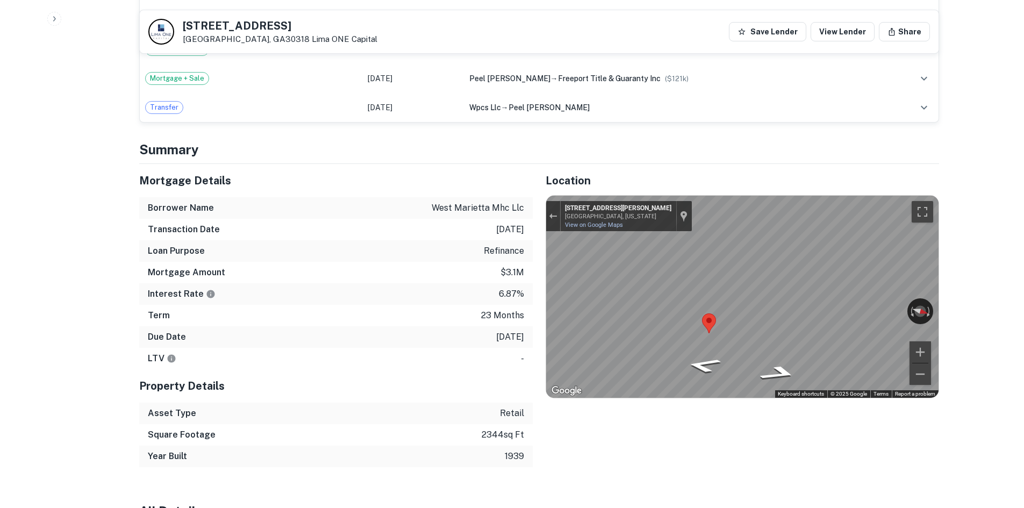
scroll to position [1075, 0]
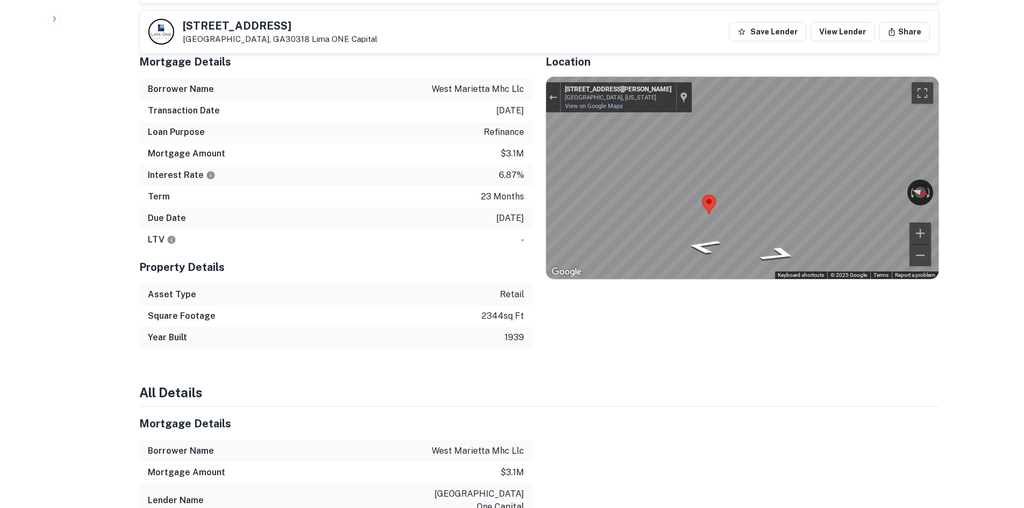
click at [268, 259] on h5 "Property Details" at bounding box center [336, 267] width 394 height 16
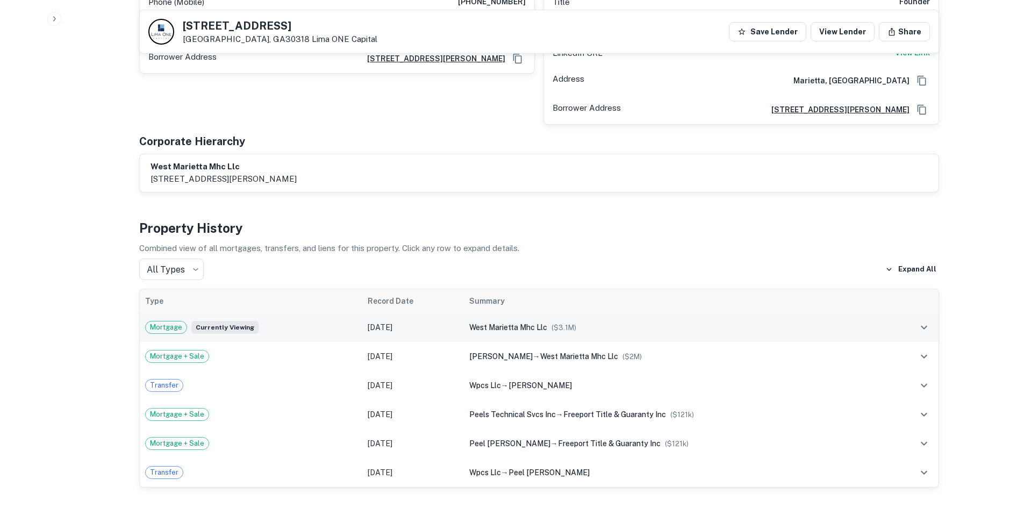
scroll to position [323, 0]
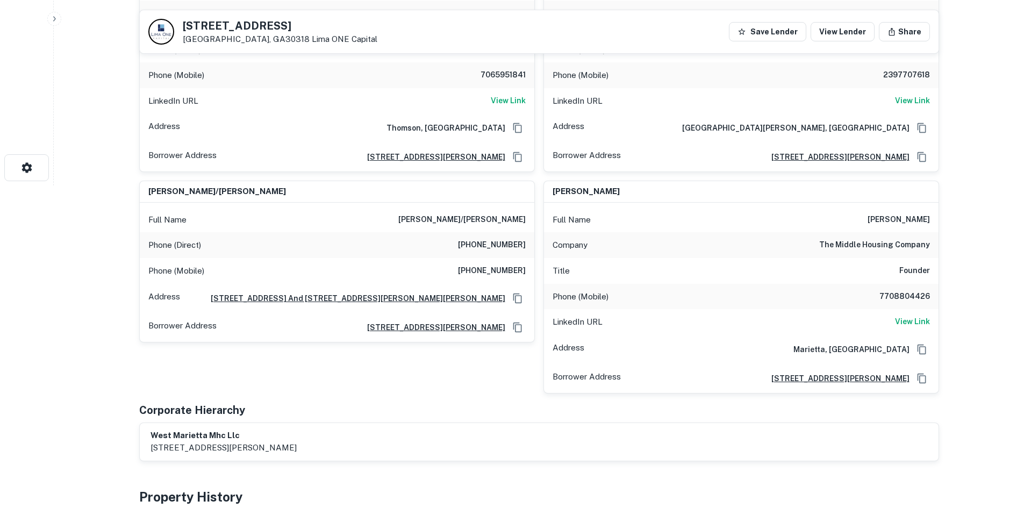
drag, startPoint x: 65, startPoint y: 278, endPoint x: 20, endPoint y: 292, distance: 46.8
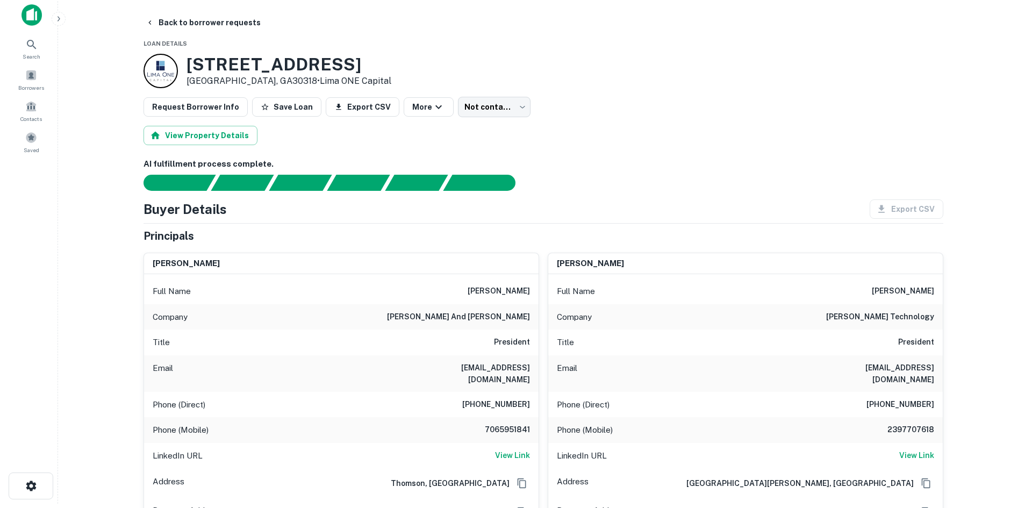
scroll to position [0, 0]
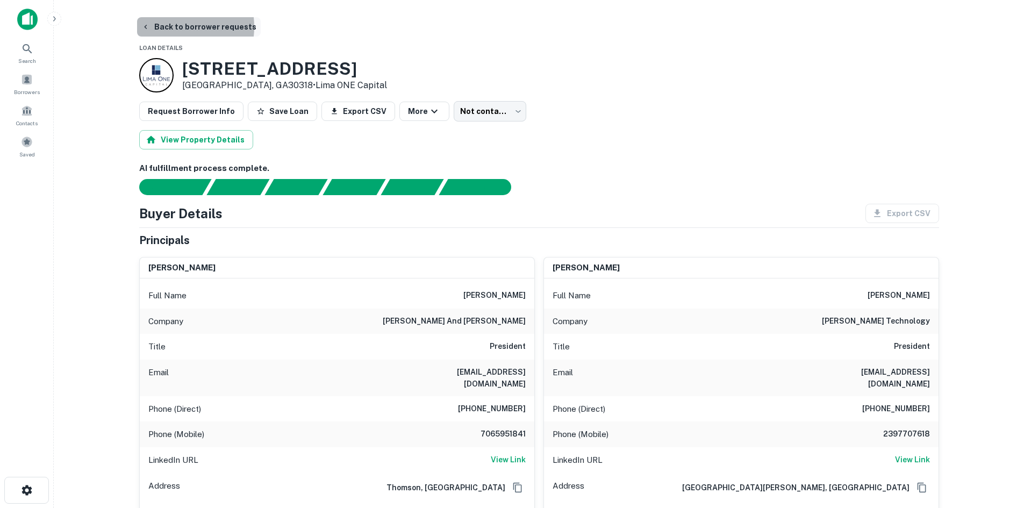
click at [169, 27] on button "Back to borrower requests" at bounding box center [199, 26] width 124 height 19
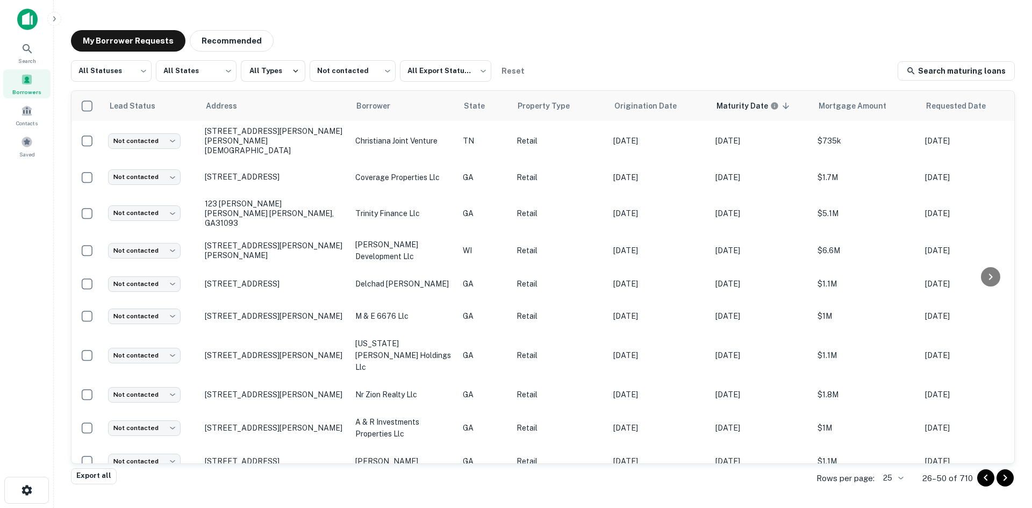
click at [503, 27] on div "My Borrower Requests Recommended All Statuses *** ​ All States *** ​ All Types …" at bounding box center [542, 251] width 961 height 458
click at [346, 68] on body "Search Borrowers Contacts Saved My Borrower Requests Recommended All Statuses *…" at bounding box center [516, 254] width 1032 height 508
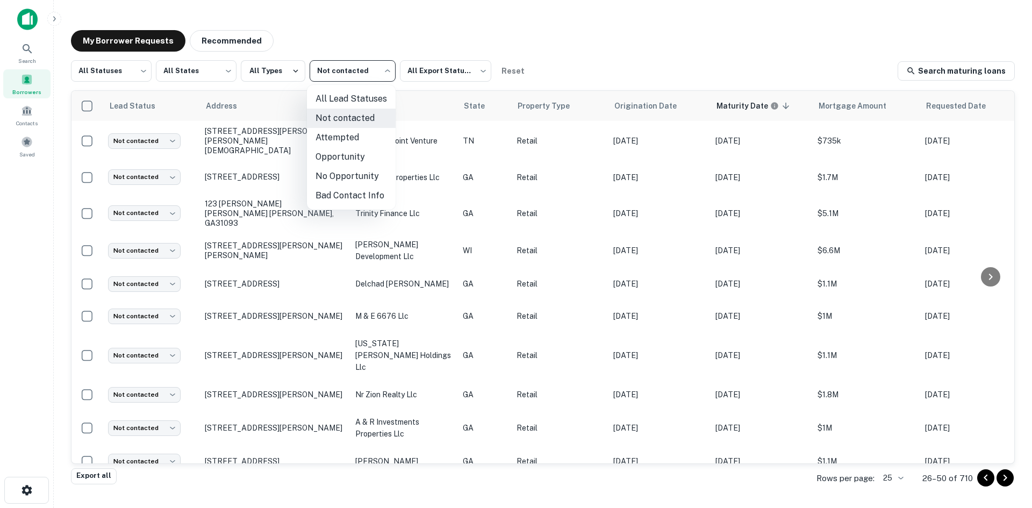
click at [345, 68] on div at bounding box center [516, 254] width 1032 height 508
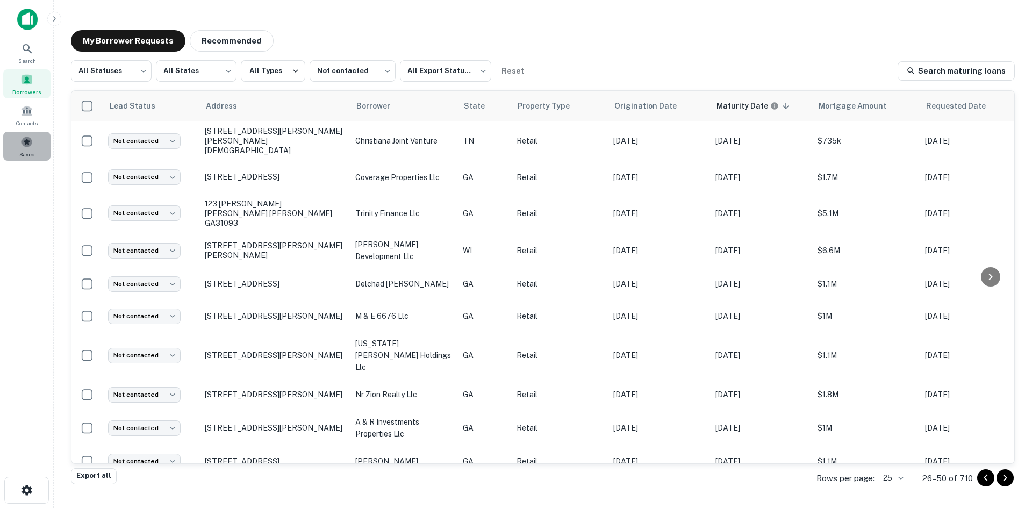
click at [35, 145] on div "Saved" at bounding box center [26, 146] width 47 height 29
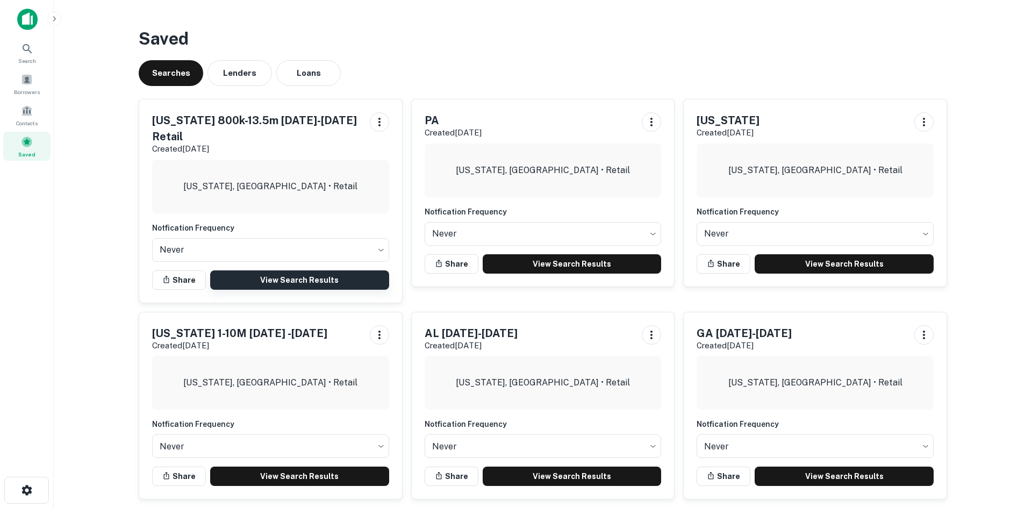
click at [294, 270] on link "View Search Results" at bounding box center [299, 279] width 179 height 19
click at [16, 75] on div "Borrowers" at bounding box center [26, 83] width 47 height 29
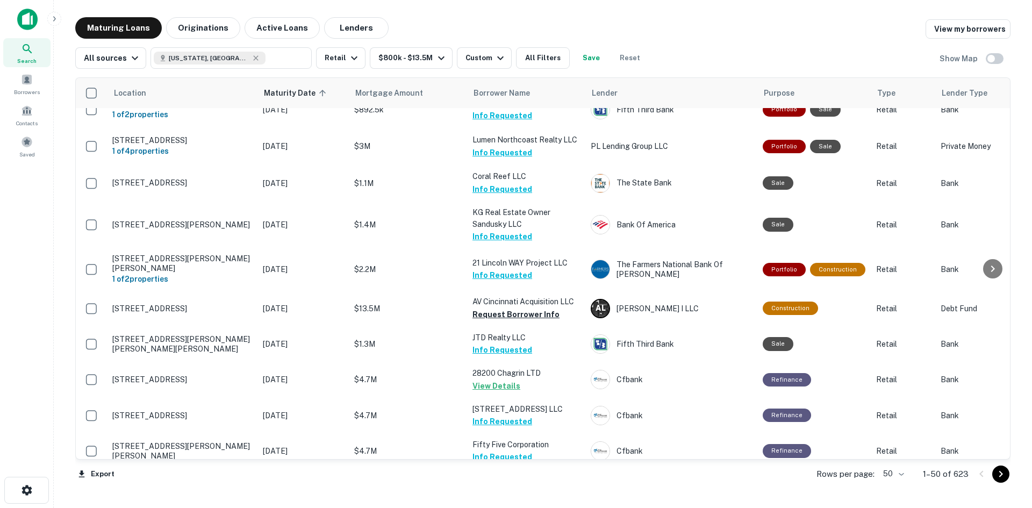
scroll to position [1362, 0]
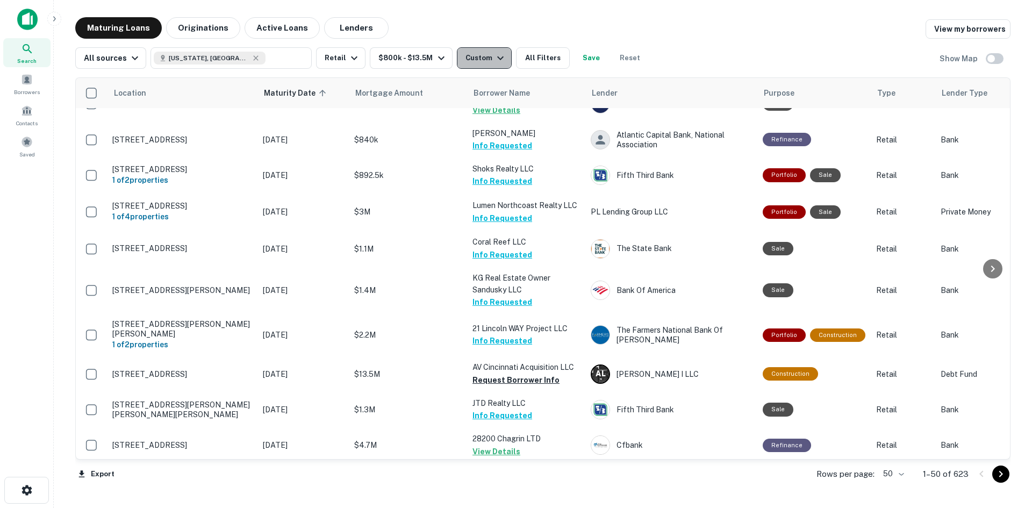
click at [477, 66] on button "Custom" at bounding box center [484, 58] width 55 height 22
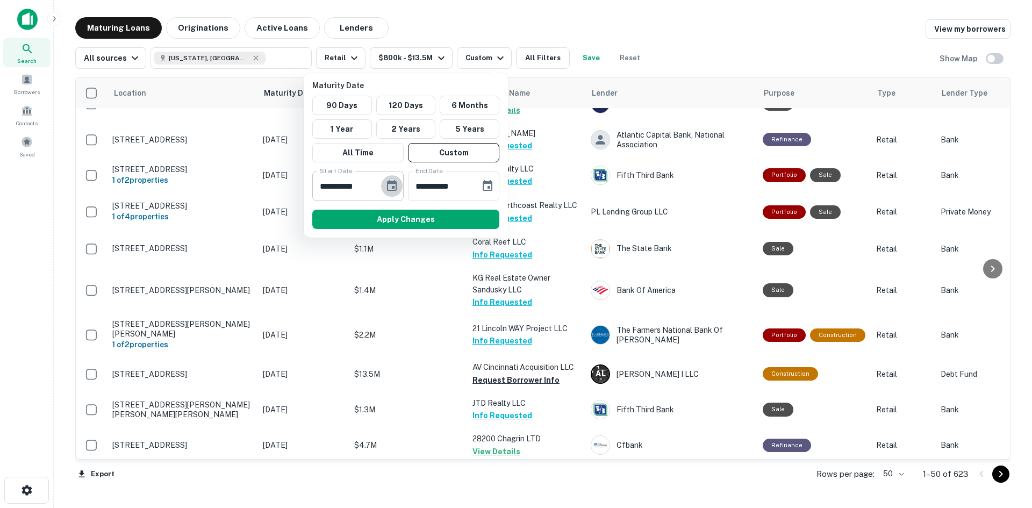
click at [399, 185] on button "Choose date, selected date is Dec 31, 2025" at bounding box center [392, 186] width 22 height 22
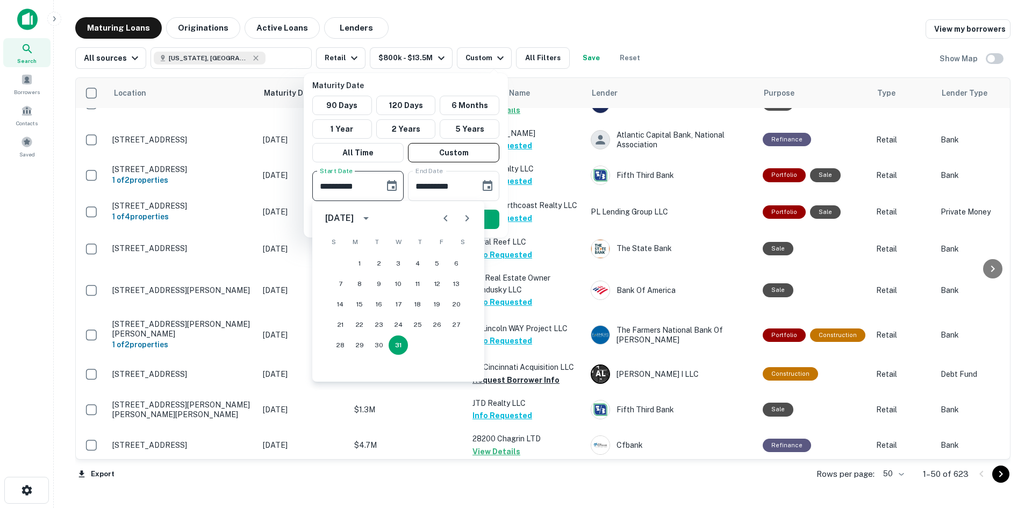
click at [474, 219] on button "Next month" at bounding box center [468, 219] width 22 height 22
click at [401, 324] on button "21" at bounding box center [398, 324] width 19 height 19
type input "**********"
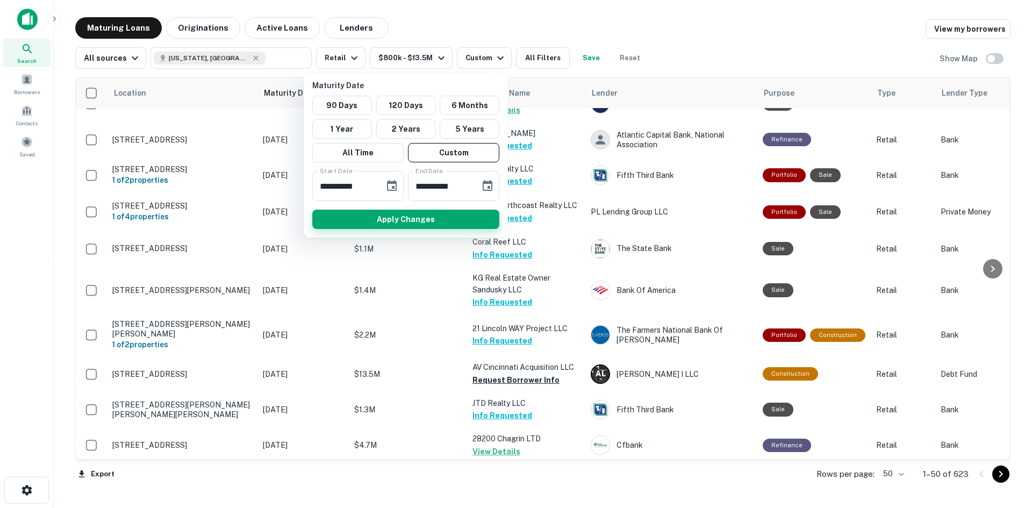
click at [412, 214] on button "Apply Changes" at bounding box center [405, 219] width 187 height 19
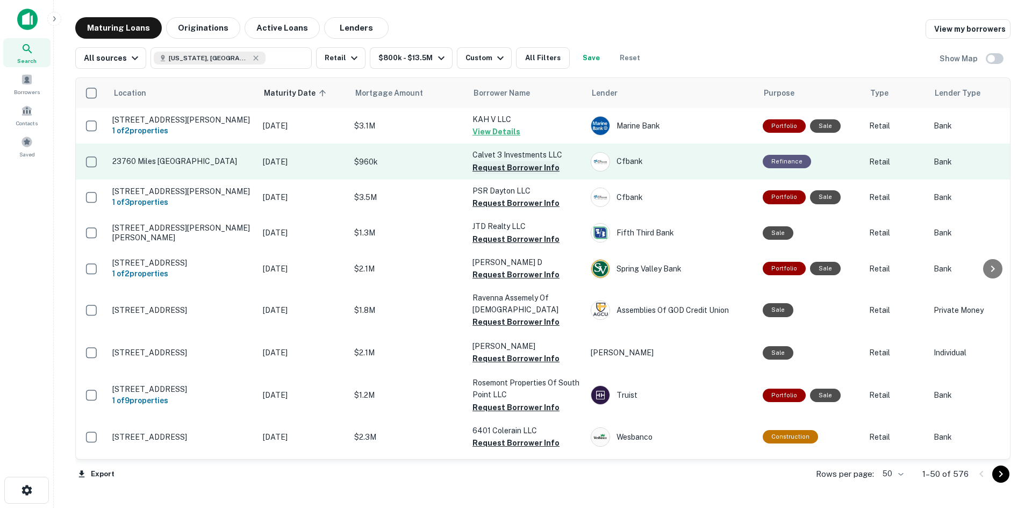
click at [526, 162] on button "Request Borrower Info" at bounding box center [516, 167] width 87 height 13
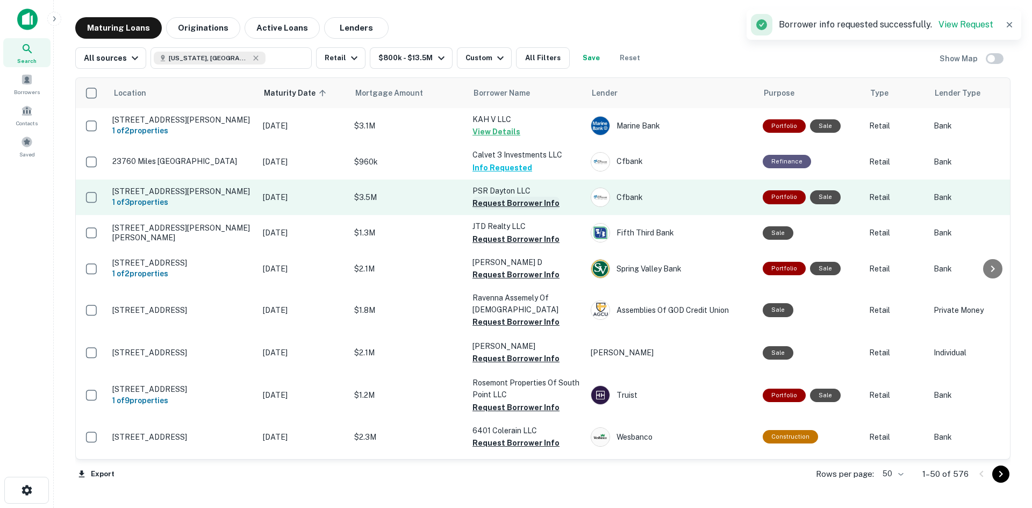
click at [528, 203] on button "Request Borrower Info" at bounding box center [516, 203] width 87 height 13
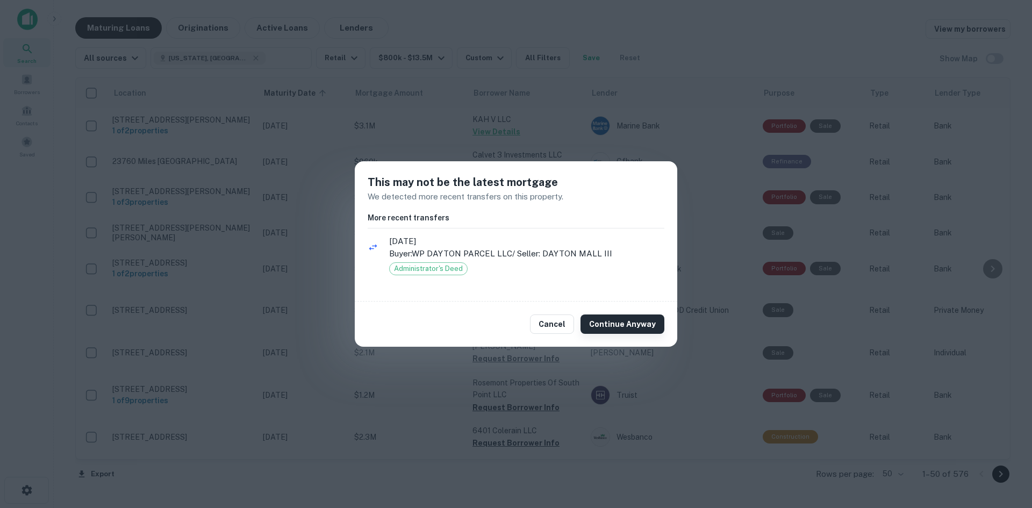
click at [631, 319] on button "Continue Anyway" at bounding box center [623, 324] width 84 height 19
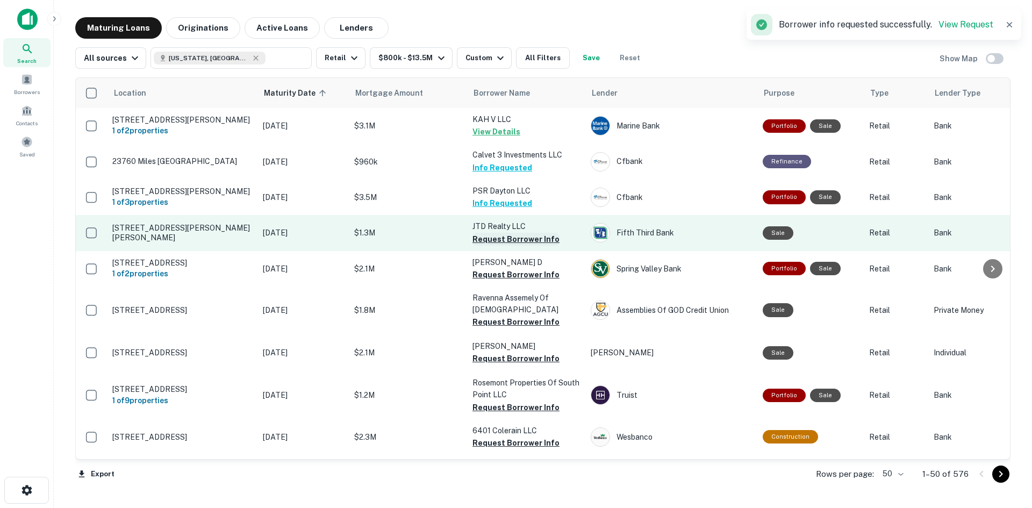
click at [492, 238] on button "Request Borrower Info" at bounding box center [516, 239] width 87 height 13
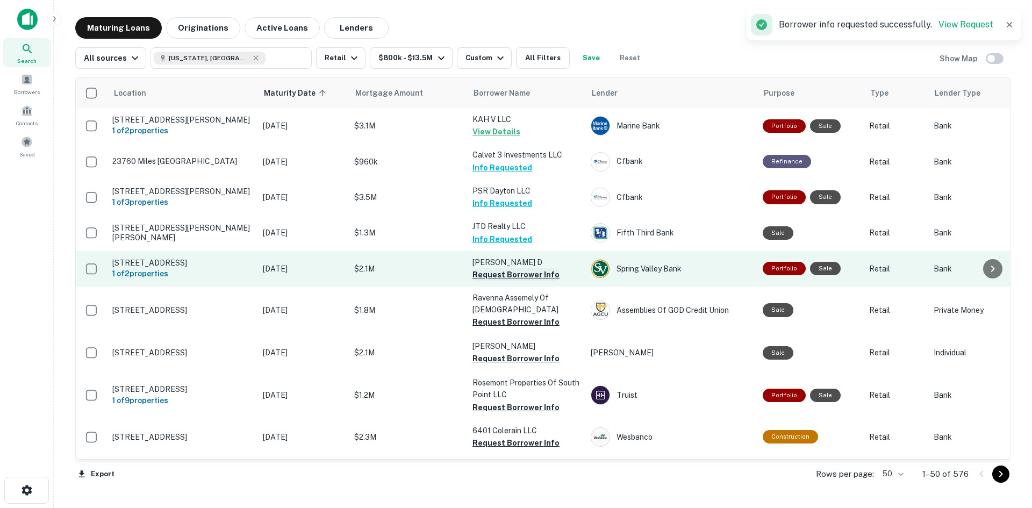
click at [483, 274] on button "Request Borrower Info" at bounding box center [516, 274] width 87 height 13
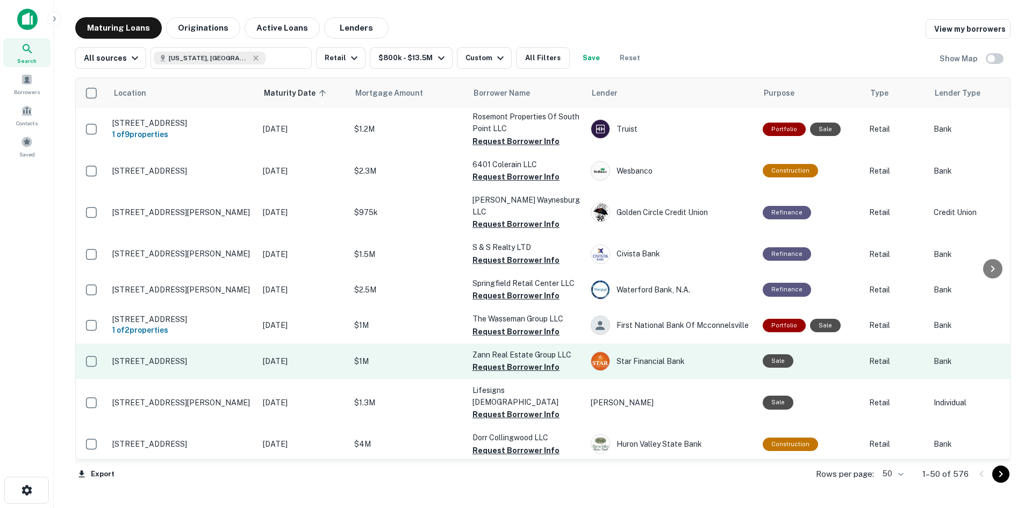
scroll to position [269, 0]
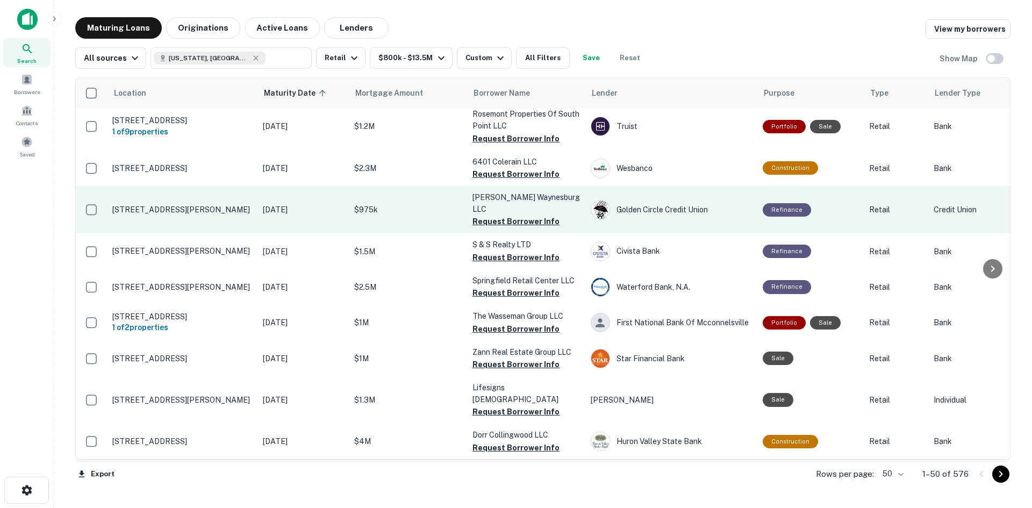
drag, startPoint x: 503, startPoint y: 212, endPoint x: 497, endPoint y: 213, distance: 6.1
click at [503, 215] on button "Request Borrower Info" at bounding box center [516, 221] width 87 height 13
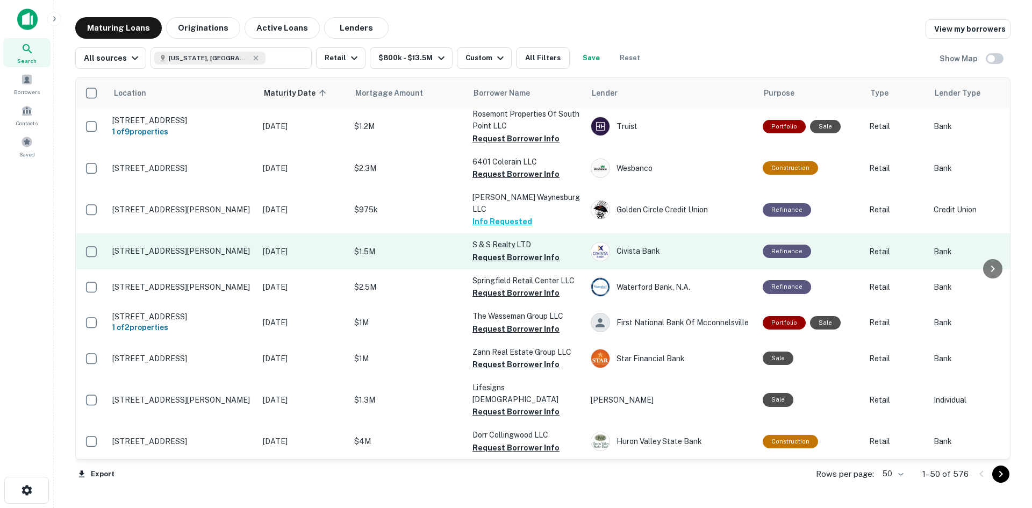
drag, startPoint x: 400, startPoint y: 215, endPoint x: 258, endPoint y: 237, distance: 143.7
click at [526, 251] on button "Request Borrower Info" at bounding box center [516, 257] width 87 height 13
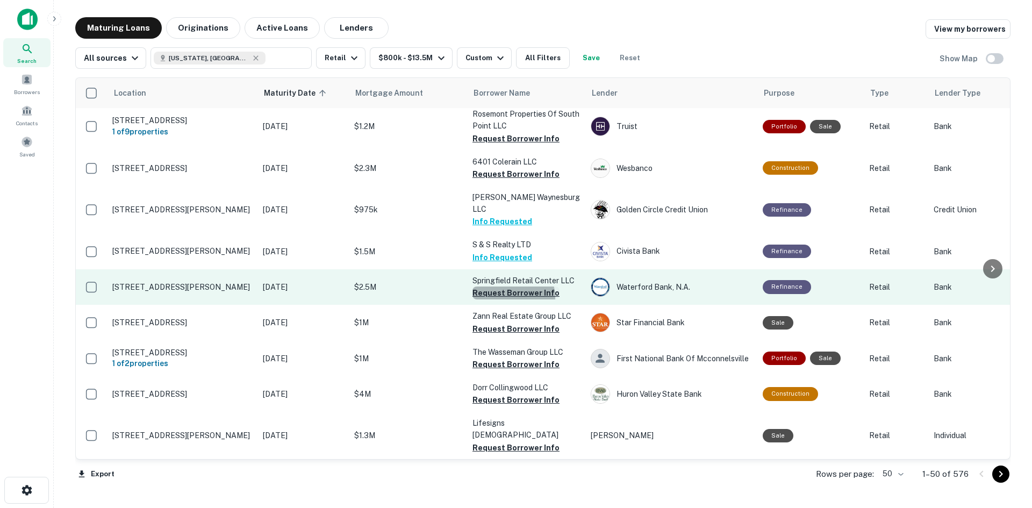
click at [509, 287] on button "Request Borrower Info" at bounding box center [516, 293] width 87 height 13
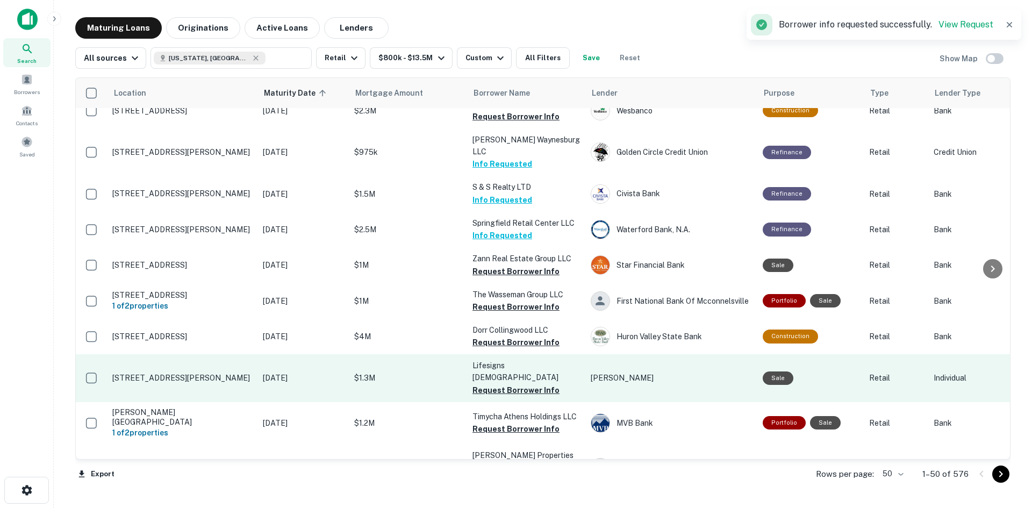
scroll to position [376, 0]
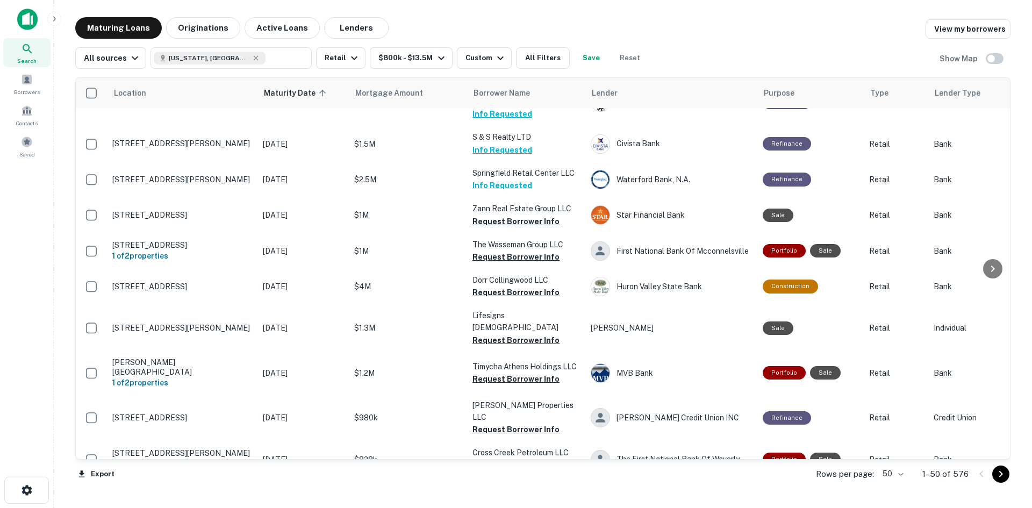
drag, startPoint x: 436, startPoint y: 194, endPoint x: 38, endPoint y: 229, distance: 399.5
click at [32, 237] on div "Search Borrowers Contacts Saved" at bounding box center [26, 237] width 53 height 475
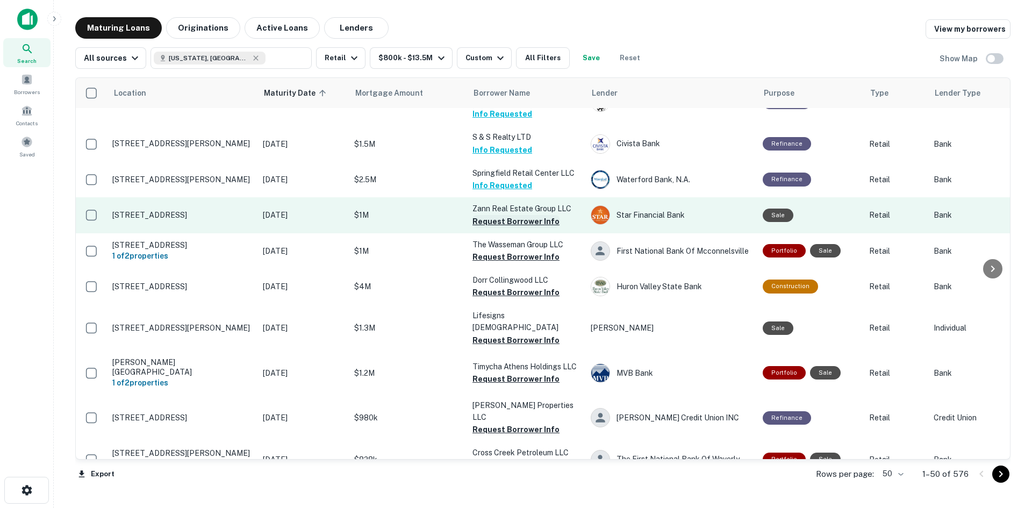
click at [510, 215] on button "Request Borrower Info" at bounding box center [516, 221] width 87 height 13
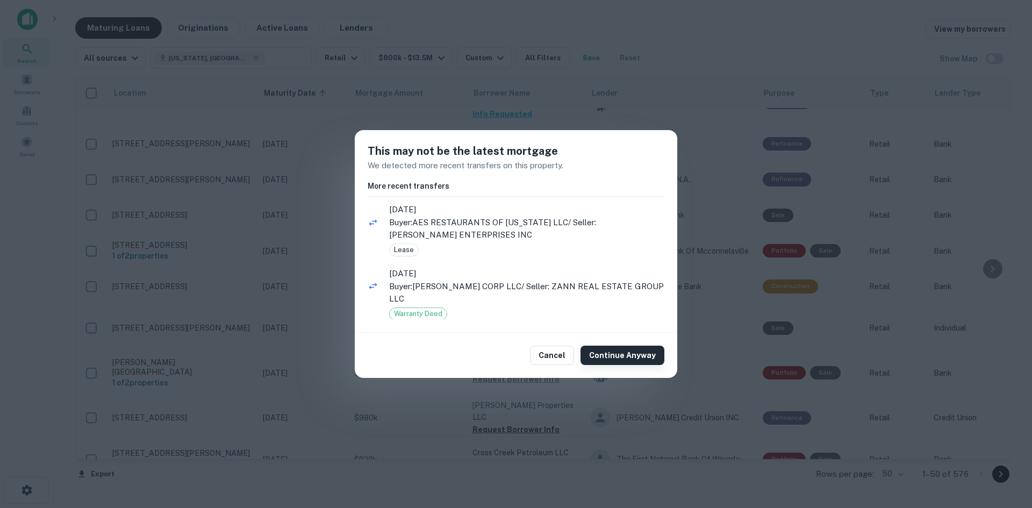
click at [609, 359] on button "Continue Anyway" at bounding box center [623, 355] width 84 height 19
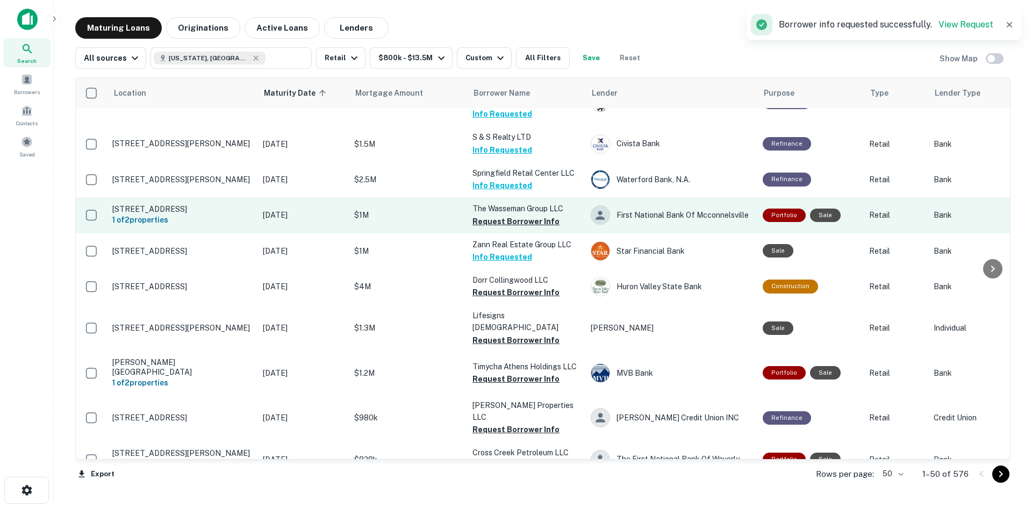
drag, startPoint x: 239, startPoint y: 236, endPoint x: 295, endPoint y: 206, distance: 64.0
click at [500, 215] on button "Request Borrower Info" at bounding box center [516, 221] width 87 height 13
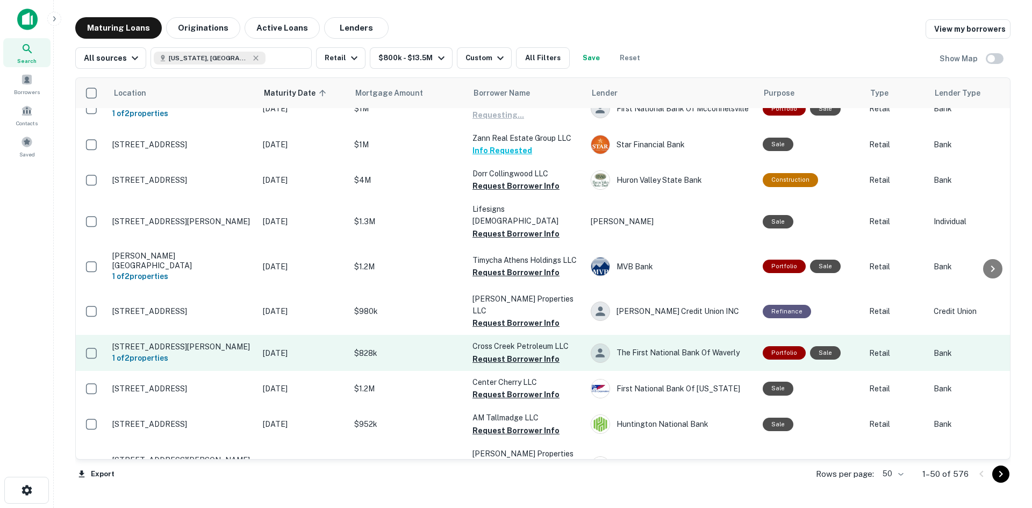
scroll to position [484, 0]
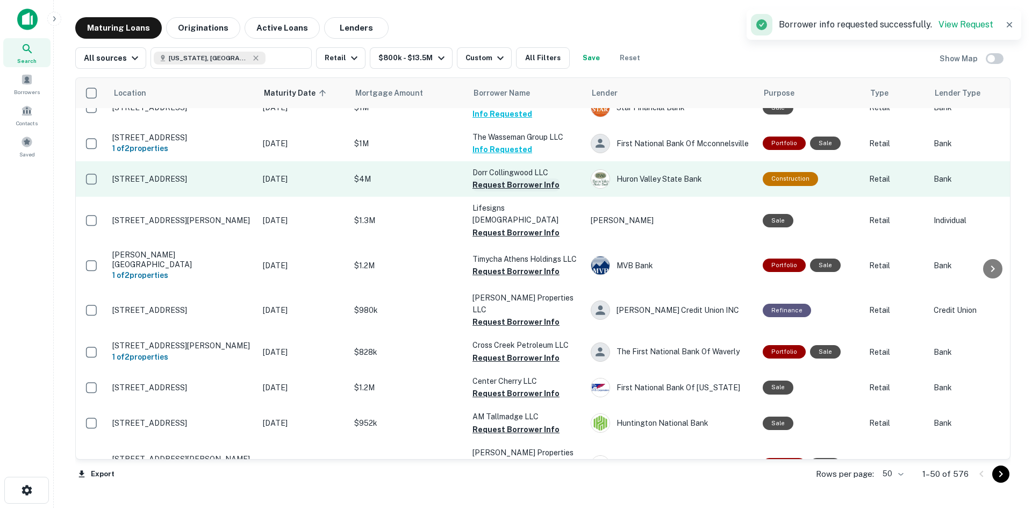
click at [485, 179] on button "Request Borrower Info" at bounding box center [516, 185] width 87 height 13
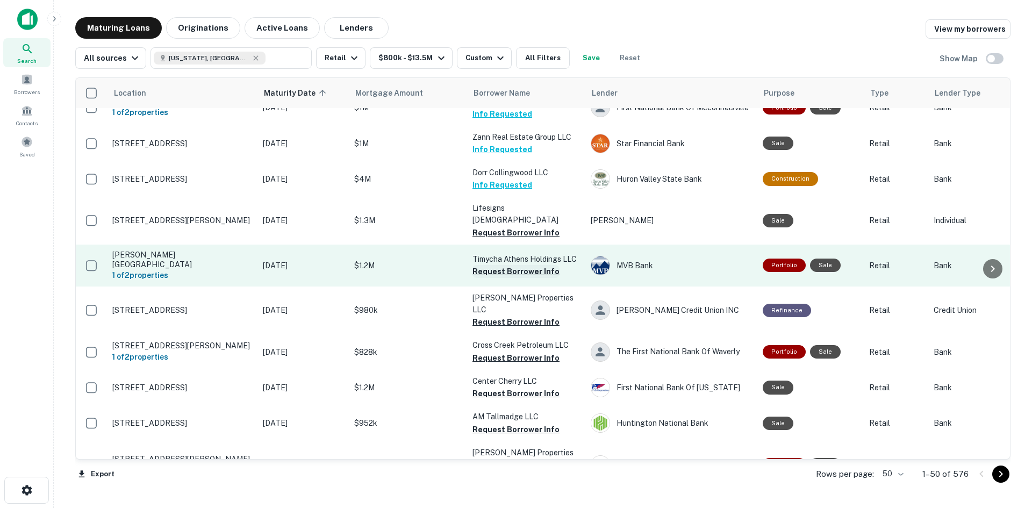
click at [507, 265] on button "Request Borrower Info" at bounding box center [516, 271] width 87 height 13
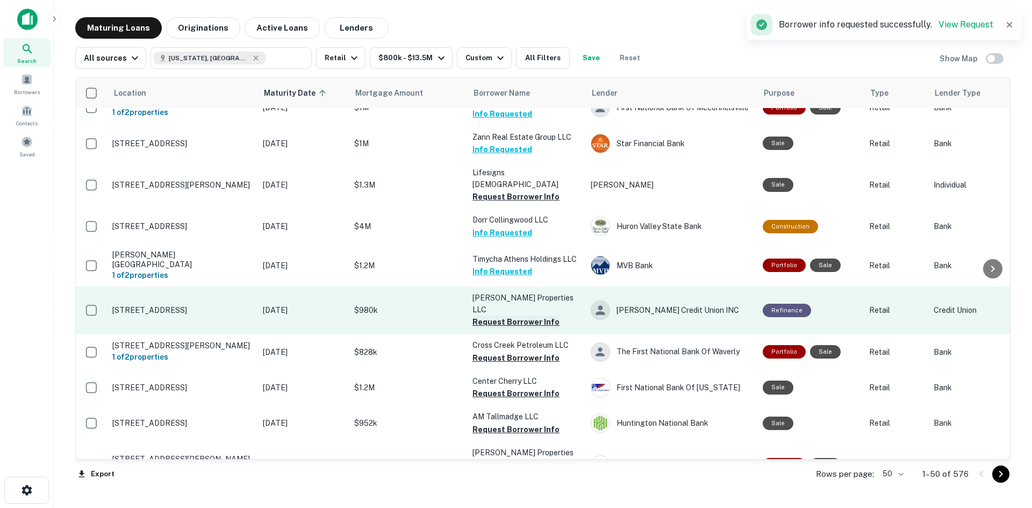
click at [522, 316] on button "Request Borrower Info" at bounding box center [516, 322] width 87 height 13
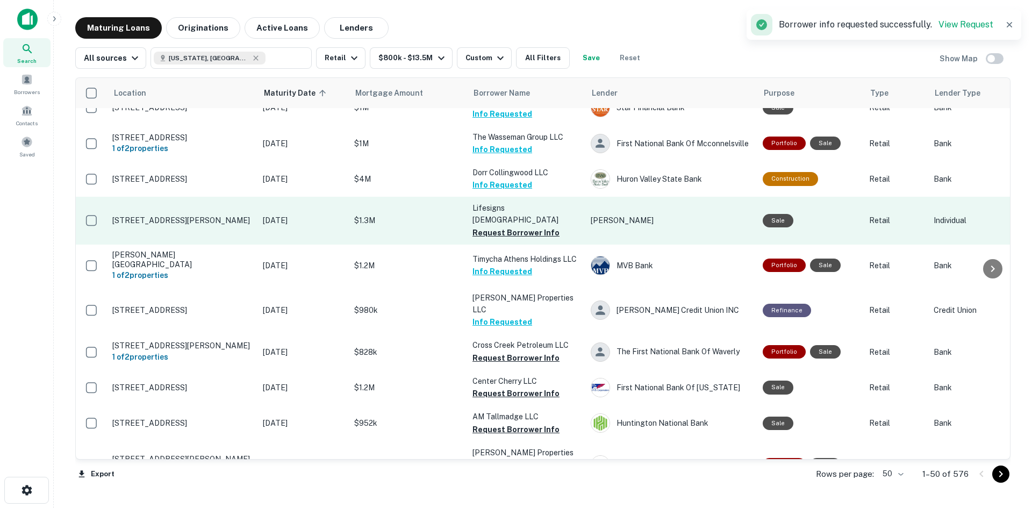
drag, startPoint x: 397, startPoint y: 181, endPoint x: 340, endPoint y: 219, distance: 68.5
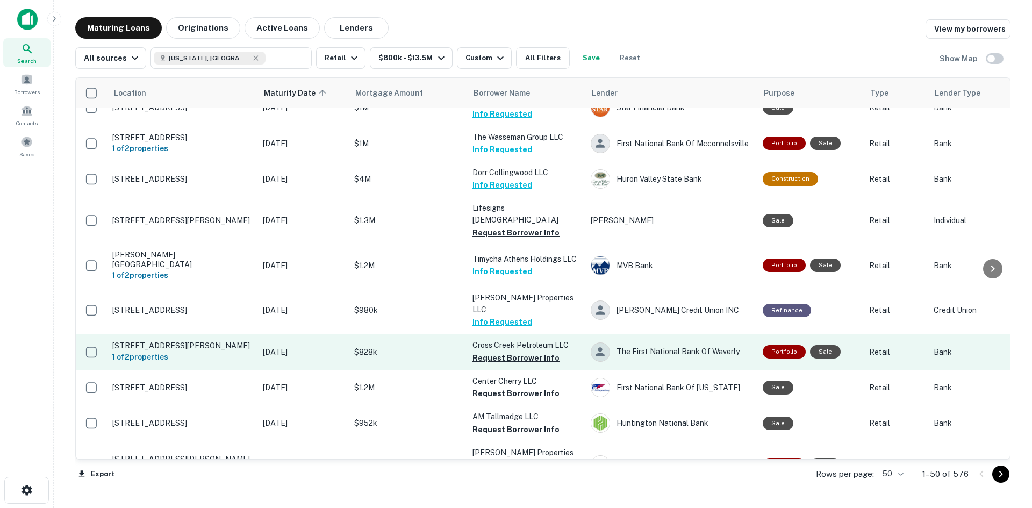
click at [507, 339] on p "Cross Creek Petroleum LLC" at bounding box center [527, 345] width 108 height 12
click at [480, 352] on button "Request Borrower Info" at bounding box center [516, 358] width 87 height 13
drag, startPoint x: 405, startPoint y: 350, endPoint x: 494, endPoint y: 320, distance: 93.5
click at [494, 352] on button "Request Borrower Info" at bounding box center [516, 358] width 87 height 13
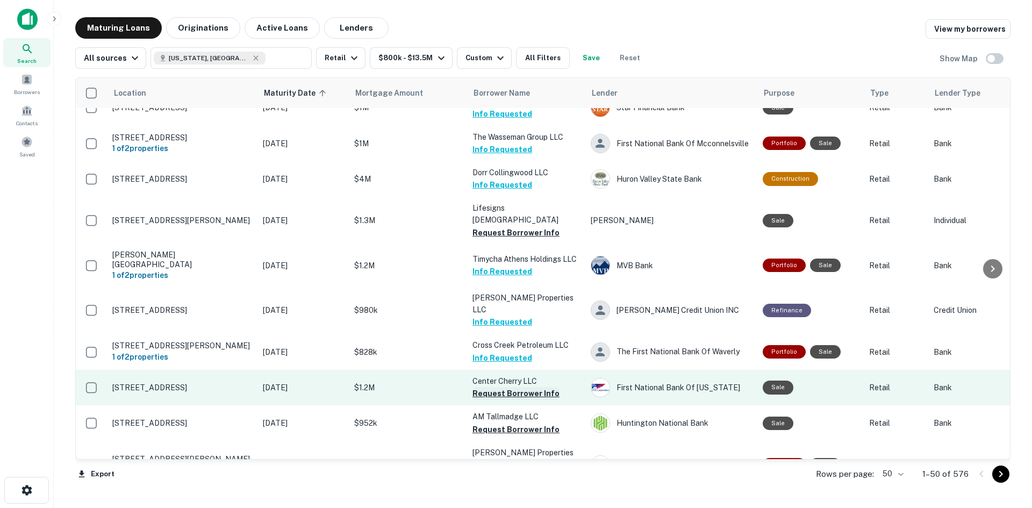
click at [536, 387] on button "Request Borrower Info" at bounding box center [516, 393] width 87 height 13
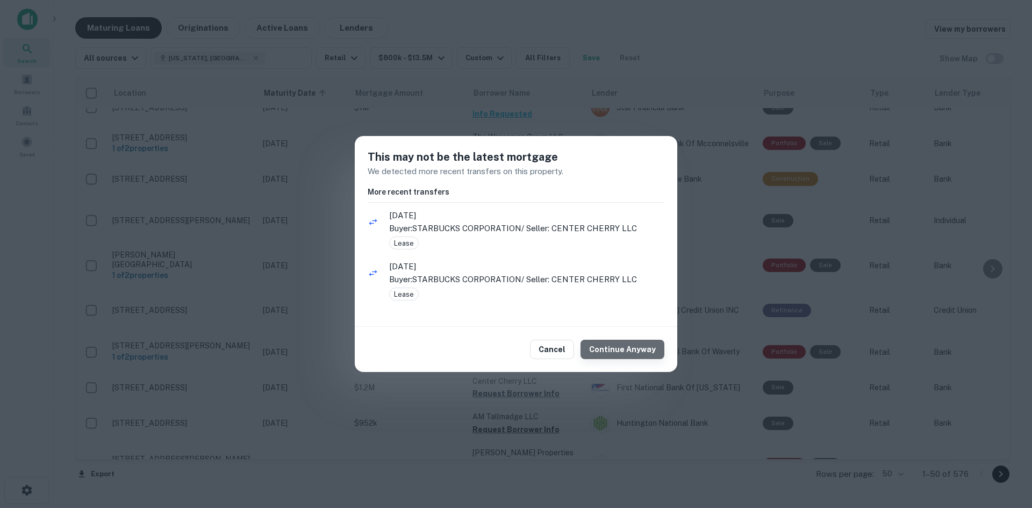
click at [640, 346] on button "Continue Anyway" at bounding box center [623, 349] width 84 height 19
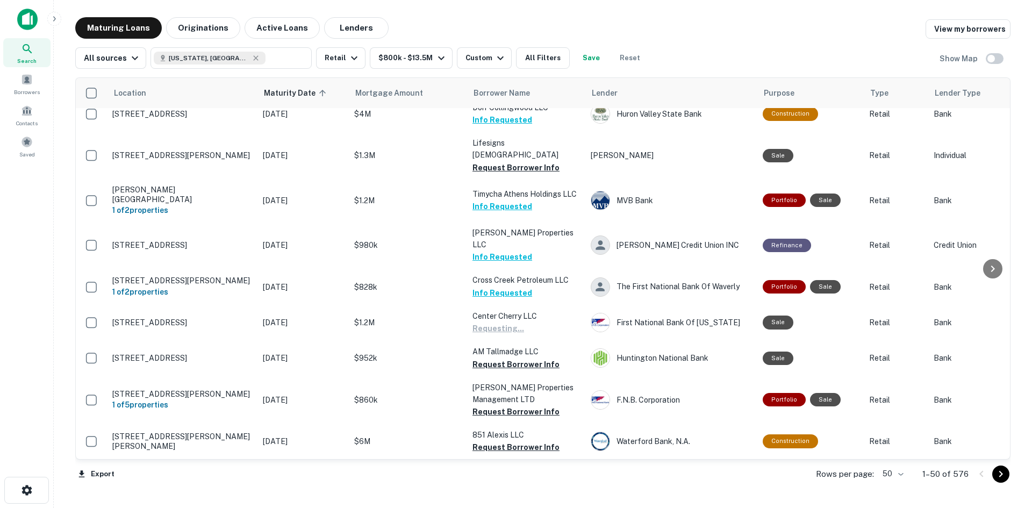
scroll to position [645, 0]
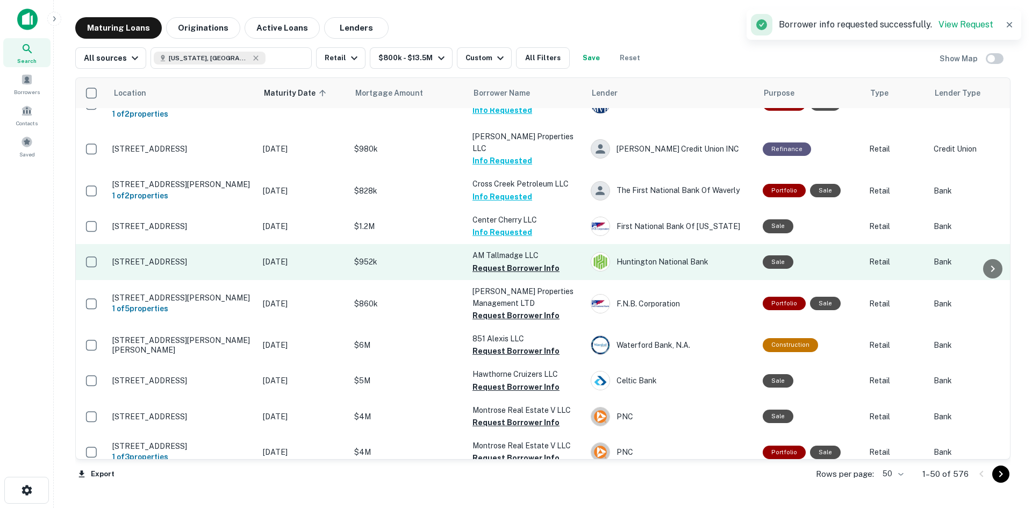
drag, startPoint x: 421, startPoint y: 204, endPoint x: 415, endPoint y: 209, distance: 7.3
click at [485, 262] on button "Request Borrower Info" at bounding box center [516, 268] width 87 height 13
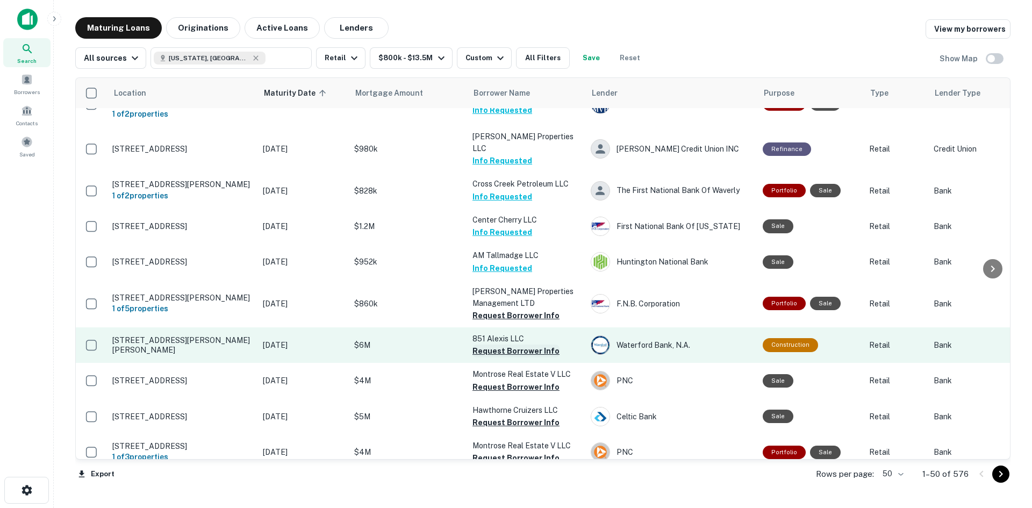
click at [544, 345] on button "Request Borrower Info" at bounding box center [516, 351] width 87 height 13
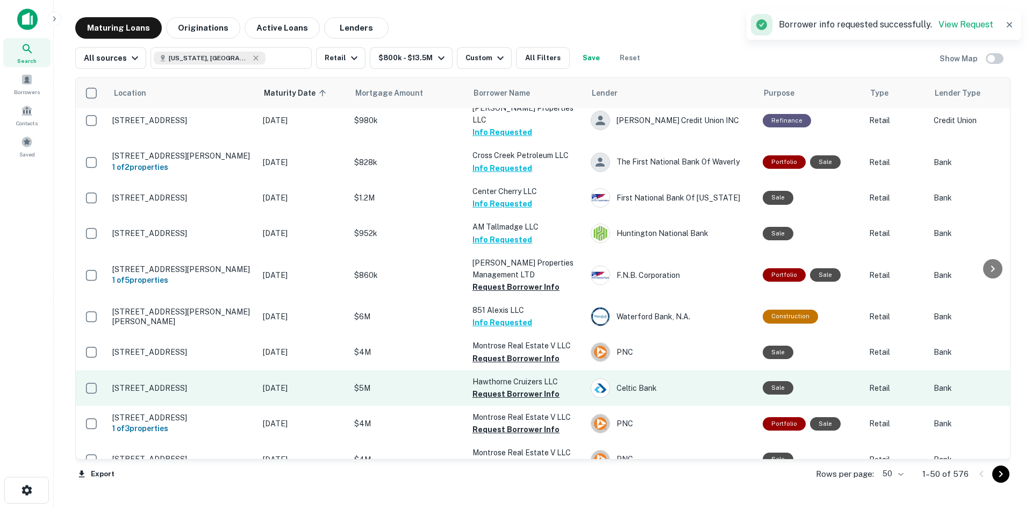
scroll to position [699, 0]
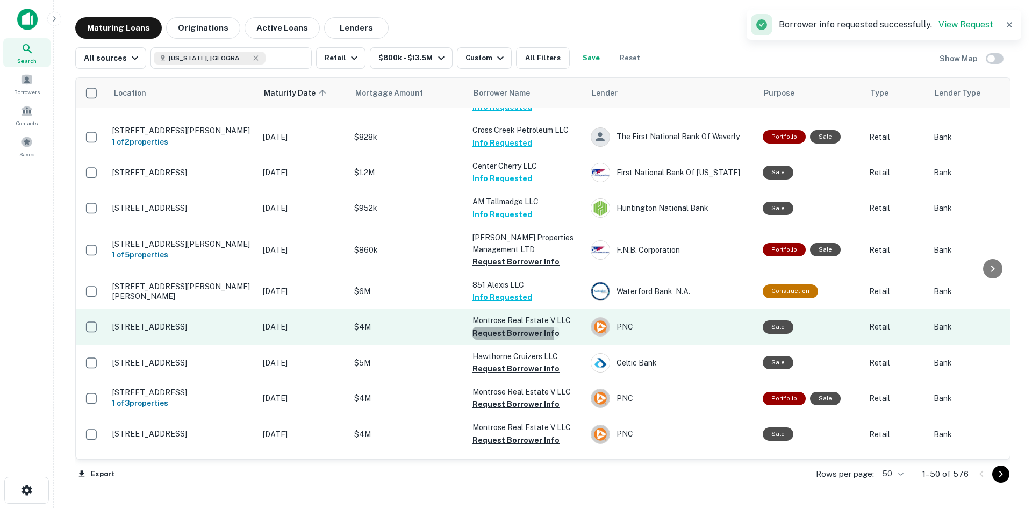
click at [480, 327] on button "Request Borrower Info" at bounding box center [516, 333] width 87 height 13
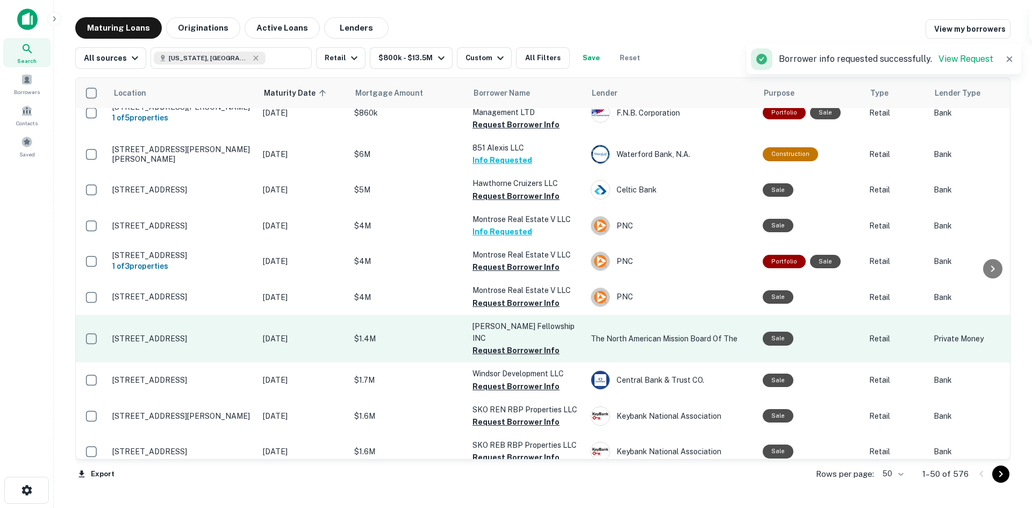
scroll to position [860, 0]
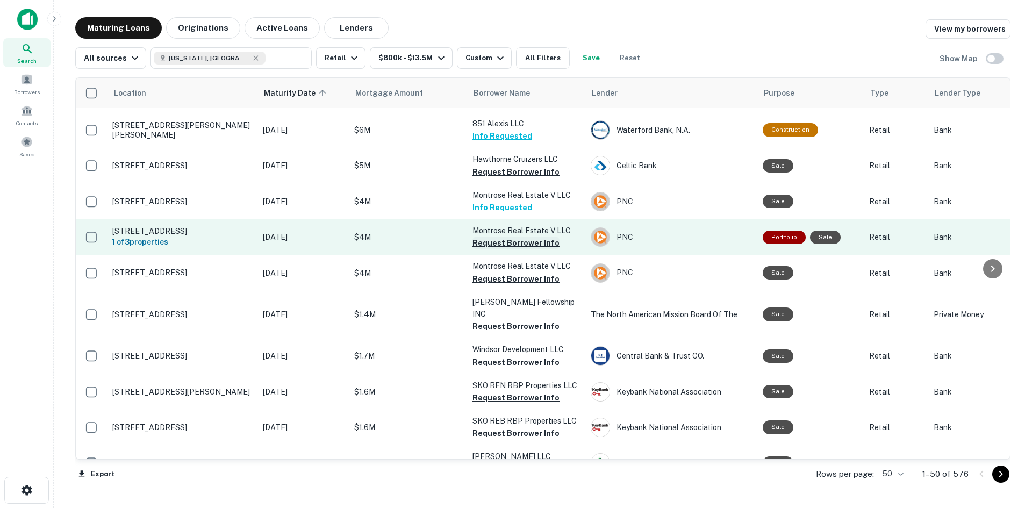
click at [505, 237] on button "Request Borrower Info" at bounding box center [516, 243] width 87 height 13
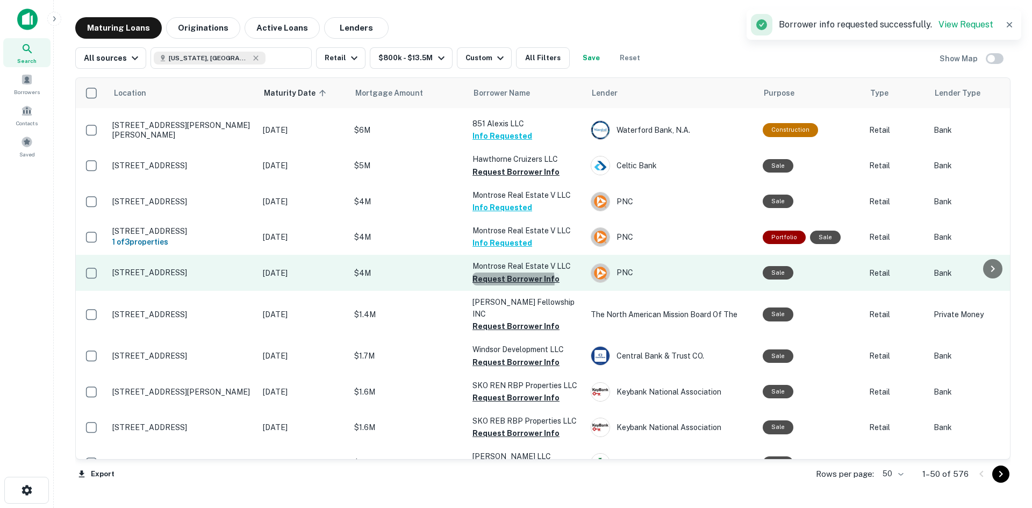
click at [505, 273] on button "Request Borrower Info" at bounding box center [516, 279] width 87 height 13
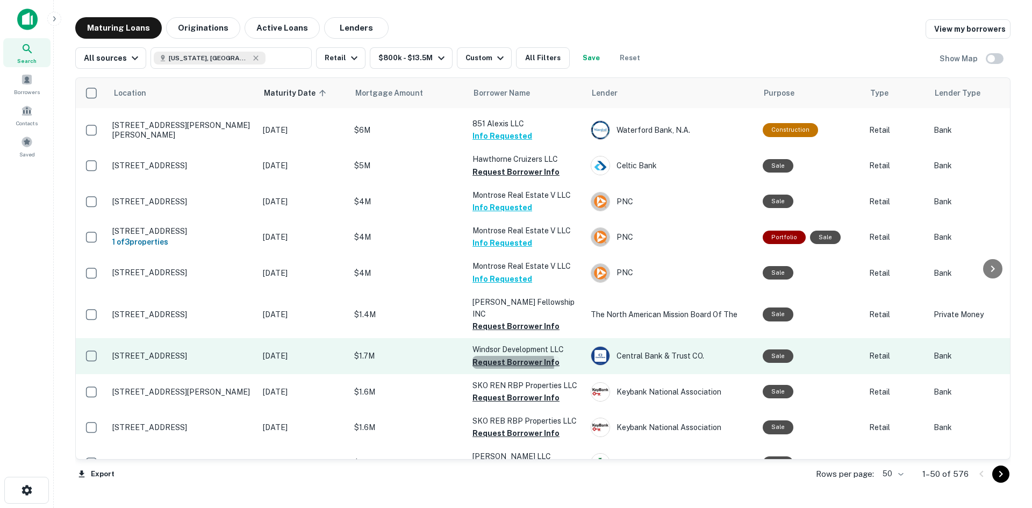
click at [504, 356] on button "Request Borrower Info" at bounding box center [516, 362] width 87 height 13
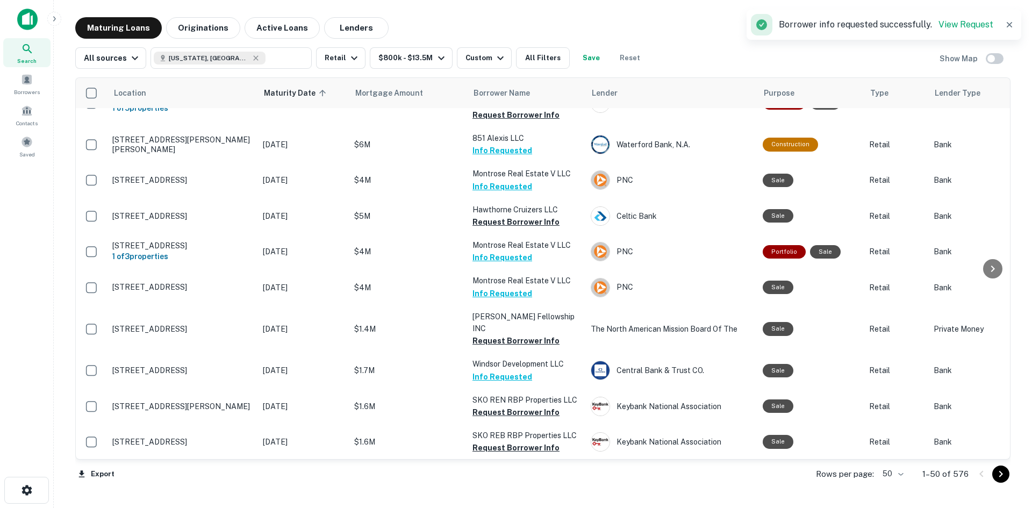
scroll to position [968, 0]
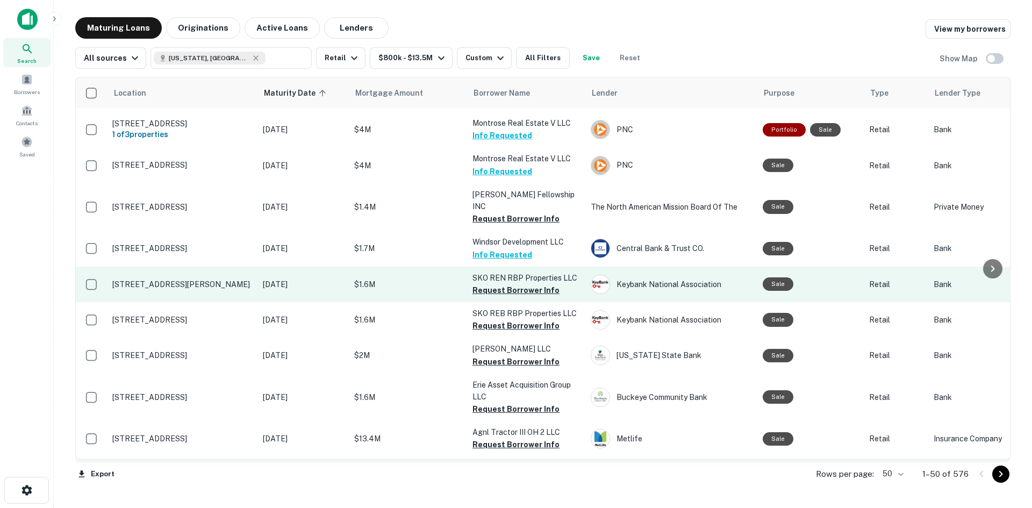
drag, startPoint x: 523, startPoint y: 248, endPoint x: 518, endPoint y: 251, distance: 5.8
click at [523, 284] on button "Request Borrower Info" at bounding box center [516, 290] width 87 height 13
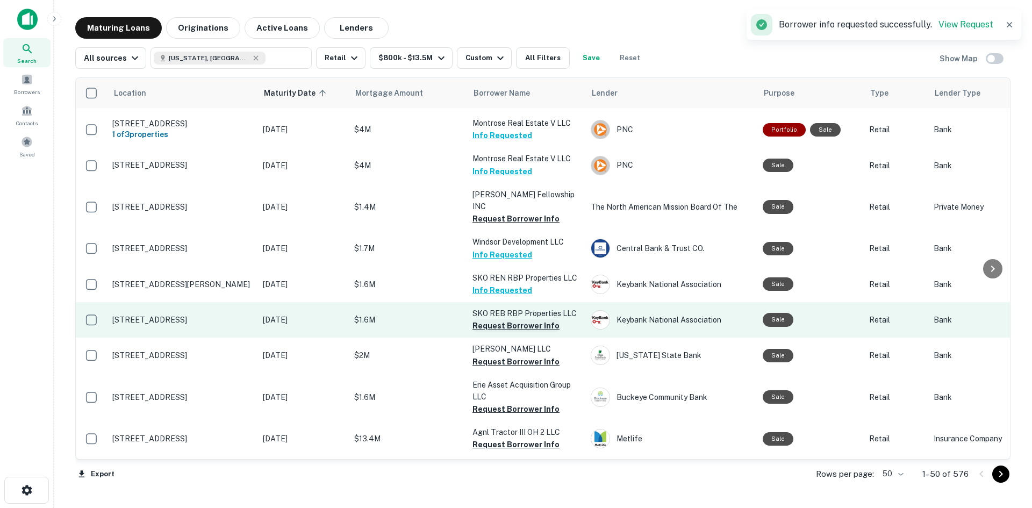
click at [502, 319] on button "Request Borrower Info" at bounding box center [516, 325] width 87 height 13
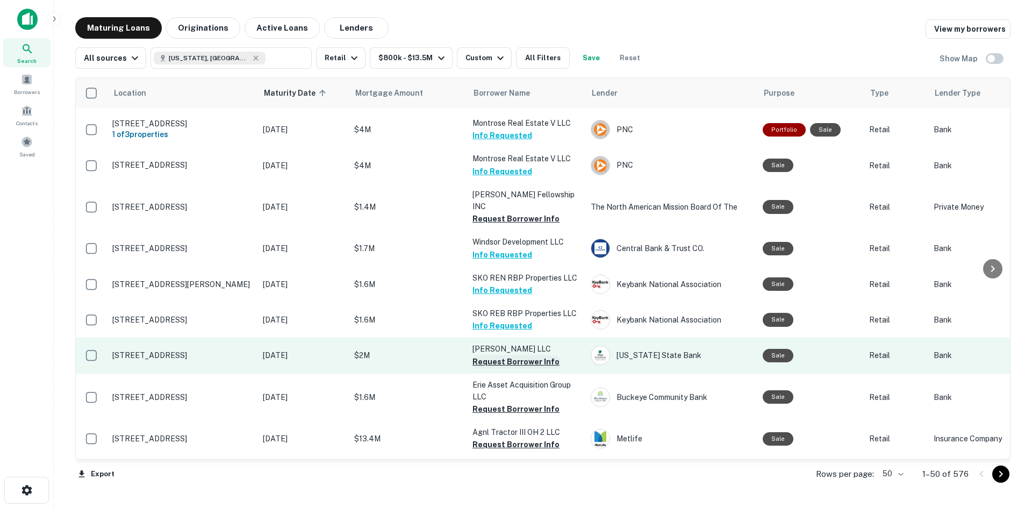
click at [488, 355] on button "Request Borrower Info" at bounding box center [516, 361] width 87 height 13
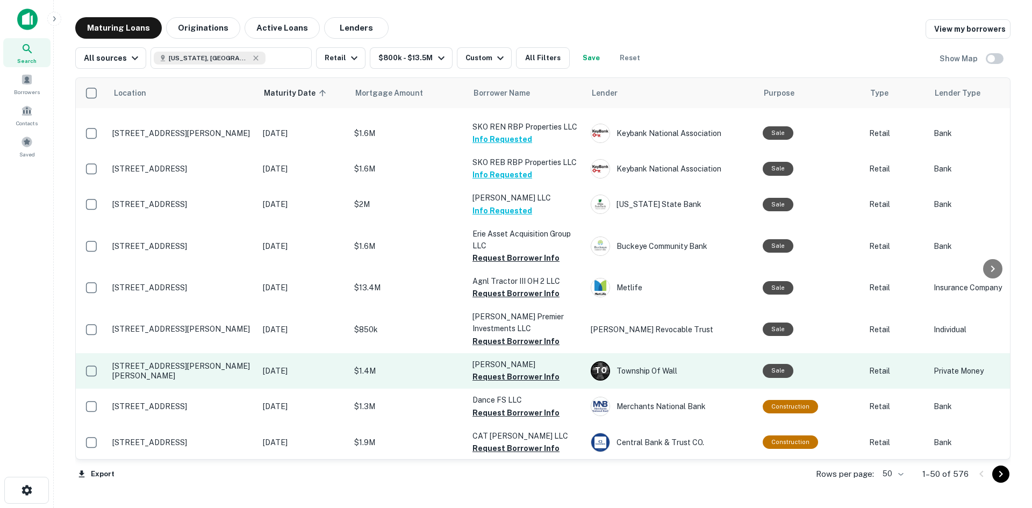
scroll to position [1237, 0]
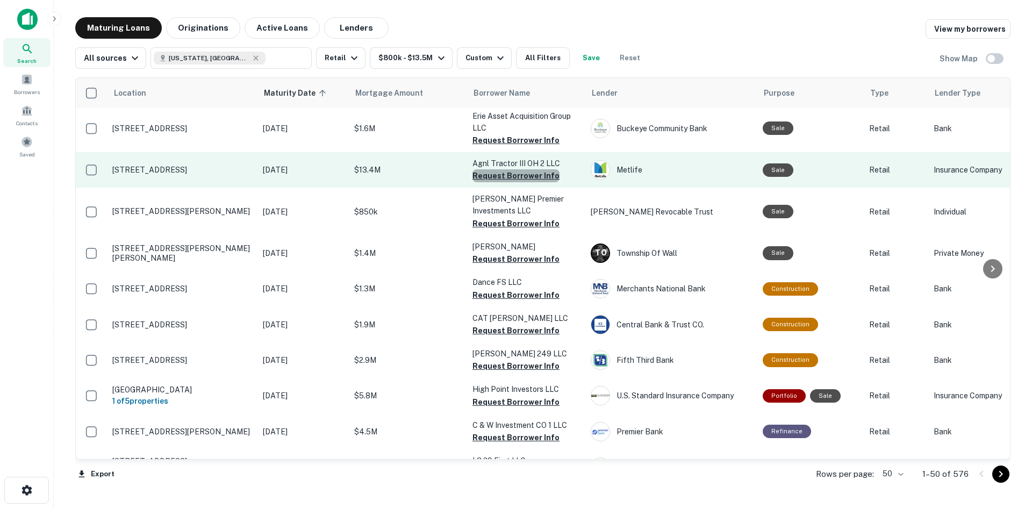
click at [539, 169] on button "Request Borrower Info" at bounding box center [516, 175] width 87 height 13
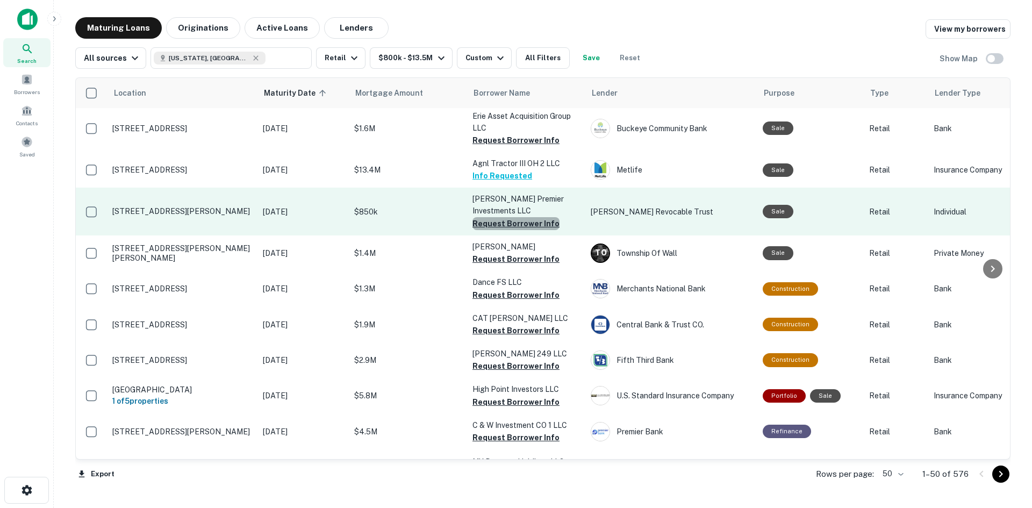
click at [523, 217] on button "Request Borrower Info" at bounding box center [516, 223] width 87 height 13
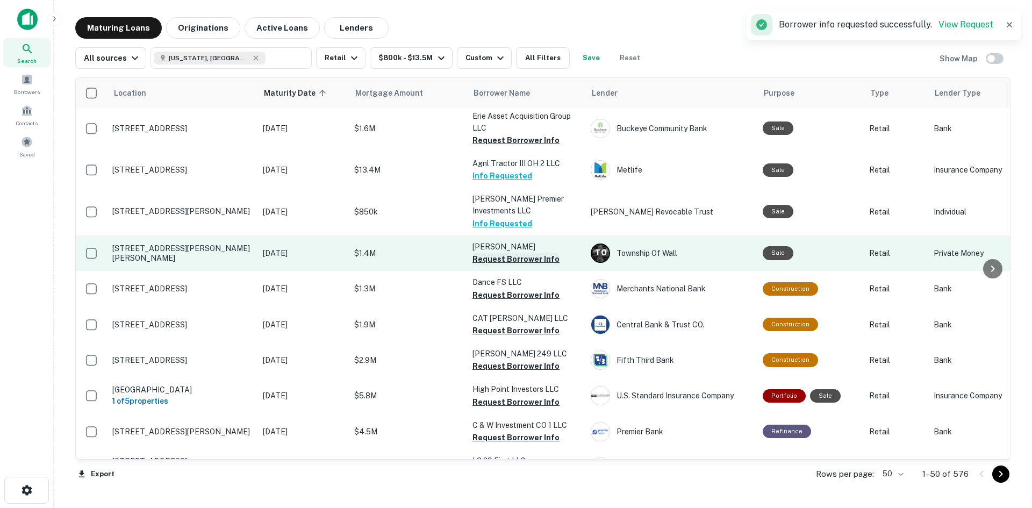
click at [508, 253] on button "Request Borrower Info" at bounding box center [516, 259] width 87 height 13
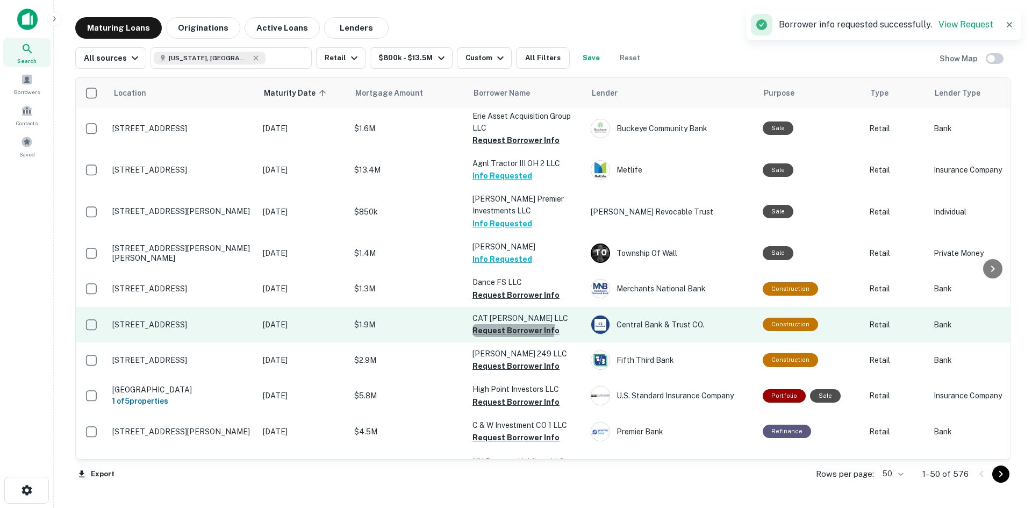
click at [491, 324] on button "Request Borrower Info" at bounding box center [516, 330] width 87 height 13
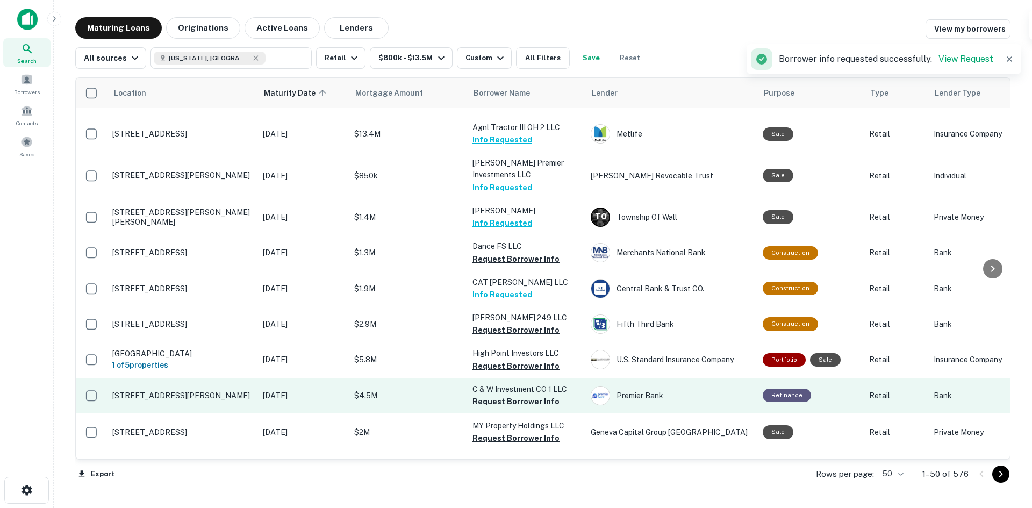
scroll to position [1344, 0]
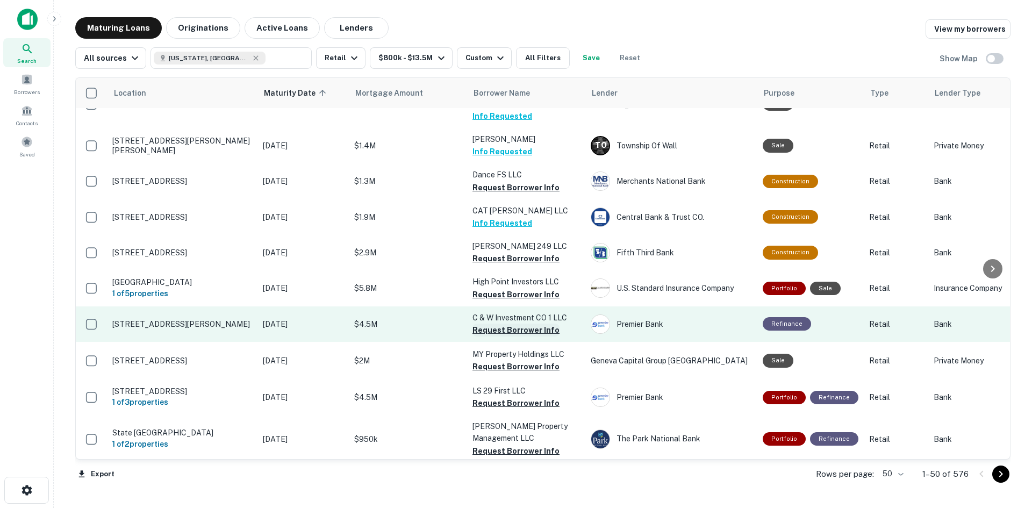
click at [517, 324] on button "Request Borrower Info" at bounding box center [516, 330] width 87 height 13
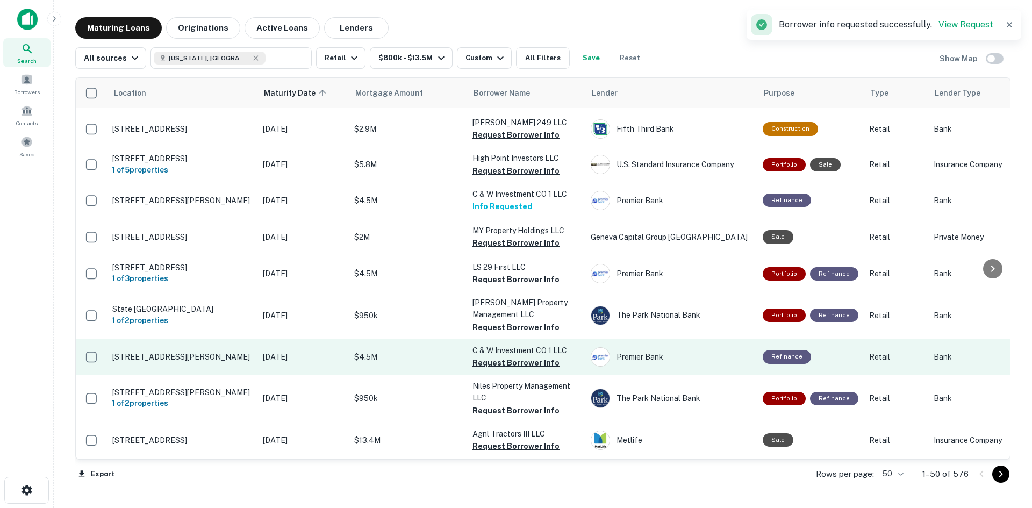
scroll to position [1452, 0]
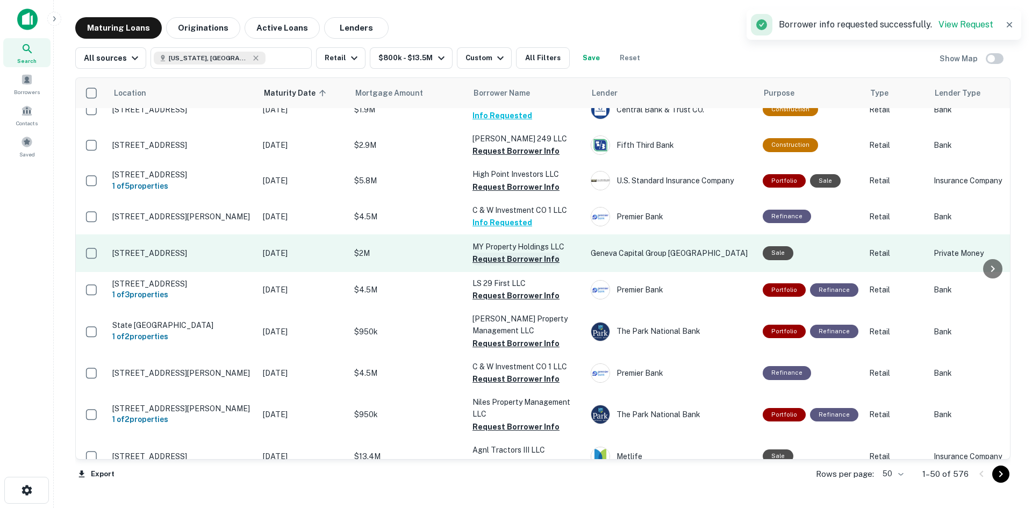
click at [501, 253] on button "Request Borrower Info" at bounding box center [516, 259] width 87 height 13
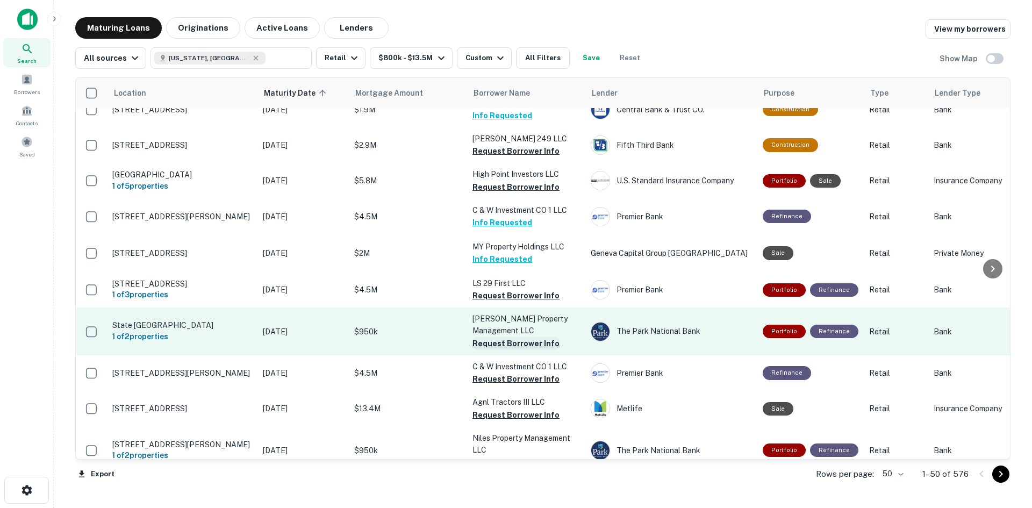
click at [539, 337] on button "Request Borrower Info" at bounding box center [516, 343] width 87 height 13
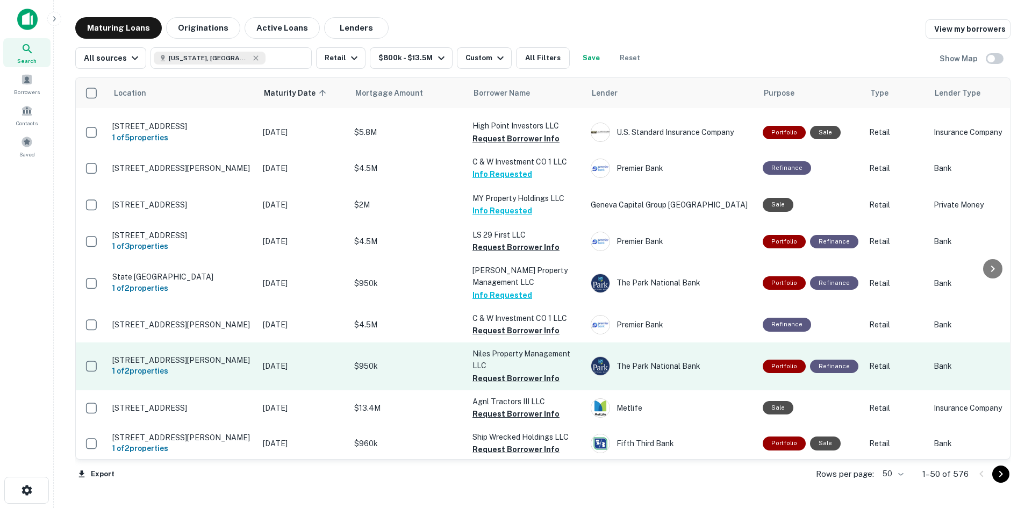
scroll to position [1545, 0]
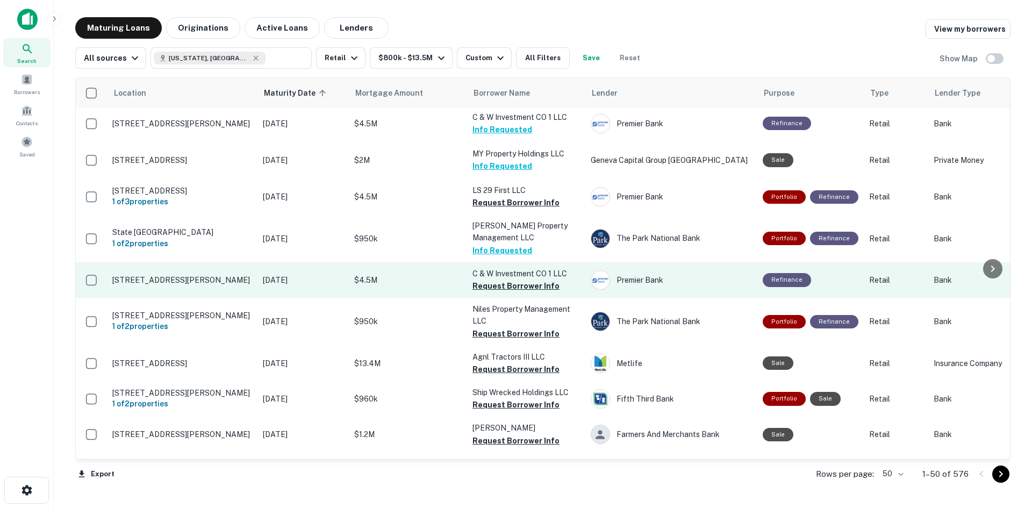
click at [541, 268] on p "C & W Investment CO 1 LLC" at bounding box center [527, 274] width 108 height 12
click at [518, 280] on button "Request Borrower Info" at bounding box center [516, 286] width 87 height 13
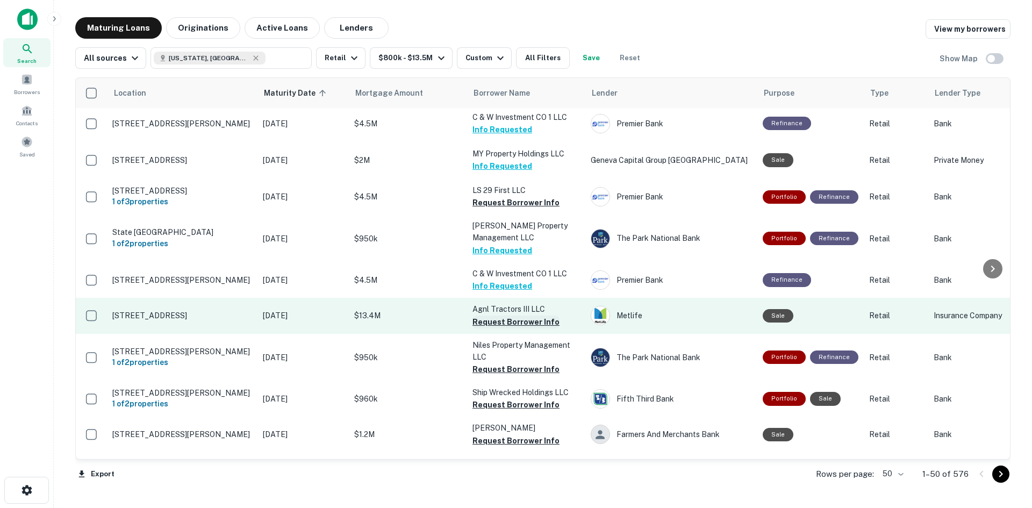
click at [503, 316] on button "Request Borrower Info" at bounding box center [516, 322] width 87 height 13
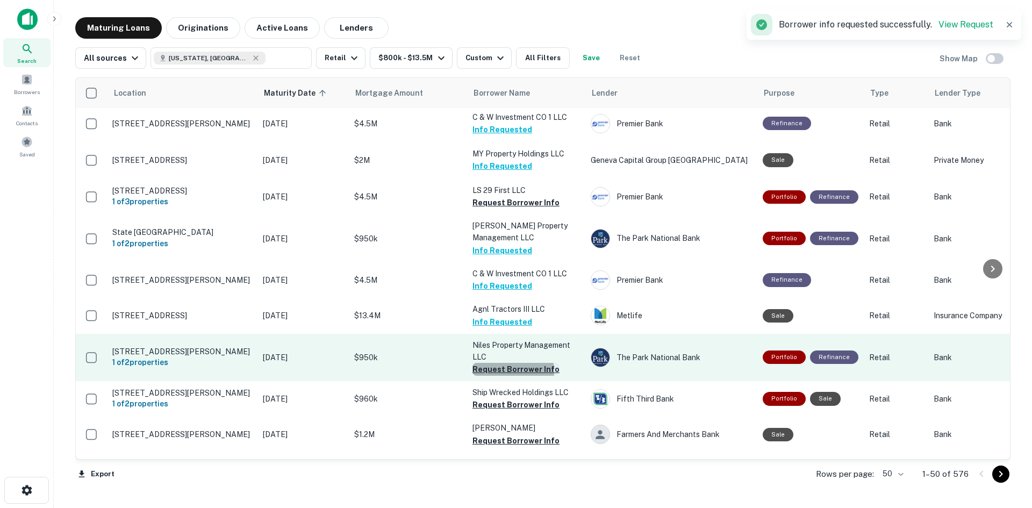
click at [501, 363] on button "Request Borrower Info" at bounding box center [516, 369] width 87 height 13
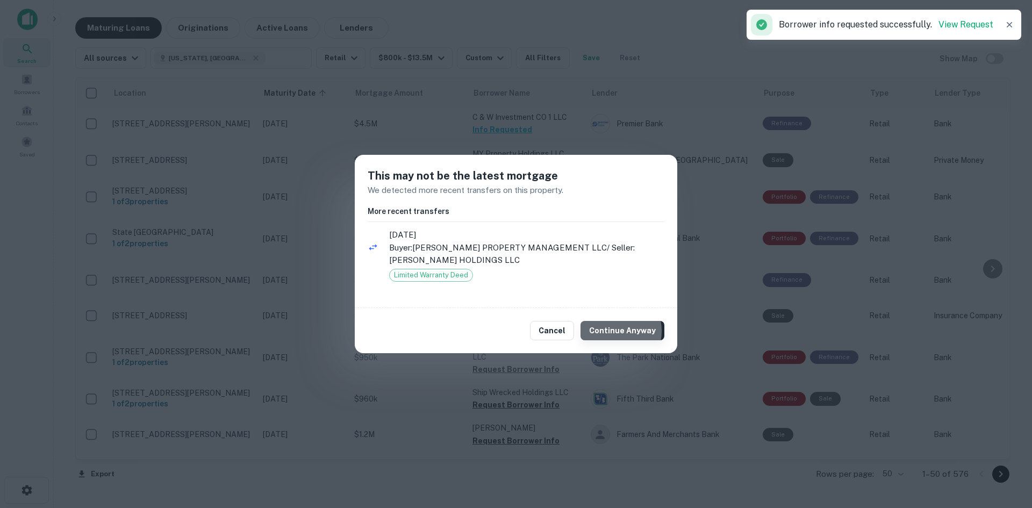
click at [616, 331] on button "Continue Anyway" at bounding box center [623, 330] width 84 height 19
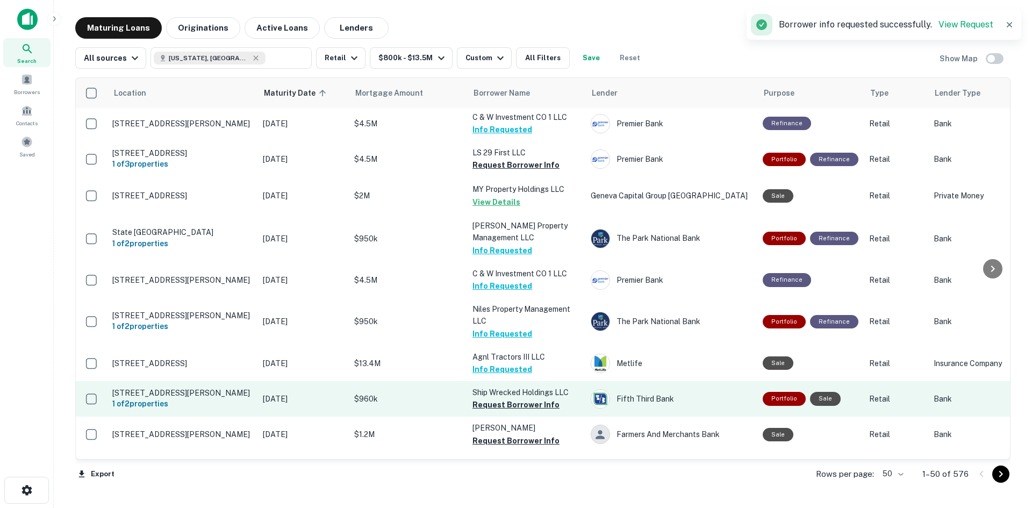
click at [491, 398] on button "Request Borrower Info" at bounding box center [516, 404] width 87 height 13
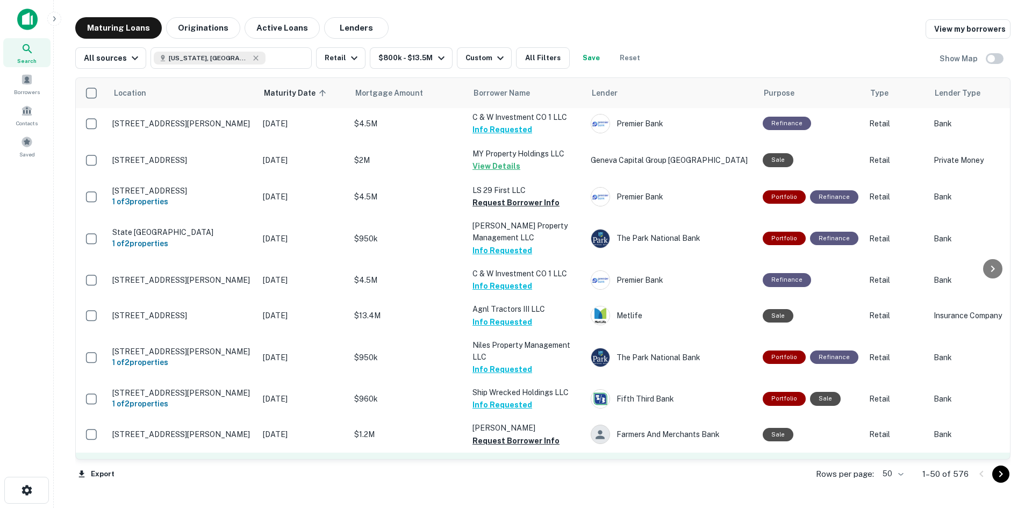
click at [544, 470] on button "Request Borrower Info" at bounding box center [516, 476] width 87 height 13
click at [1017, 381] on div "Maturing Loans Originations Active Loans Lenders View my borrowers All sources …" at bounding box center [542, 255] width 961 height 476
click at [1002, 474] on icon "Go to next page" at bounding box center [1002, 474] width 4 height 6
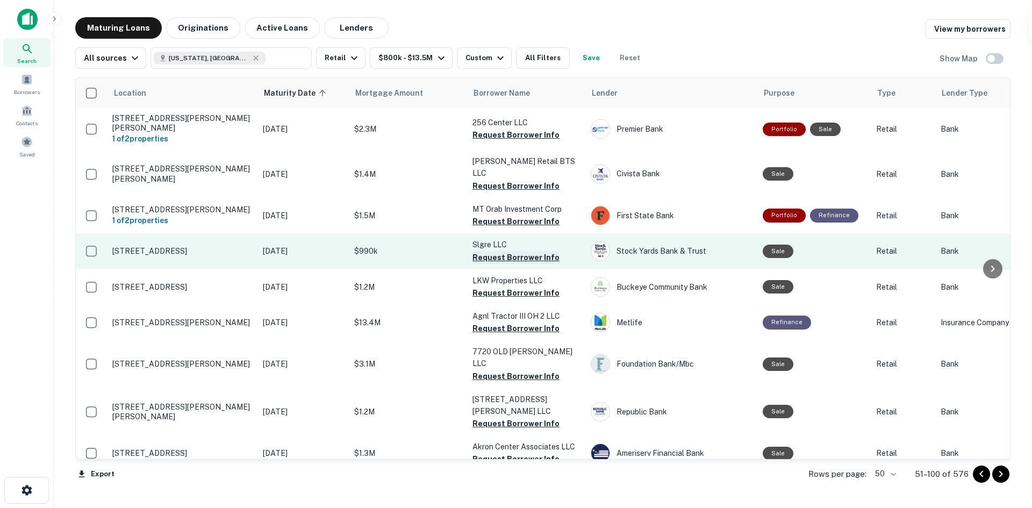
drag, startPoint x: 539, startPoint y: 203, endPoint x: 490, endPoint y: 237, distance: 58.8
click at [539, 215] on button "Request Borrower Info" at bounding box center [516, 221] width 87 height 13
drag, startPoint x: 528, startPoint y: 241, endPoint x: 478, endPoint y: 249, distance: 50.7
click at [528, 251] on button "Request Borrower Info" at bounding box center [516, 257] width 87 height 13
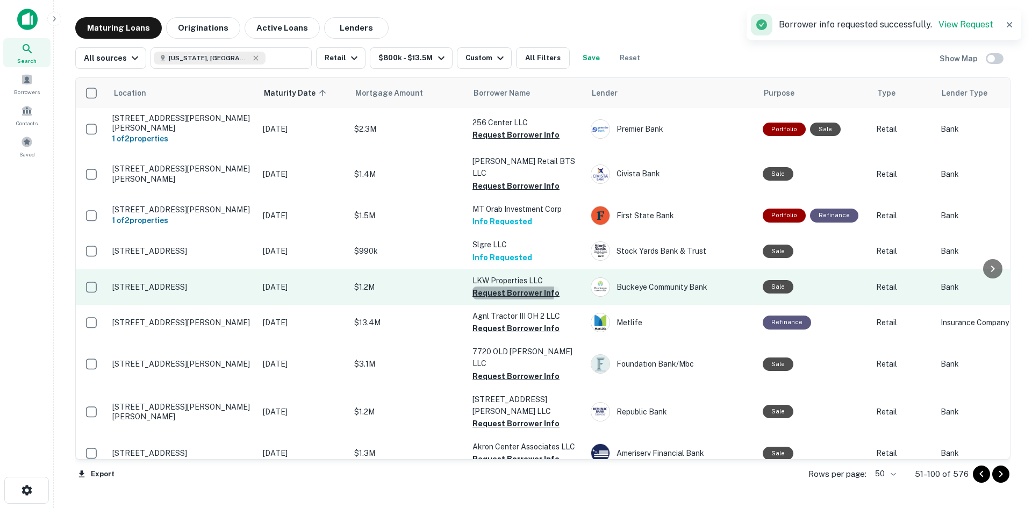
click at [506, 287] on button "Request Borrower Info" at bounding box center [516, 293] width 87 height 13
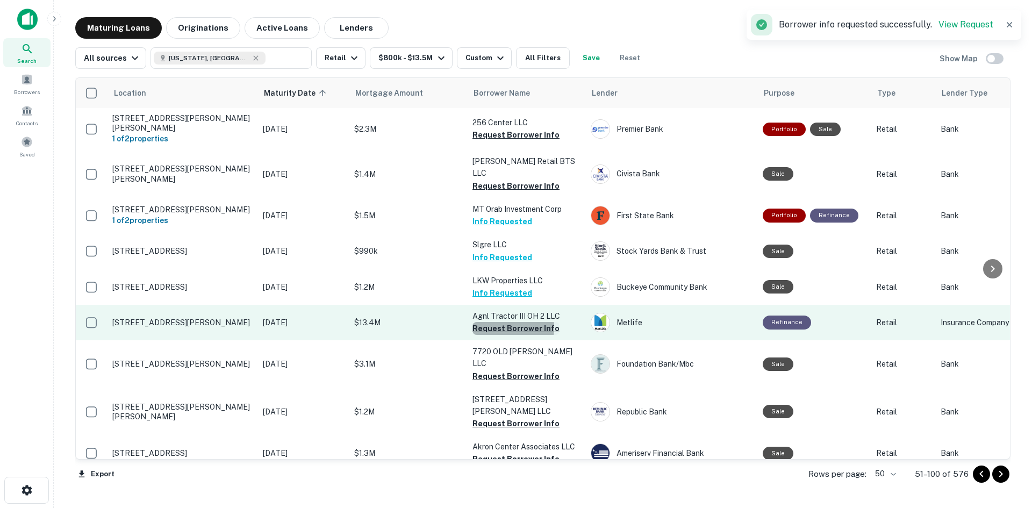
click at [490, 322] on button "Request Borrower Info" at bounding box center [516, 328] width 87 height 13
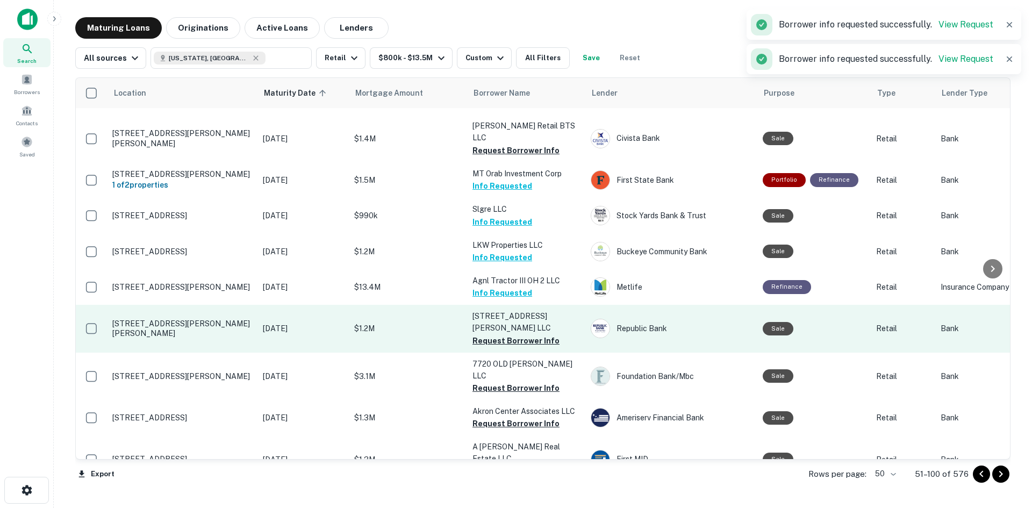
scroll to position [54, 0]
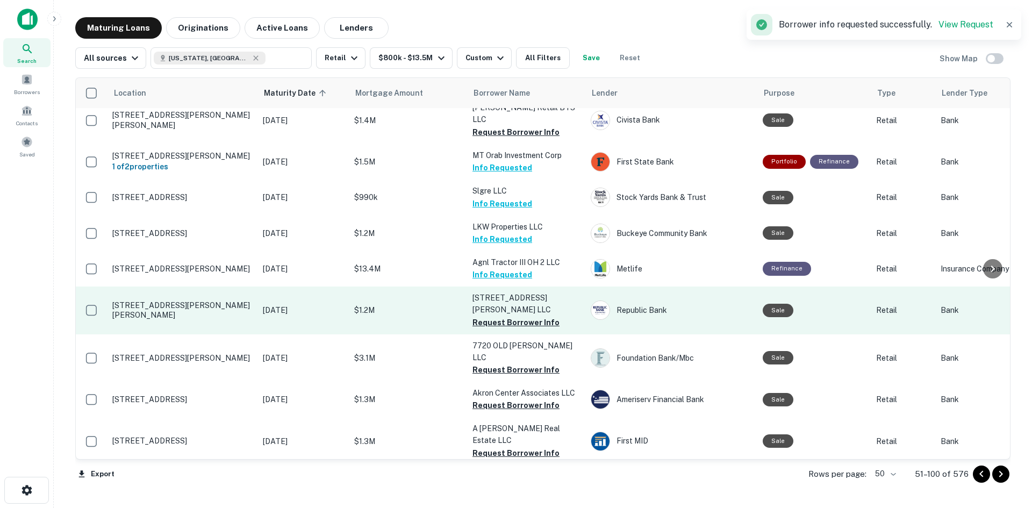
click at [515, 316] on button "Request Borrower Info" at bounding box center [516, 322] width 87 height 13
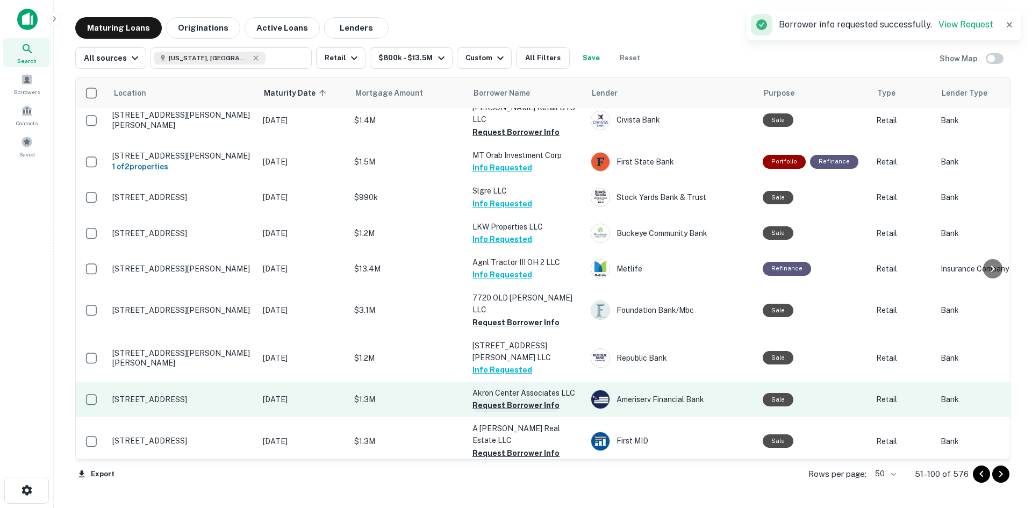
drag, startPoint x: 542, startPoint y: 289, endPoint x: 487, endPoint y: 359, distance: 88.8
click at [542, 316] on button "Request Borrower Info" at bounding box center [516, 322] width 87 height 13
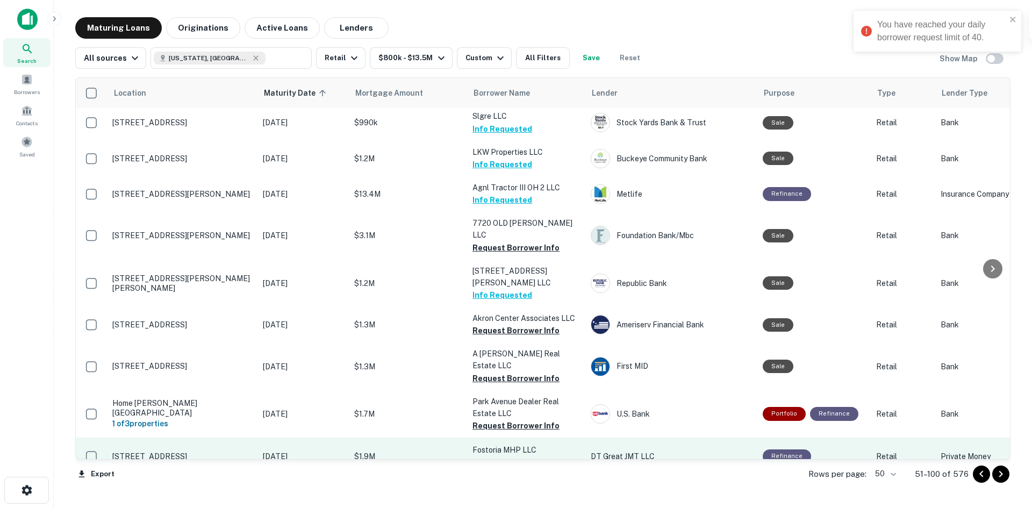
scroll to position [161, 0]
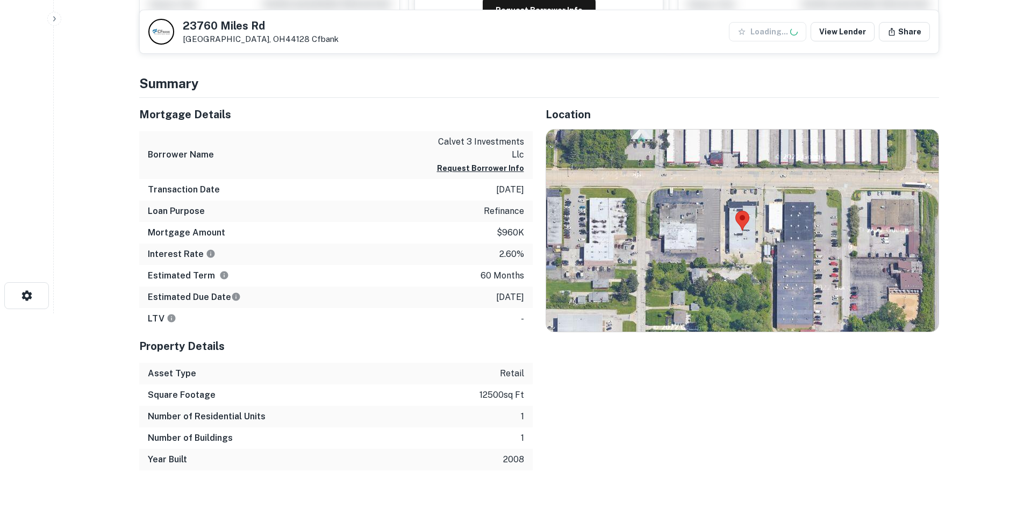
scroll to position [215, 0]
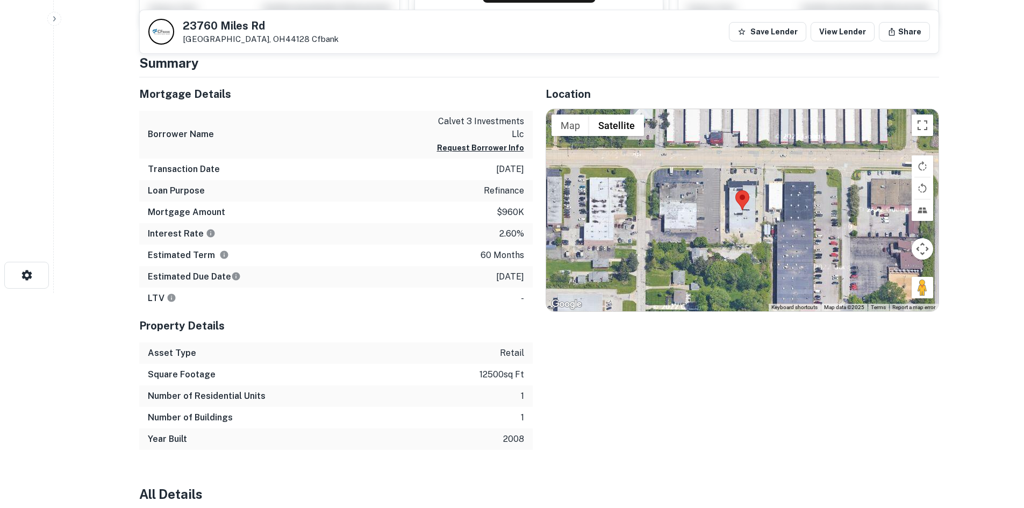
drag, startPoint x: 915, startPoint y: 286, endPoint x: 732, endPoint y: 138, distance: 234.7
click at [732, 138] on div "Map Terrain Satellite Labels Keyboard shortcuts Map Data Map data ©2025 Map dat…" at bounding box center [742, 210] width 393 height 202
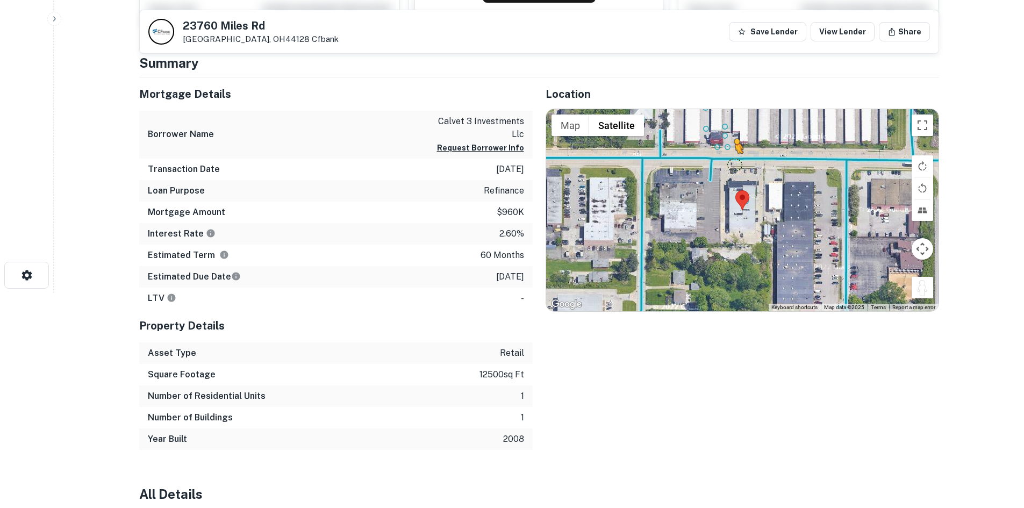
drag, startPoint x: 913, startPoint y: 290, endPoint x: 730, endPoint y: 160, distance: 224.4
click at [730, 160] on div "To activate drag with keyboard, press Alt + Enter. Once in keyboard drag state,…" at bounding box center [742, 210] width 393 height 202
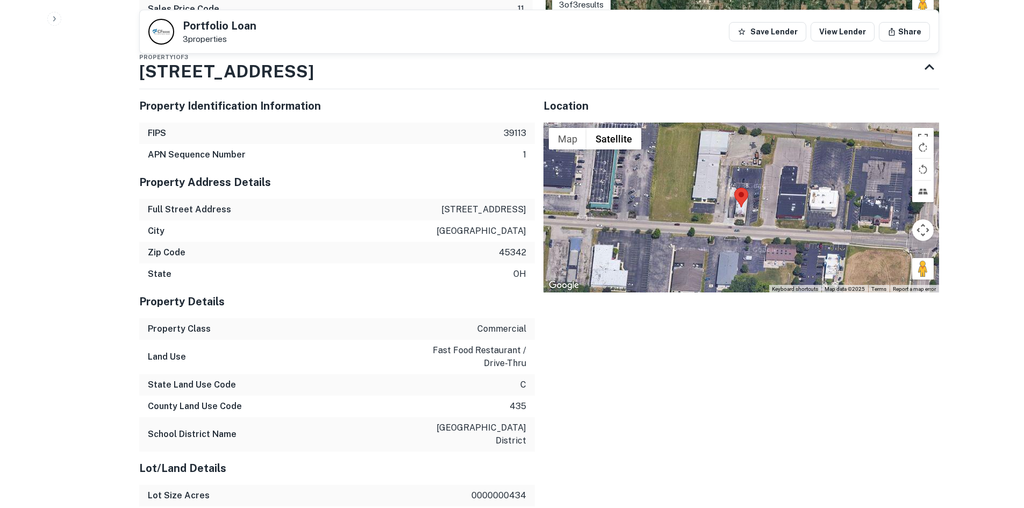
scroll to position [914, 0]
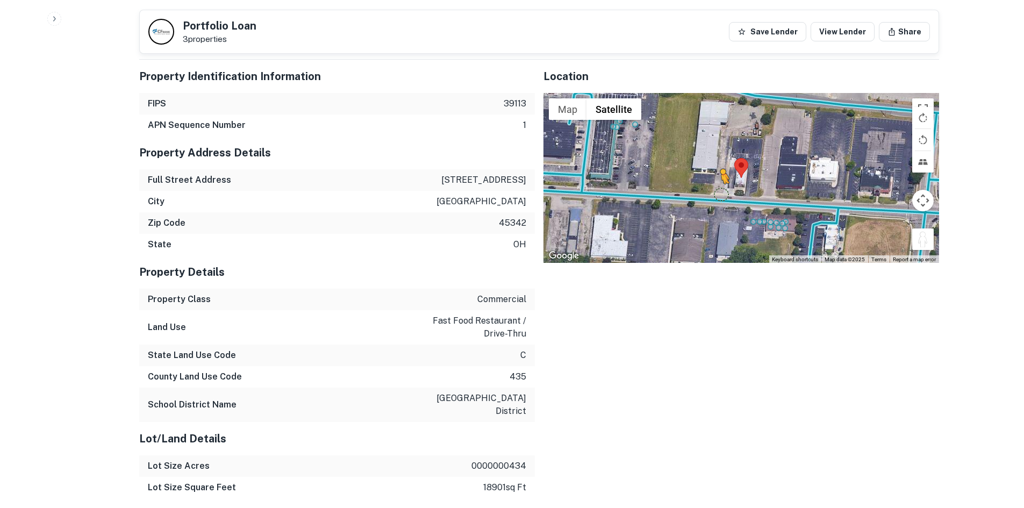
drag, startPoint x: 931, startPoint y: 232, endPoint x: 674, endPoint y: 196, distance: 259.6
click at [711, 199] on div "To activate drag with keyboard, press Alt + Enter. Once in keyboard drag state,…" at bounding box center [742, 178] width 396 height 170
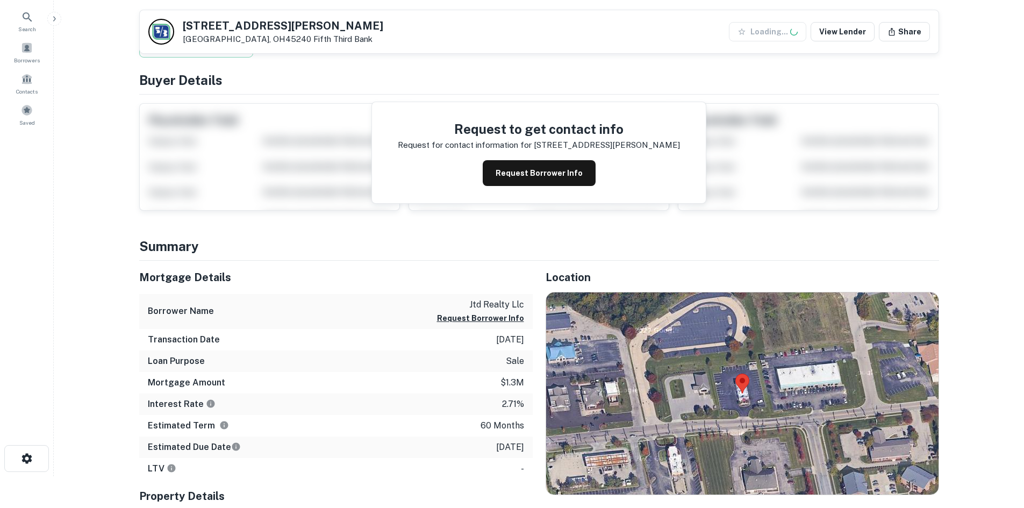
scroll to position [269, 0]
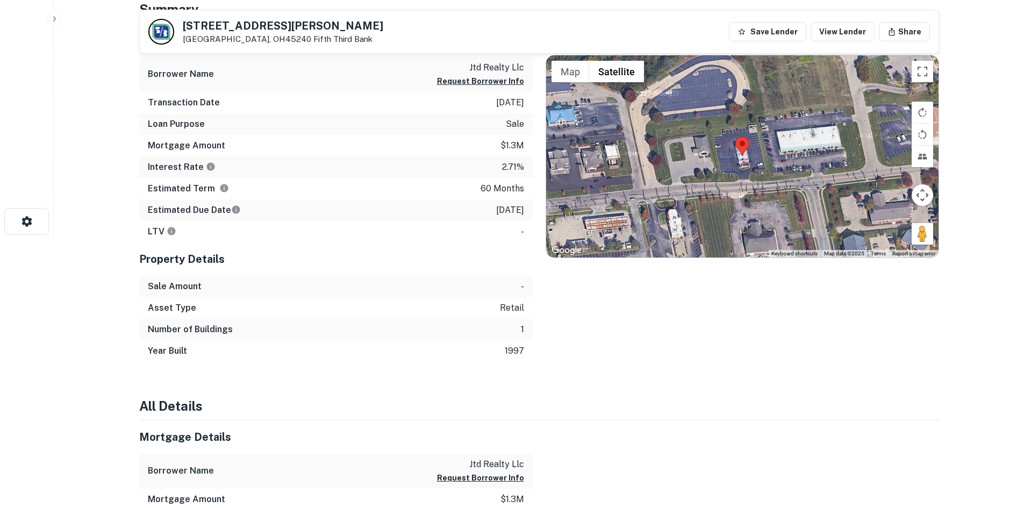
drag, startPoint x: 913, startPoint y: 227, endPoint x: 768, endPoint y: 186, distance: 149.9
click at [768, 186] on div "Map Terrain Satellite Labels Keyboard shortcuts Map Data Map data ©2025 Map dat…" at bounding box center [742, 156] width 393 height 202
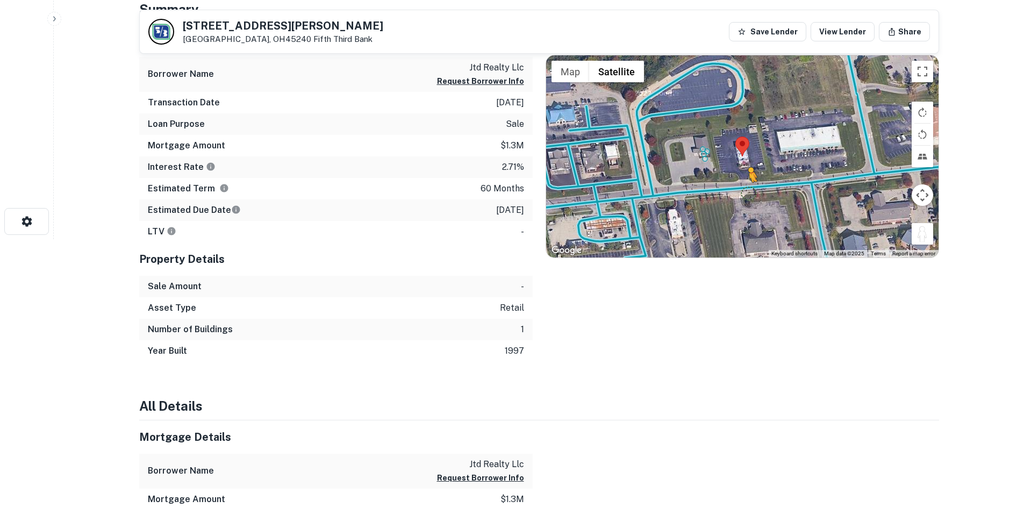
drag, startPoint x: 920, startPoint y: 238, endPoint x: 746, endPoint y: 183, distance: 182.3
click at [746, 183] on div "To activate drag with keyboard, press Alt + Enter. Once in keyboard drag state,…" at bounding box center [742, 156] width 393 height 202
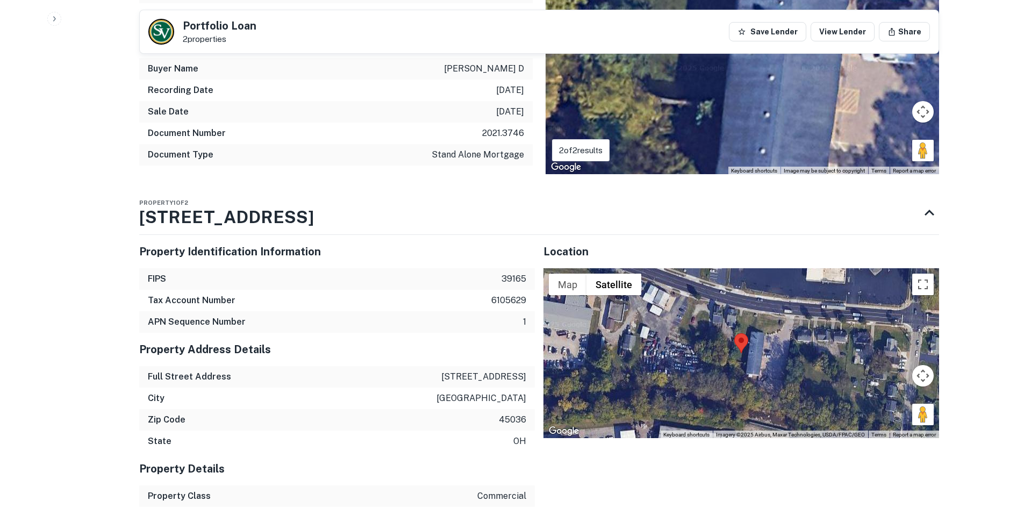
scroll to position [807, 0]
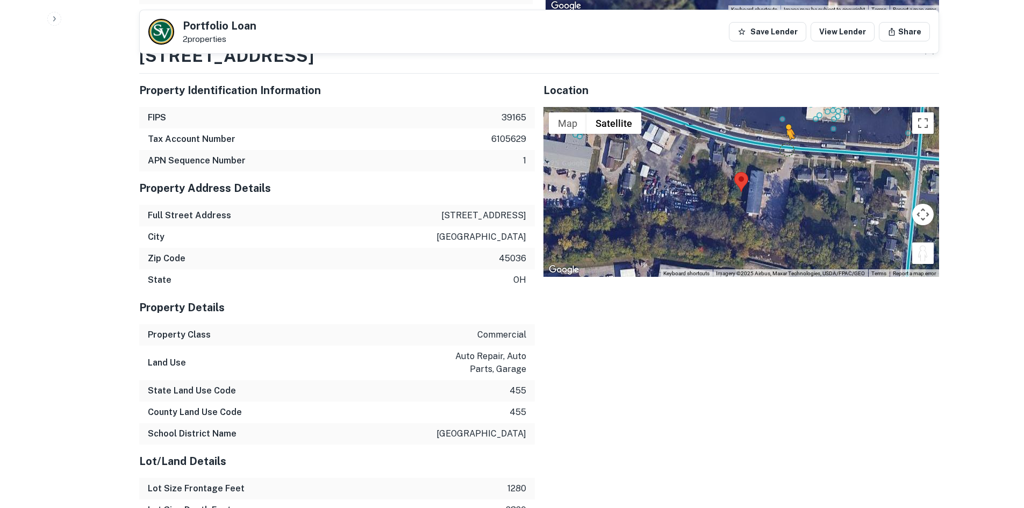
drag, startPoint x: 930, startPoint y: 247, endPoint x: 783, endPoint y: 149, distance: 176.3
click at [783, 149] on div "To activate drag with keyboard, press Alt + Enter. Once in keyboard drag state,…" at bounding box center [742, 192] width 396 height 170
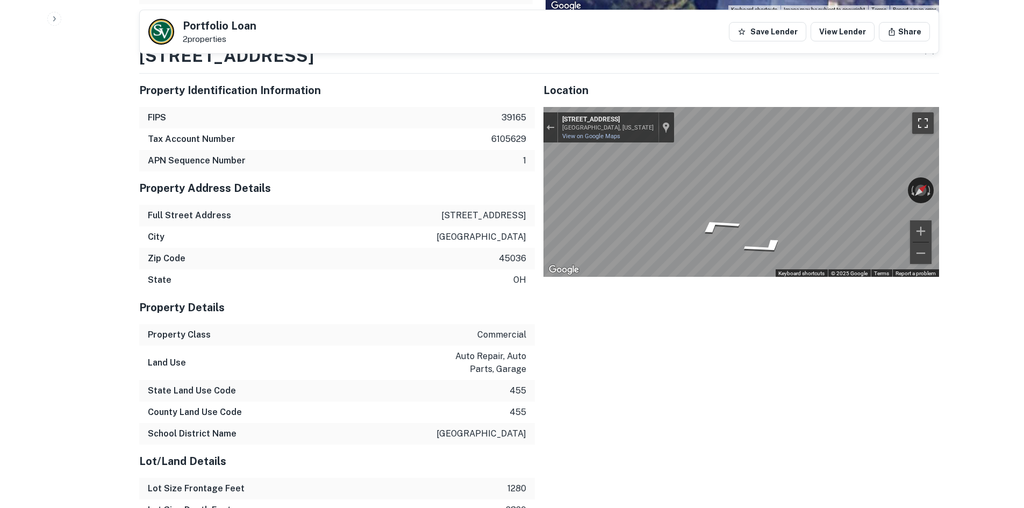
click at [931, 133] on div "← Move left → Move right ↑ Move up ↓ Move down + Zoom in - Zoom out 528 W Main …" at bounding box center [742, 192] width 396 height 170
click at [695, 226] on icon "Go East, W Main St" at bounding box center [701, 230] width 52 height 23
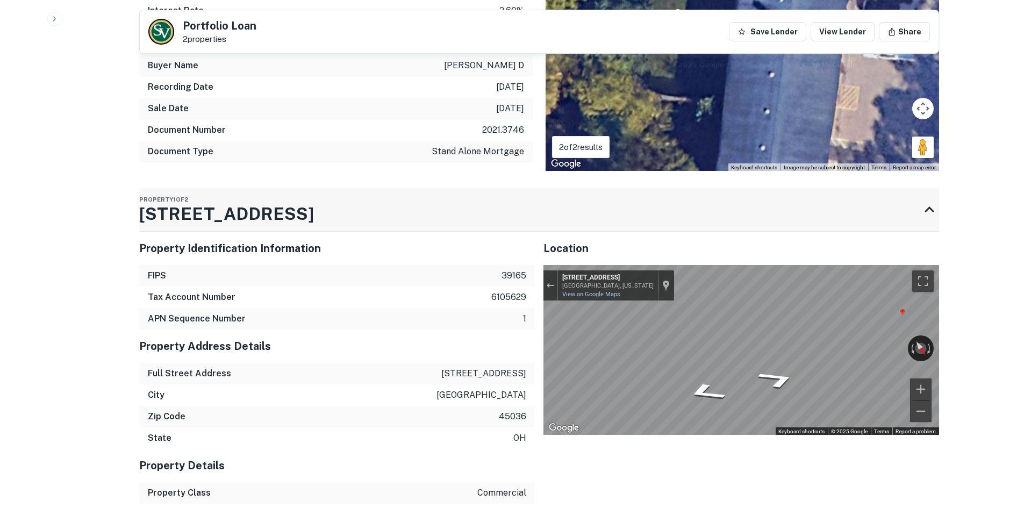
scroll to position [645, 0]
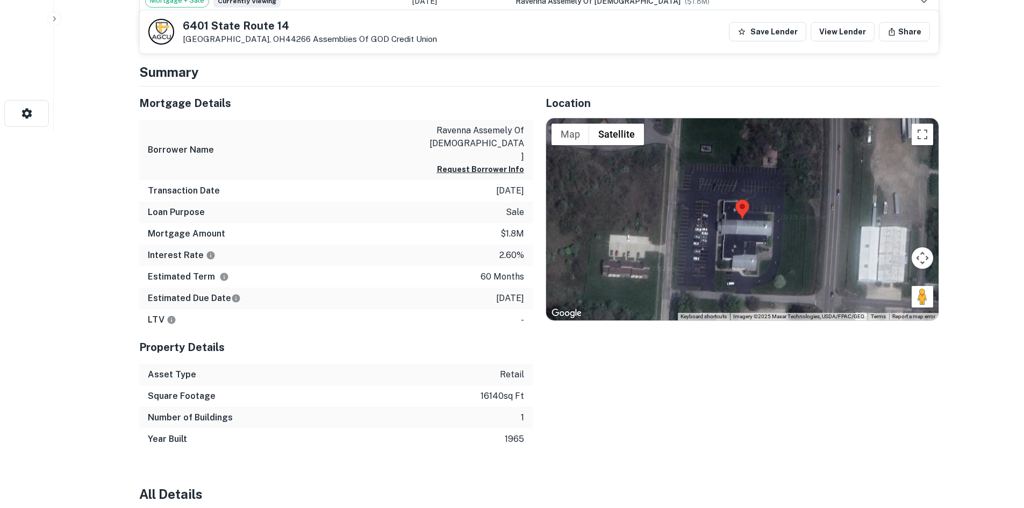
scroll to position [376, 0]
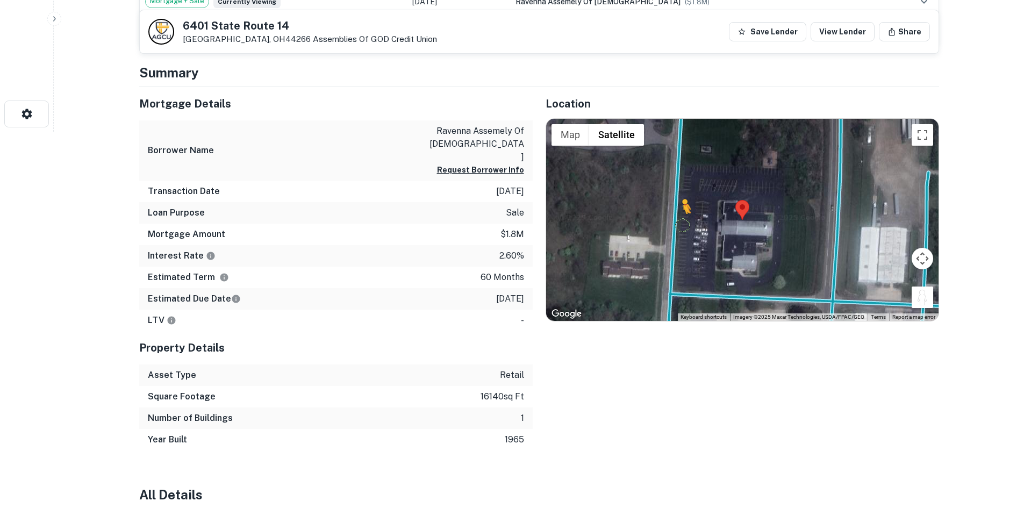
drag, startPoint x: 931, startPoint y: 300, endPoint x: 682, endPoint y: 217, distance: 262.9
click at [682, 217] on div "To activate drag with keyboard, press Alt + Enter. Once in keyboard drag state,…" at bounding box center [742, 220] width 393 height 202
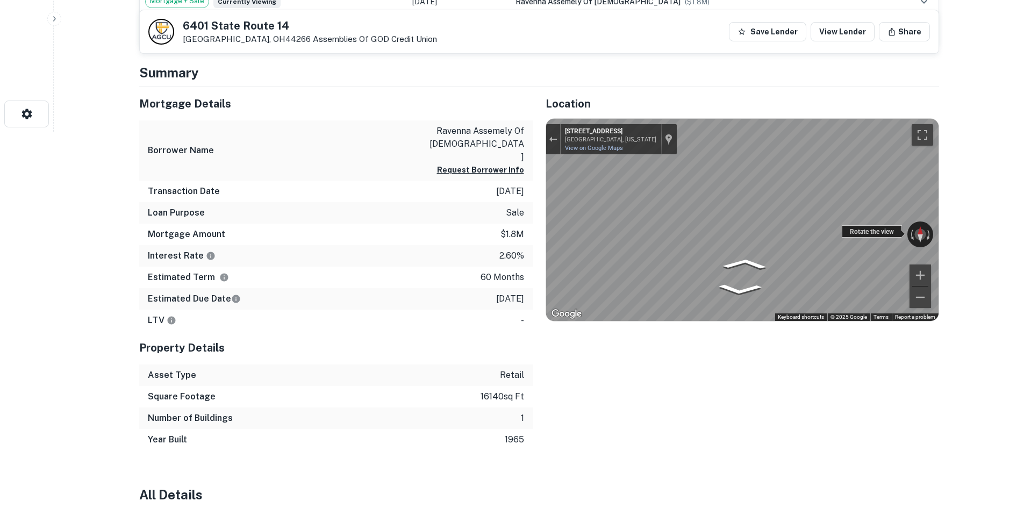
click at [576, 220] on div "← Move left → Move right ↑ Move up ↓ Move down + Zoom in - Zoom out 2458 Bryn M…" at bounding box center [742, 220] width 393 height 202
drag, startPoint x: 852, startPoint y: 226, endPoint x: 533, endPoint y: 195, distance: 319.9
click at [524, 195] on div "Mortgage Details Borrower Name ravenna assemely of god Request Borrower Info Tr…" at bounding box center [532, 269] width 813 height 364
click at [552, 143] on button "Exit the Street View" at bounding box center [553, 139] width 14 height 15
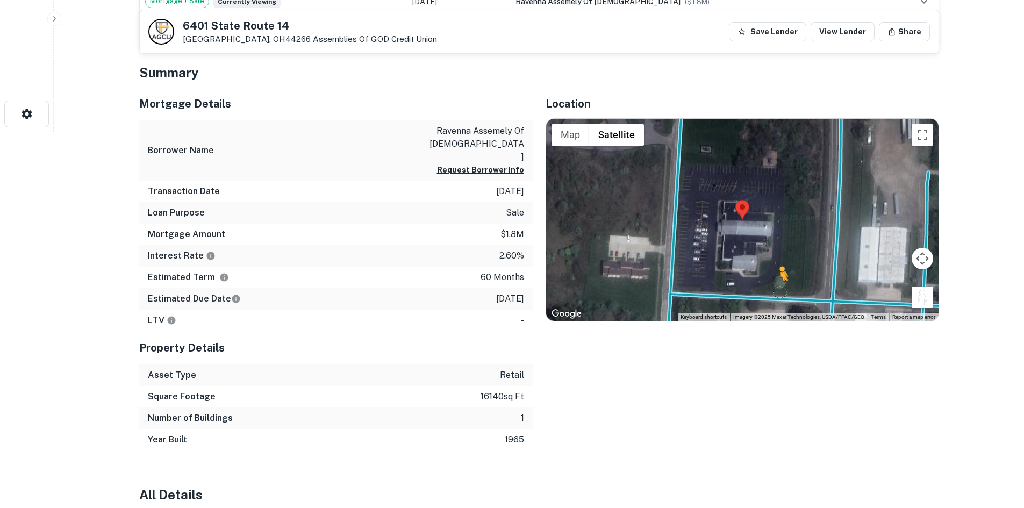
drag, startPoint x: 920, startPoint y: 296, endPoint x: 776, endPoint y: 289, distance: 143.2
click at [776, 289] on div "To activate drag with keyboard, press Alt + Enter. Once in keyboard drag state,…" at bounding box center [742, 220] width 393 height 202
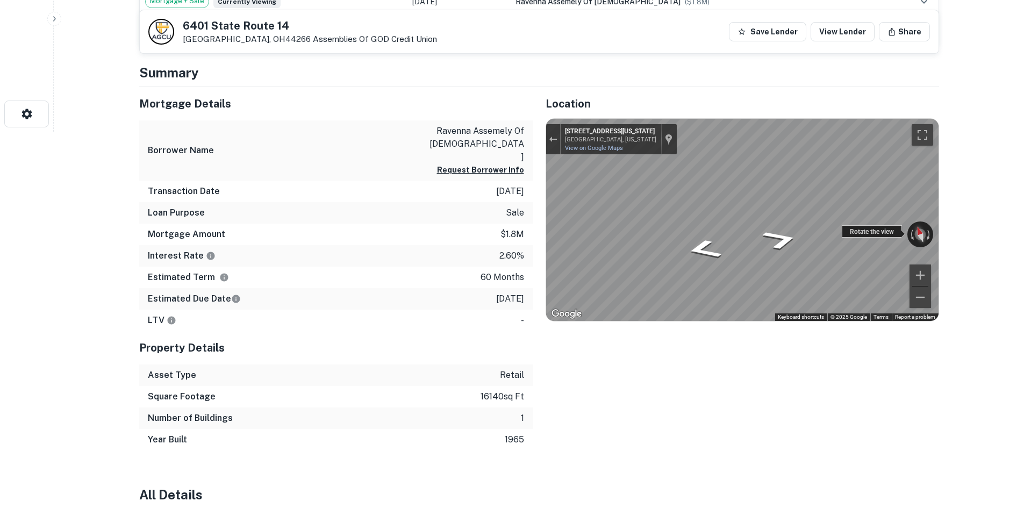
click at [920, 222] on div "← Move left → Move right ↑ Move up ↓ Move down + Zoom in - Zoom out 4771 Washin…" at bounding box center [742, 220] width 393 height 202
click at [776, 295] on icon "Go East, Washington Ave" at bounding box center [767, 293] width 81 height 24
click at [544, 193] on div "Location ← Move left → Move right ↑ Move up ↓ Move down + Zoom in - Zoom out Ho…" at bounding box center [736, 269] width 407 height 364
click at [713, 267] on icon "Go South, Cleveland - East Liverpool Rd" at bounding box center [720, 270] width 81 height 24
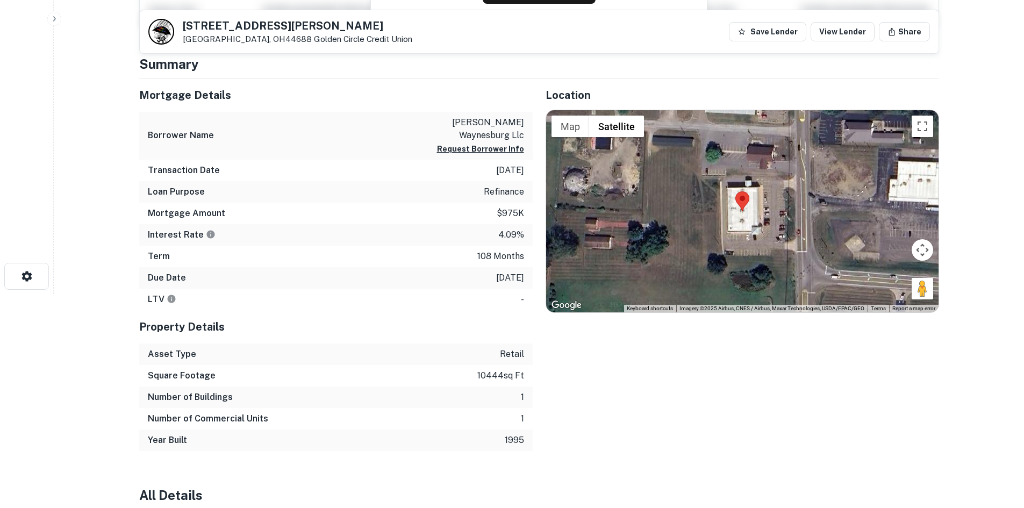
scroll to position [161, 0]
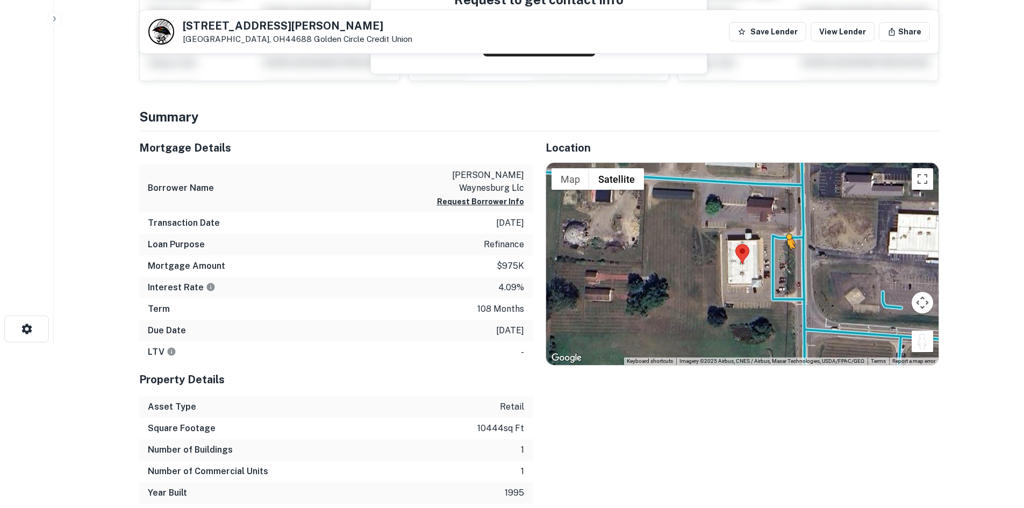
drag, startPoint x: 916, startPoint y: 340, endPoint x: 788, endPoint y: 259, distance: 151.3
click at [788, 259] on div "To activate drag with keyboard, press Alt + Enter. Once in keyboard drag state,…" at bounding box center [742, 264] width 393 height 202
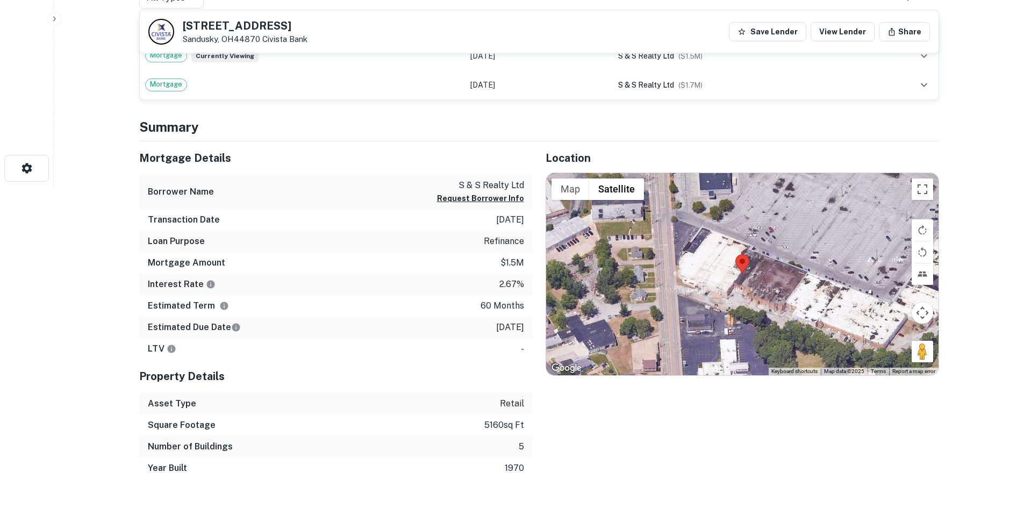
scroll to position [323, 0]
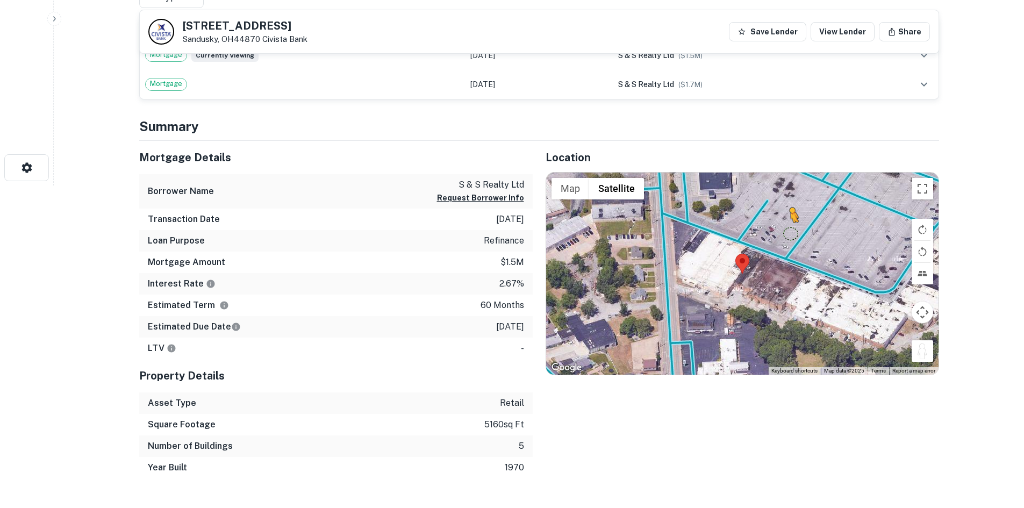
drag, startPoint x: 923, startPoint y: 357, endPoint x: 764, endPoint y: 225, distance: 206.2
click at [764, 225] on div "To activate drag with keyboard, press Alt + Enter. Once in keyboard drag state,…" at bounding box center [742, 274] width 393 height 202
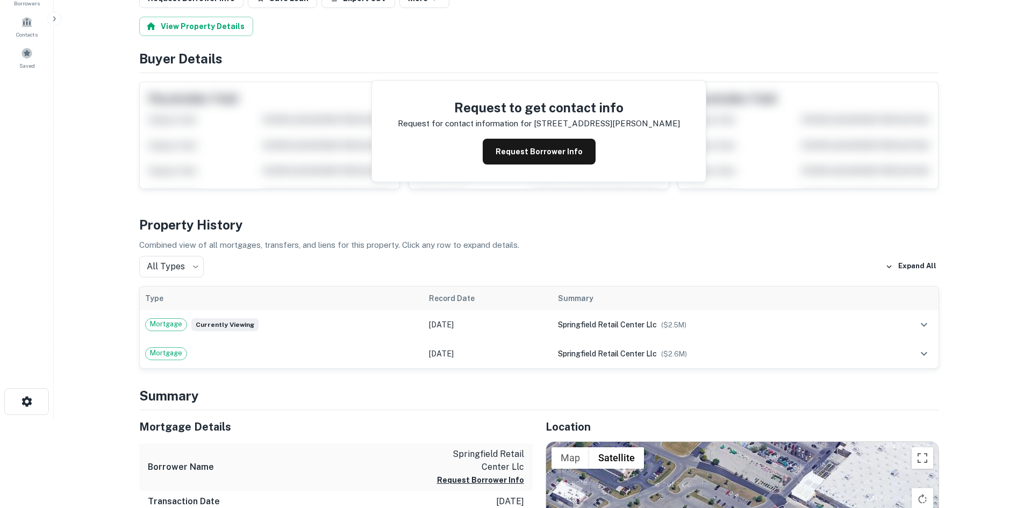
scroll to position [376, 0]
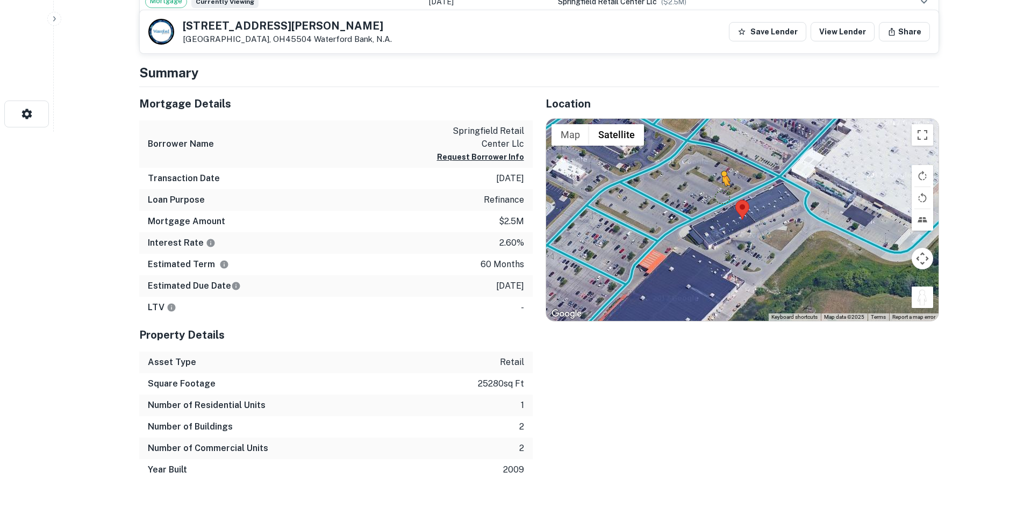
drag, startPoint x: 927, startPoint y: 294, endPoint x: 719, endPoint y: 196, distance: 229.3
click at [719, 196] on div "To activate drag with keyboard, press Alt + Enter. Once in keyboard drag state,…" at bounding box center [742, 220] width 393 height 202
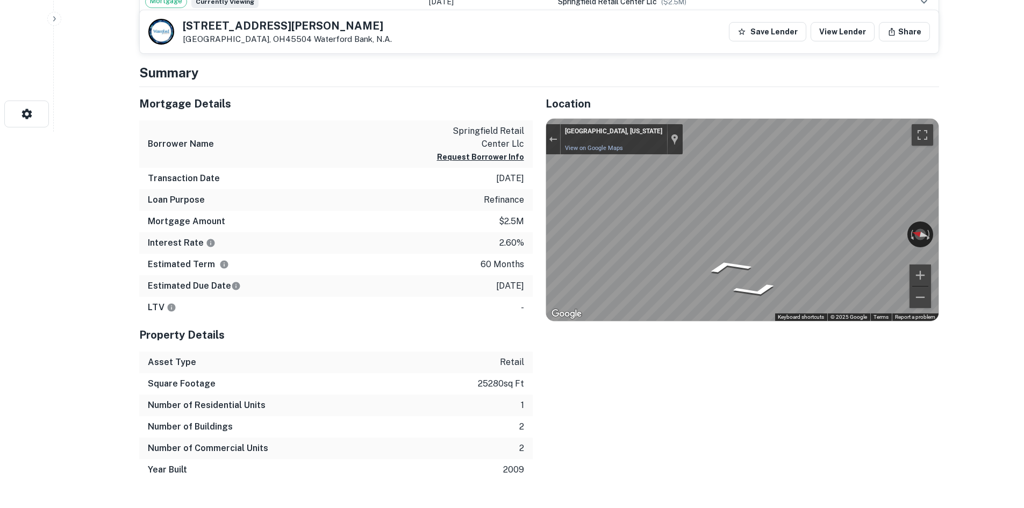
click at [480, 220] on div "Mortgage Details Borrower Name springfield retail center llc Request Borrower I…" at bounding box center [532, 284] width 813 height 394
click at [379, 208] on div "Mortgage Details Borrower Name springfield retail center llc Request Borrower I…" at bounding box center [532, 284] width 813 height 394
click at [515, 228] on div "Mortgage Details Borrower Name springfield retail center llc Request Borrower I…" at bounding box center [532, 284] width 813 height 394
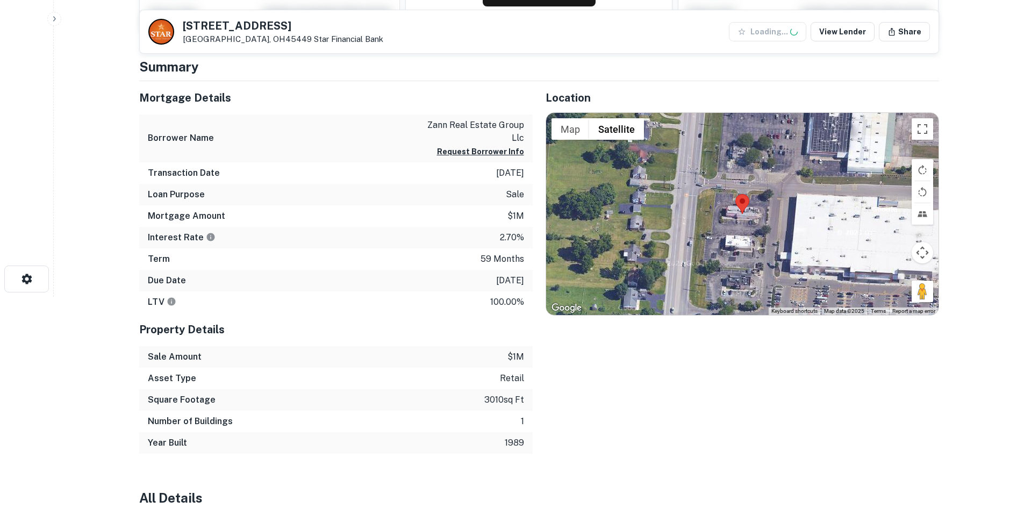
scroll to position [215, 0]
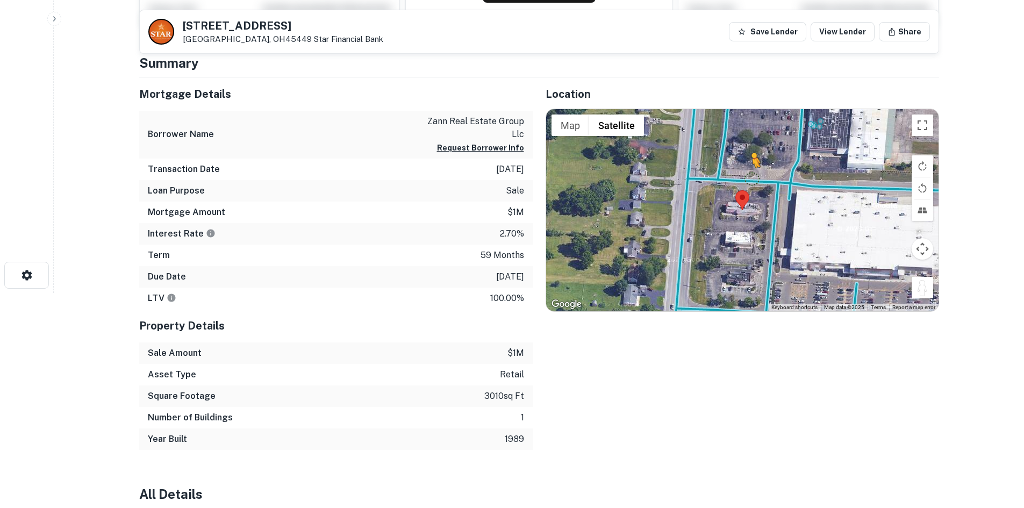
drag, startPoint x: 917, startPoint y: 284, endPoint x: 743, endPoint y: 179, distance: 204.1
click at [743, 179] on div "To activate drag with keyboard, press Alt + Enter. Once in keyboard drag state,…" at bounding box center [742, 210] width 393 height 202
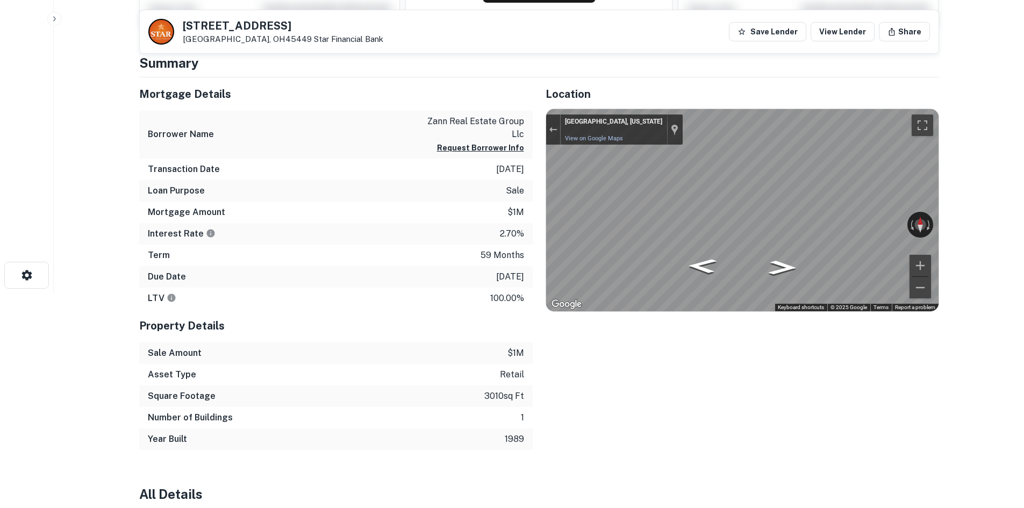
click at [1024, 205] on html "Search Borrowers Contacts Saved 5770 Springboro Pike Dayton, OH45449 Star Finan…" at bounding box center [512, 39] width 1024 height 508
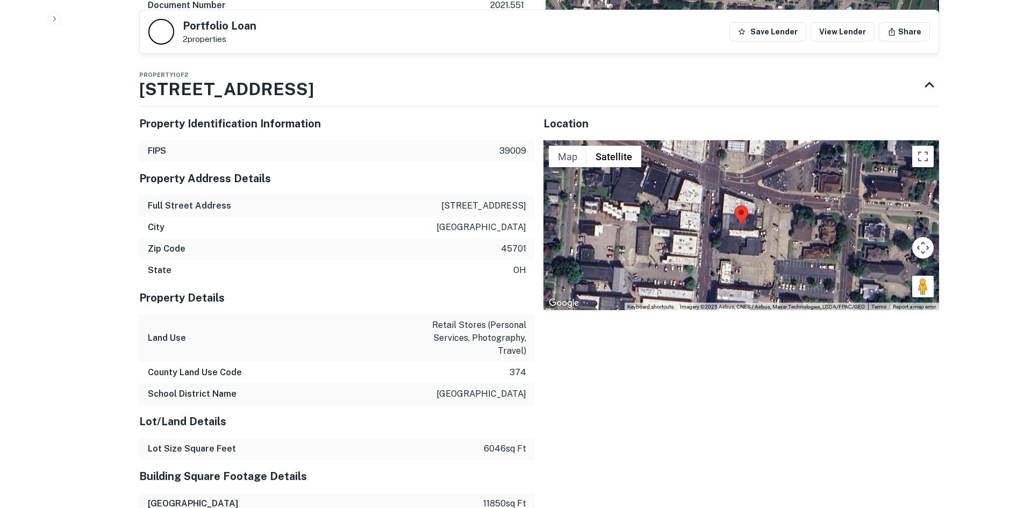
scroll to position [807, 0]
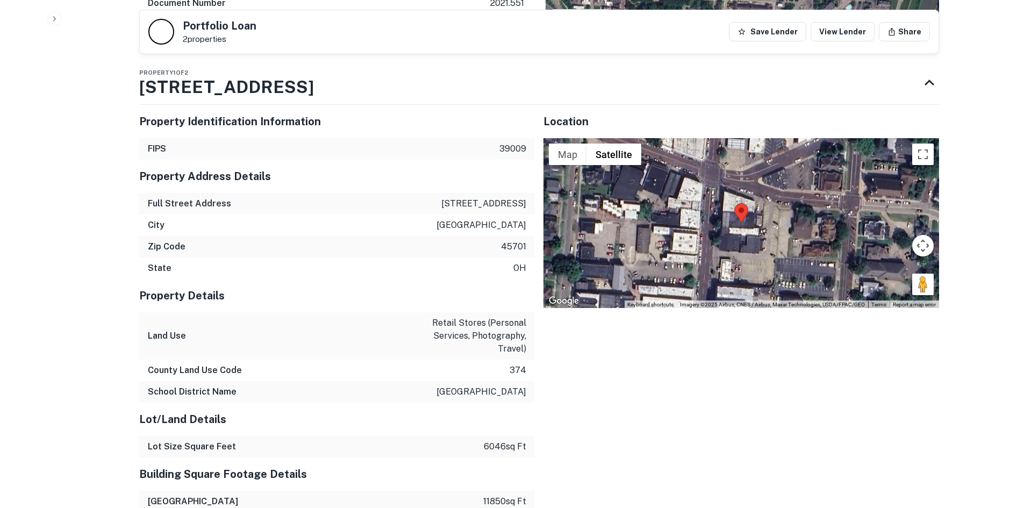
drag, startPoint x: 927, startPoint y: 284, endPoint x: 788, endPoint y: 203, distance: 160.5
click at [788, 203] on div "Map Terrain Satellite Labels Keyboard shortcuts Map Data Imagery ©2025 Airbus, …" at bounding box center [742, 223] width 396 height 170
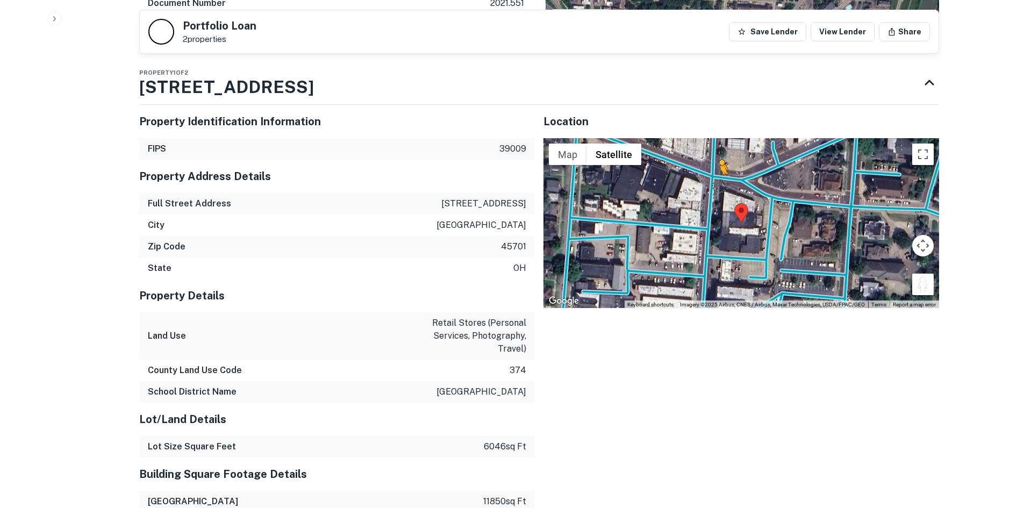
drag, startPoint x: 927, startPoint y: 286, endPoint x: 717, endPoint y: 182, distance: 234.0
click at [717, 182] on div "To activate drag with keyboard, press Alt + Enter. Once in keyboard drag state,…" at bounding box center [742, 223] width 396 height 170
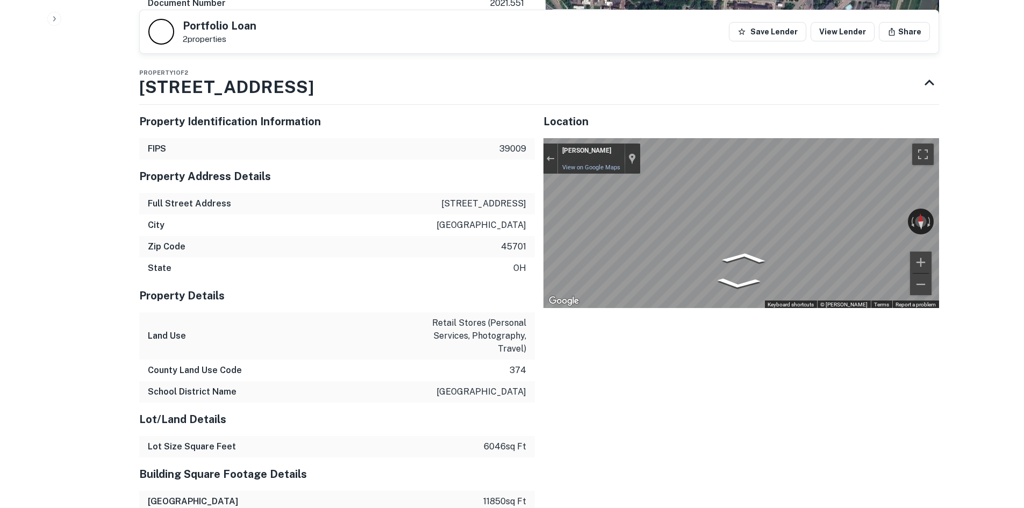
click at [513, 220] on div "Property Identification Information FIPS 39009 Property Address Details Full St…" at bounding box center [535, 499] width 809 height 806
click at [507, 239] on div "Property Identification Information FIPS 39009 Property Address Details Full St…" at bounding box center [535, 499] width 809 height 806
click at [423, 205] on div "Property Identification Information FIPS 39009 Property Address Details Full St…" at bounding box center [535, 499] width 809 height 806
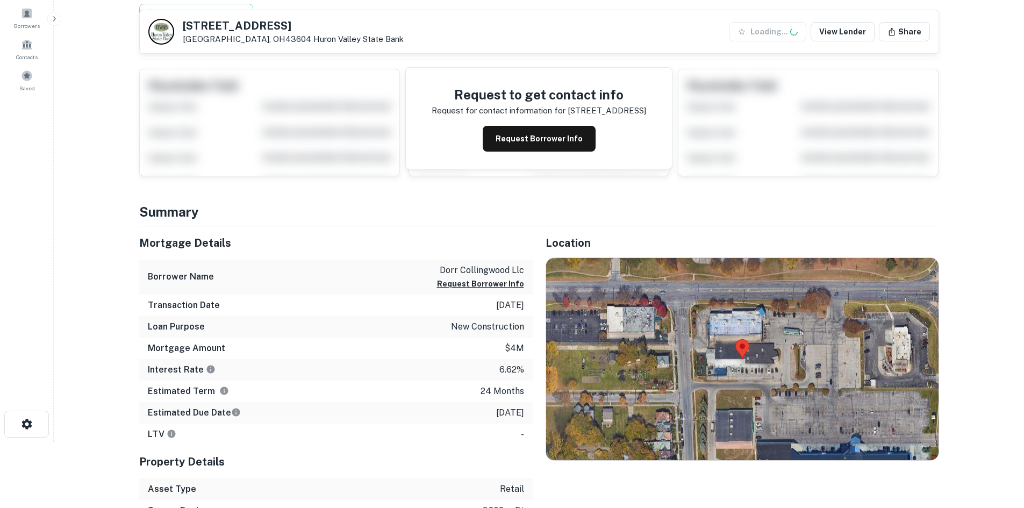
scroll to position [161, 0]
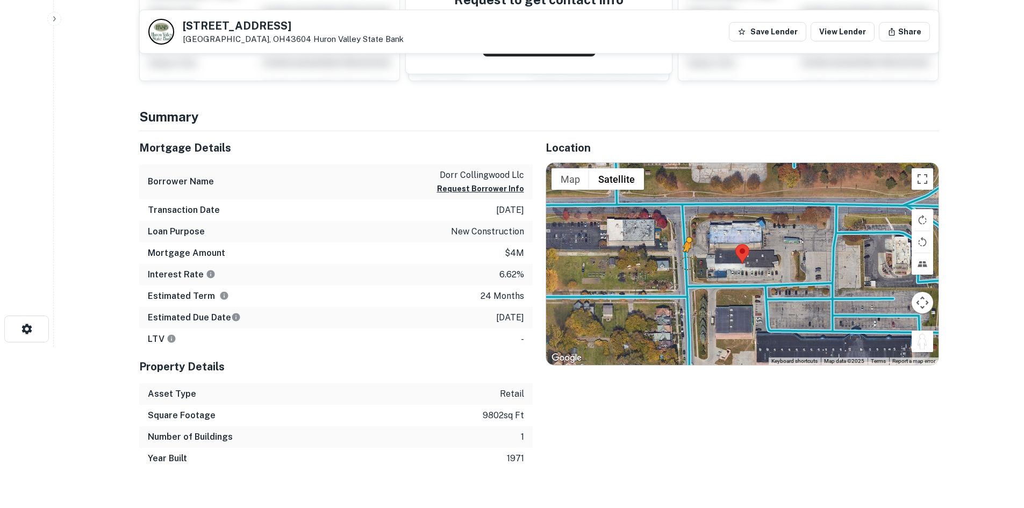
drag, startPoint x: 916, startPoint y: 340, endPoint x: 683, endPoint y: 255, distance: 248.2
click at [683, 255] on div "To activate drag with keyboard, press Alt + Enter. Once in keyboard drag state,…" at bounding box center [742, 264] width 393 height 202
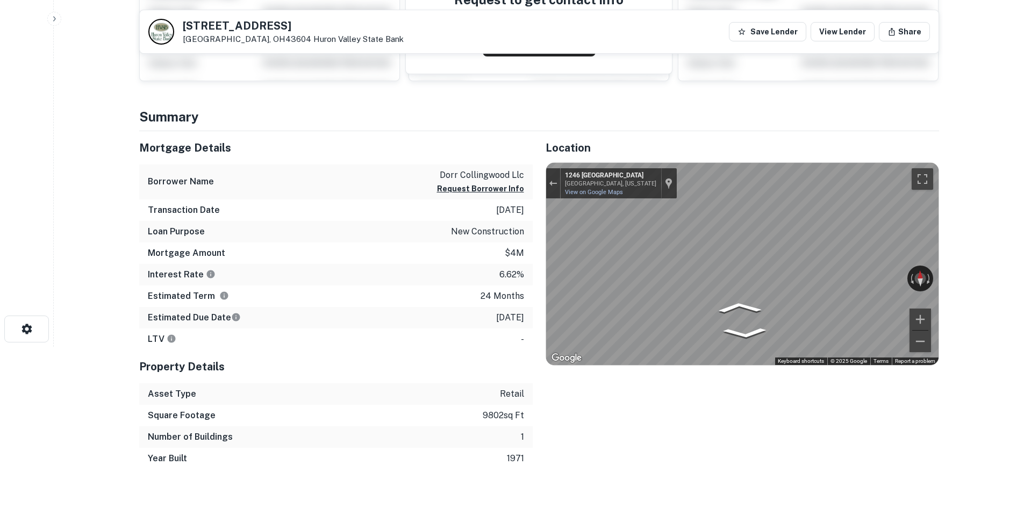
click at [443, 259] on div "Mortgage Details Borrower Name dorr collingwood llc Request Borrower Info Trans…" at bounding box center [532, 300] width 813 height 338
click at [998, 242] on main "[STREET_ADDRESS][GEOGRAPHIC_DATA] Save Lender View Lender Share View Property D…" at bounding box center [539, 93] width 971 height 508
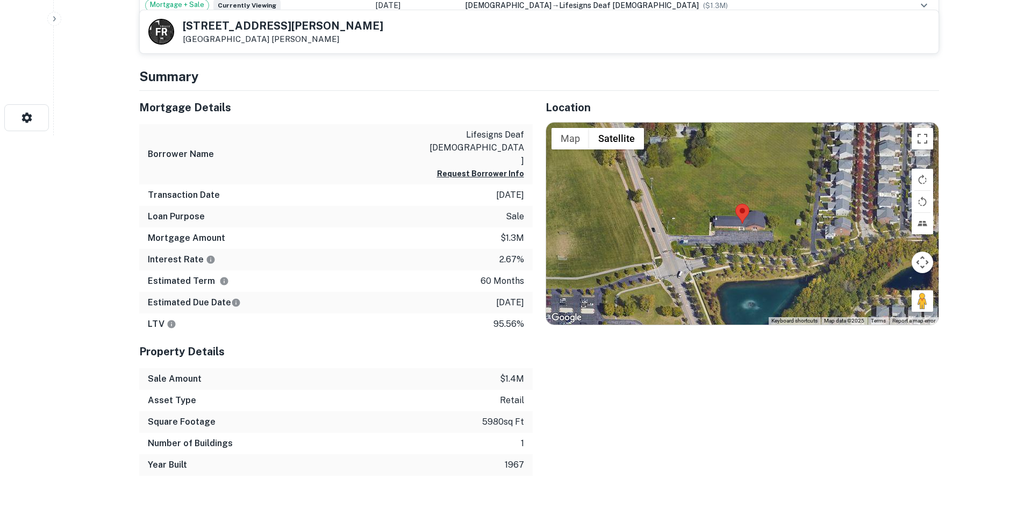
scroll to position [376, 0]
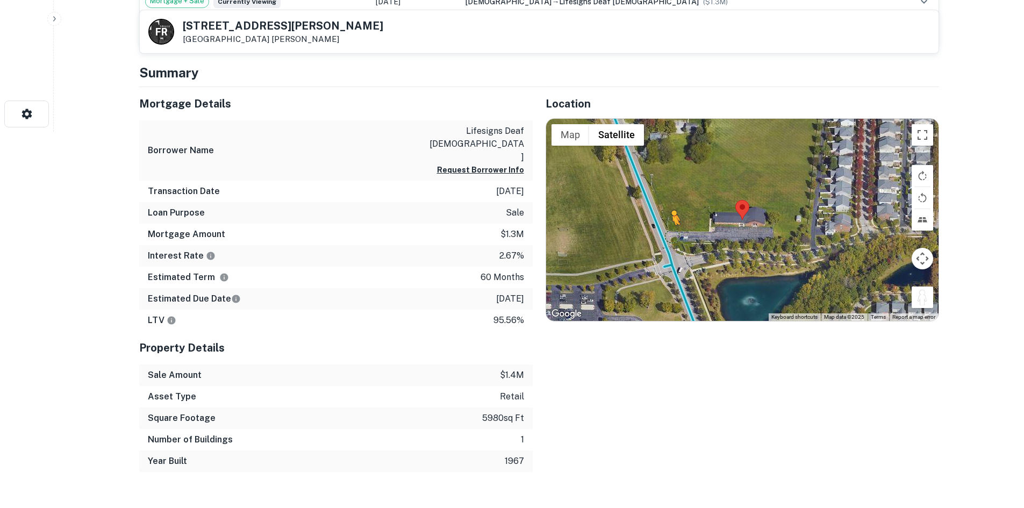
drag, startPoint x: 921, startPoint y: 293, endPoint x: 665, endPoint y: 233, distance: 262.8
click at [665, 234] on div "To activate drag with keyboard, press Alt + Enter. Once in keyboard drag state,…" at bounding box center [742, 220] width 393 height 202
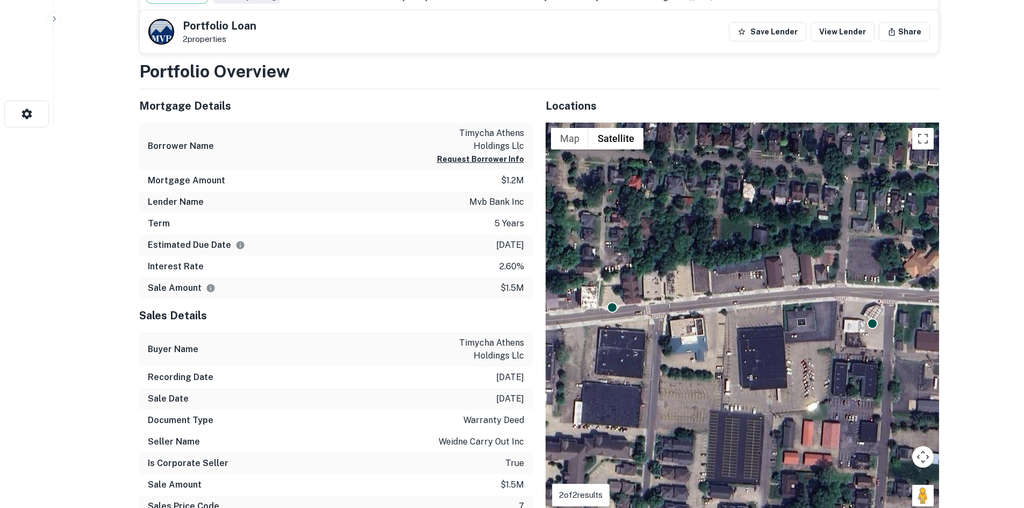
scroll to position [430, 0]
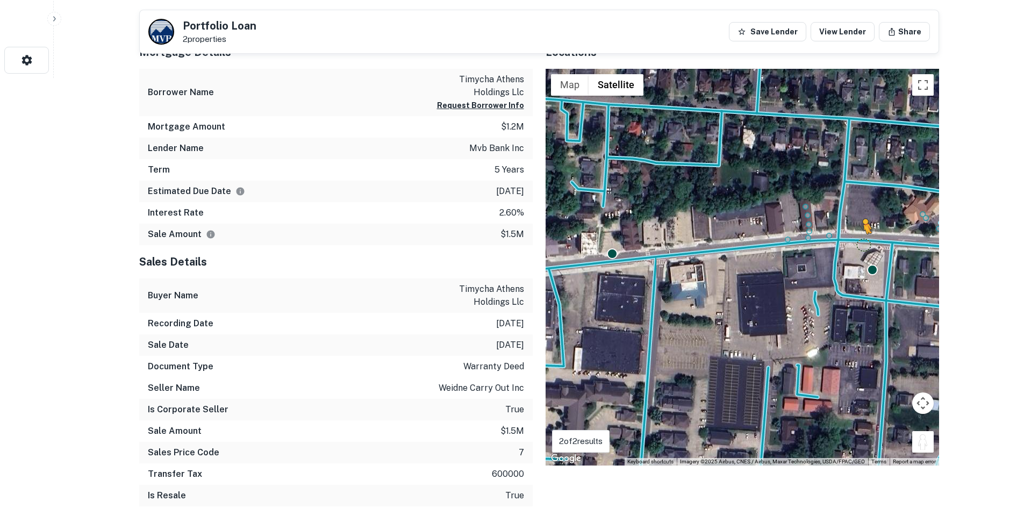
drag, startPoint x: 928, startPoint y: 444, endPoint x: 859, endPoint y: 232, distance: 223.1
click at [859, 232] on div "To activate drag with keyboard, press Alt + Enter. Once in keyboard drag state,…" at bounding box center [743, 267] width 394 height 397
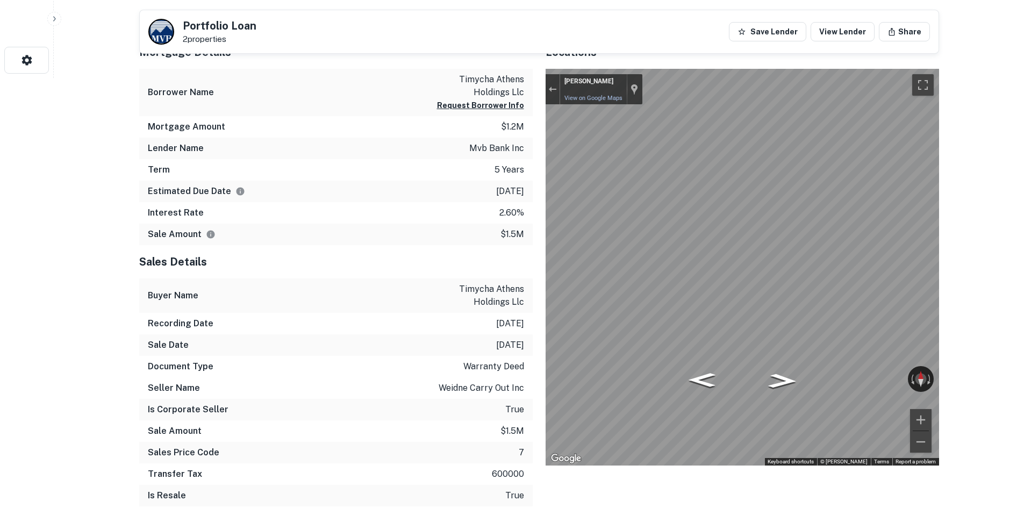
click at [536, 276] on div "Locations ← Move left → Move right ↑ Move up ↓ Move down + Zoom in - Zoom out H…" at bounding box center [736, 275] width 407 height 480
click at [418, 289] on div "Mortgage Details Borrower Name timycha athens holdings llc Request Borrower Inf…" at bounding box center [532, 275] width 813 height 480
click at [553, 88] on div "Exit the Street View" at bounding box center [552, 89] width 8 height 6
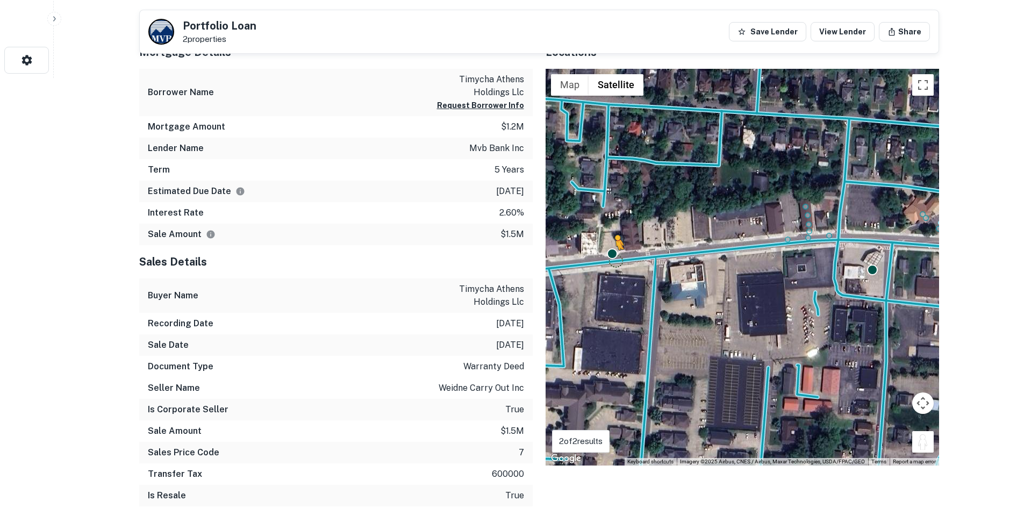
drag, startPoint x: 927, startPoint y: 443, endPoint x: 615, endPoint y: 261, distance: 361.4
click at [615, 261] on div "To activate drag with keyboard, press Alt + Enter. Once in keyboard drag state,…" at bounding box center [743, 267] width 394 height 397
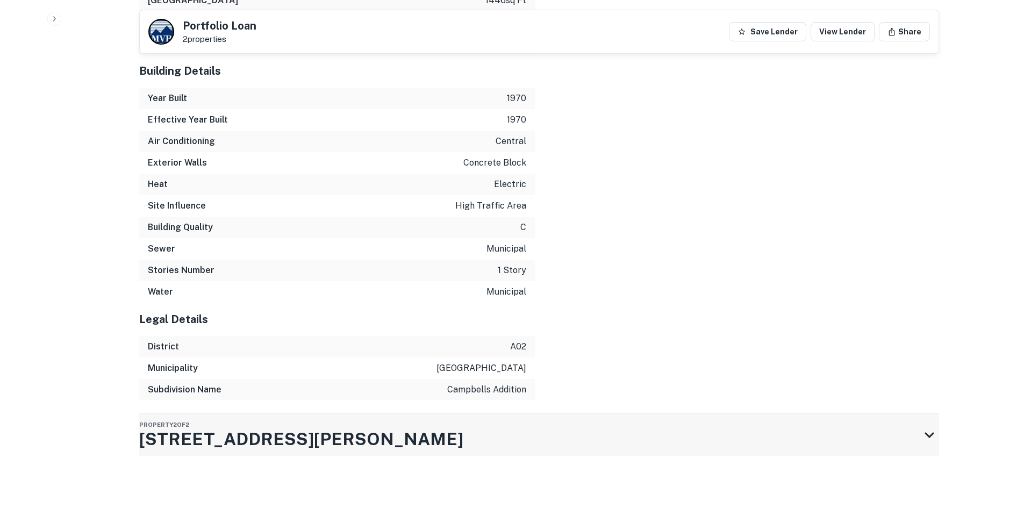
click at [631, 432] on div "Property 2 of 2 1 E STIMSON AVE" at bounding box center [529, 435] width 781 height 43
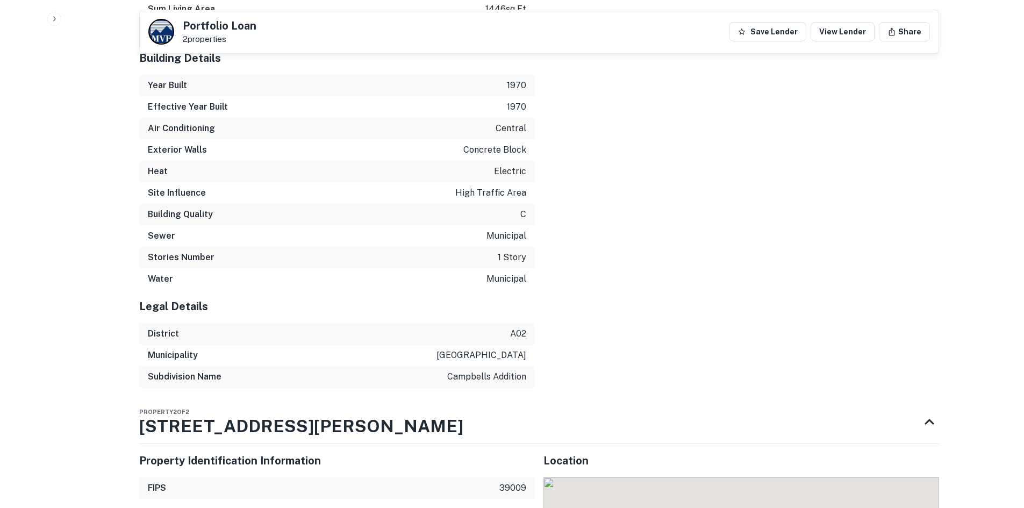
scroll to position [1607, 0]
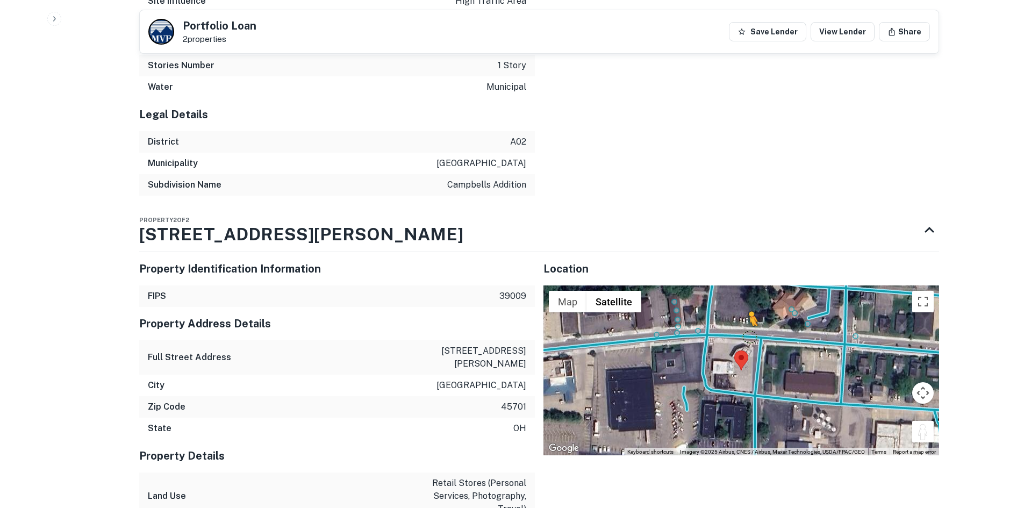
drag, startPoint x: 929, startPoint y: 443, endPoint x: 725, endPoint y: 348, distance: 224.7
click at [725, 348] on div "To activate drag with keyboard, press Alt + Enter. Once in keyboard drag state,…" at bounding box center [742, 371] width 396 height 170
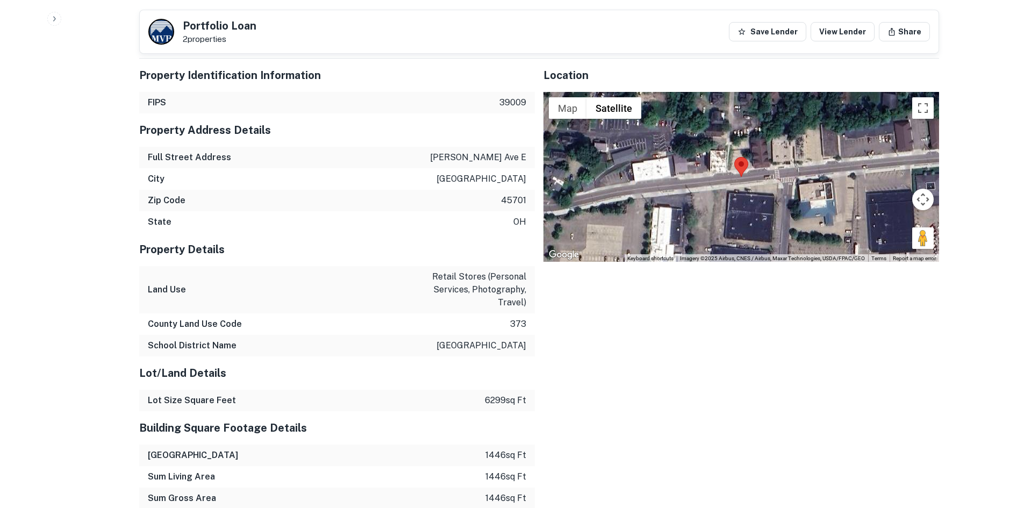
scroll to position [854, 0]
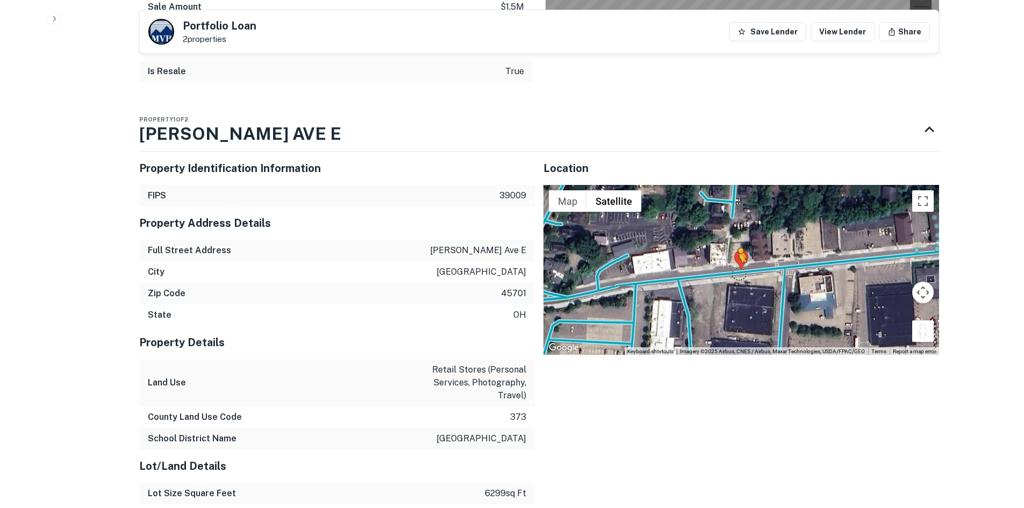
drag, startPoint x: 923, startPoint y: 335, endPoint x: 735, endPoint y: 270, distance: 199.1
click at [735, 270] on div "To activate drag with keyboard, press Alt + Enter. Once in keyboard drag state,…" at bounding box center [742, 270] width 396 height 170
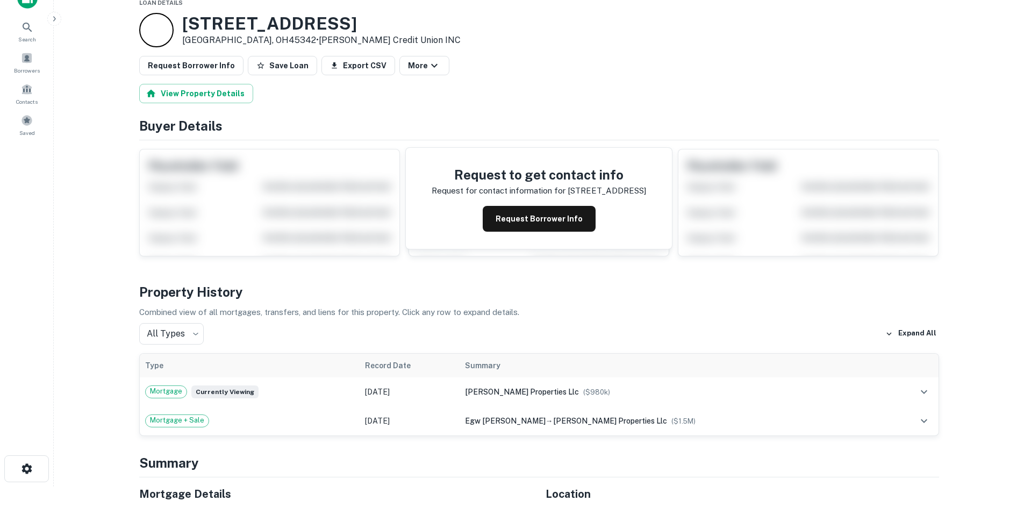
scroll to position [376, 0]
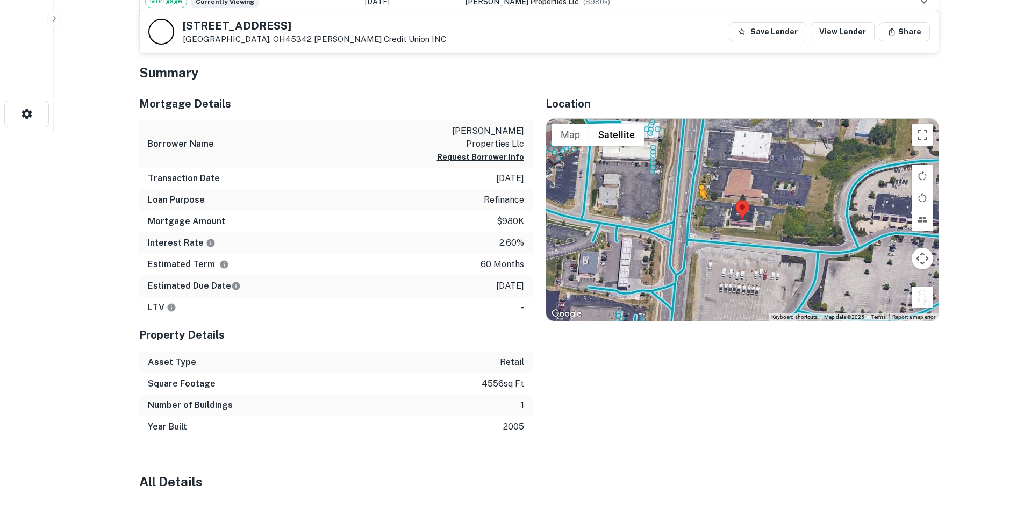
drag, startPoint x: 923, startPoint y: 307, endPoint x: 695, endPoint y: 213, distance: 247.2
click at [695, 213] on div "To activate drag with keyboard, press Alt + Enter. Once in keyboard drag state,…" at bounding box center [742, 220] width 393 height 202
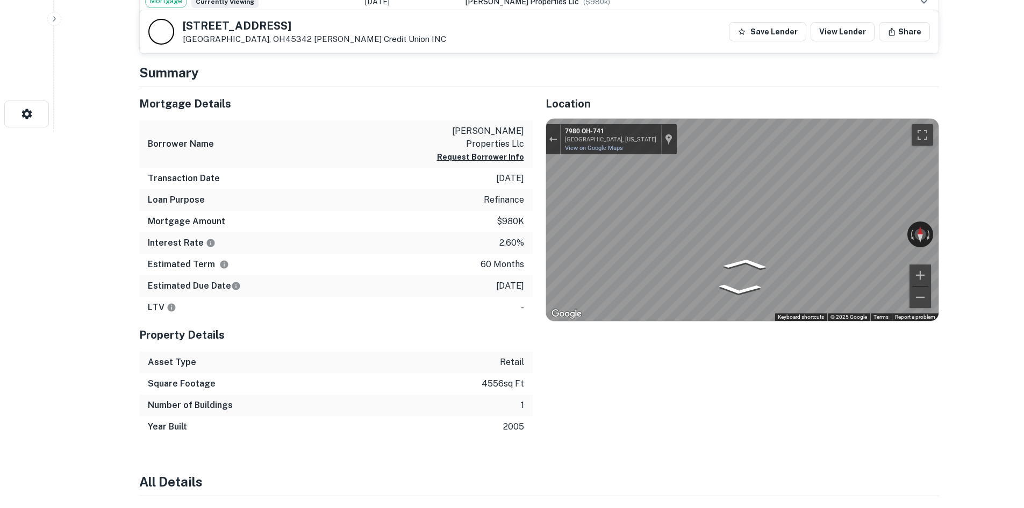
click at [530, 222] on div "Mortgage Details Borrower Name vraj properties llc Request Borrower Info Transa…" at bounding box center [532, 262] width 813 height 351
click at [711, 276] on icon "Go North, OH-741" at bounding box center [702, 277] width 52 height 21
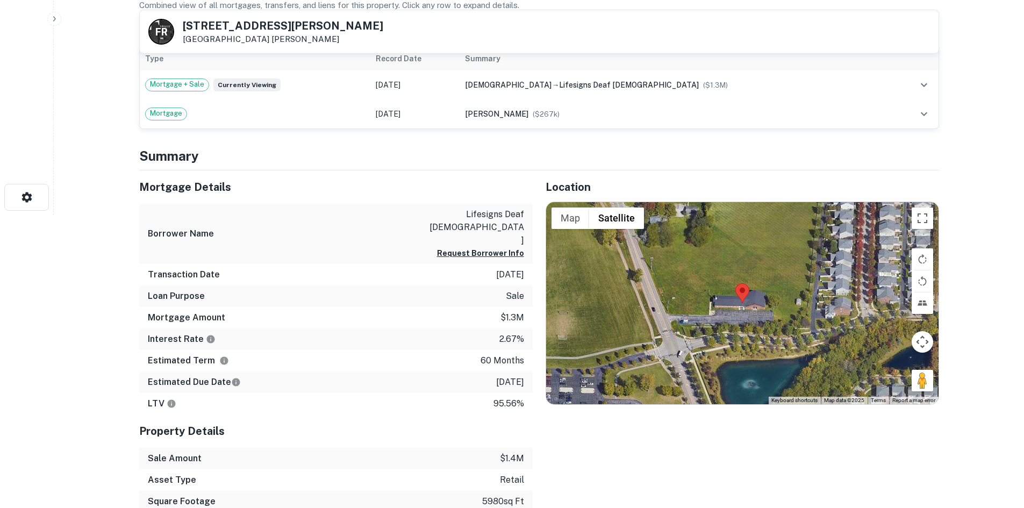
scroll to position [323, 0]
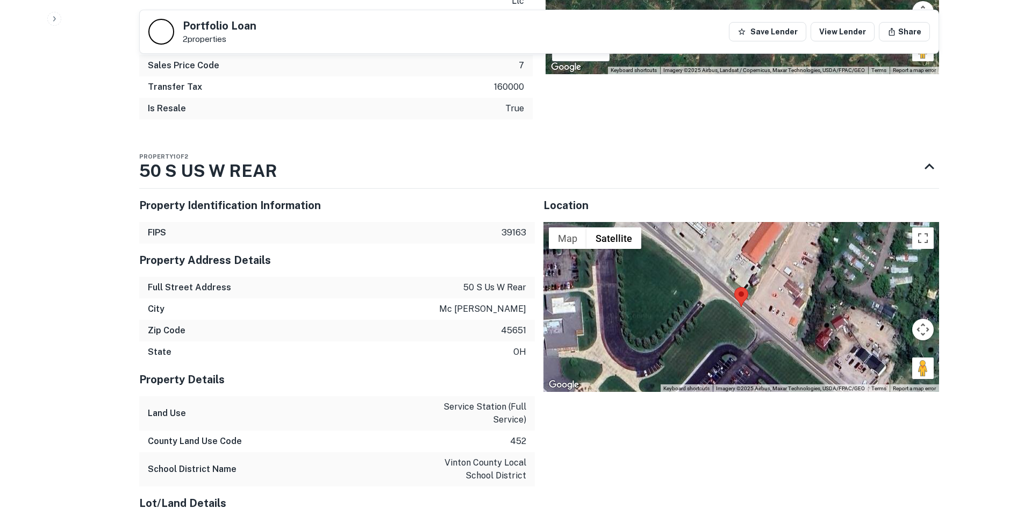
scroll to position [860, 0]
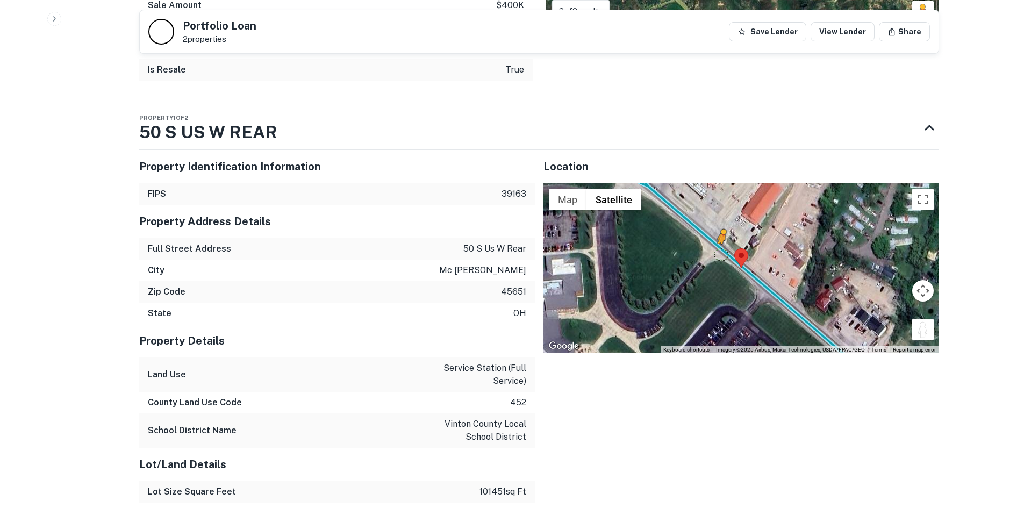
drag, startPoint x: 915, startPoint y: 321, endPoint x: 721, endPoint y: 252, distance: 206.0
click at [721, 252] on div "To activate drag with keyboard, press Alt + Enter. Once in keyboard drag state,…" at bounding box center [742, 268] width 396 height 170
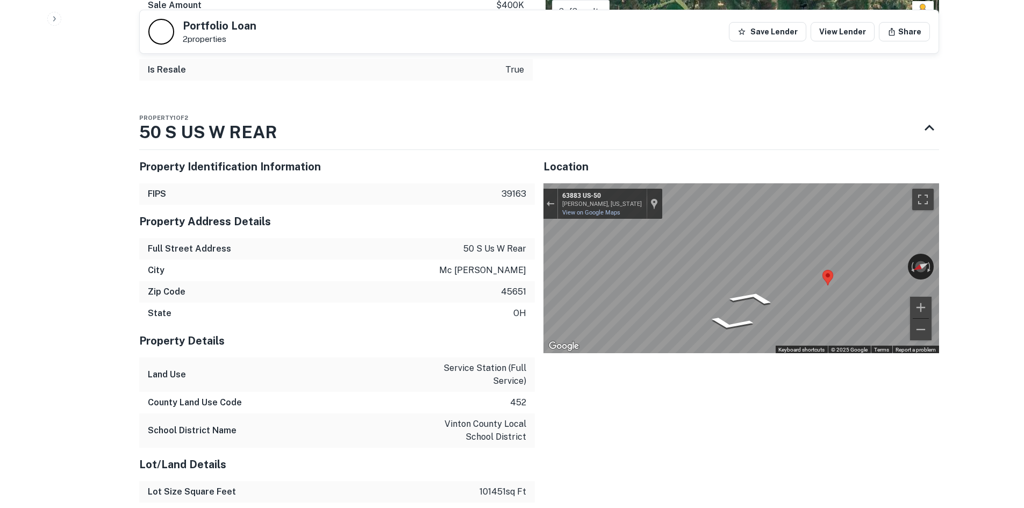
click at [525, 245] on div "Property Identification Information FIPS 39163 Property Address Details Full St…" at bounding box center [535, 457] width 809 height 633
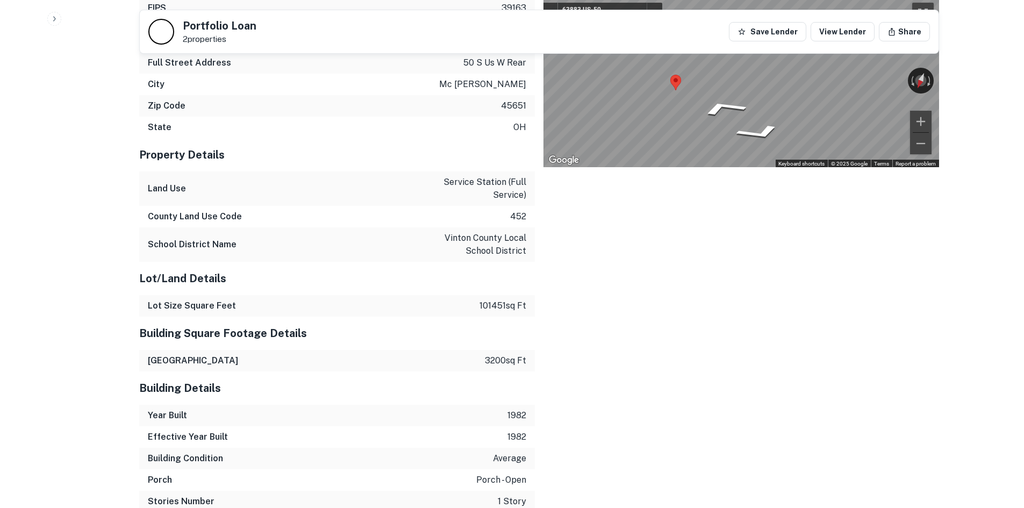
scroll to position [1235, 0]
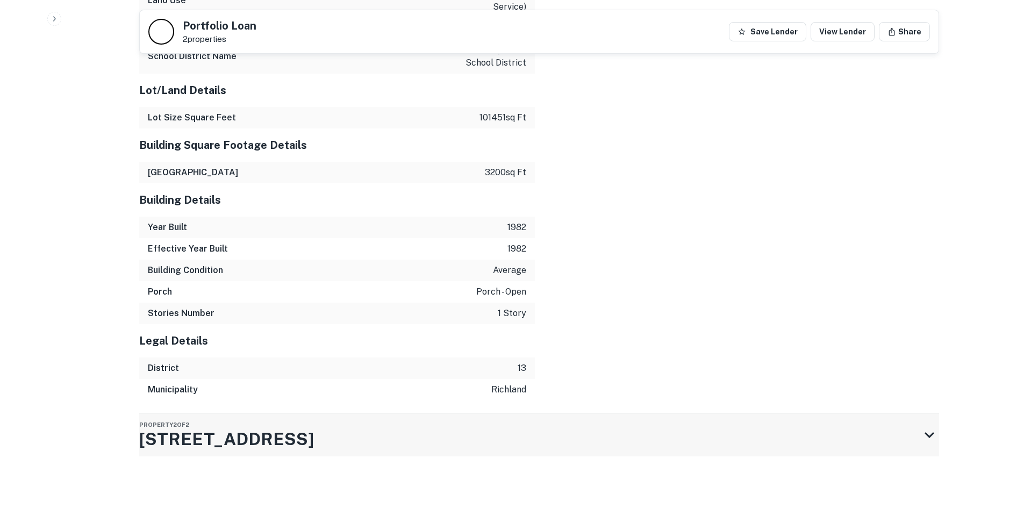
click at [412, 434] on div "Property 2 of 2 [STREET_ADDRESS]" at bounding box center [529, 435] width 781 height 43
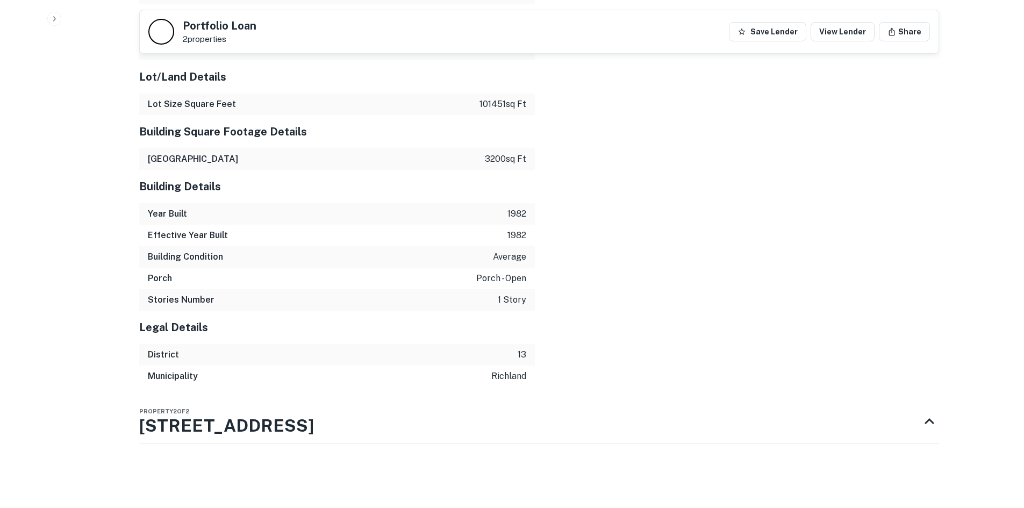
scroll to position [1248, 0]
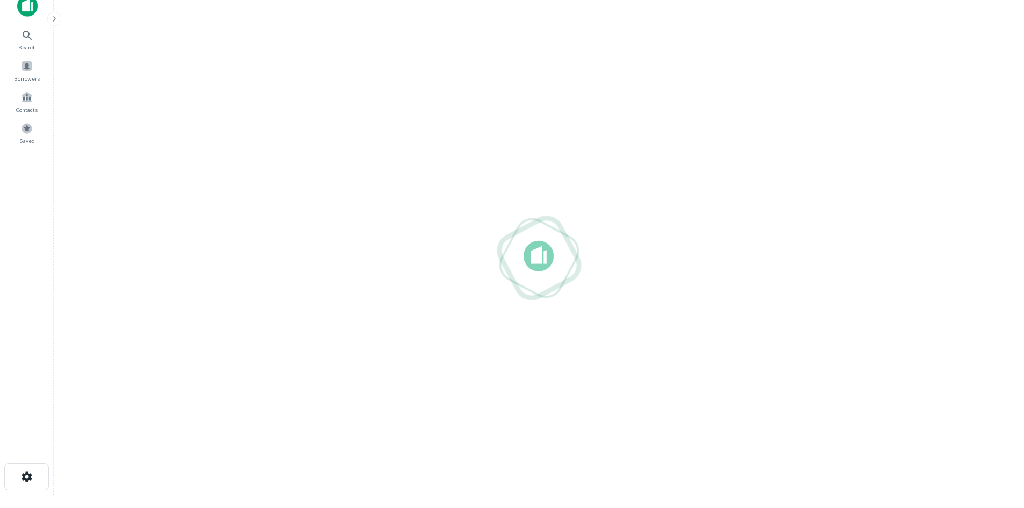
scroll to position [17, 0]
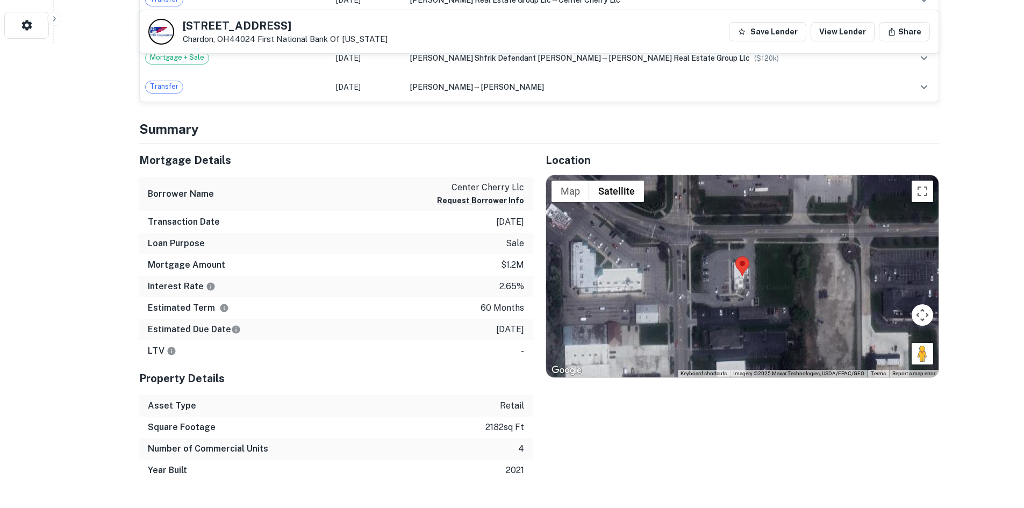
scroll to position [484, 0]
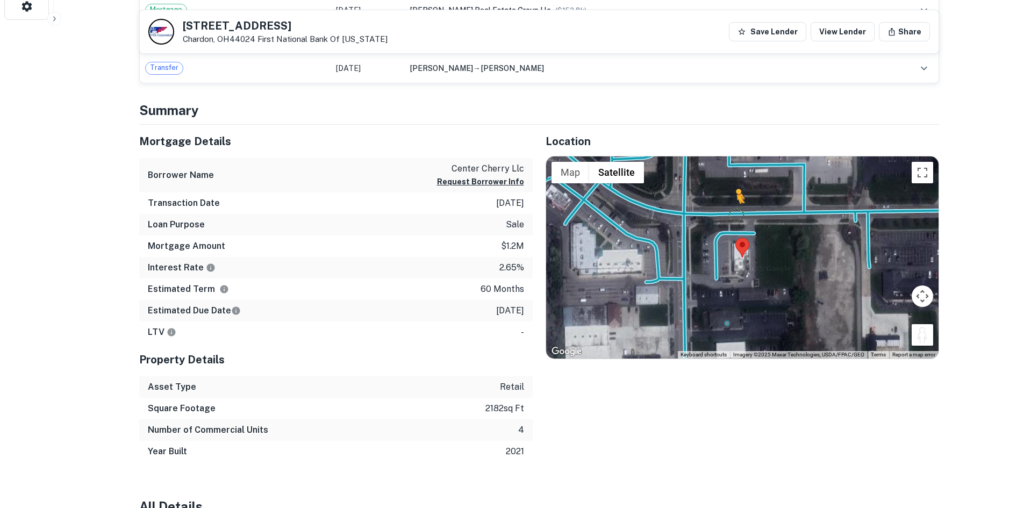
drag, startPoint x: 924, startPoint y: 334, endPoint x: 735, endPoint y: 213, distance: 224.9
click at [735, 213] on div "To activate drag with keyboard, press Alt + Enter. Once in keyboard drag state,…" at bounding box center [742, 257] width 393 height 202
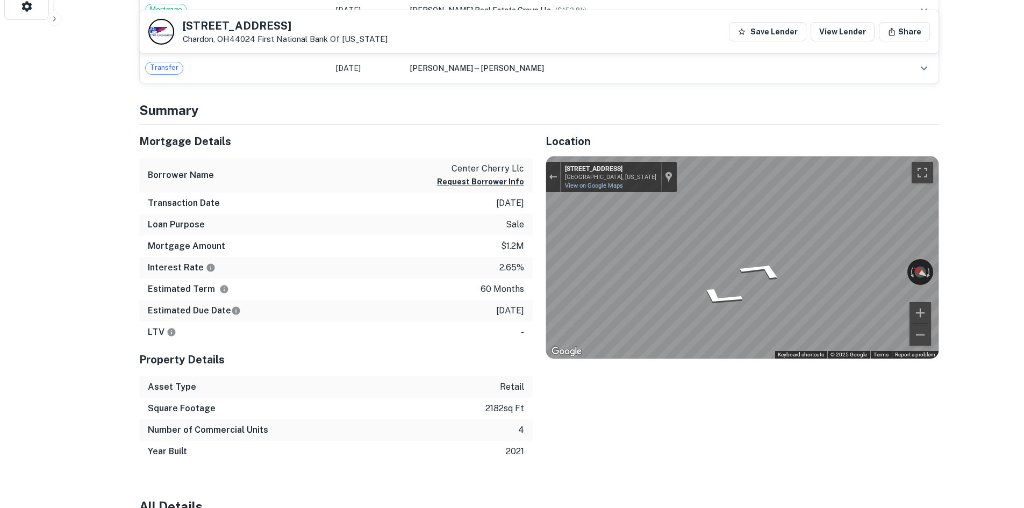
click at [459, 205] on div "Mortgage Details Borrower Name center cherry llc Request Borrower Info Transact…" at bounding box center [532, 294] width 813 height 338
click at [455, 231] on div "Mortgage Details Borrower Name center cherry llc Request Borrower Info Transact…" at bounding box center [532, 294] width 813 height 338
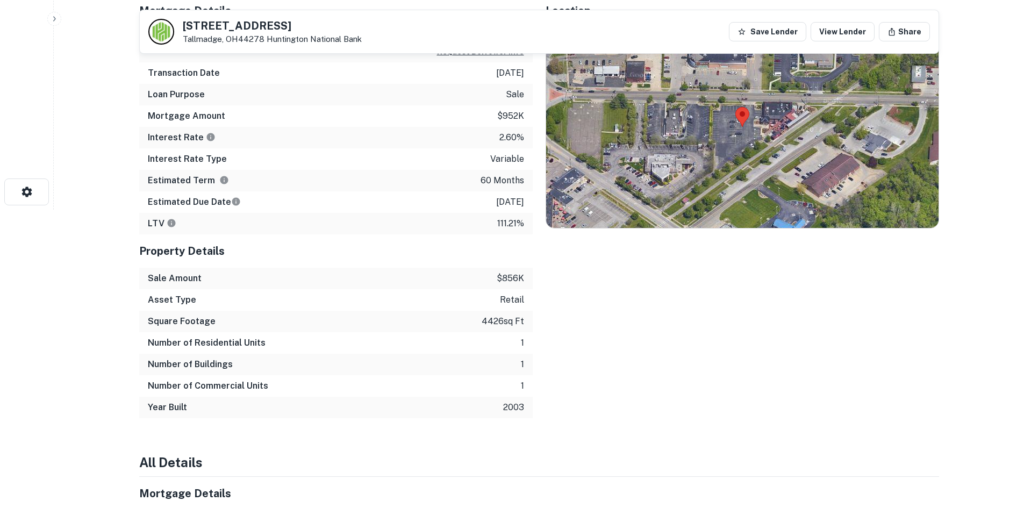
scroll to position [161, 0]
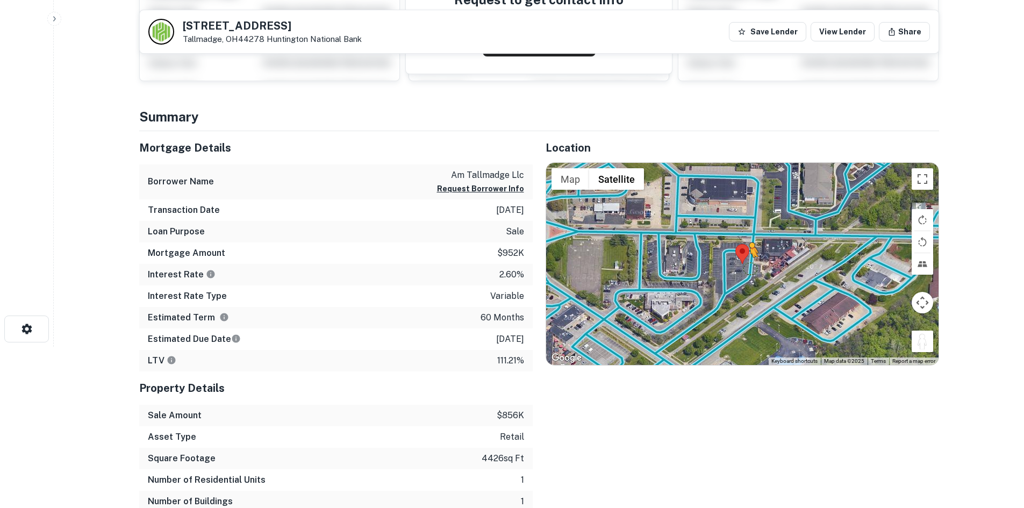
drag, startPoint x: 925, startPoint y: 347, endPoint x: 732, endPoint y: 259, distance: 212.5
click at [732, 259] on div "To activate drag with keyboard, press Alt + Enter. Once in keyboard drag state,…" at bounding box center [742, 264] width 393 height 202
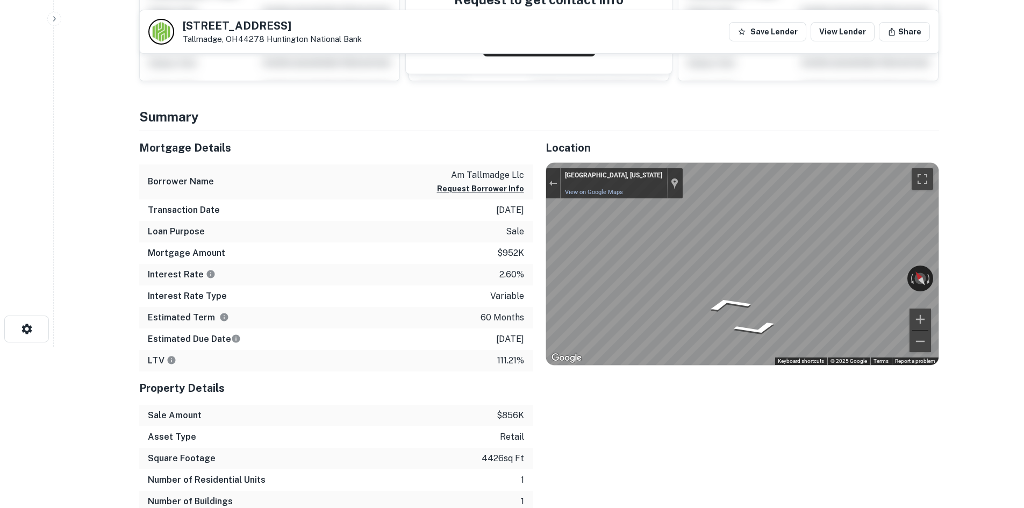
click at [513, 254] on div "Mortgage Details Borrower Name am tallmadge llc Request Borrower Info Transacti…" at bounding box center [532, 343] width 813 height 424
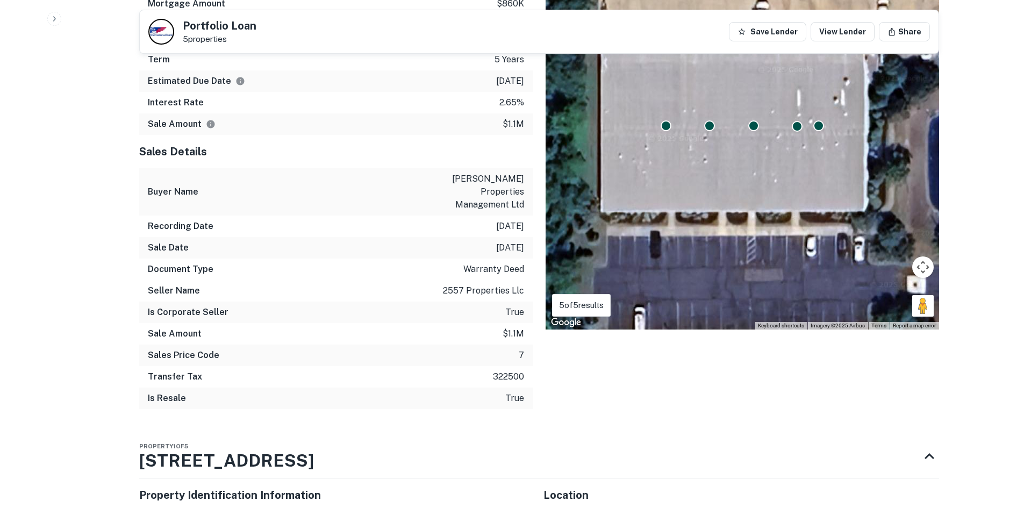
scroll to position [1022, 0]
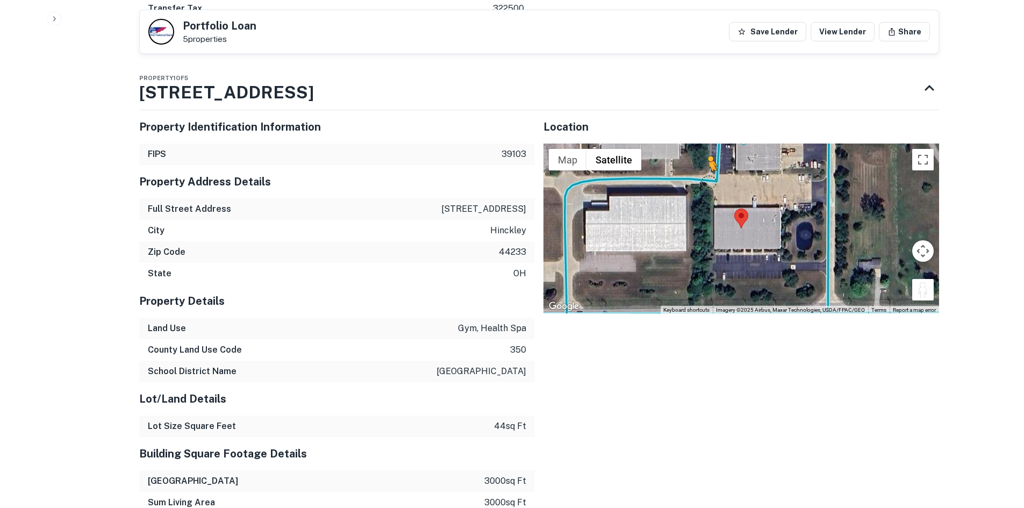
drag, startPoint x: 915, startPoint y: 263, endPoint x: 706, endPoint y: 154, distance: 235.7
click at [706, 154] on div "To activate drag with keyboard, press Alt + Enter. Once in keyboard drag state,…" at bounding box center [742, 229] width 396 height 170
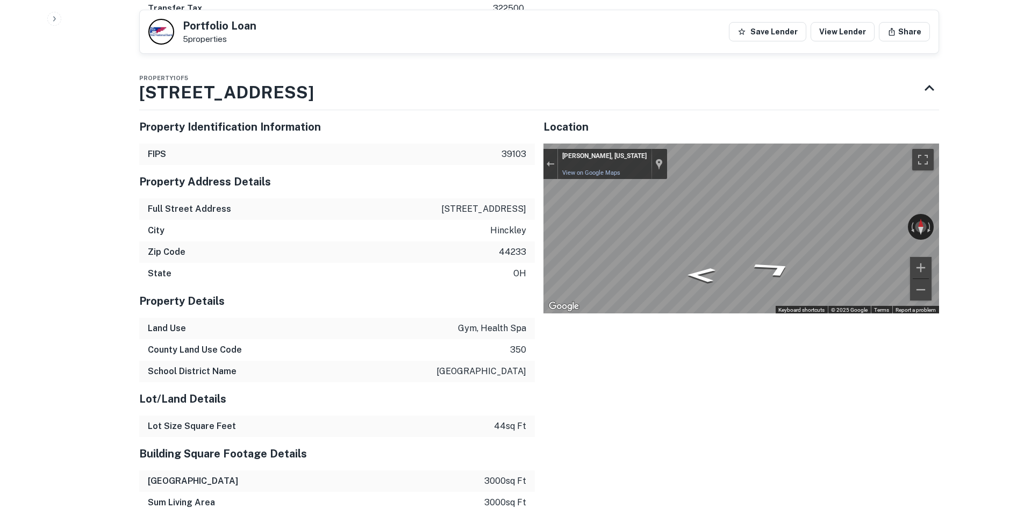
click at [507, 172] on div "Property Identification Information FIPS 39103 Property Address Details Full St…" at bounding box center [535, 477] width 809 height 750
click at [547, 161] on div "Exit the Street View" at bounding box center [550, 164] width 8 height 6
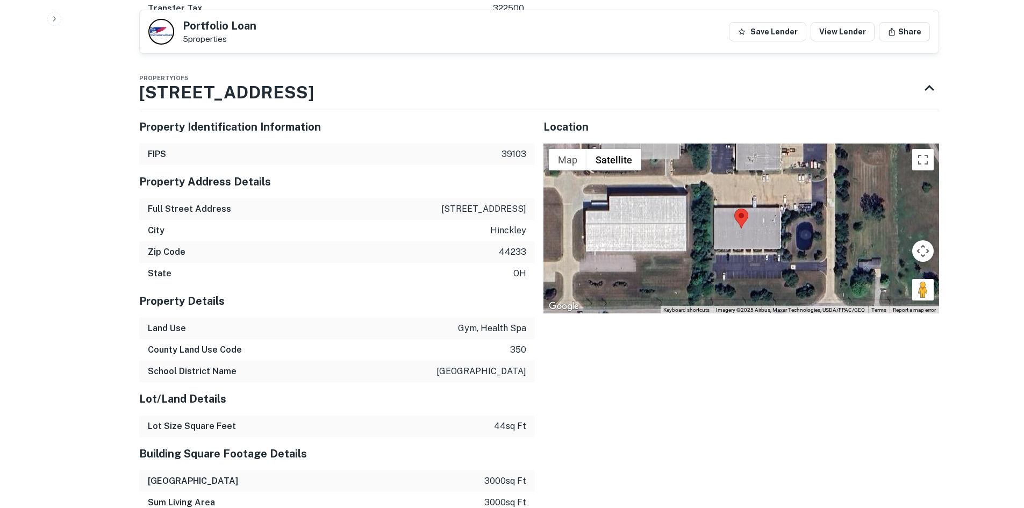
drag, startPoint x: 917, startPoint y: 258, endPoint x: 839, endPoint y: 241, distance: 79.8
click at [830, 238] on div "Loading... Map Terrain Satellite Labels Keyboard shortcuts Map Data Imagery ©20…" at bounding box center [742, 229] width 396 height 170
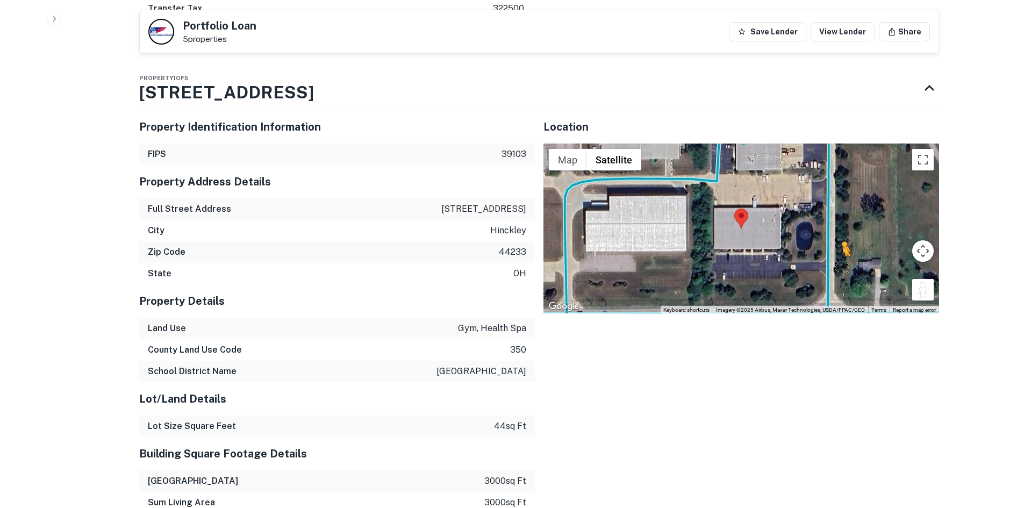
drag, startPoint x: 920, startPoint y: 263, endPoint x: 813, endPoint y: 226, distance: 113.8
click at [816, 228] on div "To activate drag with keyboard, press Alt + Enter. Once in keyboard drag state,…" at bounding box center [742, 229] width 396 height 170
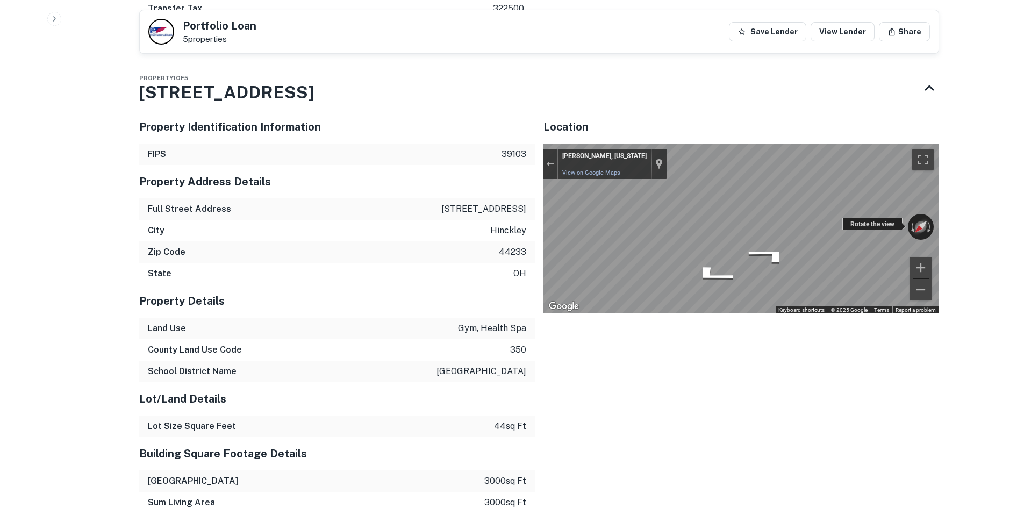
drag, startPoint x: 917, startPoint y: 202, endPoint x: 900, endPoint y: 201, distance: 16.7
click at [914, 214] on div "Rotate the view" at bounding box center [921, 227] width 26 height 26
click at [564, 160] on div "← Move left → Move right ↑ Move up ↓ Move down + Zoom in - Zoom out Hinckley, O…" at bounding box center [742, 229] width 396 height 170
drag, startPoint x: 868, startPoint y: 197, endPoint x: 487, endPoint y: 196, distance: 381.8
click at [486, 198] on div "Property Identification Information FIPS 39103 Property Address Details Full St…" at bounding box center [535, 477] width 809 height 750
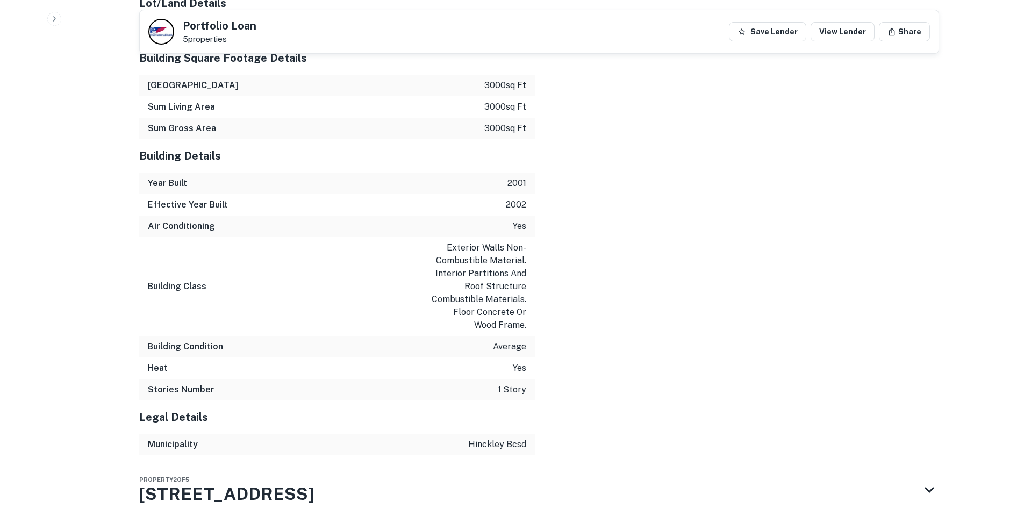
scroll to position [1588, 0]
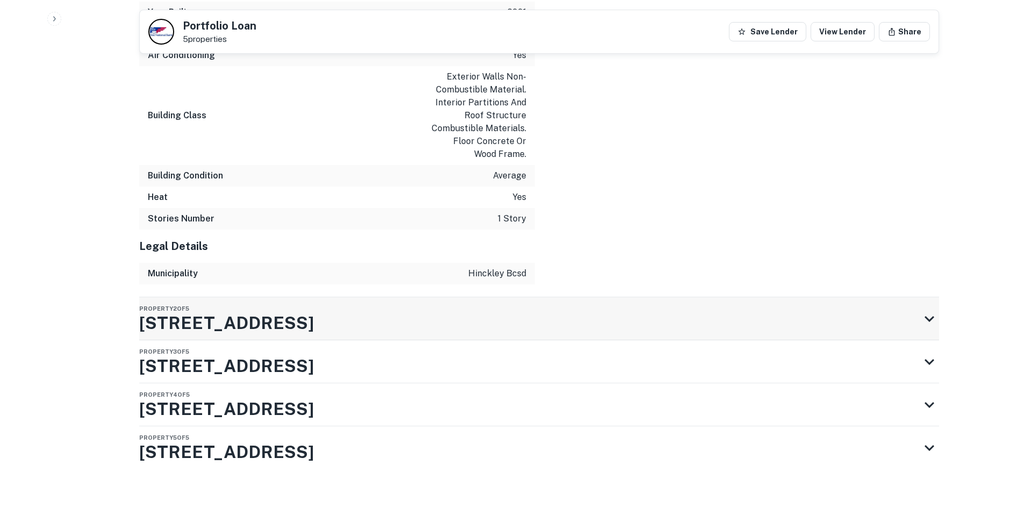
click at [479, 313] on div "Property 2 of 5 2557 Center Rd" at bounding box center [529, 318] width 781 height 43
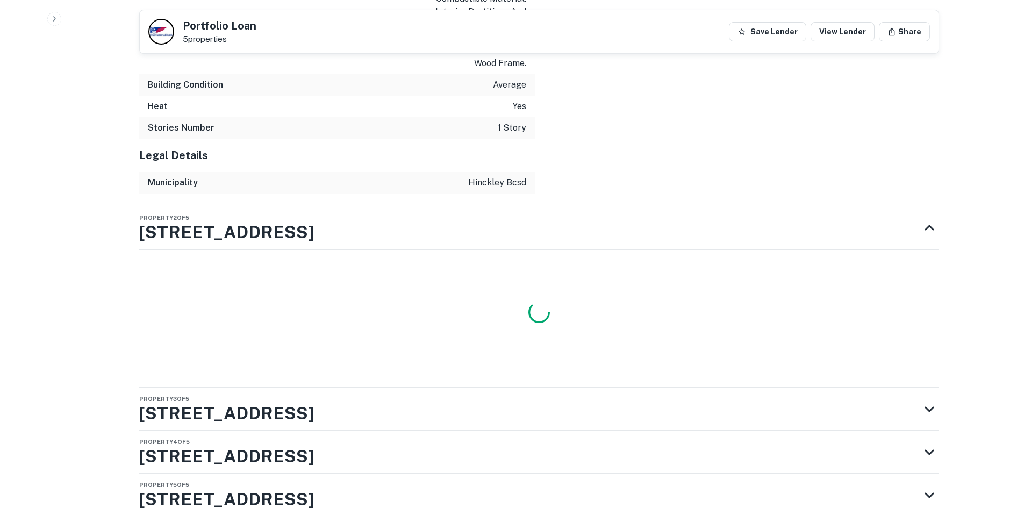
scroll to position [1727, 0]
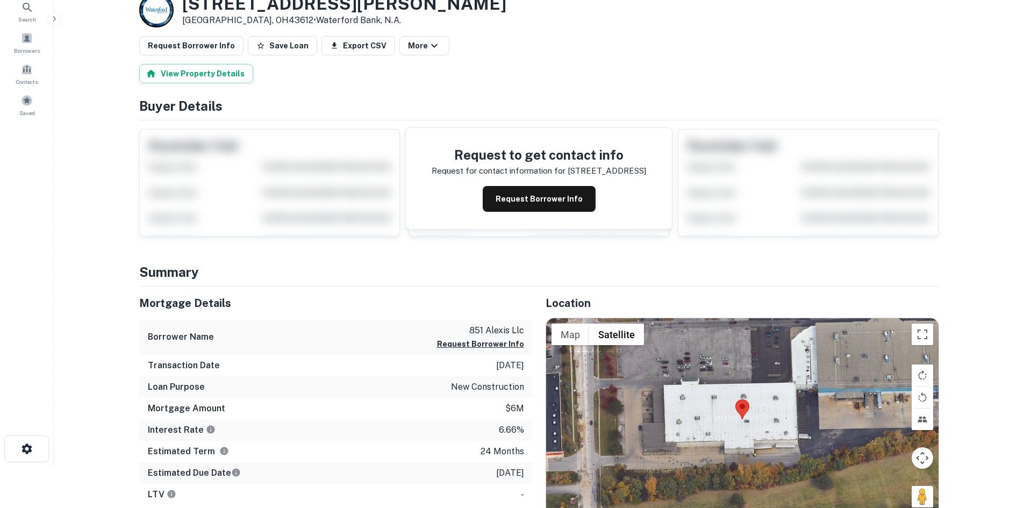
scroll to position [161, 0]
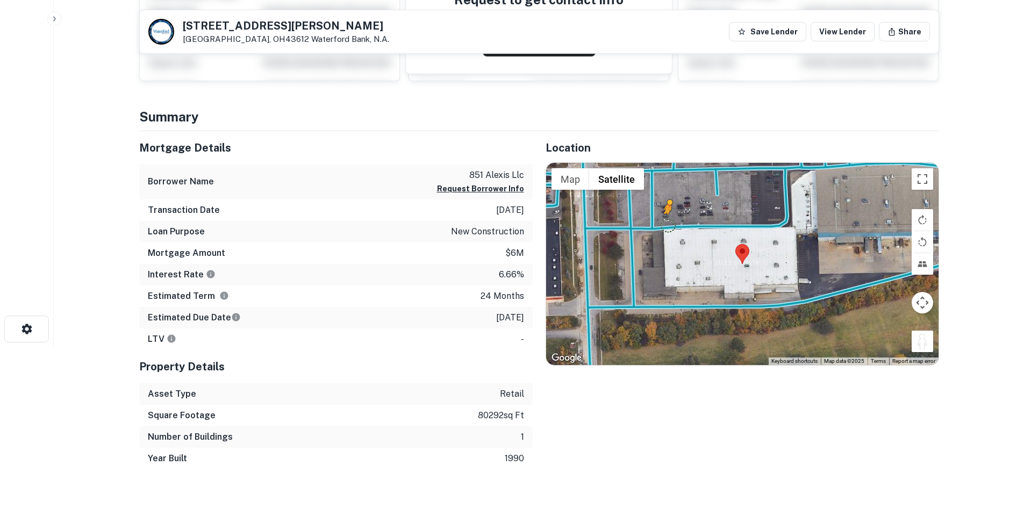
drag, startPoint x: 927, startPoint y: 344, endPoint x: 653, endPoint y: 218, distance: 301.5
click at [653, 218] on div "To activate drag with keyboard, press Alt + Enter. Once in keyboard drag state,…" at bounding box center [742, 264] width 393 height 202
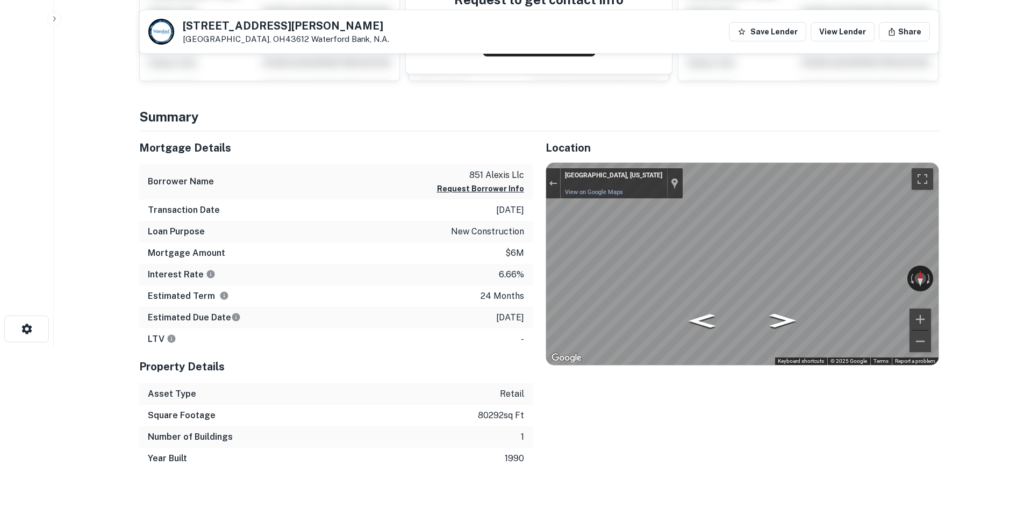
click at [532, 231] on div "Mortgage Details Borrower Name 851 alexis llc Request Borrower Info Transaction…" at bounding box center [532, 300] width 813 height 338
click at [522, 265] on div "Mortgage Details Borrower Name 851 alexis llc Request Borrower Info Transaction…" at bounding box center [532, 300] width 813 height 338
click at [385, 265] on div "Mortgage Details Borrower Name 851 alexis llc Request Borrower Info Transaction…" at bounding box center [532, 300] width 813 height 338
click at [874, 270] on div "← Move left → Move right ↑ Move up ↓ Move down + Zoom in - Zoom out [GEOGRAPHIC…" at bounding box center [742, 264] width 393 height 202
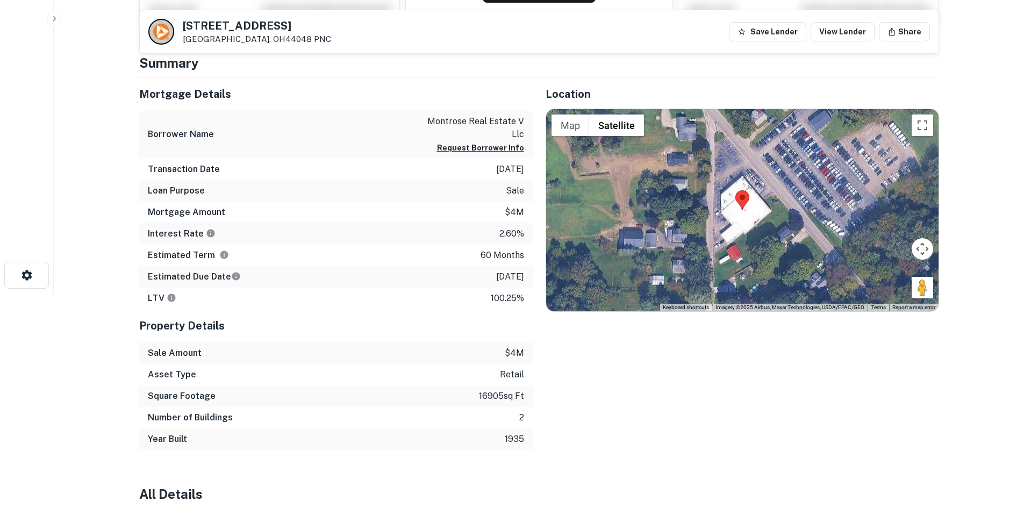
scroll to position [215, 0]
drag, startPoint x: 920, startPoint y: 293, endPoint x: 767, endPoint y: 182, distance: 189.0
click at [767, 182] on div "To activate drag with keyboard, press Alt + Enter. Once in keyboard drag state,…" at bounding box center [742, 210] width 393 height 202
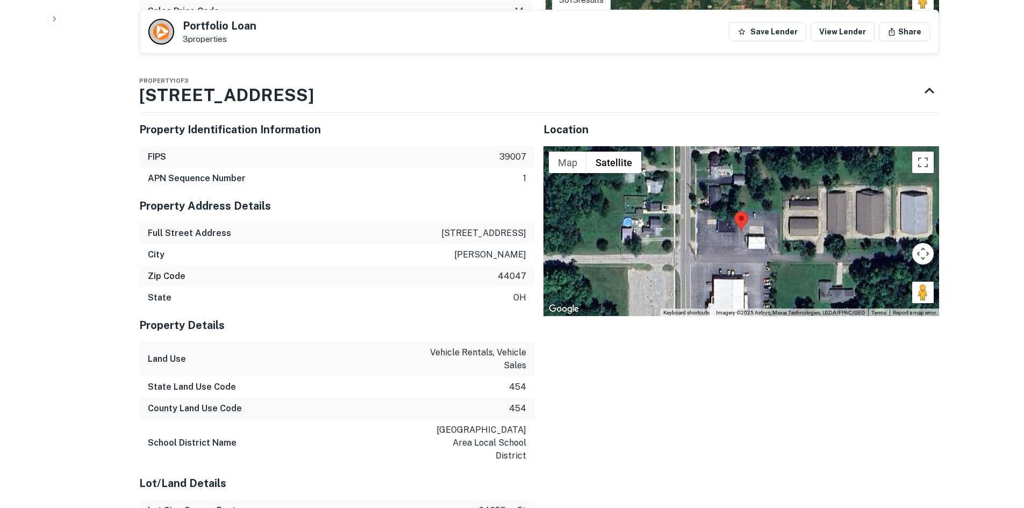
scroll to position [860, 0]
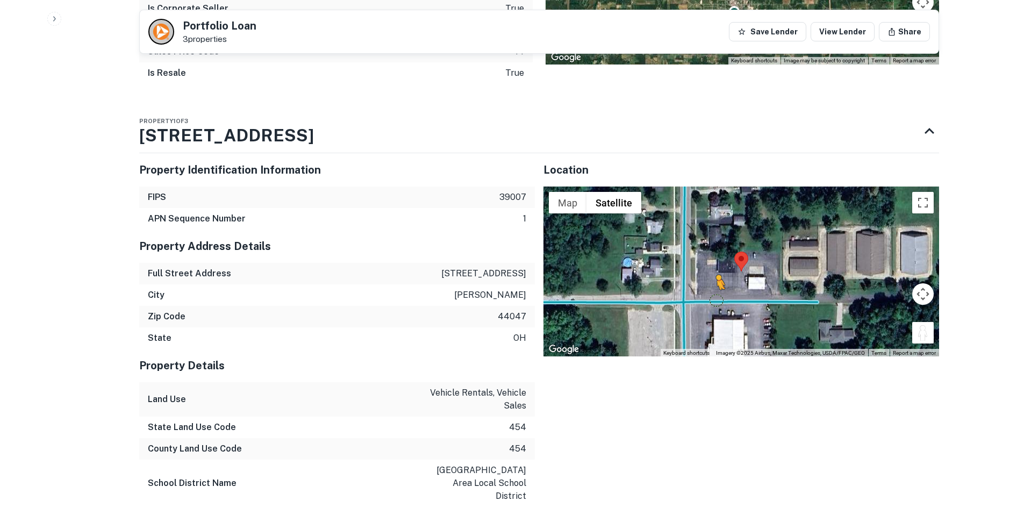
drag, startPoint x: 918, startPoint y: 339, endPoint x: 715, endPoint y: 300, distance: 207.1
click at [715, 300] on div "To activate drag with keyboard, press Alt + Enter. Once in keyboard drag state,…" at bounding box center [742, 272] width 396 height 170
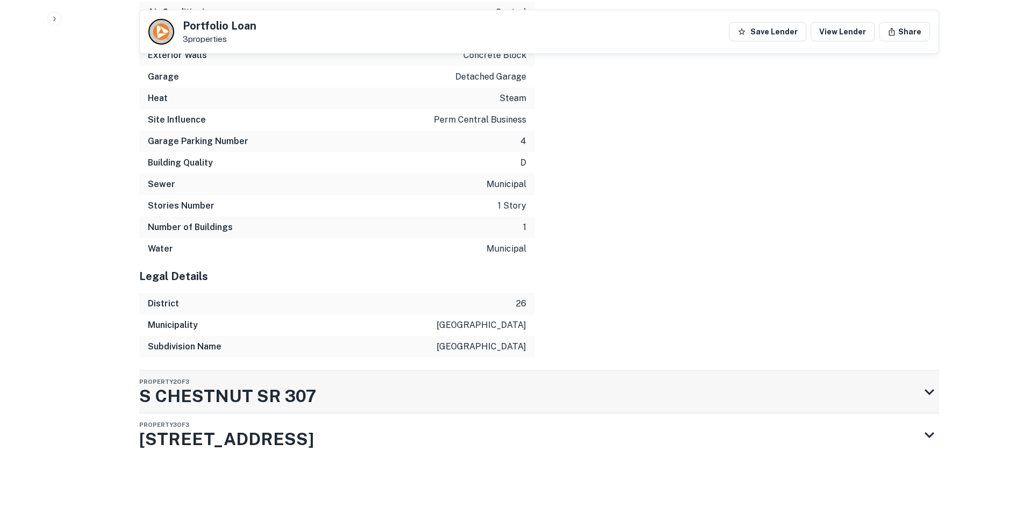
click at [394, 403] on div "Property 2 of 3 S CHESTNUT SR 307" at bounding box center [529, 392] width 781 height 43
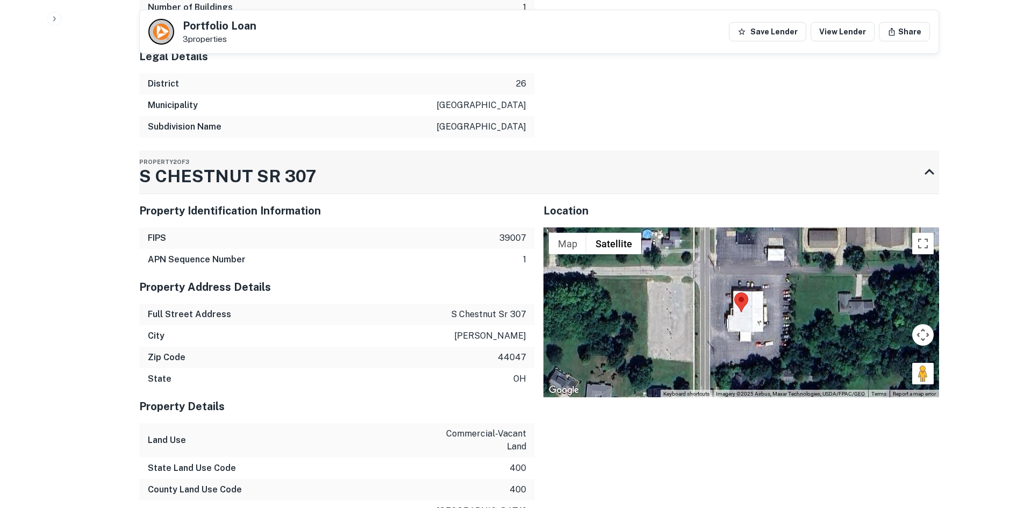
scroll to position [2047, 0]
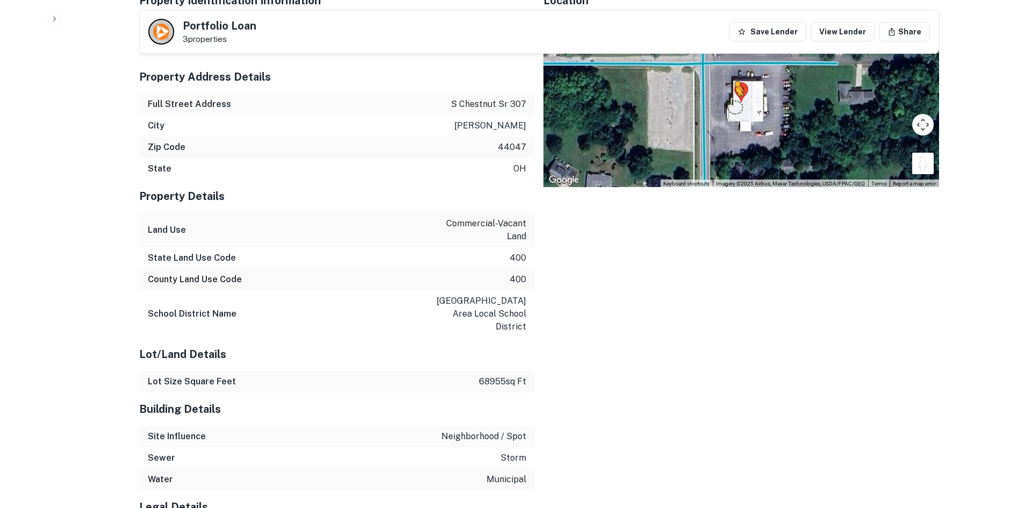
drag, startPoint x: 917, startPoint y: 158, endPoint x: 695, endPoint y: 84, distance: 234.0
click at [696, 83] on div "To activate drag with keyboard, press Alt + Enter. Once in keyboard drag state,…" at bounding box center [742, 102] width 396 height 170
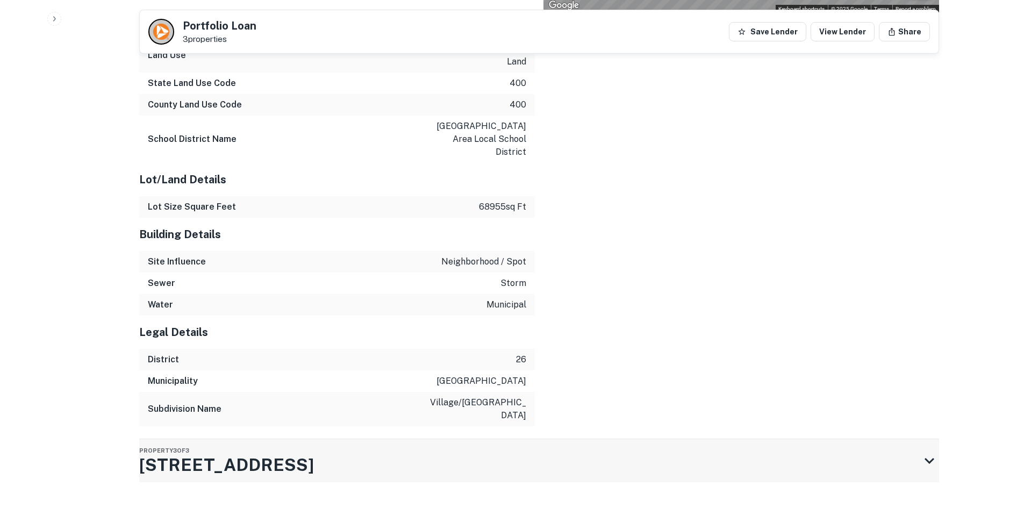
click at [504, 439] on div "Property 3 of 3 2824 N RIDGE RD E" at bounding box center [529, 460] width 781 height 43
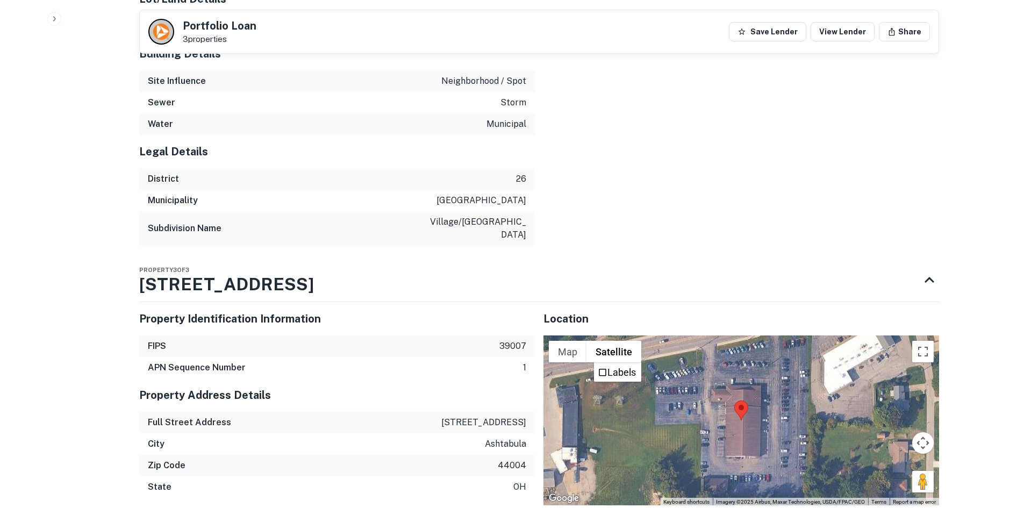
scroll to position [2467, 0]
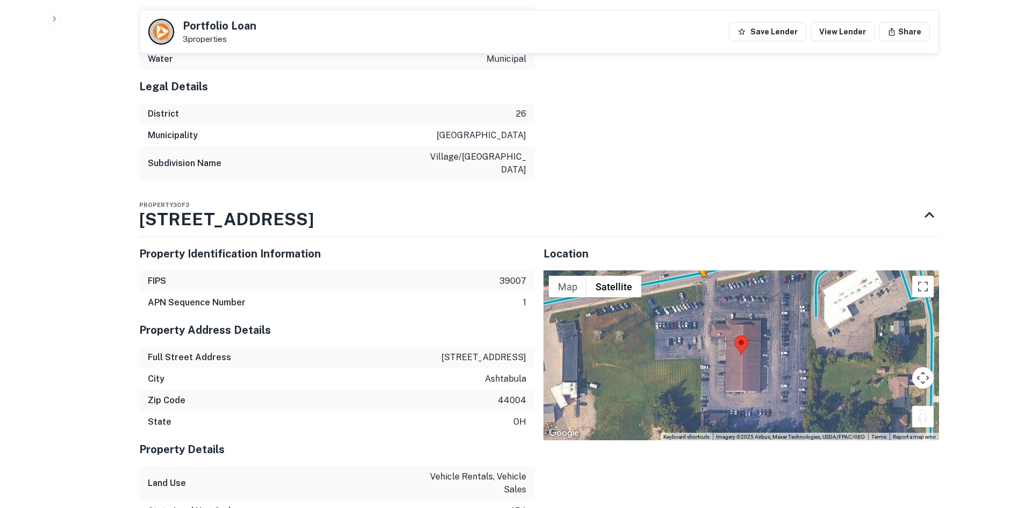
drag, startPoint x: 921, startPoint y: 389, endPoint x: 699, endPoint y: 262, distance: 255.6
click at [699, 270] on div "To activate drag with keyboard, press Alt + Enter. Once in keyboard drag state,…" at bounding box center [742, 355] width 396 height 170
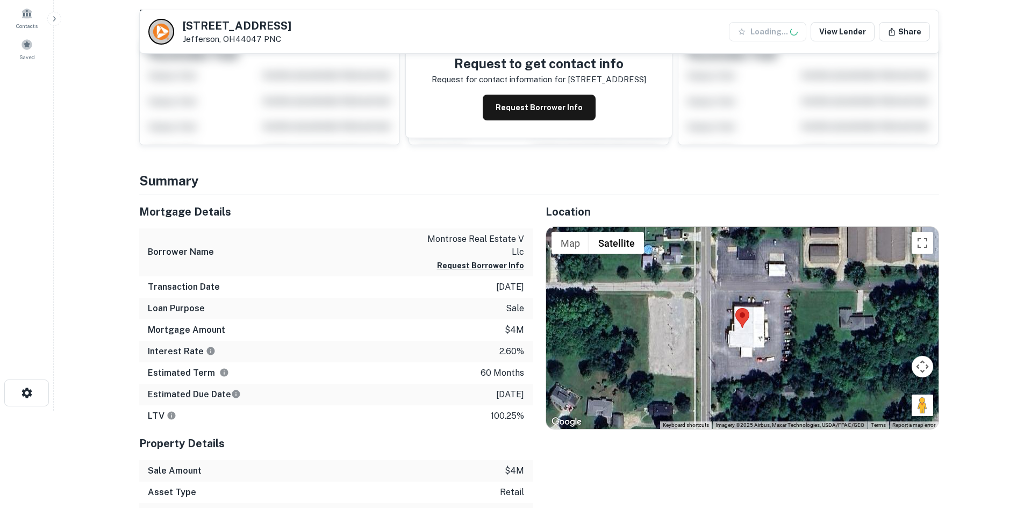
scroll to position [215, 0]
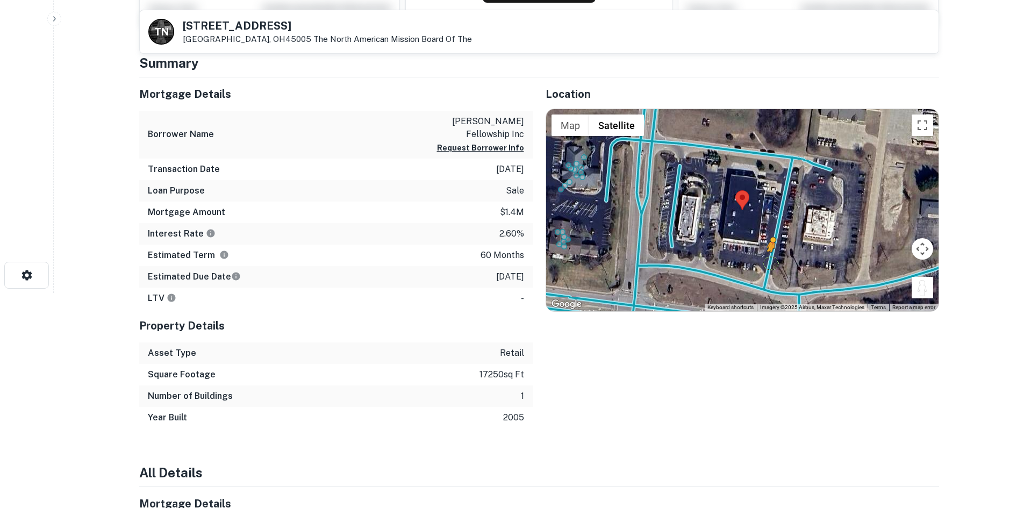
drag, startPoint x: 921, startPoint y: 294, endPoint x: 771, endPoint y: 260, distance: 153.9
click at [771, 260] on div "To activate drag with keyboard, press Alt + Enter. Once in keyboard drag state,…" at bounding box center [742, 210] width 393 height 202
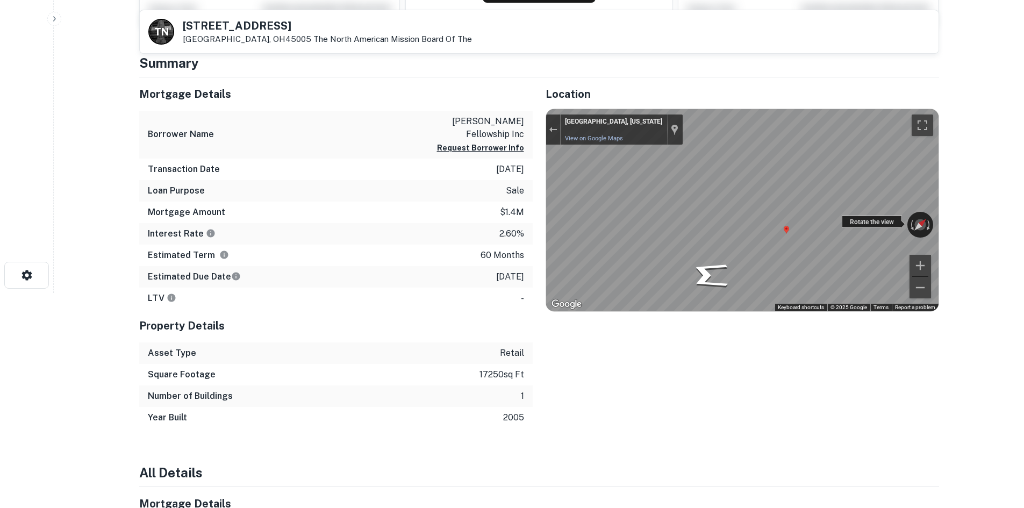
click at [885, 226] on div "← Move left → Move right ↑ Move up ↓ Move down + Zoom in - Zoom out [GEOGRAPHIC…" at bounding box center [742, 210] width 393 height 202
click at [542, 223] on div "Location ← Move left → Move right ↑ Move up ↓ Move down + Zoom in - Zoom out Ho…" at bounding box center [736, 252] width 407 height 351
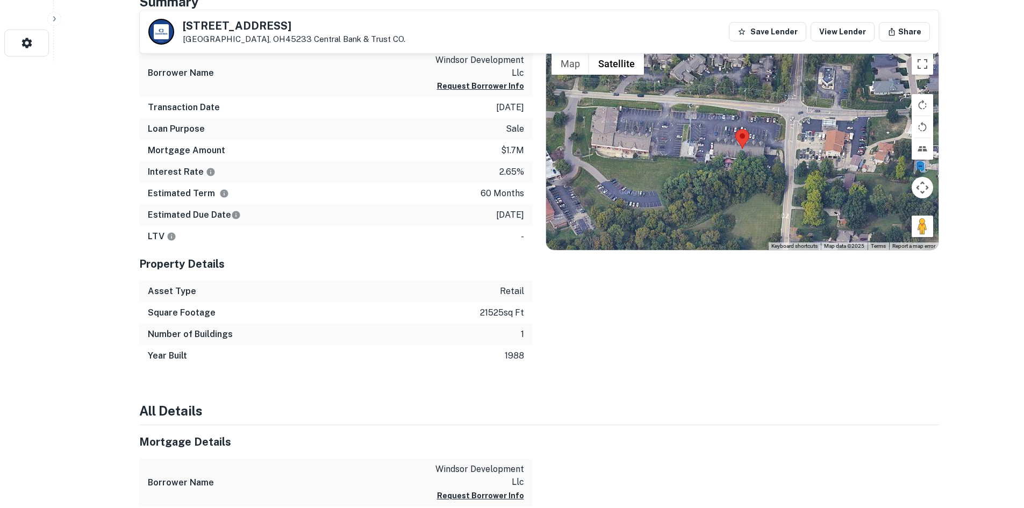
scroll to position [394, 0]
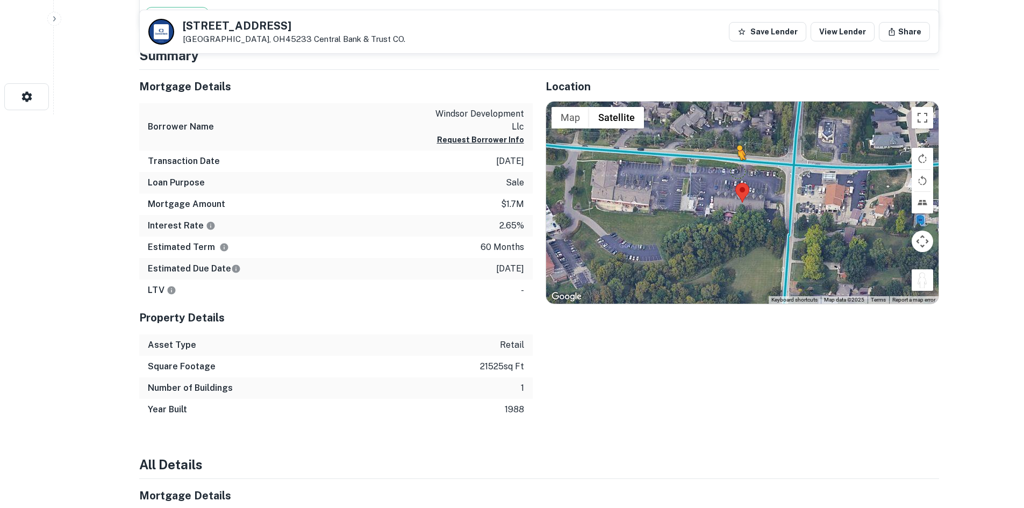
drag, startPoint x: 917, startPoint y: 281, endPoint x: 741, endPoint y: 168, distance: 209.0
click at [741, 168] on div "To activate drag with keyboard, press Alt + Enter. Once in keyboard drag state,…" at bounding box center [742, 203] width 393 height 202
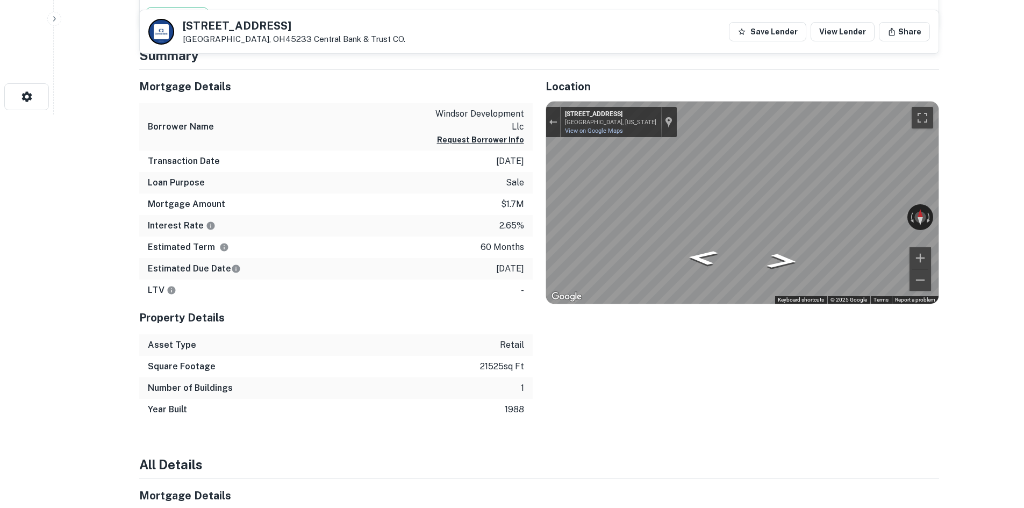
click at [432, 191] on div "Mortgage Details Borrower Name windsor development llc Request Borrower Info Tr…" at bounding box center [532, 245] width 813 height 351
click at [482, 177] on div "Mortgage Details Borrower Name windsor development llc Request Borrower Info Tr…" at bounding box center [532, 245] width 813 height 351
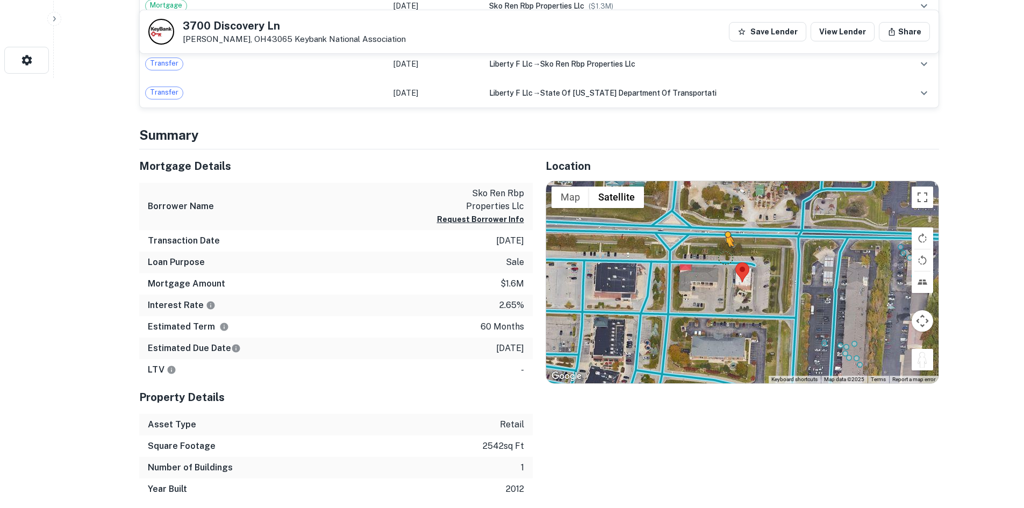
drag, startPoint x: 920, startPoint y: 361, endPoint x: 721, endPoint y: 258, distance: 223.7
click at [721, 258] on div "To activate drag with keyboard, press Alt + Enter. Once in keyboard drag state,…" at bounding box center [742, 282] width 393 height 202
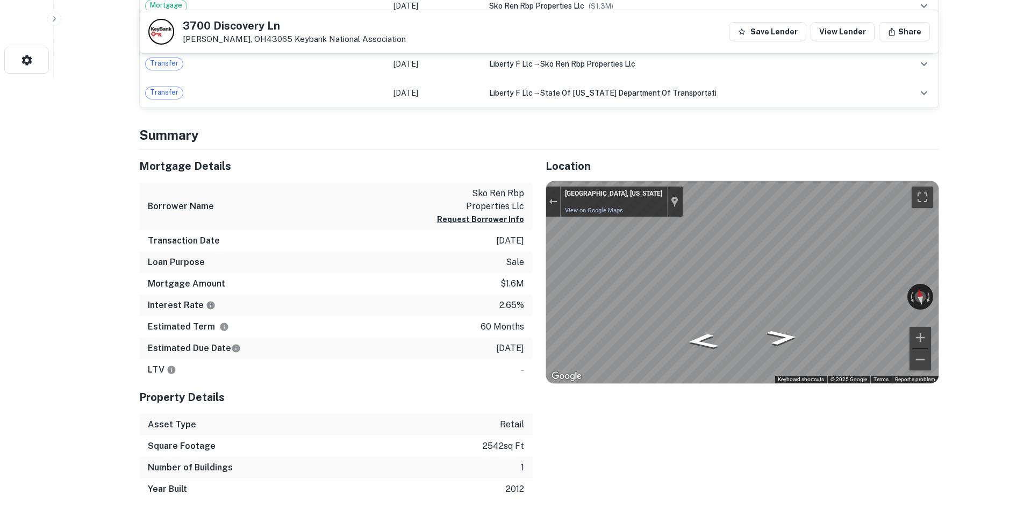
click at [511, 250] on div "Mortgage Details Borrower Name sko ren rbp properties llc Request Borrower Info…" at bounding box center [532, 324] width 813 height 351
click at [537, 244] on div "Location ← Move left → Move right ↑ Move up ↓ Move down + Zoom in - Zoom out Ho…" at bounding box center [736, 324] width 407 height 351
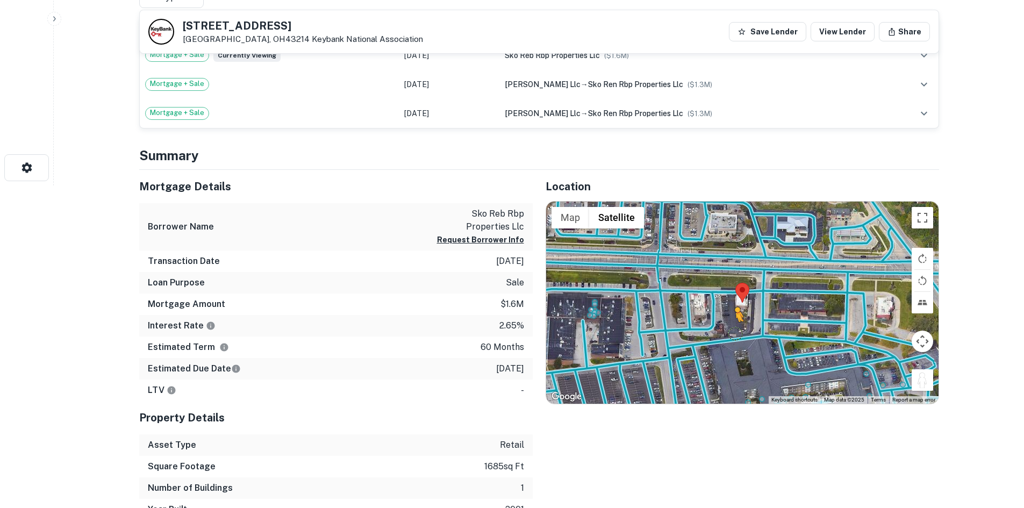
drag, startPoint x: 917, startPoint y: 386, endPoint x: 733, endPoint y: 330, distance: 191.6
click at [733, 330] on div "To activate drag with keyboard, press Alt + Enter. Once in keyboard drag state,…" at bounding box center [742, 303] width 393 height 202
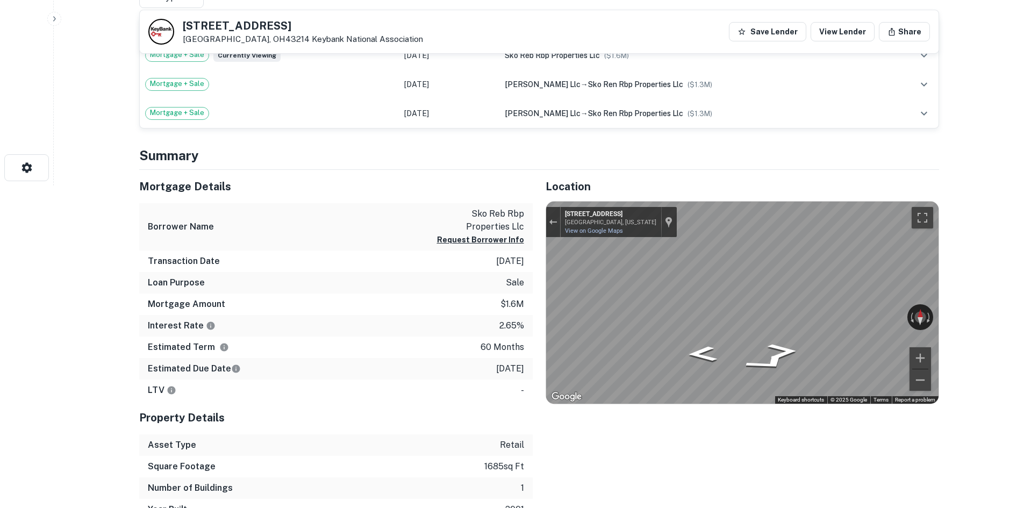
click at [879, 315] on div "← Move left → Move right ↑ Move up ↓ Move down + Zoom in - Zoom out [STREET_ADD…" at bounding box center [742, 303] width 393 height 202
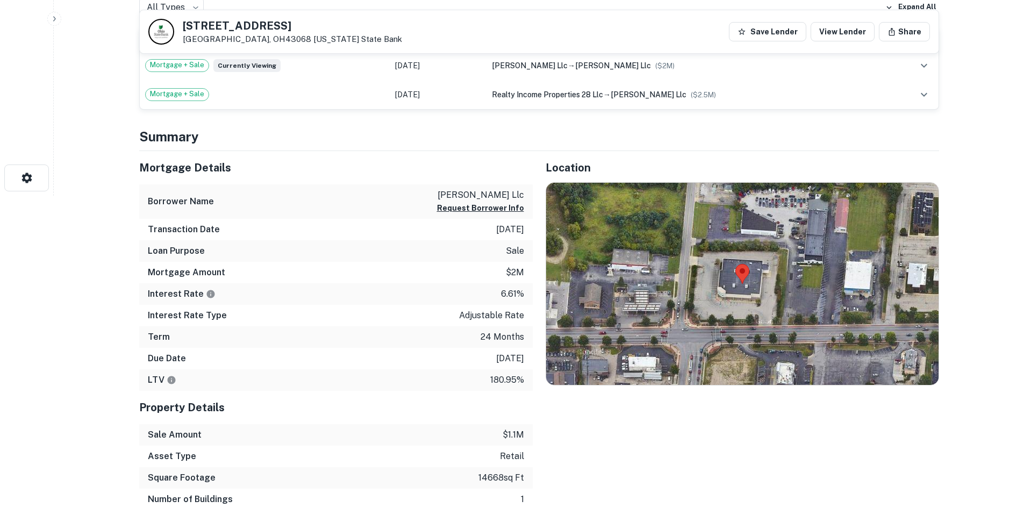
scroll to position [430, 0]
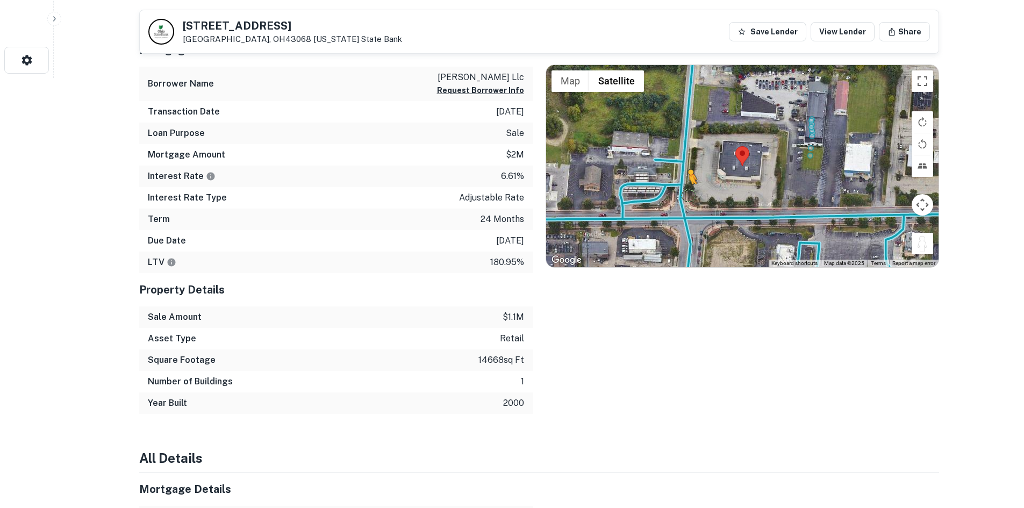
drag, startPoint x: 928, startPoint y: 244, endPoint x: 684, endPoint y: 196, distance: 248.4
click at [684, 196] on div "To activate drag with keyboard, press Alt + Enter. Once in keyboard drag state,…" at bounding box center [742, 166] width 393 height 202
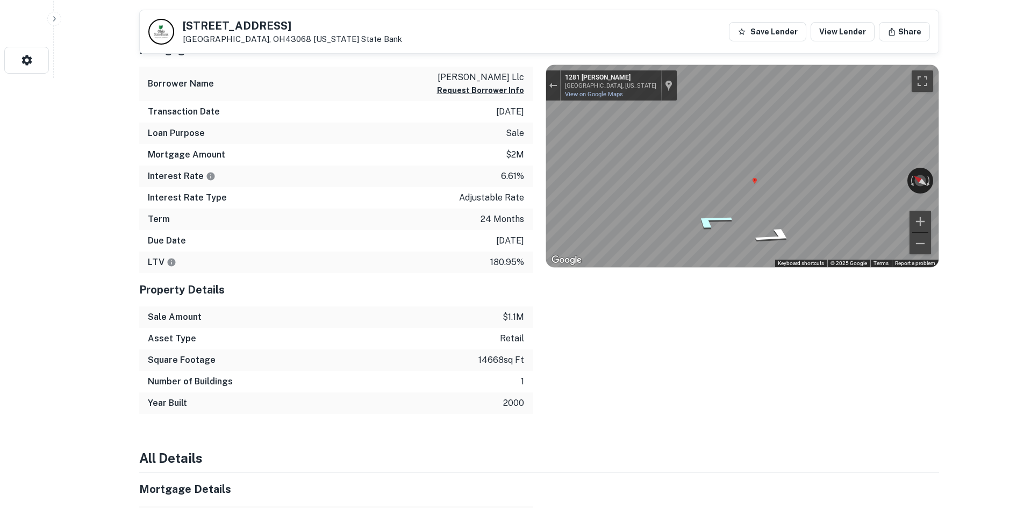
click at [711, 223] on icon "Go North, Brice Rd" at bounding box center [711, 221] width 79 height 25
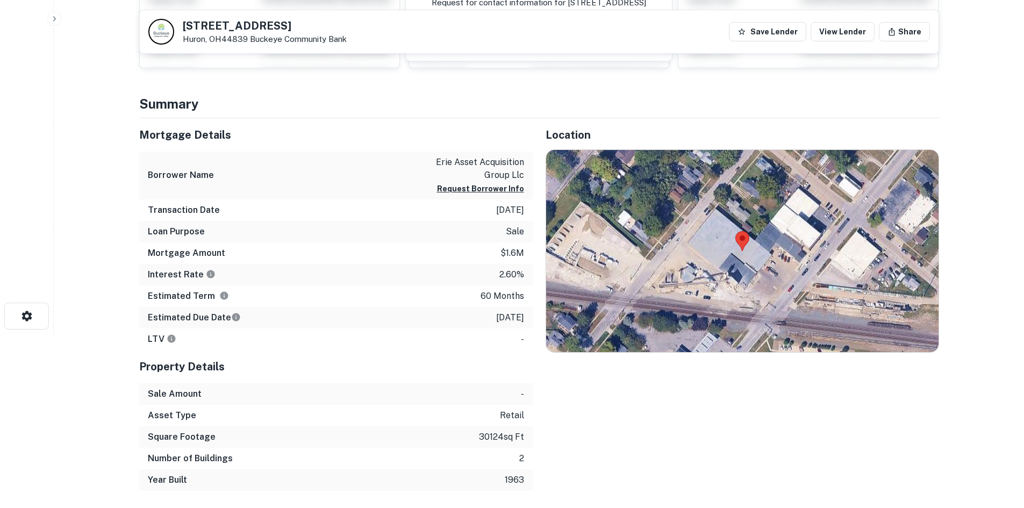
scroll to position [161, 0]
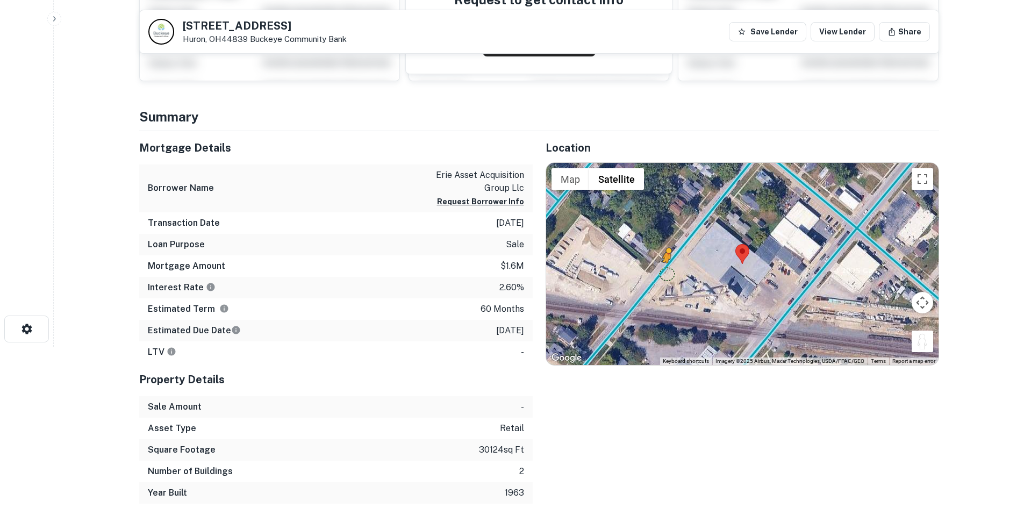
drag, startPoint x: 923, startPoint y: 345, endPoint x: 667, endPoint y: 272, distance: 266.4
click at [667, 272] on div "To activate drag with keyboard, press Alt + Enter. Once in keyboard drag state,…" at bounding box center [742, 264] width 393 height 202
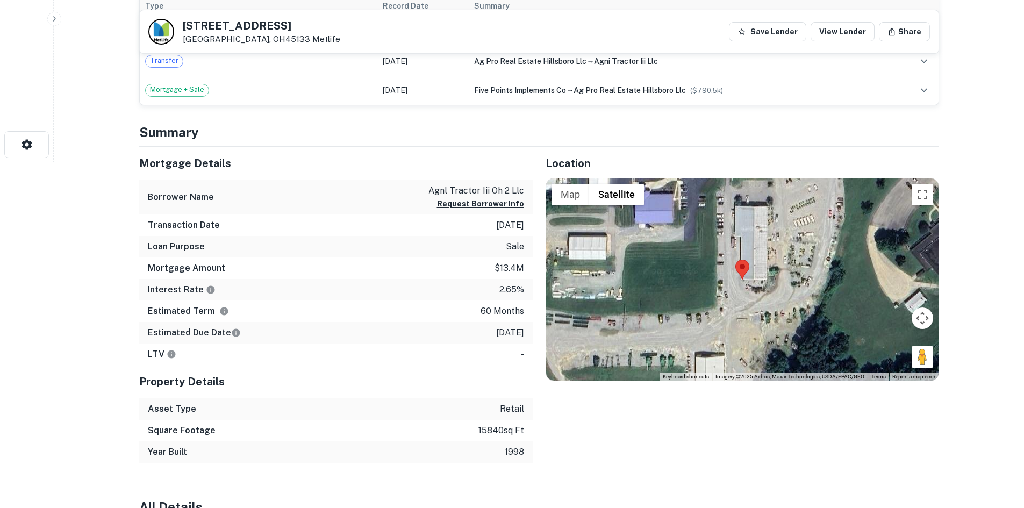
scroll to position [430, 0]
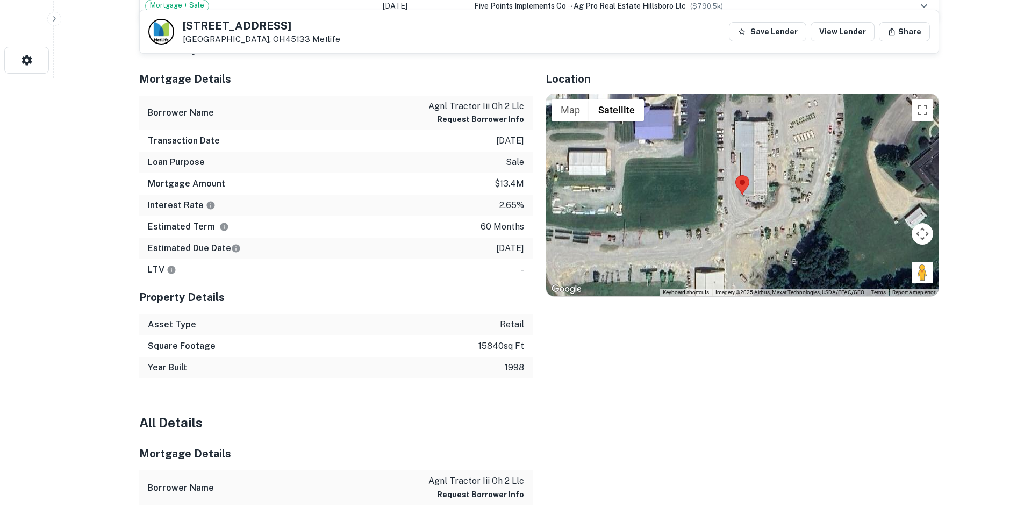
drag, startPoint x: 920, startPoint y: 276, endPoint x: 758, endPoint y: 222, distance: 171.4
click at [744, 218] on div "Map Terrain Satellite Labels Keyboard shortcuts Map Data Imagery ©2025 Airbus, …" at bounding box center [742, 195] width 393 height 202
drag, startPoint x: 924, startPoint y: 275, endPoint x: 709, endPoint y: 208, distance: 225.4
click at [709, 208] on div "To activate drag with keyboard, press Alt + Enter. Once in keyboard drag state,…" at bounding box center [742, 195] width 393 height 202
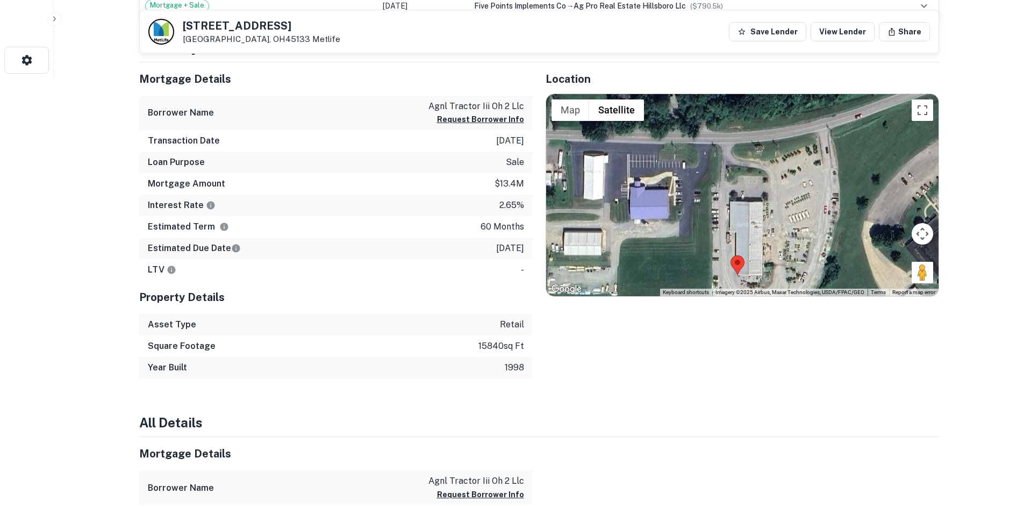
drag, startPoint x: 782, startPoint y: 213, endPoint x: 780, endPoint y: 276, distance: 63.0
click at [780, 276] on div "No data available." at bounding box center [742, 195] width 393 height 202
drag, startPoint x: 923, startPoint y: 267, endPoint x: 750, endPoint y: 130, distance: 220.9
click at [750, 130] on div "To activate drag with keyboard, press Alt + Enter. Once in keyboard drag state,…" at bounding box center [742, 195] width 393 height 202
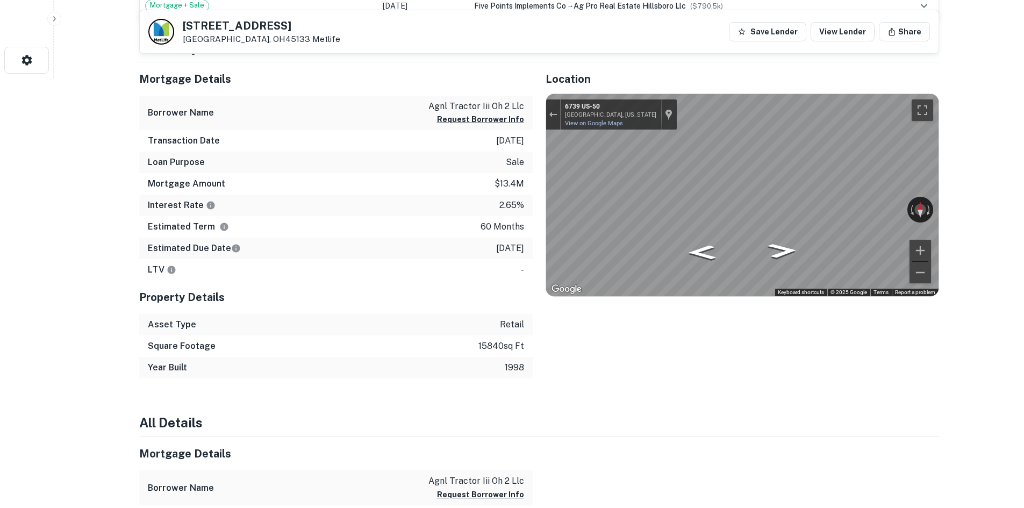
click at [534, 182] on div "Location ← Move left → Move right ↑ Move up ↓ Move down + Zoom in - Zoom out Ho…" at bounding box center [736, 220] width 407 height 317
click at [521, 200] on div "Mortgage Details Borrower Name agnl tractor iii oh 2 llc Request Borrower Info …" at bounding box center [532, 220] width 813 height 317
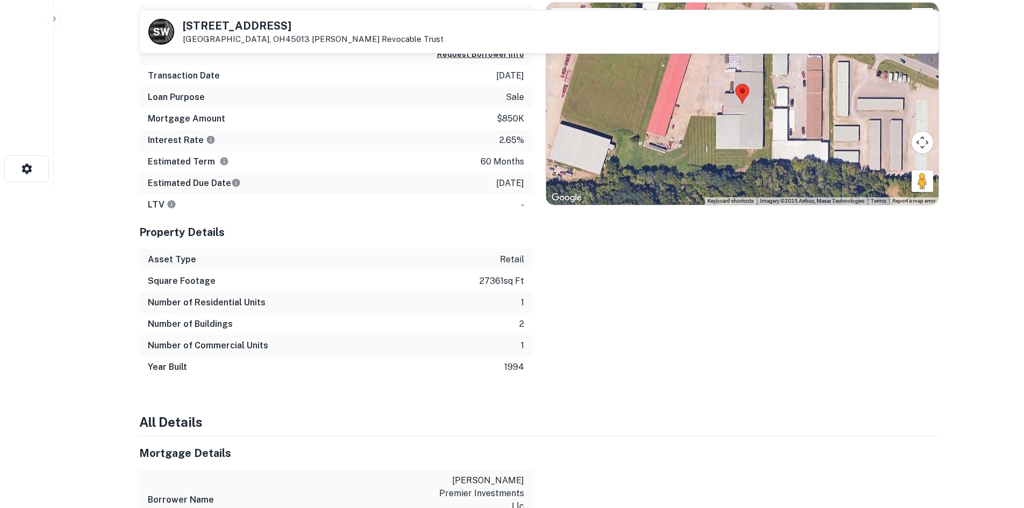
scroll to position [215, 0]
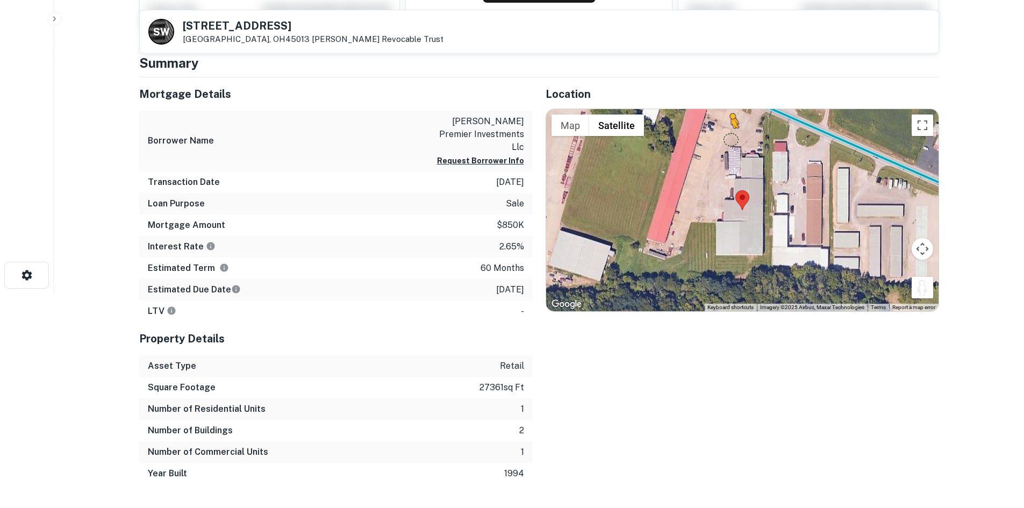
drag, startPoint x: 922, startPoint y: 289, endPoint x: 738, endPoint y: 96, distance: 266.6
click at [738, 97] on div "Location ← Move left → Move right ↑ Move up ↓ Move down + Zoom in - Zoom out Ho…" at bounding box center [736, 280] width 407 height 407
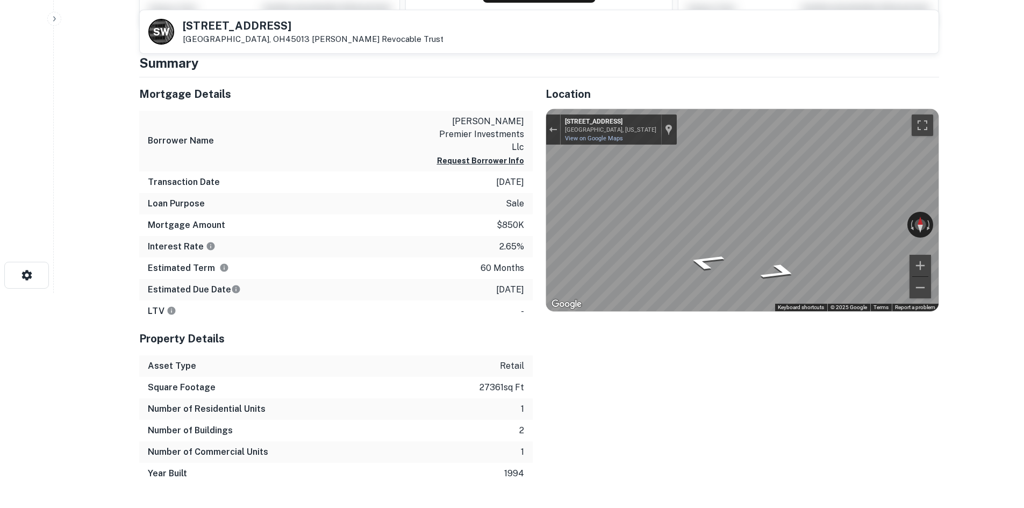
click at [1024, 176] on html "Search Borrowers Contacts Saved S W 5005 Cincinnati Brookville Rd Hamilton, OH4…" at bounding box center [512, 39] width 1024 height 508
click at [964, 197] on main "S W 5005 Cincinnati Brookville Rd Hamilton, OH45013 Stephen W Muenchen Revocabl…" at bounding box center [539, 39] width 971 height 508
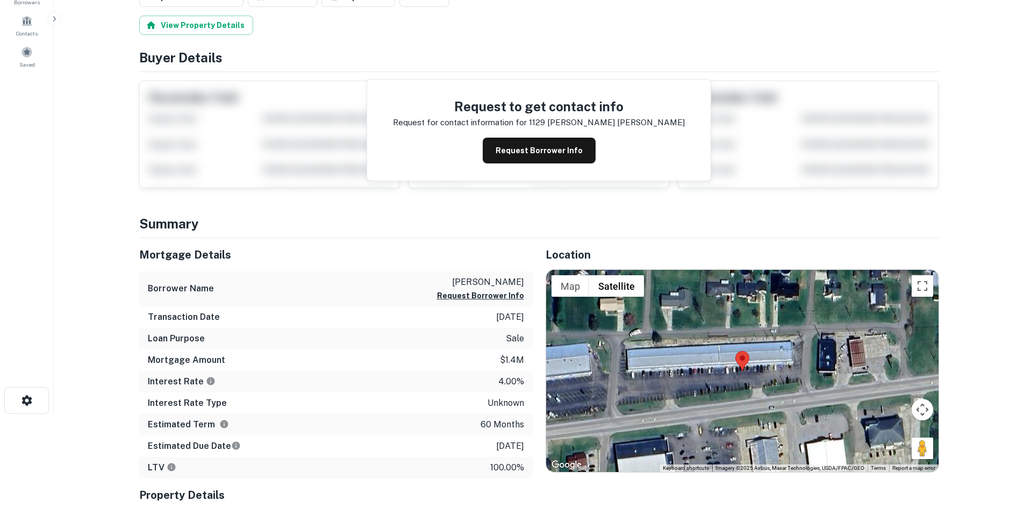
scroll to position [108, 0]
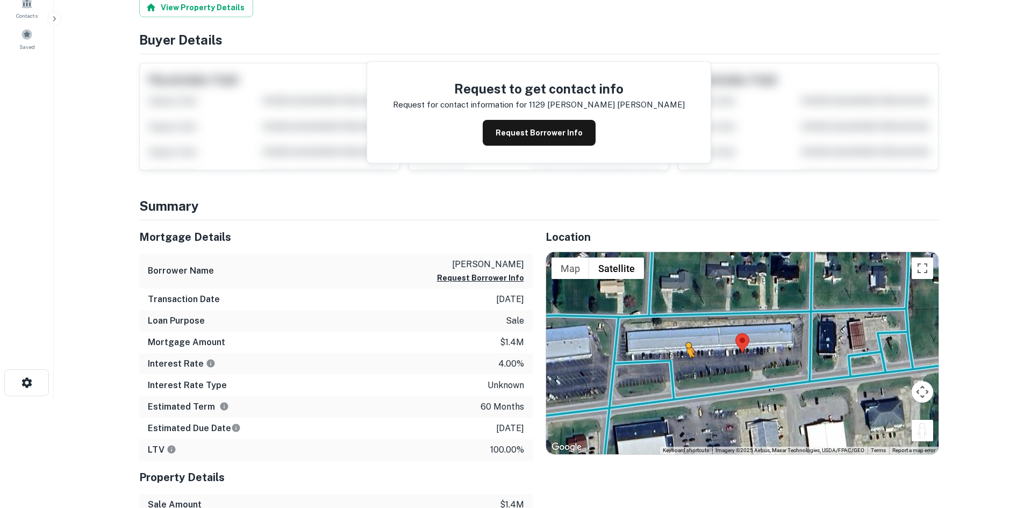
drag, startPoint x: 928, startPoint y: 431, endPoint x: 681, endPoint y: 369, distance: 253.9
click at [681, 369] on div "To activate drag with keyboard, press Alt + Enter. Once in keyboard drag state,…" at bounding box center [742, 353] width 393 height 202
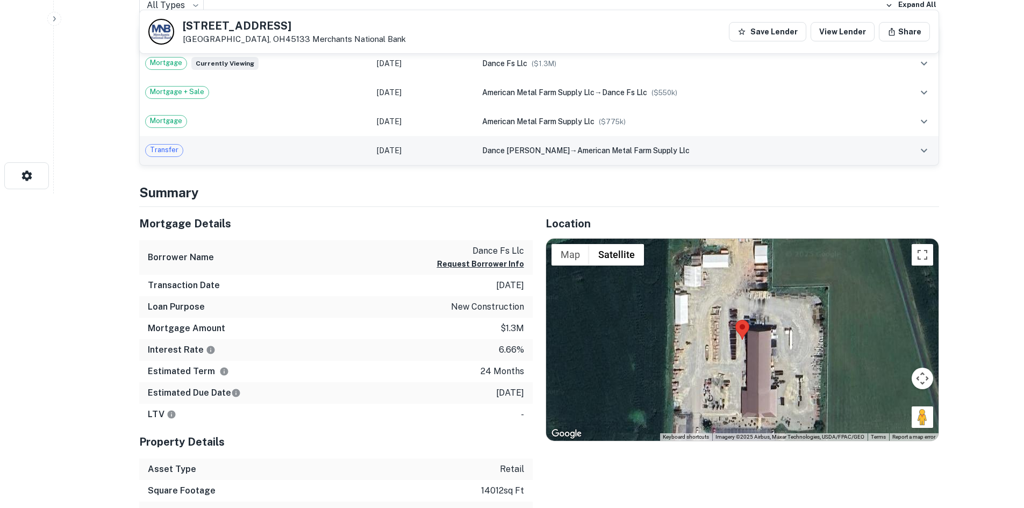
scroll to position [376, 0]
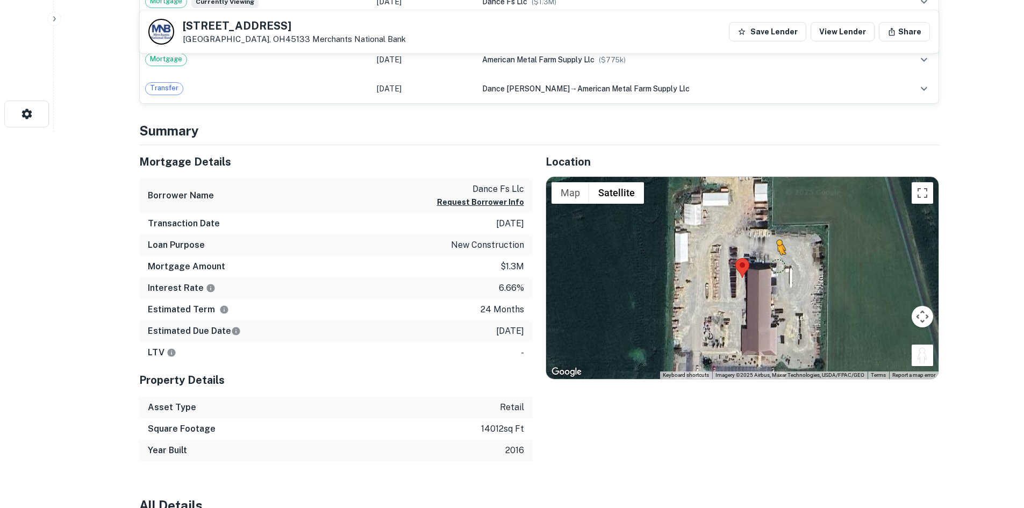
drag, startPoint x: 931, startPoint y: 359, endPoint x: 773, endPoint y: 261, distance: 185.5
click at [774, 262] on div "To activate drag with keyboard, press Alt + Enter. Once in keyboard drag state,…" at bounding box center [742, 278] width 393 height 202
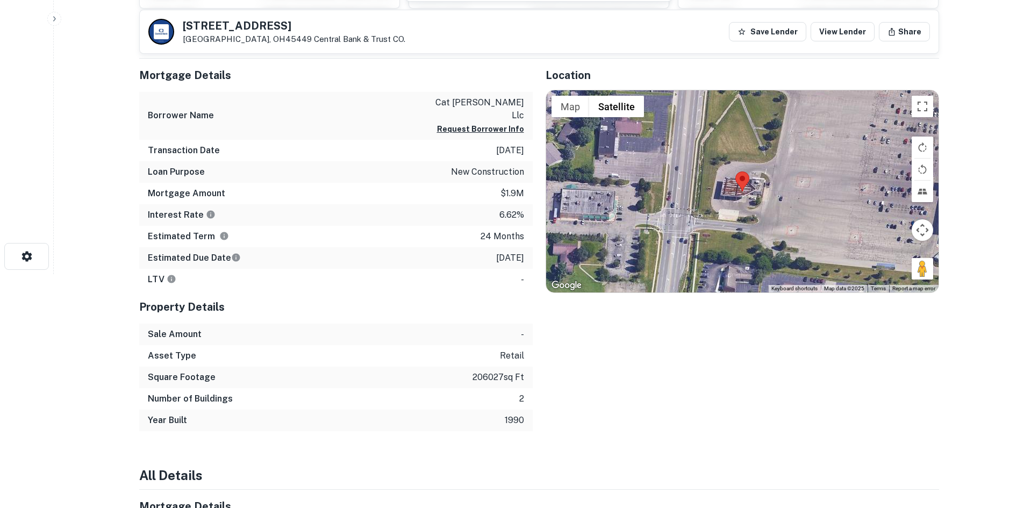
scroll to position [215, 0]
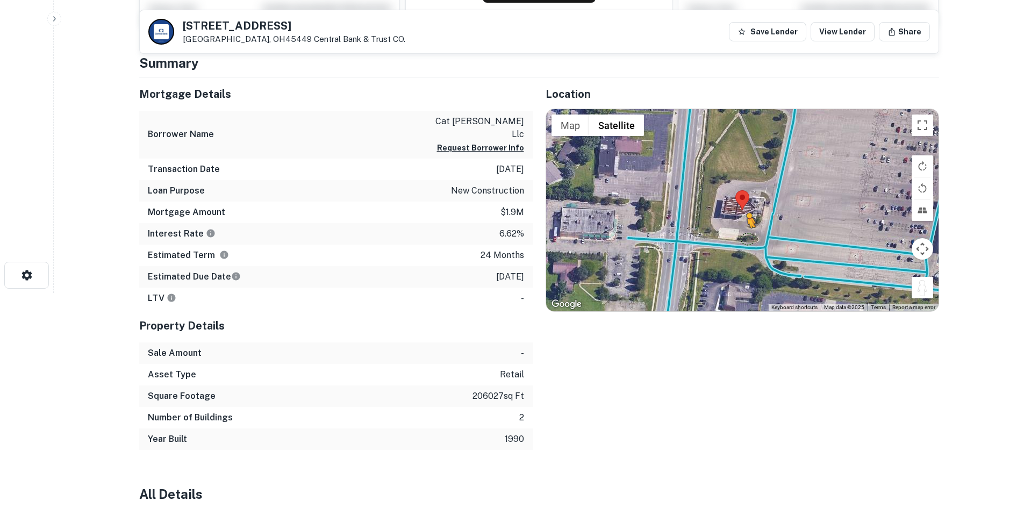
drag, startPoint x: 916, startPoint y: 282, endPoint x: 746, endPoint y: 237, distance: 175.7
click at [746, 237] on div "To activate drag with keyboard, press Alt + Enter. Once in keyboard drag state,…" at bounding box center [742, 210] width 393 height 202
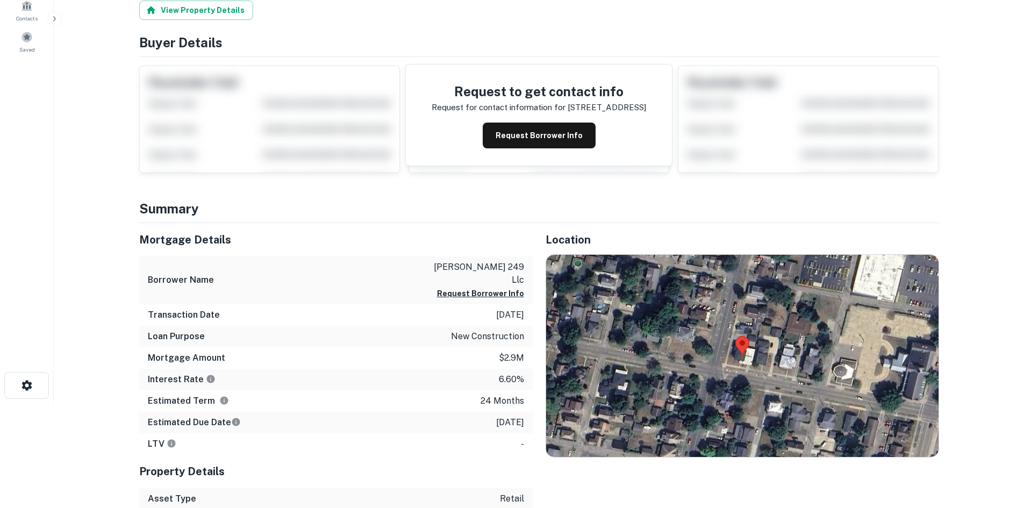
scroll to position [161, 0]
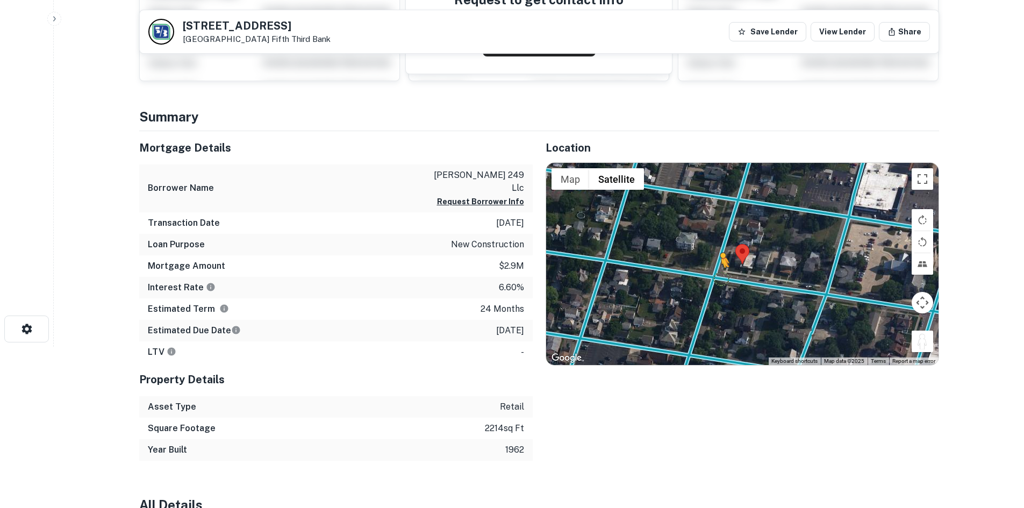
drag, startPoint x: 918, startPoint y: 340, endPoint x: 721, endPoint y: 278, distance: 206.8
click at [721, 278] on div "To activate drag with keyboard, press Alt + Enter. Once in keyboard drag state,…" at bounding box center [742, 264] width 393 height 202
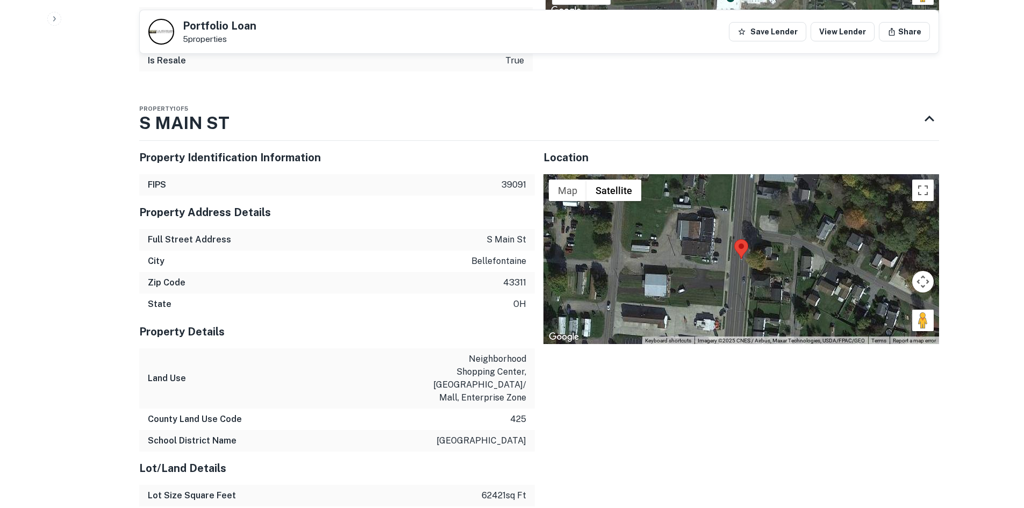
scroll to position [968, 0]
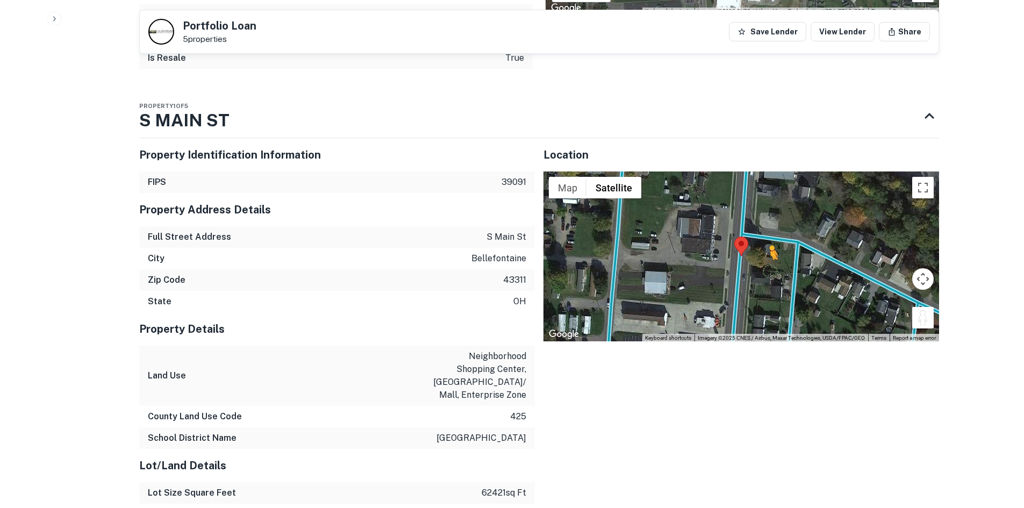
drag, startPoint x: 881, startPoint y: 281, endPoint x: 745, endPoint y: 241, distance: 141.4
click at [767, 243] on div "To activate drag with keyboard, press Alt + Enter. Once in keyboard drag state,…" at bounding box center [742, 257] width 396 height 170
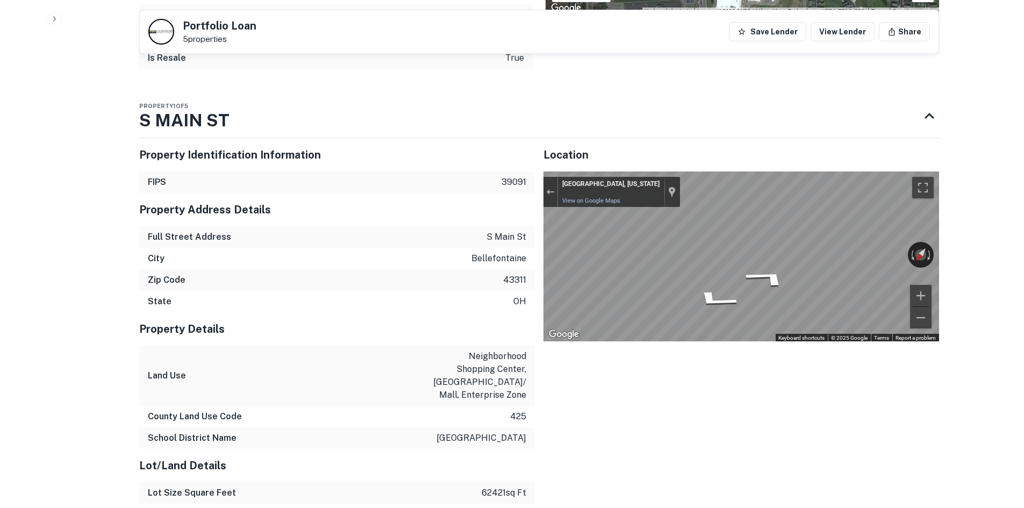
click at [493, 207] on div "Property Identification Information FIPS 39091 Property Address Details Full St…" at bounding box center [535, 393] width 809 height 527
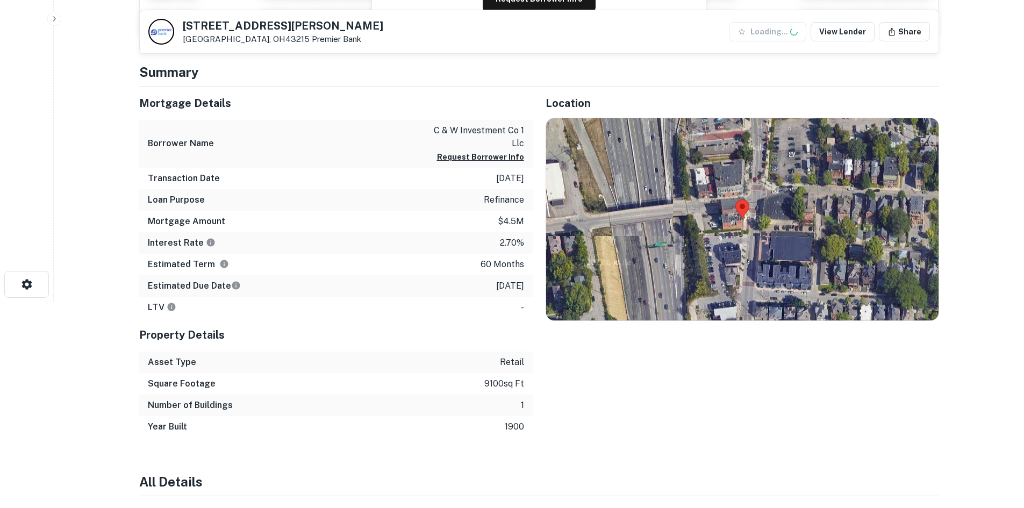
scroll to position [215, 0]
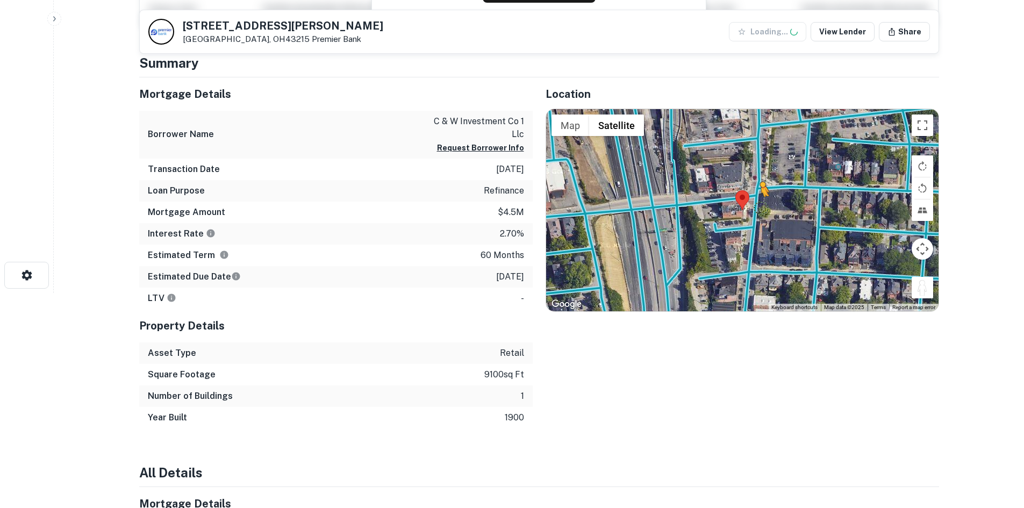
drag, startPoint x: 924, startPoint y: 289, endPoint x: 760, endPoint y: 206, distance: 184.0
click at [760, 206] on div "To activate drag with keyboard, press Alt + Enter. Once in keyboard drag state,…" at bounding box center [742, 210] width 393 height 202
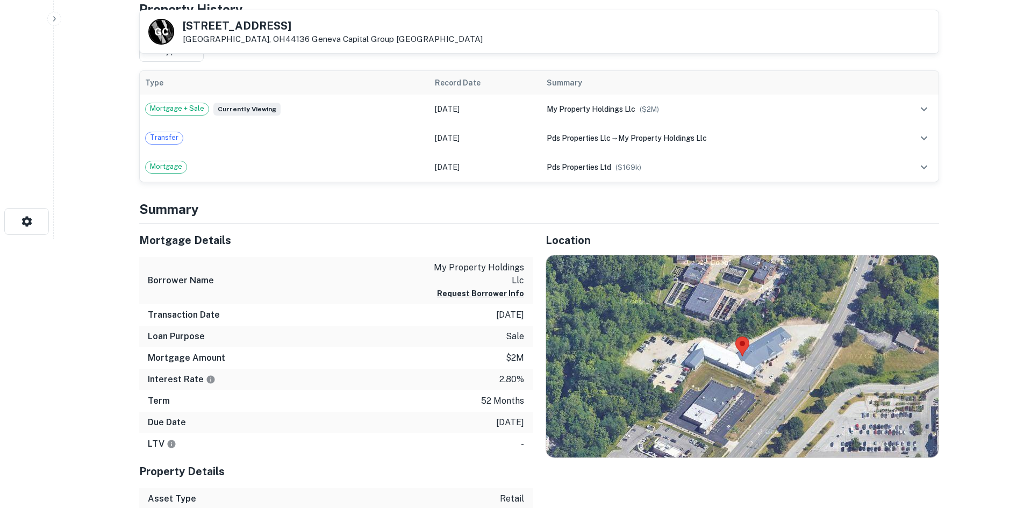
scroll to position [269, 0]
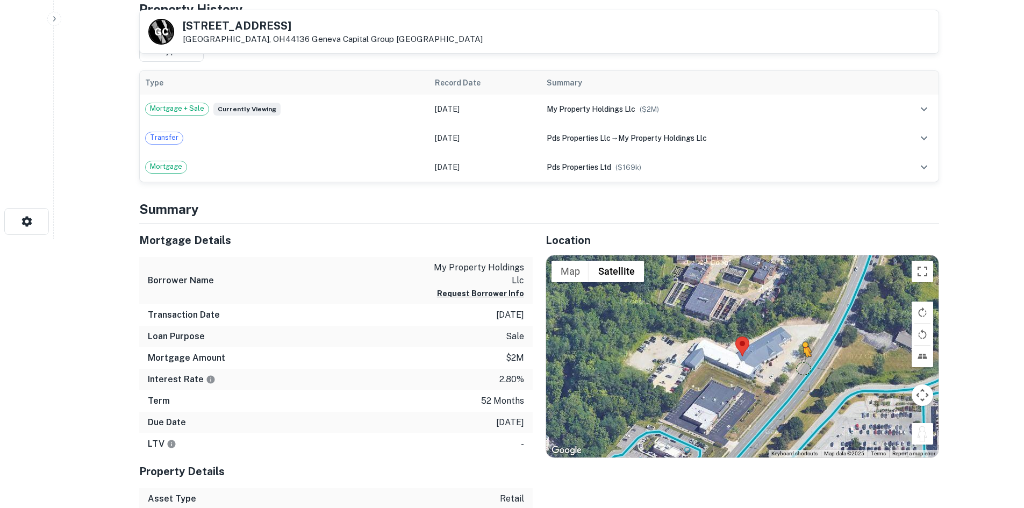
drag, startPoint x: 919, startPoint y: 431, endPoint x: 789, endPoint y: 367, distance: 144.8
click at [789, 367] on div "To activate drag with keyboard, press Alt + Enter. Once in keyboard drag state,…" at bounding box center [742, 356] width 393 height 202
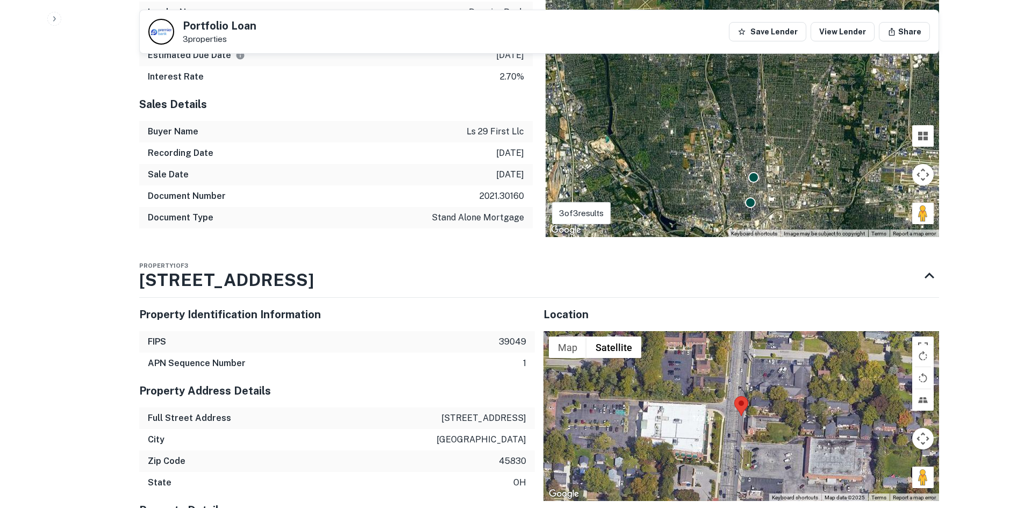
scroll to position [753, 0]
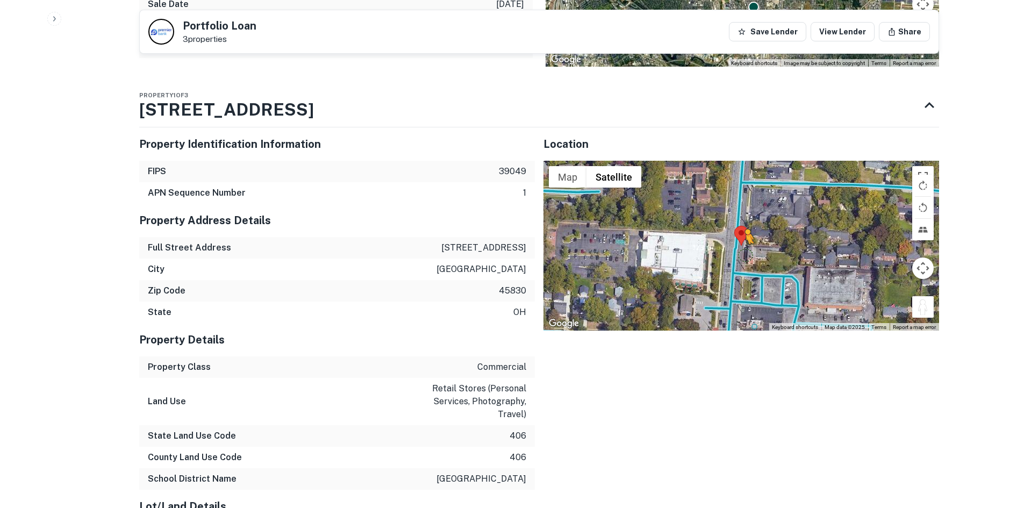
drag, startPoint x: 929, startPoint y: 307, endPoint x: 737, endPoint y: 253, distance: 198.7
click at [737, 253] on div "To activate drag with keyboard, press Alt + Enter. Once in keyboard drag state,…" at bounding box center [742, 246] width 396 height 170
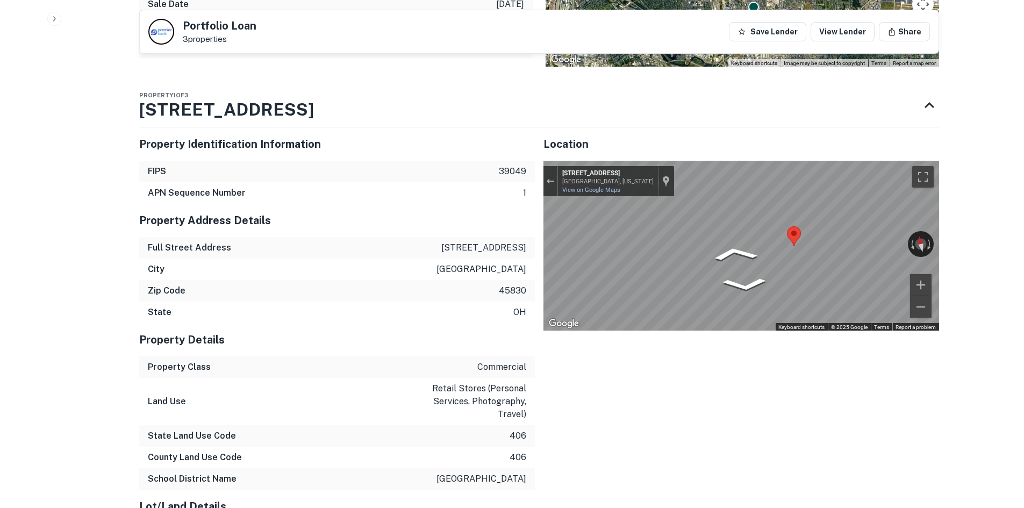
click at [797, 227] on div "Map" at bounding box center [742, 246] width 396 height 170
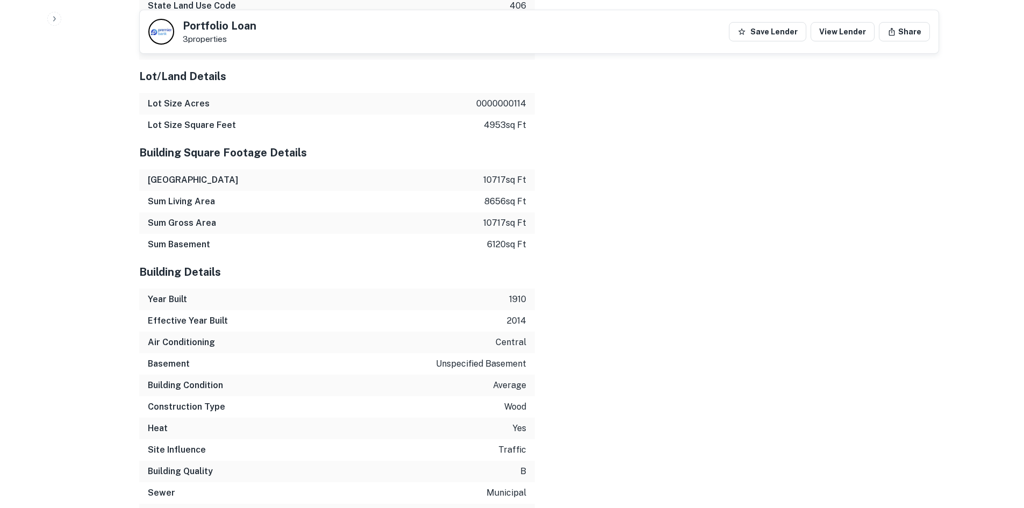
scroll to position [1517, 0]
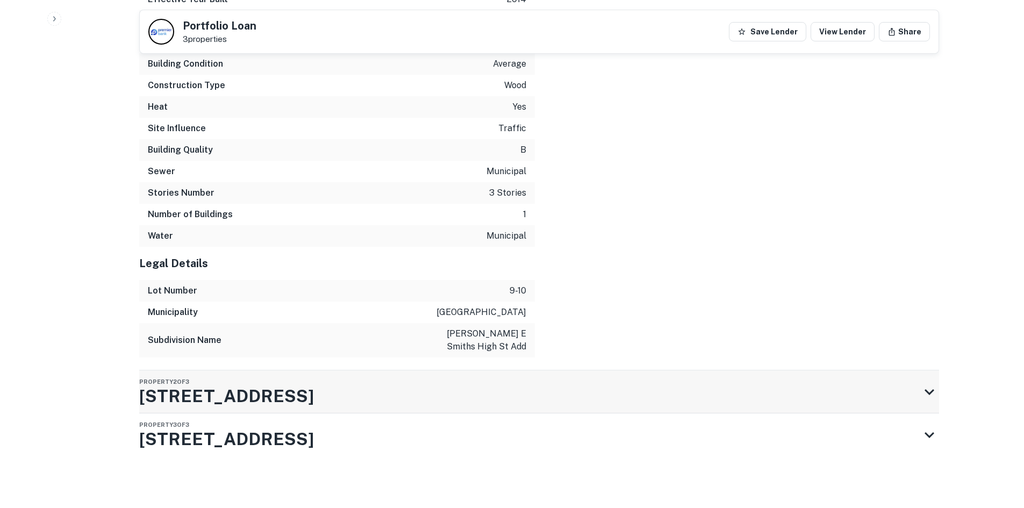
click at [557, 389] on div "Property 2 of 3 29 W 1ST AVE" at bounding box center [529, 392] width 781 height 43
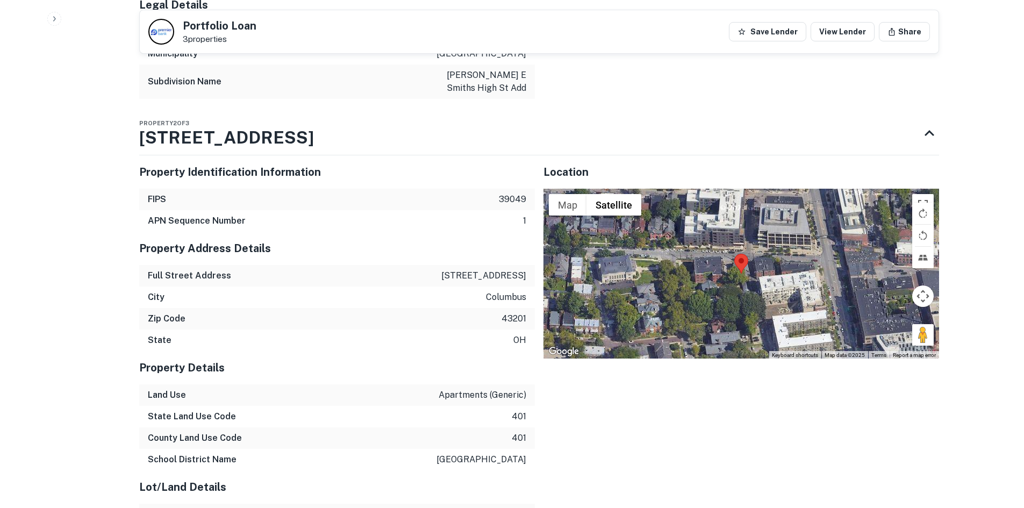
scroll to position [1709, 0]
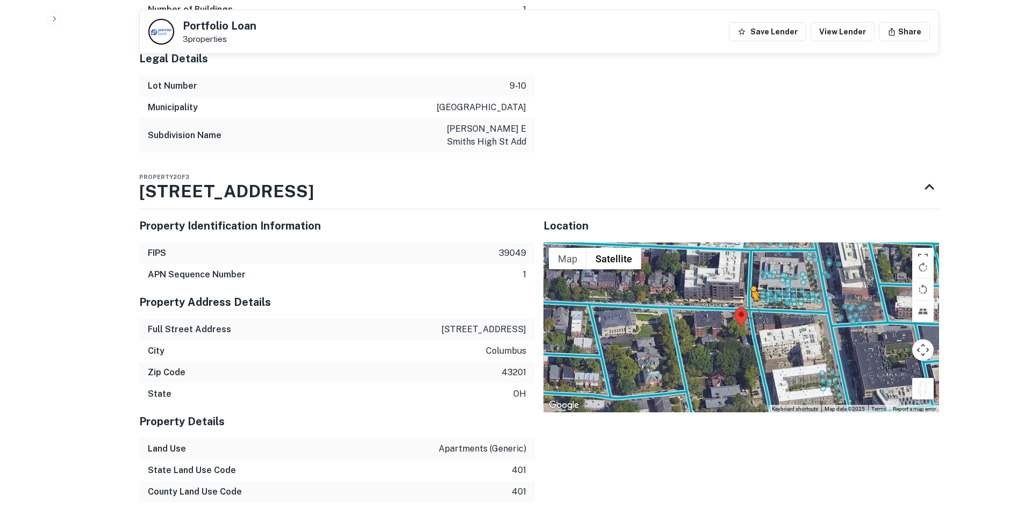
drag, startPoint x: 921, startPoint y: 405, endPoint x: 750, endPoint y: 325, distance: 189.3
click at [750, 325] on div "To activate drag with keyboard, press Alt + Enter. Once in keyboard drag state,…" at bounding box center [742, 328] width 396 height 170
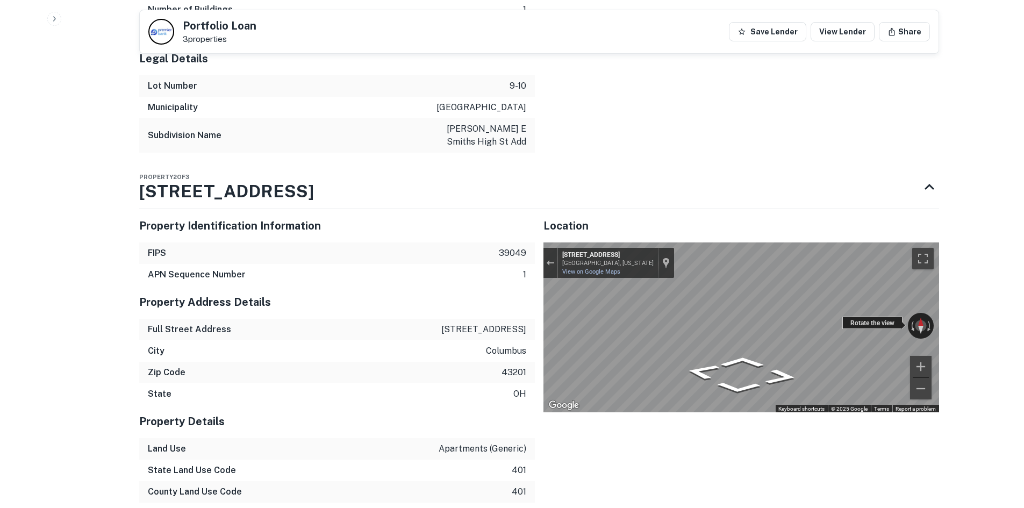
click at [911, 326] on div "← Move left → Move right ↑ Move up ↓ Move down + Zoom in - Zoom out 24 W 1st Av…" at bounding box center [742, 328] width 396 height 170
click at [847, 335] on div "← Move left → Move right ↑ Move up ↓ Move down + Zoom in - Zoom out 24 W 1st Av…" at bounding box center [742, 328] width 396 height 170
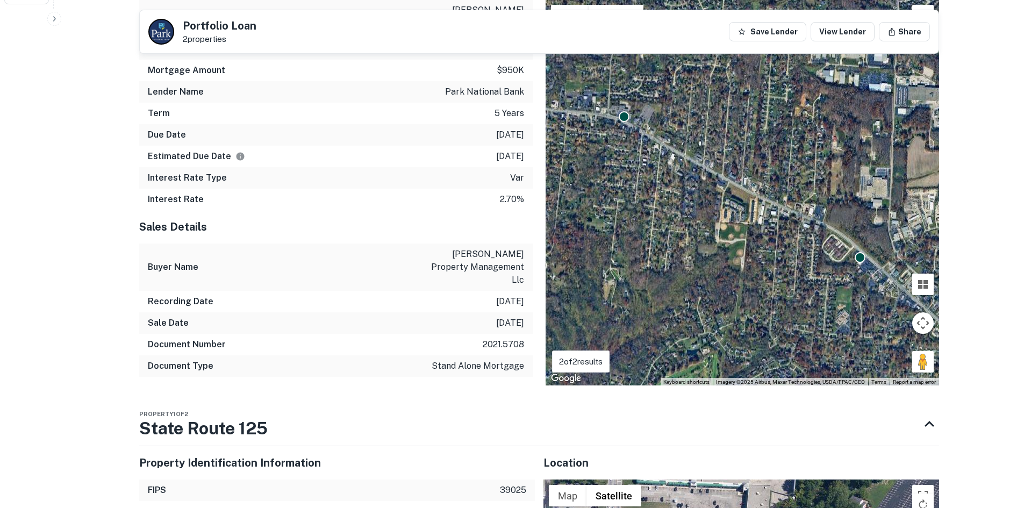
scroll to position [807, 0]
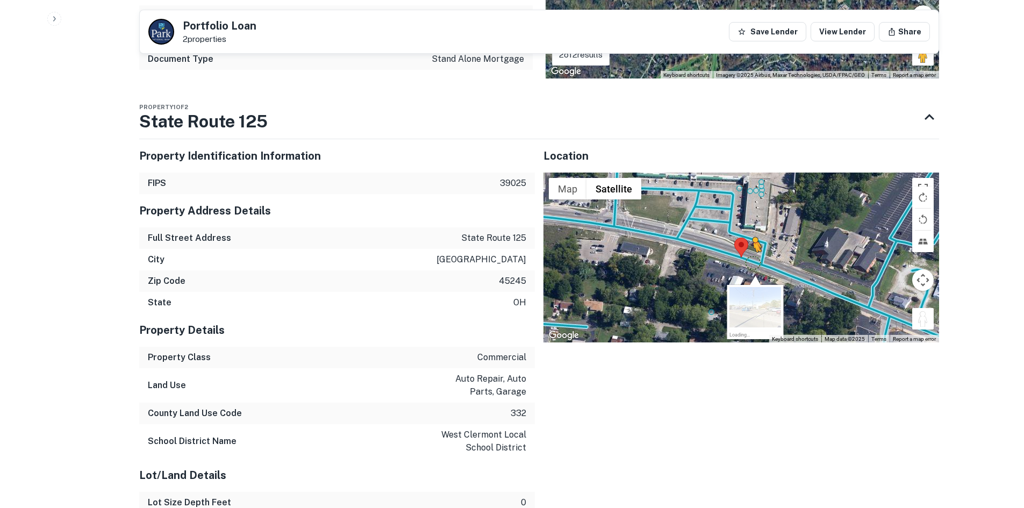
drag, startPoint x: 924, startPoint y: 292, endPoint x: 744, endPoint y: 235, distance: 188.4
click at [746, 235] on div "To activate drag with keyboard, press Alt + Enter. Once in keyboard drag state,…" at bounding box center [742, 258] width 396 height 170
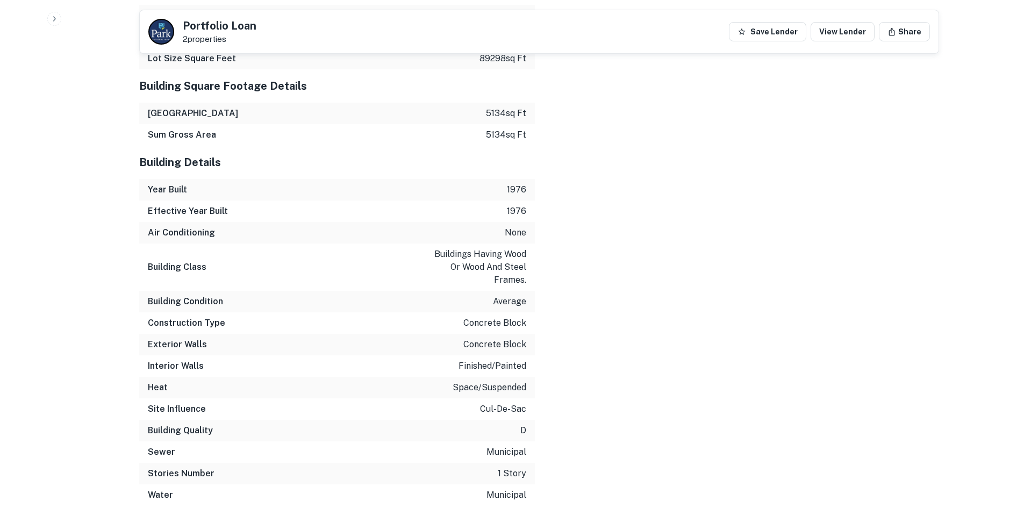
scroll to position [1428, 0]
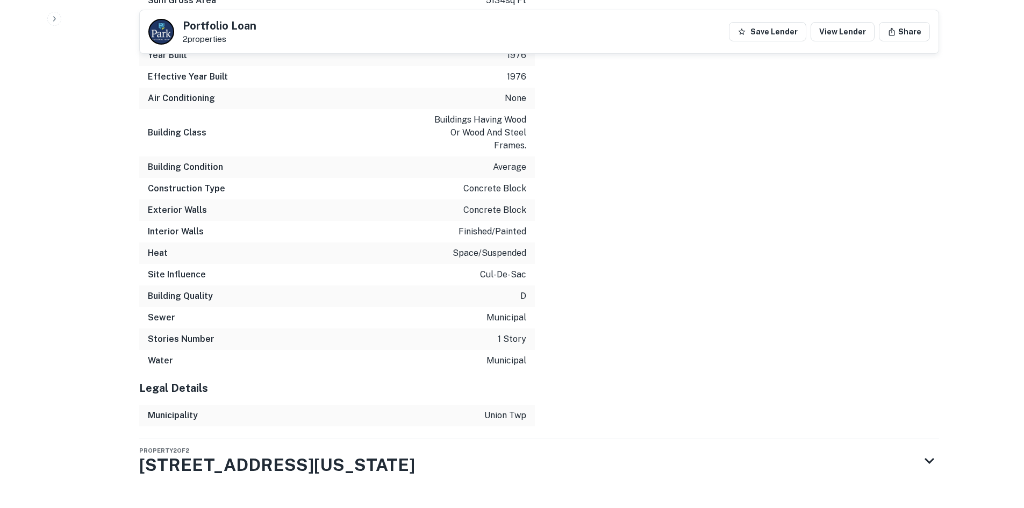
click at [627, 439] on div "Property 2 of 2 1065 Ohio Pike" at bounding box center [529, 460] width 781 height 43
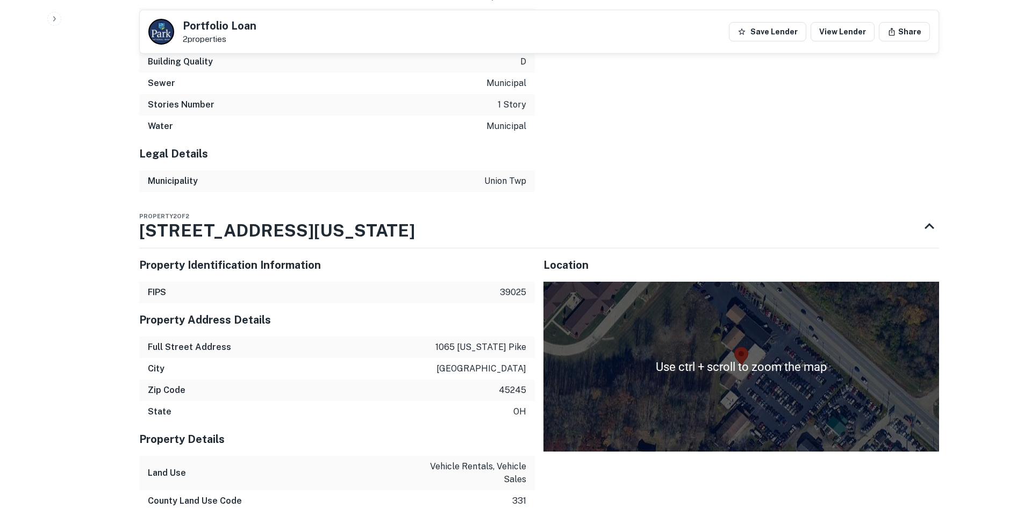
scroll to position [1782, 0]
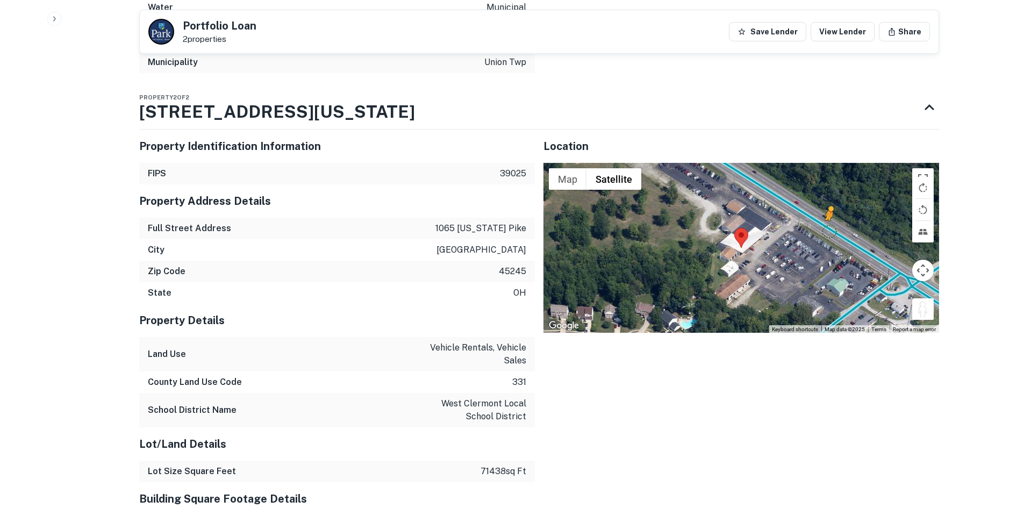
drag, startPoint x: 928, startPoint y: 288, endPoint x: 829, endPoint y: 205, distance: 129.4
click at [829, 205] on div "To activate drag with keyboard, press Alt + Enter. Once in keyboard drag state,…" at bounding box center [742, 248] width 396 height 170
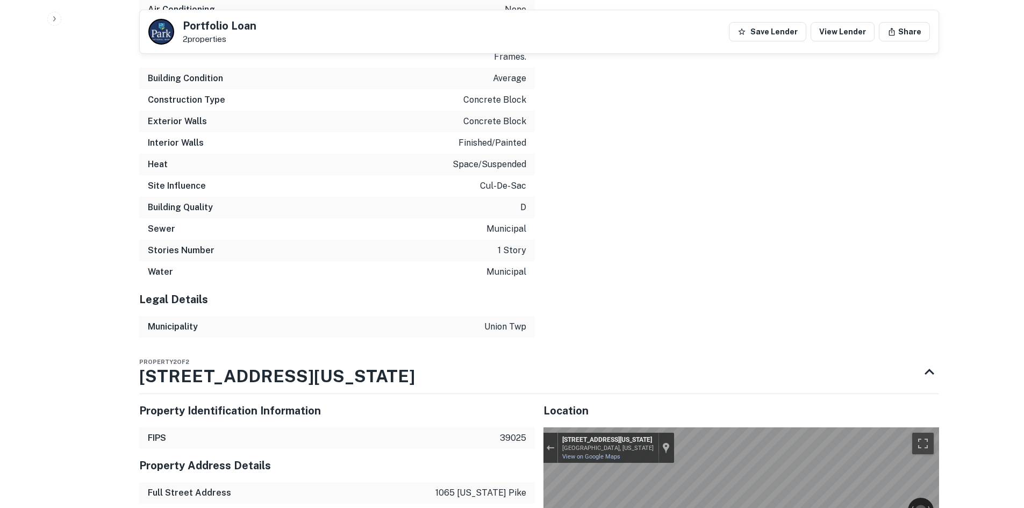
scroll to position [1513, 0]
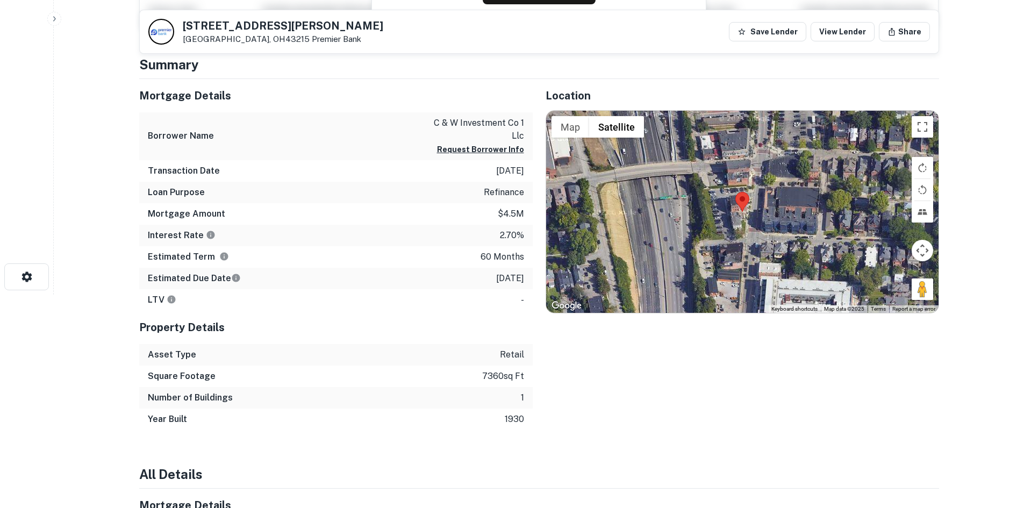
scroll to position [215, 0]
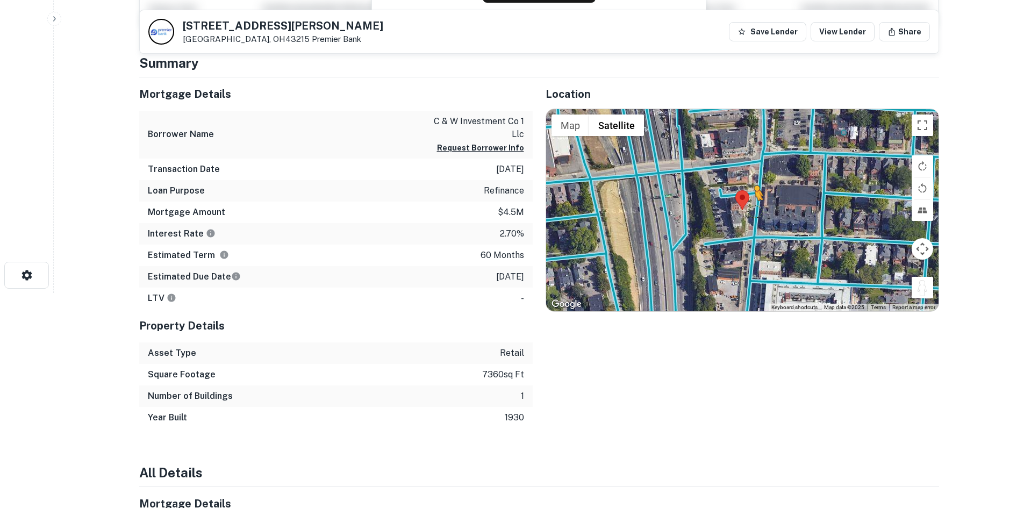
drag, startPoint x: 918, startPoint y: 287, endPoint x: 751, endPoint y: 208, distance: 184.5
click at [753, 209] on div "To activate drag with keyboard, press Alt + Enter. Once in keyboard drag state,…" at bounding box center [742, 210] width 393 height 202
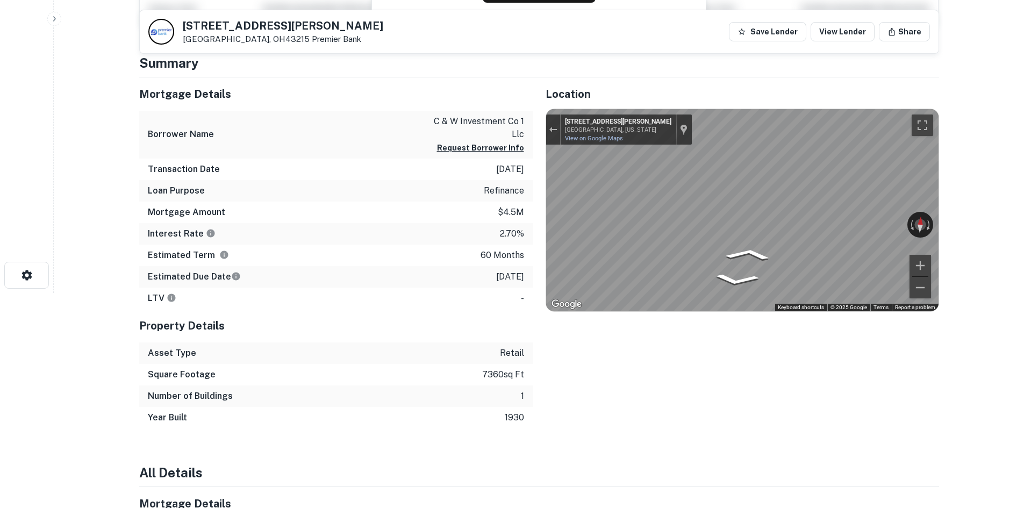
click at [1011, 225] on main "[STREET_ADDRESS][PERSON_NAME] Premier Bank Save Lender View Lender Share View P…" at bounding box center [539, 39] width 971 height 508
click at [965, 216] on main "79-81 Parsons Ave Columbus, OH43215 Premier Bank Save Lender View Lender Share …" at bounding box center [539, 39] width 971 height 508
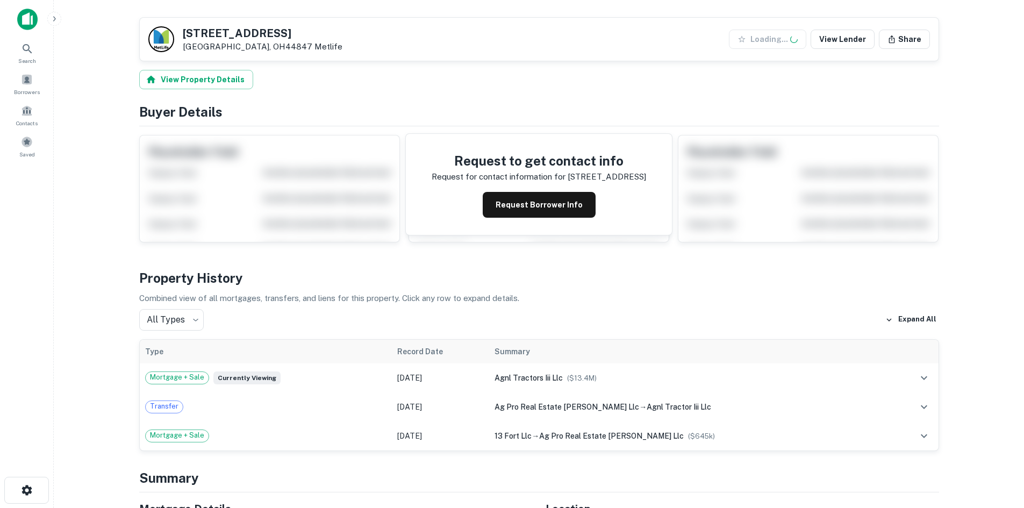
scroll to position [323, 0]
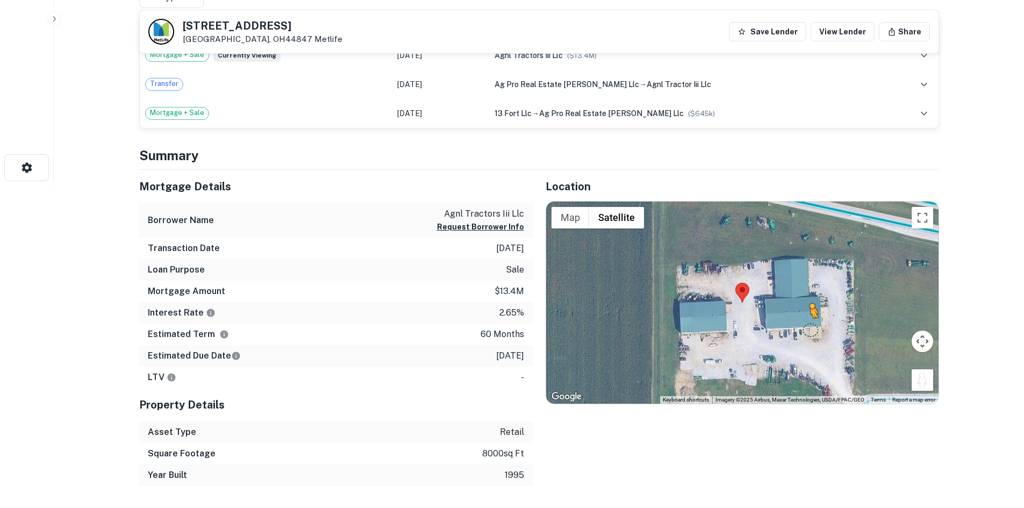
drag, startPoint x: 924, startPoint y: 377, endPoint x: 803, endPoint y: 324, distance: 132.4
click at [800, 322] on div "To activate drag with keyboard, press Alt + Enter. Once in keyboard drag state,…" at bounding box center [742, 303] width 393 height 202
drag, startPoint x: 923, startPoint y: 379, endPoint x: 793, endPoint y: 201, distance: 220.9
click at [793, 202] on div "To activate drag with keyboard, press Alt + Enter. Once in keyboard drag state,…" at bounding box center [742, 303] width 393 height 202
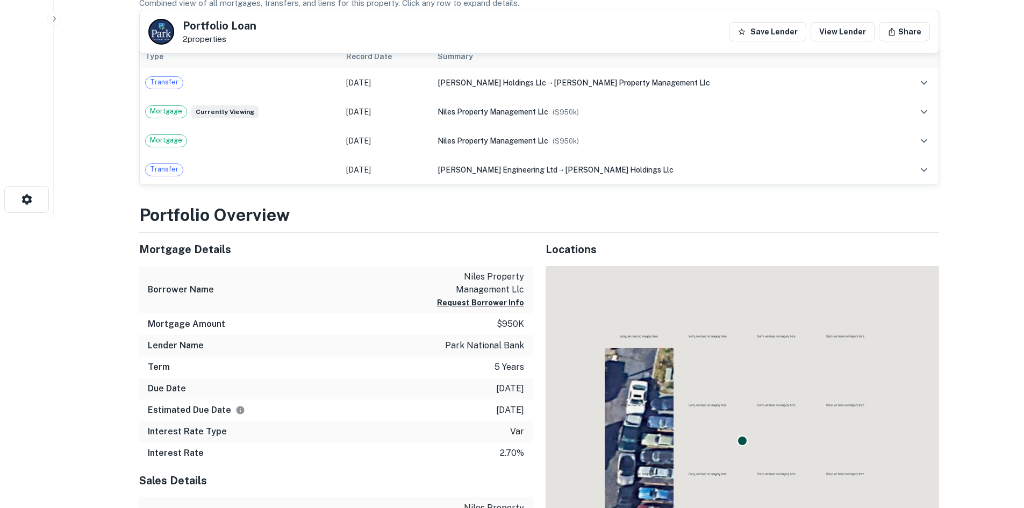
scroll to position [430, 0]
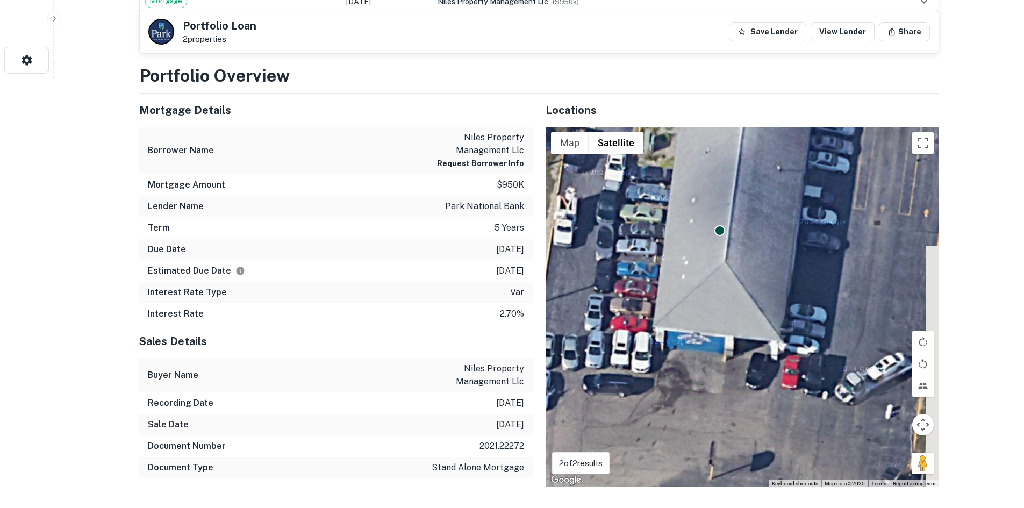
drag, startPoint x: 642, startPoint y: 350, endPoint x: 617, endPoint y: 265, distance: 89.0
click at [617, 265] on div "To activate drag with keyboard, press Alt + Enter. Once in keyboard drag state,…" at bounding box center [743, 307] width 394 height 361
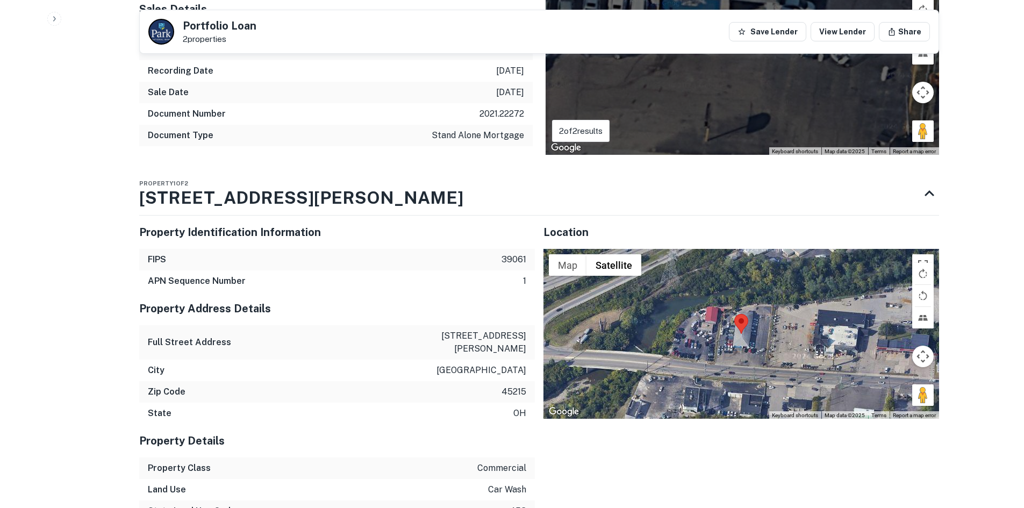
scroll to position [860, 0]
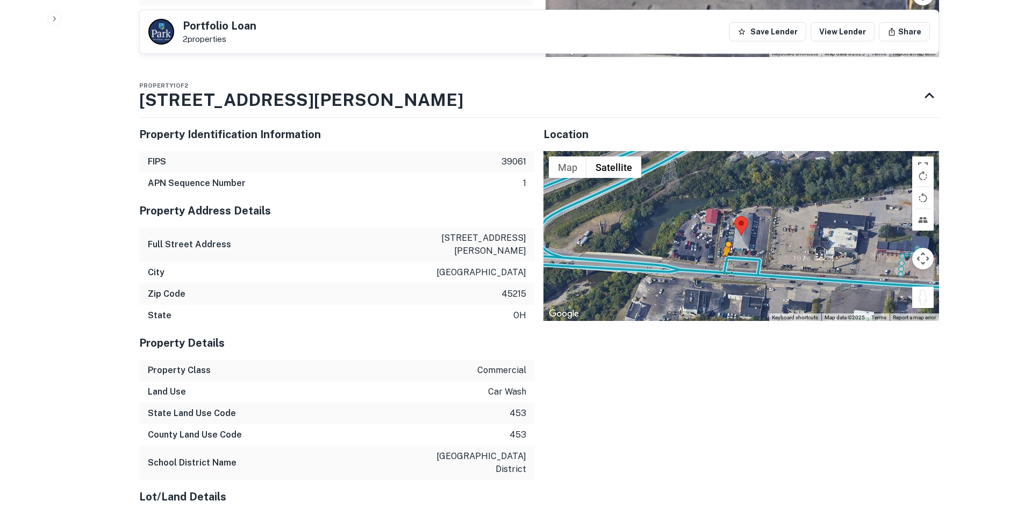
drag, startPoint x: 922, startPoint y: 297, endPoint x: 724, endPoint y: 267, distance: 199.6
click at [724, 267] on div "To activate drag with keyboard, press Alt + Enter. Once in keyboard drag state,…" at bounding box center [742, 236] width 396 height 170
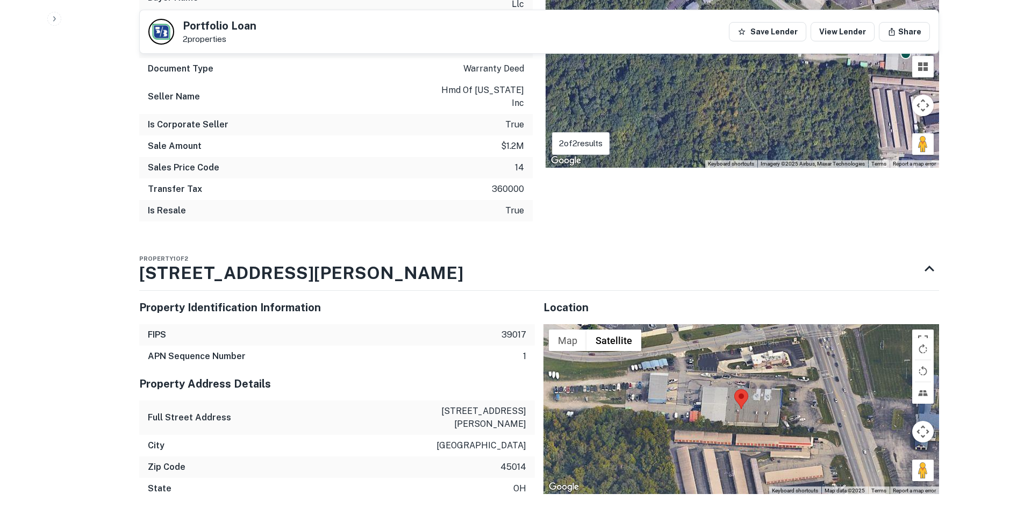
scroll to position [753, 0]
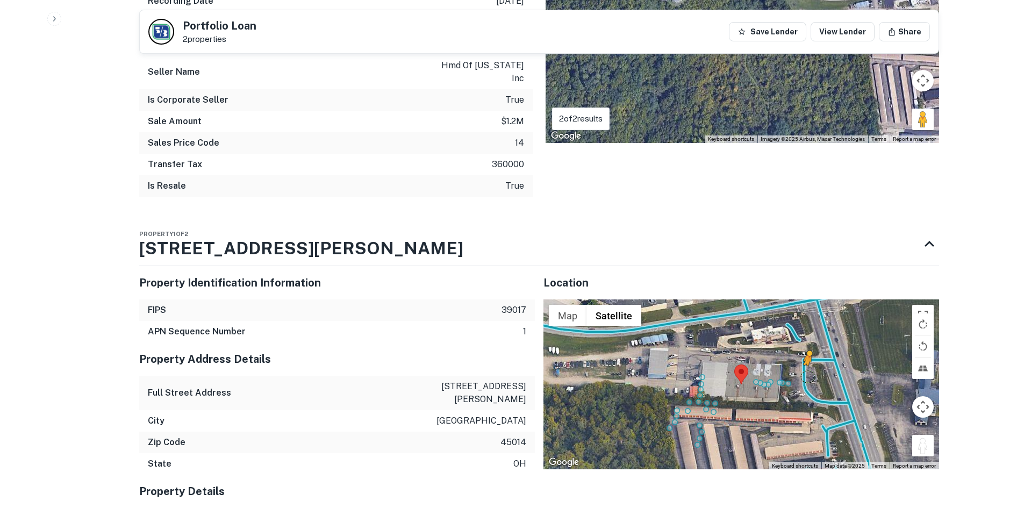
drag, startPoint x: 918, startPoint y: 434, endPoint x: 807, endPoint y: 362, distance: 133.3
click at [807, 362] on div "To activate drag with keyboard, press Alt + Enter. Once in keyboard drag state,…" at bounding box center [742, 385] width 396 height 170
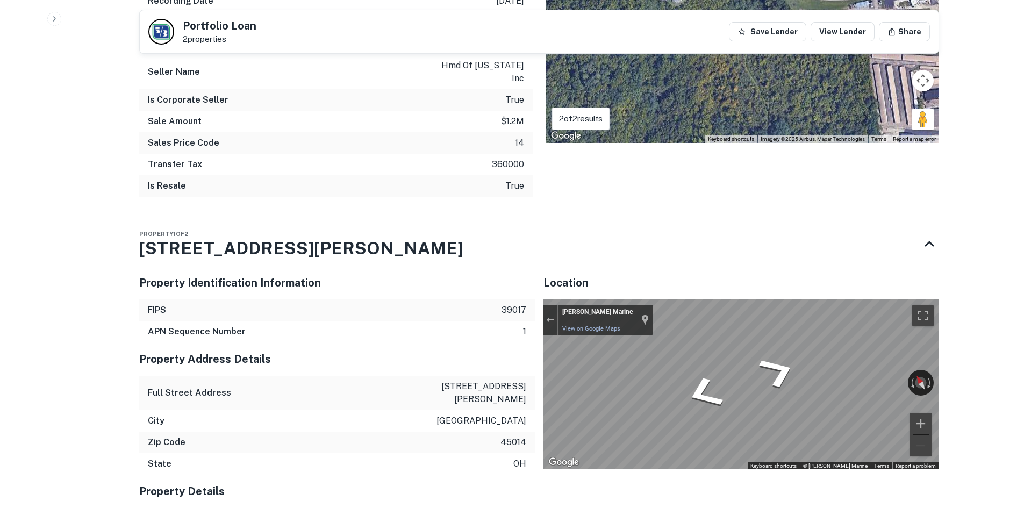
click at [592, 309] on div "← Move left → Move right ↑ Move up ↓ Move down + Zoom in - Zoom out Hern Marine…" at bounding box center [742, 385] width 396 height 170
click at [672, 362] on div "Map" at bounding box center [742, 385] width 396 height 170
drag, startPoint x: 760, startPoint y: 344, endPoint x: 882, endPoint y: 362, distance: 123.3
click at [882, 362] on div "← Move left → Move right ↑ Move up ↓ Move down + Zoom in - Zoom out 7347 OH-4 F…" at bounding box center [742, 385] width 396 height 170
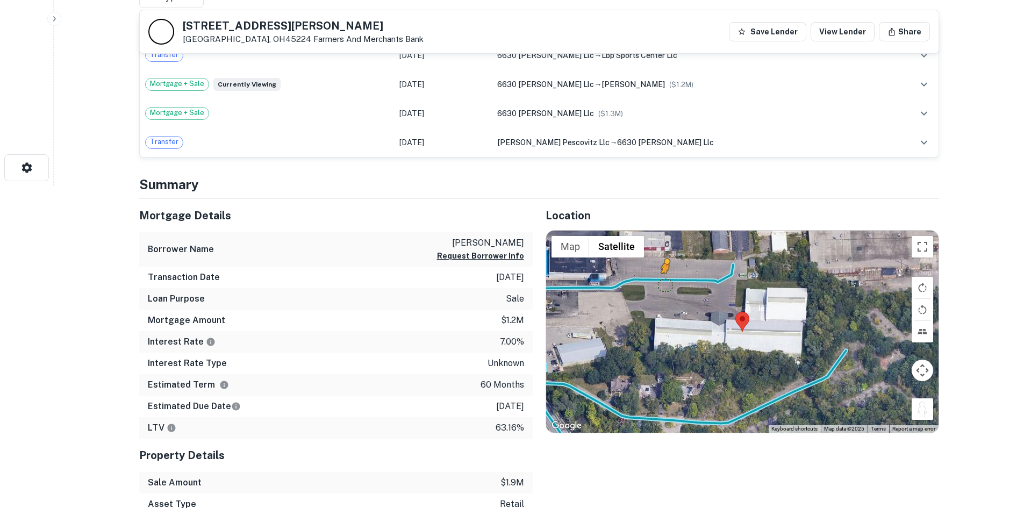
drag, startPoint x: 925, startPoint y: 412, endPoint x: 672, endPoint y: 287, distance: 282.6
click at [672, 287] on div "To activate drag with keyboard, press Alt + Enter. Once in keyboard drag state,…" at bounding box center [742, 332] width 393 height 202
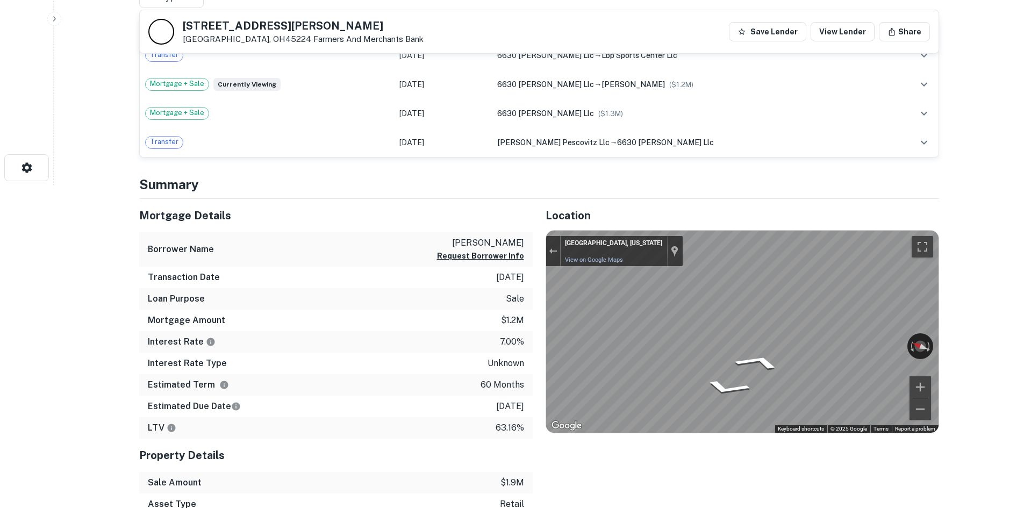
click at [417, 277] on div "Mortgage Details Borrower Name davenport ramone Request Borrower Info Transacti…" at bounding box center [532, 379] width 813 height 360
click at [479, 315] on div "Mortgage Details Borrower Name davenport ramone Request Borrower Info Transacti…" at bounding box center [532, 379] width 813 height 360
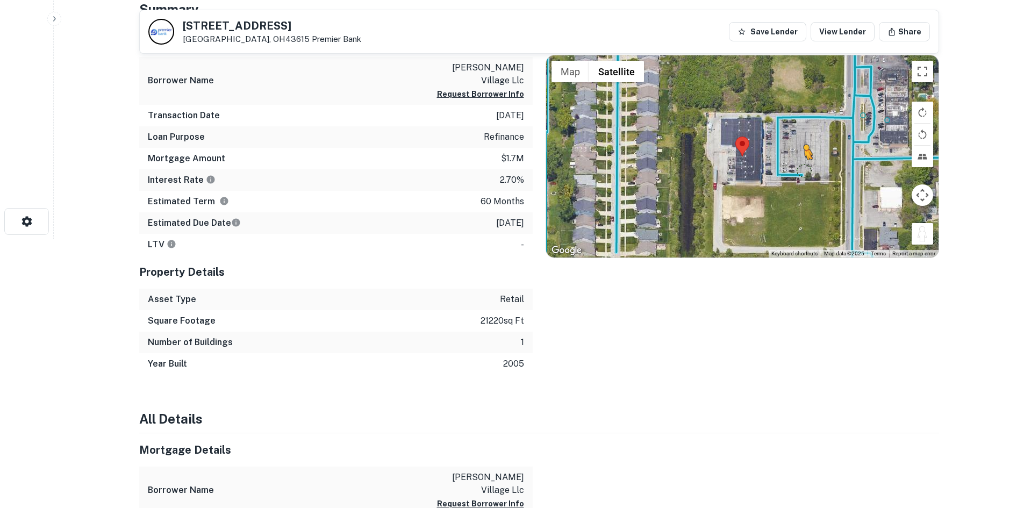
drag, startPoint x: 918, startPoint y: 240, endPoint x: 782, endPoint y: 159, distance: 158.4
click at [782, 159] on div "To activate drag with keyboard, press Alt + Enter. Once in keyboard drag state,…" at bounding box center [742, 156] width 393 height 202
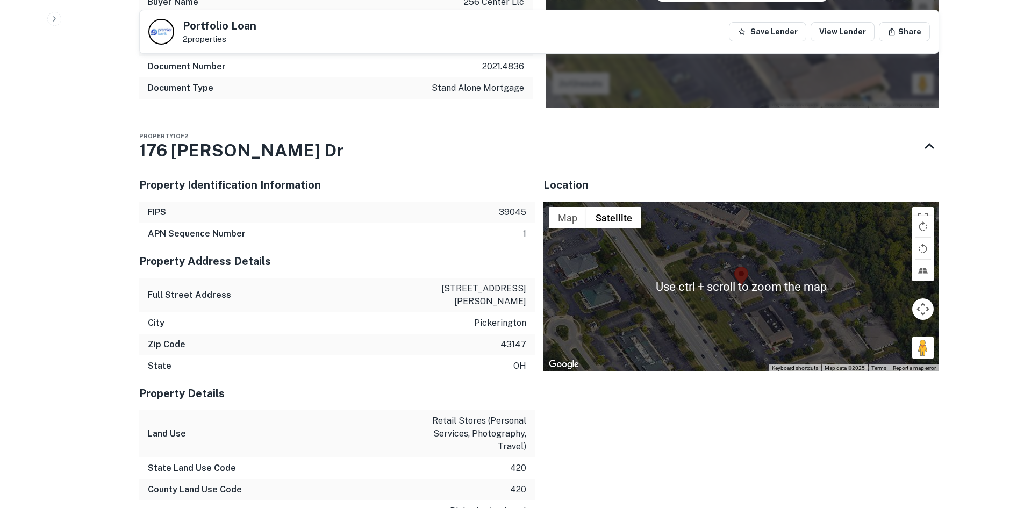
scroll to position [699, 0]
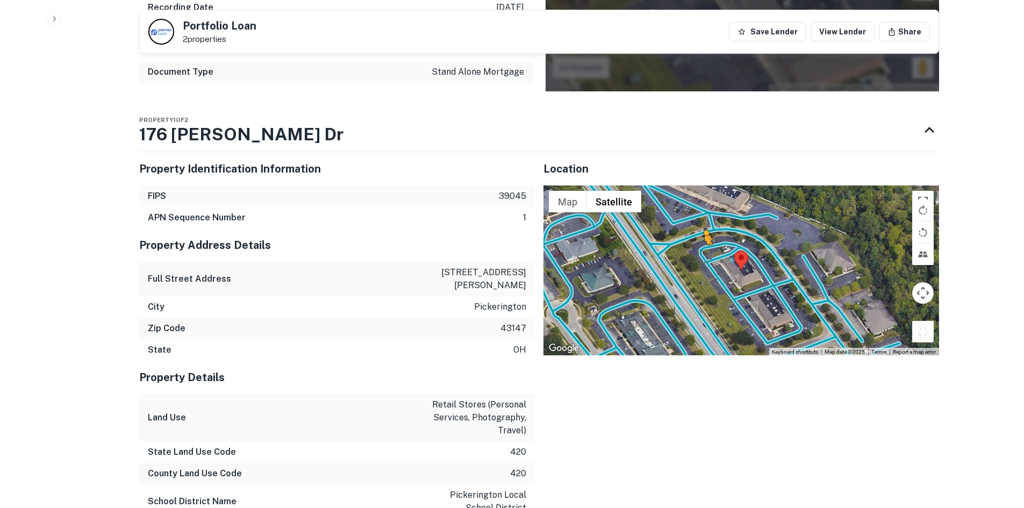
drag, startPoint x: 930, startPoint y: 336, endPoint x: 700, endPoint y: 253, distance: 245.1
click at [700, 253] on div "To activate drag with keyboard, press Alt + Enter. Once in keyboard drag state,…" at bounding box center [742, 271] width 396 height 170
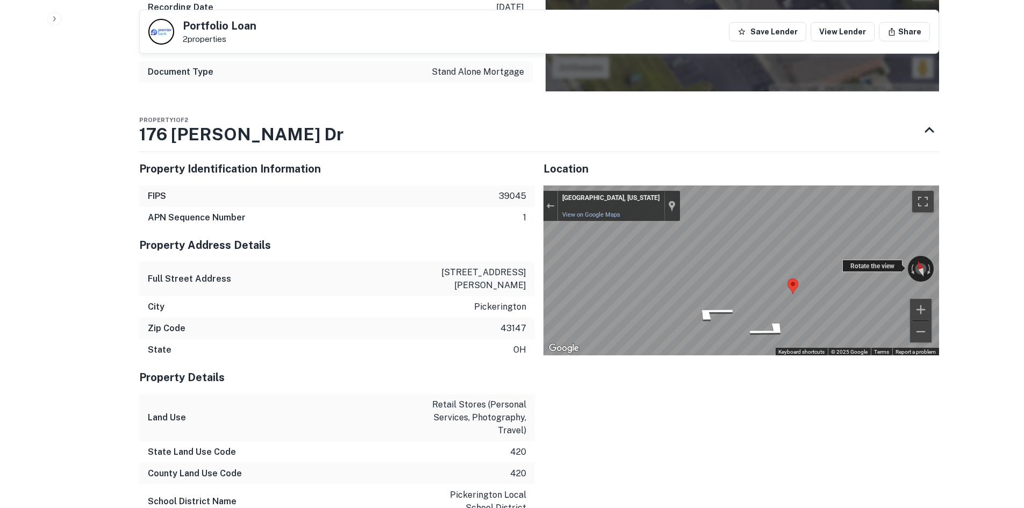
click at [886, 272] on div "← Move left → Move right ↑ Move up ↓ Move down + Zoom in - Zoom out Pickeringto…" at bounding box center [742, 271] width 396 height 170
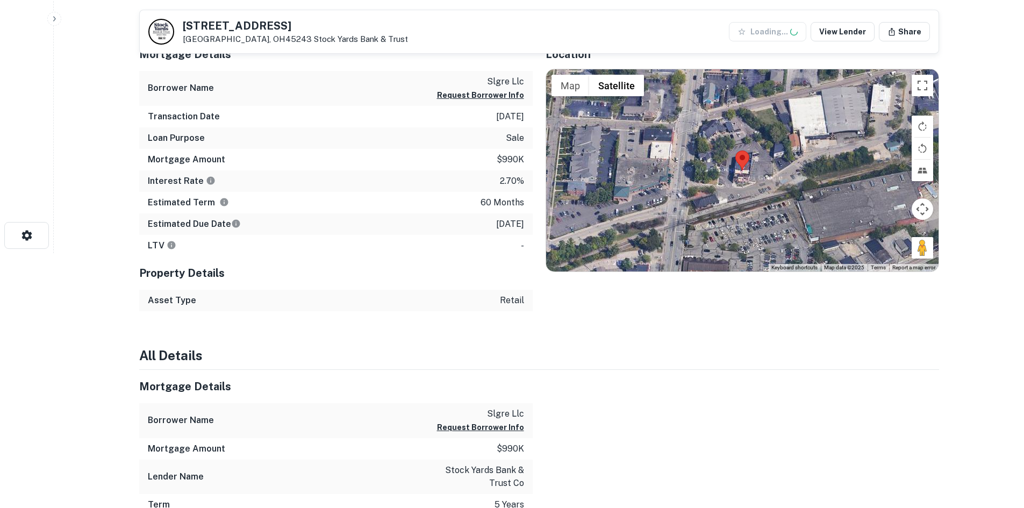
scroll to position [269, 0]
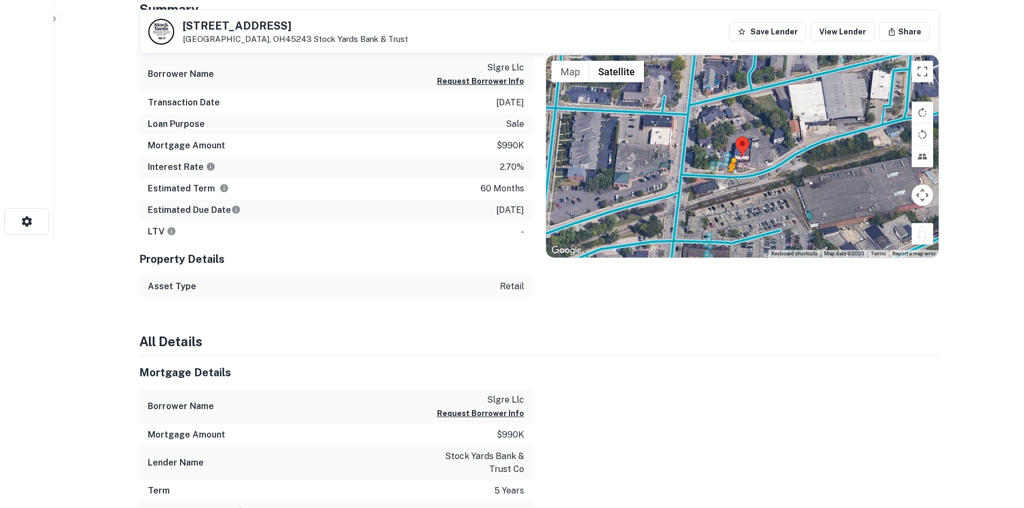
drag, startPoint x: 918, startPoint y: 233, endPoint x: 730, endPoint y: 181, distance: 194.8
click at [730, 181] on div "To activate drag with keyboard, press Alt + Enter. Once in keyboard drag state,…" at bounding box center [742, 156] width 393 height 202
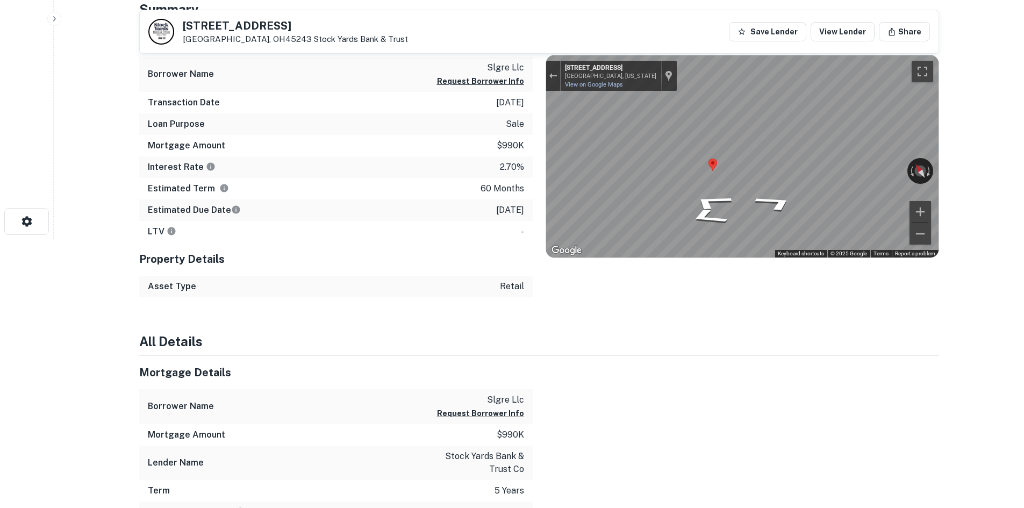
click at [784, 212] on icon "Go East, Railroad Ave" at bounding box center [775, 203] width 76 height 26
click at [772, 206] on icon "Go East, Railroad Ave" at bounding box center [772, 201] width 80 height 26
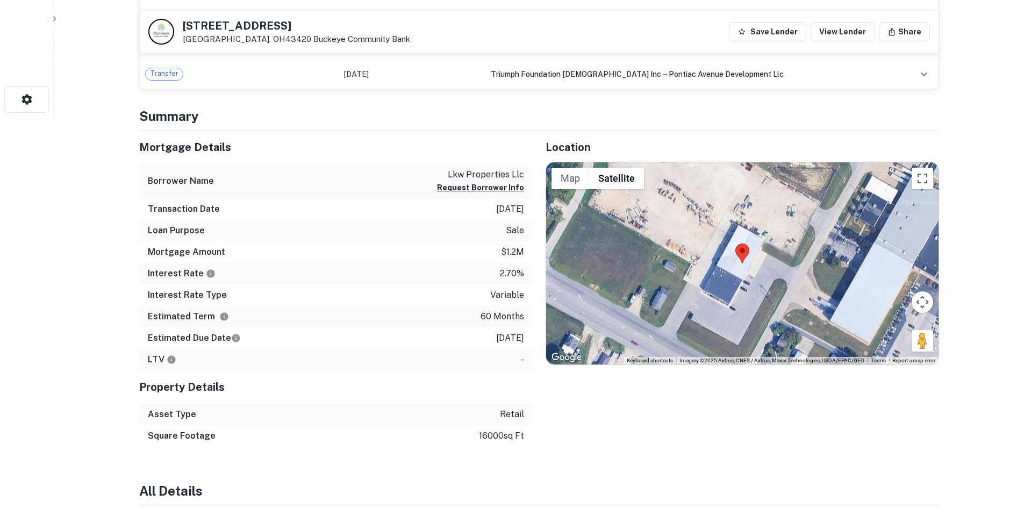
scroll to position [430, 0]
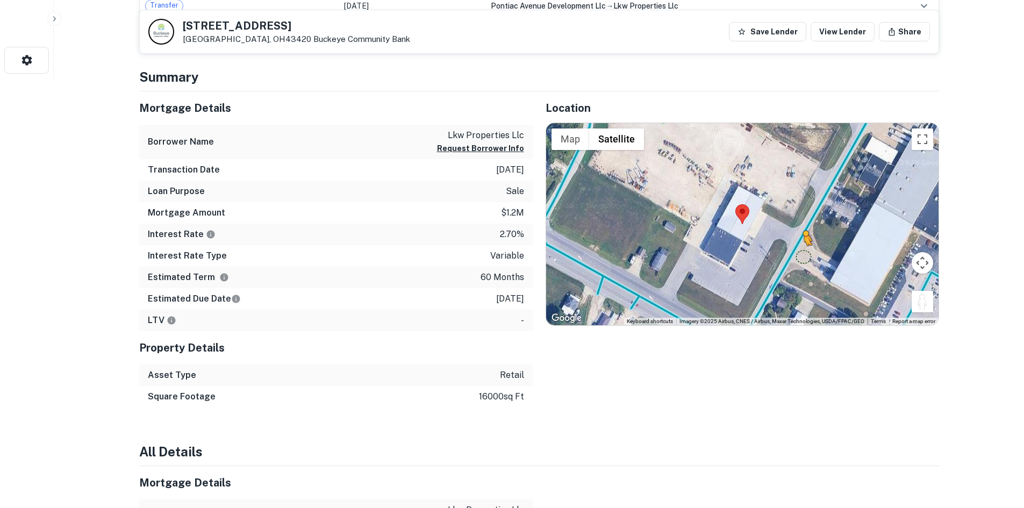
drag, startPoint x: 918, startPoint y: 304, endPoint x: 802, endPoint y: 254, distance: 126.7
click at [802, 254] on div "To activate drag with keyboard, press Alt + Enter. Once in keyboard drag state,…" at bounding box center [742, 224] width 393 height 202
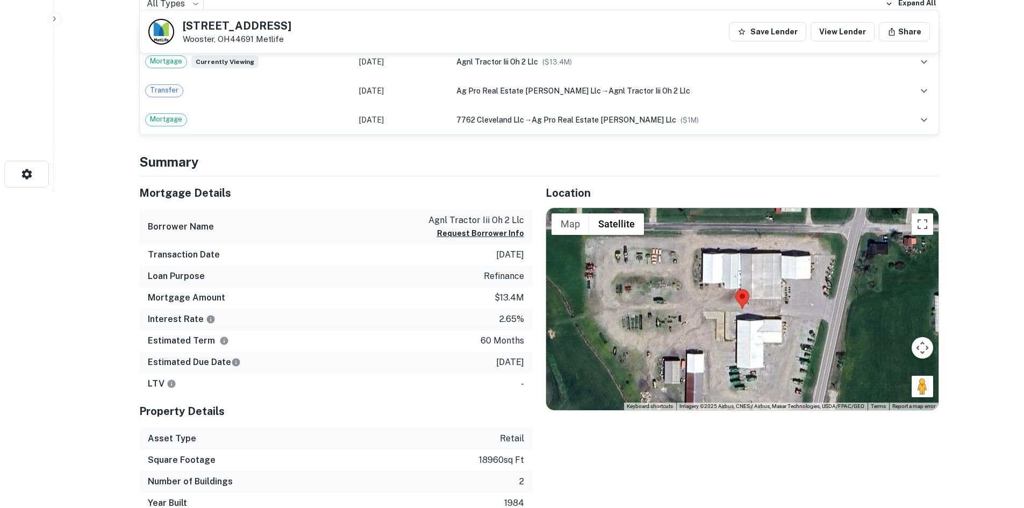
scroll to position [376, 0]
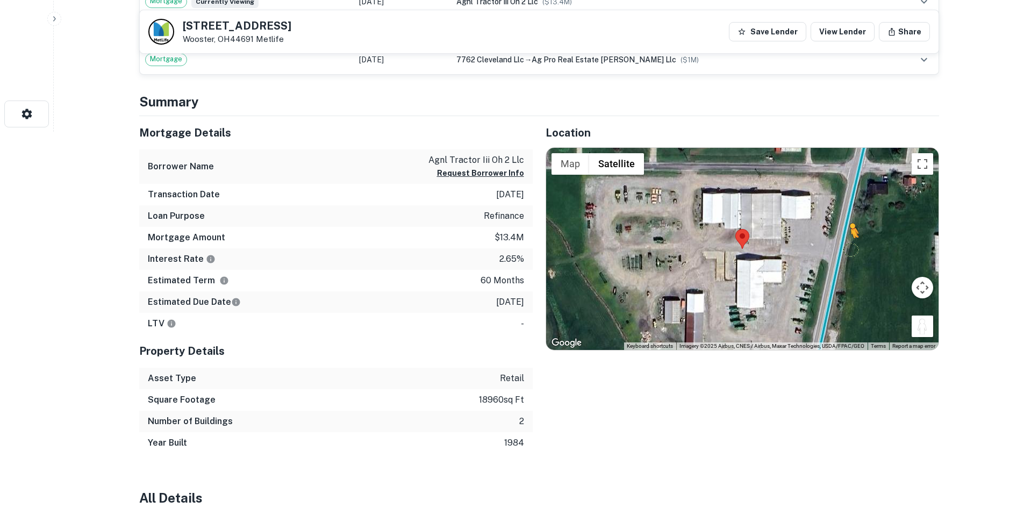
drag, startPoint x: 917, startPoint y: 324, endPoint x: 840, endPoint y: 256, distance: 102.5
click at [840, 256] on div "To activate drag with keyboard, press Alt + Enter. Once in keyboard drag state,…" at bounding box center [742, 249] width 393 height 202
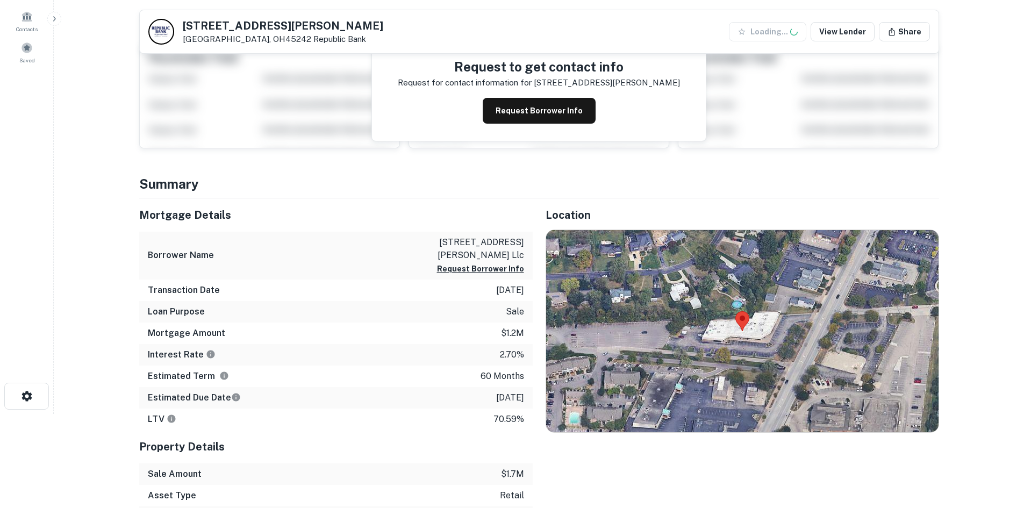
scroll to position [269, 0]
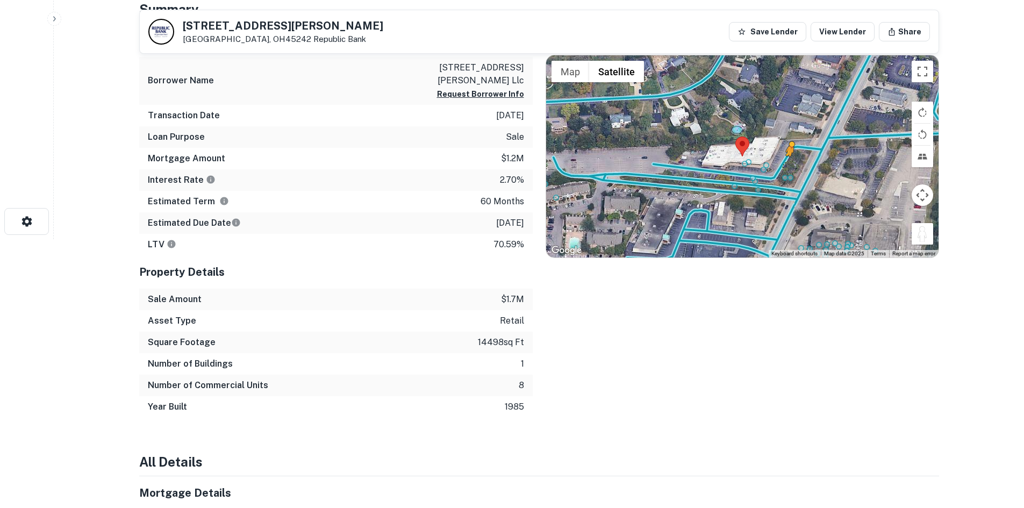
drag, startPoint x: 929, startPoint y: 236, endPoint x: 782, endPoint y: 153, distance: 168.5
click at [782, 153] on div "To activate drag with keyboard, press Alt + Enter. Once in keyboard drag state,…" at bounding box center [742, 156] width 393 height 202
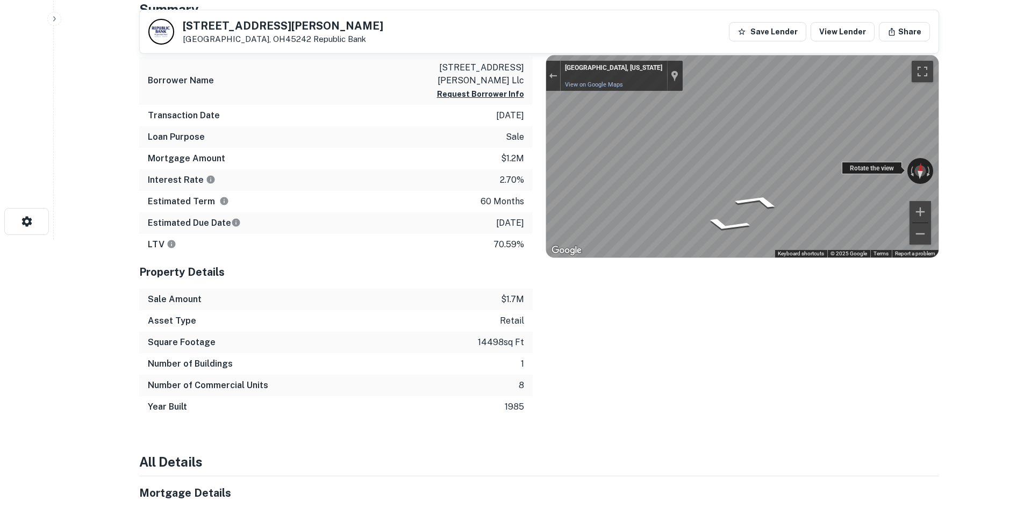
click at [880, 174] on div "← Move left → Move right ↑ Move up ↓ Move down + Zoom in - Zoom out Montgomery,…" at bounding box center [742, 156] width 393 height 202
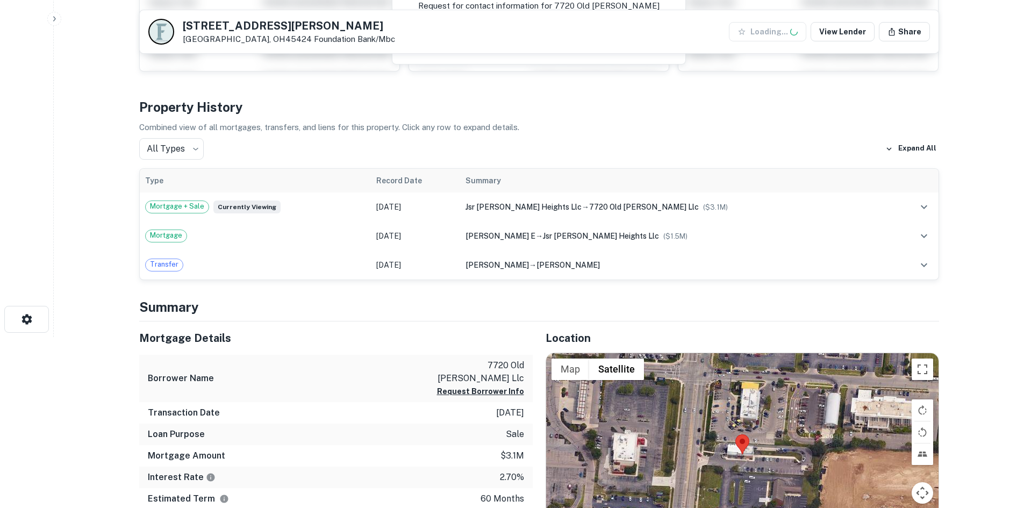
scroll to position [376, 0]
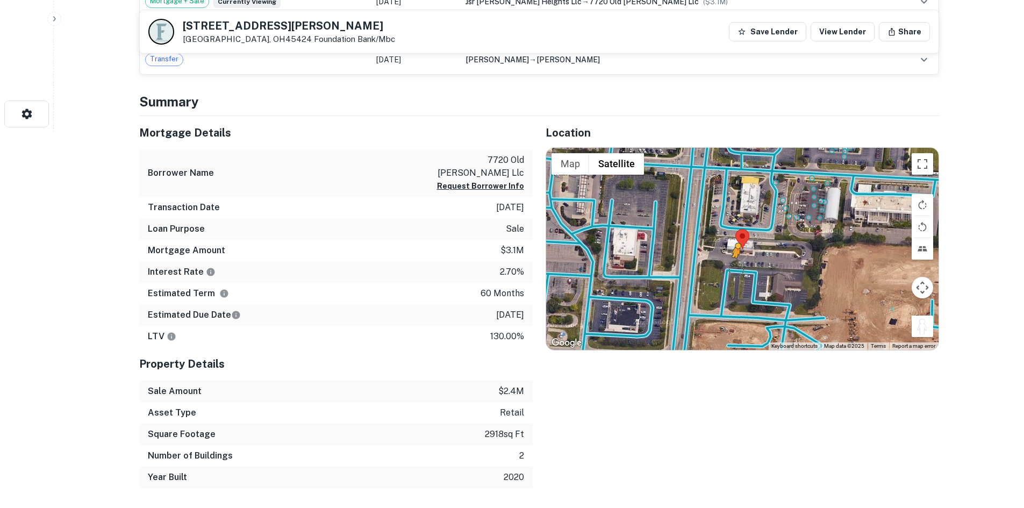
drag, startPoint x: 924, startPoint y: 322, endPoint x: 736, endPoint y: 269, distance: 195.4
click at [736, 269] on div "To activate drag with keyboard, press Alt + Enter. Once in keyboard drag state,…" at bounding box center [742, 249] width 393 height 202
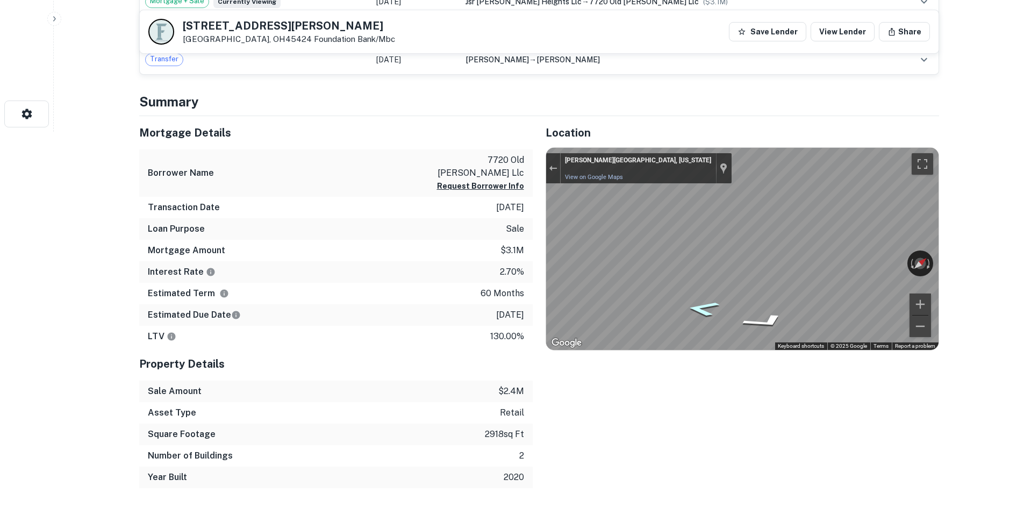
click at [718, 304] on icon "Go Southwest" at bounding box center [703, 308] width 61 height 23
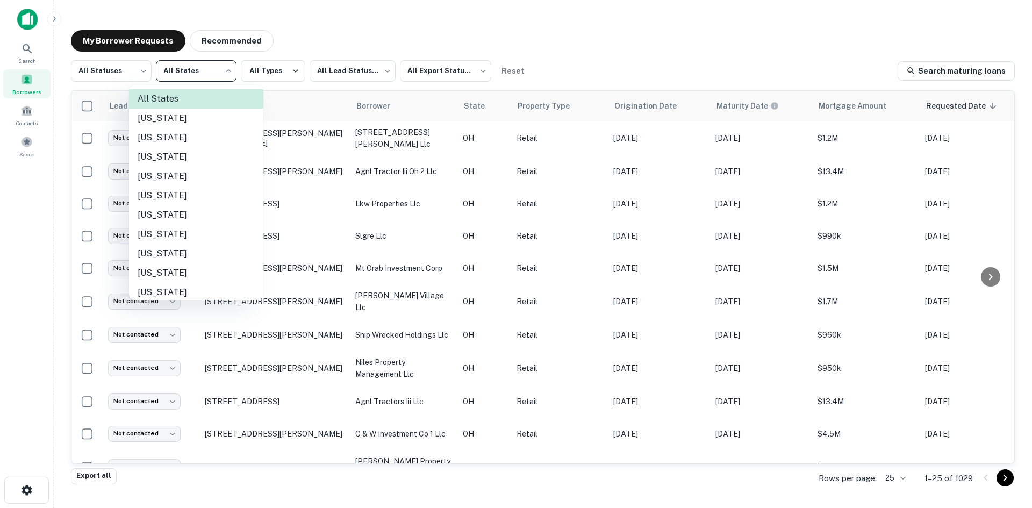
click at [198, 72] on body "Search Borrowers Contacts Saved My Borrower Requests Recommended All Statuses *…" at bounding box center [516, 254] width 1032 height 508
click at [95, 59] on div at bounding box center [516, 254] width 1032 height 508
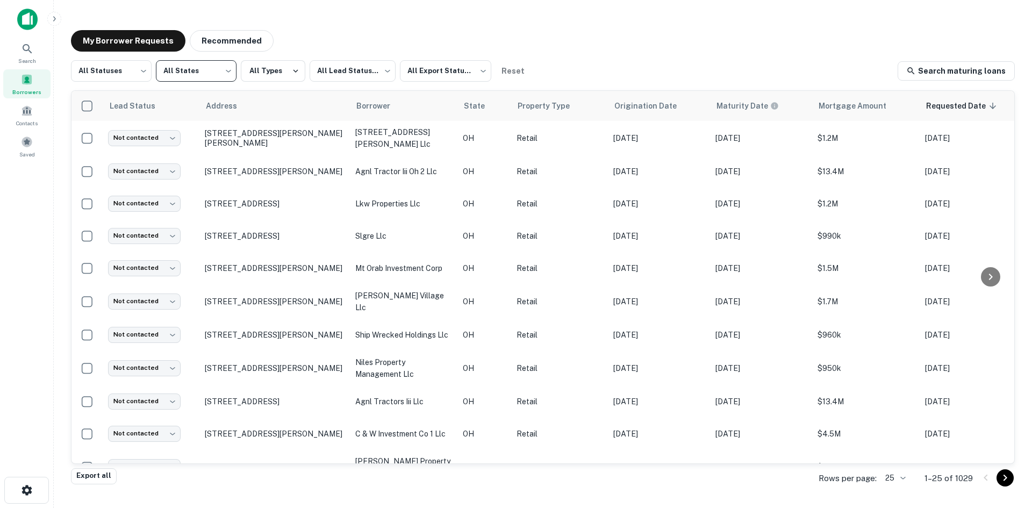
click at [102, 65] on div "All States Alabama Alaska Arizona Arkansas California Colorado Connecticut Dela…" at bounding box center [516, 254] width 1032 height 508
click at [108, 73] on body "Search Borrowers Contacts Saved My Borrower Requests Recommended All Statuses *…" at bounding box center [516, 254] width 1032 height 508
click at [115, 135] on li "Fulfilled" at bounding box center [111, 137] width 81 height 19
type input "*********"
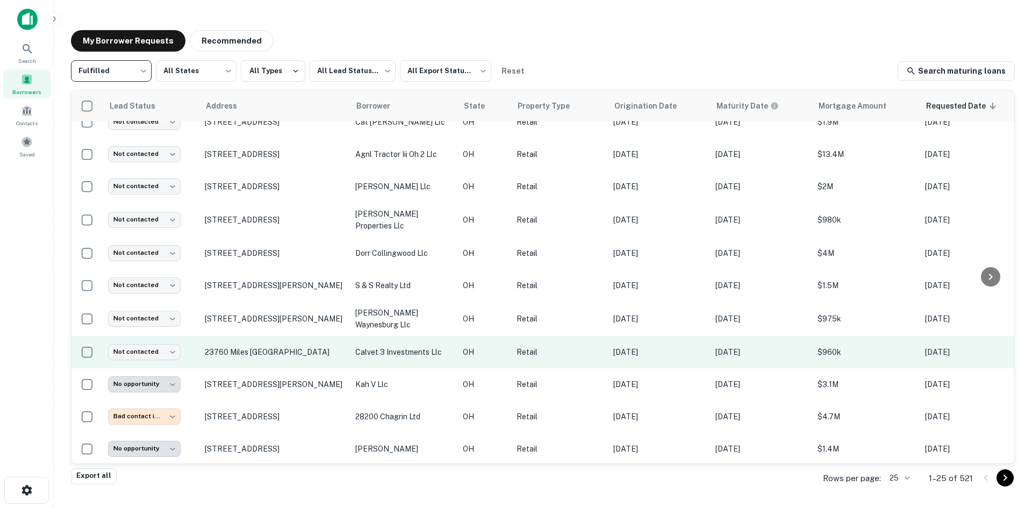
scroll to position [108, 0]
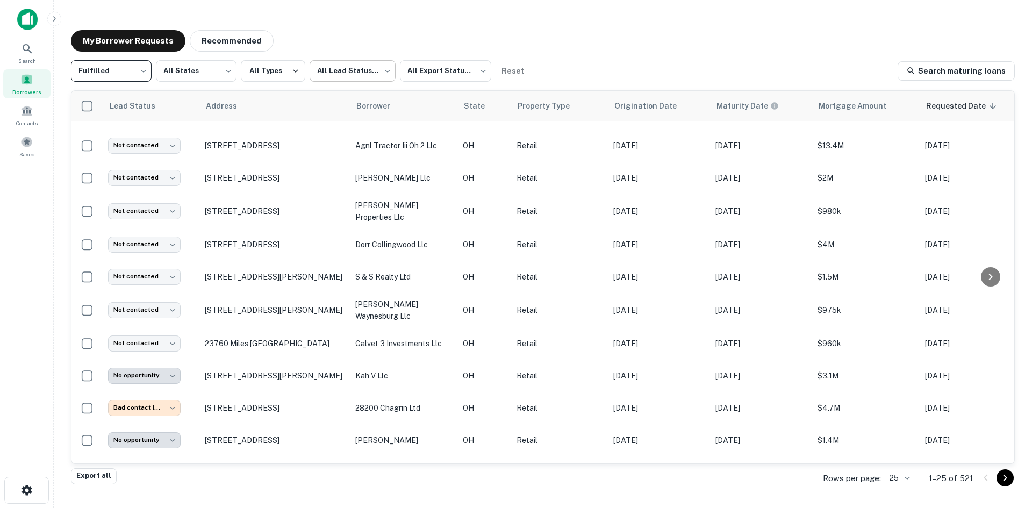
click at [371, 67] on body "Search Borrowers Contacts Saved My Borrower Requests Recommended Fulfilled ****…" at bounding box center [516, 254] width 1032 height 508
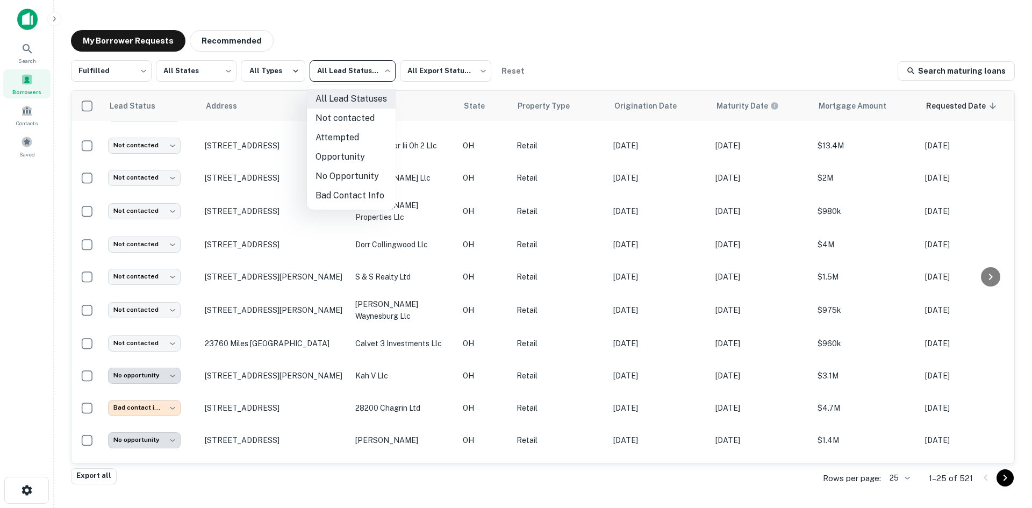
click at [344, 118] on li "Not contacted" at bounding box center [351, 118] width 89 height 19
type input "****"
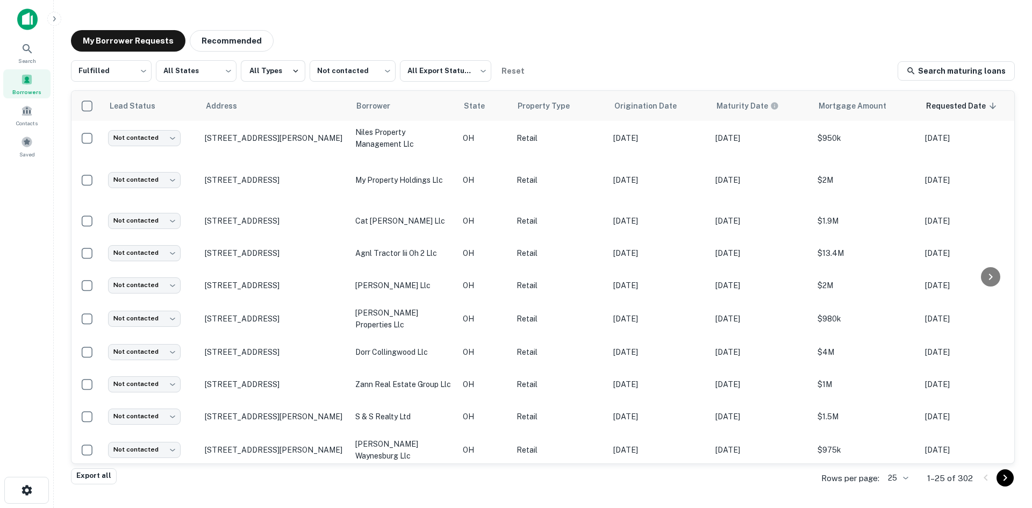
drag, startPoint x: 409, startPoint y: 122, endPoint x: 396, endPoint y: 39, distance: 83.8
click at [396, 39] on div "My Borrower Requests Recommended" at bounding box center [543, 41] width 944 height 22
click at [510, 22] on div "My Borrower Requests Recommended Fulfilled ********* ​ All States *** ​ All Typ…" at bounding box center [542, 251] width 961 height 458
drag, startPoint x: 605, startPoint y: 44, endPoint x: 294, endPoint y: 14, distance: 312.8
click at [591, 44] on div "My Borrower Requests Recommended" at bounding box center [543, 41] width 944 height 22
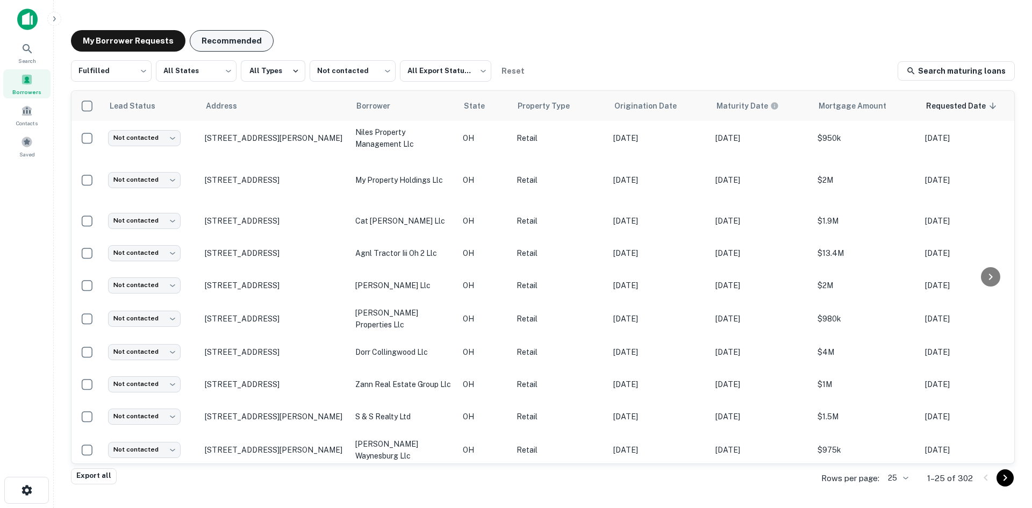
drag, startPoint x: 67, startPoint y: 26, endPoint x: 258, endPoint y: 37, distance: 190.7
click at [283, 40] on div "My Borrower Requests Recommended Fulfilled ********* ​ All States *** ​ All Typ…" at bounding box center [542, 251] width 961 height 458
drag, startPoint x: 79, startPoint y: 42, endPoint x: 486, endPoint y: 45, distance: 406.5
click at [486, 45] on div "My Borrower Requests Recommended" at bounding box center [543, 41] width 944 height 22
click at [44, 197] on div "Search Borrowers Contacts Saved" at bounding box center [26, 237] width 53 height 475
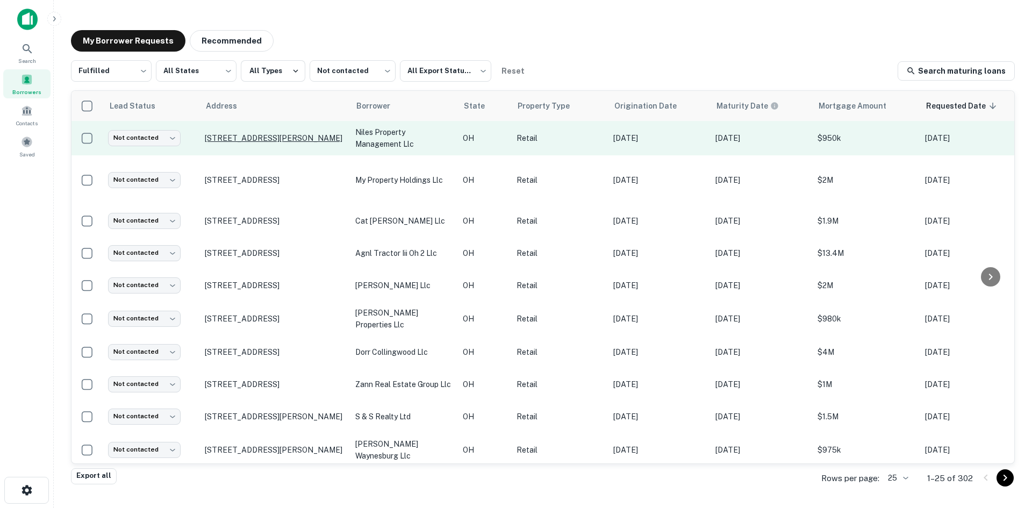
click at [253, 133] on p "1430 E Galbraith Rd Cincinnati, OH45215" at bounding box center [275, 138] width 140 height 10
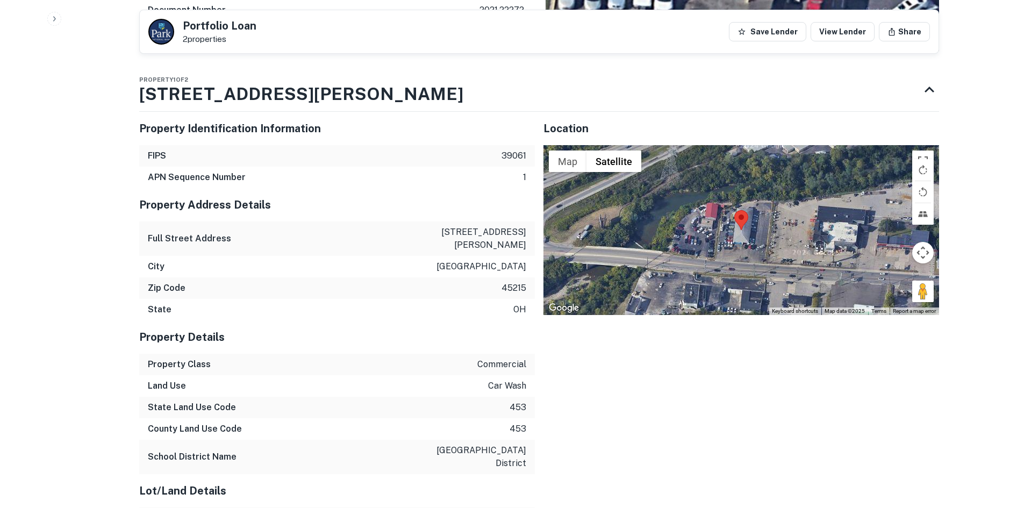
scroll to position [968, 0]
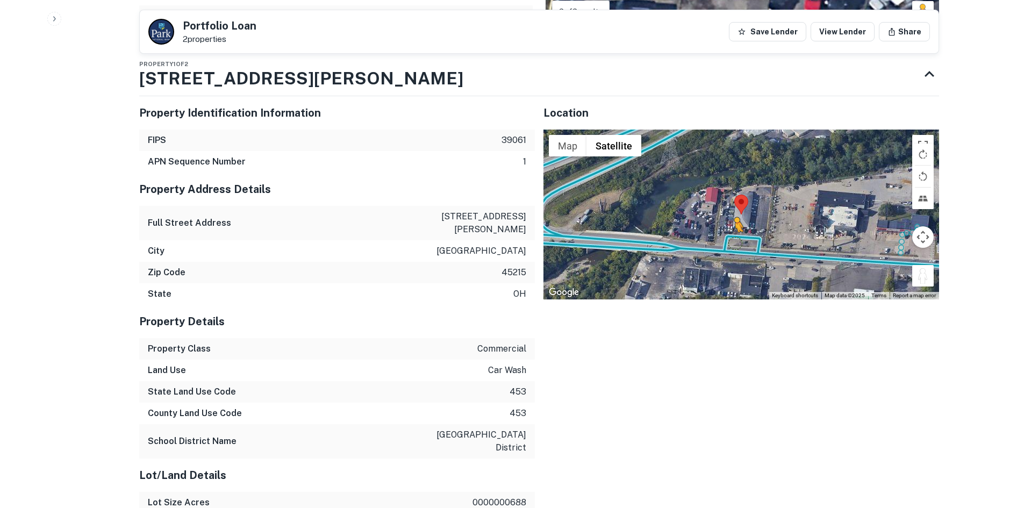
drag, startPoint x: 929, startPoint y: 281, endPoint x: 735, endPoint y: 243, distance: 198.4
click at [735, 243] on div "To activate drag with keyboard, press Alt + Enter. Once in keyboard drag state,…" at bounding box center [742, 215] width 396 height 170
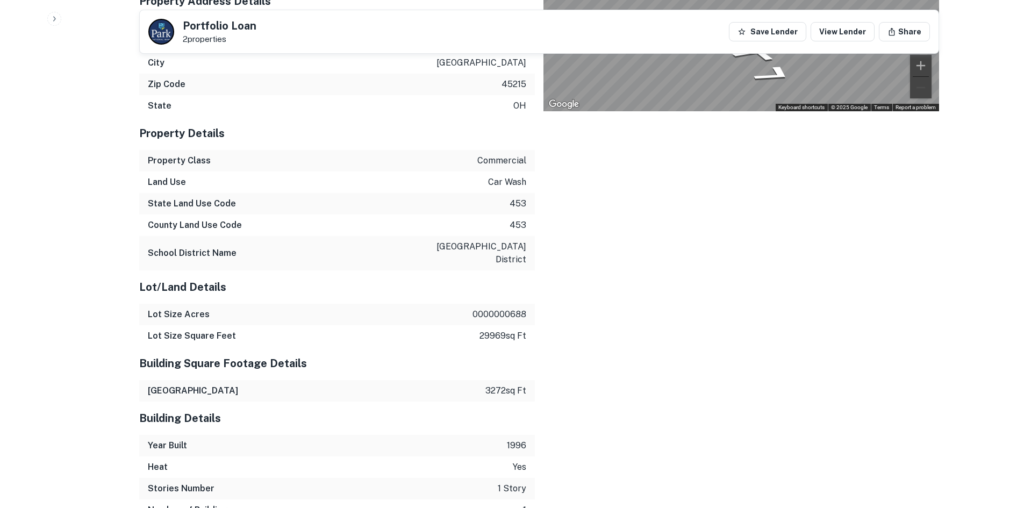
scroll to position [1319, 0]
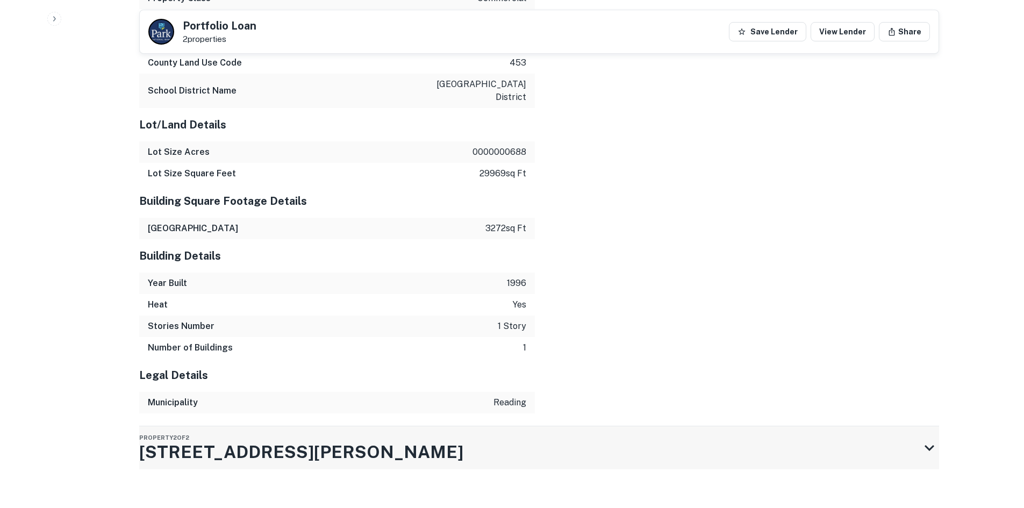
drag, startPoint x: 553, startPoint y: 440, endPoint x: 546, endPoint y: 421, distance: 21.1
click at [553, 437] on div "Property 2 of 2 1430 E Galbraith Rd" at bounding box center [529, 447] width 781 height 43
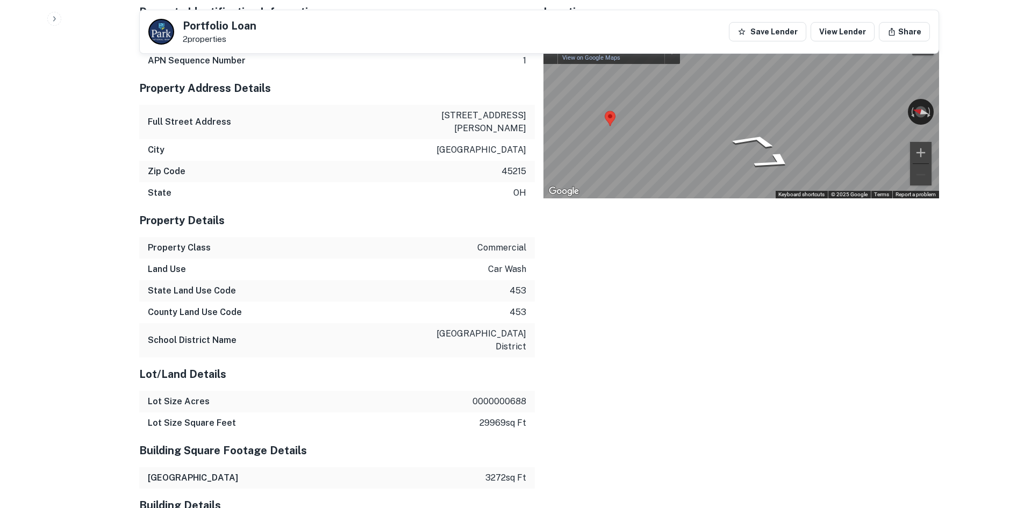
scroll to position [1056, 0]
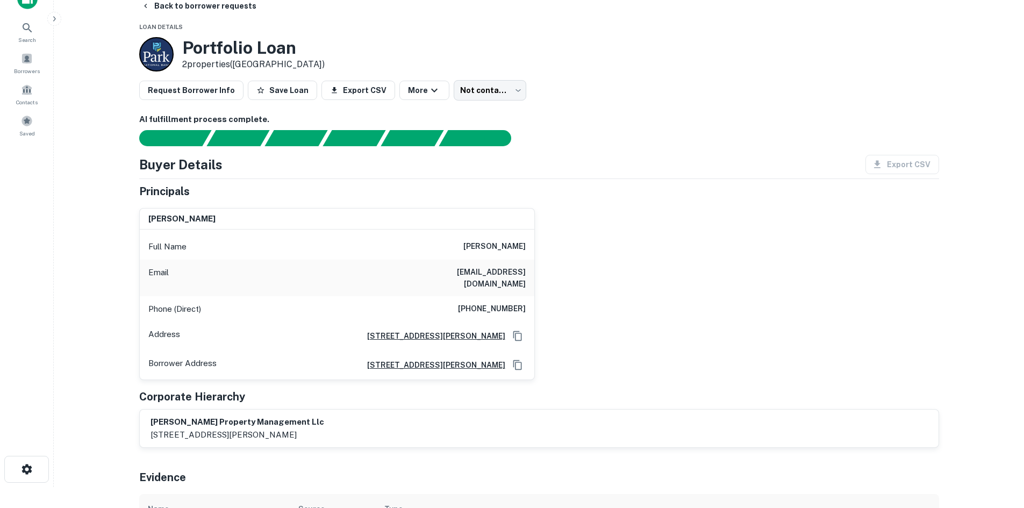
scroll to position [0, 0]
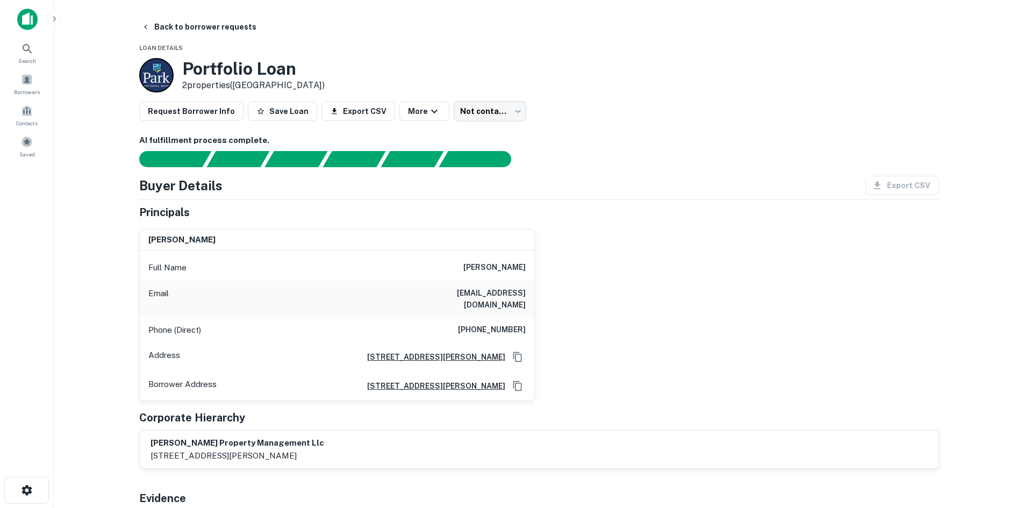
click at [505, 324] on h6 "(513) 378-9148" at bounding box center [492, 330] width 68 height 13
copy h6 "(513) 378-9148"
drag, startPoint x: 590, startPoint y: 337, endPoint x: 574, endPoint y: 315, distance: 27.3
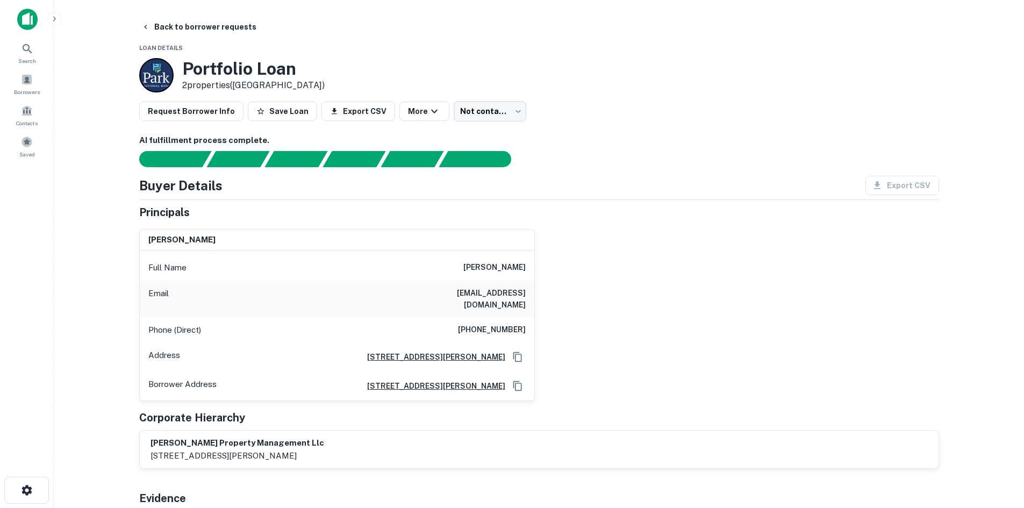
click at [589, 337] on div "rasem alsaleh Full Name rasem alsaleh Email rasemr@aol.com Phone (Direct) (513)…" at bounding box center [535, 310] width 809 height 181
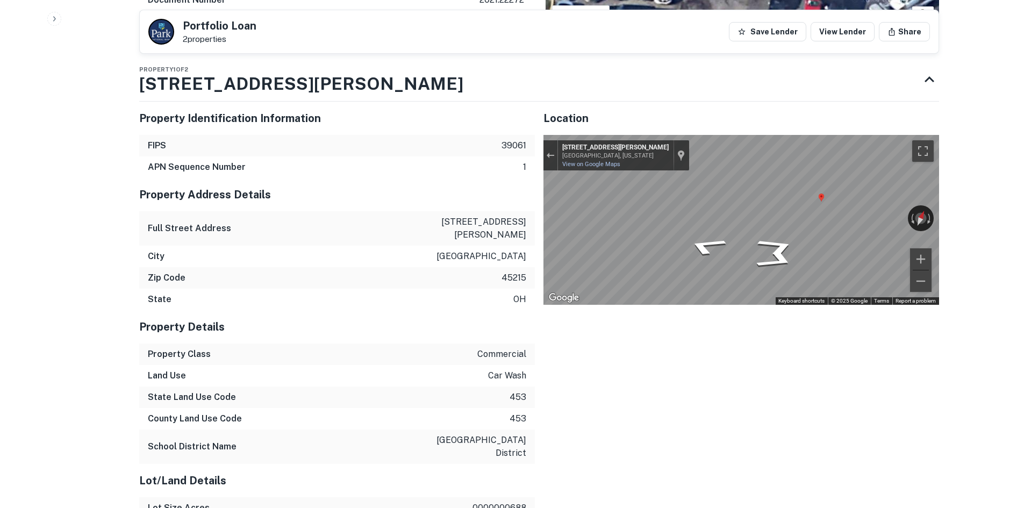
scroll to position [1183, 0]
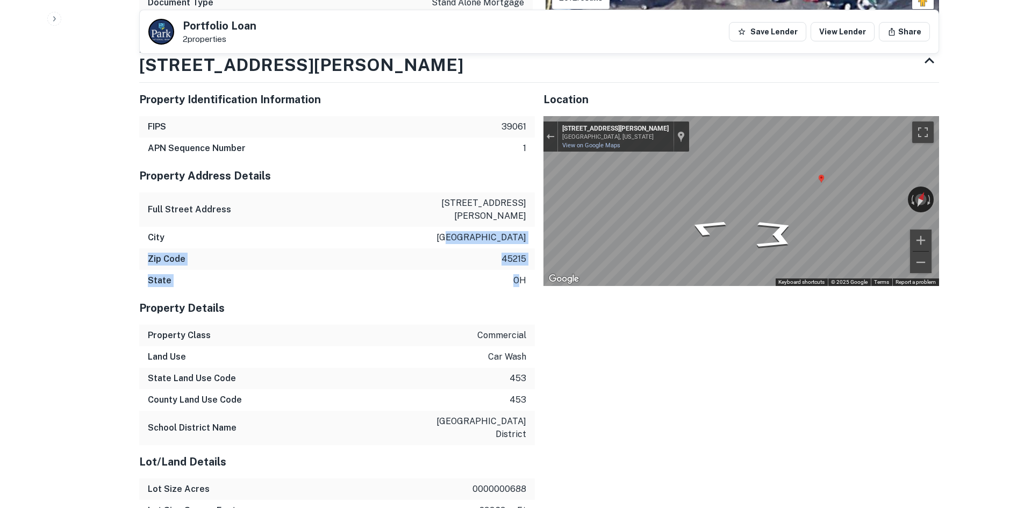
drag, startPoint x: 521, startPoint y: 267, endPoint x: 491, endPoint y: 203, distance: 70.5
click at [491, 204] on div "Property Address Details Full Street Address 1430 e galbraith rd City cincinnat…" at bounding box center [337, 225] width 396 height 132
click at [491, 202] on div "Full Street Address 1430 e galbraith rd" at bounding box center [337, 210] width 396 height 34
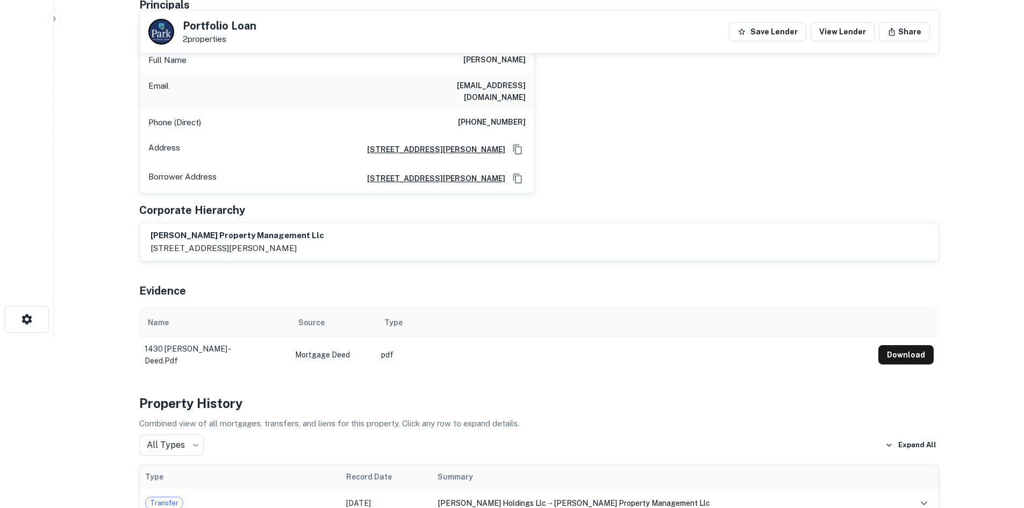
scroll to position [0, 0]
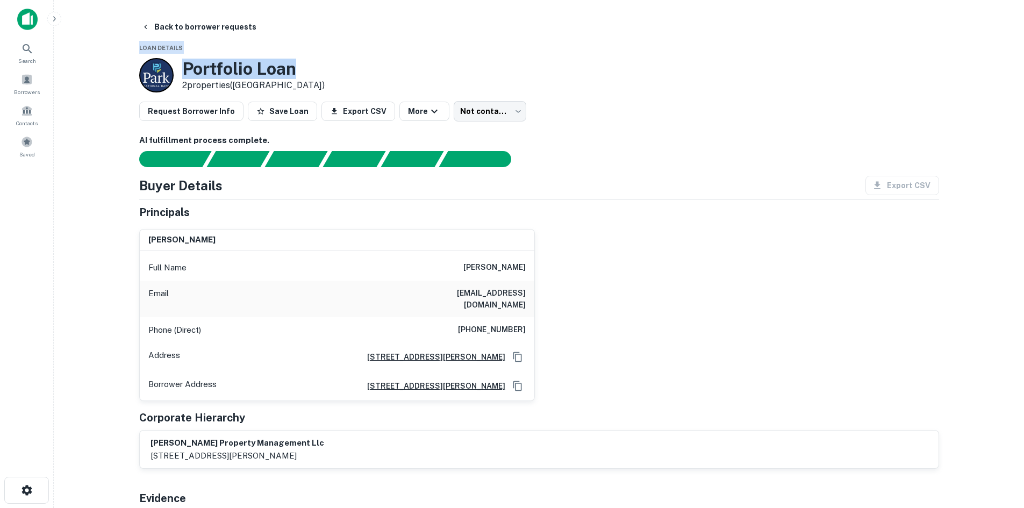
drag, startPoint x: 138, startPoint y: 41, endPoint x: 421, endPoint y: 54, distance: 283.7
click at [337, 68] on div "Portfolio Loan 2 properties (OH)" at bounding box center [539, 75] width 800 height 34
click at [695, 316] on div "rasem alsaleh Full Name rasem alsaleh Email rasemr@aol.com Phone (Direct) (513)…" at bounding box center [535, 310] width 809 height 181
drag, startPoint x: 285, startPoint y: 81, endPoint x: 137, endPoint y: 38, distance: 154.5
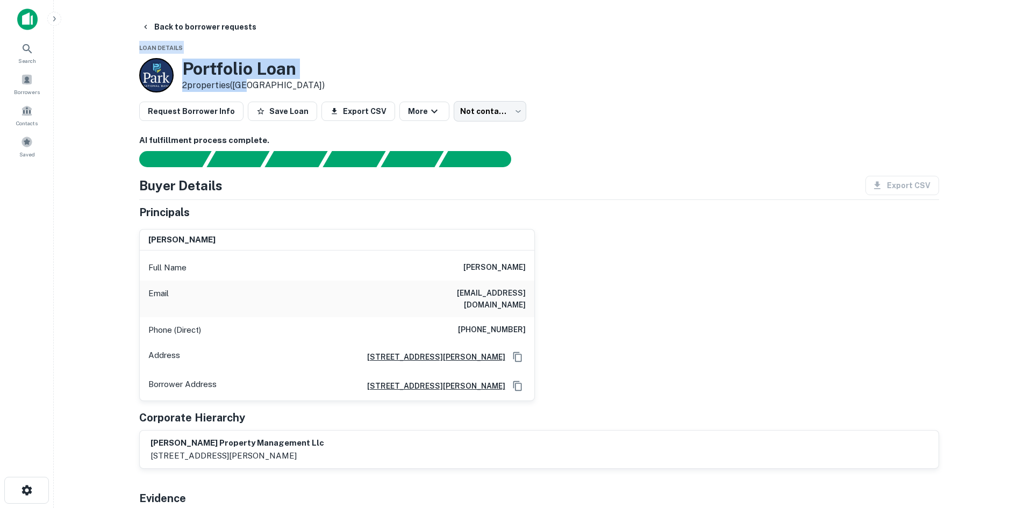
drag, startPoint x: 137, startPoint y: 45, endPoint x: 362, endPoint y: 52, distance: 224.9
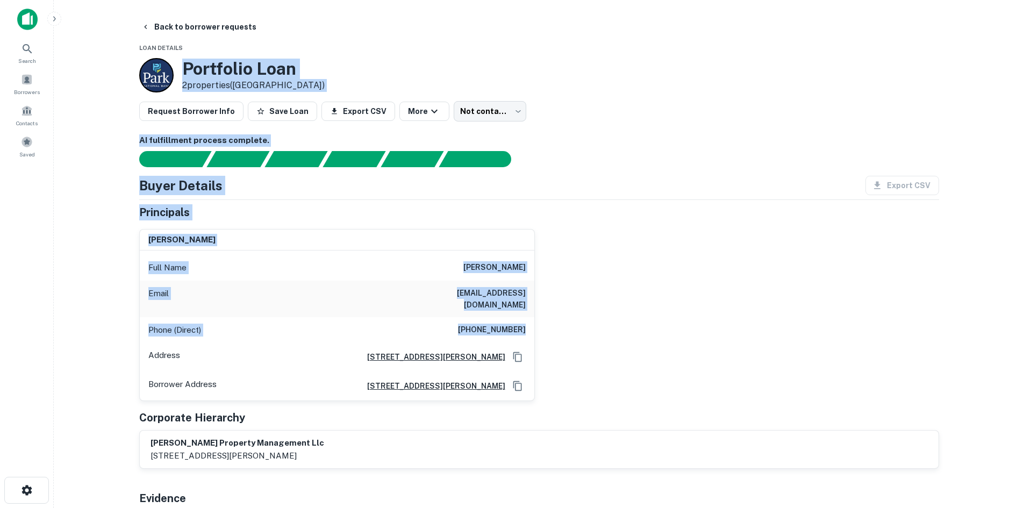
drag, startPoint x: 178, startPoint y: 67, endPoint x: 725, endPoint y: 309, distance: 598.3
click at [725, 309] on div "rasem alsaleh Full Name rasem alsaleh Email rasemr@aol.com Phone (Direct) (513)…" at bounding box center [535, 310] width 809 height 181
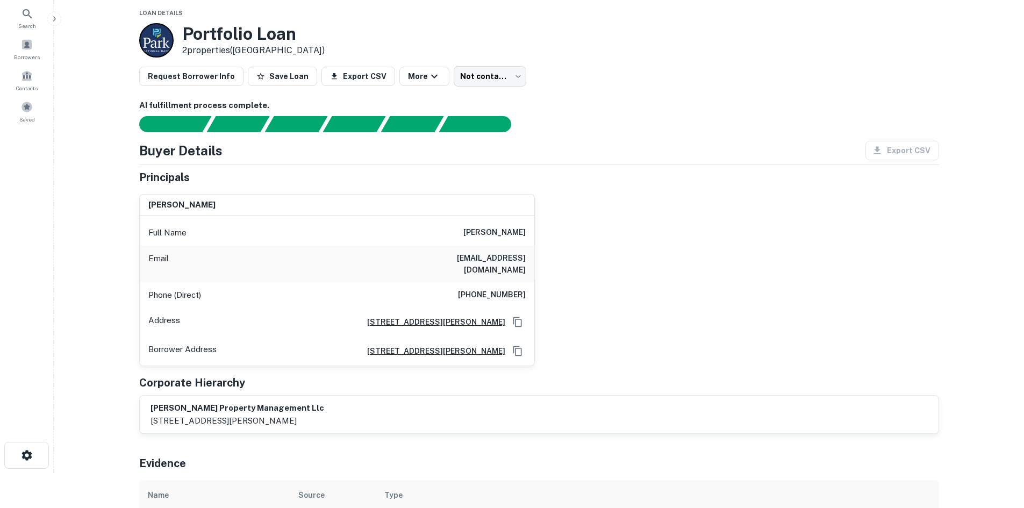
scroll to position [54, 0]
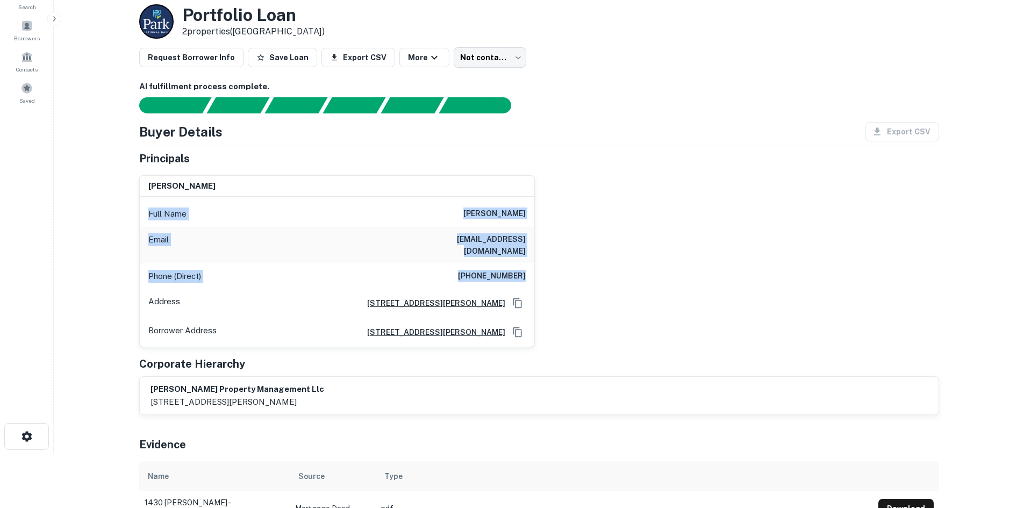
drag, startPoint x: 583, startPoint y: 262, endPoint x: 549, endPoint y: 180, distance: 88.7
click at [549, 180] on div "rasem alsaleh Full Name rasem alsaleh Email rasemr@aol.com Phone (Direct) (513)…" at bounding box center [535, 257] width 809 height 181
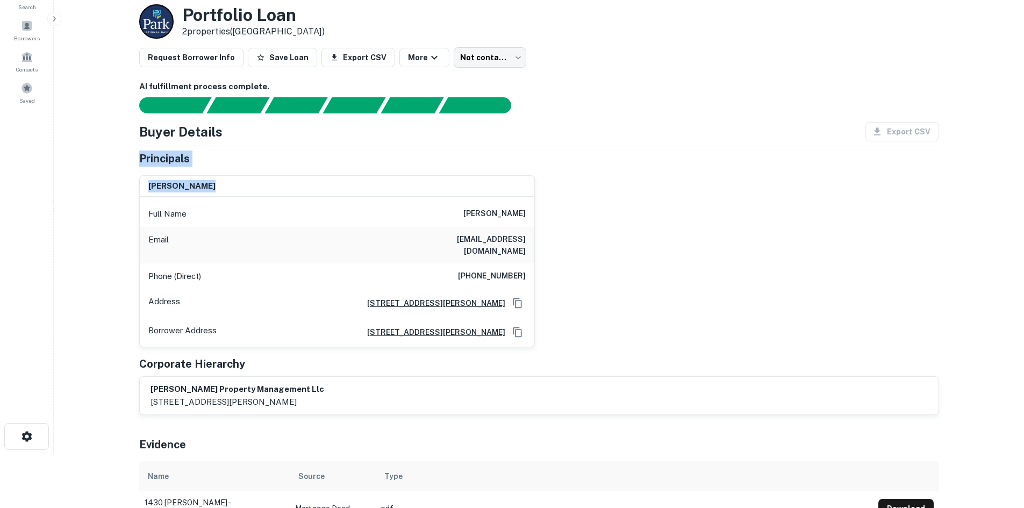
drag, startPoint x: 141, startPoint y: 157, endPoint x: 310, endPoint y: 188, distance: 171.7
click at [302, 188] on div "Principals rasem alsaleh Full Name rasem alsaleh Email rasemr@aol.com Phone (Di…" at bounding box center [539, 283] width 800 height 265
click at [503, 204] on div "Full Name rasem alsaleh" at bounding box center [337, 214] width 395 height 26
click at [559, 203] on div "rasem alsaleh Full Name rasem alsaleh Email rasemr@aol.com Phone (Direct) (513)…" at bounding box center [535, 257] width 809 height 181
drag, startPoint x: 560, startPoint y: 215, endPoint x: 187, endPoint y: 145, distance: 379.7
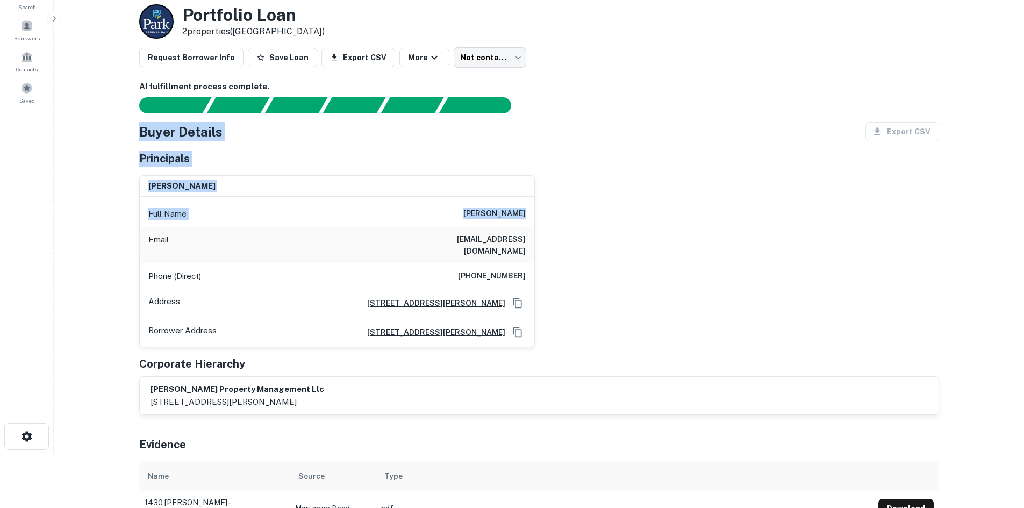
click at [187, 145] on div "Buyer Details Export CSV Principals rasem alsaleh Full Name rasem alsaleh Email…" at bounding box center [539, 269] width 800 height 294
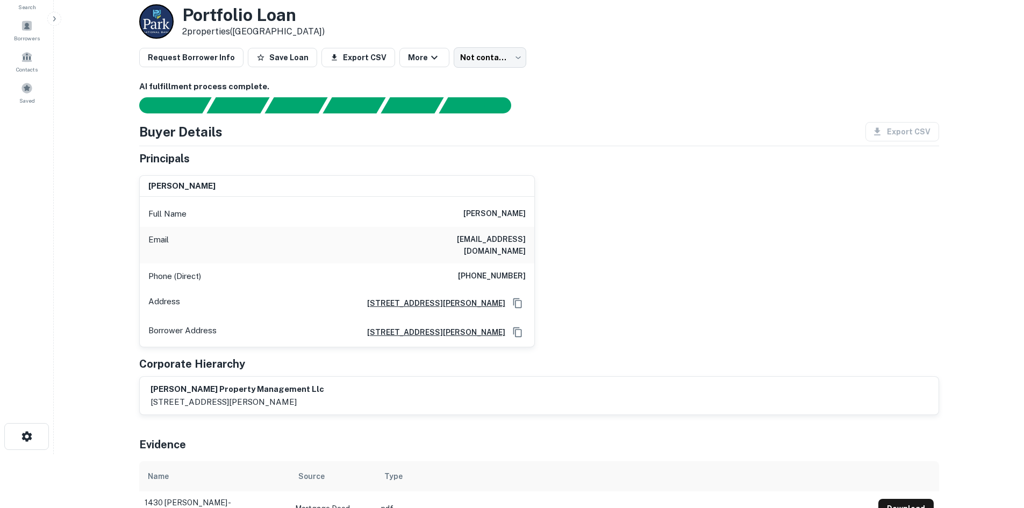
click at [165, 134] on h4 "Buyer Details" at bounding box center [180, 131] width 83 height 19
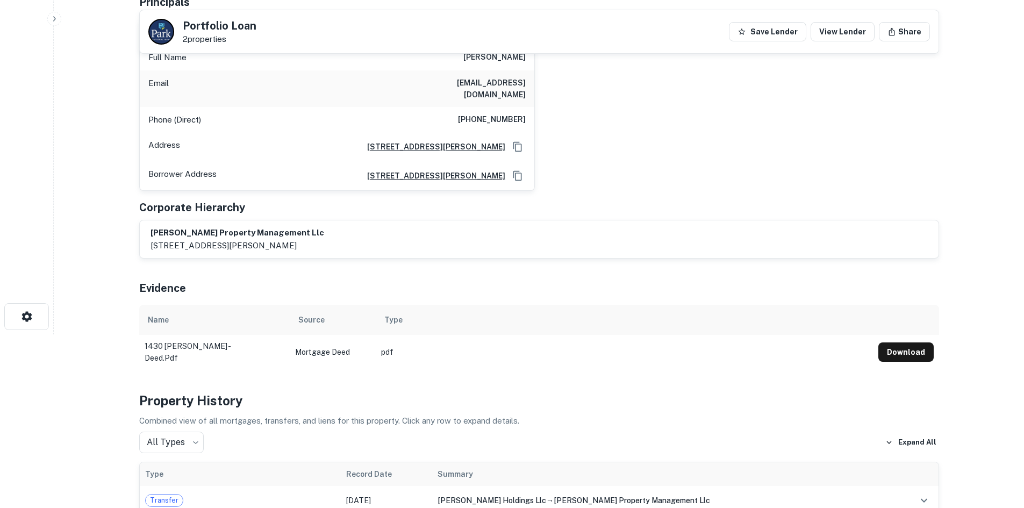
scroll to position [0, 0]
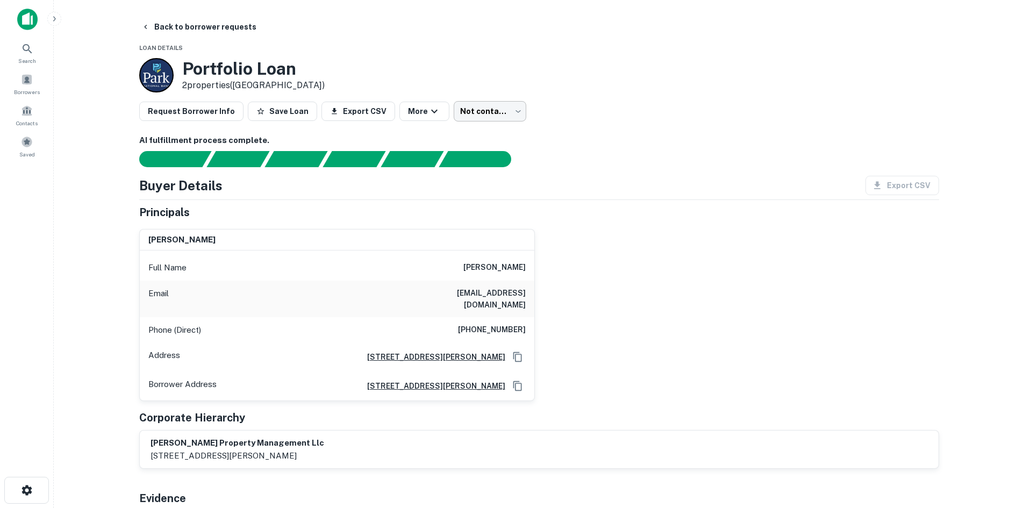
click at [483, 119] on body "Search Borrowers Contacts Saved Back to borrower requests Loan Details Portfoli…" at bounding box center [512, 254] width 1024 height 508
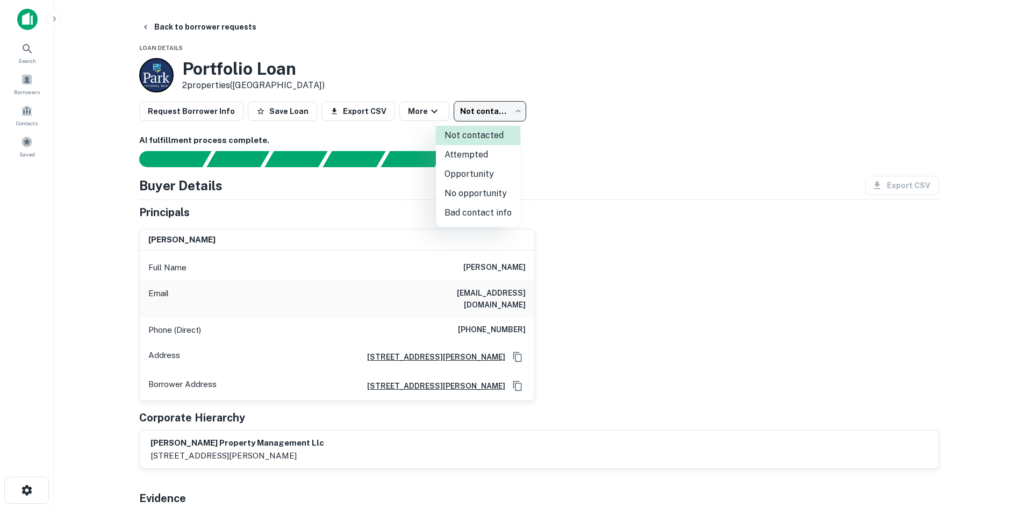
drag, startPoint x: 491, startPoint y: 160, endPoint x: 422, endPoint y: 123, distance: 78.7
click at [490, 159] on li "Attempted" at bounding box center [478, 154] width 84 height 19
type input "*********"
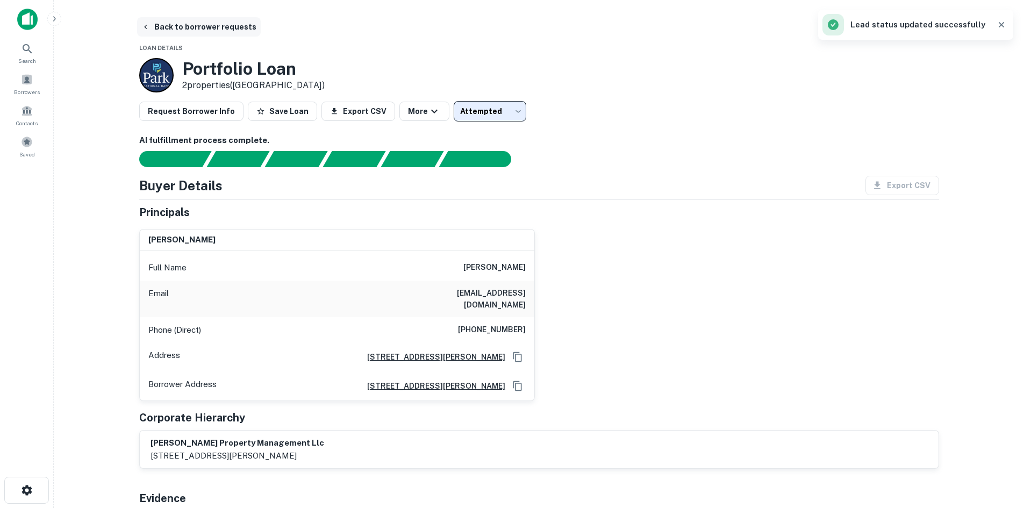
click at [212, 28] on button "Back to borrower requests" at bounding box center [199, 26] width 124 height 19
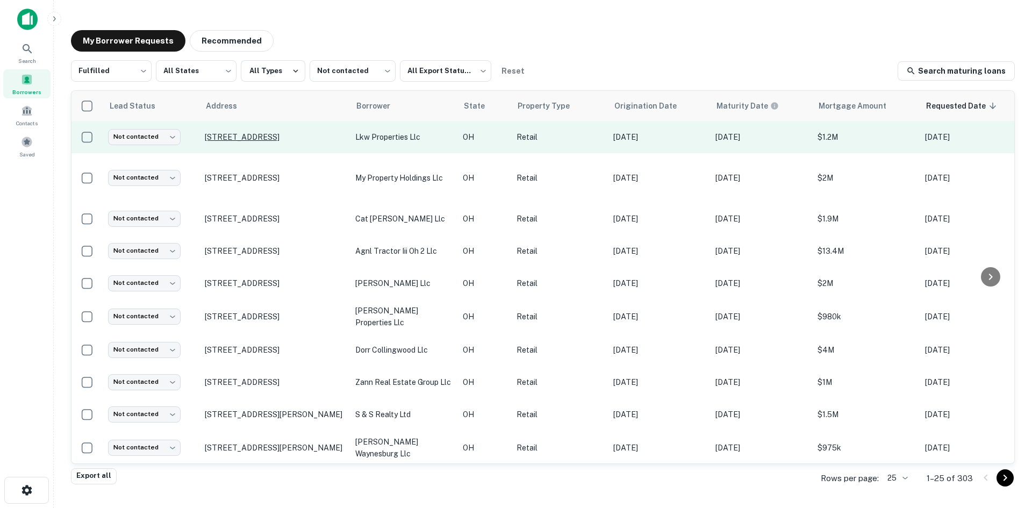
click at [307, 137] on p "2750 W State St Fremont, OH43420" at bounding box center [275, 137] width 140 height 10
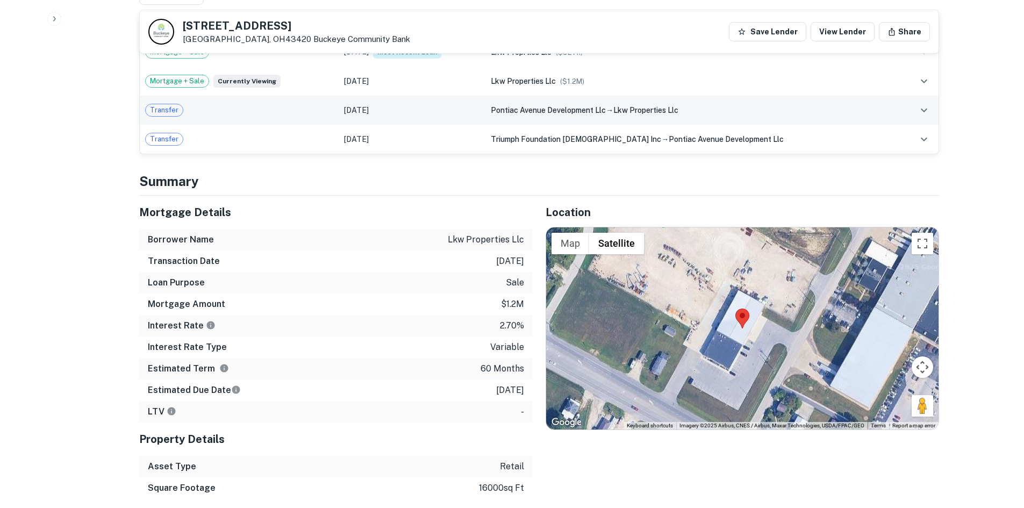
scroll to position [807, 0]
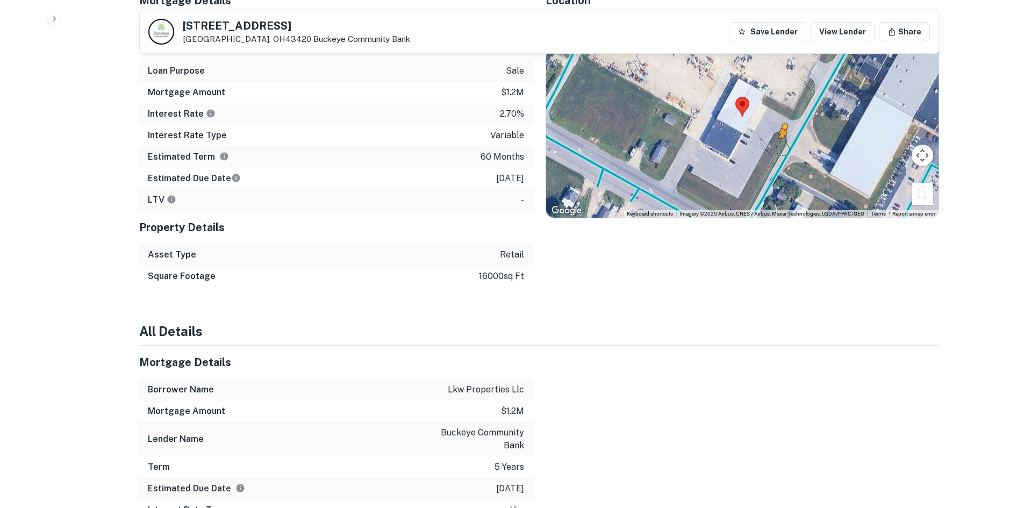
drag, startPoint x: 920, startPoint y: 179, endPoint x: 782, endPoint y: 138, distance: 143.4
click at [782, 138] on div "To activate drag with keyboard, press Alt + Enter. Once in keyboard drag state,…" at bounding box center [742, 117] width 393 height 202
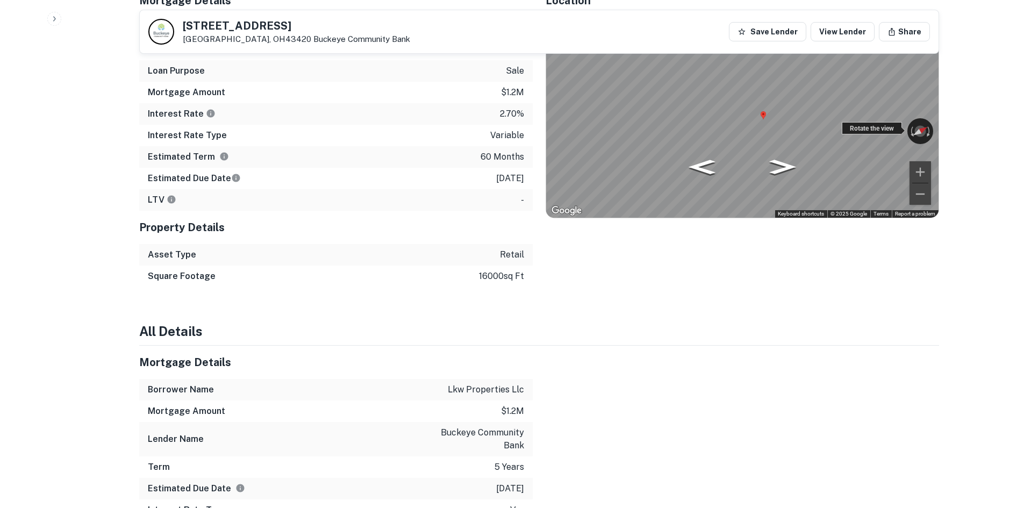
click at [886, 120] on div "← Move left → Move right ↑ Move up ↓ Move down + Zoom in - Zoom out 1503 Townsh…" at bounding box center [742, 117] width 393 height 202
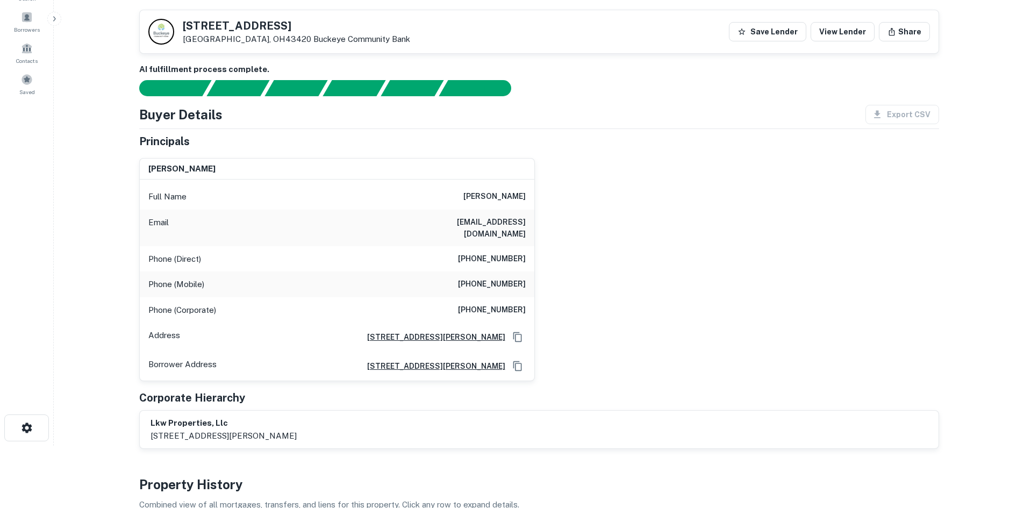
scroll to position [54, 0]
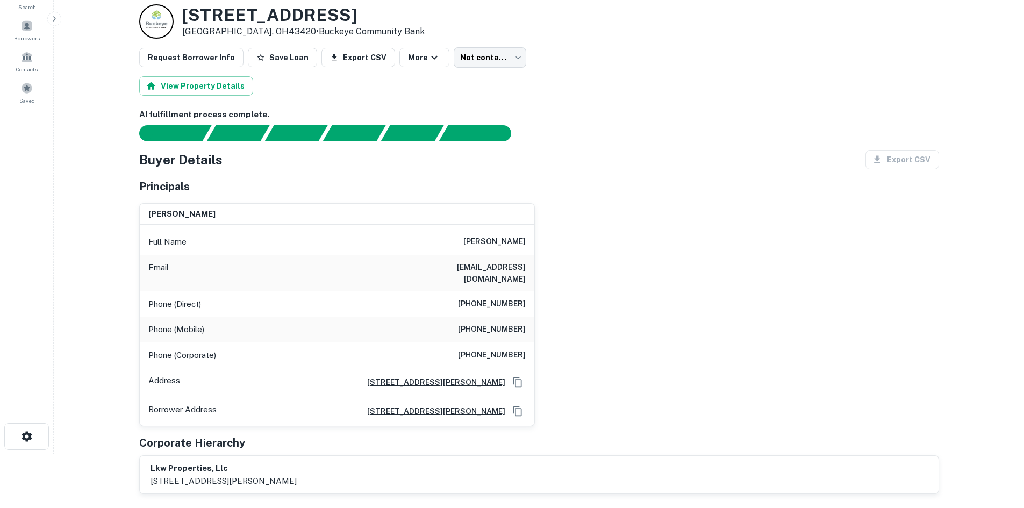
click at [503, 298] on h6 "(419) 626-3564" at bounding box center [492, 304] width 68 height 13
copy h6 "(419) 626-3564"
drag, startPoint x: 702, startPoint y: 315, endPoint x: 569, endPoint y: 303, distance: 133.9
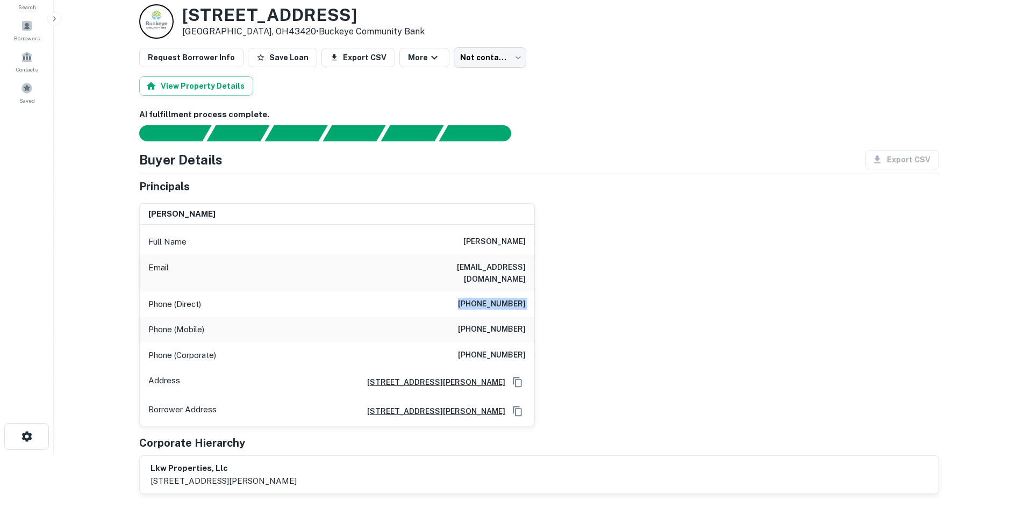
click at [682, 312] on div "lisa k wagner Full Name lisa k wagner Email lisaw@ces-co.net Phone (Direct) (41…" at bounding box center [535, 311] width 809 height 232
click at [517, 323] on h6 "(336) 260-6186" at bounding box center [492, 329] width 68 height 13
click at [518, 323] on h6 "(336) 260-6186" at bounding box center [492, 329] width 68 height 13
click at [517, 323] on h6 "(336) 260-6186" at bounding box center [492, 329] width 68 height 13
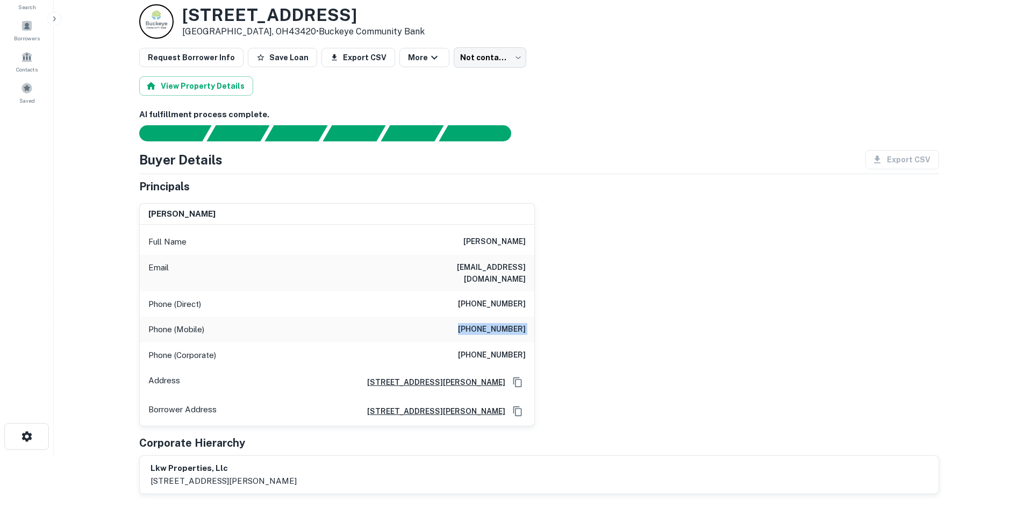
copy h6 "(336) 260-6186"
click at [481, 349] on h6 "(336) 584-8164" at bounding box center [492, 355] width 68 height 13
copy h6 "(336) 584-8164"
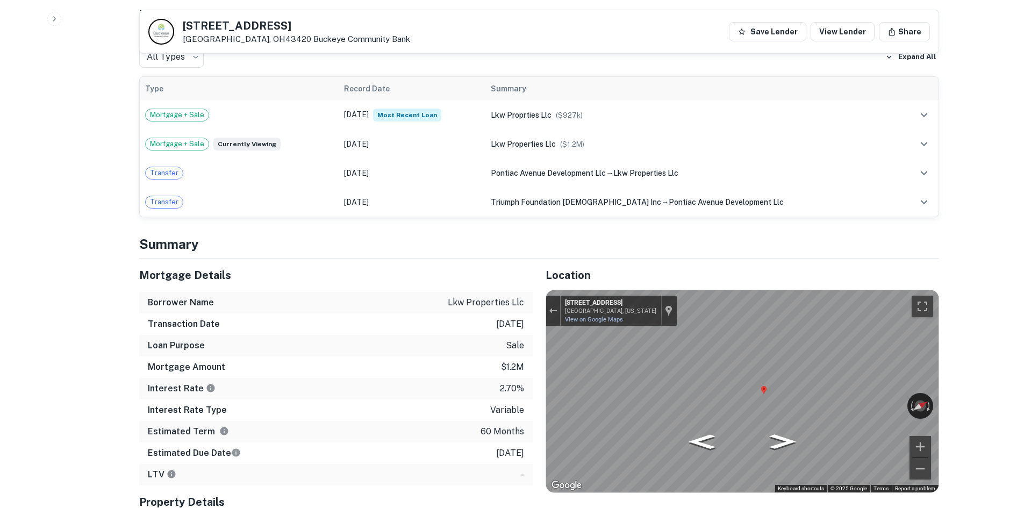
scroll to position [538, 0]
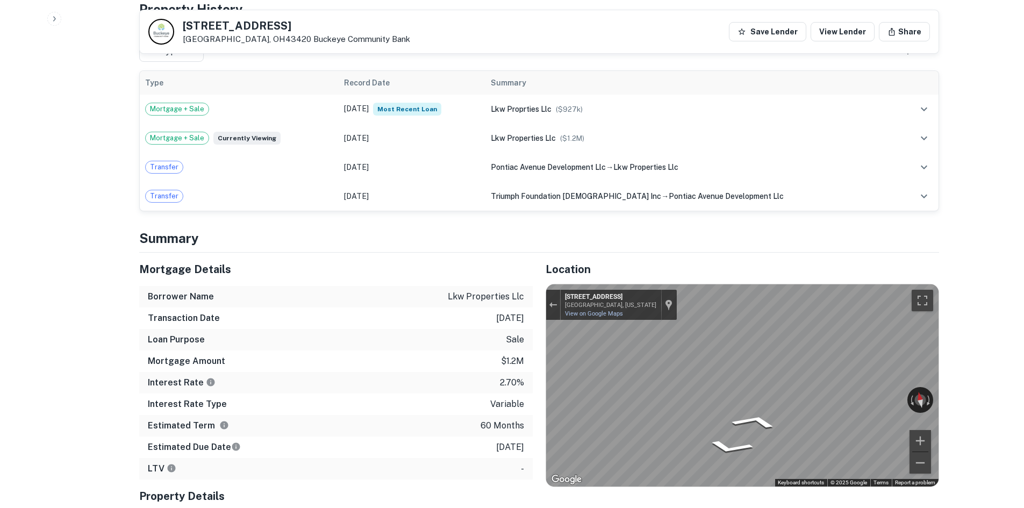
click at [945, 363] on div "Back to borrower requests 2750 W State St Fremont, OH43420 Buckeye Community Ba…" at bounding box center [539, 453] width 826 height 1949
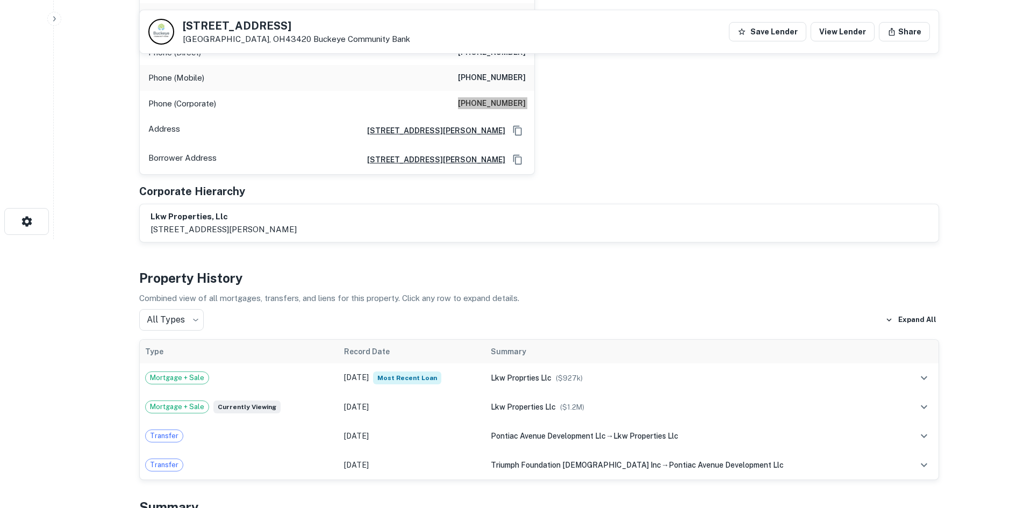
scroll to position [0, 0]
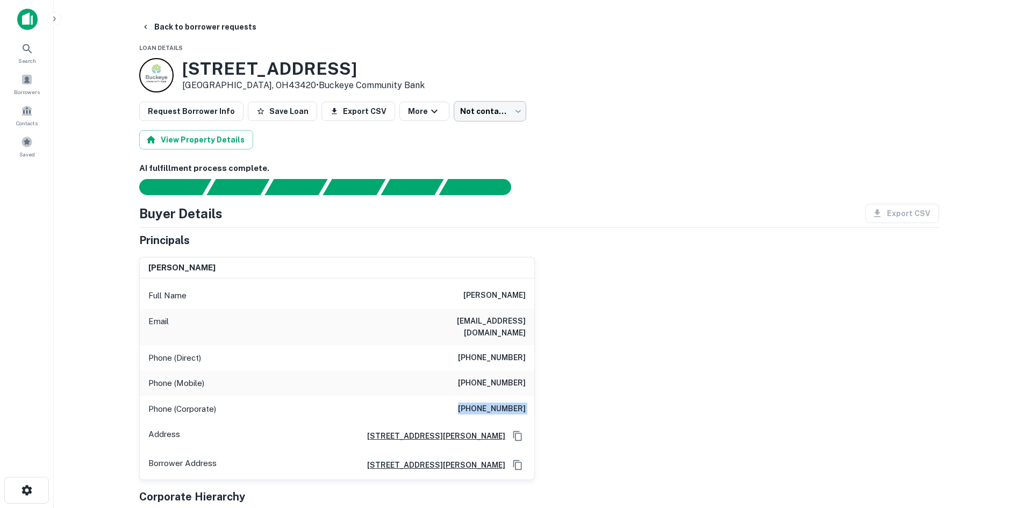
click at [476, 116] on body "Search Borrowers Contacts Saved Back to borrower requests Loan Details 2750 W S…" at bounding box center [512, 254] width 1024 height 508
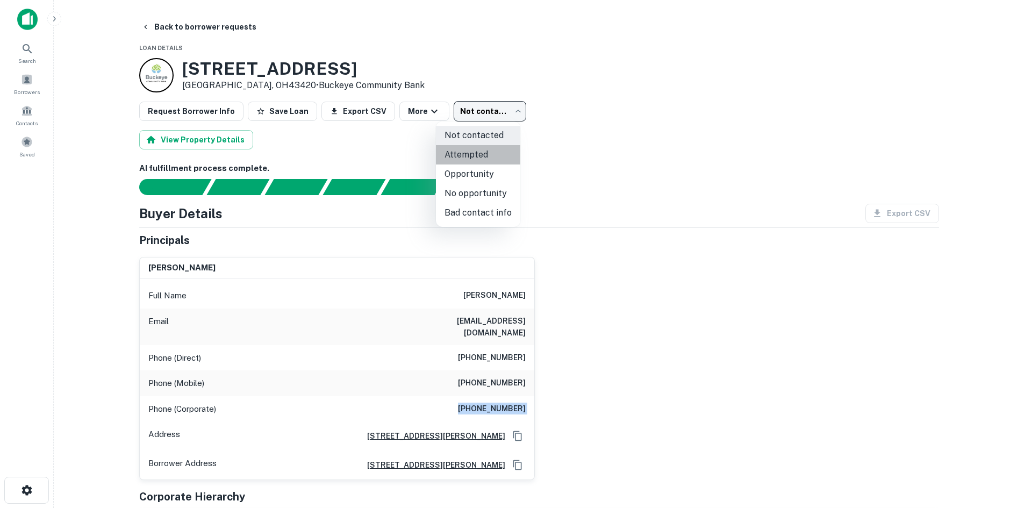
click at [478, 158] on li "Attempted" at bounding box center [478, 154] width 84 height 19
type input "*********"
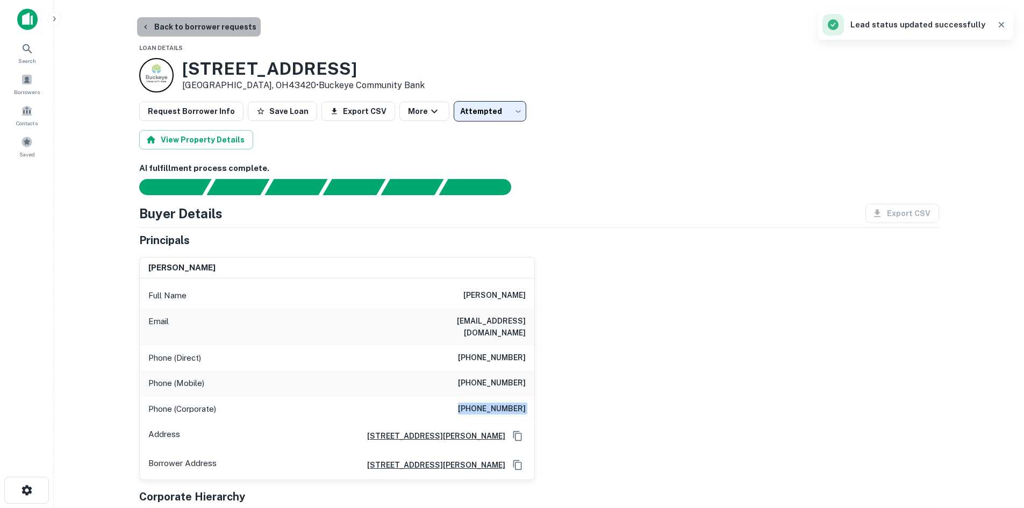
click at [208, 27] on button "Back to borrower requests" at bounding box center [199, 26] width 124 height 19
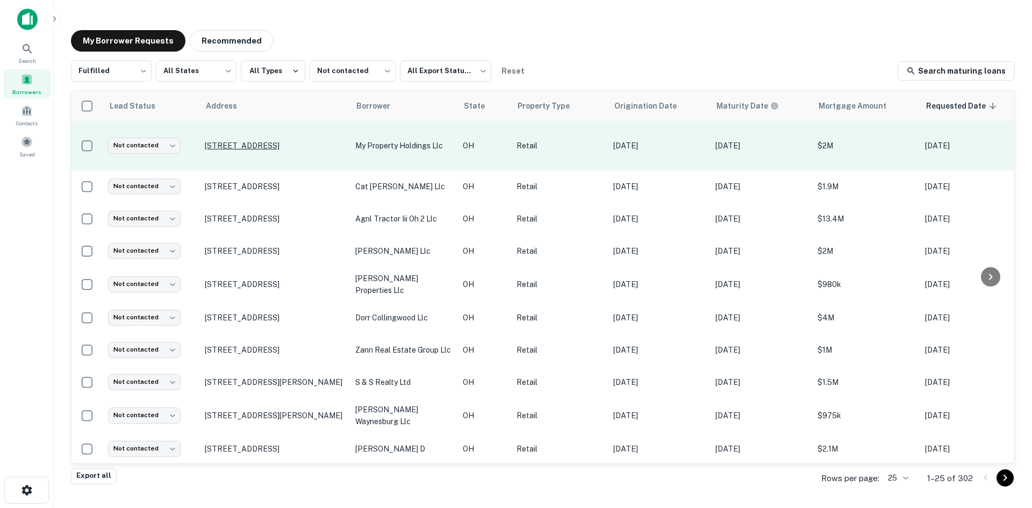
click at [304, 145] on p "8020 Pearl Rd Strongsville, OH44136" at bounding box center [275, 146] width 140 height 10
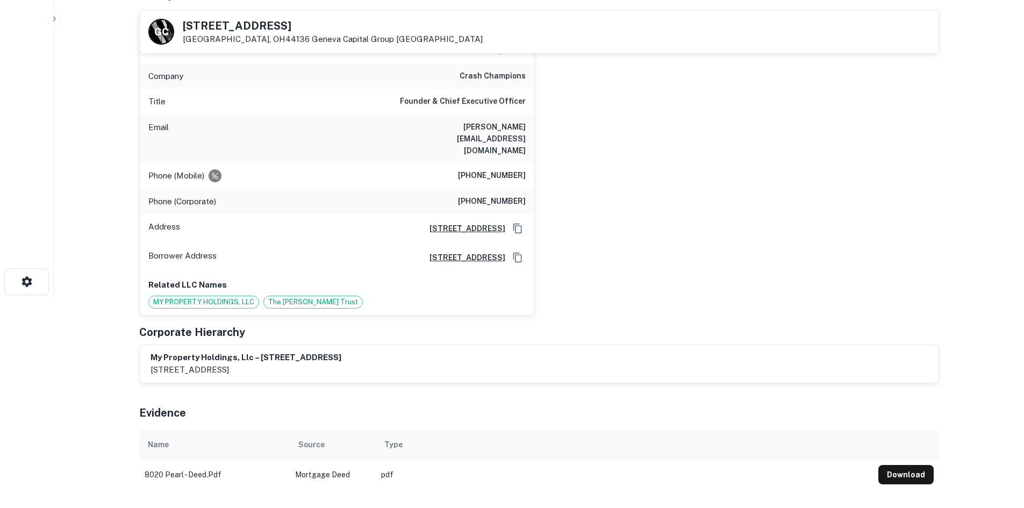
scroll to position [215, 0]
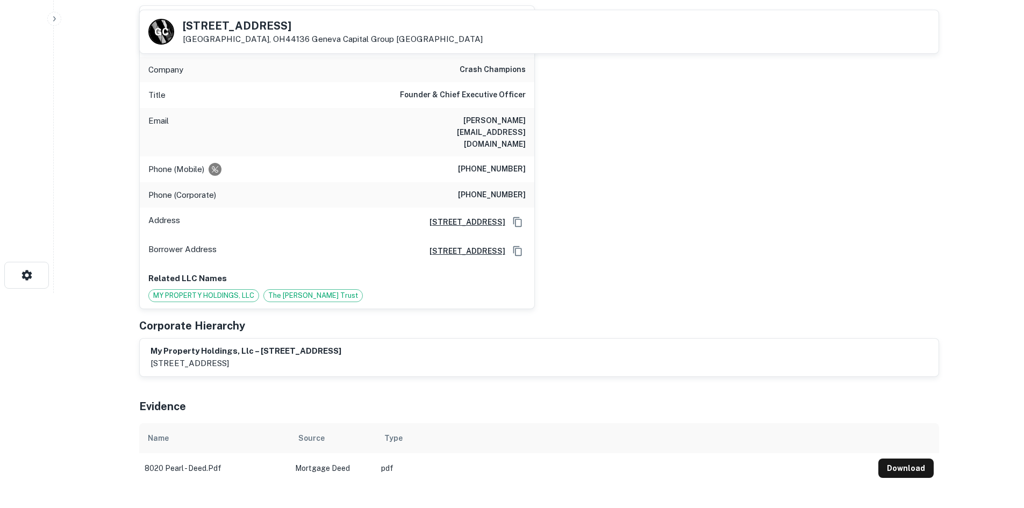
click at [489, 163] on h6 "(708) 906-6458" at bounding box center [492, 169] width 68 height 13
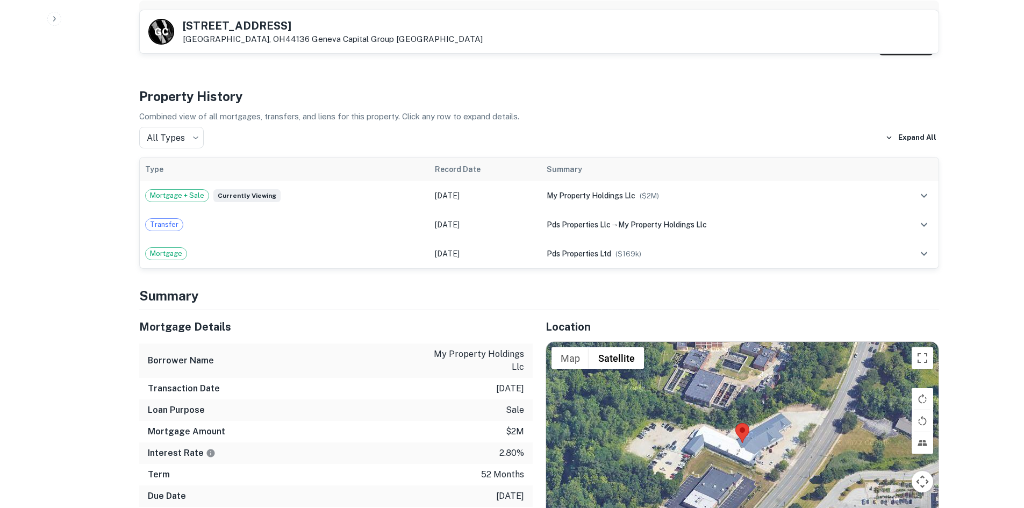
scroll to position [753, 0]
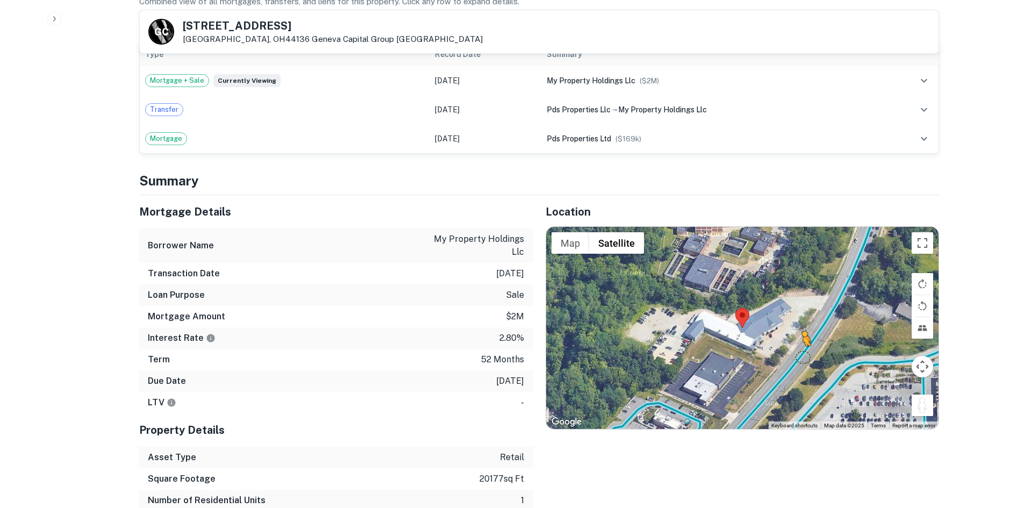
drag, startPoint x: 917, startPoint y: 390, endPoint x: 795, endPoint y: 326, distance: 137.6
click at [795, 327] on div "To activate drag with keyboard, press Alt + Enter. Once in keyboard drag state,…" at bounding box center [742, 328] width 393 height 202
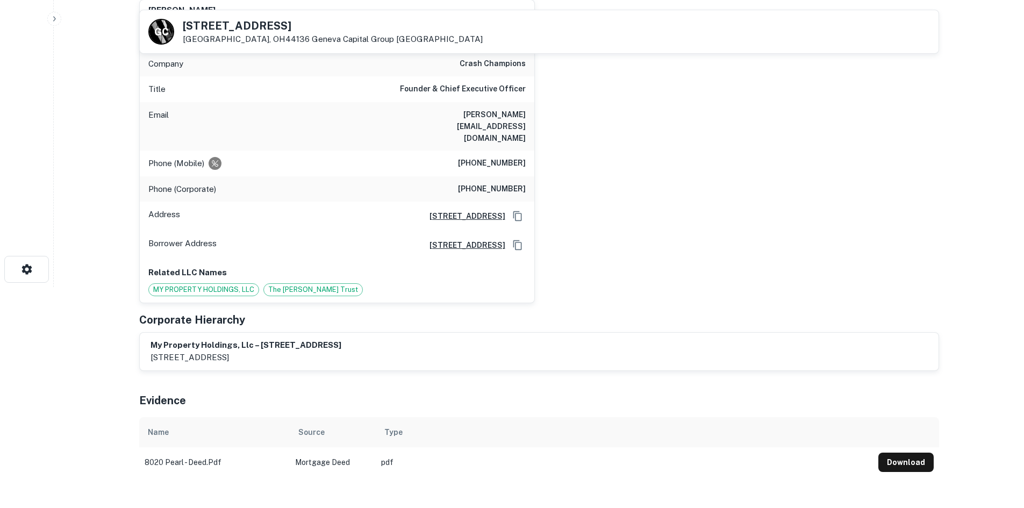
scroll to position [215, 0]
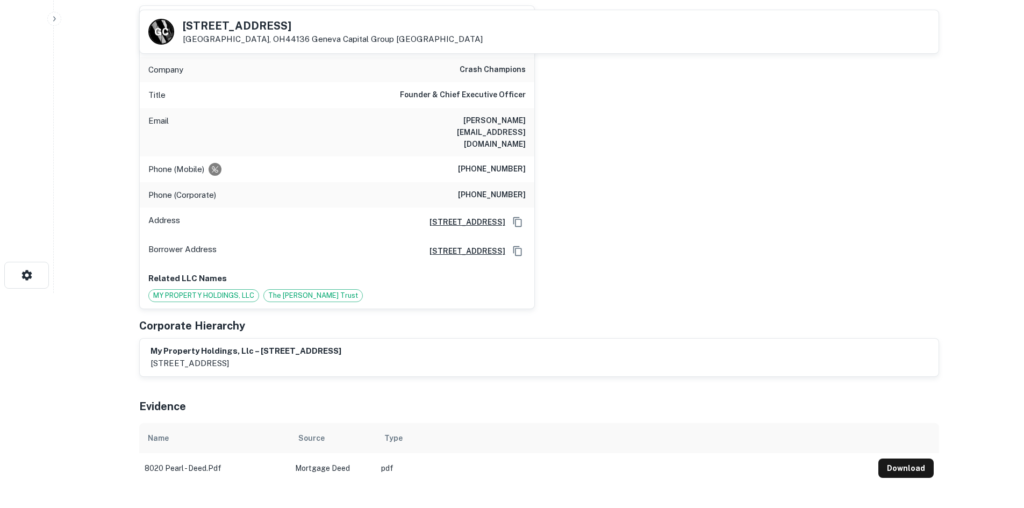
click at [490, 163] on h6 "(708) 906-6458" at bounding box center [492, 169] width 68 height 13
copy h6 "(708) 906-6458"
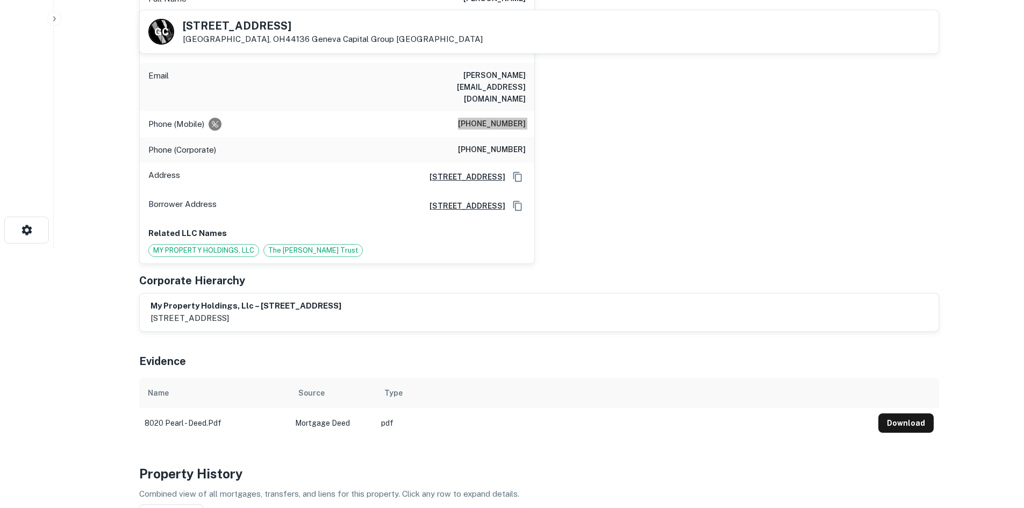
scroll to position [161, 0]
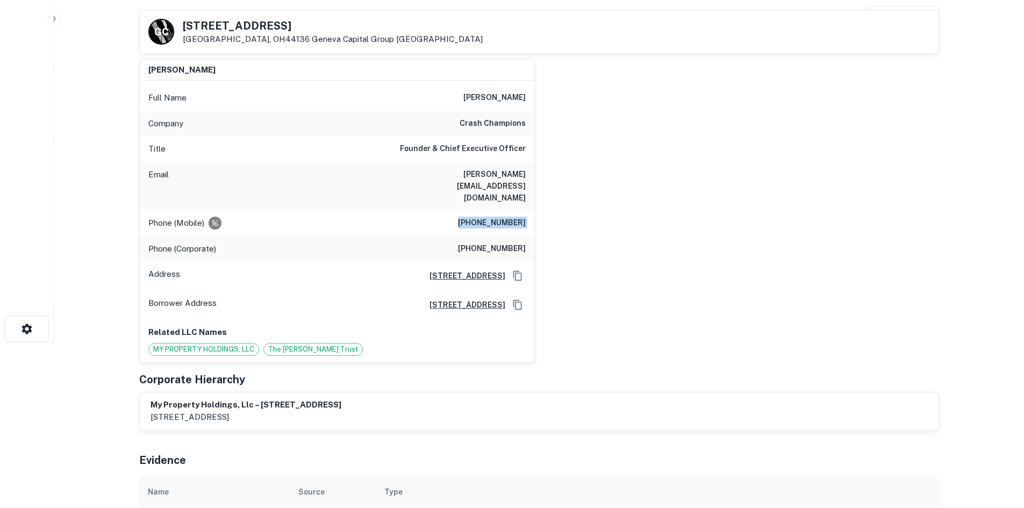
drag, startPoint x: 607, startPoint y: 272, endPoint x: 607, endPoint y: 216, distance: 56.5
click at [607, 272] on div "matthew ebert Full Name matthew ebert Company crash champions Title Founder & C…" at bounding box center [535, 207] width 809 height 312
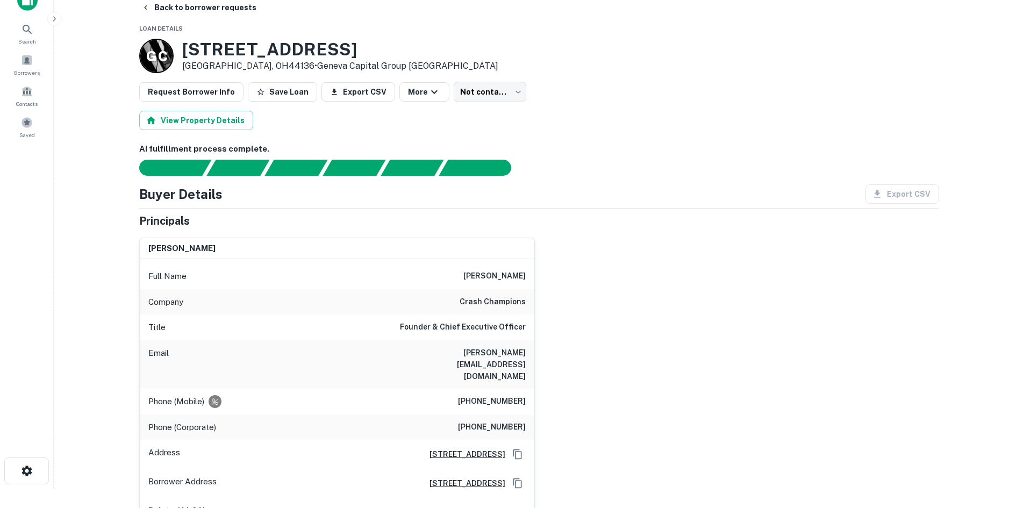
scroll to position [0, 0]
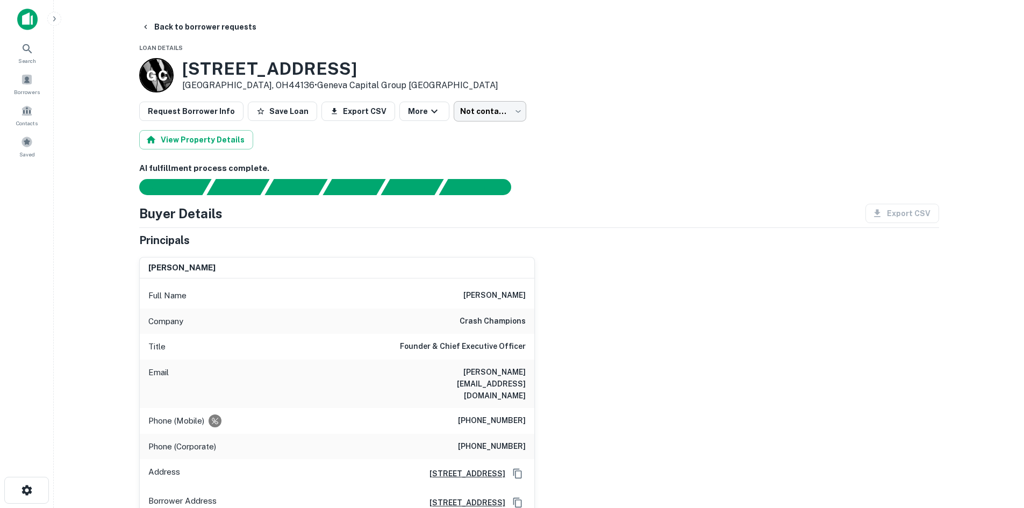
click at [501, 106] on body "Search Borrowers Contacts Saved Back to borrower requests Loan Details G C 8020…" at bounding box center [512, 254] width 1024 height 508
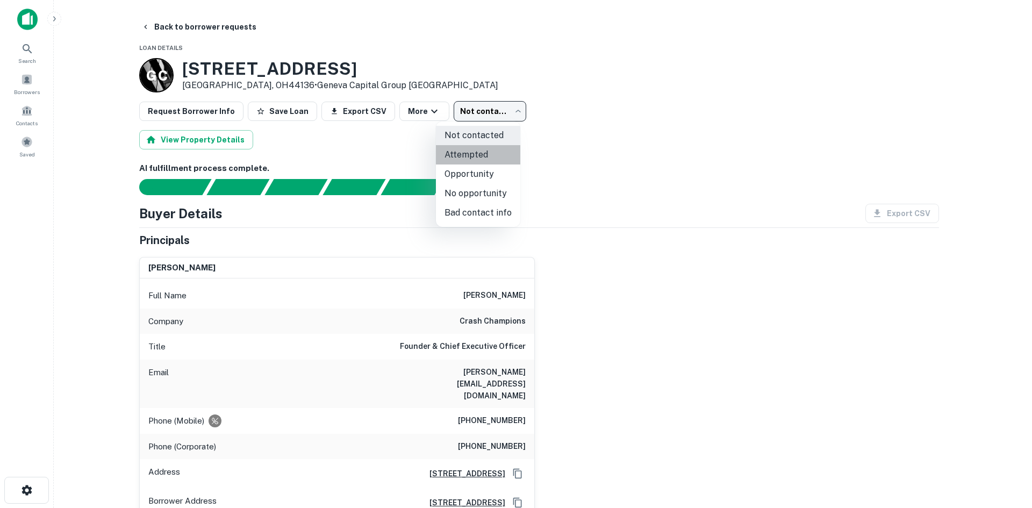
click at [491, 156] on li "Attempted" at bounding box center [478, 154] width 84 height 19
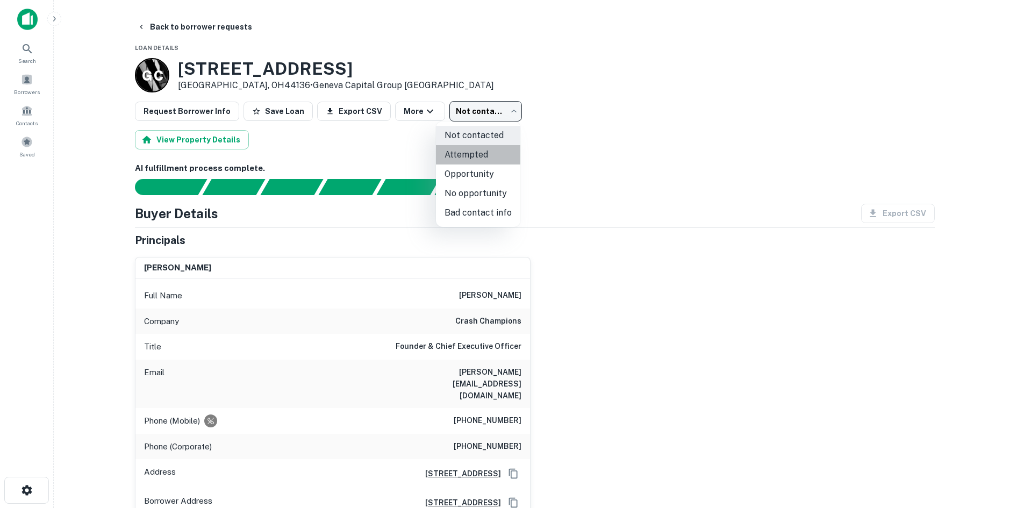
type input "*********"
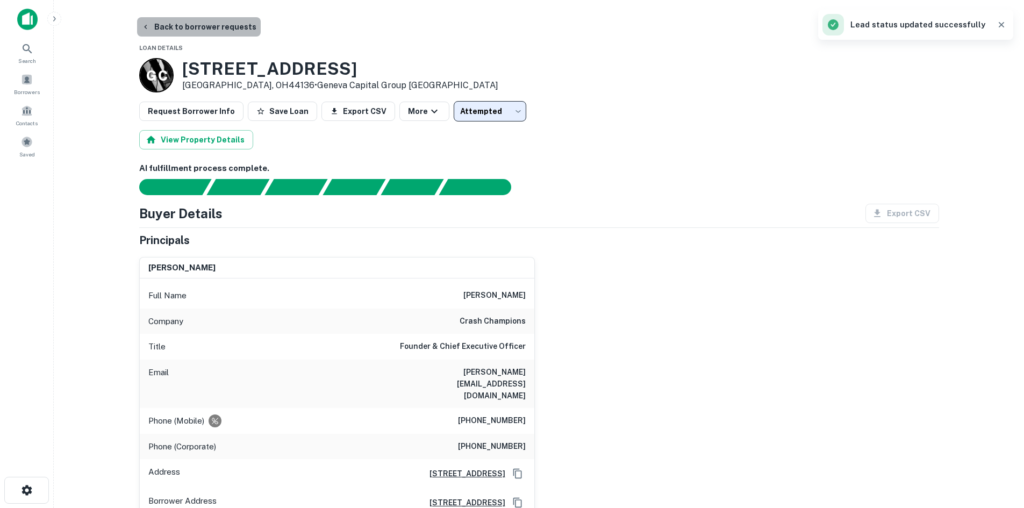
click at [222, 25] on button "Back to borrower requests" at bounding box center [199, 26] width 124 height 19
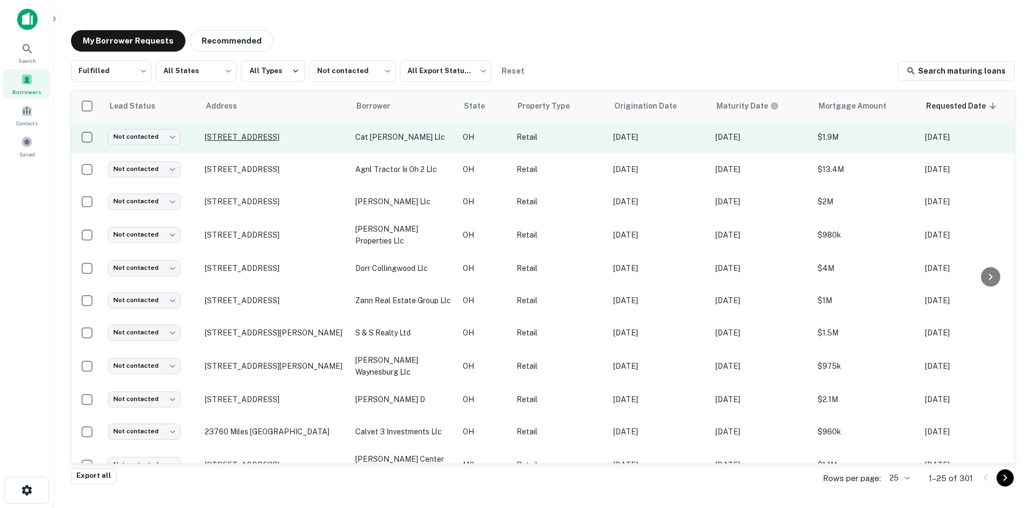
click at [250, 135] on p "5858 Springboro Pike Dayton, OH45449" at bounding box center [275, 137] width 140 height 10
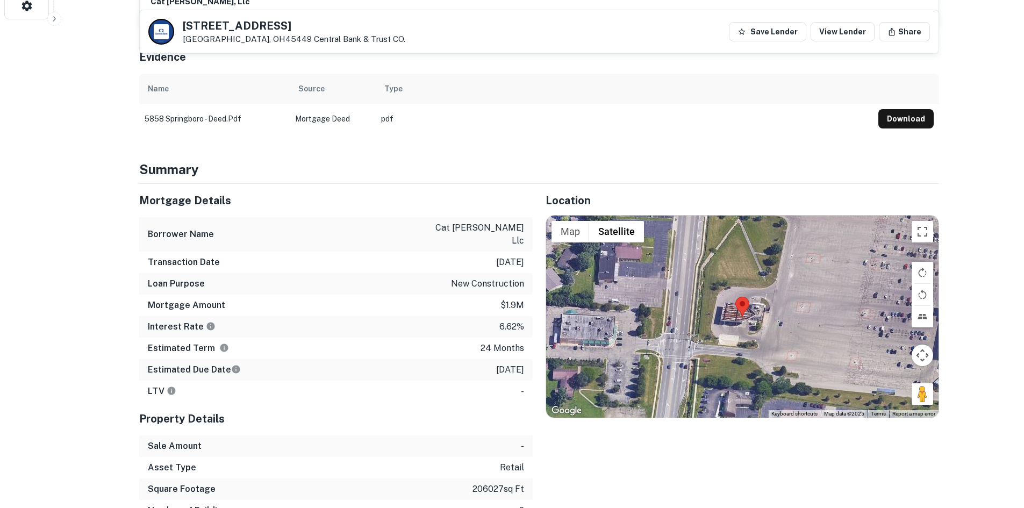
scroll to position [592, 0]
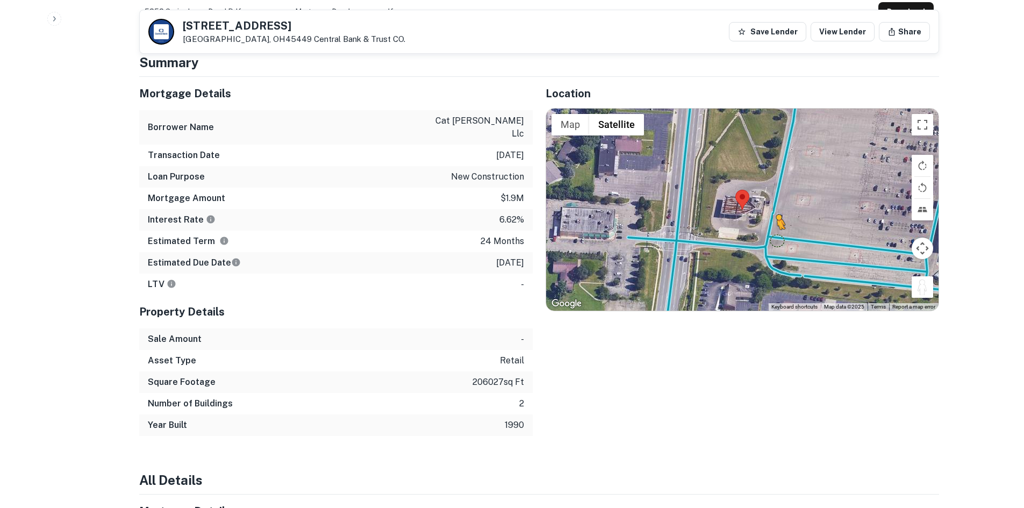
drag, startPoint x: 925, startPoint y: 290, endPoint x: 765, endPoint y: 238, distance: 168.5
click at [766, 238] on div "To activate drag with keyboard, press Alt + Enter. Once in keyboard drag state,…" at bounding box center [742, 210] width 393 height 202
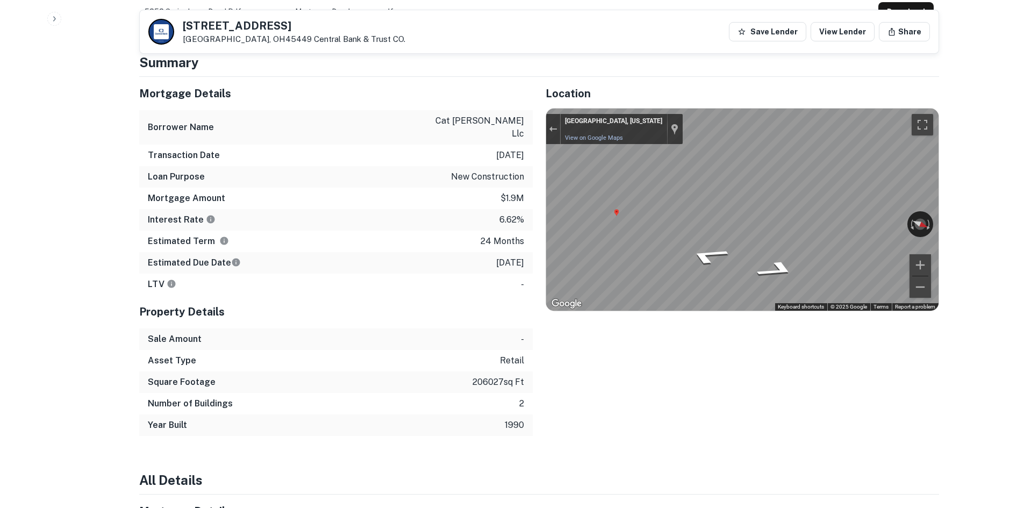
click at [778, 271] on icon "Go North" at bounding box center [774, 271] width 77 height 26
click at [539, 189] on div "Location ← Move left → Move right ↑ Move up ↓ Move down + Zoom in - Zoom out Ho…" at bounding box center [736, 256] width 407 height 359
click at [516, 191] on div "Mortgage Details Borrower Name cat alex bell llc Transaction Date 2/13/2024 Loa…" at bounding box center [532, 256] width 813 height 359
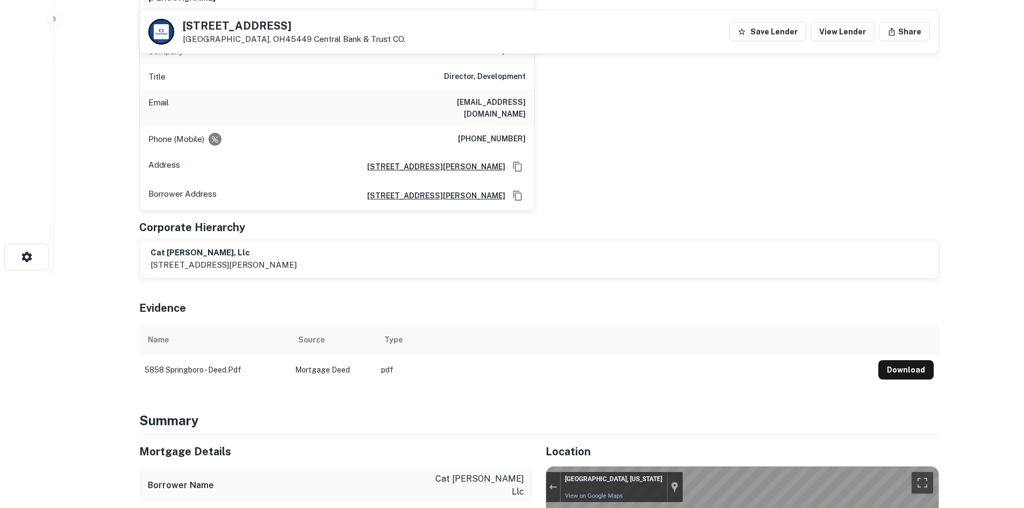
scroll to position [108, 0]
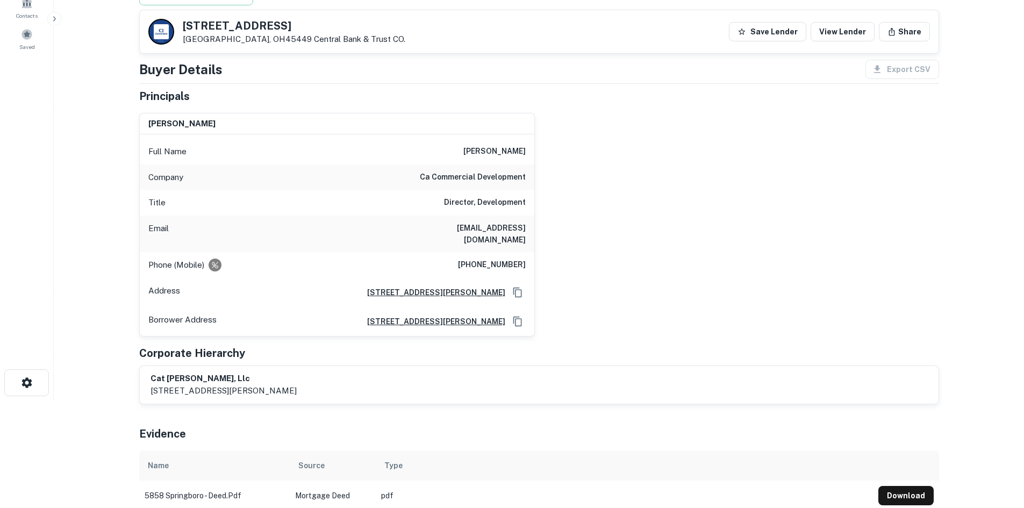
click at [482, 178] on h6 "ca commercial development" at bounding box center [473, 177] width 106 height 13
copy h6 "ca commercial development"
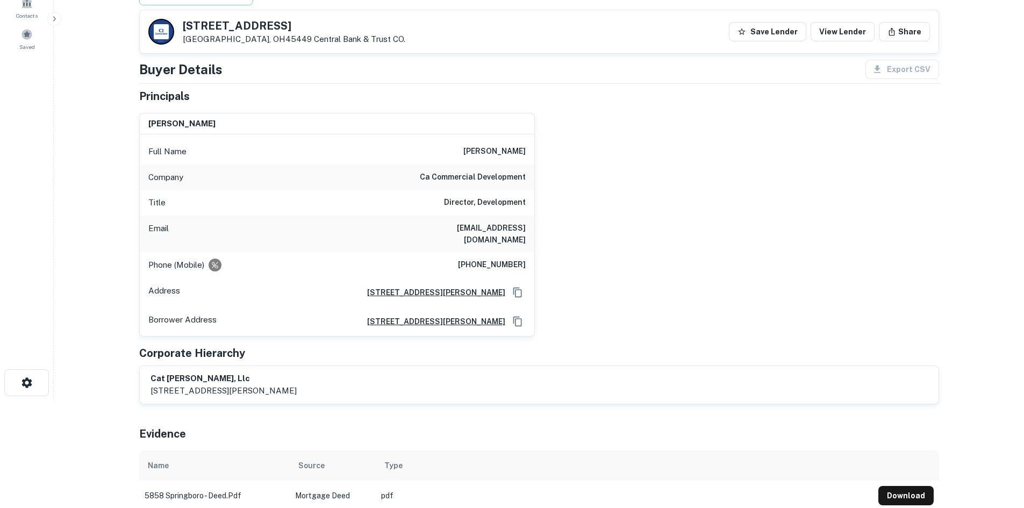
drag, startPoint x: 568, startPoint y: 319, endPoint x: 578, endPoint y: 289, distance: 31.6
click at [568, 317] on div "douglas compton Full Name douglas compton Company ca commercial development Tit…" at bounding box center [535, 220] width 809 height 232
click at [510, 265] on h6 "(513) 256-0742" at bounding box center [492, 265] width 68 height 13
drag, startPoint x: 510, startPoint y: 265, endPoint x: 508, endPoint y: 270, distance: 5.8
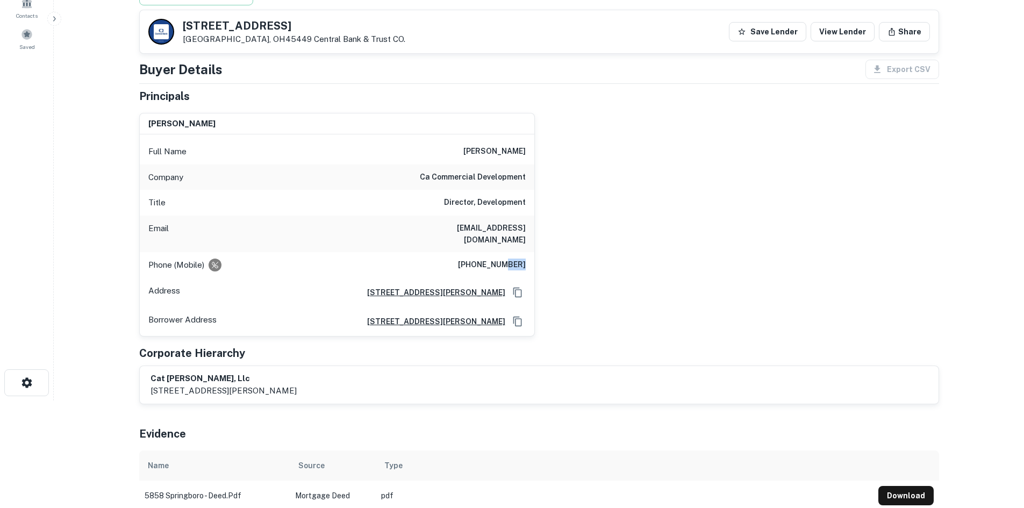
click at [508, 269] on h6 "(513) 256-0742" at bounding box center [492, 265] width 68 height 13
copy h6 "(513) 256-0742"
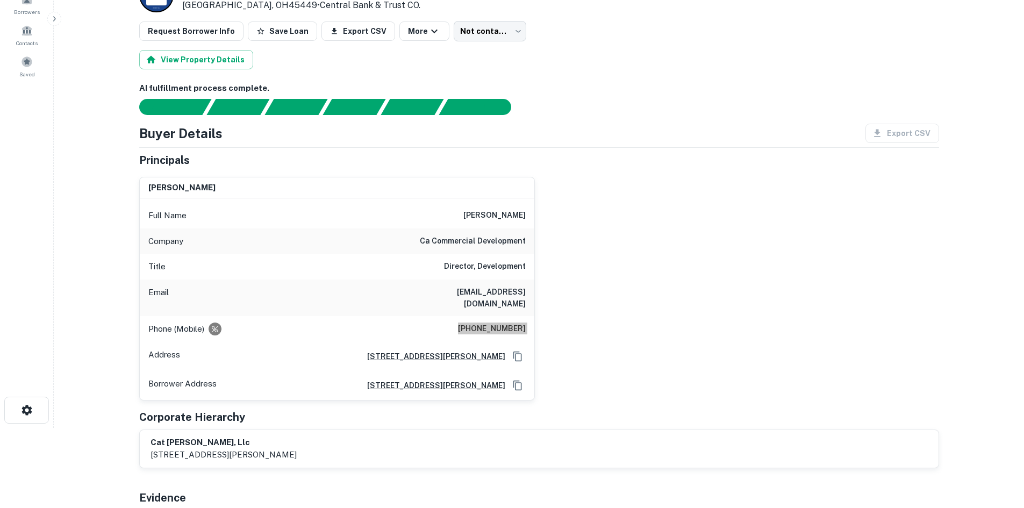
scroll to position [0, 0]
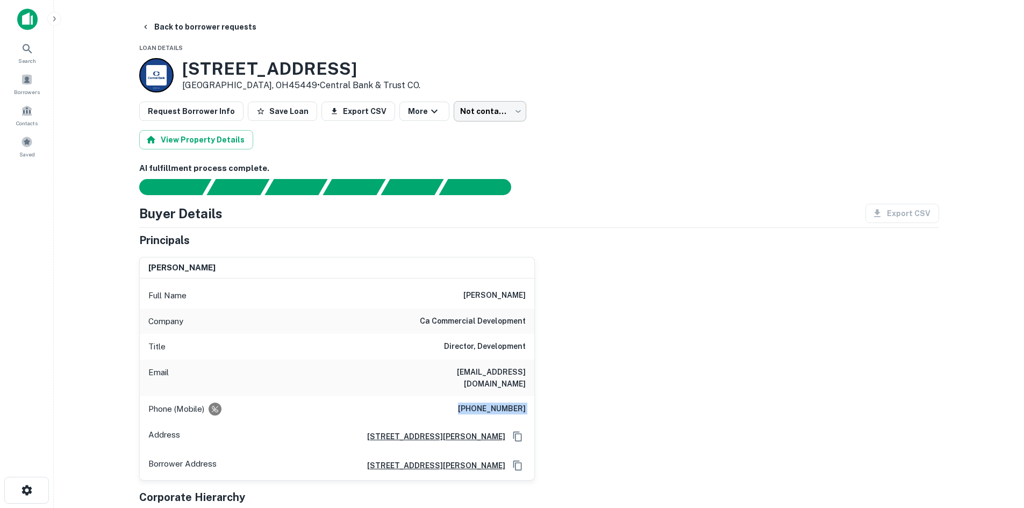
click at [474, 115] on body "Search Borrowers Contacts Saved Back to borrower requests Loan Details 5858 Spr…" at bounding box center [512, 254] width 1024 height 508
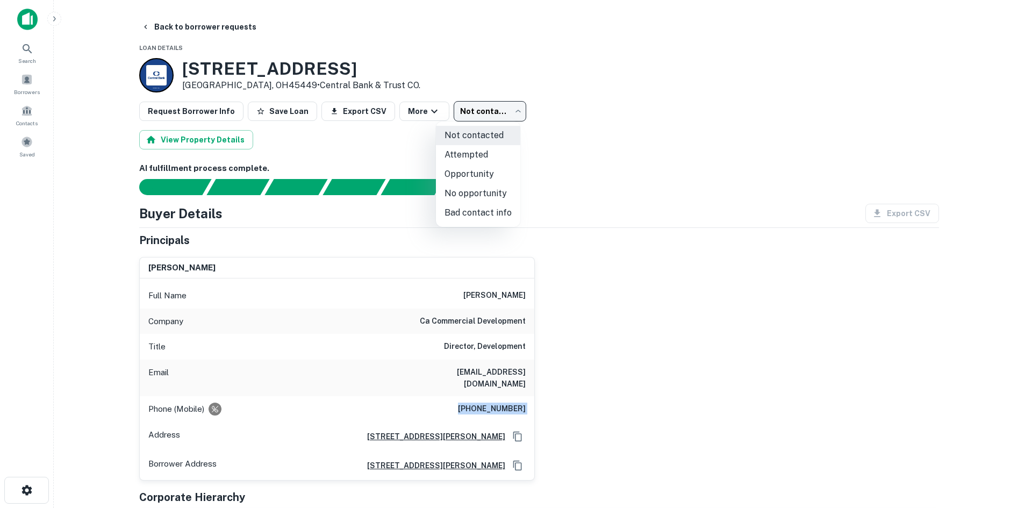
click at [491, 148] on li "Attempted" at bounding box center [478, 154] width 84 height 19
type input "*********"
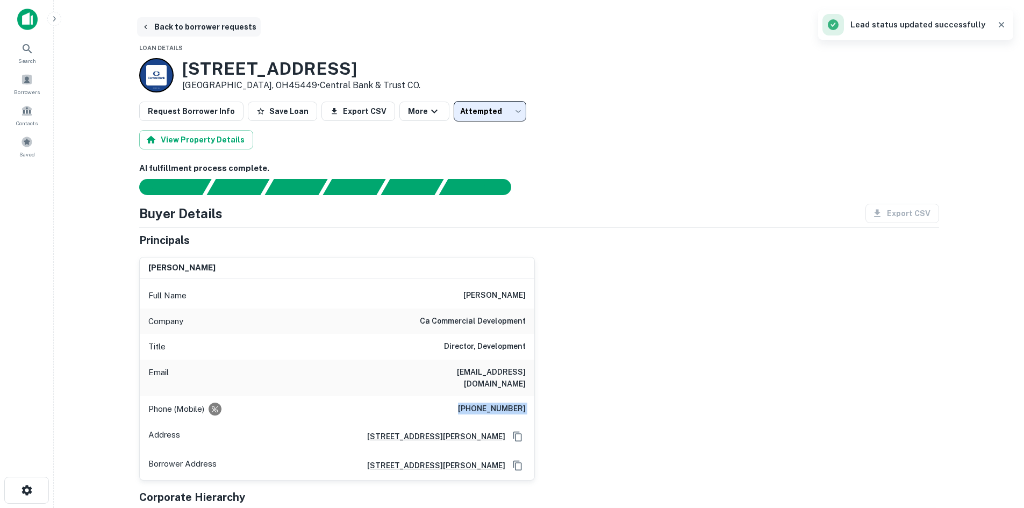
click at [200, 25] on button "Back to borrower requests" at bounding box center [199, 26] width 124 height 19
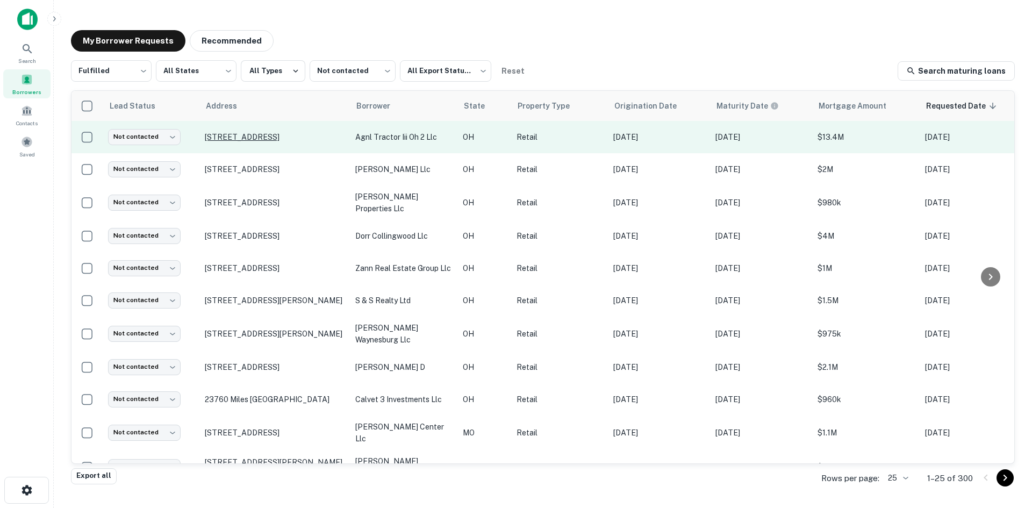
click at [282, 139] on p "6720 Us Highway 50 Hillsboro, OH45133" at bounding box center [275, 137] width 140 height 10
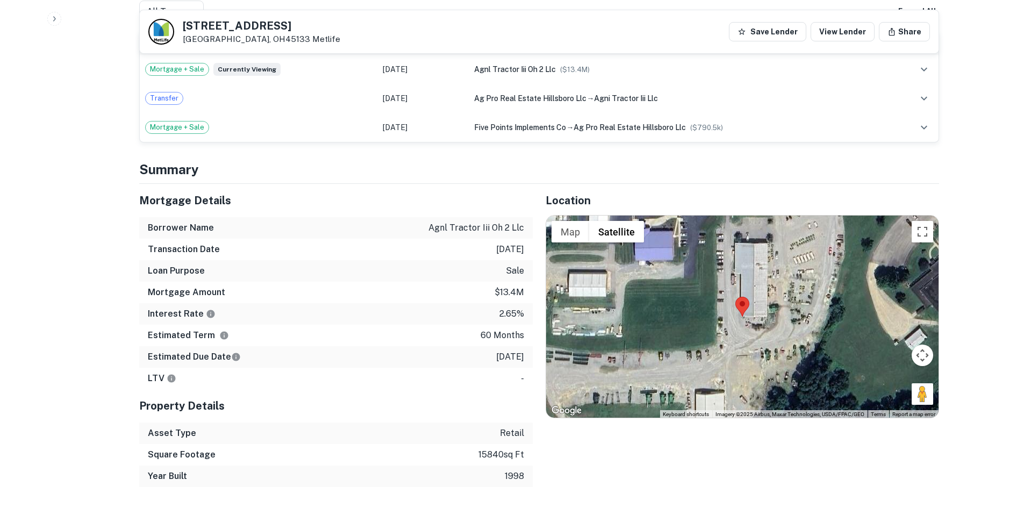
scroll to position [753, 0]
drag, startPoint x: 924, startPoint y: 393, endPoint x: 717, endPoint y: 367, distance: 208.2
click at [717, 367] on div "To activate drag with keyboard, press Alt + Enter. Once in keyboard drag state,…" at bounding box center [742, 316] width 393 height 202
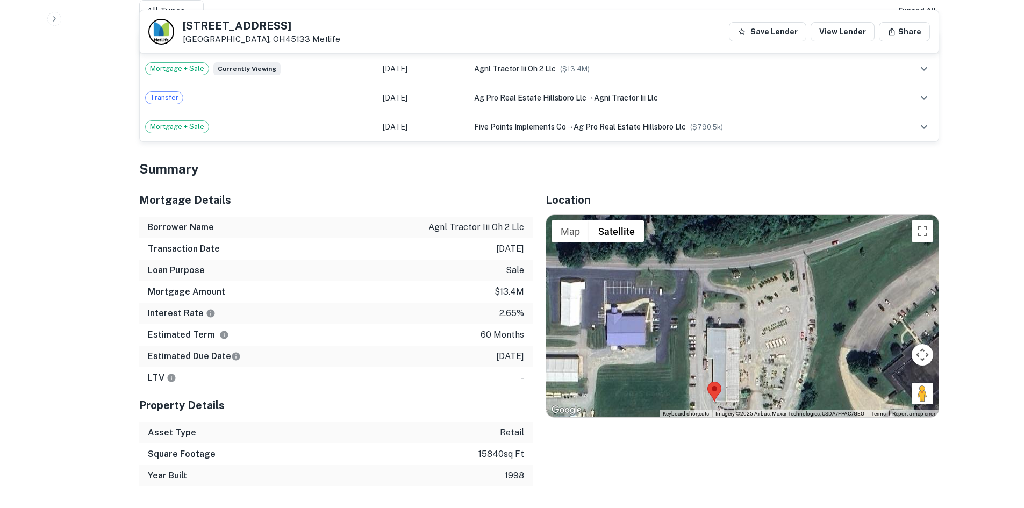
drag, startPoint x: 761, startPoint y: 325, endPoint x: 733, endPoint y: 409, distance: 88.9
click at [733, 409] on div "No data available. Map Terrain Satellite Labels Keyboard shortcuts Map Data Ima…" at bounding box center [742, 316] width 393 height 202
drag, startPoint x: 922, startPoint y: 394, endPoint x: 721, endPoint y: 261, distance: 241.8
click at [721, 261] on div "To activate drag with keyboard, press Alt + Enter. Once in keyboard drag state,…" at bounding box center [742, 316] width 393 height 202
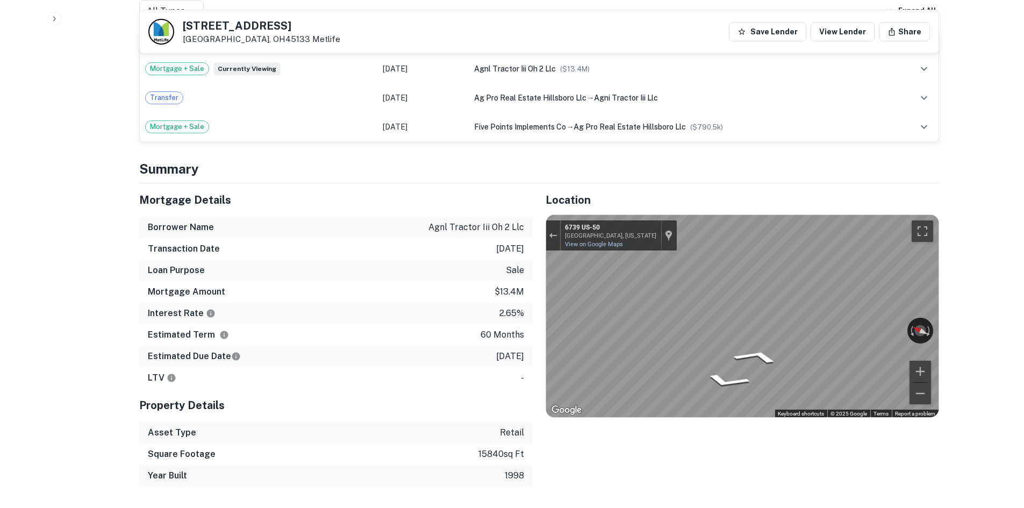
click at [462, 291] on div "Mortgage Details Borrower Name agnl tractor iii oh 2 llc Transaction Date 2/11/…" at bounding box center [532, 334] width 813 height 303
click at [455, 296] on div "Mortgage Details Borrower Name agnl tractor iii oh 2 llc Transaction Date 2/11/…" at bounding box center [532, 334] width 813 height 303
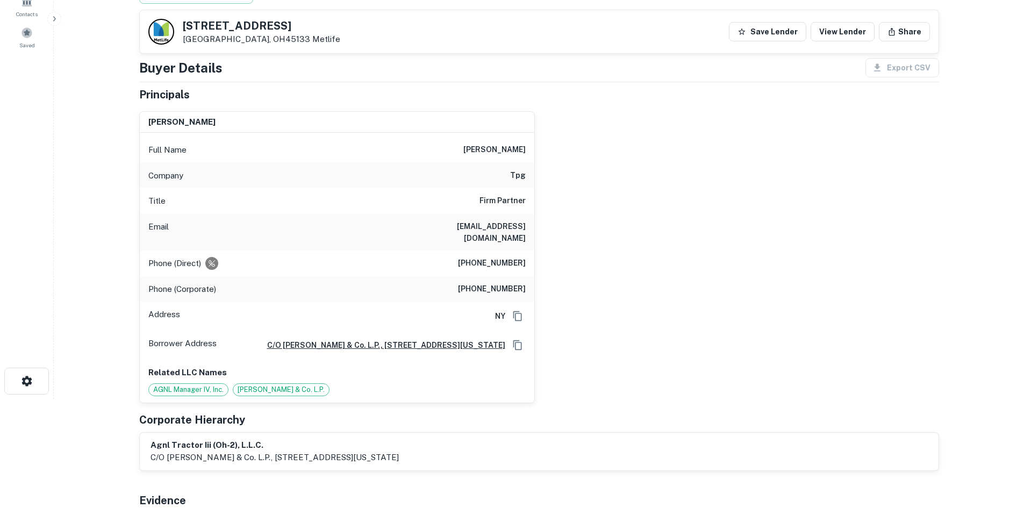
scroll to position [108, 0]
click at [489, 259] on h6 "(212) 883-4157" at bounding box center [492, 265] width 68 height 13
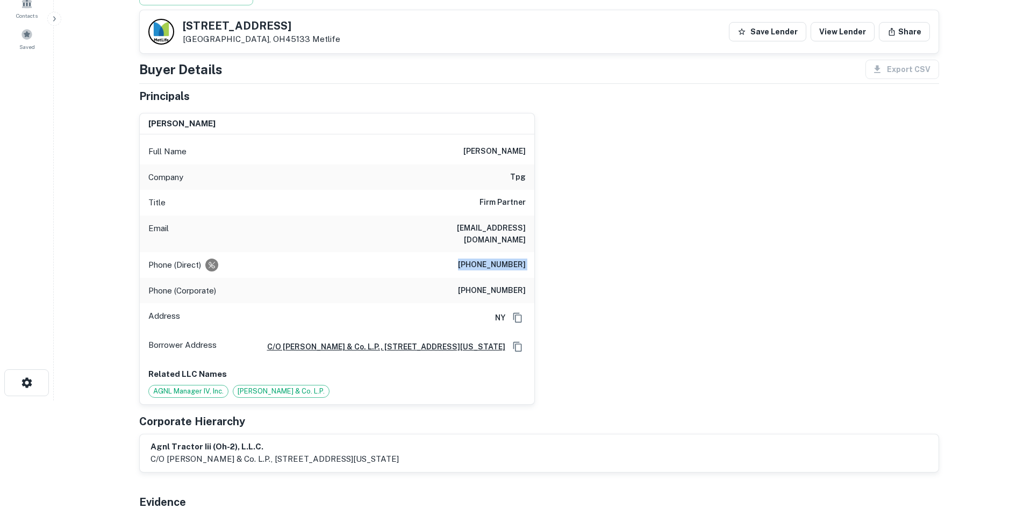
copy h6 "(212) 883-4157"
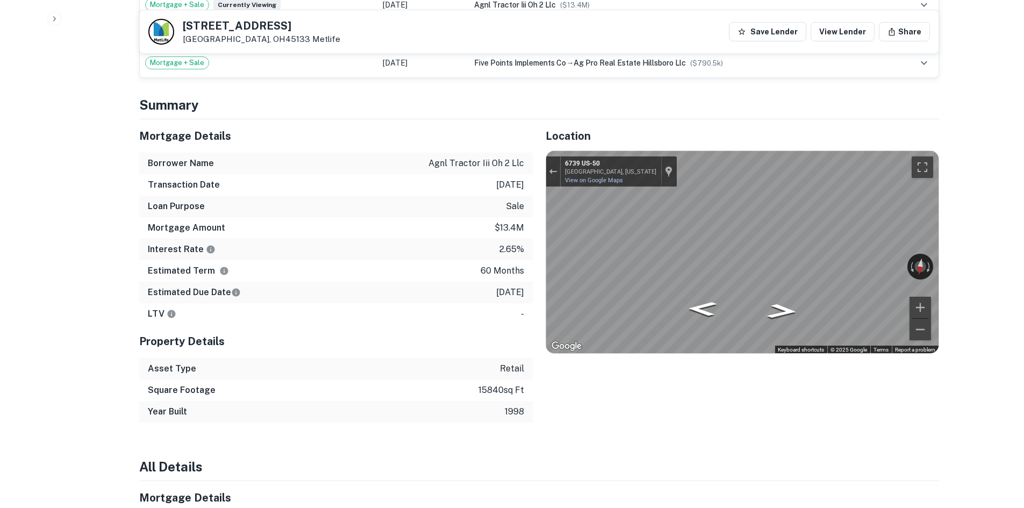
scroll to position [860, 0]
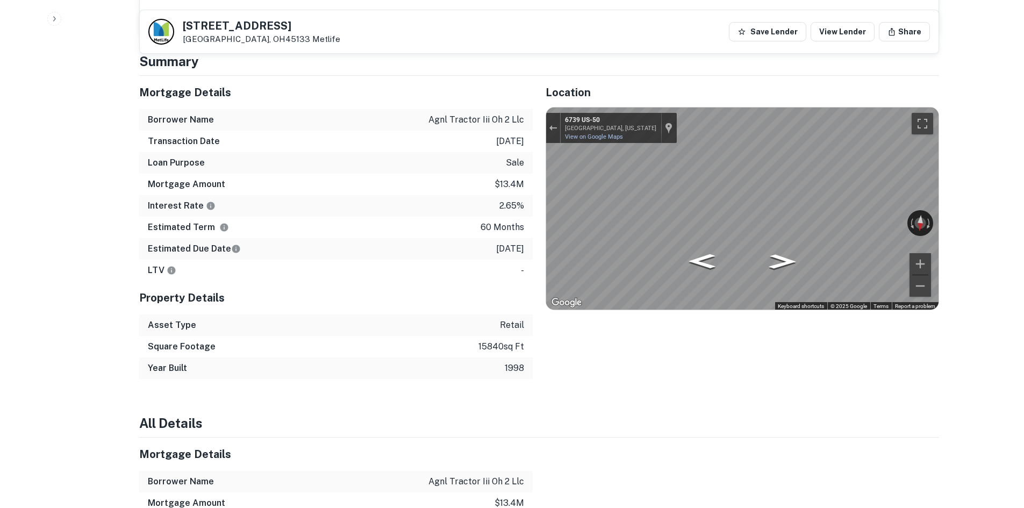
click at [546, 179] on div "← Move left → Move right ↑ Move up ↓ Move down + Zoom in - Zoom out Home Jump l…" at bounding box center [743, 208] width 394 height 203
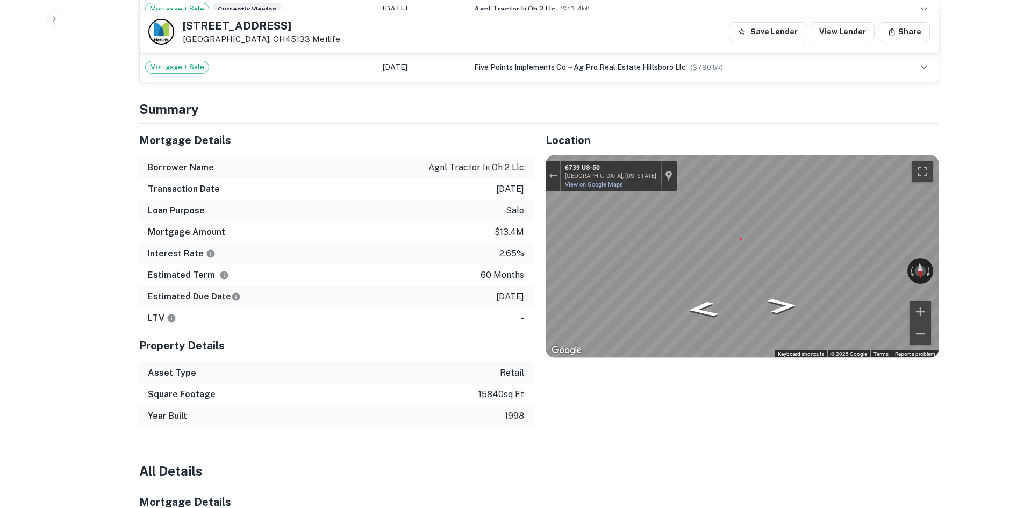
scroll to position [645, 0]
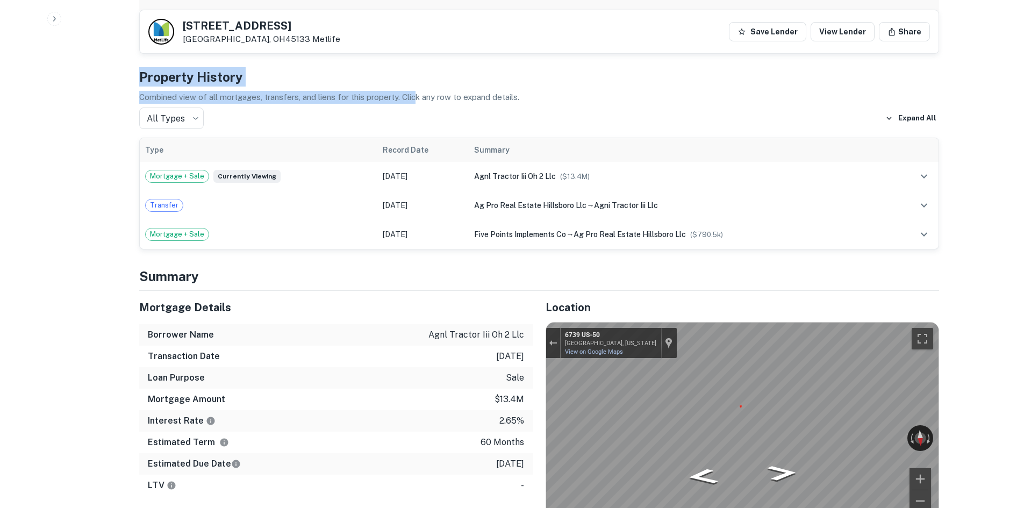
drag, startPoint x: 140, startPoint y: 73, endPoint x: 429, endPoint y: 84, distance: 289.0
click at [418, 93] on div "Property History Combined view of all mortgages, transfers, and liens for this …" at bounding box center [539, 158] width 800 height 183
click at [446, 80] on h4 "Property History" at bounding box center [539, 76] width 800 height 19
drag, startPoint x: 530, startPoint y: 86, endPoint x: 411, endPoint y: 76, distance: 119.7
click at [411, 76] on div "Property History Combined view of all mortgages, transfers, and liens for this …" at bounding box center [539, 158] width 800 height 183
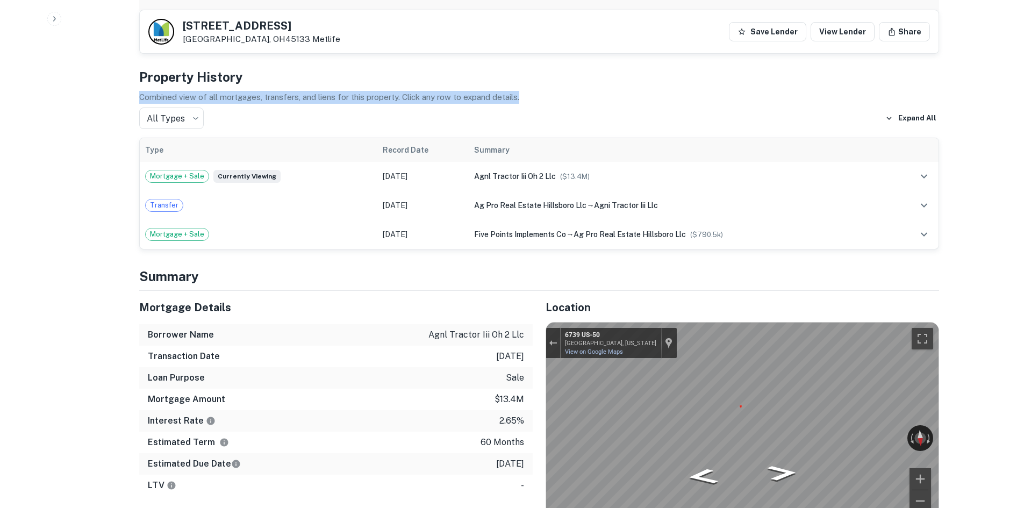
click at [411, 76] on h4 "Property History" at bounding box center [539, 76] width 800 height 19
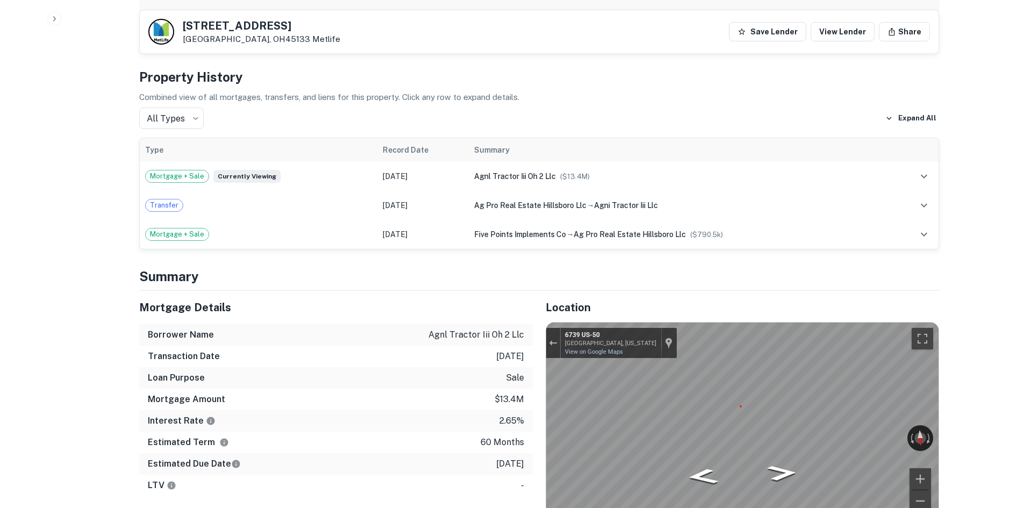
drag, startPoint x: 576, startPoint y: 103, endPoint x: 531, endPoint y: 95, distance: 45.8
click at [531, 95] on div "Property History Combined view of all mortgages, transfers, and liens for this …" at bounding box center [539, 158] width 800 height 183
click at [458, 83] on h4 "Property History" at bounding box center [539, 76] width 800 height 19
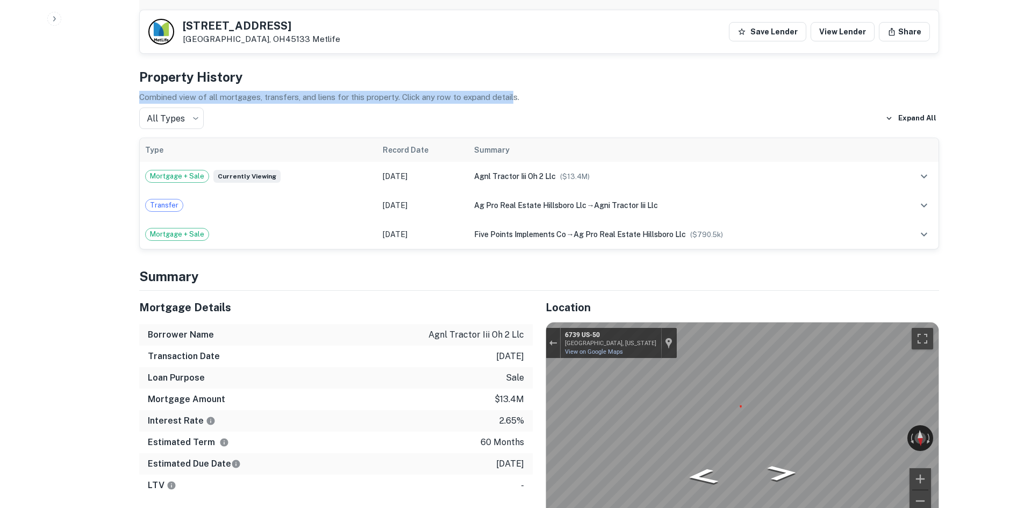
drag, startPoint x: 512, startPoint y: 94, endPoint x: 450, endPoint y: 83, distance: 63.9
click at [450, 83] on div "Property History Combined view of all mortgages, transfers, and liens for this …" at bounding box center [539, 158] width 800 height 183
click at [450, 83] on h4 "Property History" at bounding box center [539, 76] width 800 height 19
drag, startPoint x: 504, startPoint y: 84, endPoint x: 487, endPoint y: 81, distance: 17.0
click at [487, 81] on div "Property History Combined view of all mortgages, transfers, and liens for this …" at bounding box center [539, 158] width 800 height 183
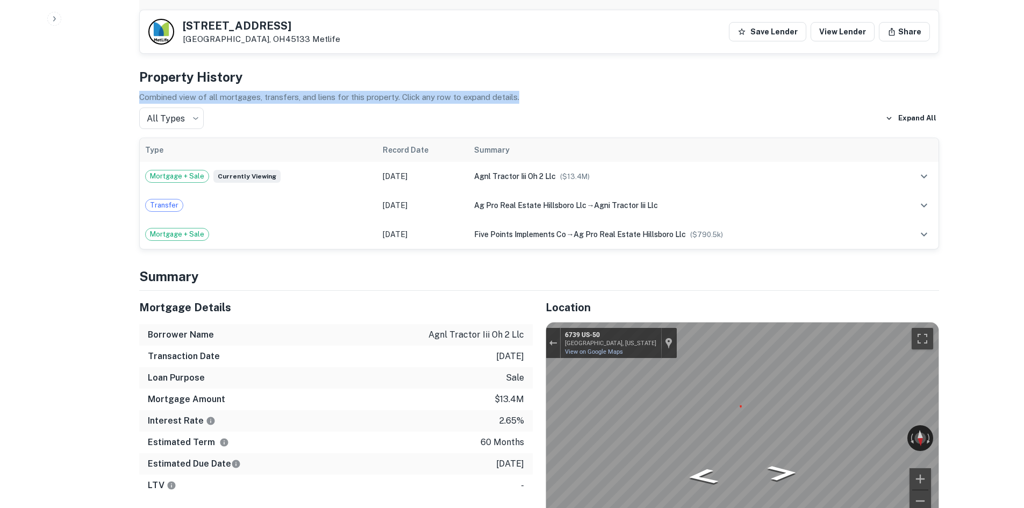
click at [487, 81] on h4 "Property History" at bounding box center [539, 76] width 800 height 19
drag, startPoint x: 539, startPoint y: 88, endPoint x: 407, endPoint y: 59, distance: 135.5
click at [409, 78] on h4 "Property History" at bounding box center [539, 76] width 800 height 19
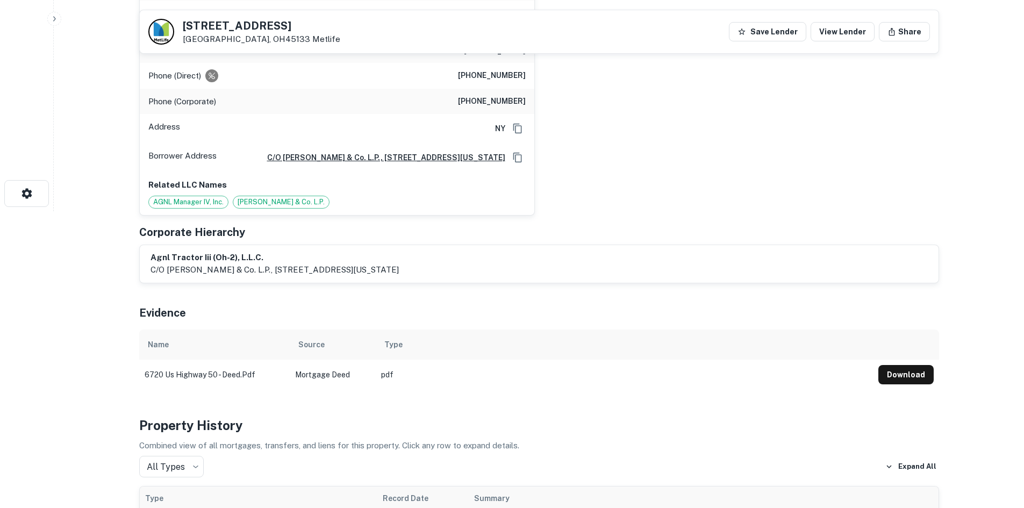
scroll to position [161, 0]
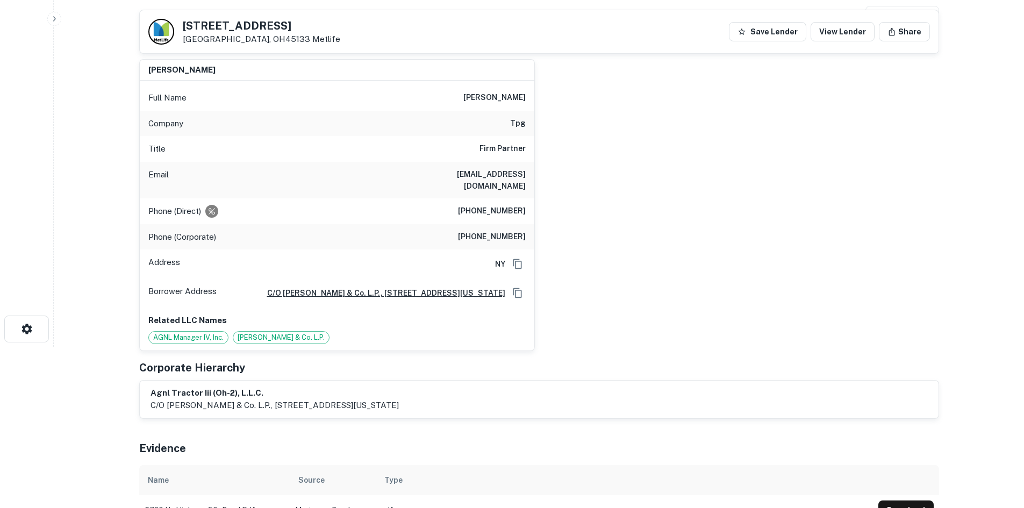
click at [609, 240] on div "gordon j. whiting Full Name gordon j. whiting Company tpg Title Firm Partner Em…" at bounding box center [535, 201] width 809 height 301
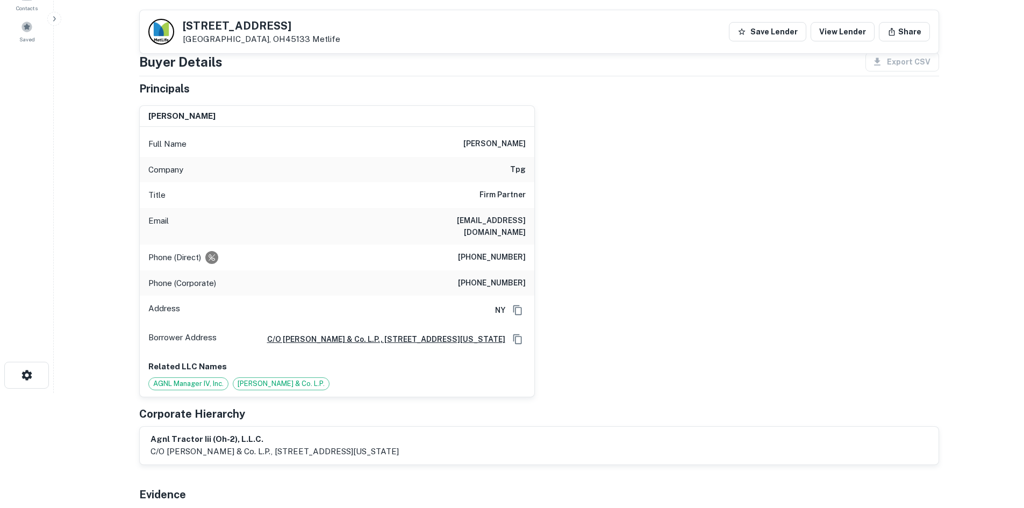
scroll to position [54, 0]
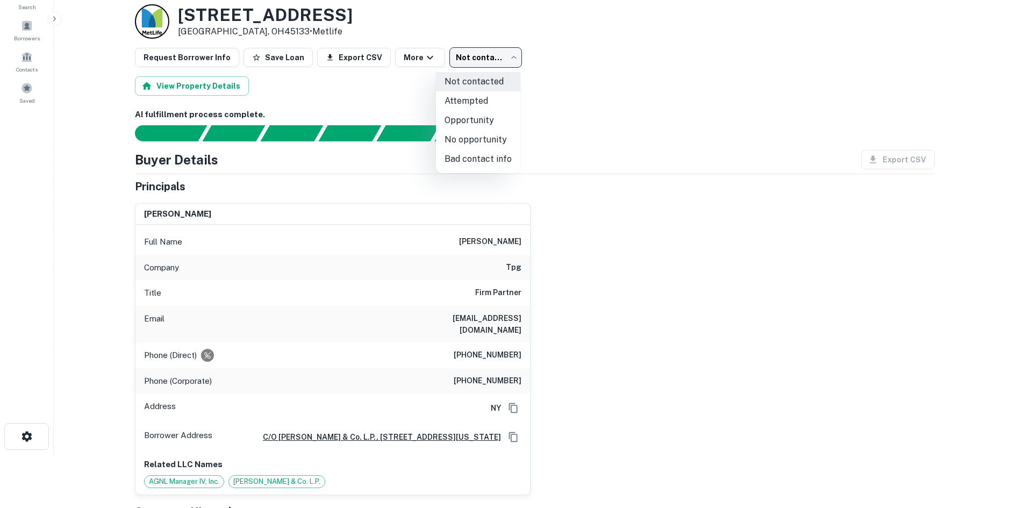
click at [494, 52] on body "Search Borrowers Contacts Saved Back to borrower requests Loan Details 6720 Us …" at bounding box center [512, 200] width 1024 height 508
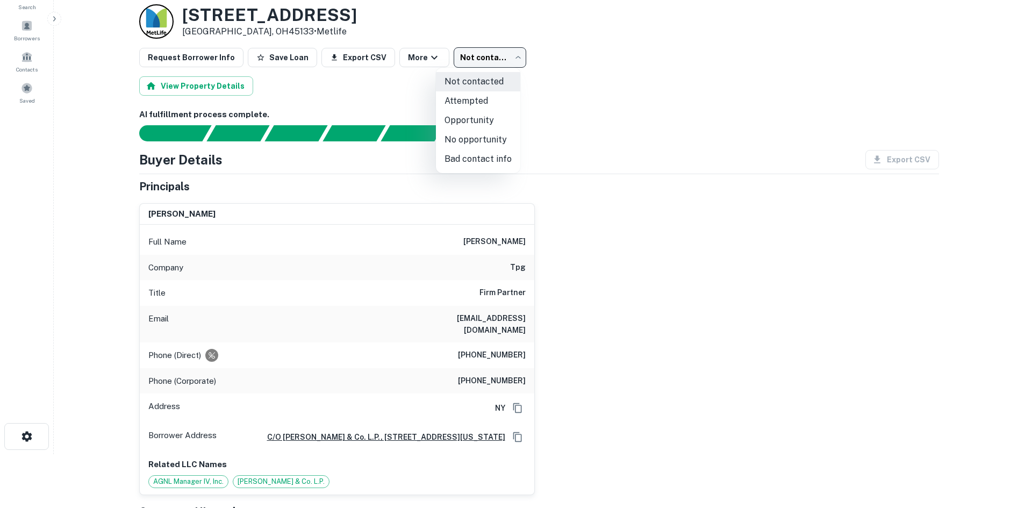
click at [489, 111] on li "Opportunity" at bounding box center [478, 120] width 84 height 19
type input "**********"
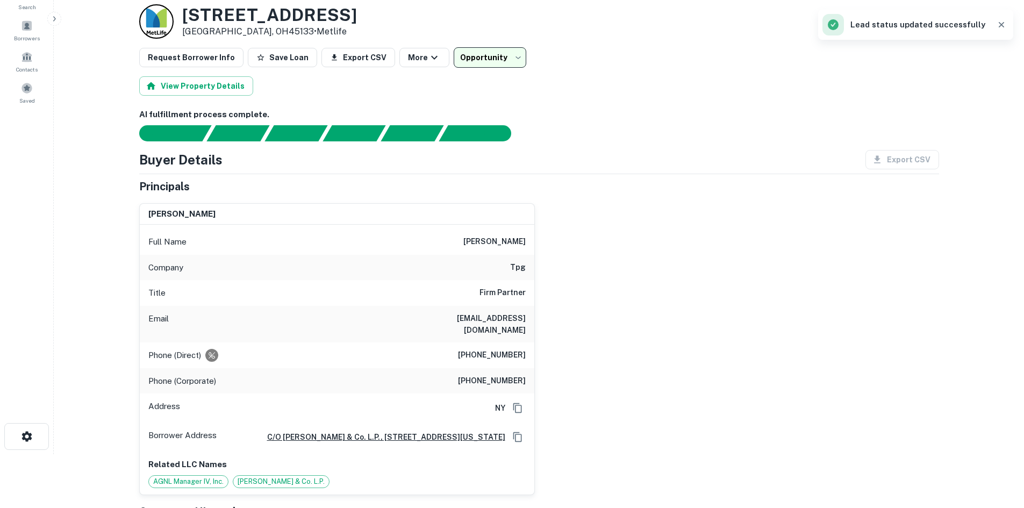
click at [673, 258] on div "gordon j. whiting Full Name gordon j. whiting Company tpg Title Firm Partner Em…" at bounding box center [535, 345] width 809 height 301
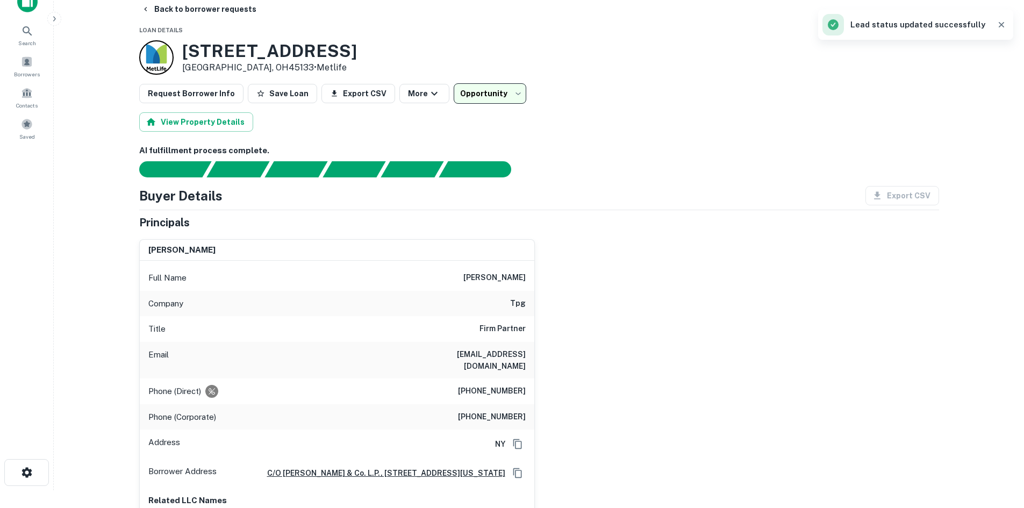
scroll to position [0, 0]
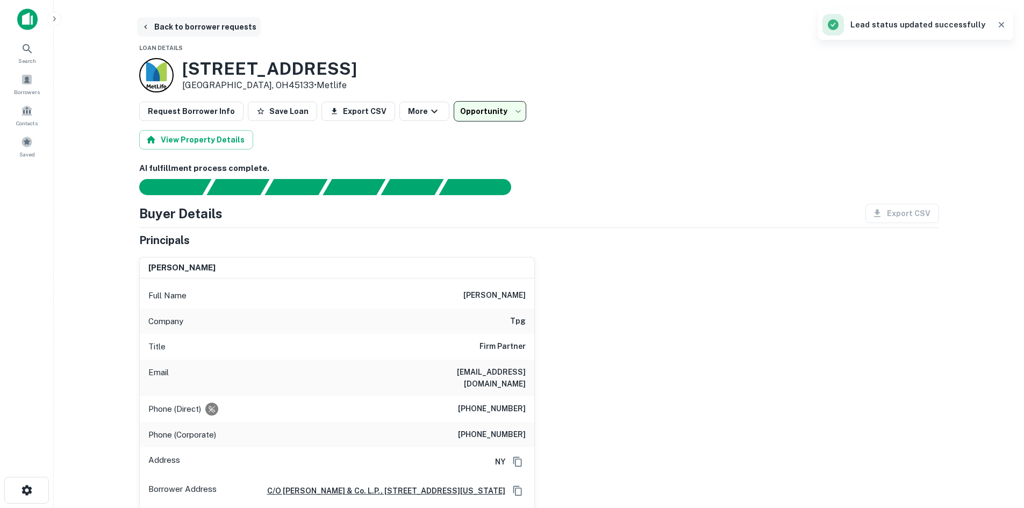
click at [177, 25] on button "Back to borrower requests" at bounding box center [199, 26] width 124 height 19
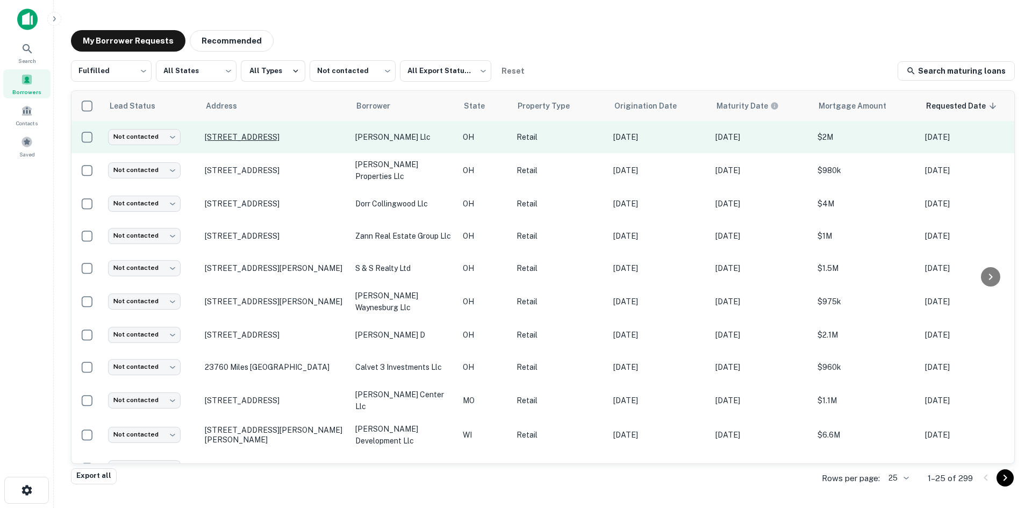
click at [234, 140] on p "6320 E Main St Reynoldsburg, OH43068" at bounding box center [275, 137] width 140 height 10
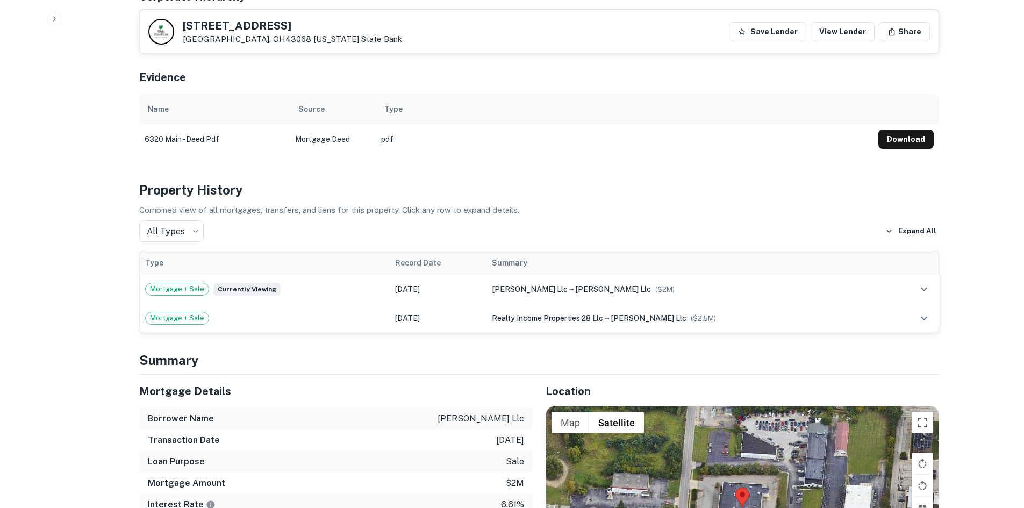
scroll to position [699, 0]
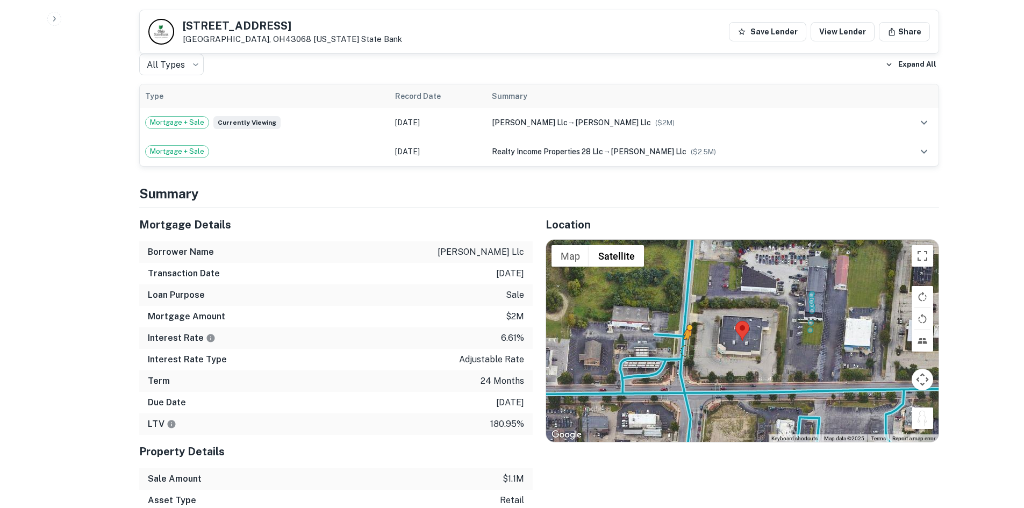
drag, startPoint x: 897, startPoint y: 398, endPoint x: 680, endPoint y: 335, distance: 226.7
click at [680, 335] on div "To activate drag with keyboard, press Alt + Enter. Once in keyboard drag state,…" at bounding box center [742, 341] width 393 height 202
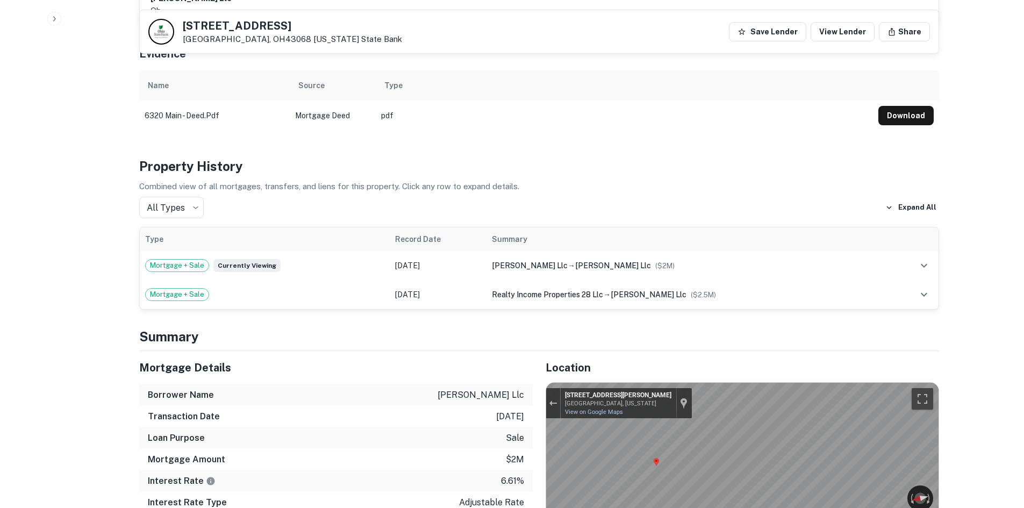
scroll to position [538, 0]
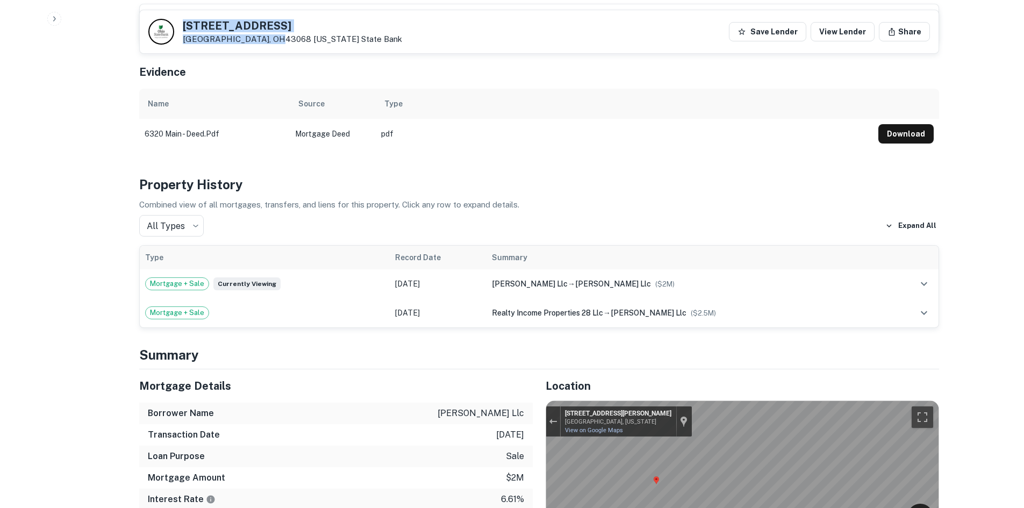
drag, startPoint x: 183, startPoint y: 29, endPoint x: 273, endPoint y: 39, distance: 90.9
click at [273, 39] on div "6320 E MAIN ST Reynoldsburg, OH43068 Ohio State Bank" at bounding box center [292, 32] width 219 height 24
copy div "6320 E MAIN ST Reynoldsburg, OH43068"
click at [540, 175] on h4 "Property History" at bounding box center [539, 184] width 800 height 19
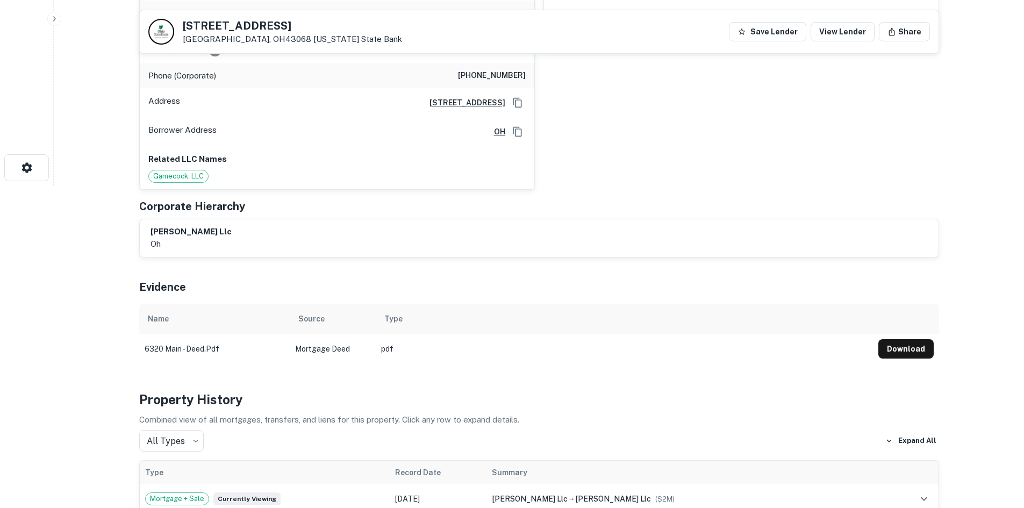
scroll to position [54, 0]
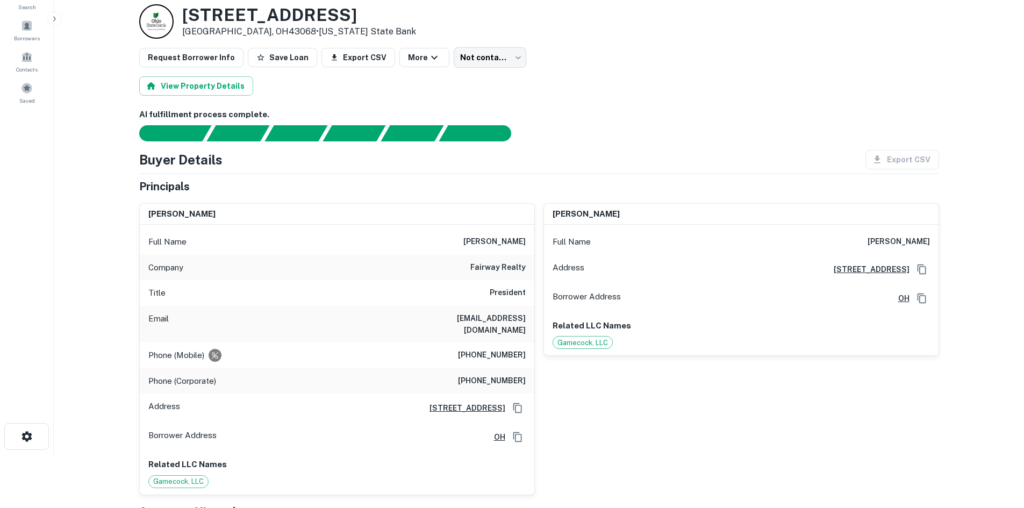
click at [497, 269] on h6 "fairway realty" at bounding box center [498, 267] width 55 height 13
click at [504, 266] on h6 "fairway realty" at bounding box center [498, 267] width 55 height 13
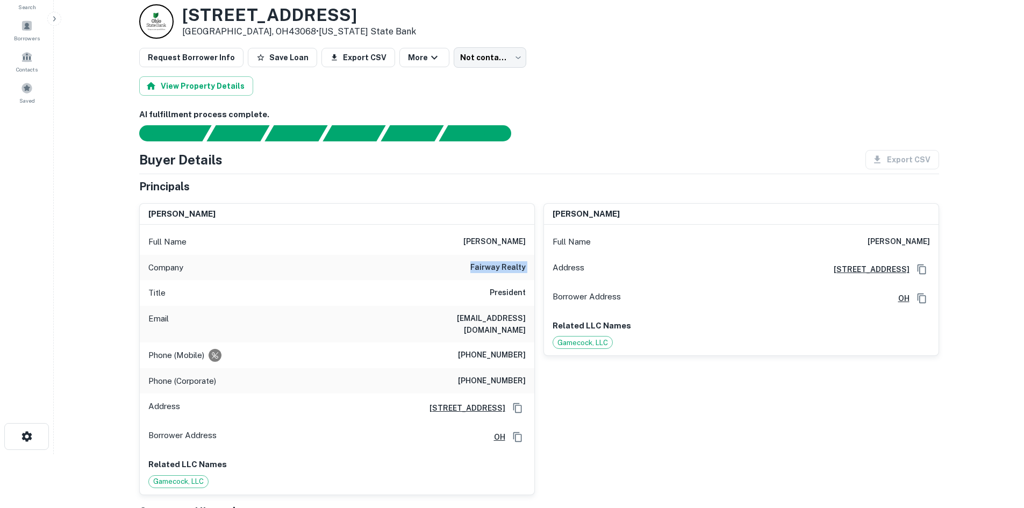
click at [504, 266] on h6 "fairway realty" at bounding box center [498, 267] width 55 height 13
click at [522, 255] on div "Company fairway realty" at bounding box center [337, 268] width 395 height 26
click at [504, 349] on h6 "(614) 439-5489" at bounding box center [492, 355] width 68 height 13
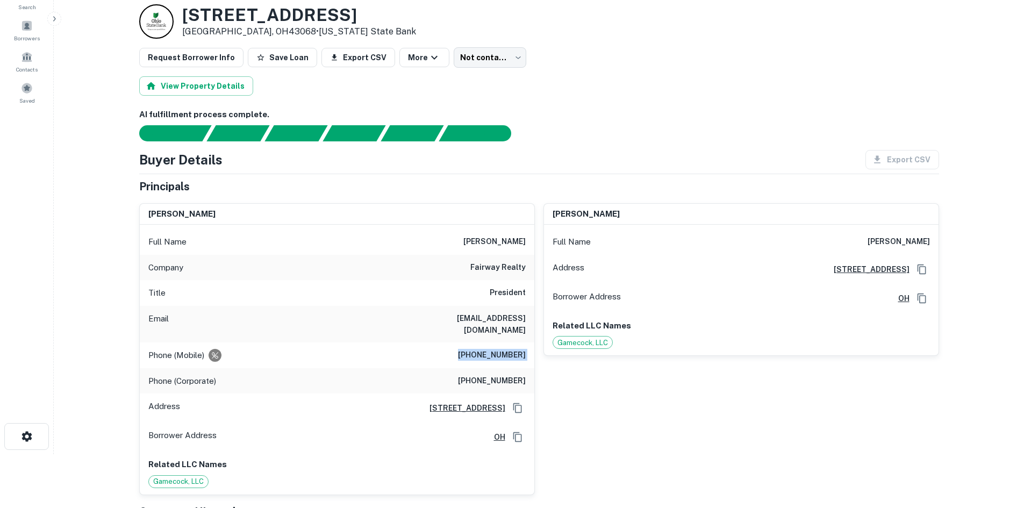
click at [504, 349] on h6 "(614) 439-5489" at bounding box center [492, 355] width 68 height 13
copy h6 "(614) 439-5489"
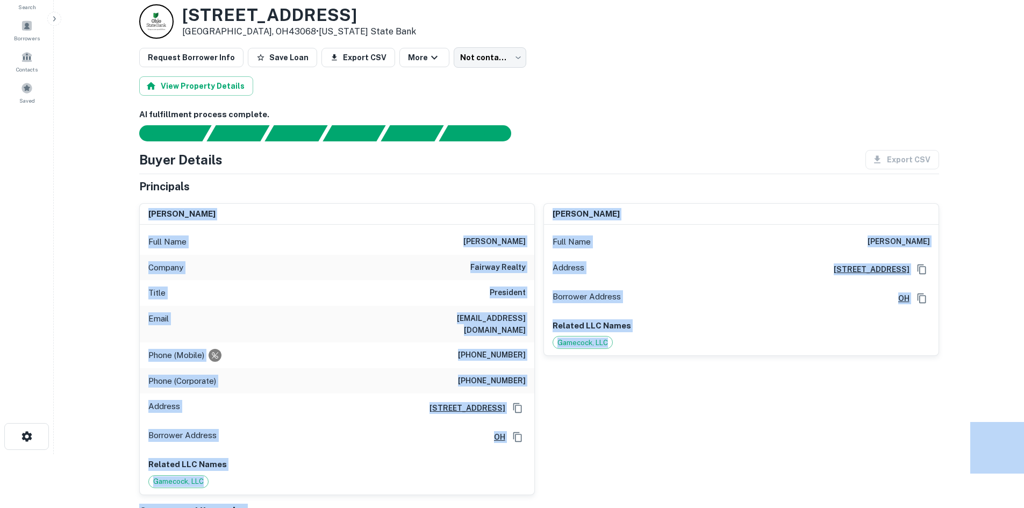
drag, startPoint x: 134, startPoint y: 117, endPoint x: 319, endPoint y: 188, distance: 197.6
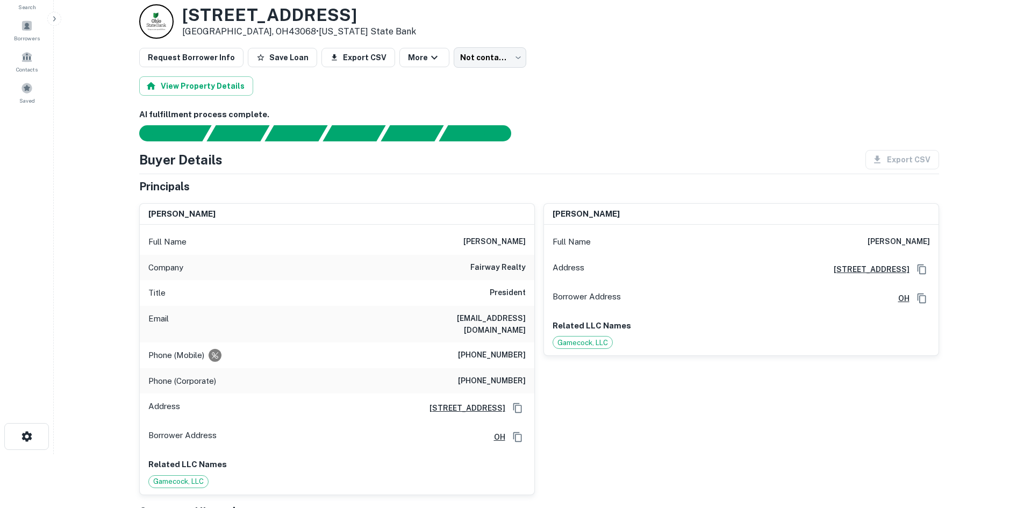
click at [816, 148] on div "AI fulfillment process complete. Buyer Details Export CSV Principals mark w. ca…" at bounding box center [539, 389] width 800 height 561
click at [558, 162] on div "Buyer Details Export CSV" at bounding box center [539, 159] width 800 height 19
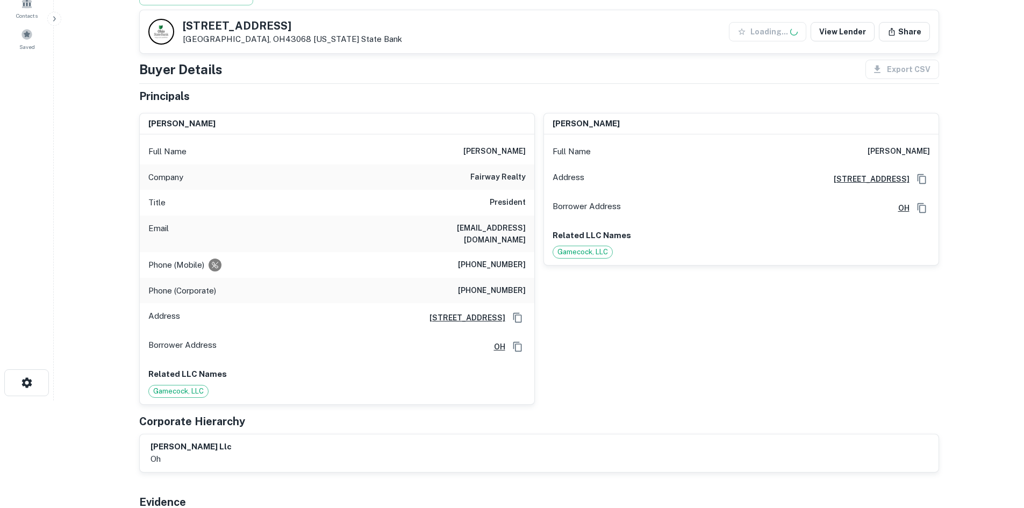
scroll to position [709, 0]
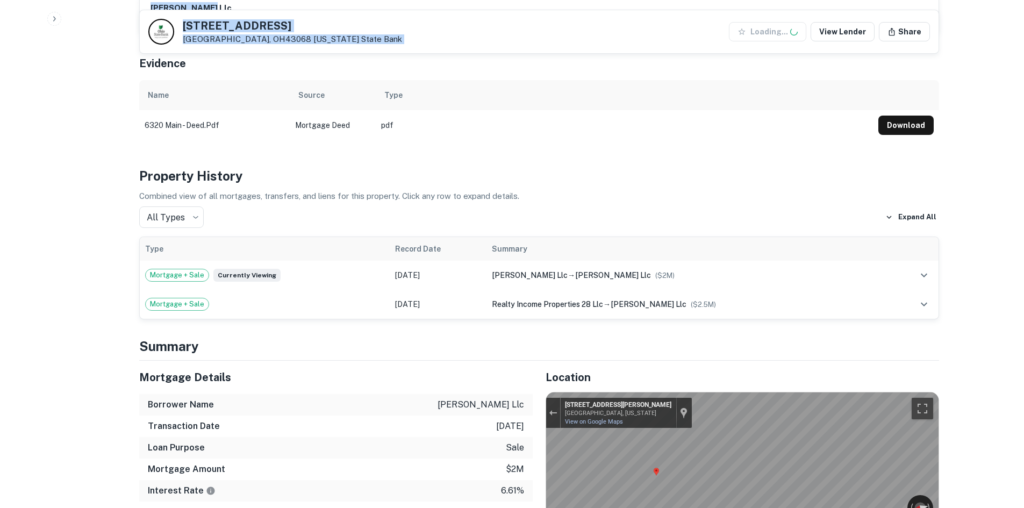
drag, startPoint x: 251, startPoint y: 422, endPoint x: -8, endPoint y: 672, distance: 359.8
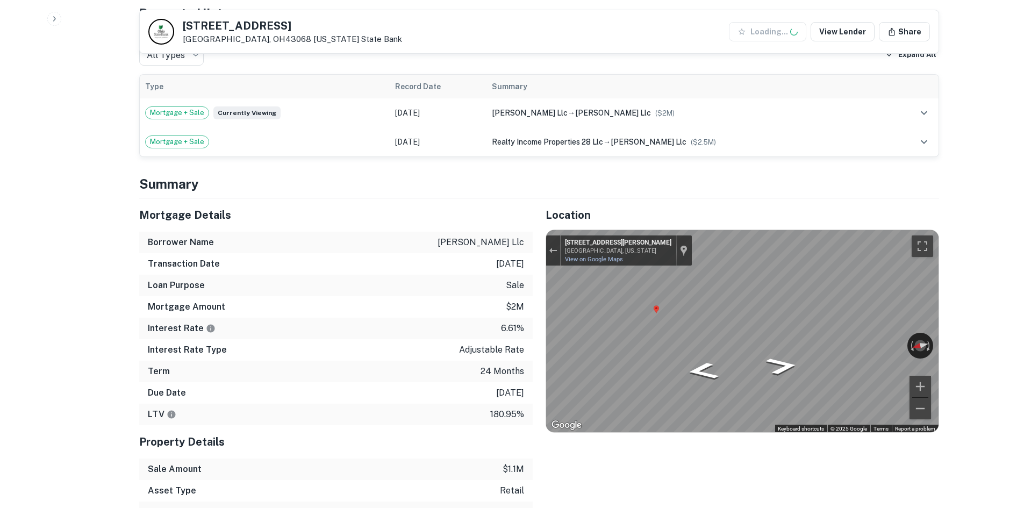
click at [402, 174] on h4 "Summary" at bounding box center [539, 183] width 800 height 19
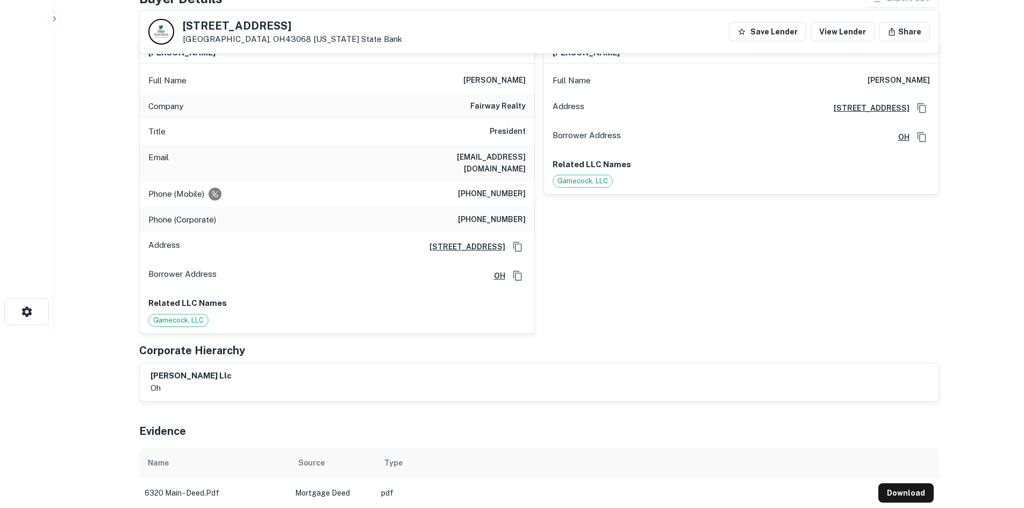
scroll to position [161, 0]
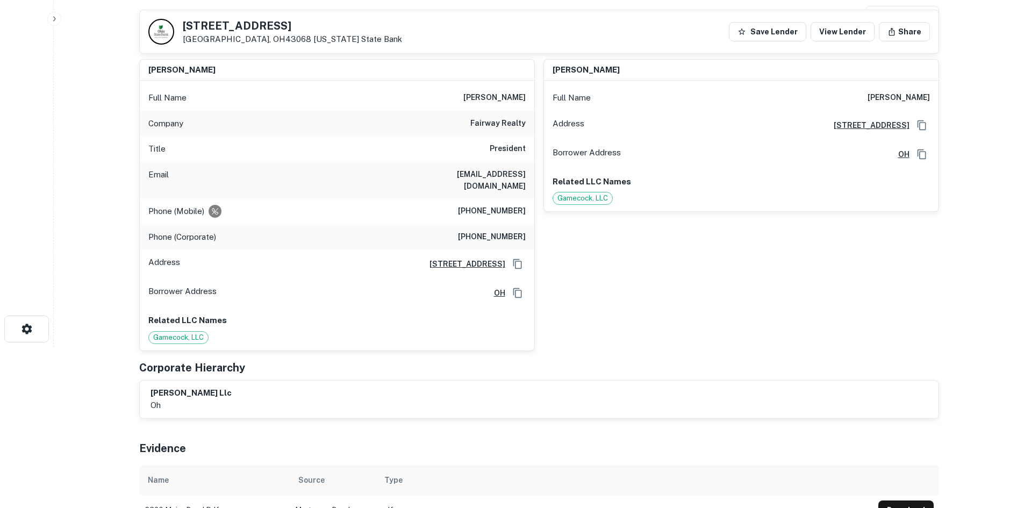
click at [672, 316] on div "jeffrey l. gregg Full Name jeffrey l. gregg Address 475 Metro Pi S Ste 450, Dub…" at bounding box center [737, 201] width 404 height 301
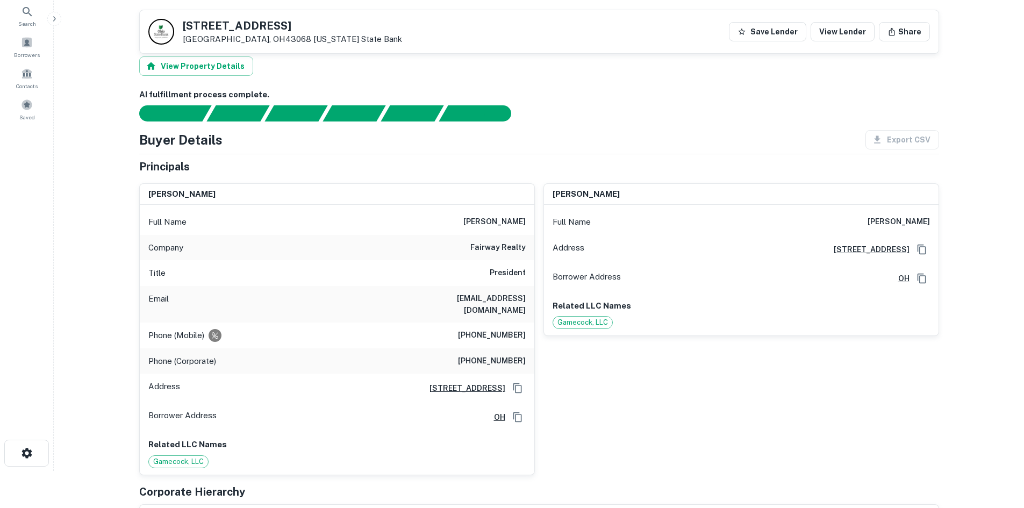
scroll to position [0, 0]
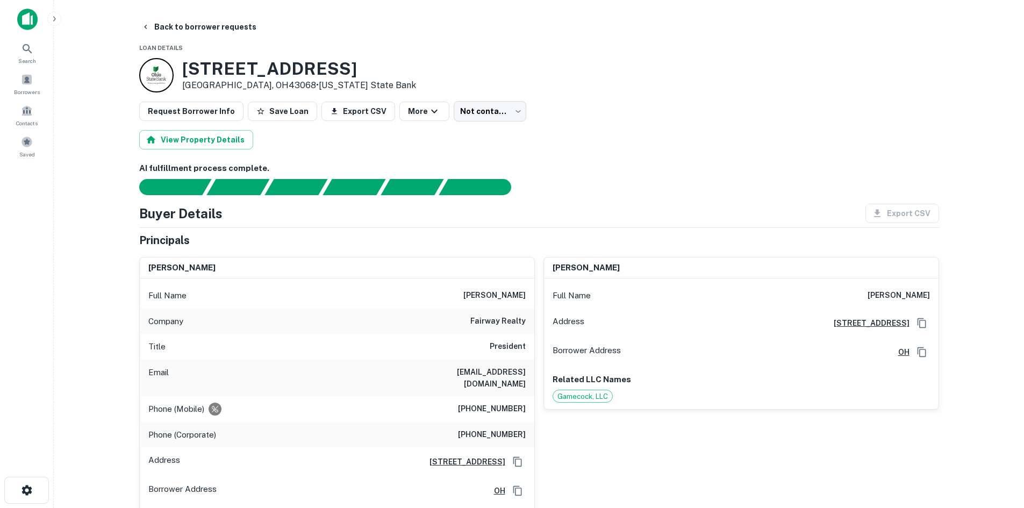
drag, startPoint x: 162, startPoint y: 263, endPoint x: 283, endPoint y: 273, distance: 120.8
click at [283, 273] on div "mark w. catalano" at bounding box center [337, 269] width 395 height 22
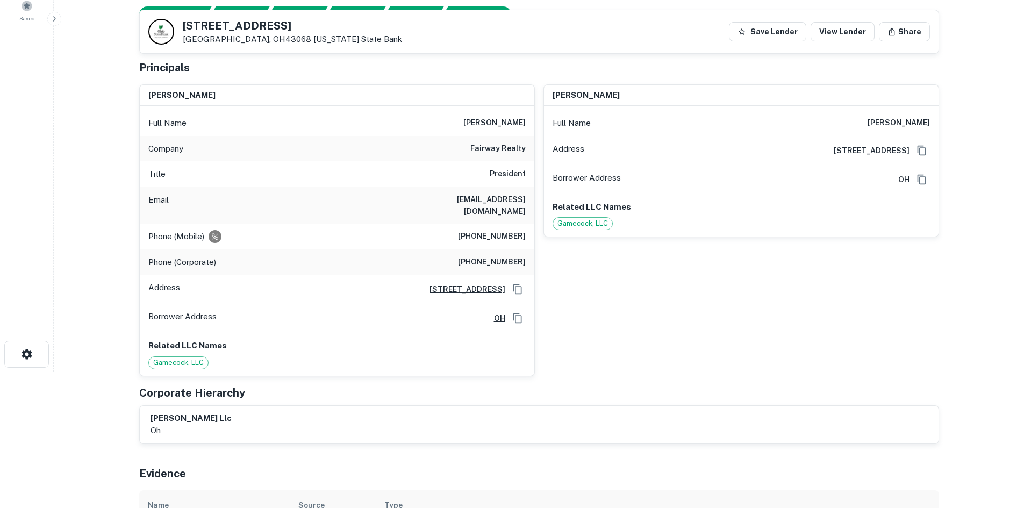
scroll to position [161, 0]
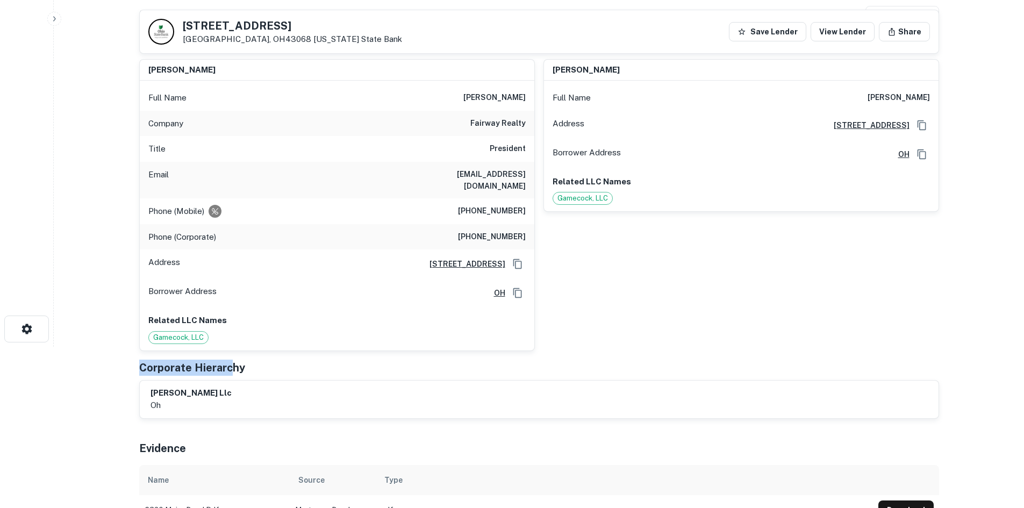
drag, startPoint x: 228, startPoint y: 350, endPoint x: 142, endPoint y: 342, distance: 86.4
click at [142, 342] on div "Principals mark w. catalano Full Name mark w. catalano Company fairway realty T…" at bounding box center [539, 226] width 800 height 384
click at [159, 362] on h5 "Corporate Hierarchy" at bounding box center [192, 368] width 106 height 16
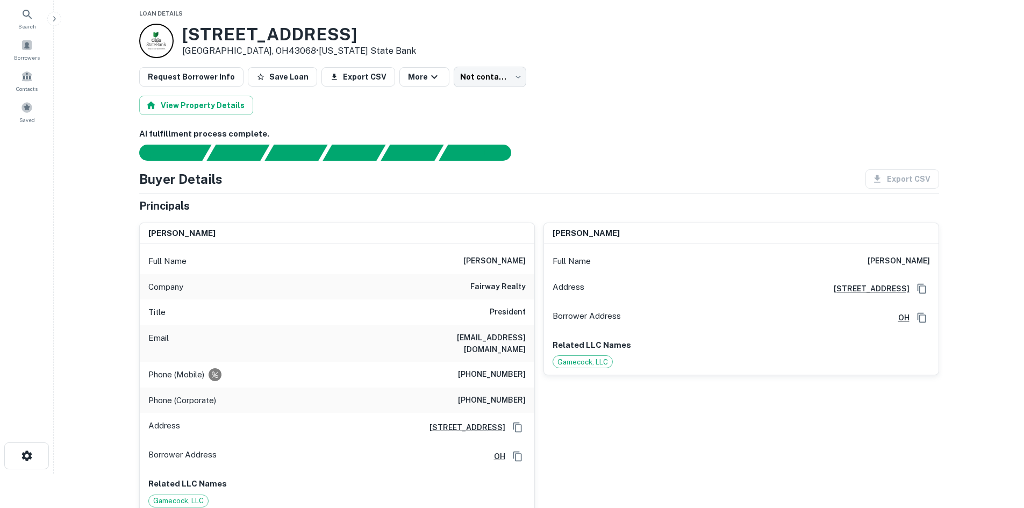
scroll to position [0, 0]
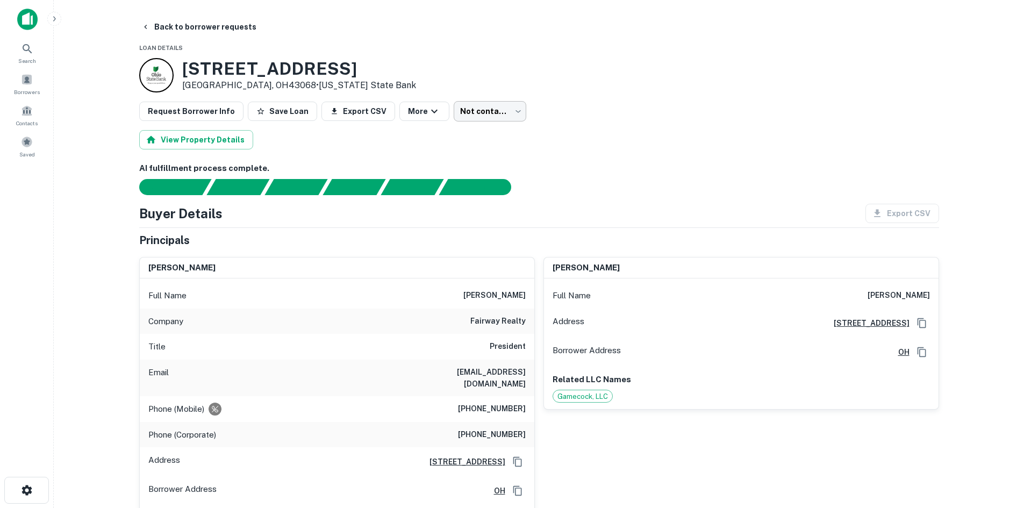
click at [490, 116] on body "Search Borrowers Contacts Saved Back to borrower requests Loan Details 6320 E M…" at bounding box center [512, 254] width 1024 height 508
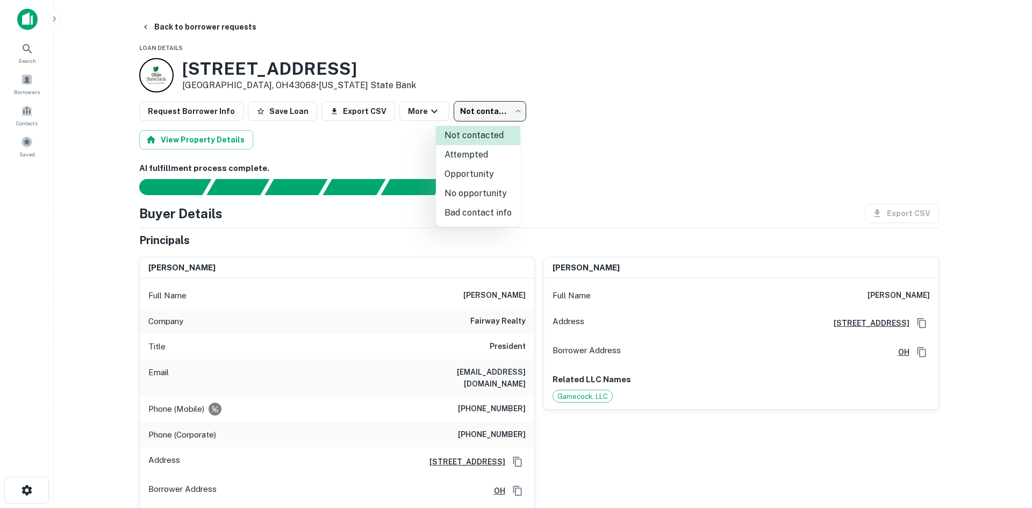
click at [497, 155] on li "Attempted" at bounding box center [478, 154] width 84 height 19
type input "*********"
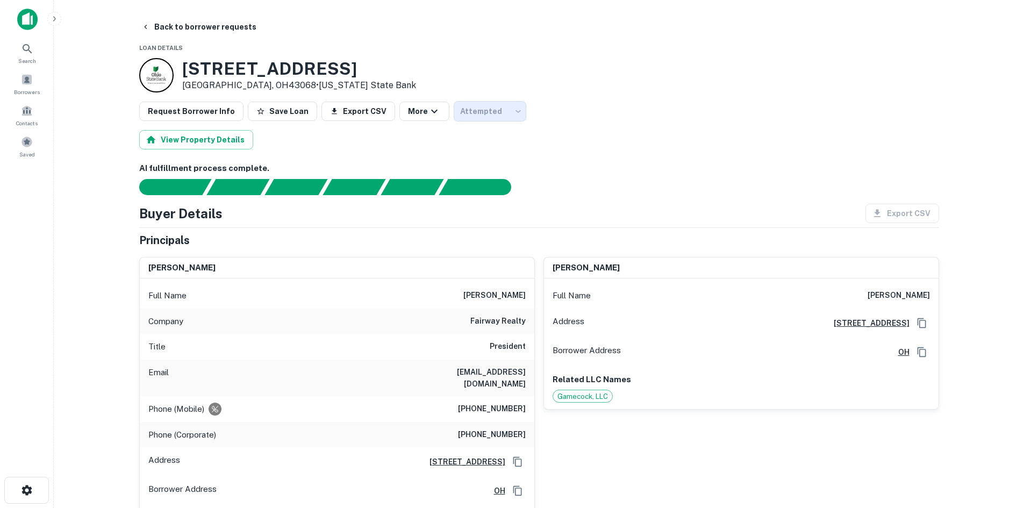
click at [506, 118] on div "Attempted" at bounding box center [490, 111] width 73 height 20
click at [515, 80] on div "6320 E MAIN ST Reynoldsburg, OH43068 • Ohio State Bank" at bounding box center [539, 75] width 800 height 34
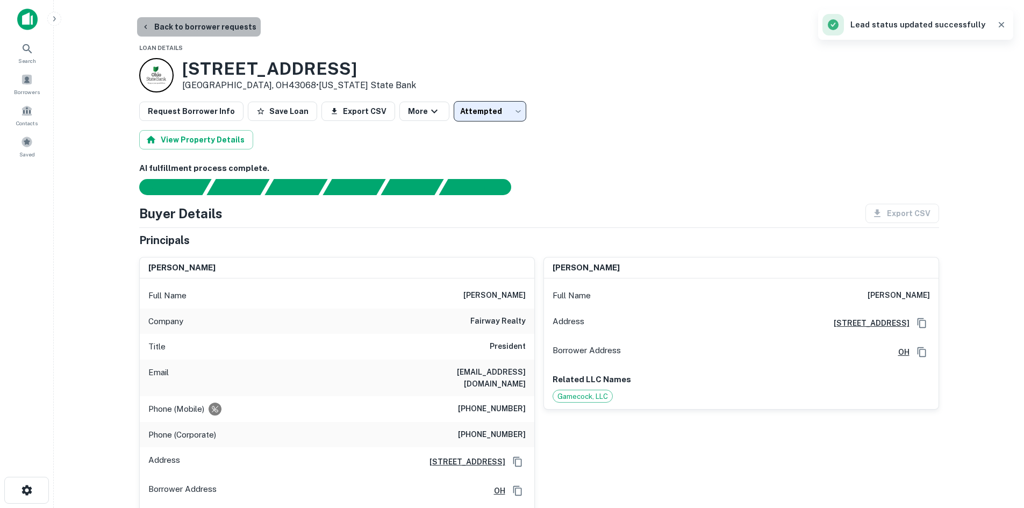
click at [225, 30] on button "Back to borrower requests" at bounding box center [199, 26] width 124 height 19
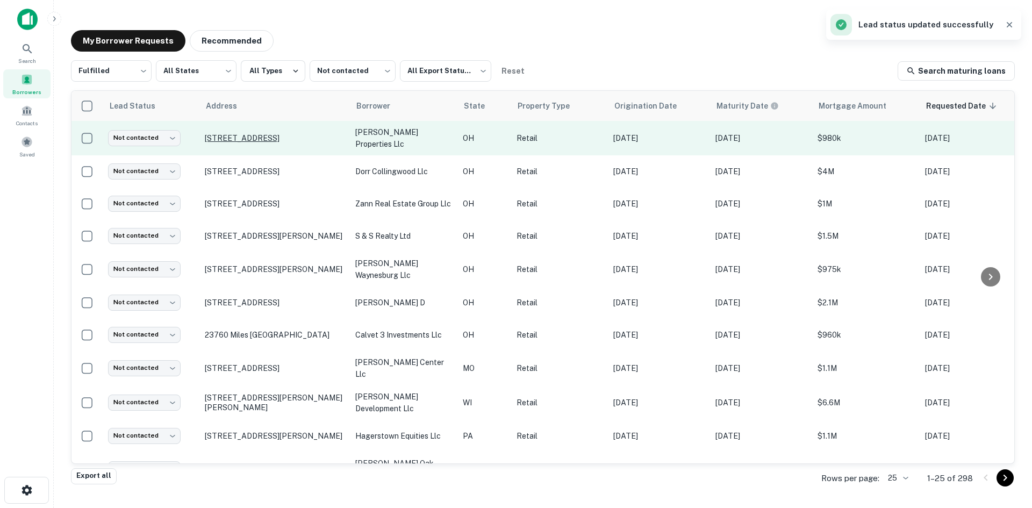
click at [236, 133] on p "7990 Springboro Pike Miamisburg, OH45342" at bounding box center [275, 138] width 140 height 10
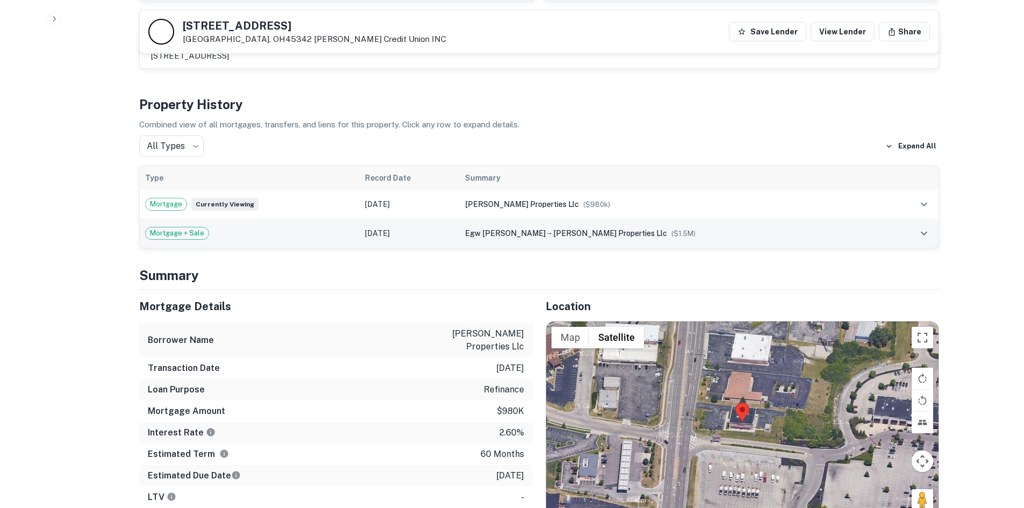
scroll to position [1129, 0]
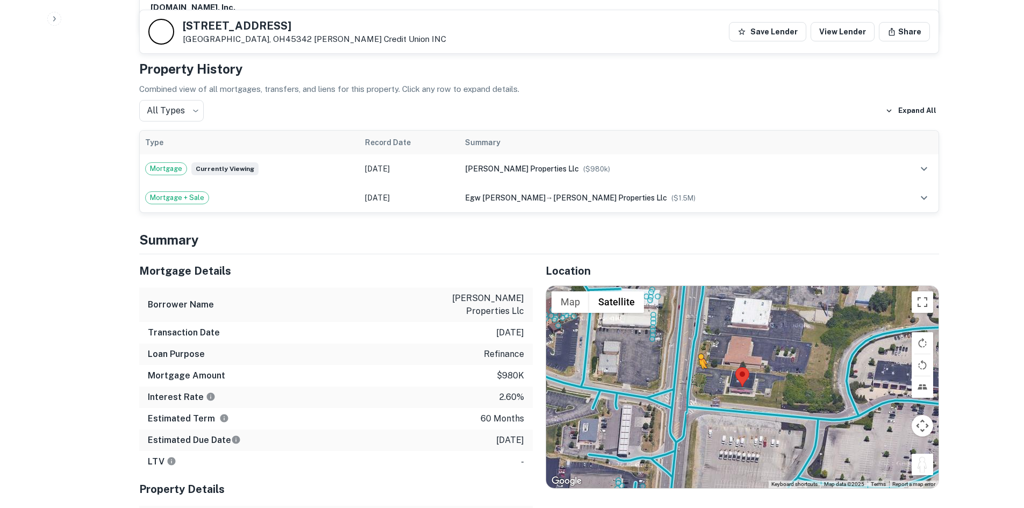
drag, startPoint x: 925, startPoint y: 434, endPoint x: 694, endPoint y: 341, distance: 249.0
click at [694, 341] on div "To activate drag with keyboard, press Alt + Enter. Once in keyboard drag state,…" at bounding box center [742, 387] width 393 height 202
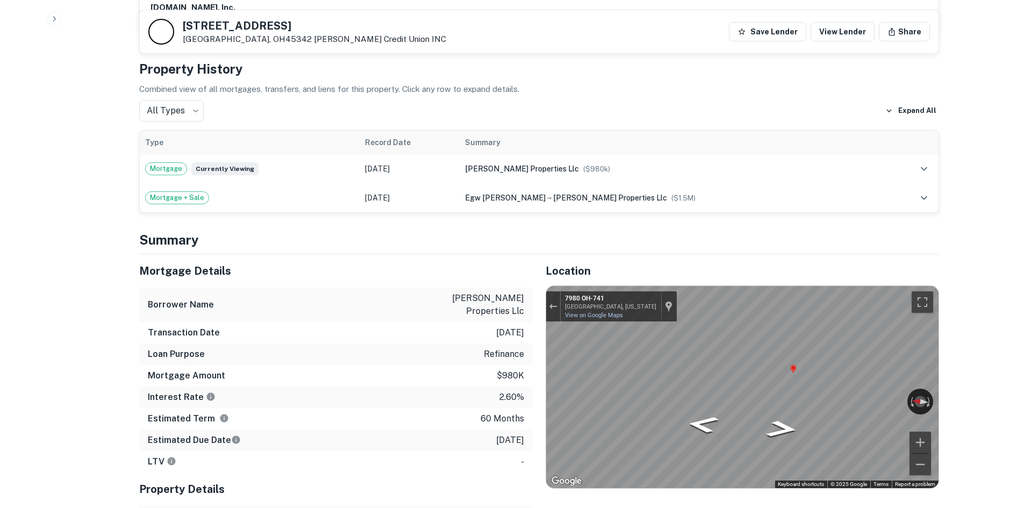
click at [379, 320] on div "Mortgage Details Borrower Name vraj properties llc Transaction Date 2/3/2021 Lo…" at bounding box center [532, 423] width 813 height 338
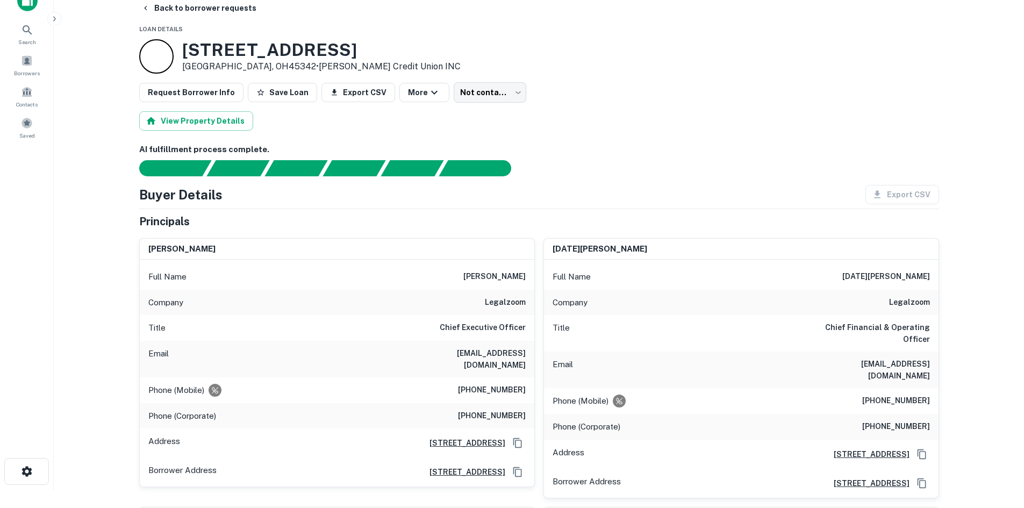
scroll to position [0, 0]
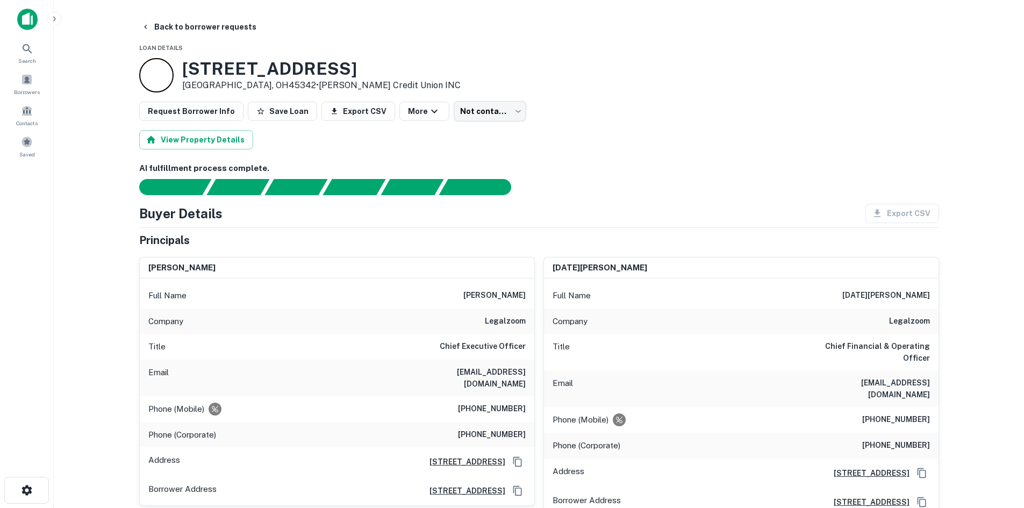
click at [498, 403] on h6 "(310) 365-3333" at bounding box center [492, 409] width 68 height 13
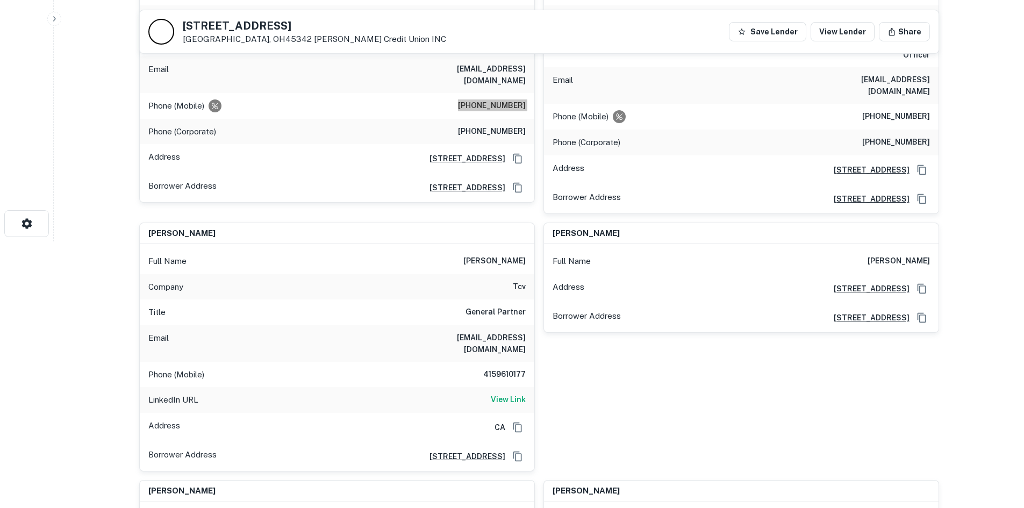
scroll to position [54, 0]
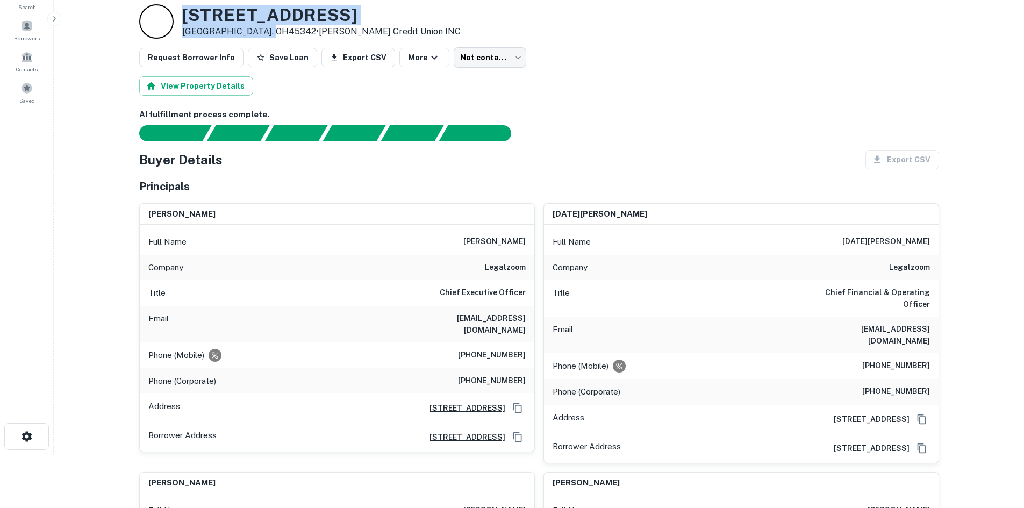
drag, startPoint x: 179, startPoint y: 19, endPoint x: 273, endPoint y: 30, distance: 94.7
click at [273, 30] on div "7990 Springboro Pike Miamisburg, OH45342 • Wright-patt Credit Union INC" at bounding box center [300, 21] width 322 height 34
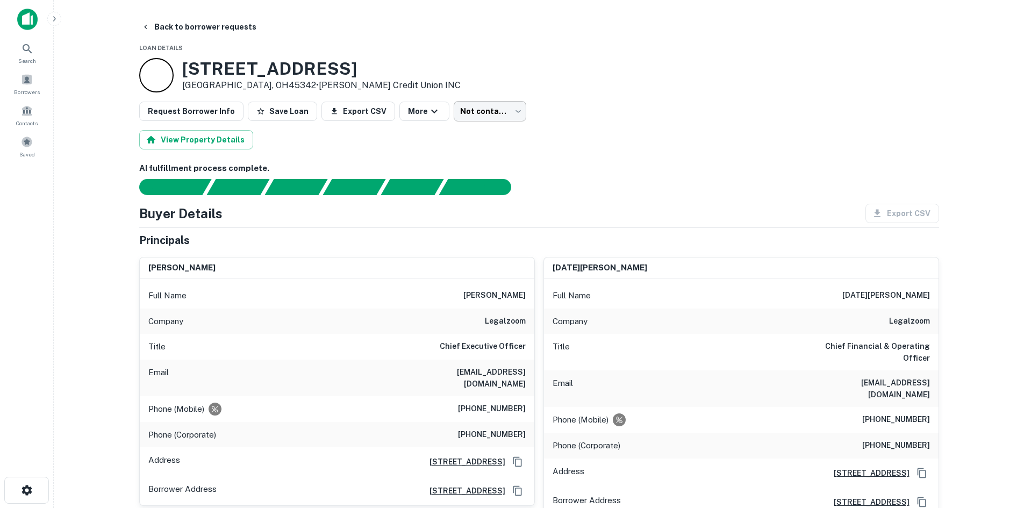
click at [478, 111] on body "Search Borrowers Contacts Saved Back to borrower requests Loan Details 7990 Spr…" at bounding box center [512, 254] width 1024 height 508
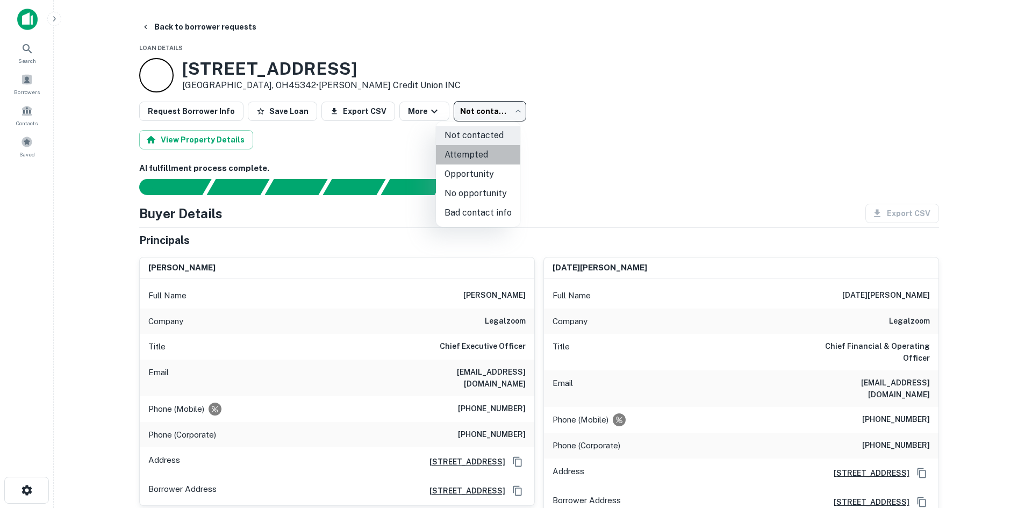
click at [482, 153] on li "Attempted" at bounding box center [478, 154] width 84 height 19
type input "*********"
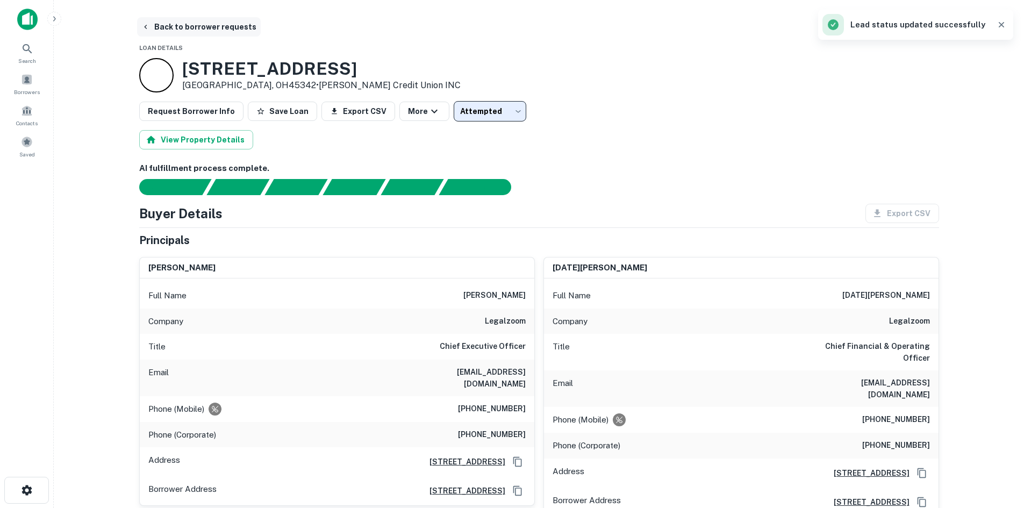
click at [226, 32] on button "Back to borrower requests" at bounding box center [199, 26] width 124 height 19
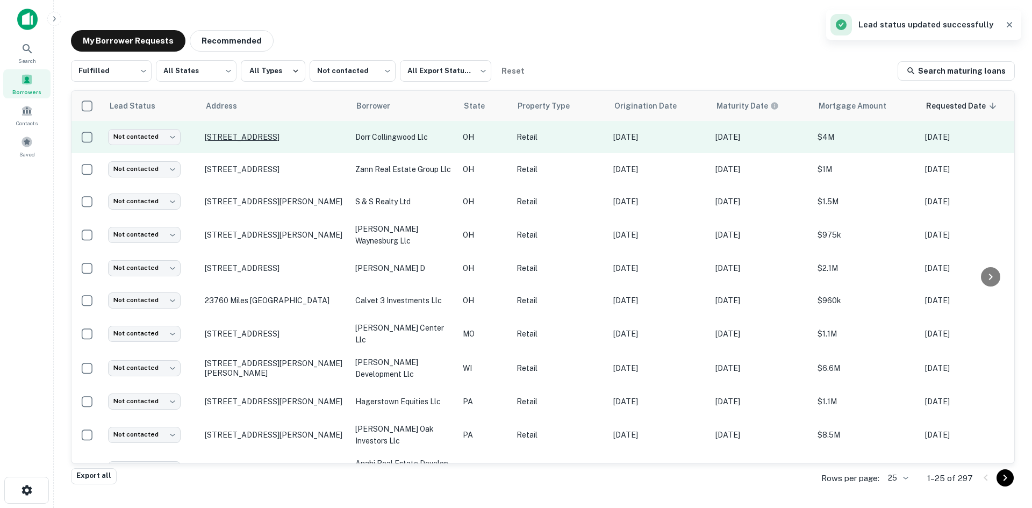
click at [248, 138] on p "1218 City Park Ave Toledo, OH43604" at bounding box center [275, 137] width 140 height 10
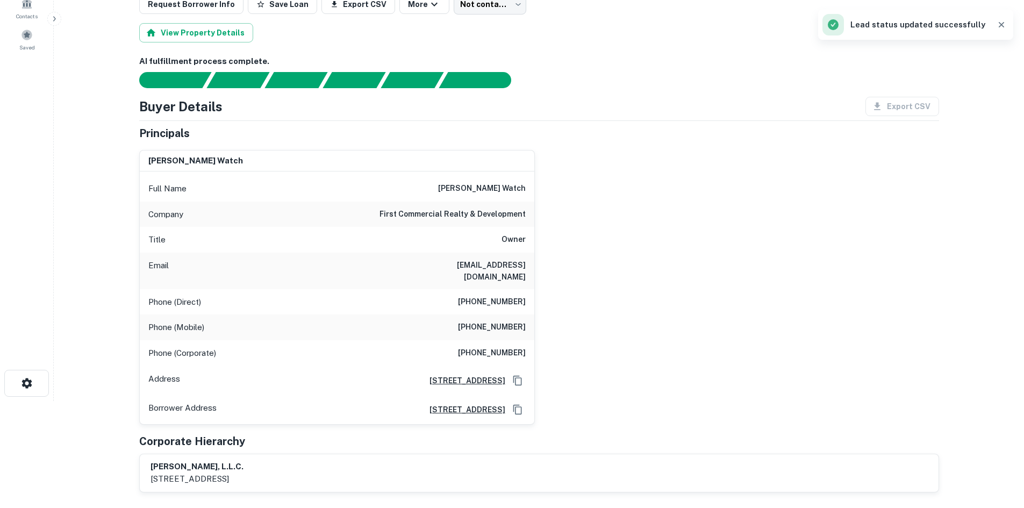
scroll to position [108, 0]
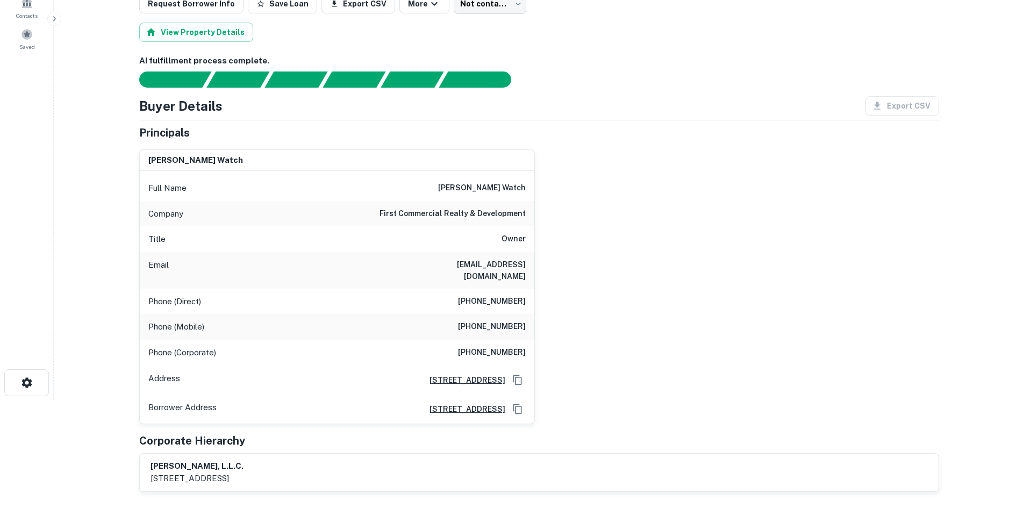
click at [459, 212] on h6 "first commercial realty & development" at bounding box center [453, 214] width 146 height 13
click at [460, 212] on h6 "first commercial realty & development" at bounding box center [453, 214] width 146 height 13
click at [490, 174] on div "Full Name william e. watch Company first commercial realty & development Title …" at bounding box center [337, 297] width 395 height 252
click at [509, 289] on div "Phone (Direct) (248) 415-2281" at bounding box center [337, 302] width 395 height 26
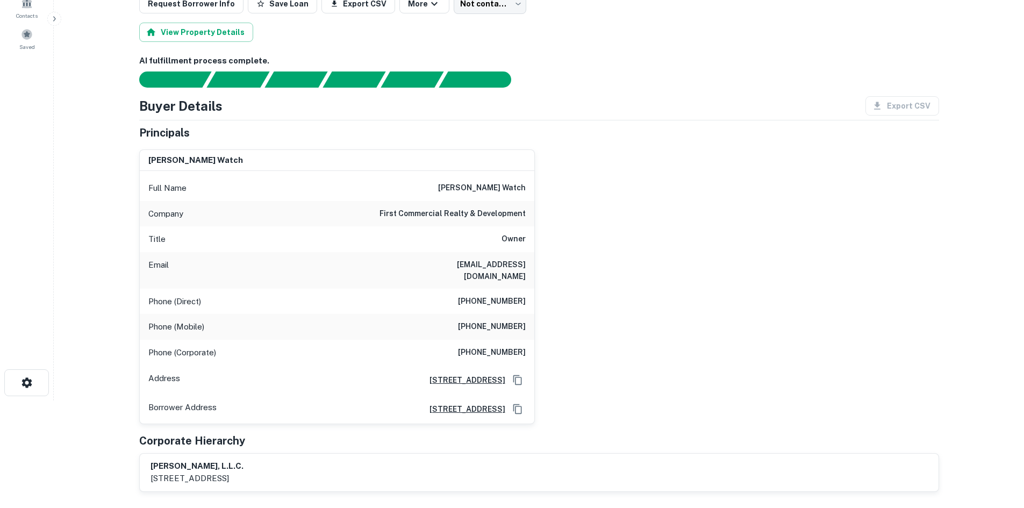
click at [509, 295] on h6 "(248) 415-2281" at bounding box center [492, 301] width 68 height 13
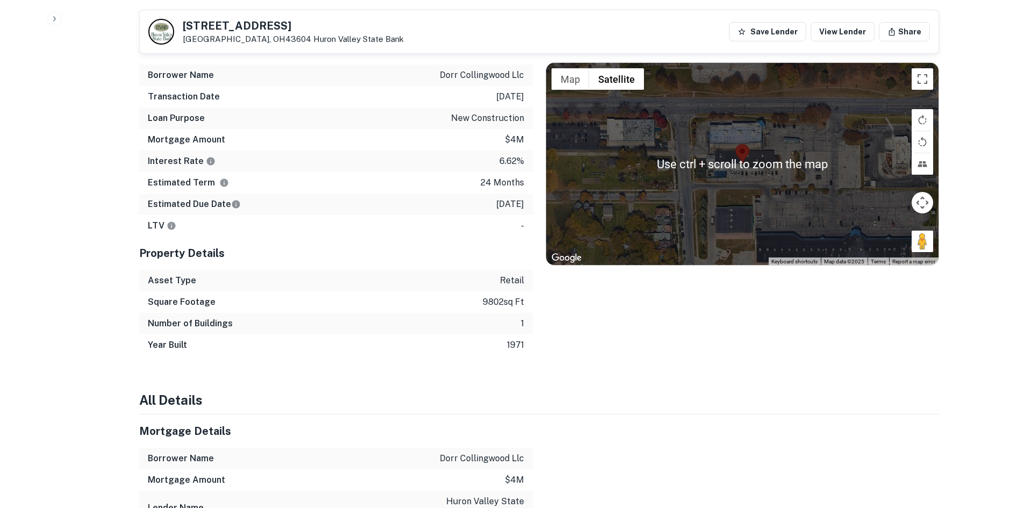
scroll to position [592, 0]
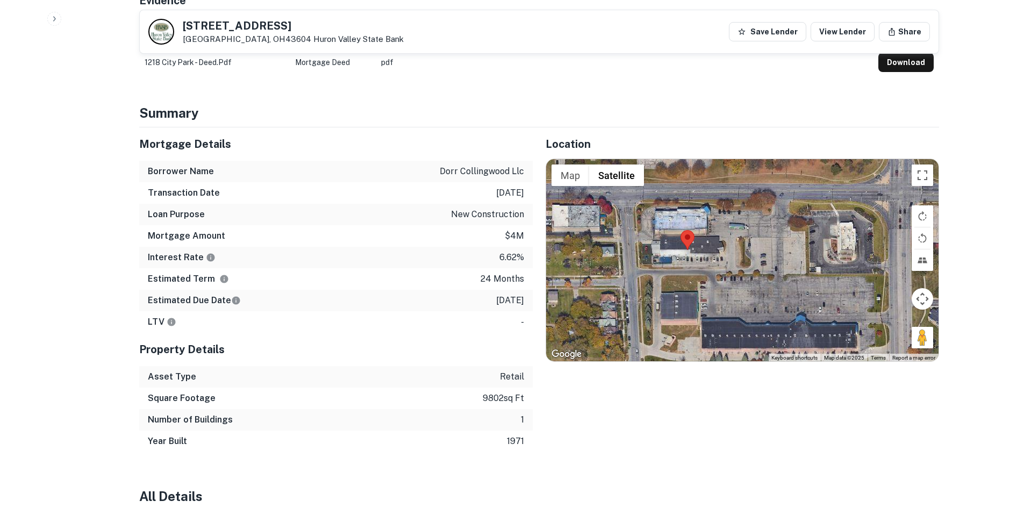
drag, startPoint x: 917, startPoint y: 338, endPoint x: 865, endPoint y: 329, distance: 53.1
click at [865, 329] on div at bounding box center [742, 260] width 393 height 202
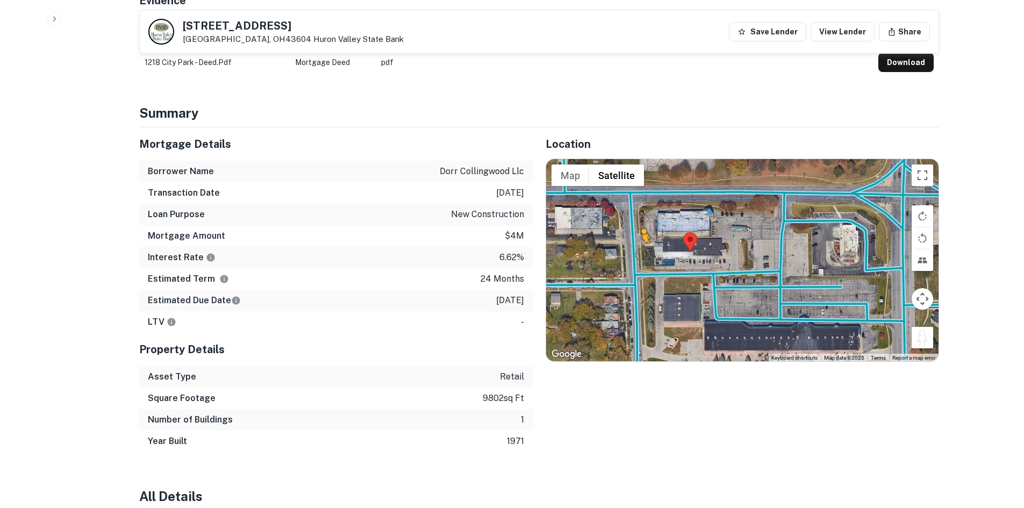
drag, startPoint x: 899, startPoint y: 324, endPoint x: 635, endPoint y: 241, distance: 276.7
click at [635, 241] on div "To activate drag with keyboard, press Alt + Enter. Once in keyboard drag state,…" at bounding box center [742, 260] width 393 height 202
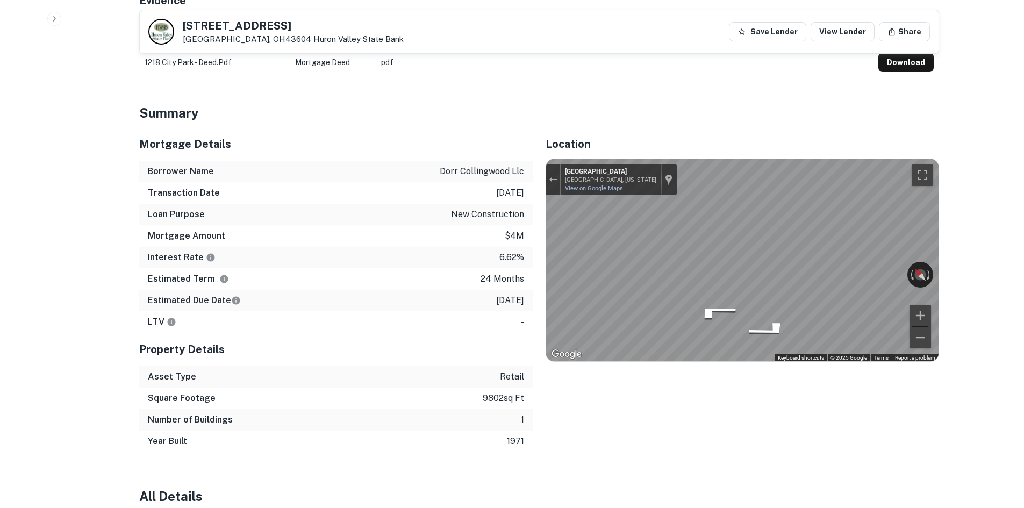
click at [528, 228] on div "Mortgage Details Borrower Name dorr collingwood llc Transaction Date 1/31/2024 …" at bounding box center [532, 289] width 813 height 325
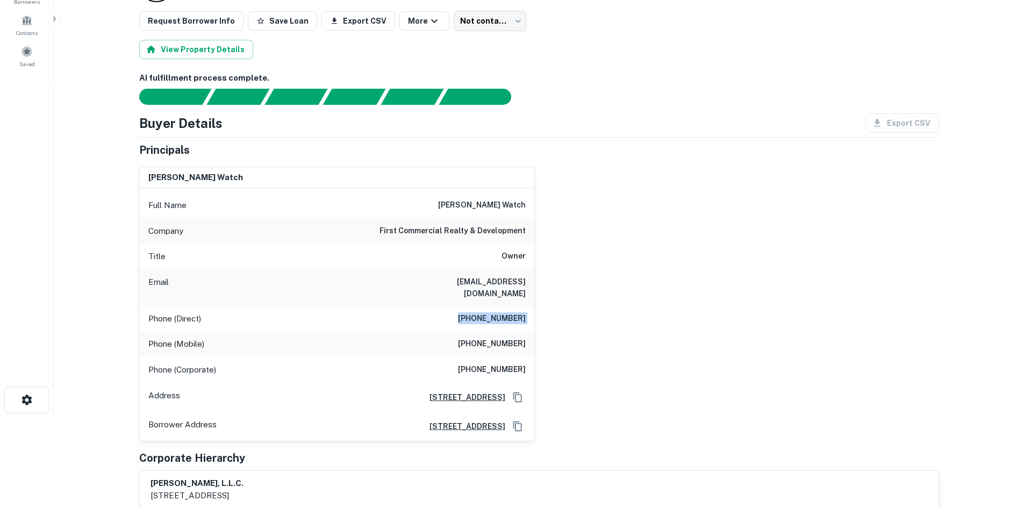
scroll to position [108, 0]
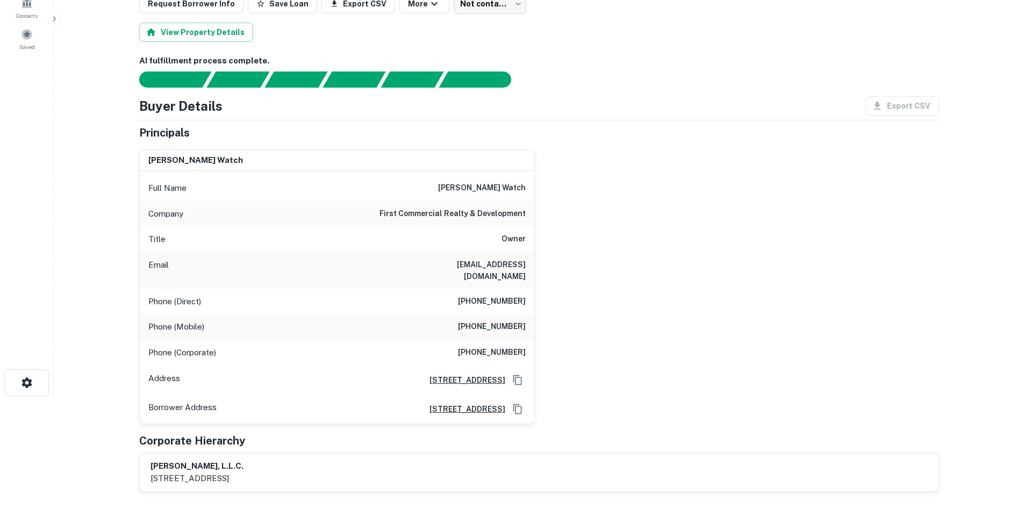
click at [442, 237] on div "Title Owner" at bounding box center [337, 239] width 395 height 26
drag, startPoint x: 521, startPoint y: 198, endPoint x: 673, endPoint y: 198, distance: 152.7
click at [673, 198] on div "william e. watch Full Name william e. watch Company first commercial realty & d…" at bounding box center [535, 282] width 809 height 283
drag, startPoint x: 438, startPoint y: 333, endPoint x: 491, endPoint y: 332, distance: 52.7
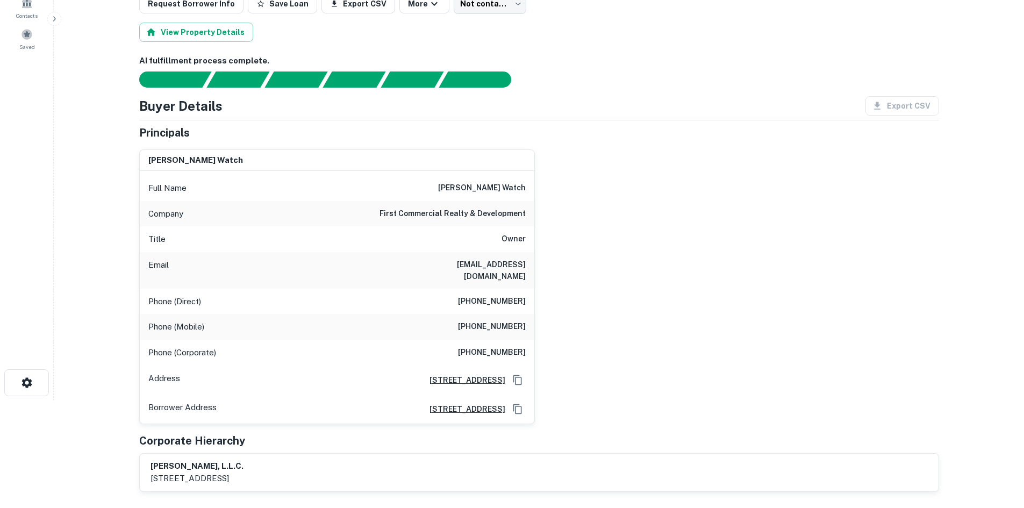
click at [438, 340] on div "Phone (Corporate) (248) 352-5000" at bounding box center [337, 353] width 395 height 26
click at [492, 340] on div "Phone (Corporate) (248) 352-5000" at bounding box center [337, 353] width 395 height 26
click at [498, 320] on h6 "(248) 415-2280" at bounding box center [492, 326] width 68 height 13
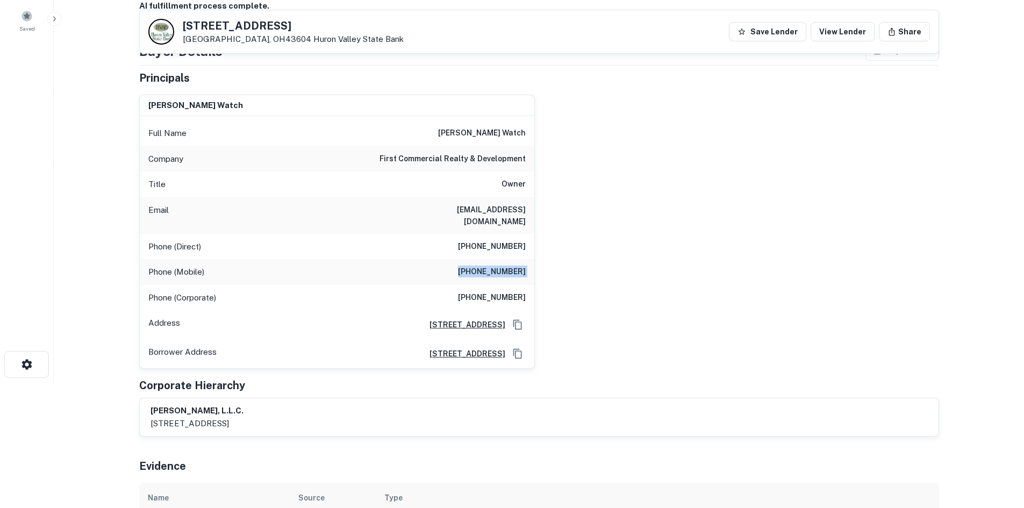
scroll to position [0, 0]
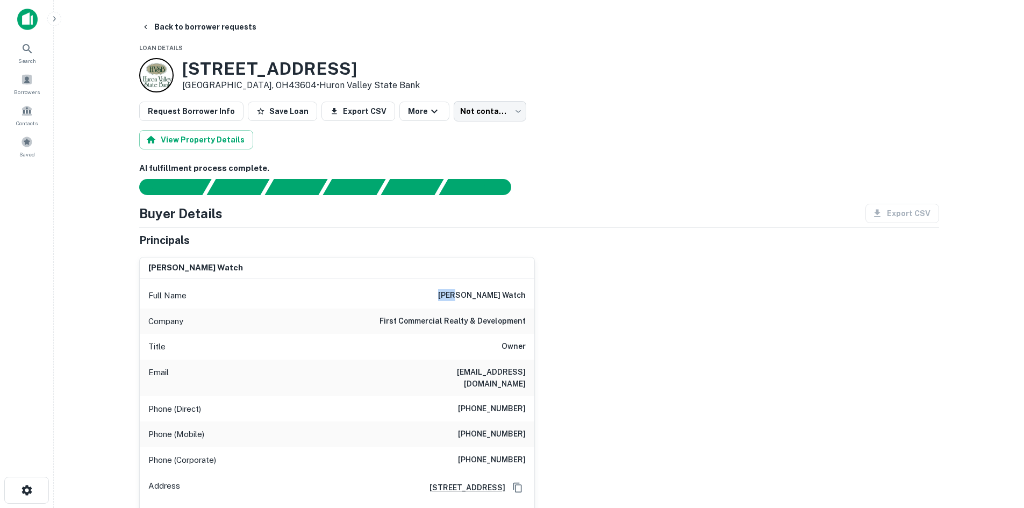
drag, startPoint x: 465, startPoint y: 287, endPoint x: 480, endPoint y: 308, distance: 25.4
click at [480, 308] on div "Full Name william e. watch" at bounding box center [337, 296] width 395 height 26
click at [617, 299] on div "william e. watch Full Name william e. watch Company first commercial realty & d…" at bounding box center [535, 389] width 809 height 283
click at [476, 113] on body "Search Borrowers Contacts Saved Back to borrower requests Loan Details 1218 Cit…" at bounding box center [512, 254] width 1024 height 508
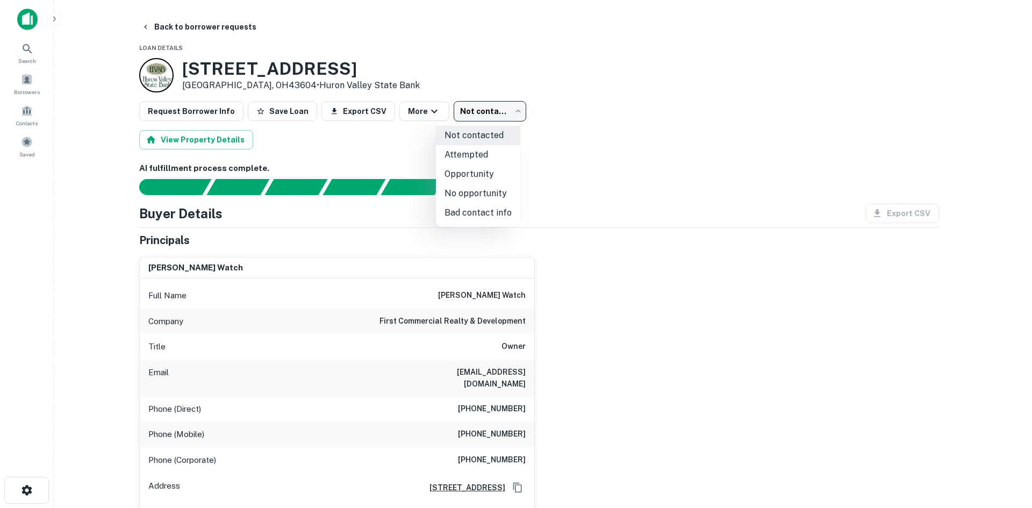
click at [473, 151] on li "Attempted" at bounding box center [478, 154] width 84 height 19
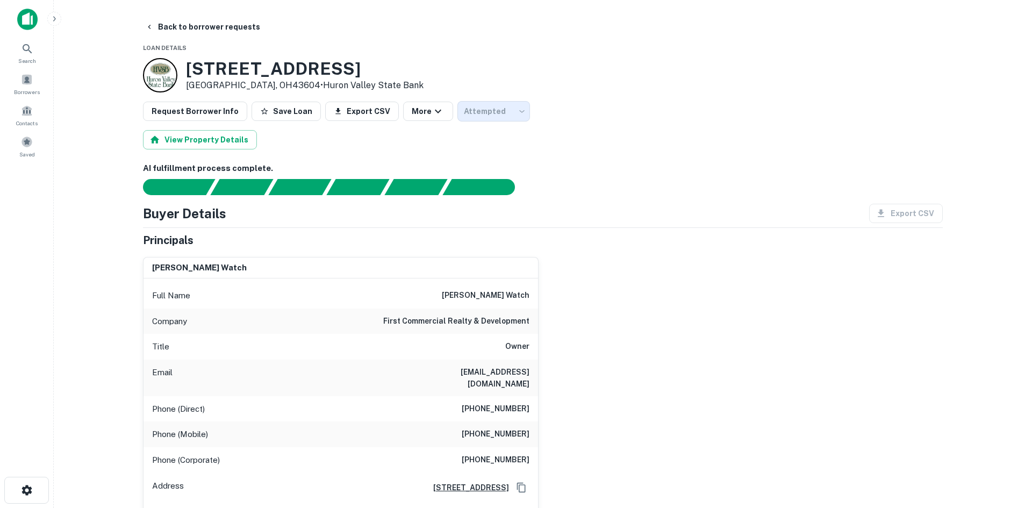
type input "*********"
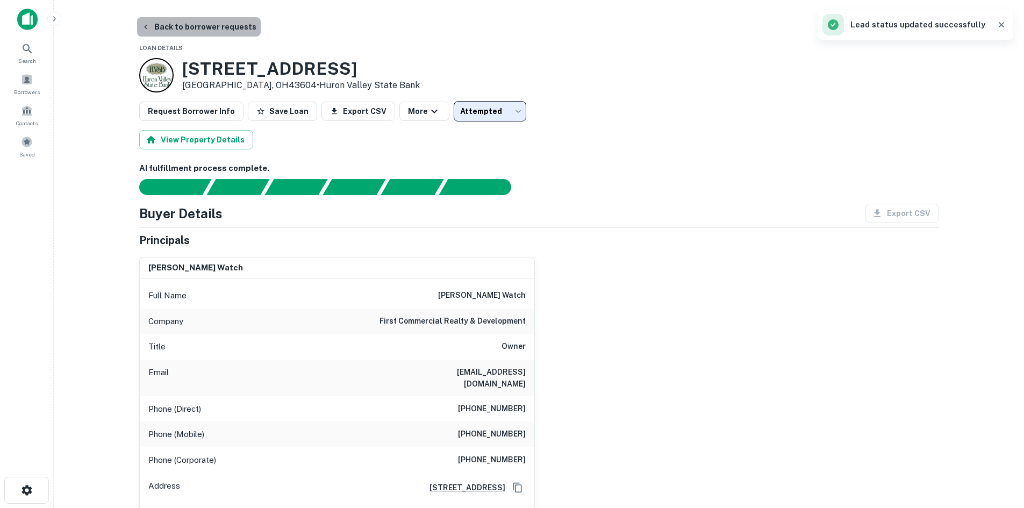
click at [237, 31] on button "Back to borrower requests" at bounding box center [199, 26] width 124 height 19
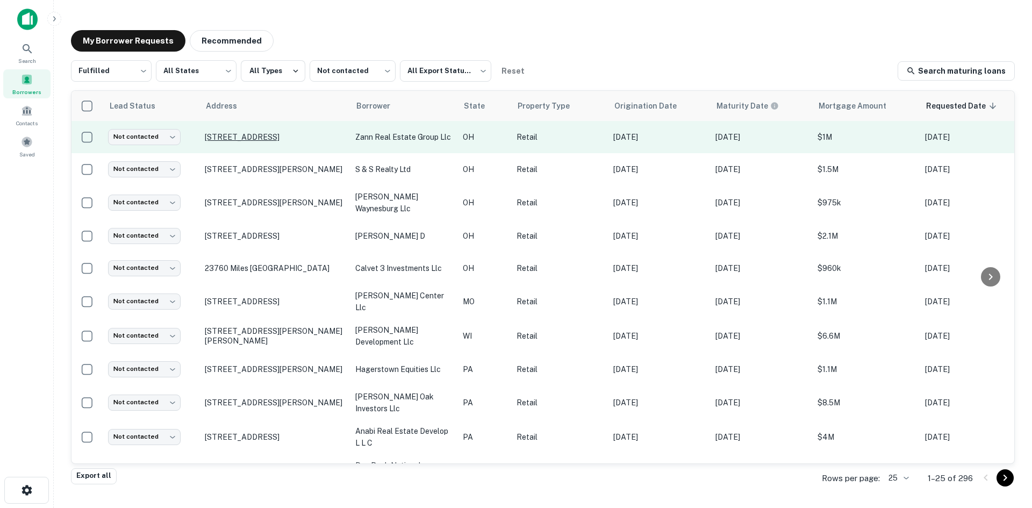
click at [284, 134] on p "5770 Springboro Pike Dayton, OH45449" at bounding box center [275, 137] width 140 height 10
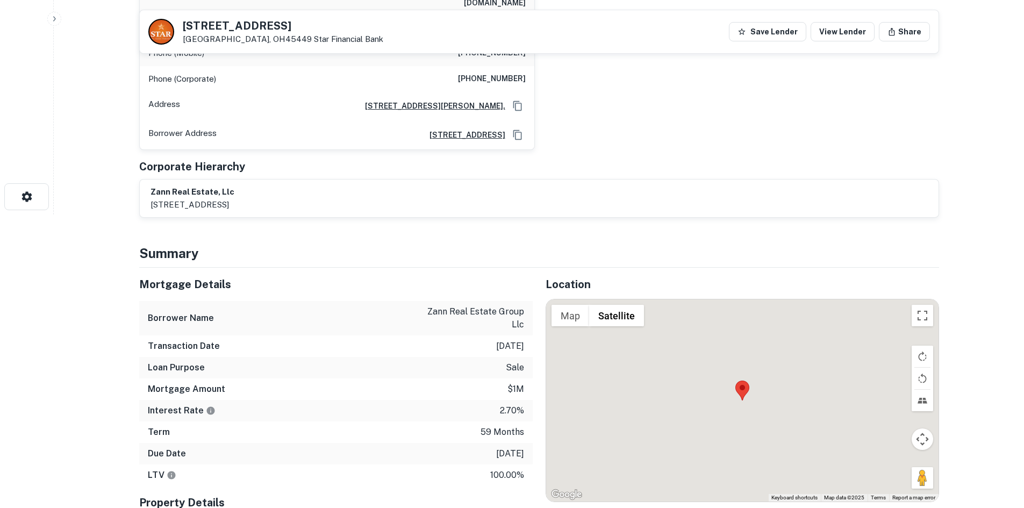
scroll to position [376, 0]
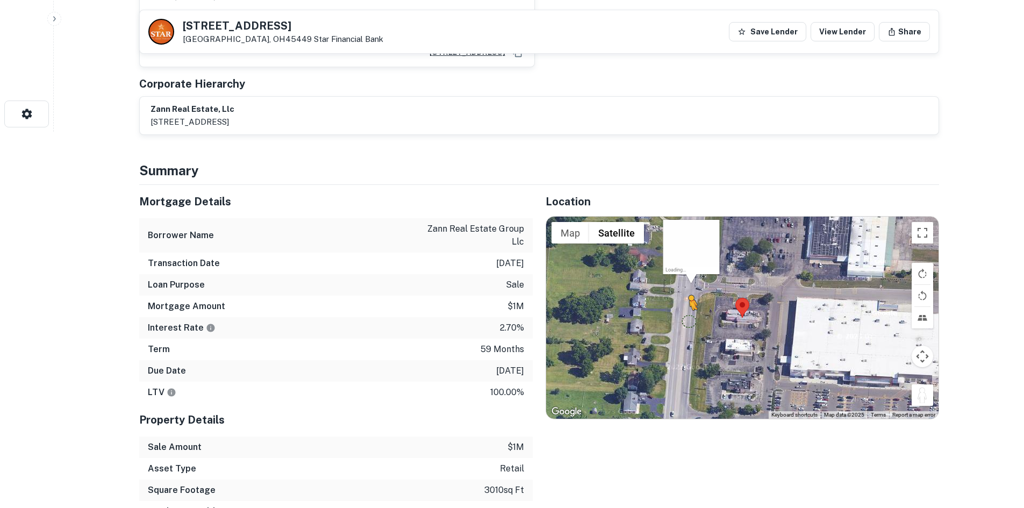
drag, startPoint x: 923, startPoint y: 389, endPoint x: 689, endPoint y: 310, distance: 247.4
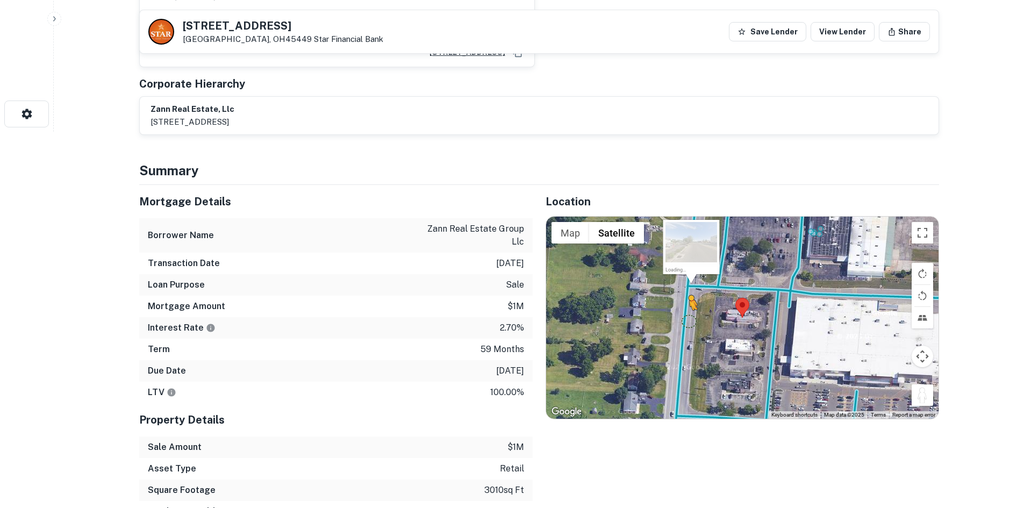
click at [689, 310] on div "To activate drag with keyboard, press Alt + Enter. Once in keyboard drag state,…" at bounding box center [742, 318] width 393 height 202
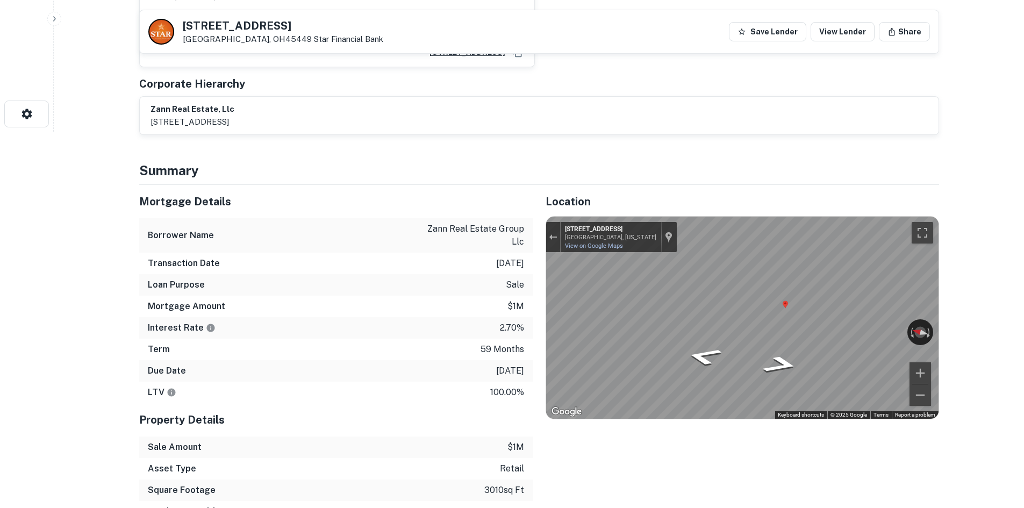
click at [421, 286] on div "Mortgage Details Borrower Name zann real estate group llc Transaction Date 3/10…" at bounding box center [532, 364] width 813 height 359
click at [784, 352] on icon "Go South, N Springboro Pike" at bounding box center [781, 365] width 66 height 26
click at [776, 352] on icon "Go South, N Springboro Pike" at bounding box center [781, 365] width 66 height 26
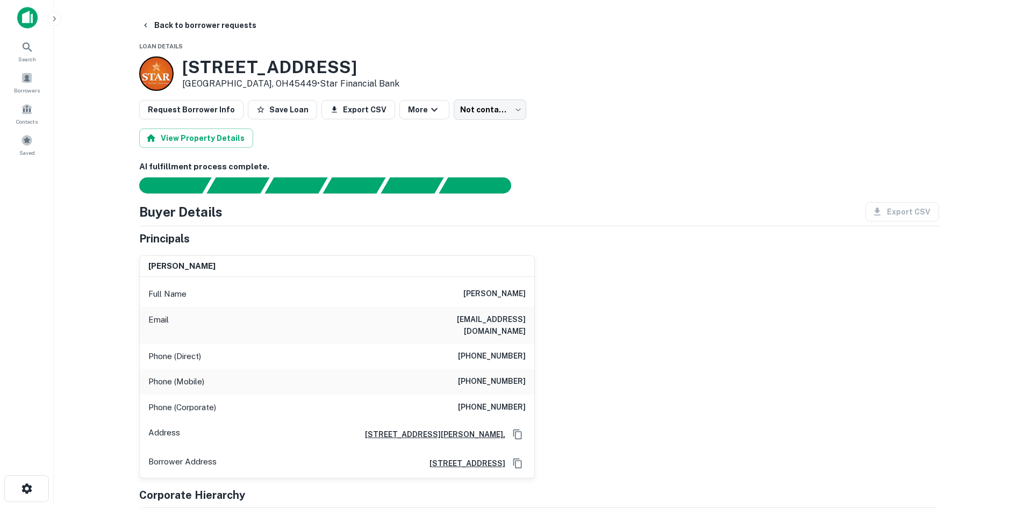
scroll to position [0, 0]
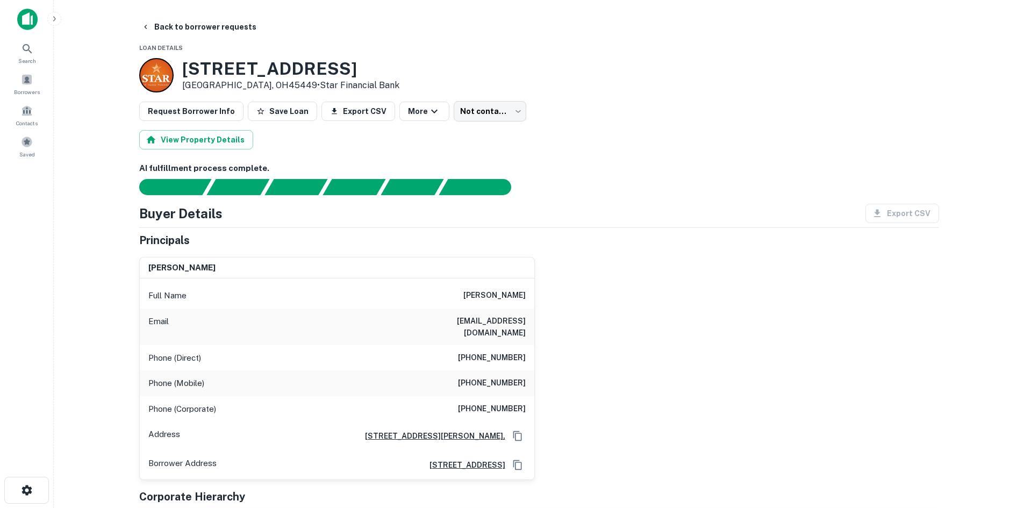
click at [498, 378] on h6 "(773) 360-8975" at bounding box center [492, 383] width 68 height 13
click at [498, 377] on h6 "(773) 360-8975" at bounding box center [492, 383] width 68 height 13
click at [503, 352] on h6 "(216) 321-6207" at bounding box center [492, 358] width 68 height 13
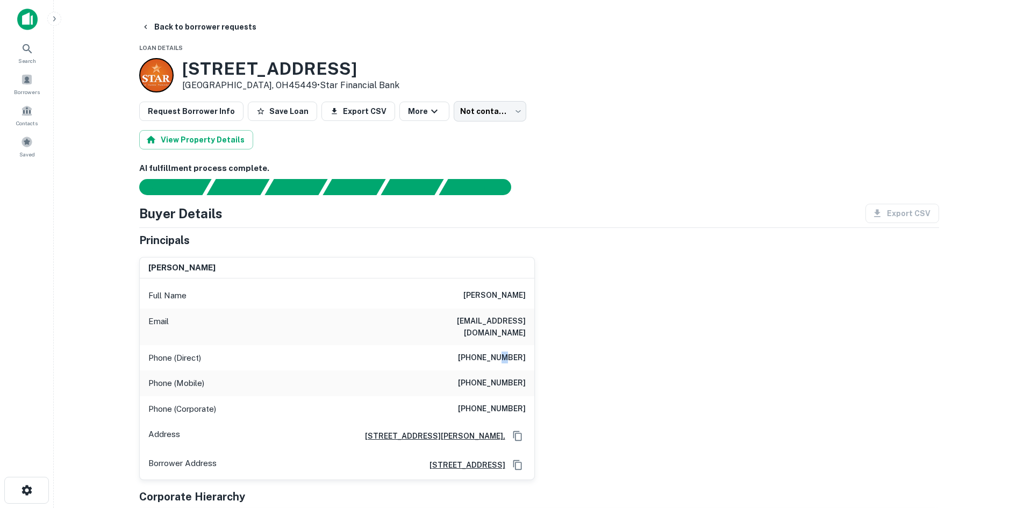
click at [503, 352] on h6 "(216) 321-6207" at bounding box center [492, 358] width 68 height 13
click at [691, 281] on div "patrick j zann Full Name patrick j zann Email pzannkf55@netscape.net Phone (Dir…" at bounding box center [535, 364] width 809 height 232
drag, startPoint x: 484, startPoint y: 302, endPoint x: 514, endPoint y: 336, distance: 45.3
click at [513, 336] on div "Full Name patrick j zann Email pzannkf55@netscape.net Phone (Direct) (216) 321-…" at bounding box center [337, 379] width 395 height 201
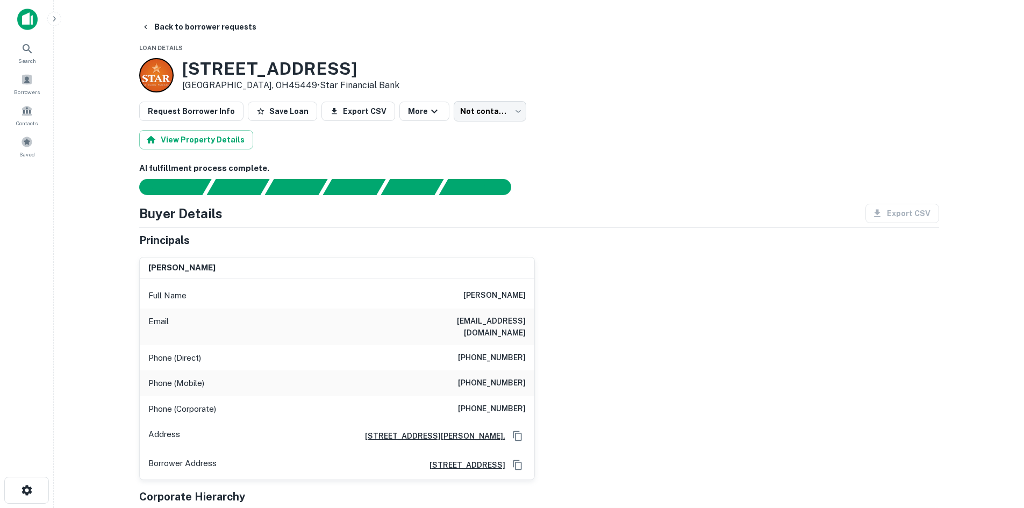
click at [507, 371] on div "Phone (Mobile) (773) 360-8975" at bounding box center [337, 384] width 395 height 26
click at [508, 377] on h6 "(773) 360-8975" at bounding box center [492, 383] width 68 height 13
click at [530, 297] on div "Full Name patrick j zann" at bounding box center [337, 296] width 395 height 26
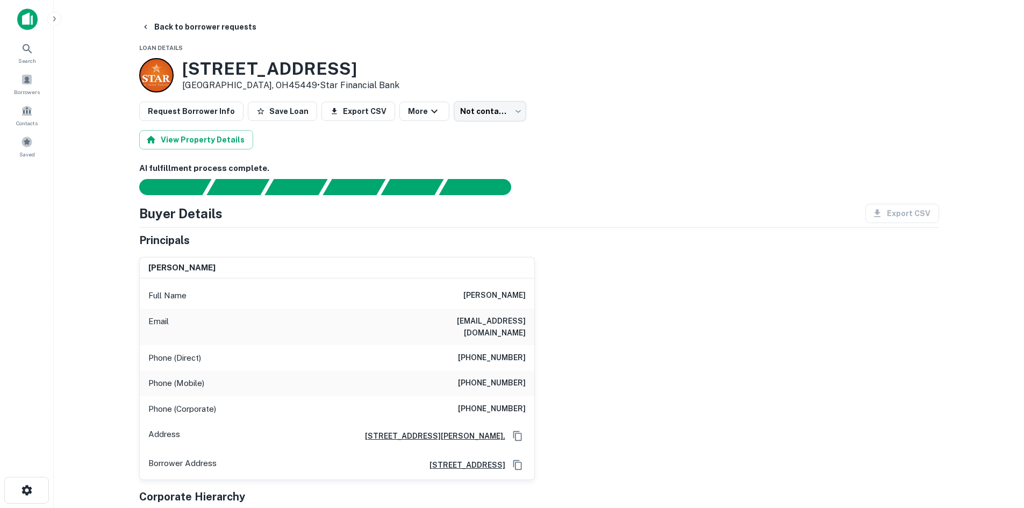
click at [520, 377] on h6 "(773) 360-8975" at bounding box center [492, 383] width 68 height 13
click at [502, 403] on h6 "(248) 476-7024" at bounding box center [492, 409] width 68 height 13
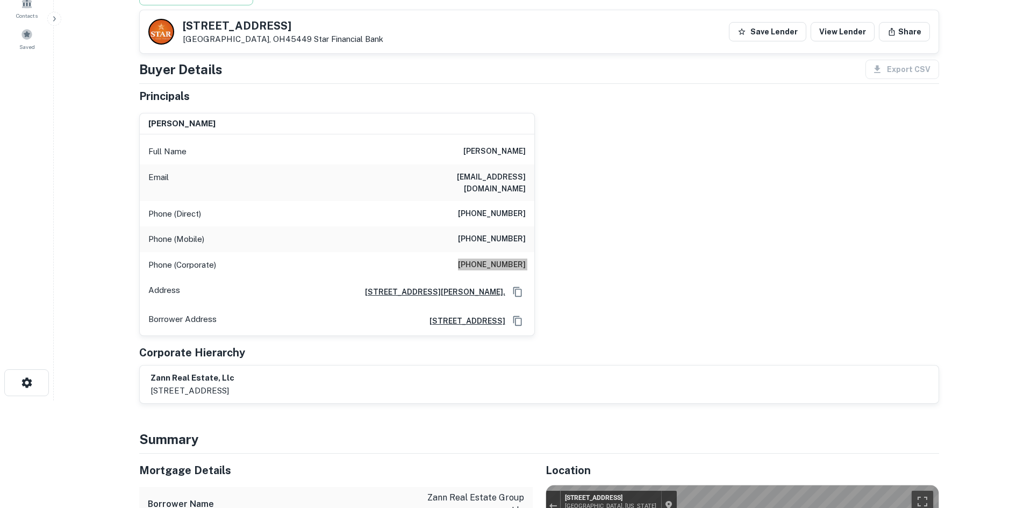
scroll to position [161, 0]
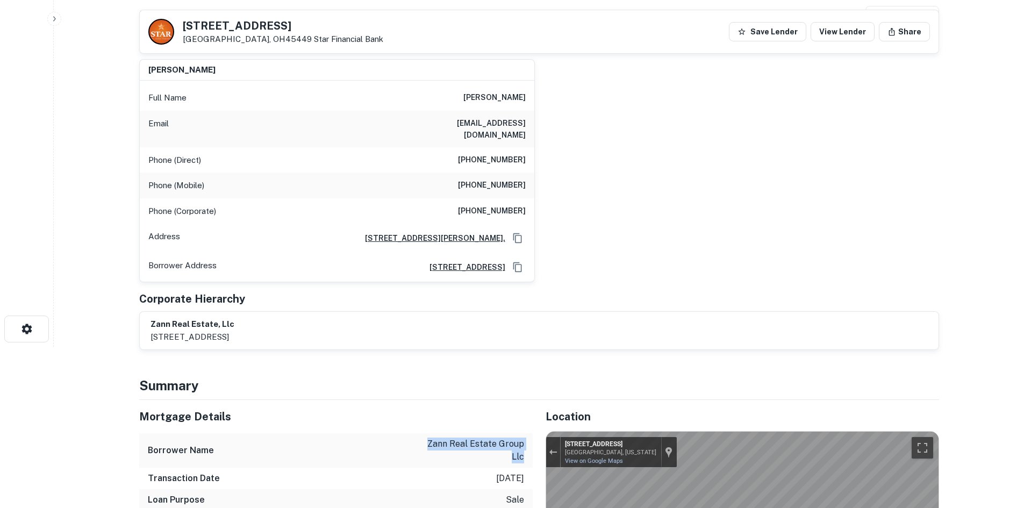
drag, startPoint x: 423, startPoint y: 431, endPoint x: 526, endPoint y: 450, distance: 104.9
click at [526, 450] on div "Borrower Name zann real estate group llc" at bounding box center [336, 450] width 394 height 34
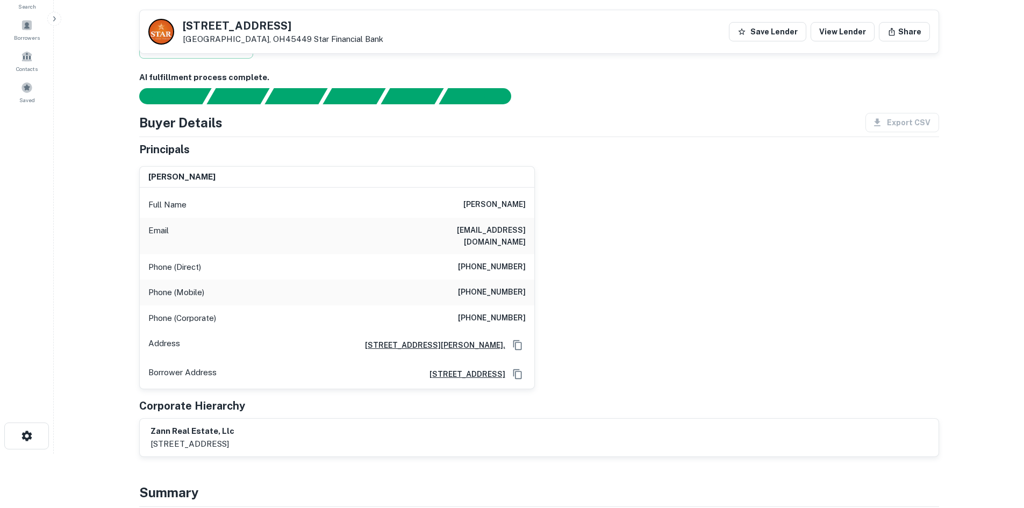
scroll to position [54, 0]
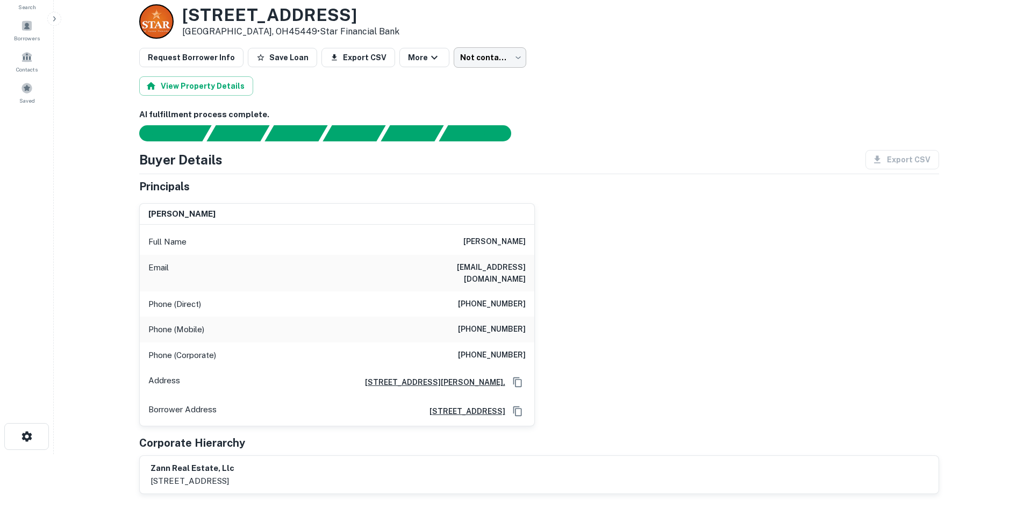
click at [475, 55] on body "Search Borrowers Contacts Saved Back to borrower requests Loan Details 5770 Spr…" at bounding box center [512, 200] width 1024 height 508
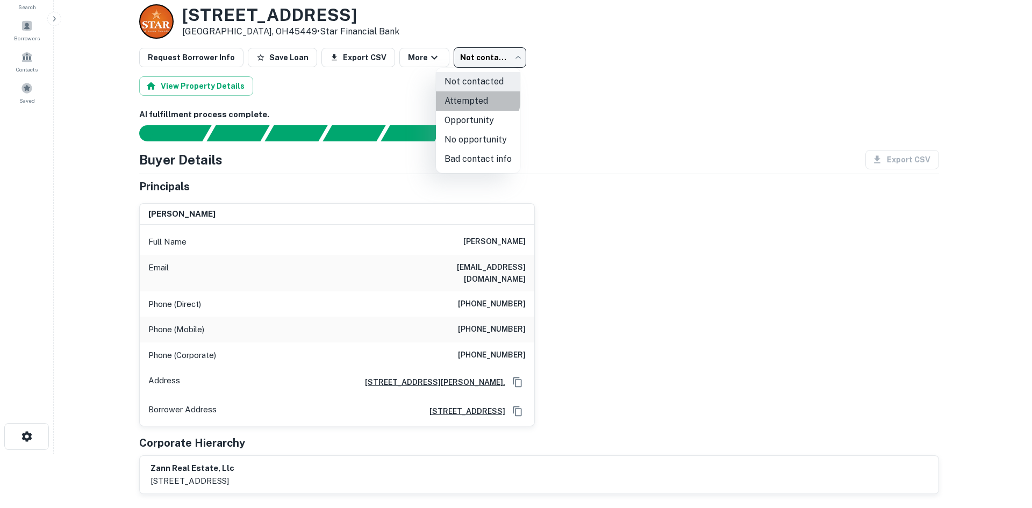
click at [473, 97] on li "Attempted" at bounding box center [478, 100] width 84 height 19
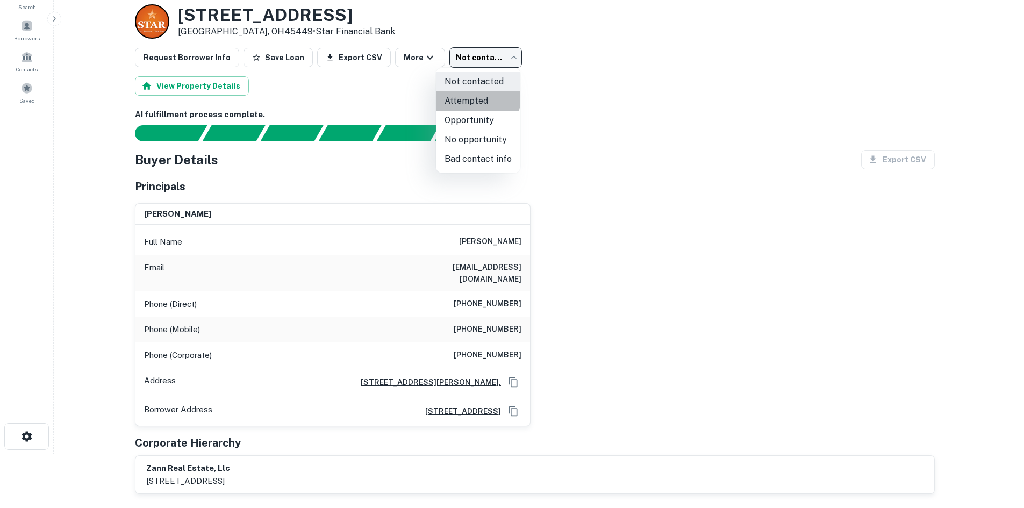
type input "*********"
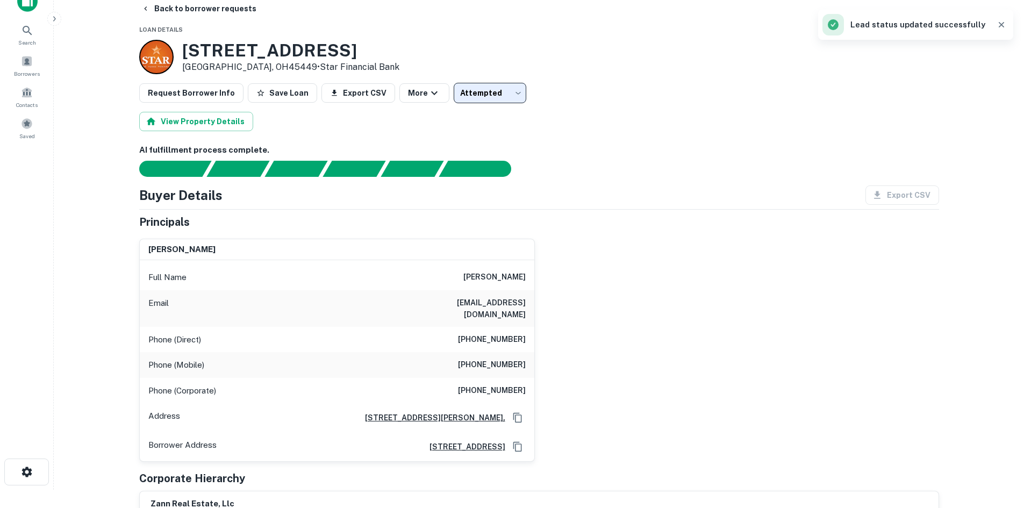
scroll to position [0, 0]
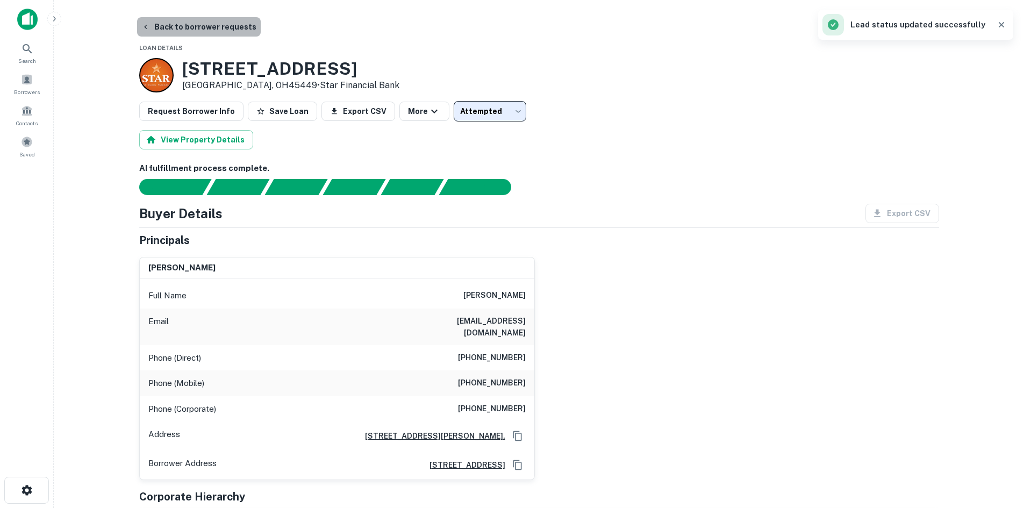
click at [238, 31] on button "Back to borrower requests" at bounding box center [199, 26] width 124 height 19
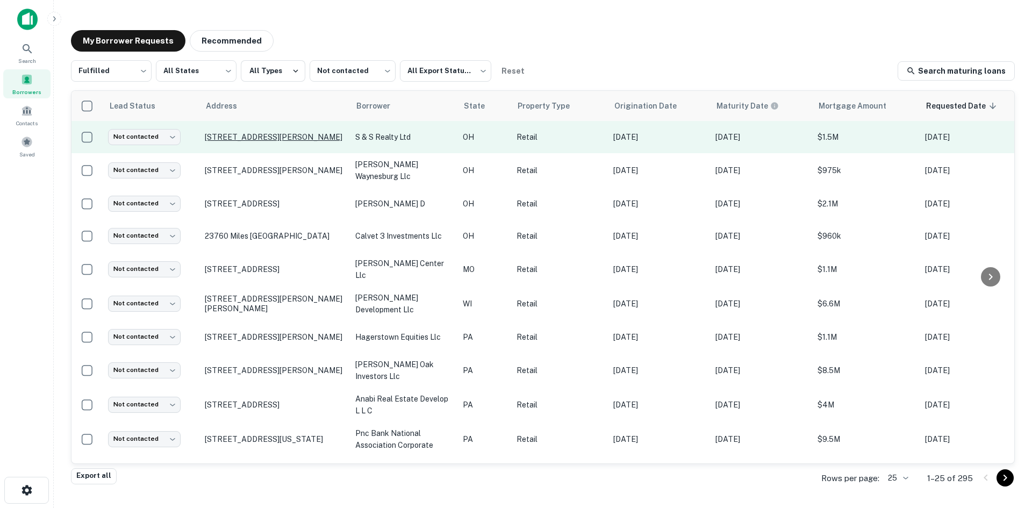
click at [253, 141] on p "1176 Cleveland Rd Sandusky, OH44870" at bounding box center [275, 137] width 140 height 10
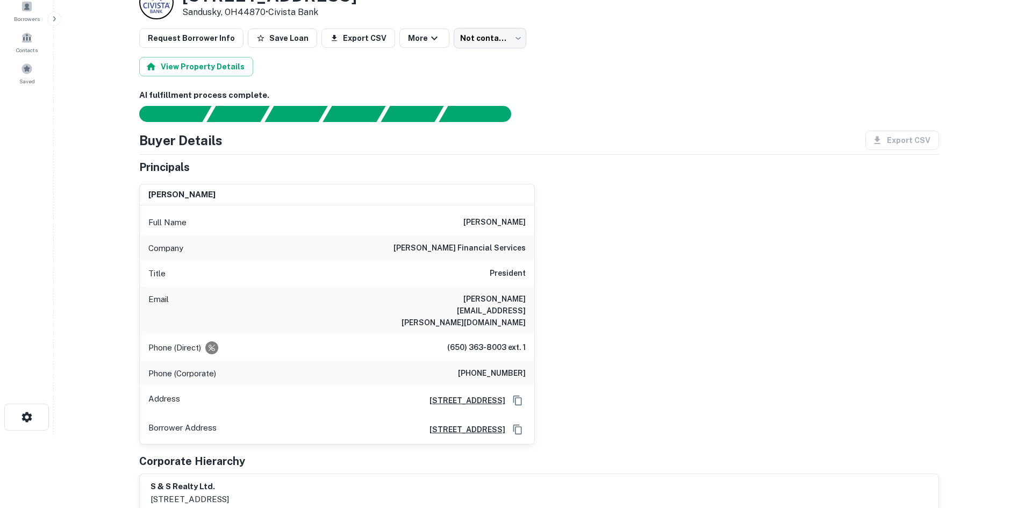
scroll to position [108, 0]
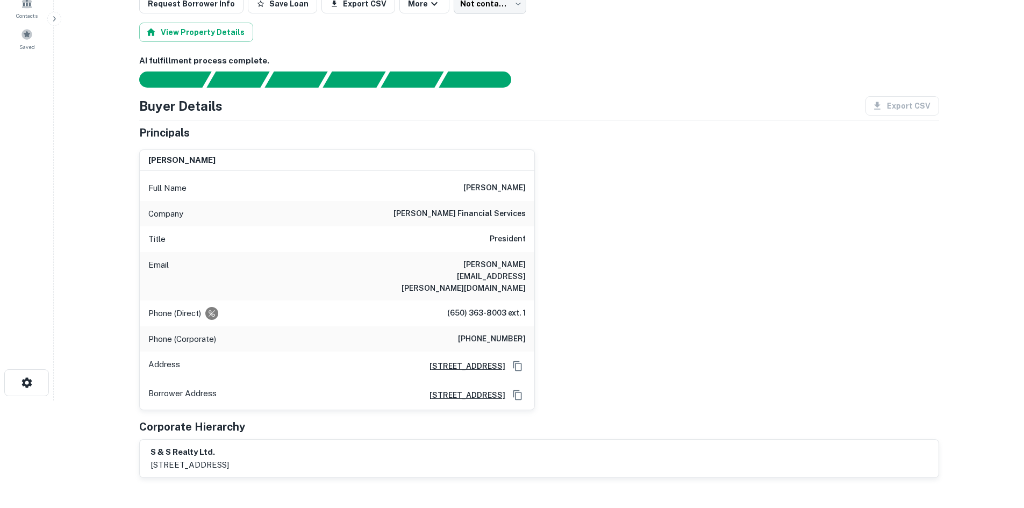
click at [736, 327] on div "david k. herzer Full Name david k. herzer Company herzer financial services Tit…" at bounding box center [535, 276] width 809 height 270
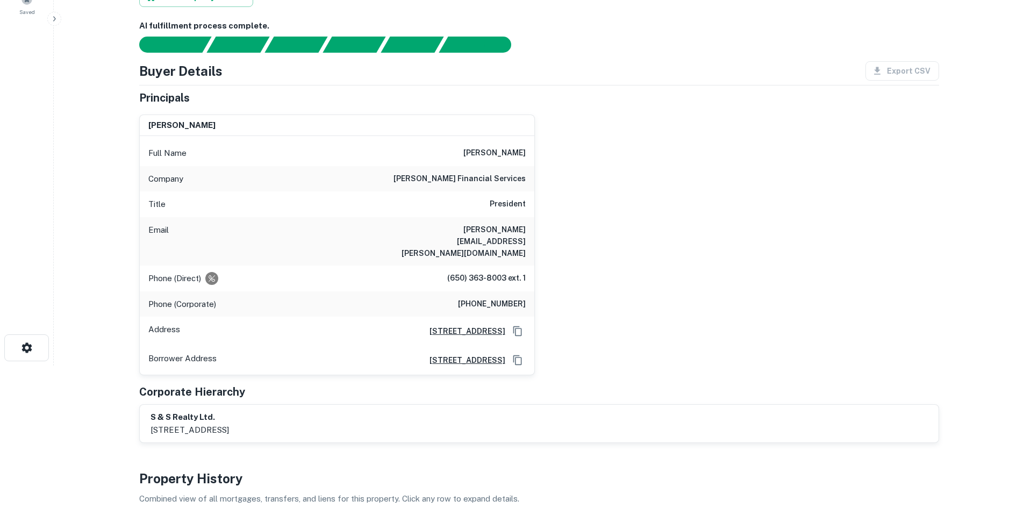
scroll to position [161, 0]
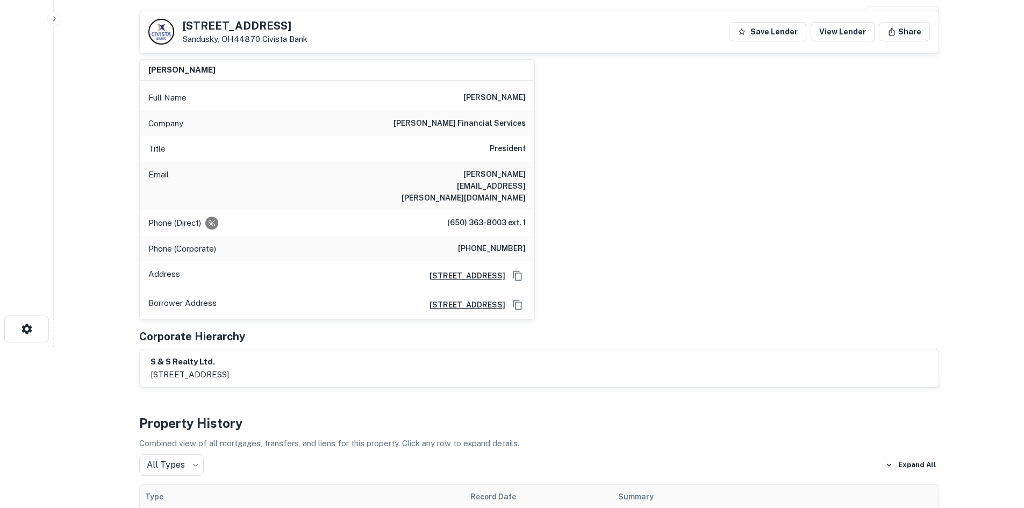
click at [485, 123] on h6 "herzer financial services" at bounding box center [460, 123] width 132 height 13
click at [574, 184] on div "david k. herzer Full Name david k. herzer Company herzer financial services Tit…" at bounding box center [535, 186] width 809 height 270
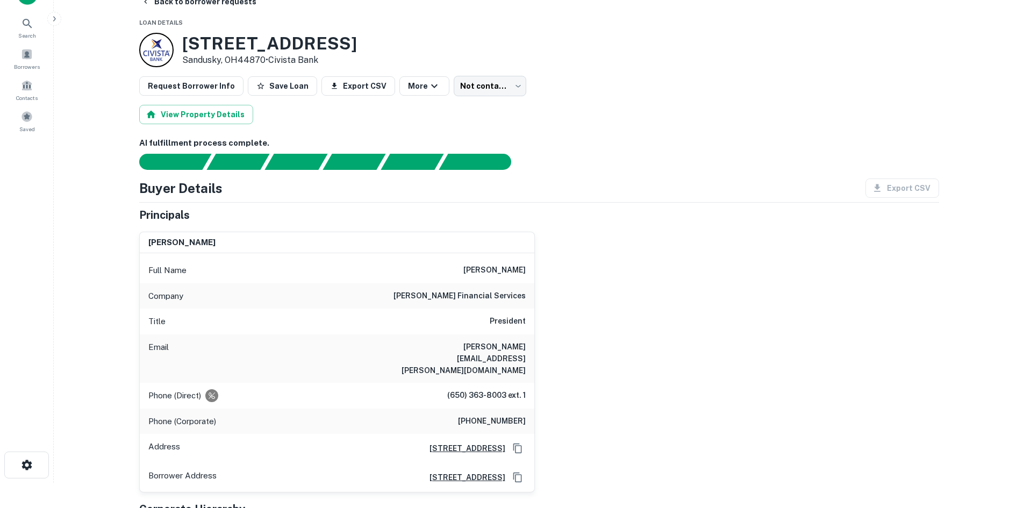
scroll to position [0, 0]
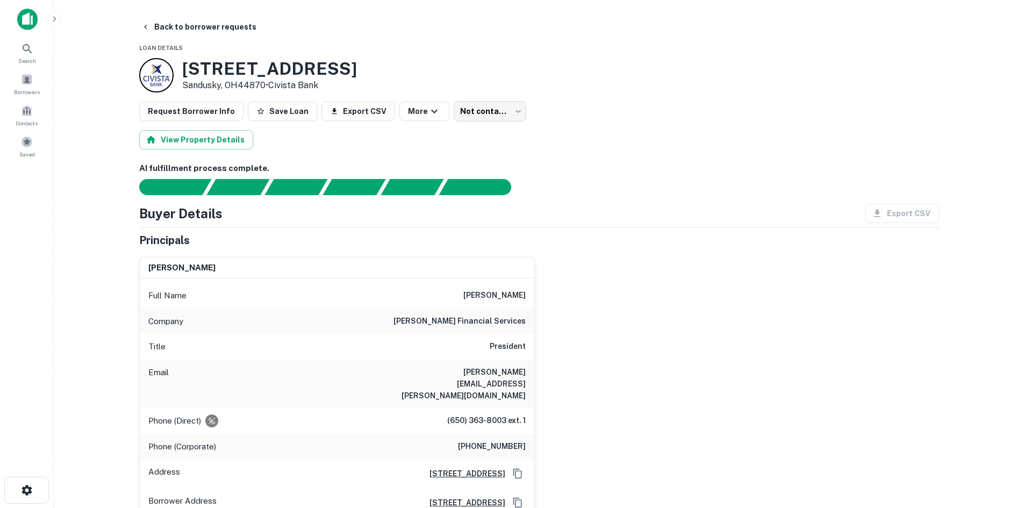
click at [594, 209] on div "Buyer Details Export CSV" at bounding box center [539, 213] width 800 height 19
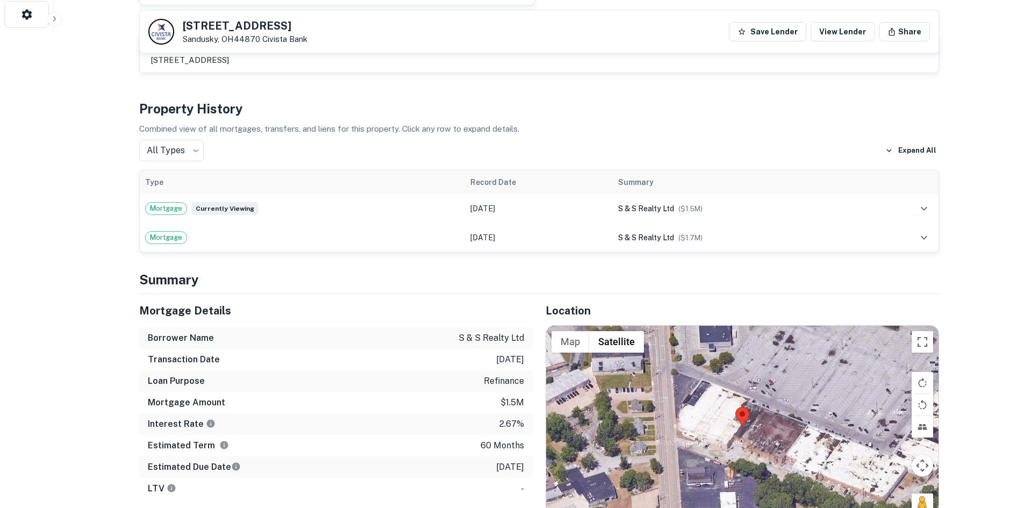
scroll to position [592, 0]
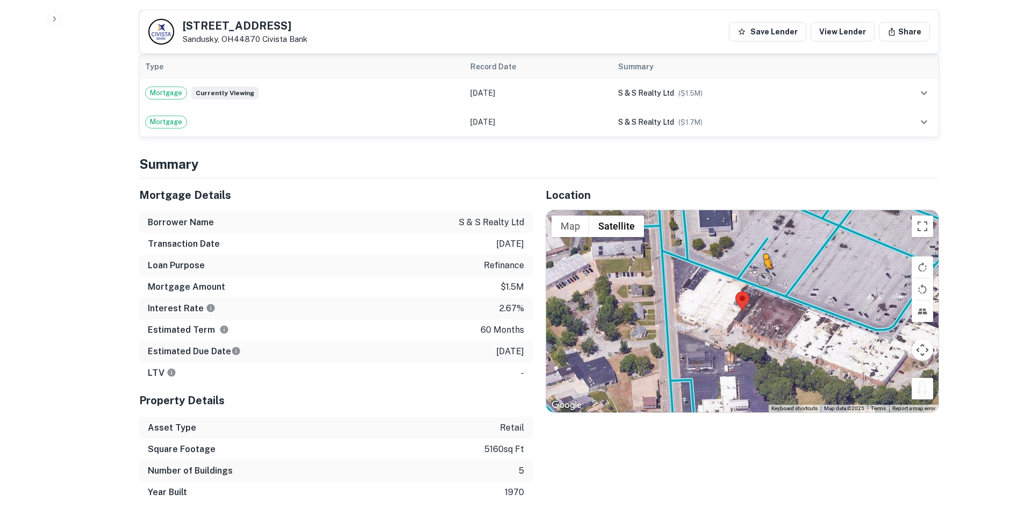
drag, startPoint x: 929, startPoint y: 366, endPoint x: 761, endPoint y: 248, distance: 205.1
click at [761, 249] on div "To activate drag with keyboard, press Alt + Enter. Once in keyboard drag state,…" at bounding box center [742, 311] width 393 height 202
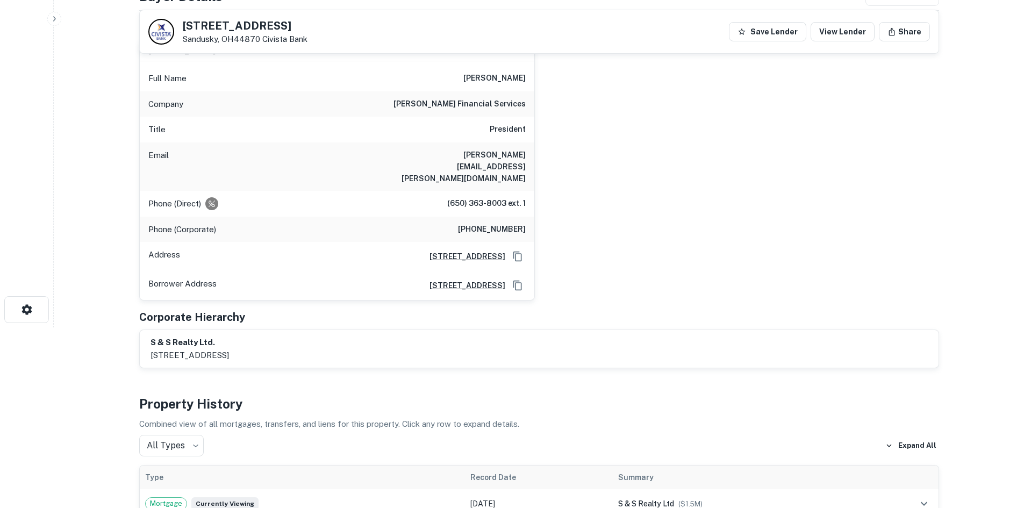
scroll to position [0, 0]
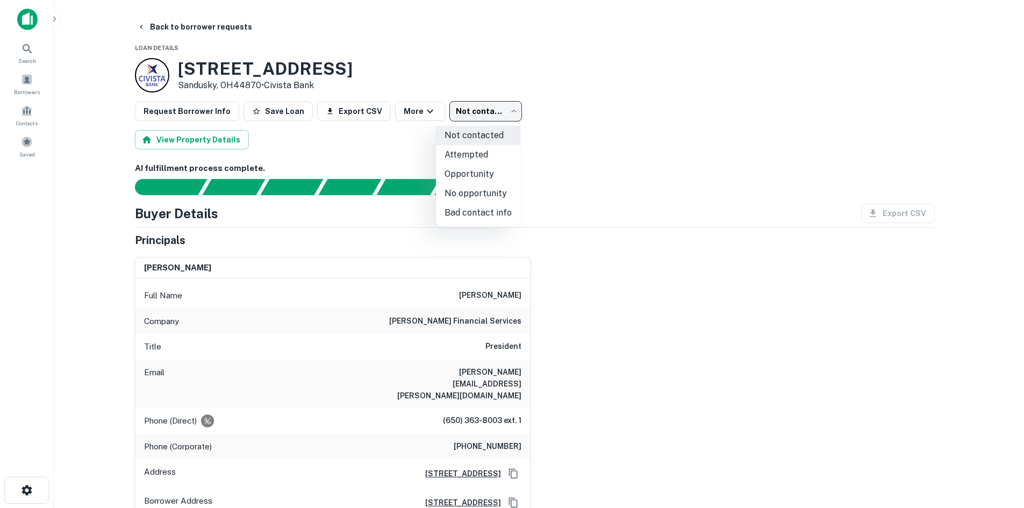
click at [469, 105] on body "Search Borrowers Contacts Saved Back to borrower requests Loan Details 1176 Cle…" at bounding box center [512, 254] width 1024 height 508
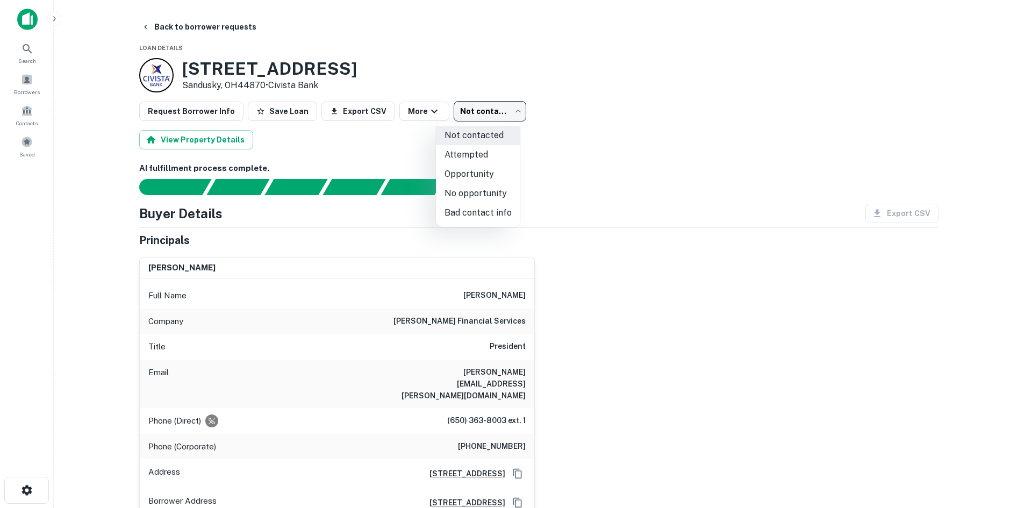
click at [496, 200] on li "No opportunity" at bounding box center [478, 193] width 84 height 19
type input "**********"
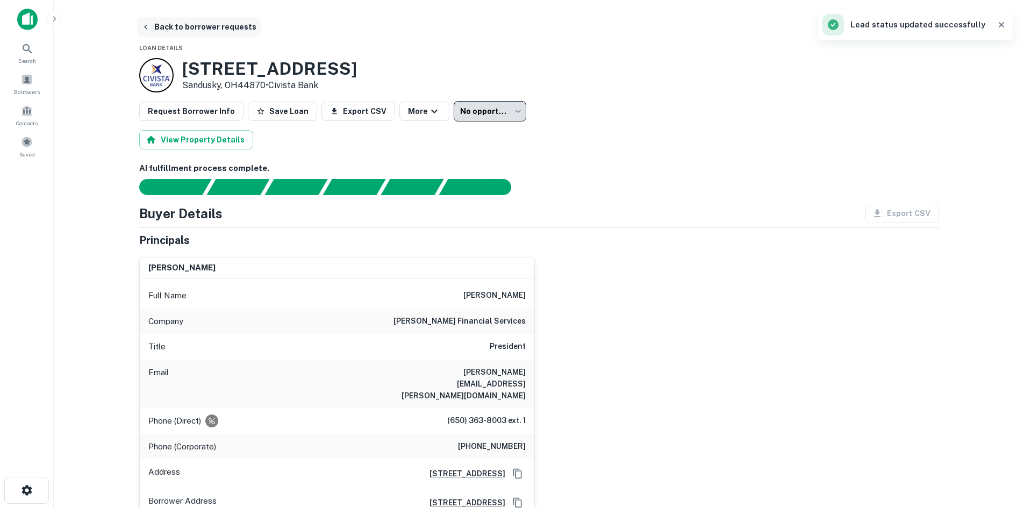
click at [218, 25] on button "Back to borrower requests" at bounding box center [199, 26] width 124 height 19
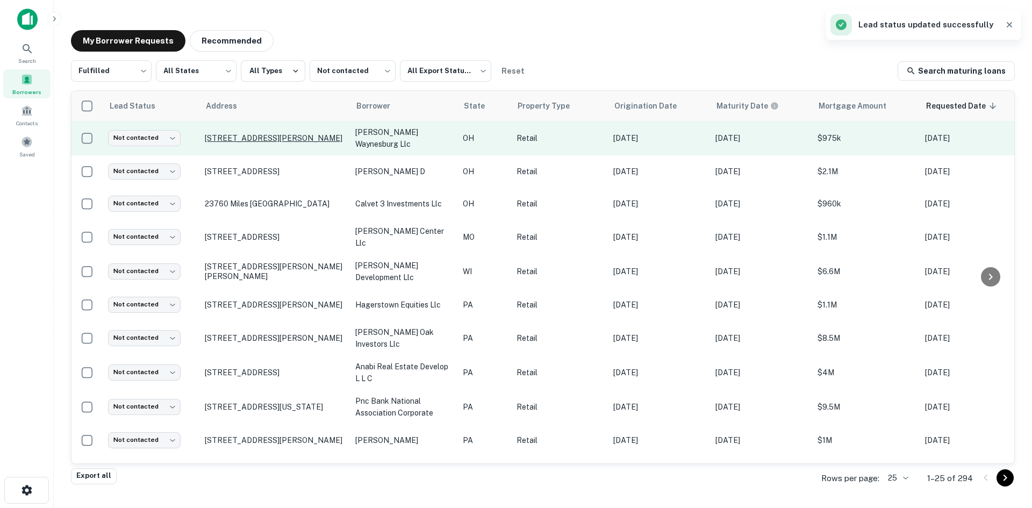
click at [244, 133] on p "8619 Waynesburg Dr Se Waynesburg, OH44688" at bounding box center [275, 138] width 140 height 10
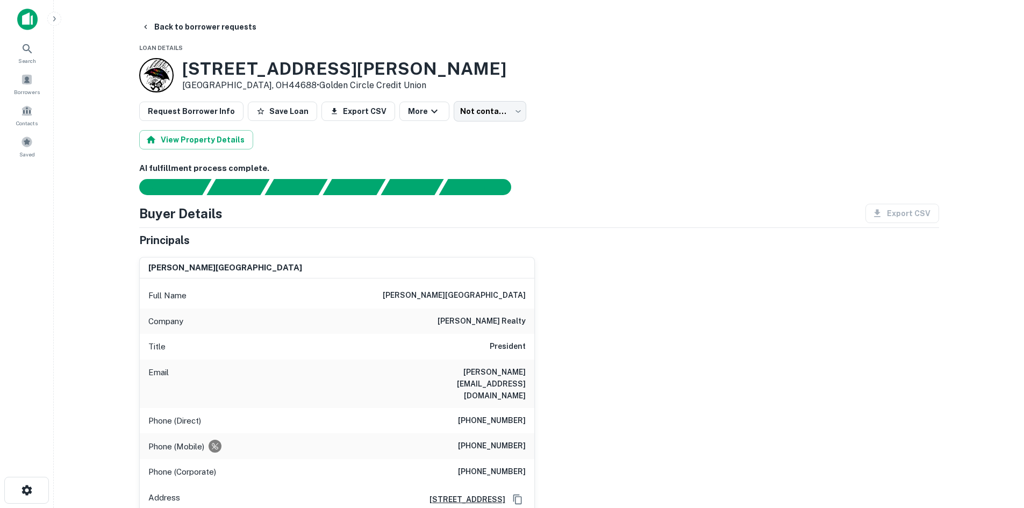
click at [494, 332] on div "Company kamin realty" at bounding box center [337, 322] width 395 height 26
click at [492, 325] on h6 "kamin realty" at bounding box center [482, 321] width 88 height 13
click at [491, 325] on h6 "kamin realty" at bounding box center [482, 321] width 88 height 13
click at [507, 311] on div "Full Name daniel g. kamin Company kamin realty Title President Email kamin@kami…" at bounding box center [337, 411] width 395 height 265
click at [507, 322] on h6 "kamin realty" at bounding box center [482, 321] width 88 height 13
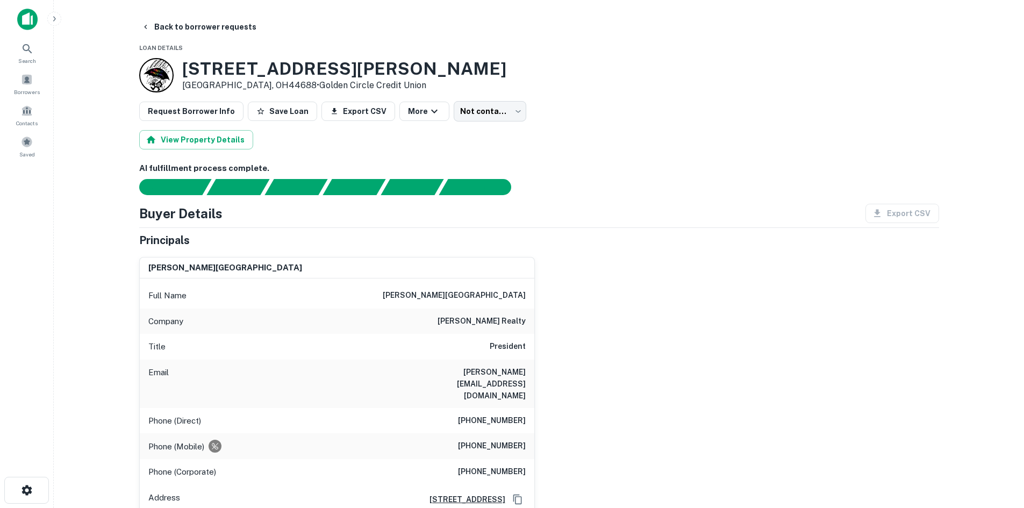
click at [507, 320] on h6 "kamin realty" at bounding box center [482, 321] width 88 height 13
click at [505, 325] on h6 "kamin realty" at bounding box center [482, 321] width 88 height 13
click at [557, 256] on div "daniel g. kamin Full Name daniel g. kamin Company kamin realty Title President …" at bounding box center [535, 395] width 809 height 295
click at [520, 322] on h6 "kamin realty" at bounding box center [482, 321] width 88 height 13
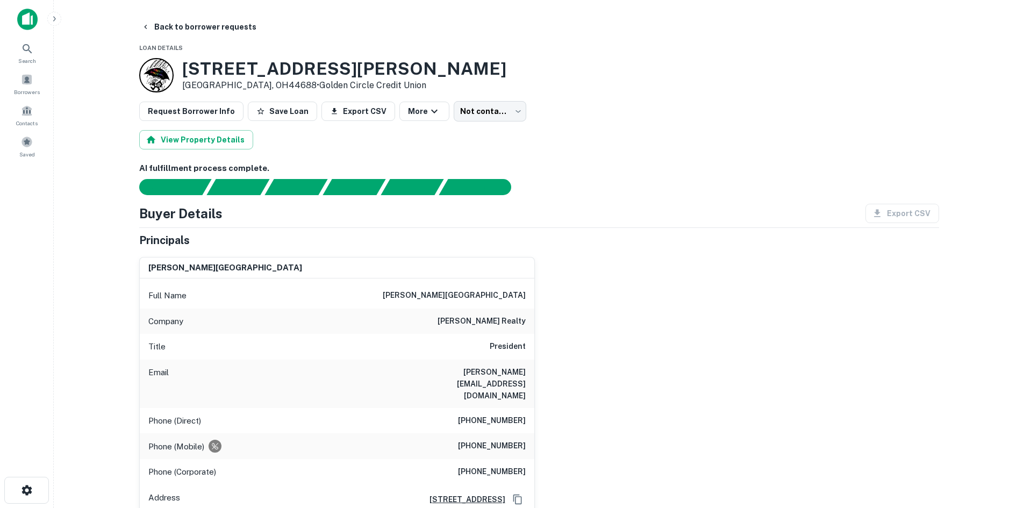
click at [520, 322] on h6 "kamin realty" at bounding box center [482, 321] width 88 height 13
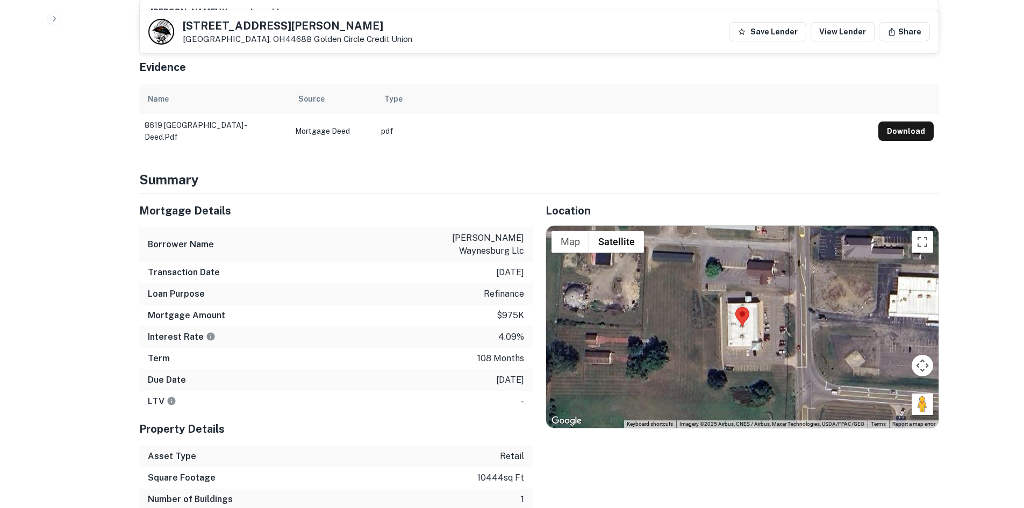
scroll to position [538, 0]
drag, startPoint x: 926, startPoint y: 379, endPoint x: 900, endPoint y: 362, distance: 31.2
click at [882, 361] on div "Map Terrain Satellite Labels Keyboard shortcuts Map Data Imagery ©2025 Airbus, …" at bounding box center [742, 326] width 393 height 202
drag, startPoint x: 925, startPoint y: 380, endPoint x: 789, endPoint y: 289, distance: 163.3
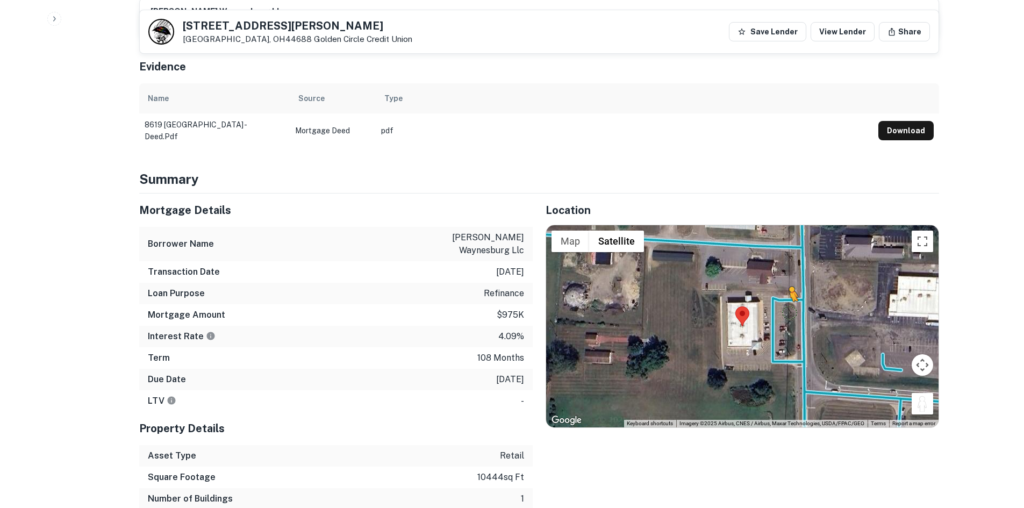
click at [789, 289] on div "To activate drag with keyboard, press Alt + Enter. Once in keyboard drag state,…" at bounding box center [742, 326] width 393 height 202
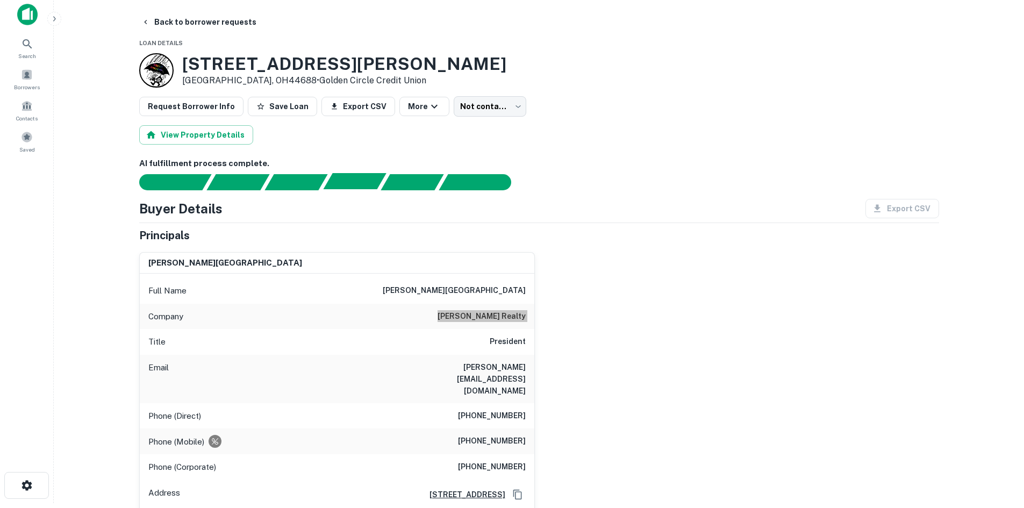
scroll to position [0, 0]
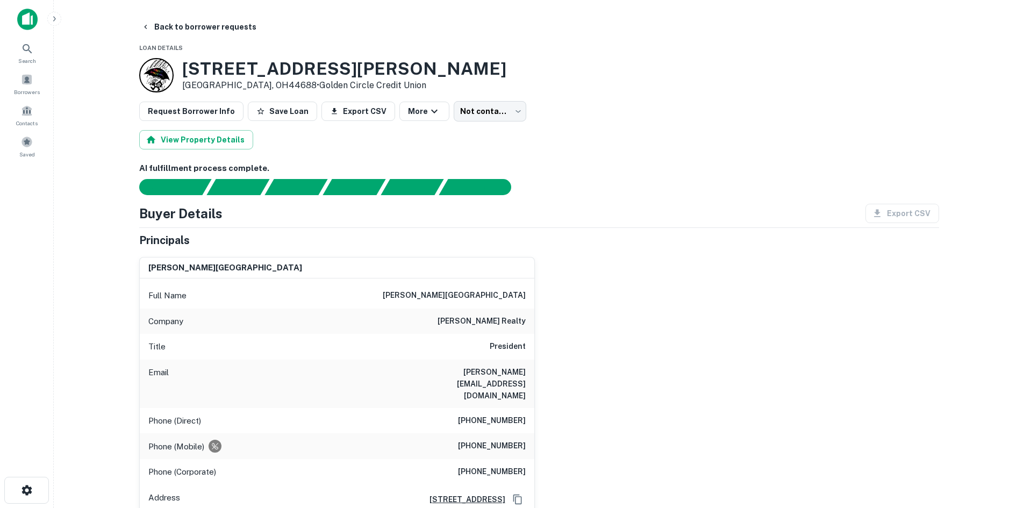
drag, startPoint x: 697, startPoint y: 141, endPoint x: 703, endPoint y: 161, distance: 20.1
click at [697, 141] on div "View Property Details" at bounding box center [539, 139] width 800 height 19
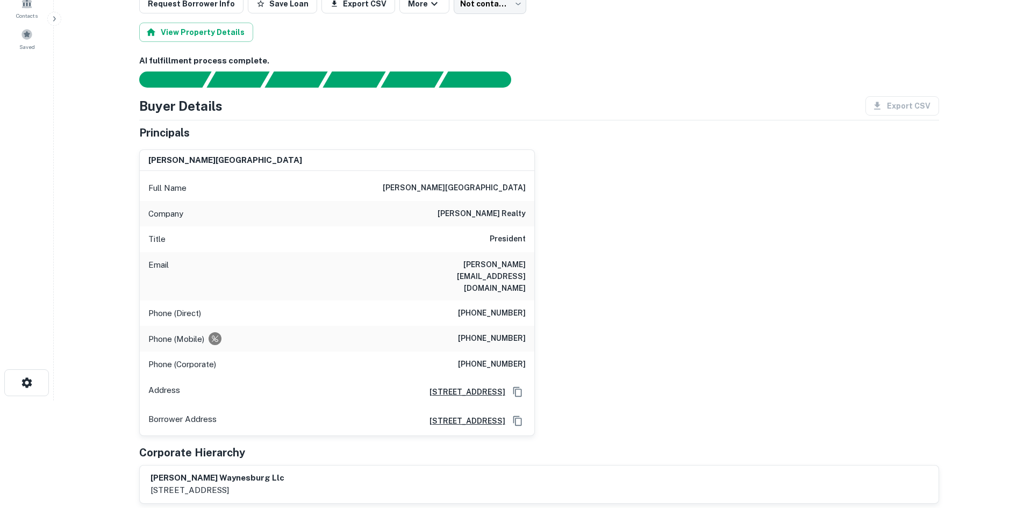
scroll to position [54, 0]
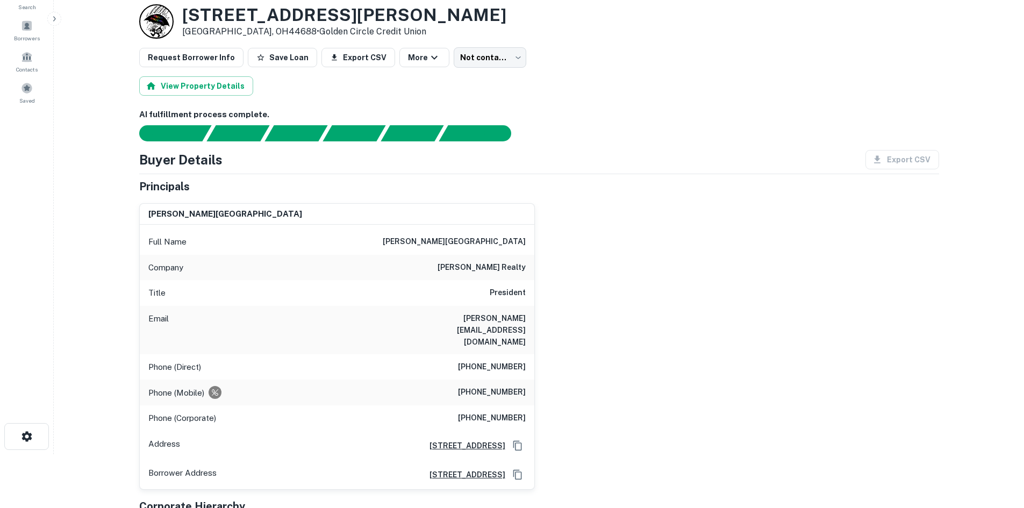
click at [878, 186] on div "Principals" at bounding box center [539, 187] width 800 height 16
click at [485, 361] on h6 "(412) 661-8160" at bounding box center [492, 367] width 68 height 13
drag, startPoint x: 488, startPoint y: 298, endPoint x: 429, endPoint y: 300, distance: 58.7
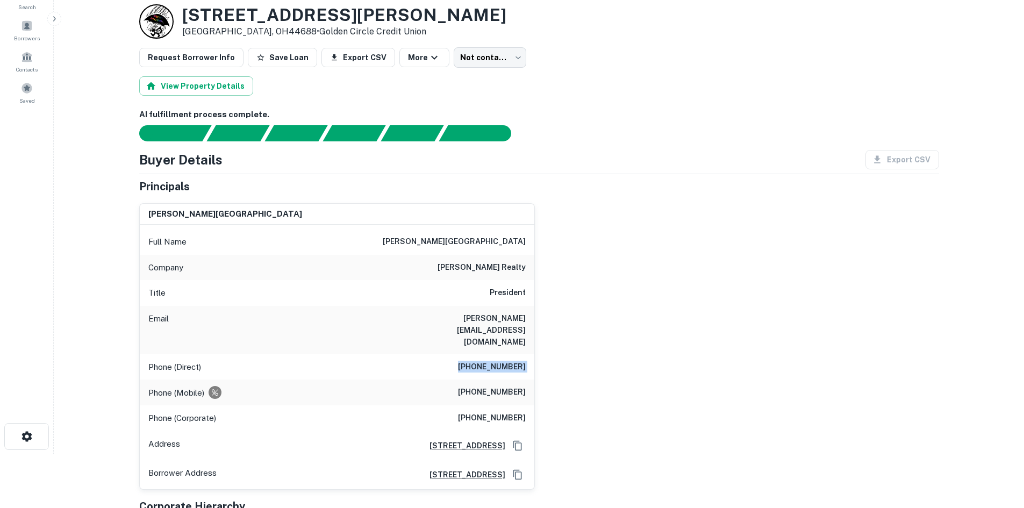
click at [488, 298] on div "Title President" at bounding box center [337, 293] width 395 height 26
click at [505, 361] on h6 "(412) 661-8160" at bounding box center [492, 367] width 68 height 13
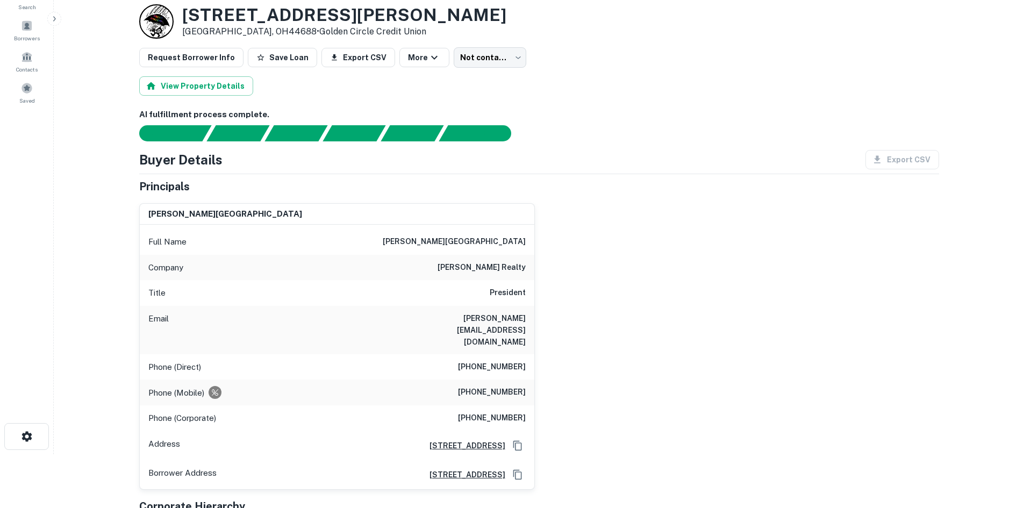
drag, startPoint x: 567, startPoint y: 409, endPoint x: 484, endPoint y: 369, distance: 92.1
click at [566, 407] on div "daniel g. kamin Full Name daniel g. kamin Company kamin realty Title President …" at bounding box center [535, 342] width 809 height 295
click at [502, 386] on h6 "(412) 661-4456" at bounding box center [492, 392] width 68 height 13
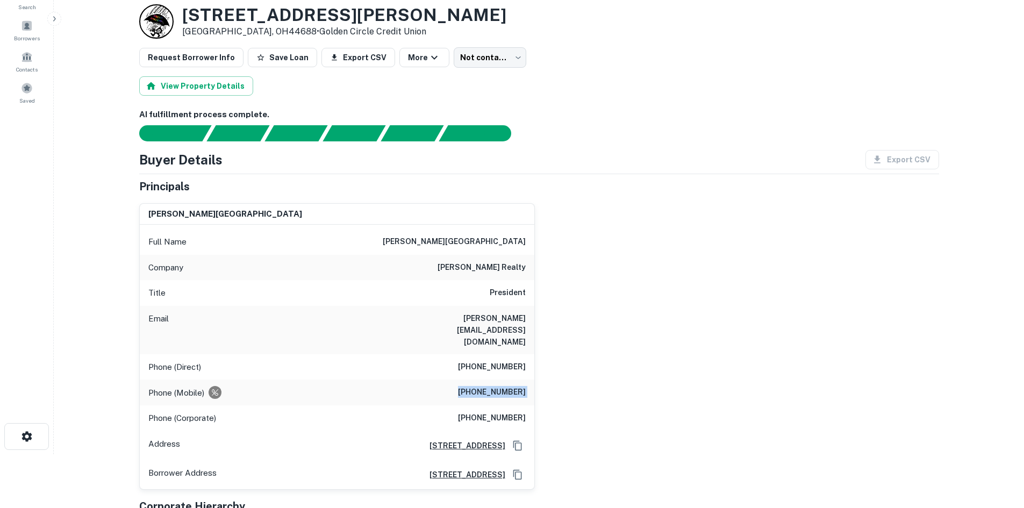
drag, startPoint x: 523, startPoint y: 402, endPoint x: 518, endPoint y: 398, distance: 6.5
click at [519, 405] on div "Phone (Corporate) (412) 661-5233" at bounding box center [337, 418] width 395 height 26
click at [517, 412] on h6 "(412) 661-5233" at bounding box center [492, 418] width 68 height 13
drag, startPoint x: 517, startPoint y: 397, endPoint x: 510, endPoint y: 388, distance: 11.1
click at [515, 412] on h6 "(412) 661-5233" at bounding box center [492, 418] width 68 height 13
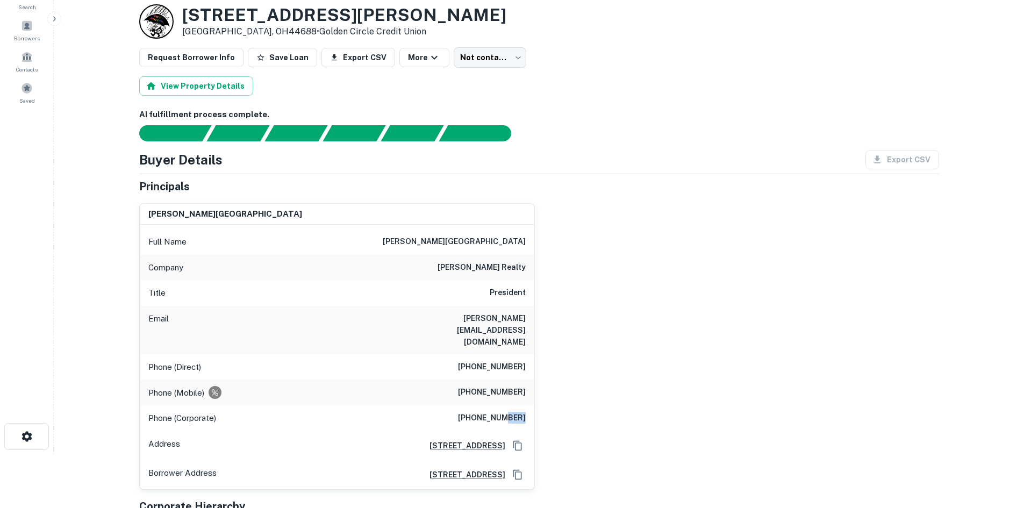
click at [510, 405] on div "Phone (Corporate) (412) 661-5233" at bounding box center [337, 418] width 395 height 26
click at [510, 412] on h6 "(412) 661-5233" at bounding box center [492, 418] width 68 height 13
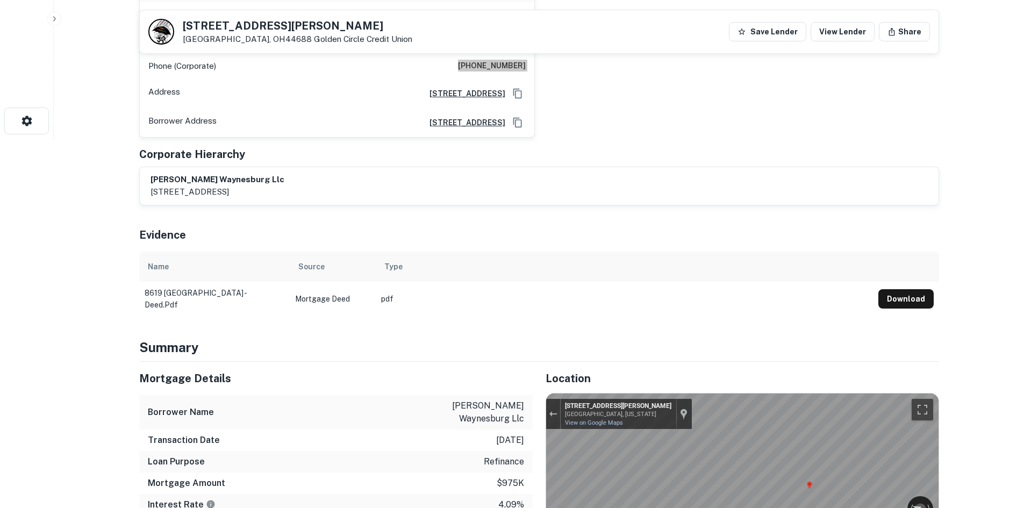
scroll to position [323, 0]
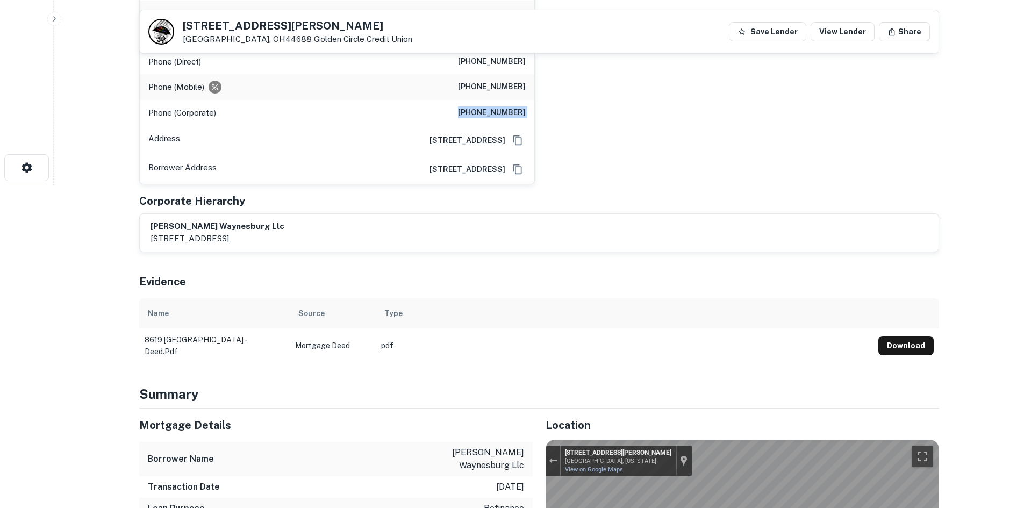
drag, startPoint x: 236, startPoint y: 302, endPoint x: 148, endPoint y: 357, distance: 102.7
drag, startPoint x: 148, startPoint y: 357, endPoint x: 134, endPoint y: 366, distance: 17.0
drag, startPoint x: 134, startPoint y: 366, endPoint x: 697, endPoint y: 139, distance: 607.0
click at [699, 138] on div "daniel g. kamin Full Name daniel g. kamin Company kamin realty Title President …" at bounding box center [535, 36] width 809 height 295
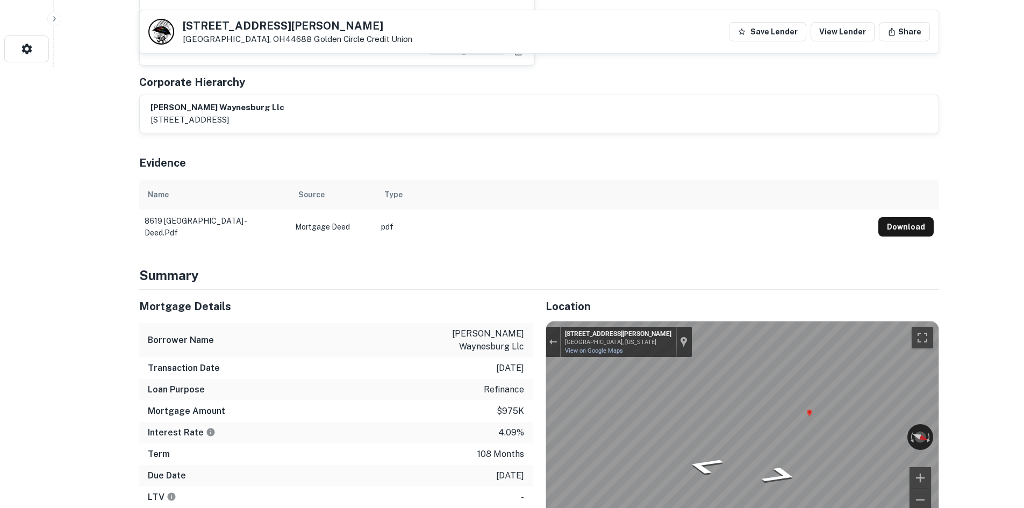
scroll to position [592, 0]
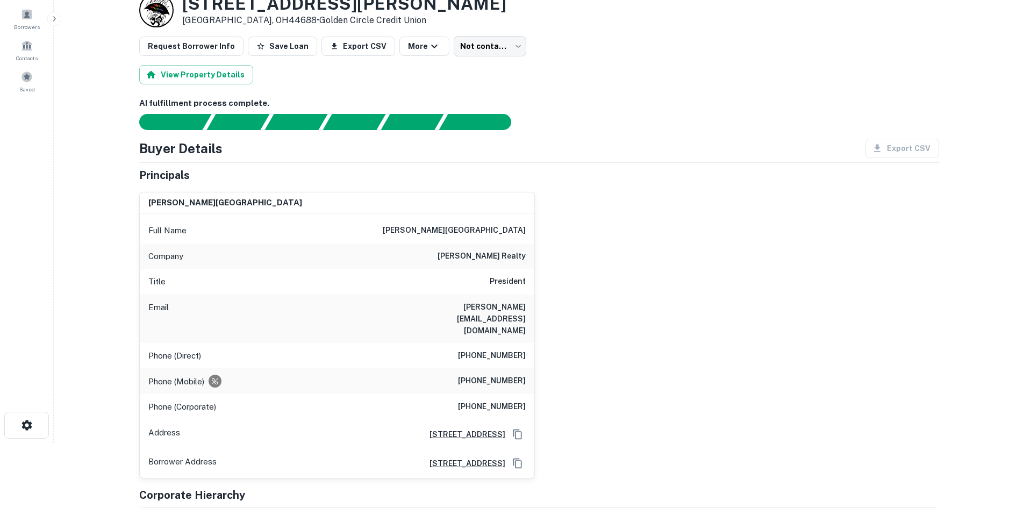
scroll to position [0, 0]
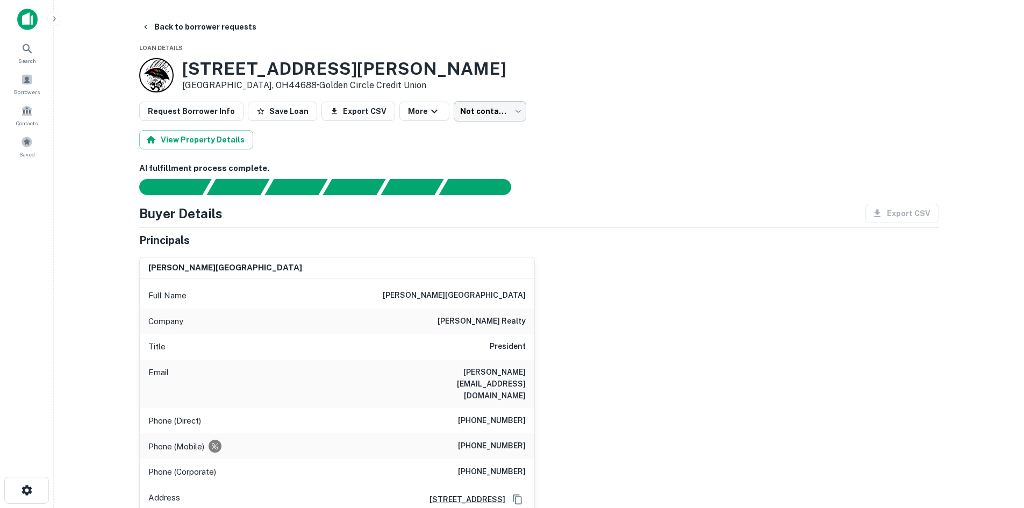
click at [491, 110] on body "Search Borrowers Contacts Saved Back to borrower requests Loan Details 8619 WAY…" at bounding box center [512, 254] width 1024 height 508
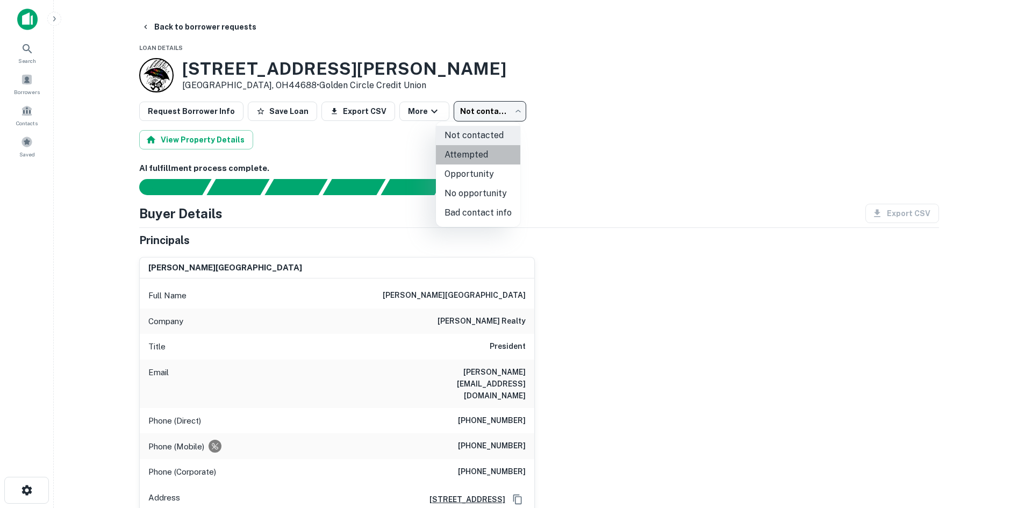
click at [495, 148] on li "Attempted" at bounding box center [478, 154] width 84 height 19
type input "*********"
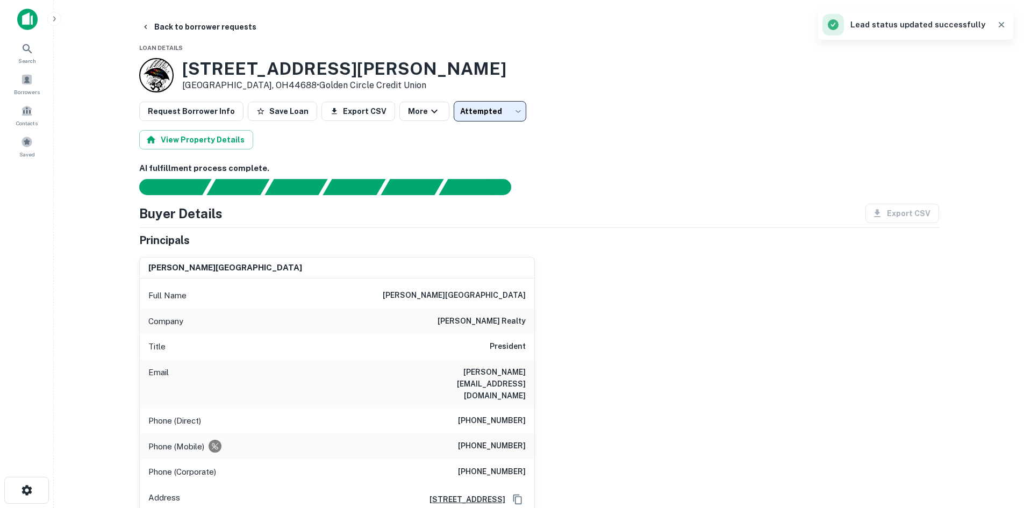
drag, startPoint x: 582, startPoint y: 178, endPoint x: 308, endPoint y: 65, distance: 296.8
click at [582, 178] on div "AI fulfillment process complete." at bounding box center [539, 178] width 800 height 33
click at [194, 27] on button "Back to borrower requests" at bounding box center [199, 26] width 124 height 19
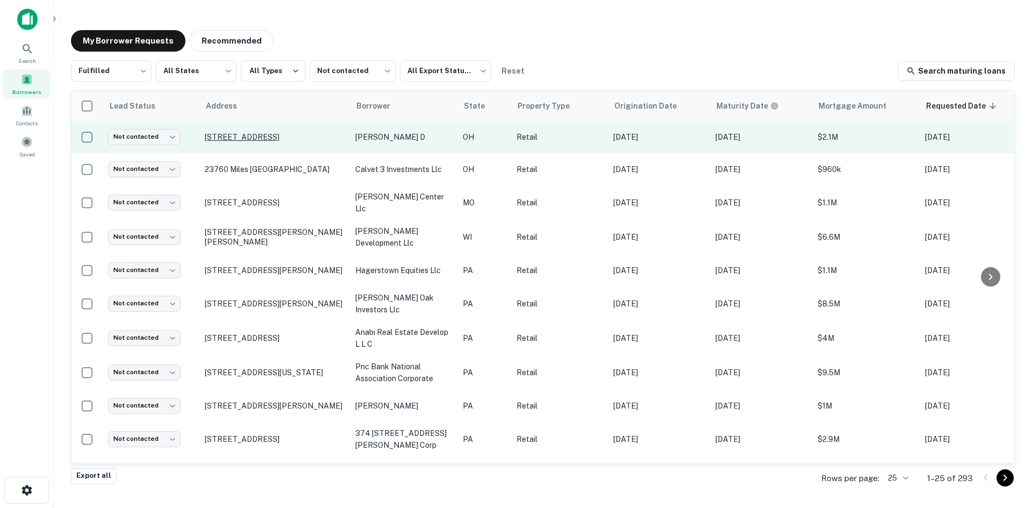
click at [262, 136] on p "531 W Main St Lebanon, OH45036" at bounding box center [275, 137] width 140 height 10
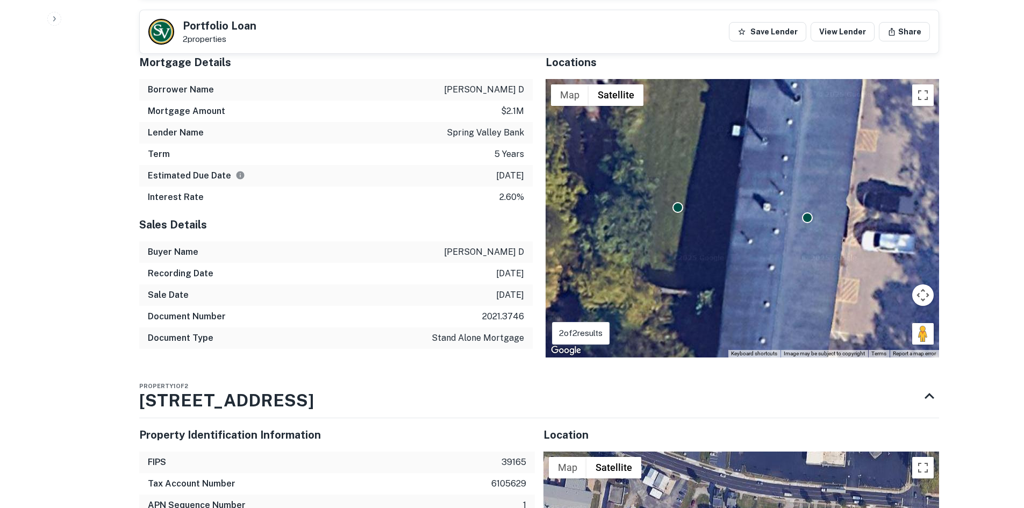
scroll to position [914, 0]
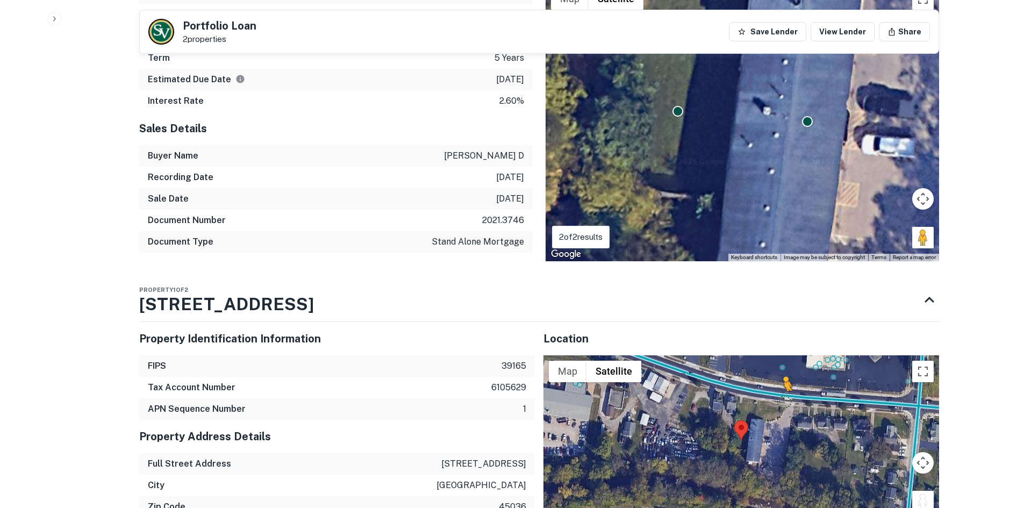
drag, startPoint x: 925, startPoint y: 486, endPoint x: 782, endPoint y: 389, distance: 172.6
click at [782, 389] on div "To activate drag with keyboard, press Alt + Enter. Once in keyboard drag state,…" at bounding box center [742, 440] width 396 height 170
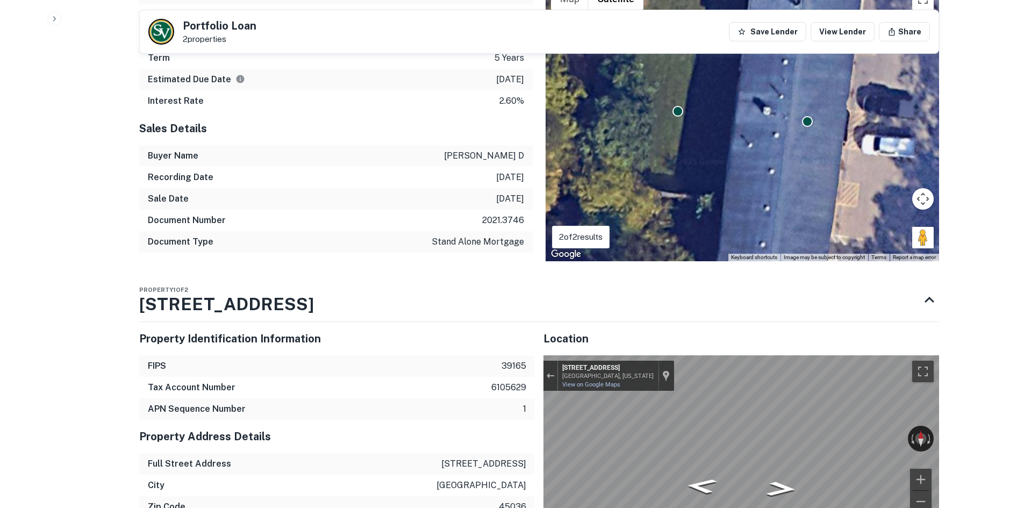
scroll to position [920, 0]
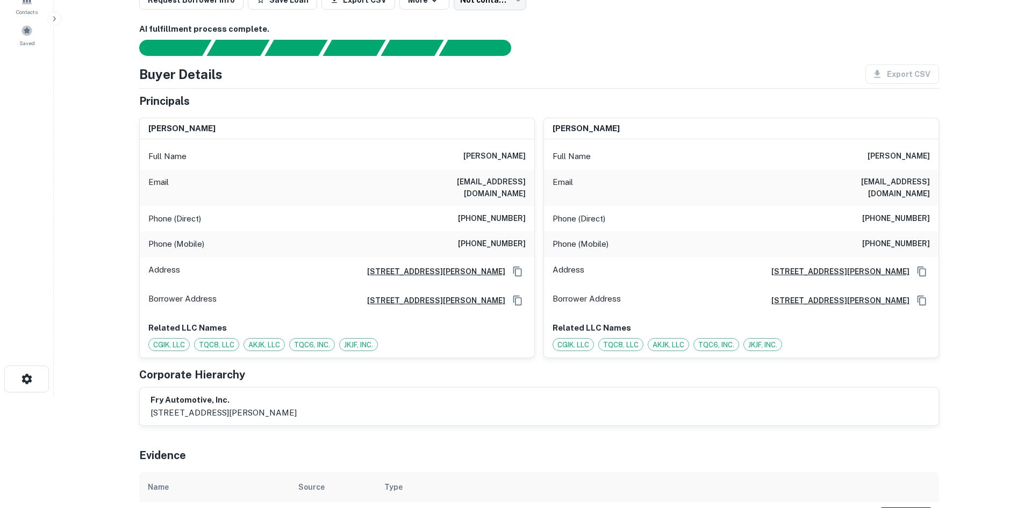
scroll to position [6, 0]
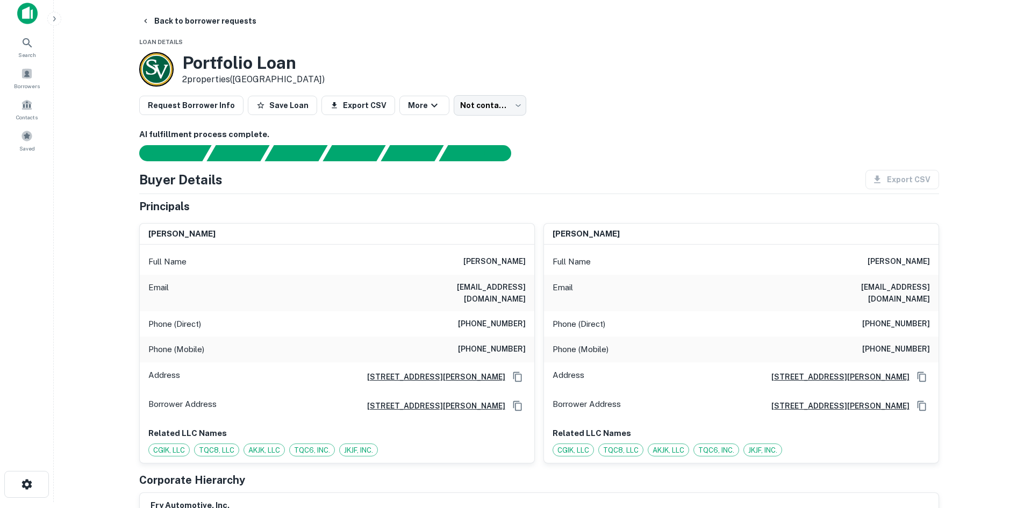
click at [500, 318] on h6 "(513) 625-2997" at bounding box center [492, 324] width 68 height 13
click at [499, 318] on h6 "(513) 625-2997" at bounding box center [492, 324] width 68 height 13
click at [498, 318] on h6 "(513) 625-2997" at bounding box center [492, 324] width 68 height 13
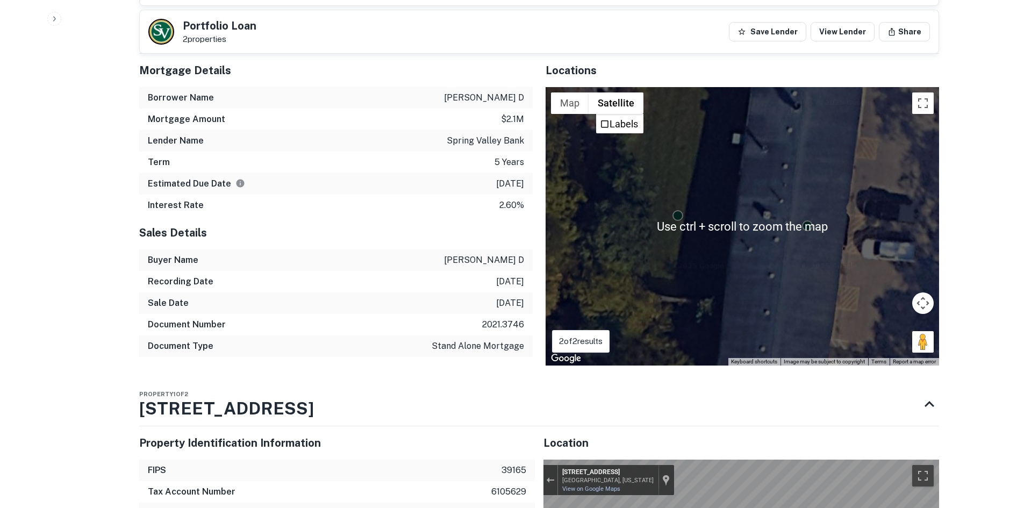
scroll to position [974, 0]
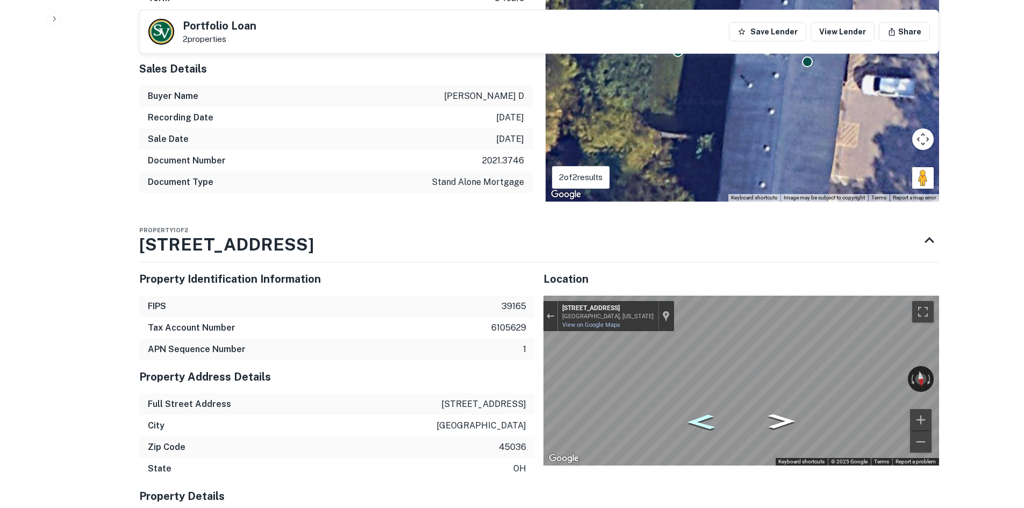
click at [685, 413] on icon "Go East, W Main St" at bounding box center [700, 422] width 51 height 22
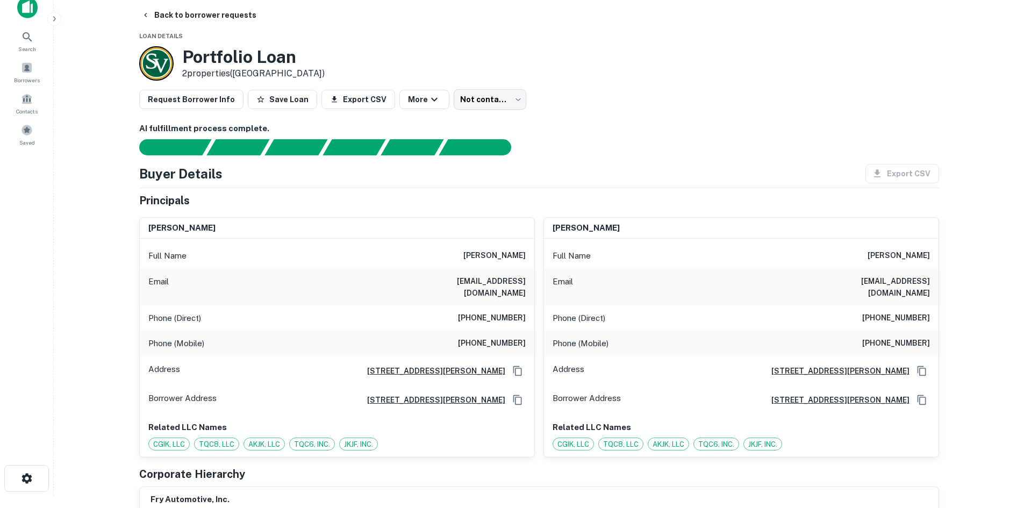
scroll to position [0, 0]
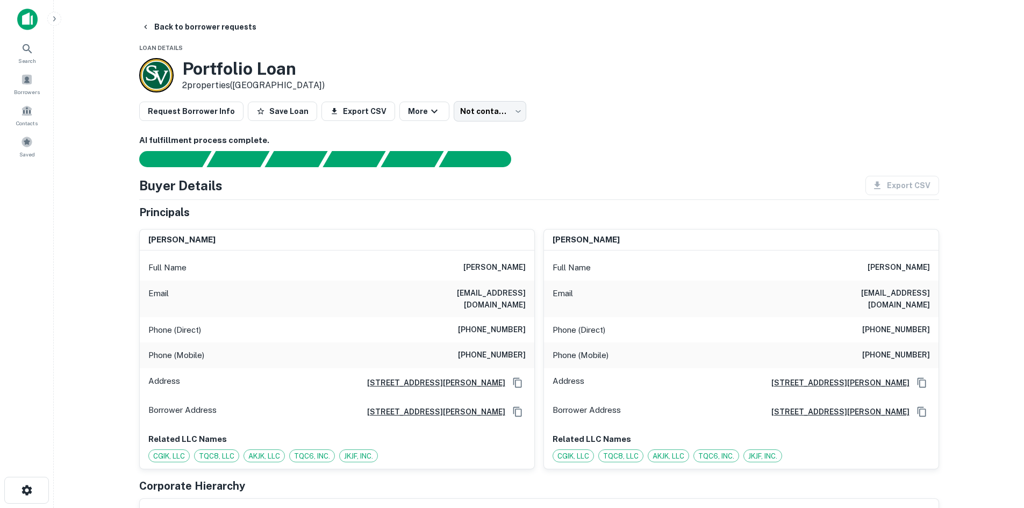
click at [484, 355] on div "Phone (Mobile) (850) 225-9173" at bounding box center [337, 356] width 395 height 26
click at [484, 349] on h6 "(850) 225-9173" at bounding box center [492, 355] width 68 height 13
click at [907, 324] on h6 "(513) 625-1131" at bounding box center [897, 330] width 68 height 13
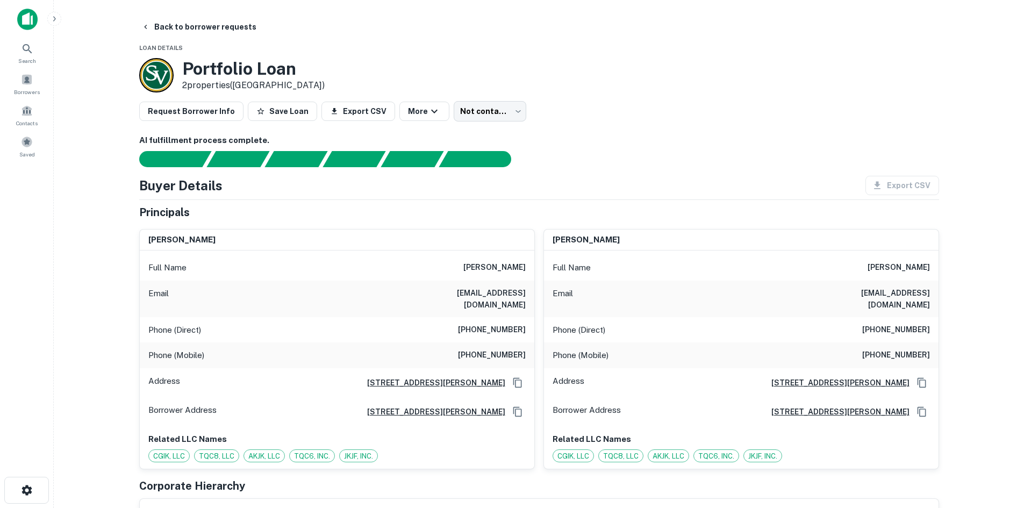
click at [904, 324] on h6 "(513) 625-1131" at bounding box center [897, 330] width 68 height 13
click at [508, 112] on body "Search Borrowers Contacts Saved Back to borrower requests Loan Details Portfoli…" at bounding box center [512, 254] width 1024 height 508
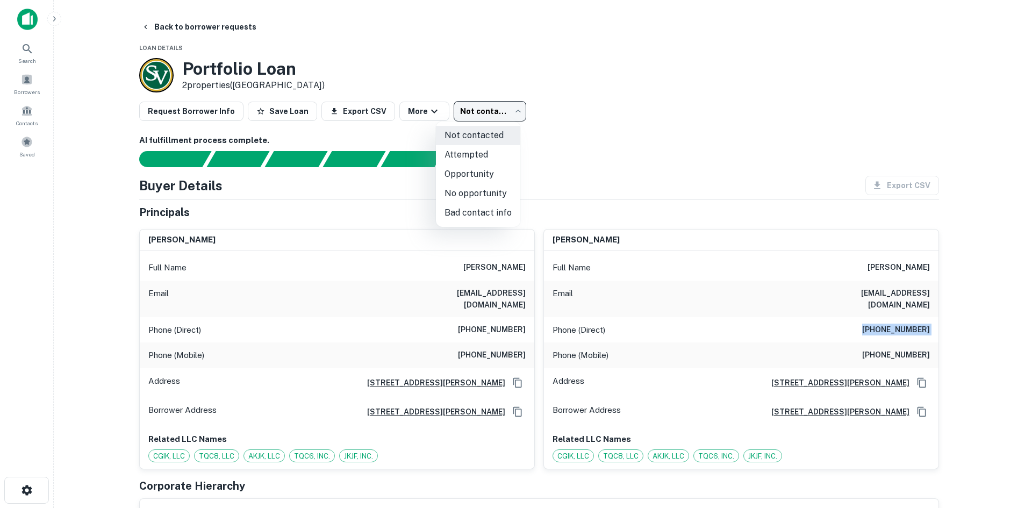
click at [497, 212] on li "Bad contact info" at bounding box center [478, 212] width 84 height 19
type input "**********"
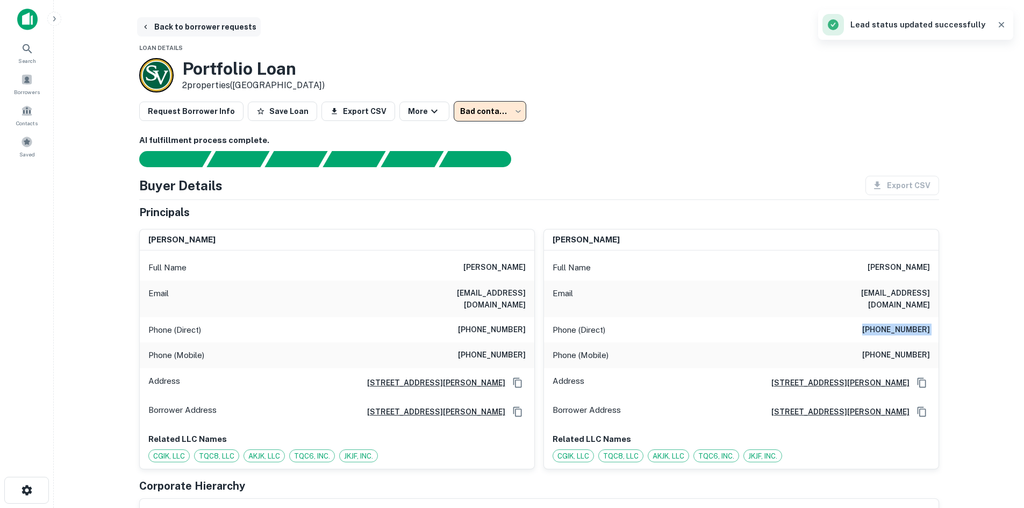
click at [171, 25] on button "Back to borrower requests" at bounding box center [199, 26] width 124 height 19
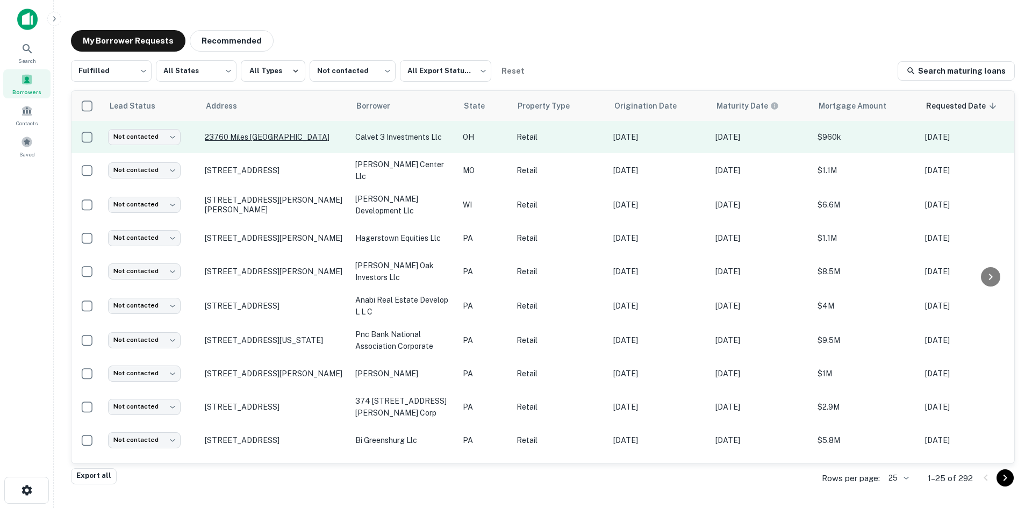
click at [247, 142] on p "23760 Miles Rd Cleveland, OH44128" at bounding box center [275, 137] width 140 height 10
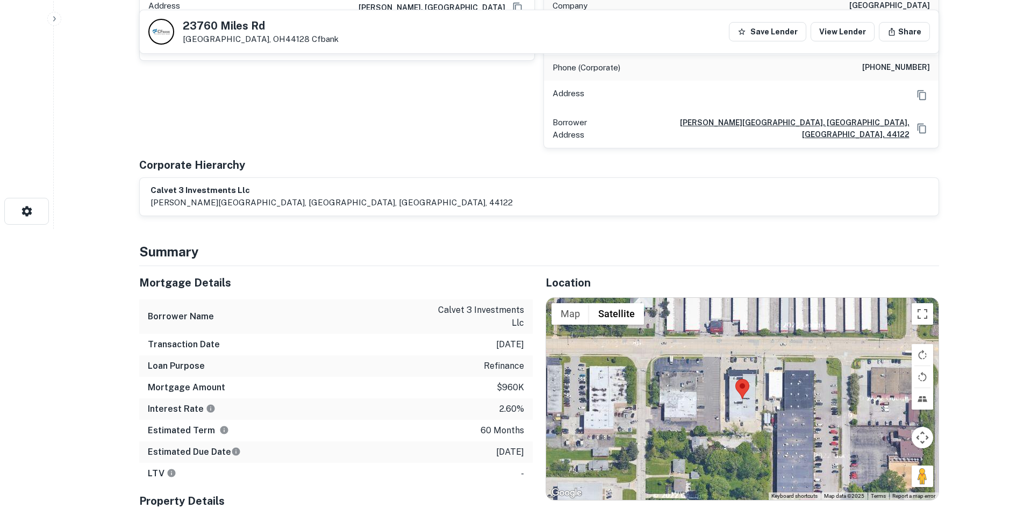
scroll to position [430, 0]
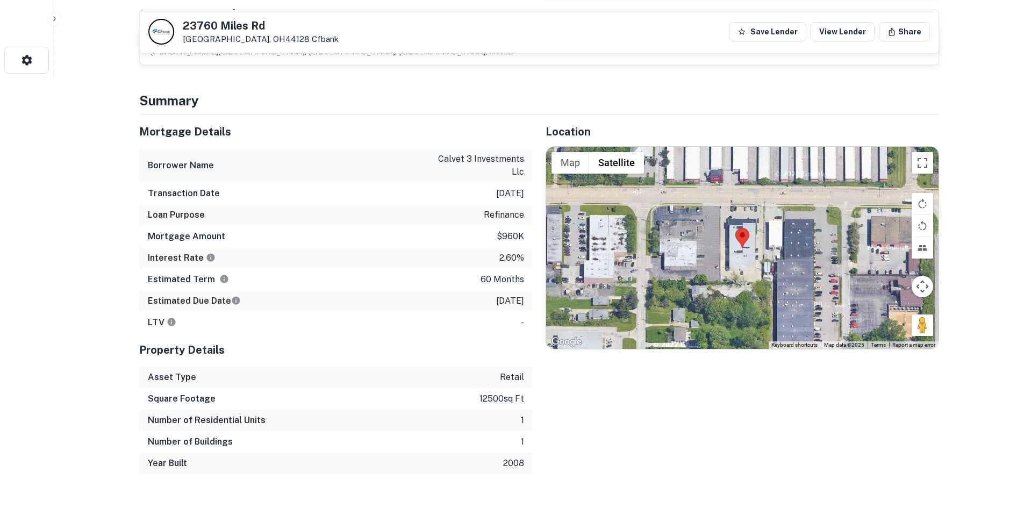
drag, startPoint x: 918, startPoint y: 303, endPoint x: 742, endPoint y: 179, distance: 216.2
click at [742, 179] on div "Map Terrain Satellite Labels Keyboard shortcuts Map Data Map data ©2025 Map dat…" at bounding box center [742, 248] width 393 height 202
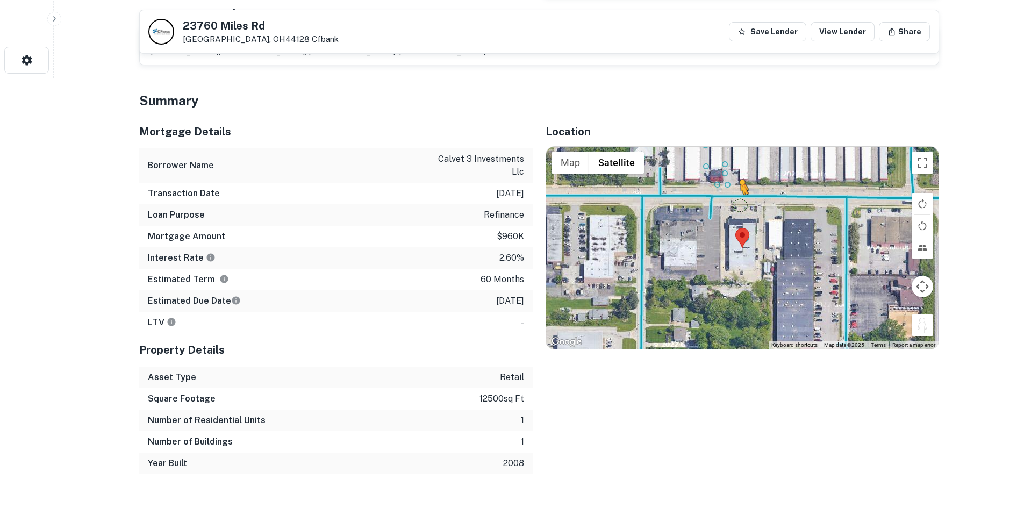
drag, startPoint x: 920, startPoint y: 307, endPoint x: 731, endPoint y: 172, distance: 232.2
click at [731, 172] on div "To activate drag with keyboard, press Alt + Enter. Once in keyboard drag state,…" at bounding box center [742, 248] width 393 height 202
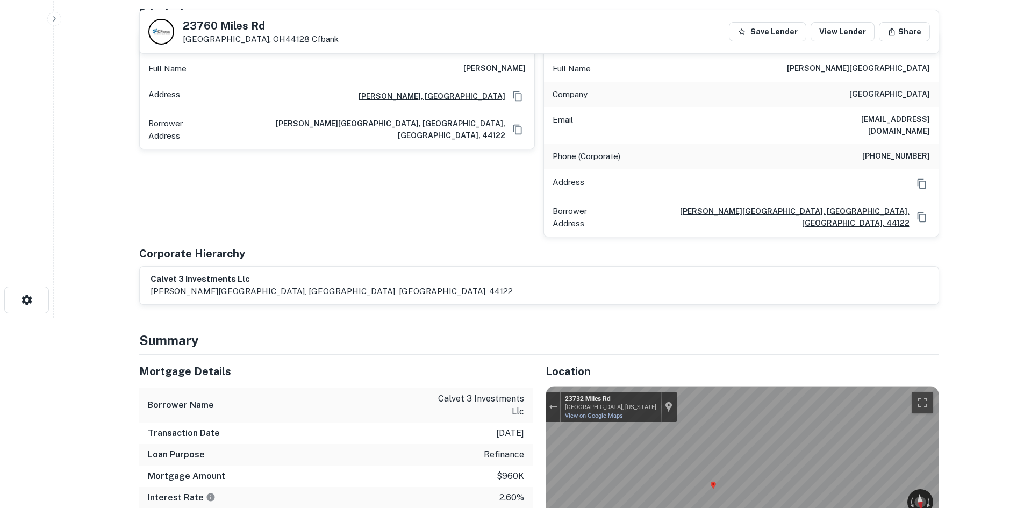
scroll to position [108, 0]
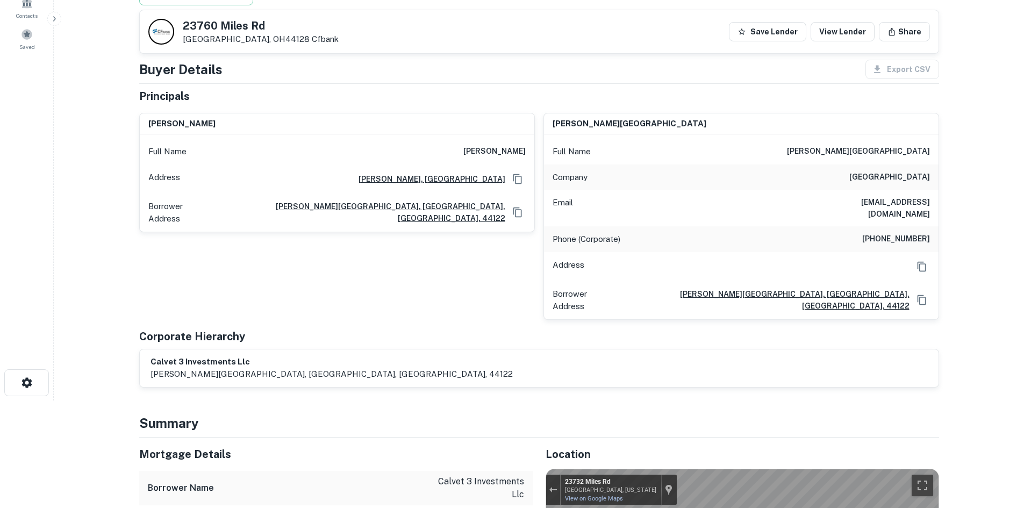
click at [905, 233] on h6 "(216) 831-9511" at bounding box center [897, 239] width 68 height 13
click at [886, 177] on h6 "woodmere village" at bounding box center [890, 177] width 81 height 13
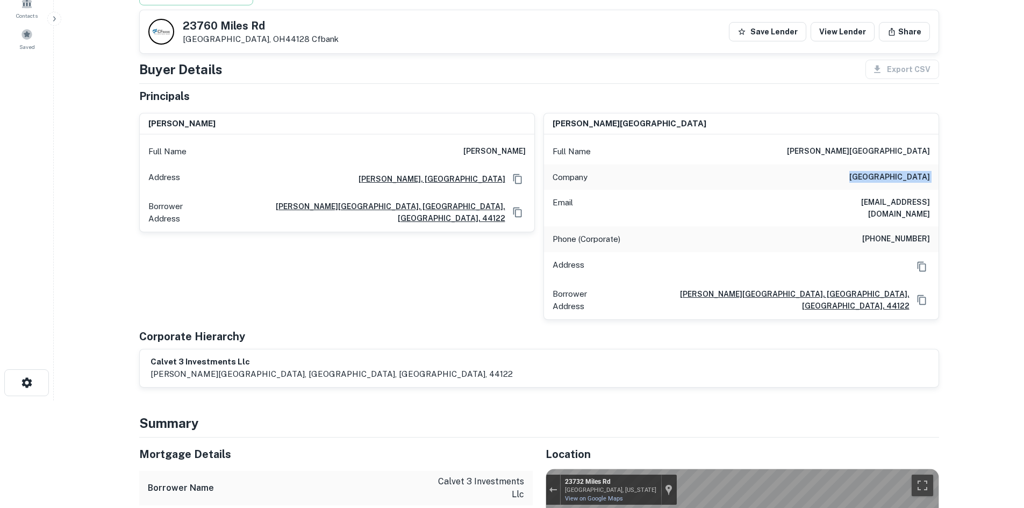
click at [886, 177] on h6 "woodmere village" at bounding box center [890, 177] width 81 height 13
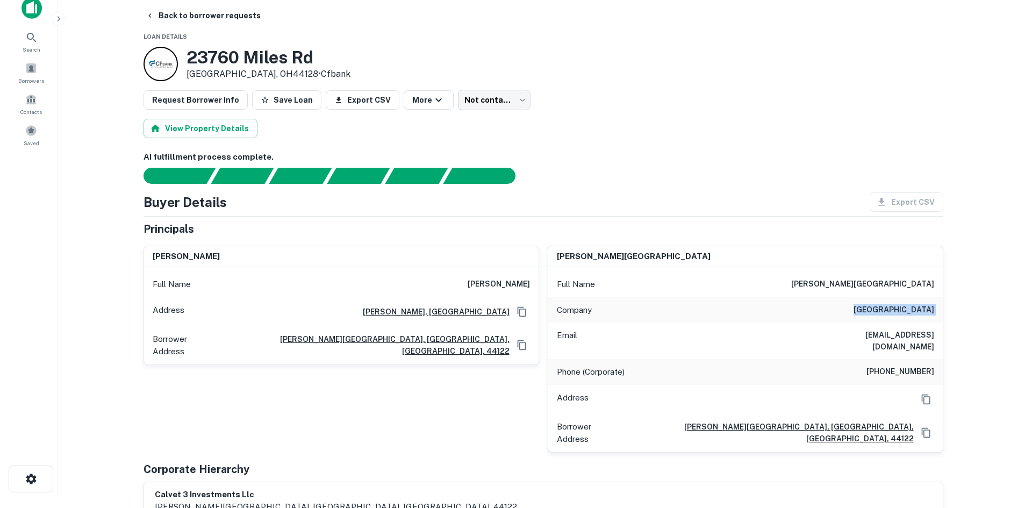
scroll to position [0, 0]
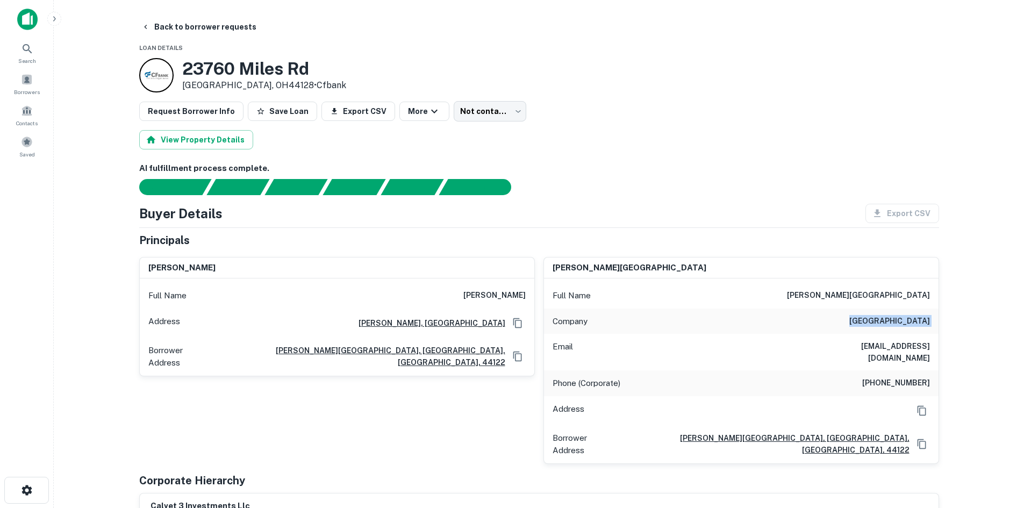
drag, startPoint x: 488, startPoint y: 172, endPoint x: 486, endPoint y: 153, distance: 18.9
click at [488, 172] on h6 "AI fulfillment process complete." at bounding box center [539, 168] width 800 height 12
drag, startPoint x: 129, startPoint y: 13, endPoint x: 498, endPoint y: 70, distance: 373.2
click at [498, 70] on main "Back to borrower requests Loan Details 23760 Miles Rd Cleveland, OH44128 • Cfba…" at bounding box center [539, 254] width 971 height 508
click at [498, 70] on div "23760 Miles Rd Cleveland, OH44128 • Cfbank" at bounding box center [539, 75] width 800 height 34
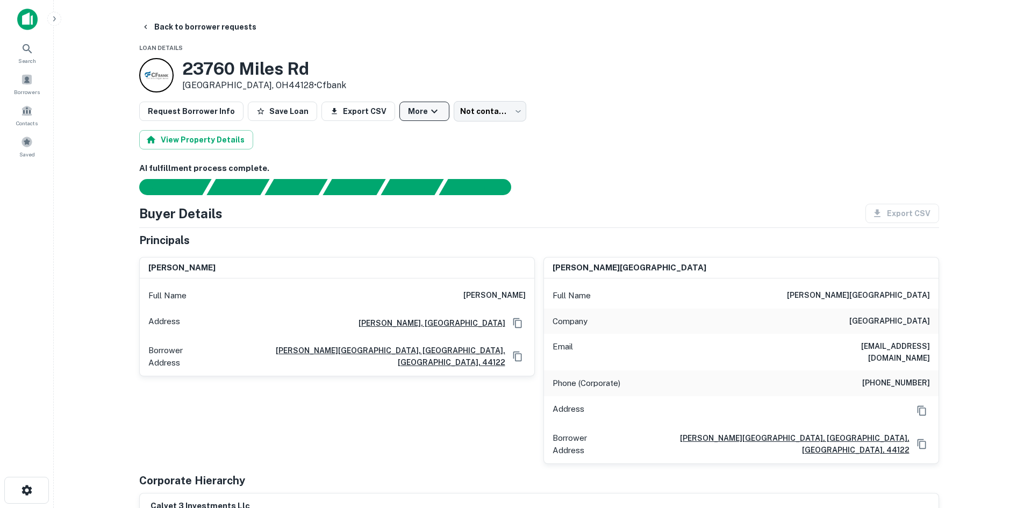
drag, startPoint x: 646, startPoint y: 202, endPoint x: 419, endPoint y: 117, distance: 242.3
click at [634, 192] on div "AI fulfillment process complete. Buyer Details Export CSV Principals ronald s k…" at bounding box center [539, 346] width 800 height 369
click at [496, 110] on body "Search Borrowers Contacts Saved Back to borrower requests Loan Details 23760 Mi…" at bounding box center [512, 254] width 1024 height 508
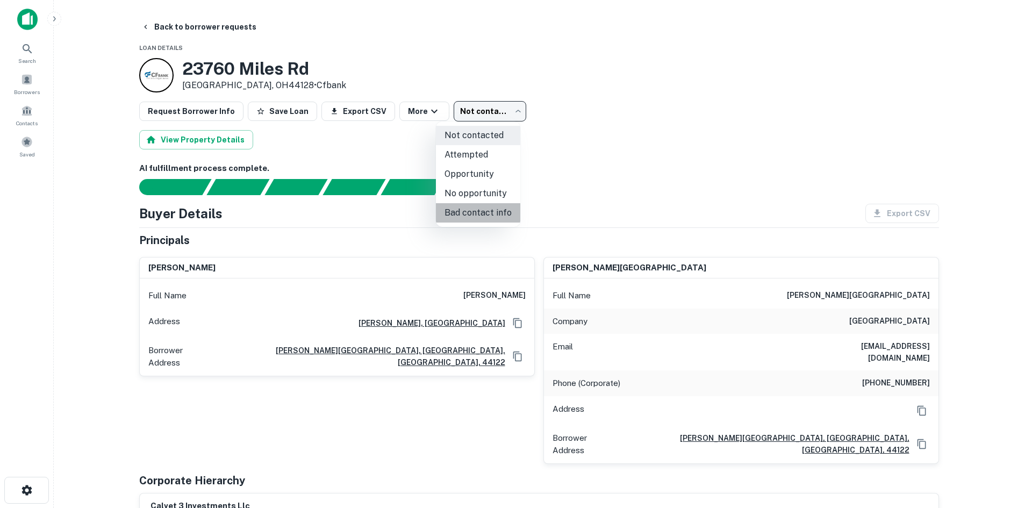
drag, startPoint x: 488, startPoint y: 219, endPoint x: 323, endPoint y: 101, distance: 202.8
click at [487, 217] on li "Bad contact info" at bounding box center [478, 212] width 84 height 19
type input "**********"
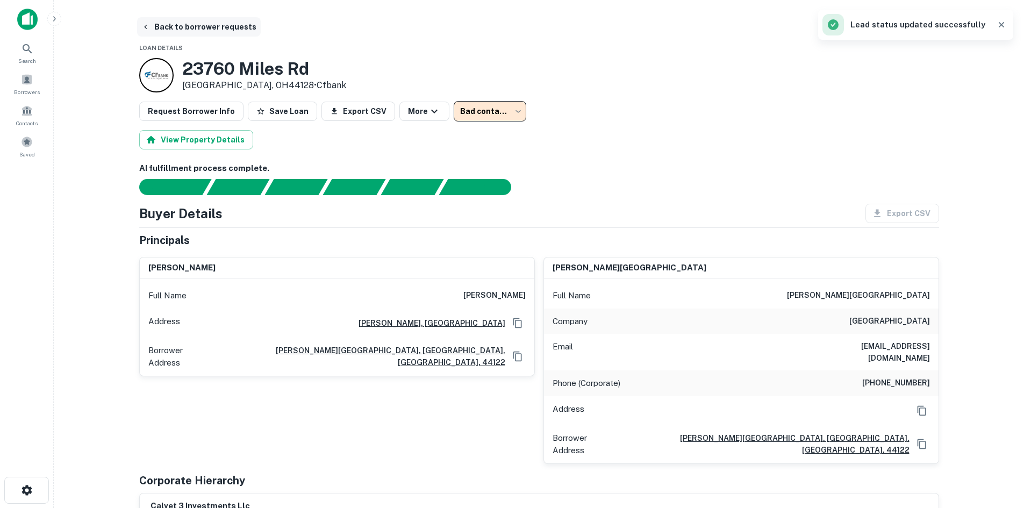
click at [186, 29] on button "Back to borrower requests" at bounding box center [199, 26] width 124 height 19
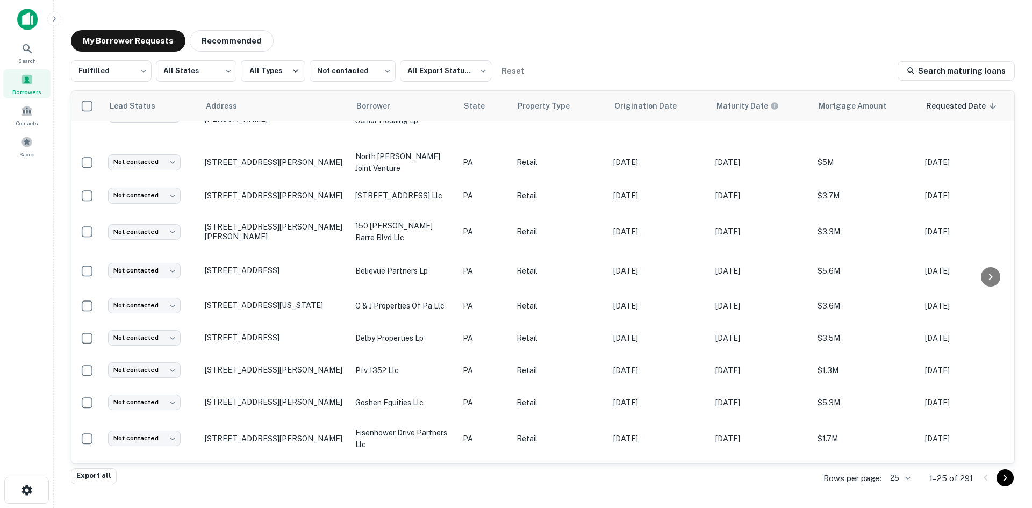
scroll to position [517, 0]
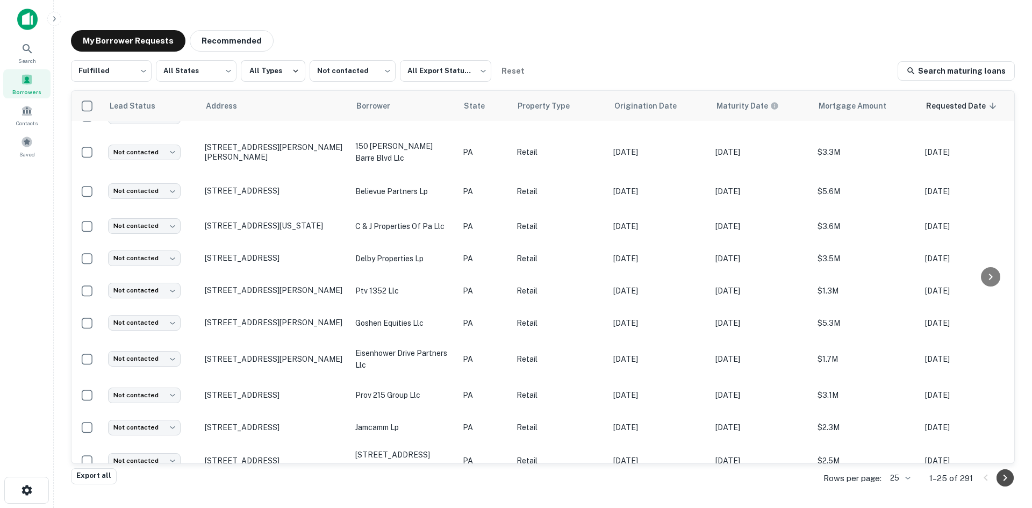
click at [1003, 475] on icon "Go to next page" at bounding box center [1005, 478] width 13 height 13
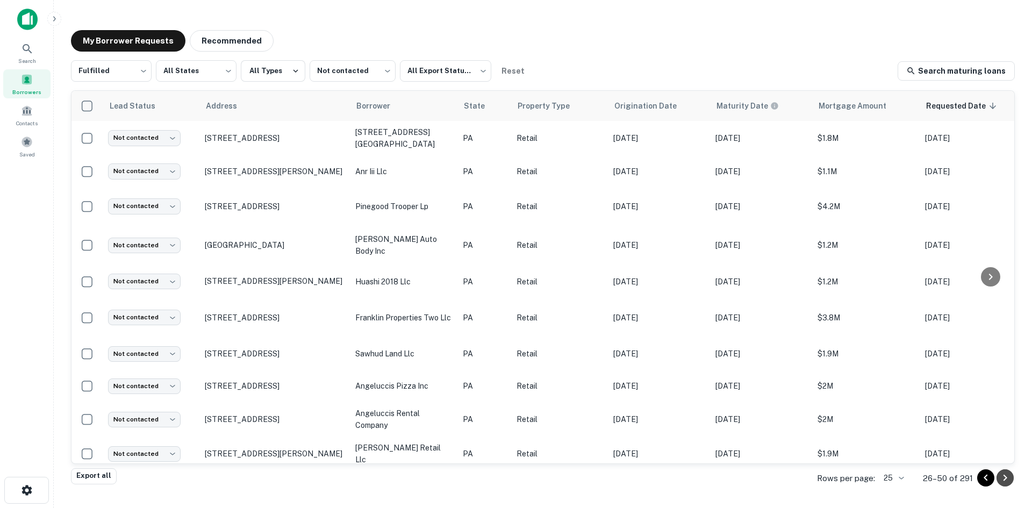
drag, startPoint x: 1001, startPoint y: 483, endPoint x: 1004, endPoint y: 473, distance: 10.9
click at [1001, 482] on icon "Go to next page" at bounding box center [1005, 478] width 13 height 13
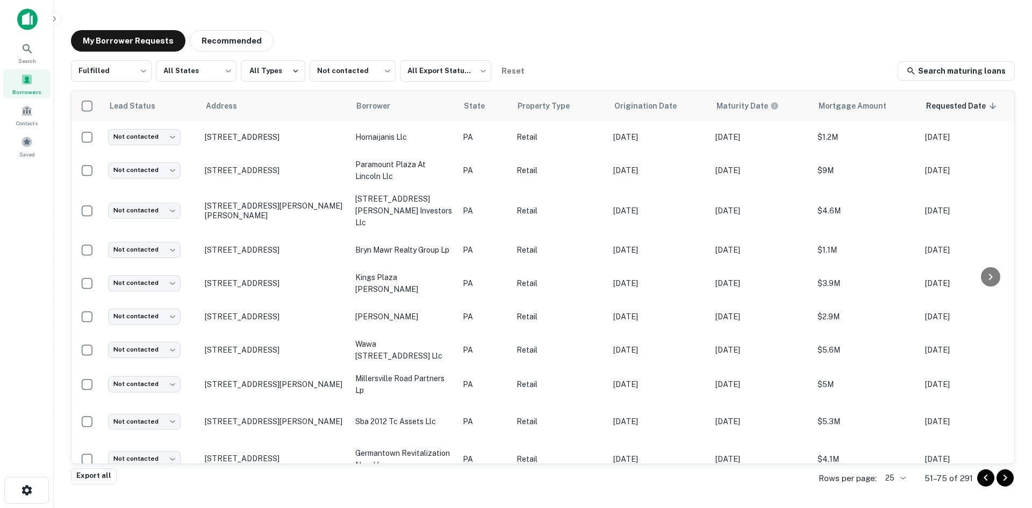
click at [184, 38] on div "My Borrower Requests Recommended" at bounding box center [172, 41] width 203 height 22
click at [224, 34] on button "Recommended" at bounding box center [232, 41] width 84 height 22
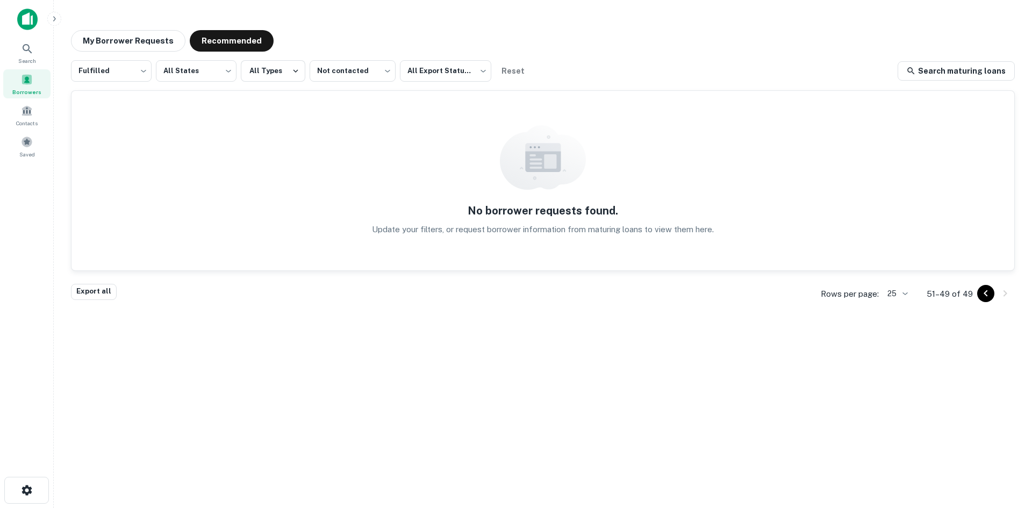
click at [989, 291] on icon "Go to previous page" at bounding box center [986, 293] width 13 height 13
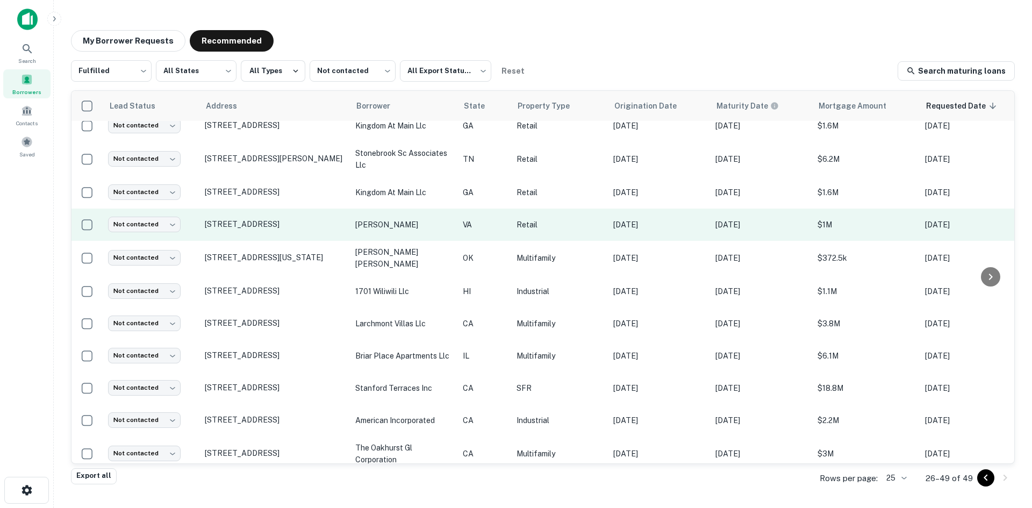
scroll to position [466, 0]
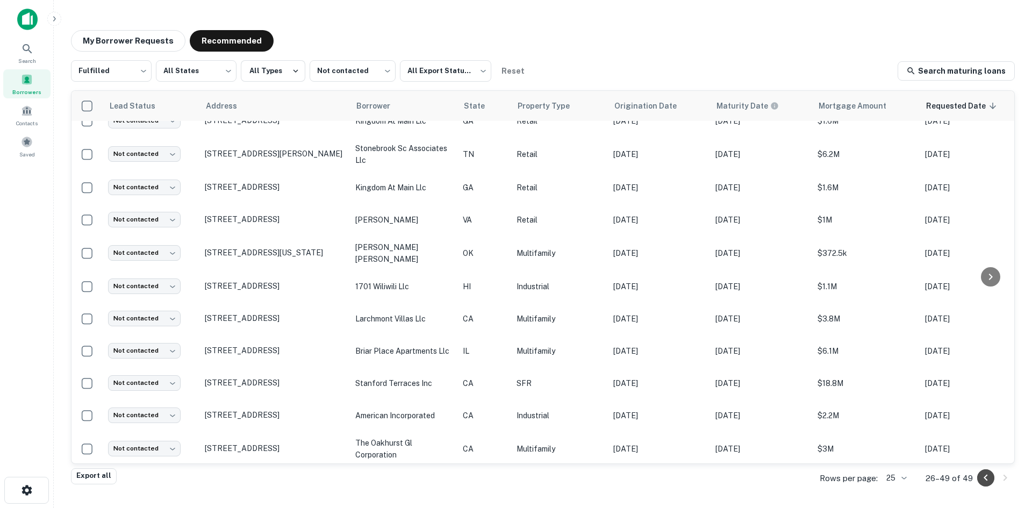
click at [984, 479] on icon "Go to previous page" at bounding box center [986, 478] width 13 height 13
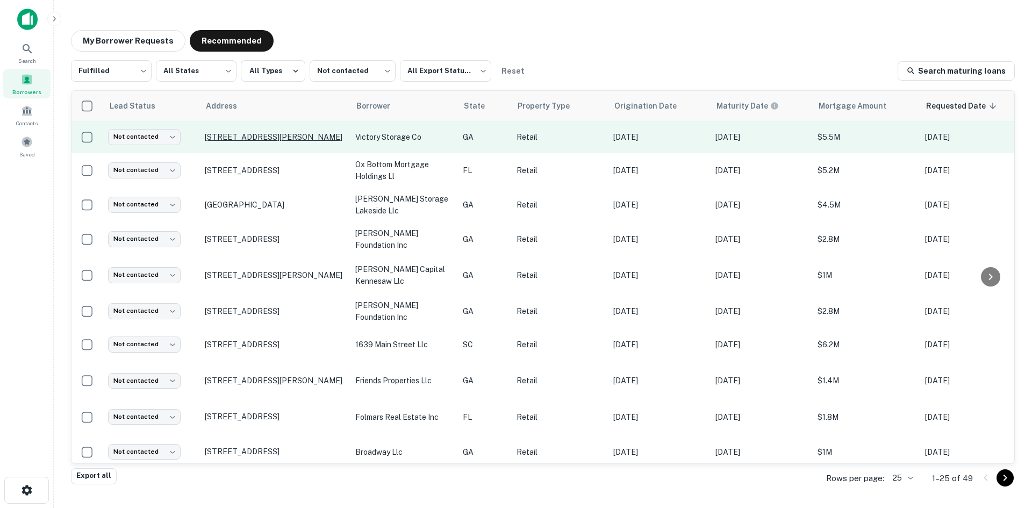
click at [239, 138] on p "130 Center St Saint Simons Island, GA31522" at bounding box center [275, 137] width 140 height 10
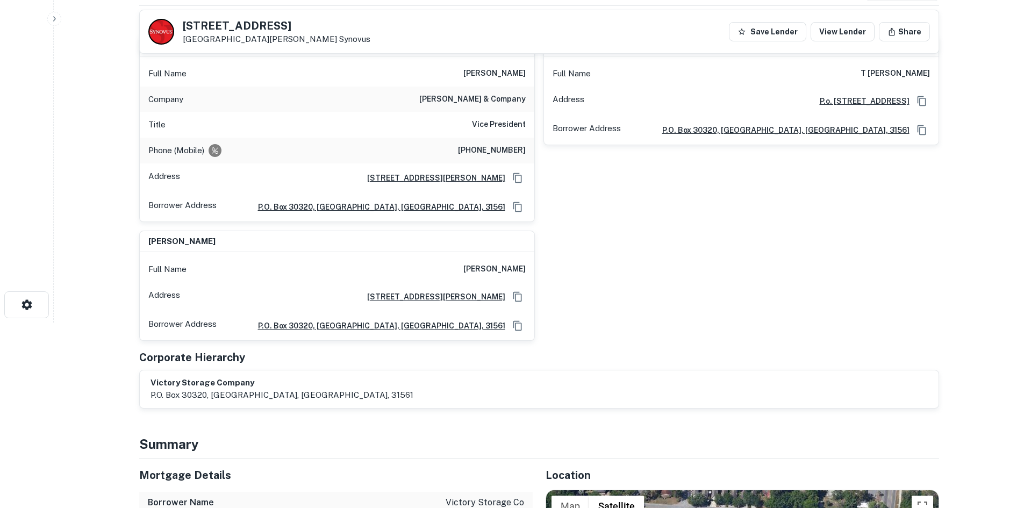
scroll to position [215, 0]
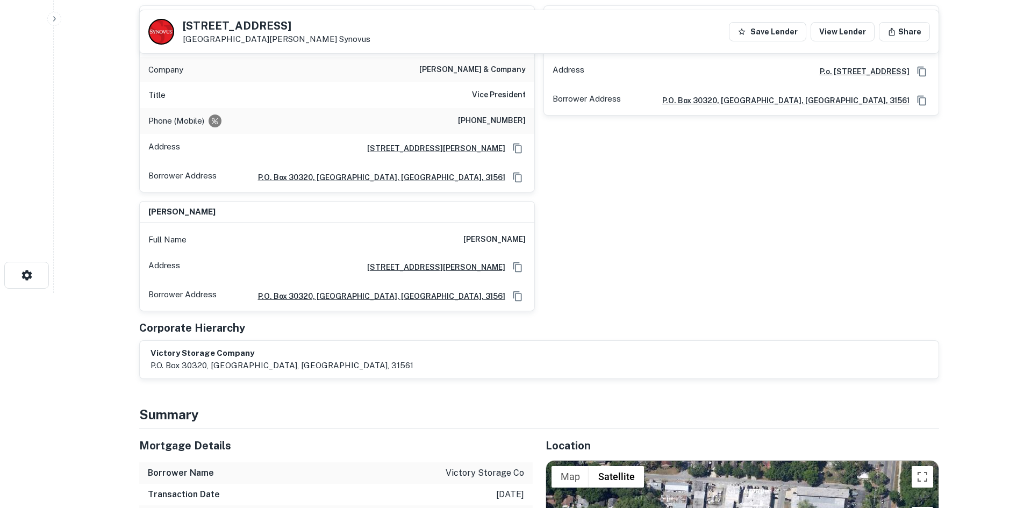
click at [866, 252] on div "jane watson Full Name jane watson Company watson & company Title Vice President…" at bounding box center [535, 154] width 809 height 315
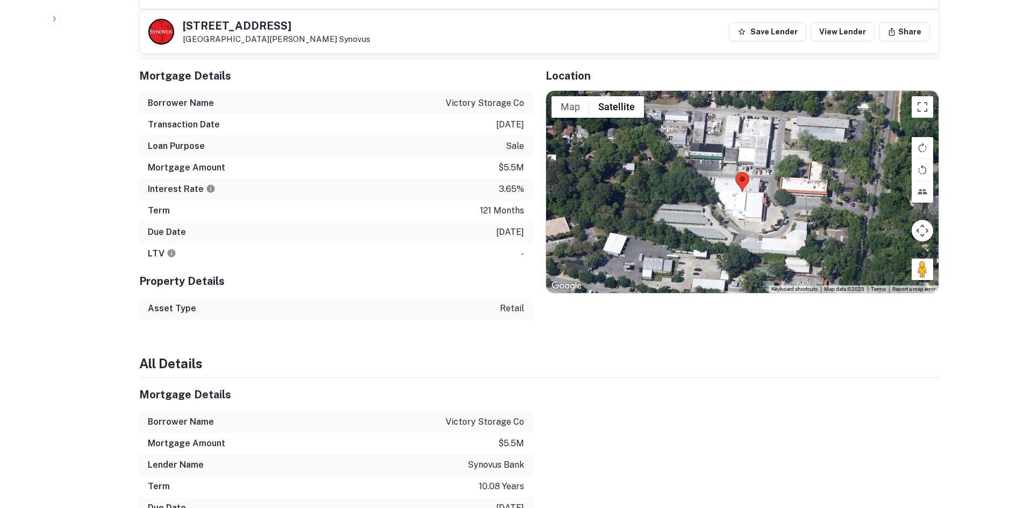
scroll to position [592, 0]
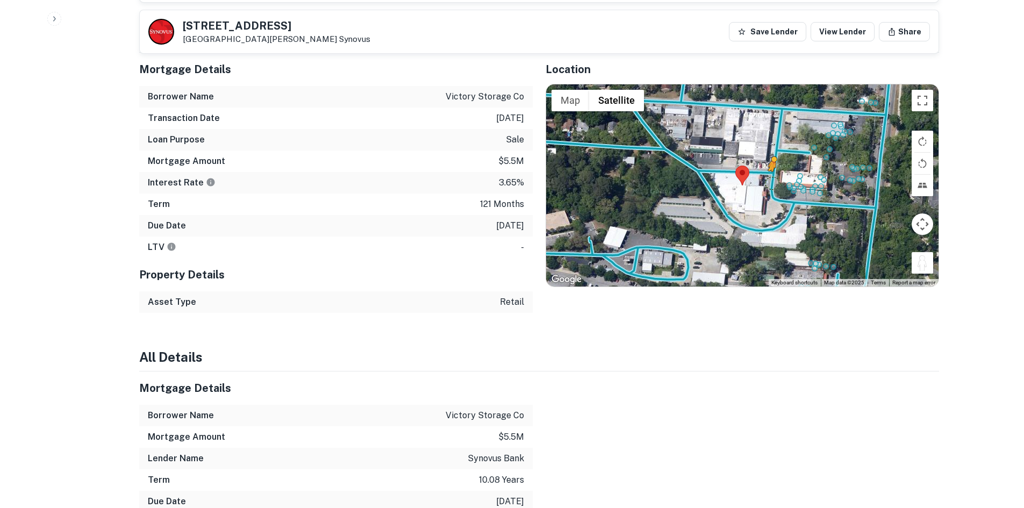
drag, startPoint x: 916, startPoint y: 266, endPoint x: 771, endPoint y: 180, distance: 168.5
click at [771, 180] on div "To activate drag with keyboard, press Alt + Enter. Once in keyboard drag state,…" at bounding box center [742, 185] width 393 height 202
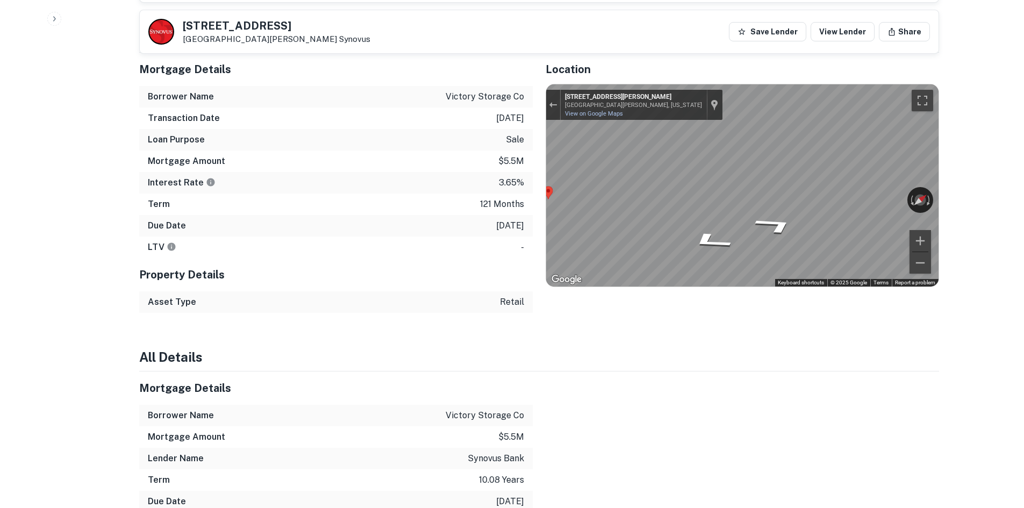
click at [707, 115] on div "← Move left → Move right ↑ Move up ↓ Move down + Zoom in - Zoom out 138 Center …" at bounding box center [742, 185] width 393 height 202
drag, startPoint x: 844, startPoint y: 191, endPoint x: 1032, endPoint y: 118, distance: 201.7
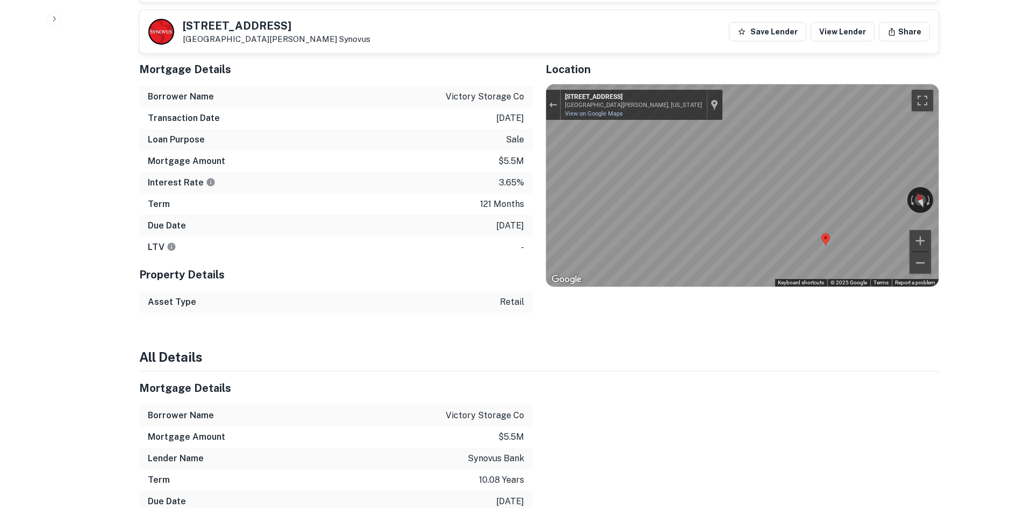
click at [829, 235] on div "Map" at bounding box center [742, 185] width 393 height 202
click at [849, 191] on div "← Move left → Move right ↑ Move up ↓ Move down + Zoom in - Zoom out 326 Sylvan …" at bounding box center [742, 185] width 393 height 202
click at [736, 195] on div "← Move left → Move right ↑ Move up ↓ Move down + Zoom in - Zoom out 326 Sylvan …" at bounding box center [742, 185] width 393 height 202
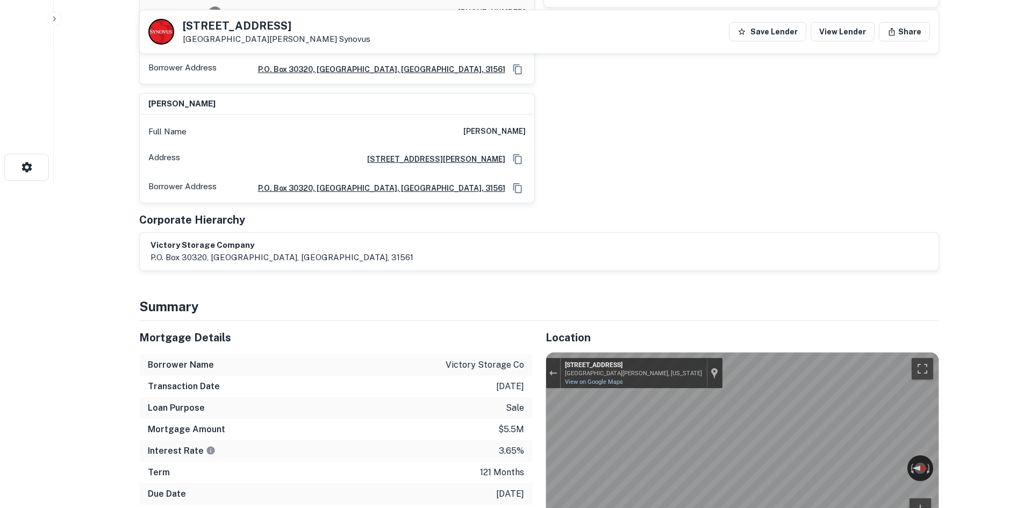
scroll to position [323, 0]
drag, startPoint x: 576, startPoint y: 185, endPoint x: 430, endPoint y: 102, distance: 167.6
click at [430, 102] on div "jane watson Full Name jane watson Company watson & company Title Vice President…" at bounding box center [535, 46] width 809 height 315
drag, startPoint x: 742, startPoint y: 136, endPoint x: 686, endPoint y: 330, distance: 201.5
click at [741, 137] on div "jane watson Full Name jane watson Company watson & company Title Vice President…" at bounding box center [535, 46] width 809 height 315
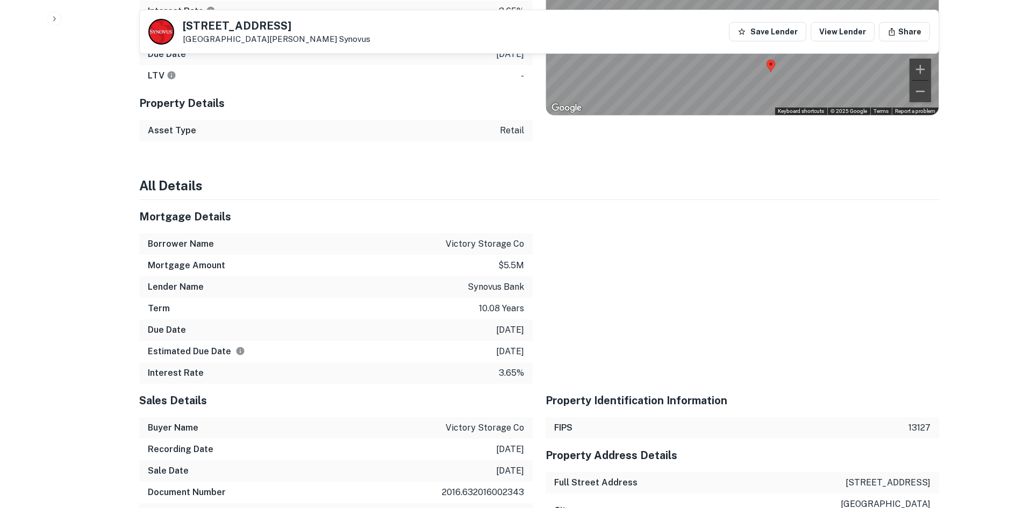
scroll to position [968, 0]
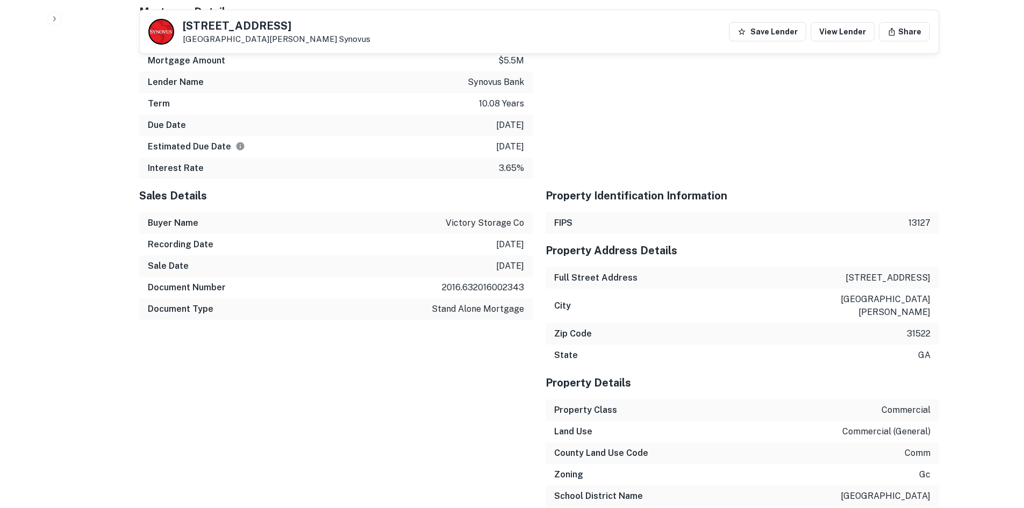
click at [377, 141] on div "Estimated Due Date 3/31/2026" at bounding box center [336, 147] width 394 height 22
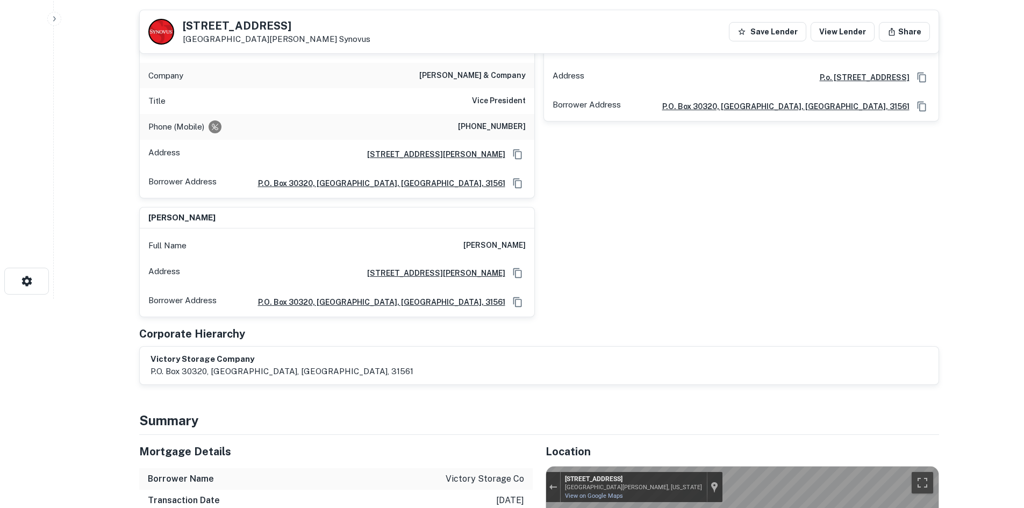
scroll to position [54, 0]
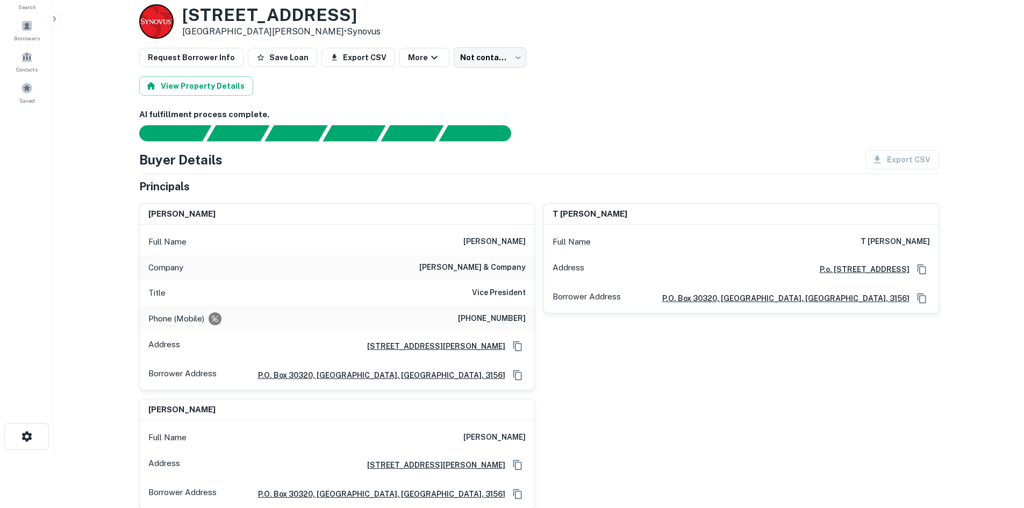
click at [497, 269] on h6 "watson & company" at bounding box center [472, 267] width 106 height 13
click at [481, 63] on body "Search Borrowers Contacts Saved Back to borrower requests Loan Details 130 Cent…" at bounding box center [512, 200] width 1024 height 508
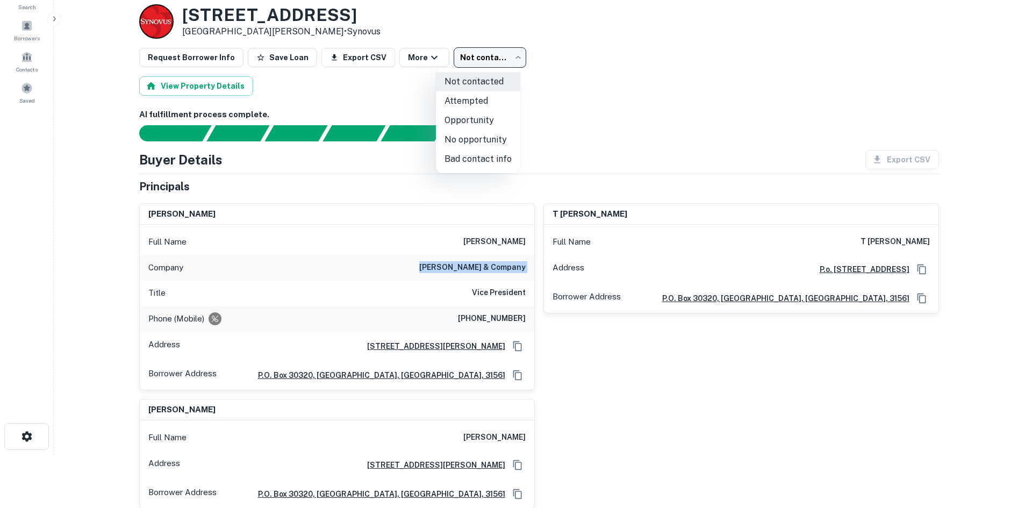
click at [477, 133] on li "No opportunity" at bounding box center [478, 139] width 84 height 19
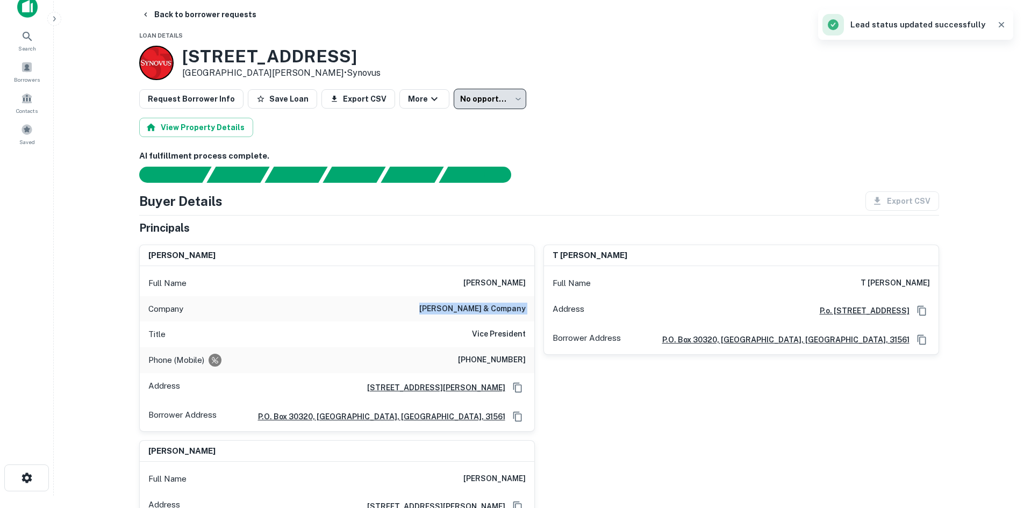
scroll to position [0, 0]
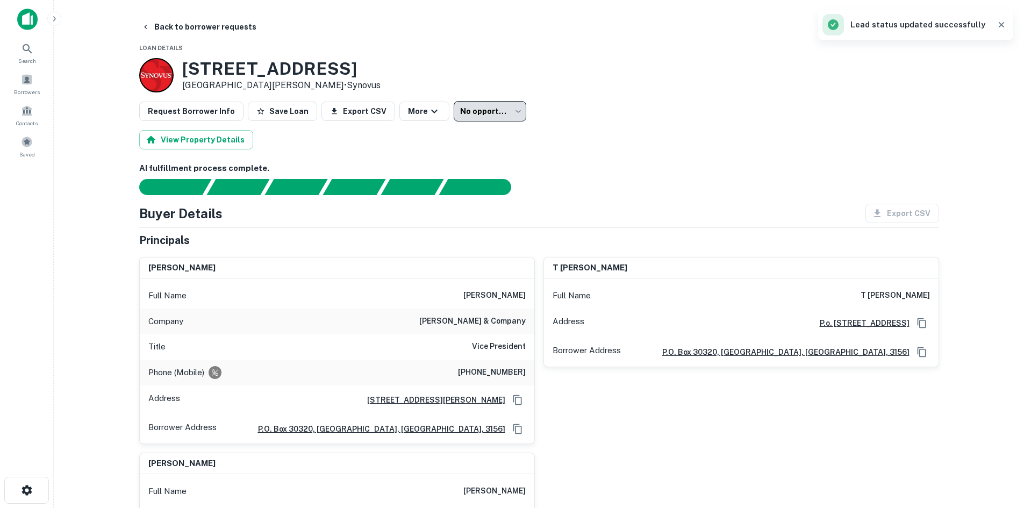
click at [511, 122] on div "**********" at bounding box center [490, 111] width 73 height 20
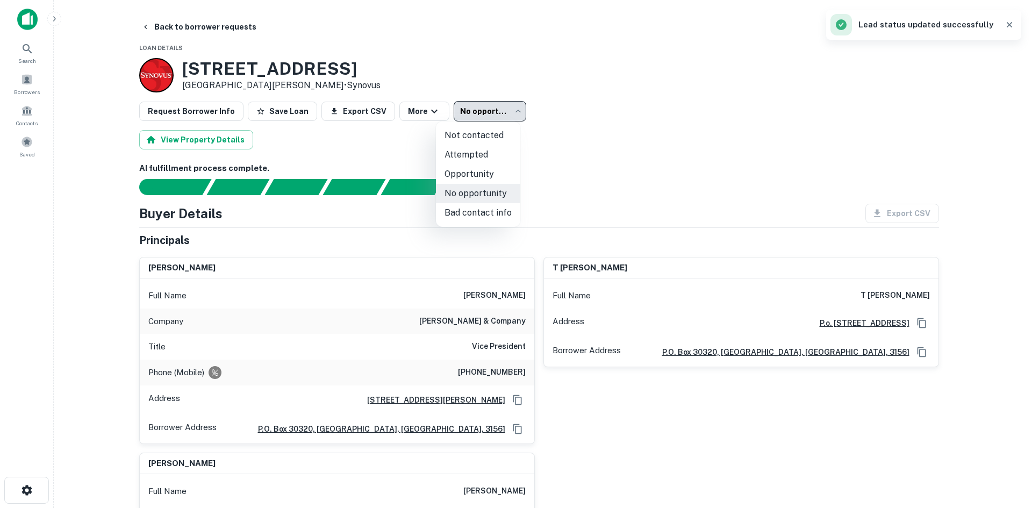
click at [497, 112] on body "**********" at bounding box center [516, 254] width 1032 height 508
click at [501, 137] on li "Not contacted" at bounding box center [478, 135] width 84 height 19
type input "****"
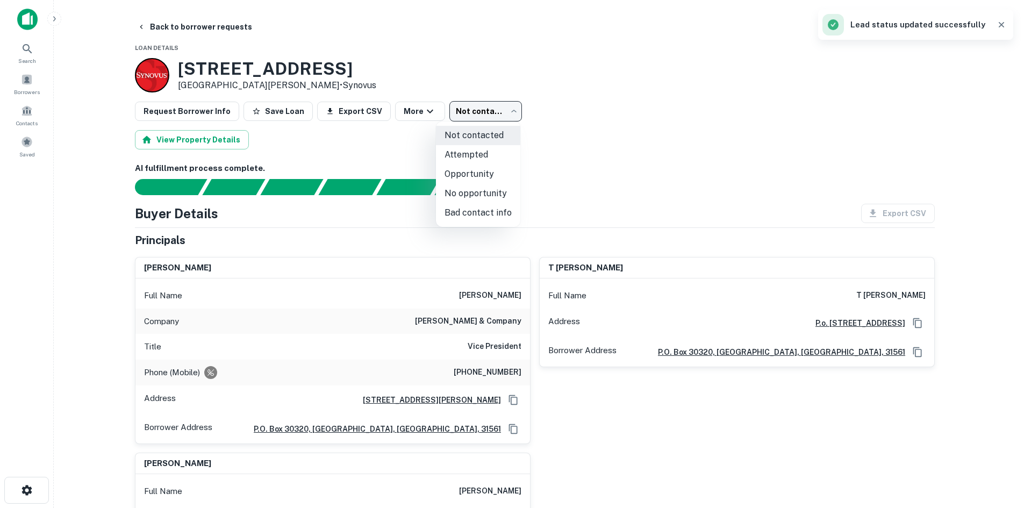
click at [493, 110] on body "Search Borrowers Contacts Saved Back to borrower requests Loan Details 130 Cent…" at bounding box center [512, 254] width 1024 height 508
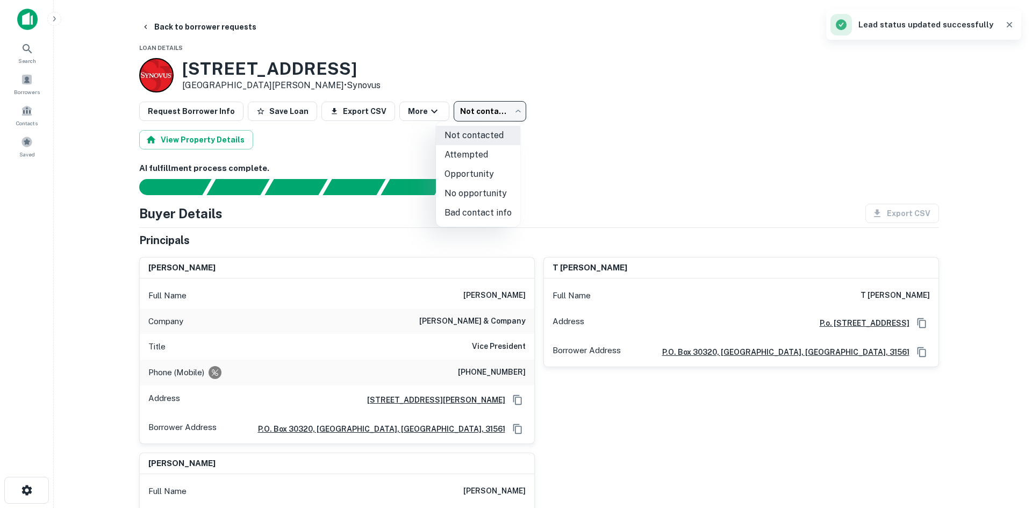
click at [501, 114] on div at bounding box center [516, 254] width 1032 height 508
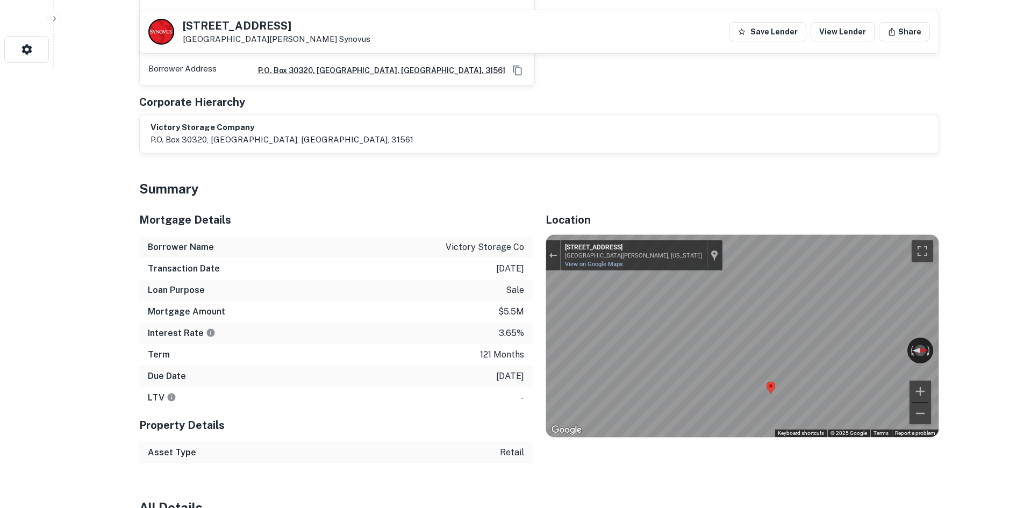
scroll to position [538, 0]
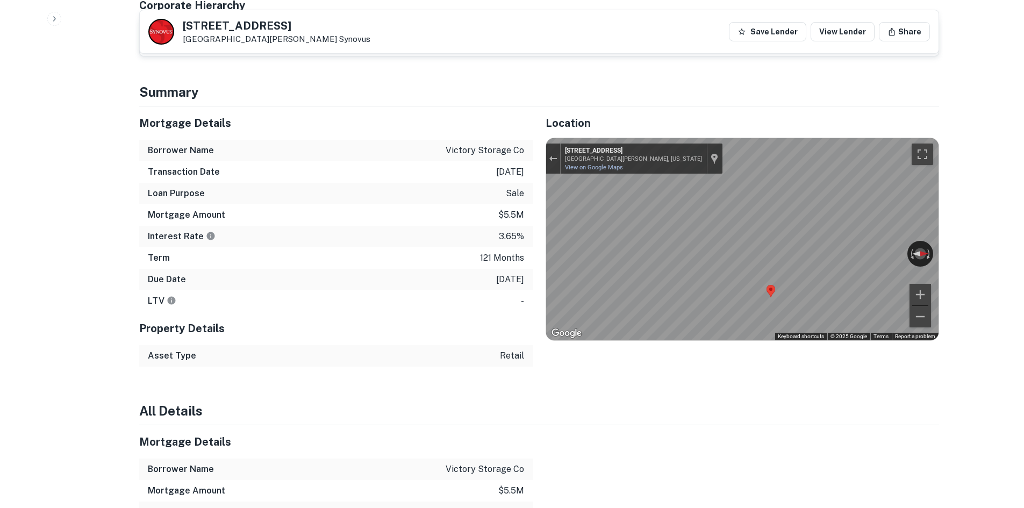
drag, startPoint x: 434, startPoint y: 336, endPoint x: 440, endPoint y: 336, distance: 5.4
click at [434, 336] on h5 "Property Details" at bounding box center [336, 328] width 394 height 16
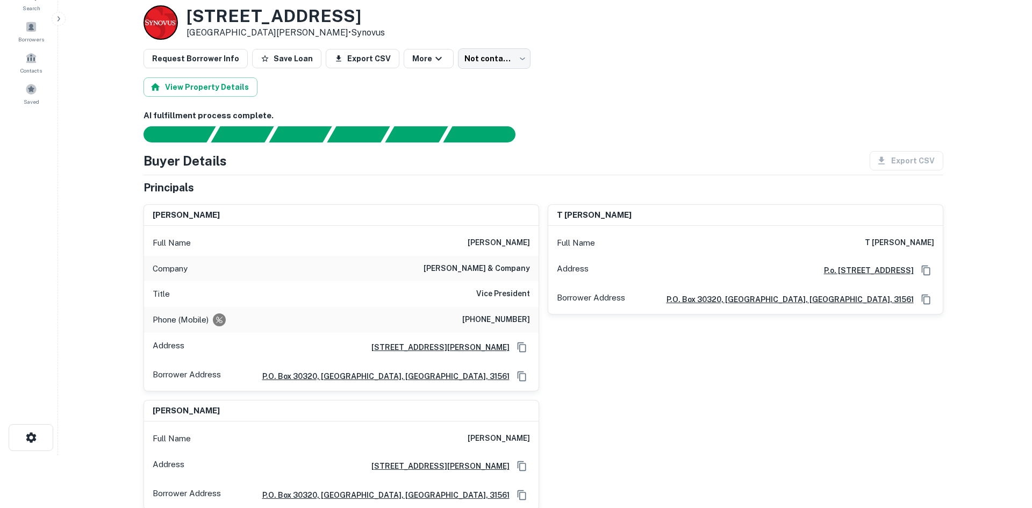
scroll to position [0, 0]
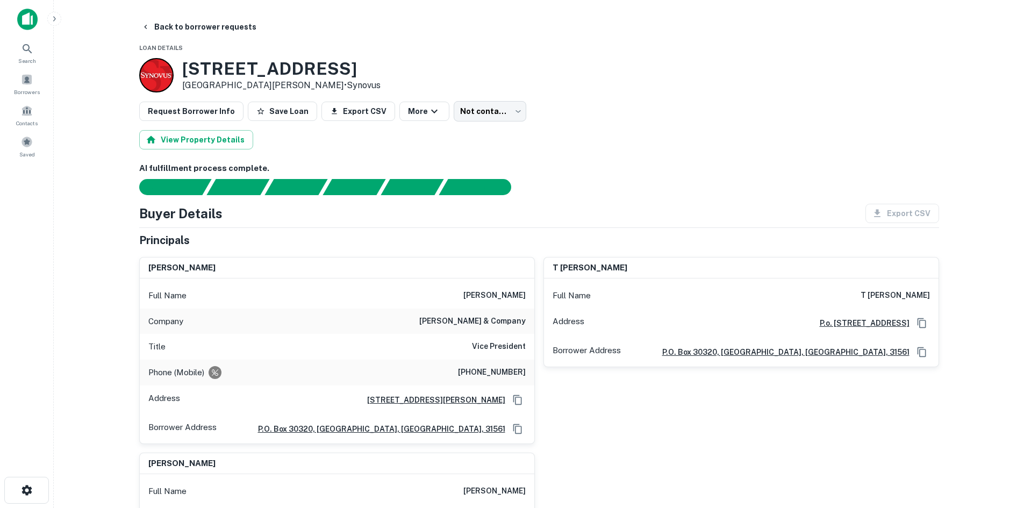
click at [507, 371] on h6 "(612) 221-3732" at bounding box center [492, 372] width 68 height 13
click at [488, 114] on body "Search Borrowers Contacts Saved Back to borrower requests Loan Details 130 Cent…" at bounding box center [512, 254] width 1024 height 508
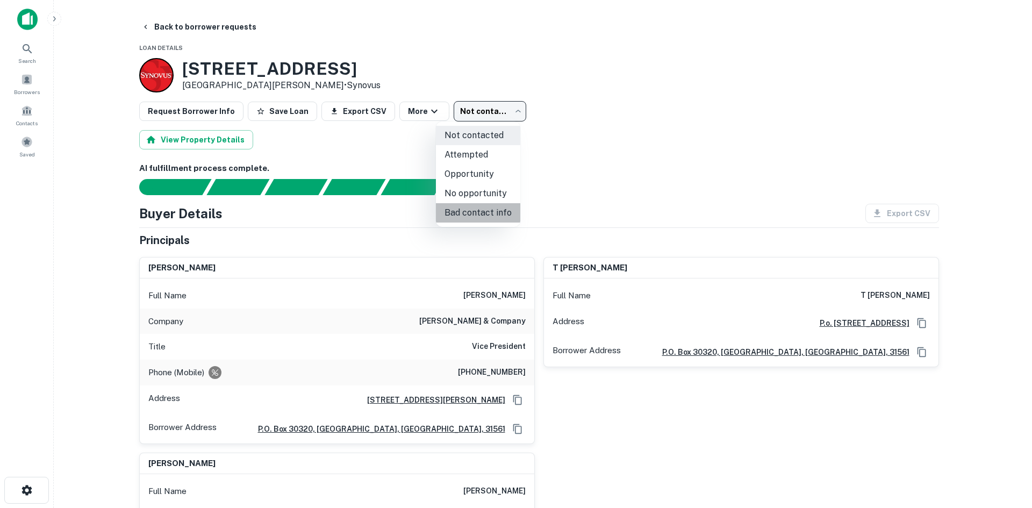
click at [502, 210] on li "Bad contact info" at bounding box center [478, 212] width 84 height 19
type input "**********"
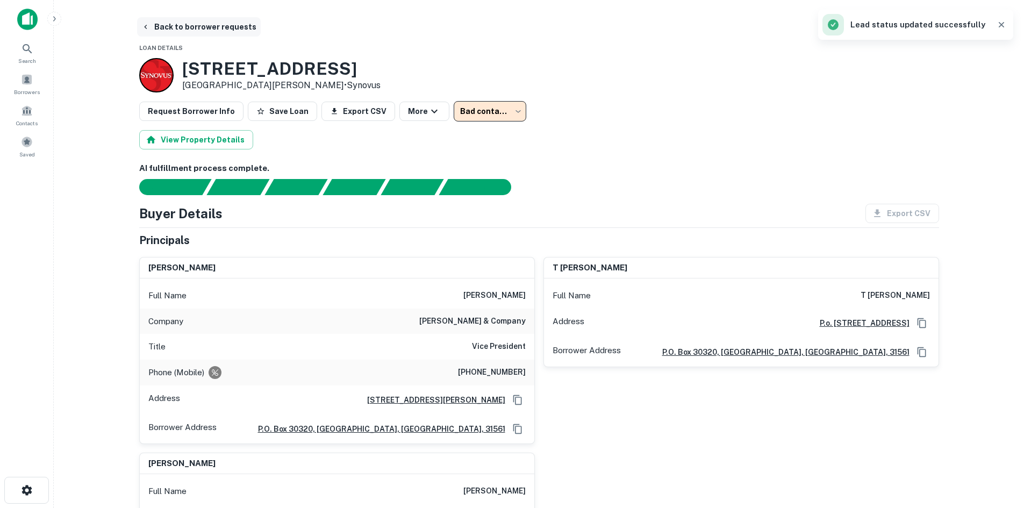
click at [214, 27] on button "Back to borrower requests" at bounding box center [199, 26] width 124 height 19
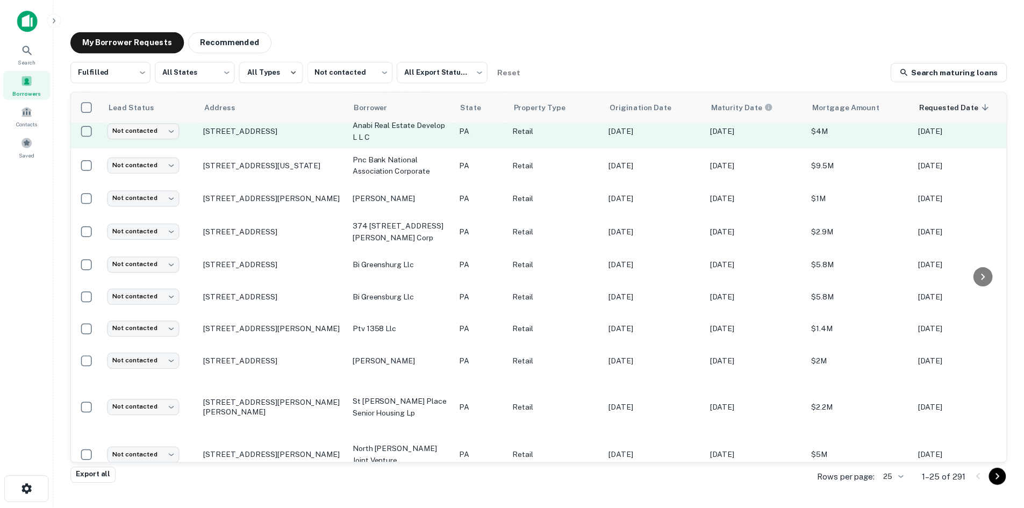
scroll to position [161, 0]
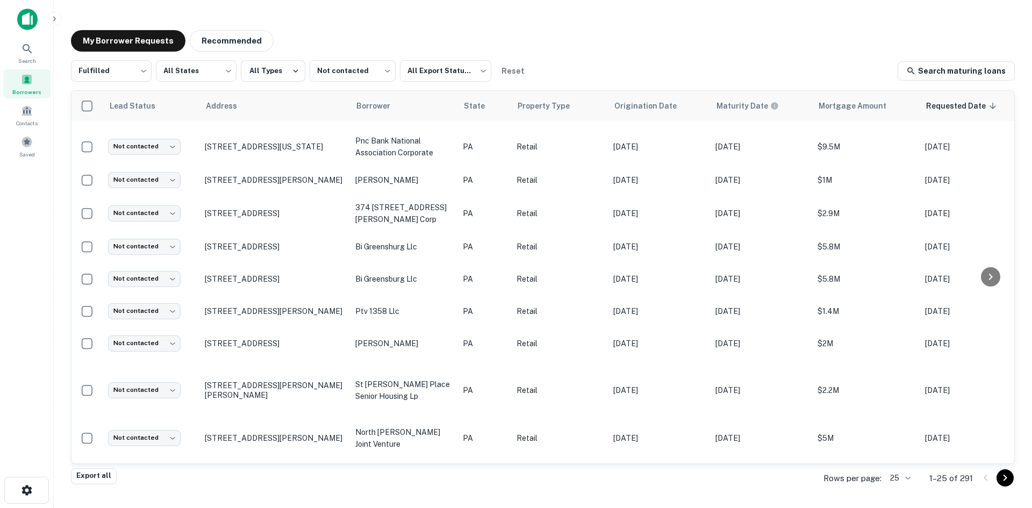
click at [234, 52] on div "My Borrower Requests Recommended Fulfilled ********* ​ All States *** ​ All Typ…" at bounding box center [542, 251] width 961 height 458
click at [246, 40] on button "Recommended" at bounding box center [232, 41] width 84 height 22
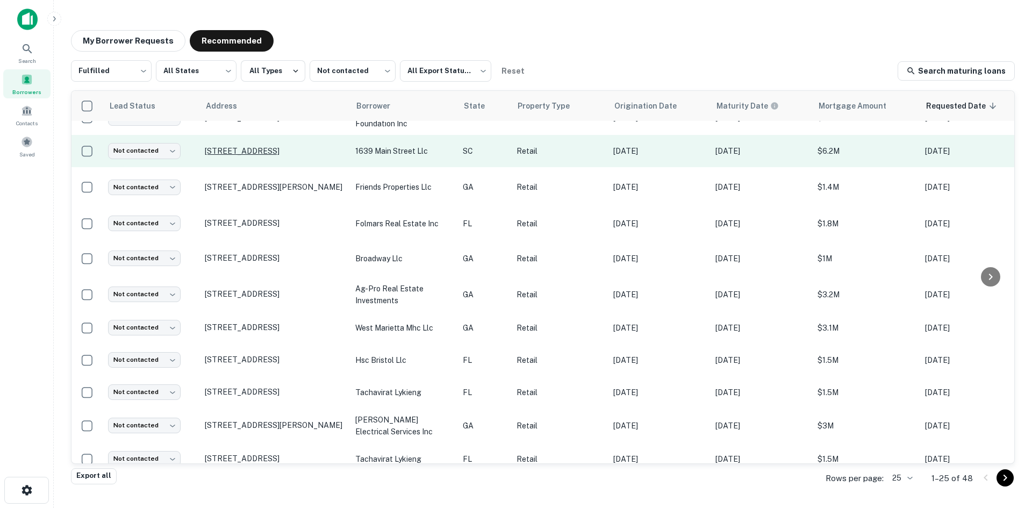
click at [277, 152] on p "1645 Main St Columbia, SC29201" at bounding box center [275, 151] width 140 height 10
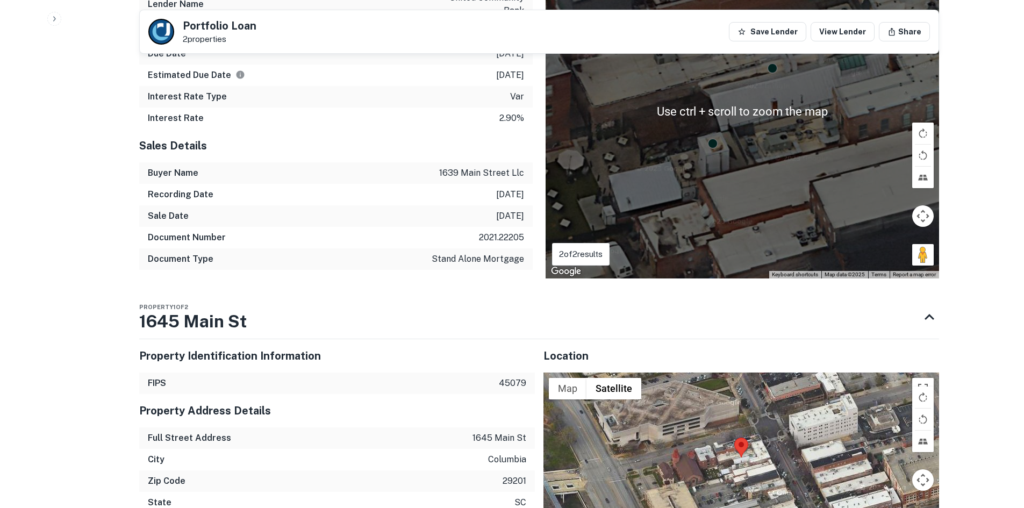
scroll to position [1075, 0]
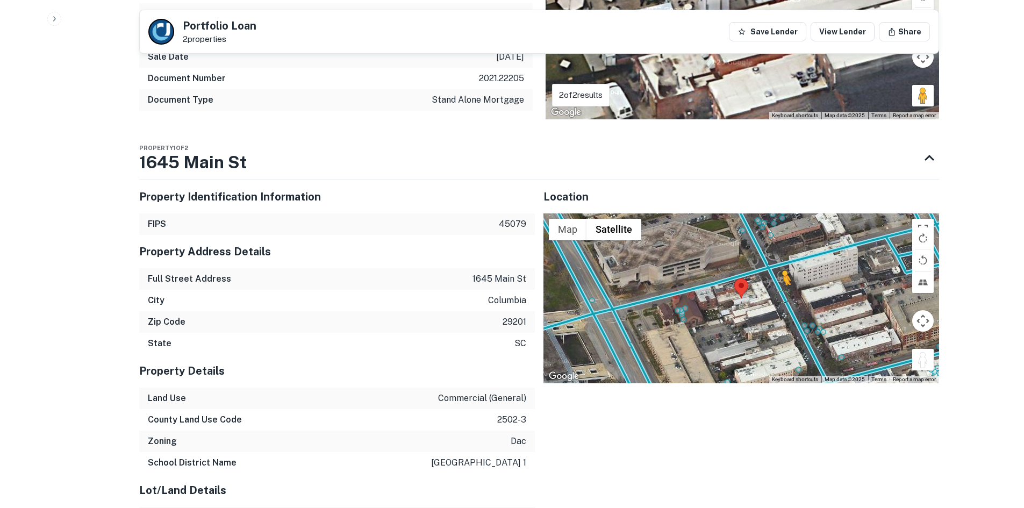
drag, startPoint x: 926, startPoint y: 346, endPoint x: 779, endPoint y: 281, distance: 160.6
click at [779, 281] on div "To activate drag with keyboard, press Alt + Enter. Once in keyboard drag state,…" at bounding box center [742, 298] width 396 height 170
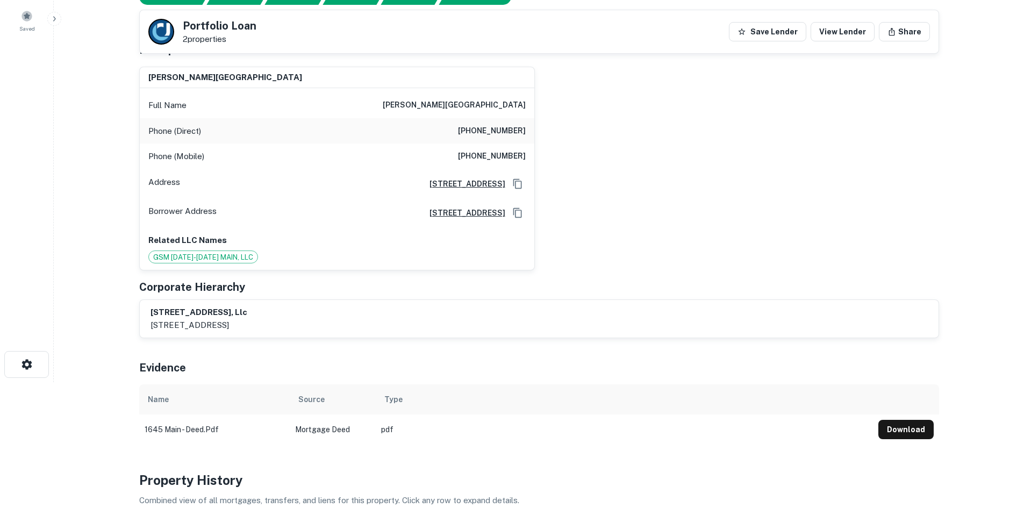
scroll to position [108, 0]
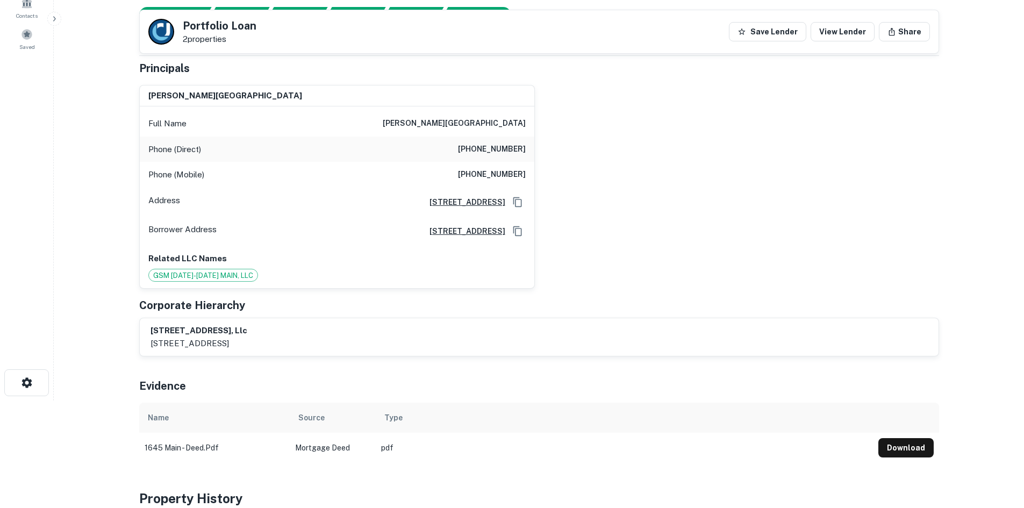
click at [485, 148] on h6 "(803) 739-4720" at bounding box center [492, 149] width 68 height 13
click at [484, 148] on h6 "(803) 739-4720" at bounding box center [492, 149] width 68 height 13
click at [482, 148] on h6 "(803) 739-4720" at bounding box center [492, 149] width 68 height 13
click at [483, 150] on h6 "(803) 739-4720" at bounding box center [492, 149] width 68 height 13
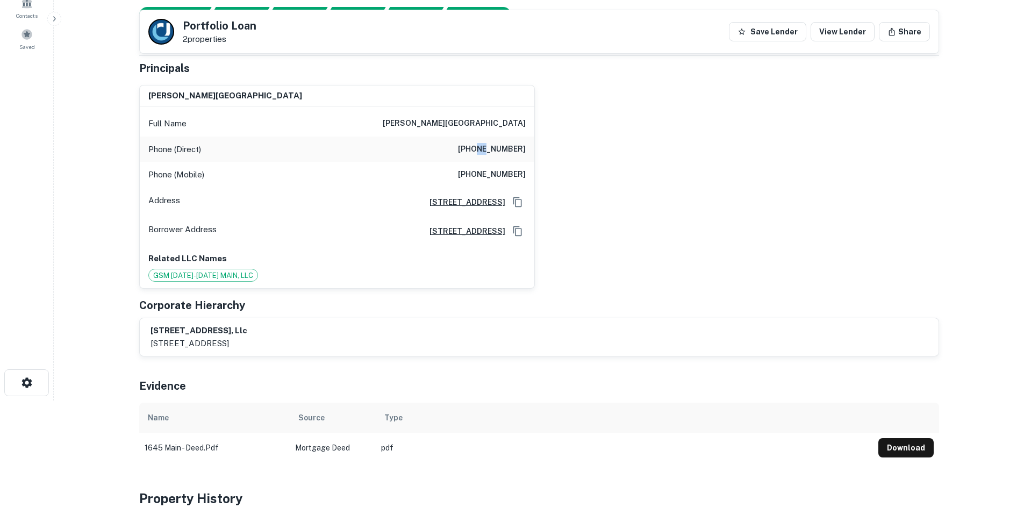
click at [484, 150] on h6 "(803) 739-4720" at bounding box center [492, 149] width 68 height 13
drag, startPoint x: 586, startPoint y: 229, endPoint x: 526, endPoint y: 454, distance: 233.6
click at [586, 229] on div "gregory a. middleton Full Name gregory a. middleton Phone (Direct) (803) 739-47…" at bounding box center [535, 182] width 809 height 213
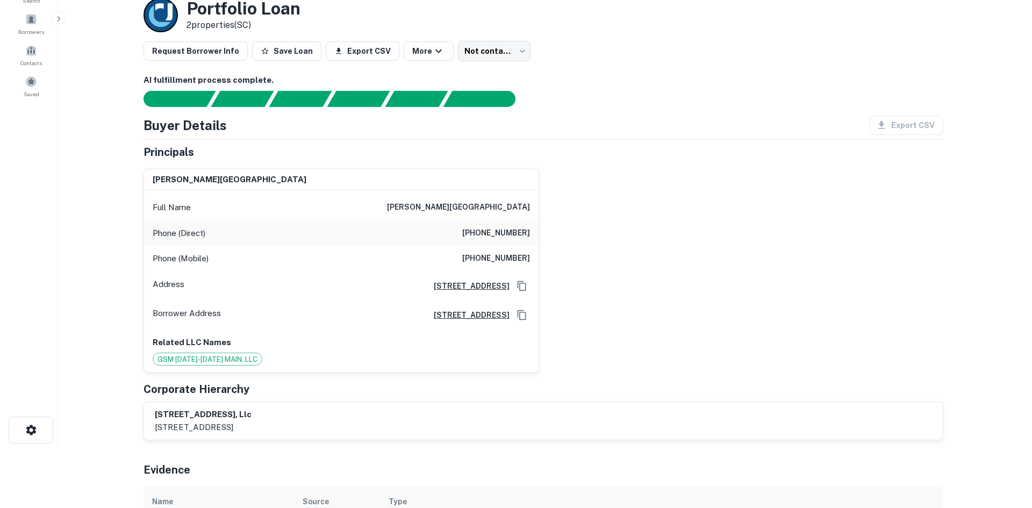
scroll to position [0, 0]
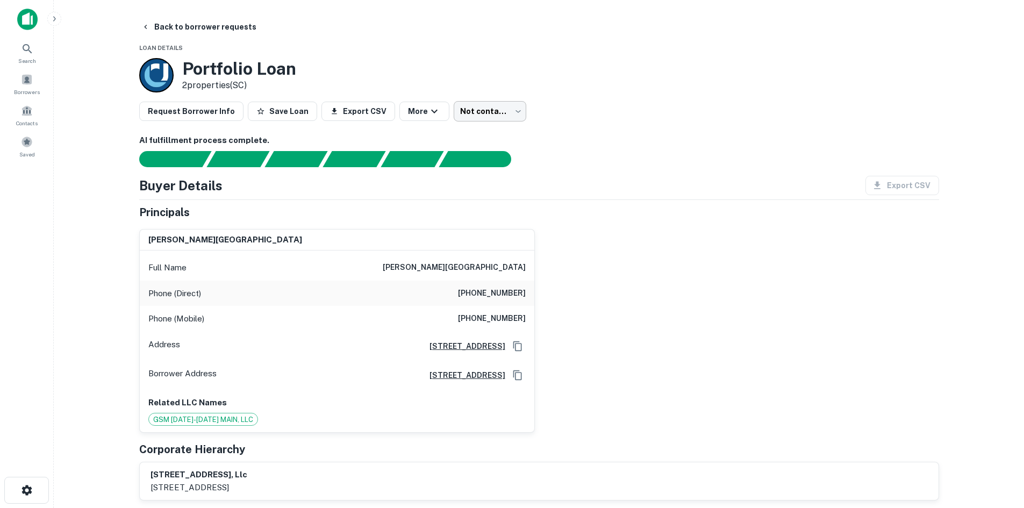
click at [471, 113] on body "Search Borrowers Contacts Saved Back to borrower requests Loan Details Portfoli…" at bounding box center [512, 254] width 1024 height 508
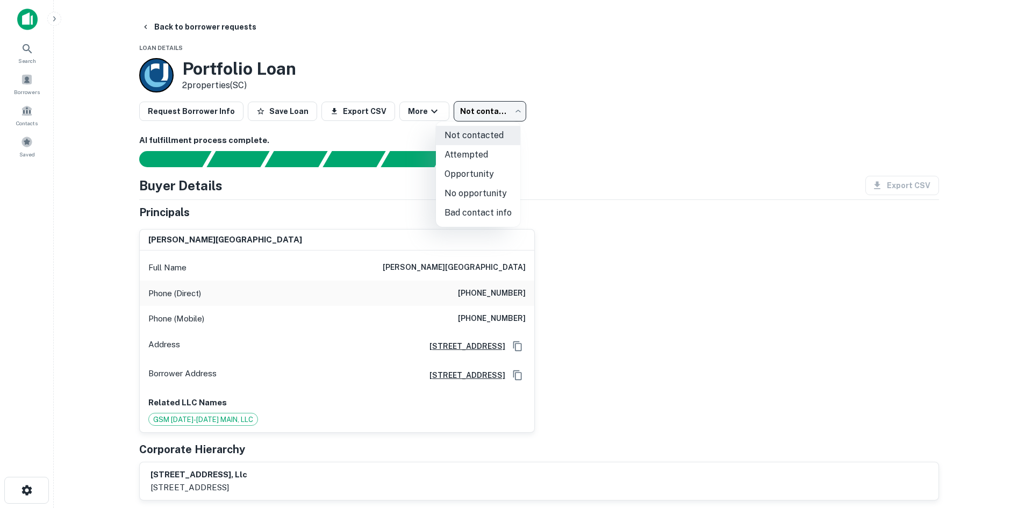
click at [482, 218] on li "Bad contact info" at bounding box center [478, 212] width 84 height 19
type input "**********"
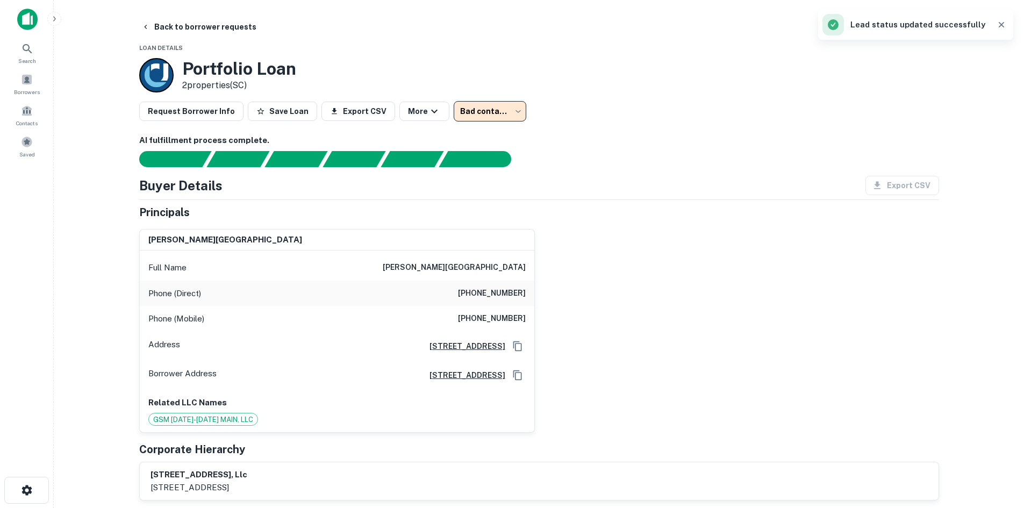
click at [169, 15] on main "**********" at bounding box center [539, 254] width 971 height 508
click at [180, 32] on button "Back to borrower requests" at bounding box center [199, 26] width 124 height 19
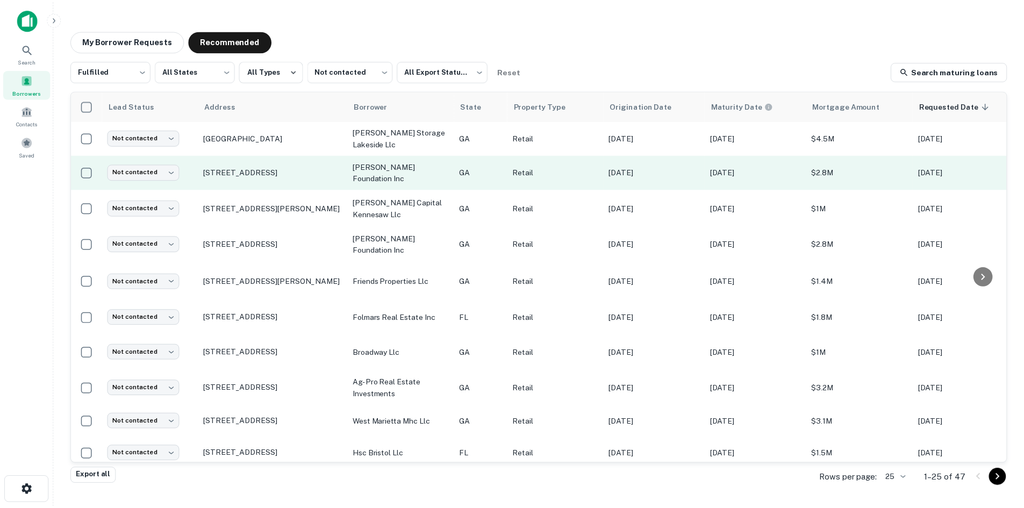
scroll to position [54, 0]
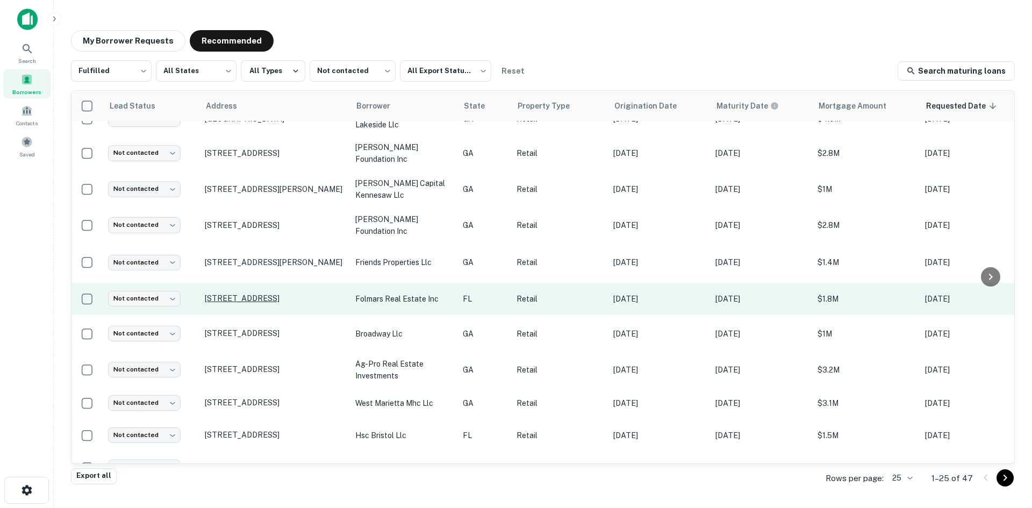
click at [247, 302] on p "808 N Monroe St Tallahassee, FL32303" at bounding box center [275, 299] width 140 height 10
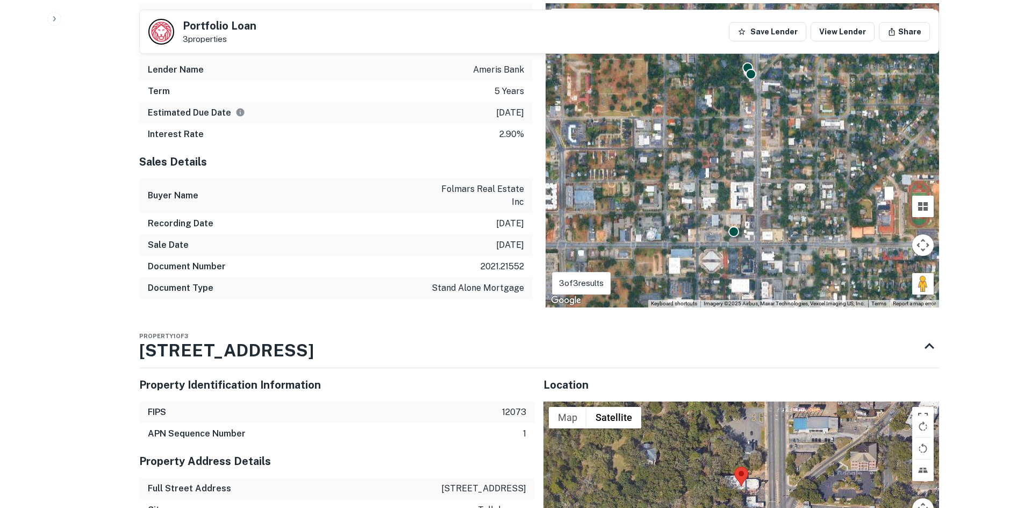
scroll to position [1237, 0]
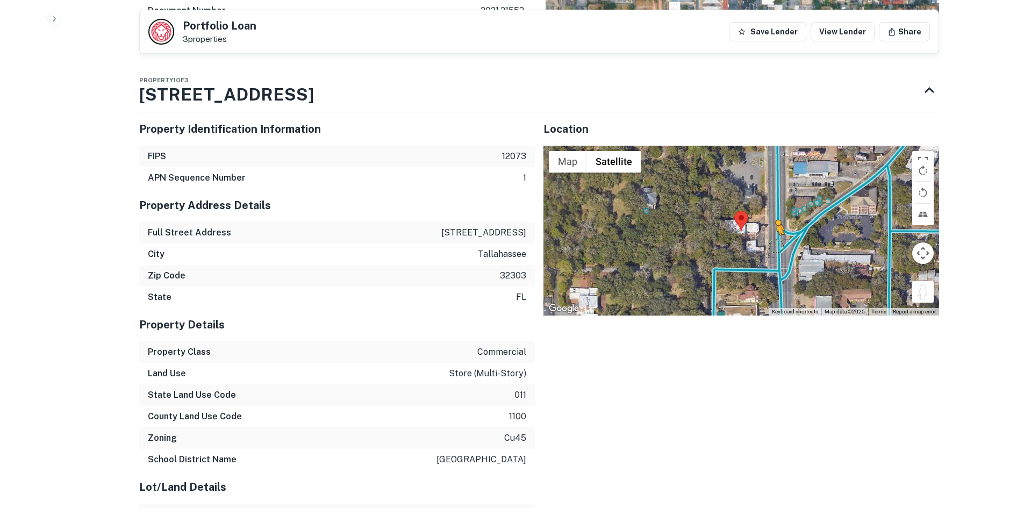
drag, startPoint x: 923, startPoint y: 266, endPoint x: 771, endPoint y: 218, distance: 158.9
click at [771, 218] on div "To activate drag with keyboard, press Alt + Enter. Once in keyboard drag state,…" at bounding box center [742, 231] width 396 height 170
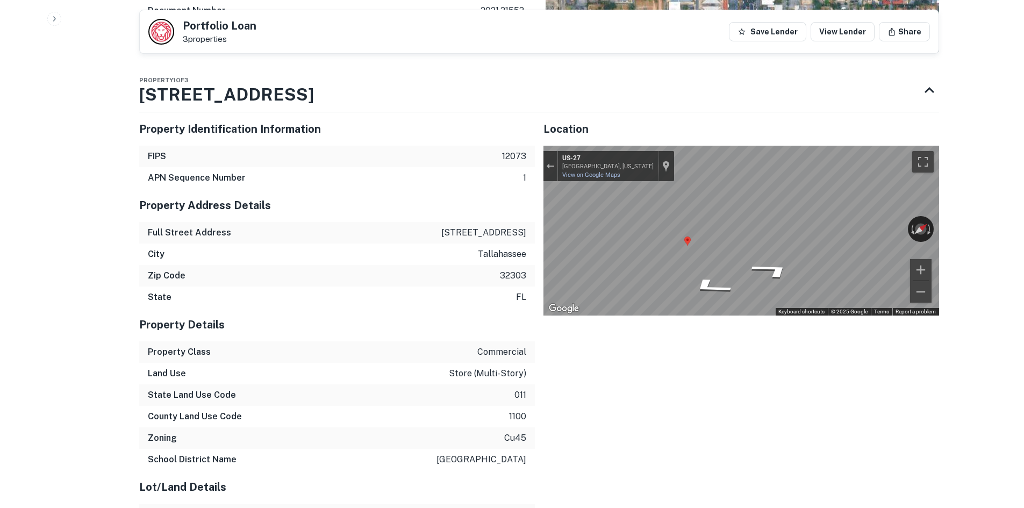
click at [948, 170] on div "Back to borrower requests Portfolio Loan 3 properties Save Lender View Lender S…" at bounding box center [539, 31] width 826 height 2503
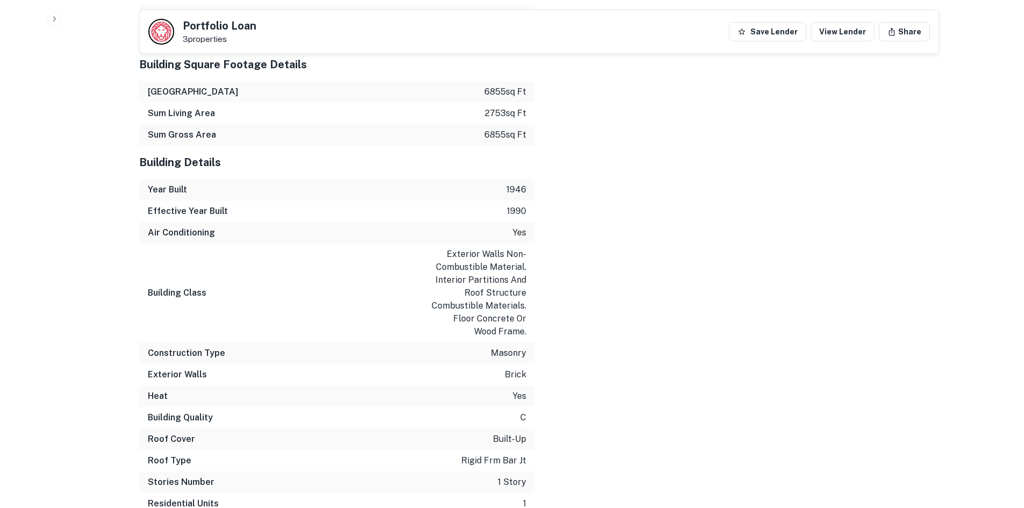
scroll to position [1999, 0]
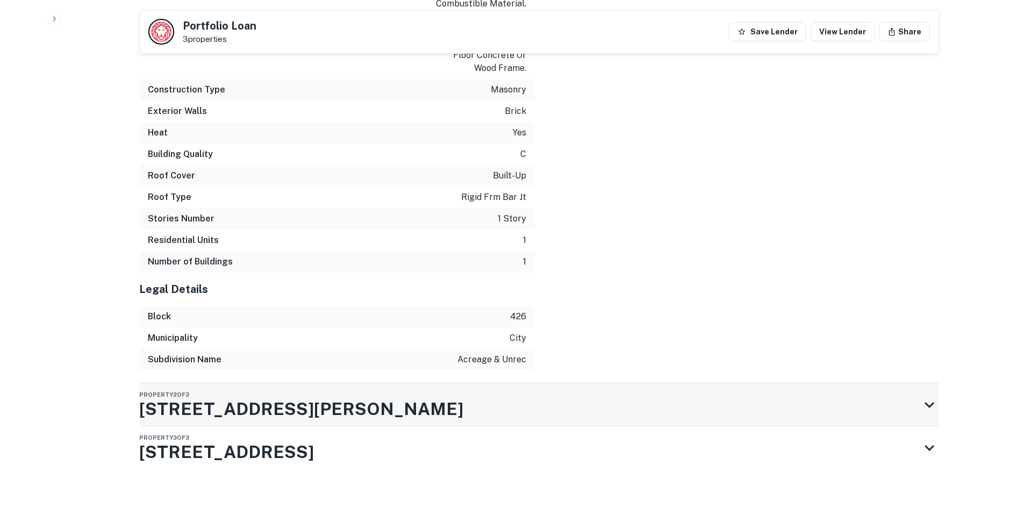
click at [519, 383] on div "Property 2 of 3 307 N Adams St" at bounding box center [529, 404] width 781 height 43
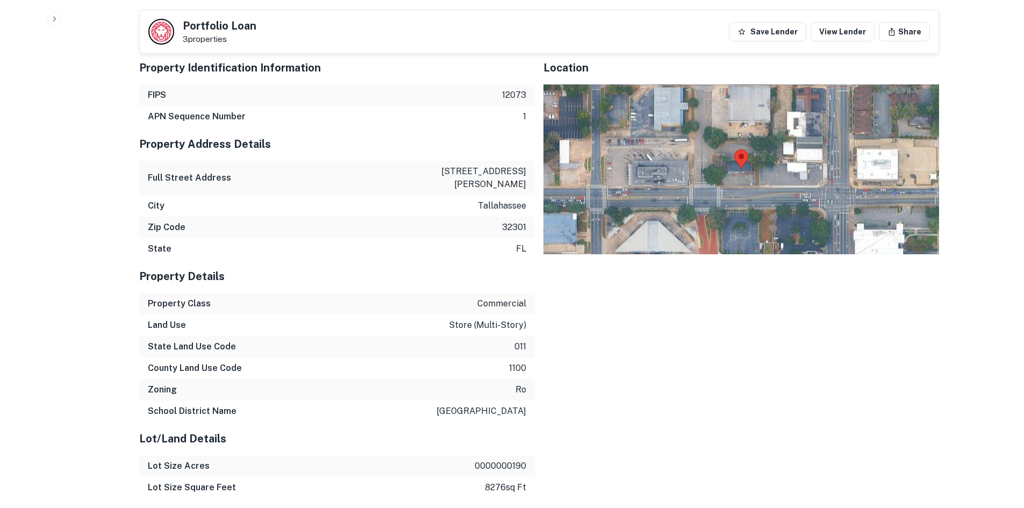
scroll to position [2376, 0]
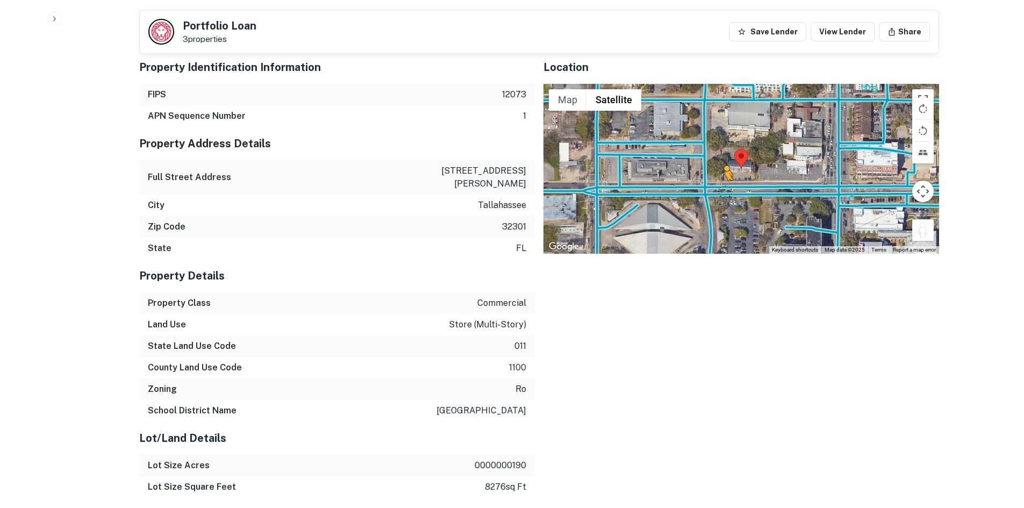
drag, startPoint x: 918, startPoint y: 217, endPoint x: 724, endPoint y: 178, distance: 197.4
click at [724, 178] on div "To activate drag with keyboard, press Alt + Enter. Once in keyboard drag state,…" at bounding box center [742, 169] width 396 height 170
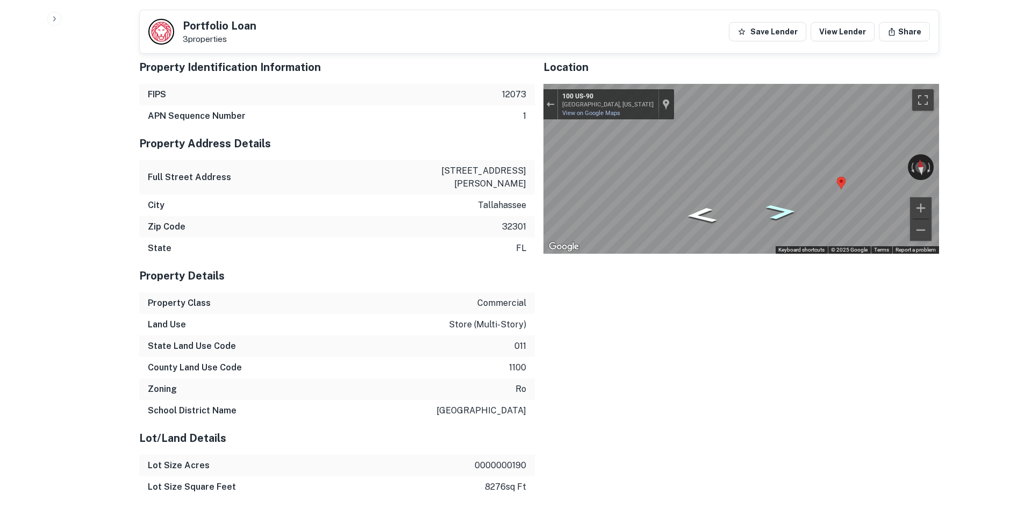
click at [775, 201] on icon "Go East, US-90" at bounding box center [781, 212] width 56 height 23
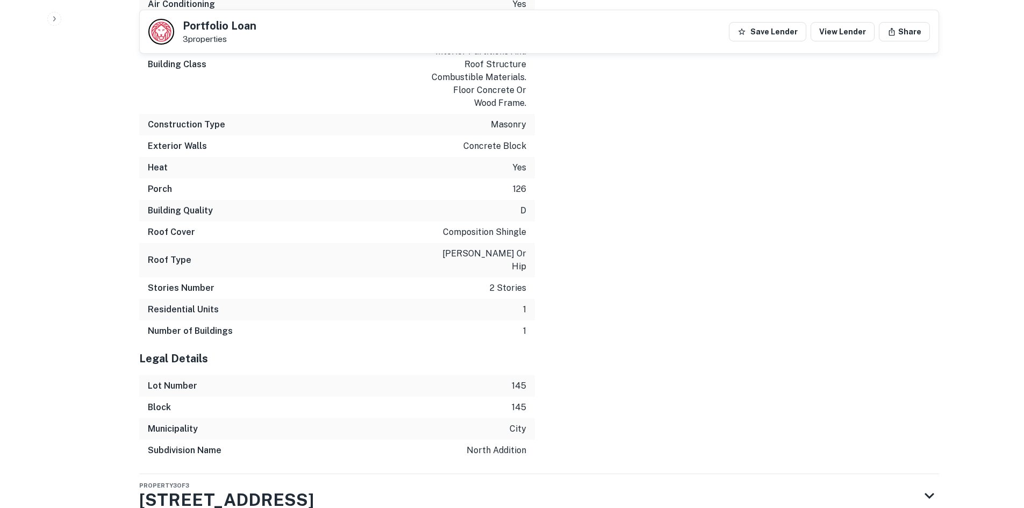
scroll to position [3089, 0]
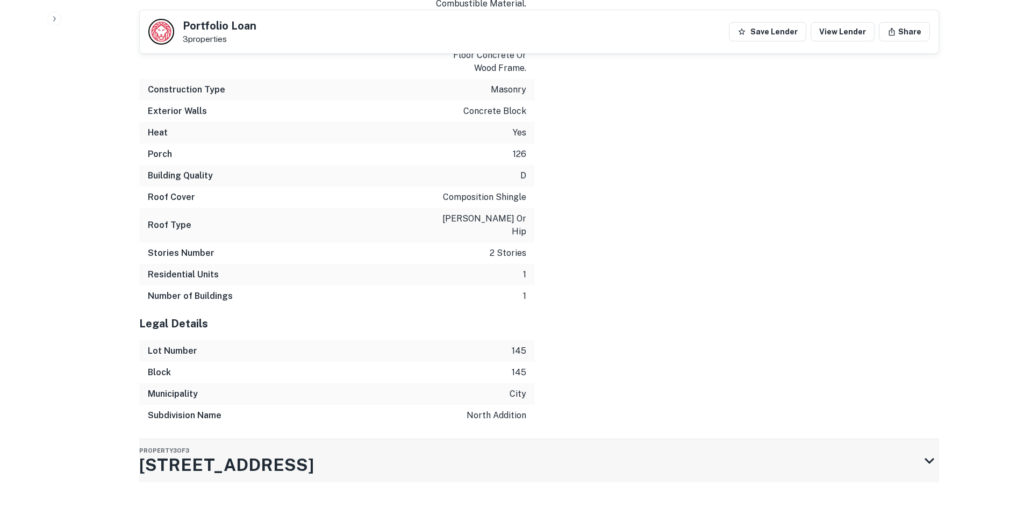
click at [574, 439] on div "Property 3 of 3 804 N Monroe St" at bounding box center [529, 460] width 781 height 43
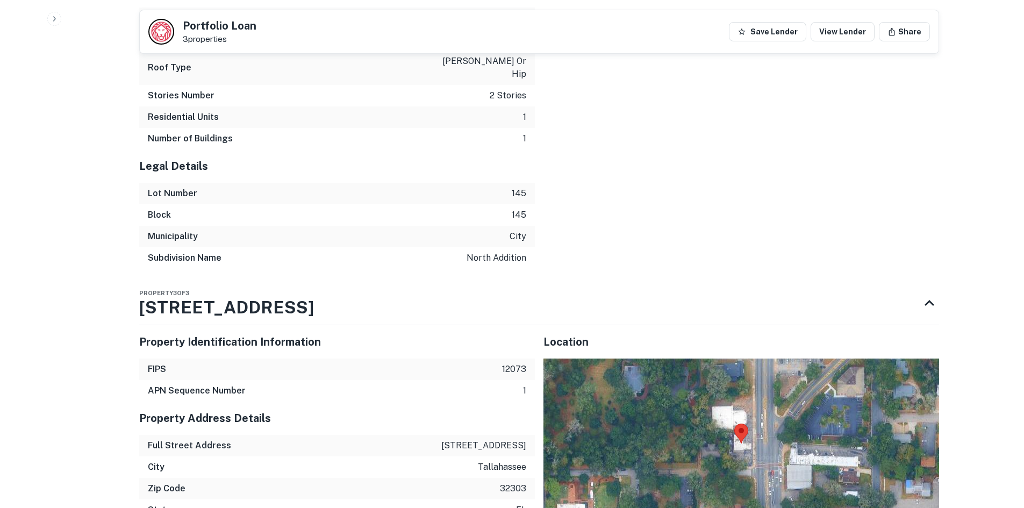
scroll to position [3412, 0]
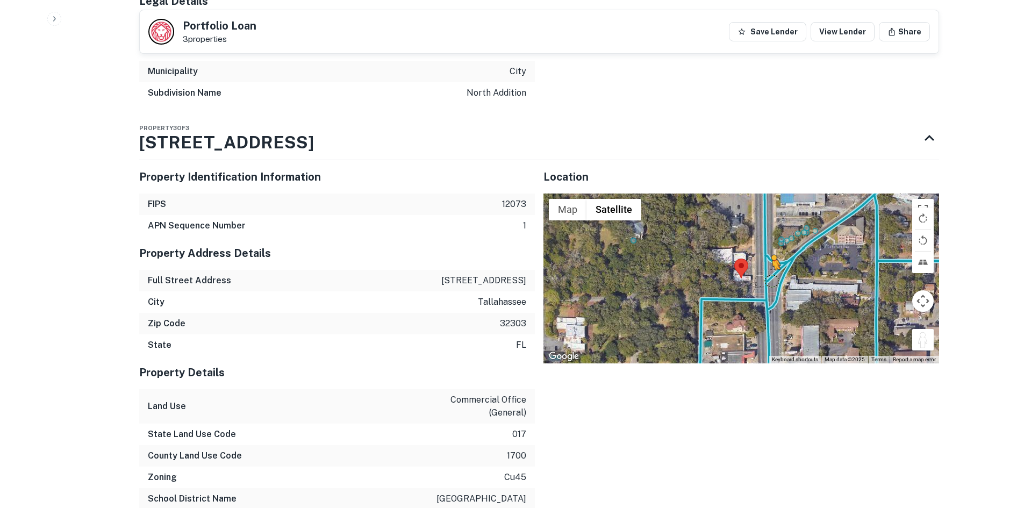
drag, startPoint x: 927, startPoint y: 314, endPoint x: 763, endPoint y: 254, distance: 175.0
click at [763, 254] on div "To activate drag with keyboard, press Alt + Enter. Once in keyboard drag state,…" at bounding box center [742, 279] width 396 height 170
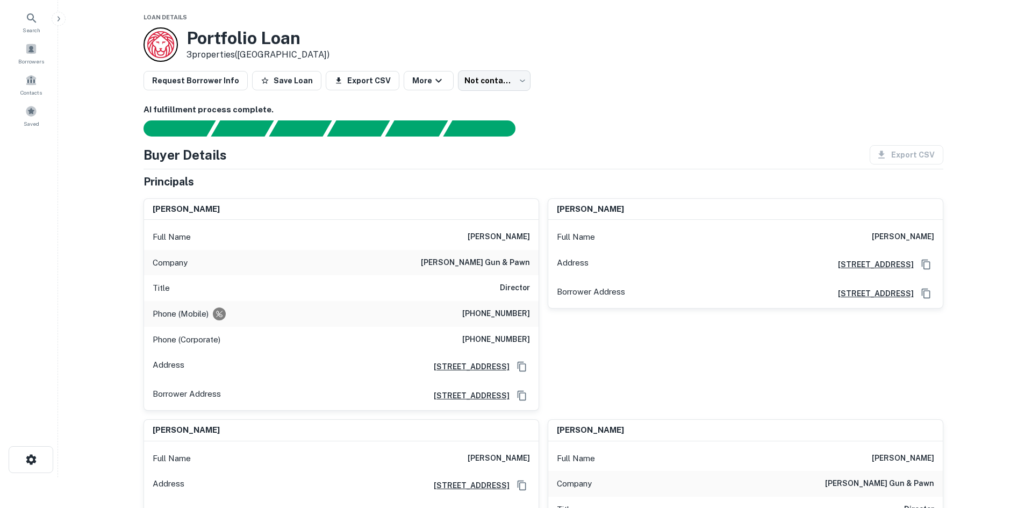
scroll to position [0, 0]
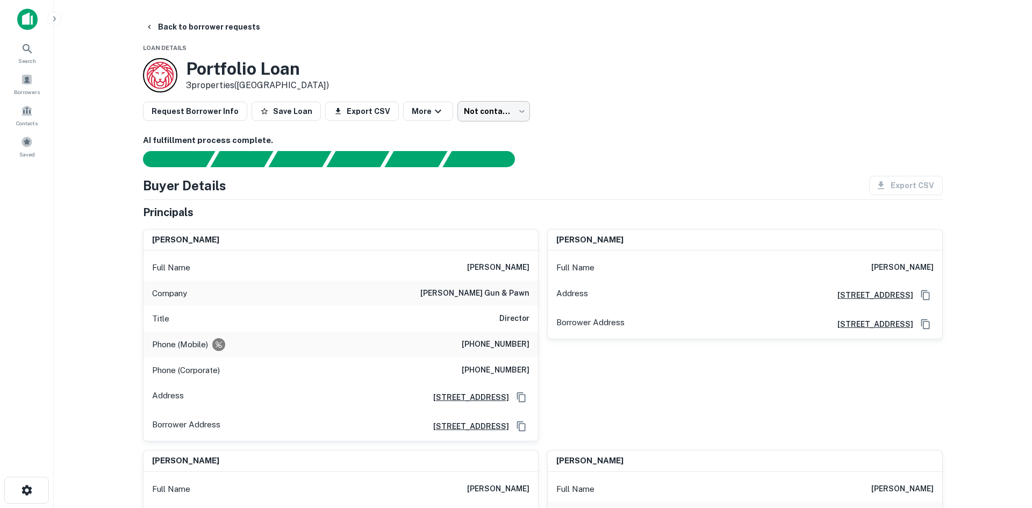
click at [508, 112] on body "Search Borrowers Contacts Saved Back to borrower requests Loan Details Portfoli…" at bounding box center [516, 254] width 1032 height 508
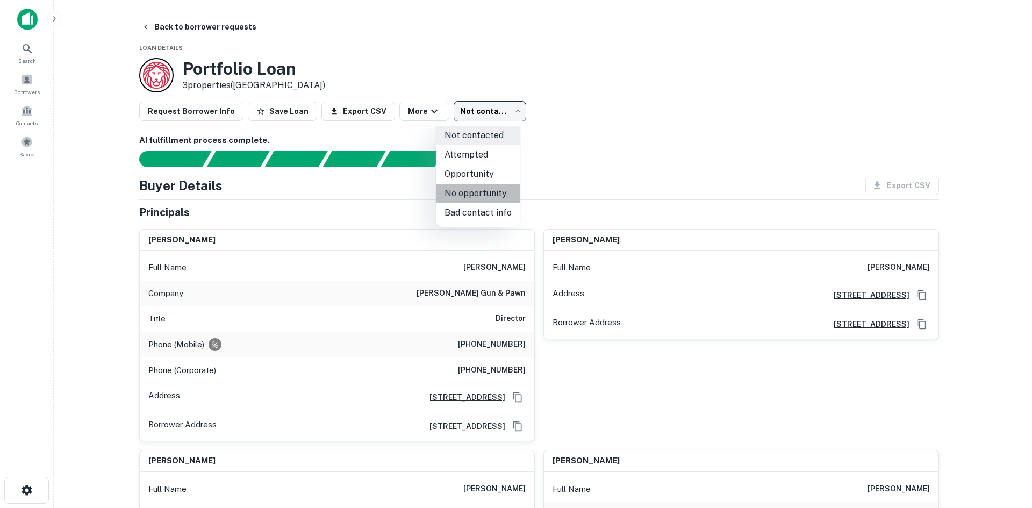
click at [504, 193] on li "No opportunity" at bounding box center [478, 193] width 84 height 19
type input "**********"
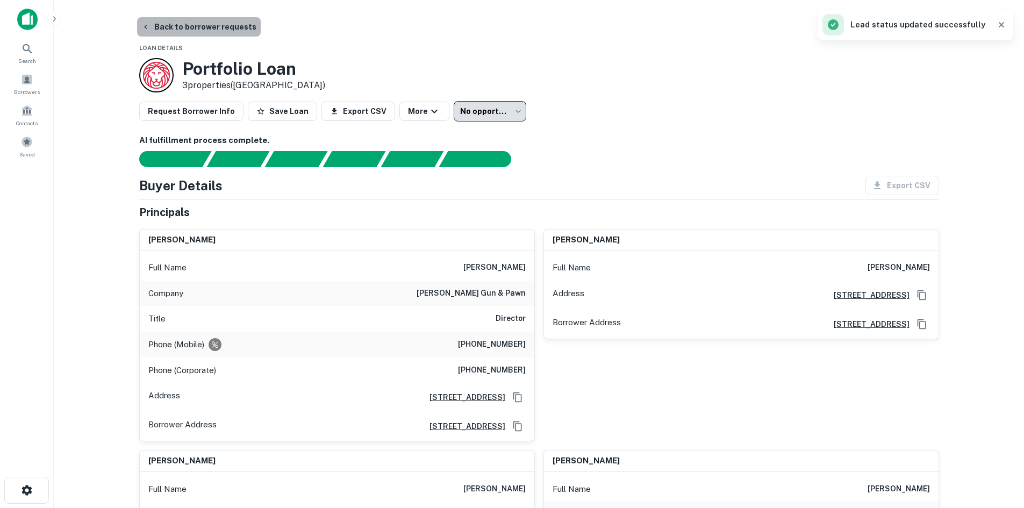
click at [226, 27] on button "Back to borrower requests" at bounding box center [199, 26] width 124 height 19
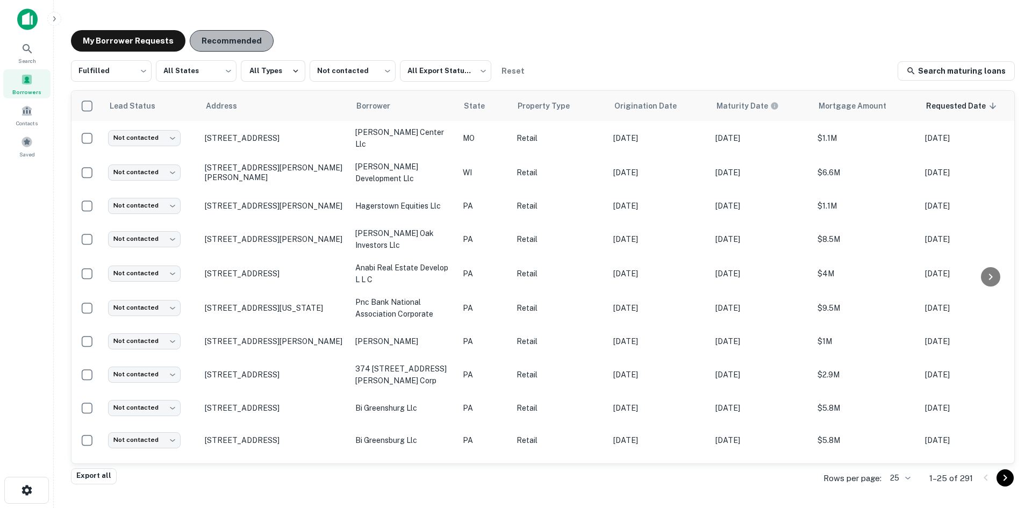
click at [238, 44] on button "Recommended" at bounding box center [232, 41] width 84 height 22
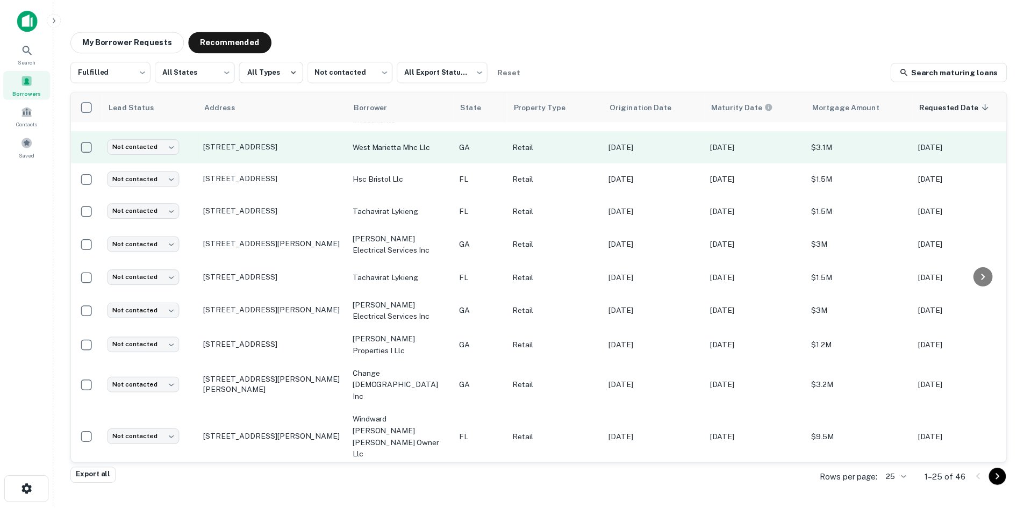
scroll to position [215, 0]
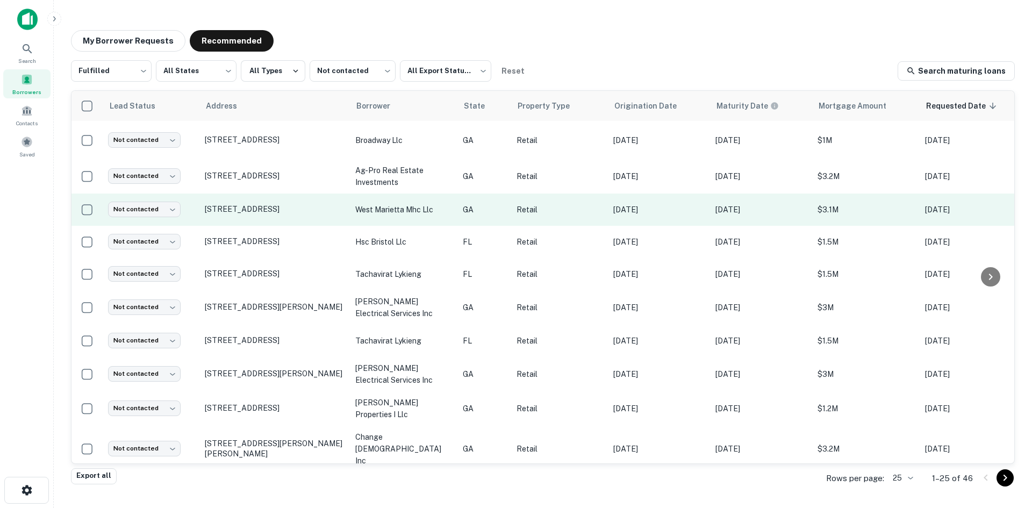
click at [733, 204] on p "Mar 31, 2026" at bounding box center [761, 210] width 91 height 12
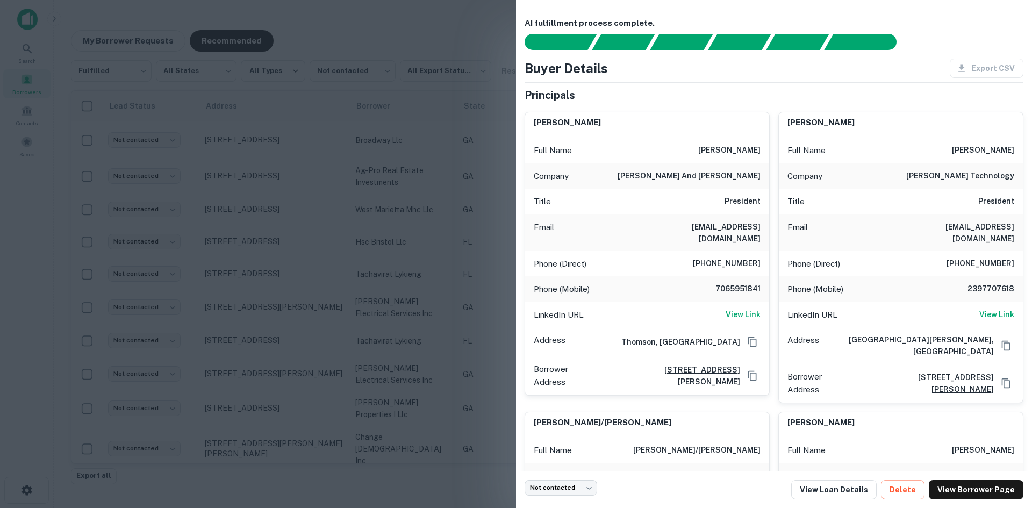
click at [450, 215] on div at bounding box center [516, 254] width 1032 height 508
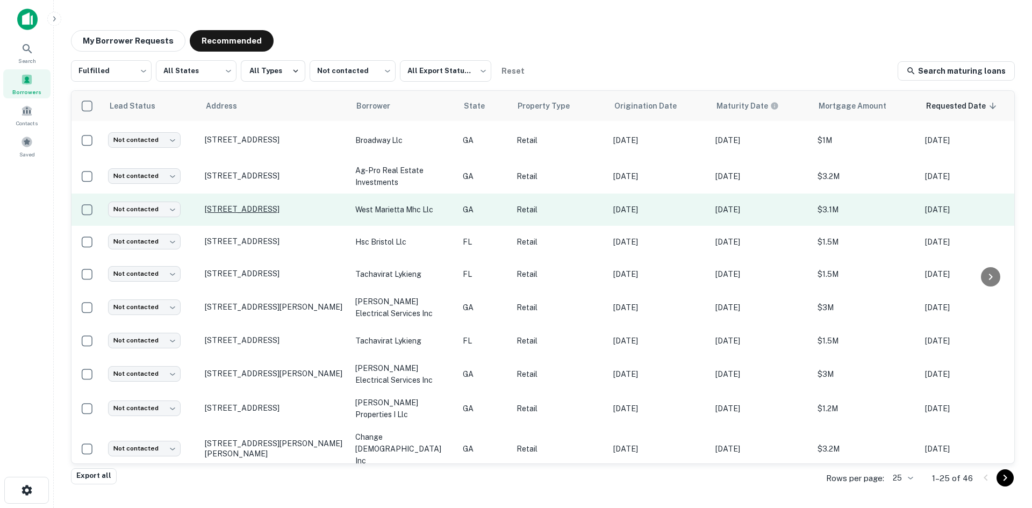
click at [264, 204] on p "1124 W Marietta St Nw Atlanta, GA30318" at bounding box center [275, 209] width 140 height 10
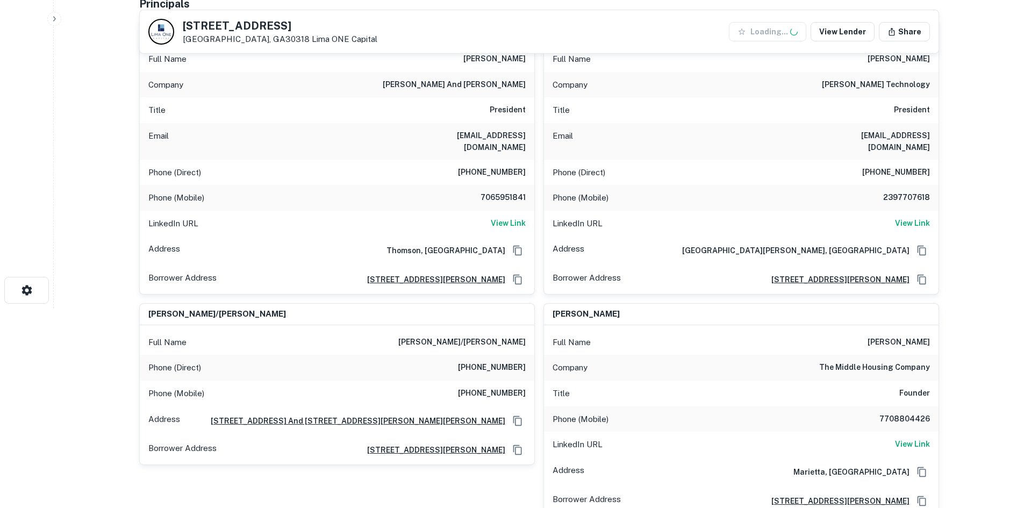
scroll to position [250, 0]
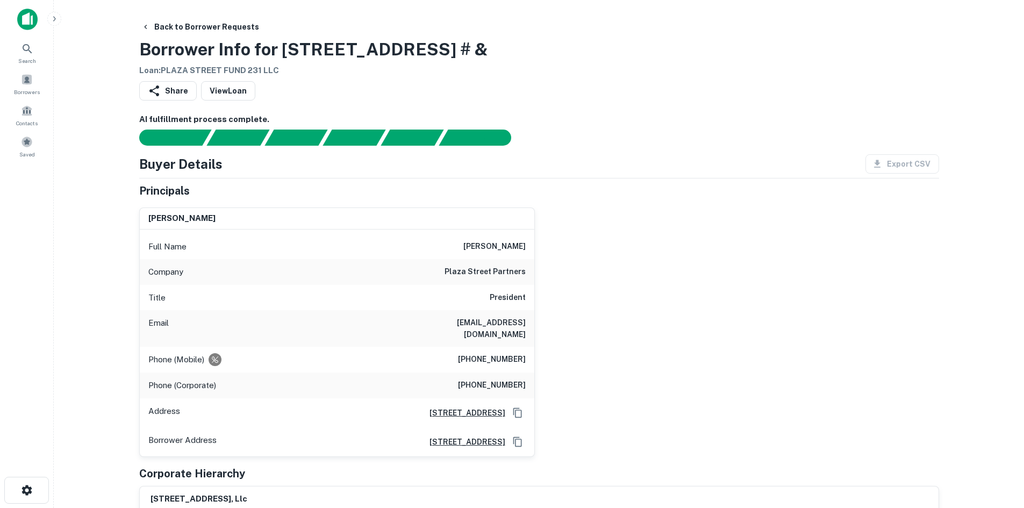
click at [635, 317] on div "[PERSON_NAME] Full Name [PERSON_NAME][GEOGRAPHIC_DATA] partners Title President…" at bounding box center [535, 328] width 809 height 258
click at [523, 379] on h6 "[PHONE_NUMBER]" at bounding box center [492, 385] width 68 height 13
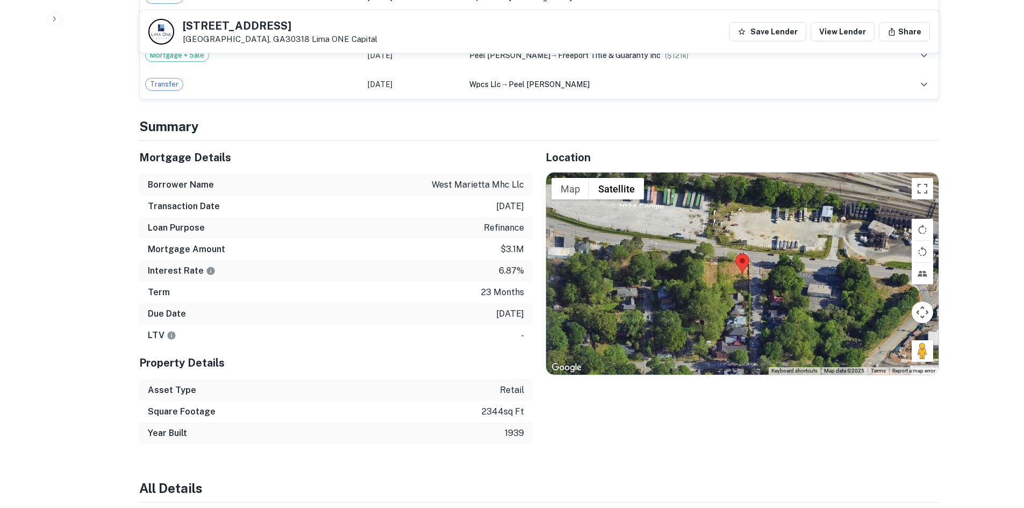
scroll to position [1129, 0]
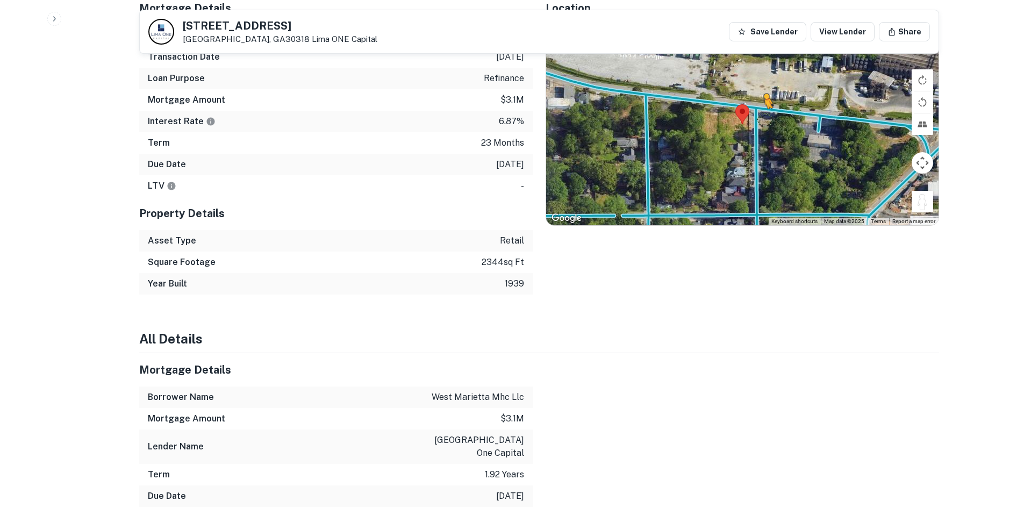
drag, startPoint x: 916, startPoint y: 193, endPoint x: 753, endPoint y: 108, distance: 183.8
click at [753, 108] on div "To activate drag with keyboard, press Alt + Enter. Once in keyboard drag state,…" at bounding box center [742, 124] width 393 height 202
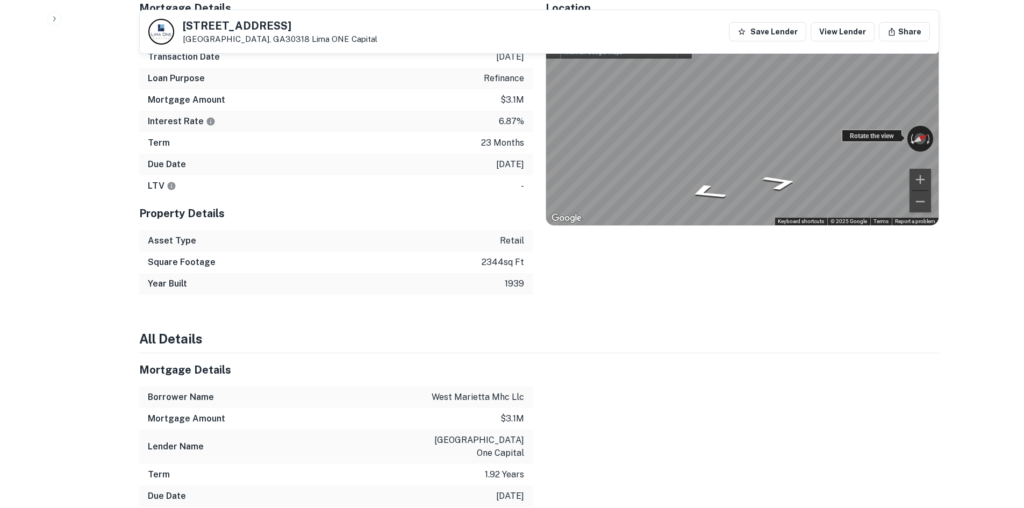
click at [908, 130] on div "← Move left → Move right ↑ Move up ↓ Move down + Zoom in - Zoom out [STREET_ADD…" at bounding box center [742, 124] width 393 height 202
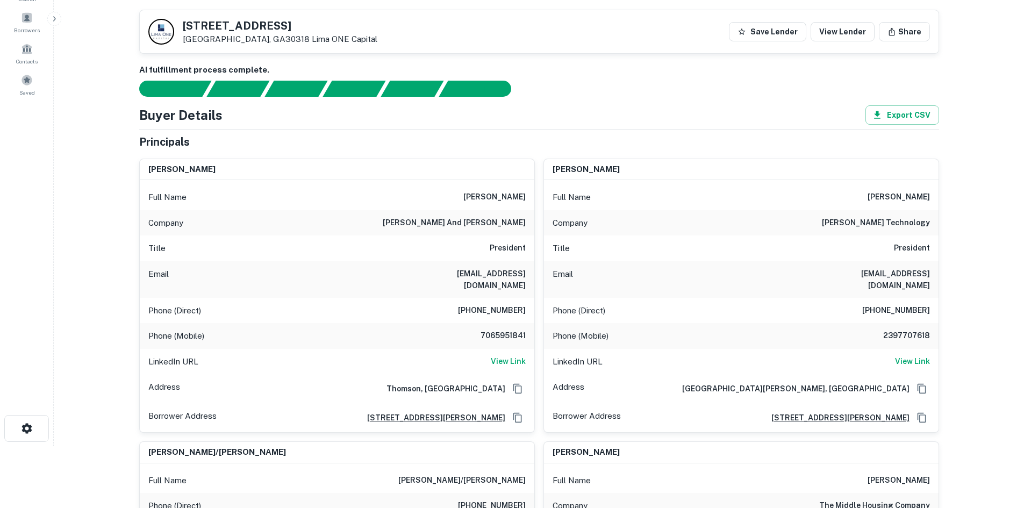
scroll to position [54, 0]
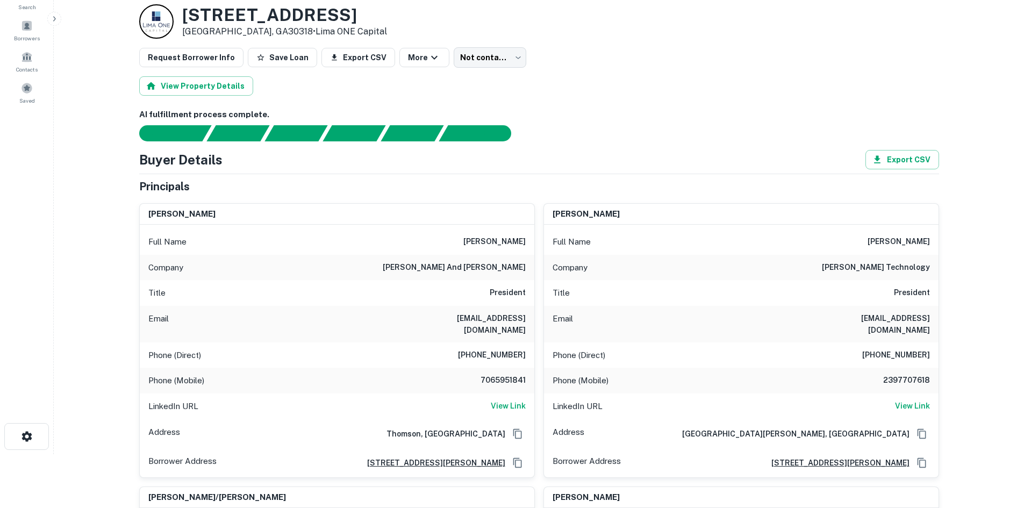
click at [514, 272] on h6 "[PERSON_NAME] and [PERSON_NAME]" at bounding box center [454, 267] width 143 height 13
copy h6 "[PERSON_NAME] and [PERSON_NAME]"
click at [671, 175] on div "Buyer Details Export CSV Principals [PERSON_NAME] Full Name [PERSON_NAME] Compa…" at bounding box center [539, 458] width 800 height 617
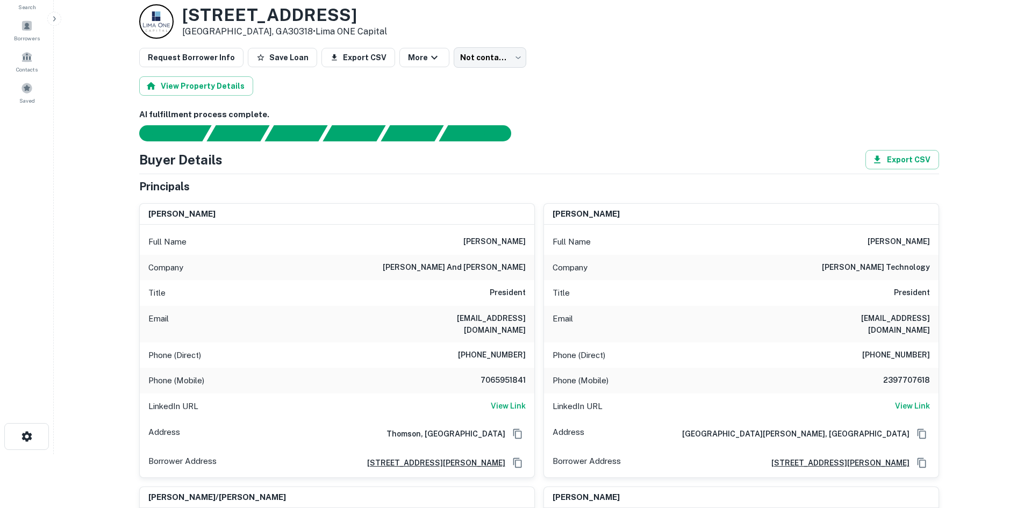
click at [500, 352] on div "Phone (Direct) [PHONE_NUMBER]" at bounding box center [337, 356] width 395 height 26
click at [501, 349] on h6 "[PHONE_NUMBER]" at bounding box center [492, 355] width 68 height 13
copy h6 "[PHONE_NUMBER]"
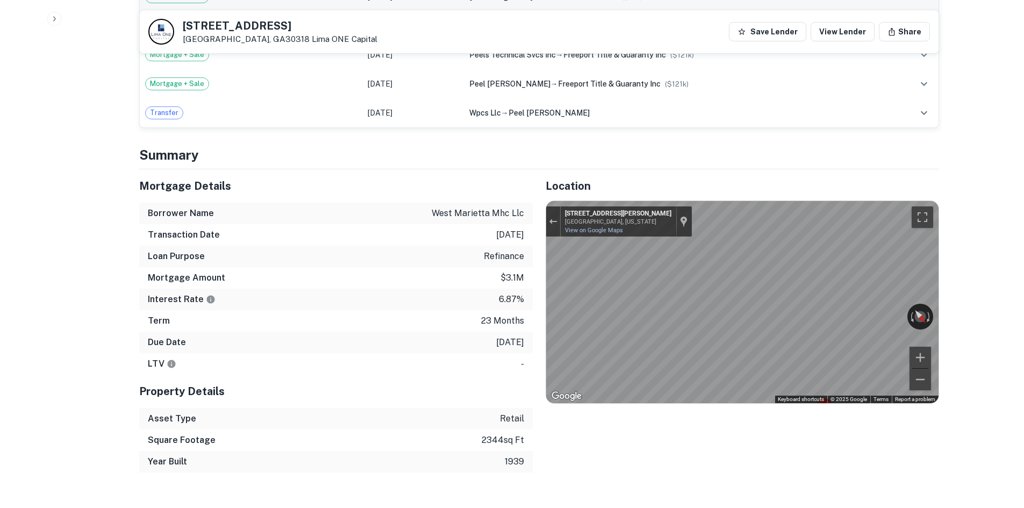
scroll to position [968, 0]
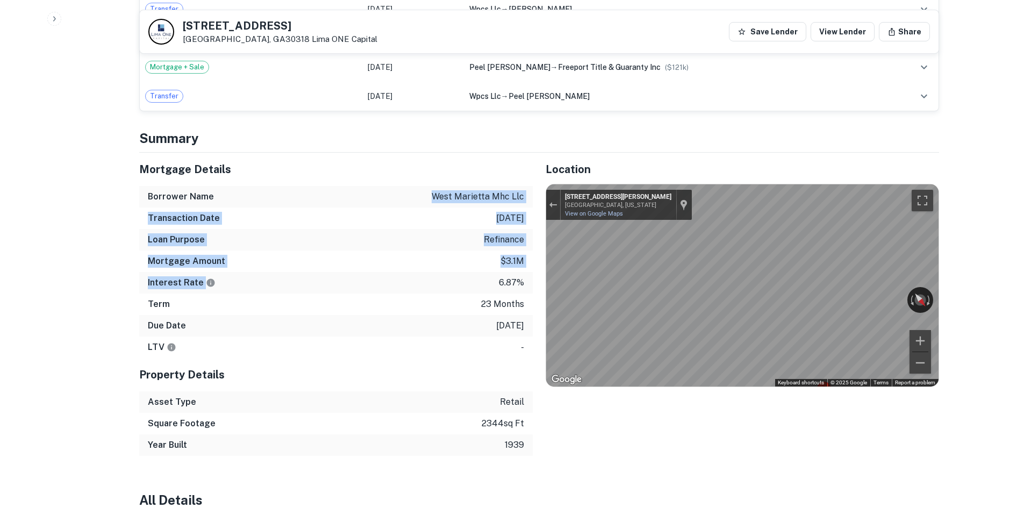
drag, startPoint x: 411, startPoint y: 180, endPoint x: 494, endPoint y: 287, distance: 135.3
click at [494, 287] on div "Mortgage Details Borrower Name west marietta mhc llc Transaction Date [DATE] Lo…" at bounding box center [336, 255] width 394 height 205
click at [494, 298] on p "23 months" at bounding box center [502, 304] width 43 height 13
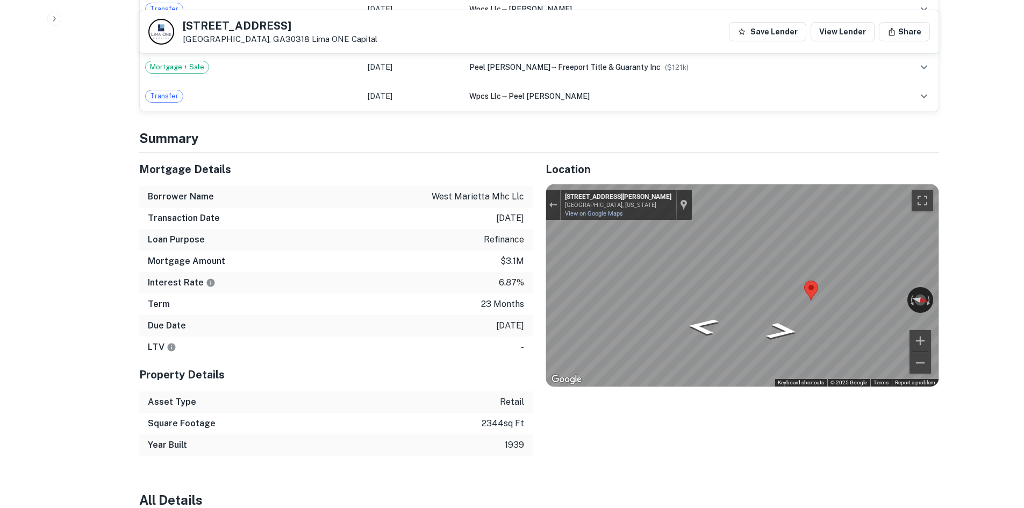
click at [346, 275] on div "Interest Rate 6.87%" at bounding box center [336, 283] width 394 height 22
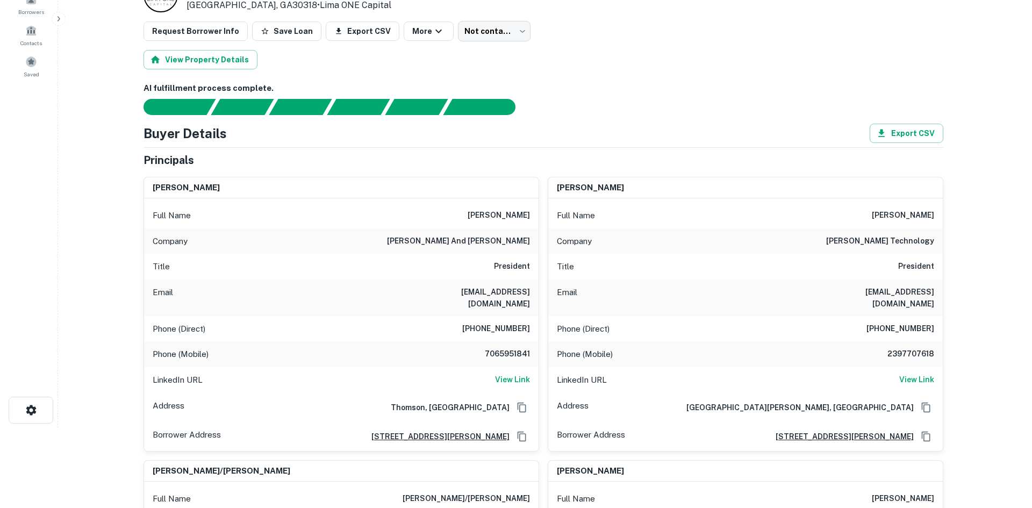
scroll to position [0, 0]
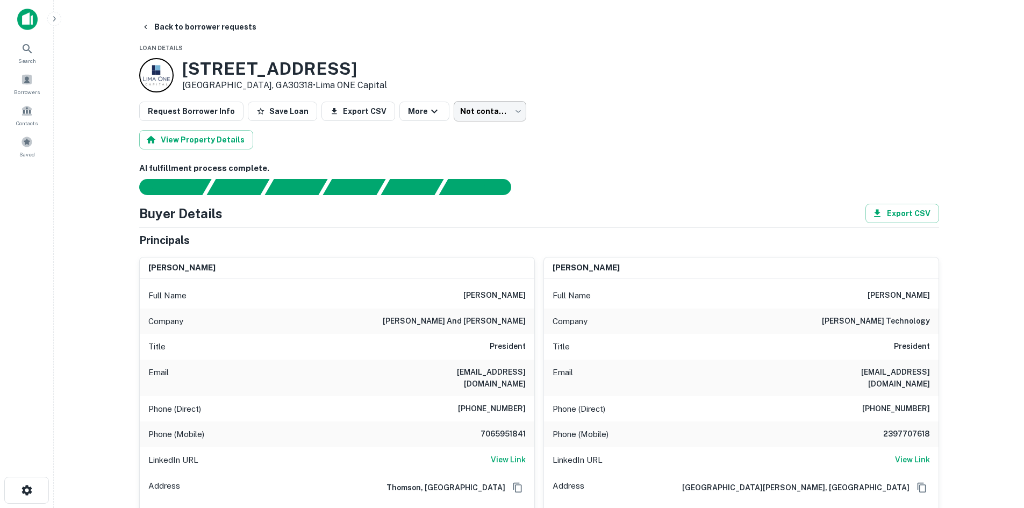
click at [497, 112] on body "Search Borrowers Contacts Saved Back to borrower requests Loan Details [STREET_…" at bounding box center [512, 254] width 1024 height 508
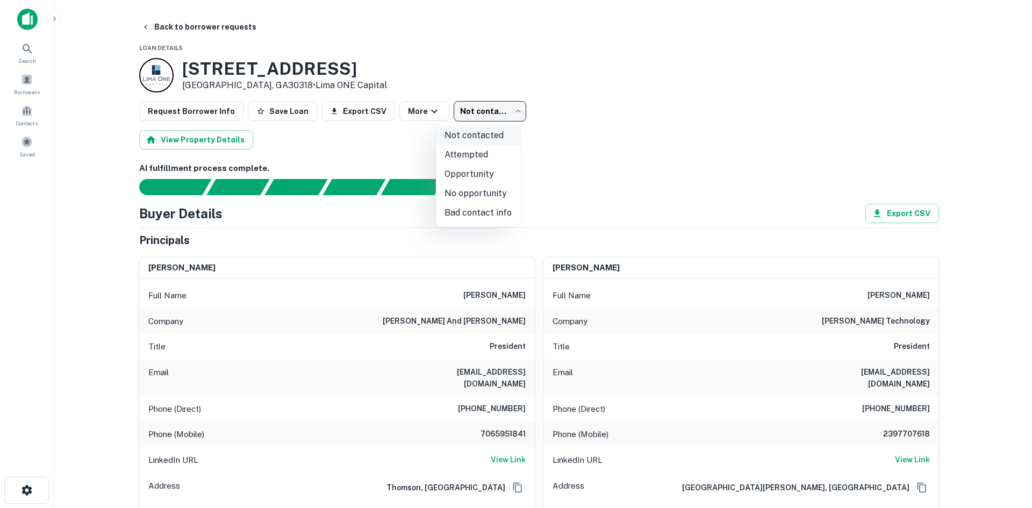
drag, startPoint x: 462, startPoint y: 158, endPoint x: 449, endPoint y: 142, distance: 20.6
click at [461, 156] on li "Attempted" at bounding box center [478, 154] width 84 height 19
type input "*********"
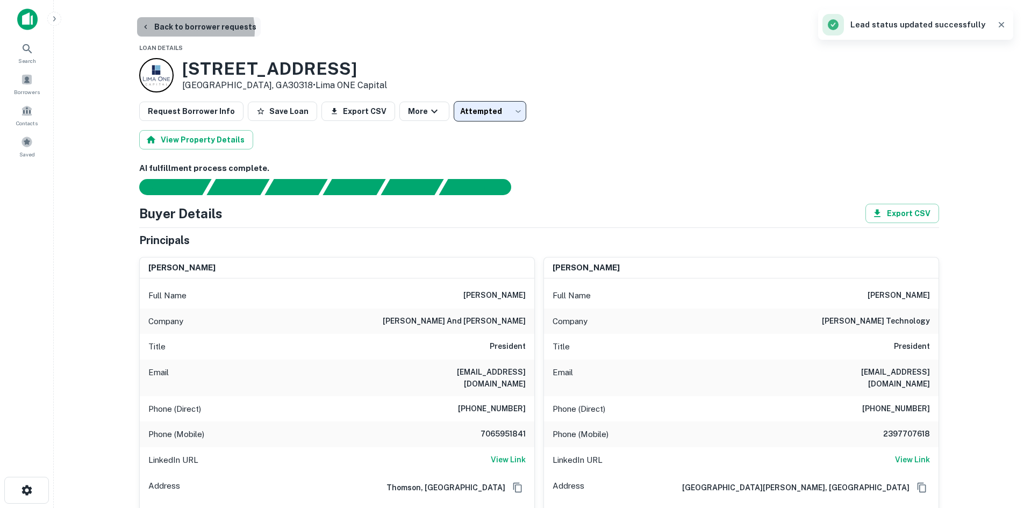
click at [194, 30] on button "Back to borrower requests" at bounding box center [199, 26] width 124 height 19
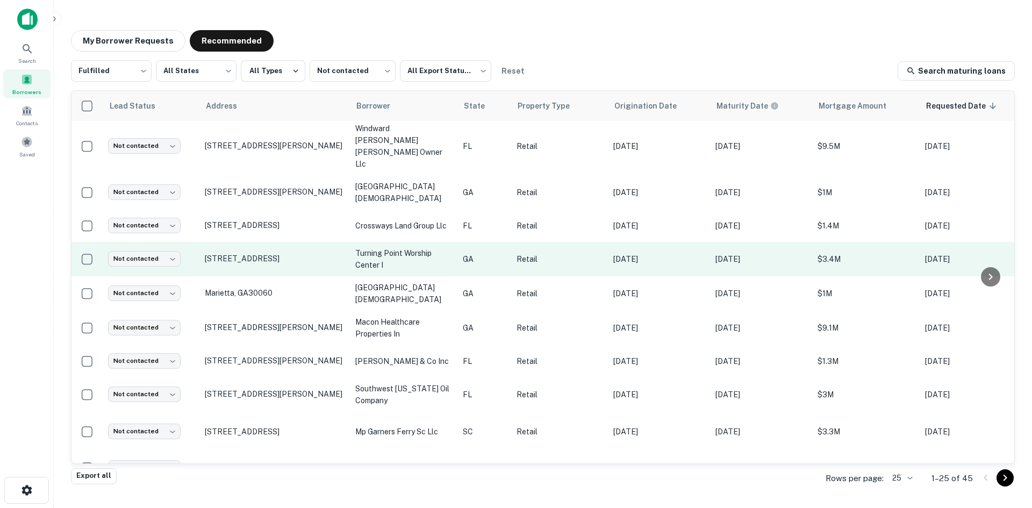
scroll to position [540, 0]
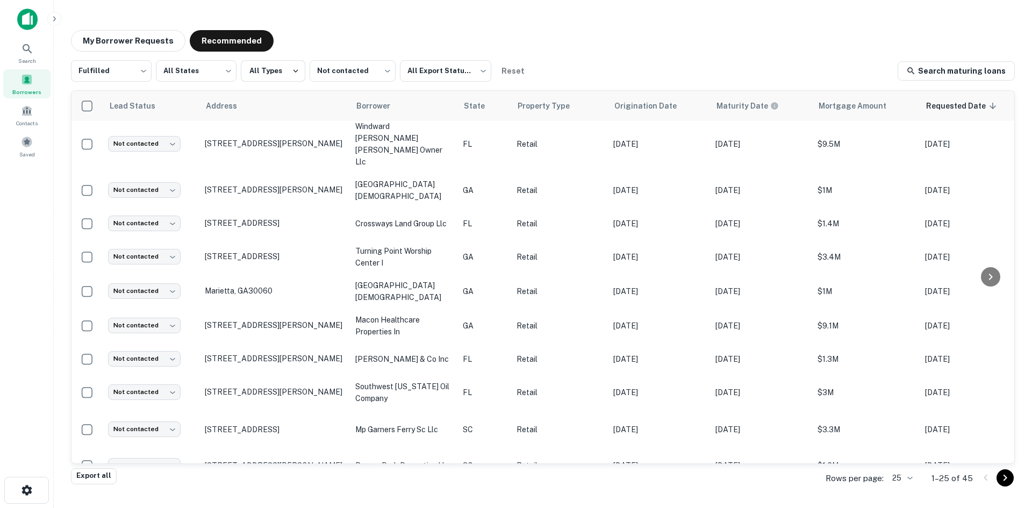
click at [1004, 474] on icon "Go to next page" at bounding box center [1005, 478] width 13 height 13
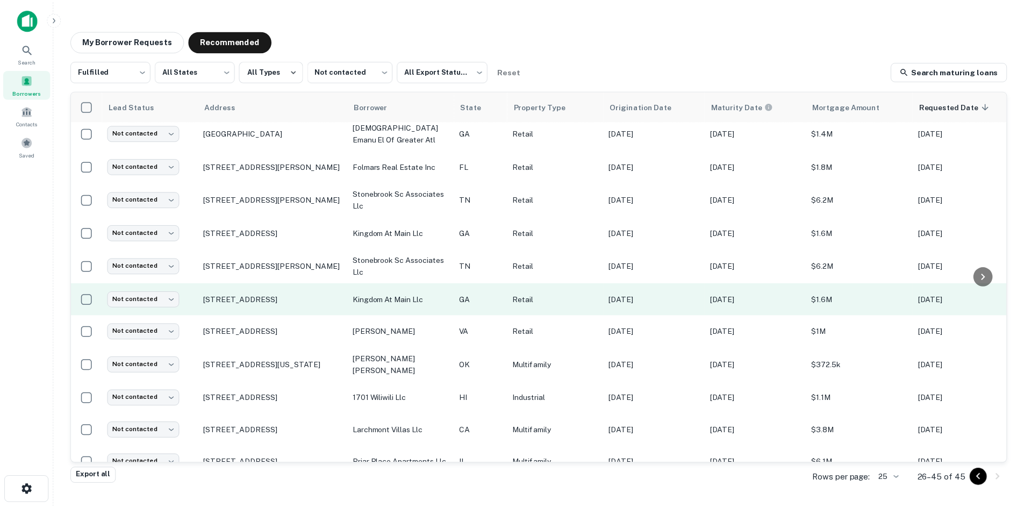
scroll to position [269, 0]
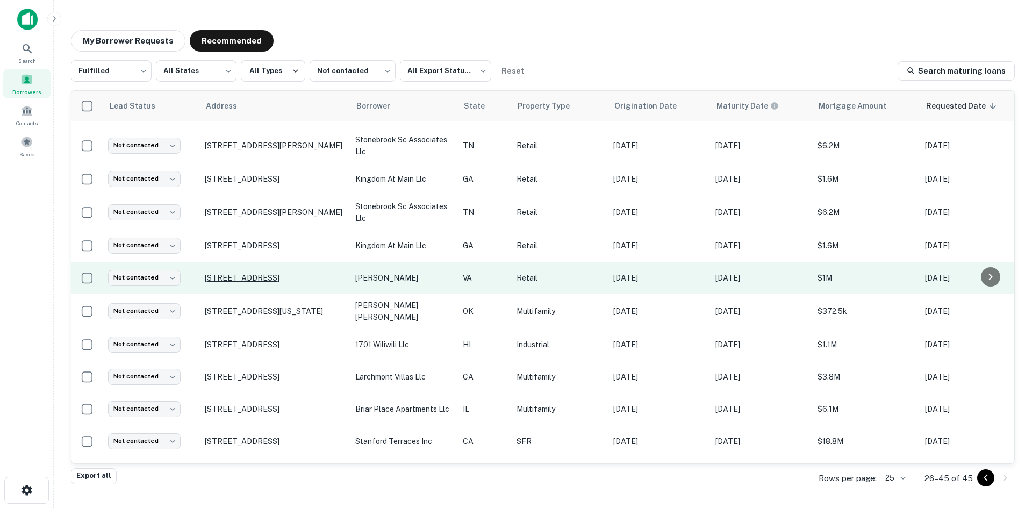
click at [291, 273] on p "[STREET_ADDRESS]" at bounding box center [275, 278] width 140 height 10
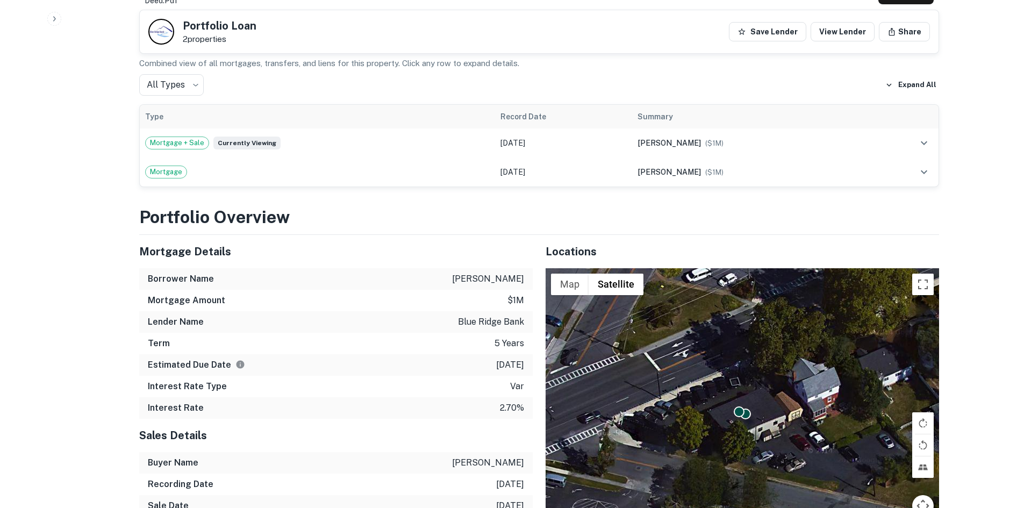
scroll to position [699, 0]
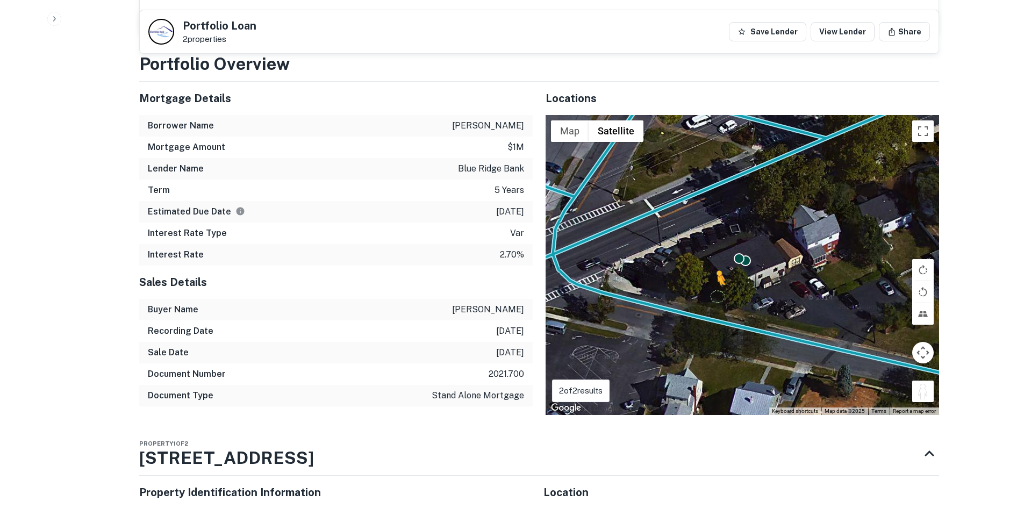
drag, startPoint x: 927, startPoint y: 393, endPoint x: 668, endPoint y: 293, distance: 277.5
click at [668, 293] on div "To activate drag with keyboard, press Alt + Enter. Once in keyboard drag state,…" at bounding box center [743, 265] width 394 height 300
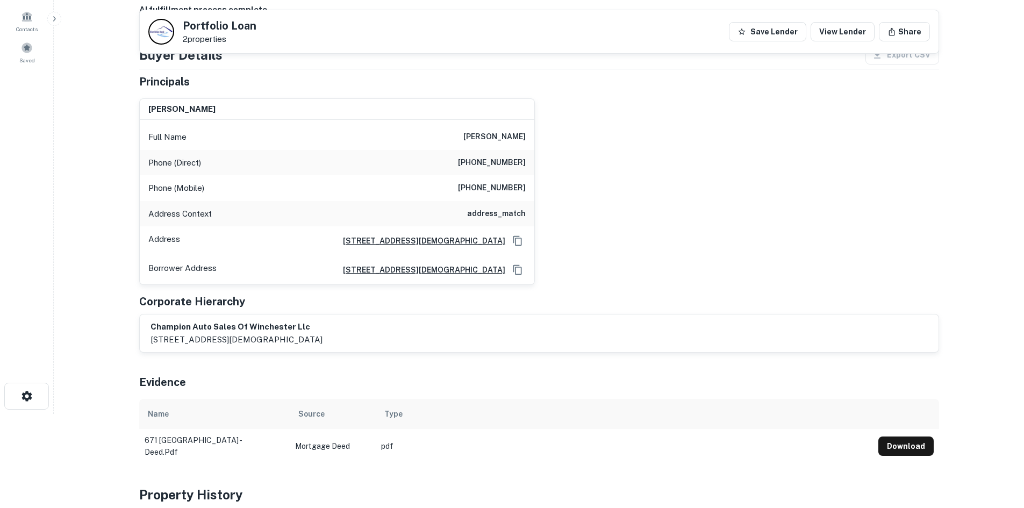
scroll to position [54, 0]
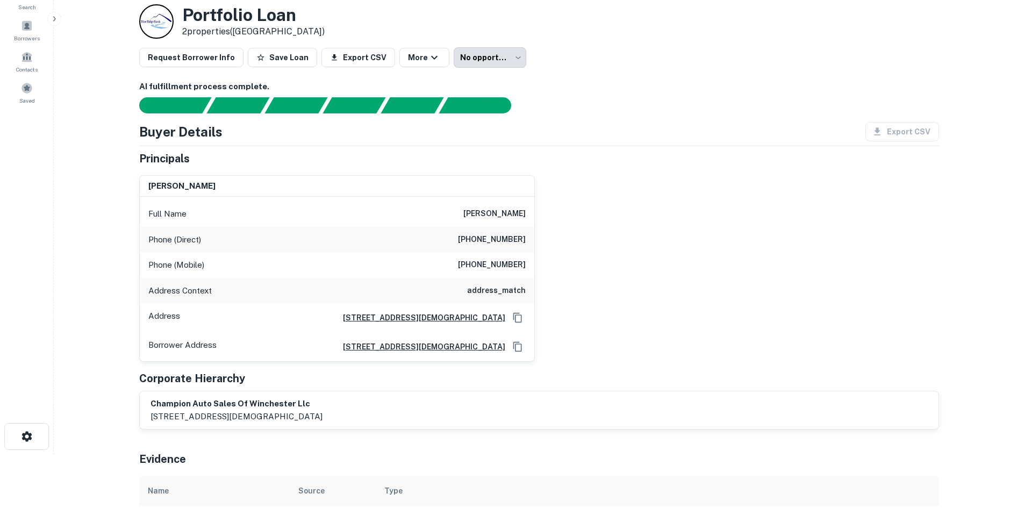
click at [503, 245] on h6 "[PHONE_NUMBER]" at bounding box center [492, 239] width 68 height 13
click at [501, 234] on h6 "[PHONE_NUMBER]" at bounding box center [492, 239] width 68 height 13
click at [500, 233] on h6 "[PHONE_NUMBER]" at bounding box center [492, 239] width 68 height 13
click at [498, 234] on h6 "[PHONE_NUMBER]" at bounding box center [492, 239] width 68 height 13
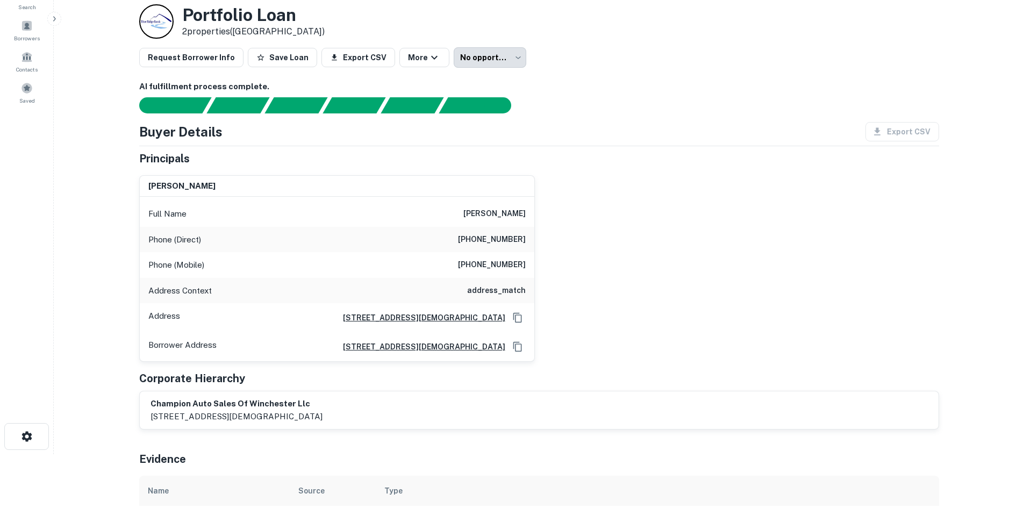
click at [486, 247] on div "Phone (Direct) [PHONE_NUMBER]" at bounding box center [337, 240] width 395 height 26
click at [486, 247] on div "Phone (Direct) (540) 662-7494" at bounding box center [337, 240] width 395 height 26
click at [486, 246] on div "Phone (Direct) (540) 662-7494" at bounding box center [337, 240] width 395 height 26
copy h6 "(540) 662-7494"
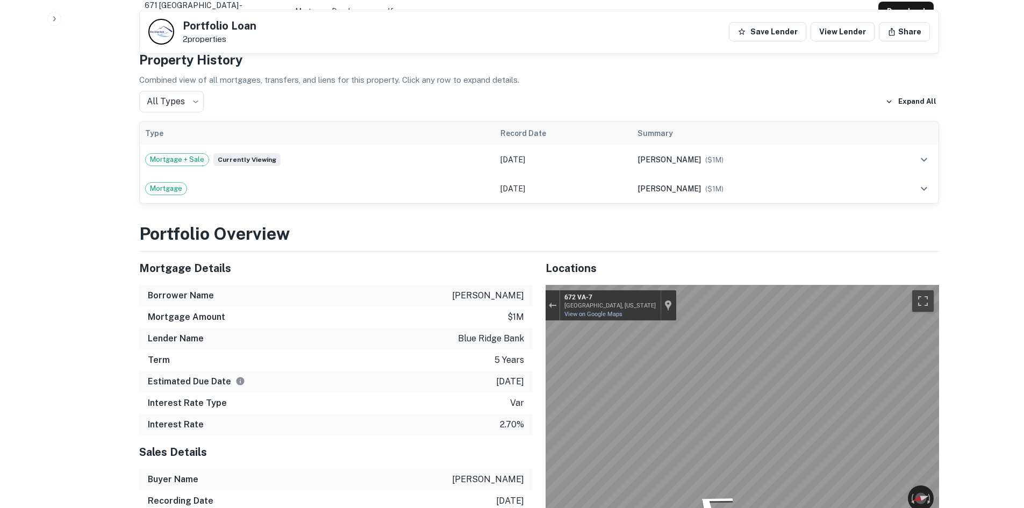
scroll to position [592, 0]
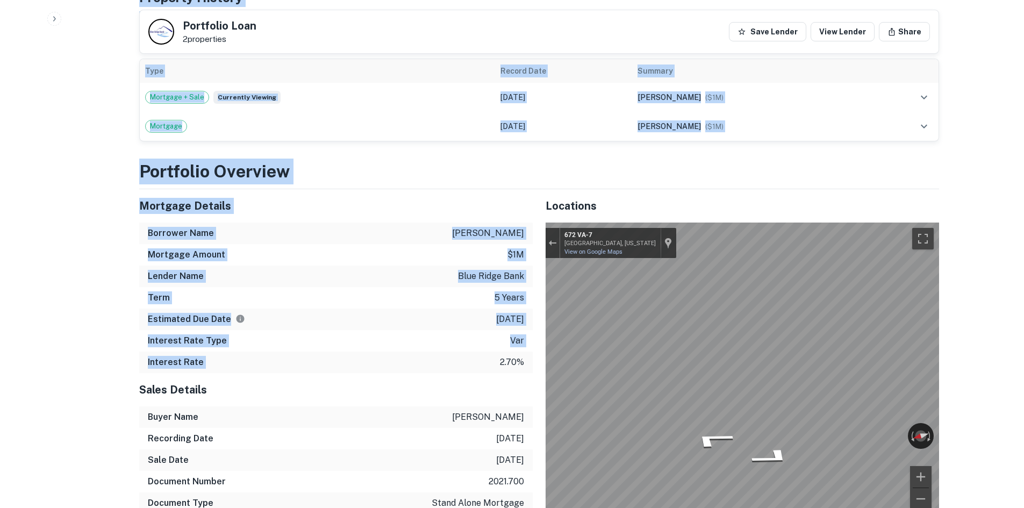
drag, startPoint x: 208, startPoint y: 236, endPoint x: 444, endPoint y: 370, distance: 271.9
click at [444, 370] on div "Interest Rate 2.70%" at bounding box center [336, 363] width 394 height 22
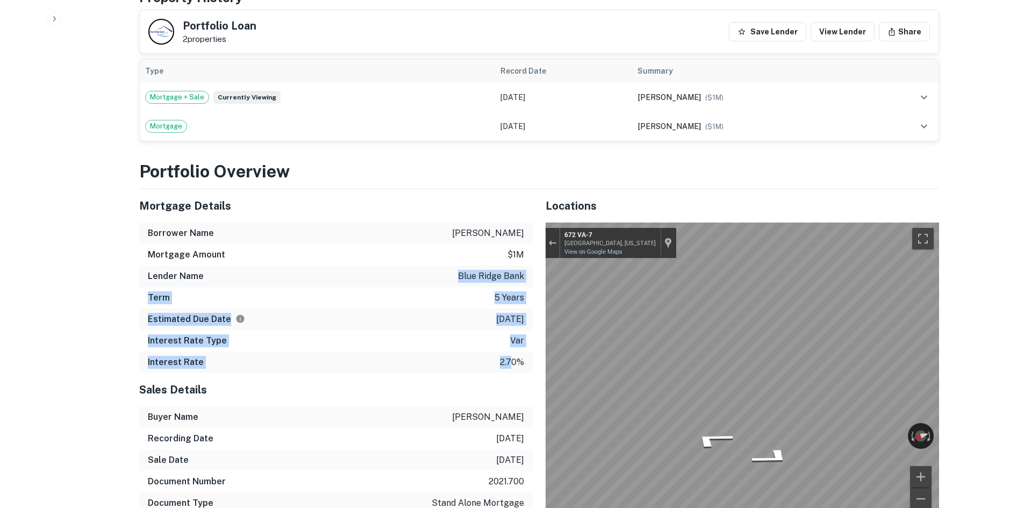
drag, startPoint x: 513, startPoint y: 368, endPoint x: 366, endPoint y: 275, distance: 174.3
click at [366, 275] on div "Mortgage Details Borrower Name spence robin p Mortgage Amount $1m Lender Name b…" at bounding box center [336, 281] width 394 height 184
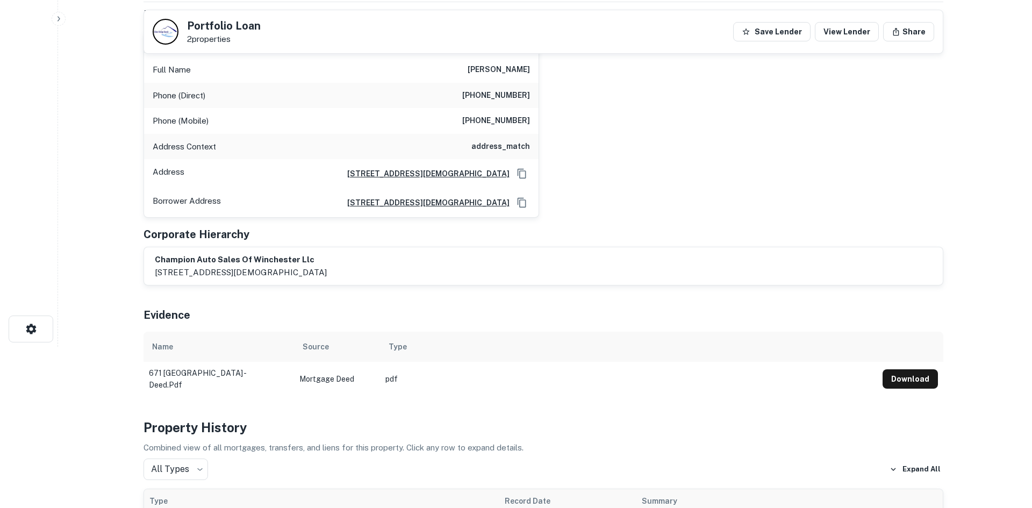
scroll to position [0, 0]
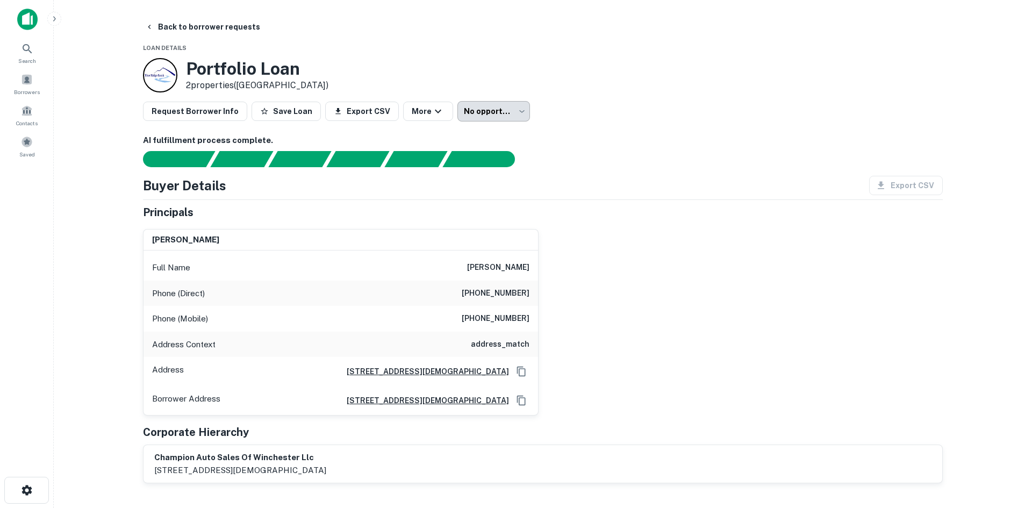
click at [493, 112] on body "**********" at bounding box center [516, 254] width 1032 height 508
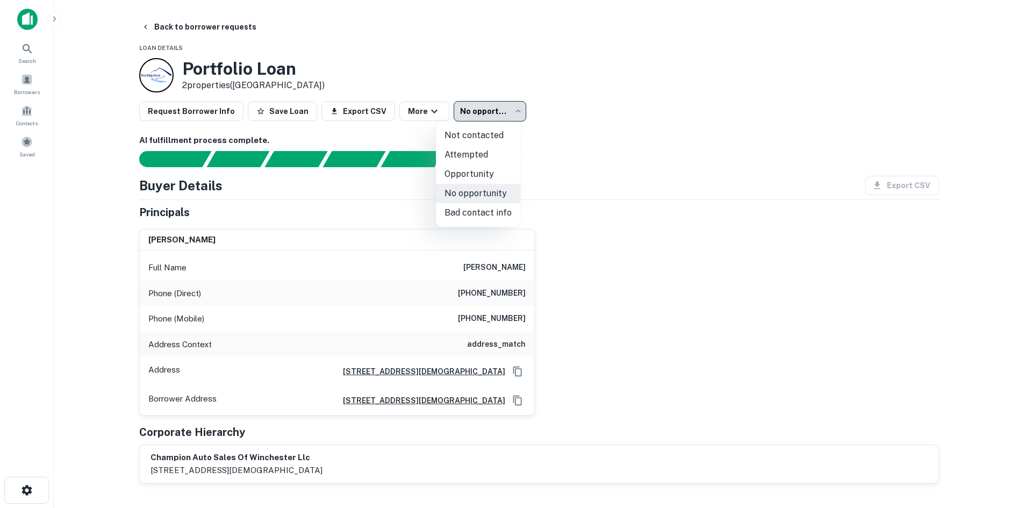
click at [507, 152] on li "Attempted" at bounding box center [478, 154] width 84 height 19
type input "*********"
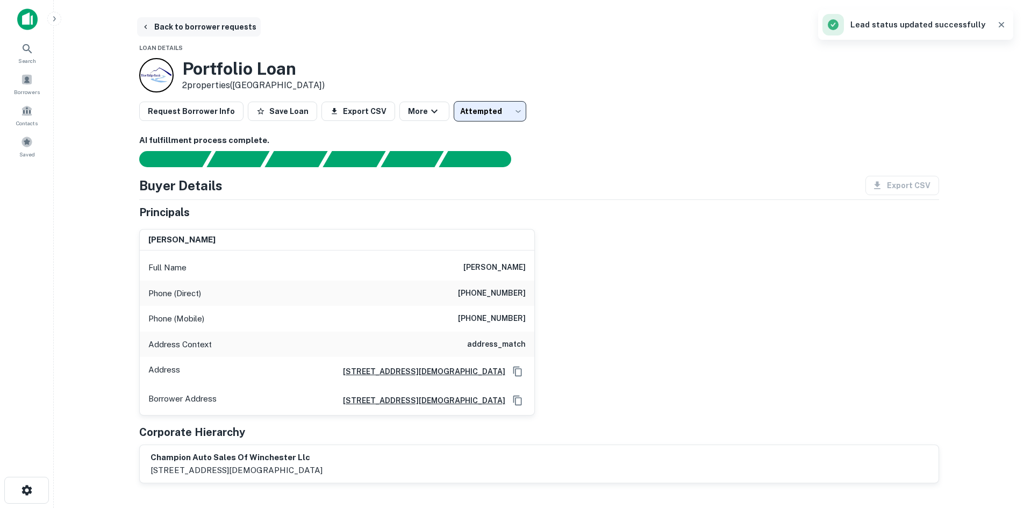
click at [179, 20] on button "Back to borrower requests" at bounding box center [199, 26] width 124 height 19
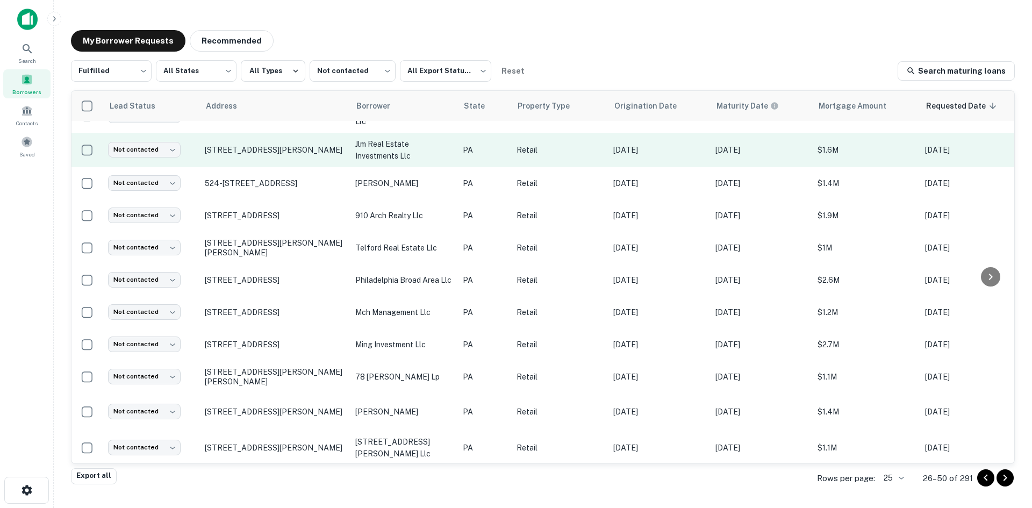
scroll to position [517, 0]
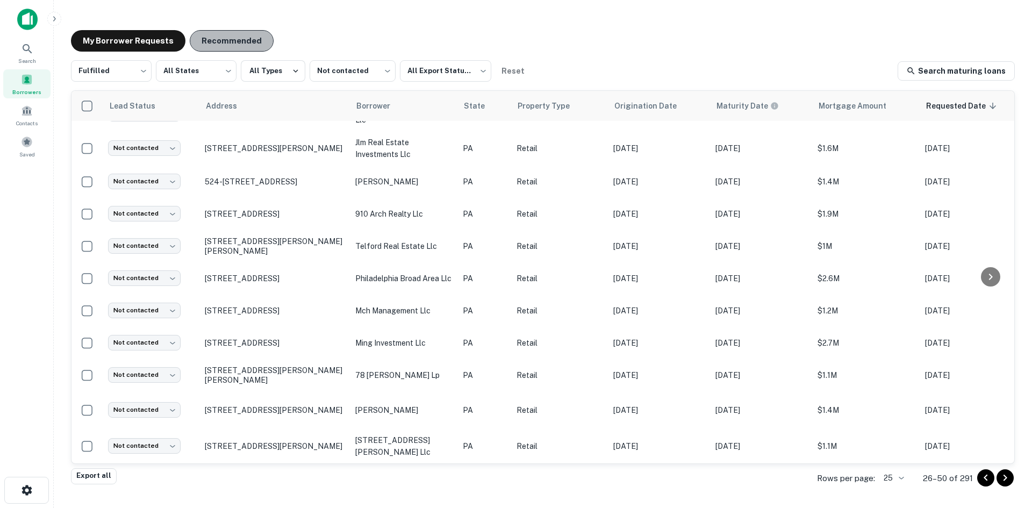
click at [223, 37] on button "Recommended" at bounding box center [232, 41] width 84 height 22
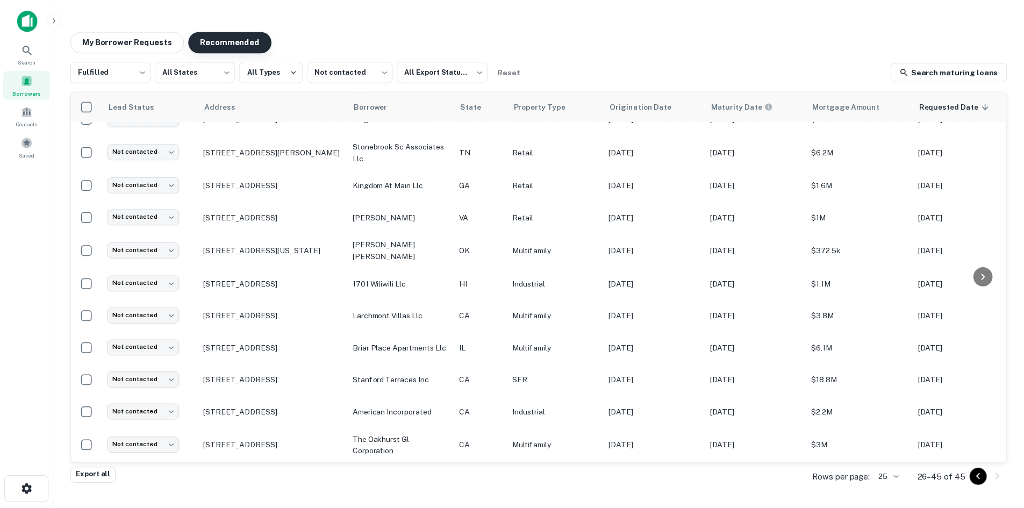
scroll to position [327, 0]
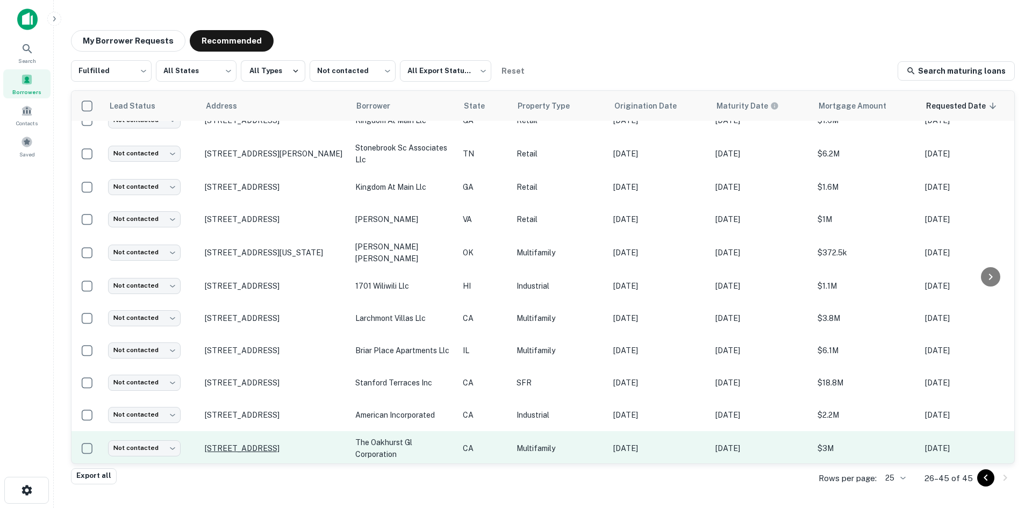
click at [294, 444] on p "1857 N Wilton Pl Los Angeles, CA90028" at bounding box center [275, 449] width 140 height 10
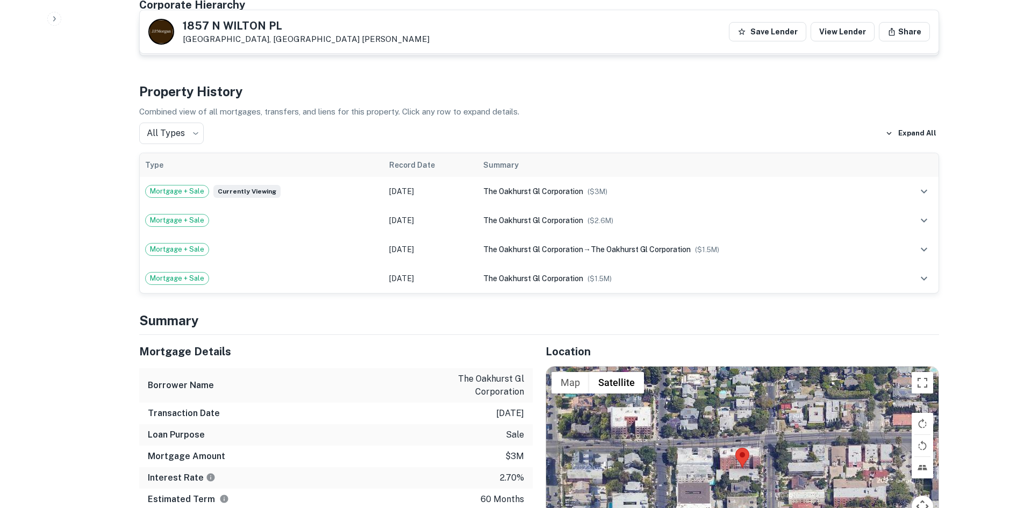
scroll to position [699, 0]
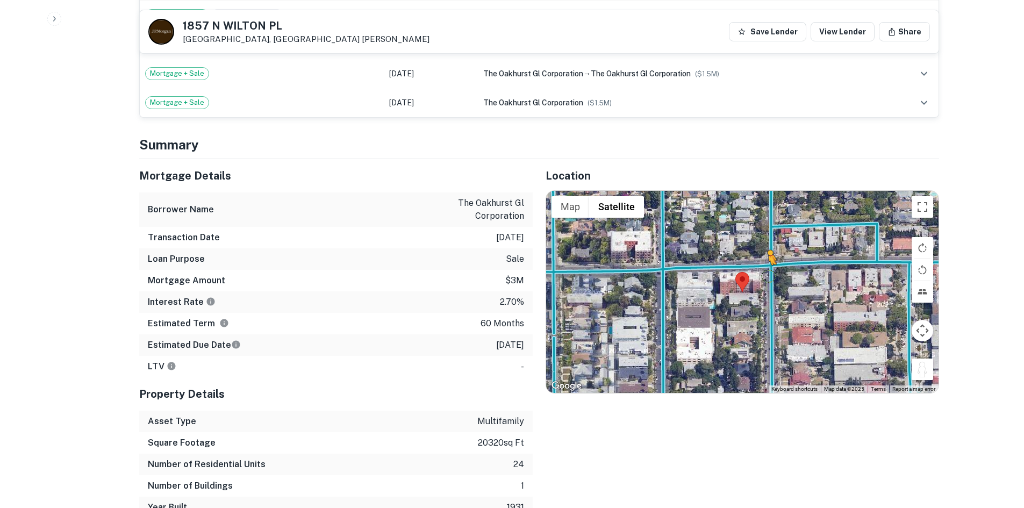
drag, startPoint x: 918, startPoint y: 355, endPoint x: 764, endPoint y: 260, distance: 181.3
click at [764, 260] on div "To activate drag with keyboard, press Alt + Enter. Once in keyboard drag state,…" at bounding box center [742, 292] width 393 height 202
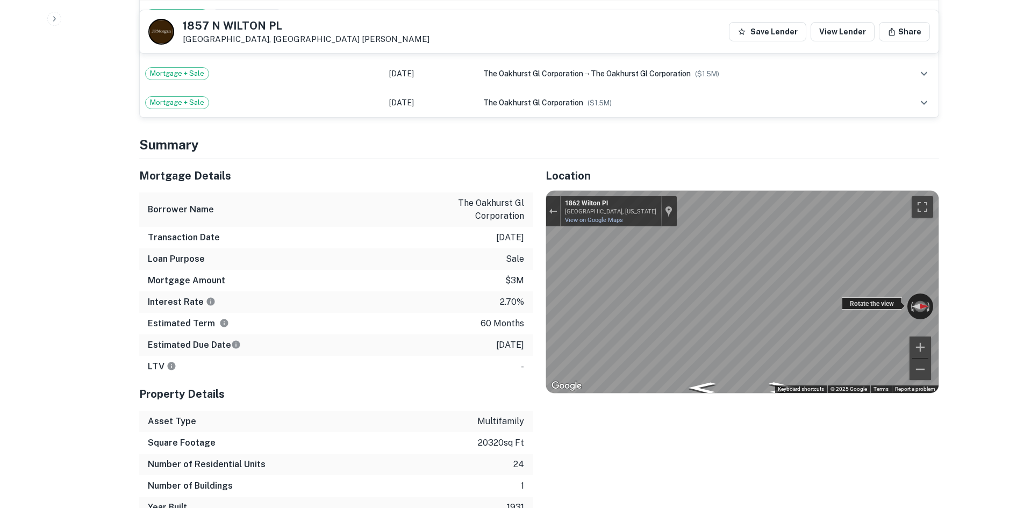
click at [762, 341] on icon "Go North, Wilton Pl" at bounding box center [771, 354] width 80 height 26
click at [777, 344] on icon "Go North, Wilton Pl" at bounding box center [774, 357] width 78 height 26
click at [705, 313] on icon "Go East, Franklin Ave" at bounding box center [709, 319] width 76 height 29
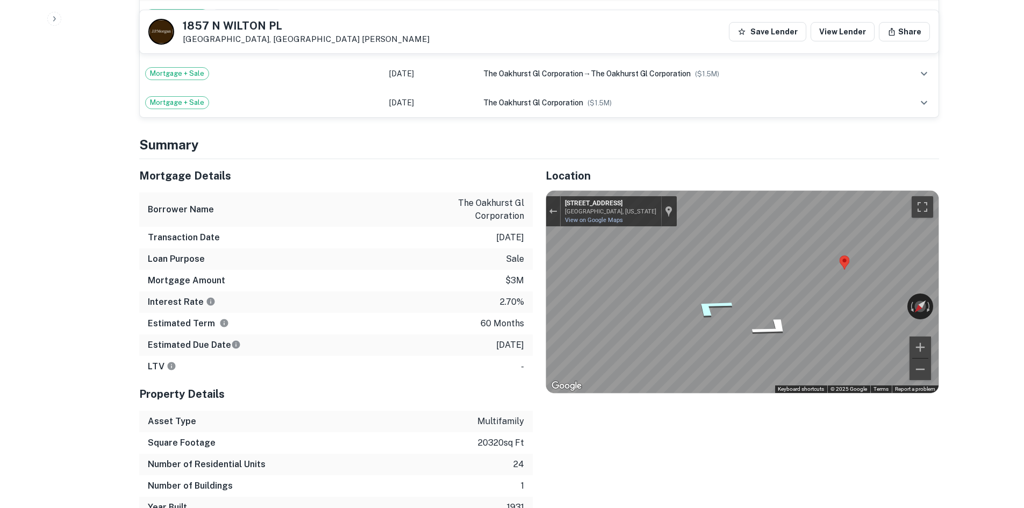
click at [711, 302] on icon "Go East, Franklin Ave" at bounding box center [711, 307] width 79 height 32
click at [701, 336] on icon "Go East, Wilton Pl" at bounding box center [703, 341] width 63 height 25
click at [700, 336] on icon "Go Northeast, Franklin Ave" at bounding box center [711, 346] width 79 height 27
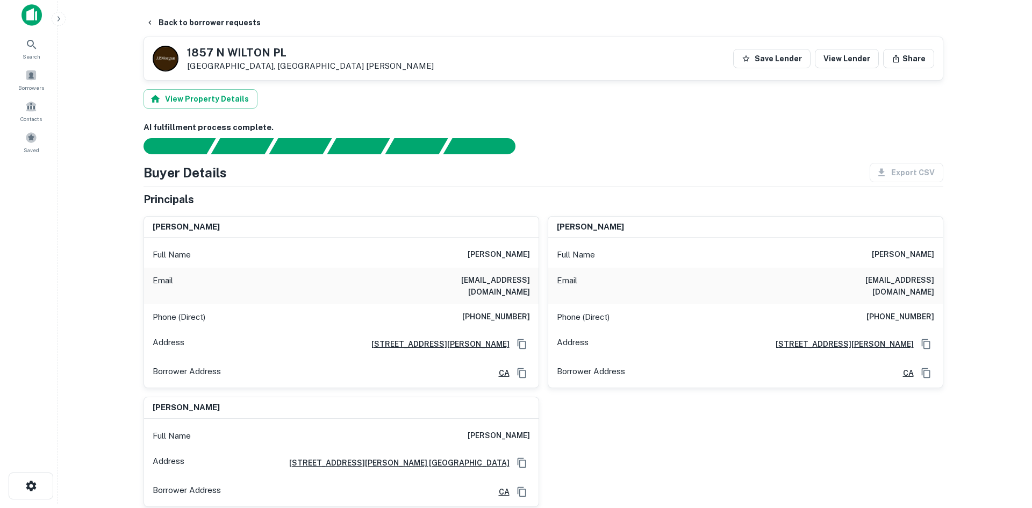
scroll to position [0, 0]
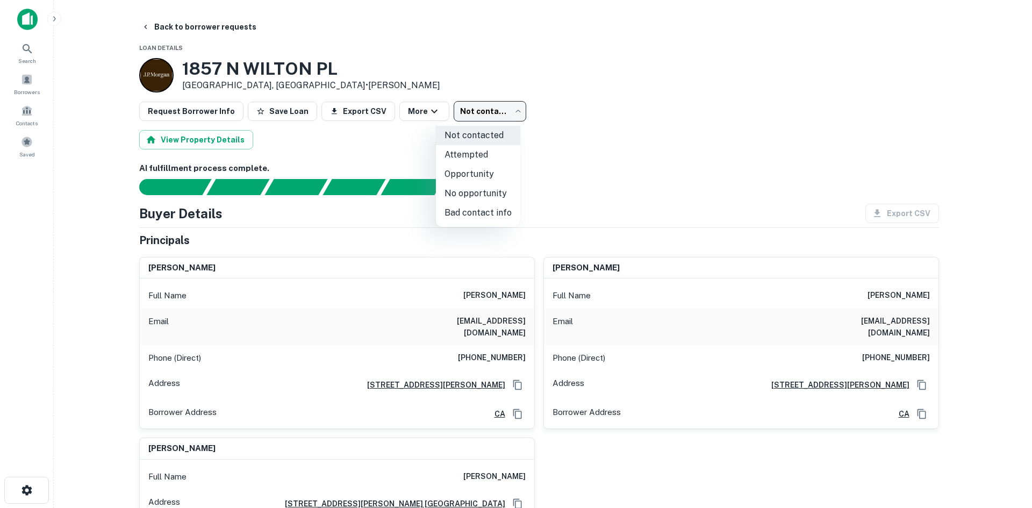
click at [448, 113] on body "Search Borrowers Contacts Saved Back to borrower requests Loan Details 1857 N W…" at bounding box center [516, 254] width 1032 height 508
click at [481, 186] on li "No opportunity" at bounding box center [478, 193] width 84 height 19
type input "**********"
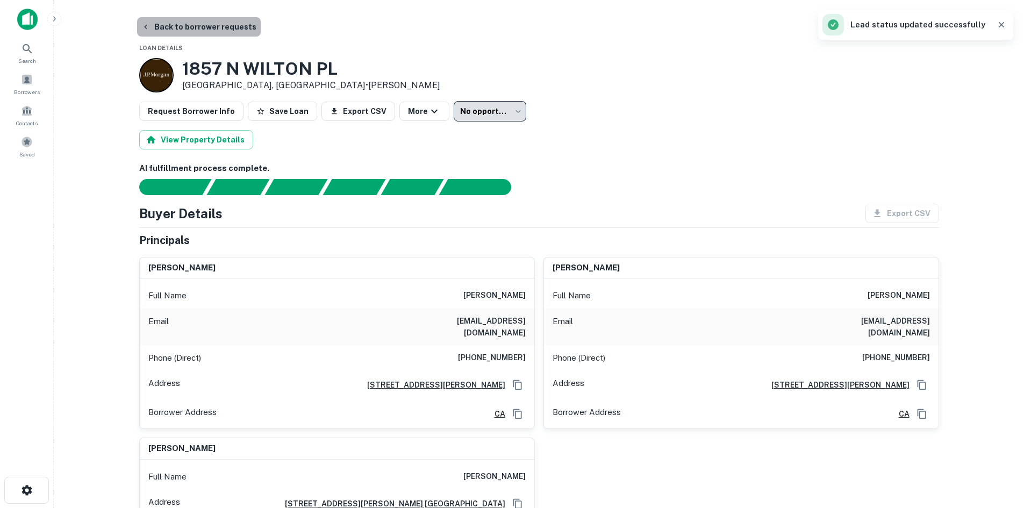
click at [233, 34] on button "Back to borrower requests" at bounding box center [199, 26] width 124 height 19
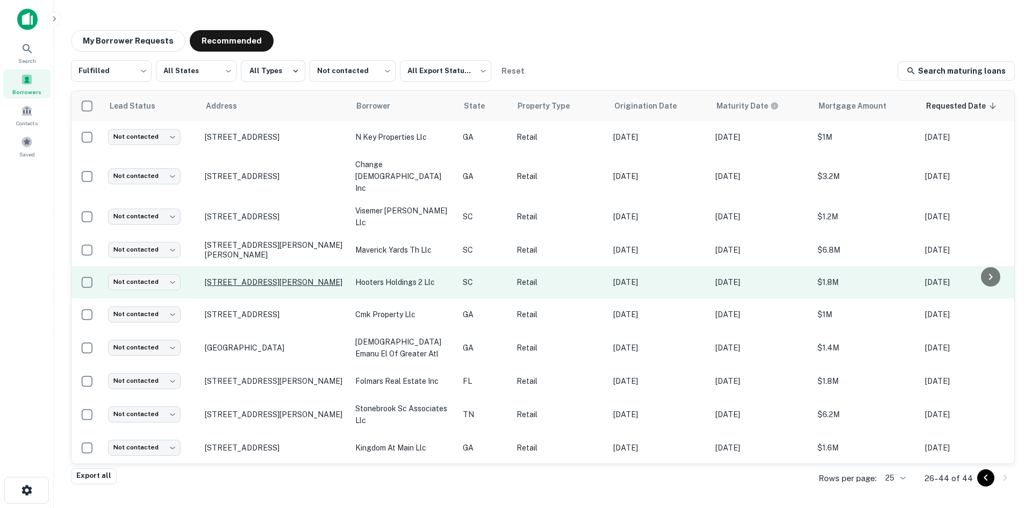
click at [300, 277] on p "5195 Fernandina Rd Columbia, SC29212" at bounding box center [275, 282] width 140 height 10
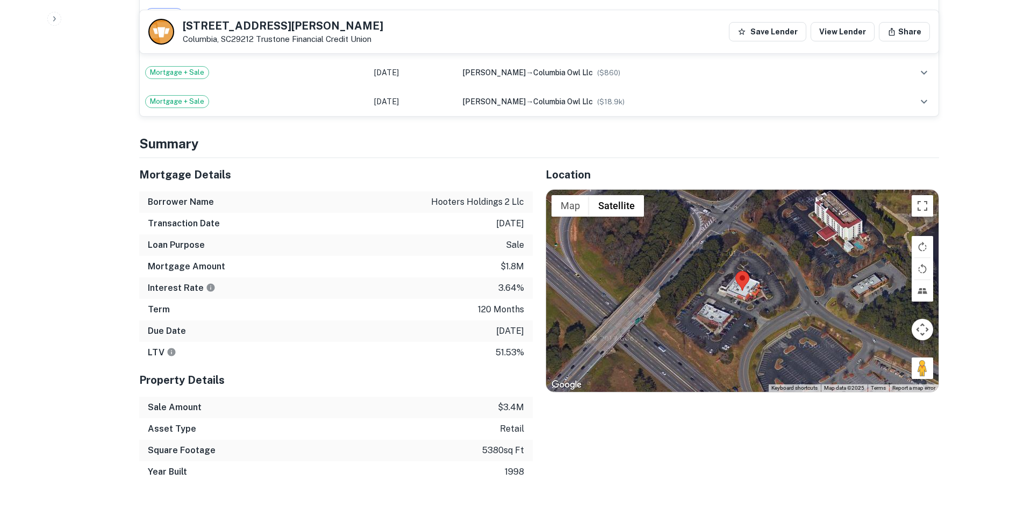
scroll to position [860, 0]
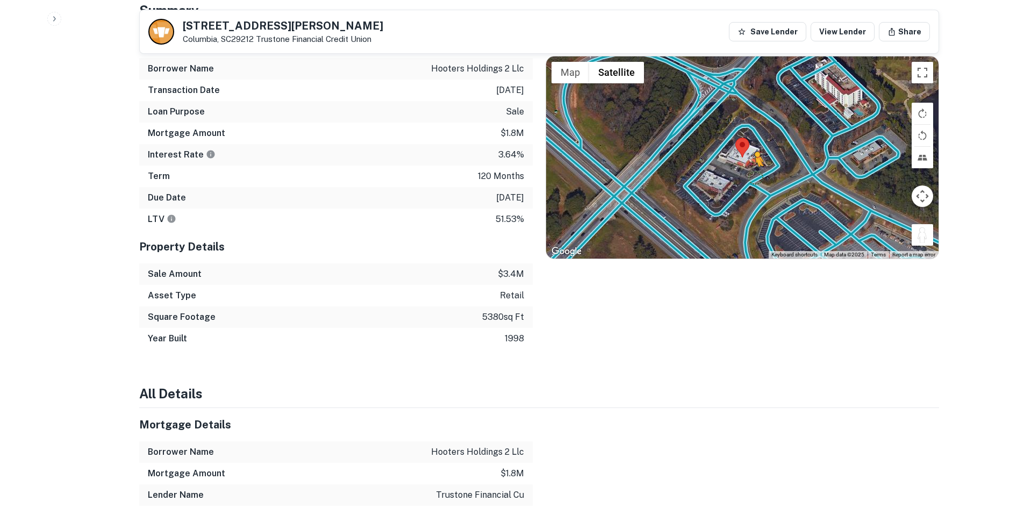
drag, startPoint x: 927, startPoint y: 236, endPoint x: 751, endPoint y: 187, distance: 182.5
click at [751, 187] on div "To activate drag with keyboard, press Alt + Enter. Once in keyboard drag state,…" at bounding box center [742, 157] width 393 height 202
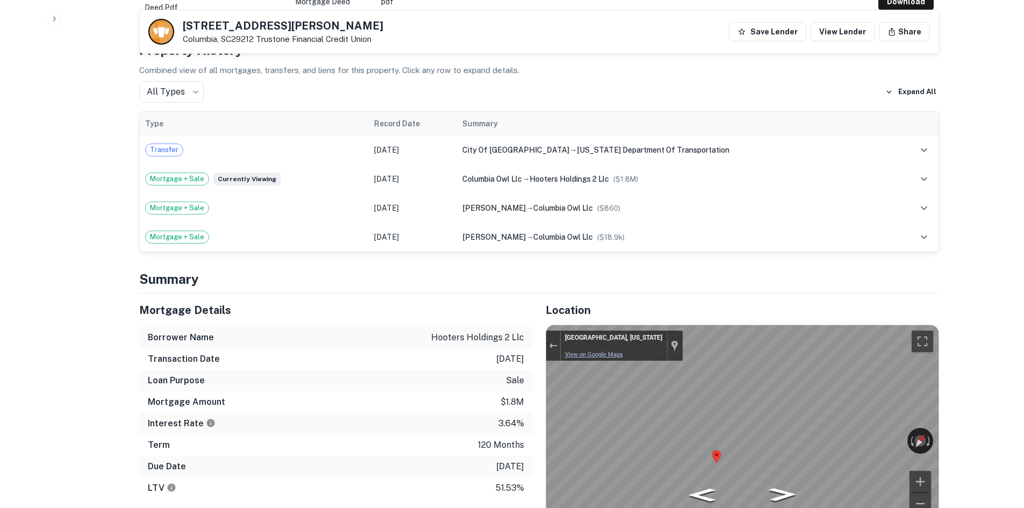
scroll to position [699, 0]
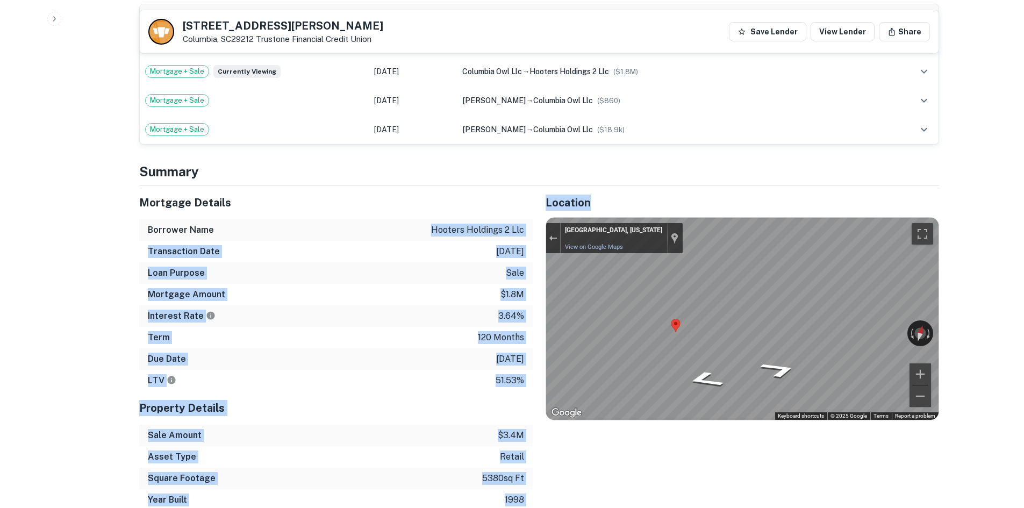
drag, startPoint x: 430, startPoint y: 240, endPoint x: 542, endPoint y: 238, distance: 111.9
click at [542, 238] on div "Mortgage Details Borrower Name hooters holdings 2 llc Transaction Date 4/18/201…" at bounding box center [532, 348] width 813 height 325
click at [542, 238] on div "Location ← Move left → Move right ↑ Move up ↓ Move down + Zoom in - Zoom out Ho…" at bounding box center [736, 348] width 407 height 325
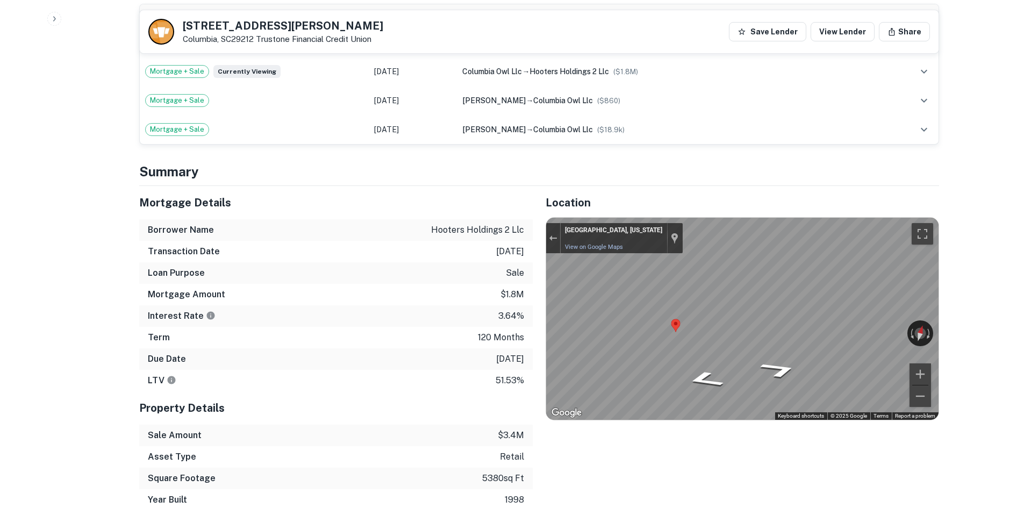
click at [515, 237] on p "hooters holdings 2 llc" at bounding box center [477, 230] width 93 height 13
copy p "hooters holdings 2 llc"
click at [293, 342] on div "Term 120 months" at bounding box center [336, 338] width 394 height 22
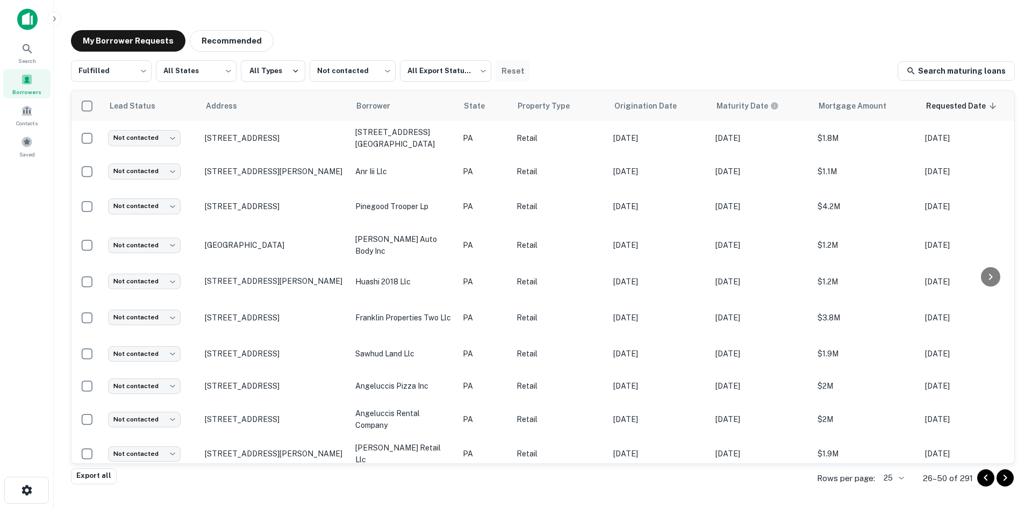
drag, startPoint x: 612, startPoint y: 27, endPoint x: 519, endPoint y: 80, distance: 107.2
click at [612, 27] on div "My Borrower Requests Recommended Fulfilled ********* ​ All States *** ​ All Typ…" at bounding box center [542, 251] width 961 height 458
drag, startPoint x: 479, startPoint y: 44, endPoint x: 485, endPoint y: 61, distance: 17.7
click at [479, 44] on div "My Borrower Requests Recommended" at bounding box center [543, 41] width 944 height 22
click at [982, 109] on span "Requested Date sorted descending" at bounding box center [979, 105] width 74 height 13
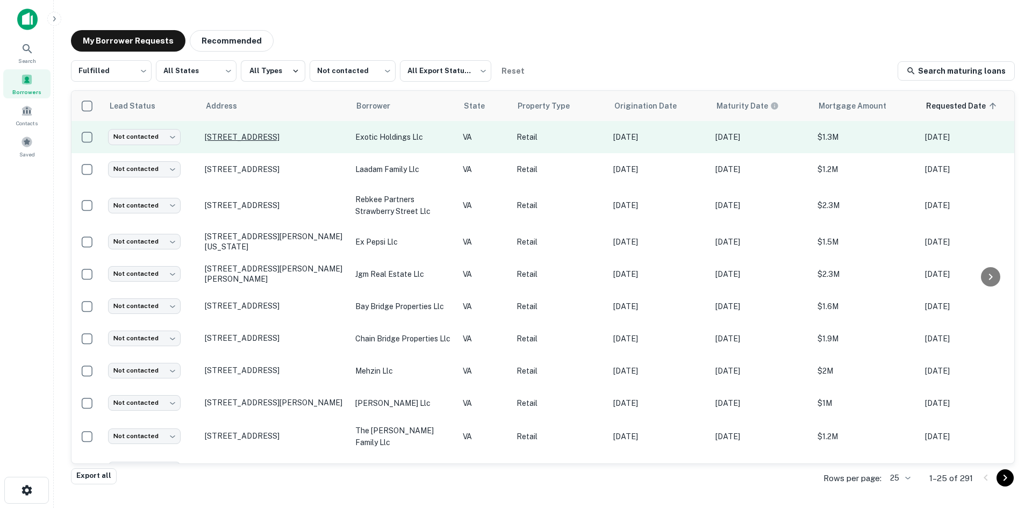
click at [289, 139] on p "813 Granby St Norfolk, VA23510" at bounding box center [275, 137] width 140 height 10
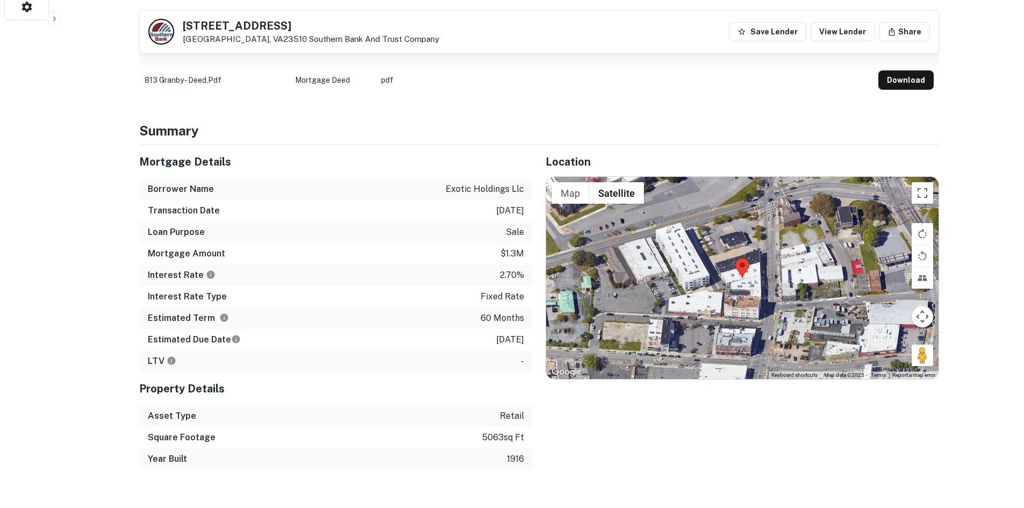
scroll to position [484, 0]
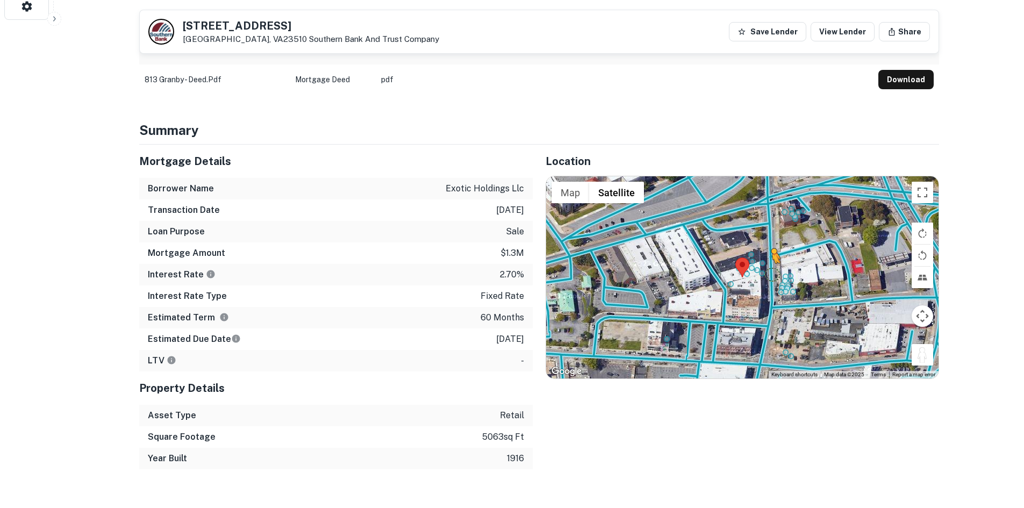
drag, startPoint x: 923, startPoint y: 330, endPoint x: 771, endPoint y: 252, distance: 171.0
click at [771, 252] on div "To activate drag with keyboard, press Alt + Enter. Once in keyboard drag state,…" at bounding box center [742, 277] width 393 height 202
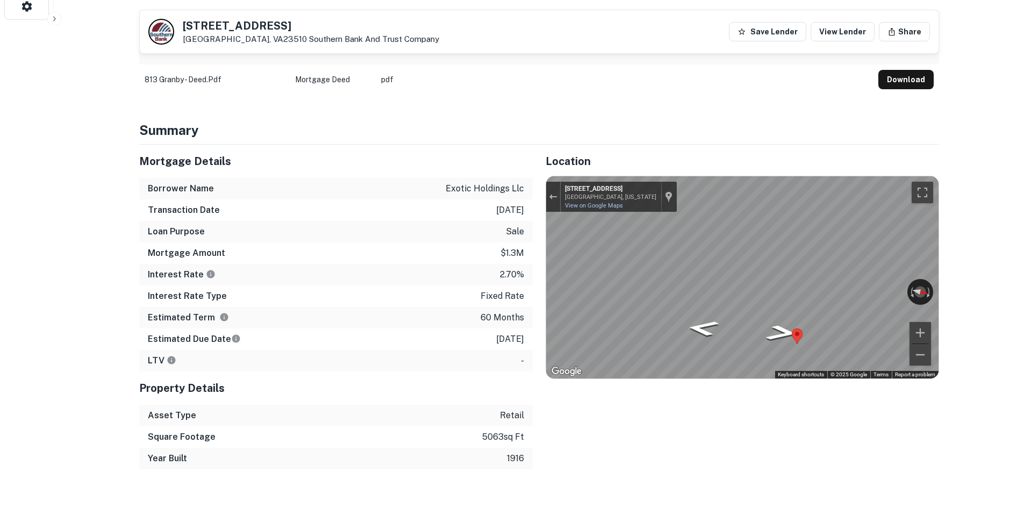
click at [533, 201] on div "Location ← Move left → Move right ↑ Move up ↓ Move down + Zoom in - Zoom out Ho…" at bounding box center [736, 307] width 407 height 325
click at [690, 269] on div "Map" at bounding box center [742, 277] width 393 height 202
click at [425, 350] on div "LTV -" at bounding box center [336, 361] width 394 height 22
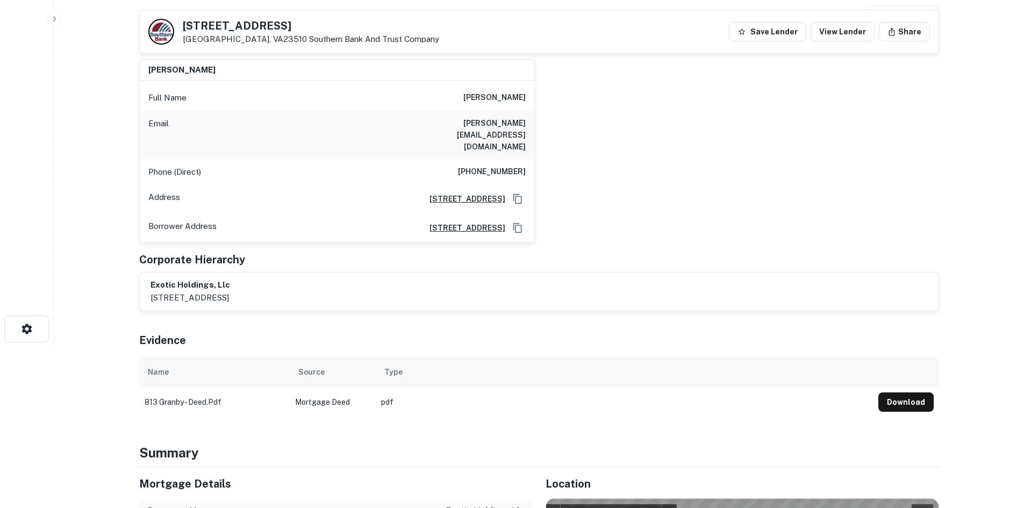
scroll to position [108, 0]
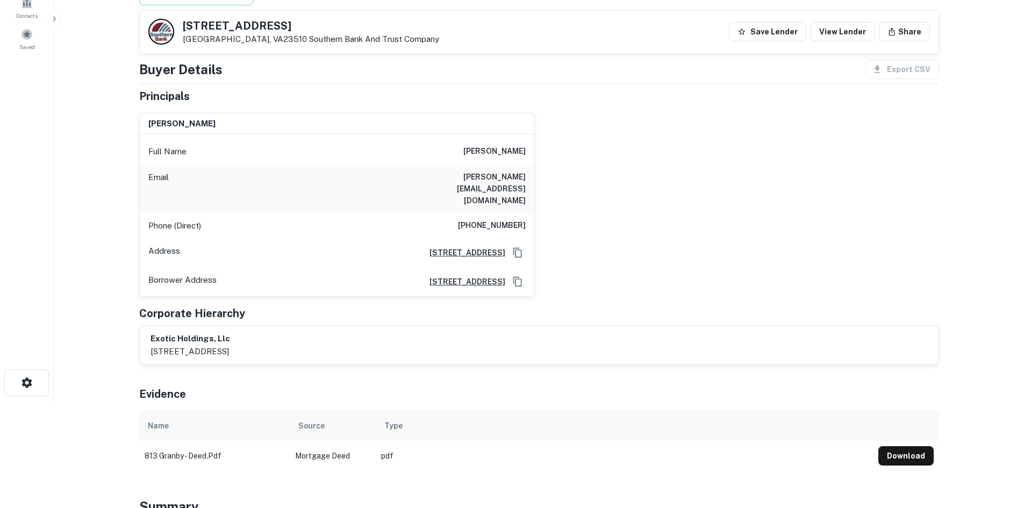
click at [511, 219] on h6 "(252) 261-4929" at bounding box center [492, 225] width 68 height 13
copy h6 "(252) 261-4929"
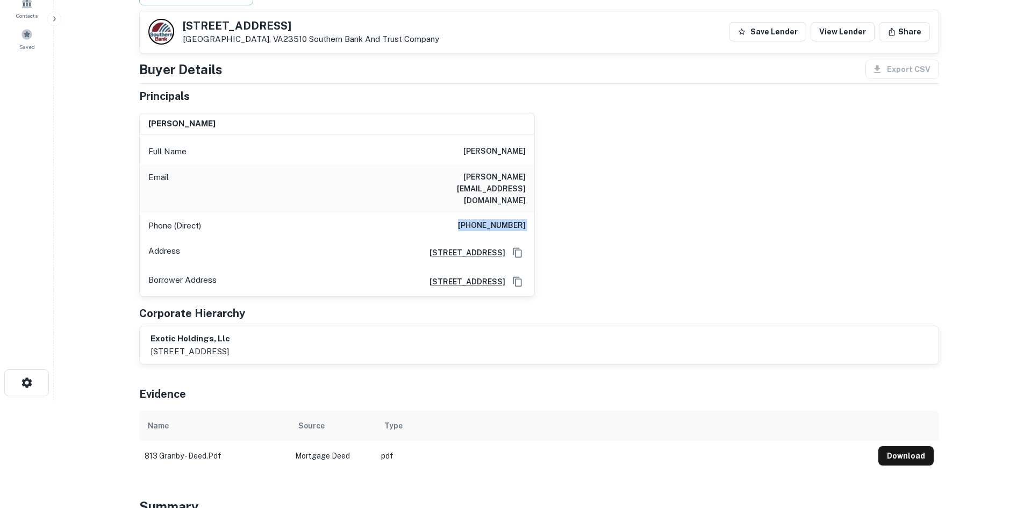
drag, startPoint x: 723, startPoint y: 177, endPoint x: 666, endPoint y: 199, distance: 60.9
click at [723, 177] on div "michael b day Full Name michael b day Email mike@exotichomeinteriors.com Phone …" at bounding box center [535, 200] width 809 height 193
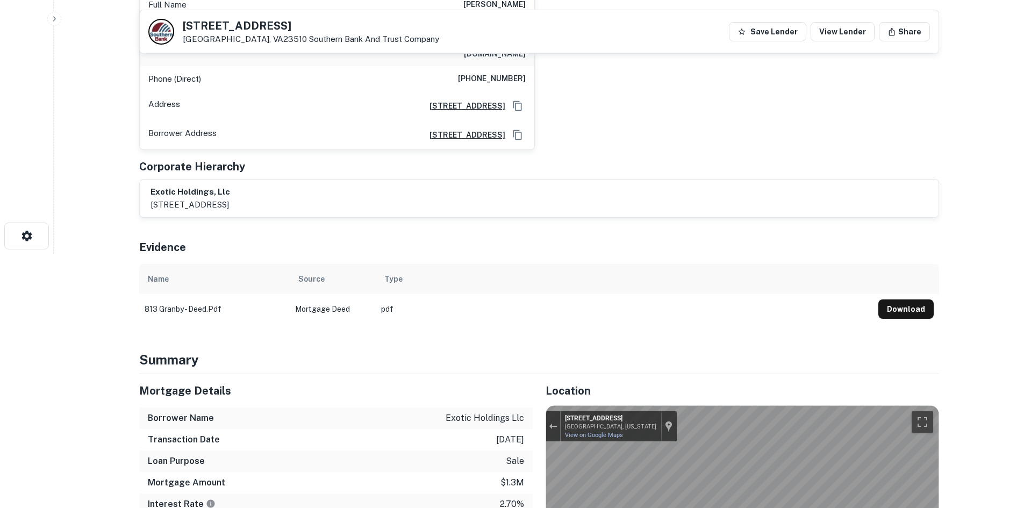
scroll to position [54, 0]
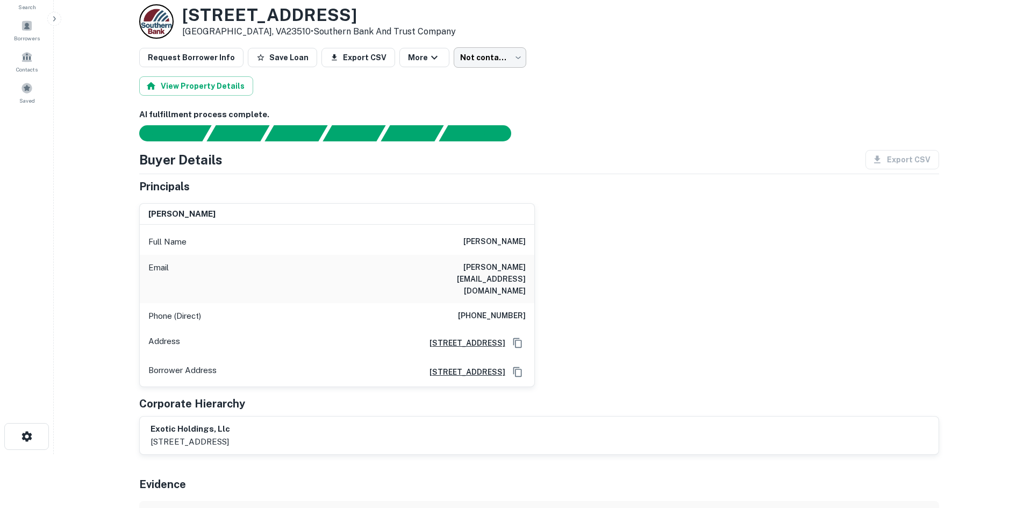
click at [467, 49] on body "Search Borrowers Contacts Saved Back to borrower requests Loan Details 813 Gran…" at bounding box center [512, 200] width 1024 height 508
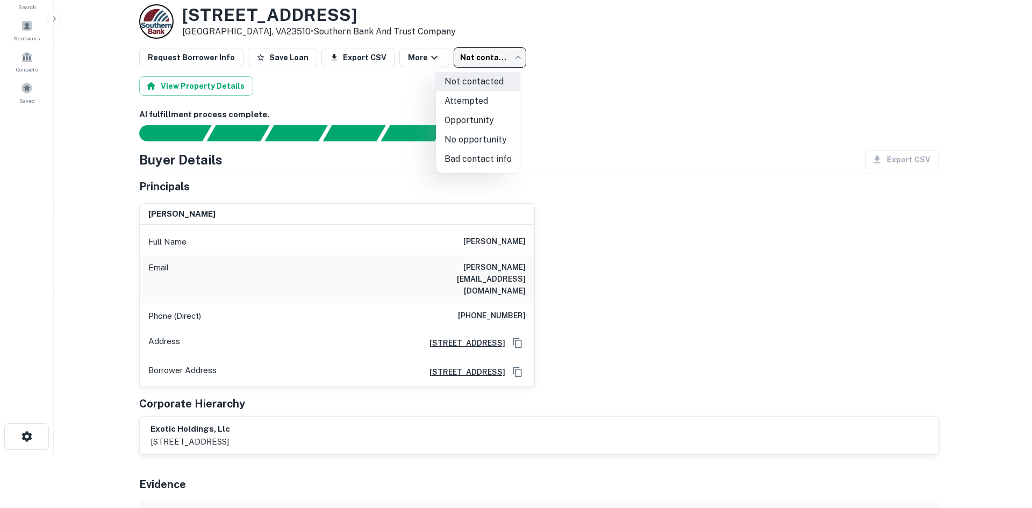
drag, startPoint x: 474, startPoint y: 166, endPoint x: 470, endPoint y: 161, distance: 6.5
click at [474, 166] on li "Bad contact info" at bounding box center [478, 158] width 84 height 19
type input "**********"
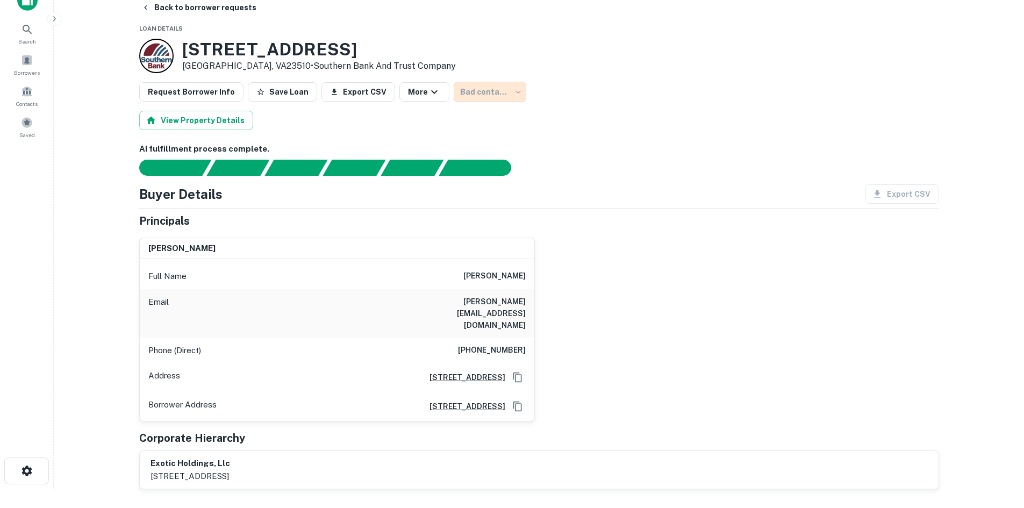
scroll to position [0, 0]
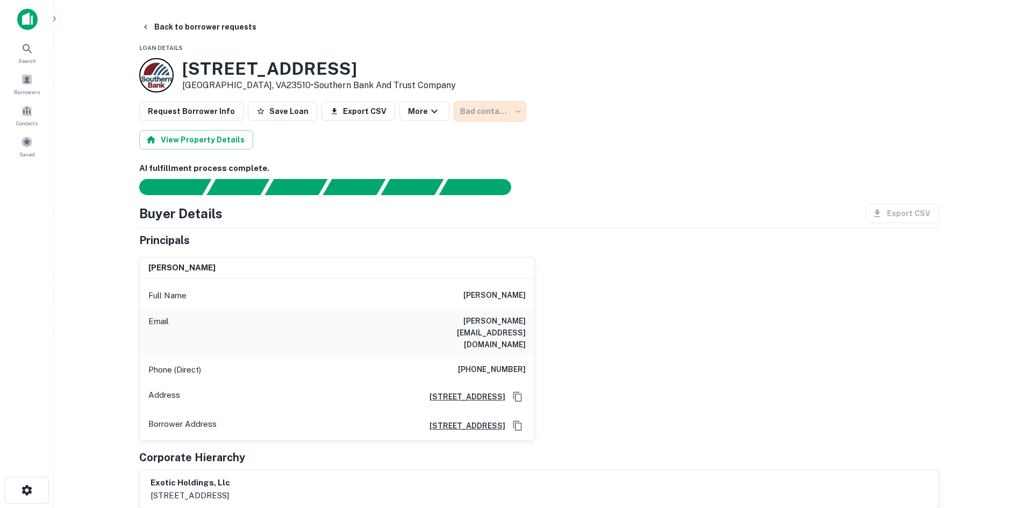
click at [198, 27] on button "Back to borrower requests" at bounding box center [199, 26] width 124 height 19
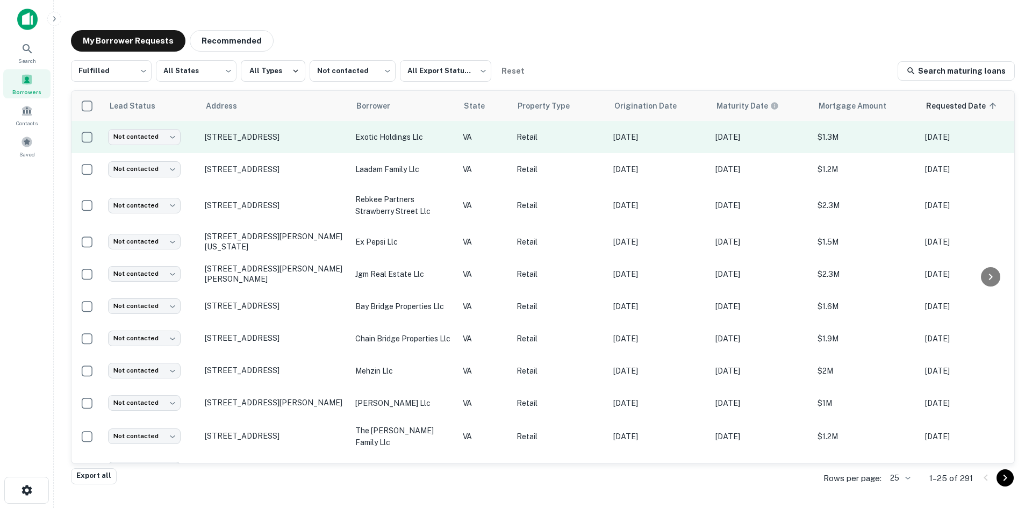
click at [297, 143] on td "813 Granby St Norfolk, VA23510" at bounding box center [275, 137] width 151 height 32
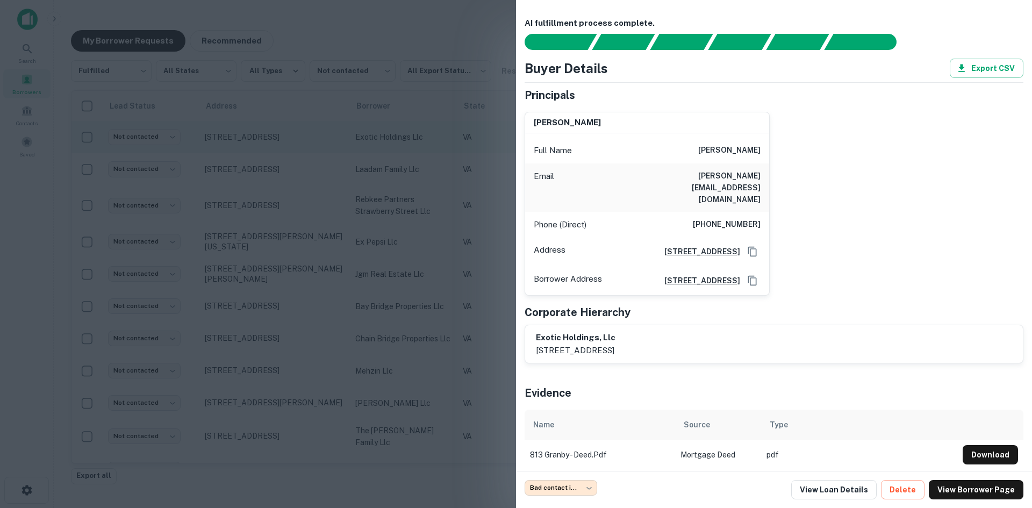
click at [297, 143] on div at bounding box center [516, 254] width 1032 height 508
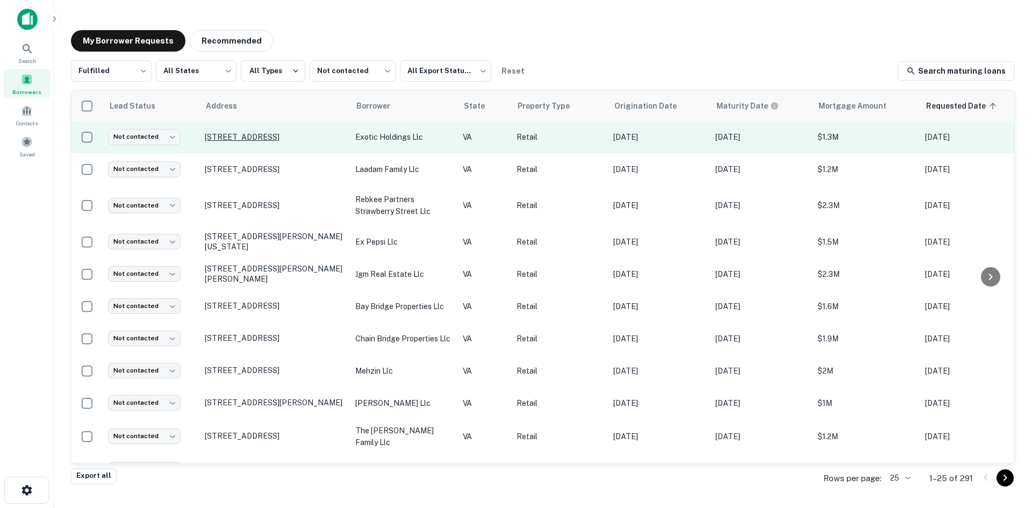
click at [294, 133] on p "813 Granby St Norfolk, VA23510" at bounding box center [275, 137] width 140 height 10
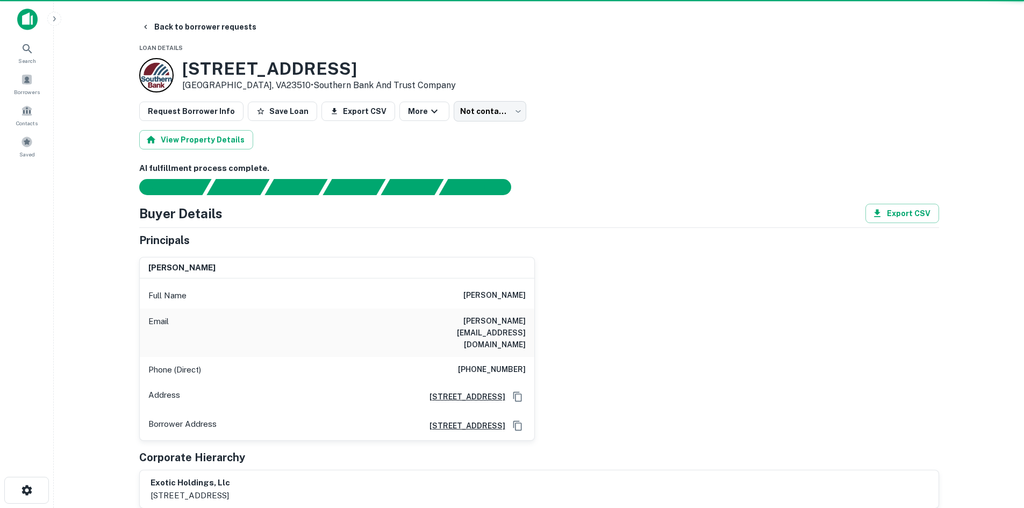
type input "**********"
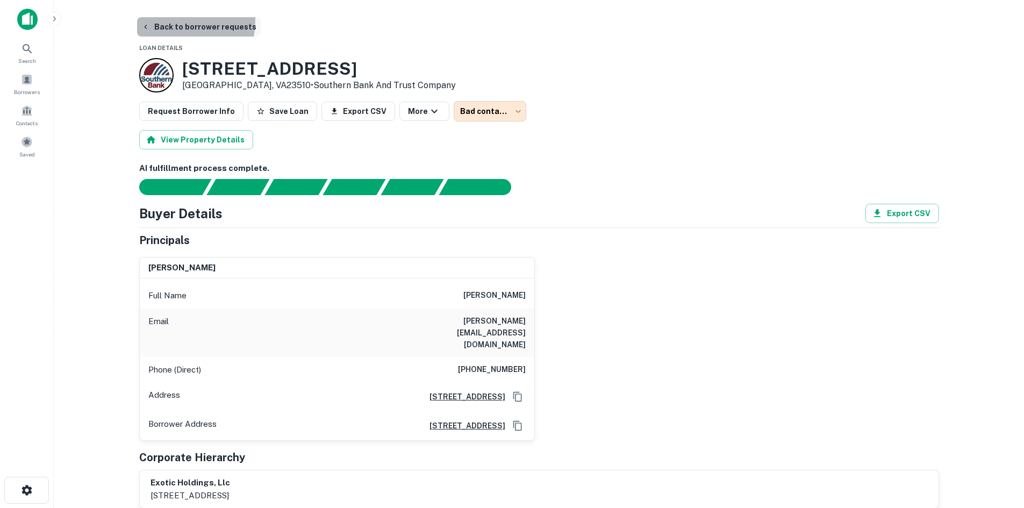
click at [163, 20] on button "Back to borrower requests" at bounding box center [199, 26] width 124 height 19
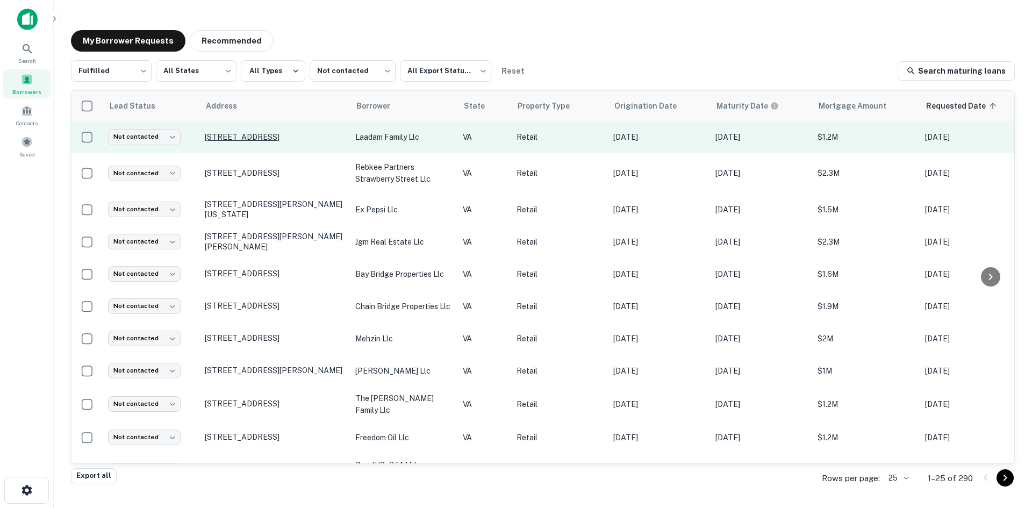
click at [257, 133] on p "7610 Route 29 Falls Church, VA22042" at bounding box center [275, 137] width 140 height 10
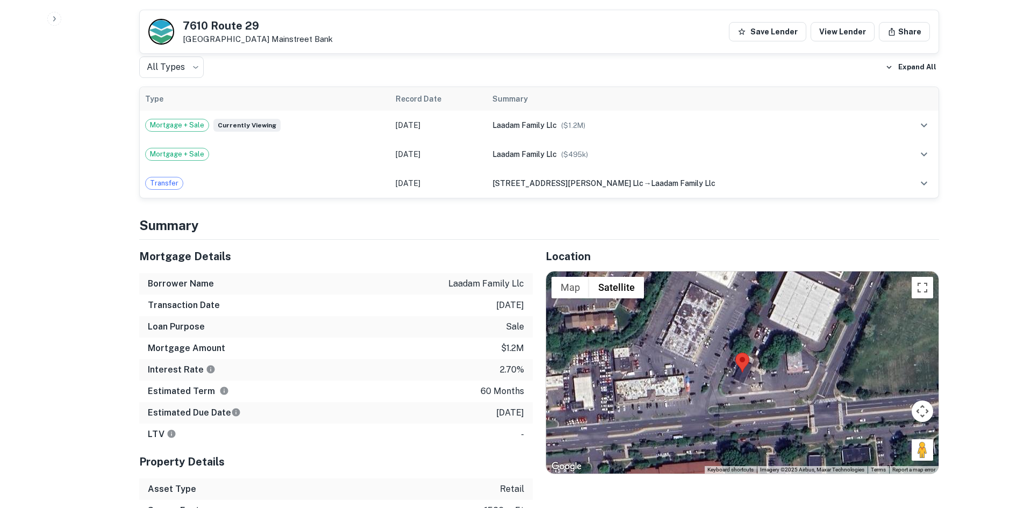
scroll to position [753, 0]
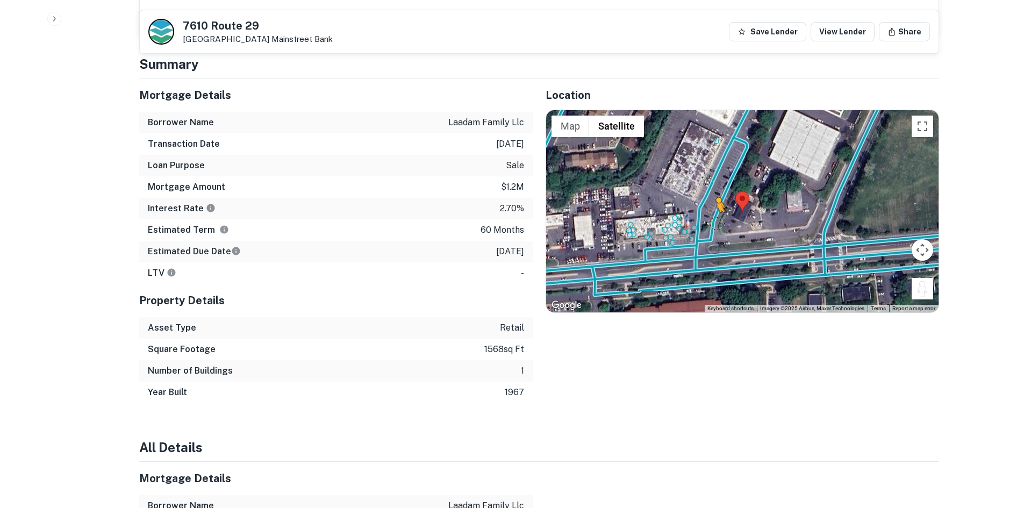
drag, startPoint x: 924, startPoint y: 279, endPoint x: 708, endPoint y: 218, distance: 224.0
click at [708, 218] on div "To activate drag with keyboard, press Alt + Enter. Once in keyboard drag state,…" at bounding box center [742, 211] width 393 height 202
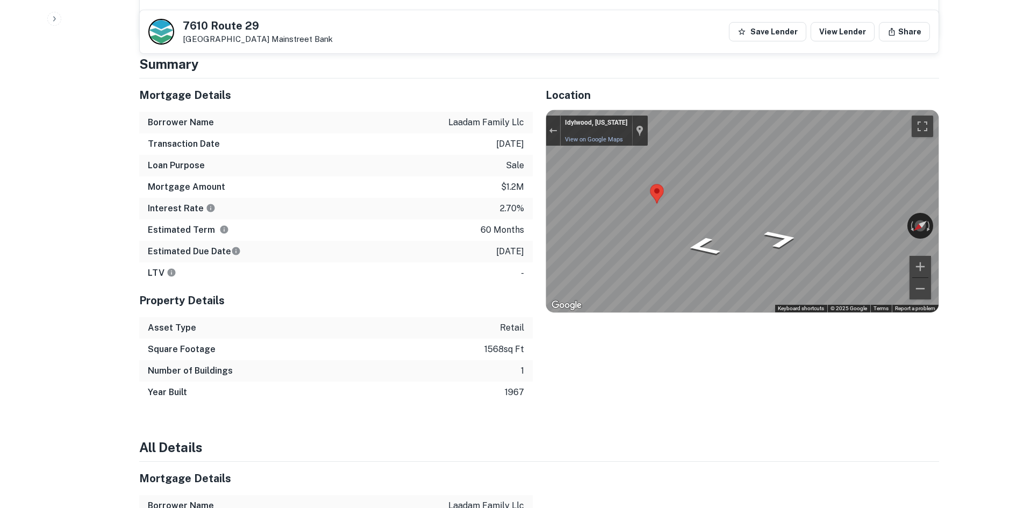
click at [541, 193] on div "Location ← Move left → Move right ↑ Move up ↓ Move down + Zoom in - Zoom out Ho…" at bounding box center [736, 241] width 407 height 325
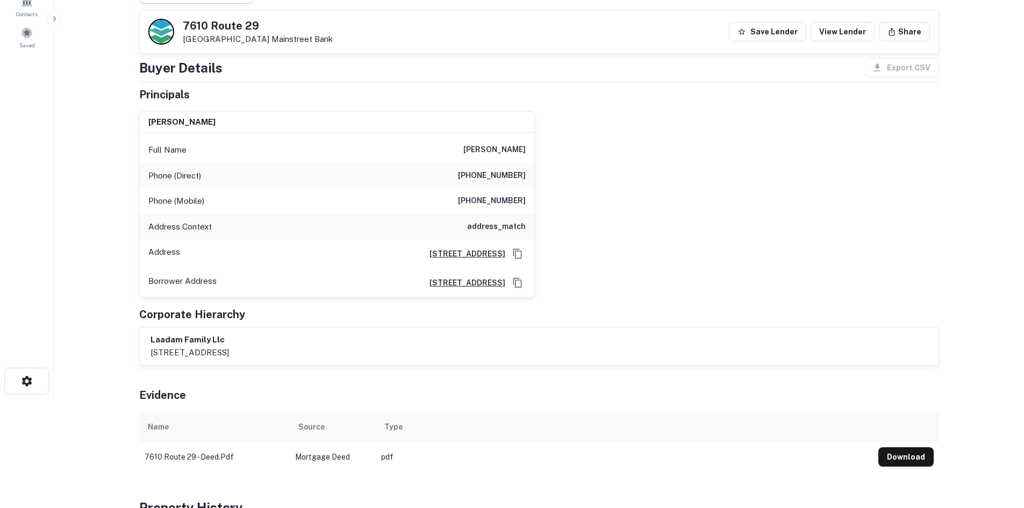
scroll to position [108, 0]
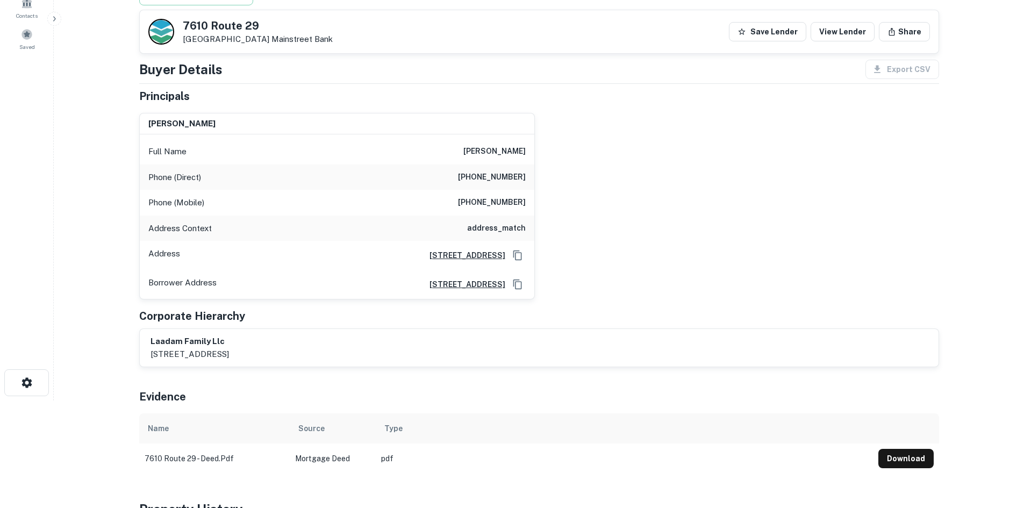
click at [497, 181] on h6 "(913) 651-2930" at bounding box center [492, 177] width 68 height 13
click at [498, 177] on h6 "(913) 651-2930" at bounding box center [492, 177] width 68 height 13
copy h6 "(913) 651-2930"
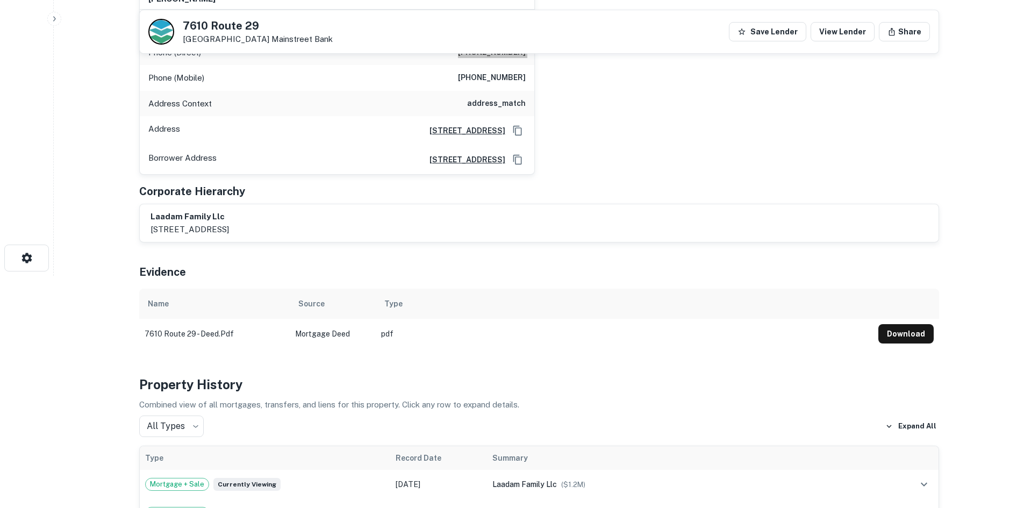
scroll to position [0, 0]
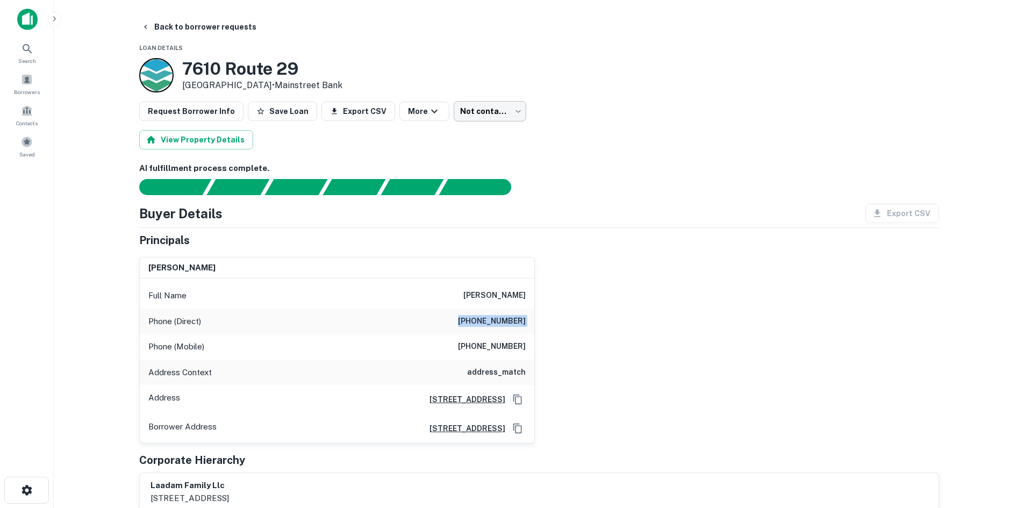
drag, startPoint x: 464, startPoint y: 126, endPoint x: 467, endPoint y: 119, distance: 7.7
click at [469, 115] on body "Search Borrowers Contacts Saved Back to borrower requests Loan Details 7610 Rou…" at bounding box center [512, 254] width 1024 height 508
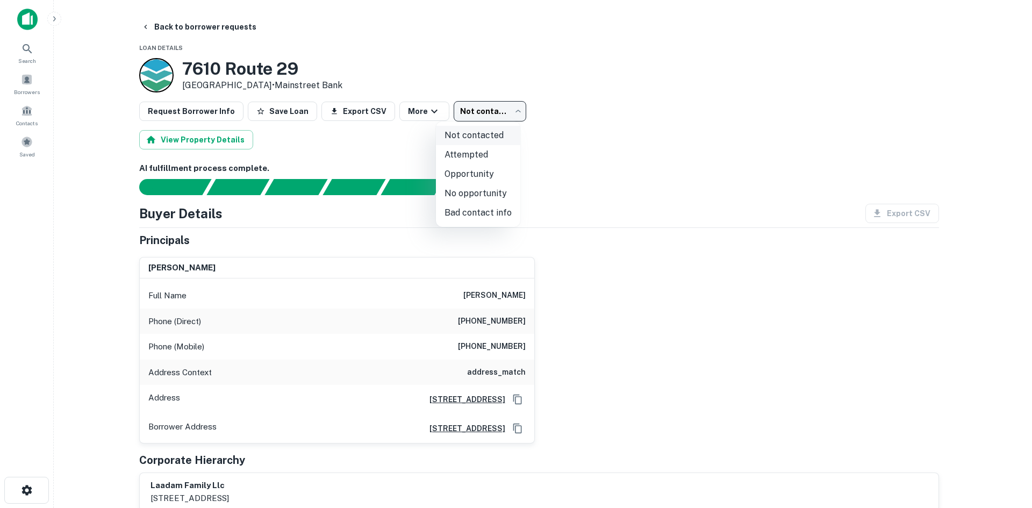
drag, startPoint x: 501, startPoint y: 159, endPoint x: 469, endPoint y: 141, distance: 36.4
click at [497, 159] on li "Attempted" at bounding box center [478, 154] width 84 height 19
type input "*********"
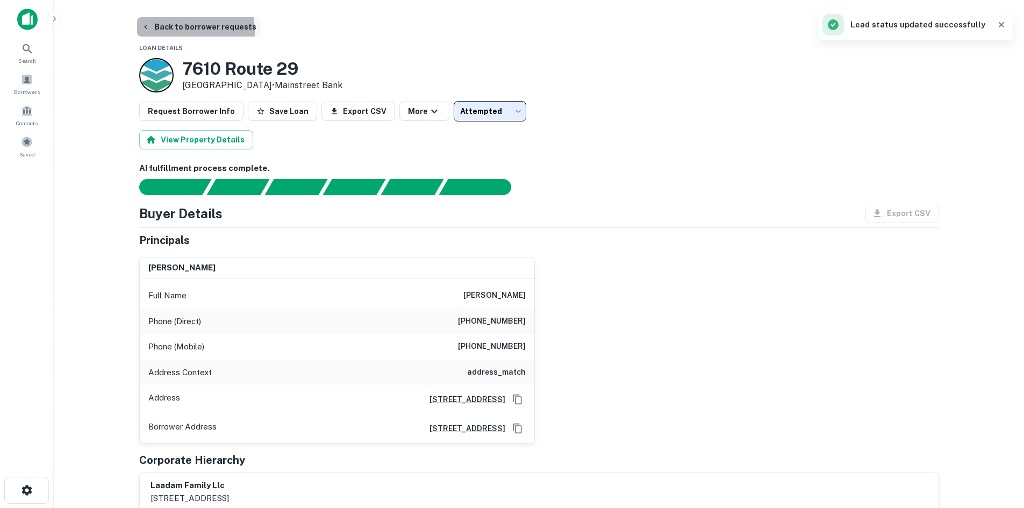
click at [177, 31] on button "Back to borrower requests" at bounding box center [199, 26] width 124 height 19
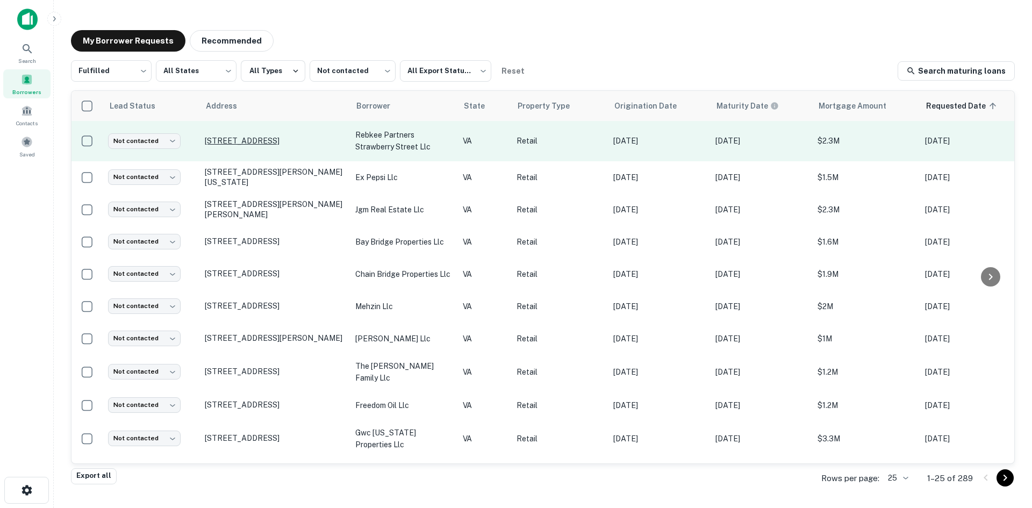
click at [264, 137] on p "2309 W Broad St Richmond, VA23220" at bounding box center [275, 141] width 140 height 10
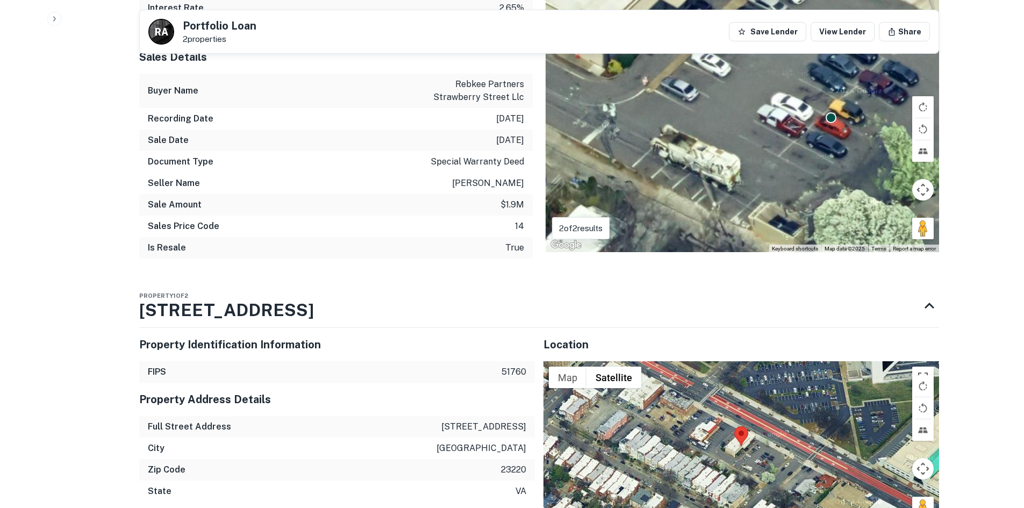
scroll to position [1291, 0]
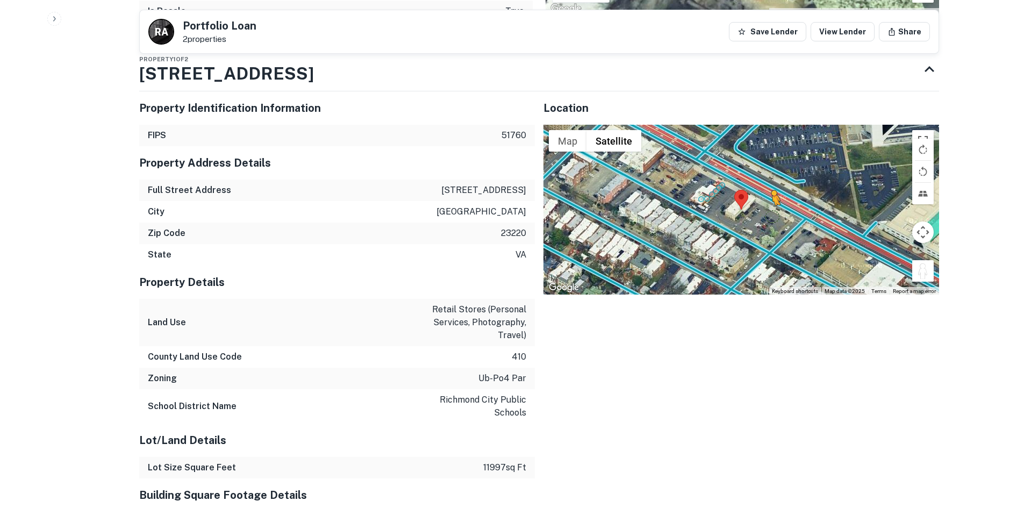
drag, startPoint x: 923, startPoint y: 266, endPoint x: 757, endPoint y: 200, distance: 179.0
click at [757, 200] on div "To activate drag with keyboard, press Alt + Enter. Once in keyboard drag state,…" at bounding box center [742, 210] width 396 height 170
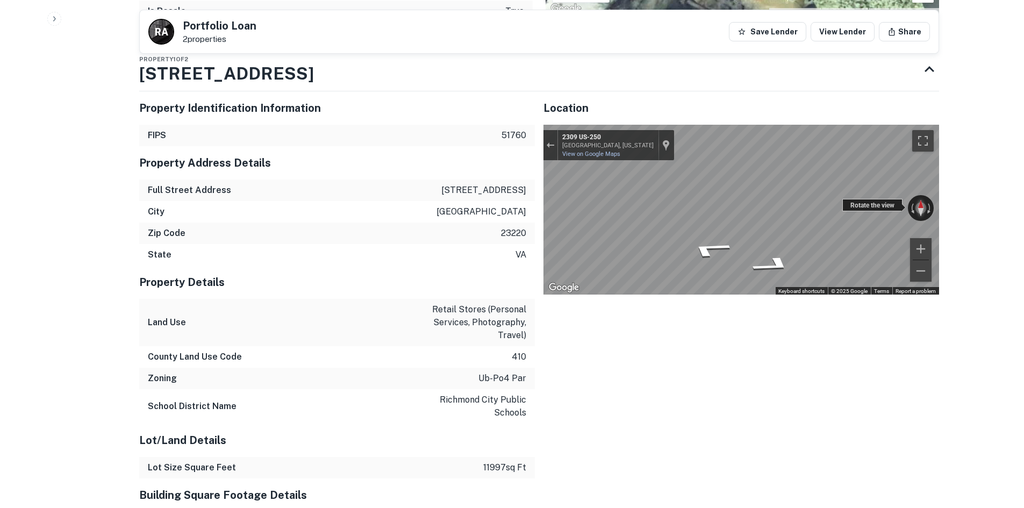
click at [922, 194] on div "← Move left → Move right ↑ Move up ↓ Move down + Zoom in - Zoom out 2309 US-250…" at bounding box center [742, 210] width 396 height 170
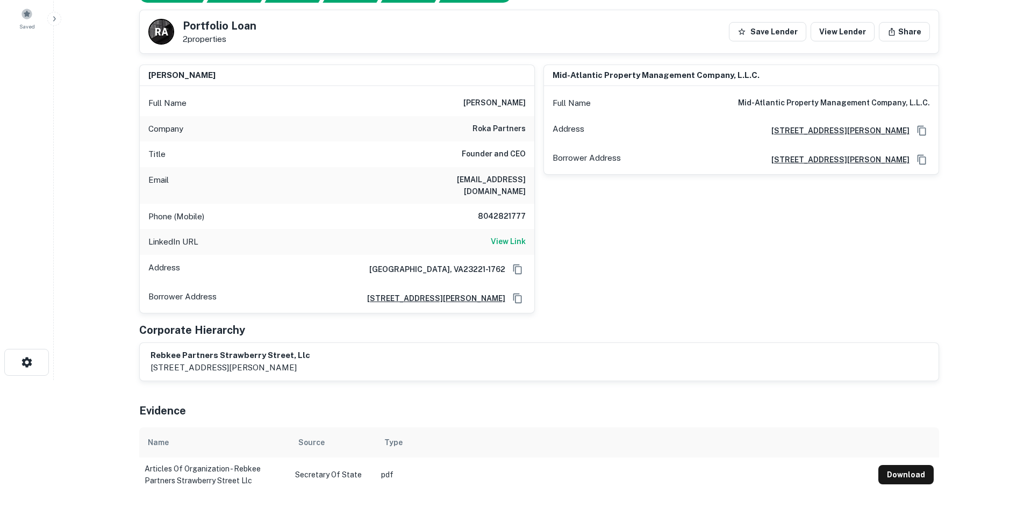
scroll to position [108, 0]
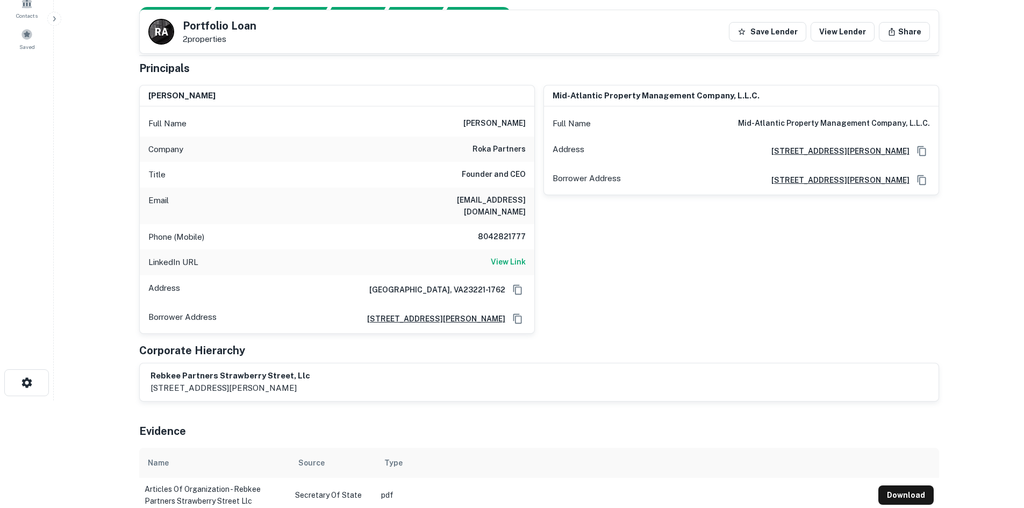
click at [487, 156] on div "Company roka partners" at bounding box center [337, 150] width 395 height 26
click at [487, 148] on h6 "roka partners" at bounding box center [499, 149] width 53 height 13
click at [489, 146] on h6 "roka partners" at bounding box center [499, 149] width 53 height 13
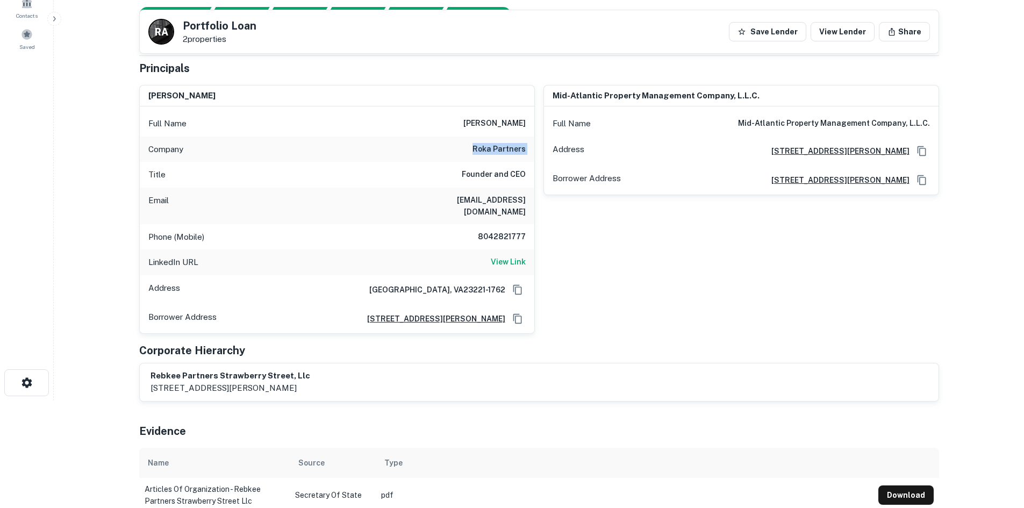
click at [489, 146] on h6 "roka partners" at bounding box center [499, 149] width 53 height 13
click at [457, 140] on div "Company roka partners" at bounding box center [337, 150] width 395 height 26
click at [505, 123] on h6 "dan hargett" at bounding box center [495, 123] width 62 height 13
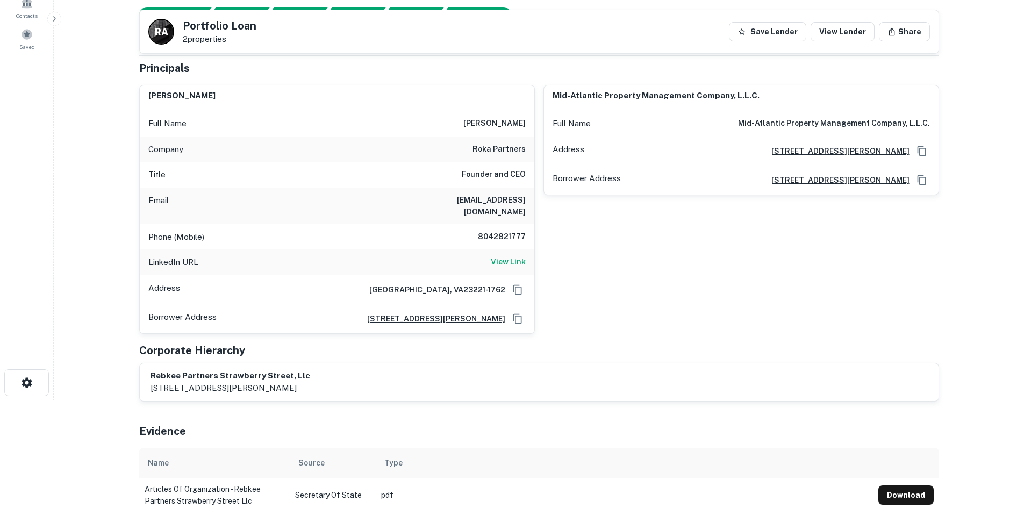
click at [517, 231] on h6 "8042821777" at bounding box center [493, 237] width 65 height 13
click at [515, 231] on h6 "8042821777" at bounding box center [493, 237] width 65 height 13
click at [514, 231] on h6 "8042821777" at bounding box center [493, 237] width 65 height 13
click at [518, 250] on div "LinkedIn URL View Link" at bounding box center [337, 263] width 395 height 26
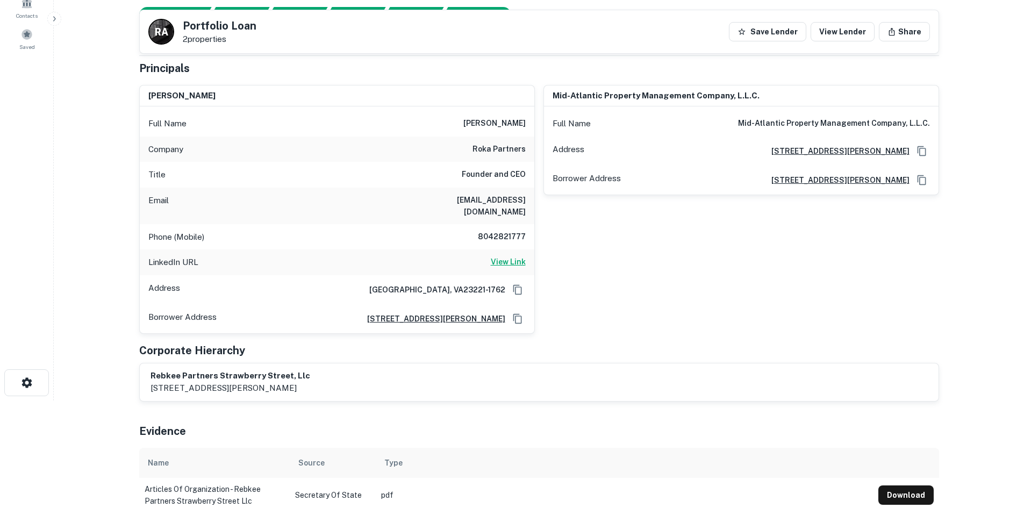
click at [515, 256] on h6 "View Link" at bounding box center [508, 262] width 35 height 12
click at [841, 343] on div "Corporate Hierarchy" at bounding box center [539, 351] width 800 height 16
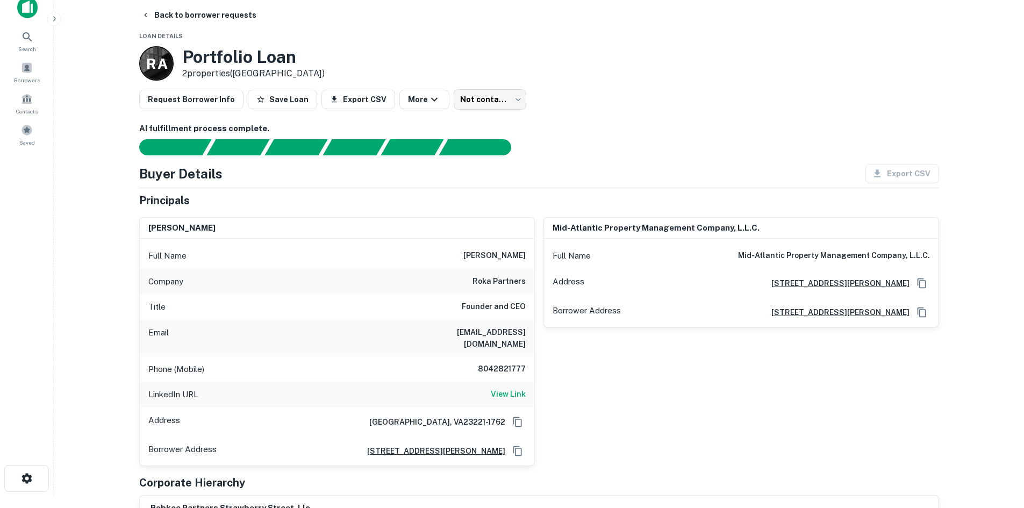
scroll to position [0, 0]
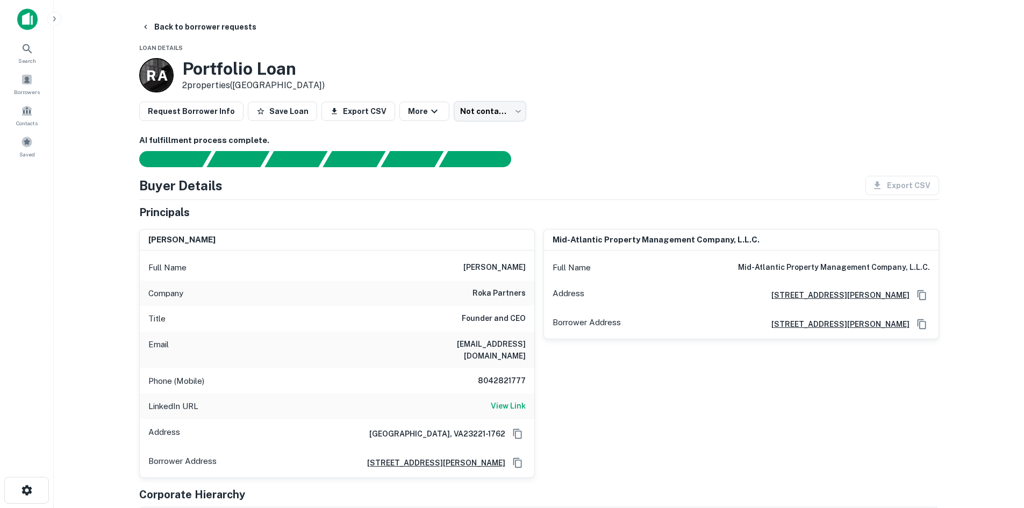
click at [508, 375] on h6 "8042821777" at bounding box center [493, 381] width 65 height 13
copy h6 "8042821777"
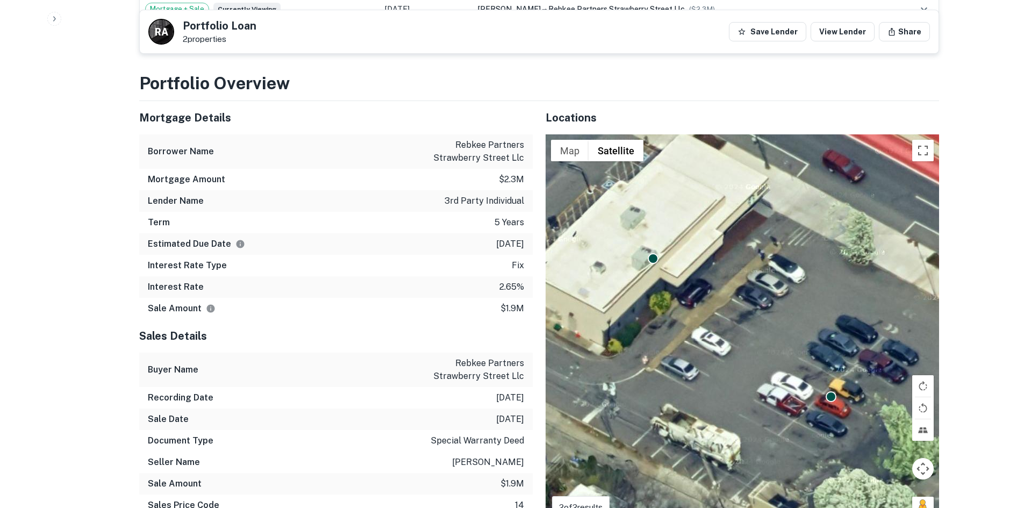
scroll to position [807, 0]
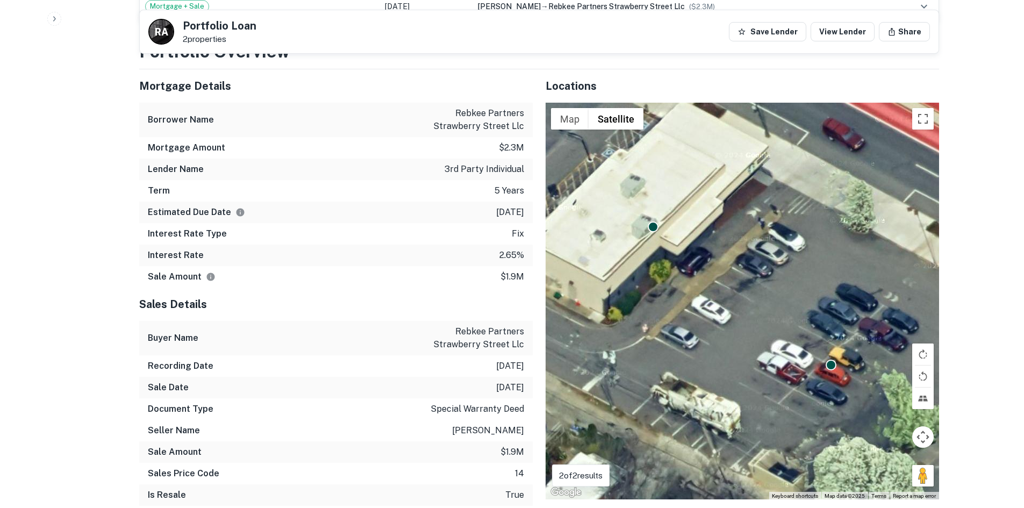
click at [348, 223] on div "Interest Rate Type fix" at bounding box center [336, 234] width 394 height 22
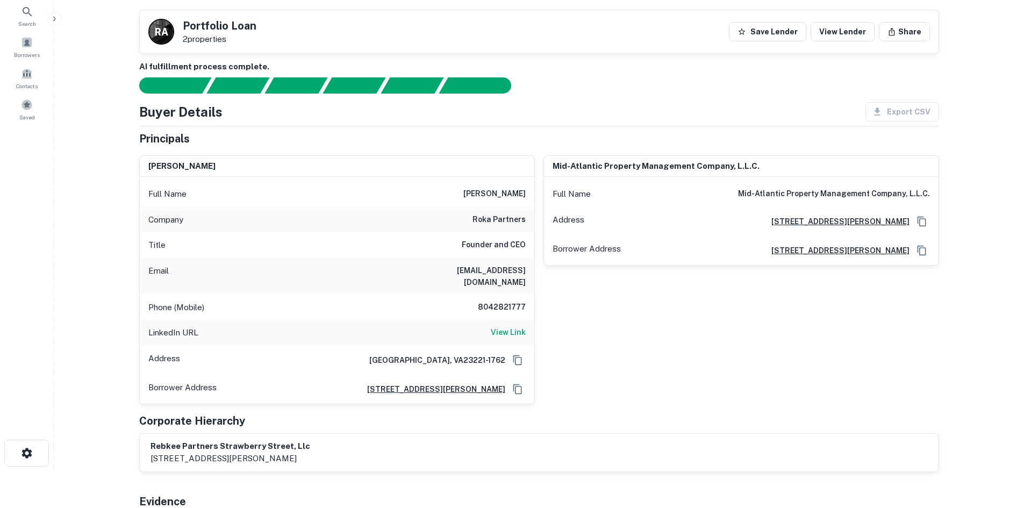
scroll to position [0, 0]
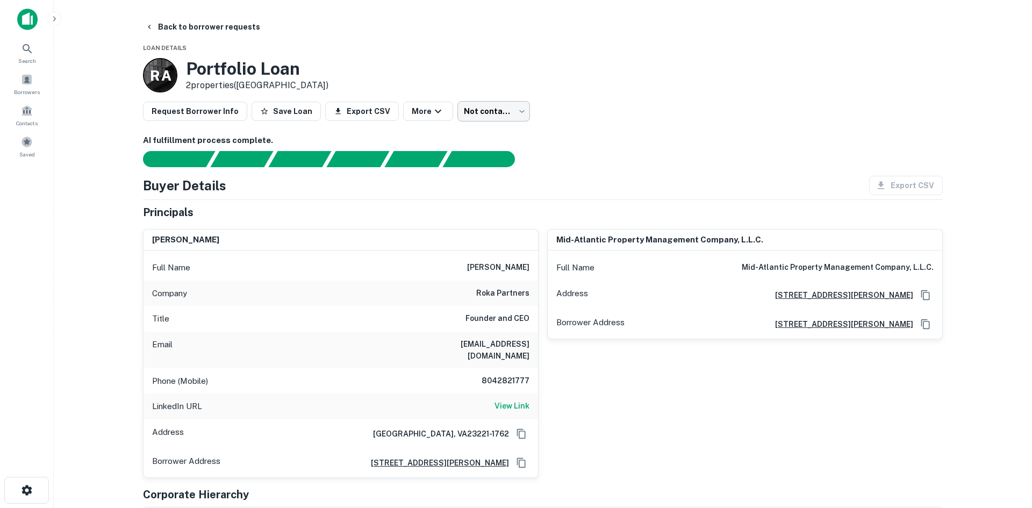
click at [503, 108] on body "Search Borrowers Contacts Saved Back to borrower requests Loan Details R A Port…" at bounding box center [516, 254] width 1032 height 508
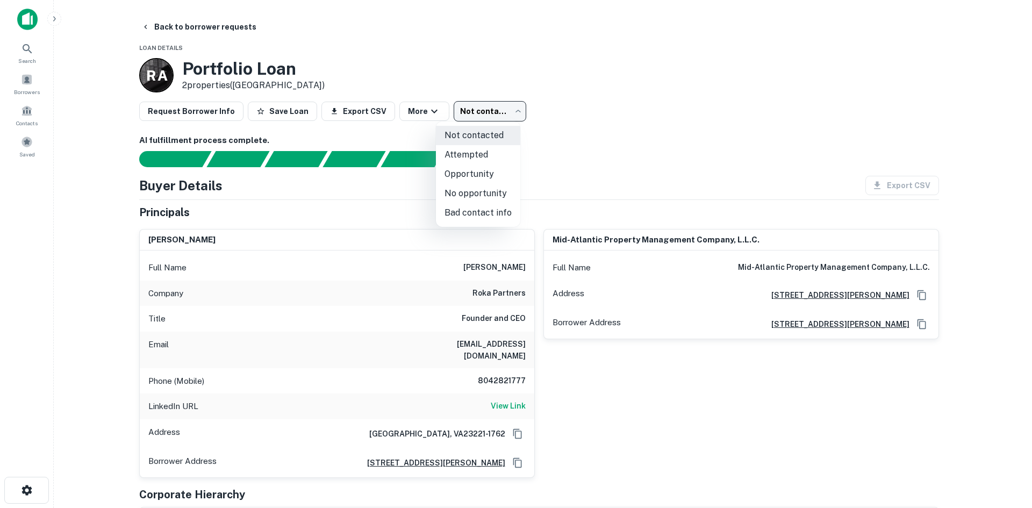
click at [496, 155] on li "Attempted" at bounding box center [478, 154] width 84 height 19
type input "*********"
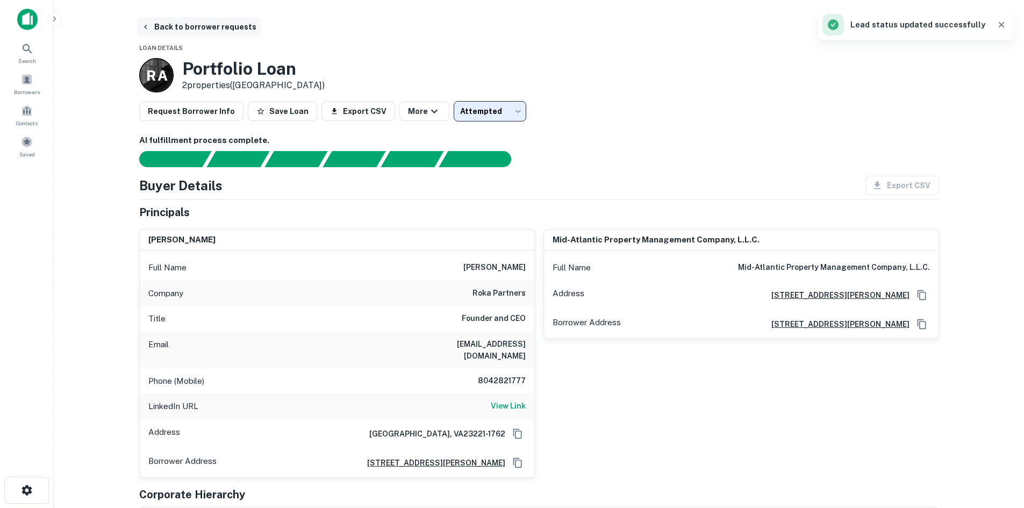
click at [186, 22] on button "Back to borrower requests" at bounding box center [199, 26] width 124 height 19
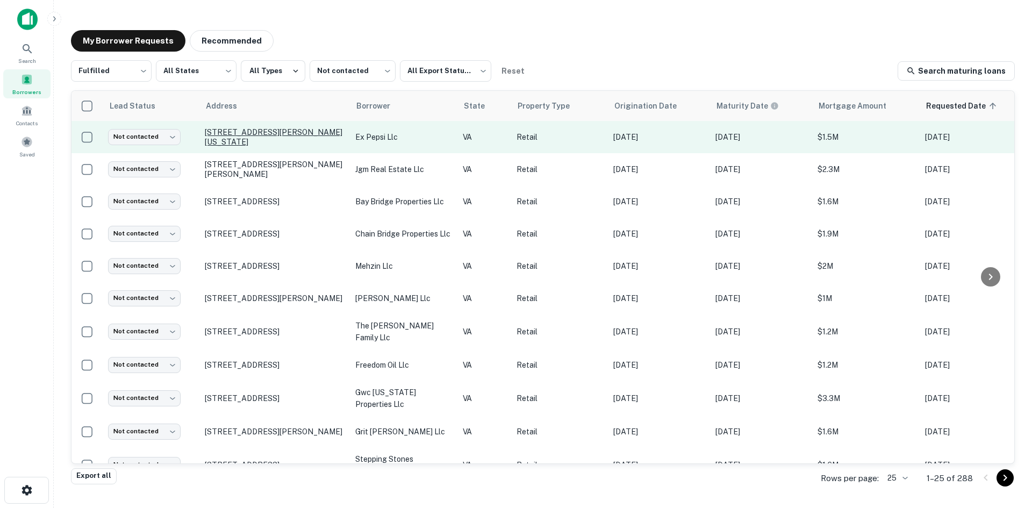
click at [273, 139] on p "7120 George Washington Mem Hwy Yorktown, VA23692" at bounding box center [275, 136] width 140 height 19
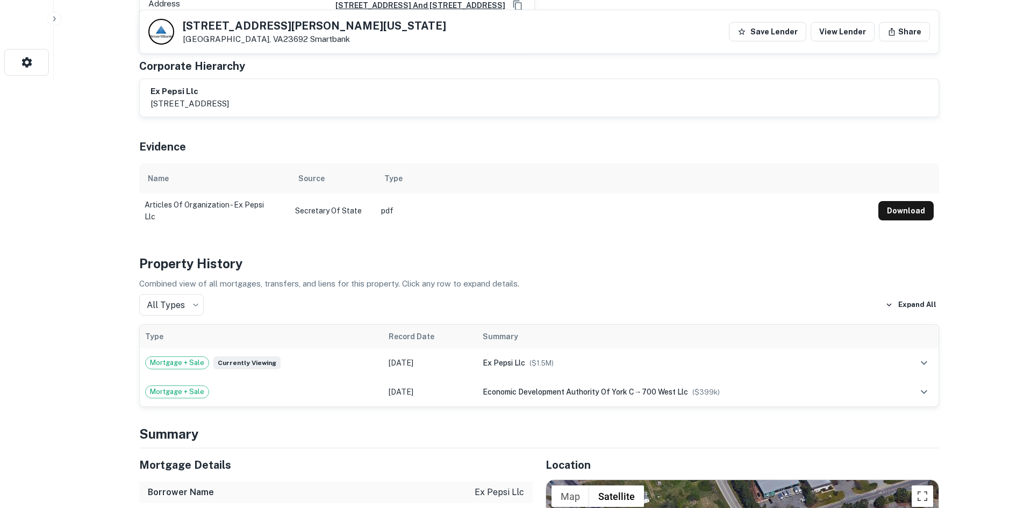
scroll to position [645, 0]
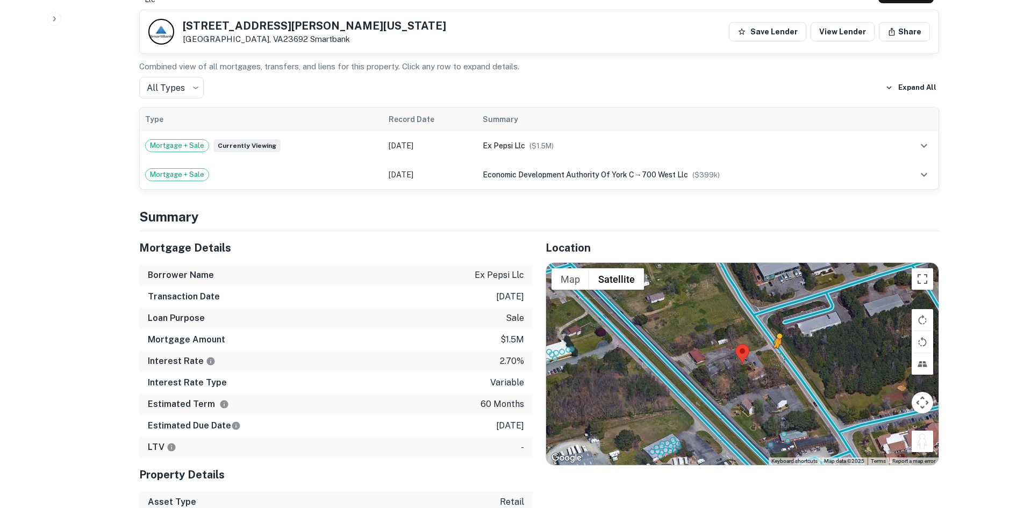
drag, startPoint x: 921, startPoint y: 397, endPoint x: 775, endPoint y: 308, distance: 170.4
click at [777, 310] on div "To activate drag with keyboard, press Alt + Enter. Once in keyboard drag state,…" at bounding box center [742, 364] width 393 height 202
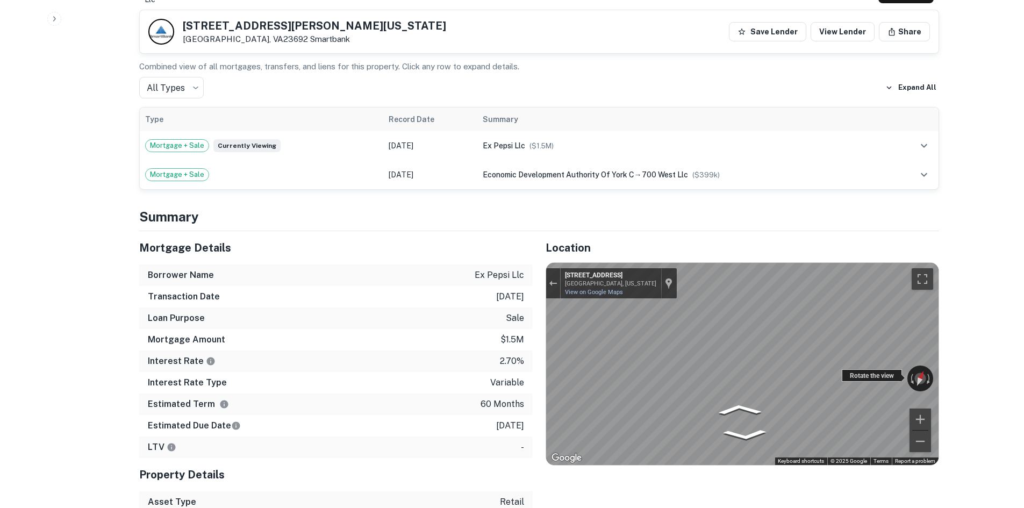
click at [931, 322] on div "← Move left → Move right ↑ Move up ↓ Move down + Zoom in - Zoom out 298 Old Yor…" at bounding box center [742, 364] width 393 height 202
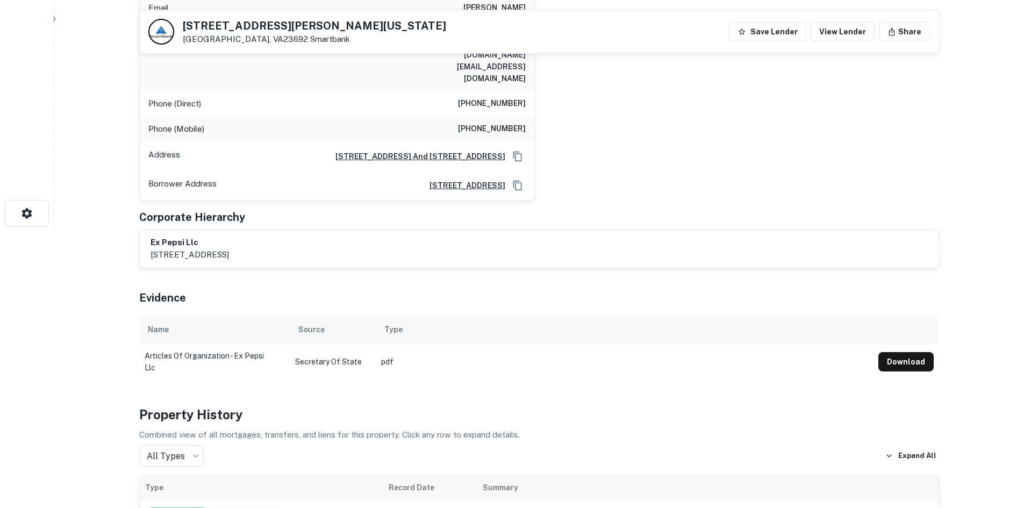
scroll to position [269, 0]
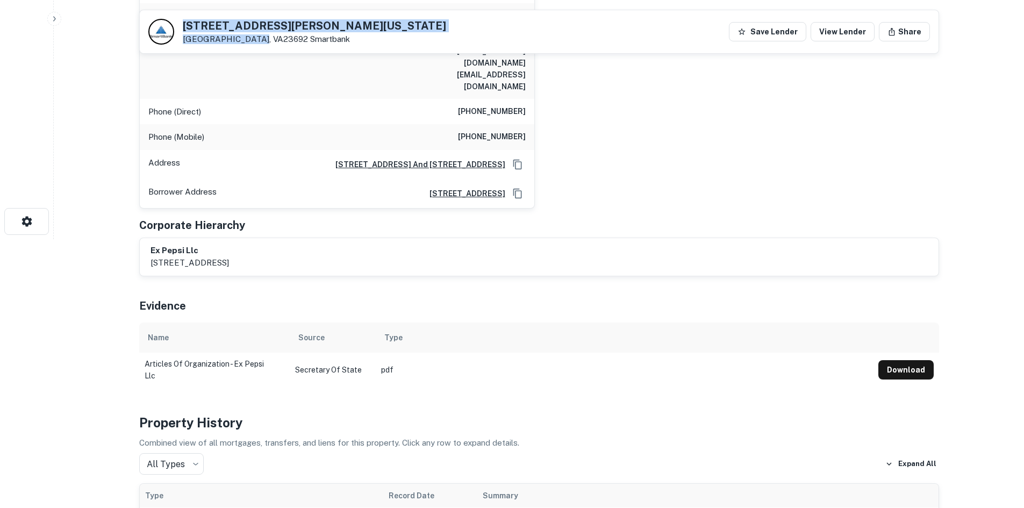
drag, startPoint x: 185, startPoint y: 20, endPoint x: 256, endPoint y: 33, distance: 72.2
click at [256, 33] on div "7120 George Washington Mem Hwy Yorktown, VA23692 Smartbank" at bounding box center [314, 32] width 263 height 24
copy div "7120 George Washington Mem Hwy Yorktown, VA23692"
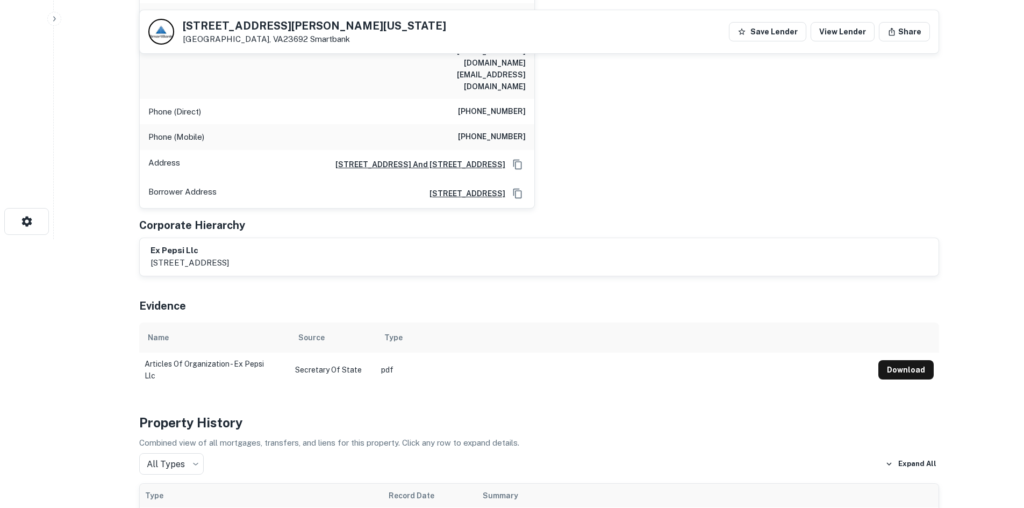
drag, startPoint x: 601, startPoint y: 200, endPoint x: 607, endPoint y: 194, distance: 7.6
click at [602, 245] on div "ex pepsi llc 245 e. bank st., petersburg, va 23803" at bounding box center [540, 257] width 778 height 25
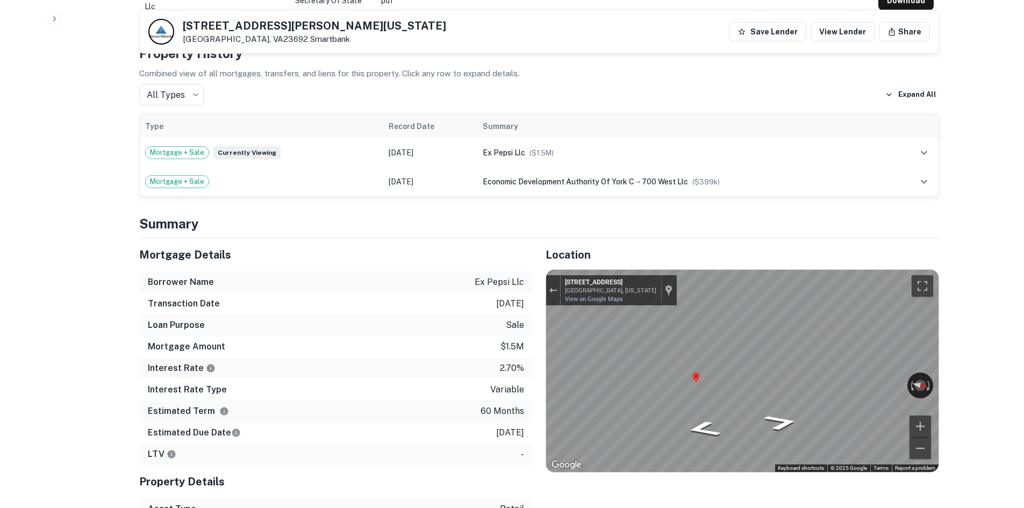
scroll to position [753, 0]
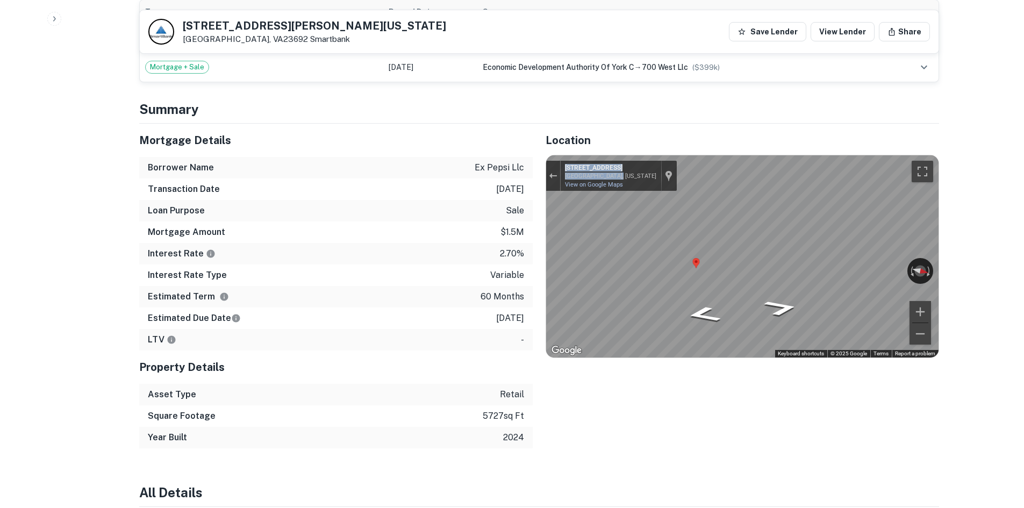
copy div "298 Old York-Hampton Hwy Yorktown, Virginia"
drag, startPoint x: 561, startPoint y: 113, endPoint x: 630, endPoint y: 131, distance: 70.7
click at [630, 155] on div "298 Old York-Hampton Hwy Yorktown, Virginia 298 Old York-Hampton Hwy View on Go…" at bounding box center [619, 172] width 116 height 35
drag, startPoint x: 708, startPoint y: 360, endPoint x: 718, endPoint y: 319, distance: 42.8
click at [707, 360] on div "Location ← Move left → Move right ↑ Move up ↓ Move down + Zoom in - Zoom out Ho…" at bounding box center [736, 286] width 407 height 325
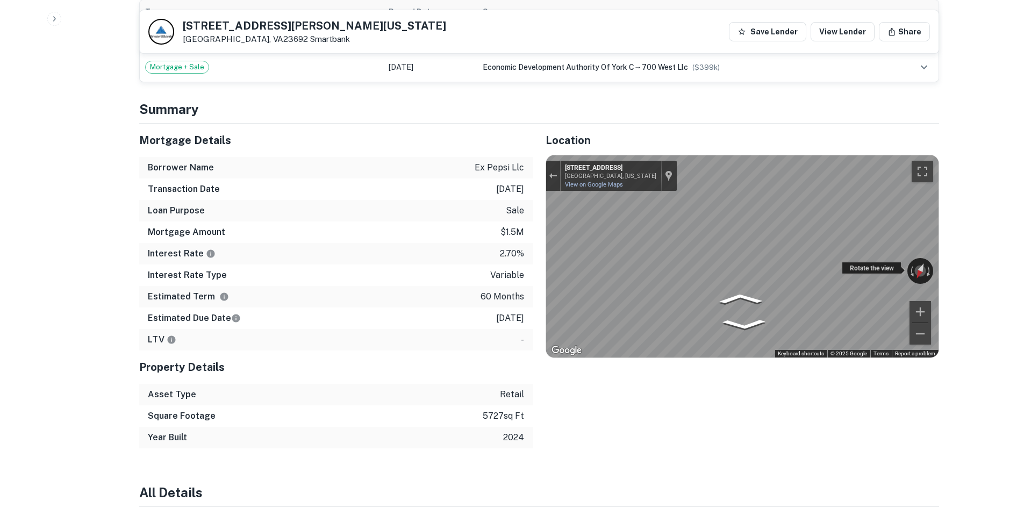
click at [891, 216] on div "← Move left → Move right ↑ Move up ↓ Move down + Zoom in - Zoom out 298 Old Yor…" at bounding box center [742, 256] width 393 height 202
click at [782, 290] on icon "Go Northwest, Old York-Hampton Hwy" at bounding box center [782, 302] width 56 height 24
click at [775, 290] on icon "Go Northwest, Old York-Hampton Hwy" at bounding box center [782, 302] width 56 height 24
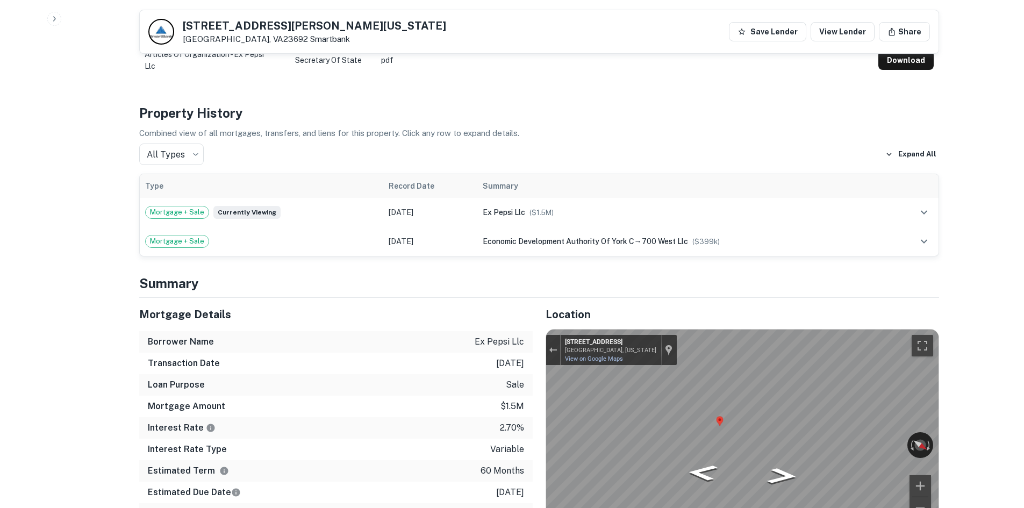
scroll to position [484, 0]
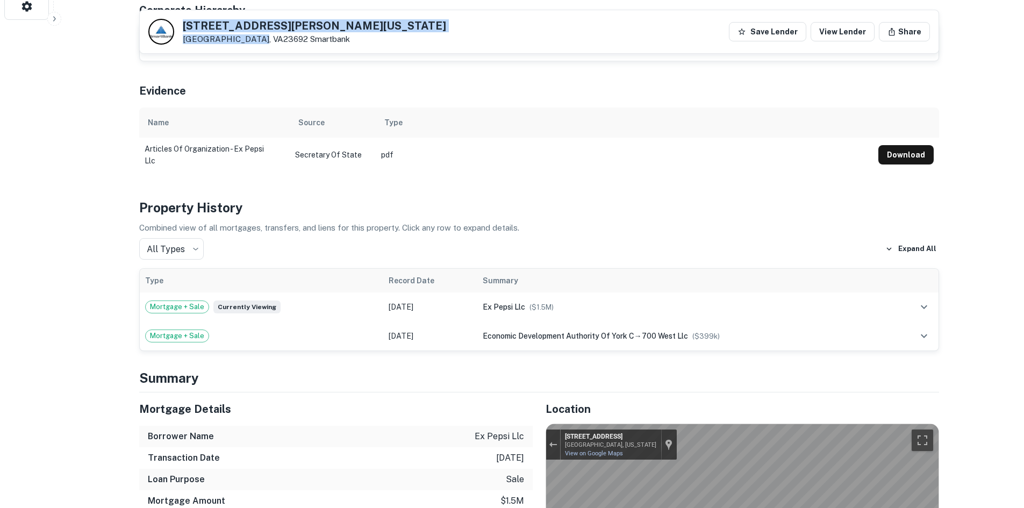
drag, startPoint x: 182, startPoint y: 24, endPoint x: 257, endPoint y: 42, distance: 77.1
click at [257, 42] on div "7120 George Washington Mem Hwy Yorktown, VA23692 Smartbank" at bounding box center [314, 32] width 263 height 24
copy div "7120 George Washington Mem Hwy Yorktown, VA23692"
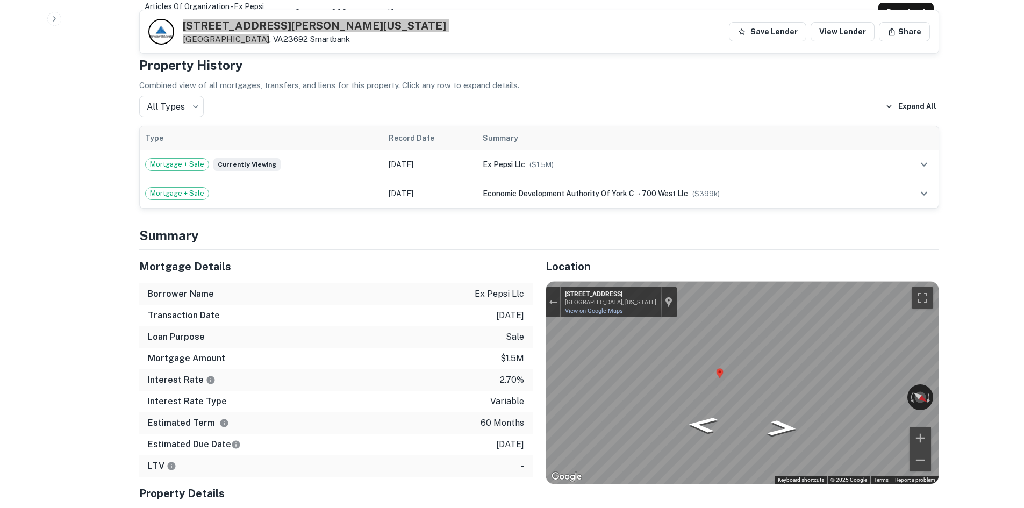
scroll to position [645, 0]
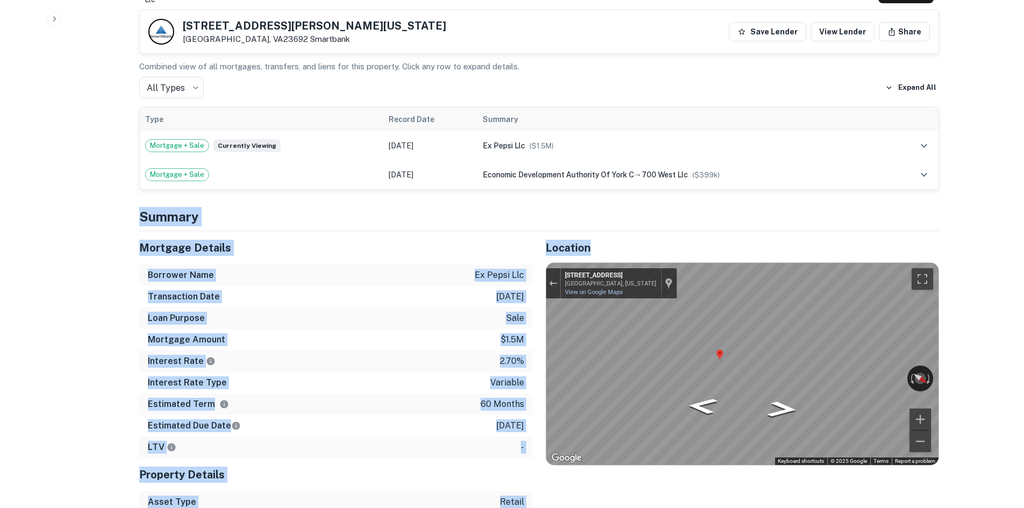
drag, startPoint x: 143, startPoint y: 168, endPoint x: 558, endPoint y: 451, distance: 502.6
click at [550, 207] on h4 "Summary" at bounding box center [539, 216] width 800 height 19
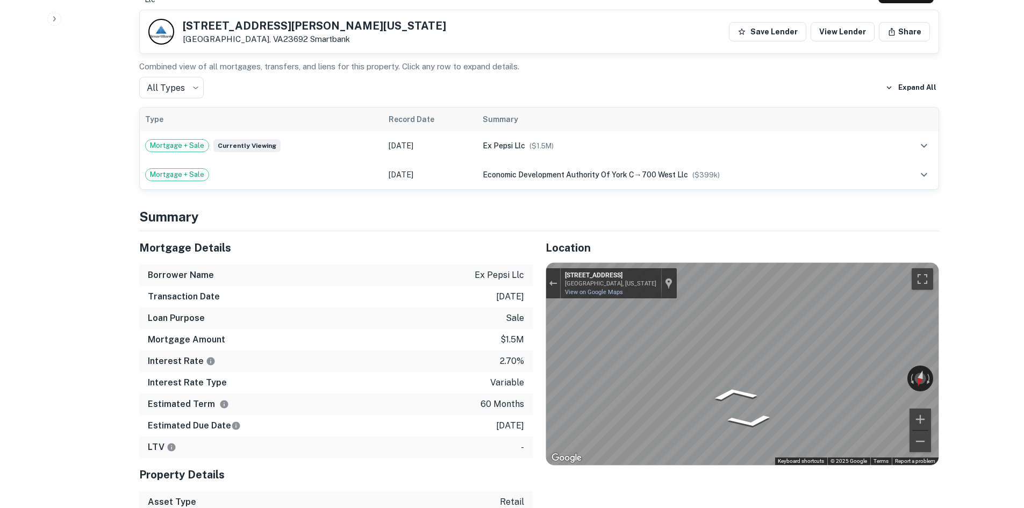
click at [386, 240] on h5 "Mortgage Details" at bounding box center [336, 248] width 394 height 16
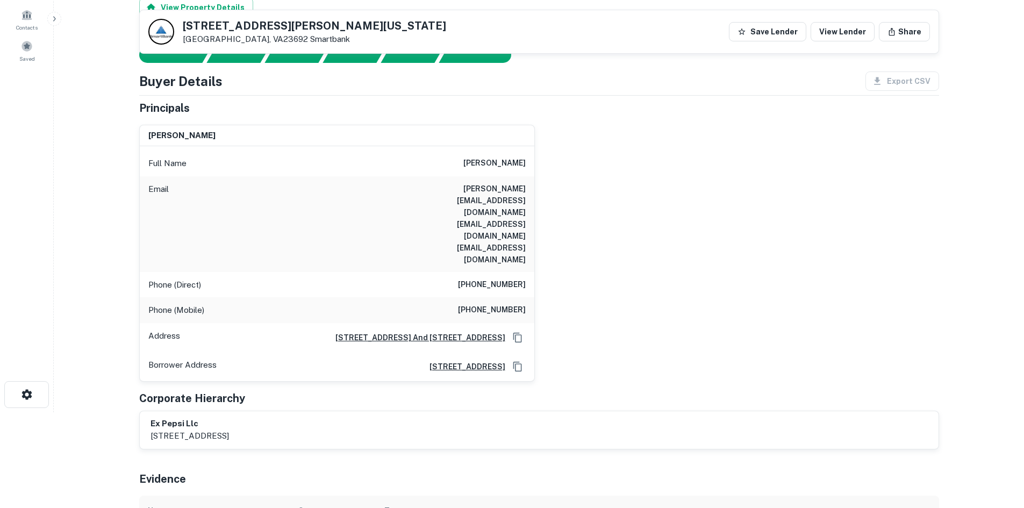
scroll to position [0, 0]
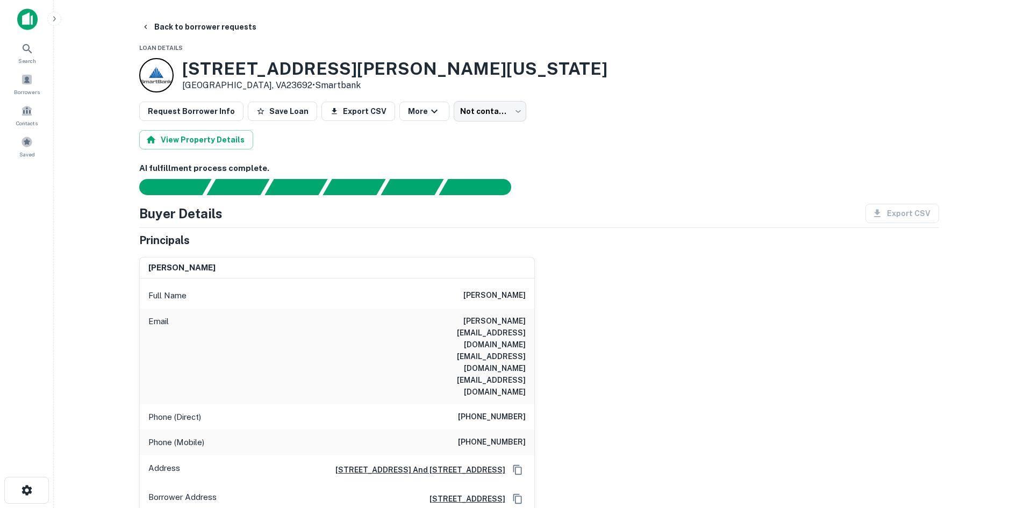
click at [521, 404] on div "Phone (Direct) (315) 733-7986" at bounding box center [337, 417] width 395 height 26
click at [522, 411] on h6 "(315) 733-7986" at bounding box center [492, 417] width 68 height 13
click at [601, 319] on div "john mccormack Full Name john mccormack Email dave@waukeshaw.com electrotech@ao…" at bounding box center [535, 381] width 809 height 266
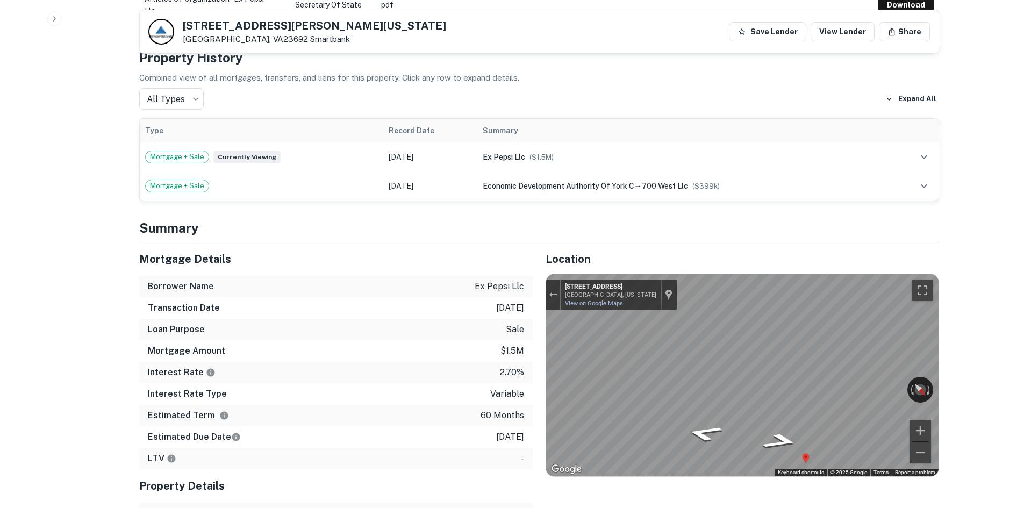
scroll to position [645, 0]
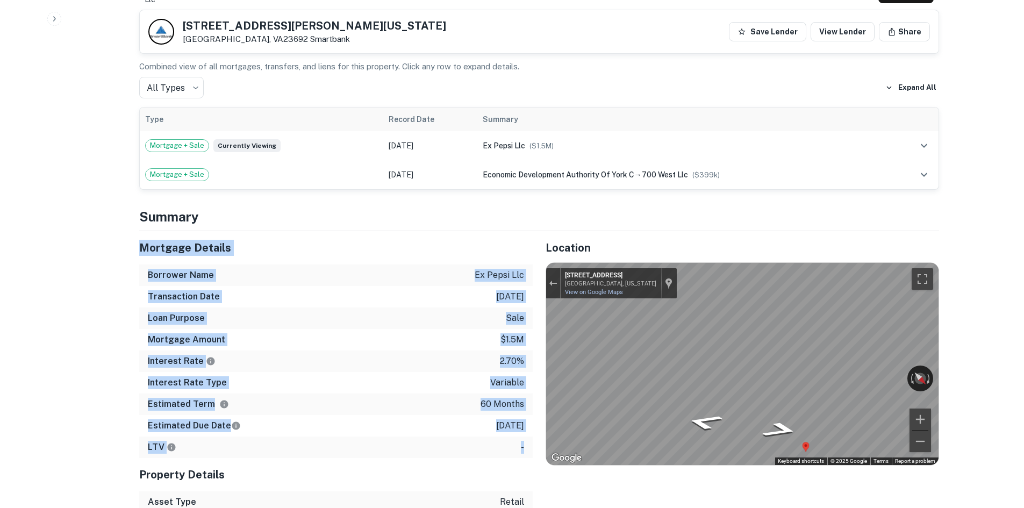
drag, startPoint x: 135, startPoint y: 197, endPoint x: 526, endPoint y: 397, distance: 439.1
click at [528, 397] on div "Mortgage Details Borrower Name ex pepsi llc Transaction Date 2/23/2021 Loan Pur…" at bounding box center [329, 393] width 407 height 325
click at [526, 437] on div "LTV -" at bounding box center [336, 448] width 394 height 22
drag, startPoint x: 526, startPoint y: 398, endPoint x: 130, endPoint y: 161, distance: 461.4
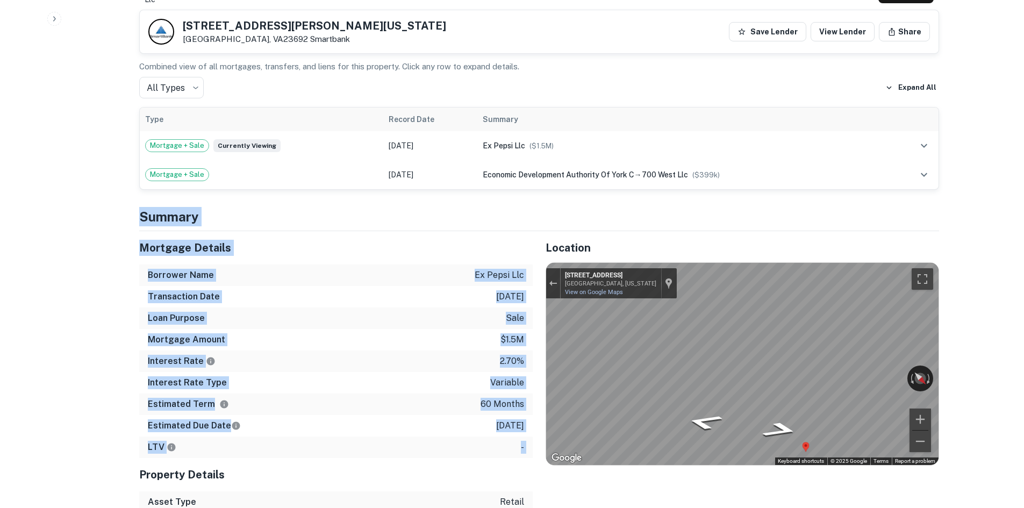
click at [184, 231] on div "Mortgage Details" at bounding box center [336, 247] width 394 height 33
drag, startPoint x: 129, startPoint y: 168, endPoint x: 556, endPoint y: 494, distance: 537.4
click at [545, 486] on div "Location ← Move left → Move right ↑ Move up ↓ Move down + Zoom in - Zoom out Ho…" at bounding box center [736, 393] width 407 height 325
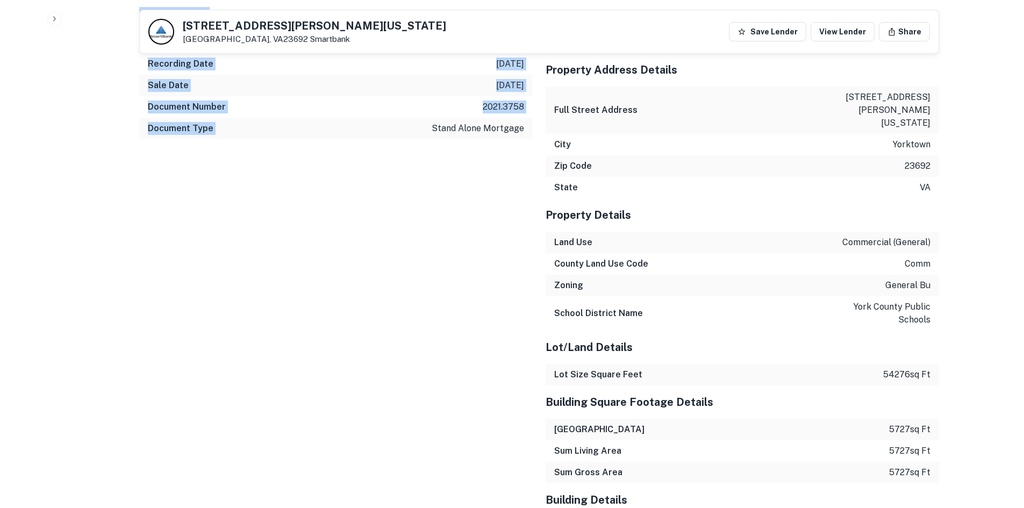
scroll to position [1523, 0]
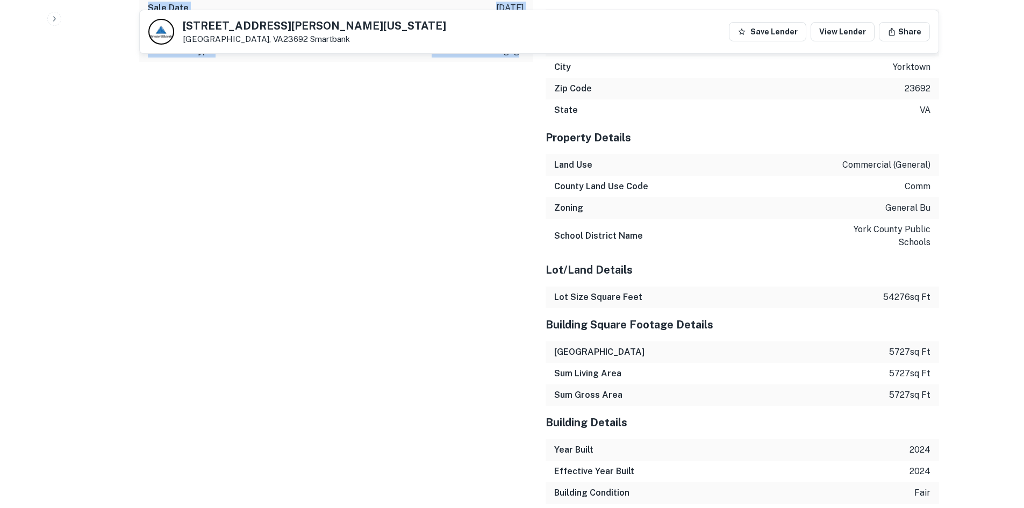
drag, startPoint x: 134, startPoint y: 163, endPoint x: 518, endPoint y: 158, distance: 383.4
click at [517, 157] on div "Sales Details Buyer Name ex pepsi llc Recording Date 2/23/2021 Sale Date 2/22/2…" at bounding box center [329, 343] width 407 height 844
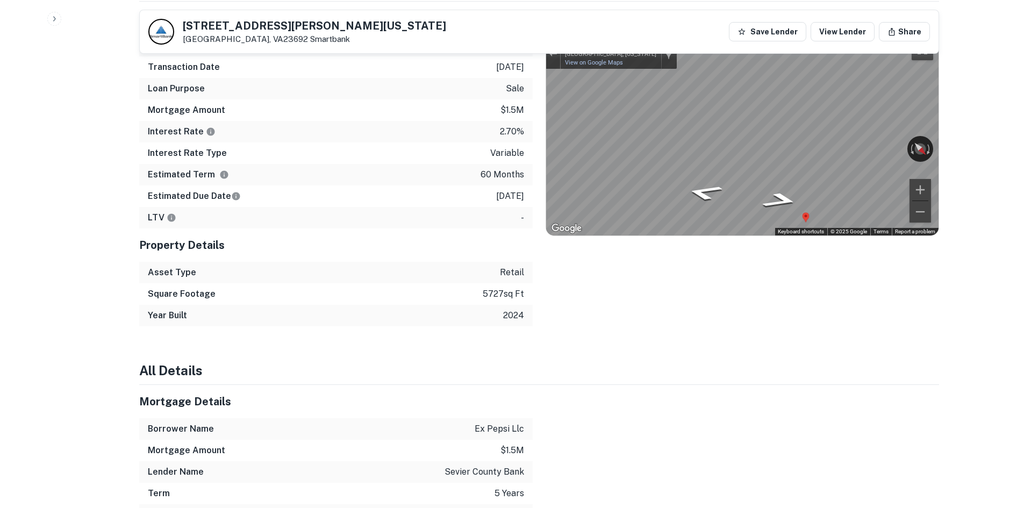
scroll to position [770, 0]
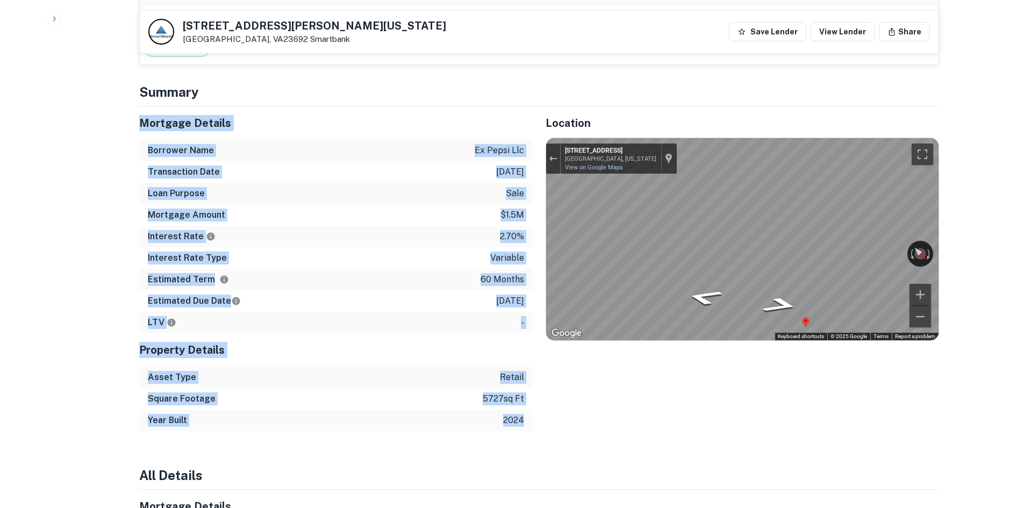
drag, startPoint x: 529, startPoint y: 375, endPoint x: 136, endPoint y: 79, distance: 491.8
click at [136, 106] on div "Mortgage Details Borrower Name ex pepsi llc Transaction Date 2/23/2021 Loan Pur…" at bounding box center [329, 268] width 407 height 325
click at [137, 106] on div "Mortgage Details Borrower Name ex pepsi llc Transaction Date 2/23/2021 Loan Pur…" at bounding box center [329, 268] width 407 height 325
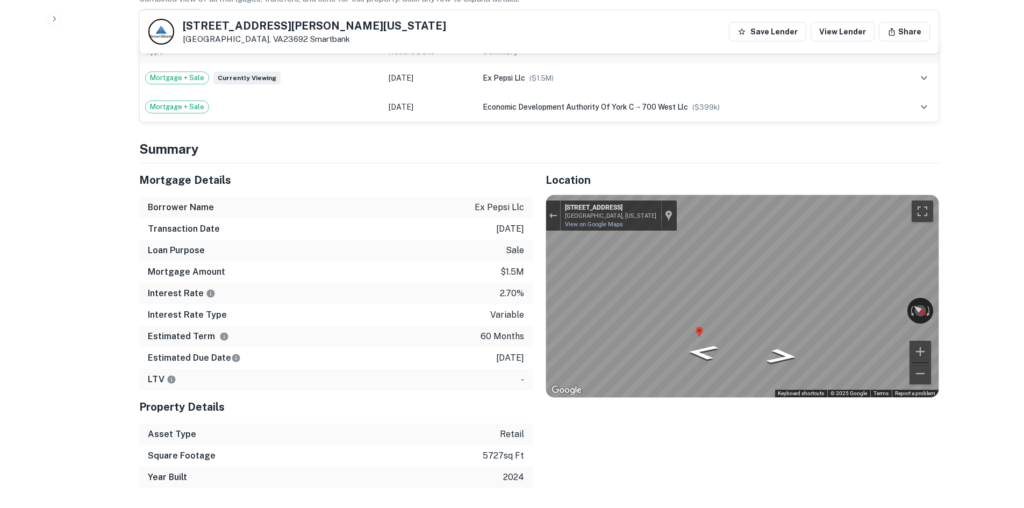
scroll to position [860, 0]
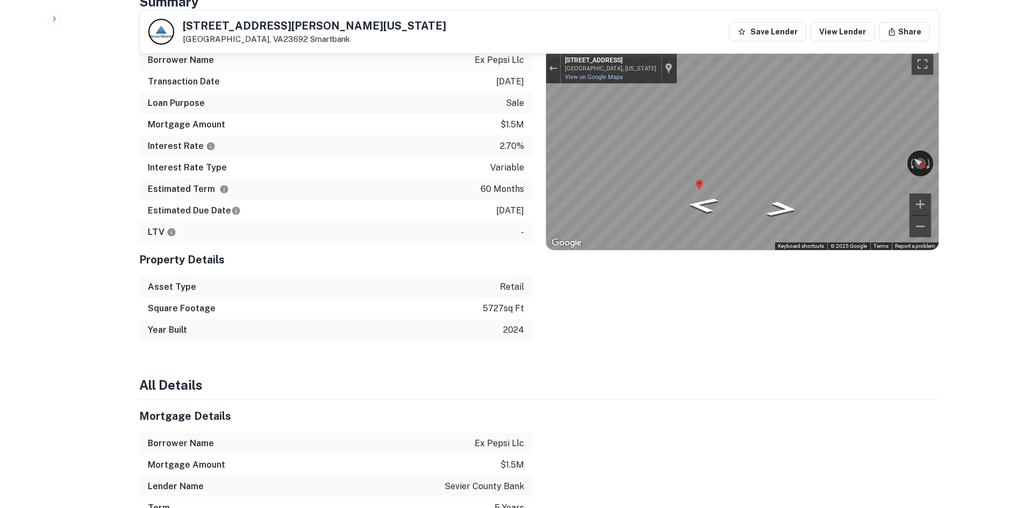
drag, startPoint x: 197, startPoint y: 186, endPoint x: 276, endPoint y: 182, distance: 79.7
click at [197, 222] on div "LTV -" at bounding box center [336, 233] width 394 height 22
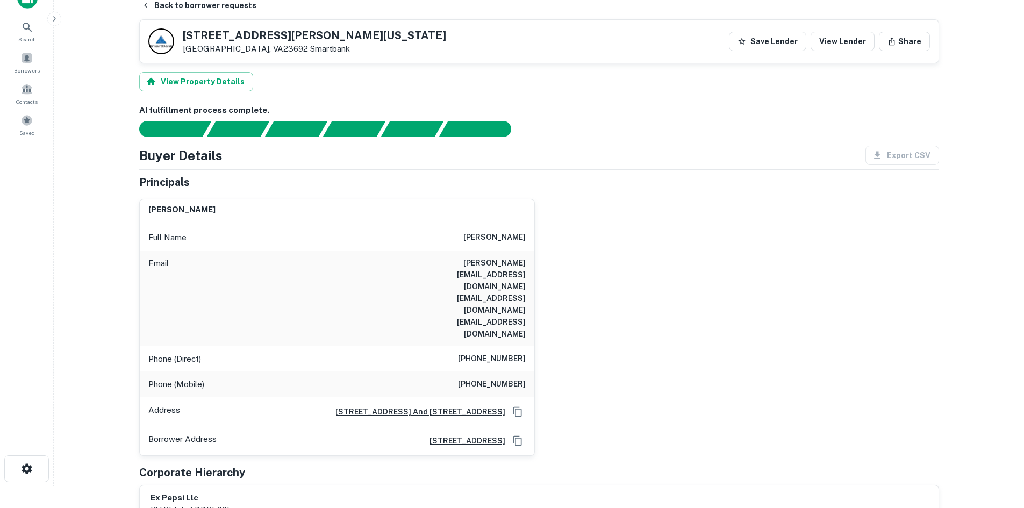
scroll to position [0, 0]
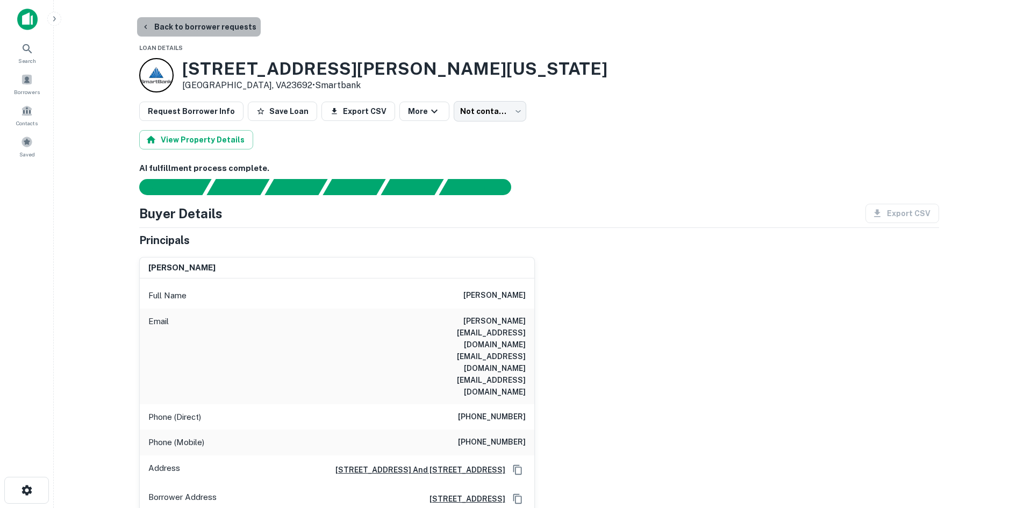
click at [207, 25] on button "Back to borrower requests" at bounding box center [199, 26] width 124 height 19
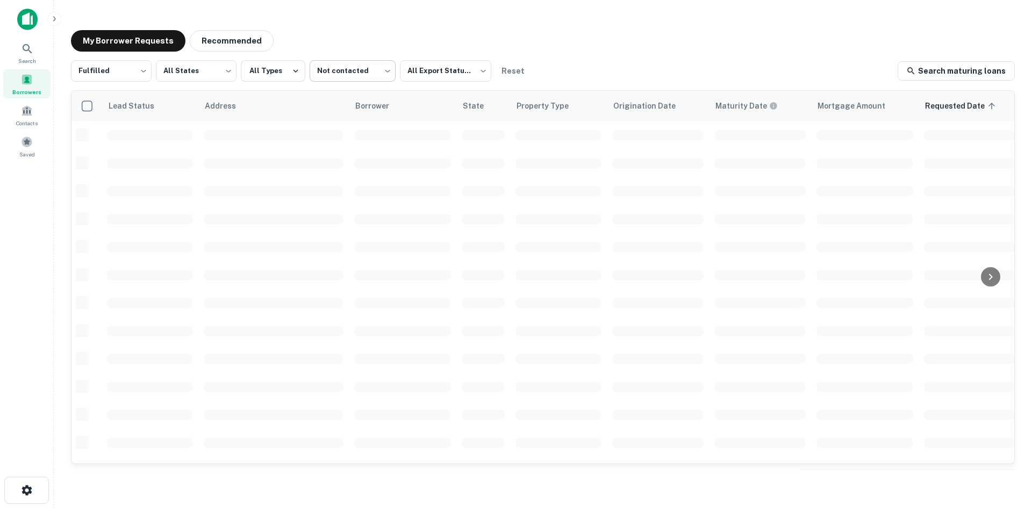
drag, startPoint x: 198, startPoint y: 31, endPoint x: 379, endPoint y: 60, distance: 182.5
click at [379, 60] on main "My Borrower Requests Recommended Fulfilled ********* ​ All States *** ​ All Typ…" at bounding box center [543, 254] width 979 height 508
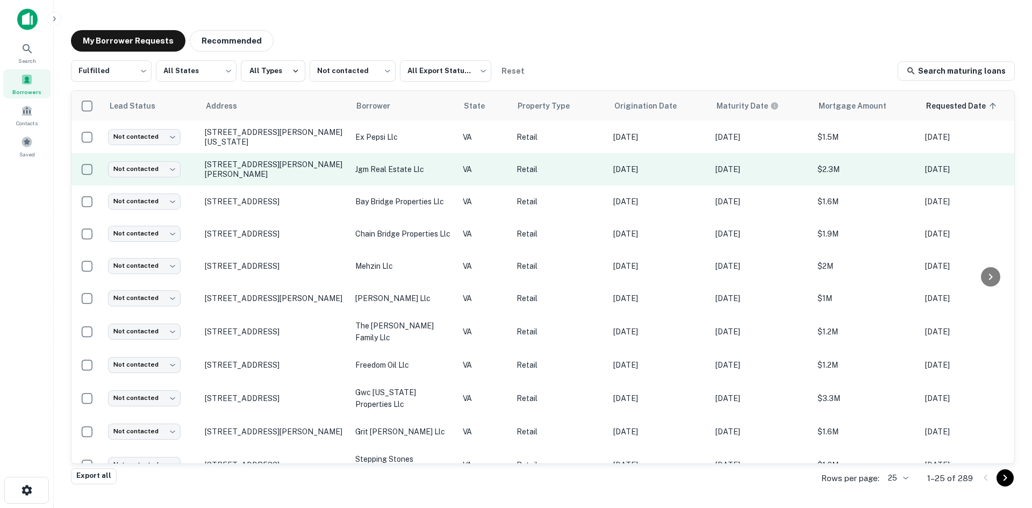
click at [250, 162] on td "1445 Lee Hwy Marion, VA24354" at bounding box center [275, 169] width 151 height 32
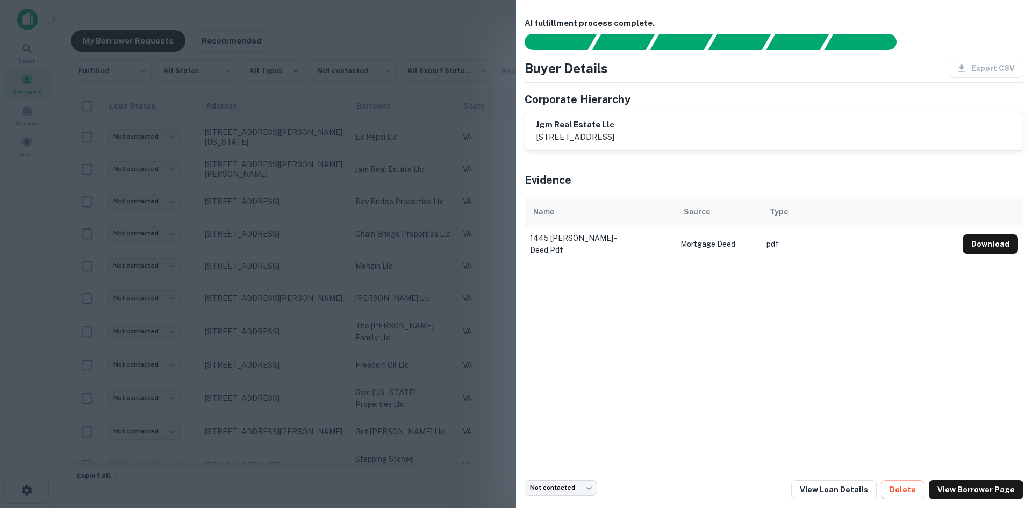
click at [436, 259] on div at bounding box center [516, 254] width 1032 height 508
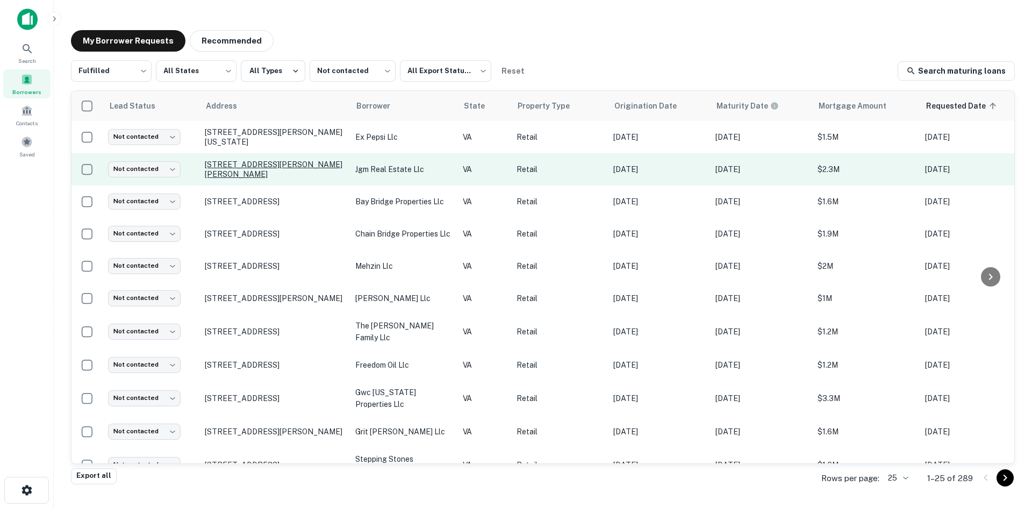
click at [239, 170] on p "1445 Lee Hwy Marion, VA24354" at bounding box center [275, 169] width 140 height 19
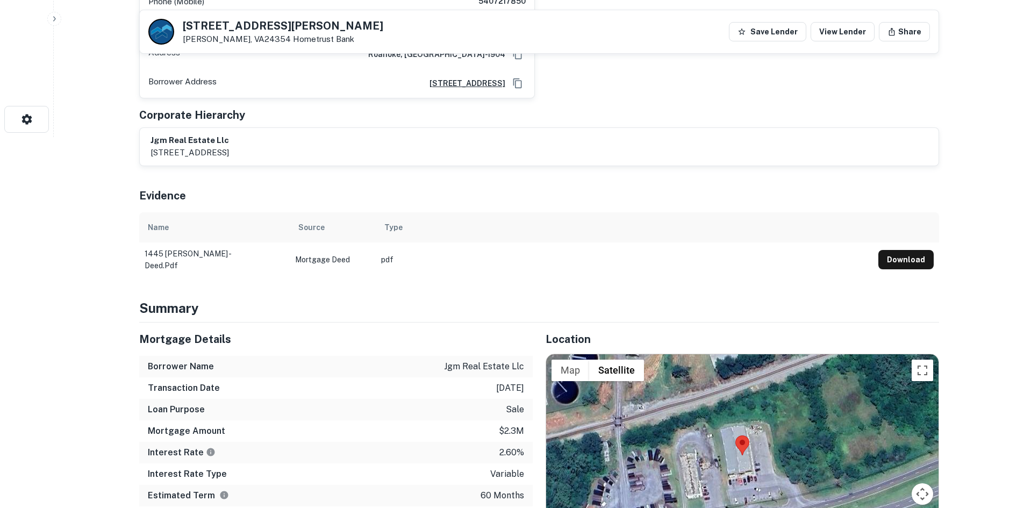
scroll to position [538, 0]
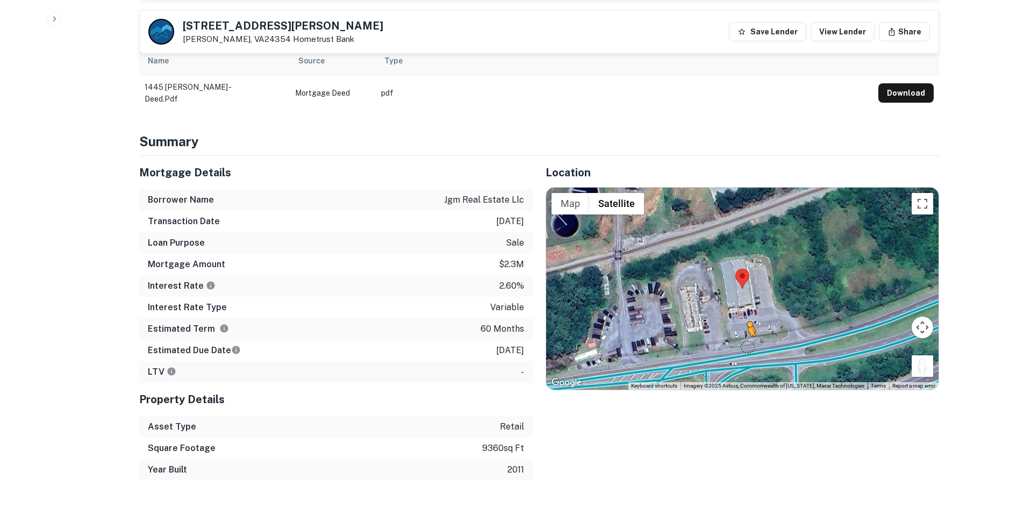
drag, startPoint x: 923, startPoint y: 358, endPoint x: 746, endPoint y: 339, distance: 178.4
click at [746, 339] on div "To activate drag with keyboard, press Alt + Enter. Once in keyboard drag state,…" at bounding box center [742, 289] width 393 height 202
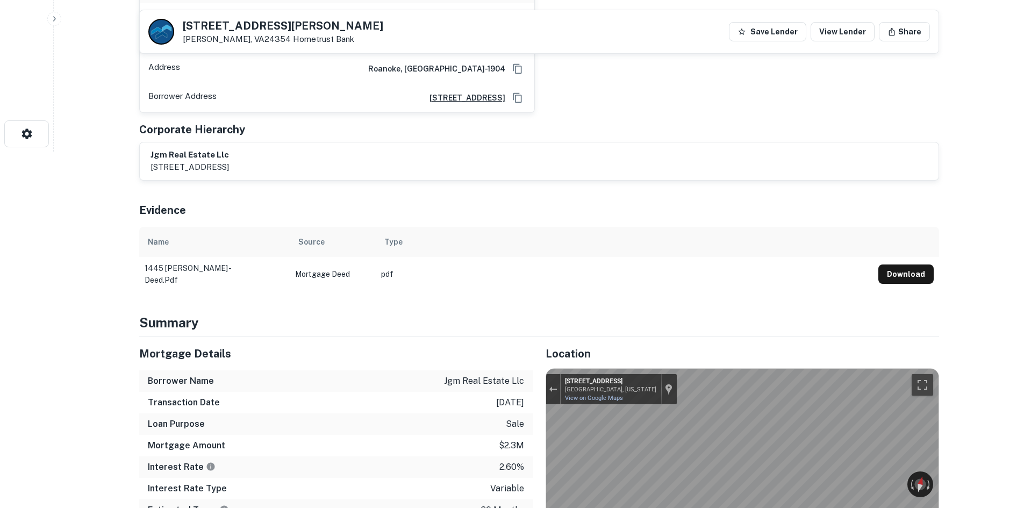
scroll to position [269, 0]
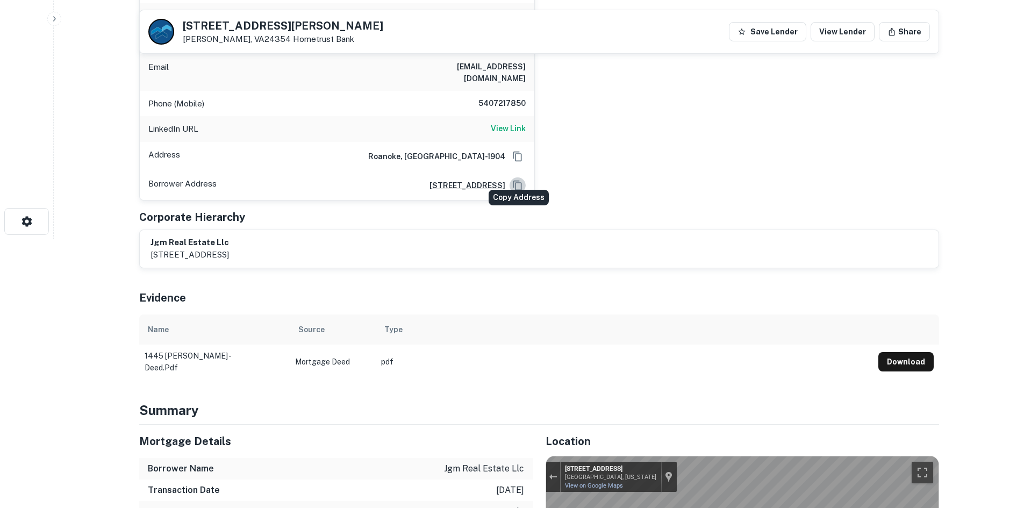
click at [516, 181] on icon "Copy Address" at bounding box center [517, 186] width 9 height 10
click at [611, 237] on div "jgm real estate llc 410 1st st sw, roanoke, va, 24011-1904" at bounding box center [540, 249] width 778 height 25
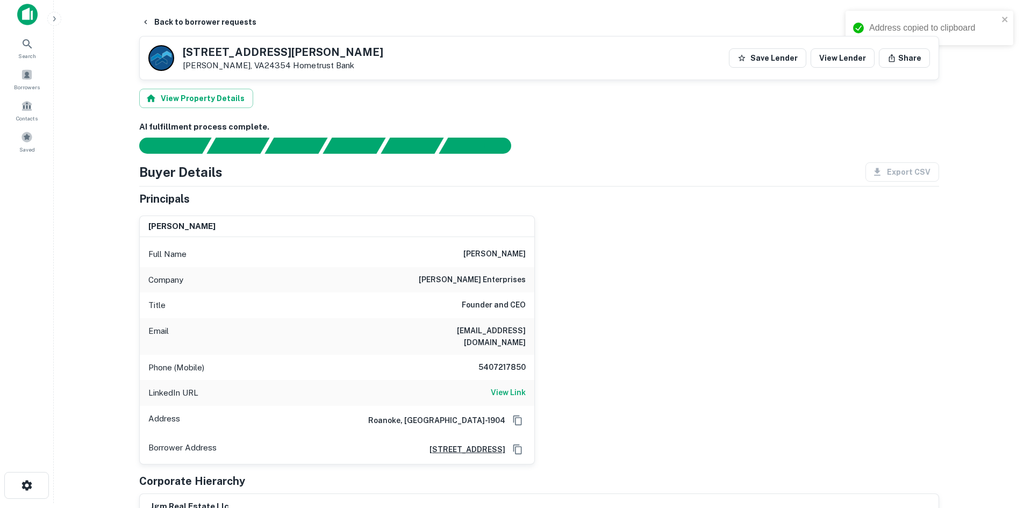
scroll to position [0, 0]
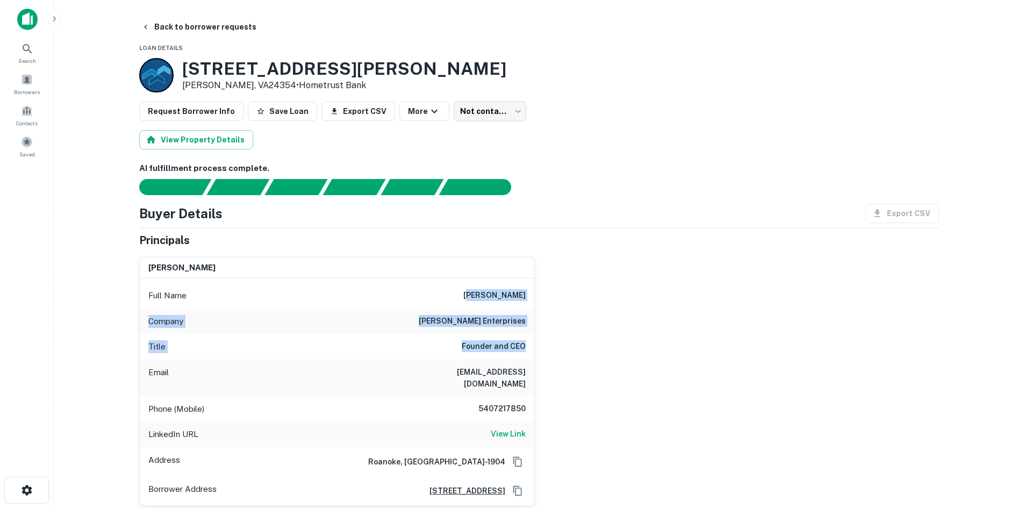
drag, startPoint x: 483, startPoint y: 295, endPoint x: 524, endPoint y: 361, distance: 78.2
click at [524, 361] on div "Full Name john mcleod Company mcleod enterprises Title Founder and CEO Email jo…" at bounding box center [337, 392] width 395 height 227
click at [522, 364] on div "Email johnmcleod@gmail.com" at bounding box center [337, 378] width 395 height 37
drag, startPoint x: 526, startPoint y: 370, endPoint x: 486, endPoint y: 283, distance: 95.7
click at [486, 283] on div "Full Name john mcleod Company mcleod enterprises Title Founder and CEO Email jo…" at bounding box center [337, 392] width 395 height 227
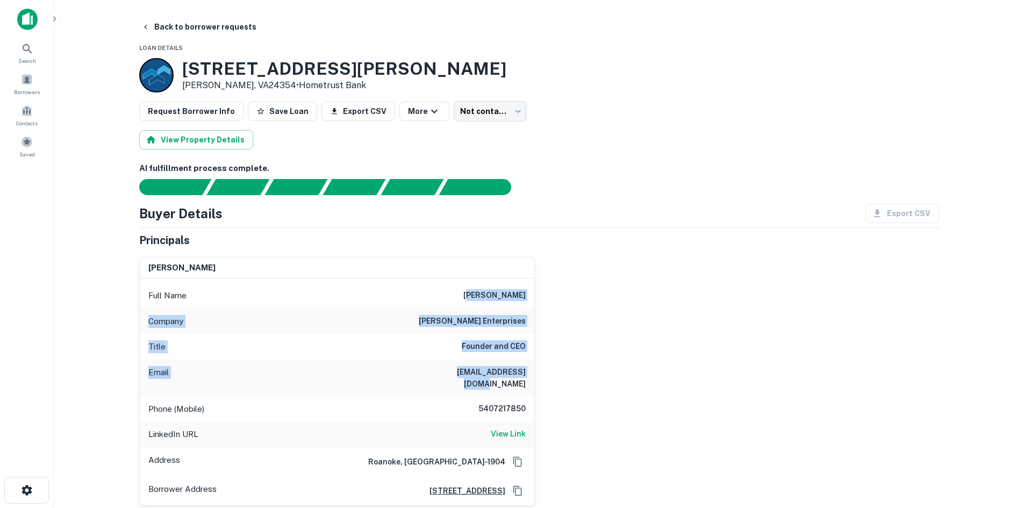
click at [486, 283] on div "Full Name john mcleod" at bounding box center [337, 296] width 395 height 26
drag, startPoint x: 483, startPoint y: 293, endPoint x: 550, endPoint y: 370, distance: 101.4
click at [550, 370] on div "john mcleod Full Name john mcleod Company mcleod enterprises Title Founder and …" at bounding box center [535, 377] width 809 height 258
click at [549, 370] on div "john mcleod Full Name john mcleod Company mcleod enterprises Title Founder and …" at bounding box center [535, 377] width 809 height 258
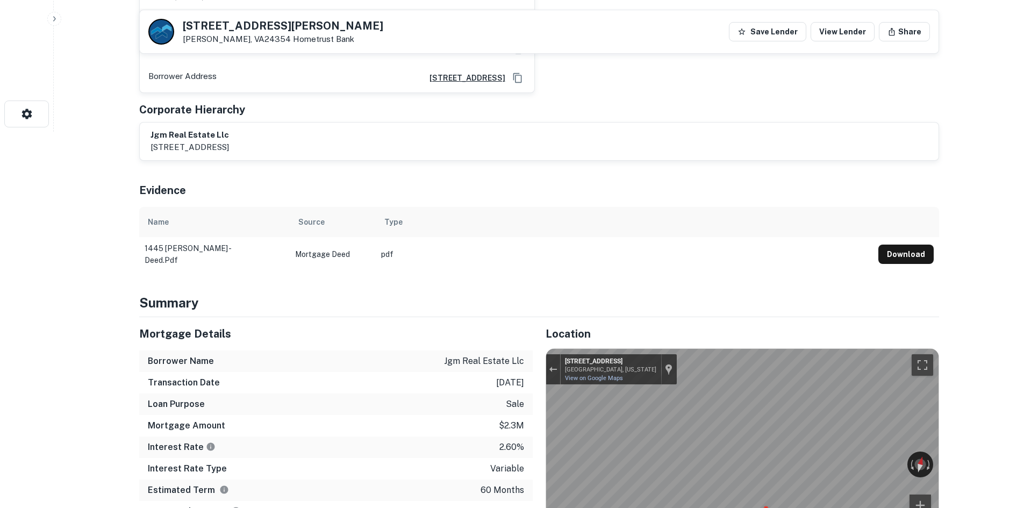
scroll to position [538, 0]
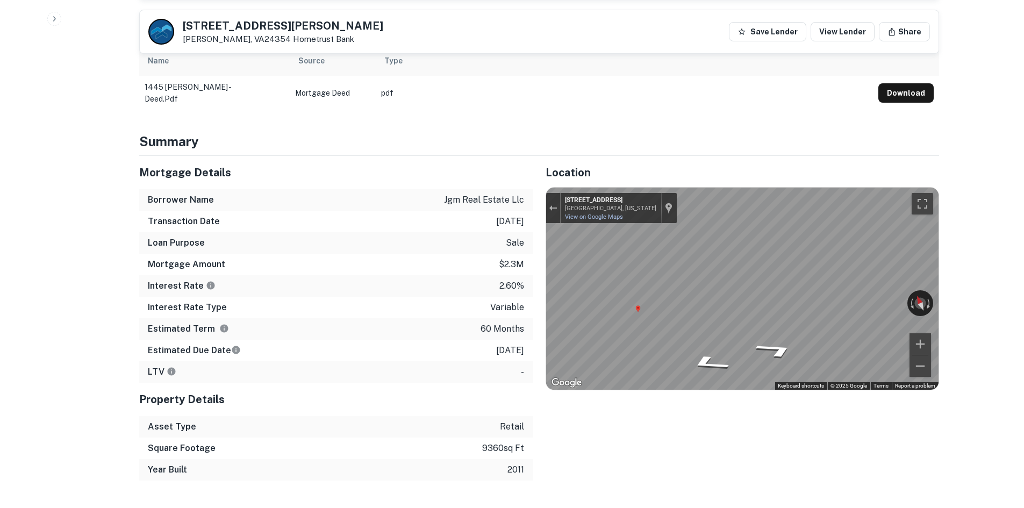
click at [652, 288] on div "Map" at bounding box center [742, 289] width 393 height 202
drag, startPoint x: 428, startPoint y: 186, endPoint x: 528, endPoint y: 339, distance: 182.7
click at [528, 339] on div "Mortgage Details Borrower Name jgm real estate llc Transaction Date 2/28/2021 L…" at bounding box center [336, 269] width 394 height 227
click at [528, 340] on div "Estimated Due Date 2/28/2026" at bounding box center [336, 351] width 394 height 22
drag, startPoint x: 528, startPoint y: 341, endPoint x: 141, endPoint y: 138, distance: 436.6
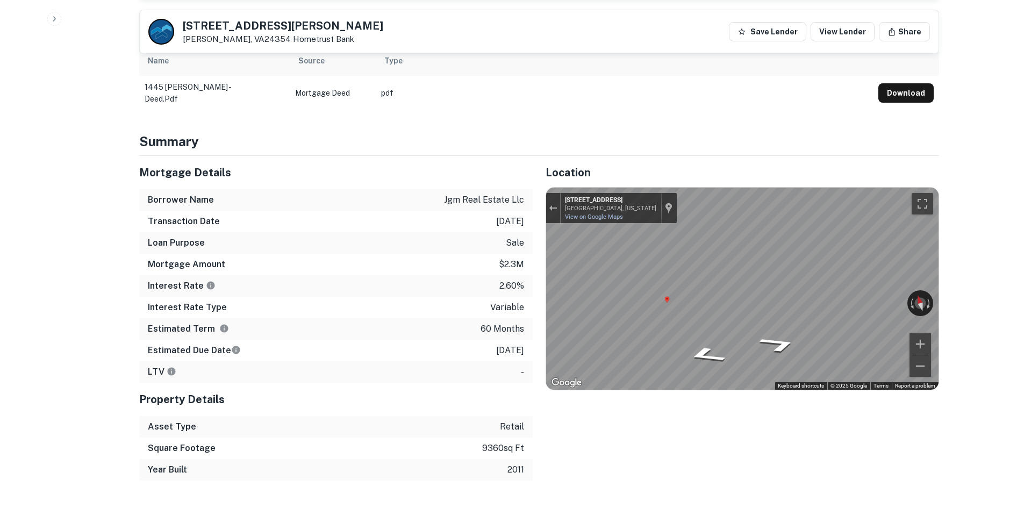
click at [145, 136] on h4 "Summary" at bounding box center [539, 141] width 800 height 19
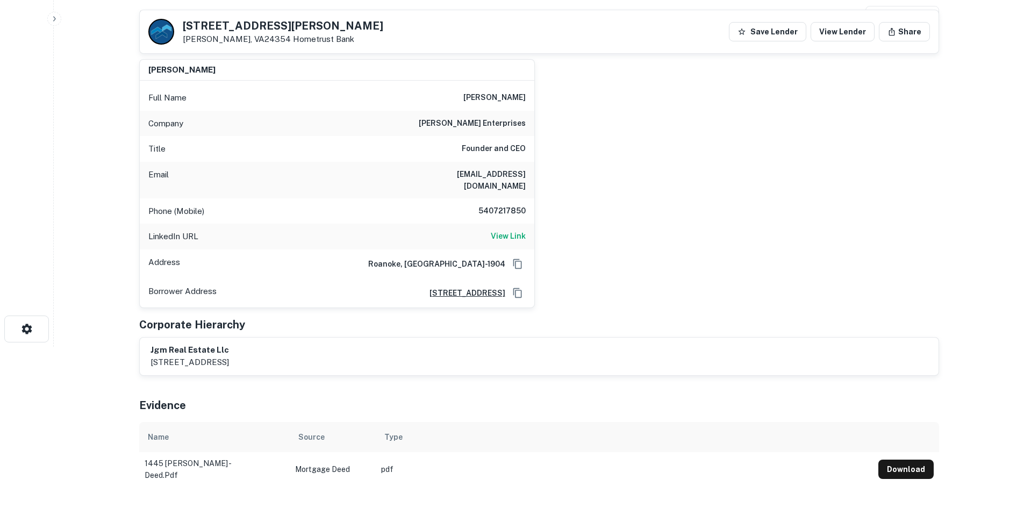
scroll to position [0, 0]
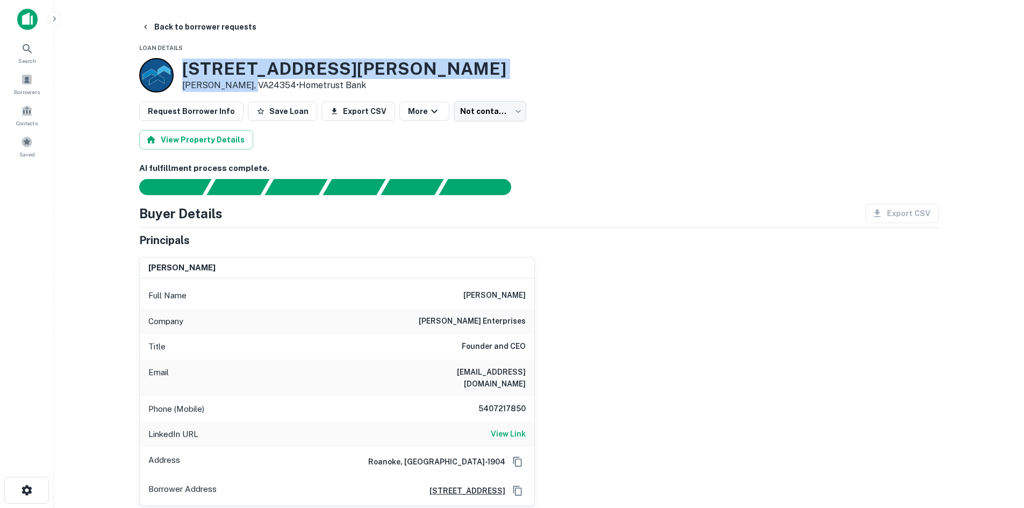
drag, startPoint x: 185, startPoint y: 69, endPoint x: 250, endPoint y: 84, distance: 66.3
click at [250, 84] on div "1445 Lee Hwy Marion, VA24354 • Hometrust Bank" at bounding box center [344, 75] width 324 height 33
click at [483, 69] on div "1445 Lee Hwy Marion, VA24354 • Hometrust Bank" at bounding box center [539, 75] width 800 height 34
drag, startPoint x: 181, startPoint y: 62, endPoint x: 479, endPoint y: 94, distance: 299.1
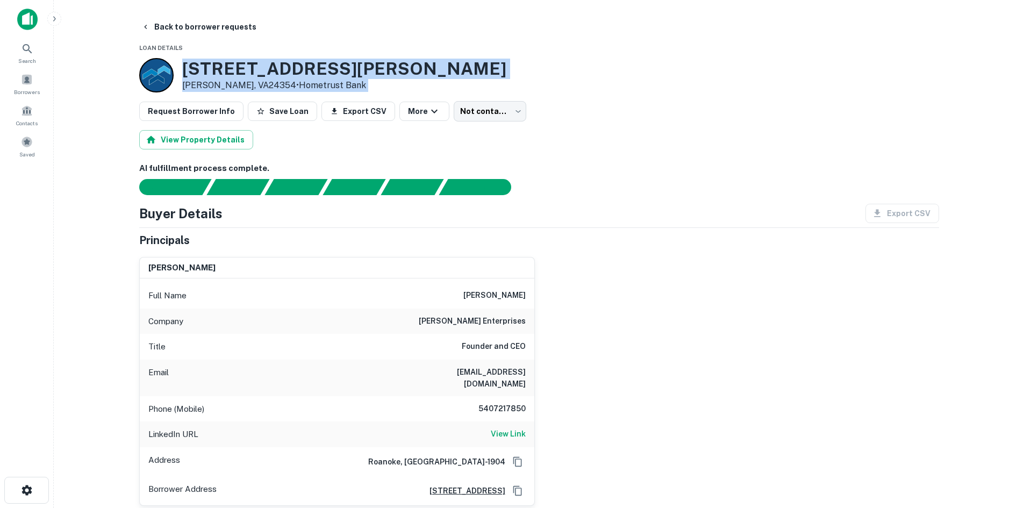
click at [496, 76] on div "1445 Lee Hwy Marion, VA24354 • Hometrust Bank" at bounding box center [539, 75] width 800 height 34
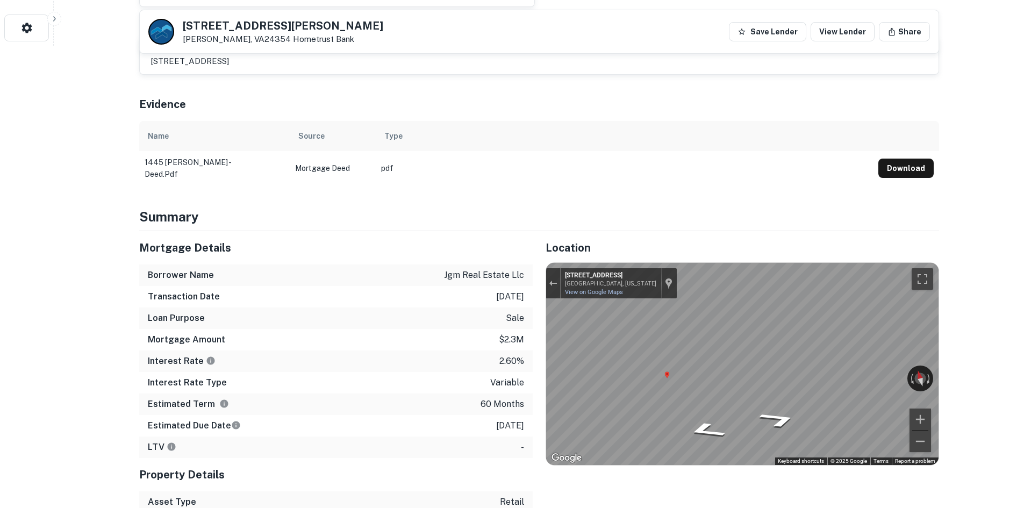
scroll to position [484, 0]
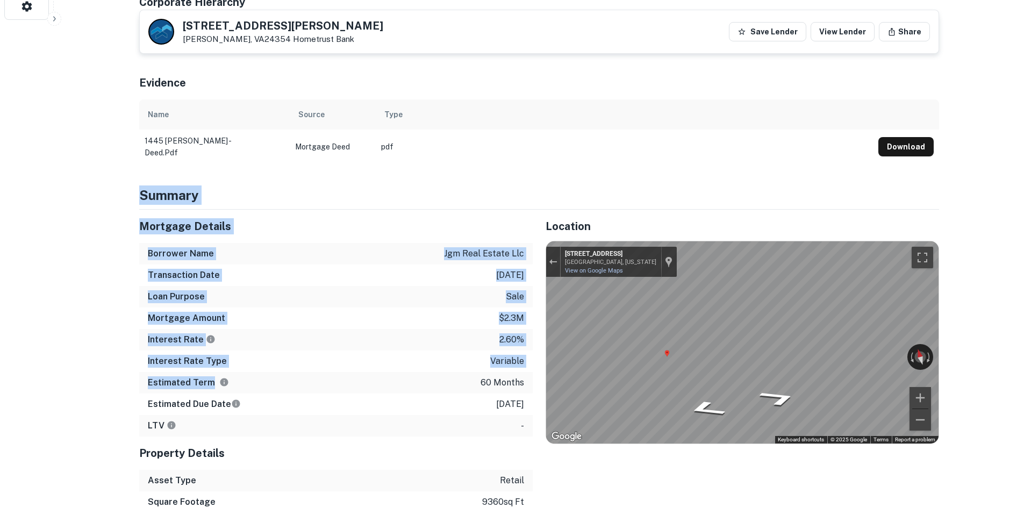
drag, startPoint x: 128, startPoint y: 183, endPoint x: 346, endPoint y: 372, distance: 288.2
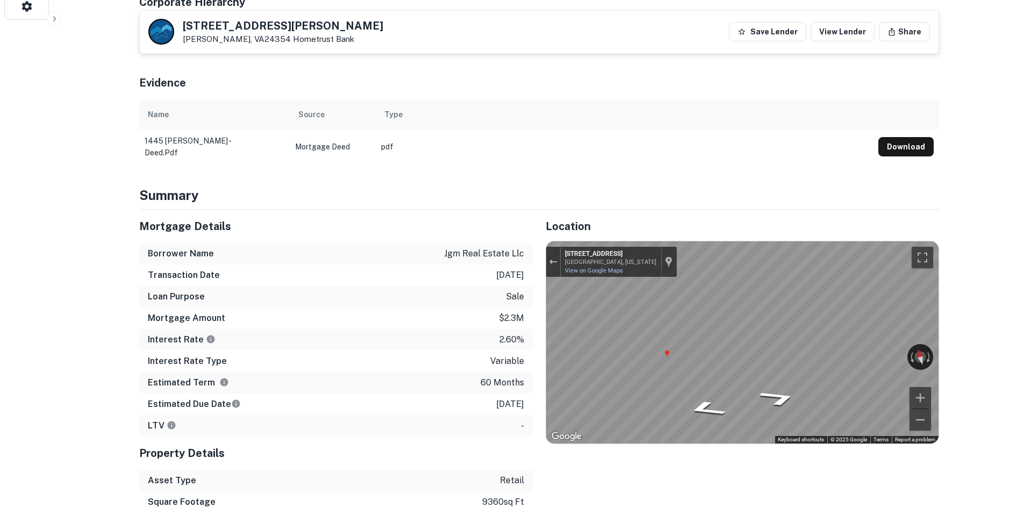
click at [346, 372] on div "Estimated Term 60 months" at bounding box center [336, 383] width 394 height 22
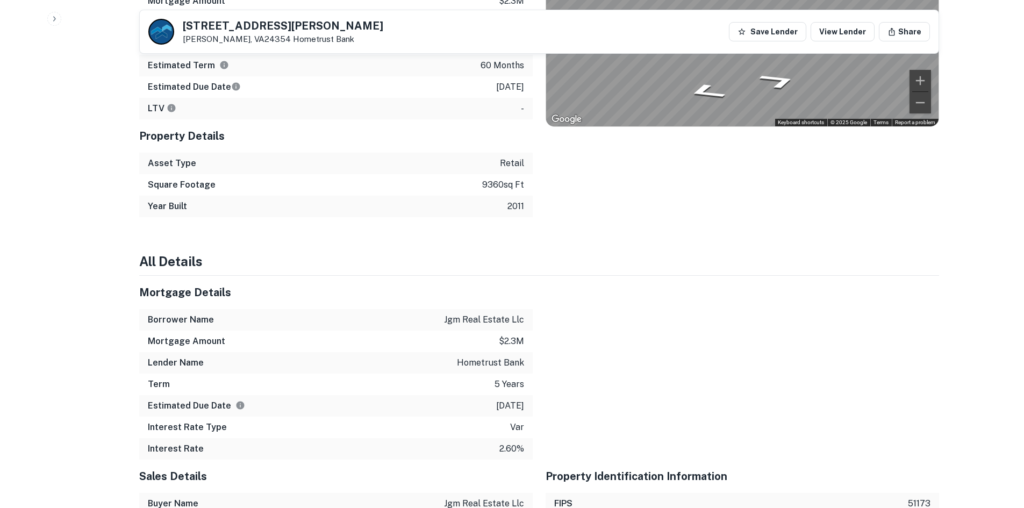
scroll to position [807, 0]
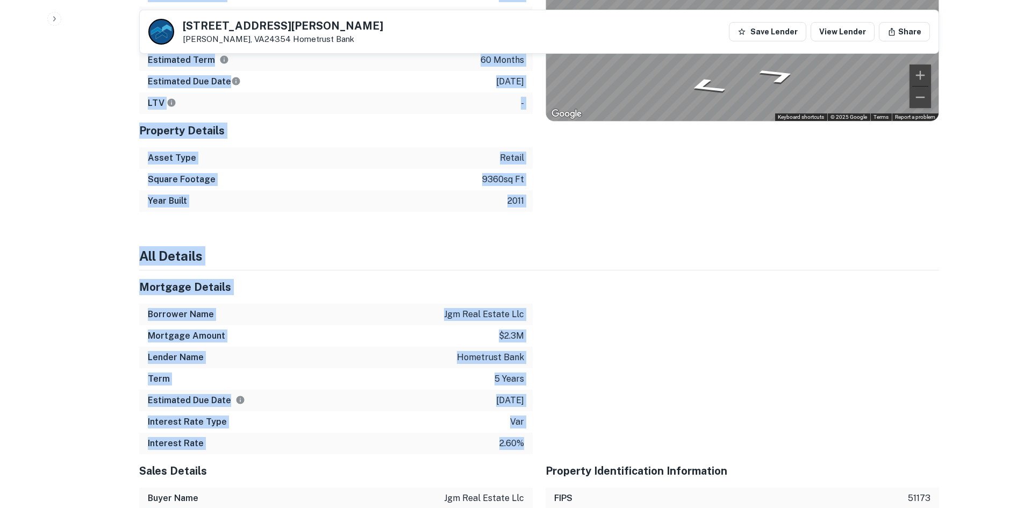
drag, startPoint x: 533, startPoint y: 417, endPoint x: 111, endPoint y: 130, distance: 510.2
click at [250, 147] on div "Asset Type retail" at bounding box center [336, 158] width 394 height 22
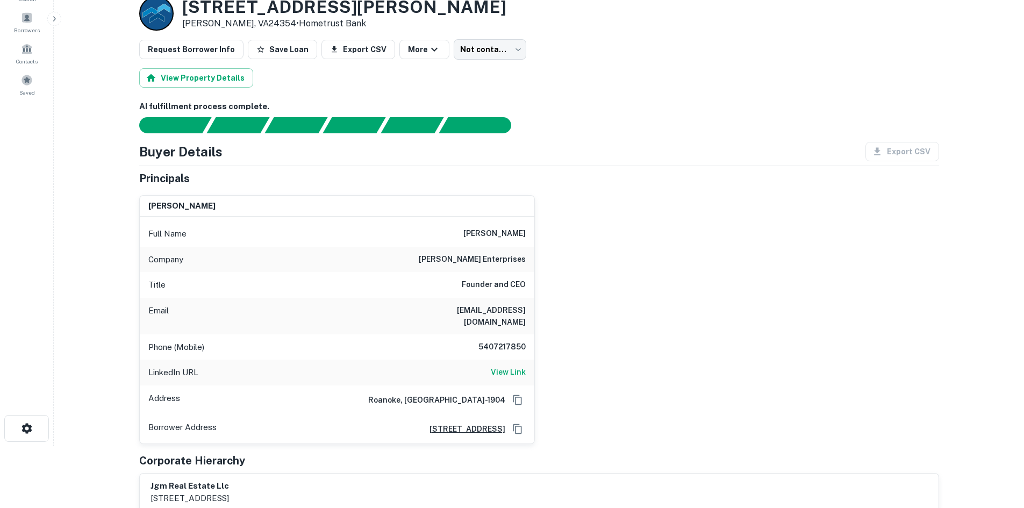
scroll to position [108, 0]
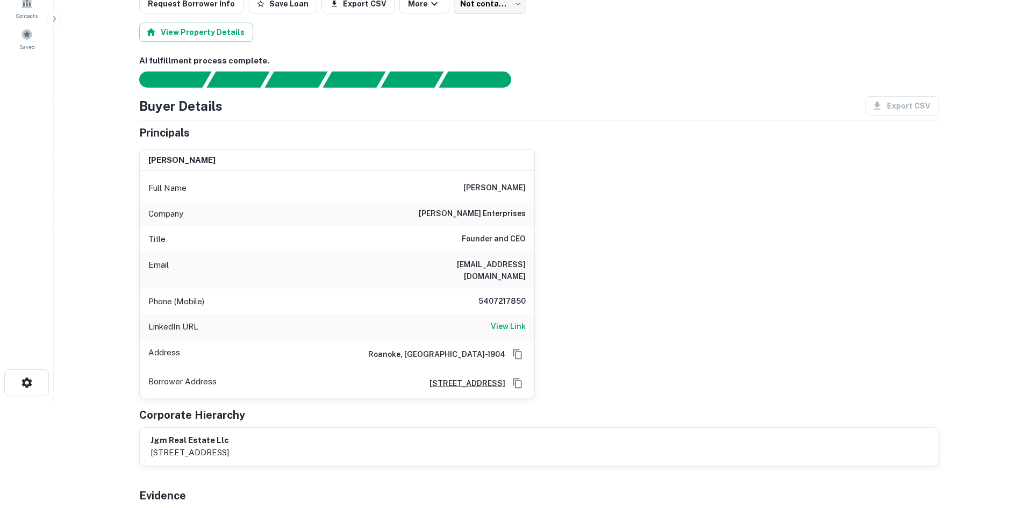
click at [502, 209] on h6 "mcleod enterprises" at bounding box center [472, 214] width 107 height 13
click at [568, 215] on div "john mcleod Full Name john mcleod Company mcleod enterprises Title Founder and …" at bounding box center [535, 270] width 809 height 258
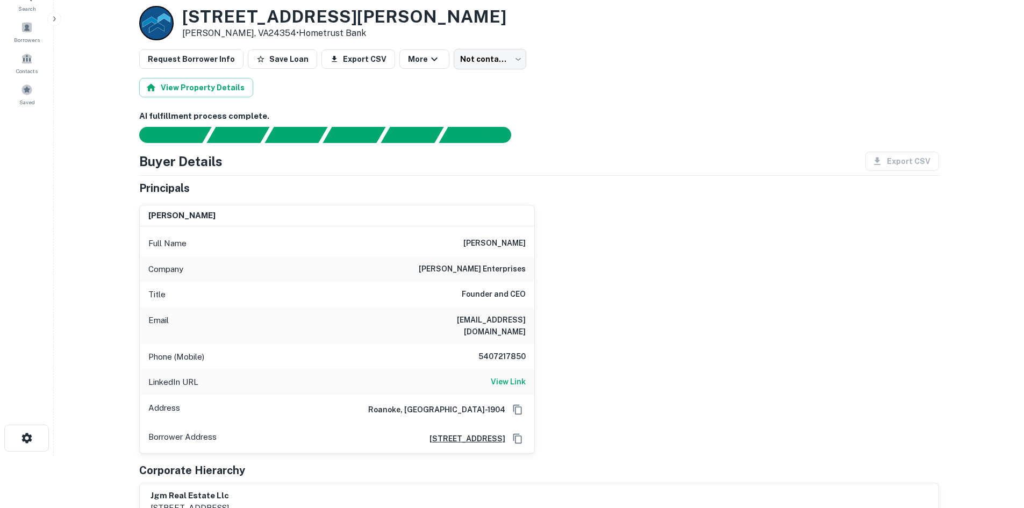
scroll to position [0, 0]
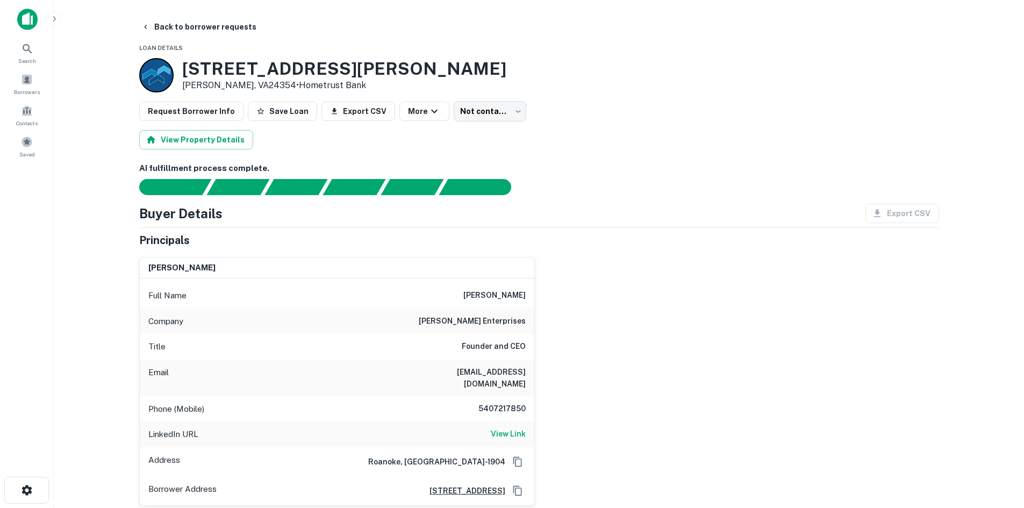
click at [710, 327] on div "john mcleod Full Name john mcleod Company mcleod enterprises Title Founder and …" at bounding box center [535, 377] width 809 height 258
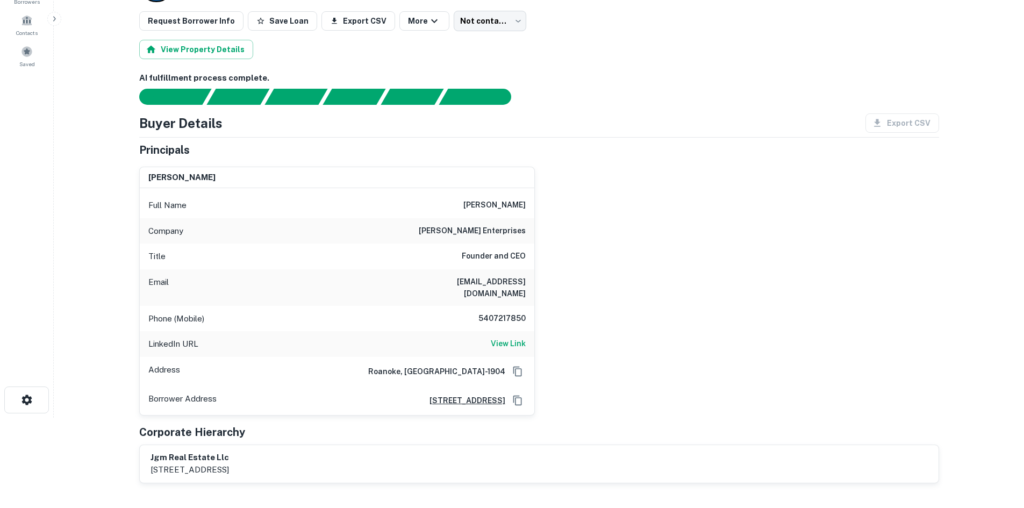
scroll to position [108, 0]
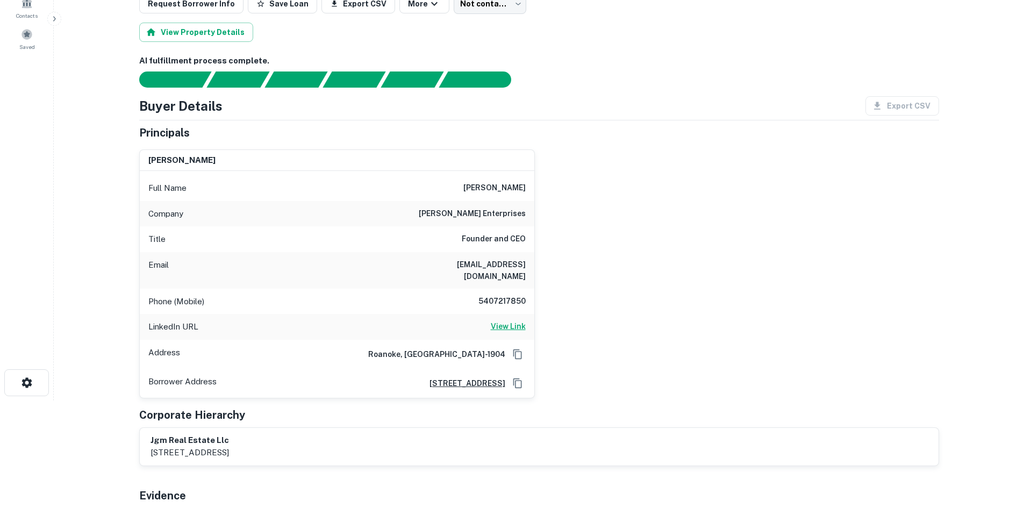
click at [502, 320] on h6 "View Link" at bounding box center [508, 326] width 35 height 12
click at [528, 289] on div "Phone (Mobile) 5407217850" at bounding box center [337, 302] width 395 height 26
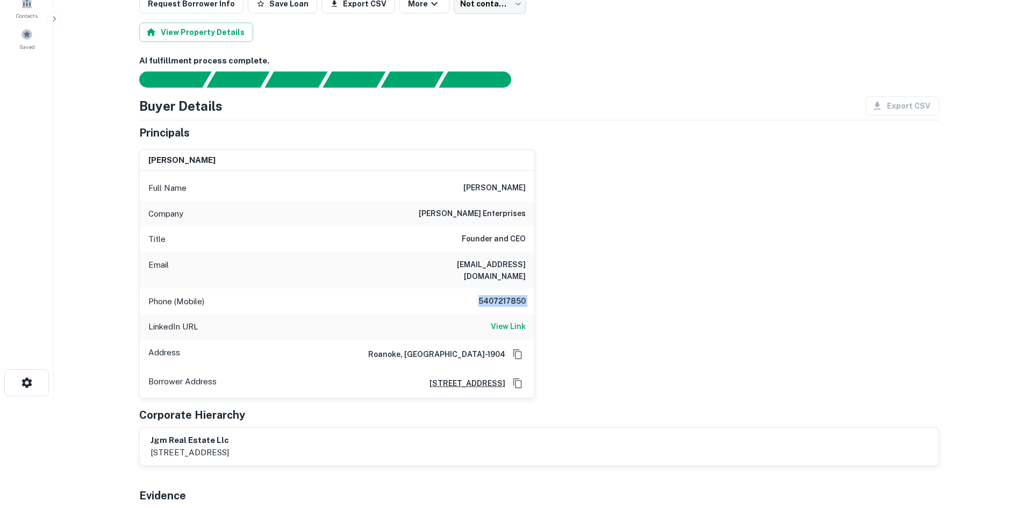
click at [783, 236] on div "john mcleod Full Name john mcleod Company mcleod enterprises Title Founder and …" at bounding box center [535, 270] width 809 height 258
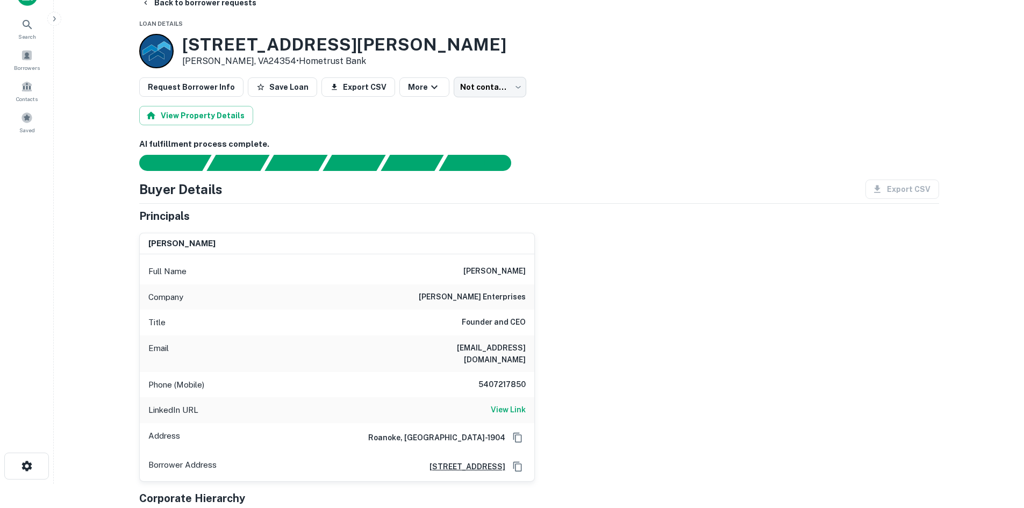
scroll to position [0, 0]
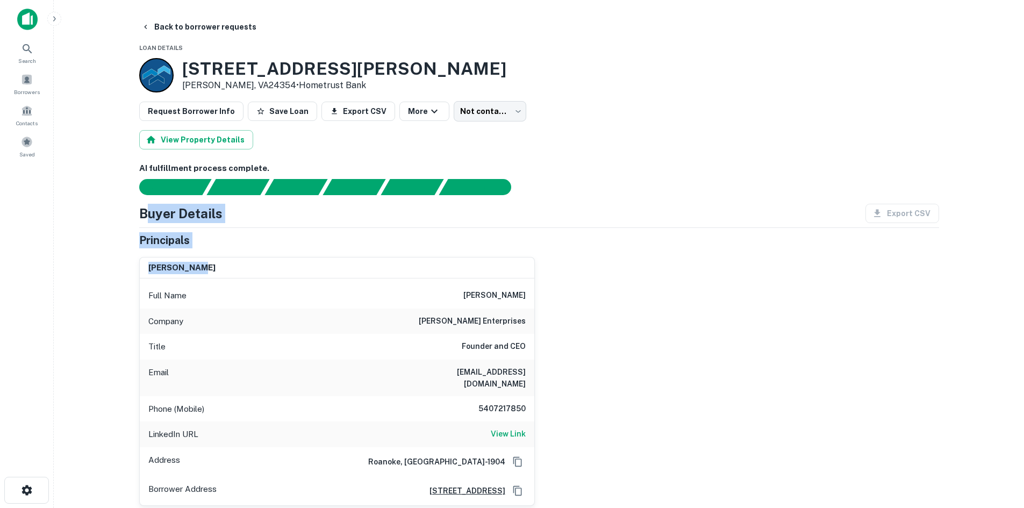
drag, startPoint x: 159, startPoint y: 216, endPoint x: 364, endPoint y: 257, distance: 209.4
click at [366, 262] on div "Buyer Details Export CSV Principals john mcleod Full Name john mcleod Company m…" at bounding box center [539, 389] width 800 height 370
click at [364, 248] on div "john mcleod Full Name john mcleod Company mcleod enterprises Title Founder and …" at bounding box center [333, 377] width 404 height 258
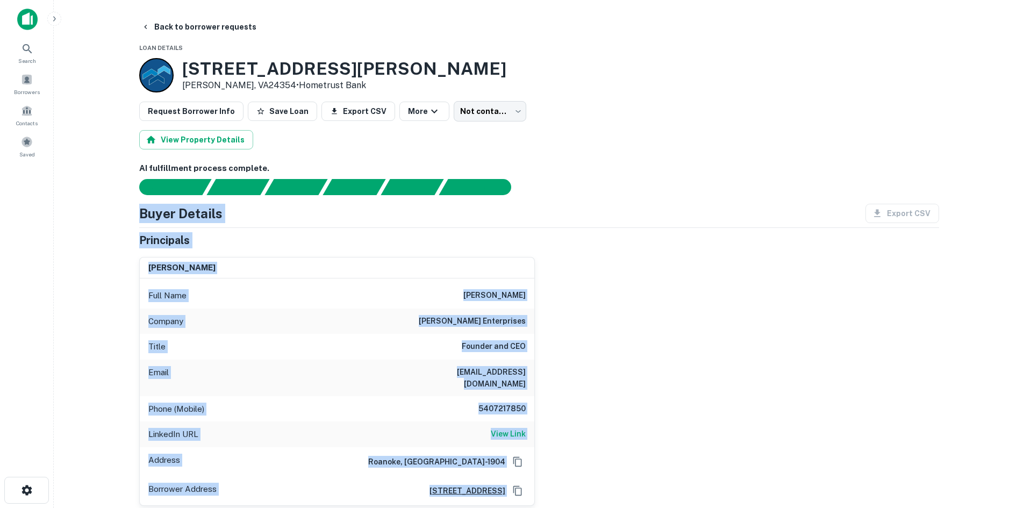
drag, startPoint x: 136, startPoint y: 216, endPoint x: 629, endPoint y: 478, distance: 558.8
drag, startPoint x: 191, startPoint y: 231, endPoint x: 582, endPoint y: 479, distance: 463.2
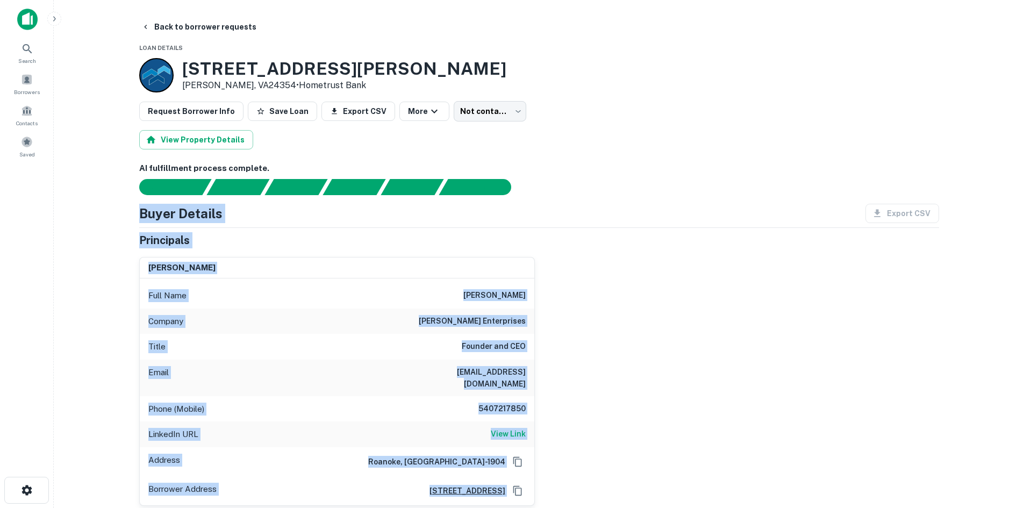
click at [582, 479] on div "john mcleod Full Name john mcleod Company mcleod enterprises Title Founder and …" at bounding box center [535, 377] width 809 height 258
drag, startPoint x: 554, startPoint y: 486, endPoint x: 135, endPoint y: 211, distance: 501.7
click at [139, 213] on h4 "Buyer Details" at bounding box center [180, 213] width 83 height 19
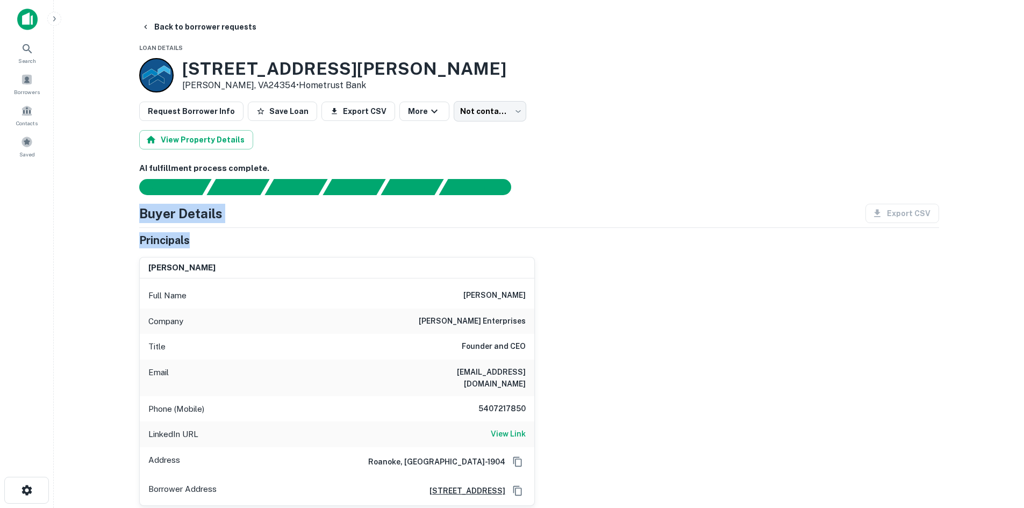
drag, startPoint x: 139, startPoint y: 214, endPoint x: 259, endPoint y: 239, distance: 123.1
click at [259, 239] on div "Buyer Details Export CSV Principals john mcleod Full Name john mcleod Company m…" at bounding box center [539, 389] width 800 height 370
click at [259, 239] on div "Principals" at bounding box center [539, 240] width 800 height 16
drag, startPoint x: 136, startPoint y: 210, endPoint x: 208, endPoint y: 246, distance: 80.1
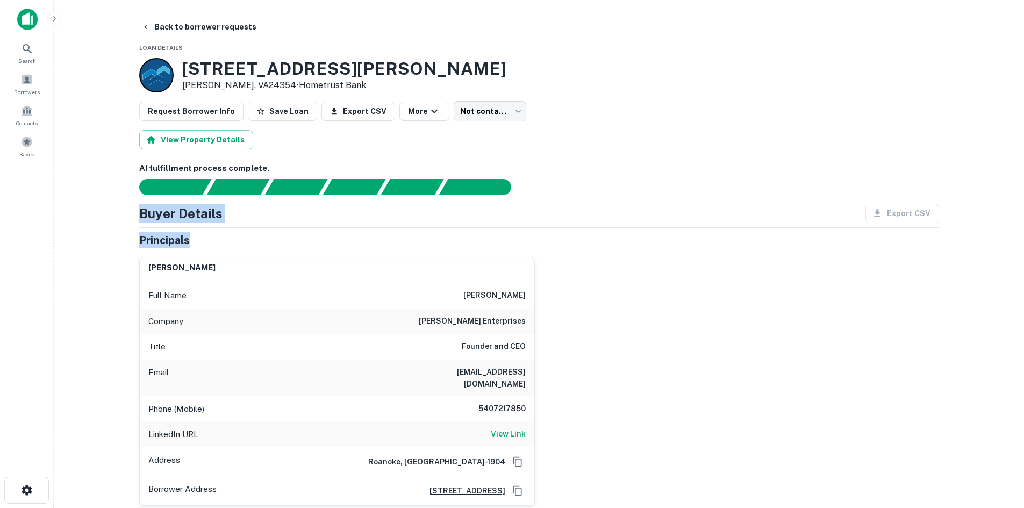
click at [208, 246] on div "Principals" at bounding box center [539, 240] width 800 height 16
drag, startPoint x: 179, startPoint y: 233, endPoint x: 544, endPoint y: 319, distance: 374.6
click at [545, 319] on div "Buyer Details Export CSV Principals john mcleod Full Name john mcleod Company m…" at bounding box center [539, 389] width 800 height 370
click at [477, 225] on div "Buyer Details Export CSV Principals john mcleod Full Name john mcleod Company m…" at bounding box center [539, 389] width 800 height 370
click at [143, 214] on h4 "Buyer Details" at bounding box center [180, 213] width 83 height 19
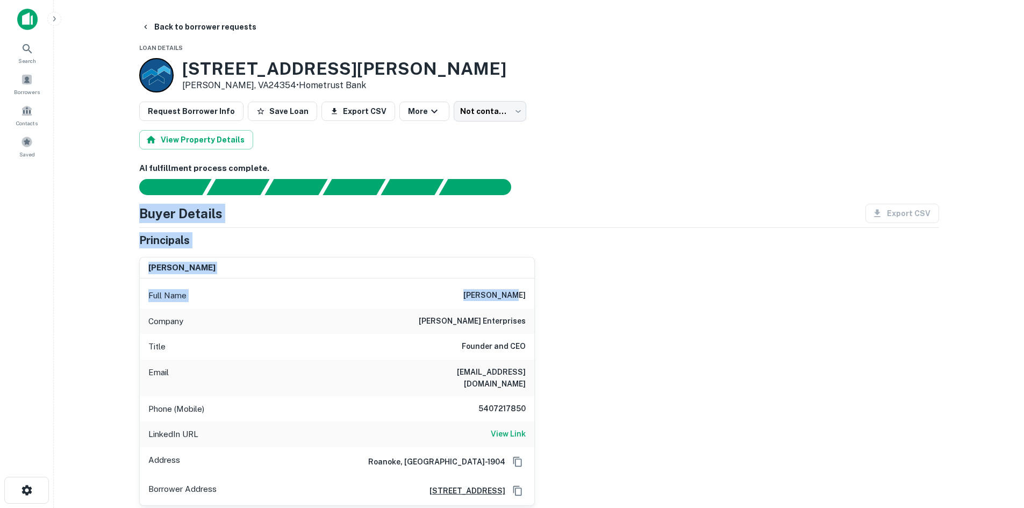
drag, startPoint x: 136, startPoint y: 210, endPoint x: 623, endPoint y: 289, distance: 493.5
click at [623, 289] on div "john mcleod Full Name john mcleod Company mcleod enterprises Title Founder and …" at bounding box center [535, 377] width 809 height 258
drag, startPoint x: 126, startPoint y: 208, endPoint x: 599, endPoint y: 287, distance: 479.2
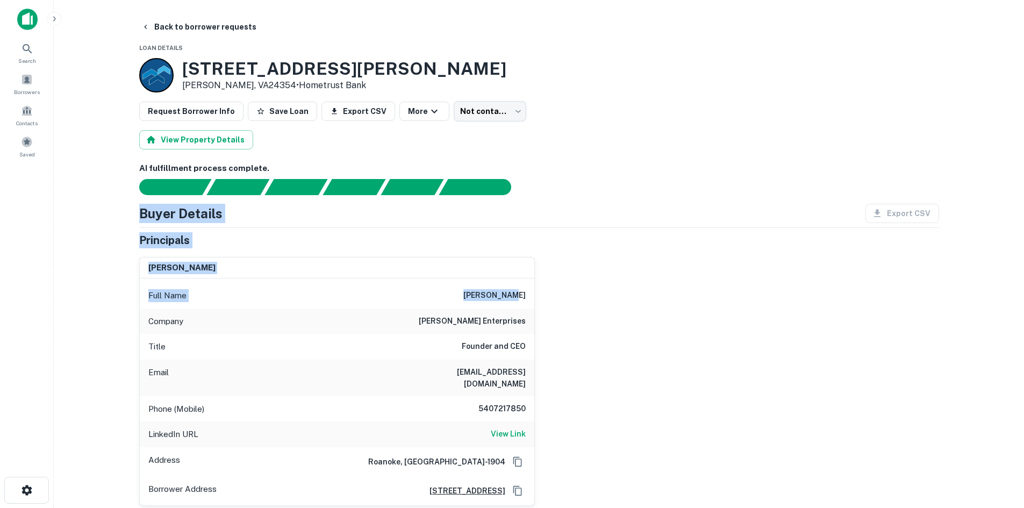
click at [599, 287] on div "john mcleod Full Name john mcleod Company mcleod enterprises Title Founder and …" at bounding box center [535, 377] width 809 height 258
drag, startPoint x: 127, startPoint y: 166, endPoint x: 639, endPoint y: 285, distance: 525.5
click at [639, 285] on main "Back to borrower requests Loan Details 1445 Lee Hwy Marion, VA24354 • Hometrust…" at bounding box center [539, 254] width 971 height 508
click at [627, 290] on div "john mcleod Full Name john mcleod Company mcleod enterprises Title Founder and …" at bounding box center [535, 377] width 809 height 258
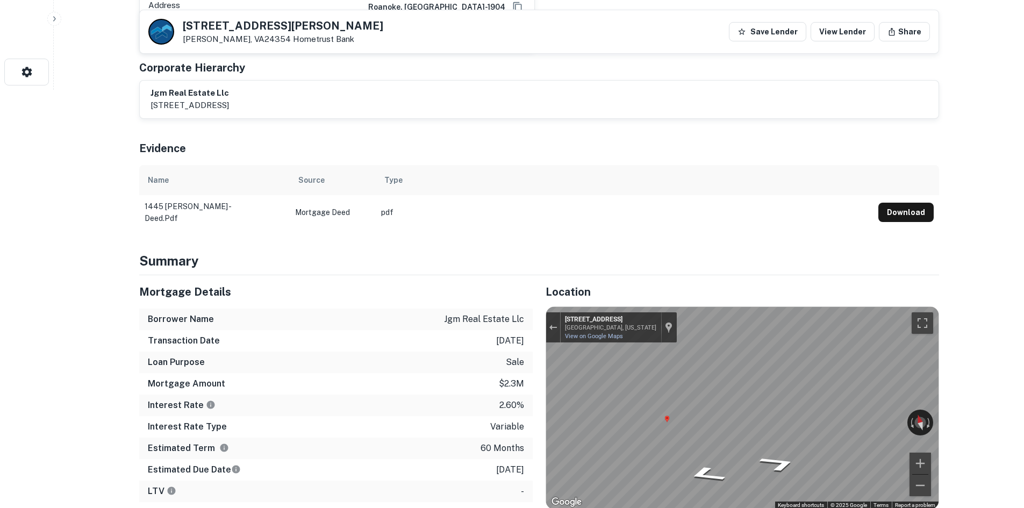
scroll to position [592, 0]
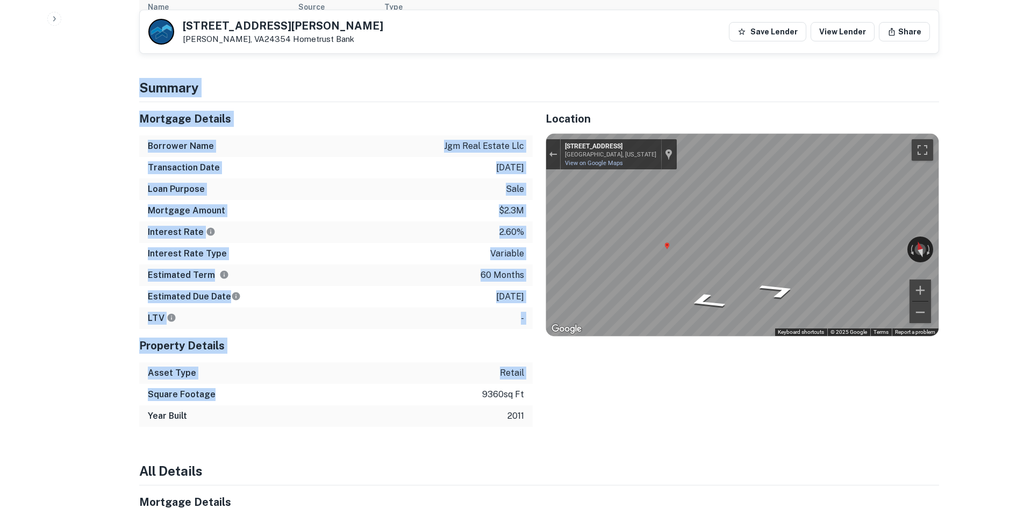
drag, startPoint x: 275, startPoint y: 391, endPoint x: 146, endPoint y: 86, distance: 331.1
click at [144, 82] on h4 "Summary" at bounding box center [539, 87] width 800 height 19
drag, startPoint x: 140, startPoint y: 76, endPoint x: 529, endPoint y: 398, distance: 504.5
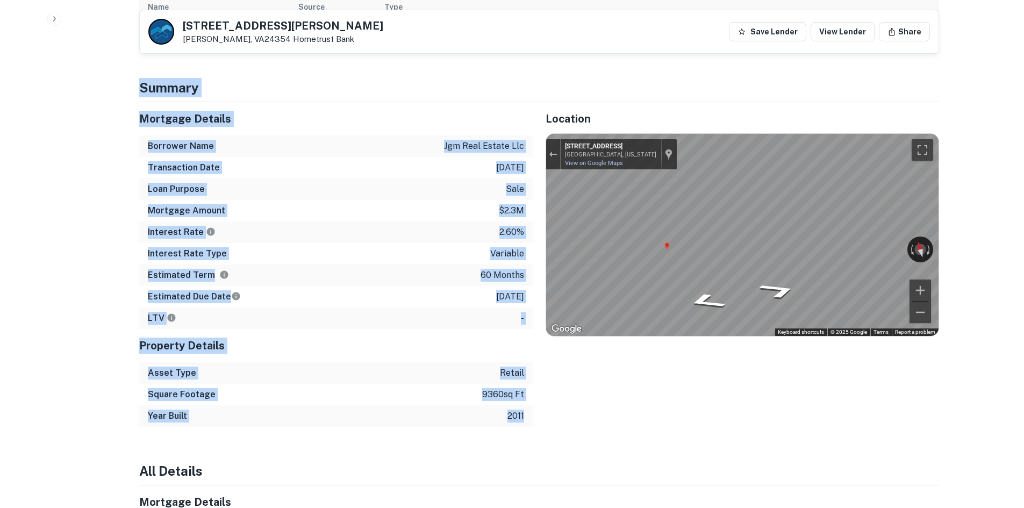
click at [529, 405] on div "Year Built 2011" at bounding box center [336, 416] width 394 height 22
drag, startPoint x: 138, startPoint y: 81, endPoint x: 530, endPoint y: 404, distance: 507.6
click at [523, 410] on p "2011" at bounding box center [516, 416] width 17 height 13
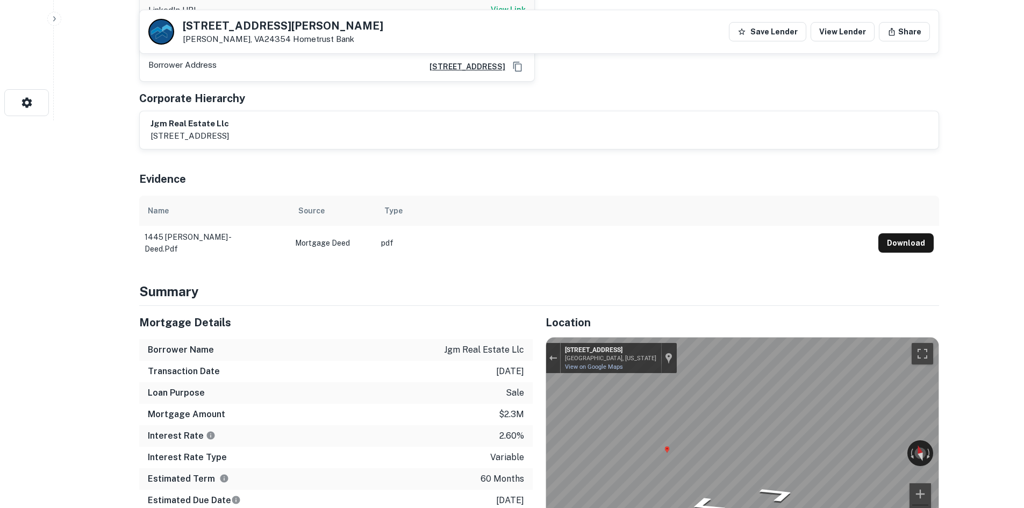
scroll to position [484, 0]
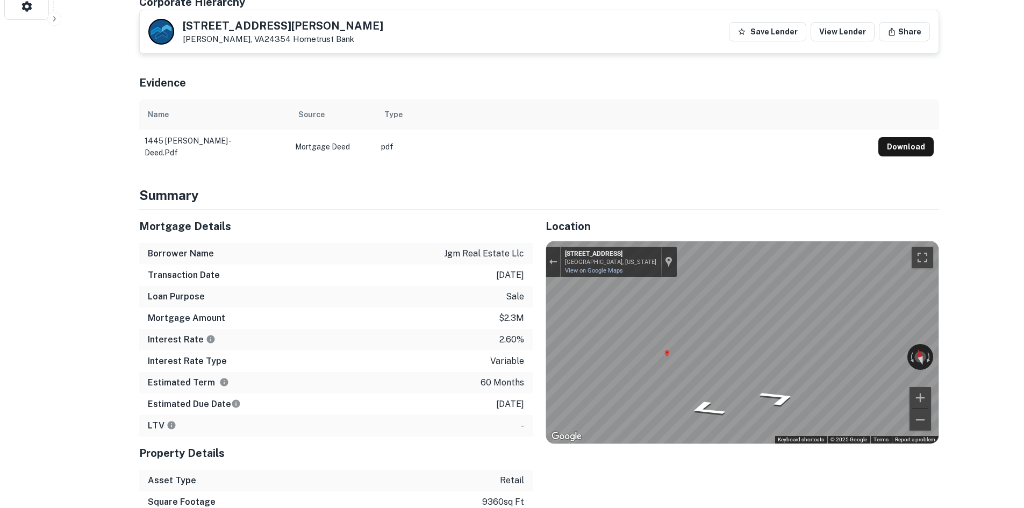
click at [371, 296] on div "Loan Purpose sale" at bounding box center [336, 297] width 394 height 22
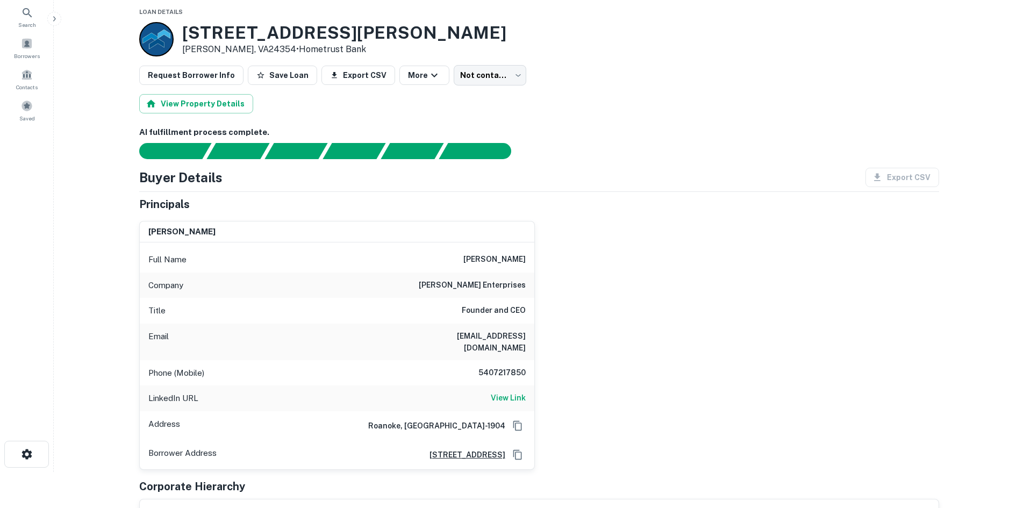
scroll to position [0, 0]
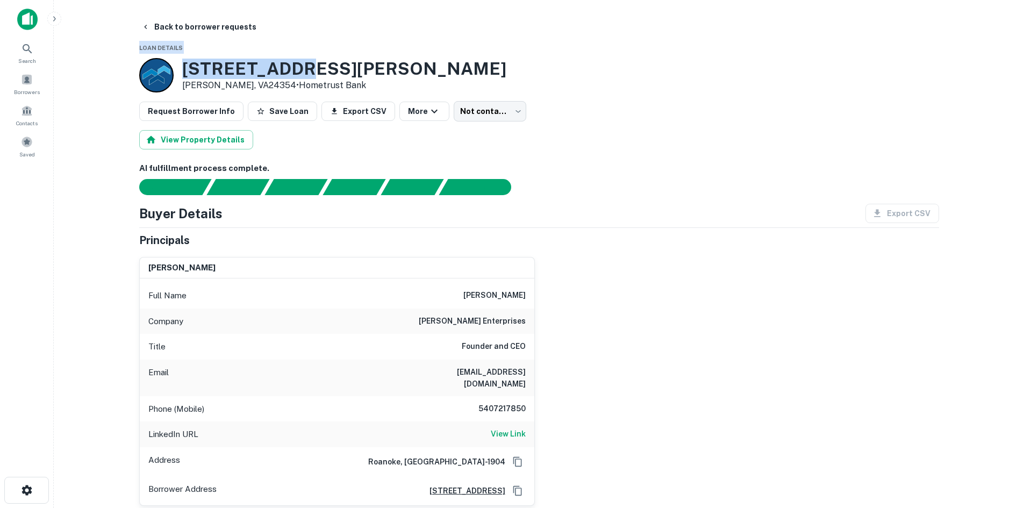
drag, startPoint x: 118, startPoint y: 23, endPoint x: 407, endPoint y: 60, distance: 291.2
click at [381, 66] on main "Back to borrower requests Loan Details 1445 Lee Hwy Marion, VA24354 • Hometrust…" at bounding box center [539, 254] width 971 height 508
click at [443, 71] on div "1445 Lee Hwy Marion, VA24354 • Hometrust Bank" at bounding box center [539, 75] width 800 height 34
click at [747, 181] on div at bounding box center [532, 187] width 813 height 16
click at [771, 436] on div "john mcleod Full Name john mcleod Company mcleod enterprises Title Founder and …" at bounding box center [535, 377] width 809 height 258
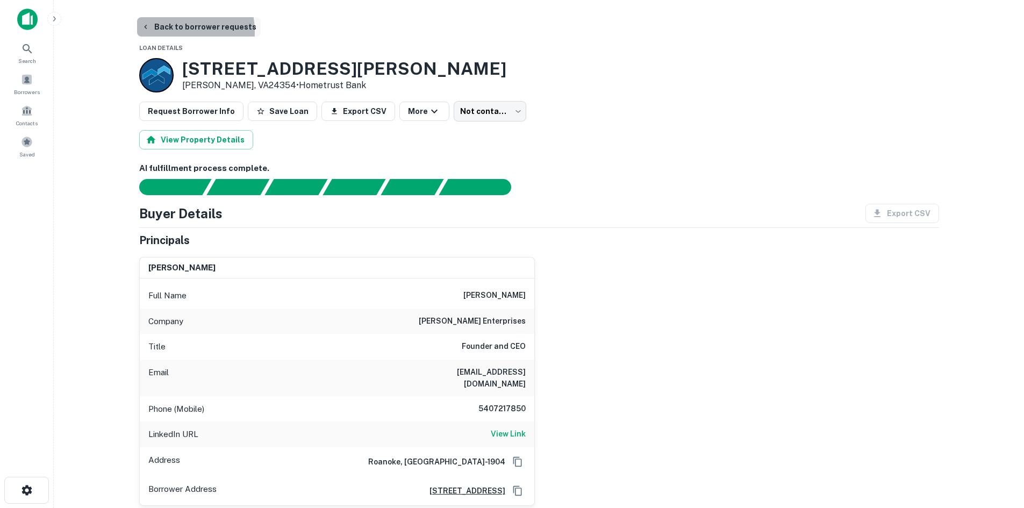
click at [167, 32] on button "Back to borrower requests" at bounding box center [199, 26] width 124 height 19
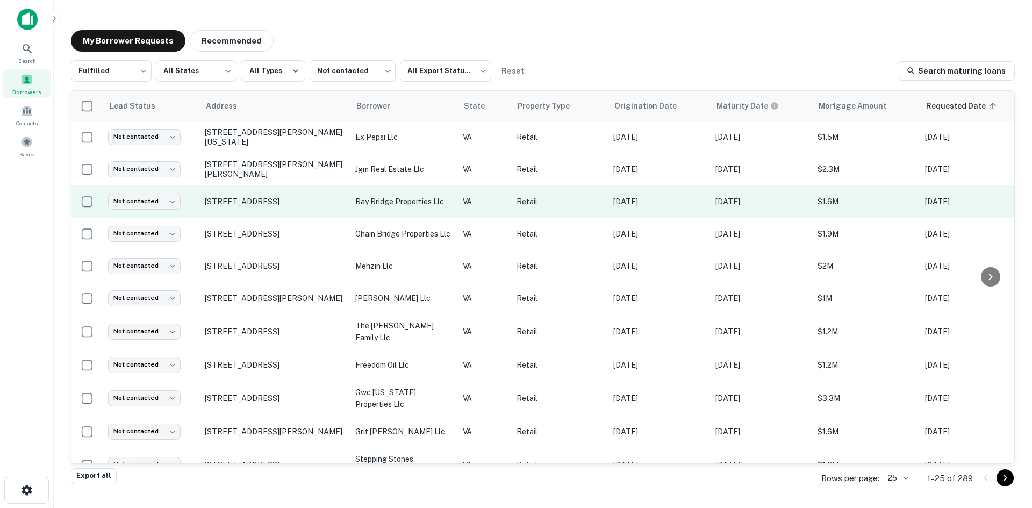
click at [289, 198] on p "13549 Carrollton Blvd Carrollton, VA23314" at bounding box center [275, 202] width 140 height 10
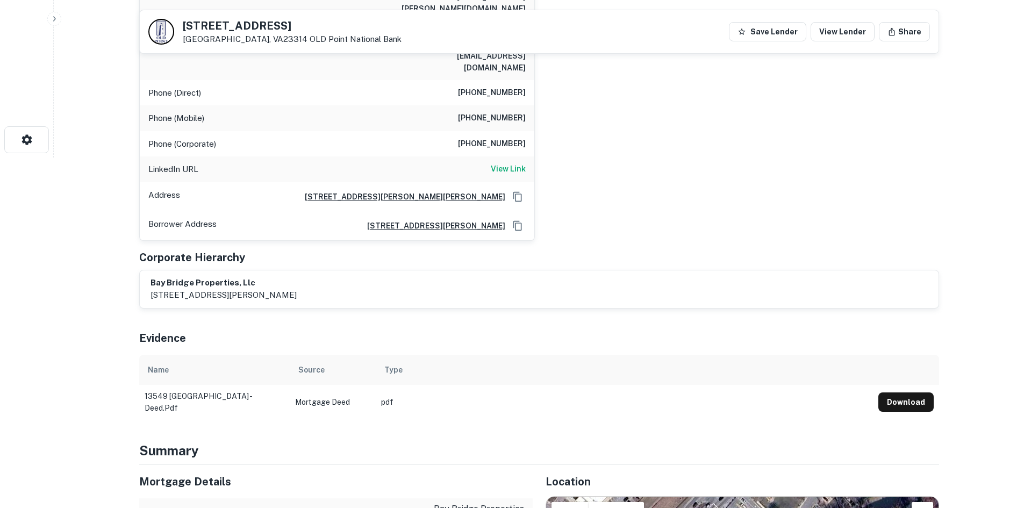
scroll to position [538, 0]
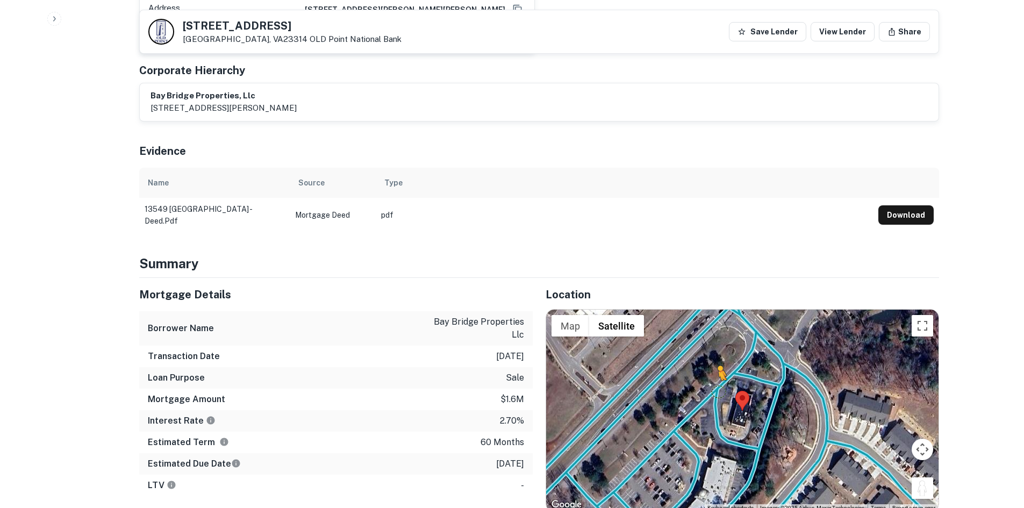
drag, startPoint x: 921, startPoint y: 433, endPoint x: 715, endPoint y: 333, distance: 229.7
click at [715, 333] on div "To activate drag with keyboard, press Alt + Enter. Once in keyboard drag state,…" at bounding box center [742, 411] width 393 height 202
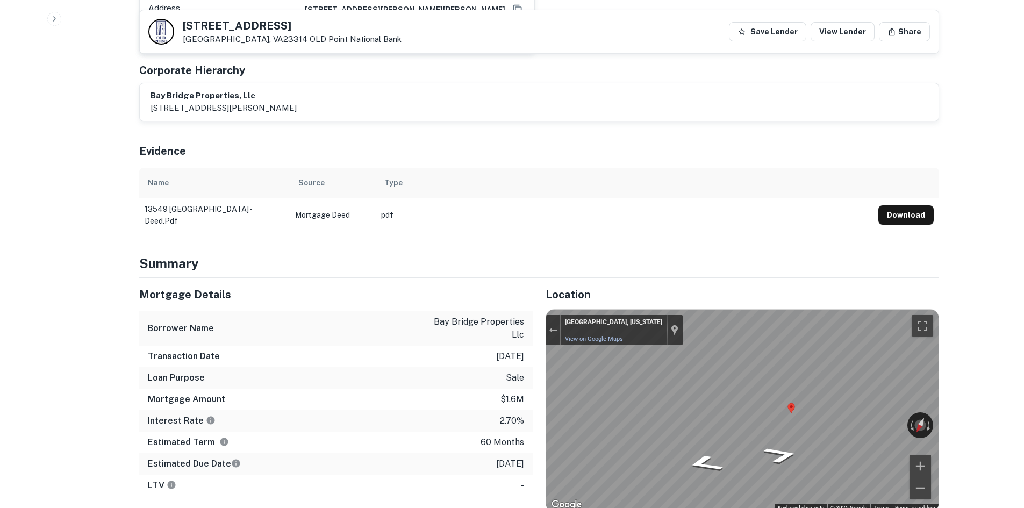
click at [496, 362] on div "Mortgage Details Borrower Name bay bridge properties llc Transaction Date 3/1/2…" at bounding box center [532, 436] width 813 height 316
click at [208, 278] on div "Mortgage Details" at bounding box center [336, 294] width 394 height 33
drag, startPoint x: 137, startPoint y: 203, endPoint x: 240, endPoint y: 253, distance: 114.0
click at [241, 311] on div "Borrower Name bay bridge properties llc" at bounding box center [336, 328] width 394 height 34
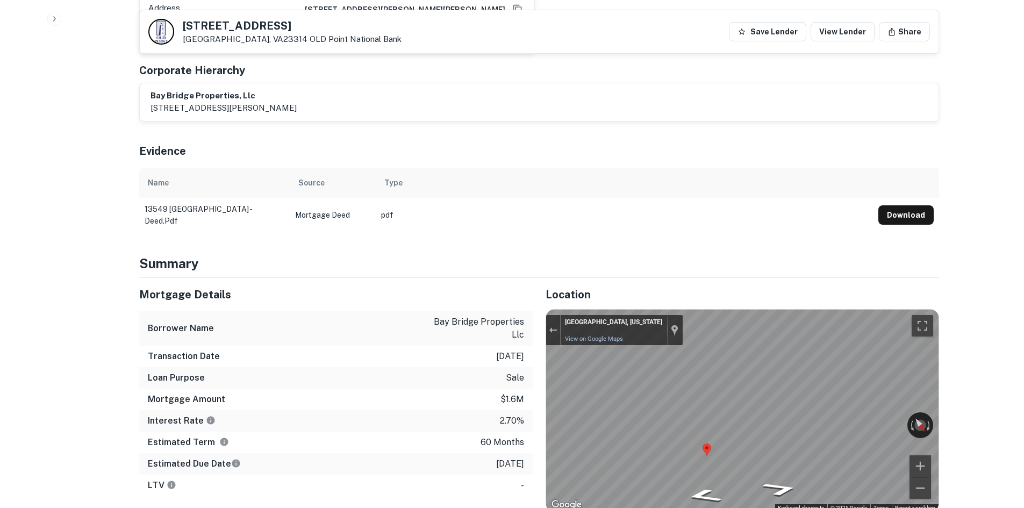
click at [539, 379] on div "Location ← Move left → Move right ↑ Move up ↓ Move down + Zoom in - Zoom out Ho…" at bounding box center [736, 436] width 407 height 316
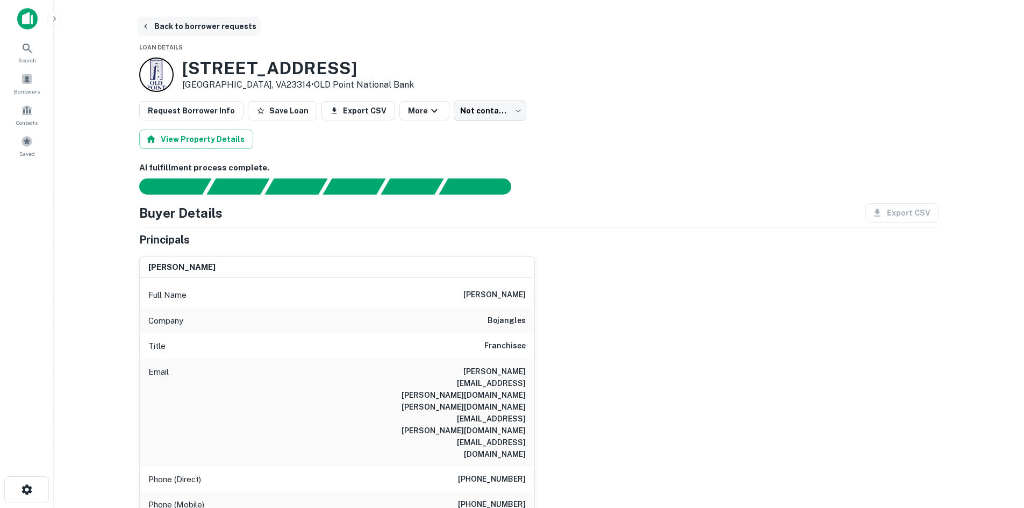
scroll to position [0, 0]
click at [220, 23] on button "Back to borrower requests" at bounding box center [199, 26] width 124 height 19
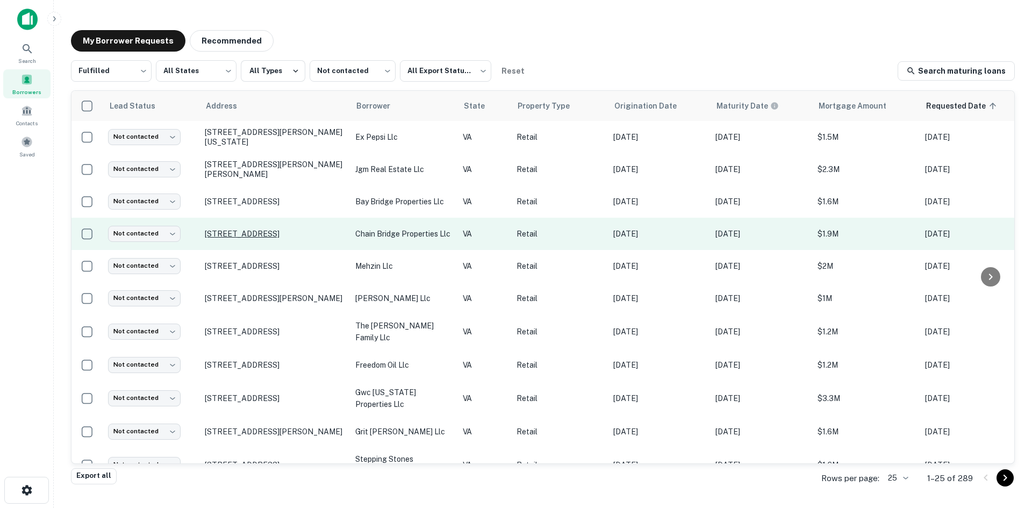
click at [276, 234] on p "3560 Chain Bridge Rd Fairfax, VA22030" at bounding box center [275, 234] width 140 height 10
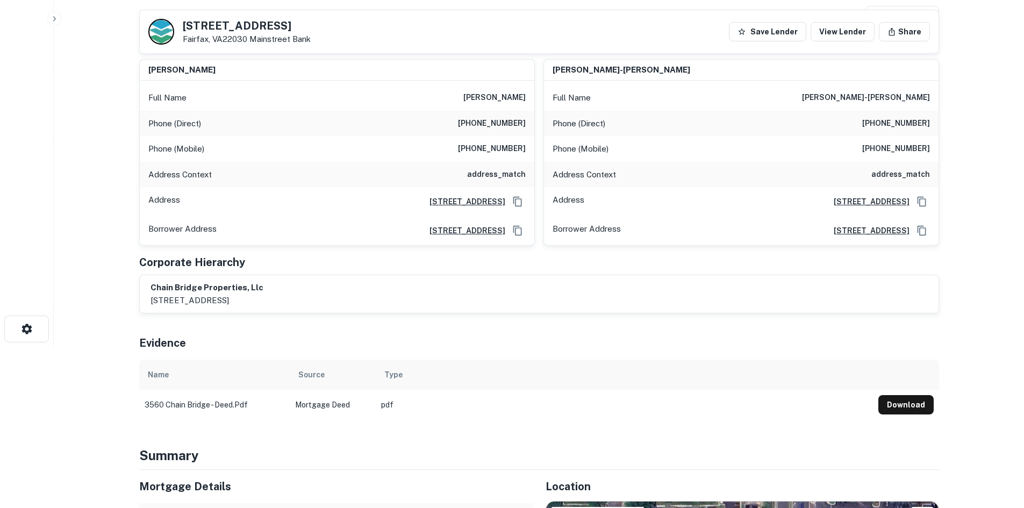
scroll to position [430, 0]
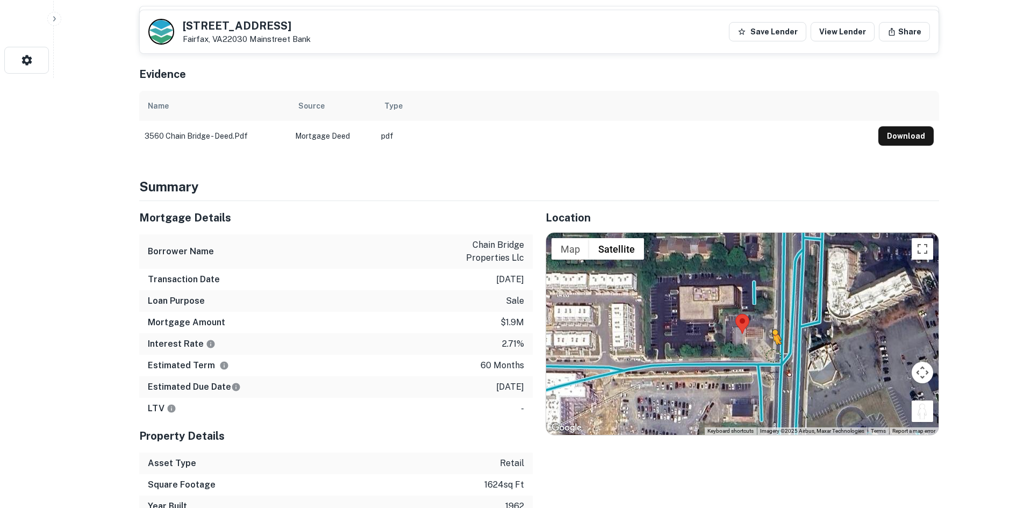
drag, startPoint x: 924, startPoint y: 409, endPoint x: 772, endPoint y: 355, distance: 161.4
click at [772, 355] on div "To activate drag with keyboard, press Alt + Enter. Once in keyboard drag state,…" at bounding box center [742, 334] width 393 height 202
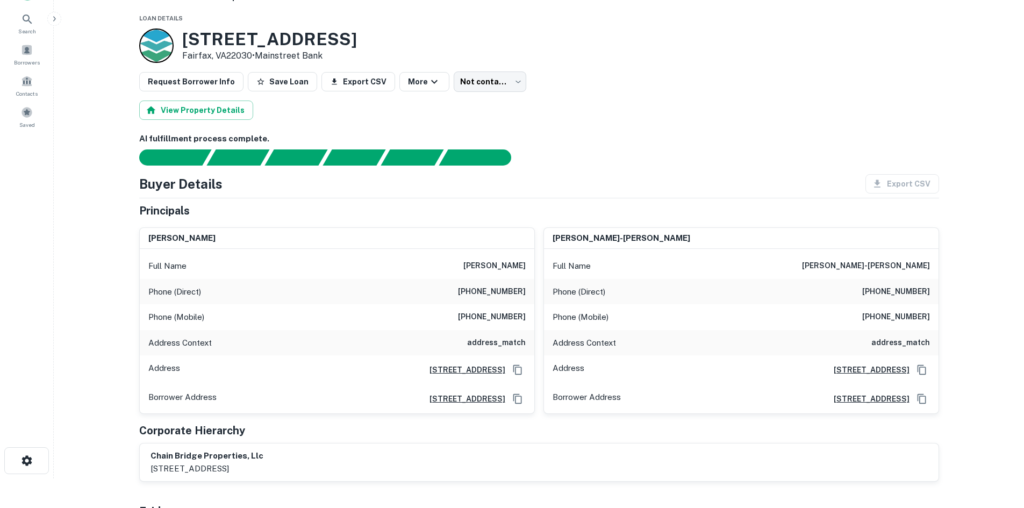
scroll to position [0, 0]
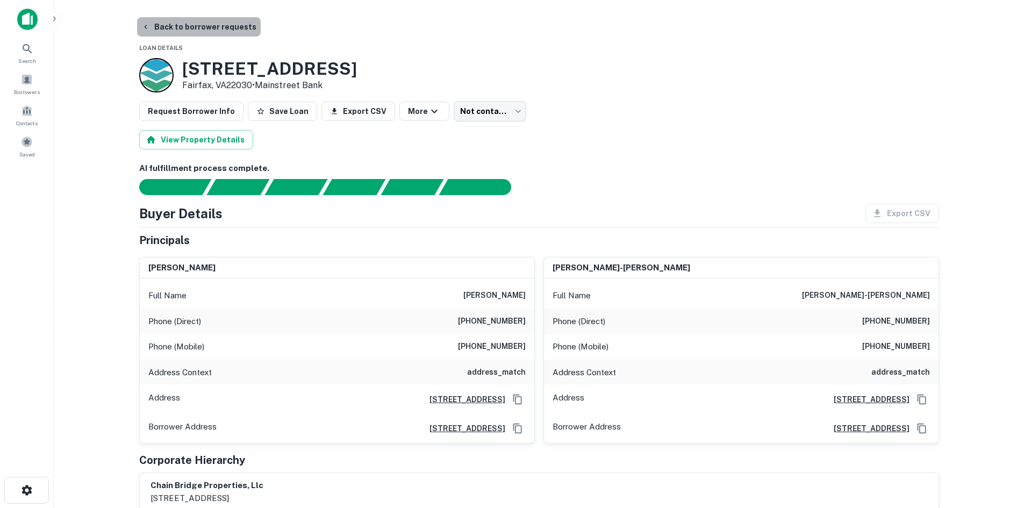
click at [200, 31] on button "Back to borrower requests" at bounding box center [199, 26] width 124 height 19
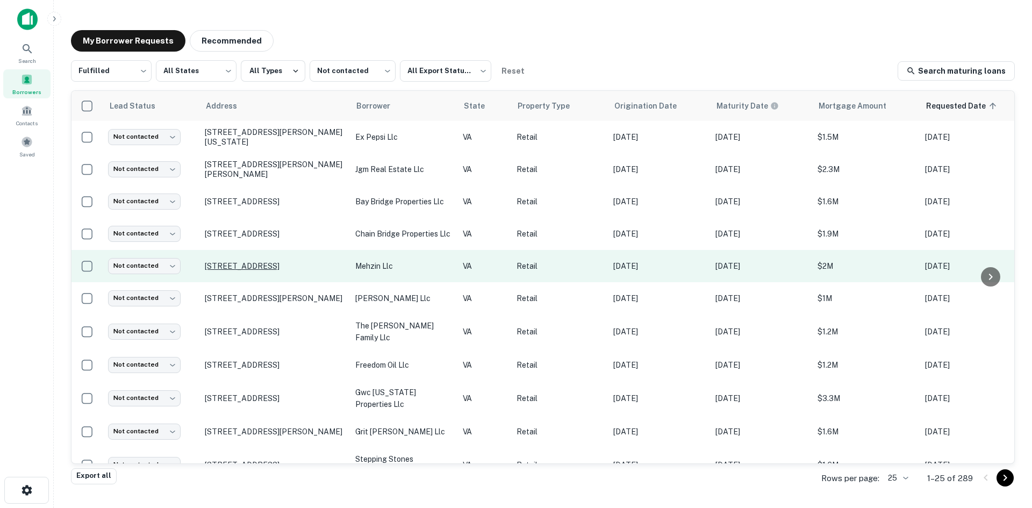
click at [272, 266] on p "6550 Arlington Blvd Falls Church, VA22042" at bounding box center [275, 266] width 140 height 10
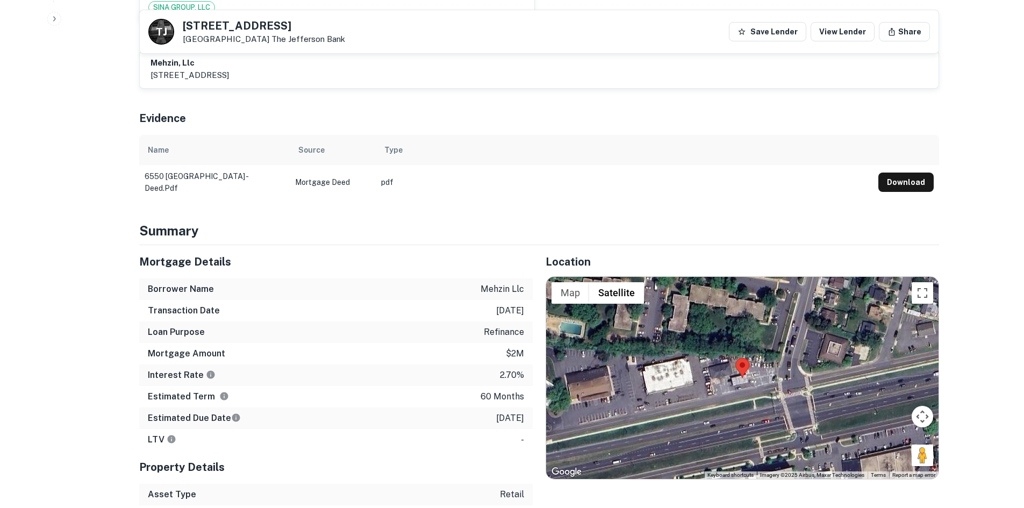
scroll to position [645, 0]
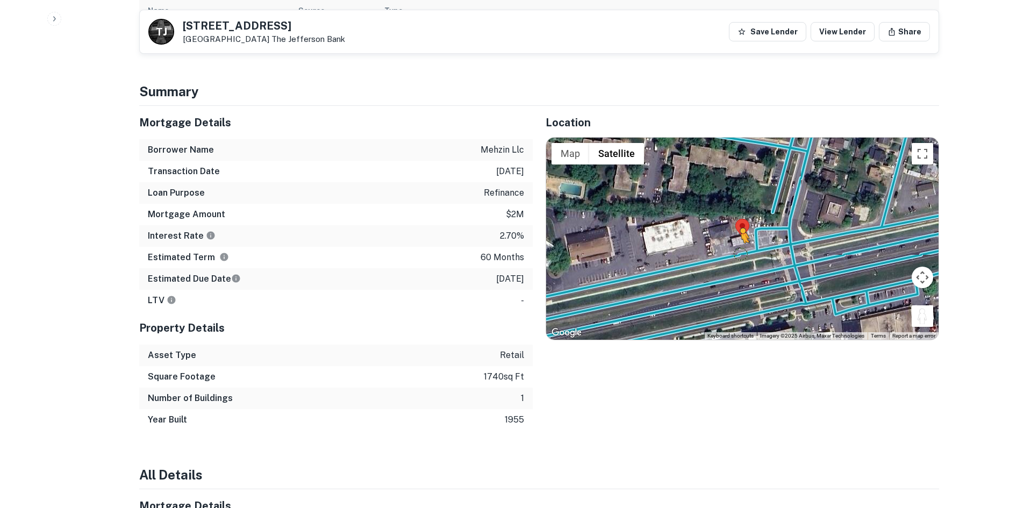
drag, startPoint x: 925, startPoint y: 317, endPoint x: 739, endPoint y: 254, distance: 196.4
click at [739, 254] on div "To activate drag with keyboard, press Alt + Enter. Once in keyboard drag state,…" at bounding box center [742, 239] width 393 height 202
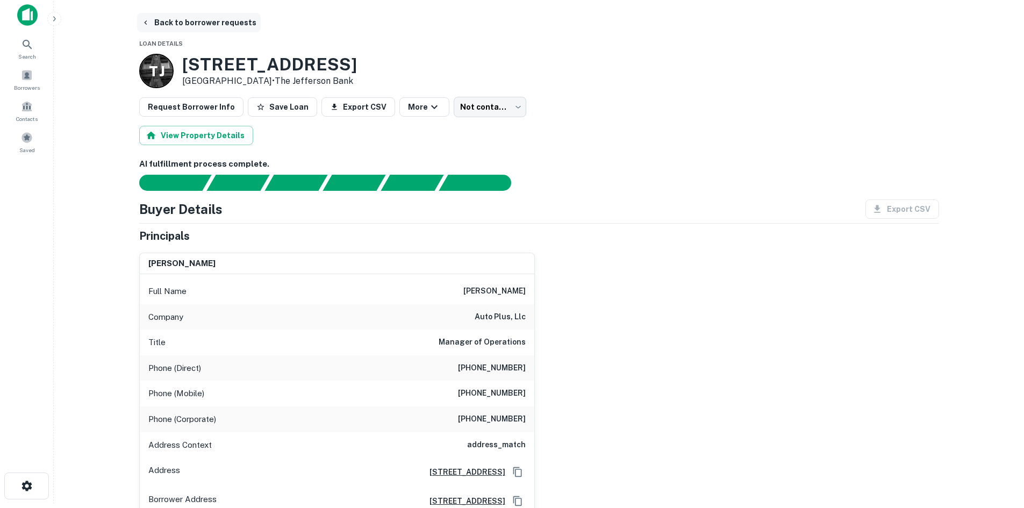
scroll to position [0, 0]
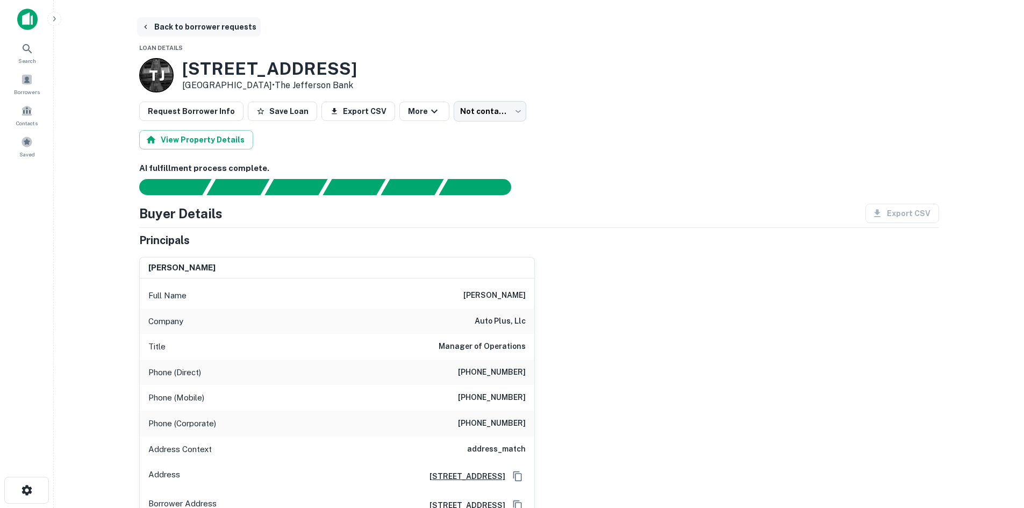
click at [176, 31] on button "Back to borrower requests" at bounding box center [199, 26] width 124 height 19
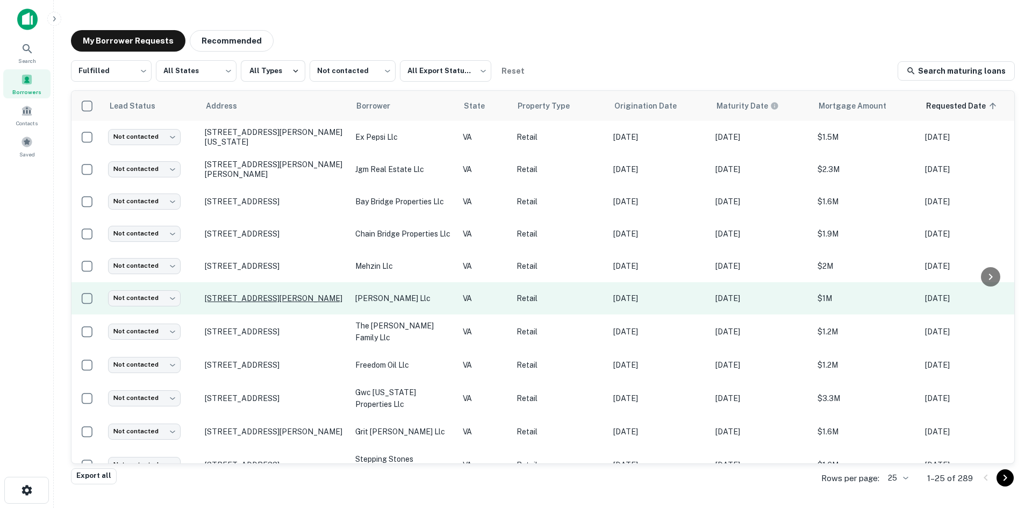
click at [271, 294] on p "601 Shenandoah Village Dr Waynesboro, VA22980" at bounding box center [275, 299] width 140 height 10
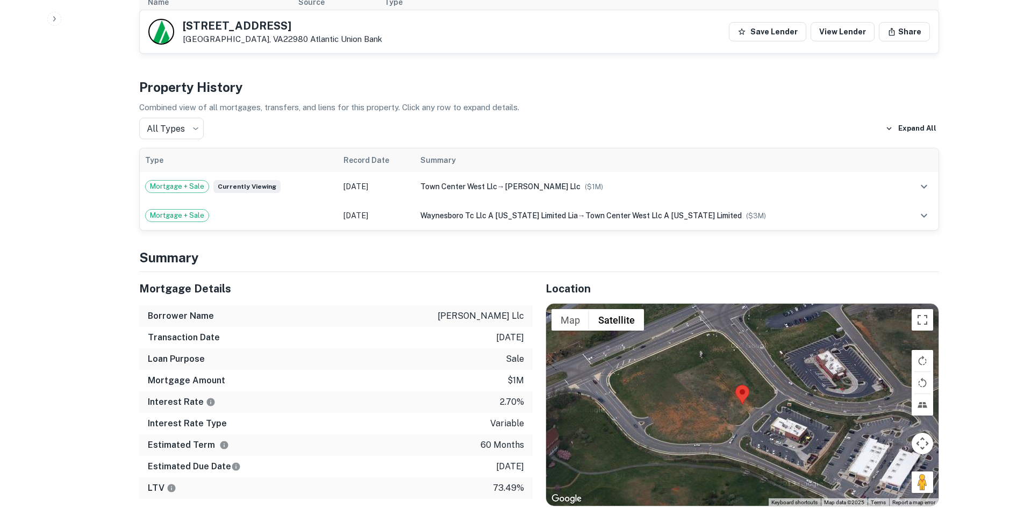
scroll to position [807, 0]
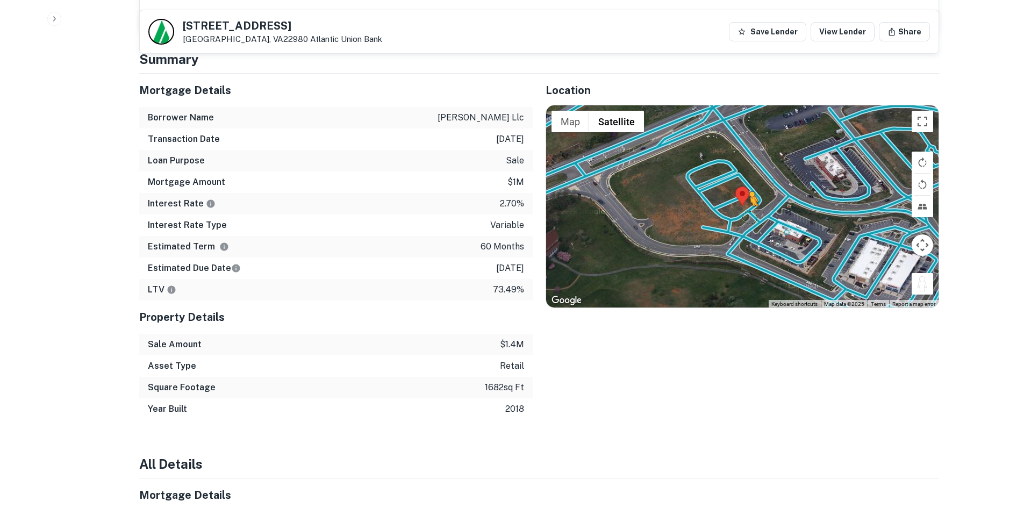
drag, startPoint x: 915, startPoint y: 266, endPoint x: 743, endPoint y: 193, distance: 187.3
click at [743, 193] on div "To activate drag with keyboard, press Alt + Enter. Once in keyboard drag state,…" at bounding box center [742, 206] width 393 height 202
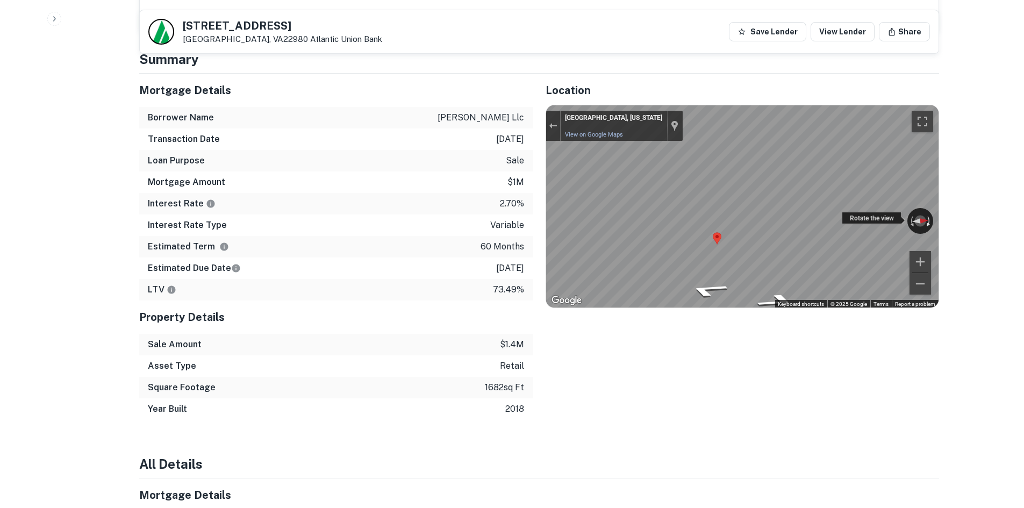
click at [751, 208] on div "← Move left → Move right ↑ Move up ↓ Move down + Zoom in - Zoom out Waynesboro,…" at bounding box center [742, 206] width 393 height 202
click at [690, 372] on div "Location ← Move left → Move right ↑ Move up ↓ Move down + Zoom in - Zoom out Ho…" at bounding box center [736, 247] width 407 height 346
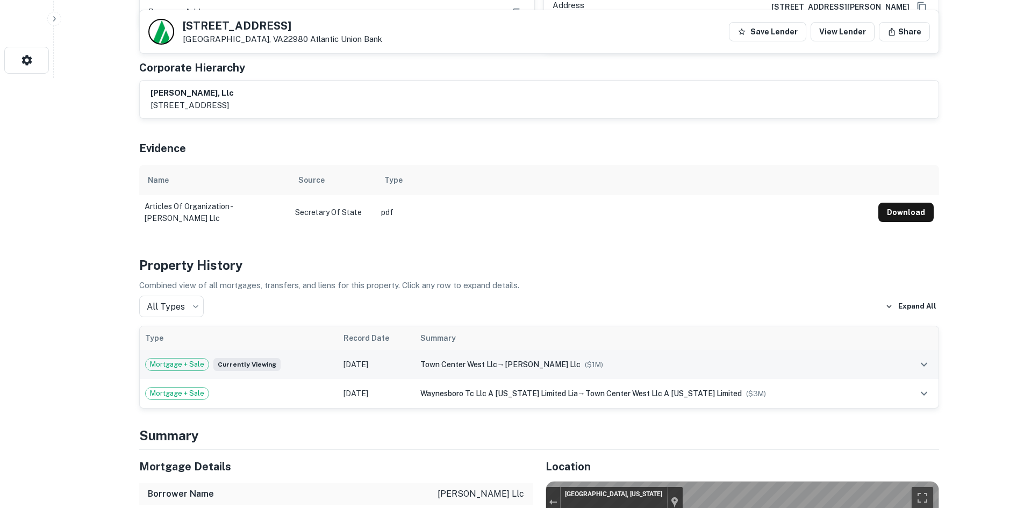
scroll to position [161, 0]
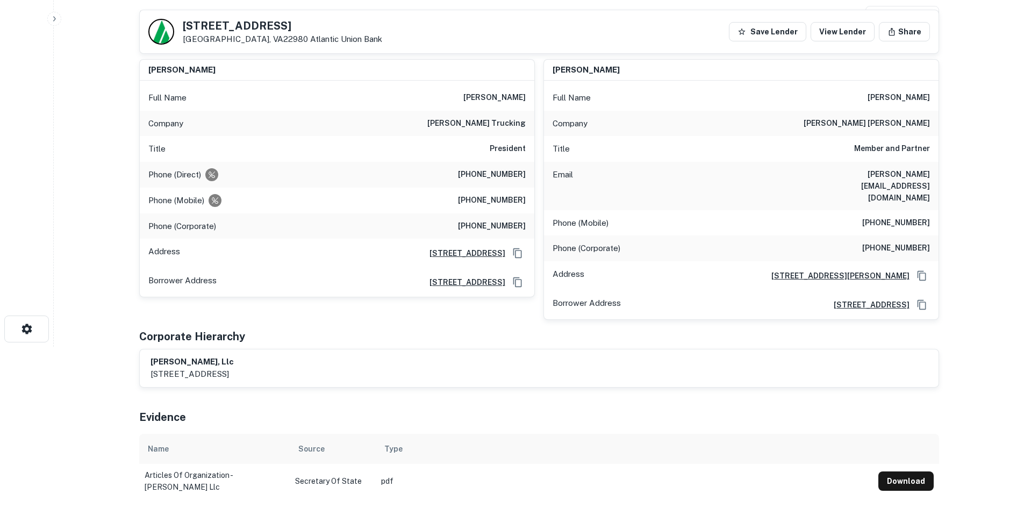
click at [516, 176] on h6 "+61 3 9589 0090" at bounding box center [492, 174] width 68 height 13
click at [481, 194] on h6 "(310) 903-9421" at bounding box center [492, 200] width 68 height 13
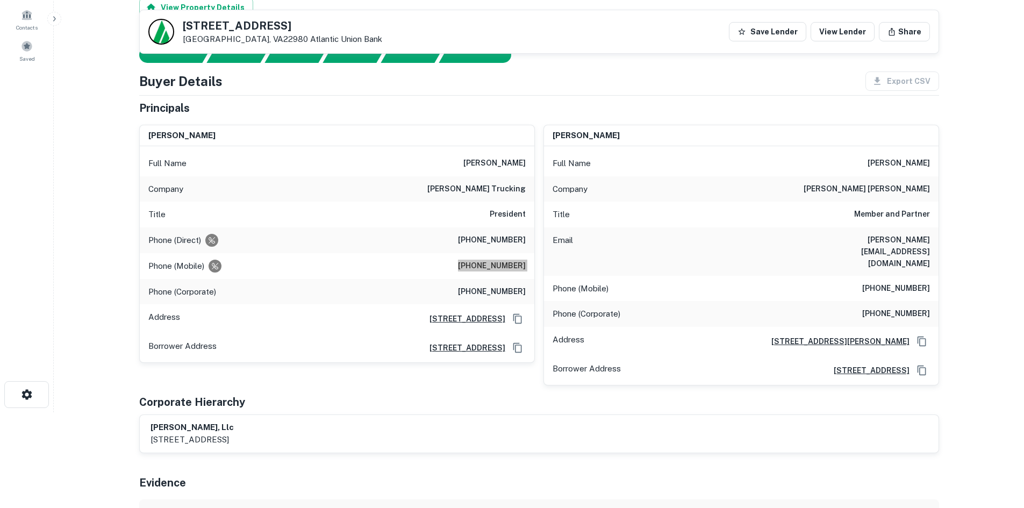
scroll to position [0, 0]
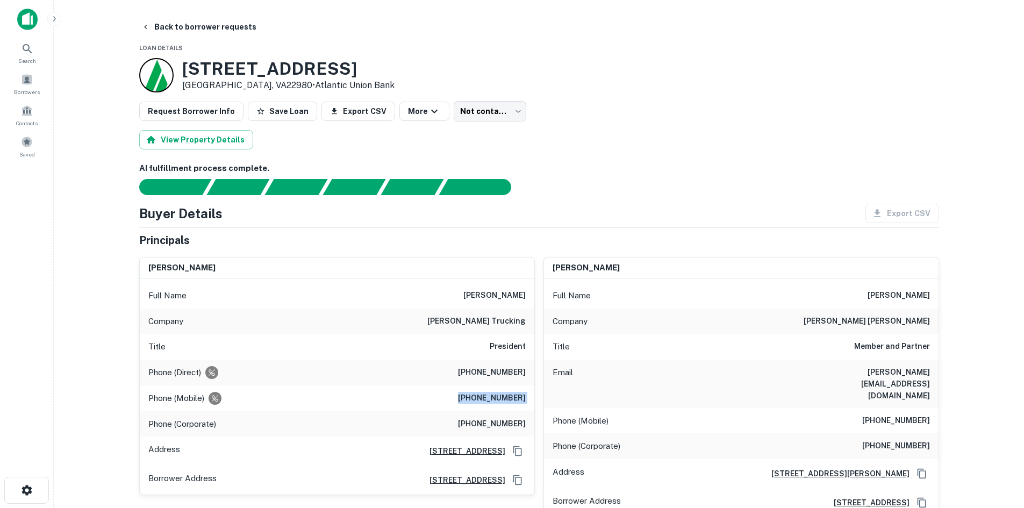
click at [524, 317] on h6 "payne trucking" at bounding box center [477, 321] width 98 height 13
click at [566, 174] on h6 "AI fulfillment process complete." at bounding box center [539, 168] width 800 height 12
click at [500, 118] on body "Search Borrowers Contacts Saved Back to borrower requests Loan Details 601 Shen…" at bounding box center [512, 254] width 1024 height 508
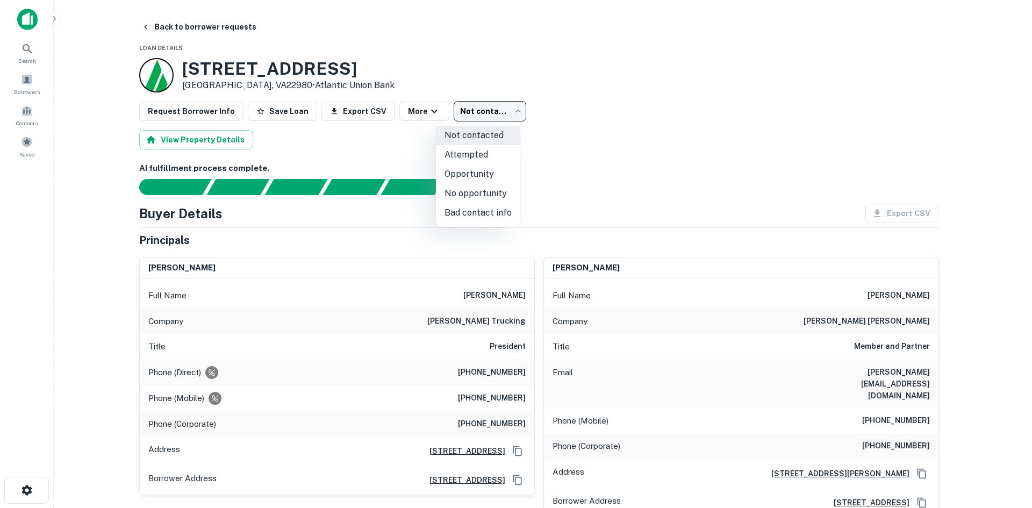
click at [495, 149] on li "Attempted" at bounding box center [478, 154] width 84 height 19
type input "*********"
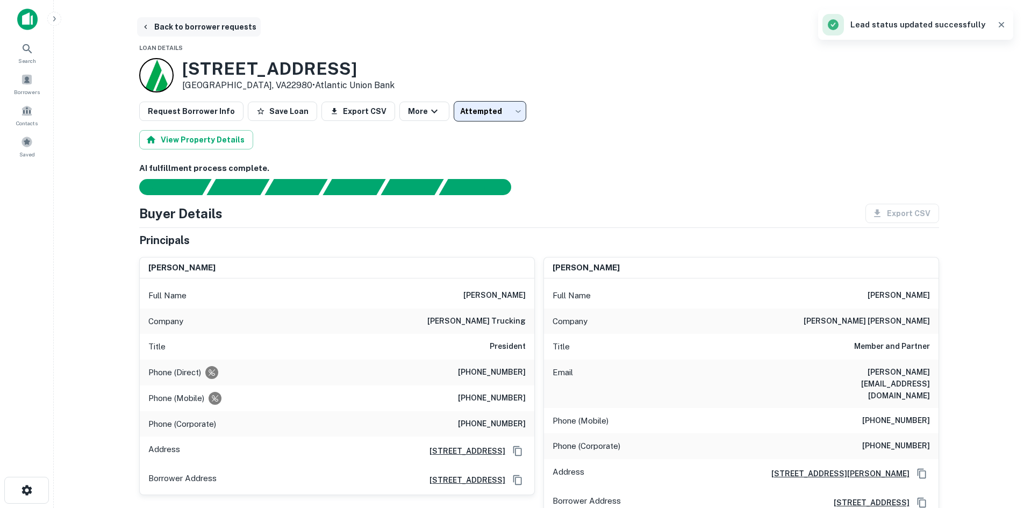
click at [169, 26] on button "Back to borrower requests" at bounding box center [199, 26] width 124 height 19
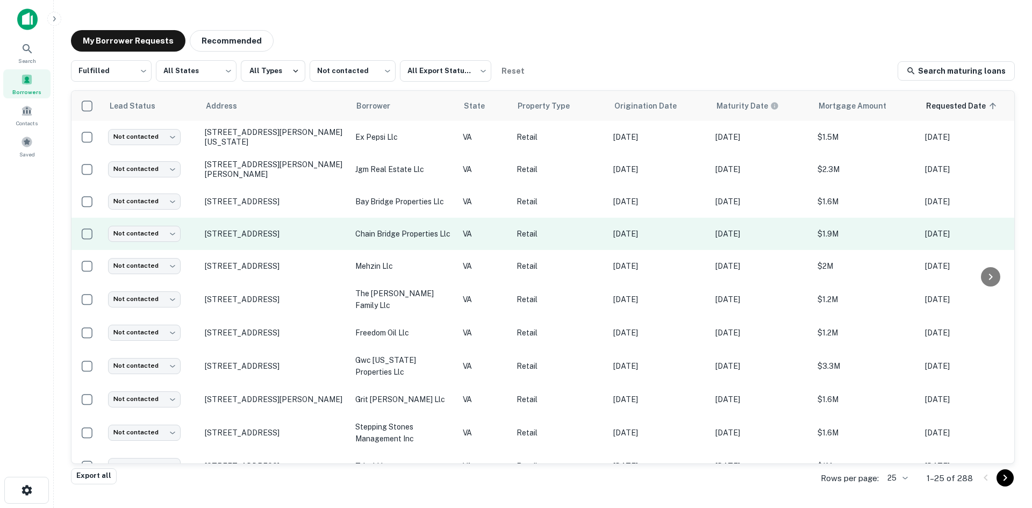
click at [296, 245] on td "3560 Chain Bridge Rd Fairfax, VA22030" at bounding box center [275, 234] width 151 height 32
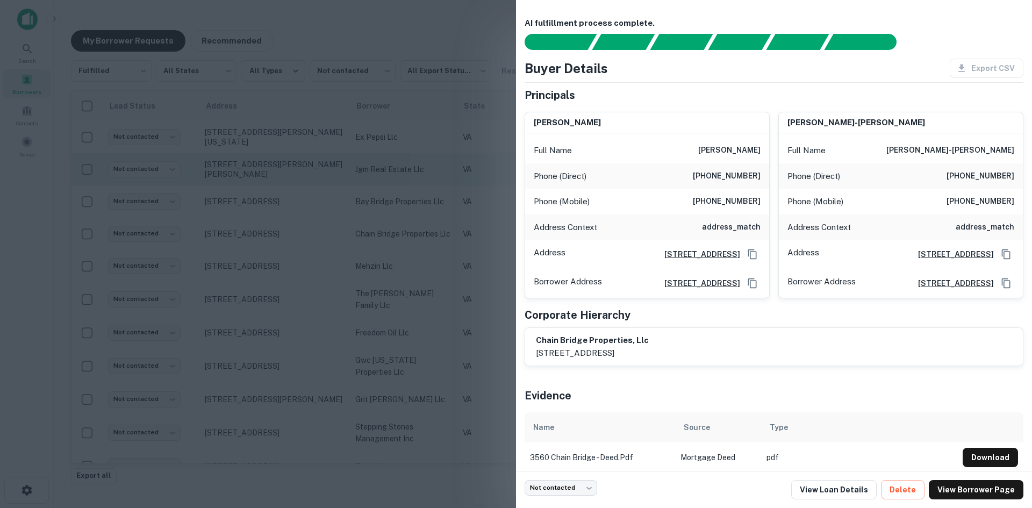
click at [292, 170] on div at bounding box center [516, 254] width 1032 height 508
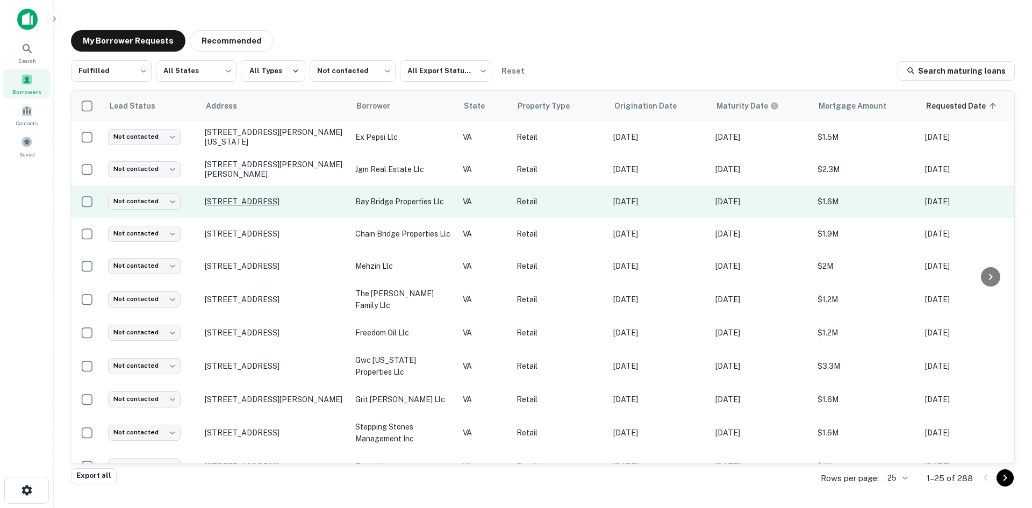
click at [266, 204] on p "13549 Carrollton Blvd Carrollton, VA23314" at bounding box center [275, 202] width 140 height 10
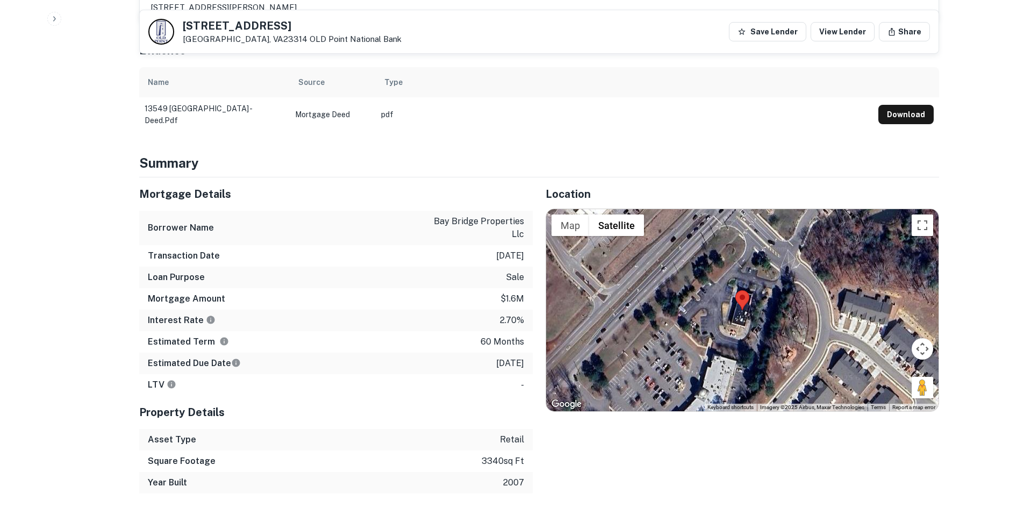
scroll to position [753, 0]
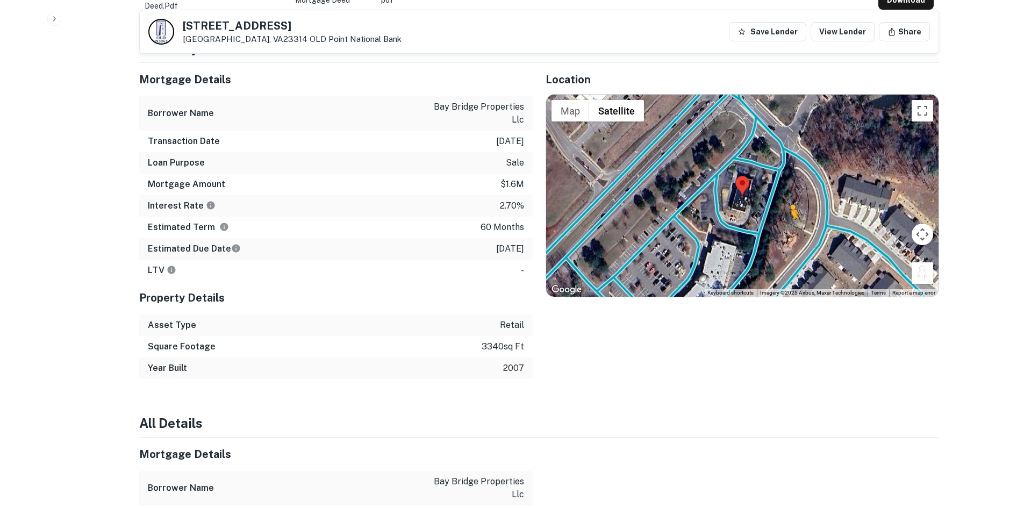
drag, startPoint x: 919, startPoint y: 216, endPoint x: 756, endPoint y: 169, distance: 170.0
click at [756, 169] on div "To activate drag with keyboard, press Alt + Enter. Once in keyboard drag state,…" at bounding box center [742, 196] width 393 height 202
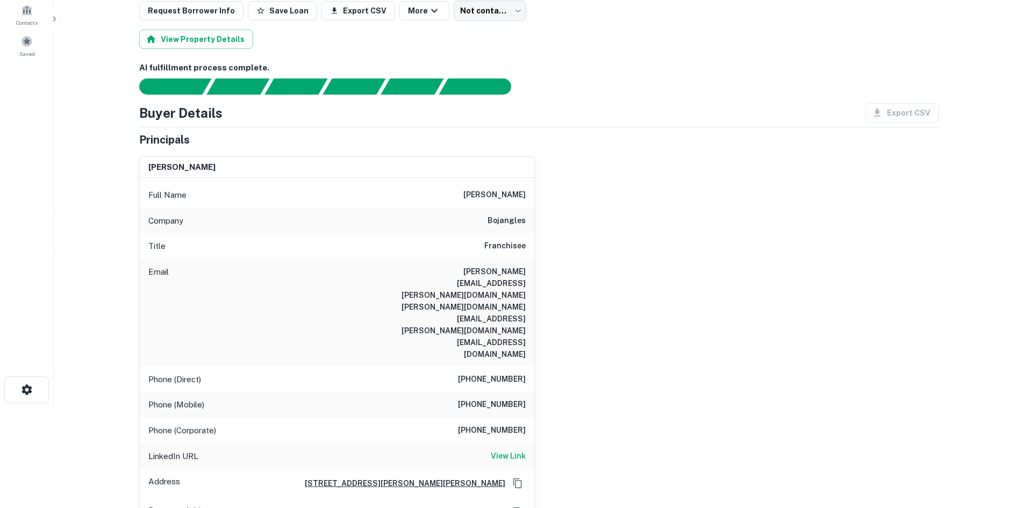
scroll to position [108, 0]
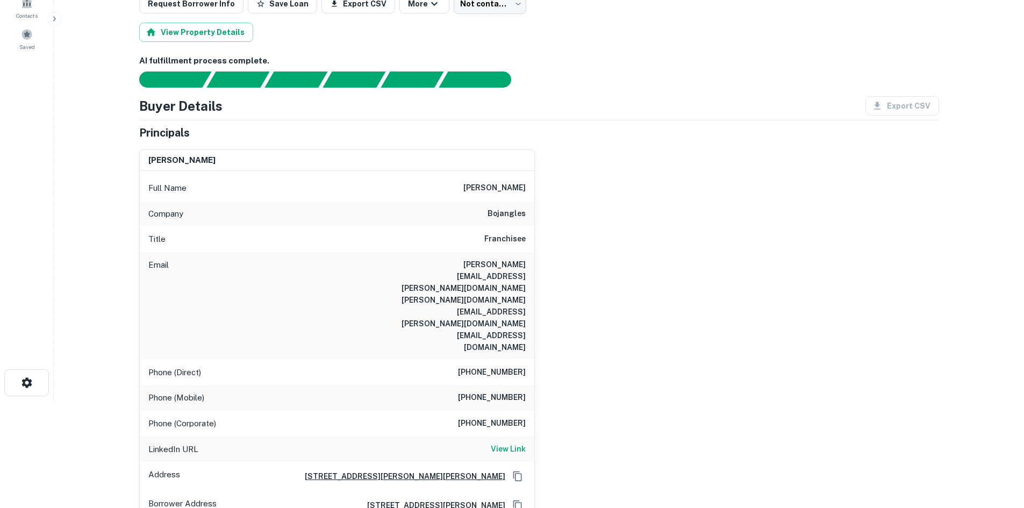
click at [507, 366] on h6 "(757) 331-2142" at bounding box center [492, 372] width 68 height 13
click at [496, 366] on h6 "(757) 331-2142" at bounding box center [492, 372] width 68 height 13
click at [497, 366] on h6 "(757) 331-2142" at bounding box center [492, 372] width 68 height 13
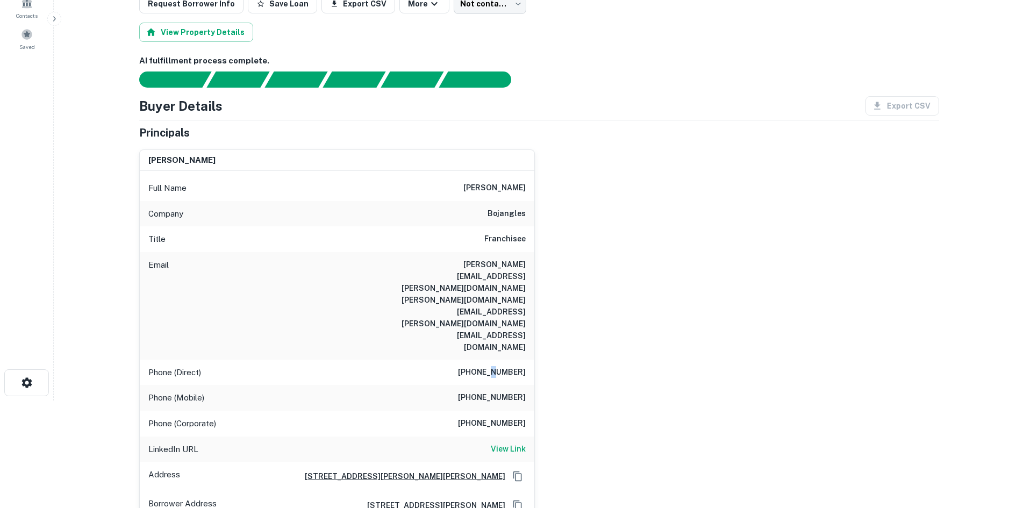
click at [497, 366] on h6 "(757) 331-2142" at bounding box center [492, 372] width 68 height 13
click at [496, 366] on h6 "(757) 331-2142" at bounding box center [492, 372] width 68 height 13
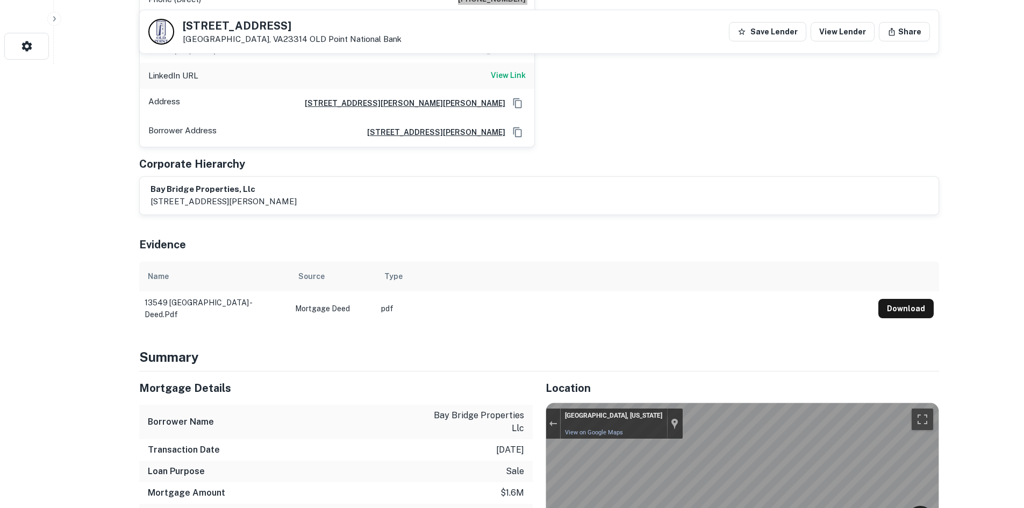
scroll to position [376, 0]
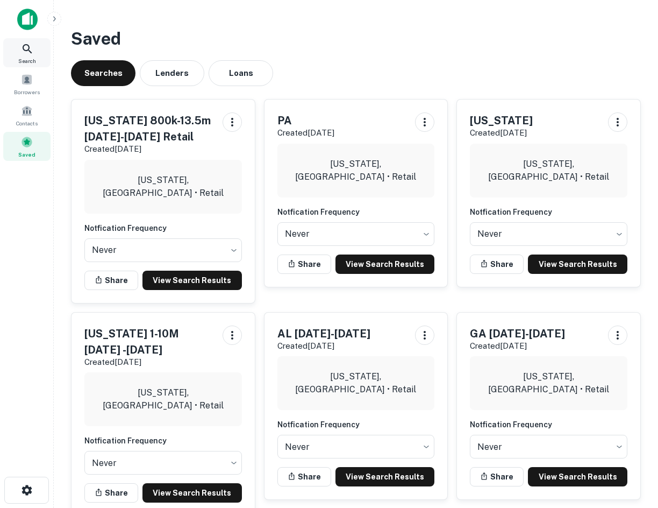
click at [39, 57] on div "Search" at bounding box center [26, 52] width 47 height 29
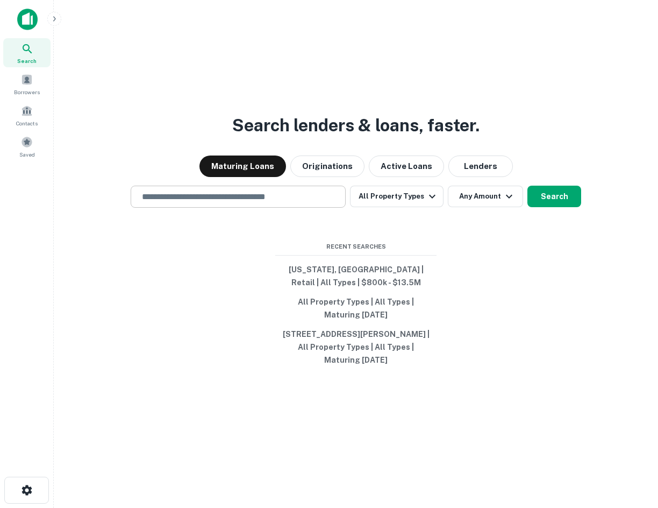
click at [289, 203] on div "​" at bounding box center [238, 197] width 215 height 22
paste input "**********"
type input "**********"
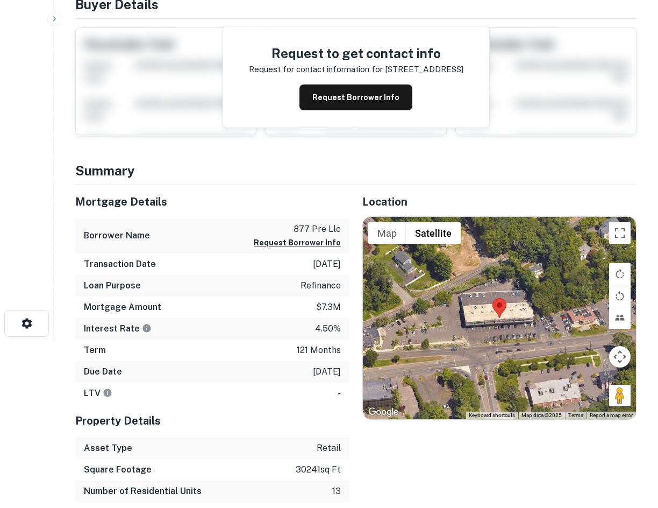
scroll to position [323, 0]
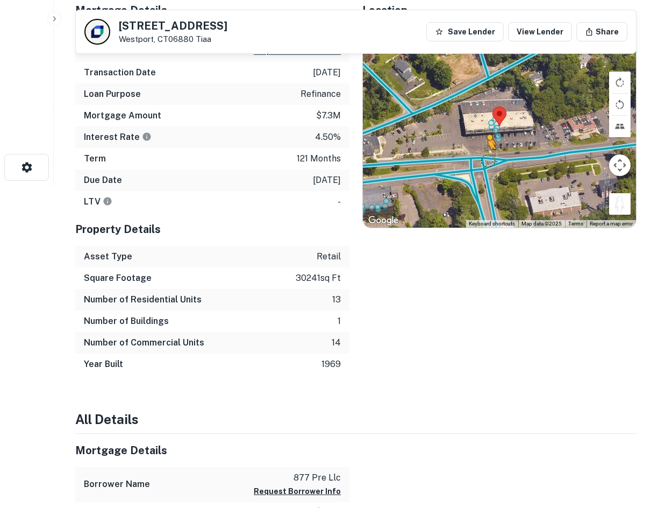
drag, startPoint x: 626, startPoint y: 202, endPoint x: 481, endPoint y: 159, distance: 151.6
click at [482, 159] on div "To activate drag with keyboard, press Alt + Enter. Once in keyboard drag state,…" at bounding box center [499, 126] width 273 height 202
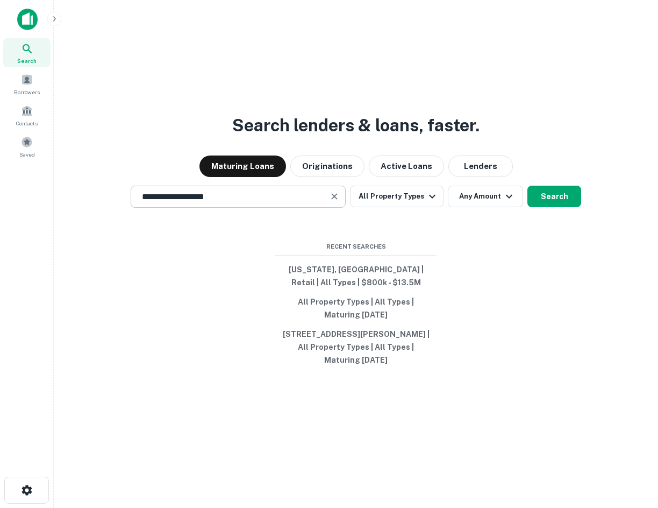
click at [179, 194] on input "**********" at bounding box center [230, 196] width 189 height 12
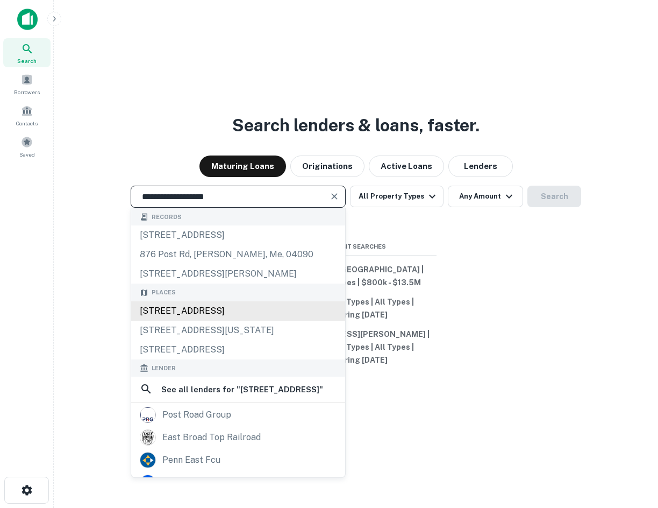
type input "**********"
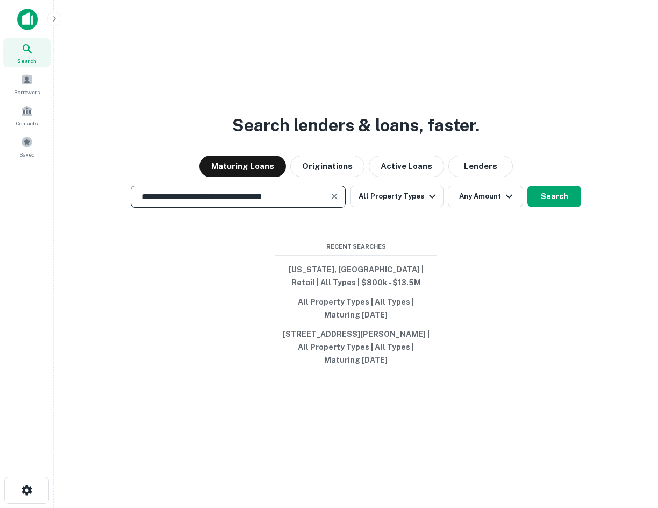
click at [581, 194] on div "**********" at bounding box center [355, 197] width 587 height 22
click at [548, 203] on button "Search" at bounding box center [555, 197] width 54 height 22
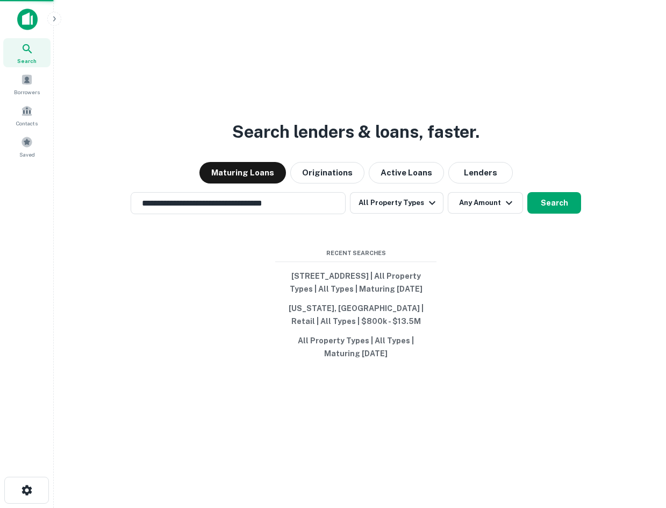
click at [303, 262] on div "87 Post Rd E, Westport, CT 06880, USA" at bounding box center [333, 271] width 295 height 19
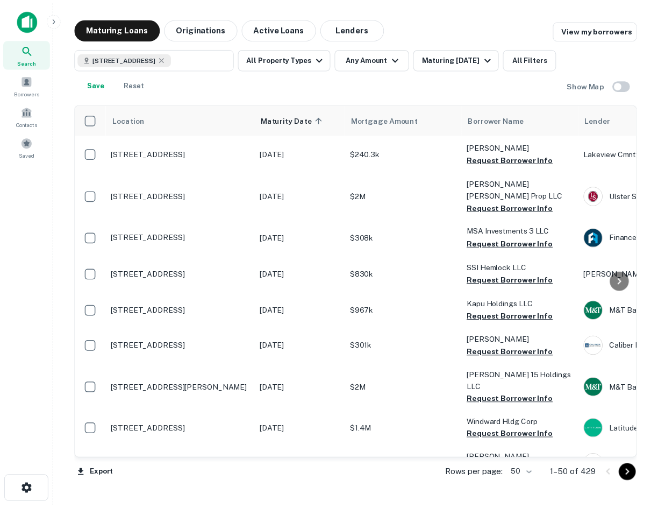
scroll to position [144, 0]
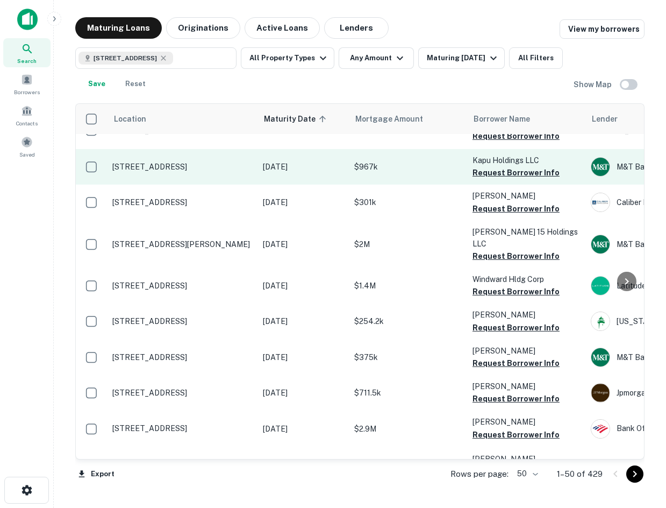
click at [160, 149] on td "1599 Post Rd E Westport, CT06880" at bounding box center [182, 166] width 151 height 35
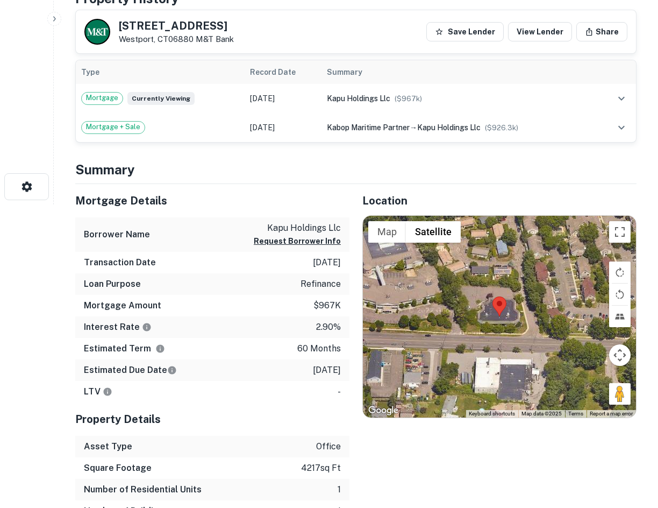
scroll to position [323, 0]
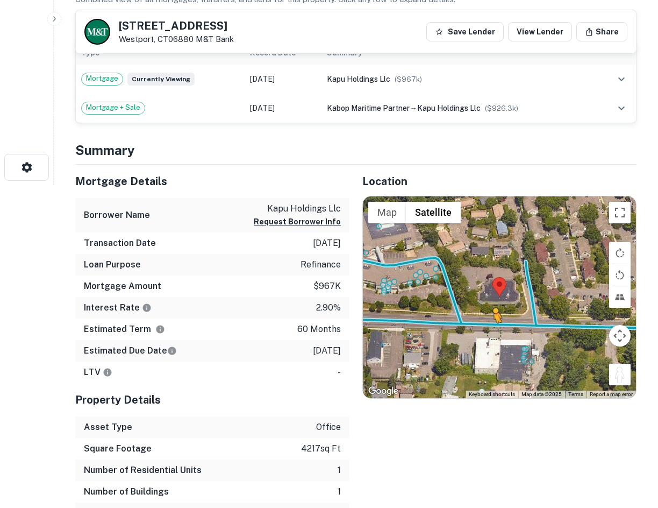
drag, startPoint x: 612, startPoint y: 374, endPoint x: 491, endPoint y: 333, distance: 127.5
click at [491, 333] on div "To activate drag with keyboard, press Alt + Enter. Once in keyboard drag state,…" at bounding box center [499, 297] width 273 height 202
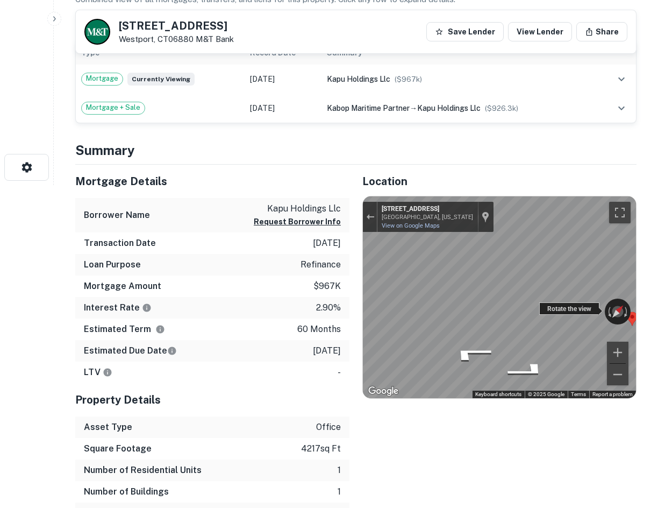
click at [595, 303] on div "← Move left → Move right ↑ Move up ↓ Move down + Zoom in - Zoom out 1610 Post R…" at bounding box center [499, 297] width 273 height 202
click at [569, 306] on div "← Move left → Move right ↑ Move up ↓ Move down + Zoom in - Zoom out 1610 Post R…" at bounding box center [499, 297] width 273 height 202
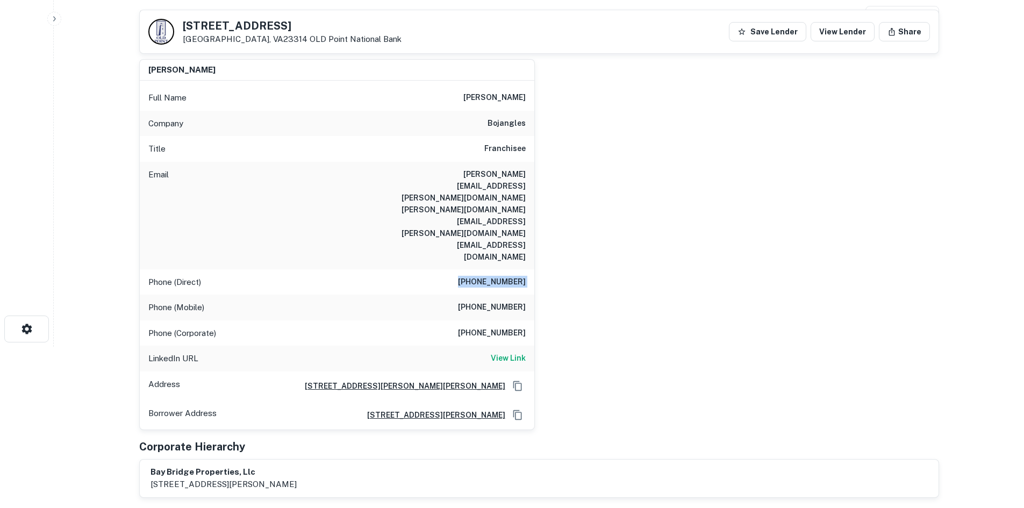
click at [511, 301] on h6 "[PHONE_NUMBER]" at bounding box center [492, 307] width 68 height 13
click at [511, 301] on h6 "(804) 833-6470" at bounding box center [492, 307] width 68 height 13
copy h6 "(804) 833-6470"
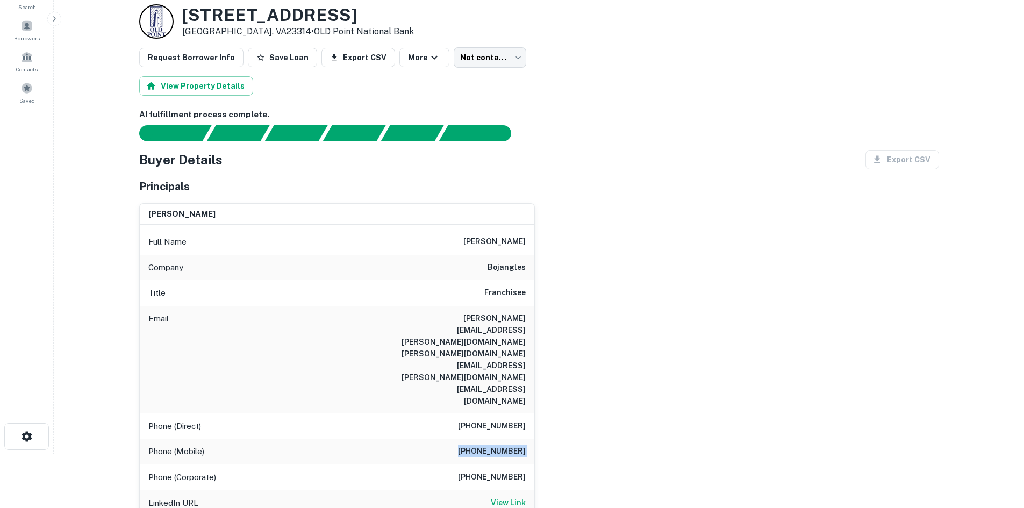
click at [516, 471] on h6 "(757) 331-0147" at bounding box center [492, 477] width 68 height 13
click at [483, 471] on h6 "(757) 331-0147" at bounding box center [492, 477] width 68 height 13
copy h6 "(757) 331-0147"
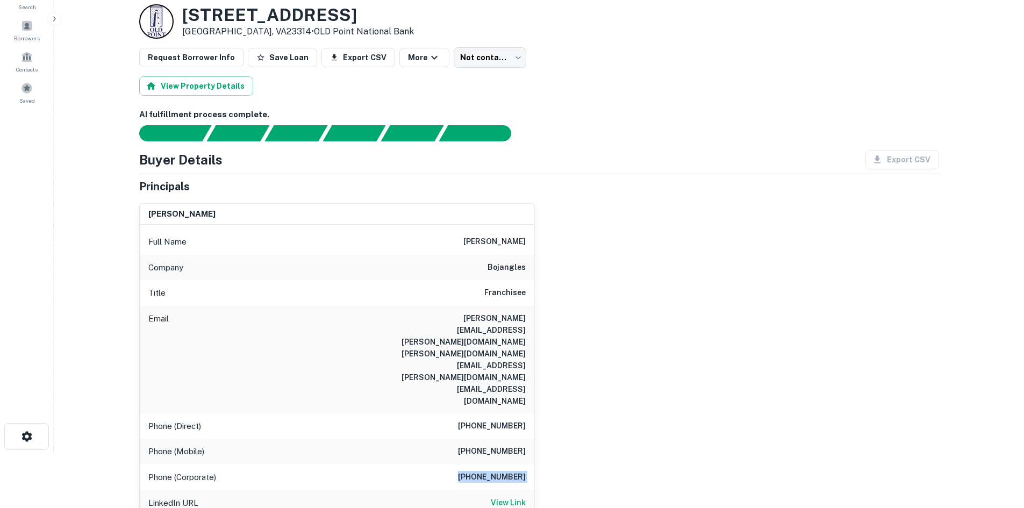
click at [510, 420] on h6 "(757) 331-2142" at bounding box center [492, 426] width 68 height 13
click at [517, 497] on h6 "View Link" at bounding box center [508, 503] width 35 height 12
drag, startPoint x: 808, startPoint y: 236, endPoint x: 485, endPoint y: 425, distance: 375.0
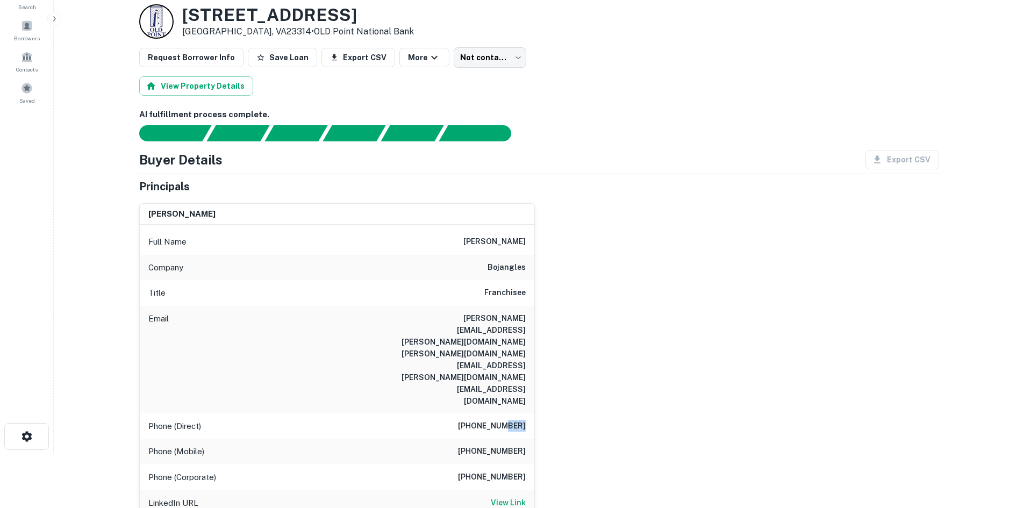
click at [808, 236] on div "john bridgforth Full Name john bridgforth Company bojangles Title Franchisee Em…" at bounding box center [535, 385] width 809 height 380
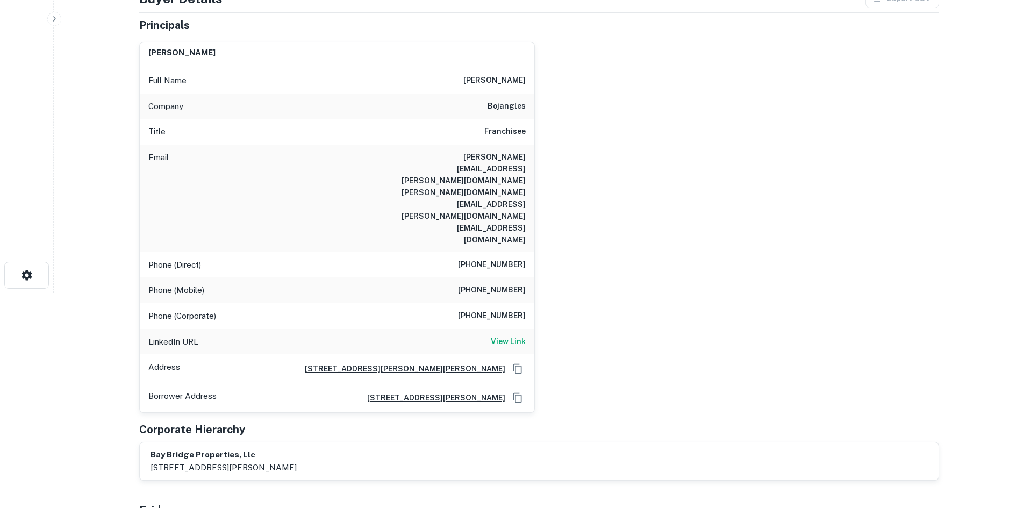
scroll to position [0, 0]
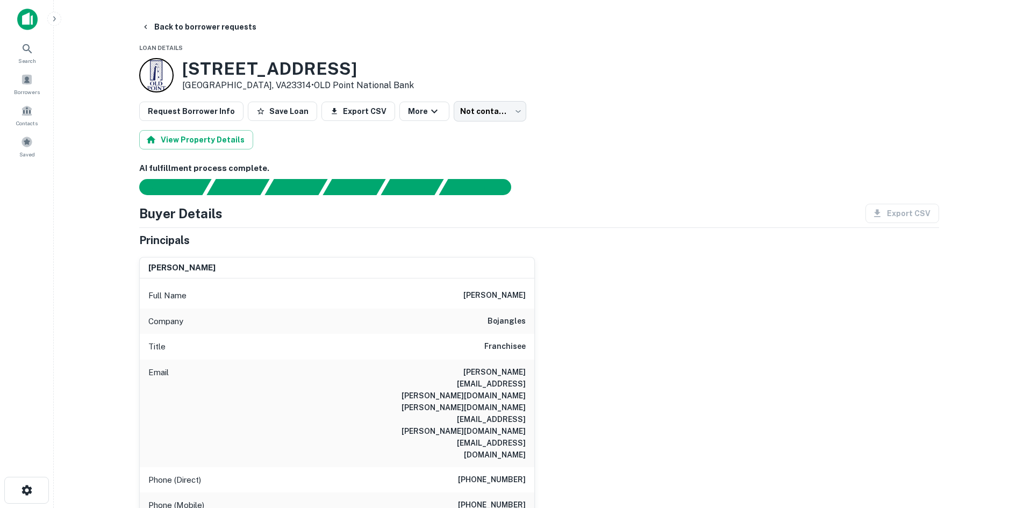
click at [594, 260] on div "john bridgforth Full Name john bridgforth Company bojangles Title Franchisee Em…" at bounding box center [535, 438] width 809 height 380
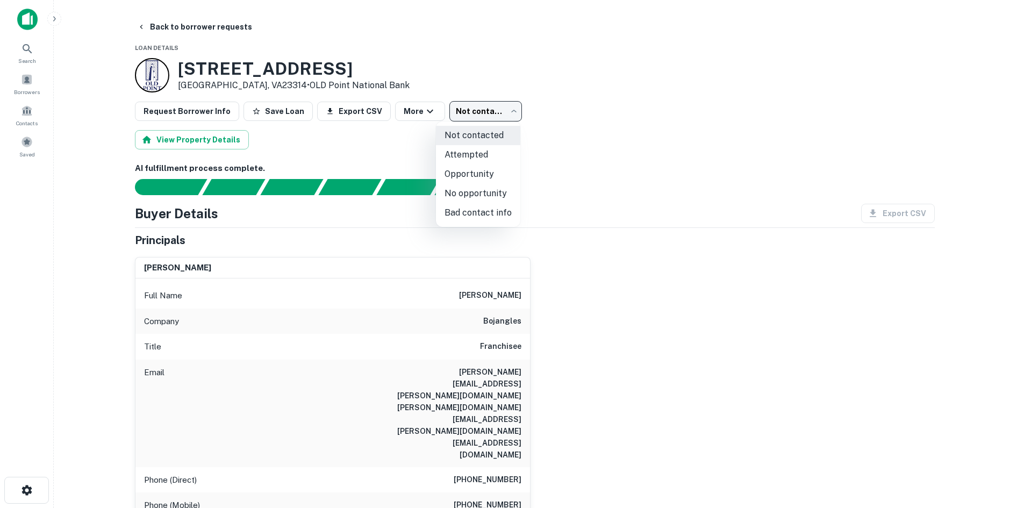
click at [473, 112] on body "Search Borrowers Contacts Saved Back to borrower requests Loan Details 13549 Ca…" at bounding box center [512, 254] width 1024 height 508
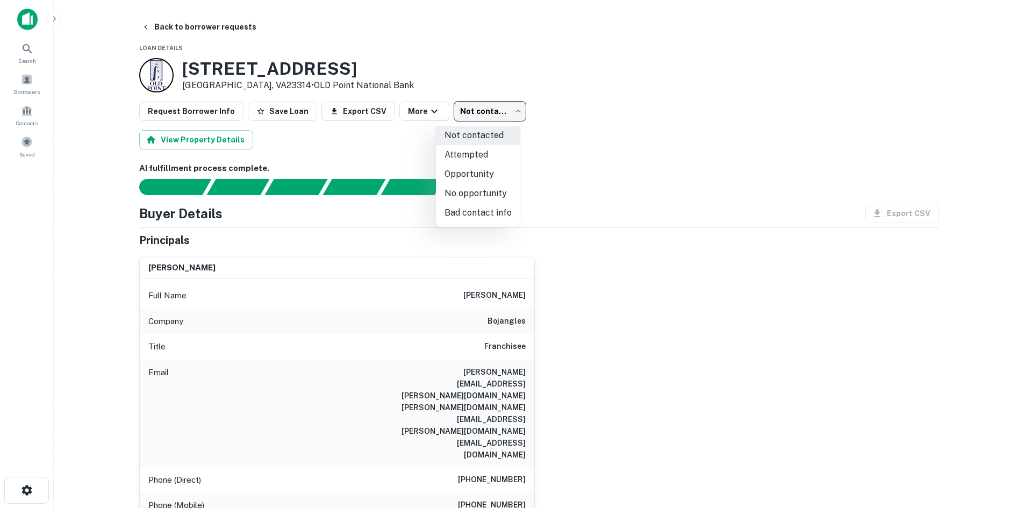
click at [491, 208] on li "Bad contact info" at bounding box center [478, 212] width 84 height 19
type input "**********"
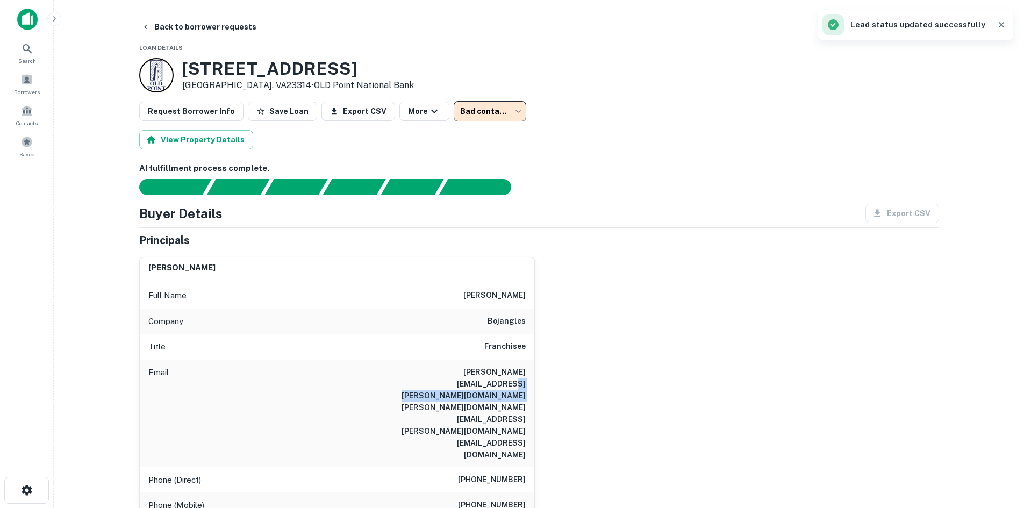
drag, startPoint x: 415, startPoint y: 382, endPoint x: 588, endPoint y: 386, distance: 172.6
click at [588, 386] on div "john bridgforth Full Name john bridgforth Company bojangles Title Franchisee Em…" at bounding box center [535, 438] width 809 height 380
copy h6 "john.bridgforth@bojangles.com"
click at [585, 231] on div "Buyer Details Export CSV Principals john bridgforth Full Name john bridgforth C…" at bounding box center [539, 450] width 800 height 493
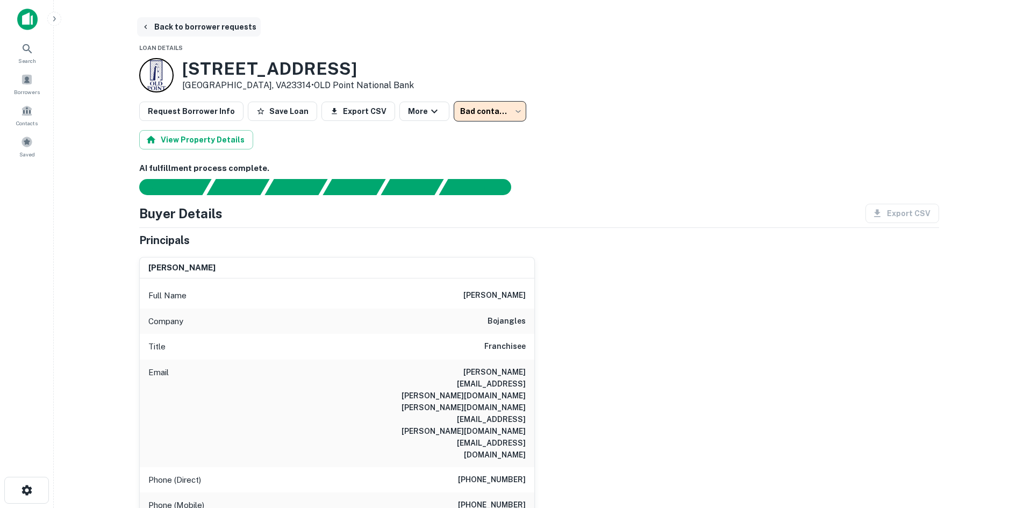
click at [226, 35] on button "Back to borrower requests" at bounding box center [199, 26] width 124 height 19
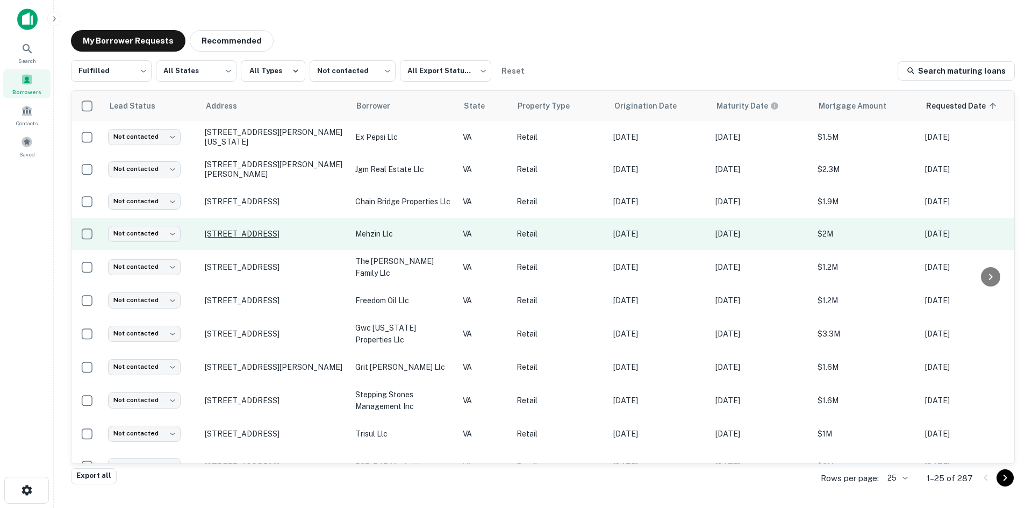
click at [292, 229] on p "6550 Arlington Blvd Falls Church, VA22042" at bounding box center [275, 234] width 140 height 10
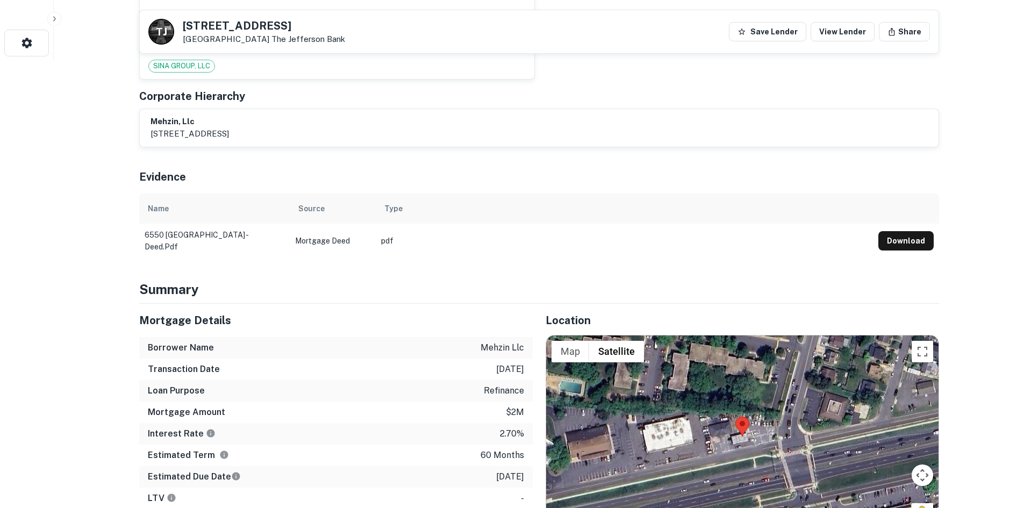
scroll to position [592, 0]
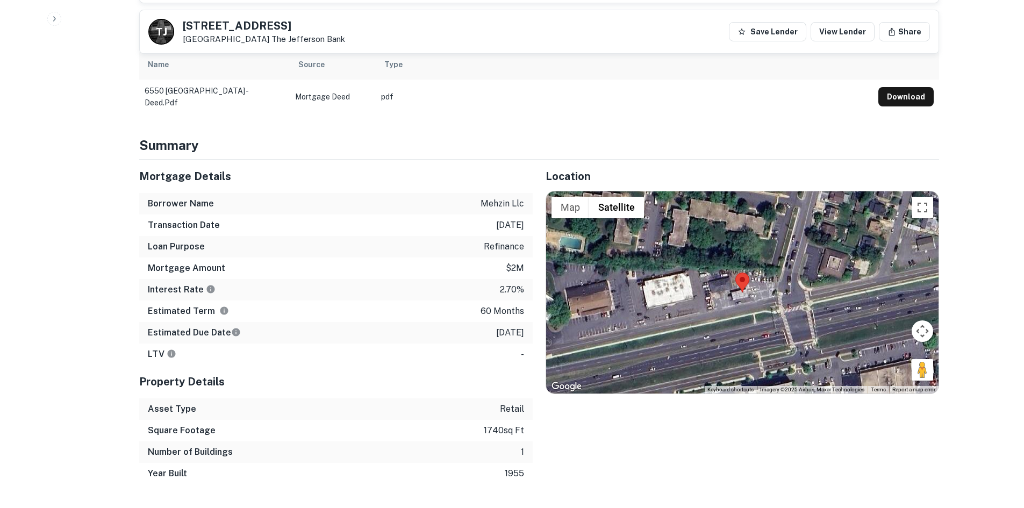
drag, startPoint x: 916, startPoint y: 371, endPoint x: 761, endPoint y: 320, distance: 163.6
click at [761, 320] on div "Map Terrain Satellite Labels Keyboard shortcuts Map Data Imagery ©2025 Airbus, …" at bounding box center [742, 292] width 393 height 202
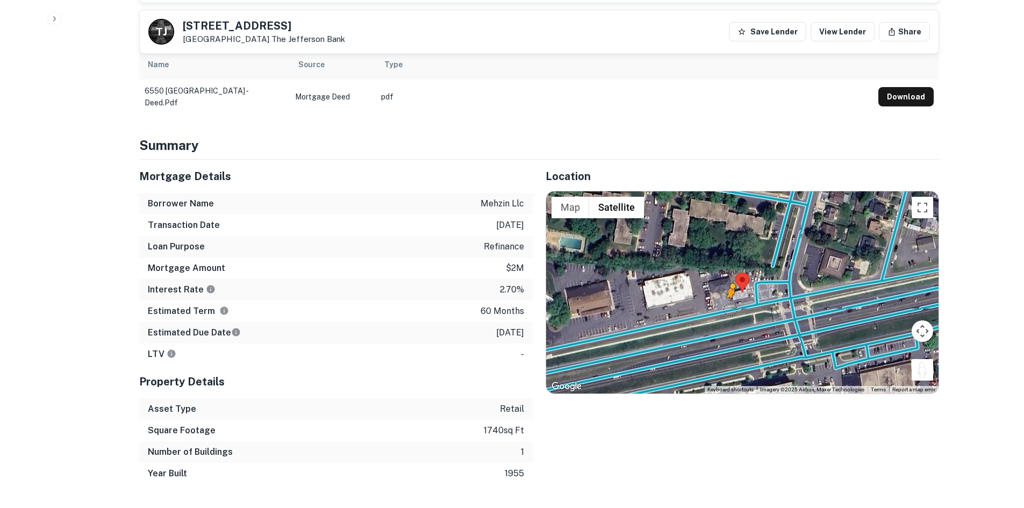
drag, startPoint x: 917, startPoint y: 375, endPoint x: 730, endPoint y: 308, distance: 199.5
click at [730, 308] on div "To activate drag with keyboard, press Alt + Enter. Once in keyboard drag state,…" at bounding box center [742, 292] width 393 height 202
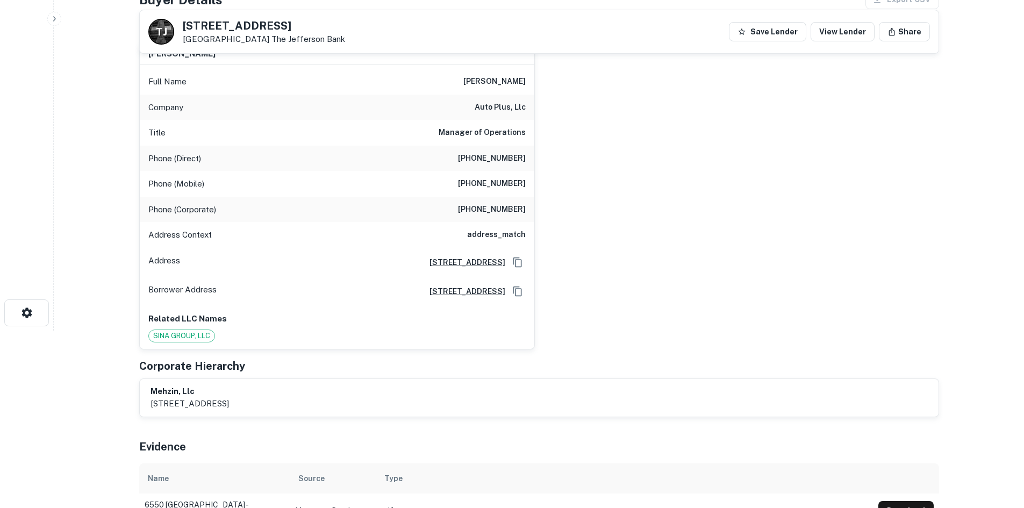
scroll to position [108, 0]
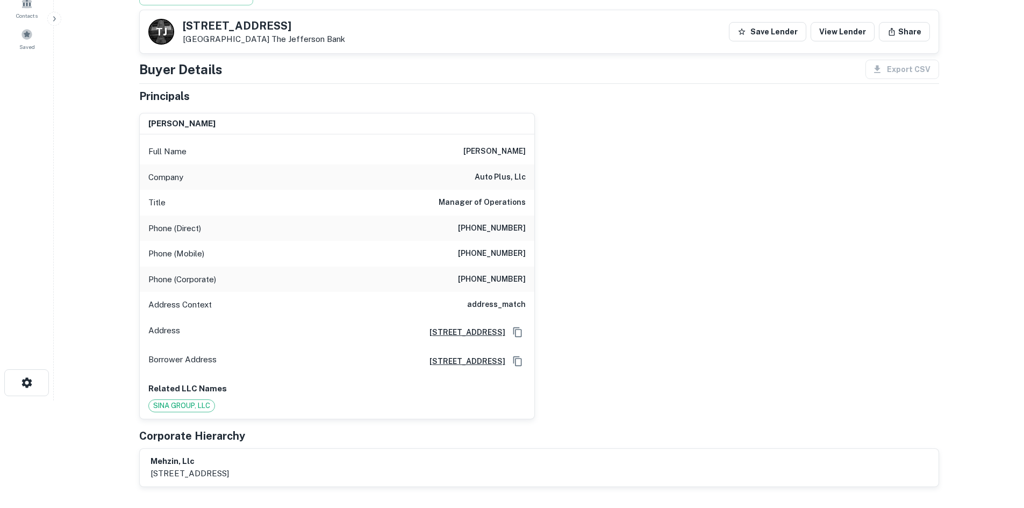
click at [505, 223] on h6 "(703) 538-6570" at bounding box center [492, 228] width 68 height 13
copy h6 "(703) 538-6570"
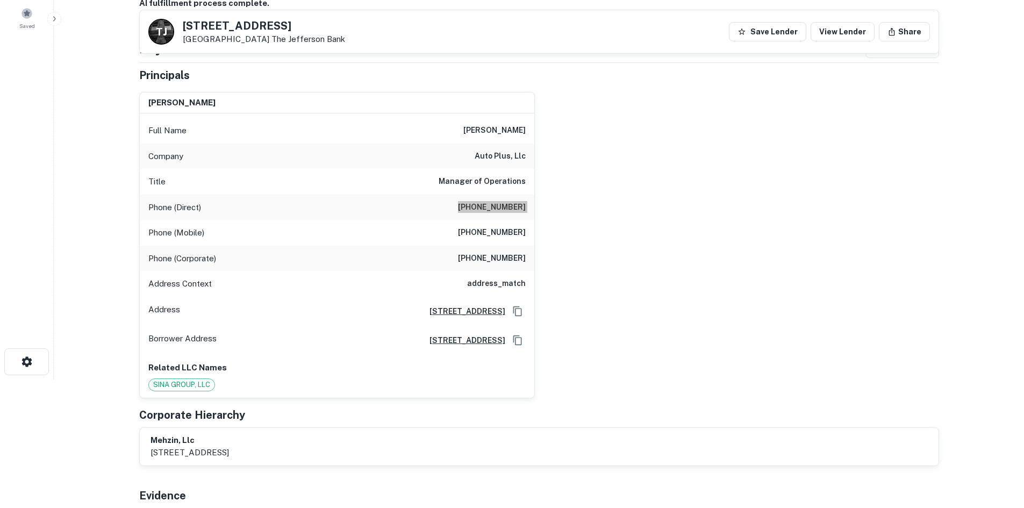
scroll to position [0, 0]
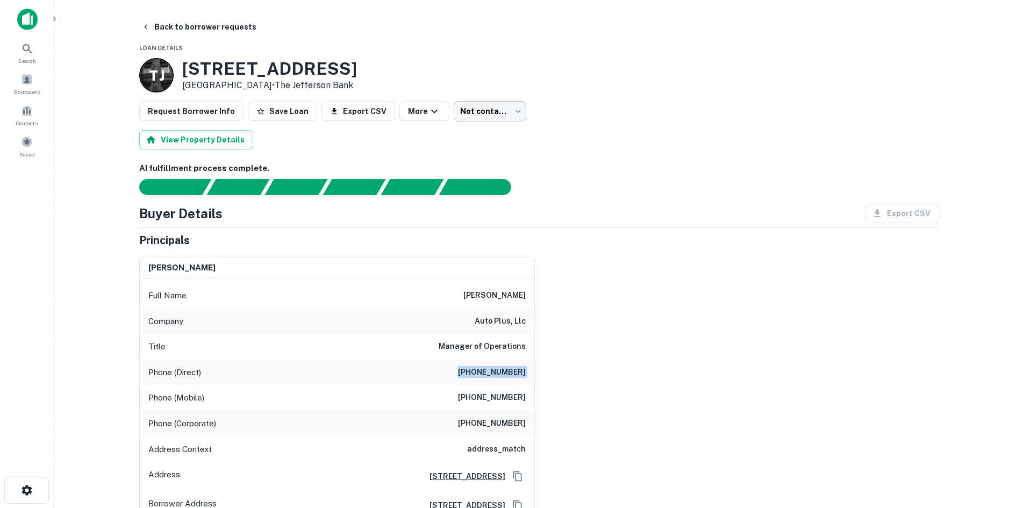
click at [477, 116] on body "Search Borrowers Contacts Saved Back to borrower requests Loan Details T J 6550…" at bounding box center [512, 254] width 1024 height 508
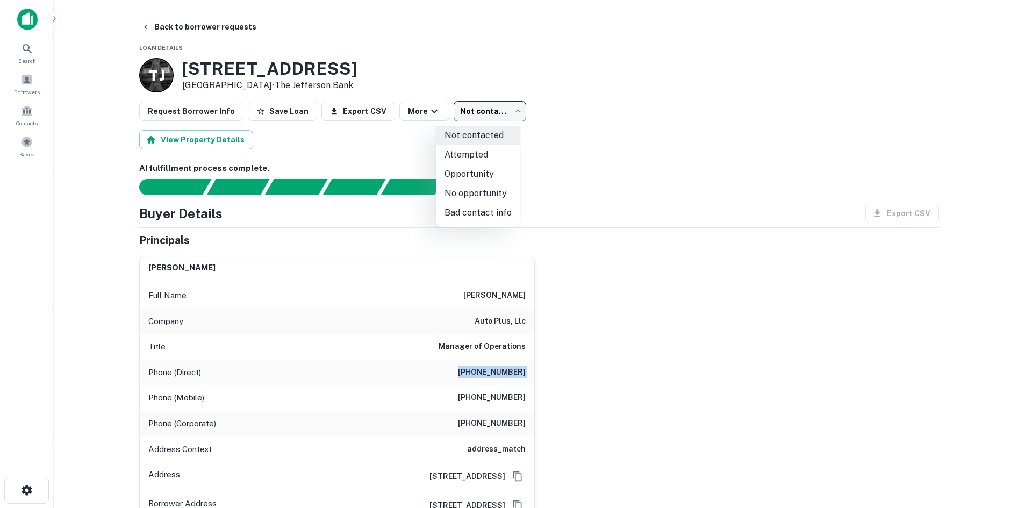
click at [485, 155] on li "Attempted" at bounding box center [478, 154] width 84 height 19
type input "*********"
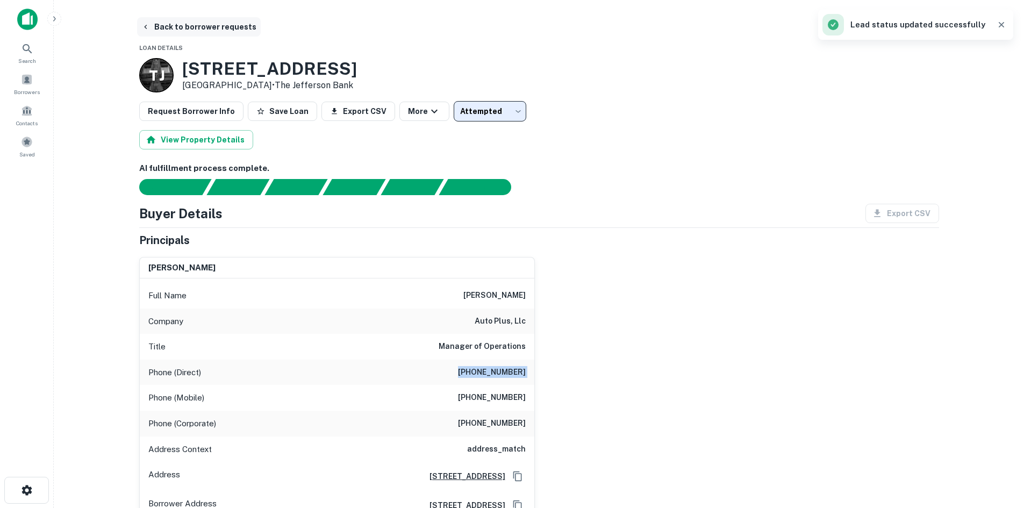
click at [158, 25] on button "Back to borrower requests" at bounding box center [199, 26] width 124 height 19
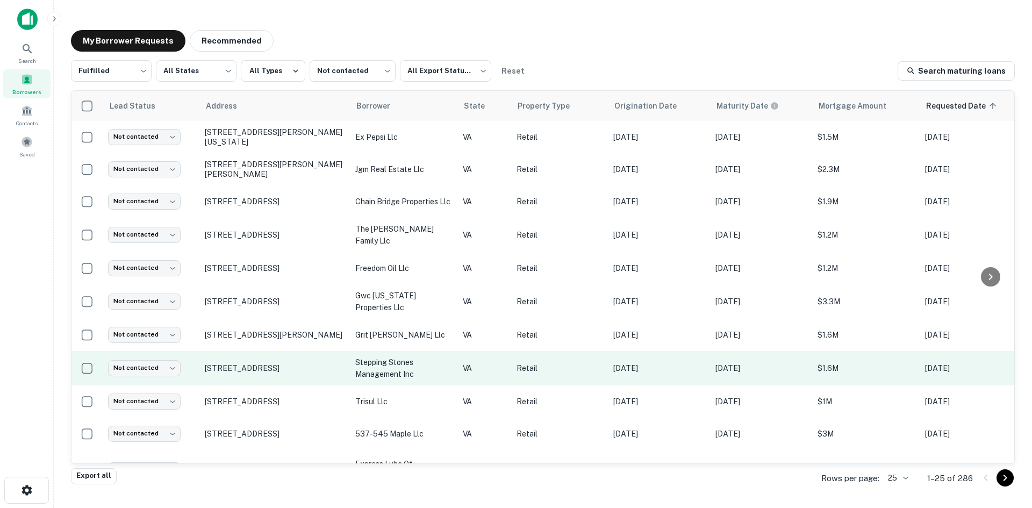
click at [538, 369] on p "Retail" at bounding box center [560, 368] width 86 height 12
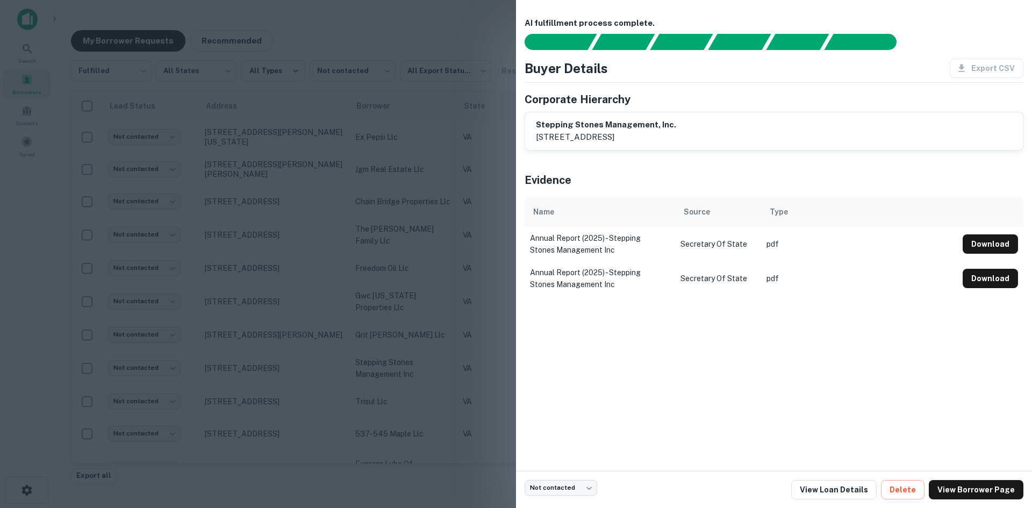
click at [355, 365] on div at bounding box center [516, 254] width 1032 height 508
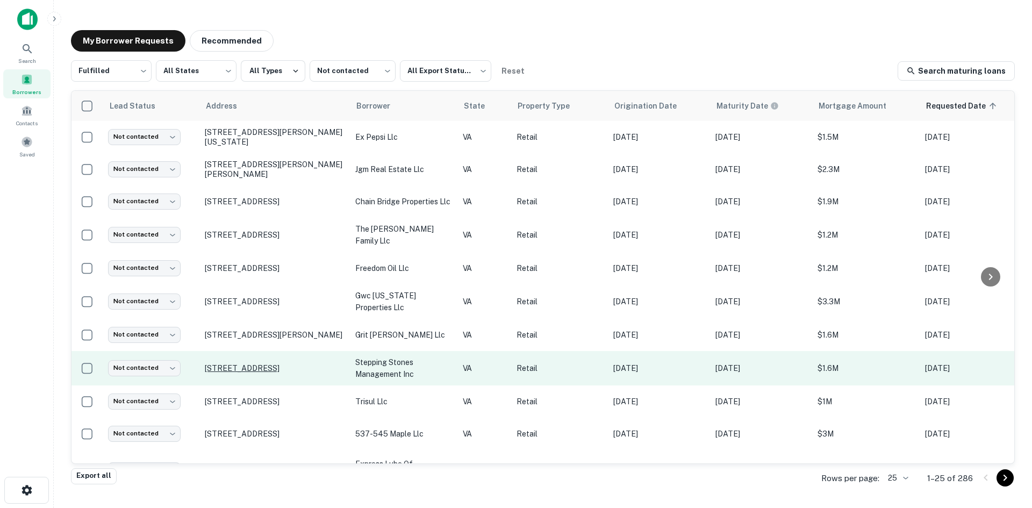
click at [314, 365] on p "441 Market St Gordonsville, VA22942" at bounding box center [275, 369] width 140 height 10
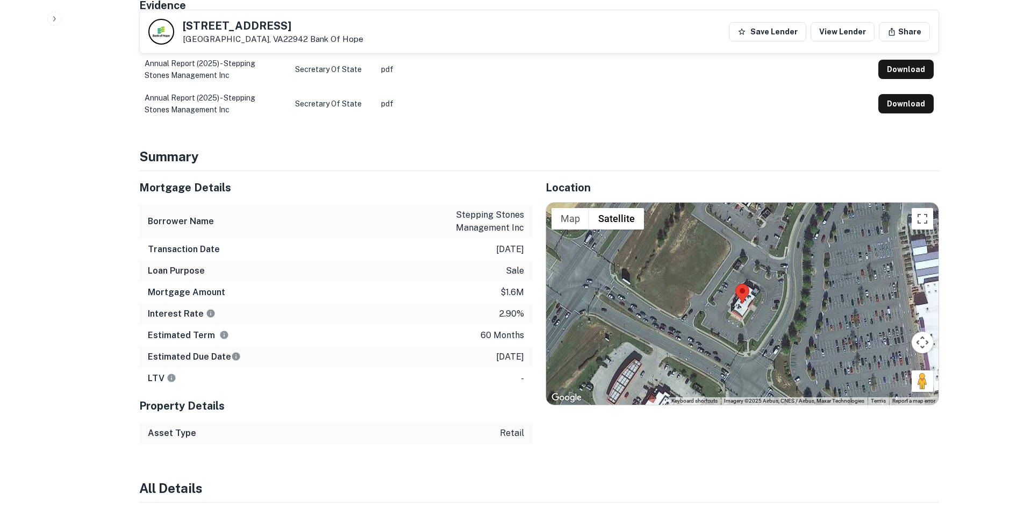
scroll to position [645, 0]
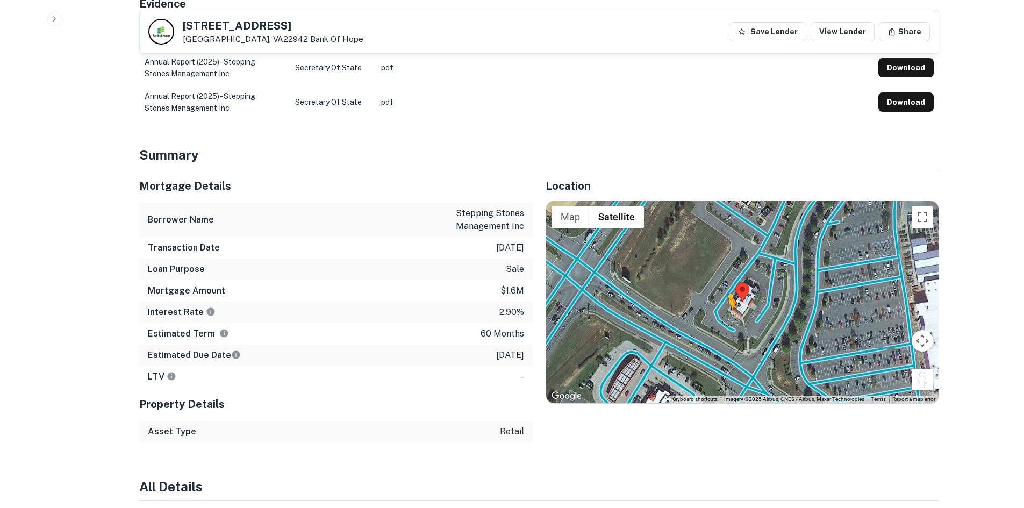
drag, startPoint x: 923, startPoint y: 380, endPoint x: 725, endPoint y: 319, distance: 206.5
click at [725, 319] on div "To activate drag with keyboard, press Alt + Enter. Once in keyboard drag state,…" at bounding box center [742, 302] width 393 height 202
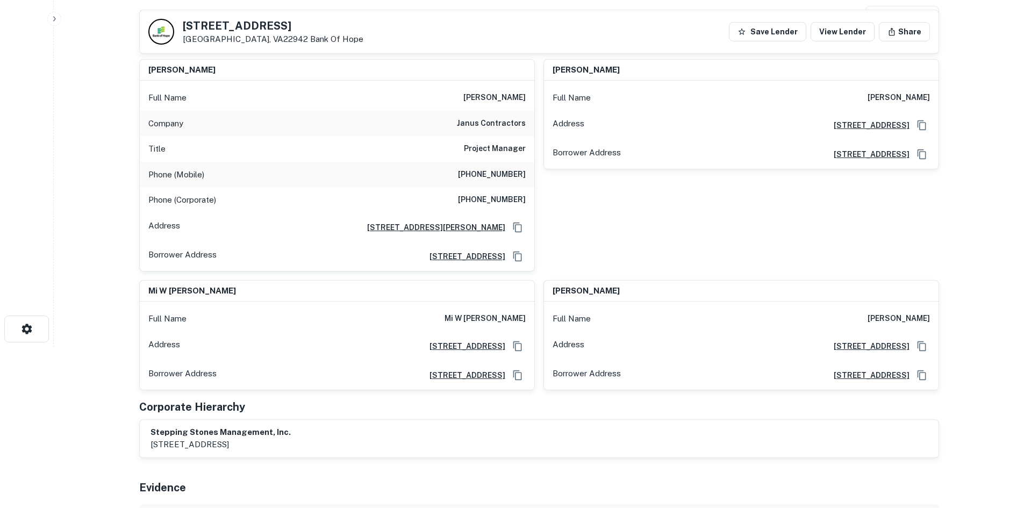
scroll to position [0, 0]
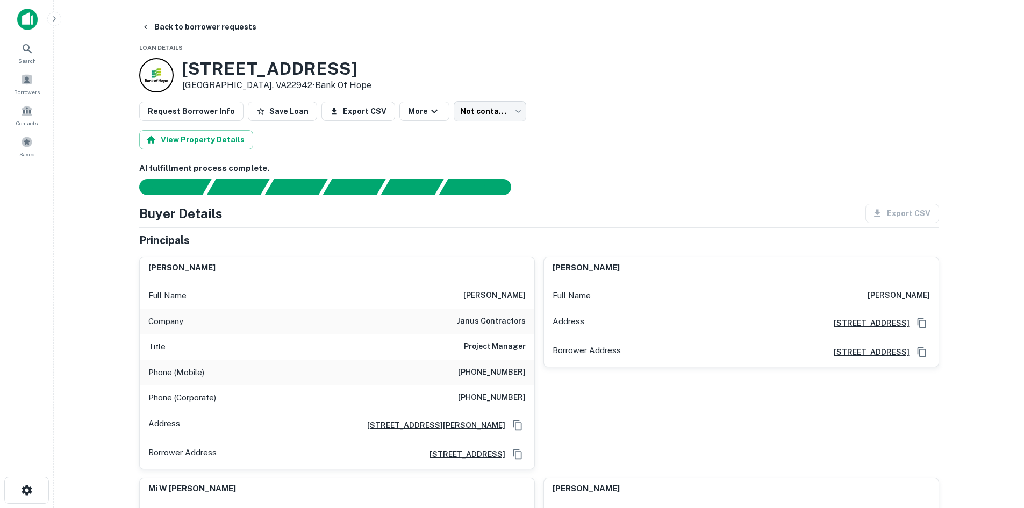
click at [506, 367] on h6 "(240) 521-9770" at bounding box center [492, 372] width 68 height 13
click at [511, 364] on div "Phone (Mobile) (240) 521-9770" at bounding box center [337, 373] width 395 height 26
click at [511, 365] on div "Phone (Mobile) (240) 521-9770" at bounding box center [337, 373] width 395 height 26
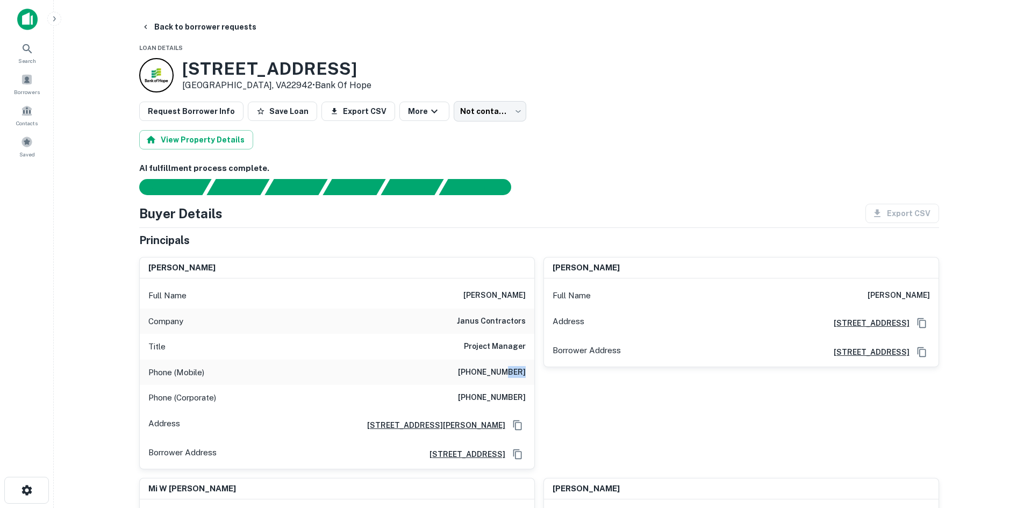
click at [511, 365] on div "Phone (Mobile) (240) 521-9770" at bounding box center [337, 373] width 395 height 26
drag, startPoint x: 510, startPoint y: 81, endPoint x: 474, endPoint y: 115, distance: 49.8
click at [505, 89] on div "441 Market St Gordonsville, VA22942 • Bank Of Hope" at bounding box center [539, 75] width 800 height 34
click at [480, 99] on body "Search Borrowers Contacts Saved Back to borrower requests Loan Details 441 Mark…" at bounding box center [512, 254] width 1024 height 508
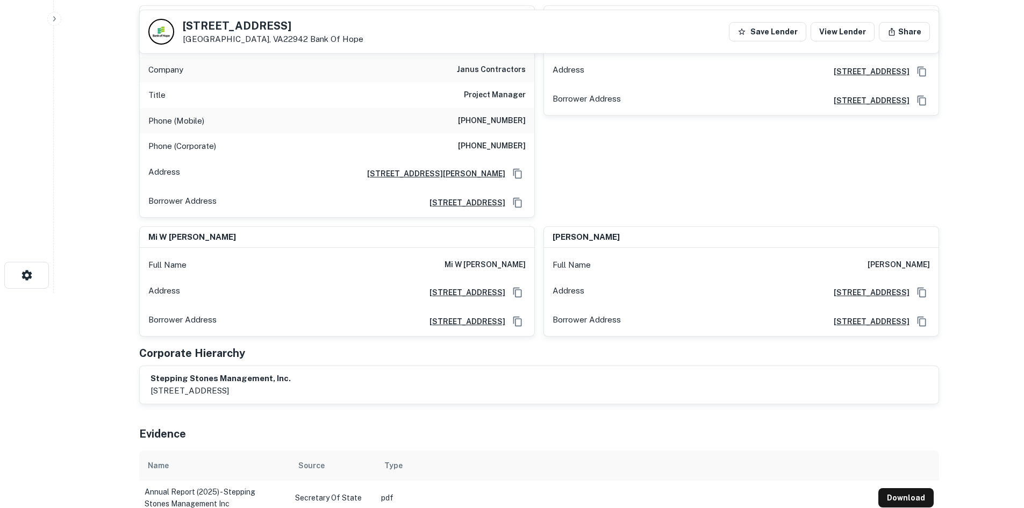
scroll to position [161, 0]
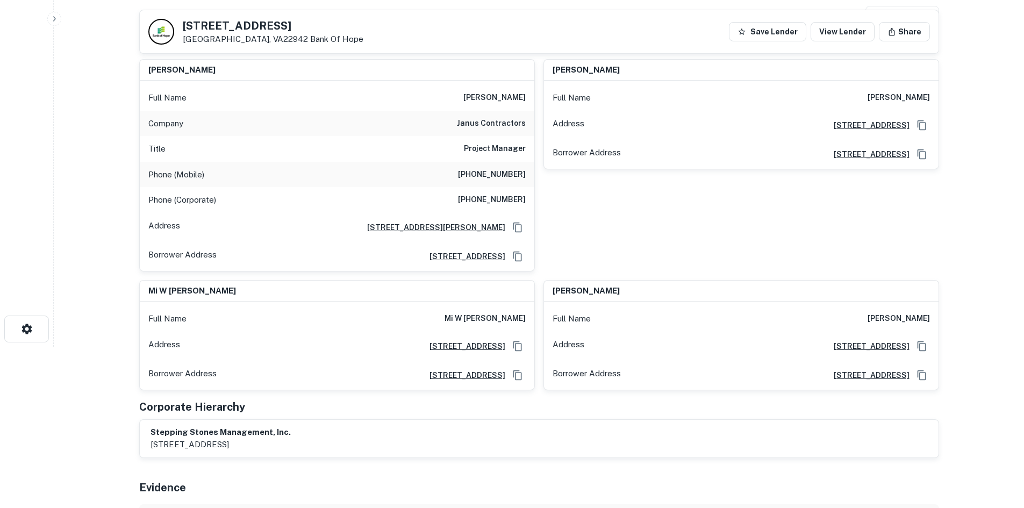
click at [494, 200] on h6 "(301) 850-4770" at bounding box center [492, 200] width 68 height 13
click at [498, 200] on h6 "(301) 850-4770" at bounding box center [492, 200] width 68 height 13
click at [596, 232] on div "sung k kim Full Name sung k kim Address 8405 Mountain Larkspur Dr, Lorton, VA22…" at bounding box center [737, 161] width 404 height 221
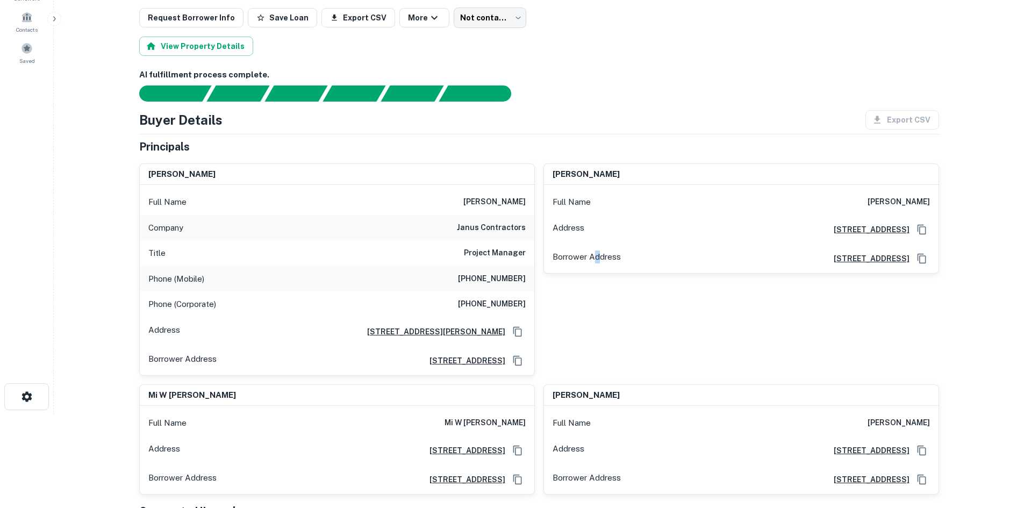
scroll to position [0, 0]
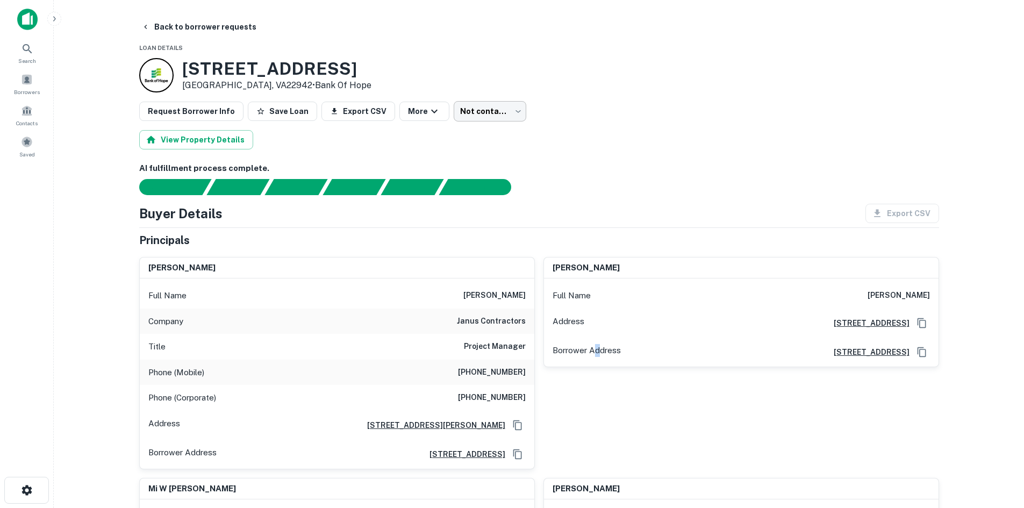
click at [461, 108] on body "Search Borrowers Contacts Saved Back to borrower requests Loan Details 441 Mark…" at bounding box center [512, 254] width 1024 height 508
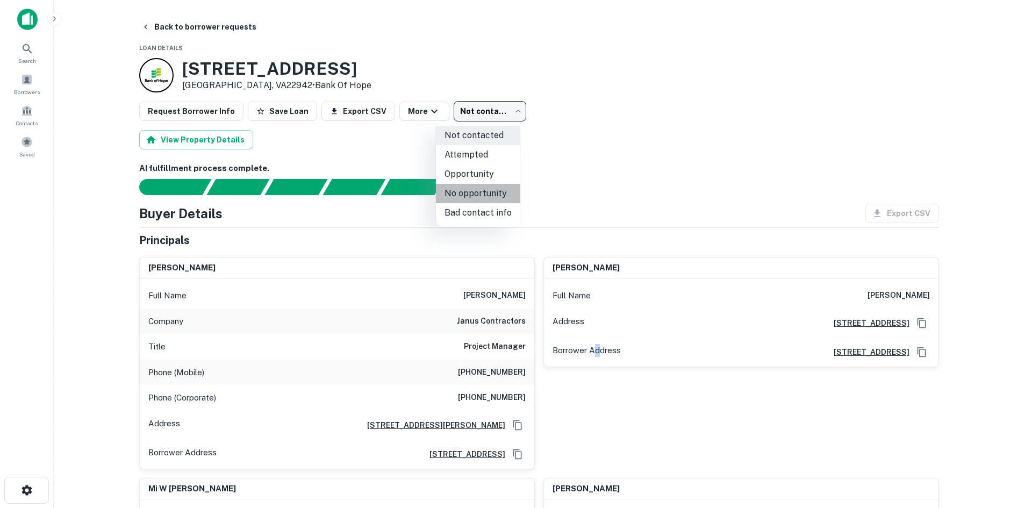
click at [496, 193] on li "No opportunity" at bounding box center [478, 193] width 84 height 19
type input "**********"
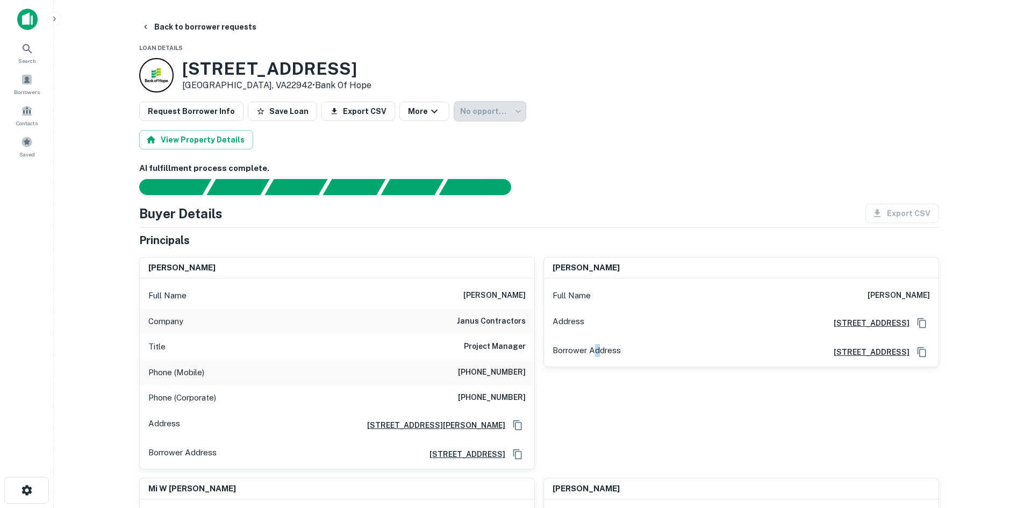
click at [479, 106] on div "No opportunity" at bounding box center [490, 111] width 73 height 20
click at [505, 114] on div "No opportunity" at bounding box center [490, 111] width 73 height 20
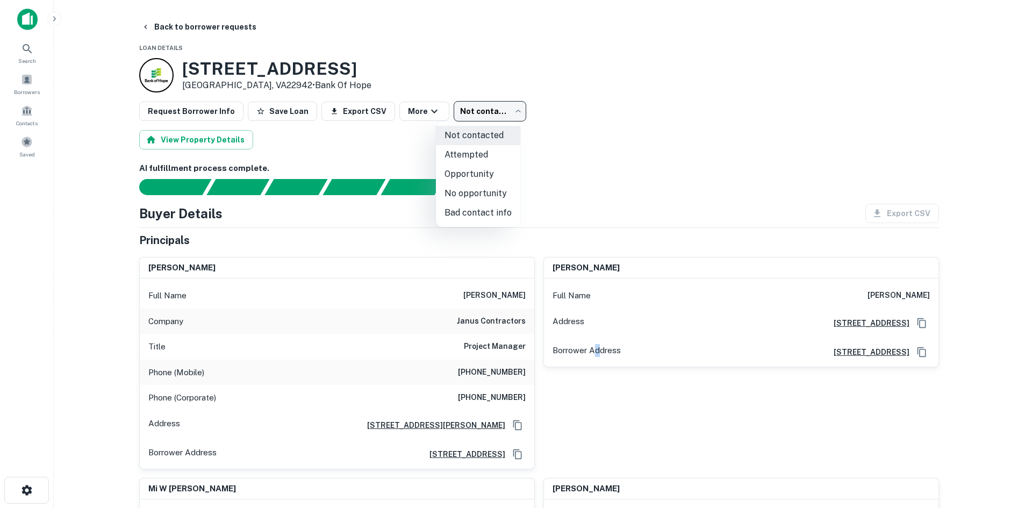
click at [492, 113] on body "Search Borrowers Contacts Saved Back to borrower requests Loan Details 441 Mark…" at bounding box center [516, 254] width 1032 height 508
click at [463, 206] on li "Bad contact info" at bounding box center [478, 212] width 84 height 19
type input "**********"
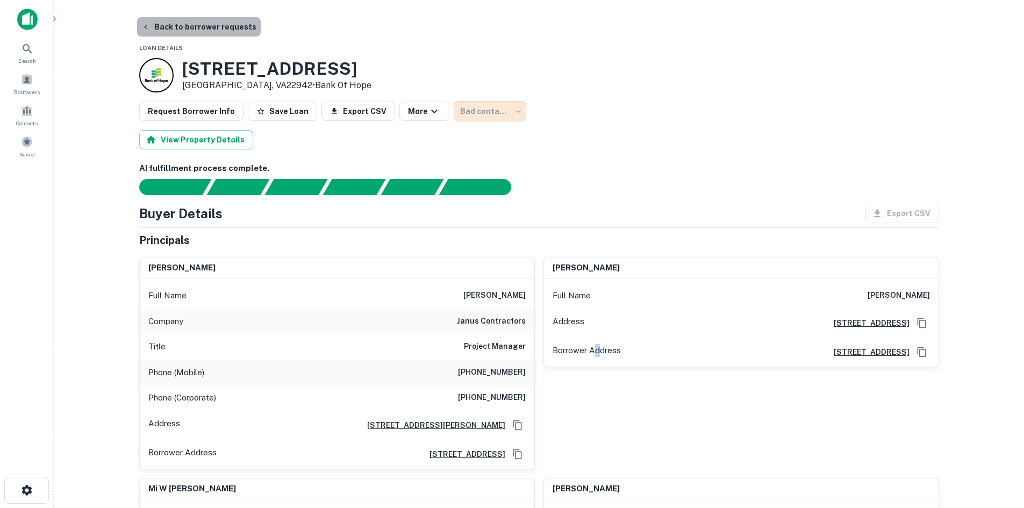
click at [226, 32] on button "Back to borrower requests" at bounding box center [199, 26] width 124 height 19
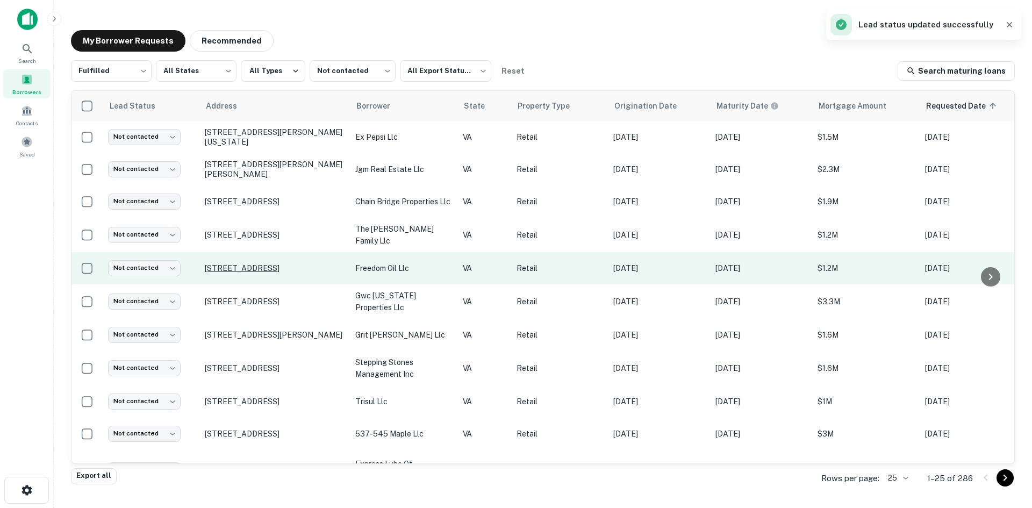
click at [269, 265] on p "14008 Midlothian Tpke Midlothian, VA23113" at bounding box center [275, 268] width 140 height 10
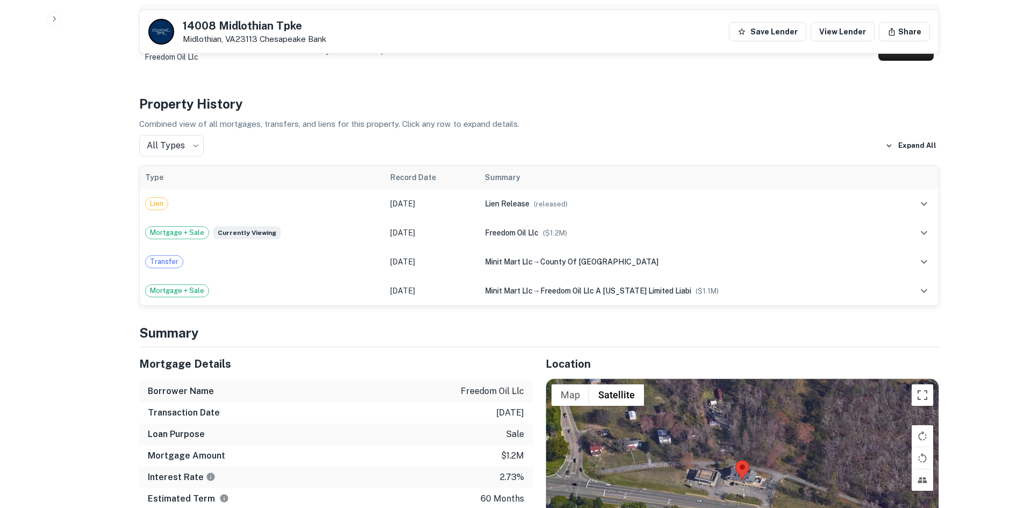
scroll to position [859, 0]
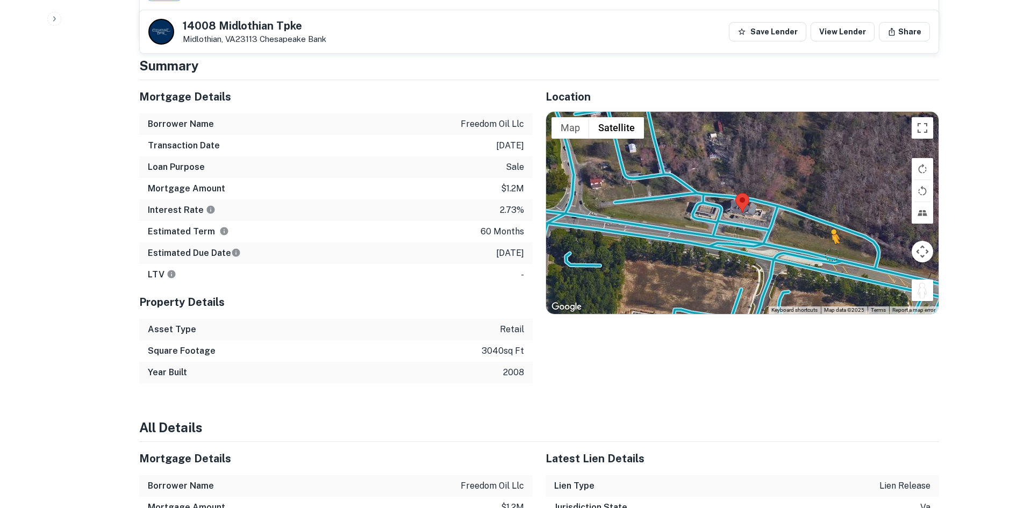
drag, startPoint x: 926, startPoint y: 271, endPoint x: 710, endPoint y: 203, distance: 226.2
click at [711, 203] on div "To activate drag with keyboard, press Alt + Enter. Once in keyboard drag state,…" at bounding box center [742, 213] width 393 height 202
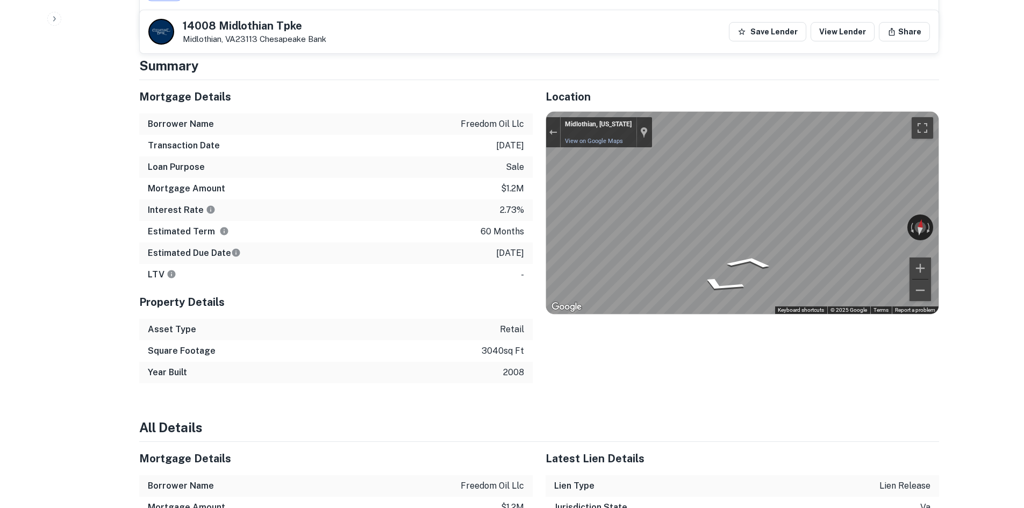
click at [499, 184] on div "Mortgage Details Borrower Name freedom oil llc Transaction Date 3/15/2021 Loan …" at bounding box center [532, 231] width 813 height 303
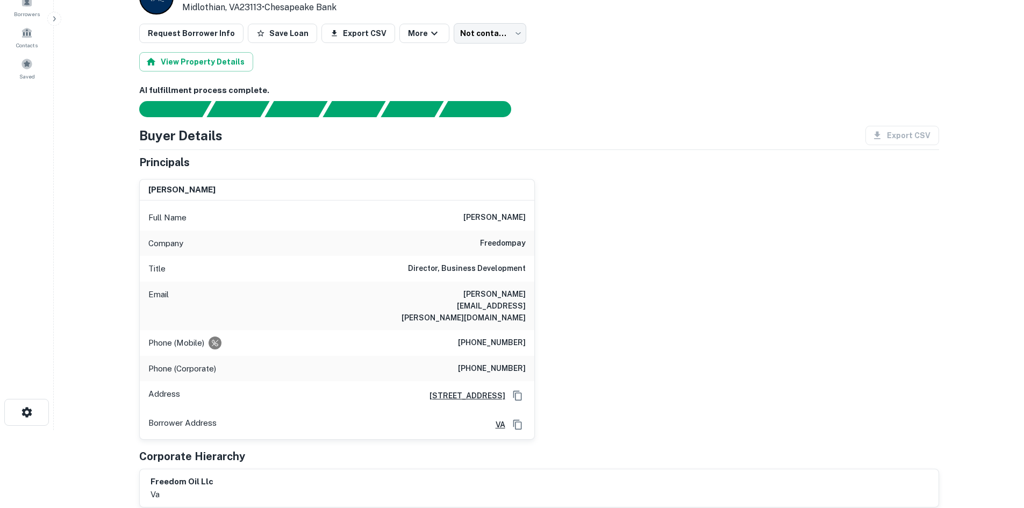
scroll to position [52, 0]
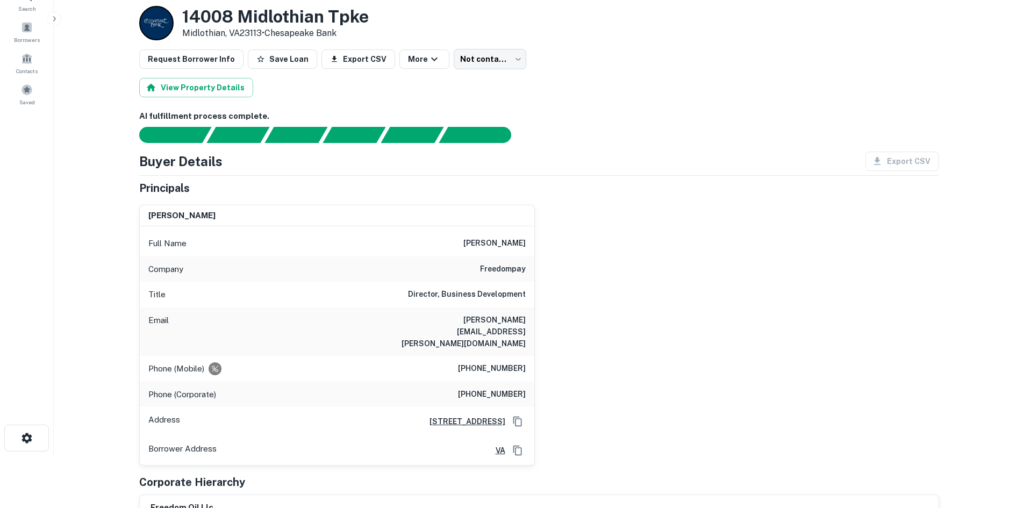
click at [509, 362] on h6 "(215) 432-4903" at bounding box center [492, 368] width 68 height 13
click at [515, 362] on h6 "(215) 432-4903" at bounding box center [492, 368] width 68 height 13
copy h6 "(215) 432-4903"
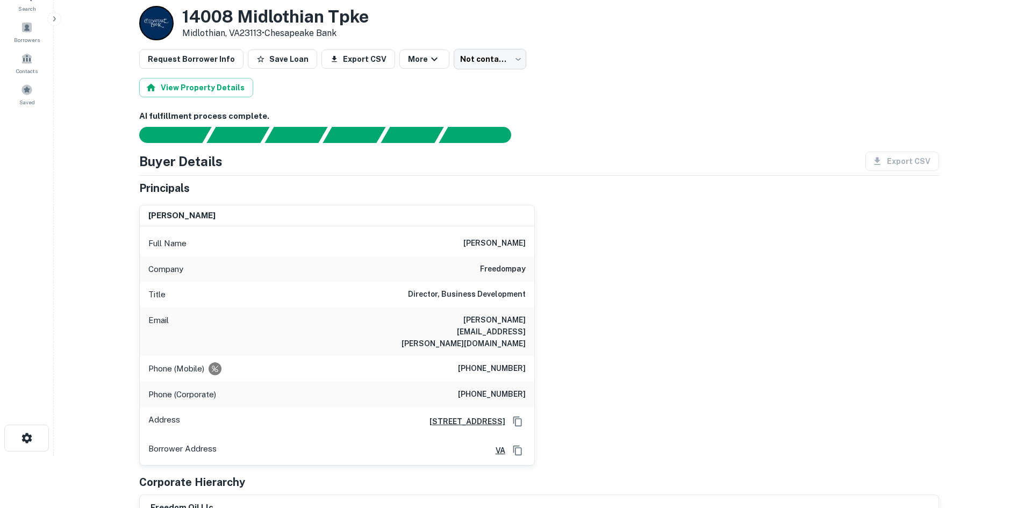
click at [648, 368] on div "bhavik shah Full Name bhavik shah Company freedompay Title Director, Business D…" at bounding box center [535, 331] width 809 height 270
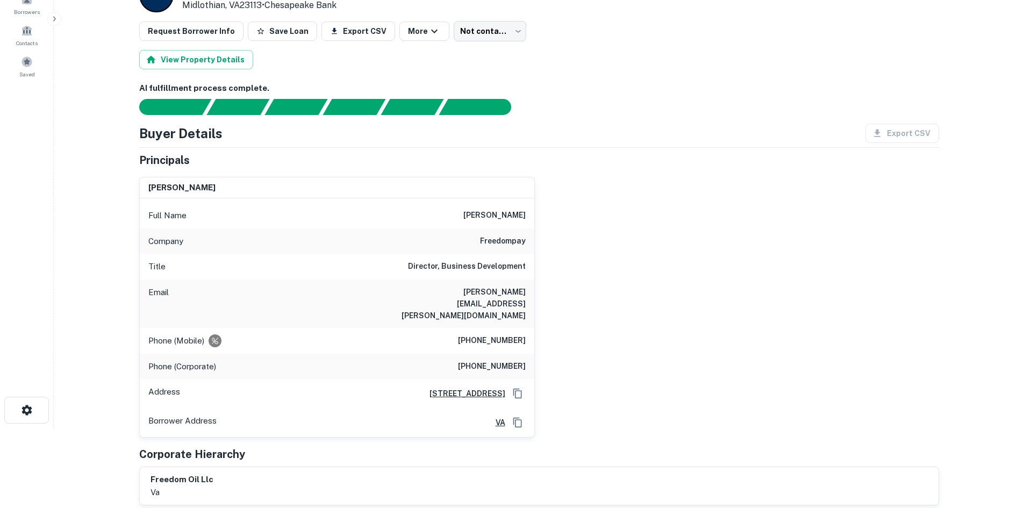
scroll to position [106, 0]
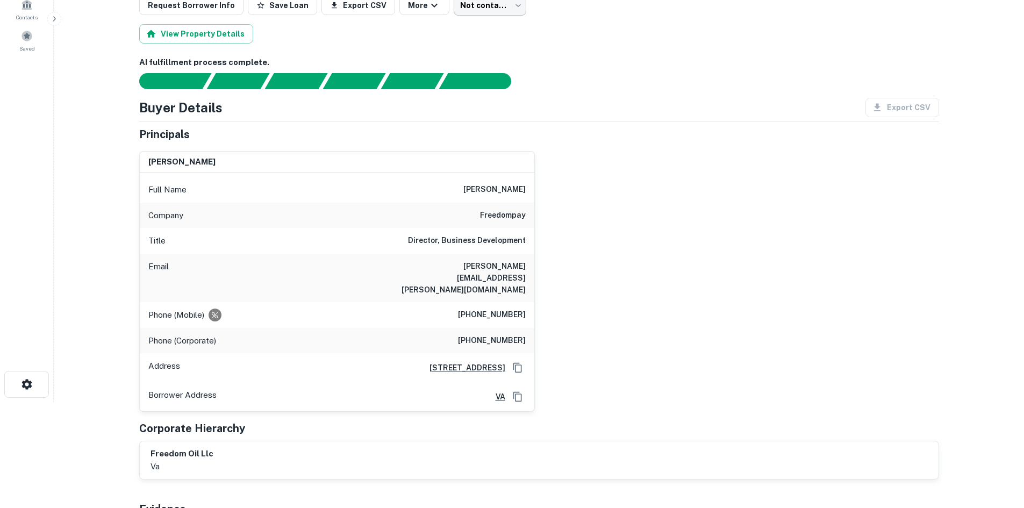
click at [474, 11] on body "Search Borrowers Contacts Saved Back to borrower requests Loan Details 14008 Mi…" at bounding box center [512, 148] width 1024 height 508
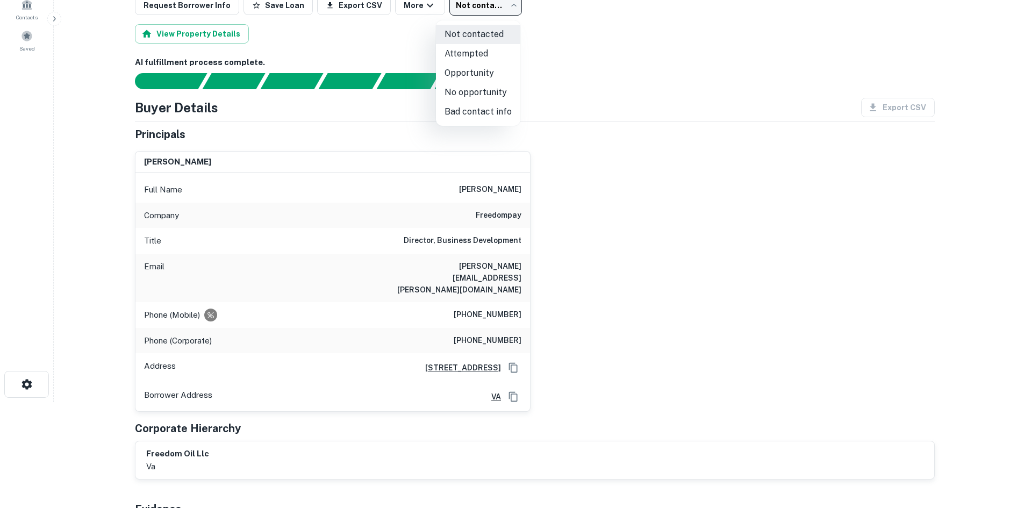
scroll to position [101, 0]
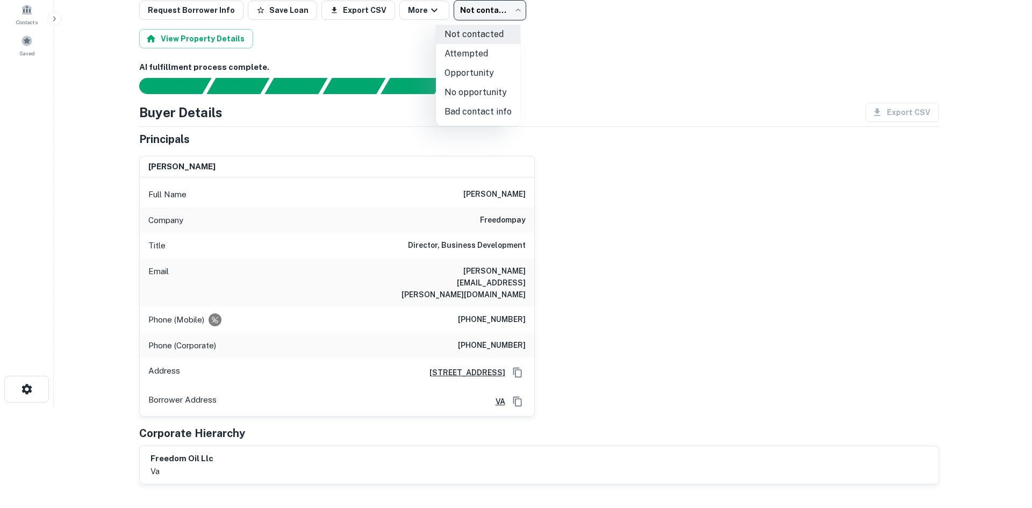
click at [493, 58] on li "Attempted" at bounding box center [478, 53] width 84 height 19
type input "*********"
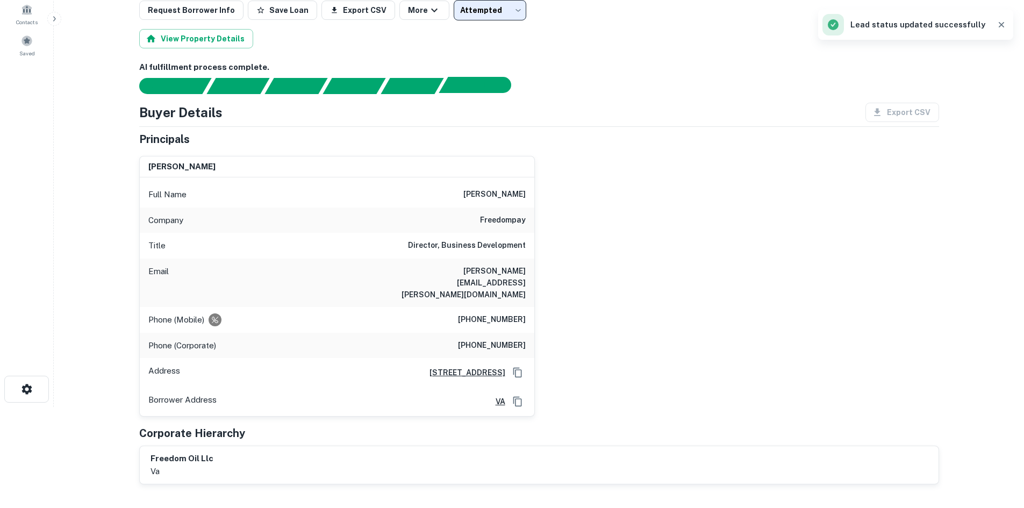
scroll to position [0, 0]
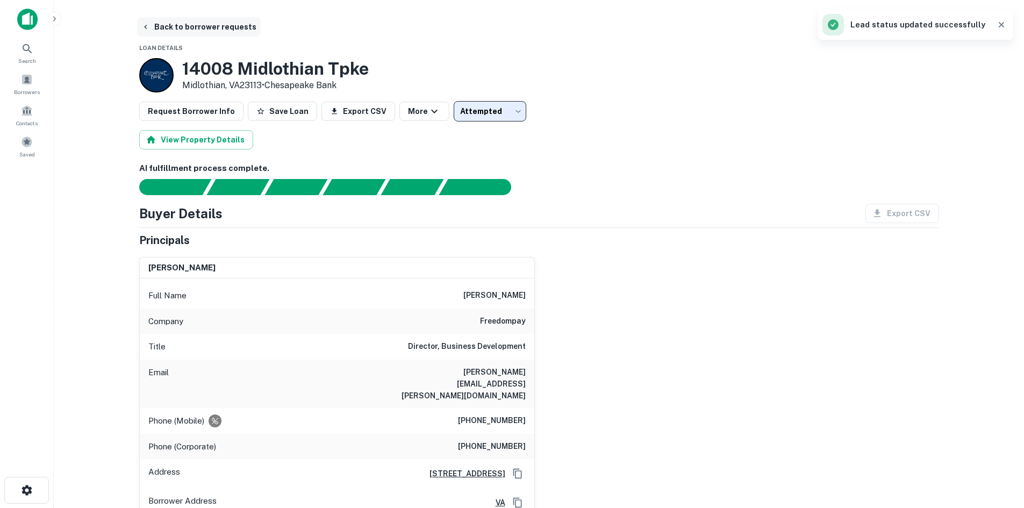
click at [211, 31] on button "Back to borrower requests" at bounding box center [199, 26] width 124 height 19
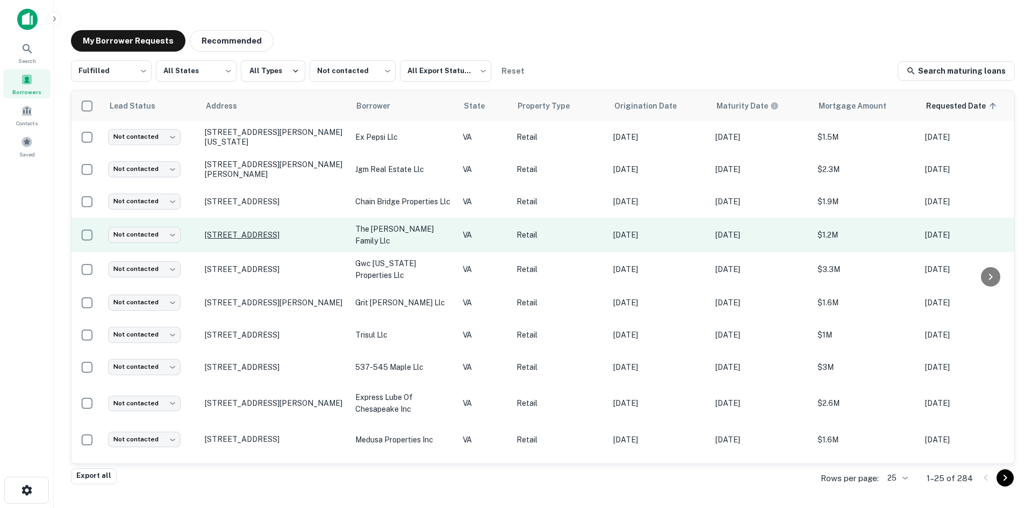
click at [287, 232] on p "8190 Mechanicsville Tpke Mechanicsville, VA23111" at bounding box center [275, 235] width 140 height 10
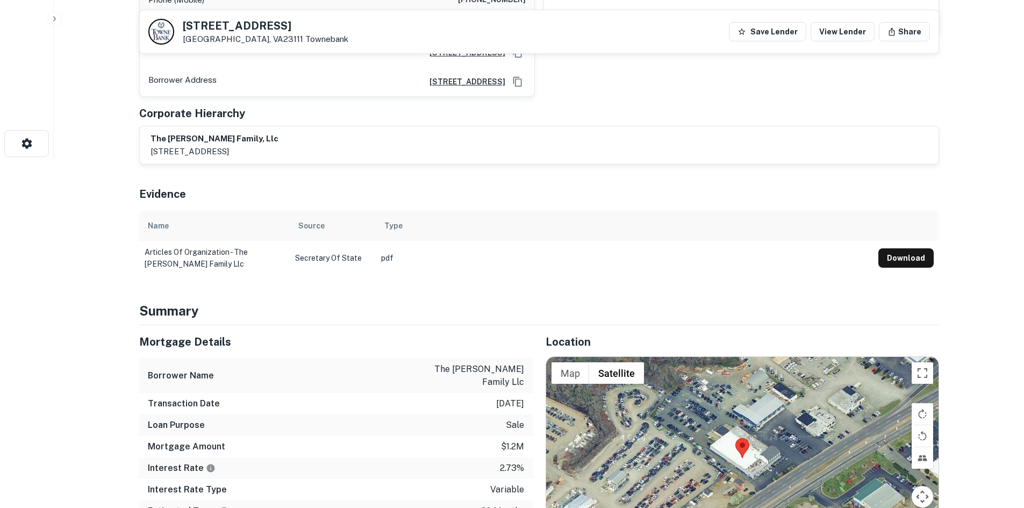
scroll to position [430, 0]
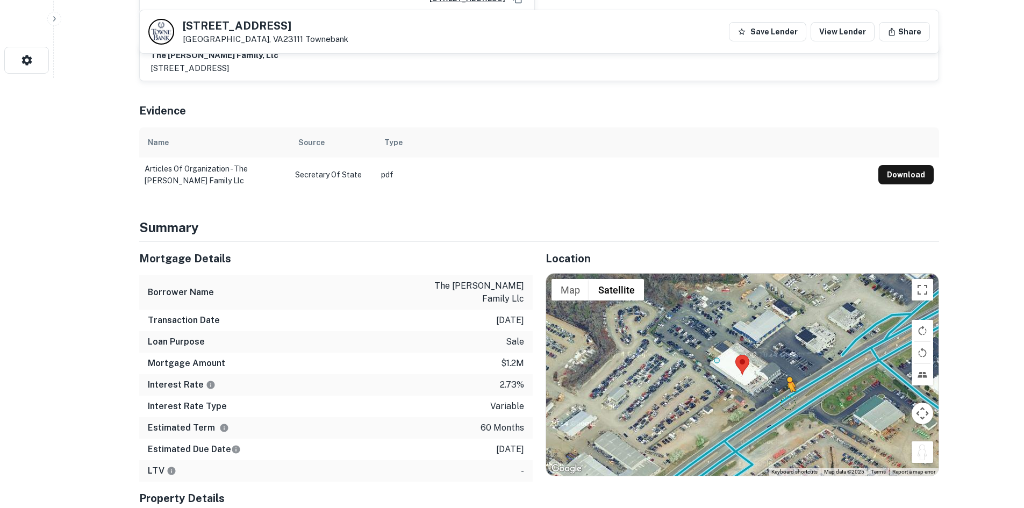
drag, startPoint x: 921, startPoint y: 443, endPoint x: 784, endPoint y: 380, distance: 150.9
click at [786, 384] on div "To activate drag with keyboard, press Alt + Enter. Once in keyboard drag state,…" at bounding box center [742, 375] width 393 height 202
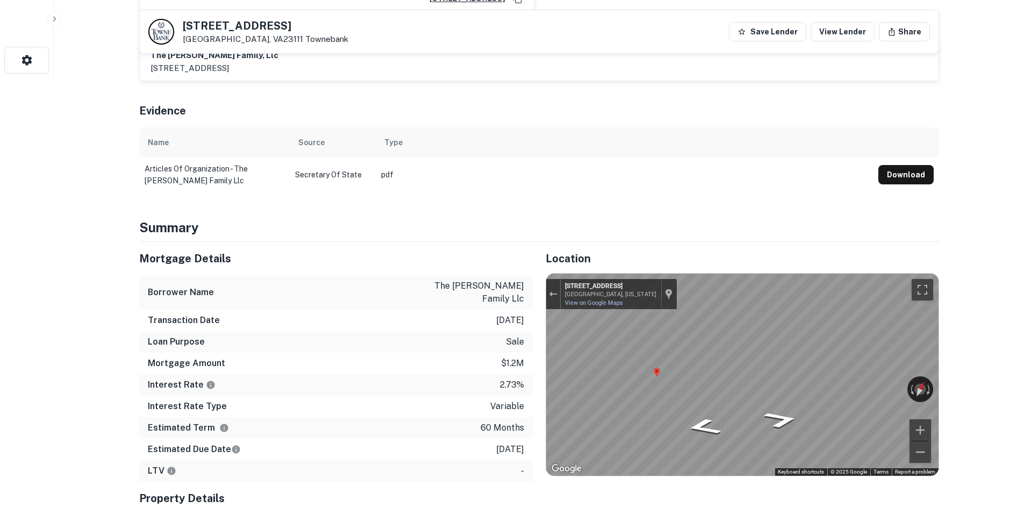
click at [761, 415] on div "Map" at bounding box center [742, 375] width 393 height 202
click at [765, 415] on icon "Go Northeast, Mechanicsville Tpke" at bounding box center [781, 421] width 59 height 24
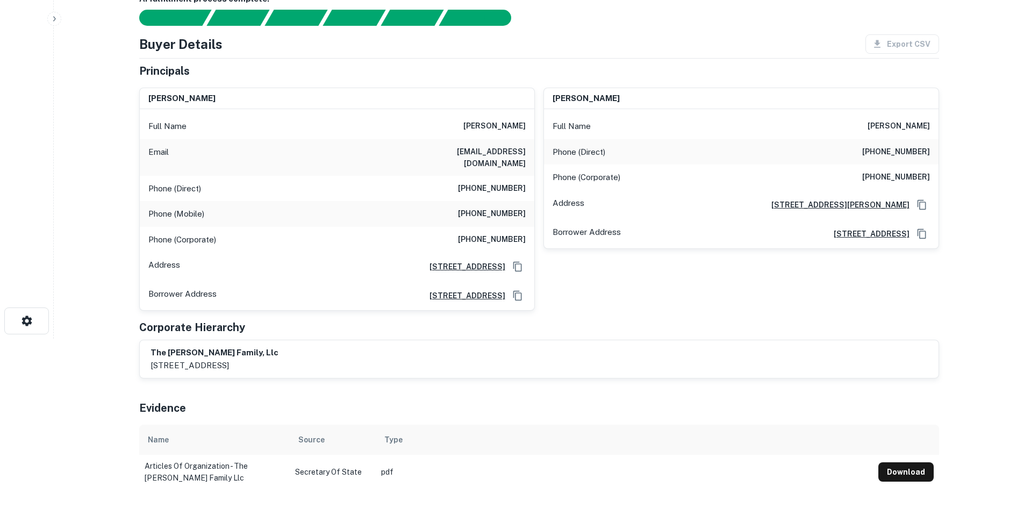
scroll to position [0, 0]
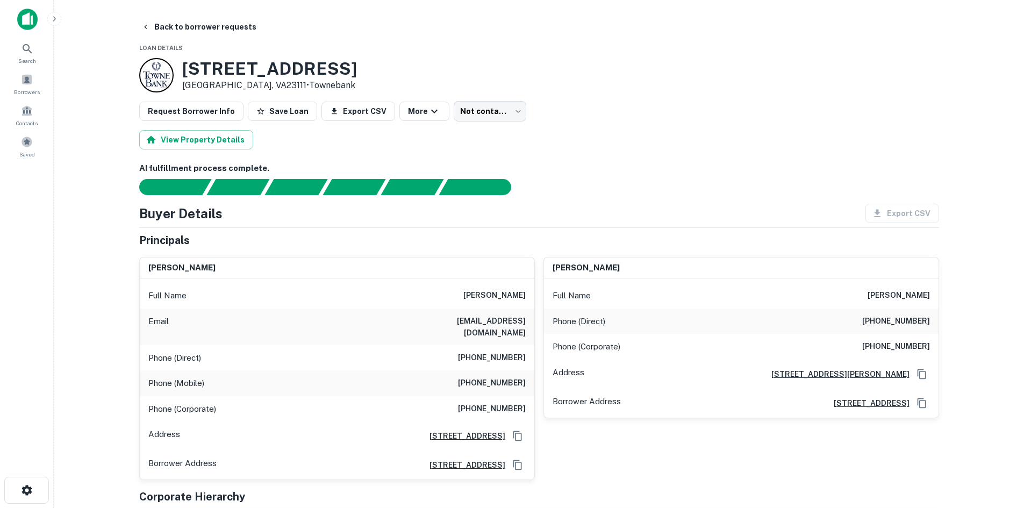
click at [499, 352] on h6 "(757) 481-3368" at bounding box center [492, 358] width 68 height 13
copy h6 "(757) 481-3368"
click at [510, 359] on div "Phone (Direct) (757) 481-3368" at bounding box center [337, 358] width 395 height 26
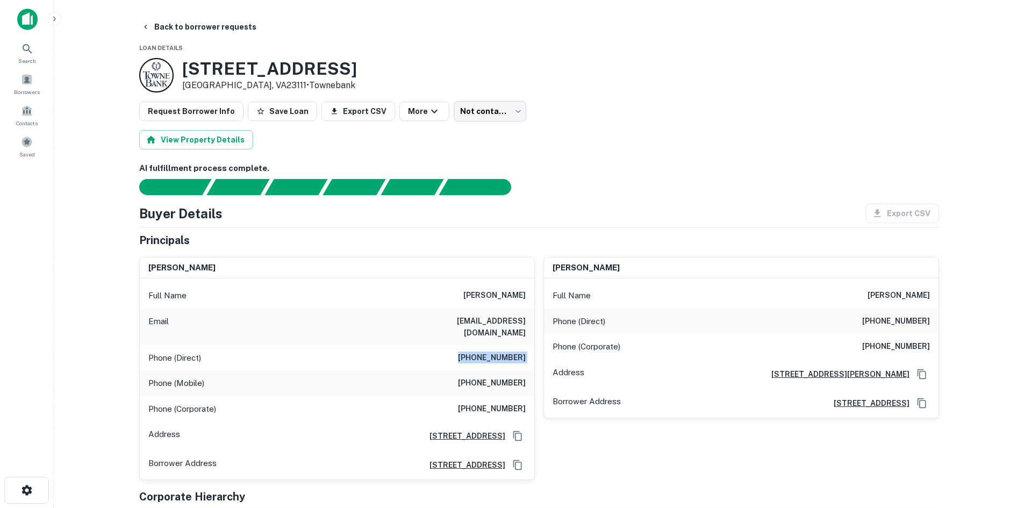
click at [510, 357] on div "Phone (Direct) (757) 481-3368" at bounding box center [337, 358] width 395 height 26
click at [509, 378] on h6 "(804) 608-0212" at bounding box center [492, 383] width 68 height 13
click at [508, 379] on h6 "(804) 608-0212" at bounding box center [492, 383] width 68 height 13
click at [508, 378] on h6 "(804) 608-0212" at bounding box center [492, 383] width 68 height 13
copy h6 "(804) 608-0212"
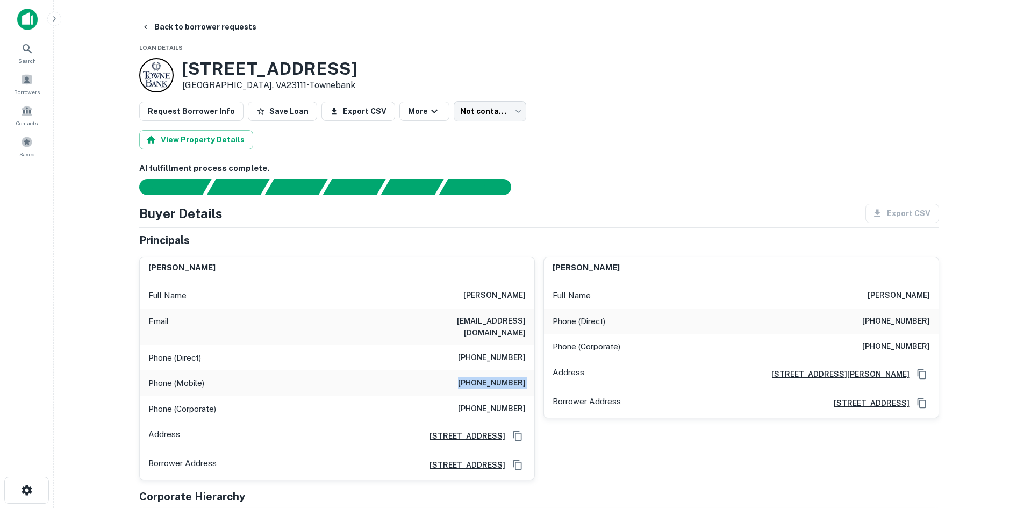
drag, startPoint x: 665, startPoint y: 160, endPoint x: 628, endPoint y: 148, distance: 38.6
click at [480, 117] on body "Search Borrowers Contacts Saved Back to borrower requests Loan Details 8190 Mec…" at bounding box center [512, 254] width 1024 height 508
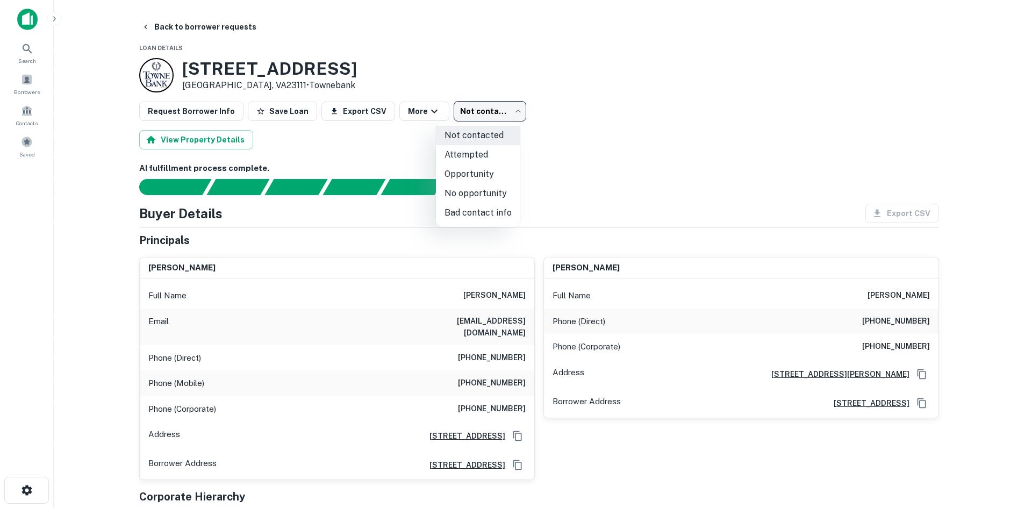
click at [477, 159] on li "Attempted" at bounding box center [478, 154] width 84 height 19
type input "*********"
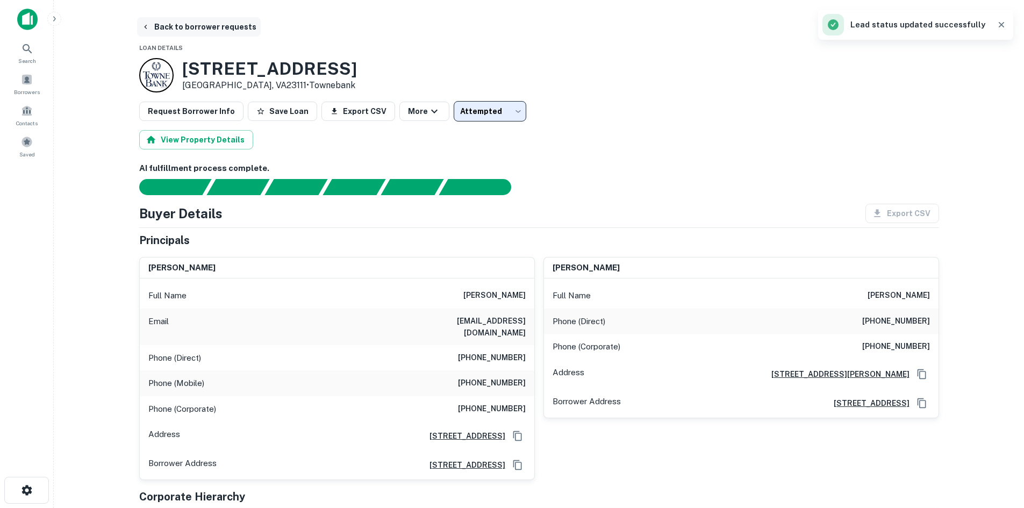
click at [205, 32] on button "Back to borrower requests" at bounding box center [199, 26] width 124 height 19
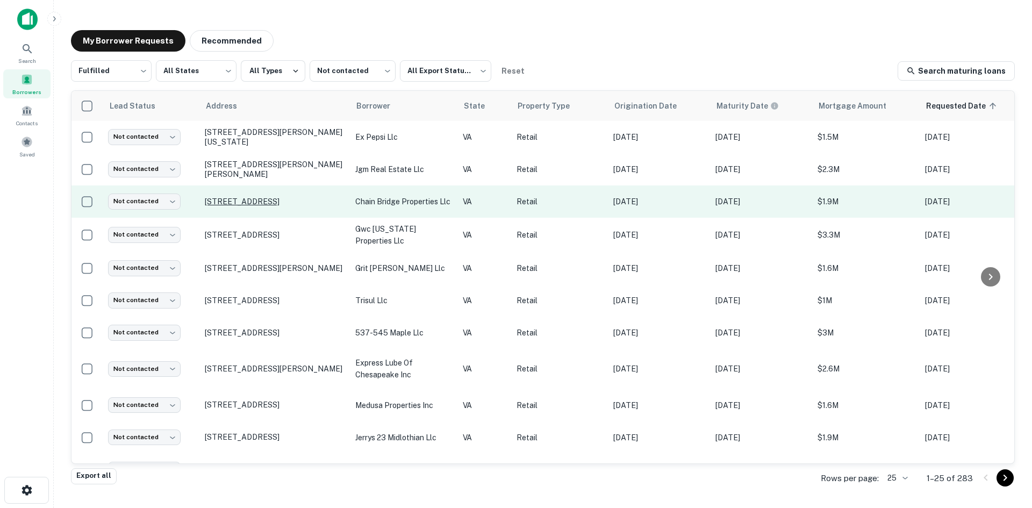
click at [320, 197] on p "3560 Chain Bridge Rd Fairfax, VA22030" at bounding box center [275, 202] width 140 height 10
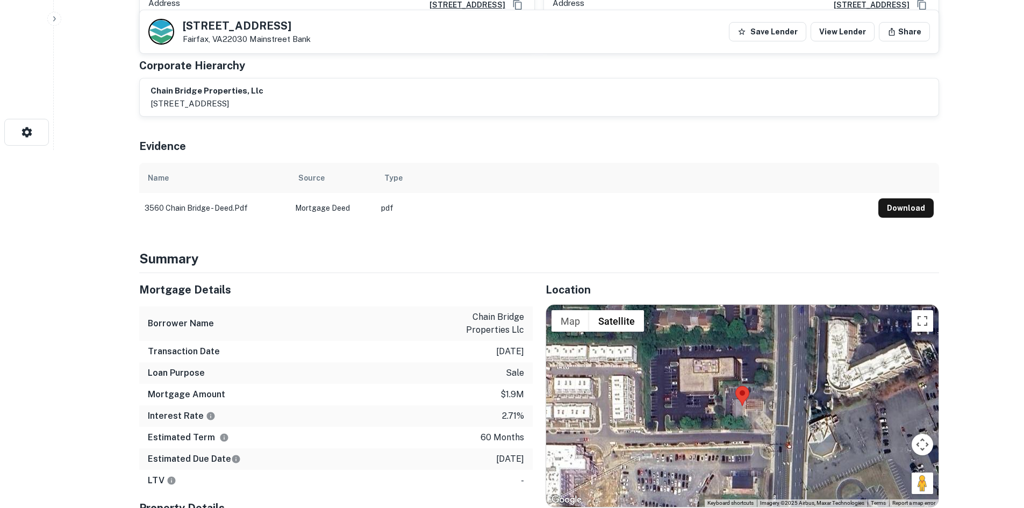
scroll to position [484, 0]
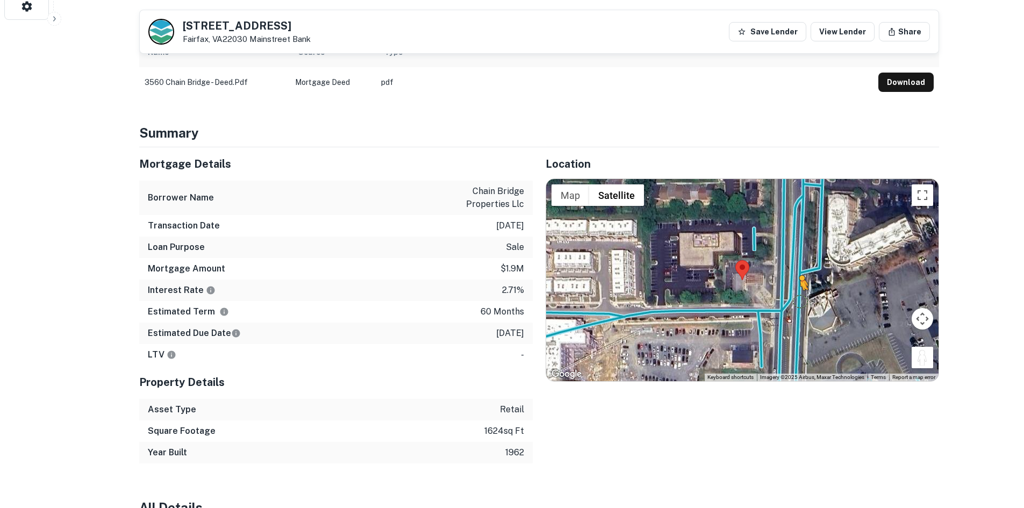
drag, startPoint x: 929, startPoint y: 354, endPoint x: 774, endPoint y: 293, distance: 167.1
click at [774, 294] on div "To activate drag with keyboard, press Alt + Enter. Once in keyboard drag state,…" at bounding box center [742, 280] width 393 height 202
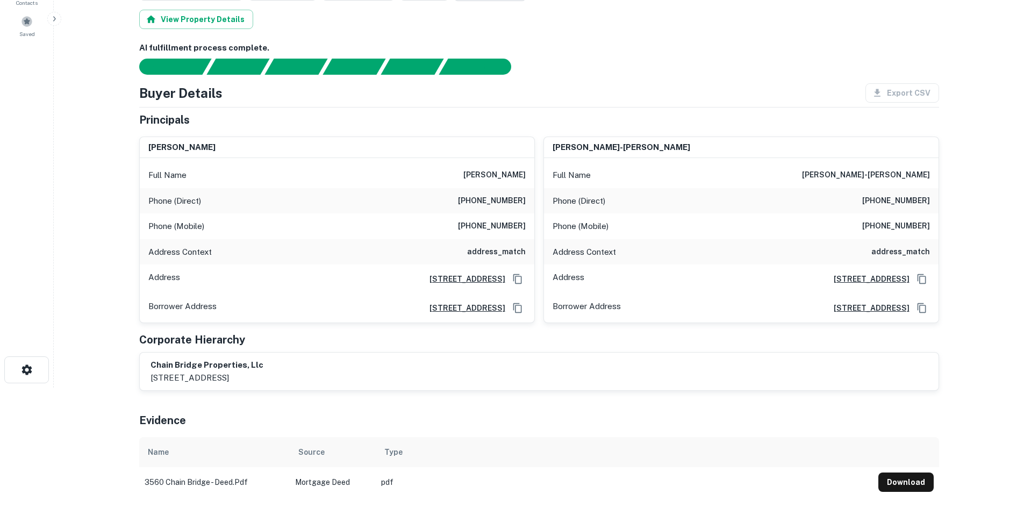
scroll to position [0, 0]
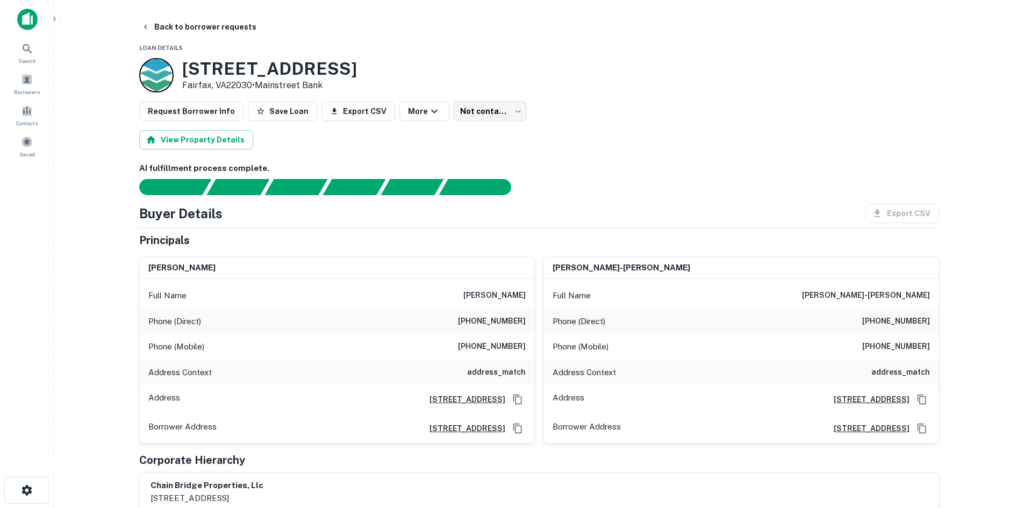
click at [507, 319] on h6 "(703) 643-2592" at bounding box center [492, 321] width 68 height 13
copy h6 "(703) 643-2592"
click at [497, 290] on h6 "dani y. nohra" at bounding box center [495, 295] width 62 height 13
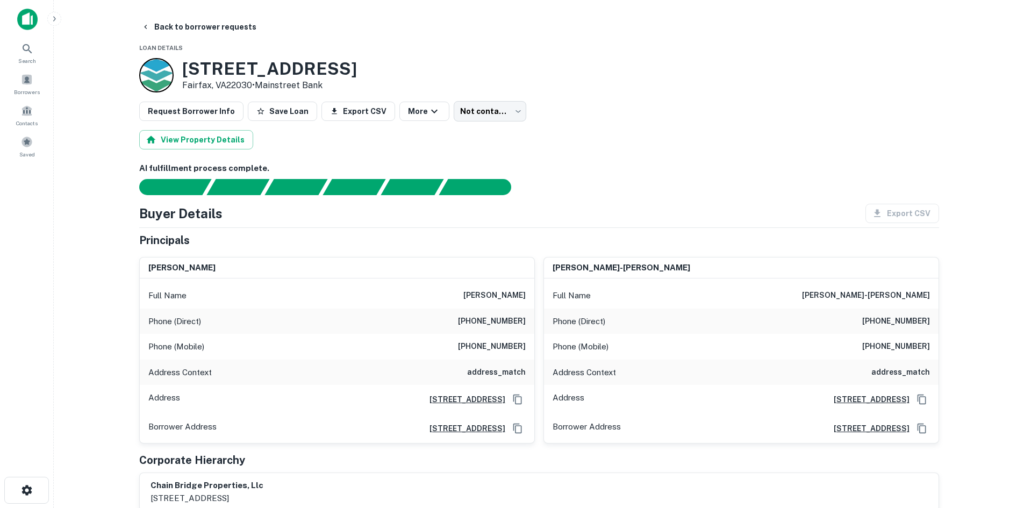
click at [497, 290] on h6 "dani y. nohra" at bounding box center [495, 295] width 62 height 13
click at [563, 218] on div "Buyer Details Export CSV" at bounding box center [539, 213] width 800 height 19
click at [479, 336] on div "Phone (Mobile) (703) 362-9780" at bounding box center [337, 347] width 395 height 26
click at [472, 355] on div "Phone (Mobile) (703) 362-9780" at bounding box center [337, 347] width 395 height 26
click at [481, 353] on div "Phone (Mobile) (703) 362-9780" at bounding box center [337, 347] width 395 height 26
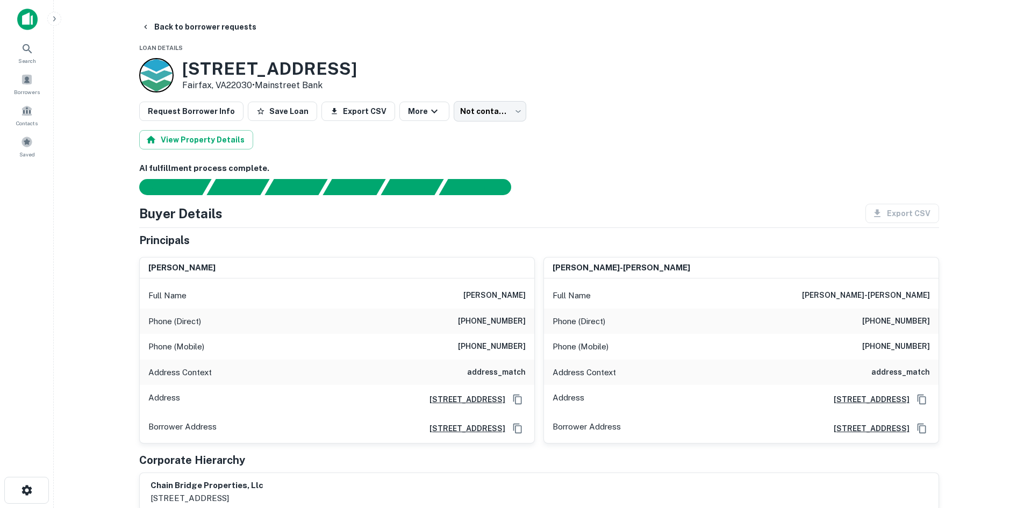
click at [481, 353] on div "Phone (Mobile) (703) 362-9780" at bounding box center [337, 347] width 395 height 26
copy h6 "(703) 362-9780"
click at [212, 267] on div "dani y. nohra" at bounding box center [337, 269] width 395 height 22
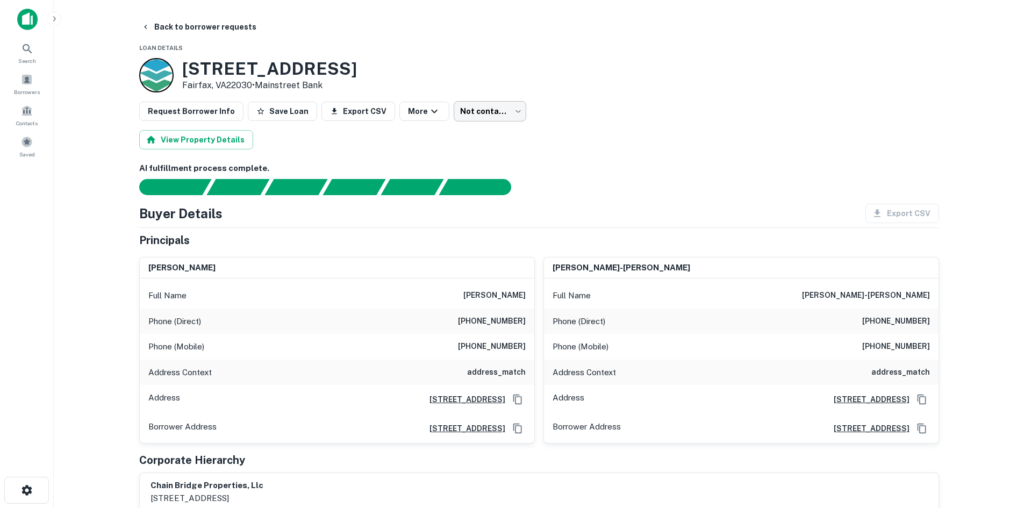
drag, startPoint x: 475, startPoint y: 132, endPoint x: 508, endPoint y: 106, distance: 41.0
click at [475, 132] on div "View Property Details" at bounding box center [539, 139] width 800 height 19
click at [509, 102] on body "Search Borrowers Contacts Saved Back to borrower requests Loan Details 3560 Cha…" at bounding box center [512, 254] width 1024 height 508
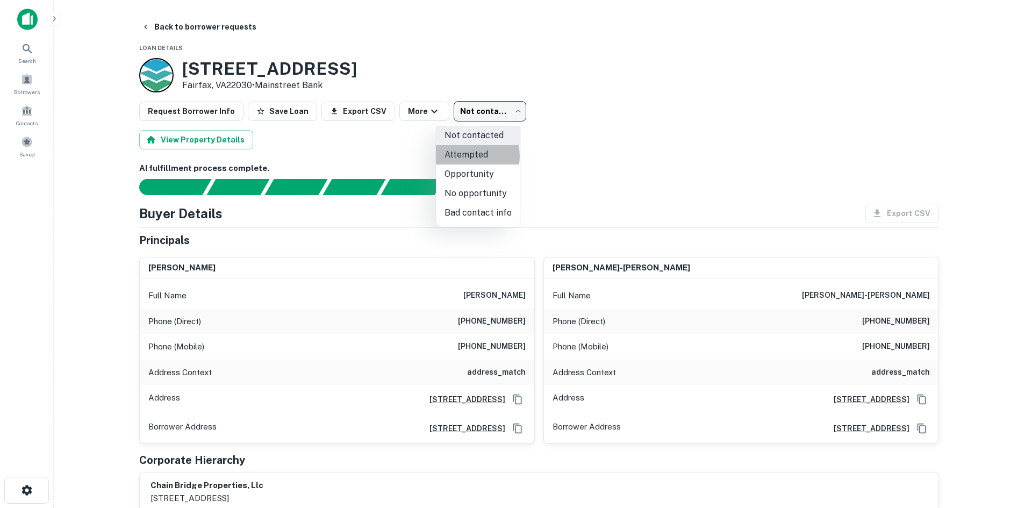
click at [467, 156] on li "Attempted" at bounding box center [478, 154] width 84 height 19
type input "*********"
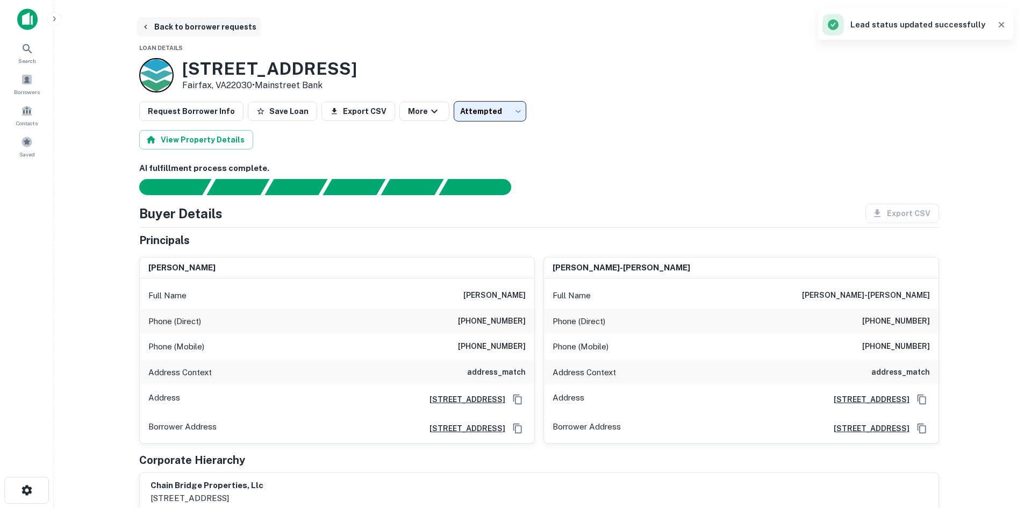
click at [232, 32] on button "Back to borrower requests" at bounding box center [199, 26] width 124 height 19
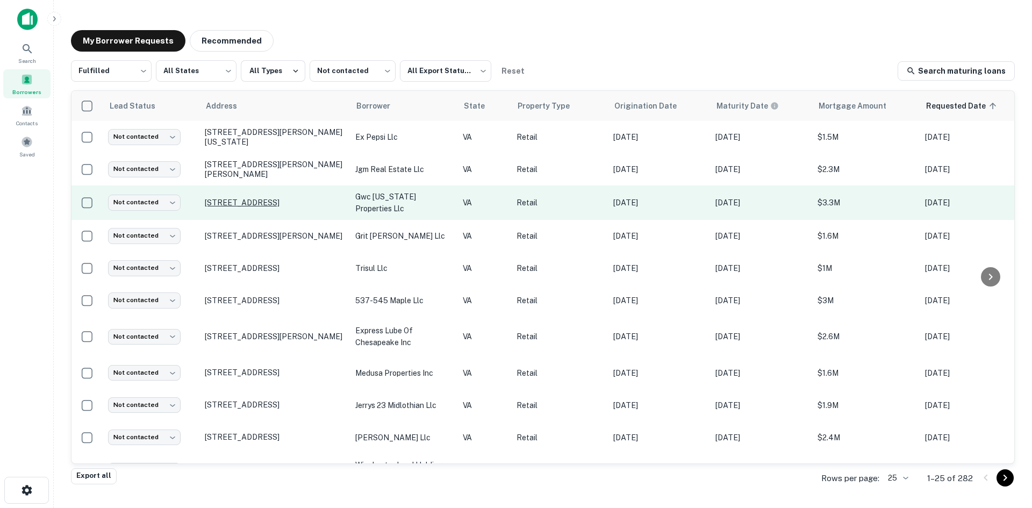
click at [319, 204] on p "415 E Monroe Ave Alexandria, VA22301" at bounding box center [275, 203] width 140 height 10
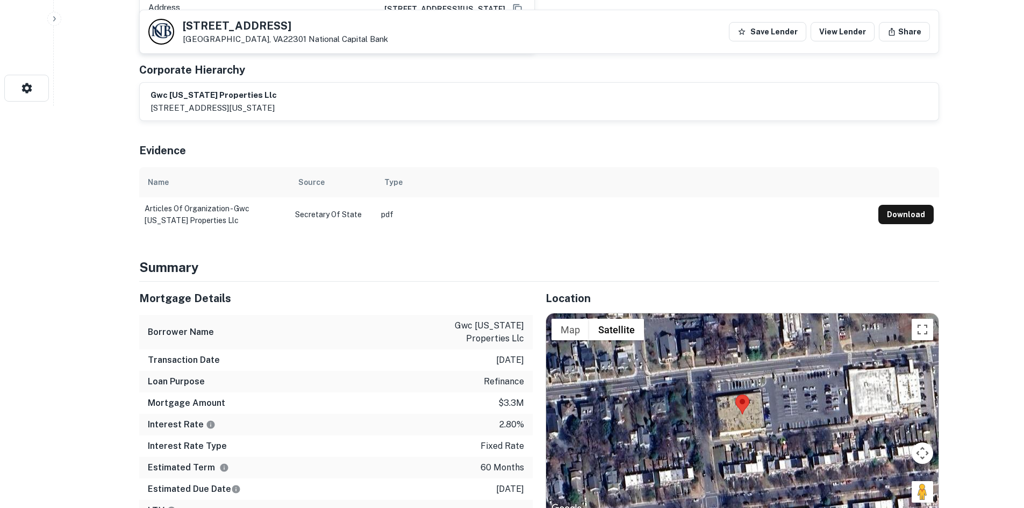
scroll to position [538, 0]
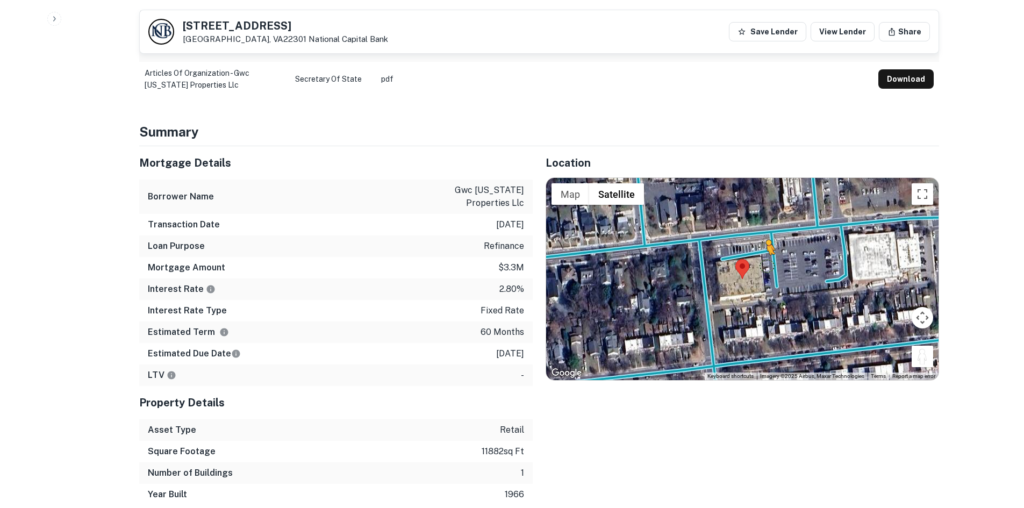
drag, startPoint x: 921, startPoint y: 338, endPoint x: 766, endPoint y: 241, distance: 182.6
click at [766, 241] on div "To activate drag with keyboard, press Alt + Enter. Once in keyboard drag state,…" at bounding box center [742, 279] width 393 height 202
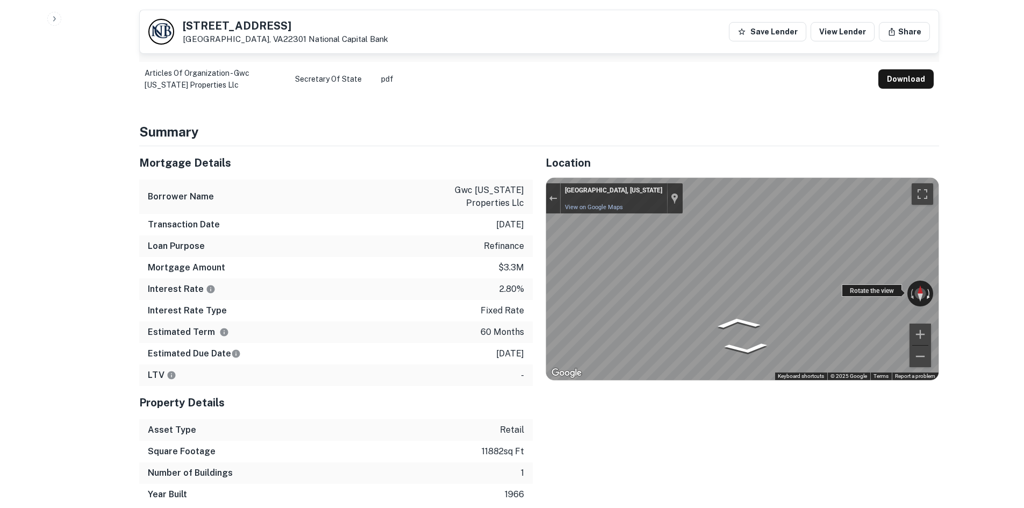
click at [930, 263] on div "← Move left → Move right ↑ Move up ↓ Move down + Zoom in - Zoom out Alexandria,…" at bounding box center [742, 279] width 393 height 202
click at [771, 259] on div "Location ← Move left → Move right ↑ Move up ↓ Move down + Zoom in - Zoom out Ho…" at bounding box center [736, 325] width 407 height 359
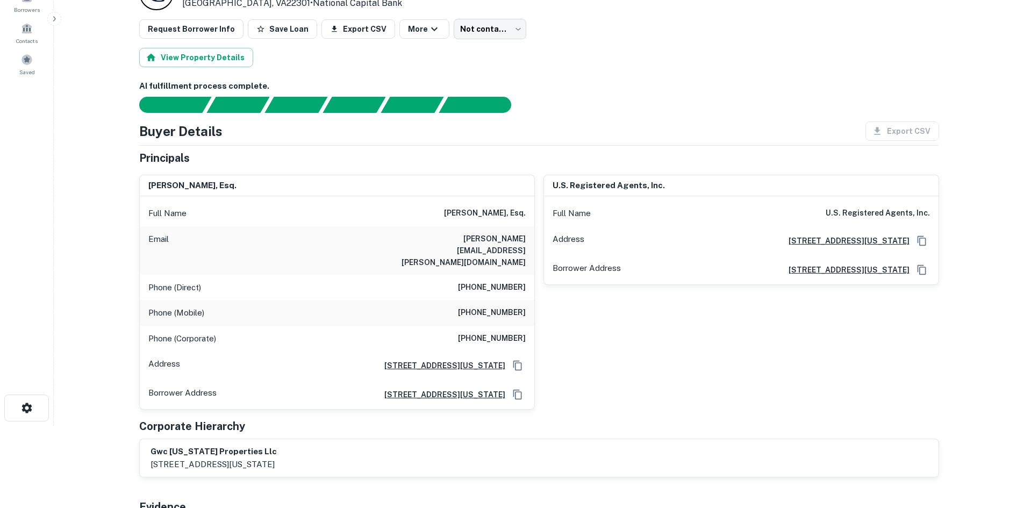
scroll to position [0, 0]
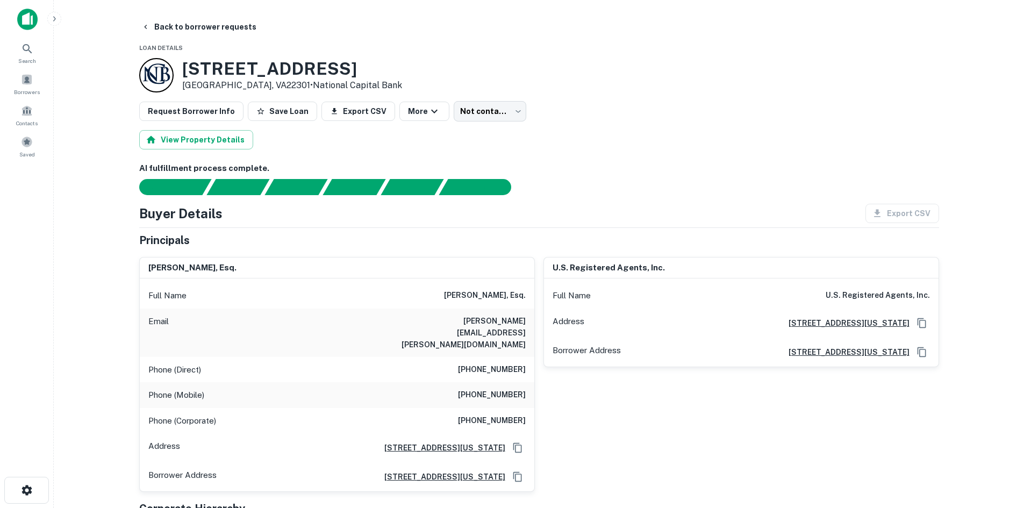
click at [495, 364] on h6 "(202) 955-1423" at bounding box center [492, 370] width 68 height 13
click at [492, 364] on h6 "(202) 955-1423" at bounding box center [492, 370] width 68 height 13
click at [489, 364] on h6 "(202) 955-1423" at bounding box center [492, 370] width 68 height 13
click at [488, 364] on h6 "(202) 955-1423" at bounding box center [492, 370] width 68 height 13
drag, startPoint x: 494, startPoint y: 342, endPoint x: 446, endPoint y: 332, distance: 49.4
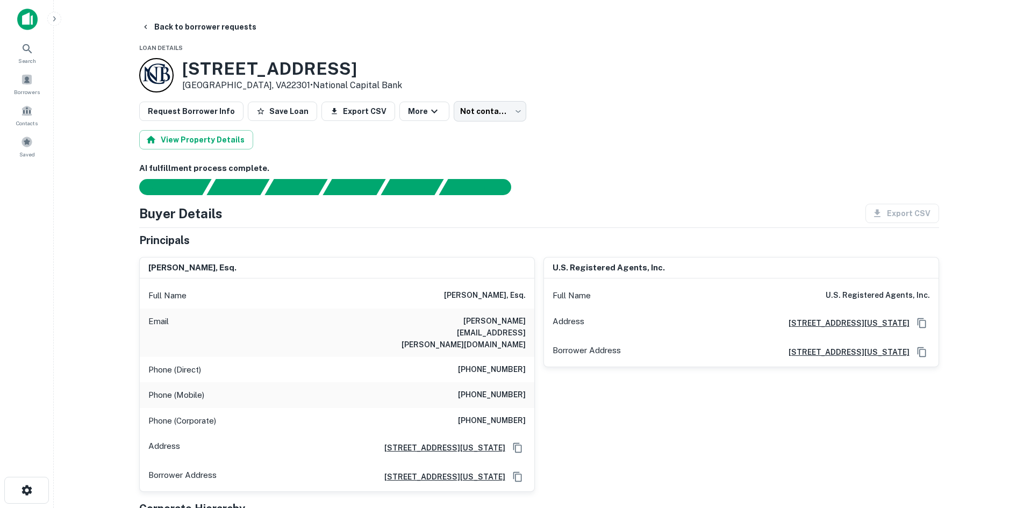
click at [446, 332] on div "Email john.ward@hotmail.com" at bounding box center [337, 333] width 395 height 48
click at [484, 357] on div "Phone (Direct) (202) 955-1423" at bounding box center [337, 370] width 395 height 26
copy h6 "(202) 955-1423"
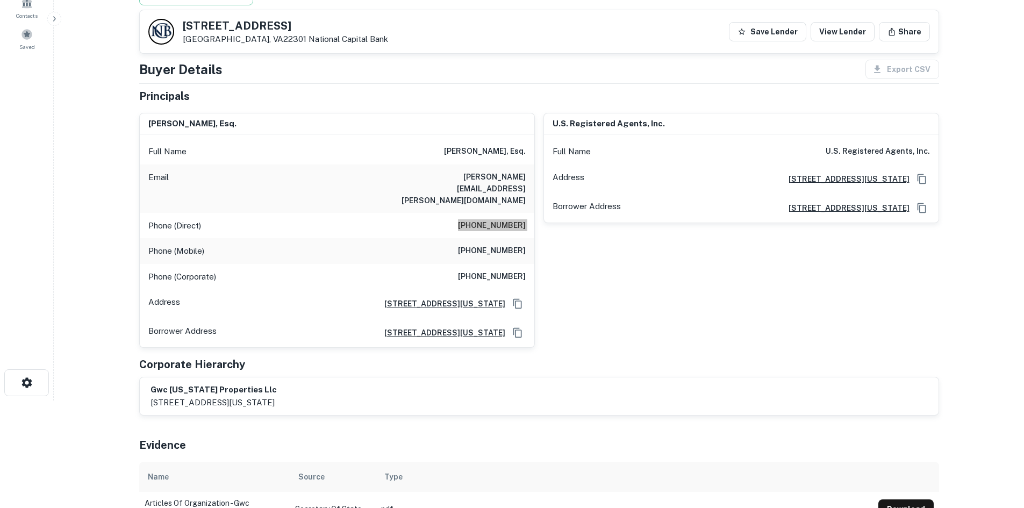
scroll to position [57, 0]
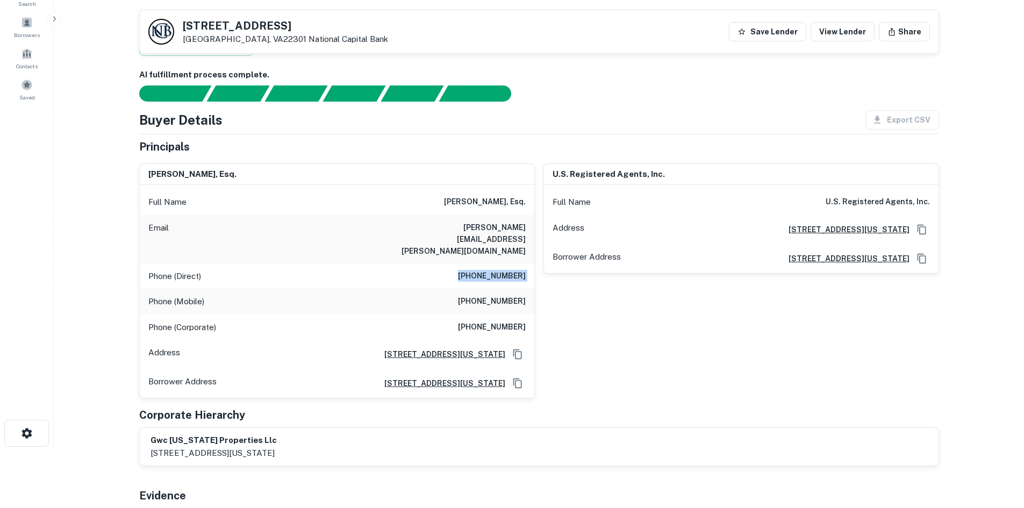
click at [490, 289] on div "Phone (Direct) (202) 955-1423" at bounding box center [337, 276] width 395 height 26
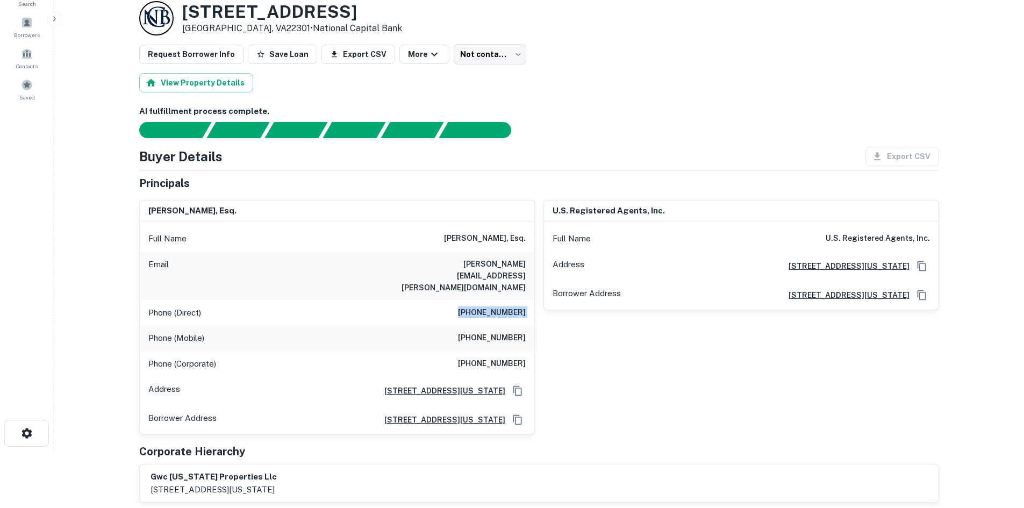
click at [474, 345] on h6 "(202) 550-6089" at bounding box center [492, 338] width 68 height 13
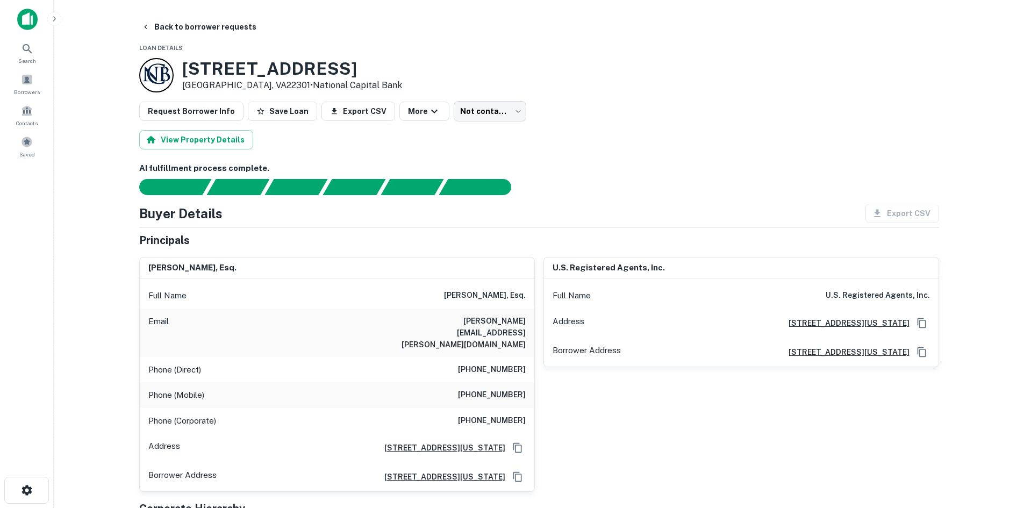
click at [474, 389] on h6 "(202) 550-6089" at bounding box center [492, 395] width 68 height 13
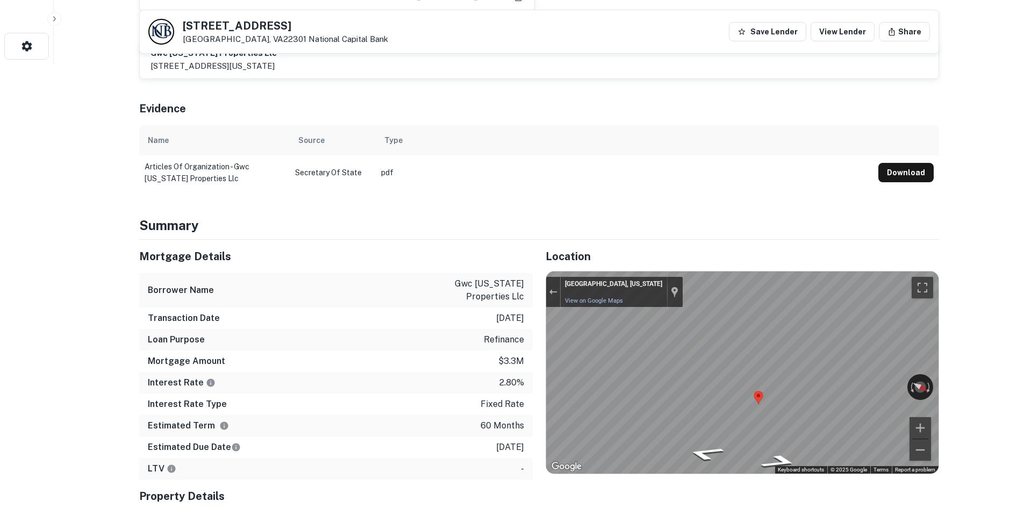
scroll to position [538, 0]
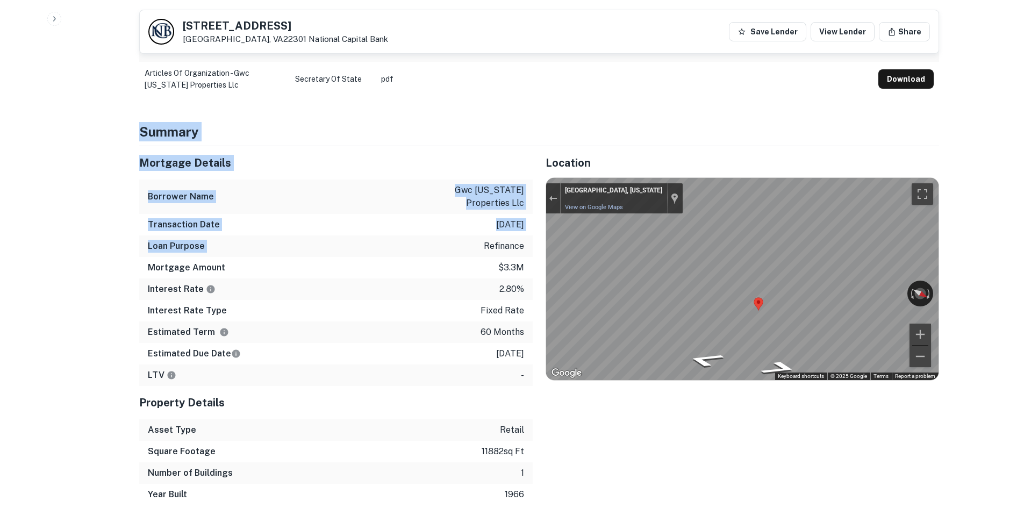
drag, startPoint x: 134, startPoint y: 110, endPoint x: 348, endPoint y: 223, distance: 241.7
click at [176, 122] on h4 "Summary" at bounding box center [539, 131] width 800 height 19
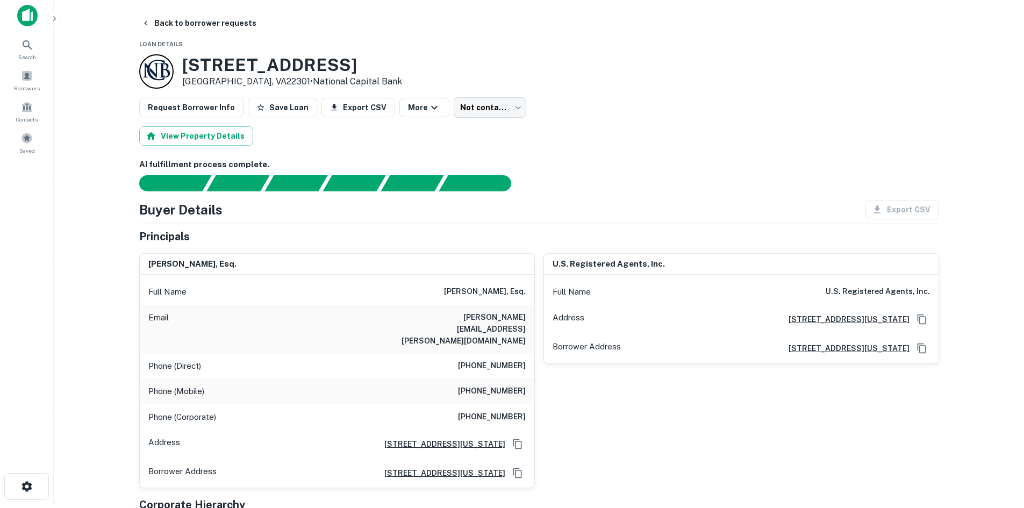
scroll to position [0, 0]
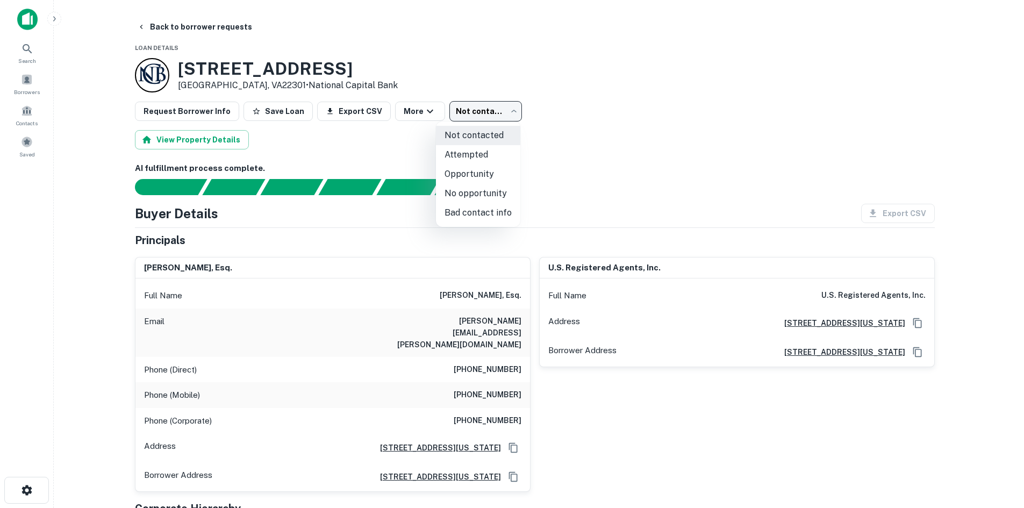
click at [482, 113] on body "Search Borrowers Contacts Saved Back to borrower requests Loan Details 415 E Mo…" at bounding box center [512, 254] width 1024 height 508
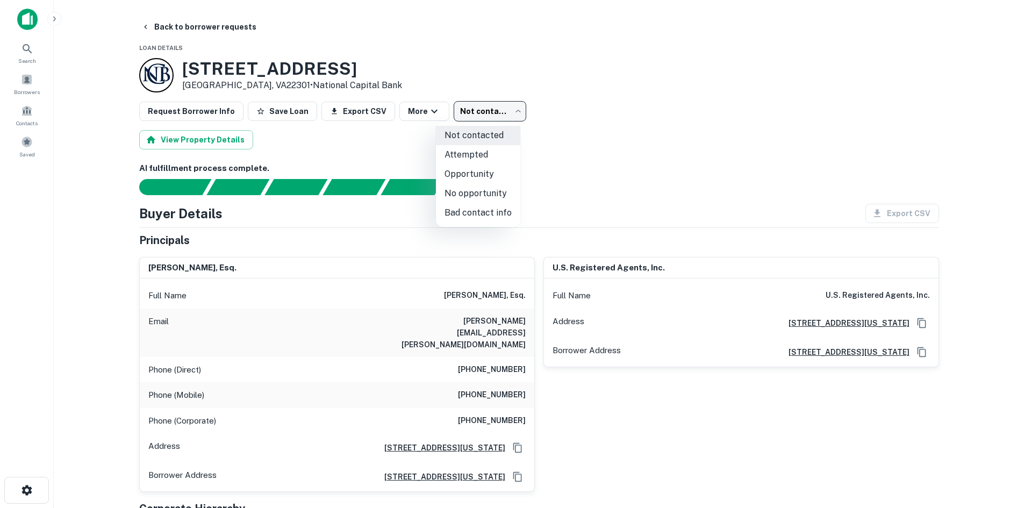
click at [499, 200] on li "No opportunity" at bounding box center [478, 193] width 84 height 19
type input "**********"
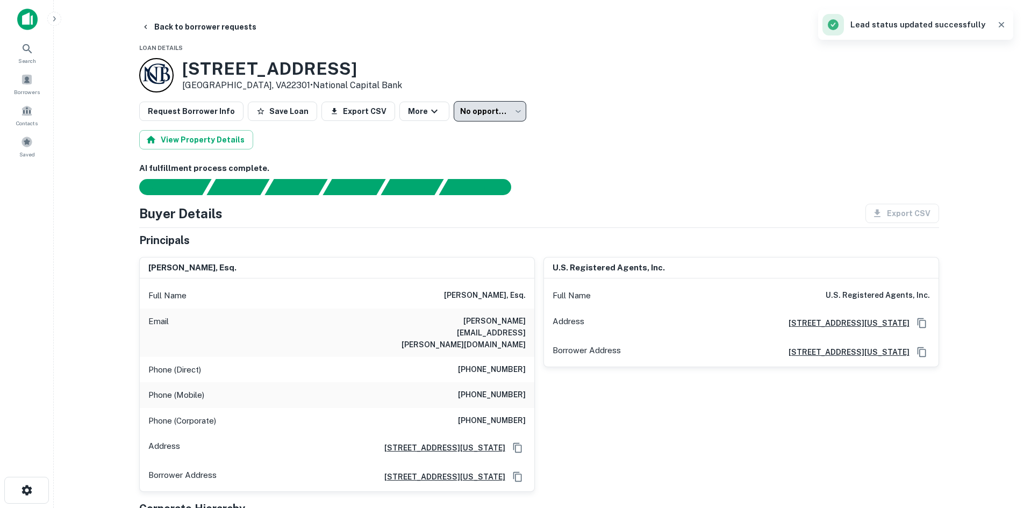
click at [446, 325] on h6 "john.ward@hotmail.com" at bounding box center [461, 332] width 129 height 35
drag, startPoint x: 613, startPoint y: 40, endPoint x: 217, endPoint y: 40, distance: 395.8
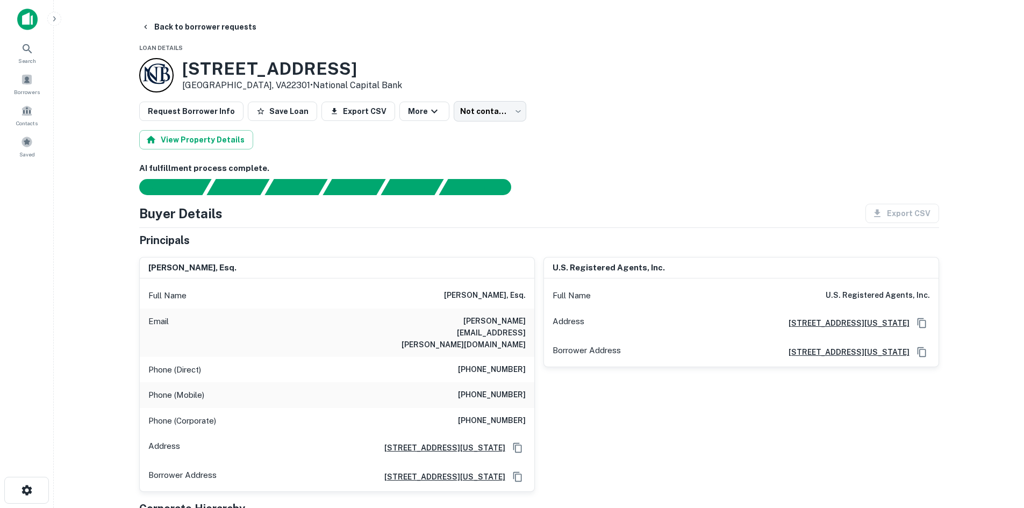
drag, startPoint x: 512, startPoint y: 94, endPoint x: 508, endPoint y: 100, distance: 7.8
click at [502, 104] on body "Search Borrowers Contacts Saved Back to borrower requests Loan Details 415 E Mo…" at bounding box center [512, 254] width 1024 height 508
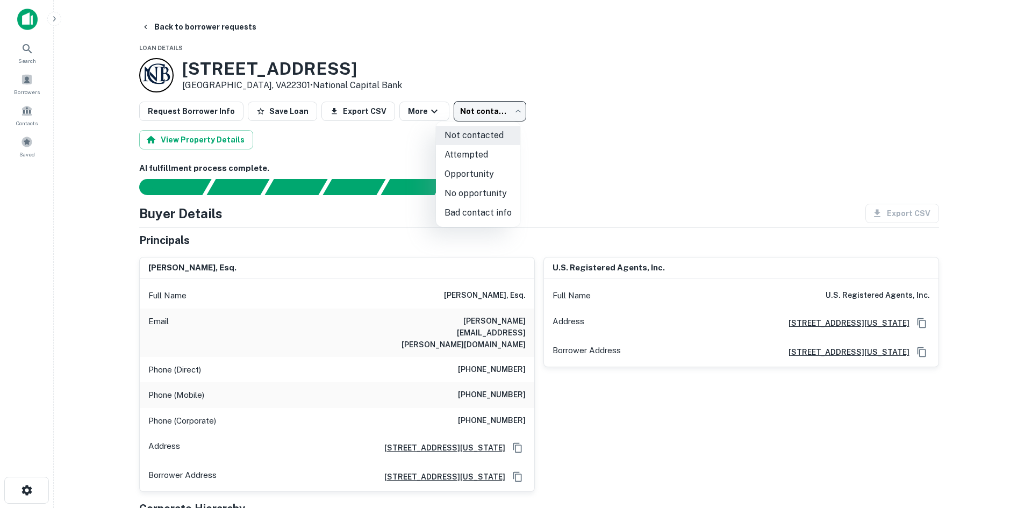
click at [494, 154] on li "Attempted" at bounding box center [478, 154] width 84 height 19
click at [466, 151] on li "Attempted" at bounding box center [478, 154] width 84 height 19
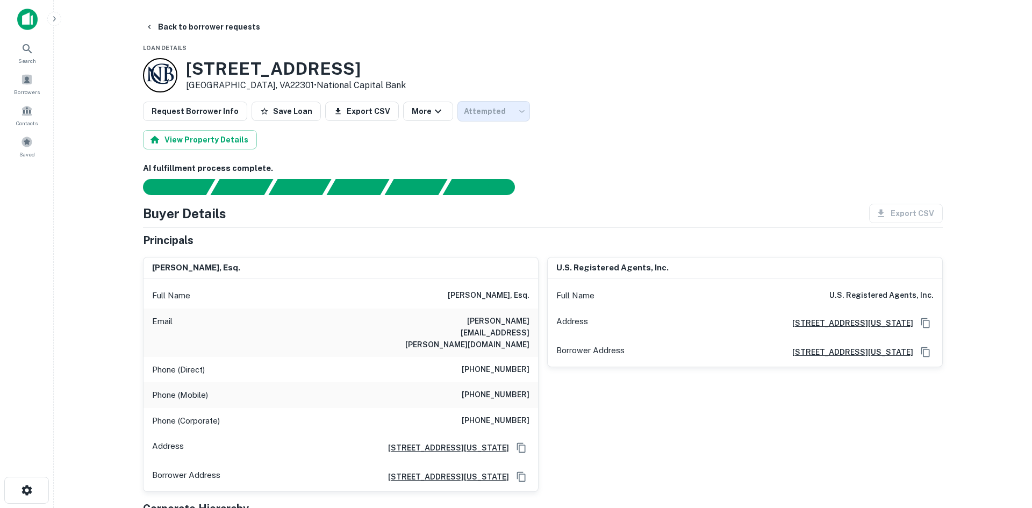
type input "*********"
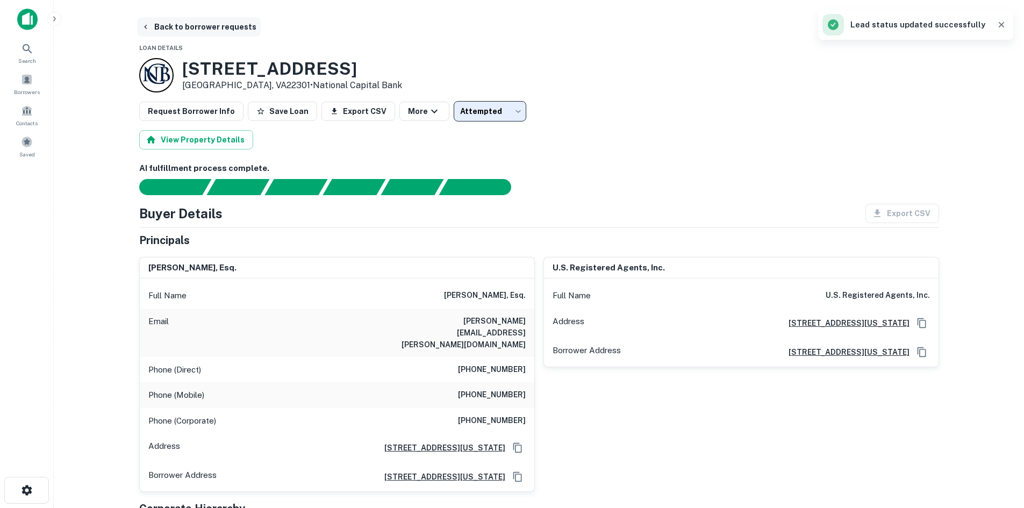
click at [204, 19] on button "Back to borrower requests" at bounding box center [199, 26] width 124 height 19
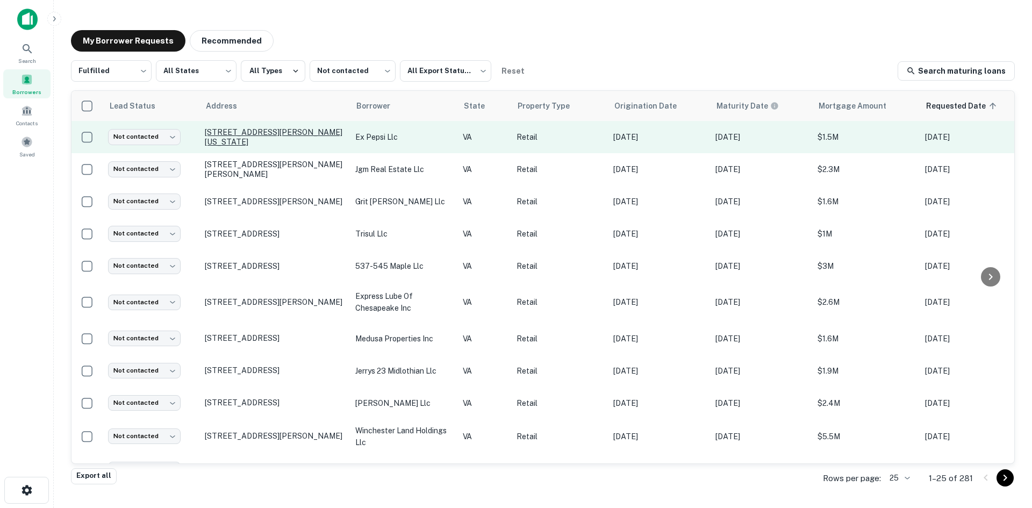
click at [275, 136] on p "7120 George Washington Mem Hwy Yorktown, VA23692" at bounding box center [275, 136] width 140 height 19
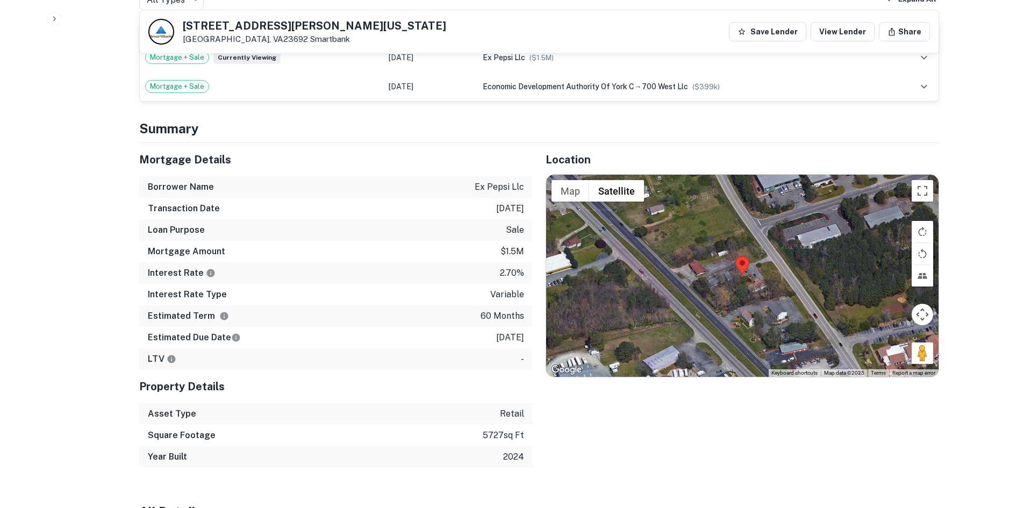
scroll to position [753, 0]
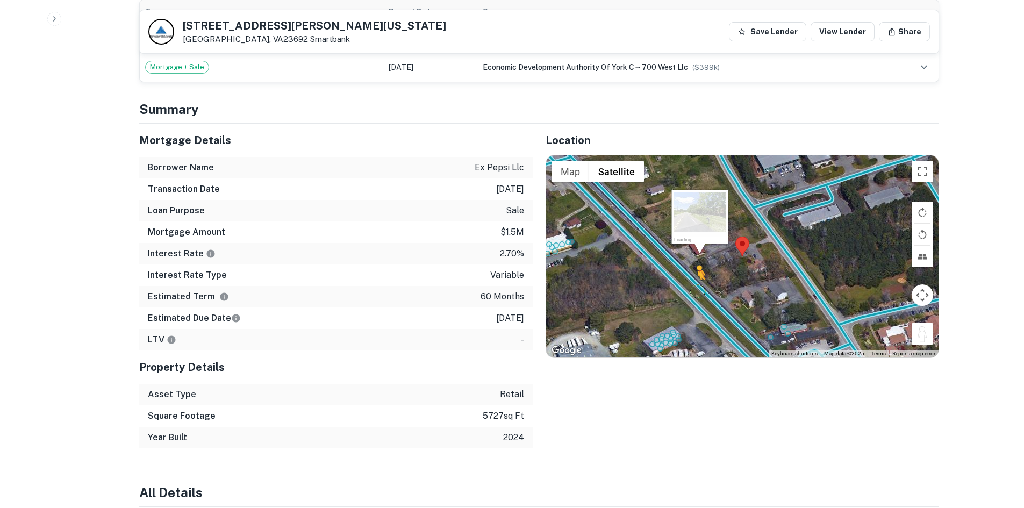
drag, startPoint x: 923, startPoint y: 287, endPoint x: 706, endPoint y: 242, distance: 221.9
click at [696, 240] on div "To activate drag with keyboard, press Alt + Enter. Once in keyboard drag state,…" at bounding box center [742, 256] width 393 height 202
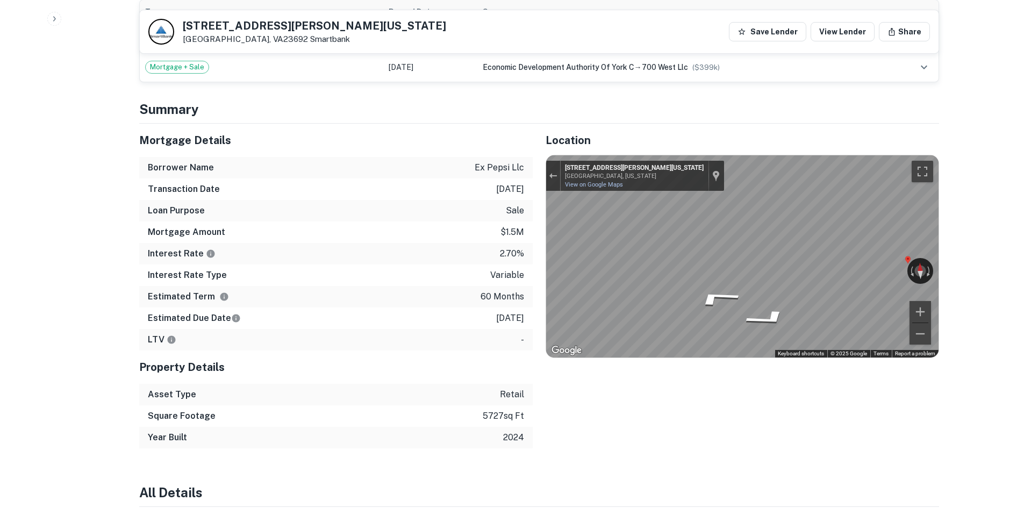
click at [522, 208] on div "Mortgage Details Borrower Name ex pepsi llc Transaction Date 2/23/2021 Loan Pur…" at bounding box center [532, 286] width 813 height 325
click at [508, 238] on div "Mortgage Details Borrower Name ex pepsi llc Transaction Date 2/23/2021 Loan Pur…" at bounding box center [532, 286] width 813 height 325
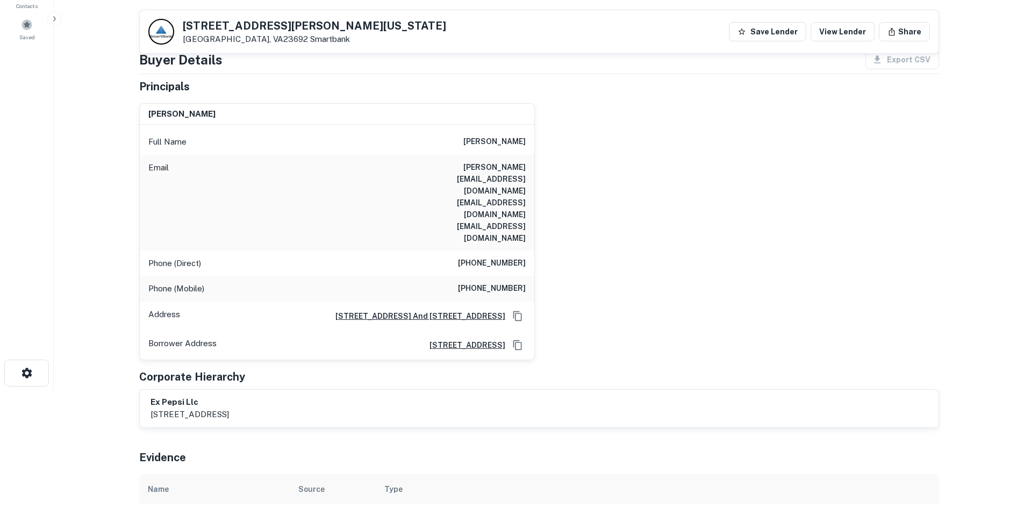
scroll to position [108, 0]
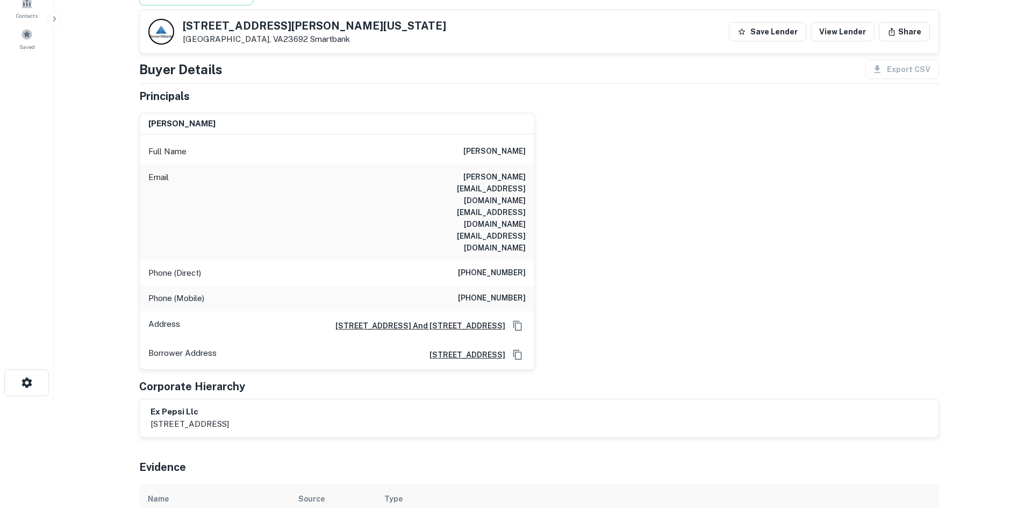
click at [515, 267] on h6 "(315) 733-7986" at bounding box center [492, 273] width 68 height 13
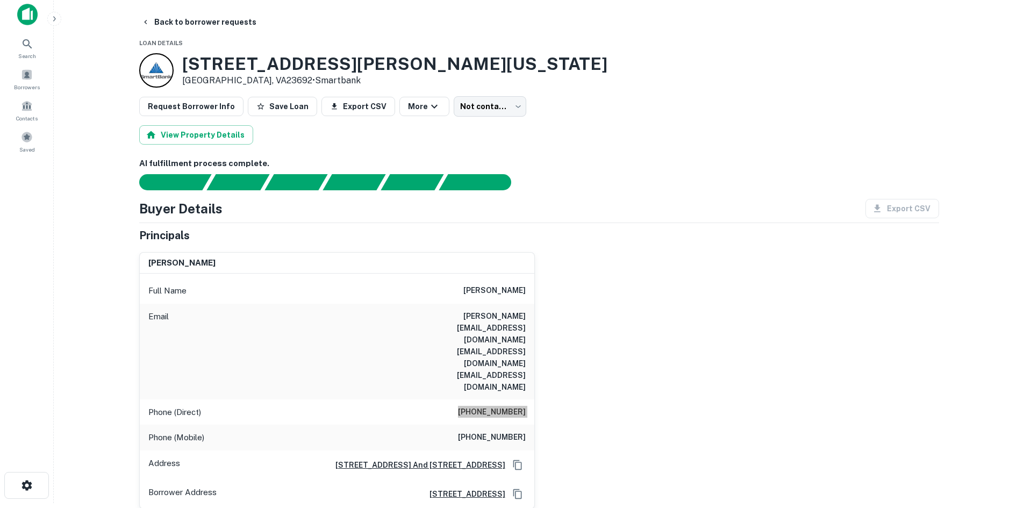
scroll to position [0, 0]
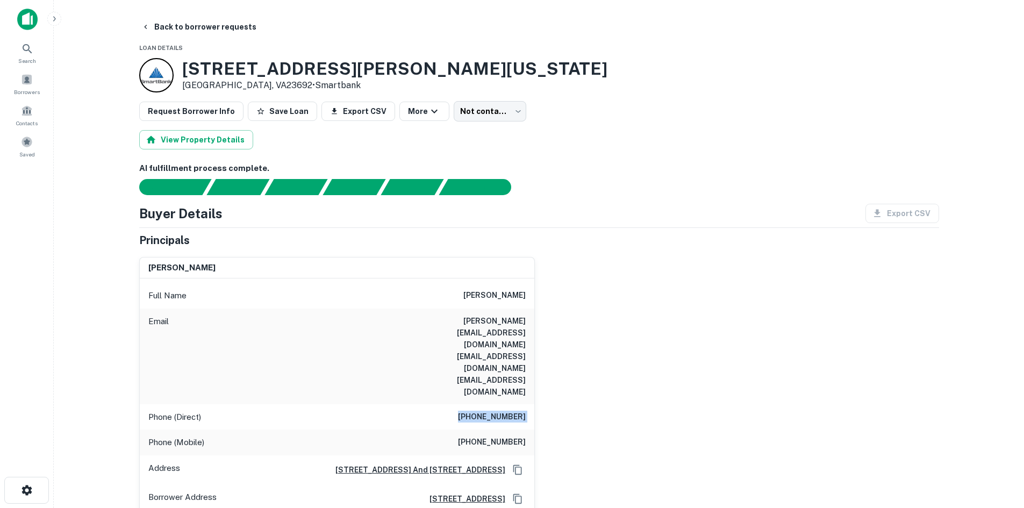
click at [489, 436] on h6 "(804) 677-5728" at bounding box center [492, 442] width 68 height 13
click at [495, 102] on body "Search Borrowers Contacts Saved Back to borrower requests Loan Details 7120 Geo…" at bounding box center [512, 254] width 1024 height 508
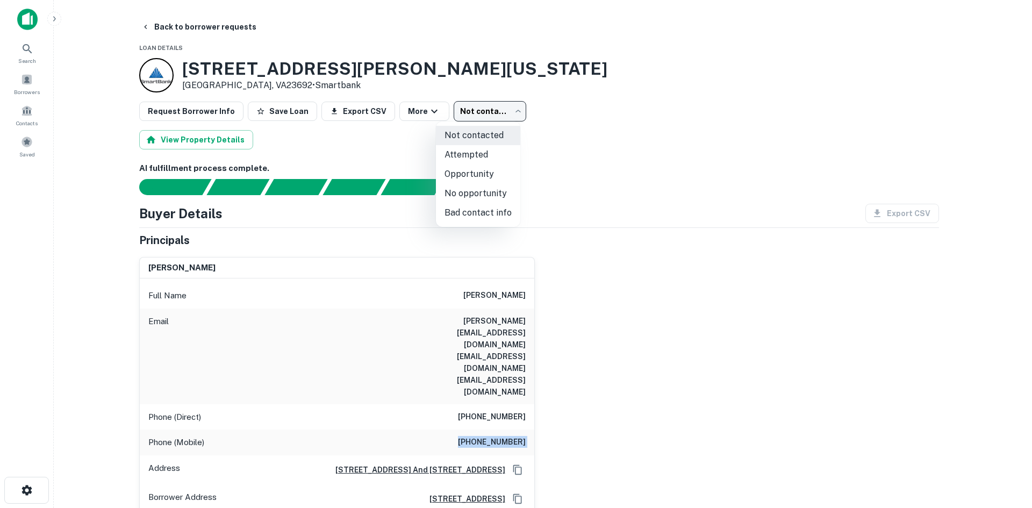
click at [485, 154] on li "Attempted" at bounding box center [478, 154] width 84 height 19
type input "*********"
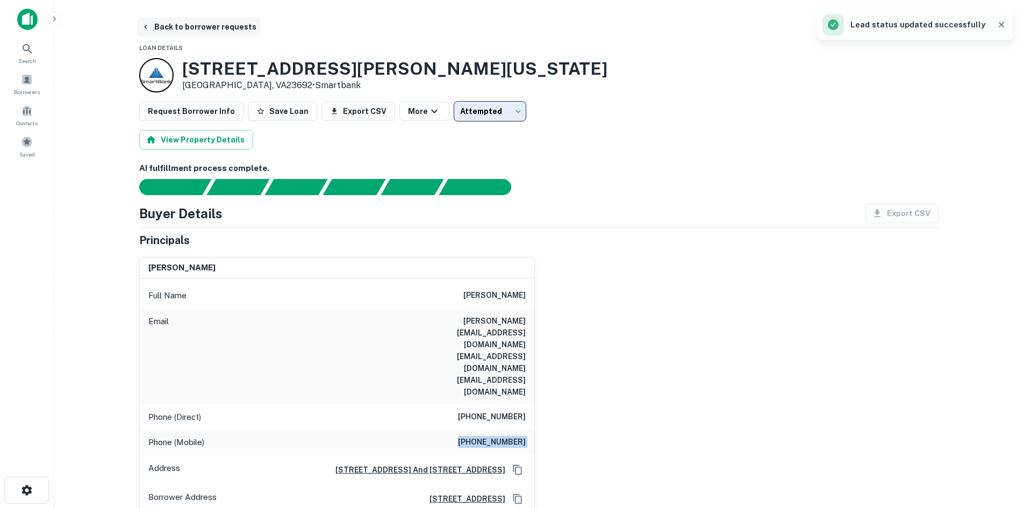
click at [201, 23] on button "Back to borrower requests" at bounding box center [199, 26] width 124 height 19
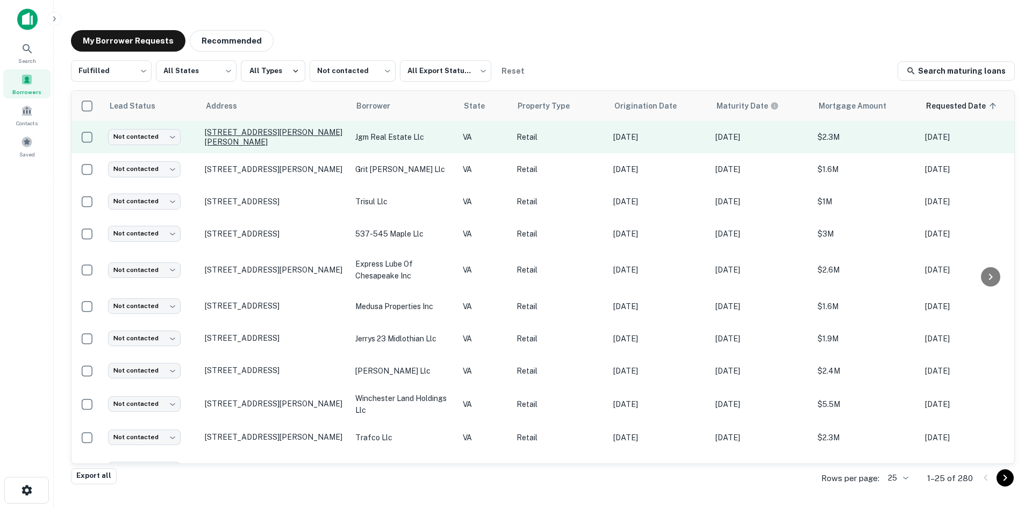
click at [294, 136] on p "1445 Lee Hwy Marion, VA24354" at bounding box center [275, 136] width 140 height 19
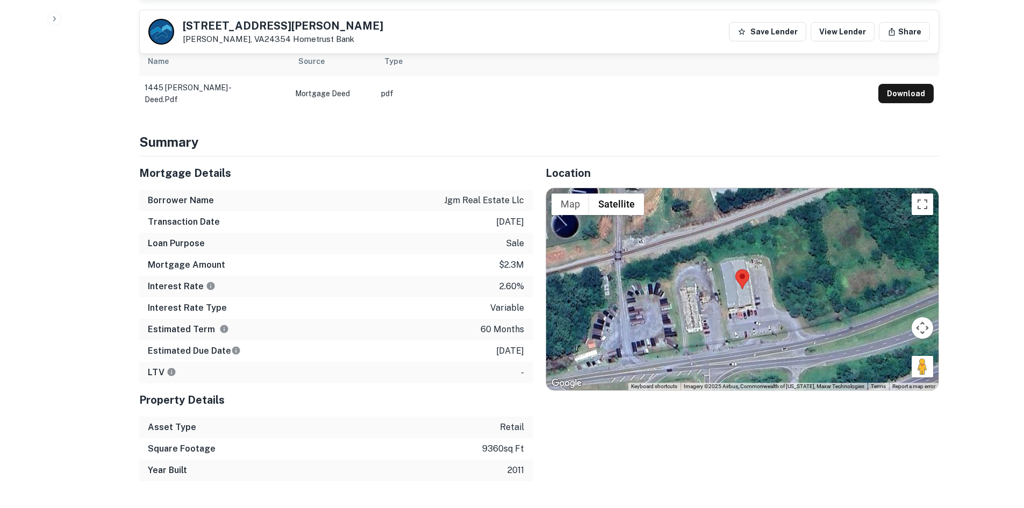
scroll to position [538, 0]
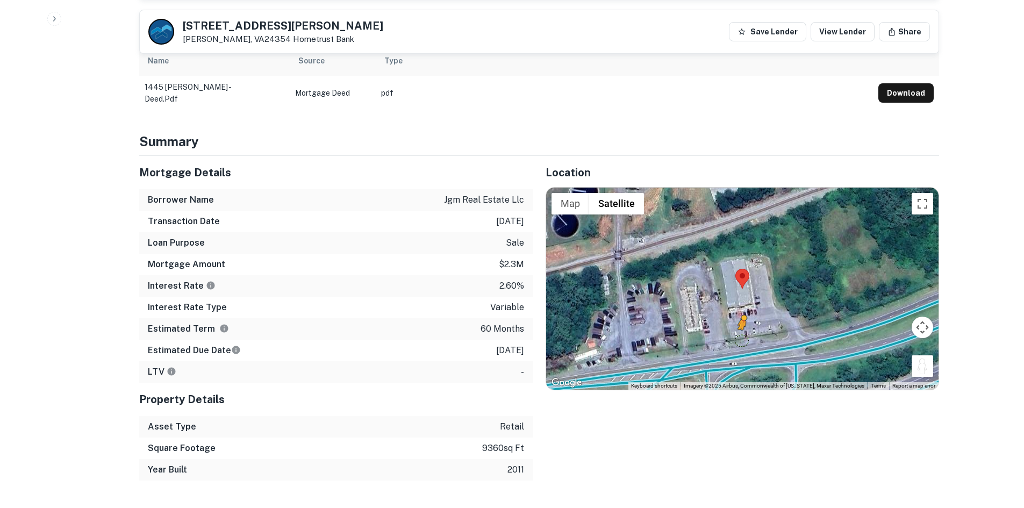
drag, startPoint x: 926, startPoint y: 361, endPoint x: 741, endPoint y: 329, distance: 187.7
click at [741, 329] on div "To activate drag with keyboard, press Alt + Enter. Once in keyboard drag state,…" at bounding box center [742, 289] width 393 height 202
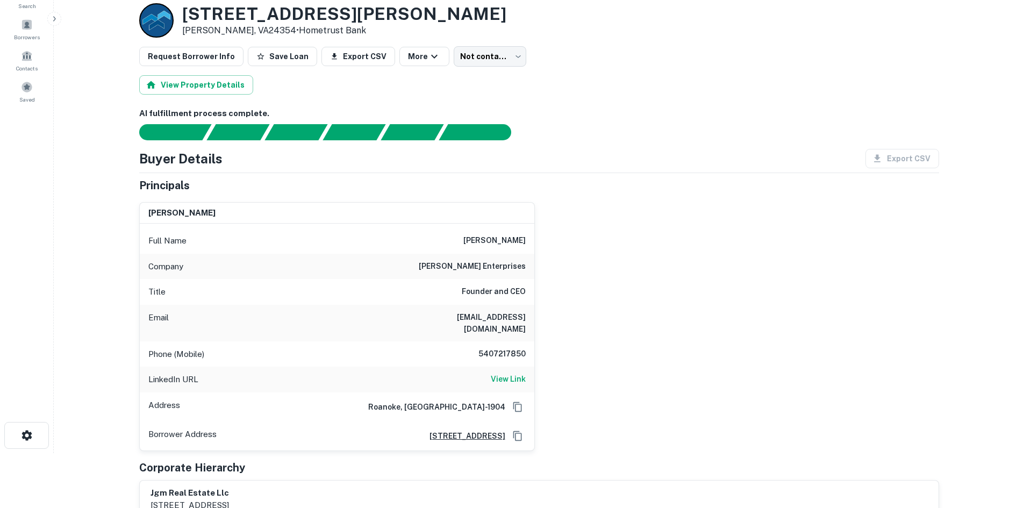
scroll to position [54, 0]
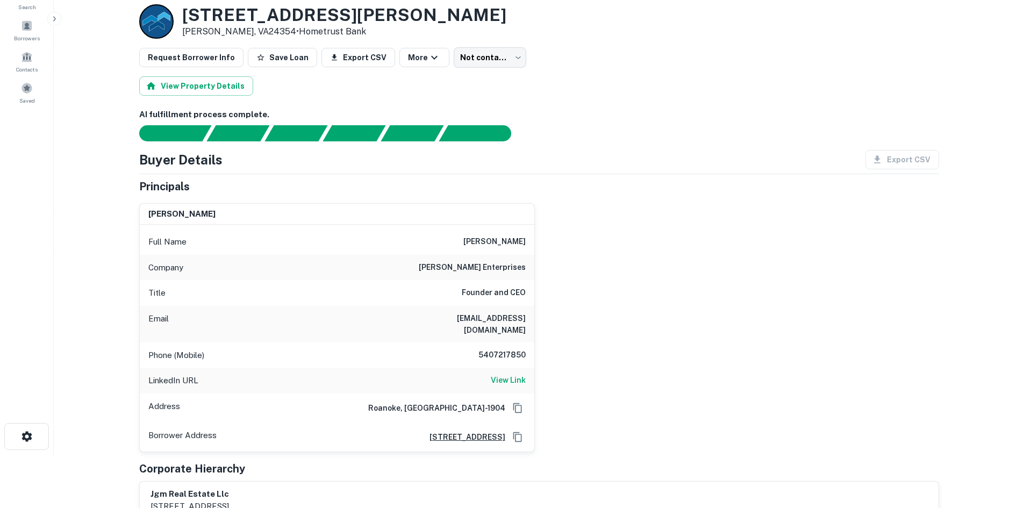
click at [501, 349] on h6 "5407217850" at bounding box center [493, 355] width 65 height 13
drag, startPoint x: 663, startPoint y: 336, endPoint x: 522, endPoint y: 364, distance: 143.6
click at [663, 336] on div "john mcleod Full Name john mcleod Company mcleod enterprises Title Founder and …" at bounding box center [535, 324] width 809 height 258
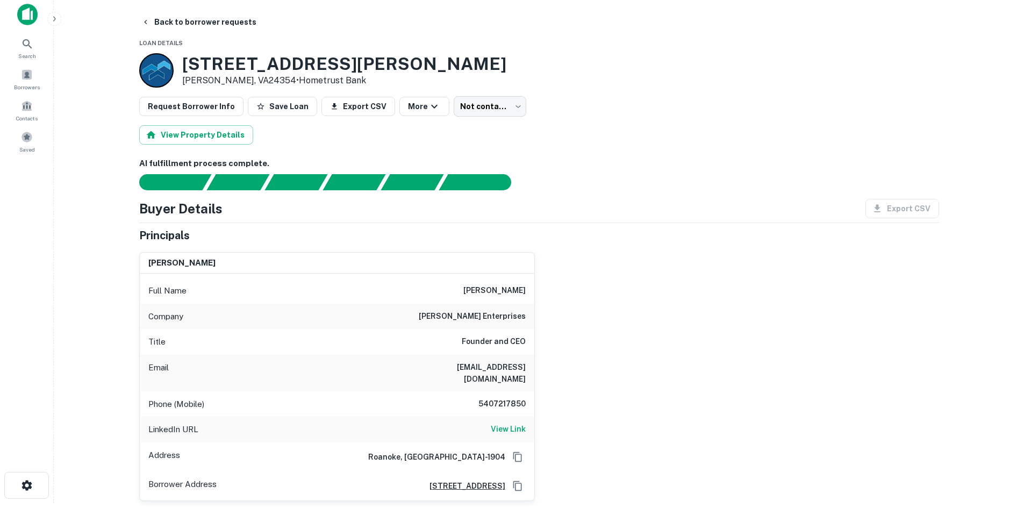
scroll to position [0, 0]
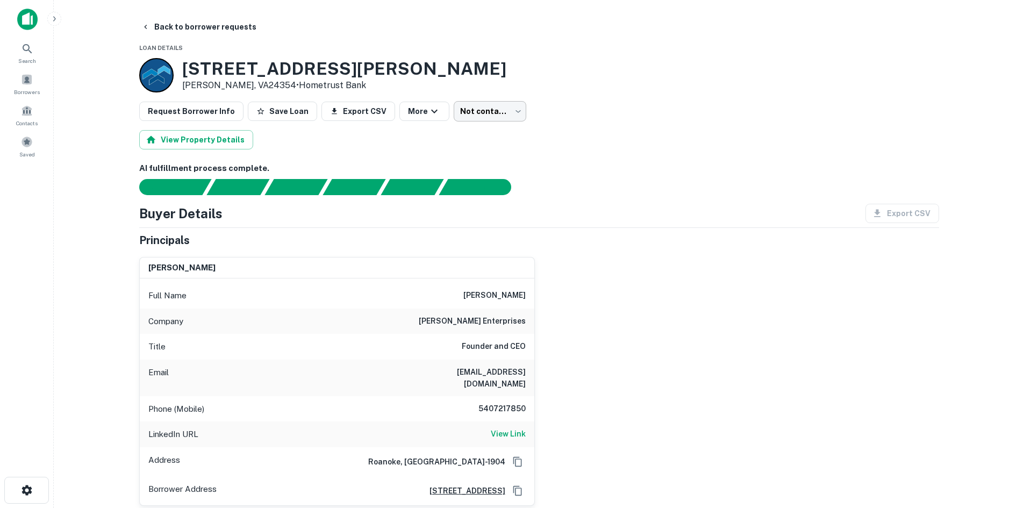
click at [447, 101] on body "Search Borrowers Contacts Saved Back to borrower requests Loan Details 1445 Lee…" at bounding box center [512, 254] width 1024 height 508
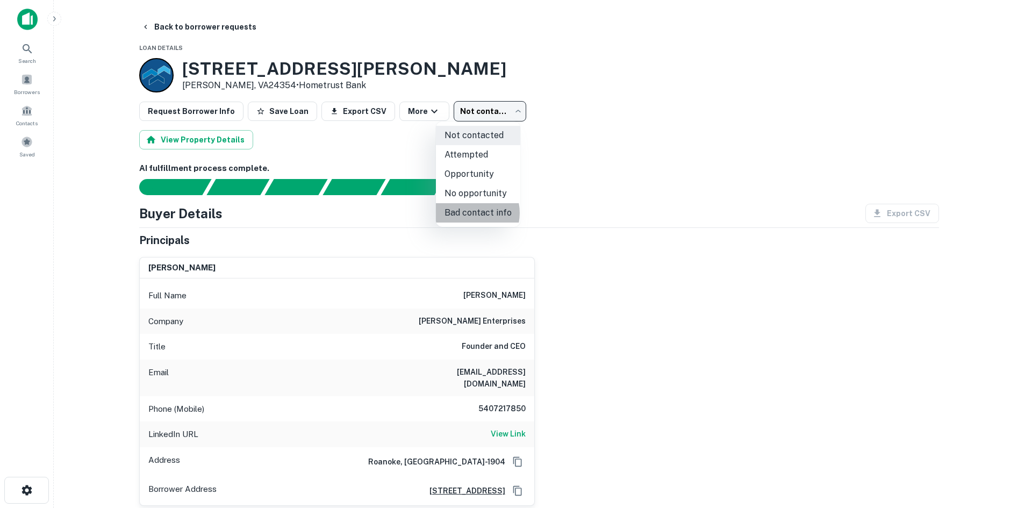
click at [471, 213] on li "Bad contact info" at bounding box center [478, 212] width 84 height 19
type input "**********"
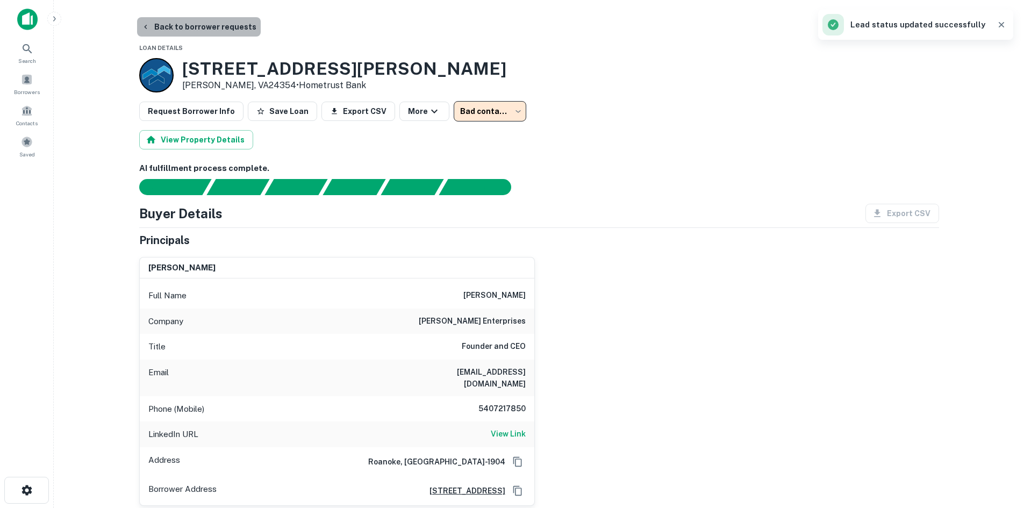
click at [204, 26] on button "Back to borrower requests" at bounding box center [199, 26] width 124 height 19
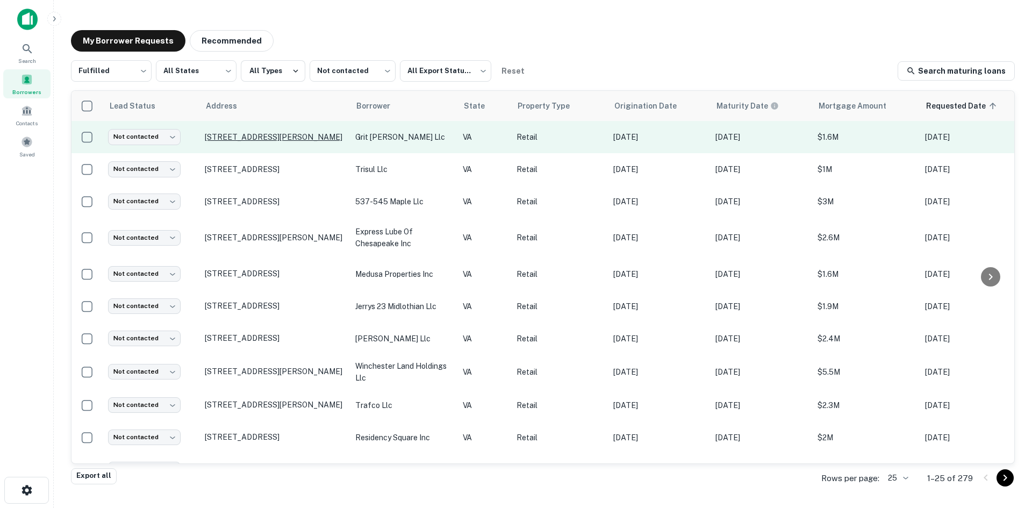
click at [282, 137] on p "1508 Sams Cir Chesapeake, VA23320" at bounding box center [275, 137] width 140 height 10
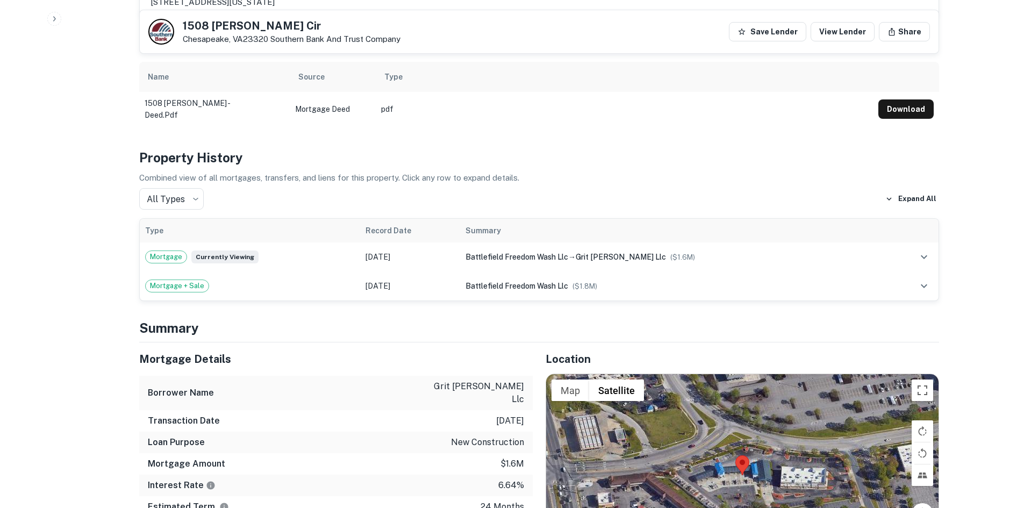
scroll to position [592, 0]
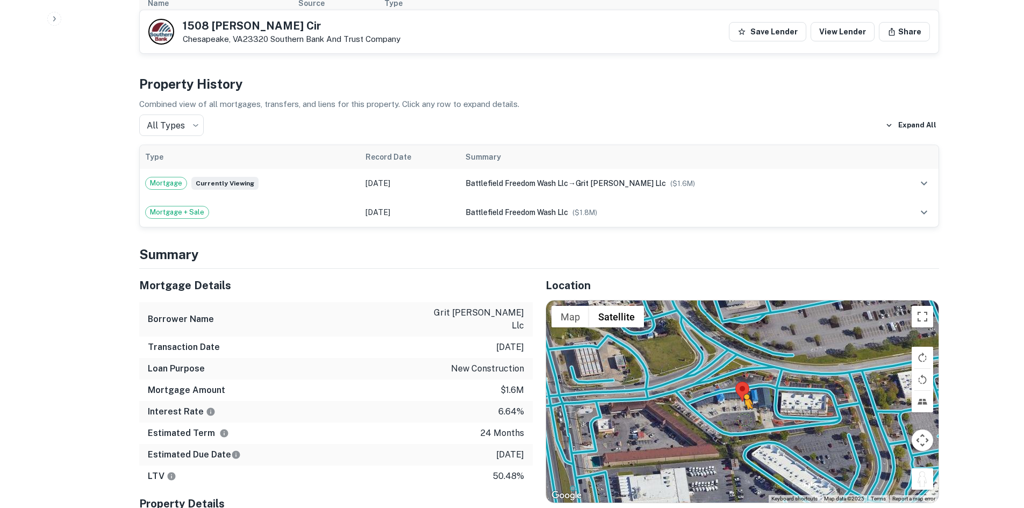
drag, startPoint x: 922, startPoint y: 442, endPoint x: 739, endPoint y: 386, distance: 191.2
click at [739, 386] on div "To activate drag with keyboard, press Alt + Enter. Once in keyboard drag state,…" at bounding box center [742, 402] width 393 height 202
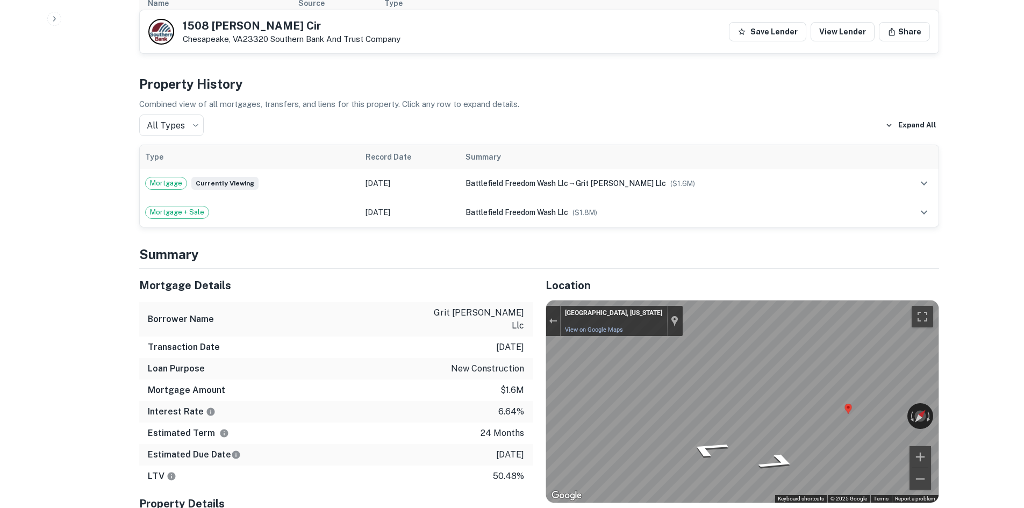
click at [561, 306] on div "Chesapeake, Virginia Chesapeake, Virginia View on Google Maps Custom Imagery" at bounding box center [622, 321] width 122 height 30
click at [560, 314] on button "Exit the Street View" at bounding box center [553, 321] width 14 height 15
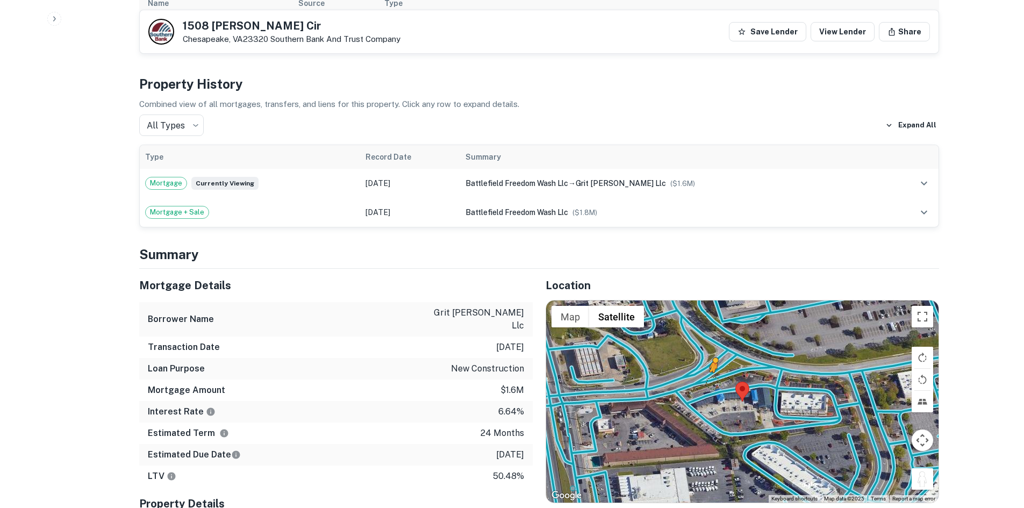
drag, startPoint x: 924, startPoint y: 444, endPoint x: 711, endPoint y: 345, distance: 234.8
click at [711, 345] on div "To activate drag with keyboard, press Alt + Enter. Once in keyboard drag state,…" at bounding box center [742, 402] width 393 height 202
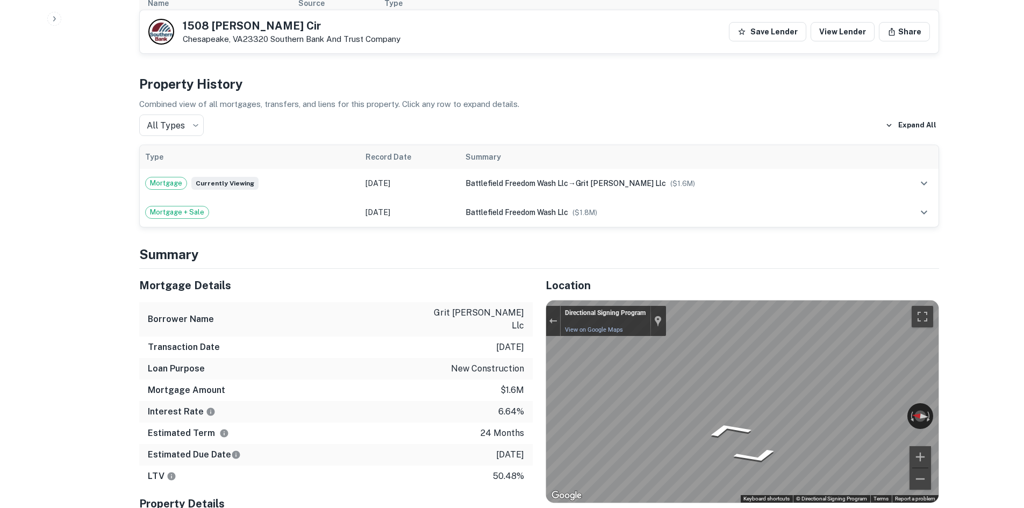
click at [446, 343] on div "Mortgage Details Borrower Name grit andrew llc Transaction Date 3/24/2024 Loan …" at bounding box center [532, 448] width 813 height 359
drag, startPoint x: 851, startPoint y: 372, endPoint x: 537, endPoint y: 341, distance: 316.1
click at [424, 330] on div "Mortgage Details Borrower Name grit andrew llc Transaction Date 3/24/2024 Loan …" at bounding box center [532, 448] width 813 height 359
click at [526, 347] on div "Mortgage Details Borrower Name grit andrew llc Transaction Date 3/24/2024 Loan …" at bounding box center [532, 448] width 813 height 359
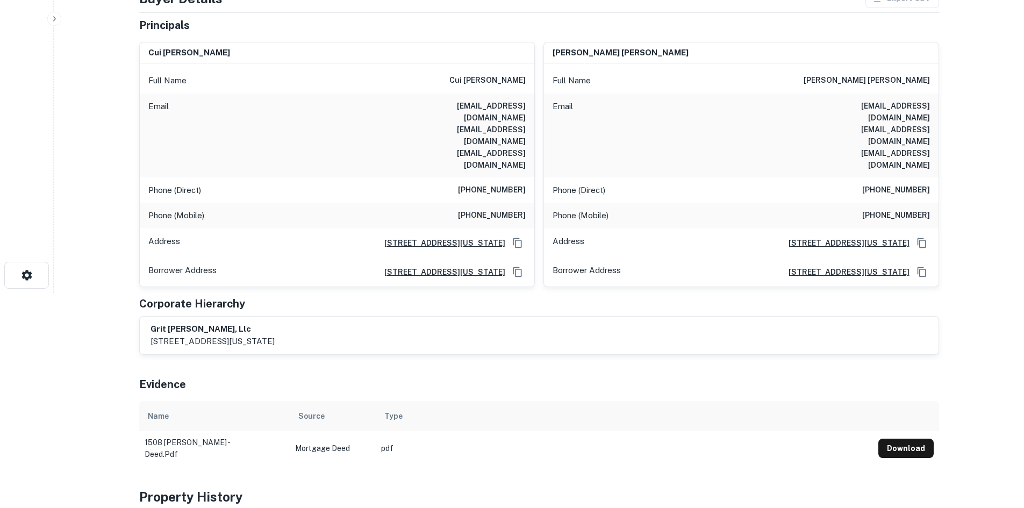
scroll to position [54, 0]
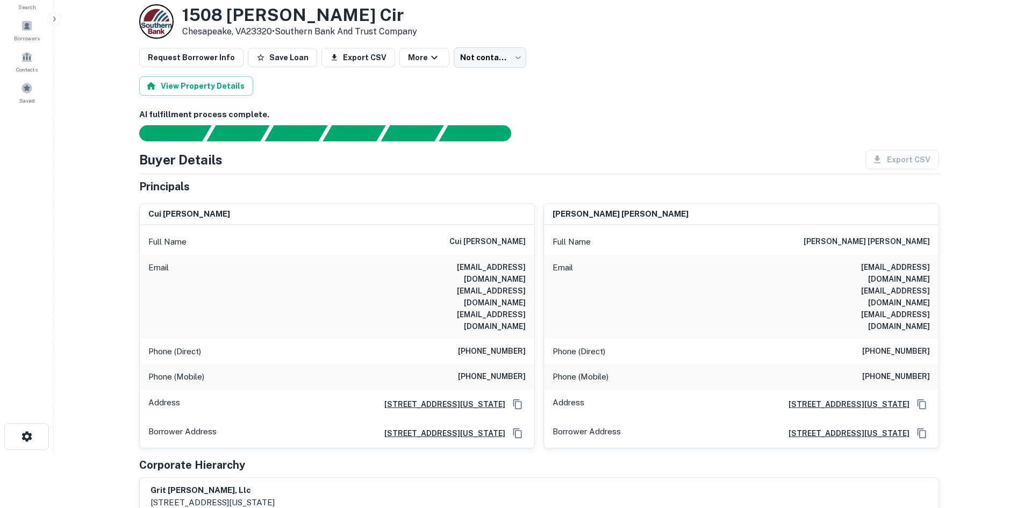
click at [493, 339] on div "Phone (Direct) (757) 965-4355" at bounding box center [337, 352] width 395 height 26
click at [491, 345] on h6 "(757) 965-4355" at bounding box center [492, 351] width 68 height 13
click at [493, 345] on h6 "(757) 965-4355" at bounding box center [492, 351] width 68 height 13
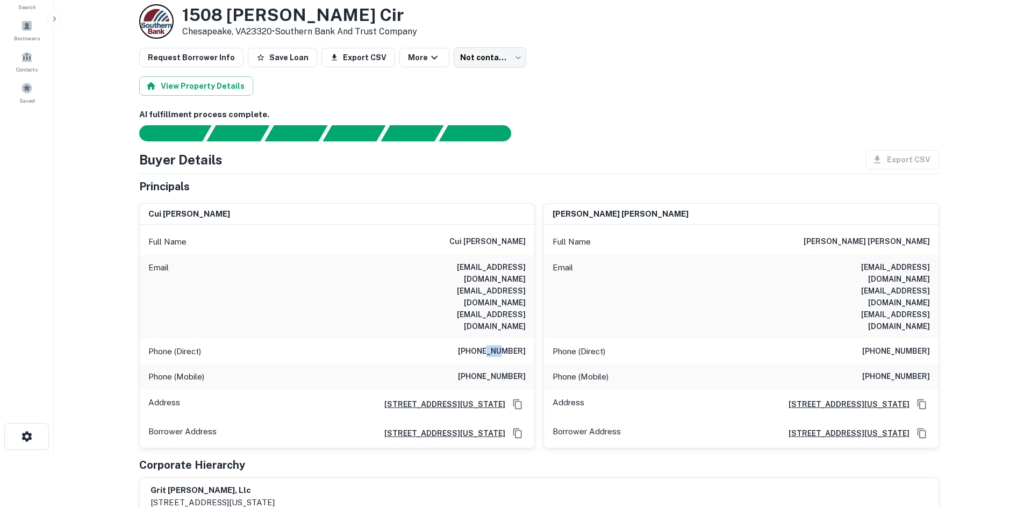
click at [493, 345] on h6 "(757) 965-4355" at bounding box center [492, 351] width 68 height 13
click at [491, 371] on h6 "(646) 334-0108" at bounding box center [492, 377] width 68 height 13
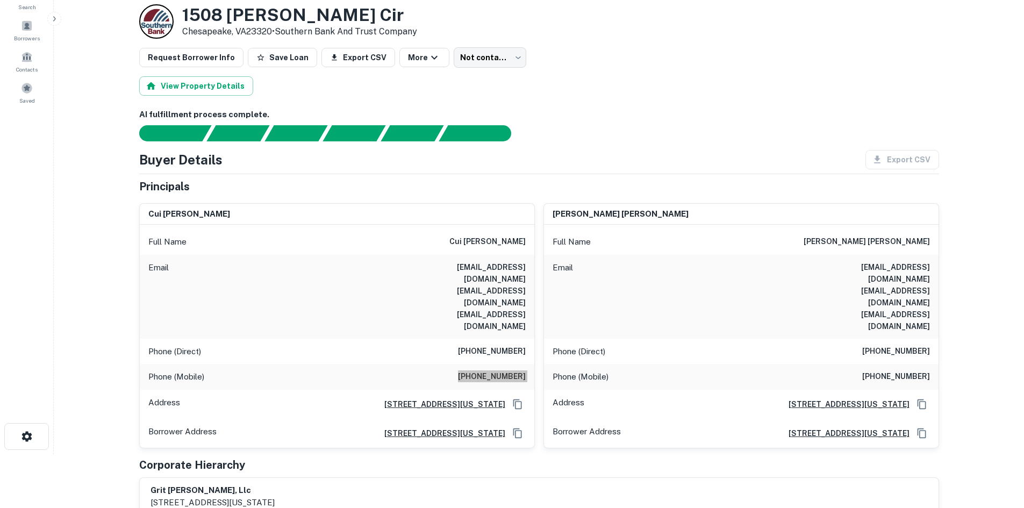
scroll to position [54, 0]
click at [553, 82] on div "View Property Details" at bounding box center [539, 85] width 800 height 19
click at [488, 48] on body "Search Borrowers Contacts Saved Back to borrower requests Loan Details [STREET_…" at bounding box center [512, 200] width 1024 height 508
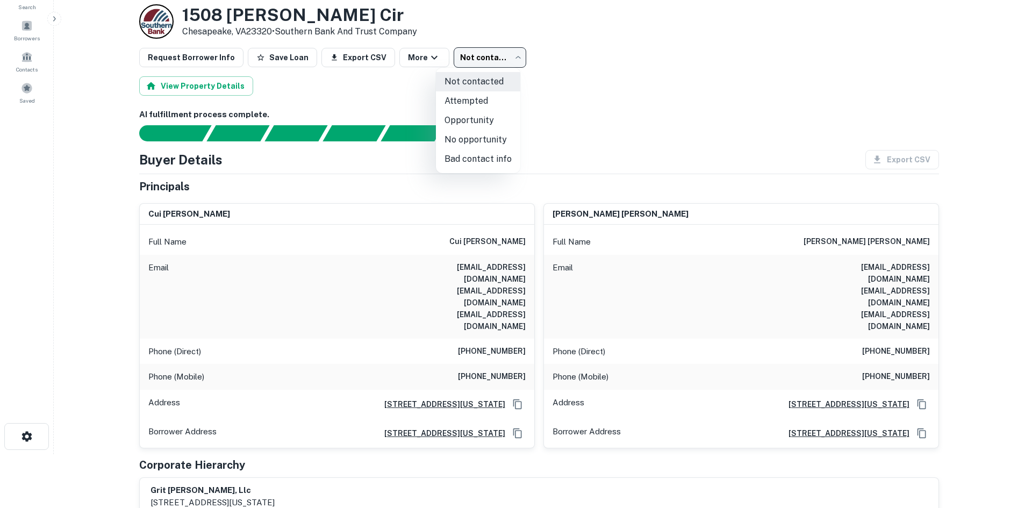
click at [468, 159] on li "Bad contact info" at bounding box center [478, 158] width 84 height 19
type input "**********"
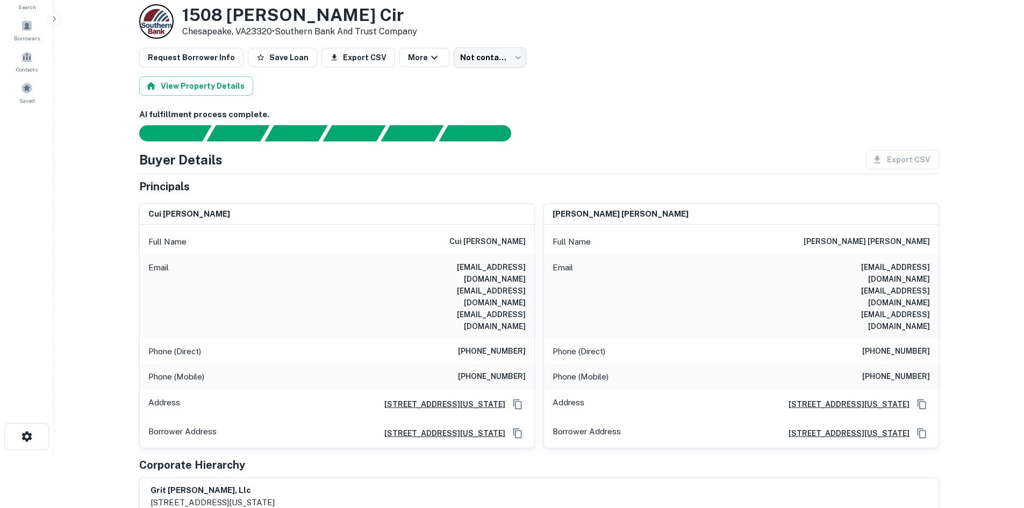
click at [896, 345] on h6 "[PHONE_NUMBER]" at bounding box center [897, 351] width 68 height 13
copy h6 "[PHONE_NUMBER]"
click at [907, 364] on div "Phone (Mobile) [PHONE_NUMBER]" at bounding box center [741, 377] width 395 height 26
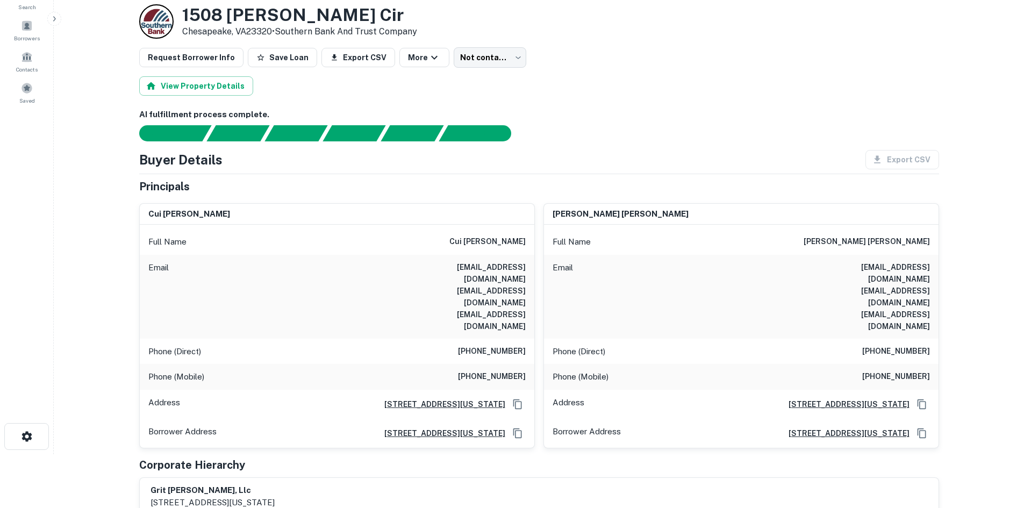
click at [907, 371] on h6 "[PHONE_NUMBER]" at bounding box center [897, 377] width 68 height 13
copy h6 "[PHONE_NUMBER]"
click at [678, 149] on div "AI fulfillment process complete. Buyer Details Export CSV Principals [PERSON_NA…" at bounding box center [539, 366] width 800 height 514
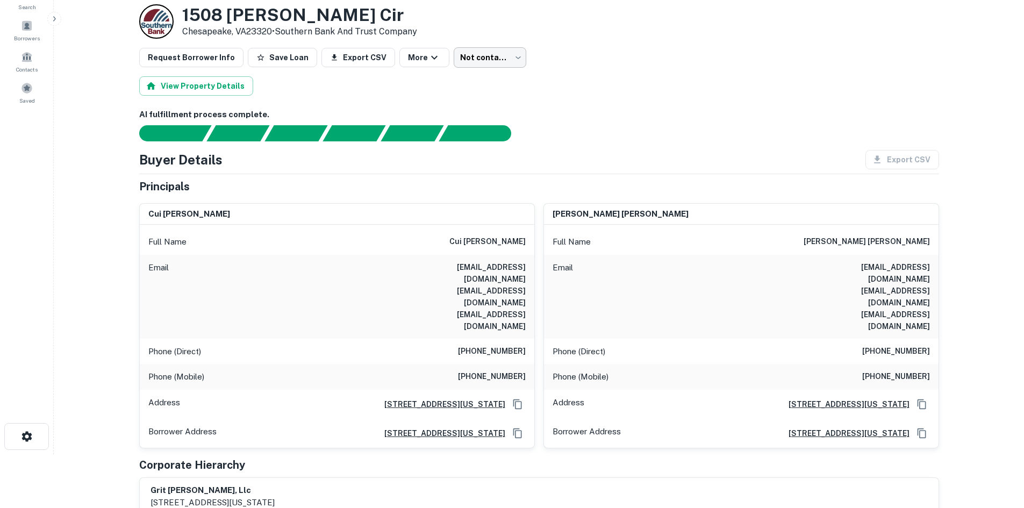
click at [457, 68] on body "Search Borrowers Contacts Saved Back to borrower requests Loan Details [STREET_…" at bounding box center [512, 200] width 1024 height 508
click at [493, 55] on div at bounding box center [512, 254] width 1024 height 508
click at [492, 58] on div at bounding box center [512, 254] width 1024 height 508
click at [495, 57] on body "Search Borrowers Contacts Saved Back to borrower requests Loan Details [STREET_…" at bounding box center [512, 200] width 1024 height 508
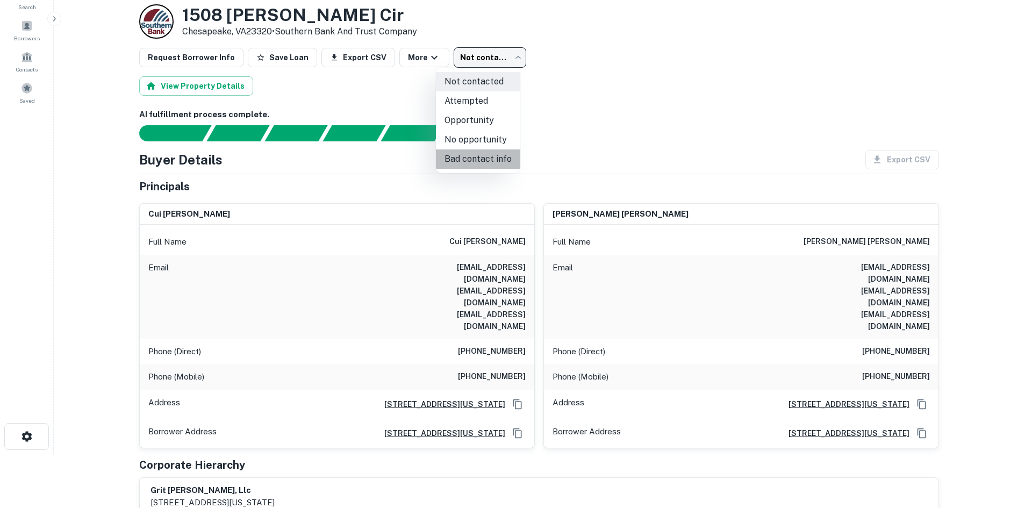
click at [488, 162] on li "Bad contact info" at bounding box center [478, 158] width 84 height 19
type input "**********"
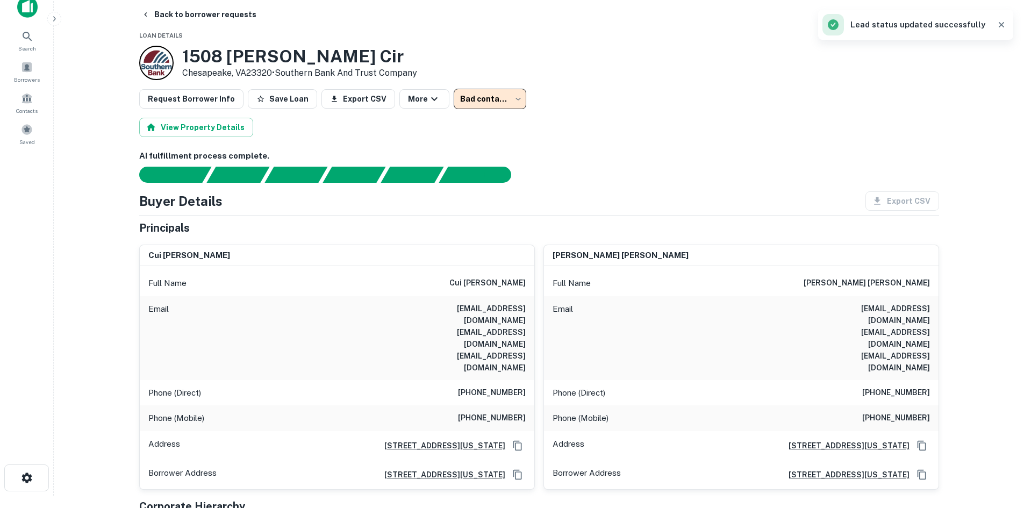
scroll to position [0, 0]
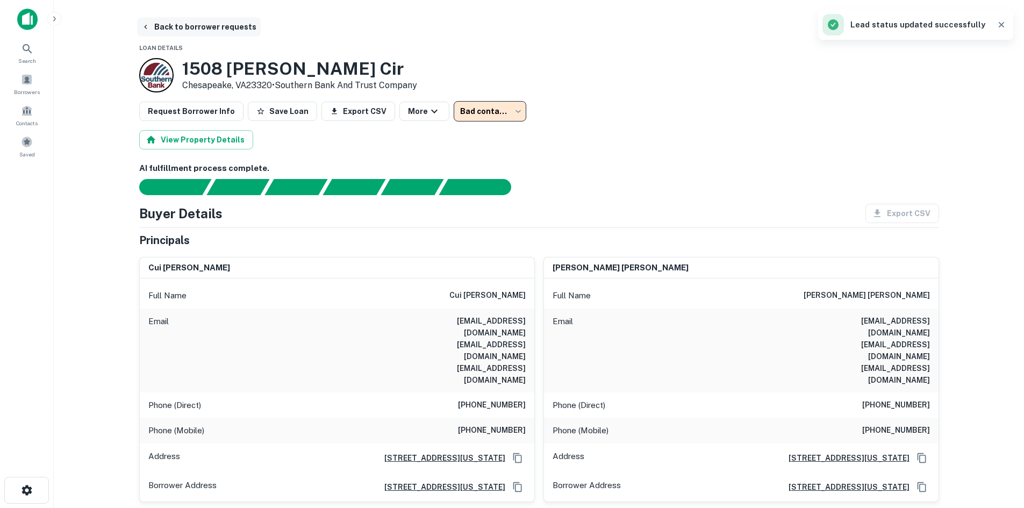
click at [225, 23] on button "Back to borrower requests" at bounding box center [199, 26] width 124 height 19
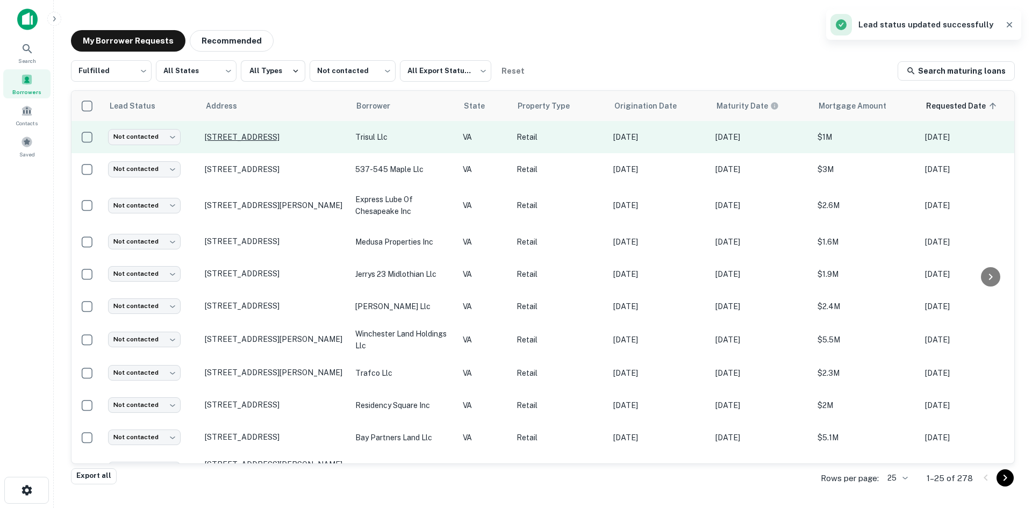
click at [264, 134] on p "[STREET_ADDRESS]" at bounding box center [275, 137] width 140 height 10
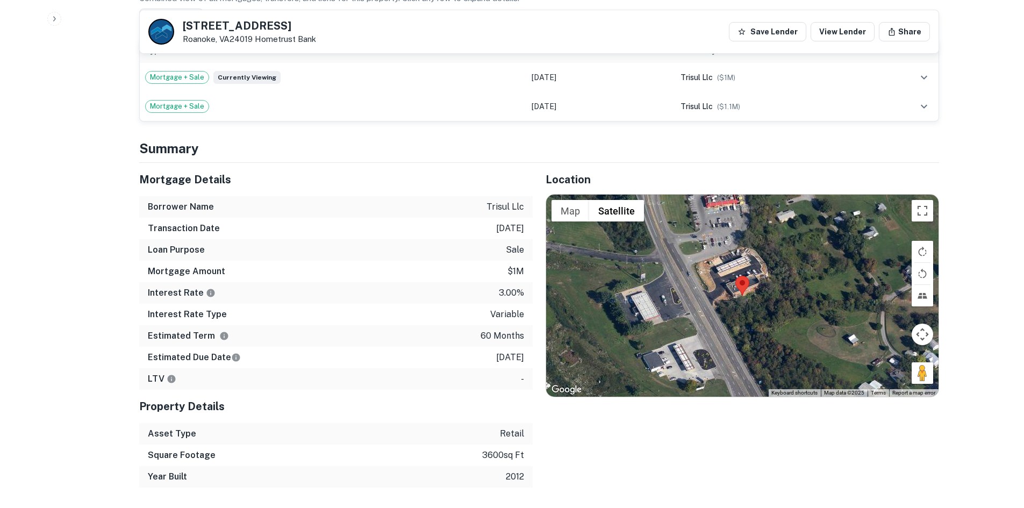
scroll to position [807, 0]
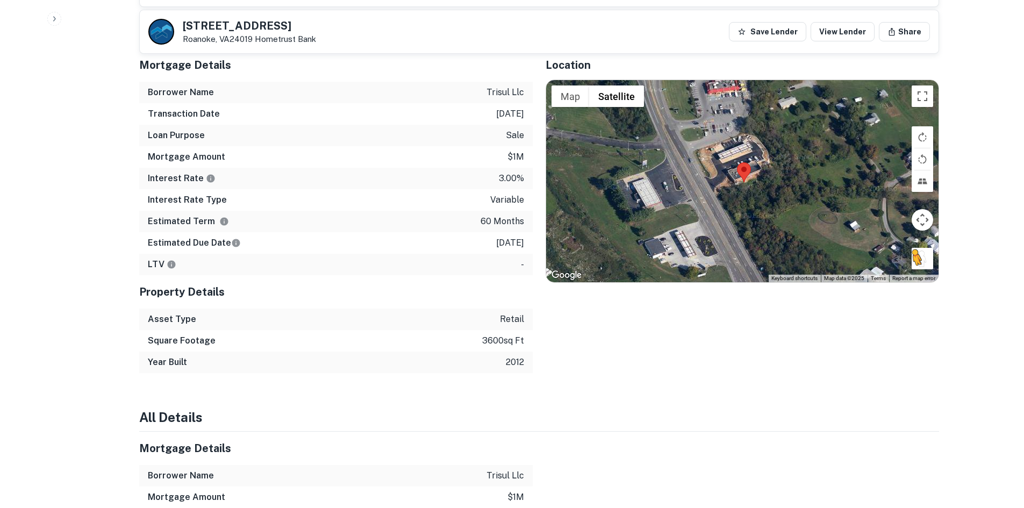
drag, startPoint x: 911, startPoint y: 233, endPoint x: 916, endPoint y: 237, distance: 5.8
click at [916, 237] on div "To activate drag with keyboard, press Alt + Enter. Once in keyboard drag state,…" at bounding box center [742, 181] width 393 height 202
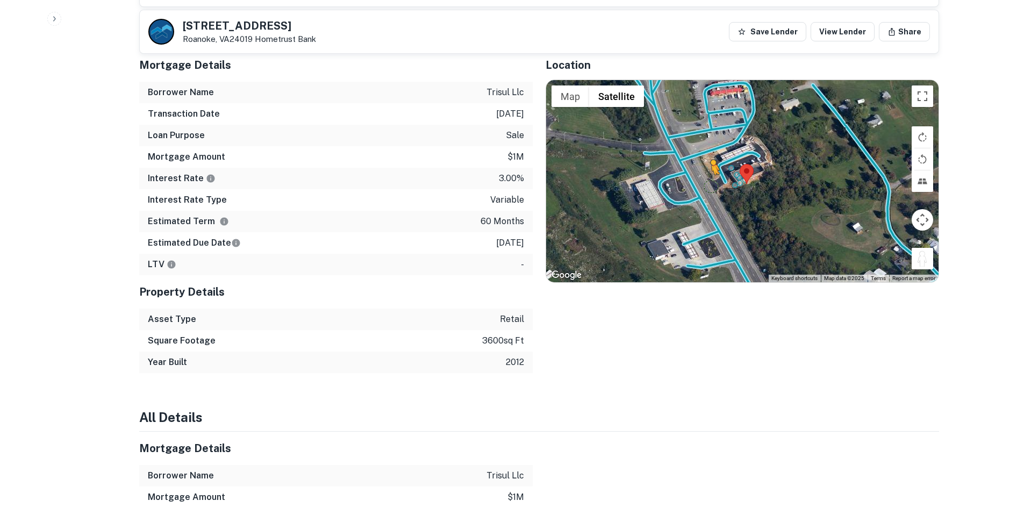
drag, startPoint x: 923, startPoint y: 240, endPoint x: 708, endPoint y: 151, distance: 232.2
click at [708, 151] on div "To activate drag with keyboard, press Alt + Enter. Once in keyboard drag state,…" at bounding box center [742, 181] width 393 height 202
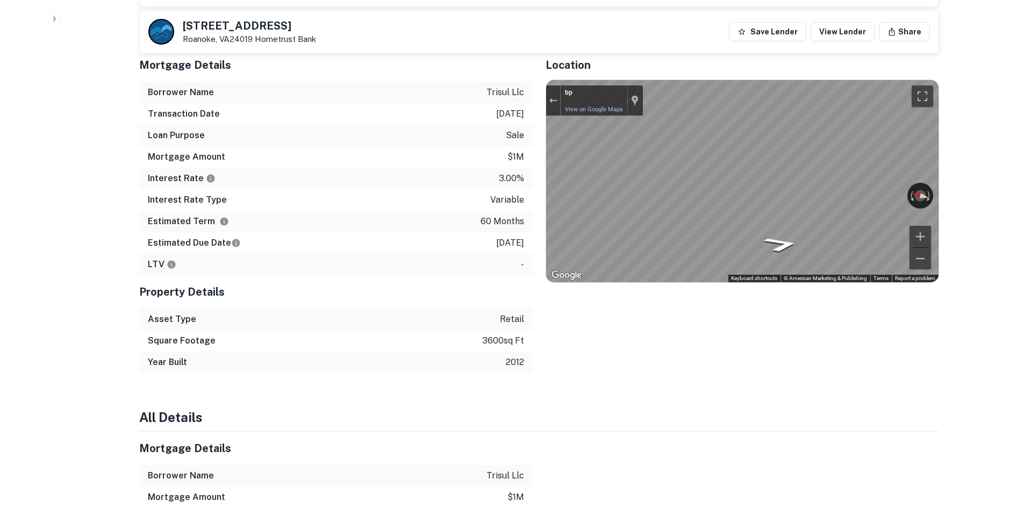
click at [374, 172] on div "Mortgage Details Borrower Name trisul llc Transaction Date [DATE] Loan Purpose …" at bounding box center [532, 210] width 813 height 325
click at [489, 169] on div "Mortgage Details Borrower Name trisul llc Transaction Date [DATE] Loan Purpose …" at bounding box center [532, 210] width 813 height 325
click at [718, 222] on icon "Go Southeast" at bounding box center [702, 233] width 49 height 22
click at [718, 222] on icon "Go Southeast" at bounding box center [701, 233] width 53 height 23
click at [951, 152] on div "Back to borrower requests [STREET_ADDRESS] Hometrust Bank Save Lender View Lend…" at bounding box center [539, 361] width 826 height 2301
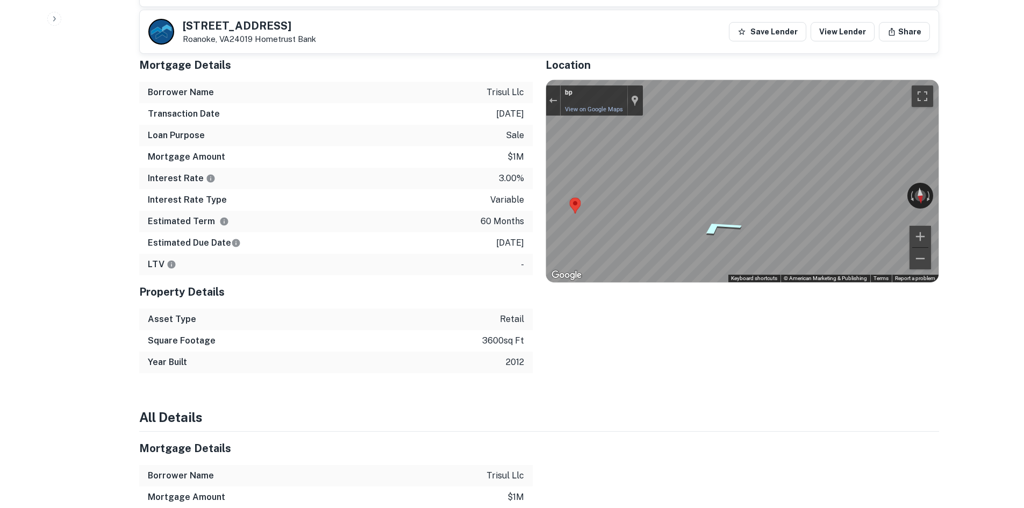
click at [725, 215] on icon "Go Southeast" at bounding box center [719, 227] width 81 height 24
click at [725, 216] on icon "Go Southeast" at bounding box center [717, 228] width 81 height 25
click at [725, 215] on icon "Go Southeast" at bounding box center [719, 227] width 81 height 24
click at [450, 162] on div "Mortgage Details Borrower Name trisul llc Transaction Date [DATE] Loan Purpose …" at bounding box center [532, 210] width 813 height 325
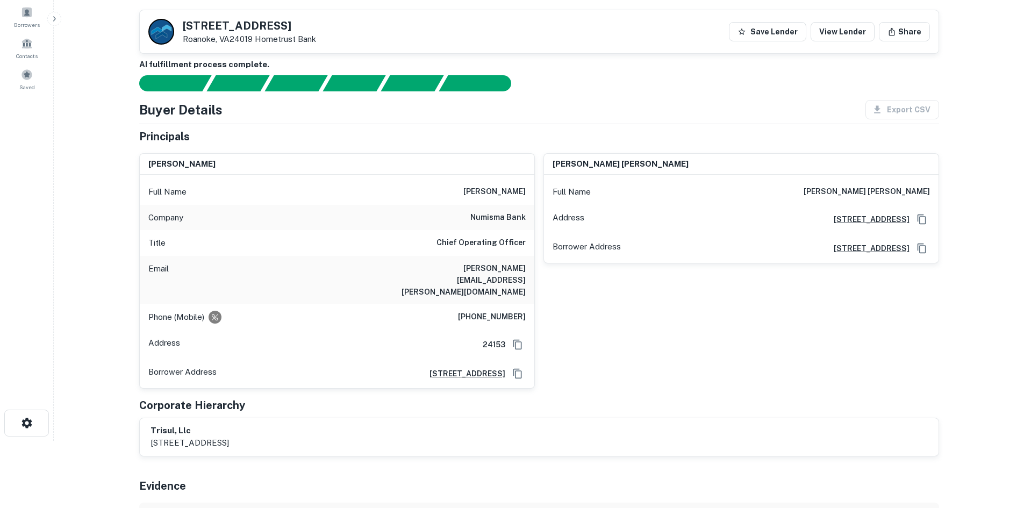
scroll to position [54, 0]
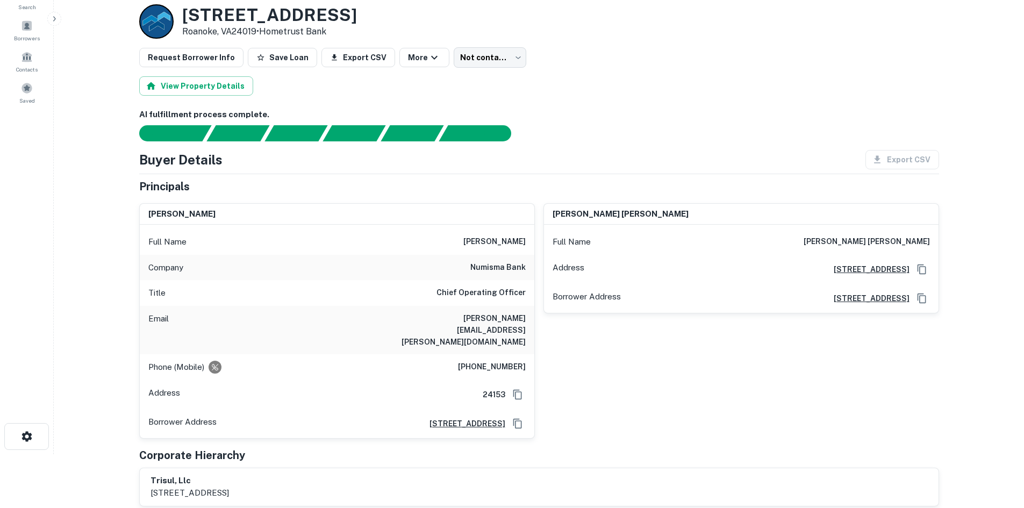
click at [510, 266] on h6 "numisma bank" at bounding box center [498, 267] width 55 height 13
copy h6 "numisma bank"
click at [490, 361] on h6 "[PHONE_NUMBER]" at bounding box center [492, 367] width 68 height 13
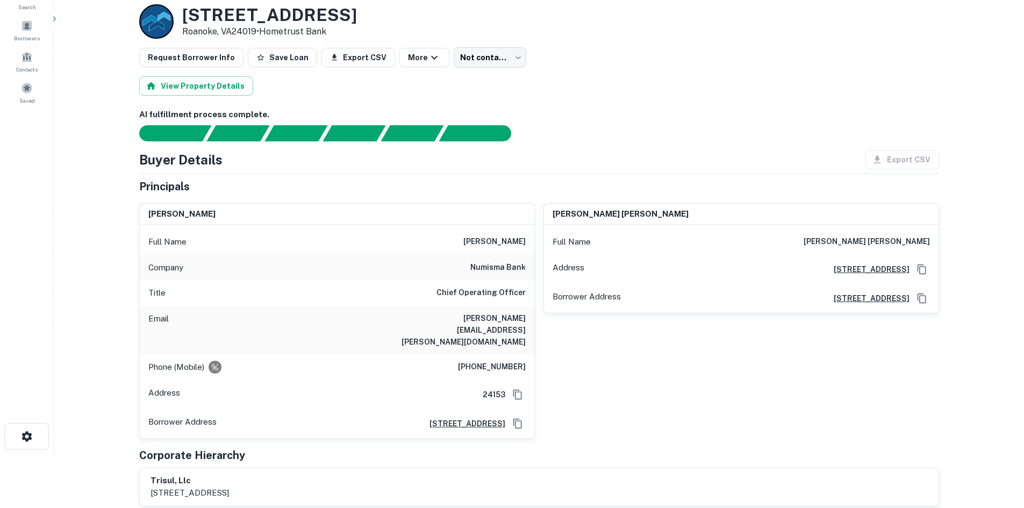
click at [490, 361] on h6 "[PHONE_NUMBER]" at bounding box center [492, 367] width 68 height 13
copy h6 "[PHONE_NUMBER]"
drag, startPoint x: 554, startPoint y: 147, endPoint x: 538, endPoint y: 159, distance: 20.4
click at [554, 147] on div "AI fulfillment process complete. Buyer Details Export CSV Principals [PERSON_NA…" at bounding box center [539, 363] width 800 height 509
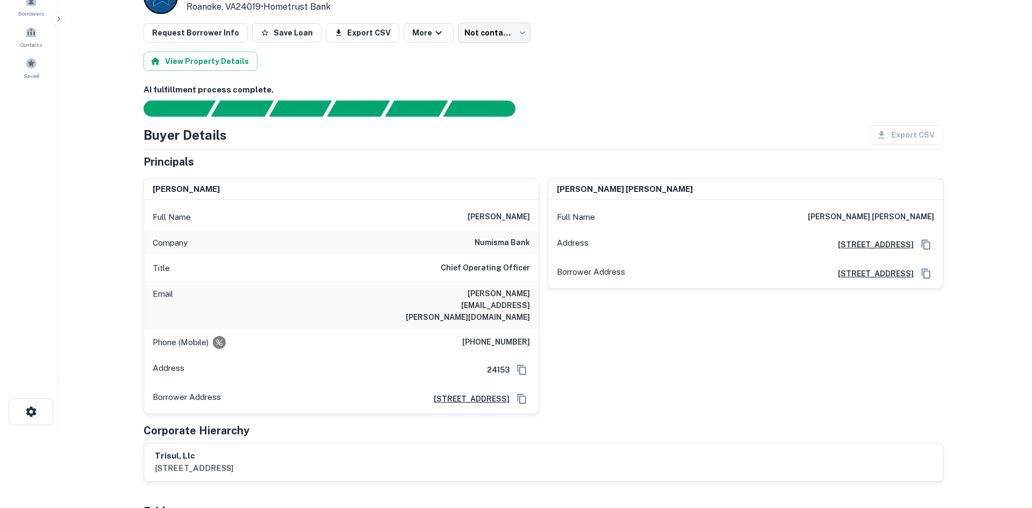
scroll to position [0, 0]
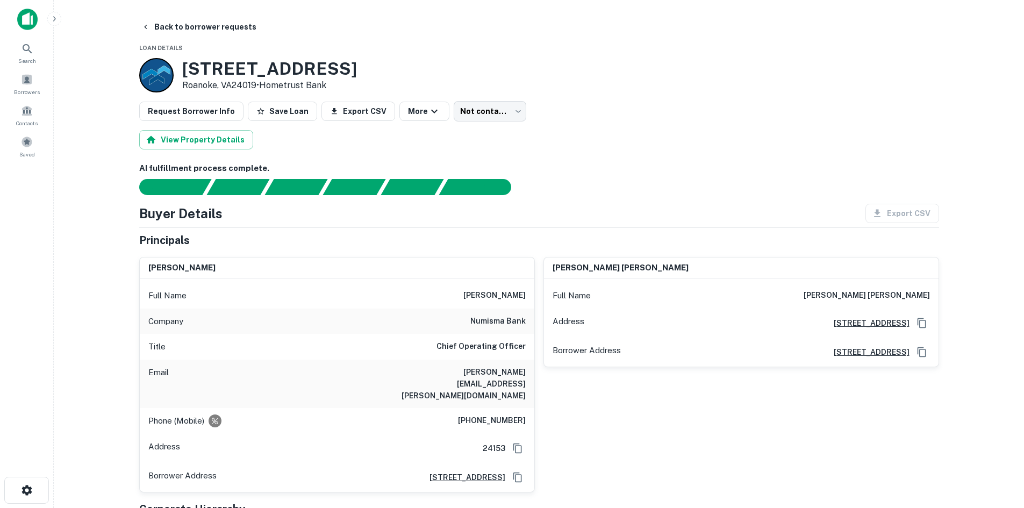
drag, startPoint x: 378, startPoint y: 251, endPoint x: 393, endPoint y: 222, distance: 32.9
click at [378, 251] on div "[PERSON_NAME] Full Name [PERSON_NAME] Company numisma bank Title Chief Operatin…" at bounding box center [333, 370] width 404 height 244
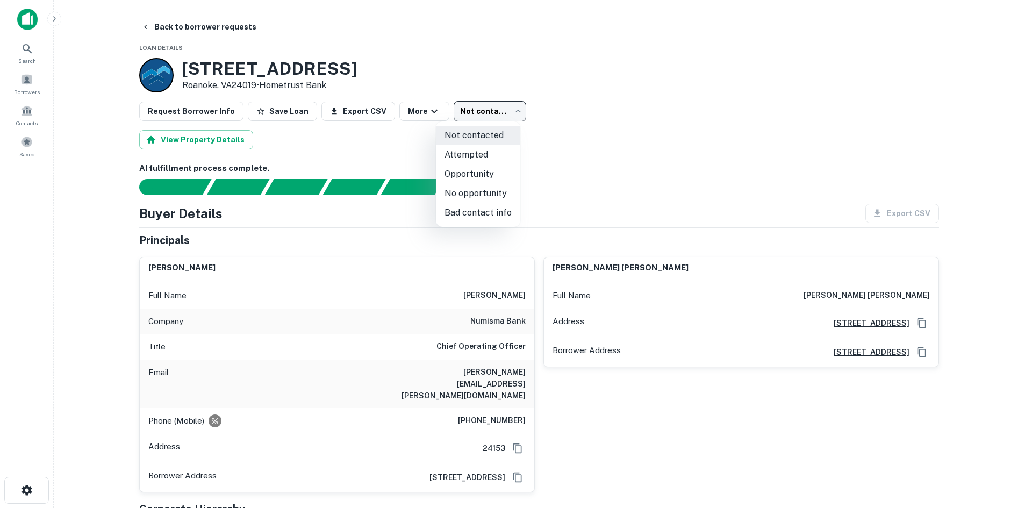
click at [457, 113] on body "Search Borrowers Contacts Saved Back to borrower requests Loan Details [STREET_…" at bounding box center [516, 254] width 1032 height 508
click at [478, 158] on li "Attempted" at bounding box center [478, 154] width 84 height 19
type input "*********"
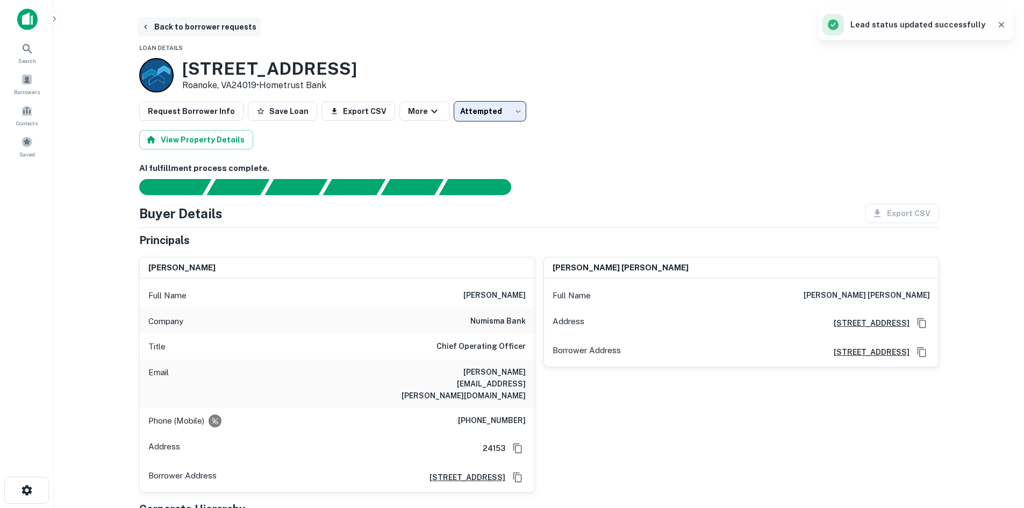
click at [226, 30] on button "Back to borrower requests" at bounding box center [199, 26] width 124 height 19
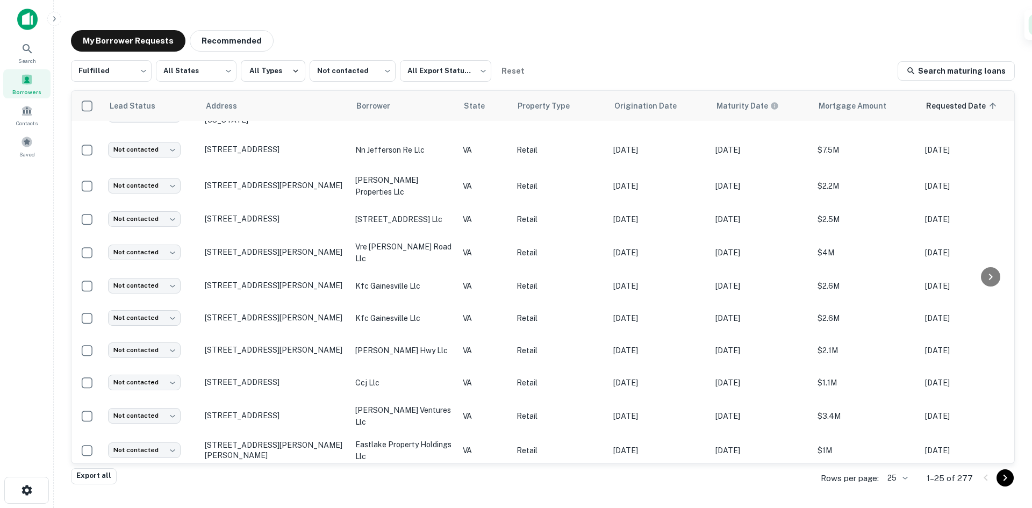
scroll to position [494, 0]
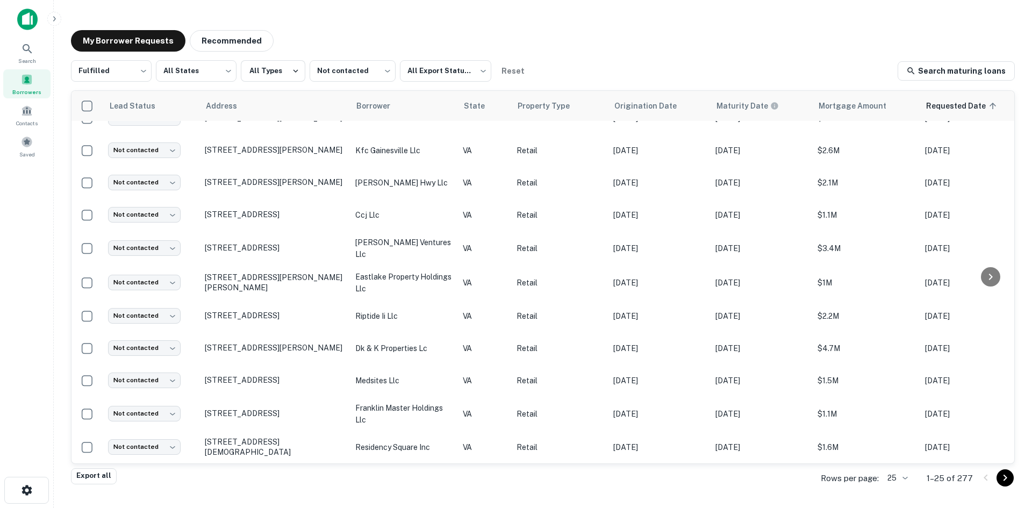
click at [1004, 478] on icon "Go to next page" at bounding box center [1005, 478] width 13 height 13
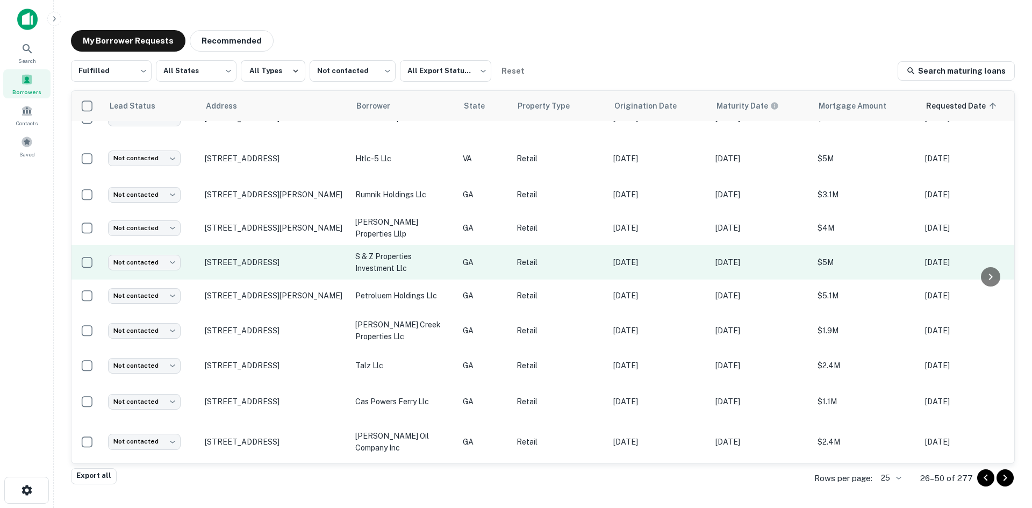
scroll to position [510, 0]
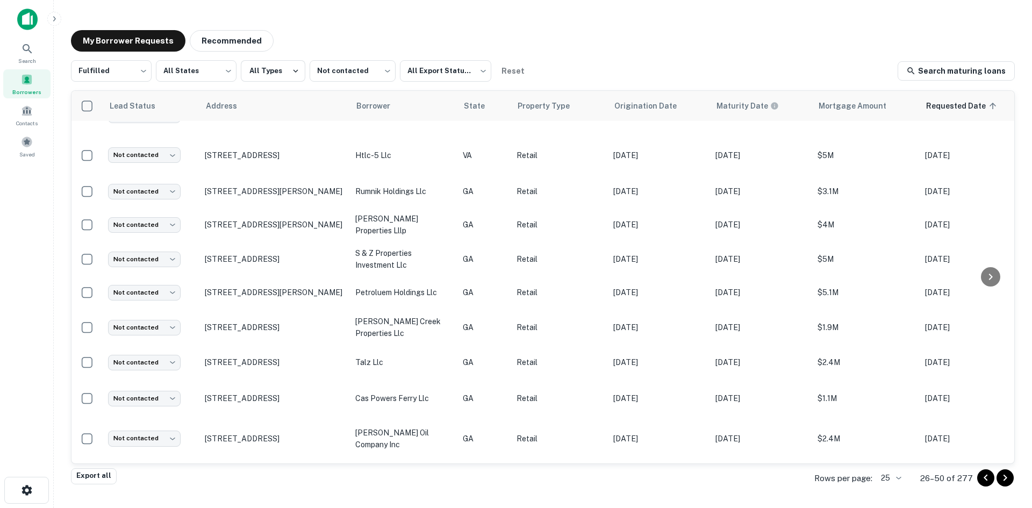
click at [1006, 479] on icon "Go to next page" at bounding box center [1006, 478] width 4 height 6
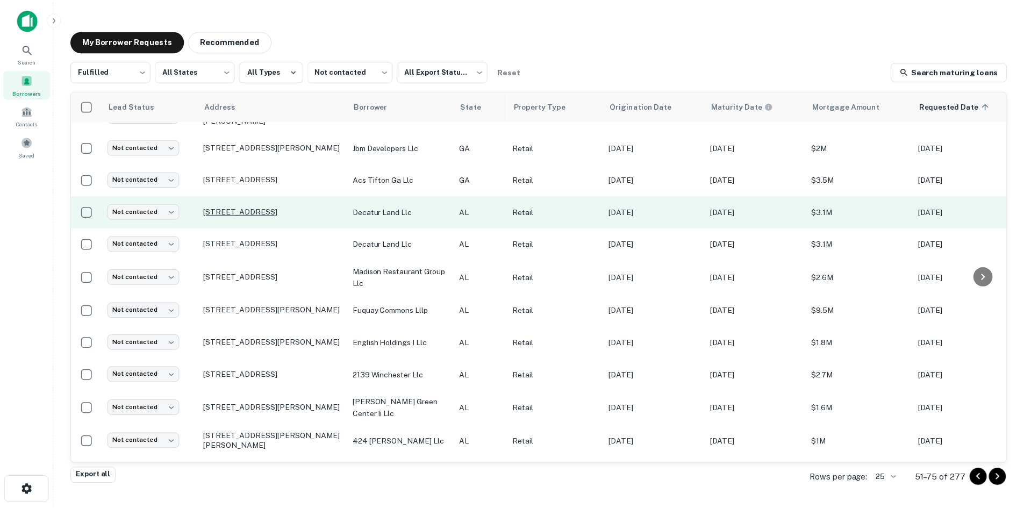
scroll to position [376, 0]
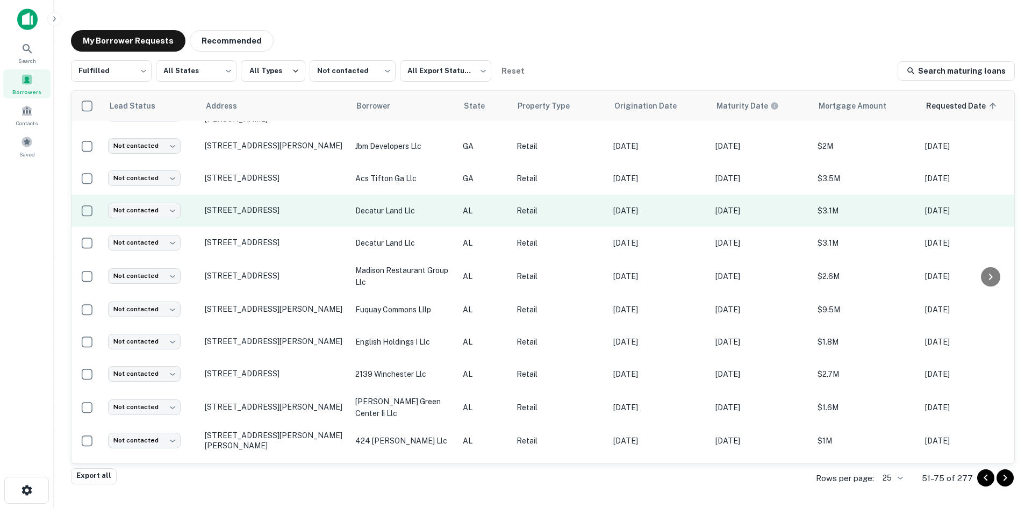
click at [319, 195] on td "[STREET_ADDRESS]" at bounding box center [275, 211] width 151 height 32
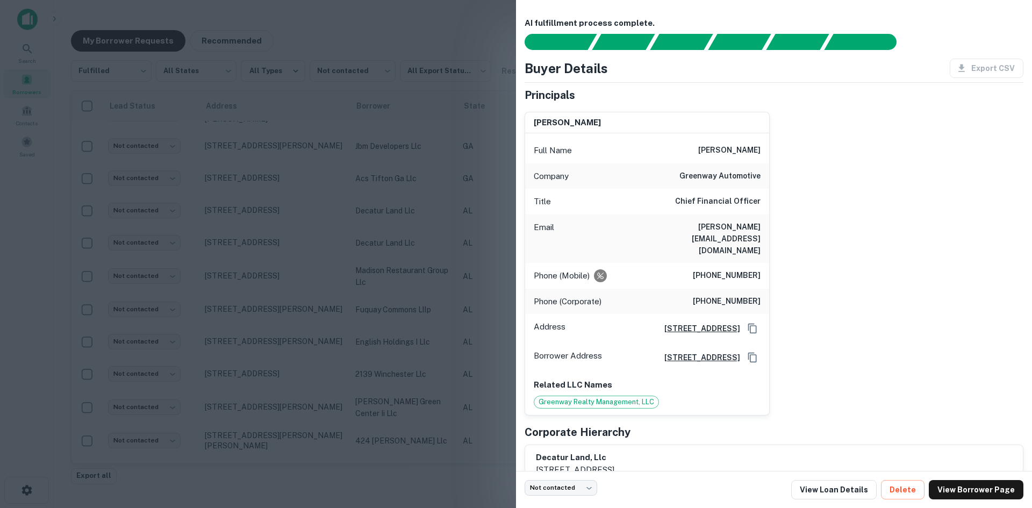
click at [320, 188] on div at bounding box center [516, 254] width 1032 height 508
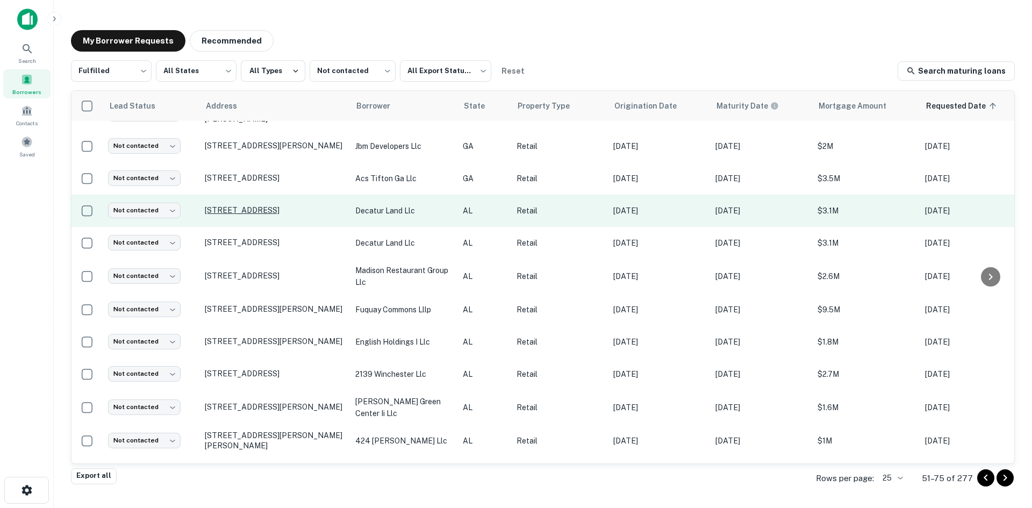
click at [312, 205] on p "[STREET_ADDRESS]" at bounding box center [275, 210] width 140 height 10
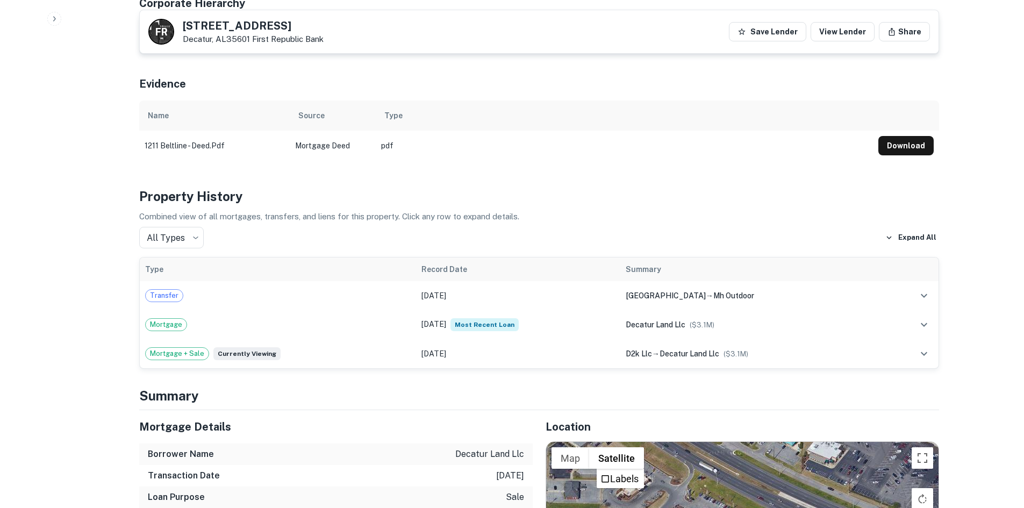
scroll to position [807, 0]
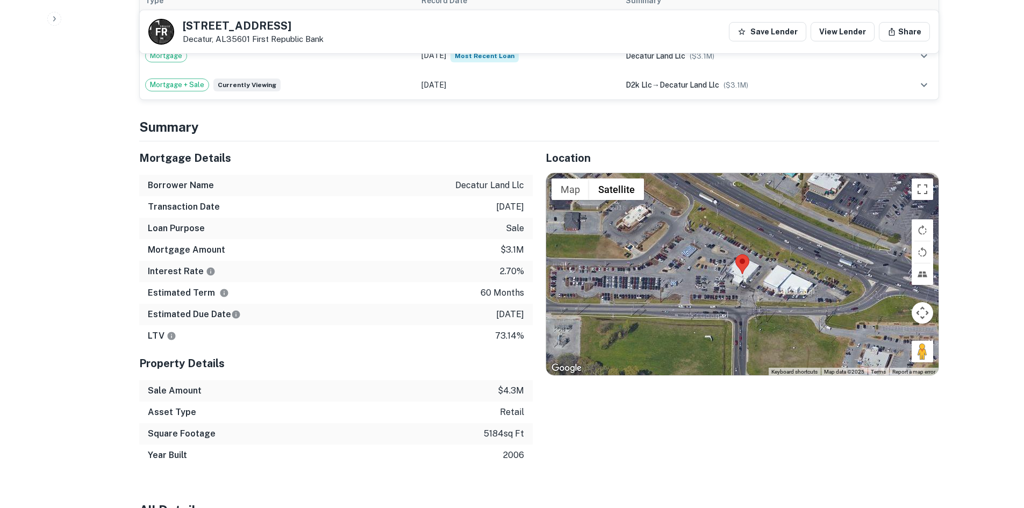
drag, startPoint x: 916, startPoint y: 336, endPoint x: 763, endPoint y: 286, distance: 161.0
click at [688, 266] on div "Map Terrain Satellite Labels Keyboard shortcuts Map Data Map data ©2025 Map dat…" at bounding box center [742, 274] width 393 height 202
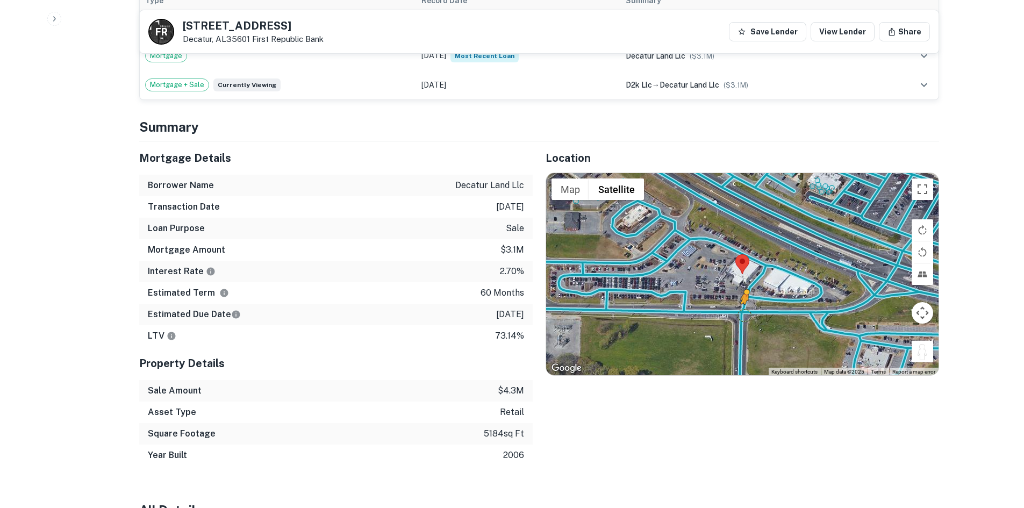
drag, startPoint x: 931, startPoint y: 328, endPoint x: 743, endPoint y: 288, distance: 192.5
click at [743, 288] on div "To activate drag with keyboard, press Alt + Enter. Once in keyboard drag state,…" at bounding box center [742, 274] width 393 height 202
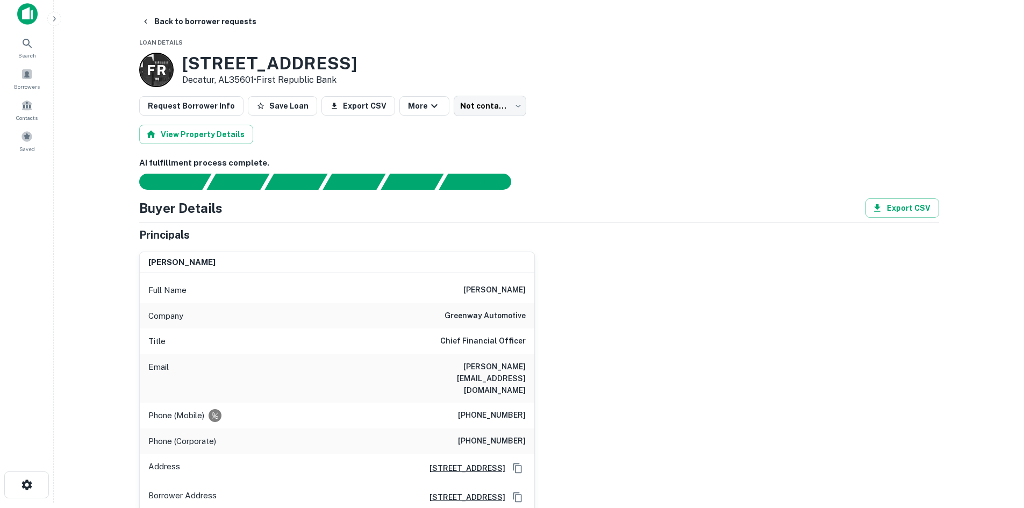
scroll to position [0, 0]
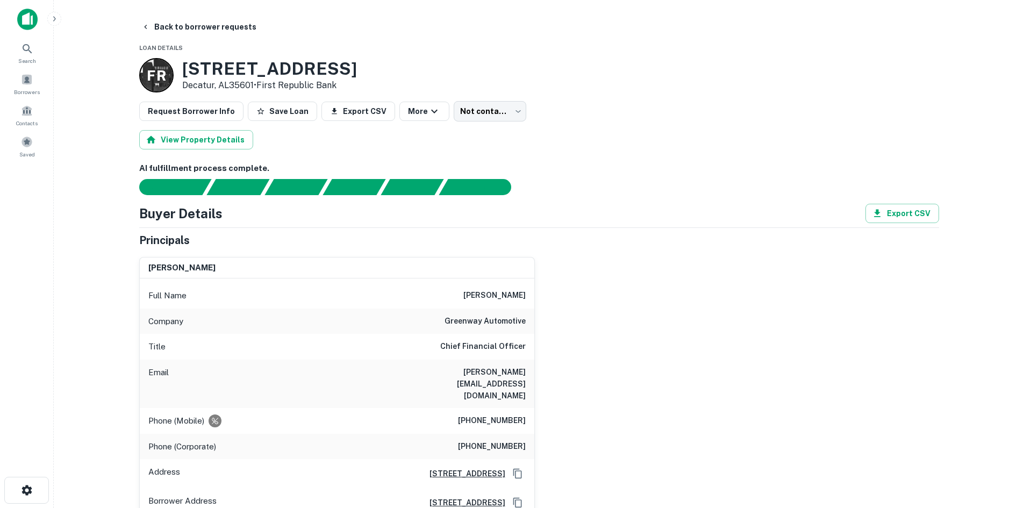
click at [505, 295] on h6 "[PERSON_NAME]" at bounding box center [495, 295] width 62 height 13
click at [491, 415] on h6 "[PHONE_NUMBER]" at bounding box center [492, 421] width 68 height 13
copy h6 "[PHONE_NUMBER]"
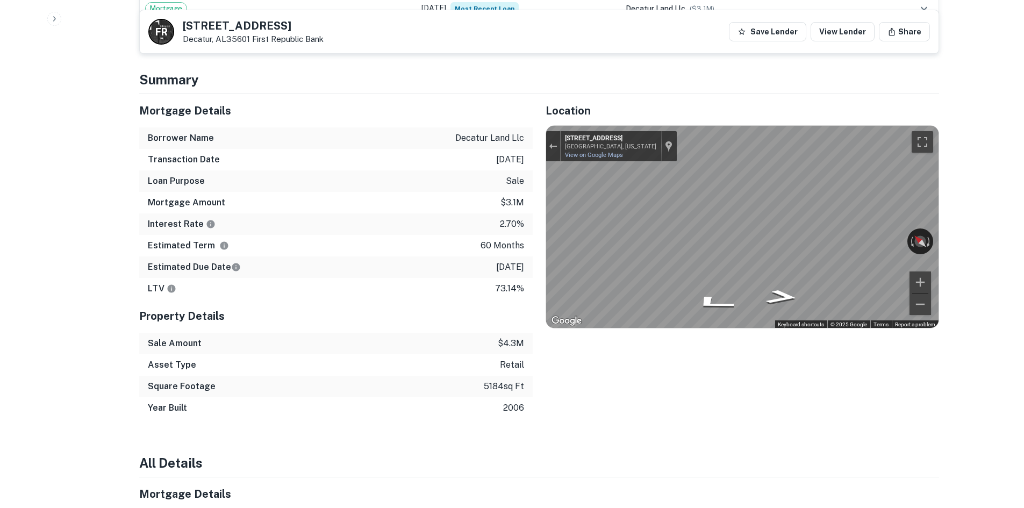
scroll to position [699, 0]
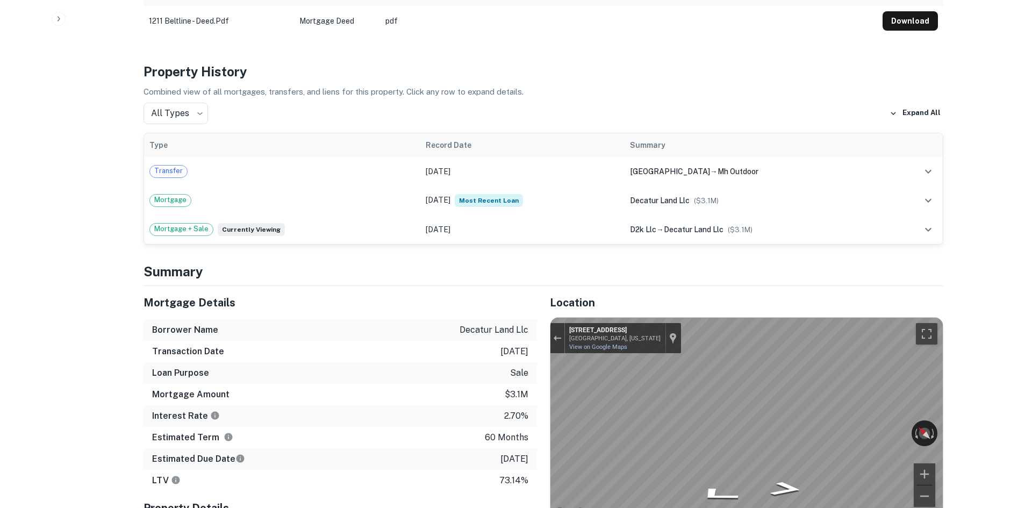
scroll to position [0, 0]
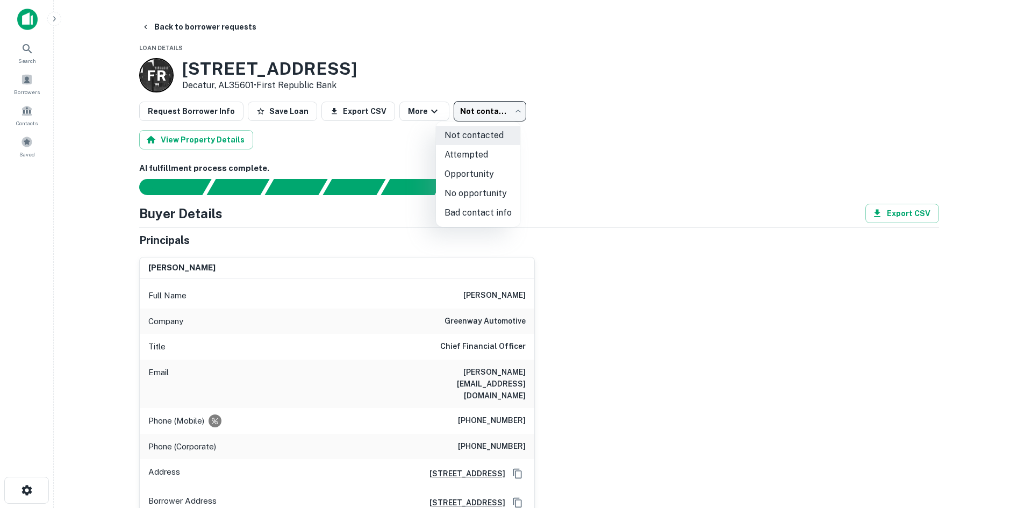
click at [501, 162] on li "Attempted" at bounding box center [478, 154] width 84 height 19
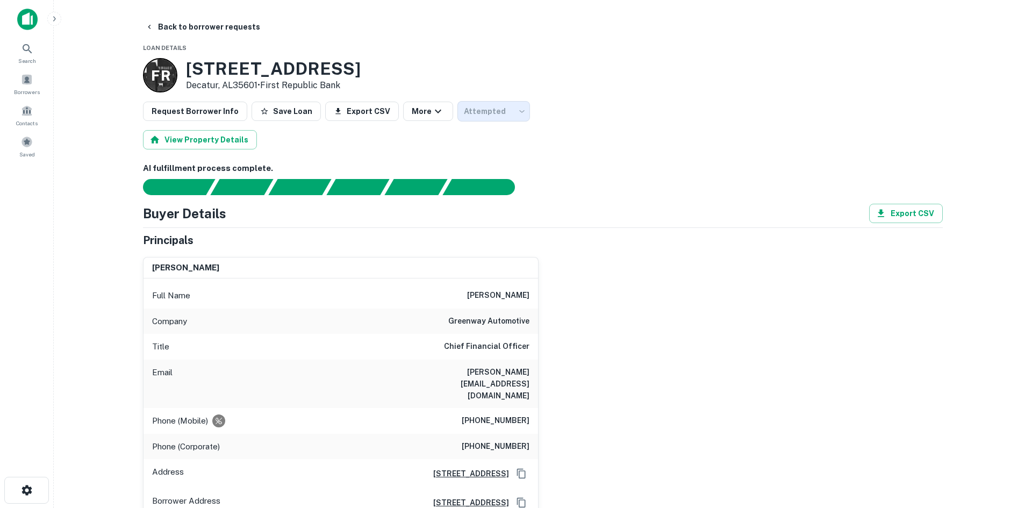
type input "*********"
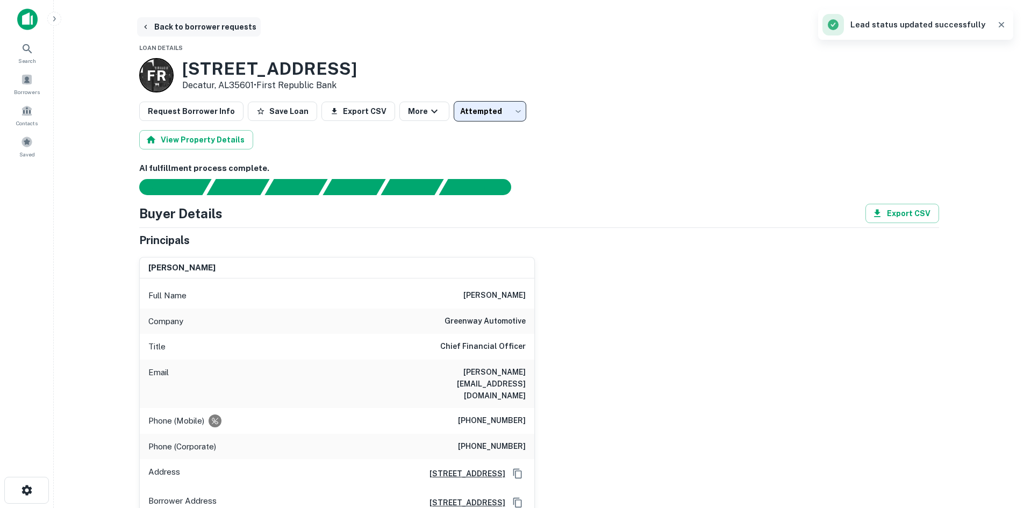
click at [215, 21] on button "Back to borrower requests" at bounding box center [199, 26] width 124 height 19
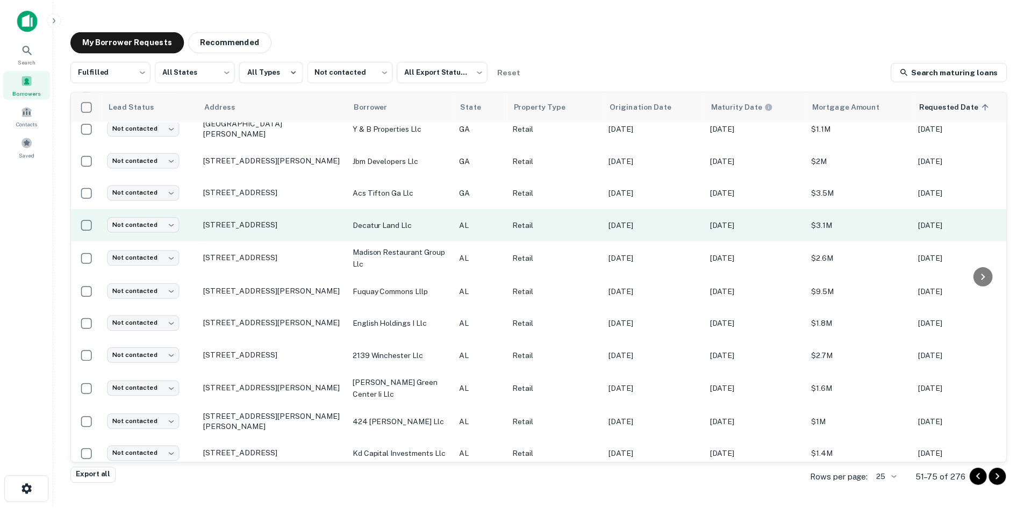
scroll to position [365, 0]
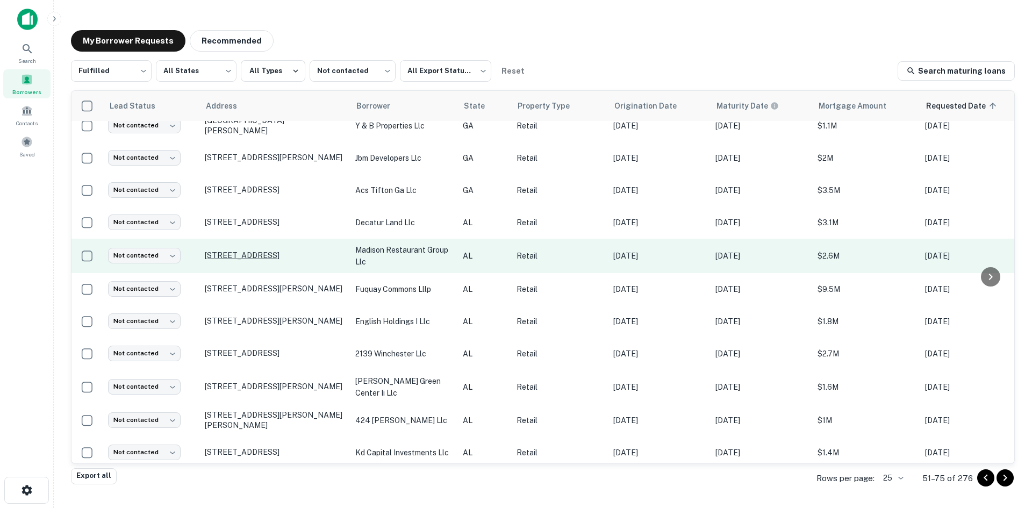
click at [295, 251] on p "[STREET_ADDRESS]" at bounding box center [275, 256] width 140 height 10
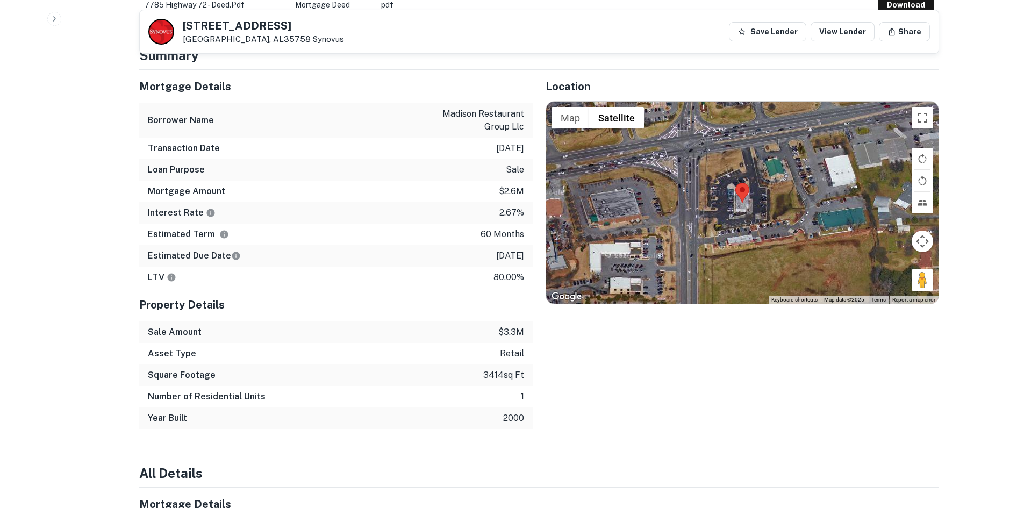
scroll to position [699, 0]
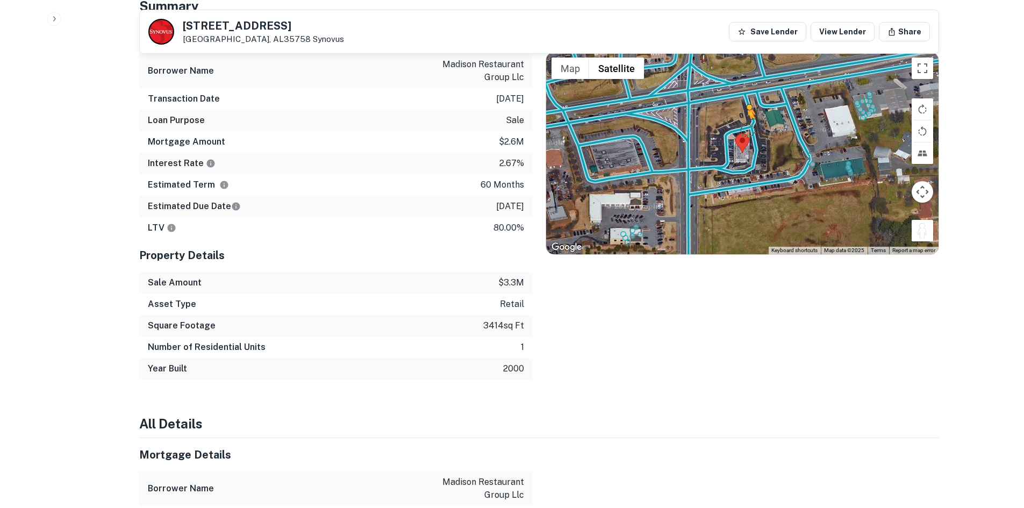
drag, startPoint x: 922, startPoint y: 218, endPoint x: 744, endPoint y: 115, distance: 206.2
click at [744, 115] on div "To activate drag with keyboard, press Alt + Enter. Once in keyboard drag state,…" at bounding box center [742, 153] width 393 height 202
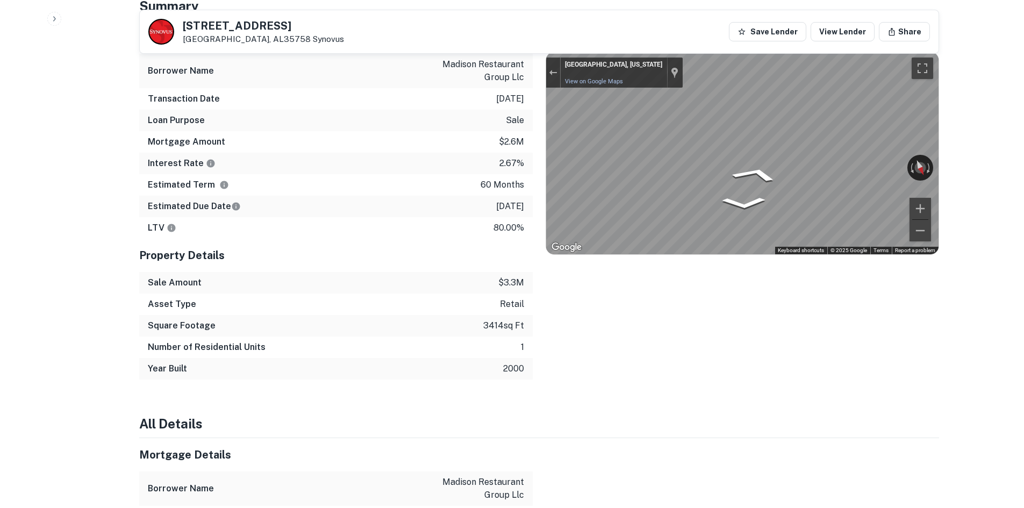
click at [657, 325] on div "Location ← Move left → Move right ↑ Move up ↓ Move down + Zoom in - Zoom out Ho…" at bounding box center [736, 199] width 407 height 359
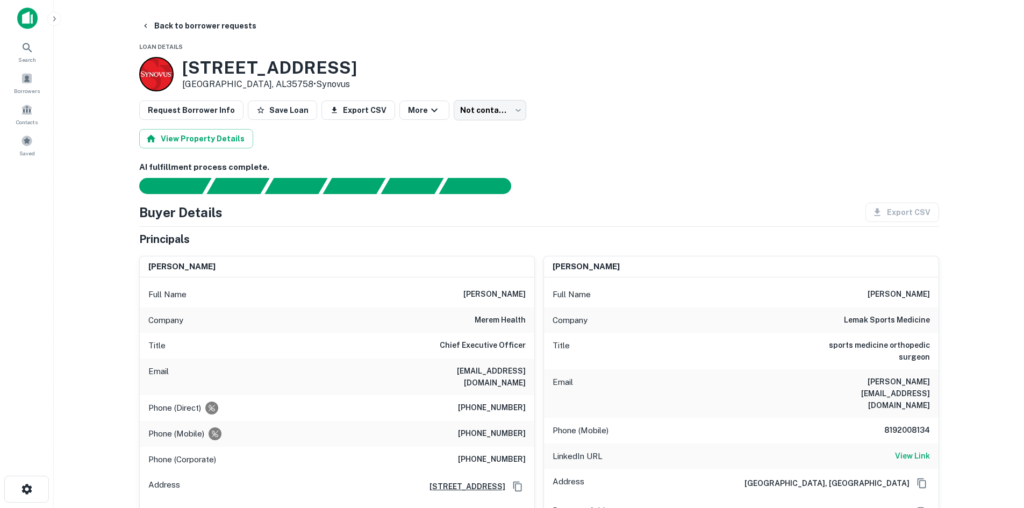
scroll to position [0, 0]
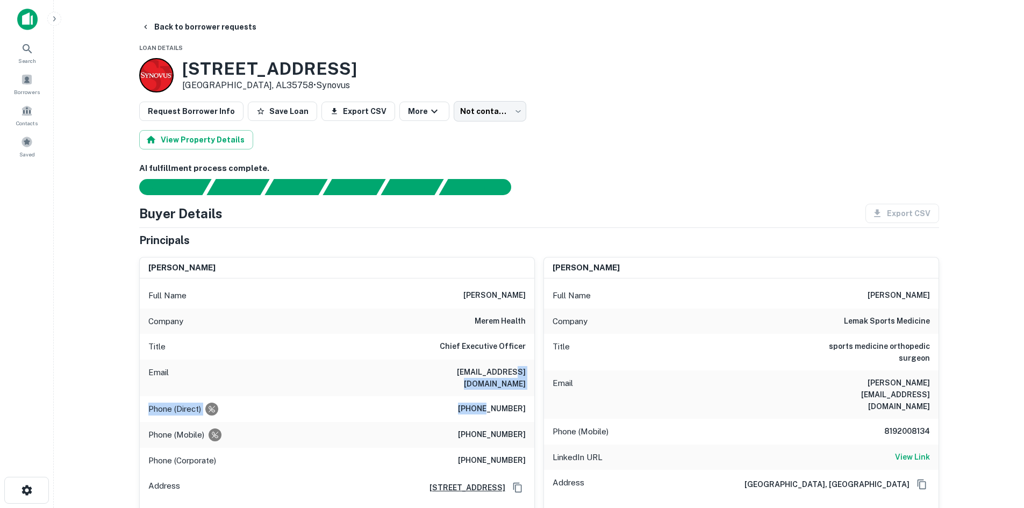
drag, startPoint x: 490, startPoint y: 395, endPoint x: 491, endPoint y: 411, distance: 16.7
click at [491, 411] on div "Full Name [PERSON_NAME] Company merem health Title Chief Executive Officer Emai…" at bounding box center [337, 405] width 395 height 253
click at [500, 403] on h6 "[PHONE_NUMBER]" at bounding box center [492, 409] width 68 height 13
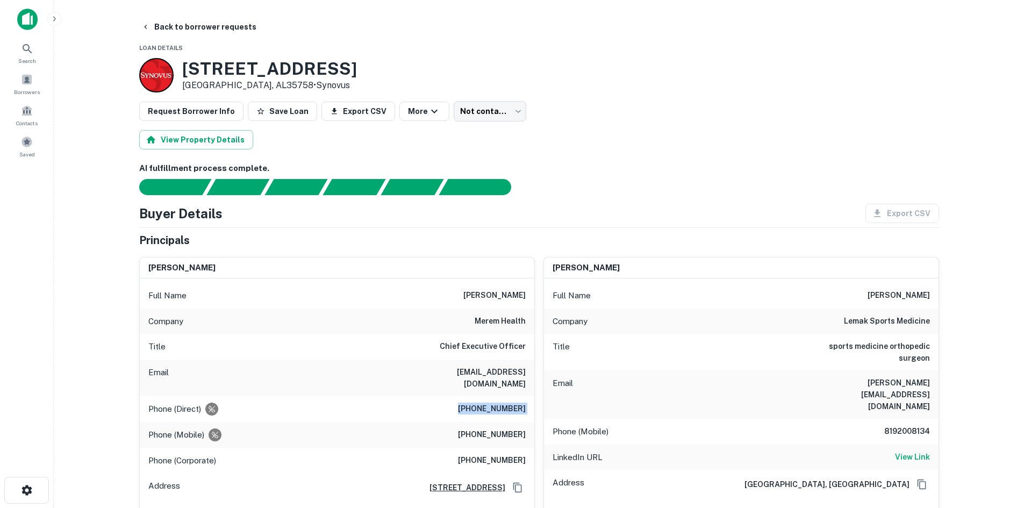
click at [759, 181] on div at bounding box center [532, 187] width 813 height 16
click at [504, 429] on h6 "(205) 212-8798" at bounding box center [492, 435] width 68 height 13
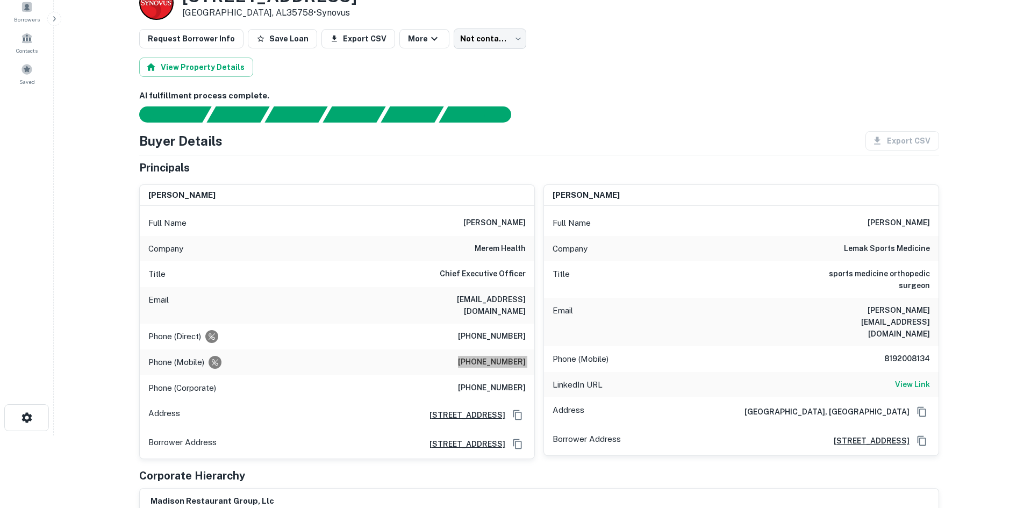
scroll to position [54, 0]
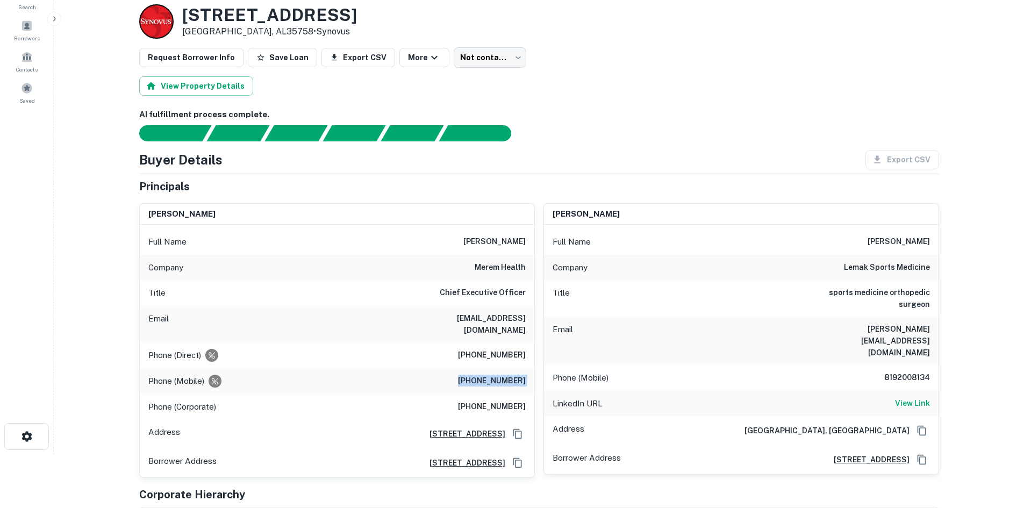
click at [577, 131] on div at bounding box center [532, 133] width 813 height 16
click at [485, 63] on body "Search Borrowers Contacts Saved Back to borrower requests Loan Details 7785 HIG…" at bounding box center [512, 200] width 1024 height 508
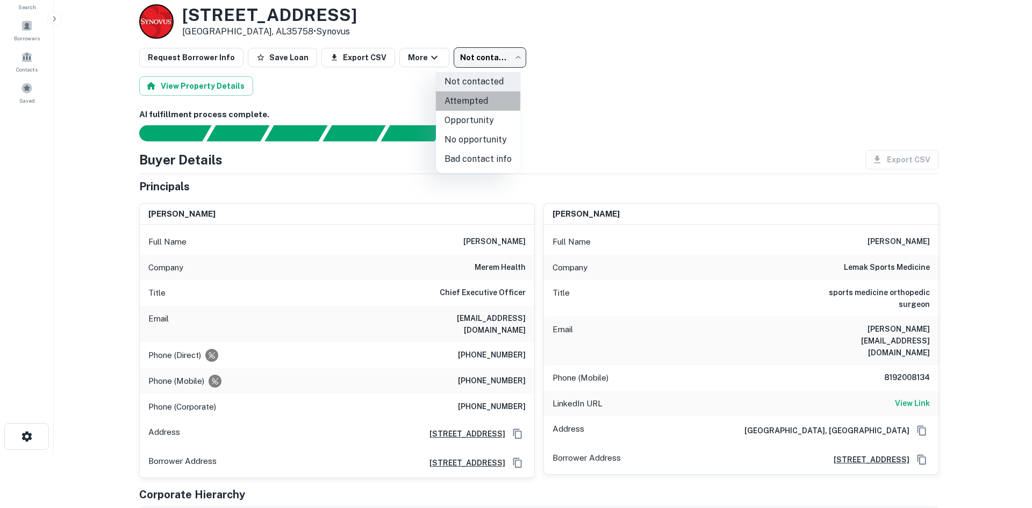
click at [480, 104] on li "Attempted" at bounding box center [478, 100] width 84 height 19
type input "*********"
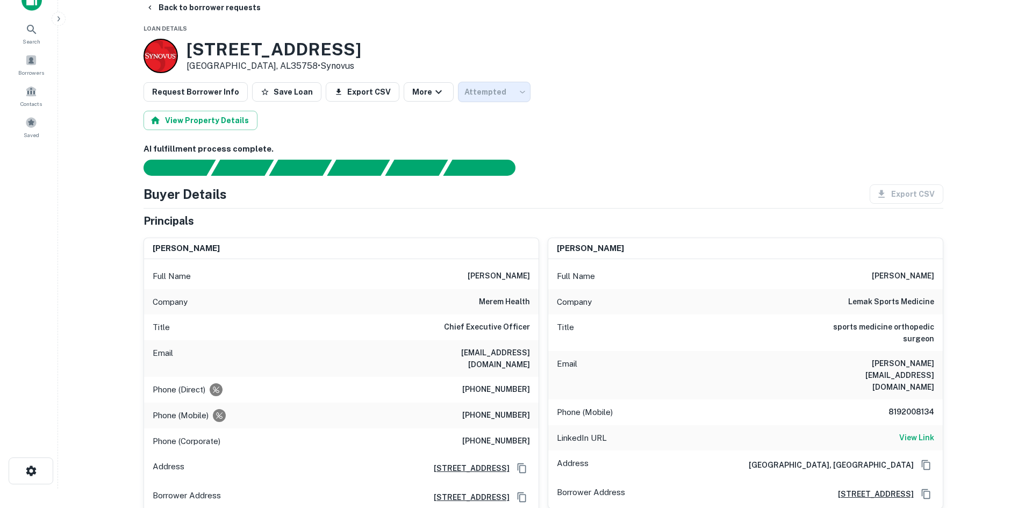
scroll to position [0, 0]
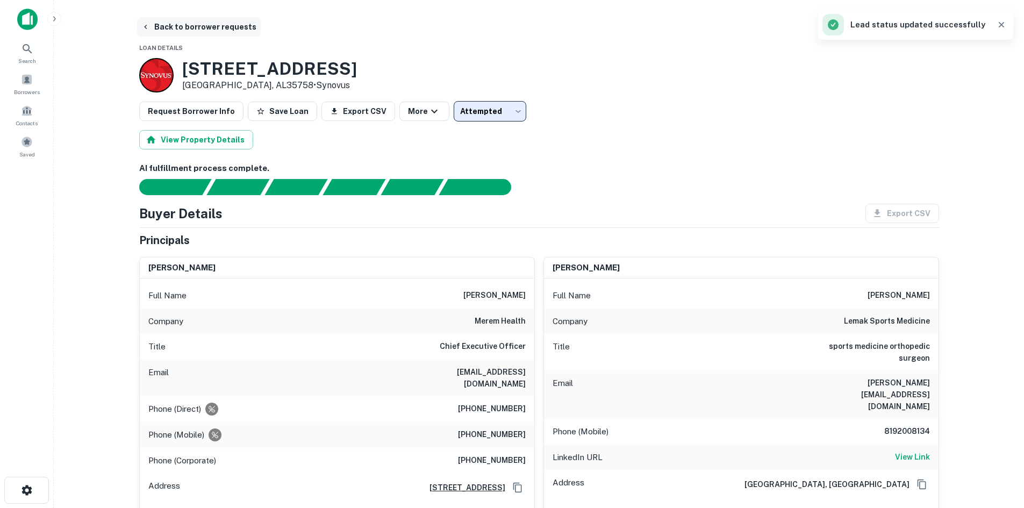
click at [192, 32] on button "Back to borrower requests" at bounding box center [199, 26] width 124 height 19
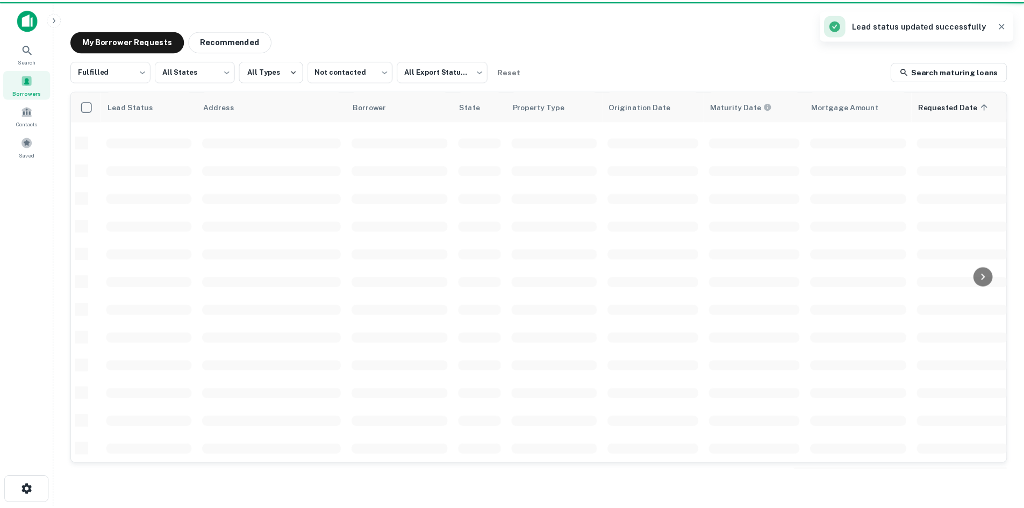
scroll to position [365, 0]
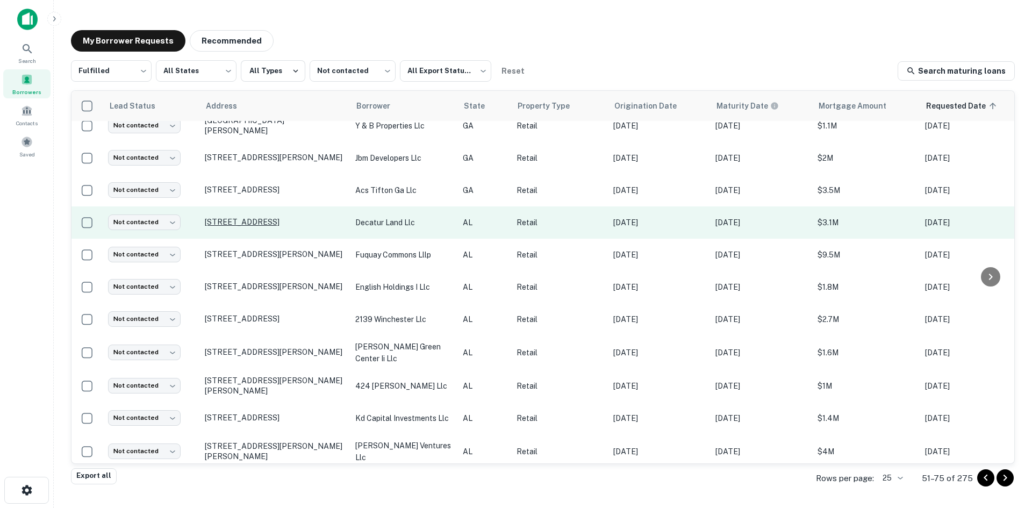
click at [311, 217] on p "1207 Beltline Rd Sw Decatur, AL35601" at bounding box center [275, 222] width 140 height 10
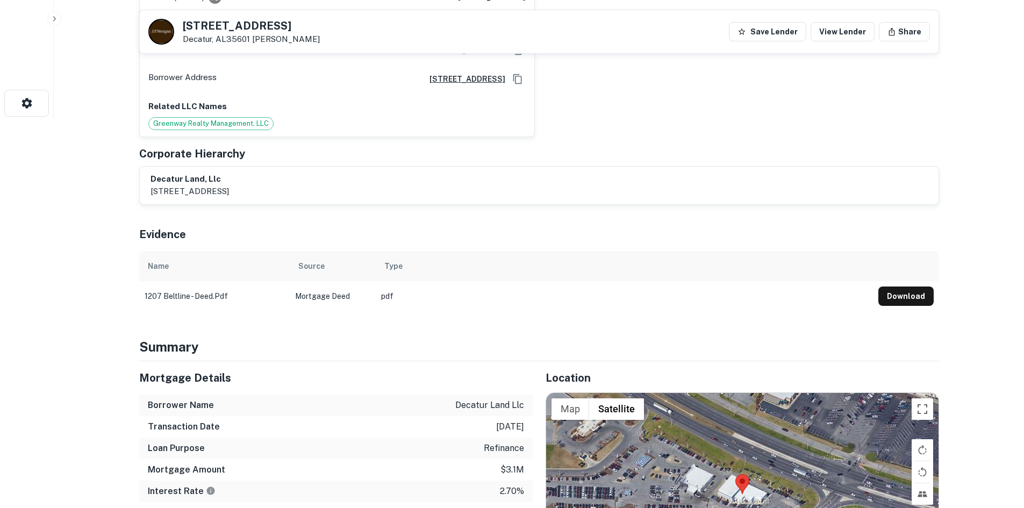
scroll to position [592, 0]
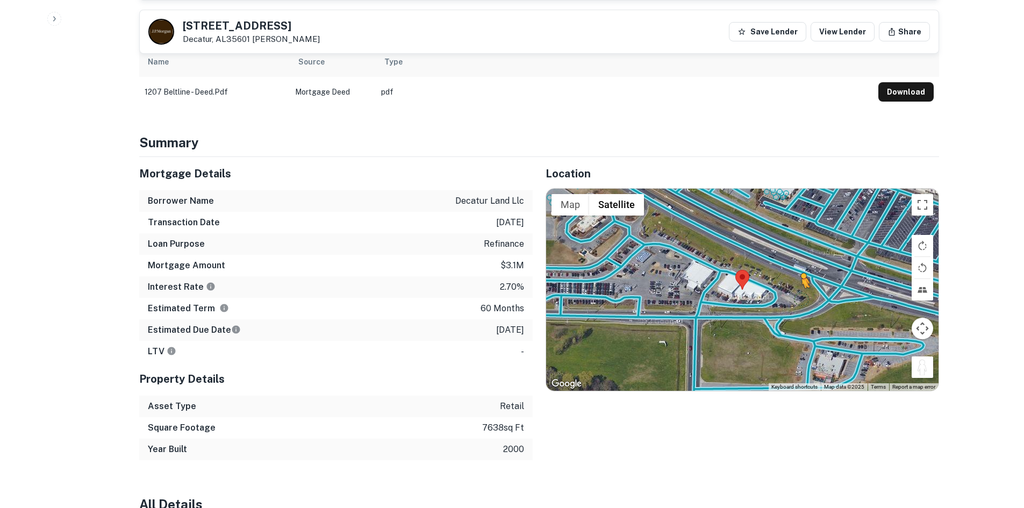
drag, startPoint x: 932, startPoint y: 344, endPoint x: 774, endPoint y: 261, distance: 178.7
click at [774, 261] on div "To activate drag with keyboard, press Alt + Enter. Once in keyboard drag state,…" at bounding box center [742, 290] width 393 height 202
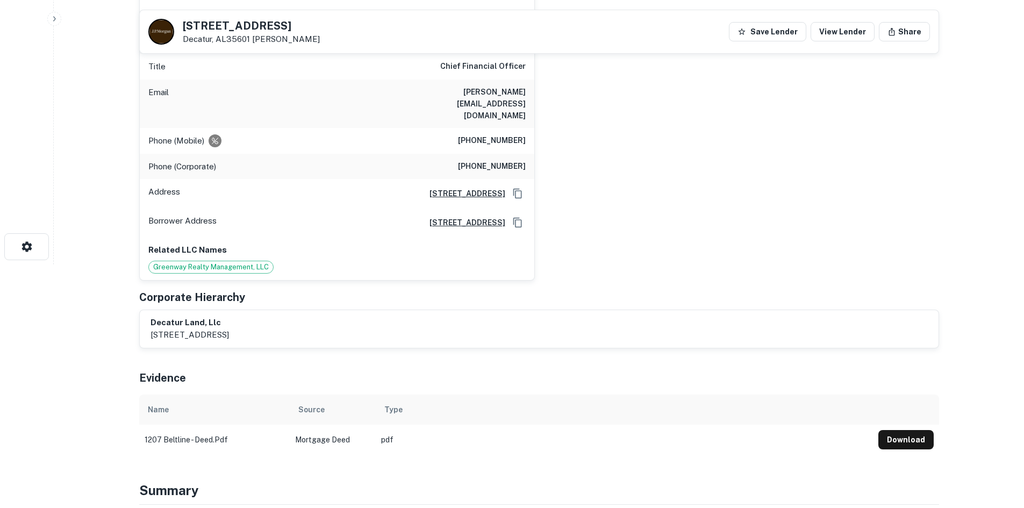
scroll to position [215, 0]
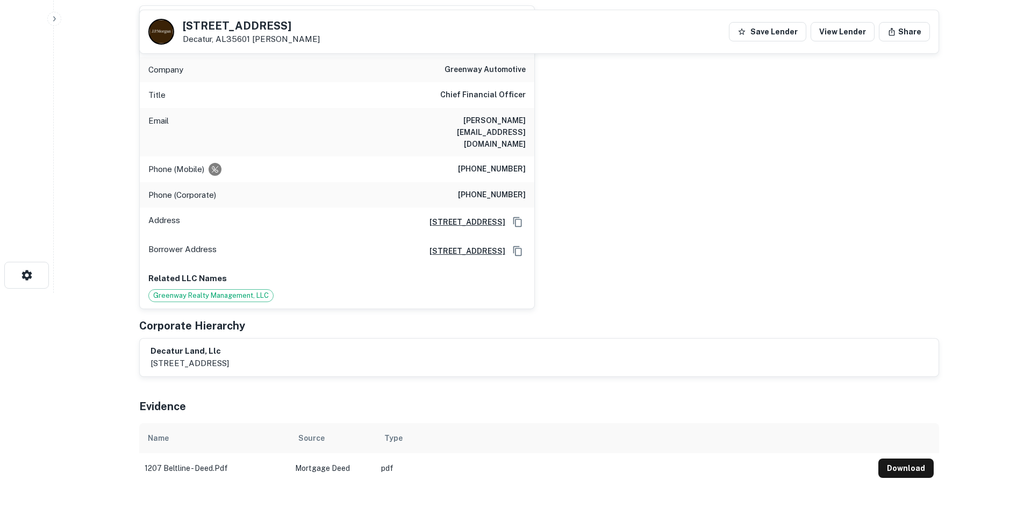
click at [764, 201] on div "chris allen Full Name chris allen Company greenway automotive Title Chief Finan…" at bounding box center [535, 153] width 809 height 312
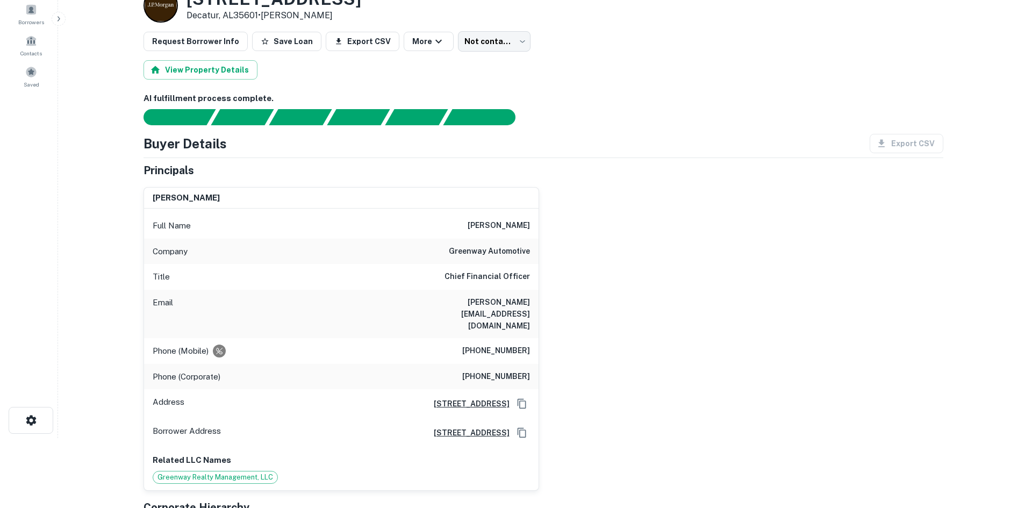
scroll to position [0, 0]
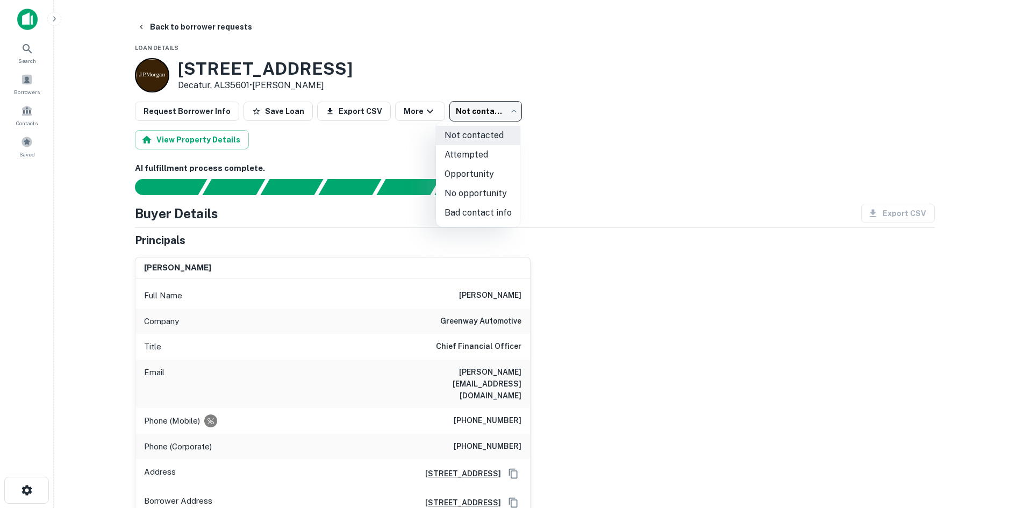
click at [481, 118] on body "Search Borrowers Contacts Saved Back to borrower requests Loan Details 1207 Bel…" at bounding box center [512, 254] width 1024 height 508
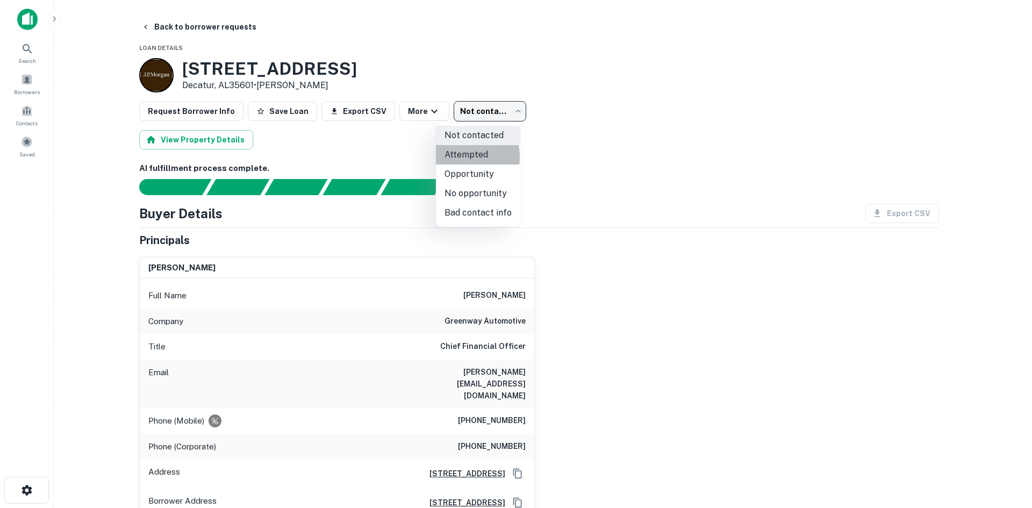
click at [450, 156] on li "Attempted" at bounding box center [478, 154] width 84 height 19
type input "*********"
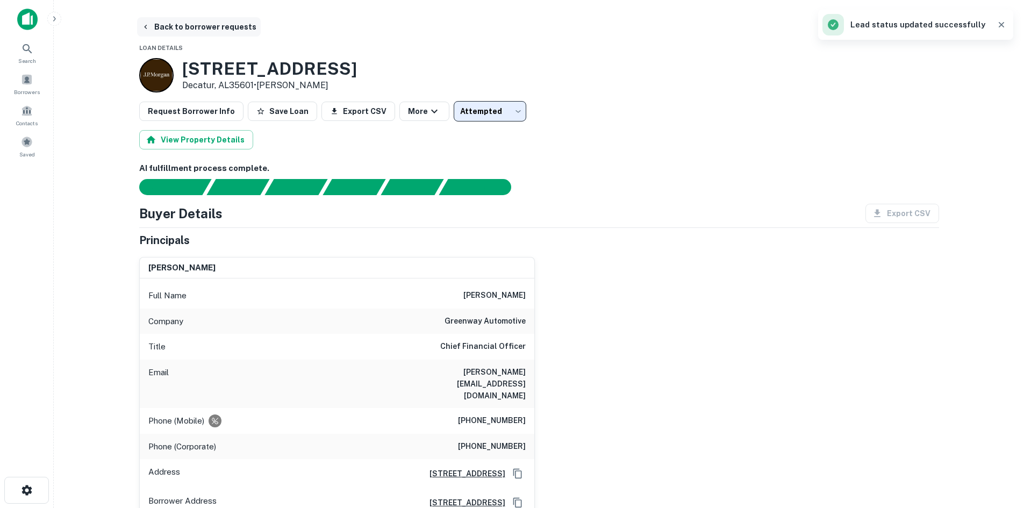
click at [240, 26] on button "Back to borrower requests" at bounding box center [199, 26] width 124 height 19
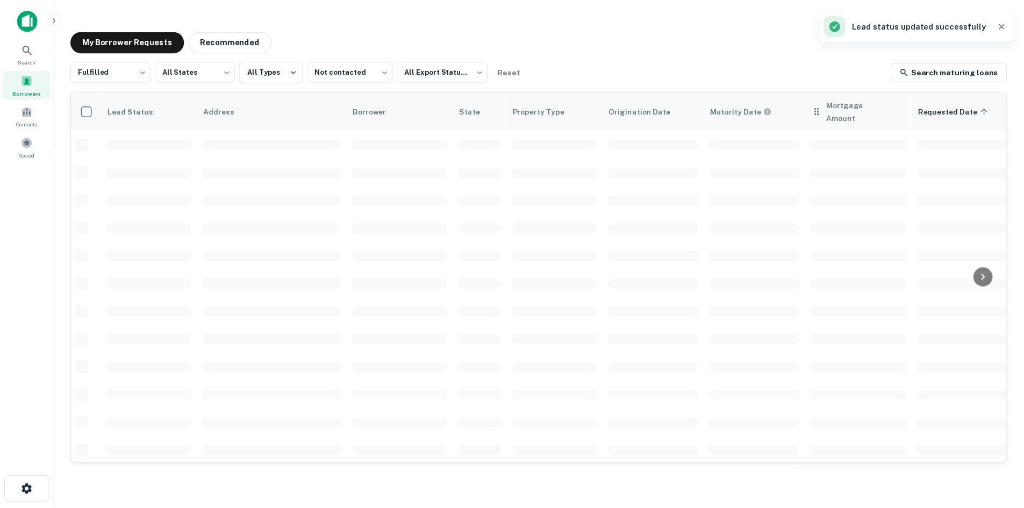
scroll to position [365, 0]
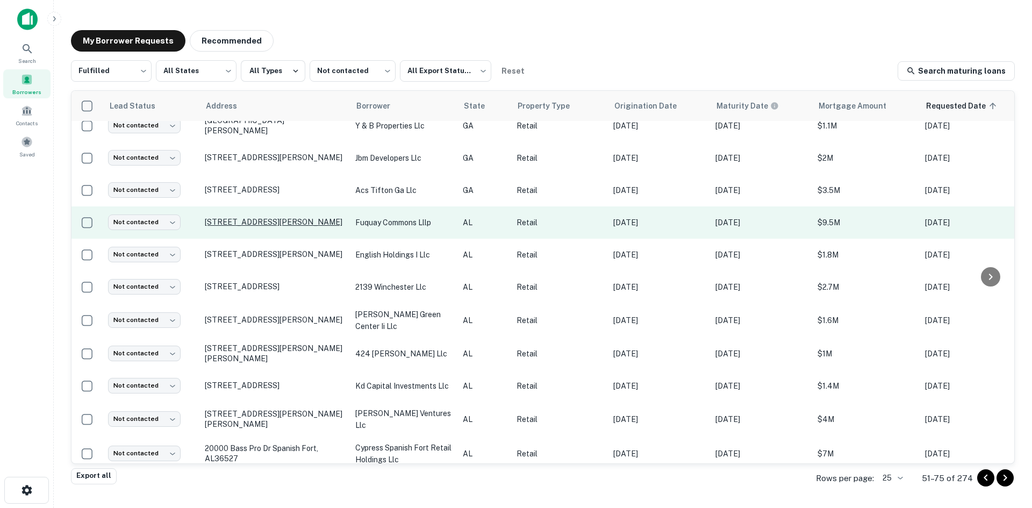
click at [286, 217] on p "2286 Zierdt Rd Sw Huntsville, AL35824" at bounding box center [275, 222] width 140 height 10
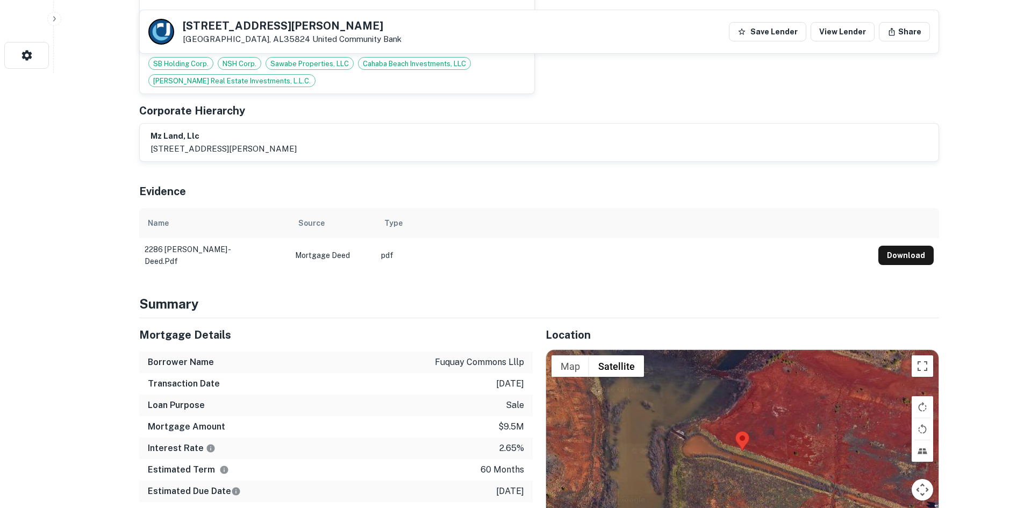
scroll to position [699, 0]
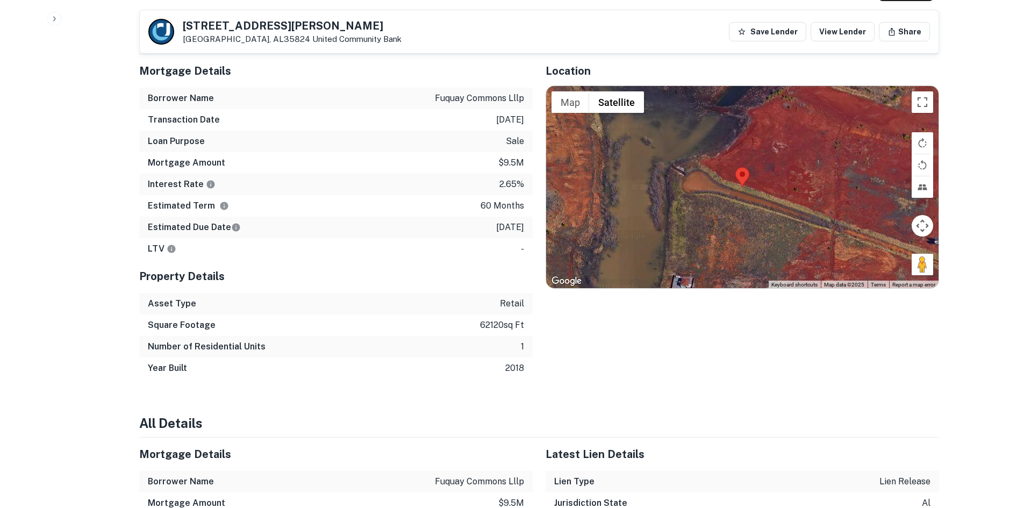
drag, startPoint x: 926, startPoint y: 272, endPoint x: 916, endPoint y: 263, distance: 13.4
click at [773, 190] on div "Map Terrain Satellite Labels Keyboard shortcuts Map Data Map data ©2025 Map dat…" at bounding box center [742, 187] width 393 height 202
drag, startPoint x: 918, startPoint y: 267, endPoint x: 757, endPoint y: 187, distance: 180.1
click at [757, 187] on div "Map Terrain Satellite Labels Keyboard shortcuts Map Data Map data ©2025 Map dat…" at bounding box center [742, 187] width 393 height 202
drag, startPoint x: 924, startPoint y: 263, endPoint x: 768, endPoint y: 218, distance: 163.0
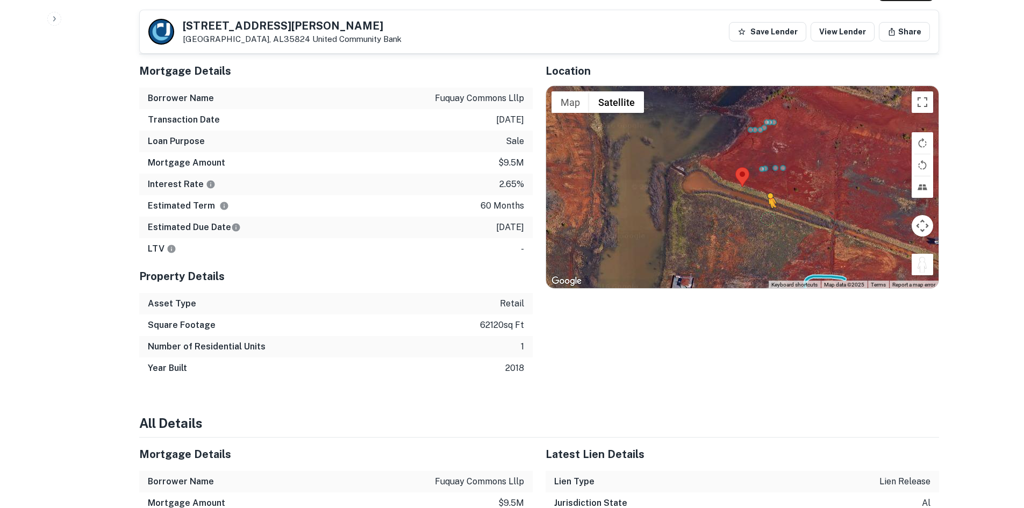
click at [768, 218] on div "To activate drag with keyboard, press Alt + Enter. Once in keyboard drag state,…" at bounding box center [742, 187] width 393 height 202
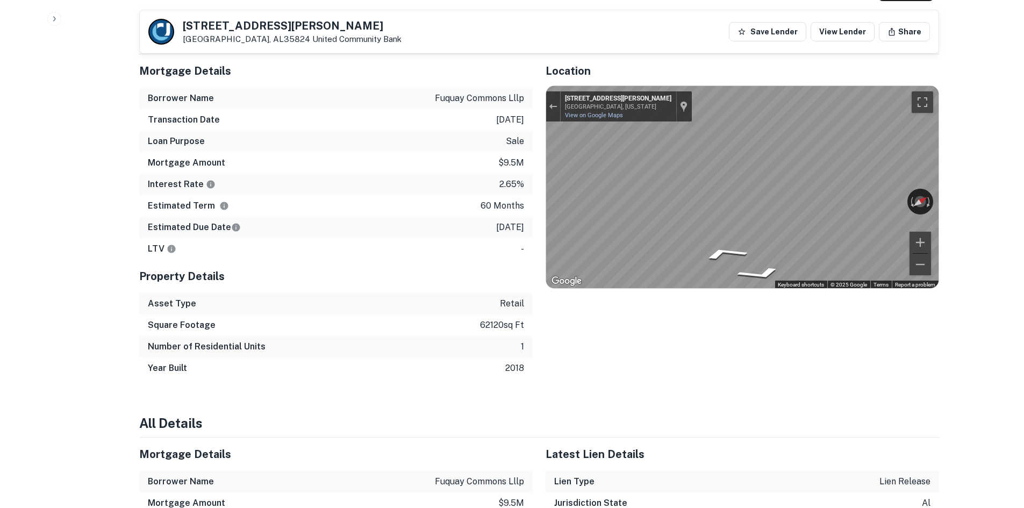
click at [950, 208] on div "Back to borrower requests 2286 Zierdt Rd SW Huntsville, AL35824 United Communit…" at bounding box center [539, 495] width 826 height 2354
click at [849, 197] on div "← Move left → Move right ↑ Move up ↓ Move down + Zoom in - Zoom out 178 Martin …" at bounding box center [742, 187] width 393 height 202
click at [502, 183] on div "Mortgage Details Borrower Name fuquay commons lllp Transaction Date 2/7/2021 Lo…" at bounding box center [532, 216] width 813 height 325
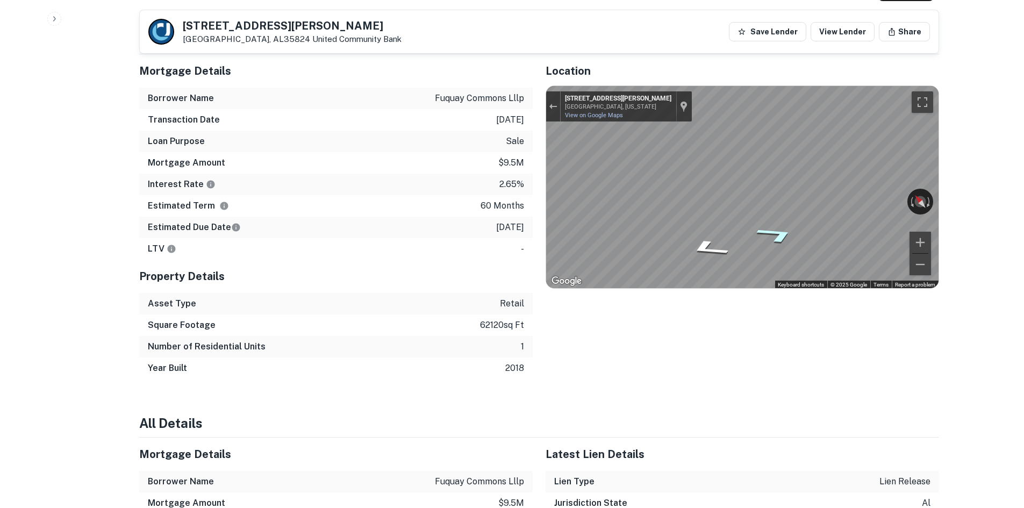
click at [769, 231] on icon "Go East, Martin Rd SW" at bounding box center [776, 235] width 75 height 26
drag, startPoint x: 183, startPoint y: 27, endPoint x: 259, endPoint y: 42, distance: 77.3
click at [259, 42] on div "2286 Zierdt Rd SW Huntsville, AL35824 United Community Bank" at bounding box center [292, 32] width 219 height 24
copy div "2286 Zierdt Rd SW Huntsville, AL35824"
click at [300, 208] on div "Estimated Term 60 months" at bounding box center [336, 206] width 394 height 22
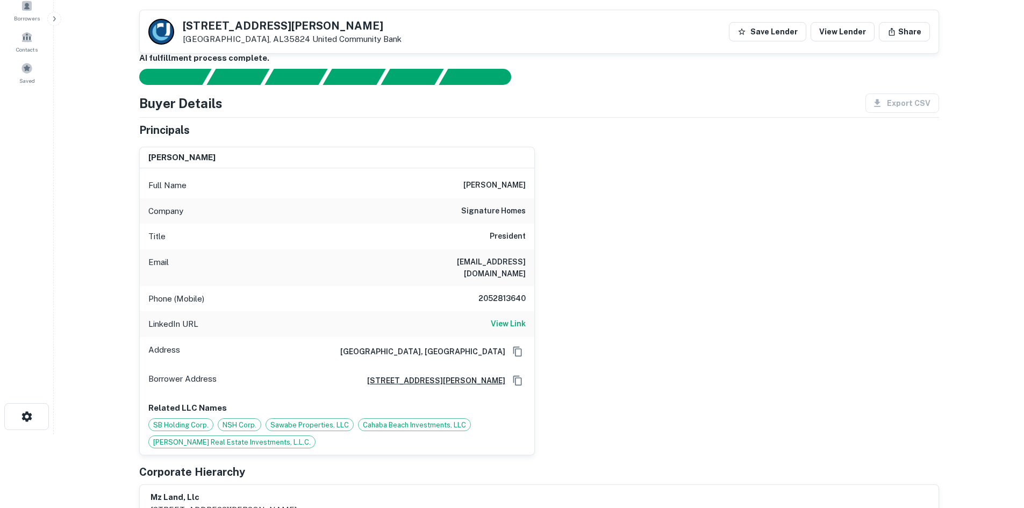
scroll to position [54, 0]
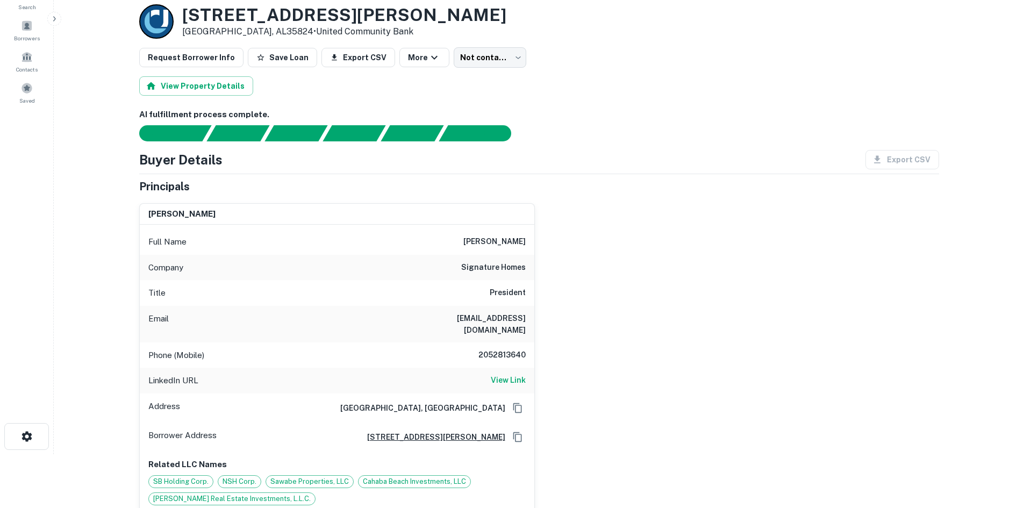
click at [484, 265] on h6 "signature homes" at bounding box center [493, 267] width 65 height 13
copy h6 "signature homes"
click at [604, 311] on div "jonathan belcher Full Name jonathan belcher Company signature homes Title Presi…" at bounding box center [535, 354] width 809 height 318
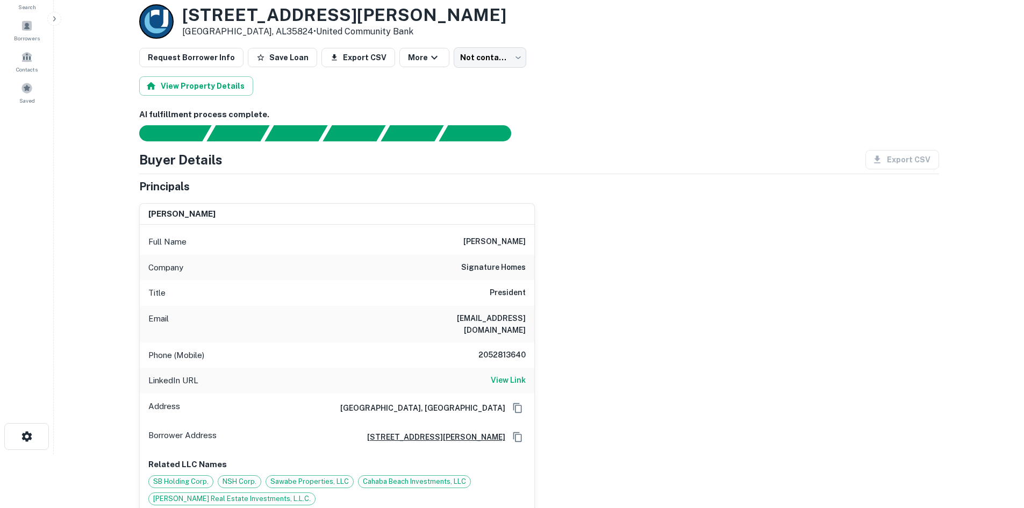
click at [507, 361] on h6 "2052813640" at bounding box center [493, 355] width 65 height 13
click at [510, 357] on h6 "2052813640" at bounding box center [493, 355] width 65 height 13
copy h6 "2052813640"
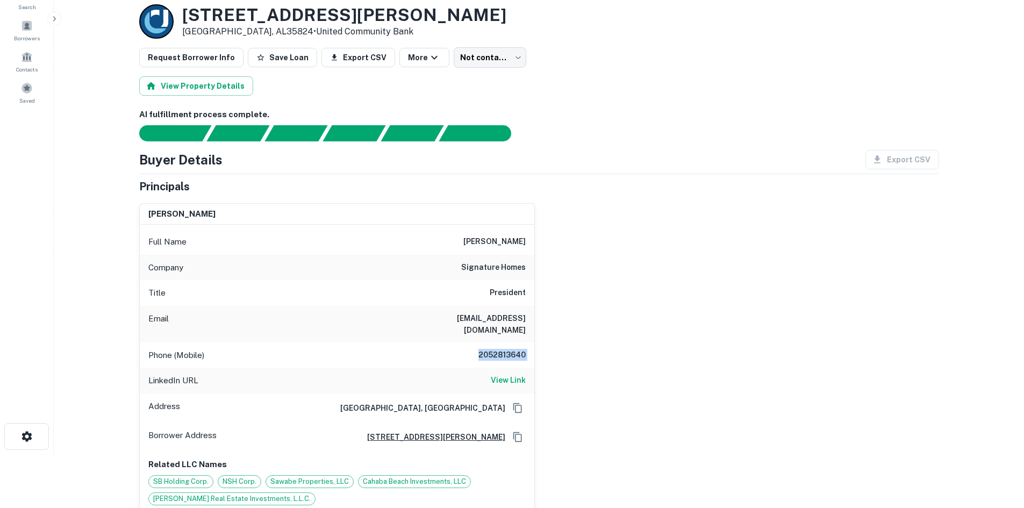
drag, startPoint x: 491, startPoint y: 146, endPoint x: 486, endPoint y: 124, distance: 22.7
click at [491, 144] on div "AI fulfillment process complete. Buyer Details Export CSV Principals jonathan b…" at bounding box center [539, 398] width 800 height 578
click at [494, 62] on body "Search Borrowers Contacts Saved Back to borrower requests Loan Details 2286 Zie…" at bounding box center [512, 200] width 1024 height 508
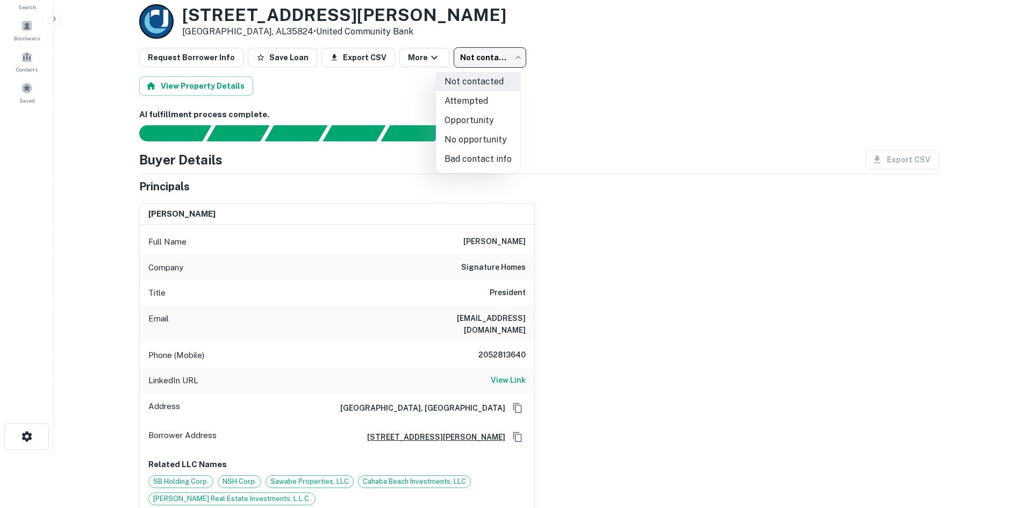
click at [494, 104] on li "Attempted" at bounding box center [478, 100] width 84 height 19
type input "*********"
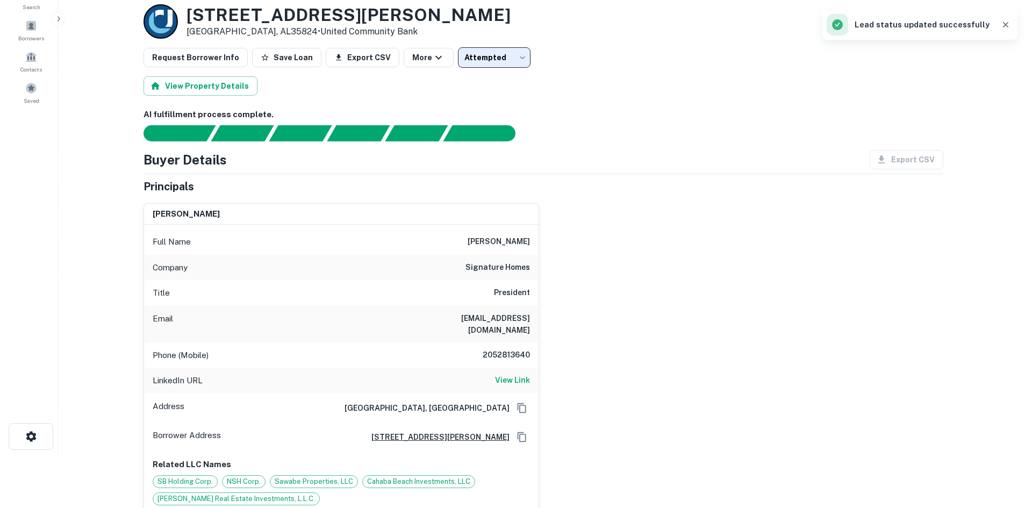
scroll to position [0, 0]
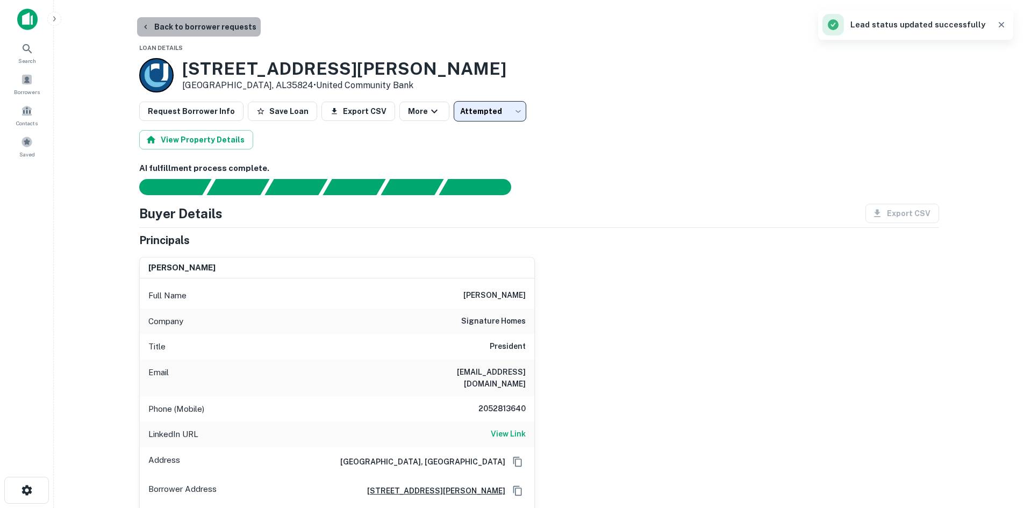
click at [200, 27] on button "Back to borrower requests" at bounding box center [199, 26] width 124 height 19
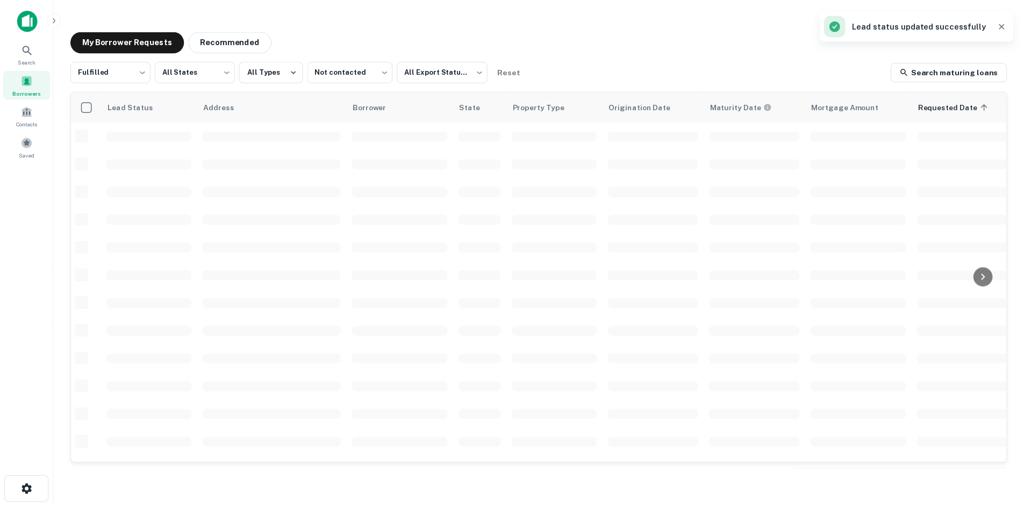
scroll to position [365, 0]
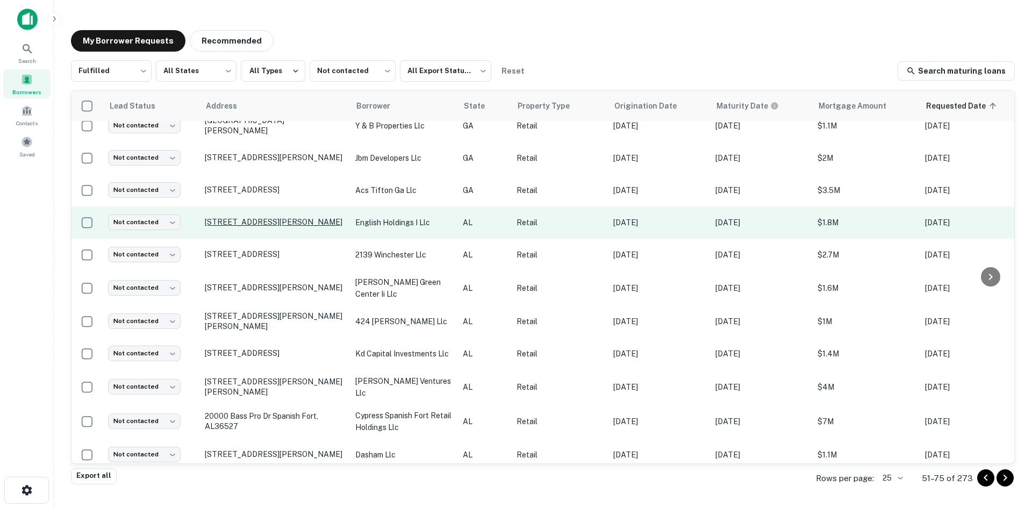
click at [247, 217] on p "2296 E South Blvd Montgomery, AL36116" at bounding box center [275, 222] width 140 height 10
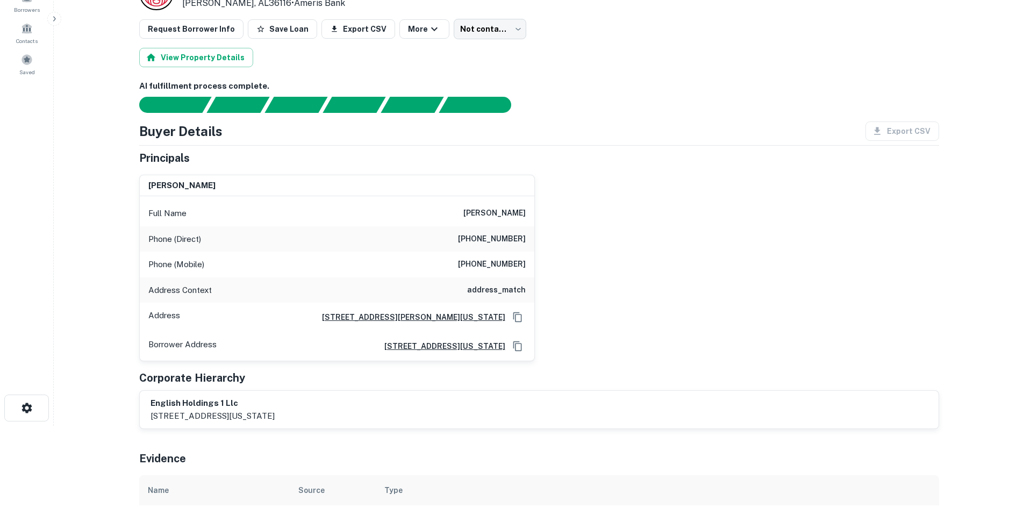
scroll to position [239, 0]
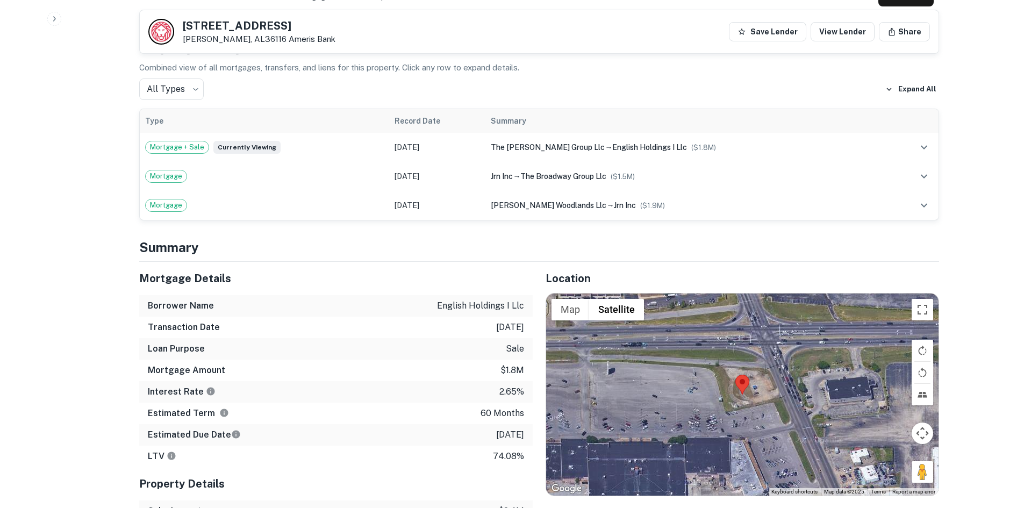
scroll to position [645, 0]
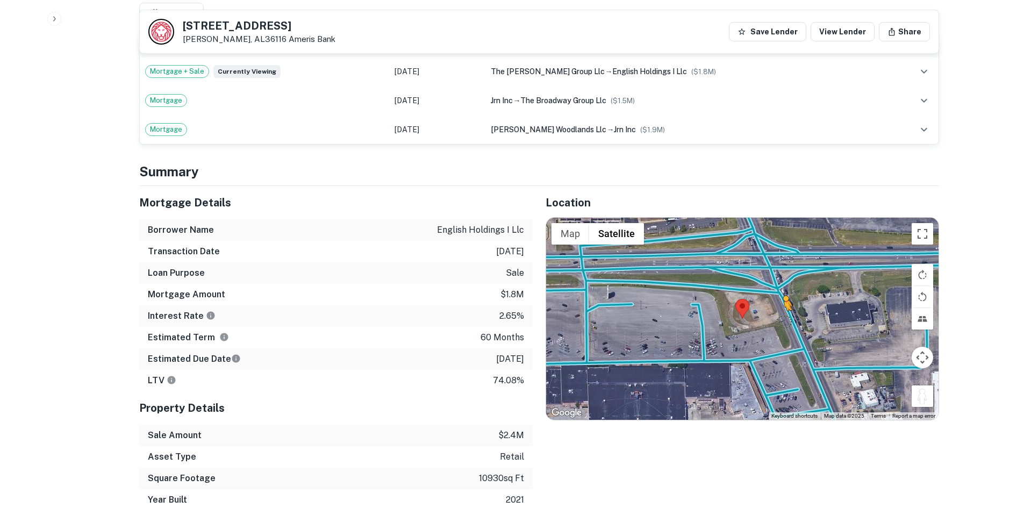
drag, startPoint x: 924, startPoint y: 402, endPoint x: 782, endPoint y: 319, distance: 164.2
click at [782, 319] on div "To activate drag with keyboard, press Alt + Enter. Once in keyboard drag state,…" at bounding box center [742, 319] width 393 height 202
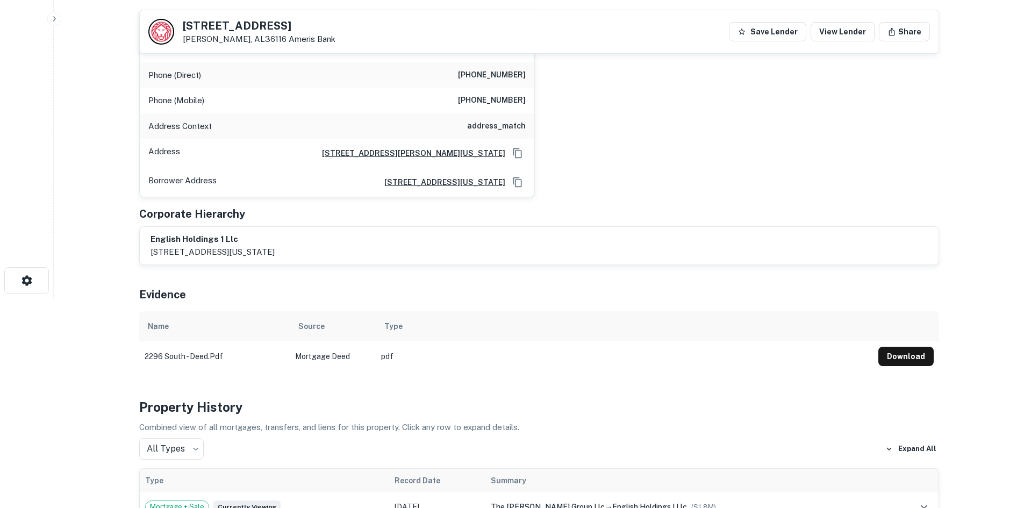
scroll to position [161, 0]
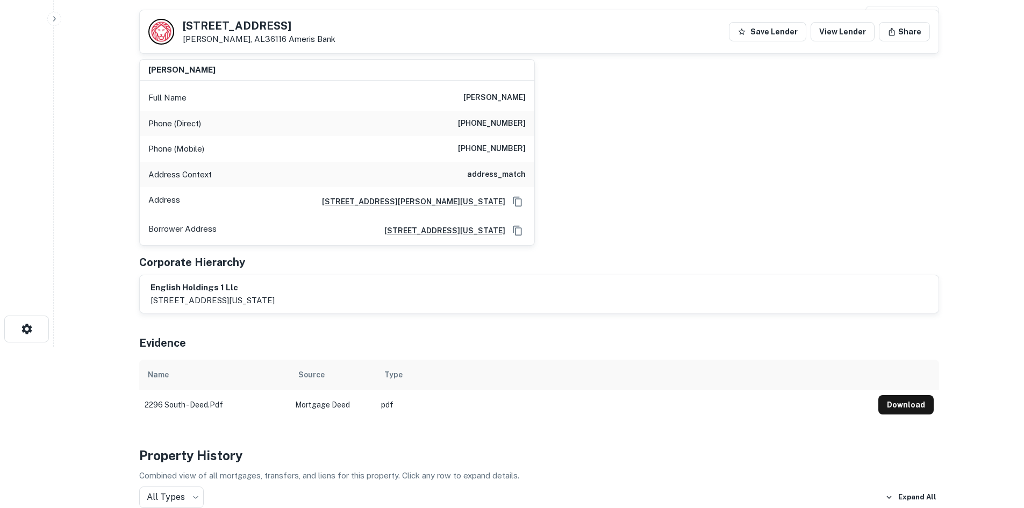
click at [503, 124] on h6 "[PHONE_NUMBER]" at bounding box center [492, 123] width 68 height 13
copy h6 "[PHONE_NUMBER]"
click at [496, 153] on h6 "[PHONE_NUMBER]" at bounding box center [492, 149] width 68 height 13
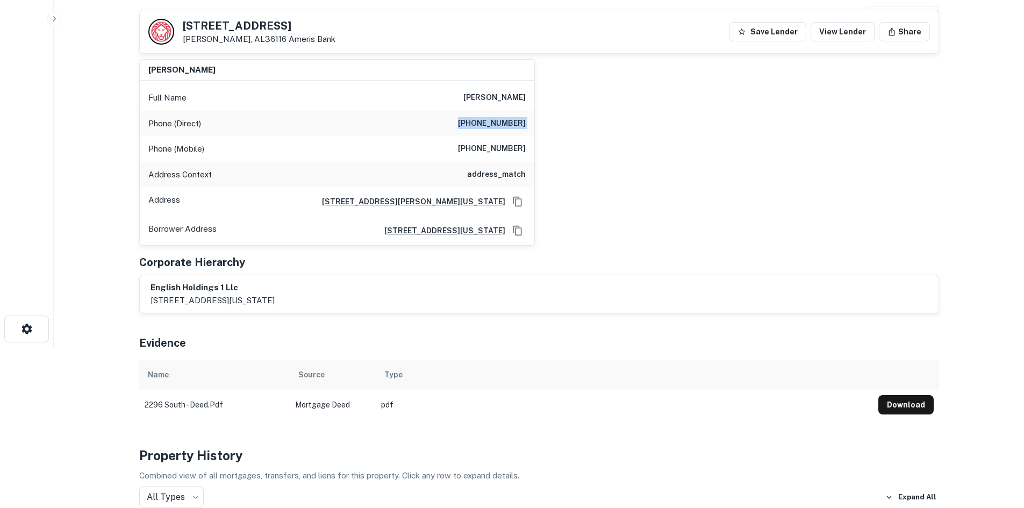
click at [494, 153] on h6 "[PHONE_NUMBER]" at bounding box center [492, 149] width 68 height 13
copy h6 "[PHONE_NUMBER]"
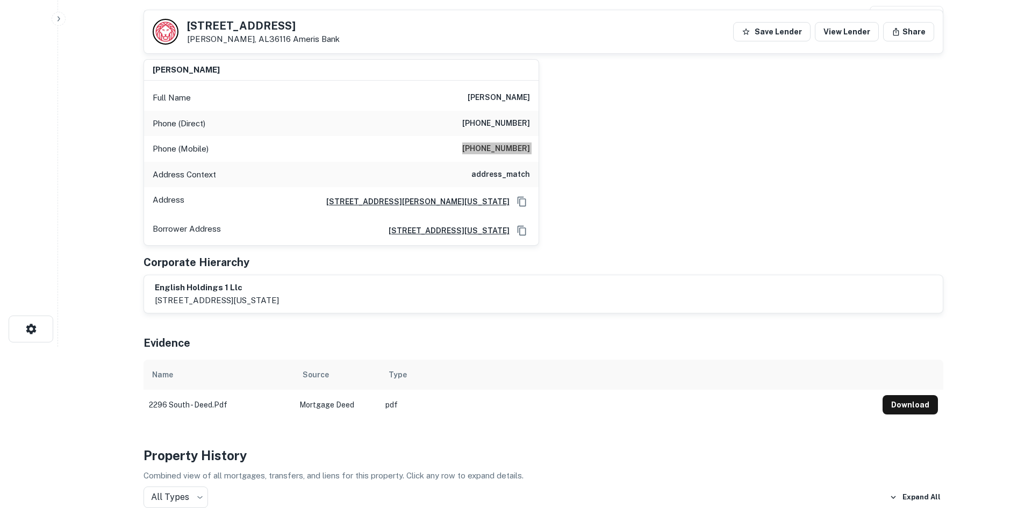
scroll to position [0, 0]
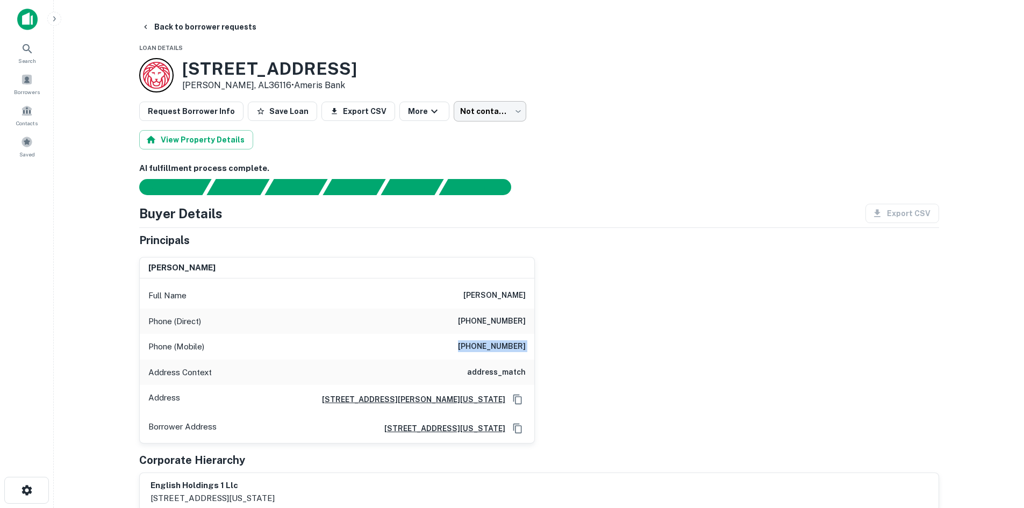
click at [510, 110] on body "Search Borrowers Contacts Saved Back to borrower requests Loan Details [STREET_…" at bounding box center [512, 254] width 1024 height 508
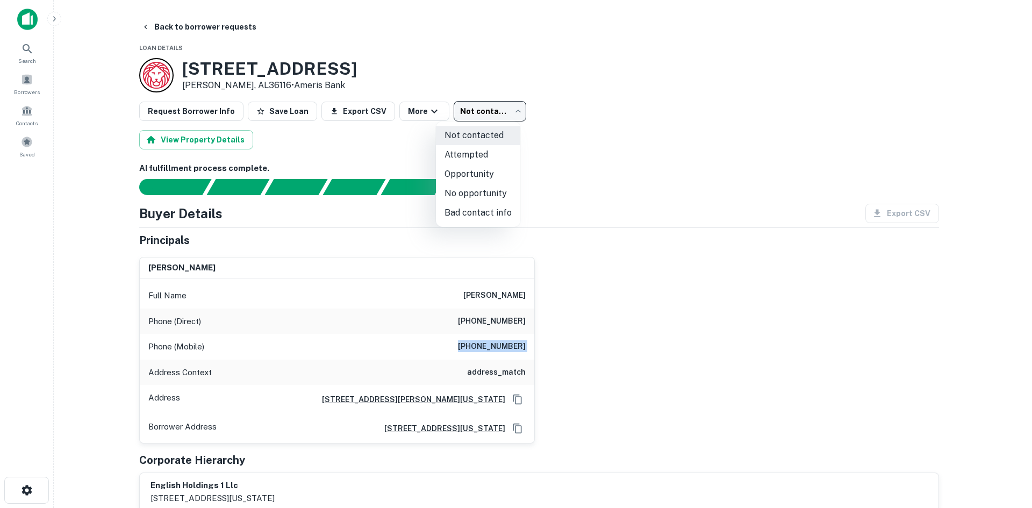
click at [466, 213] on li "Bad contact info" at bounding box center [478, 212] width 84 height 19
type input "**********"
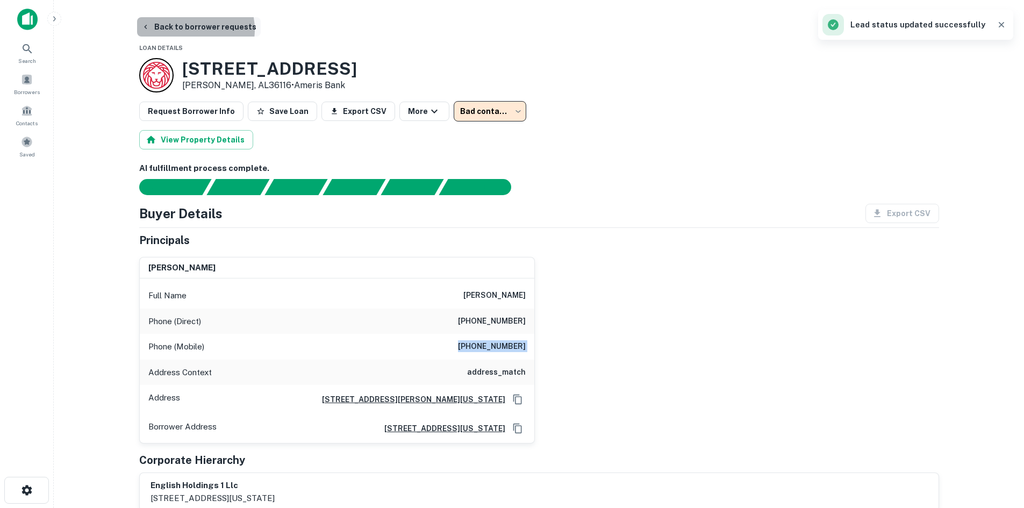
click at [187, 30] on button "Back to borrower requests" at bounding box center [199, 26] width 124 height 19
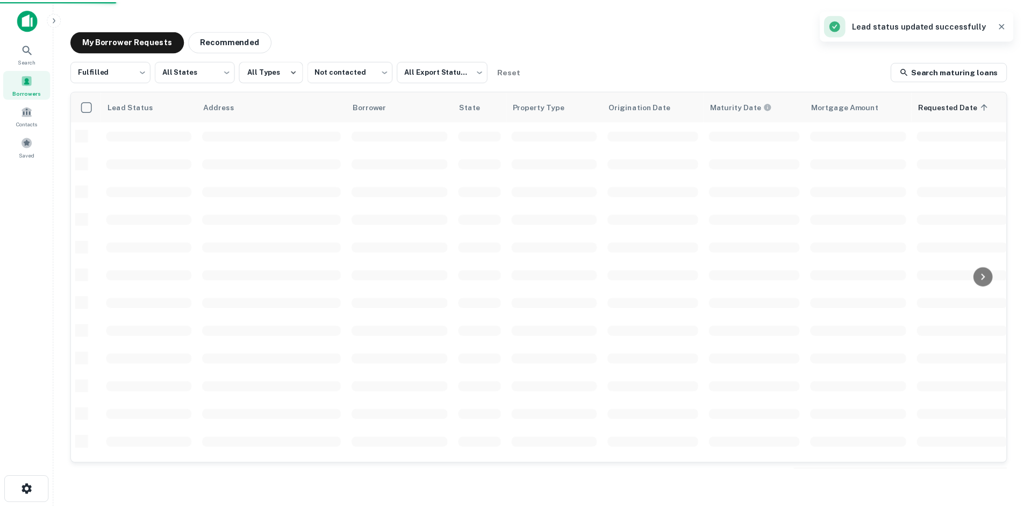
scroll to position [365, 0]
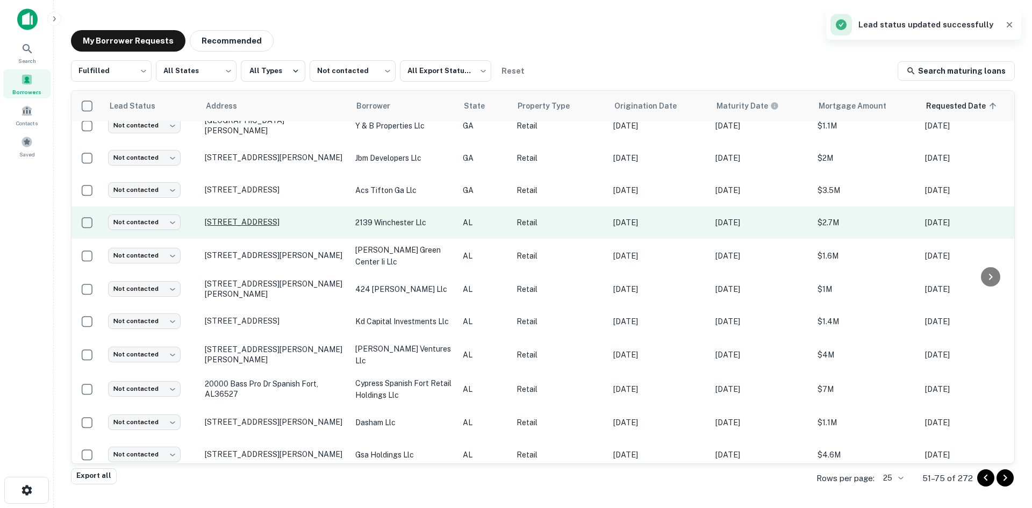
click at [260, 217] on p "[STREET_ADDRESS]" at bounding box center [275, 222] width 140 height 10
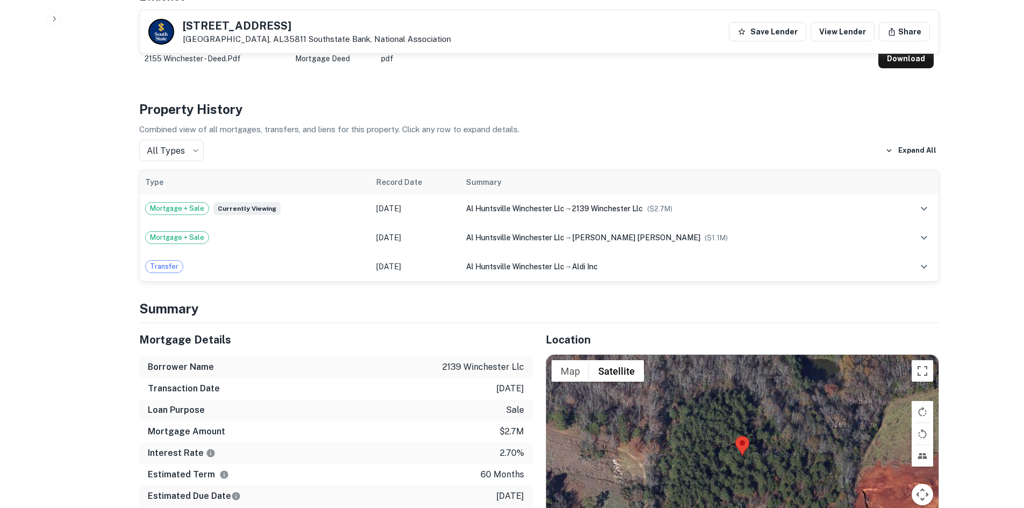
scroll to position [807, 0]
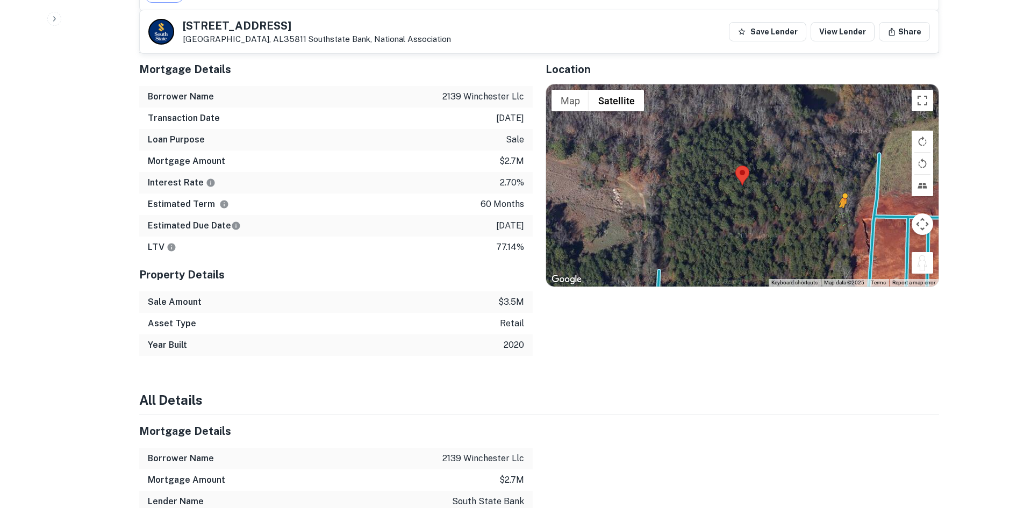
drag, startPoint x: 927, startPoint y: 255, endPoint x: 840, endPoint y: 202, distance: 101.6
click at [840, 202] on div "To activate drag with keyboard, press Alt + Enter. Once in keyboard drag state,…" at bounding box center [742, 185] width 393 height 202
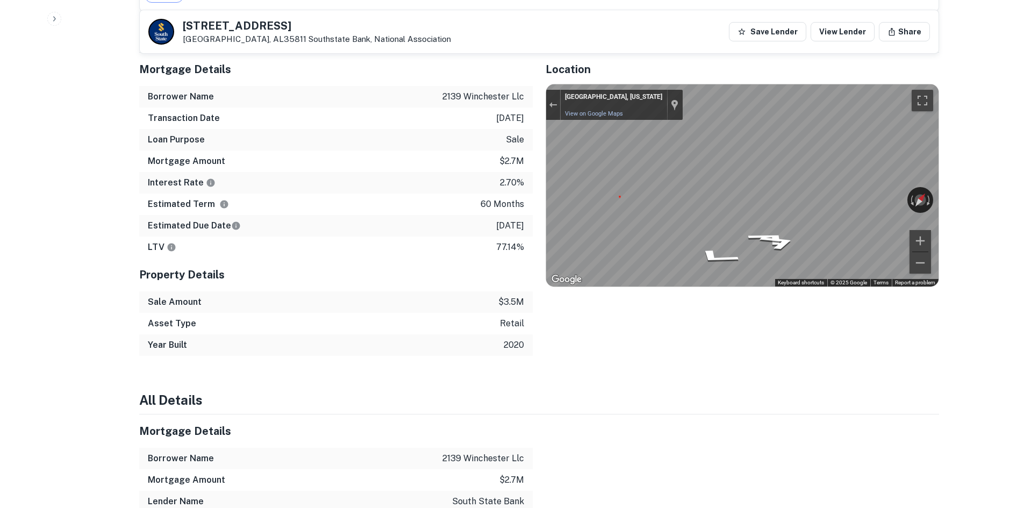
click at [550, 102] on div "Exit the Street View" at bounding box center [553, 105] width 8 height 6
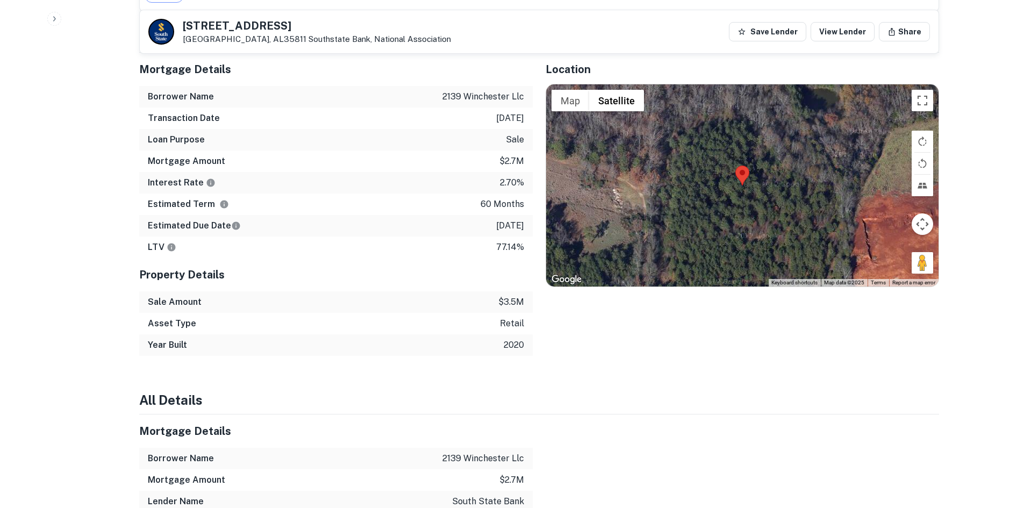
drag, startPoint x: 918, startPoint y: 255, endPoint x: 699, endPoint y: 216, distance: 222.8
click at [674, 216] on div "Loading... Map Terrain Satellite Labels Keyboard shortcuts Map Data Map data ©2…" at bounding box center [742, 185] width 393 height 202
drag, startPoint x: 919, startPoint y: 253, endPoint x: 662, endPoint y: 229, distance: 258.2
click at [661, 238] on div "To activate drag with keyboard, press Alt + Enter. Once in keyboard drag state,…" at bounding box center [742, 185] width 393 height 202
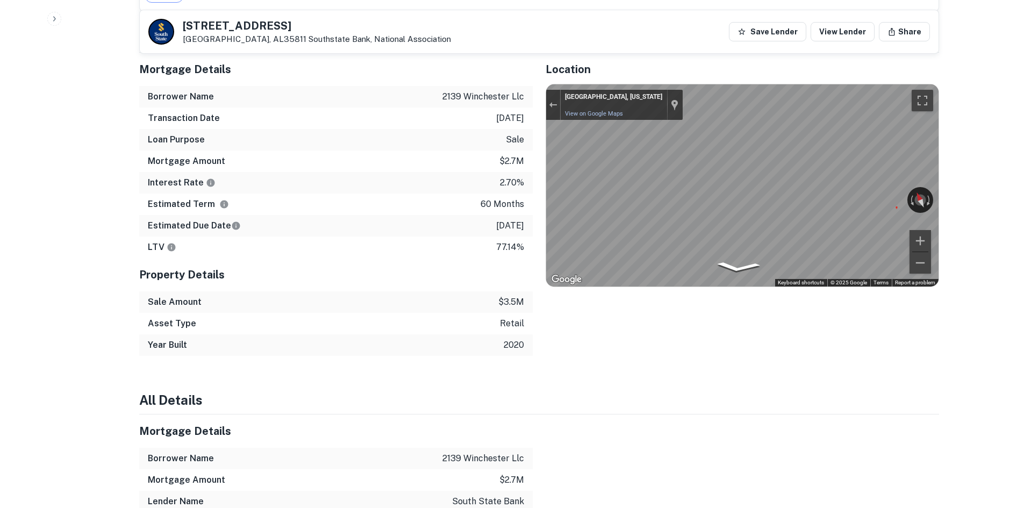
click at [507, 183] on div "Mortgage Details Borrower Name 2139 winchester llc Transaction Date [DATE] Loan…" at bounding box center [532, 204] width 813 height 303
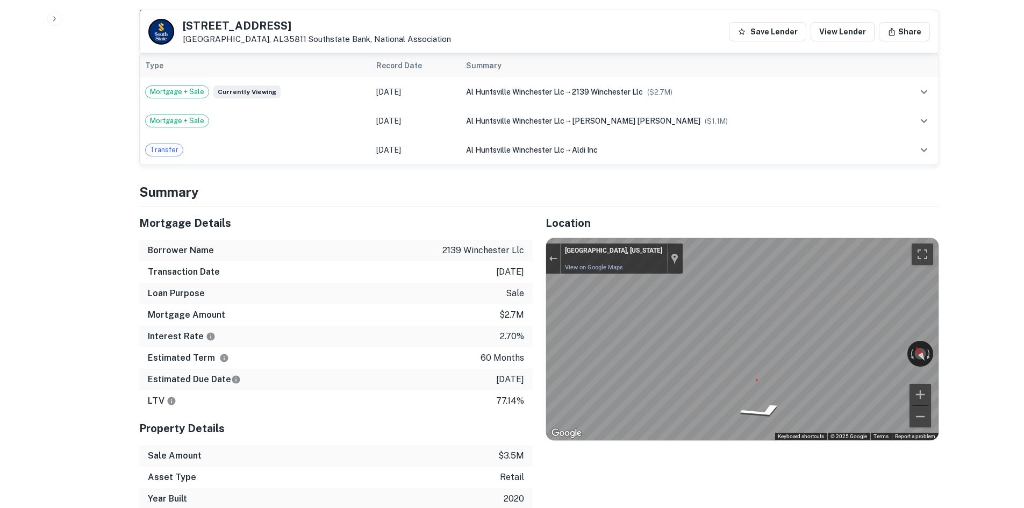
scroll to position [484, 0]
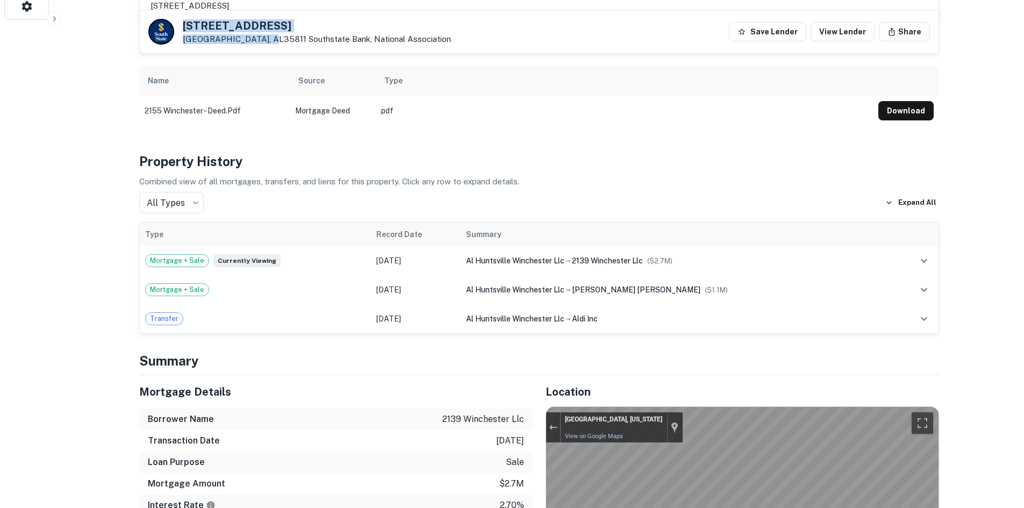
drag, startPoint x: 181, startPoint y: 25, endPoint x: 259, endPoint y: 46, distance: 80.6
click at [259, 46] on div "[STREET_ADDRESS][GEOGRAPHIC_DATA], National Association Save Lender View Lender…" at bounding box center [539, 31] width 799 height 43
copy div "[STREET_ADDRESS]"
click at [585, 152] on h4 "Property History" at bounding box center [539, 161] width 800 height 19
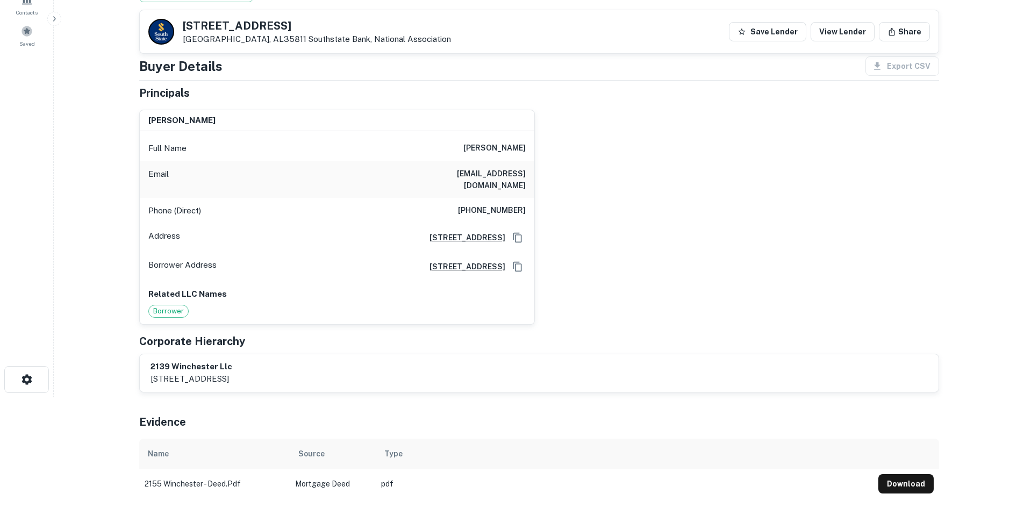
scroll to position [108, 0]
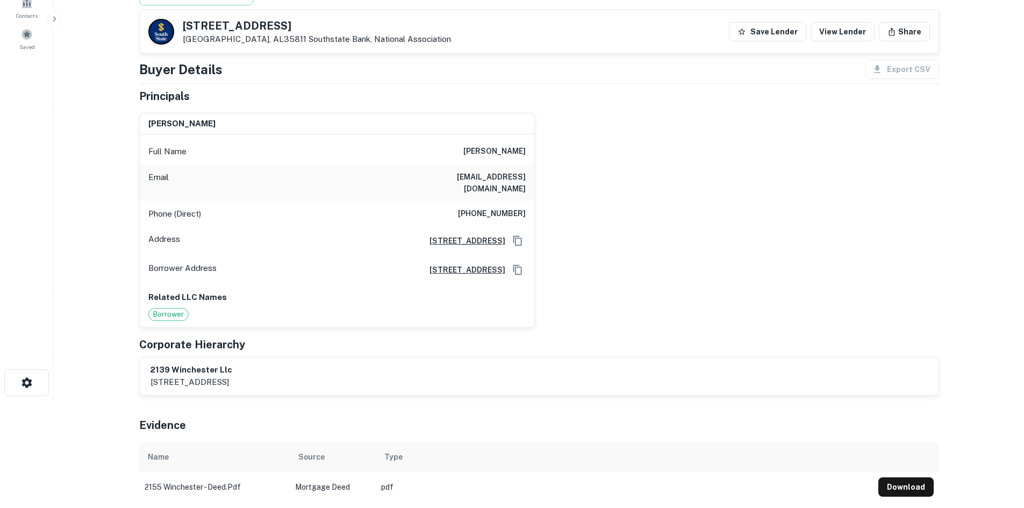
click at [494, 201] on div "Phone (Direct) [PHONE_NUMBER]" at bounding box center [337, 214] width 395 height 26
copy h6 "[PHONE_NUMBER]"
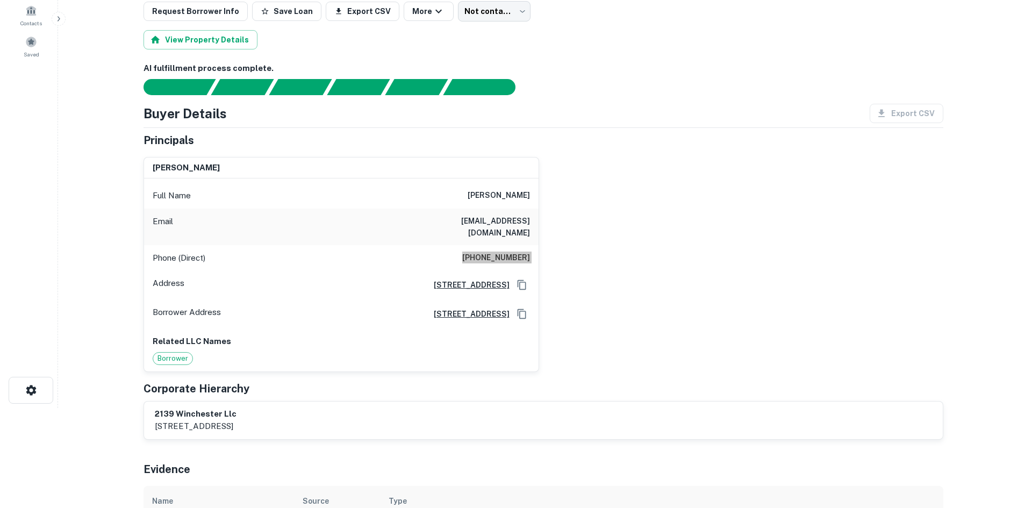
scroll to position [0, 0]
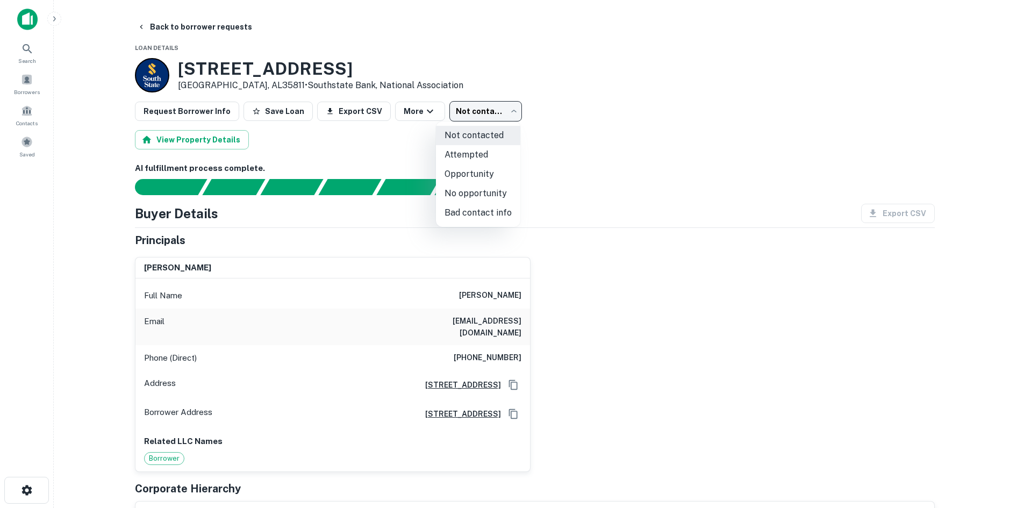
click at [486, 116] on body "Search Borrowers Contacts Saved Back to borrower requests Loan Details [STREET_…" at bounding box center [512, 254] width 1024 height 508
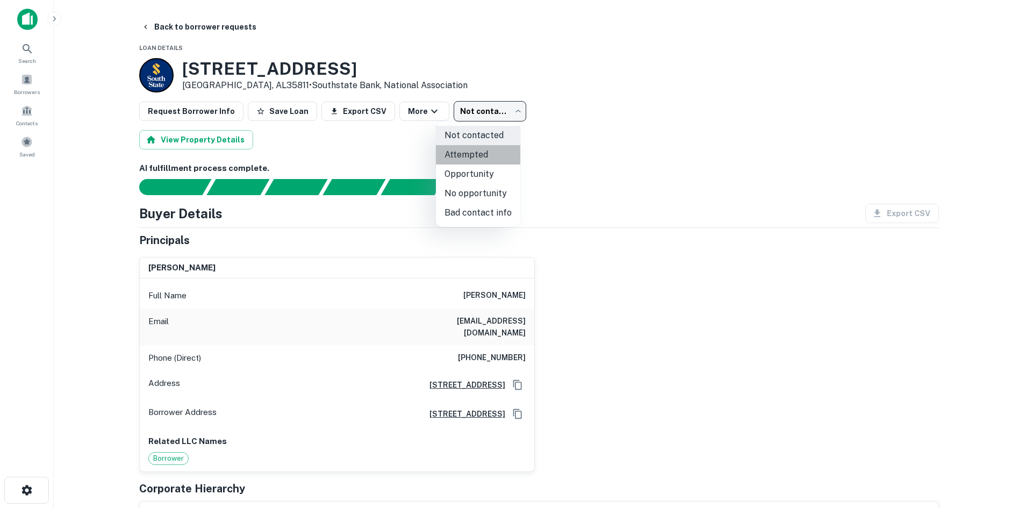
click at [505, 152] on li "Attempted" at bounding box center [478, 154] width 84 height 19
type input "*********"
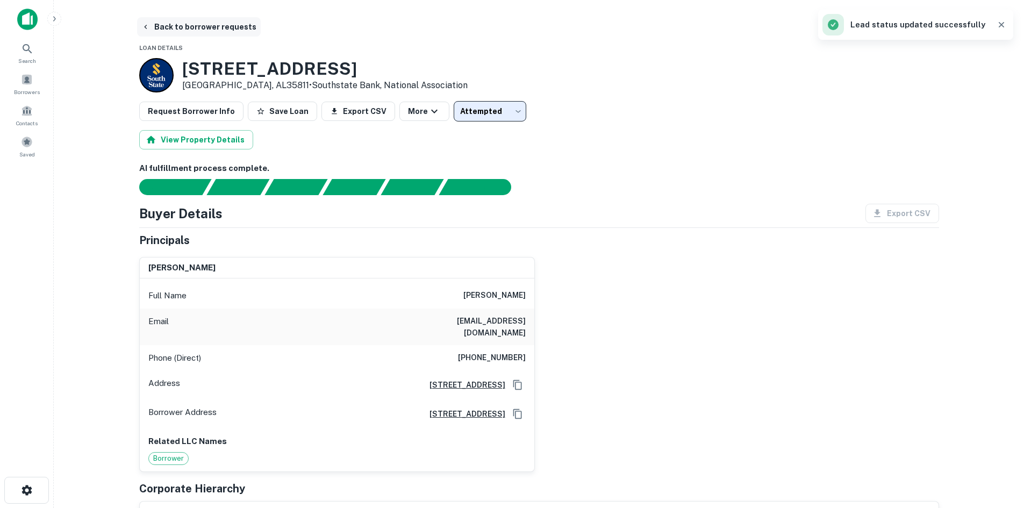
click at [232, 25] on button "Back to borrower requests" at bounding box center [199, 26] width 124 height 19
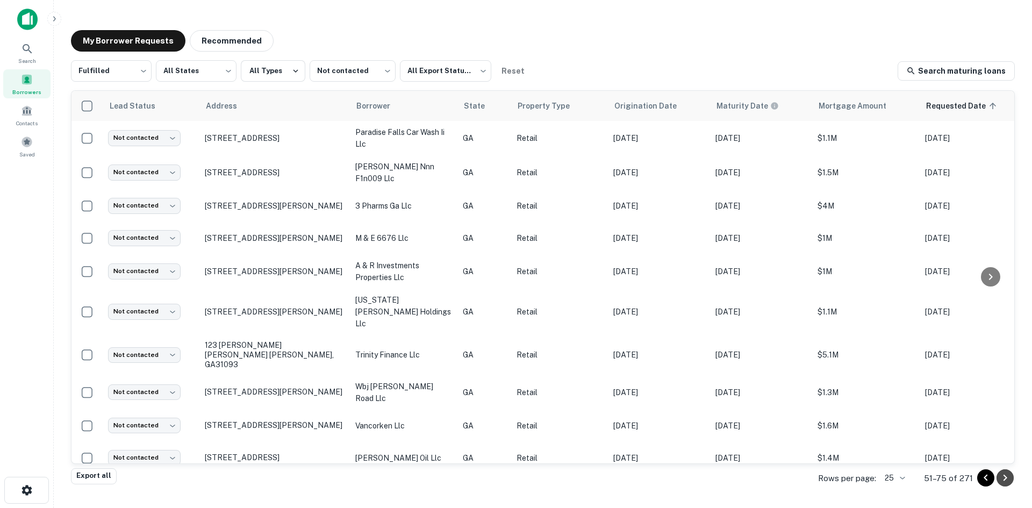
click at [1003, 481] on icon "Go to next page" at bounding box center [1005, 478] width 13 height 13
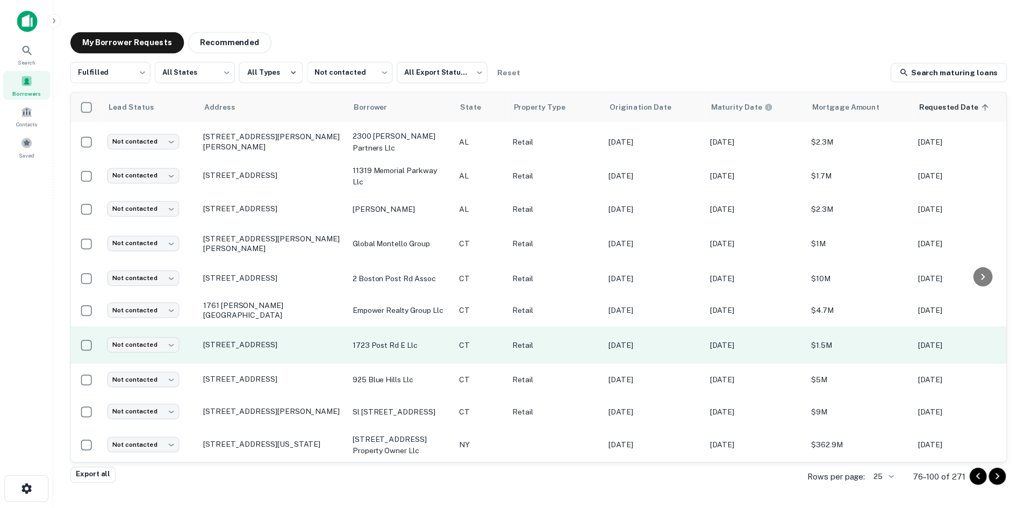
scroll to position [484, 0]
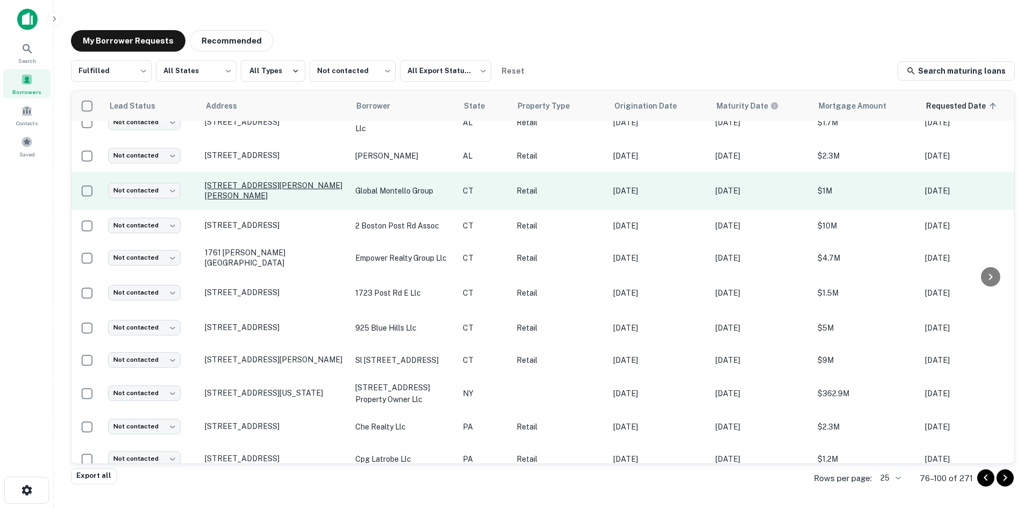
click at [299, 187] on p "[STREET_ADDRESS][PERSON_NAME][PERSON_NAME]" at bounding box center [275, 190] width 140 height 19
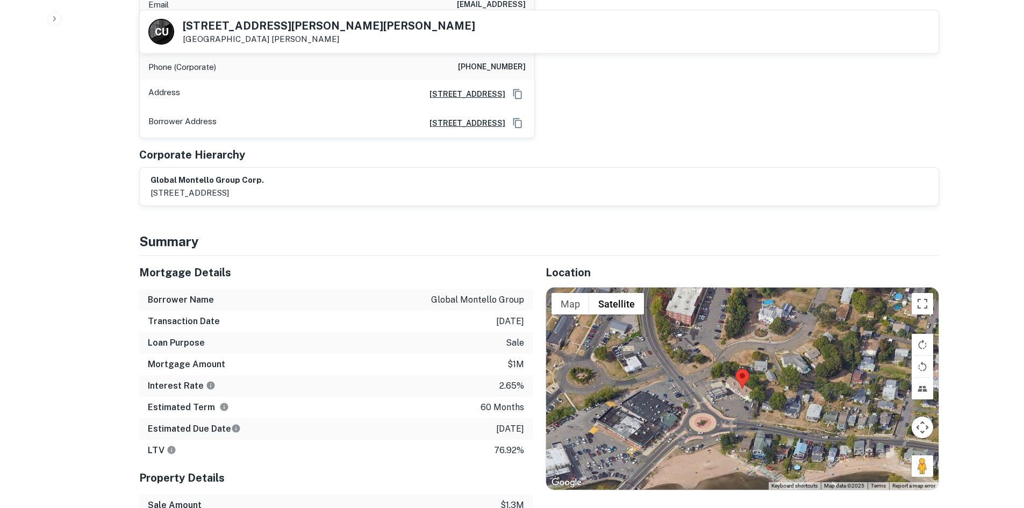
scroll to position [753, 0]
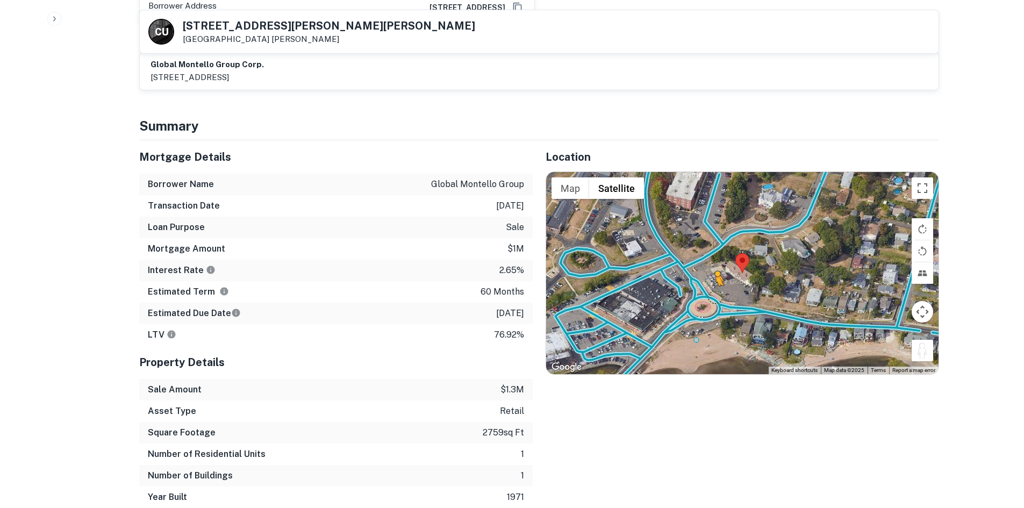
drag, startPoint x: 927, startPoint y: 306, endPoint x: 709, endPoint y: 249, distance: 224.6
click at [709, 249] on div "To activate drag with keyboard, press Alt + Enter. Once in keyboard drag state,…" at bounding box center [742, 273] width 393 height 202
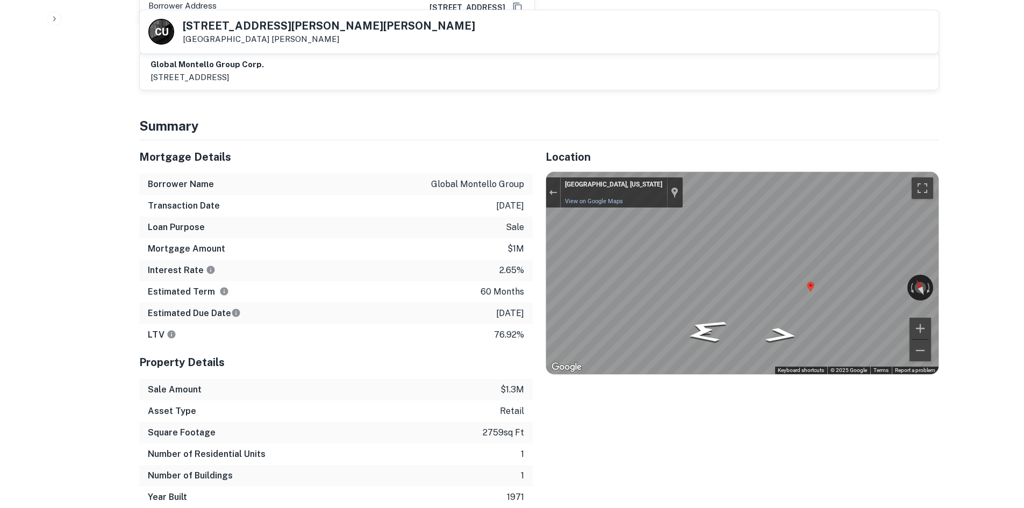
click at [354, 149] on h5 "Mortgage Details" at bounding box center [336, 157] width 394 height 16
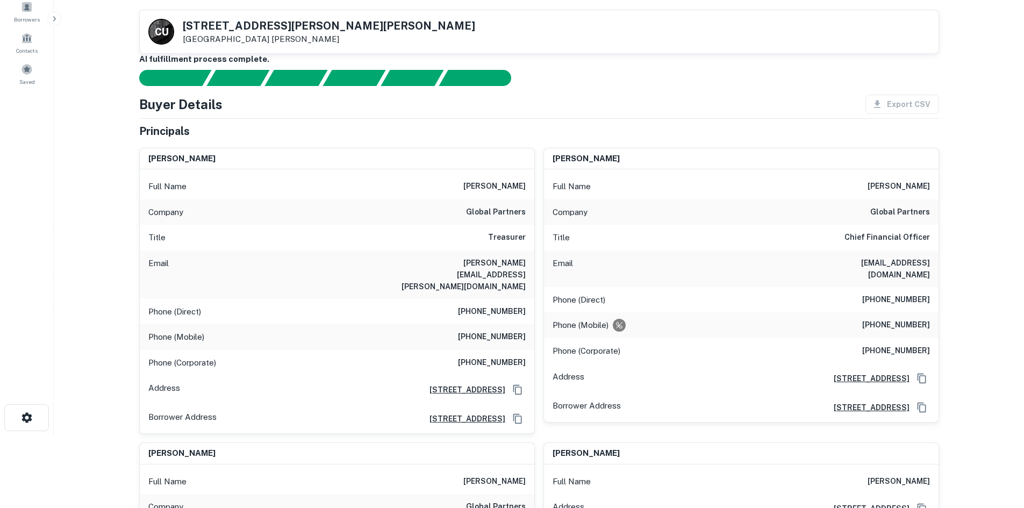
scroll to position [54, 0]
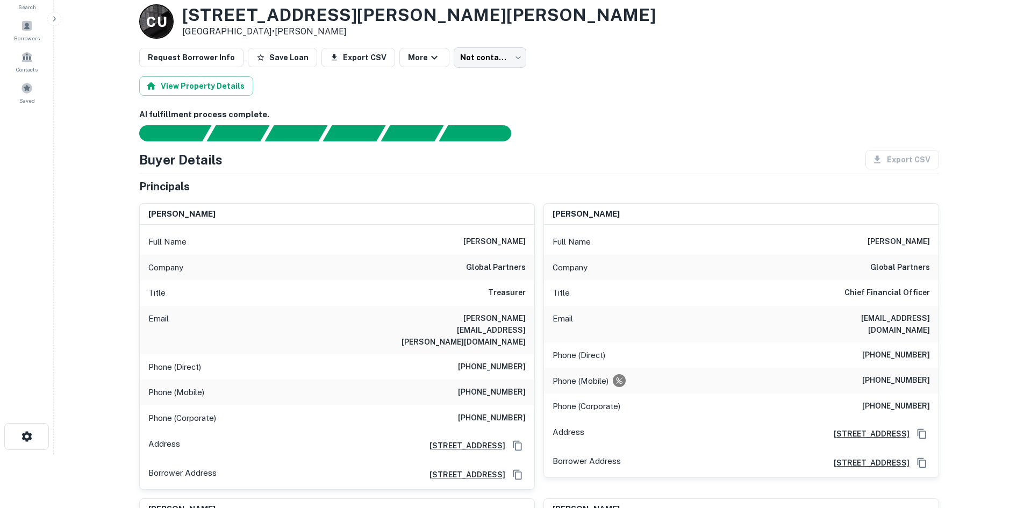
click at [508, 265] on h6 "global partners" at bounding box center [496, 267] width 60 height 13
click at [512, 265] on h6 "global partners" at bounding box center [496, 267] width 60 height 13
click at [516, 265] on h6 "global partners" at bounding box center [496, 267] width 60 height 13
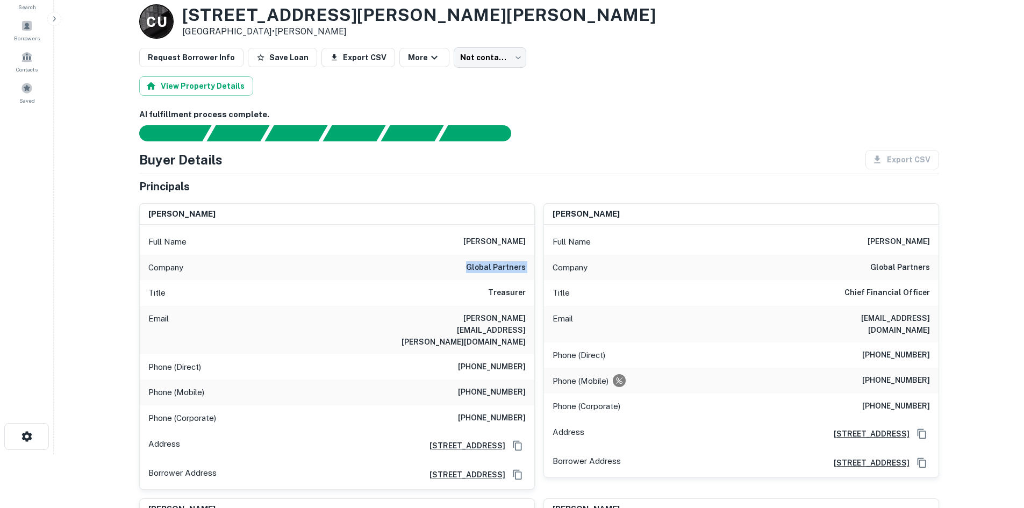
copy h6 "global partners"
click at [621, 134] on div at bounding box center [532, 133] width 813 height 16
click at [480, 229] on div "Full Name margaret maggie niekrash" at bounding box center [337, 242] width 395 height 26
click at [485, 239] on h6 "margaret maggie niekrash" at bounding box center [495, 242] width 62 height 13
click at [485, 236] on h6 "margaret maggie niekrash" at bounding box center [495, 242] width 62 height 13
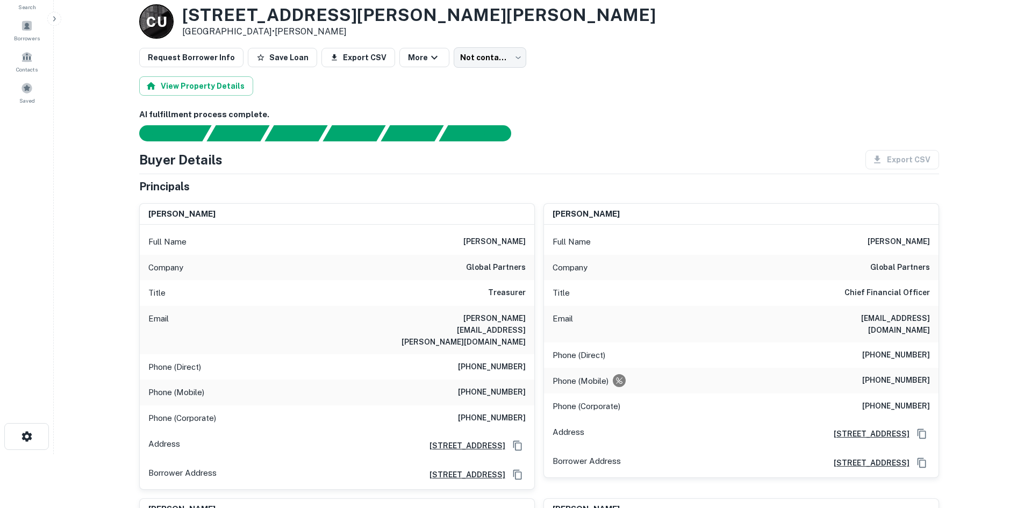
click at [485, 236] on h6 "margaret maggie niekrash" at bounding box center [495, 242] width 62 height 13
click at [599, 157] on div "Buyer Details Export CSV" at bounding box center [539, 159] width 800 height 19
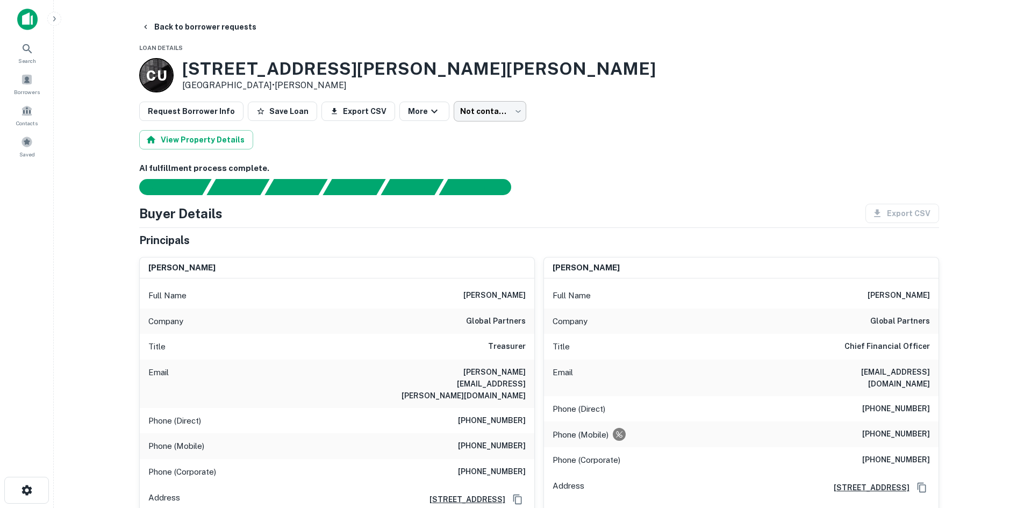
click at [464, 108] on body "Search Borrowers Contacts Saved Back to borrower requests Loan Details C U 5 Jo…" at bounding box center [512, 254] width 1024 height 508
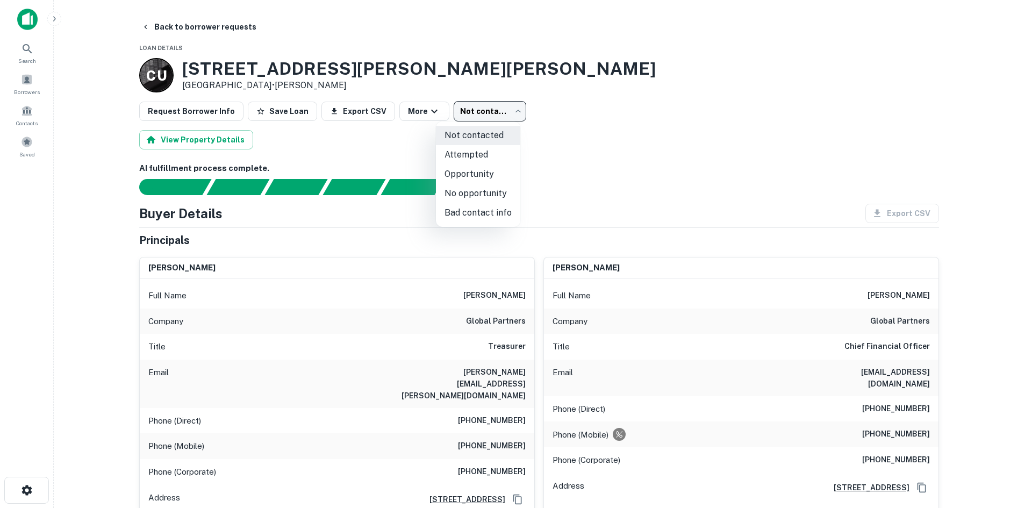
click at [569, 174] on div at bounding box center [516, 254] width 1032 height 508
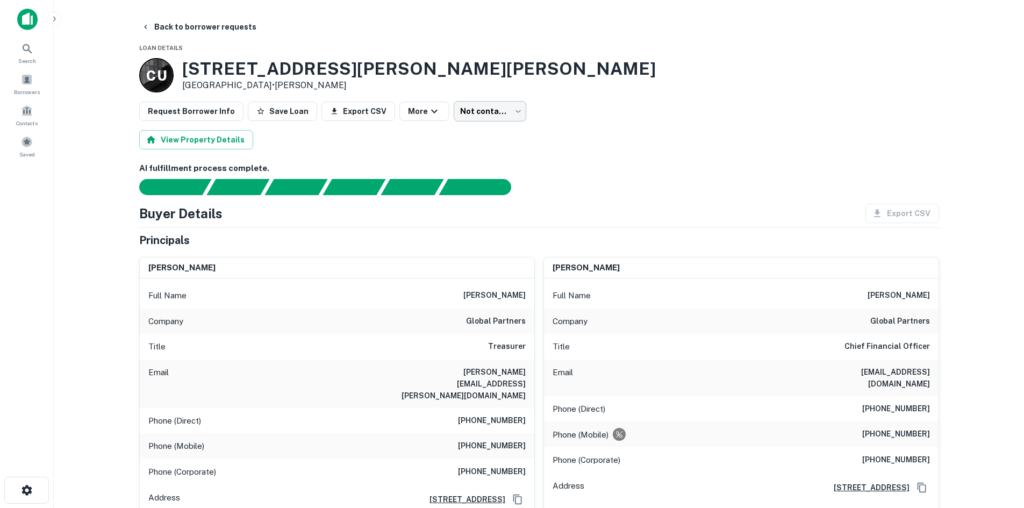
click at [486, 106] on body "Search Borrowers Contacts Saved Back to borrower requests Loan Details C U 5 Jo…" at bounding box center [512, 254] width 1024 height 508
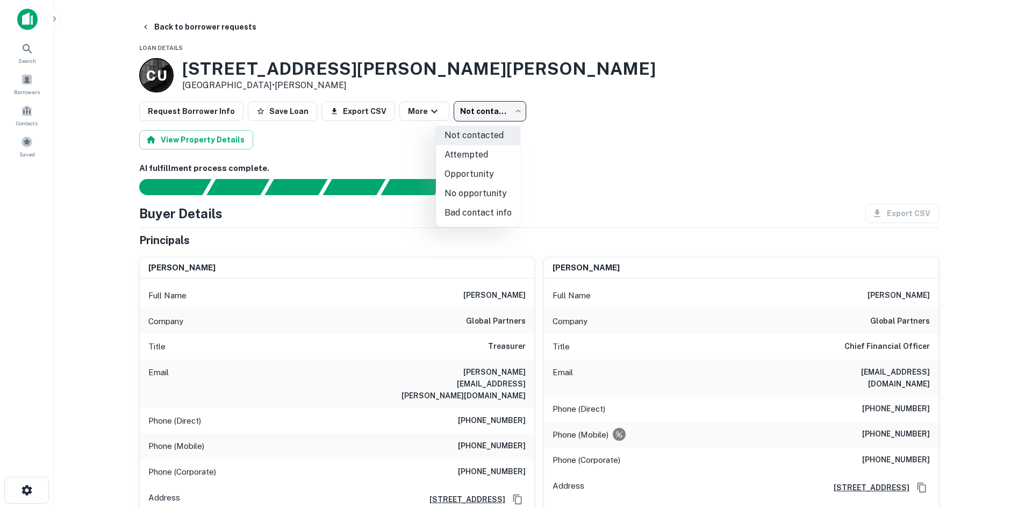
click at [499, 193] on li "No opportunity" at bounding box center [478, 193] width 84 height 19
type input "**********"
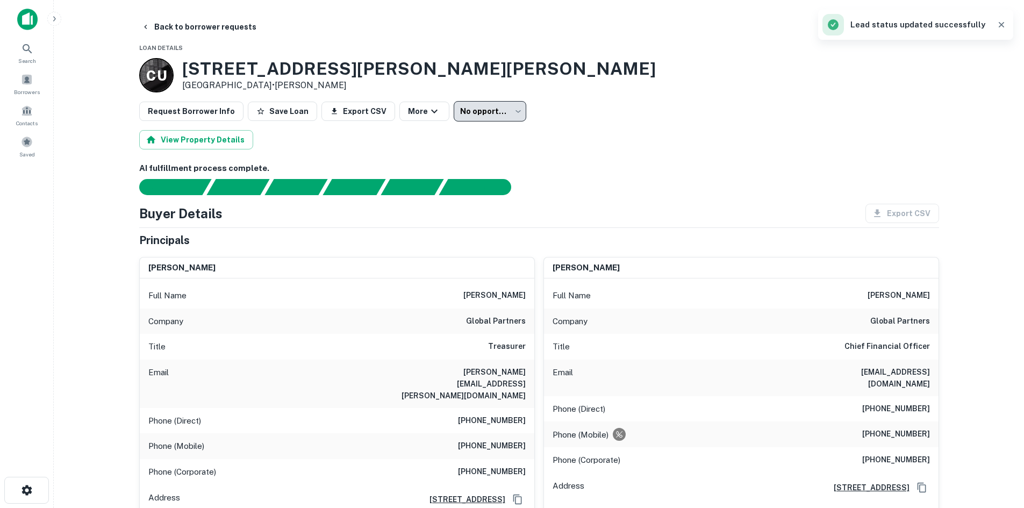
click at [239, 33] on button "Back to borrower requests" at bounding box center [199, 26] width 124 height 19
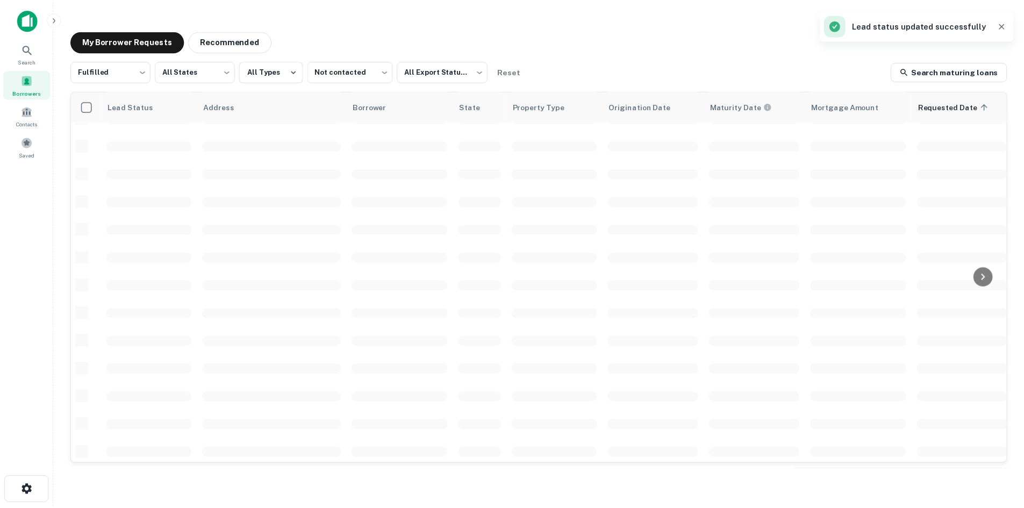
scroll to position [365, 0]
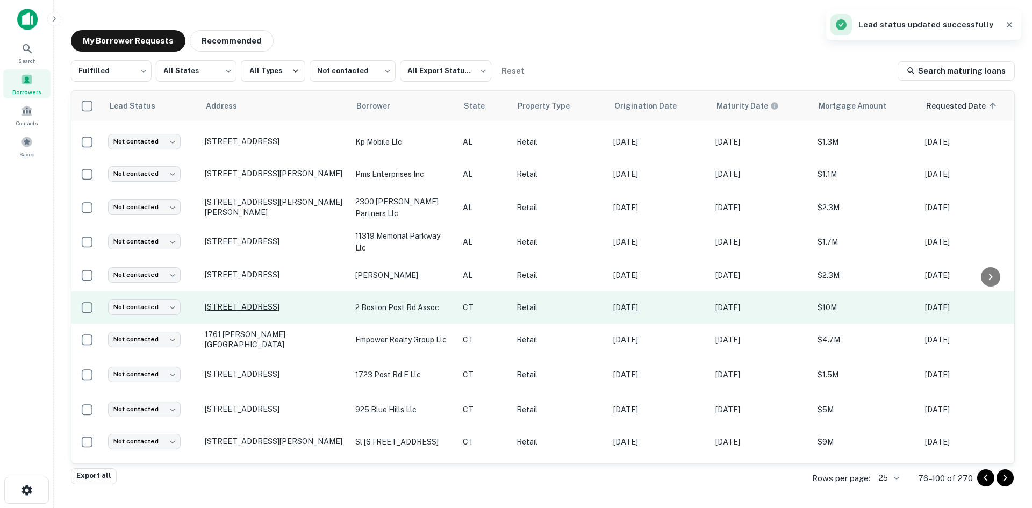
click at [298, 303] on p "2 Boston Post Rd Orange, CT06477" at bounding box center [275, 307] width 140 height 10
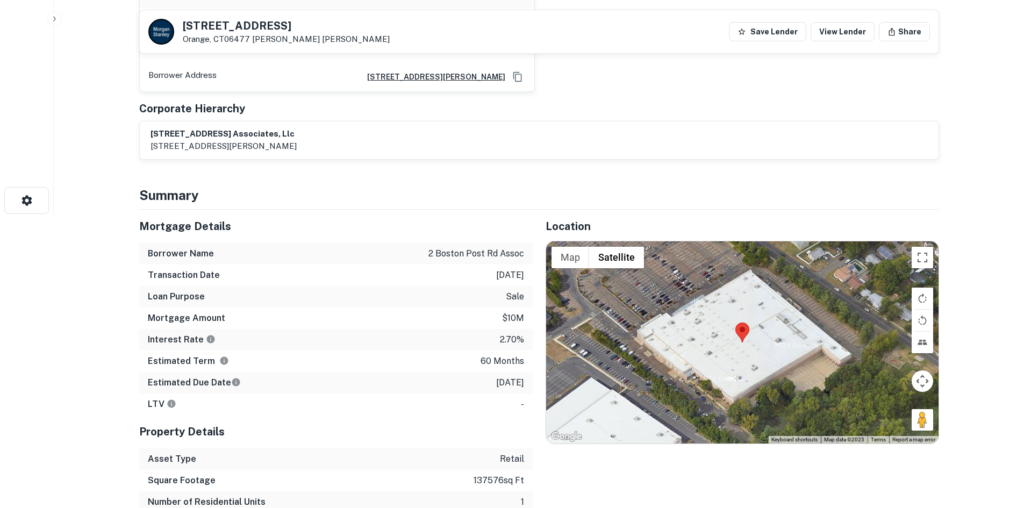
scroll to position [376, 0]
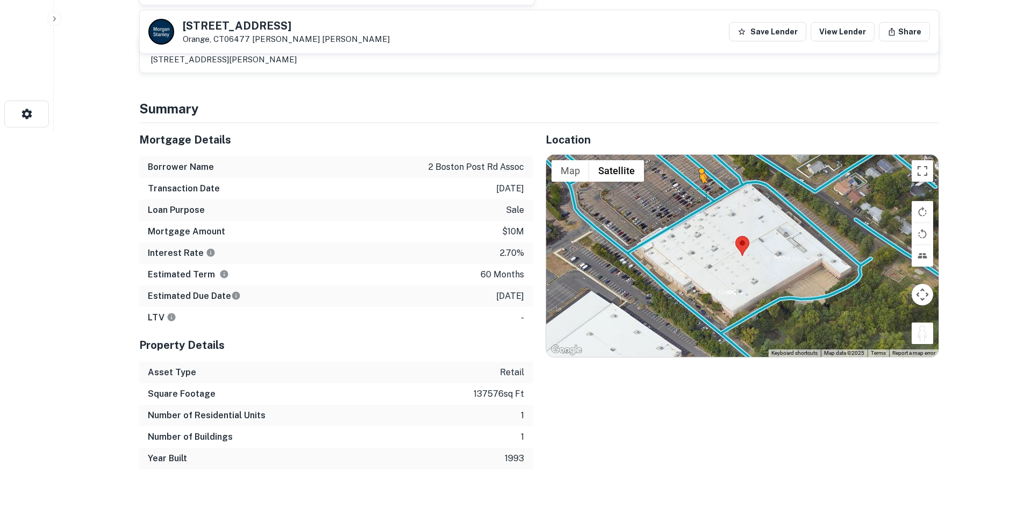
drag, startPoint x: 925, startPoint y: 336, endPoint x: 700, endPoint y: 193, distance: 267.3
click at [700, 193] on div "To activate drag with keyboard, press Alt + Enter. Once in keyboard drag state,…" at bounding box center [742, 256] width 393 height 202
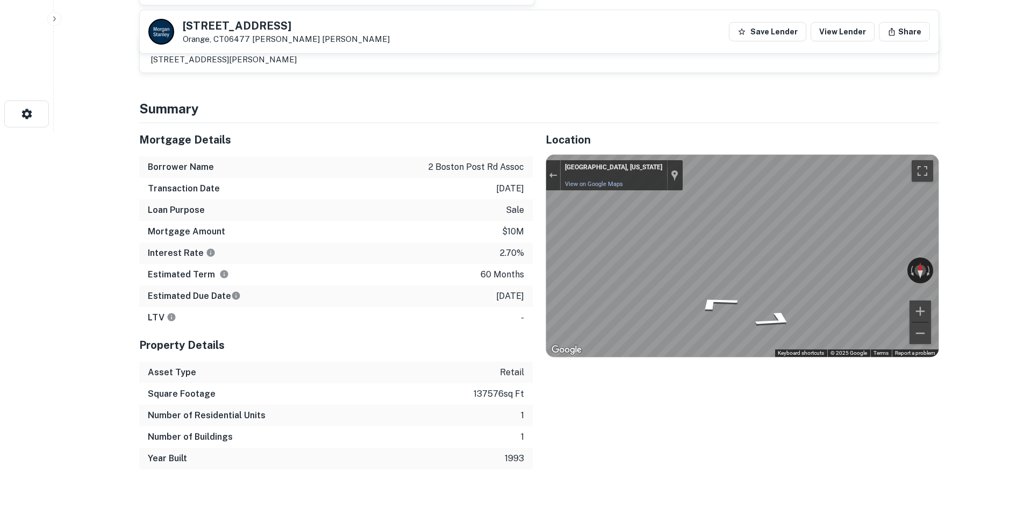
click at [447, 221] on div "Mortgage Details Borrower Name 2 boston post rd assoc Transaction Date 2/25/202…" at bounding box center [532, 296] width 813 height 346
click at [504, 243] on div "Mortgage Details Borrower Name 2 boston post rd assoc Transaction Date 2/25/202…" at bounding box center [532, 296] width 813 height 346
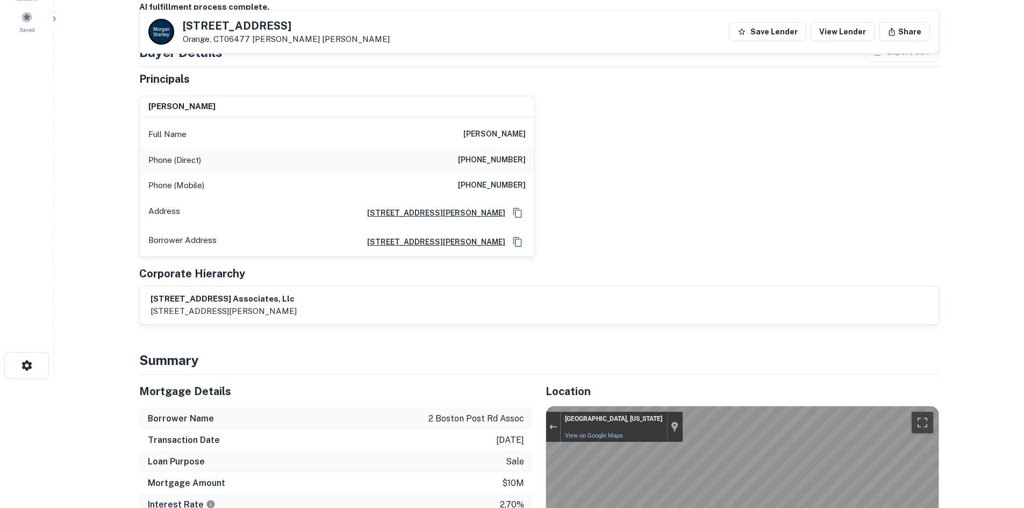
scroll to position [108, 0]
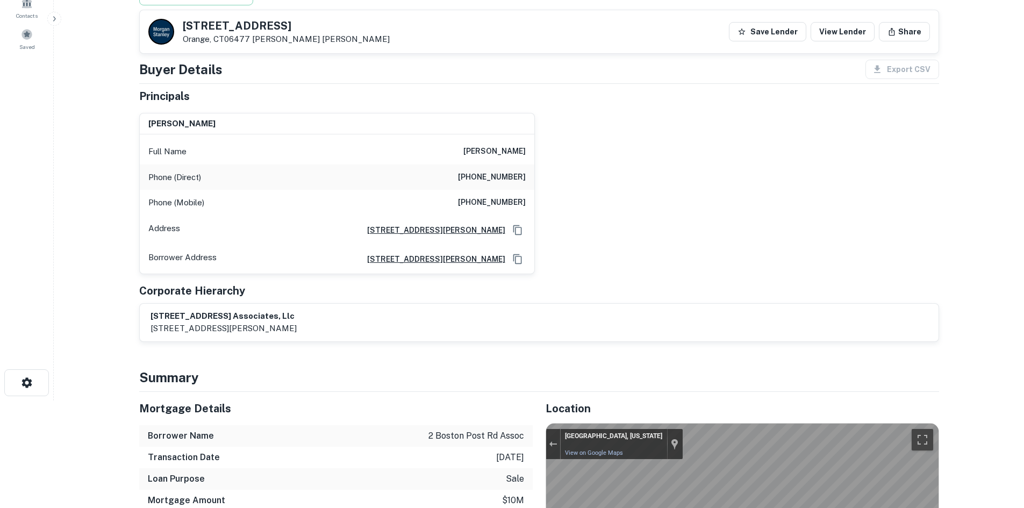
click at [493, 144] on div "Full Name joseph iamunno jr" at bounding box center [337, 152] width 395 height 26
click at [491, 147] on h6 "joseph iamunno jr" at bounding box center [495, 151] width 62 height 13
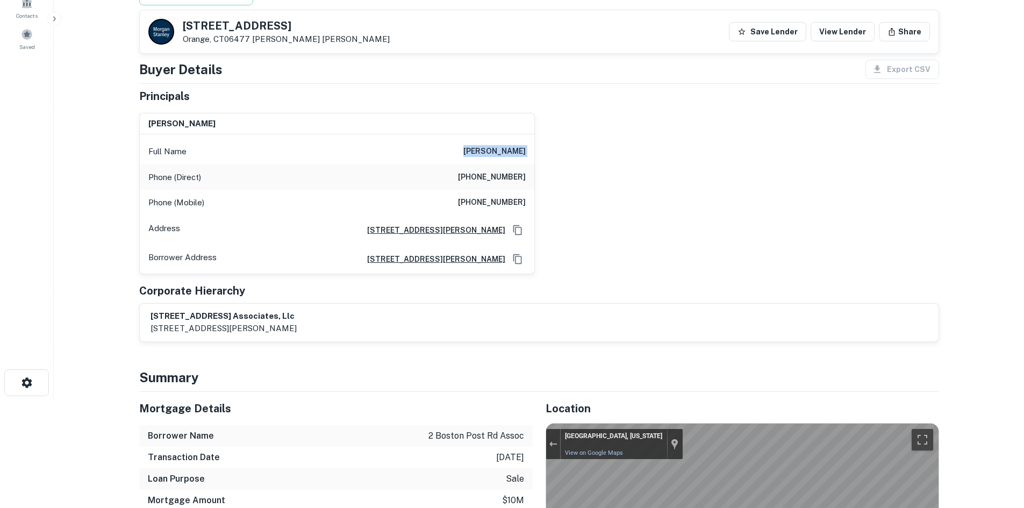
click at [491, 147] on h6 "joseph iamunno jr" at bounding box center [495, 151] width 62 height 13
copy h6 "joseph iamunno jr"
click at [683, 220] on div "joseph iamunno jr Full Name joseph iamunno jr Phone (Direct) (203) 488-8273 Pho…" at bounding box center [535, 189] width 809 height 170
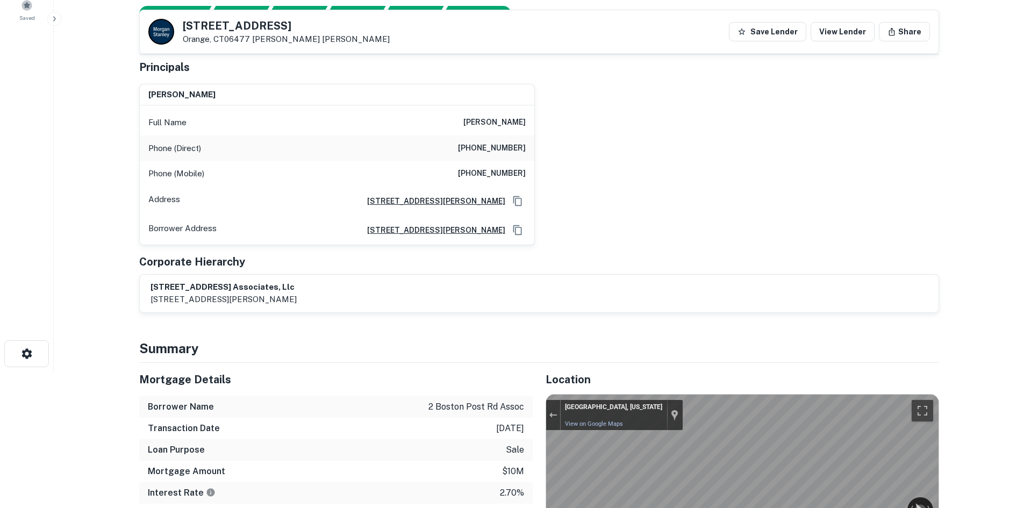
scroll to position [161, 0]
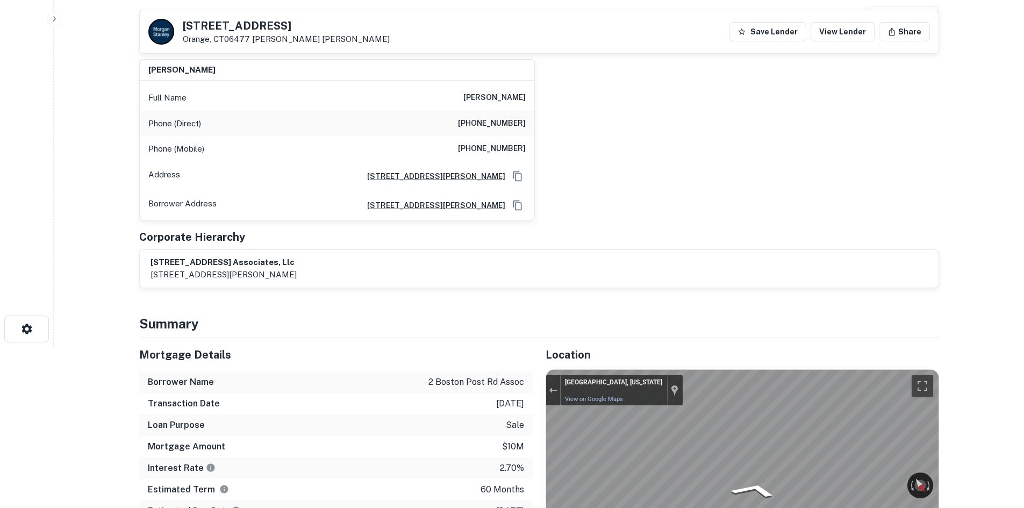
click at [510, 118] on h6 "(203) 488-8273" at bounding box center [492, 123] width 68 height 13
click at [727, 211] on div "joseph iamunno jr Full Name joseph iamunno jr Phone (Direct) (203) 488-8273 Pho…" at bounding box center [535, 136] width 809 height 170
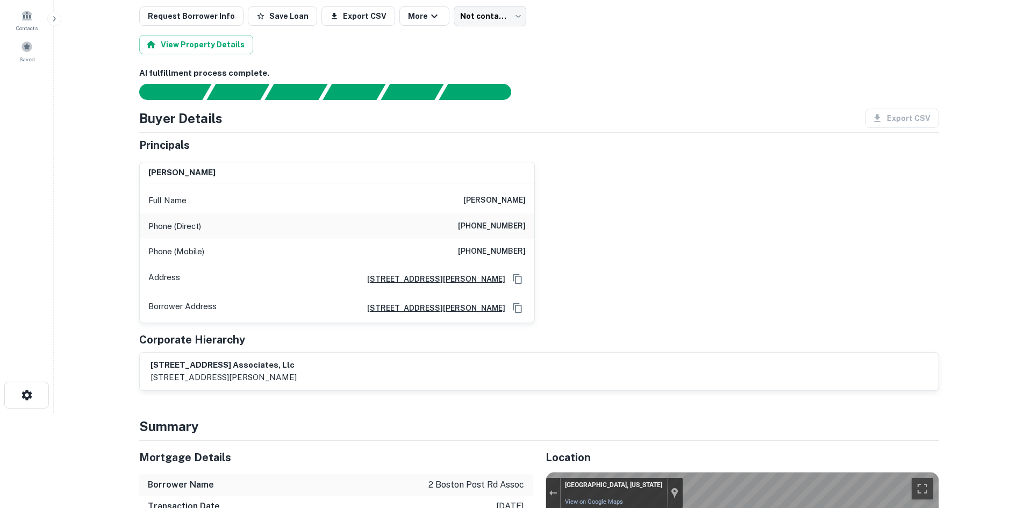
scroll to position [54, 0]
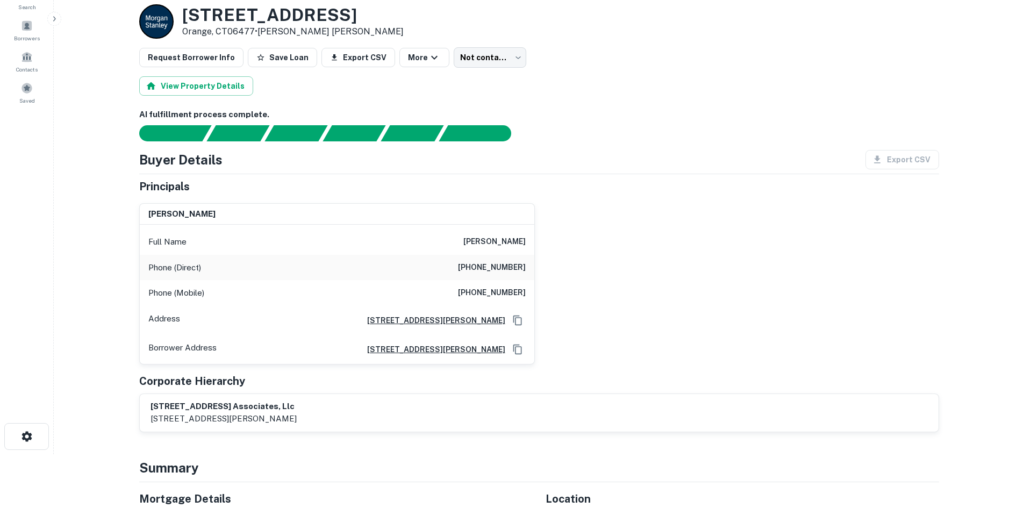
click at [508, 266] on h6 "(203) 488-8273" at bounding box center [492, 267] width 68 height 13
click at [509, 264] on h6 "(203) 488-8273" at bounding box center [492, 267] width 68 height 13
copy h6 "(203) 488-8273"
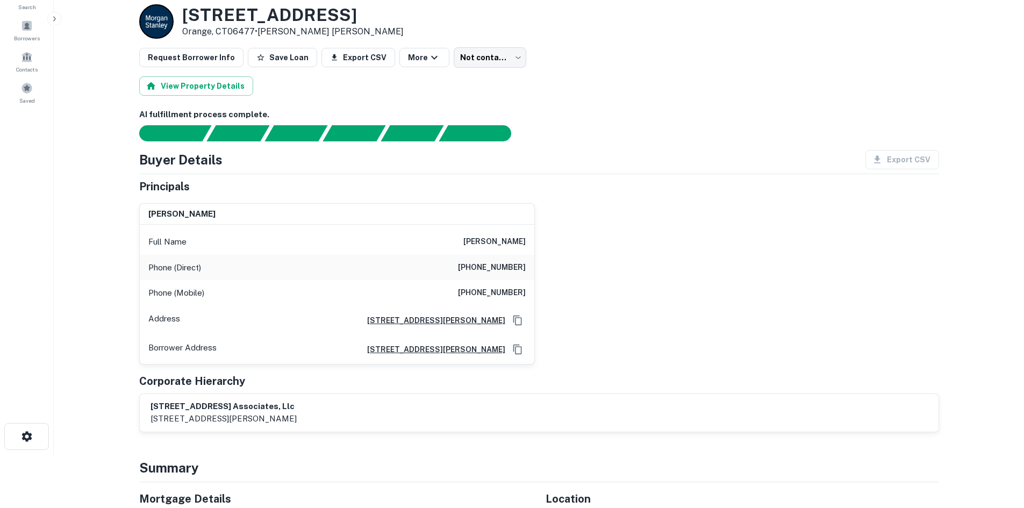
click at [155, 195] on div "joseph iamunno jr Full Name joseph iamunno jr Phone (Direct) (203) 488-8273 Pho…" at bounding box center [333, 280] width 404 height 170
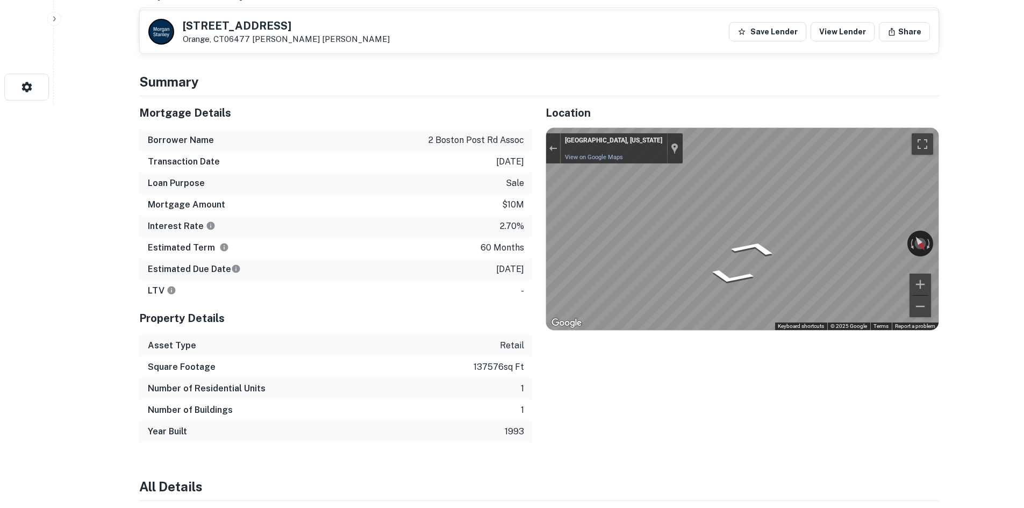
scroll to position [283, 0]
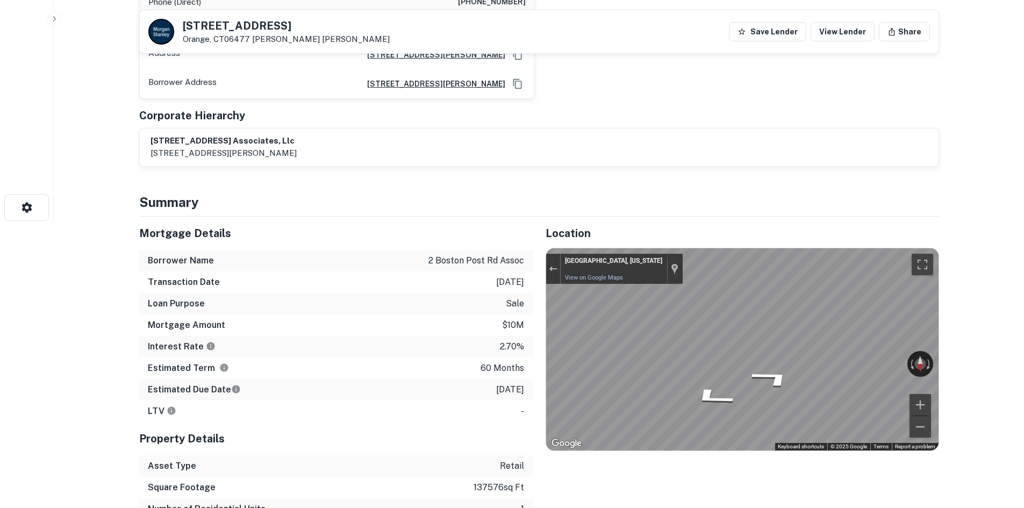
click at [513, 320] on div "Mortgage Details Borrower Name 2 boston post rd assoc Transaction Date 2/25/202…" at bounding box center [532, 390] width 813 height 346
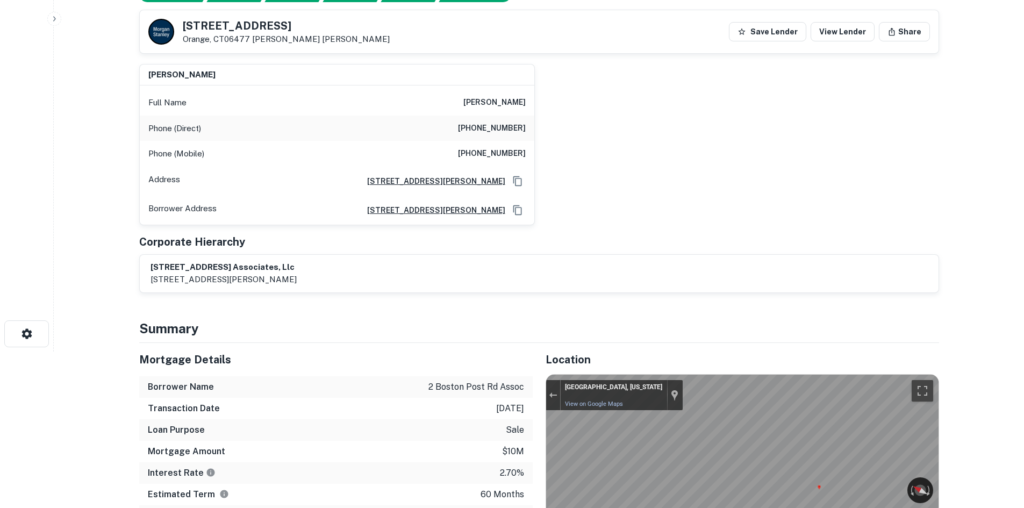
scroll to position [68, 0]
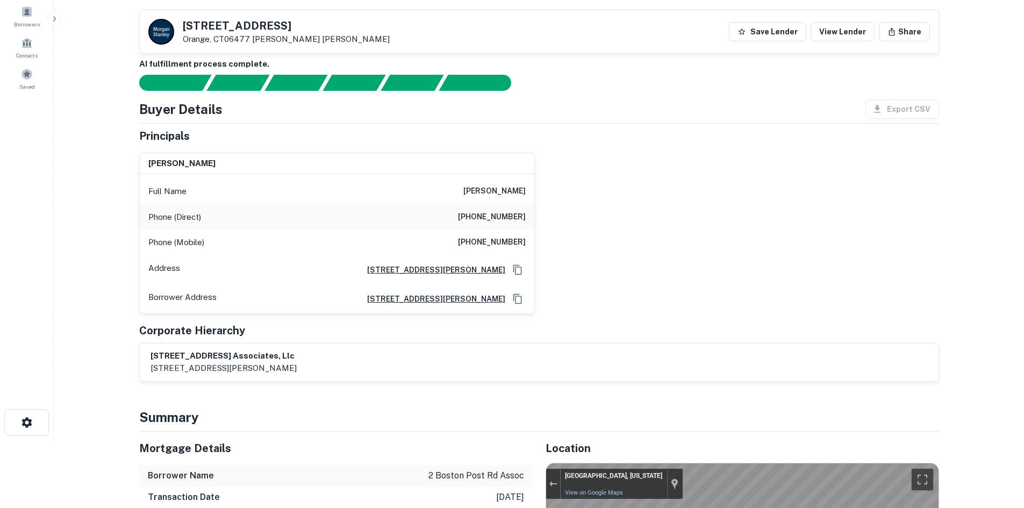
click at [508, 233] on div "Phone (Mobile) (203) 627-1872" at bounding box center [337, 243] width 395 height 26
click at [508, 238] on h6 "(203) 627-1872" at bounding box center [492, 242] width 68 height 13
copy h6 "(203) 627-1872"
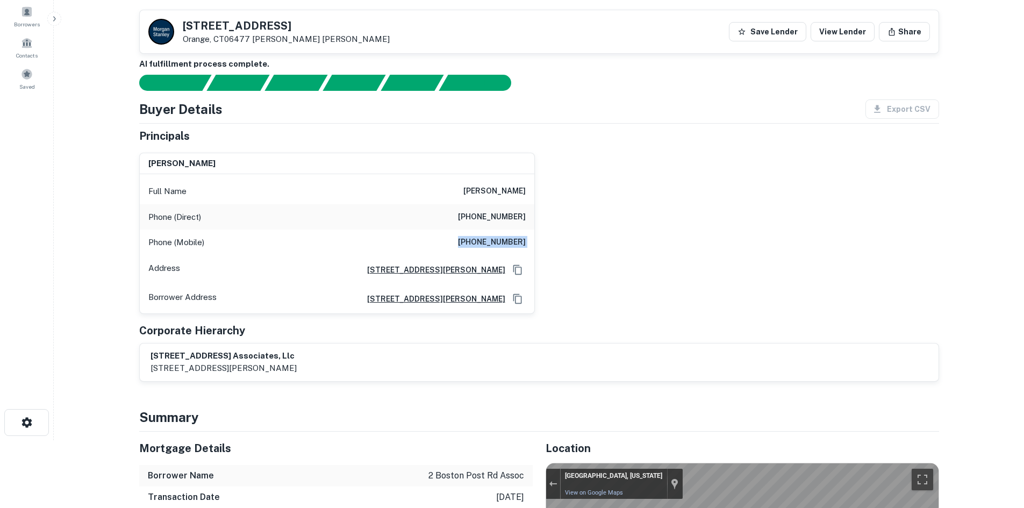
click at [657, 188] on div "joseph iamunno jr Full Name joseph iamunno jr Phone (Direct) (203) 488-8273 Pho…" at bounding box center [535, 229] width 809 height 170
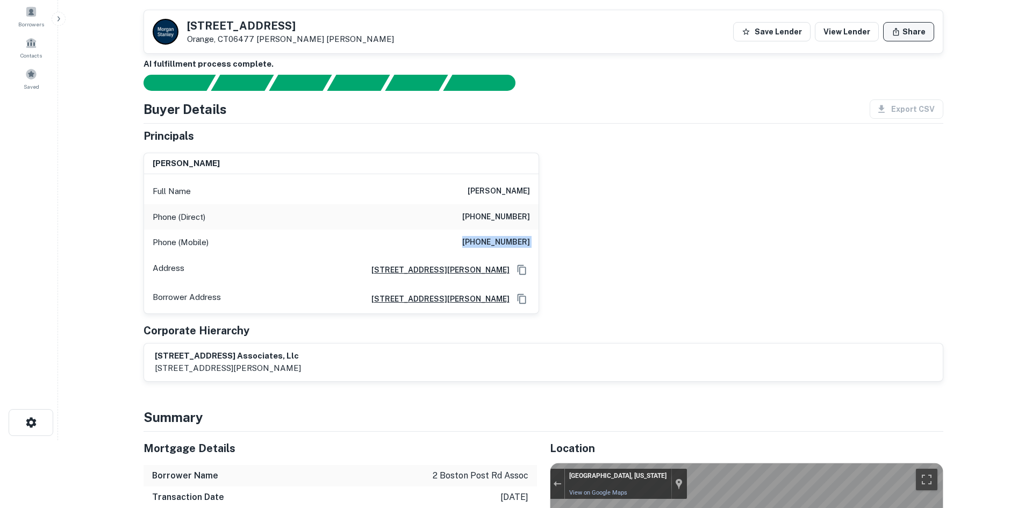
scroll to position [0, 0]
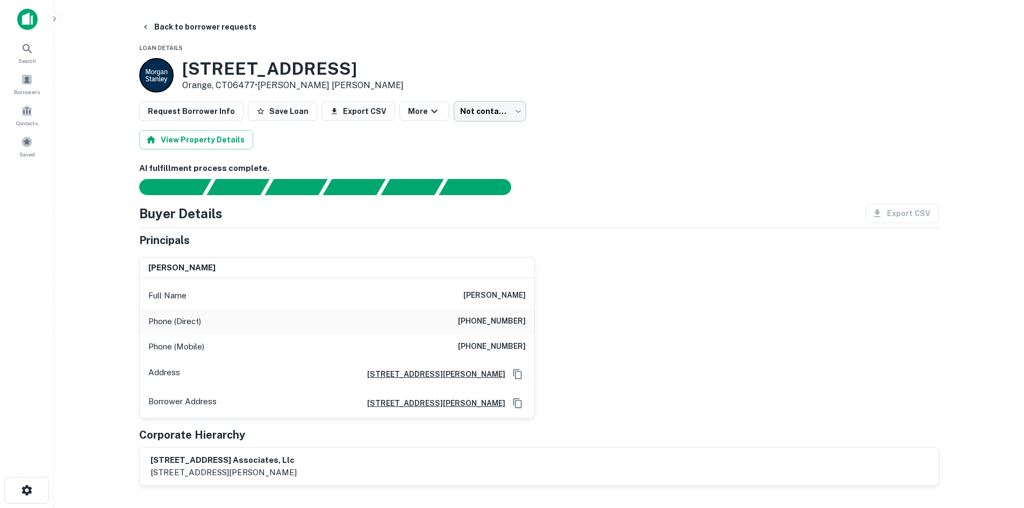
click at [496, 109] on body "Search Borrowers Contacts Saved Back to borrower requests Loan Details 2 Boston…" at bounding box center [512, 254] width 1024 height 508
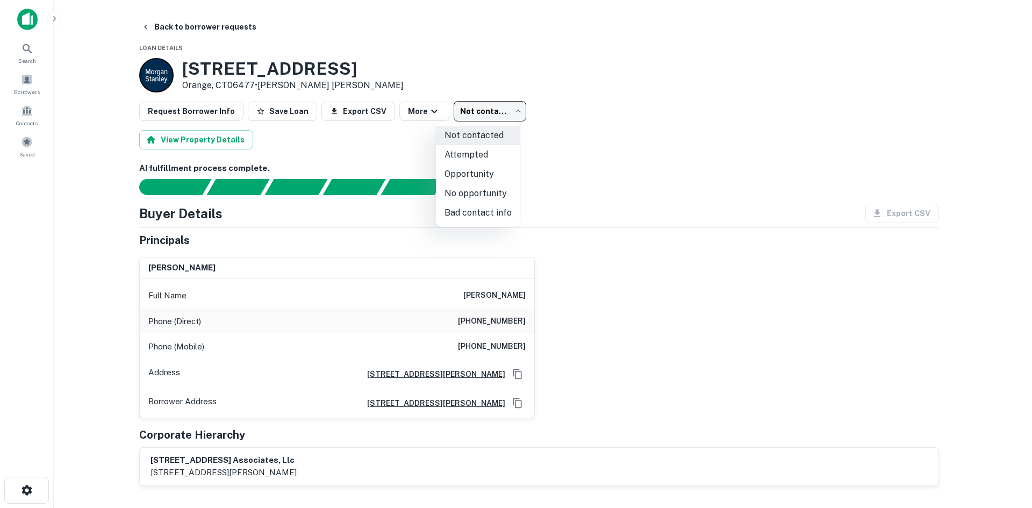
click at [499, 149] on li "Attempted" at bounding box center [478, 154] width 84 height 19
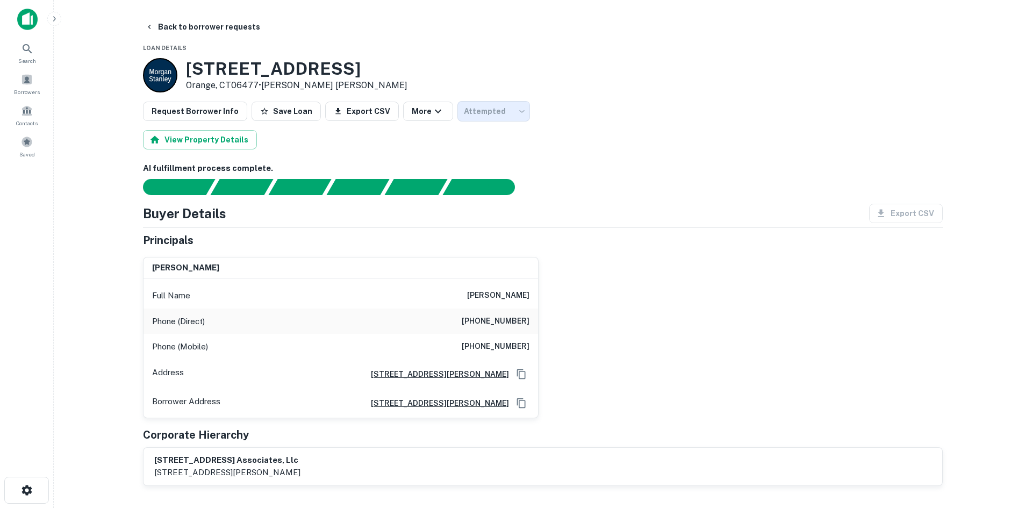
type input "*********"
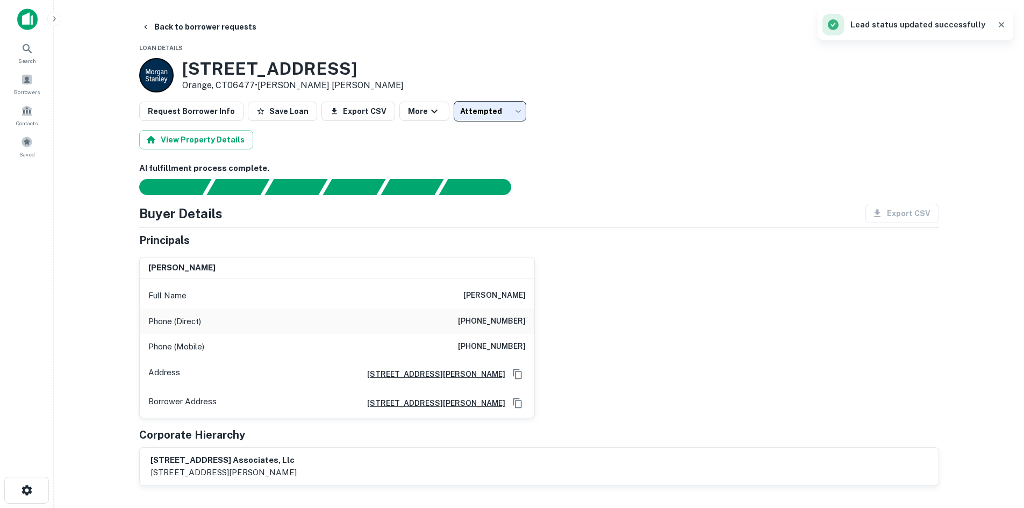
click at [238, 29] on button "Back to borrower requests" at bounding box center [199, 26] width 124 height 19
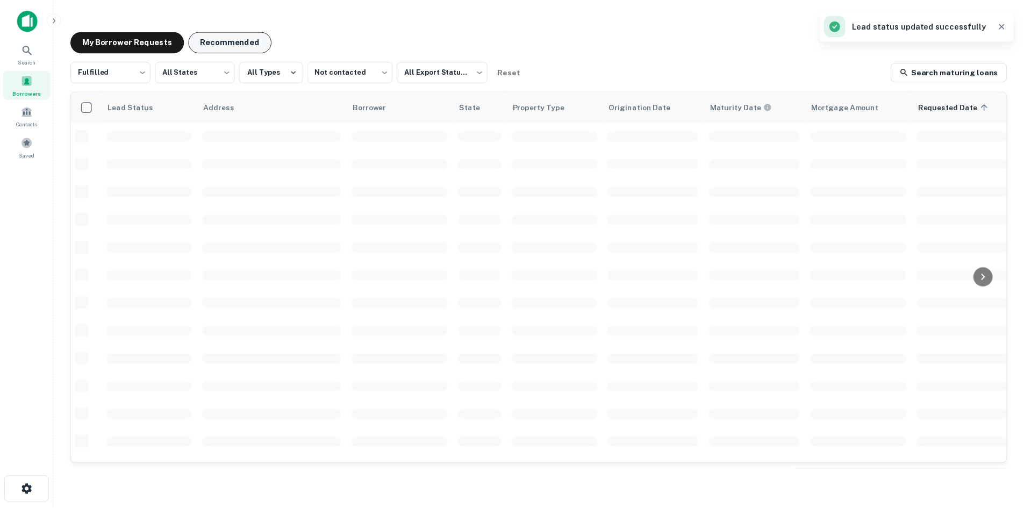
scroll to position [365, 0]
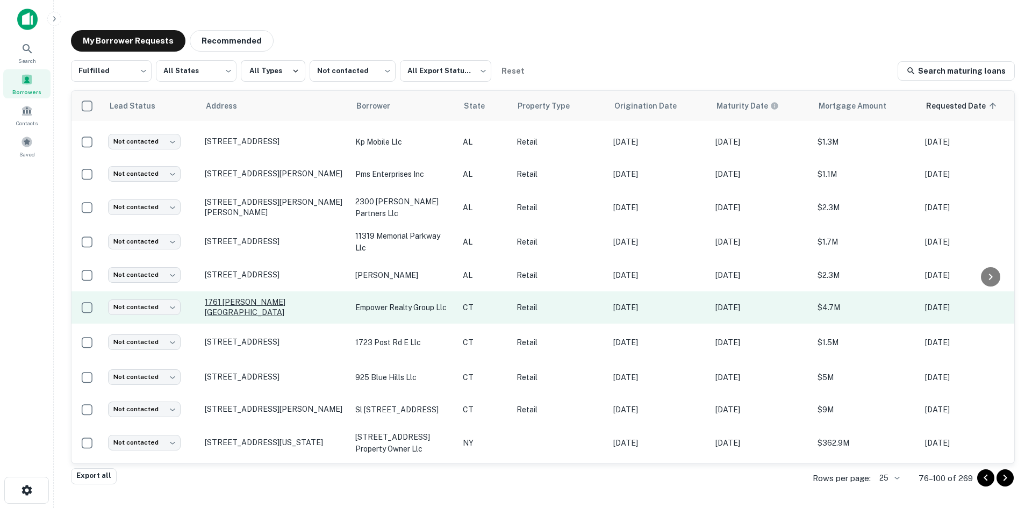
click at [296, 303] on p "1761 Silas Deane Hwy Rocky Hill, CT06067" at bounding box center [275, 306] width 140 height 19
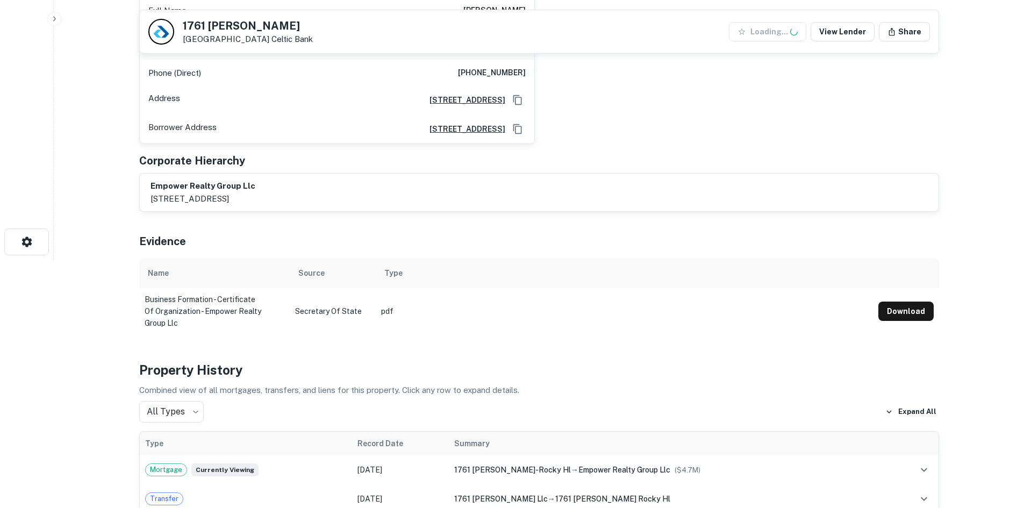
scroll to position [699, 0]
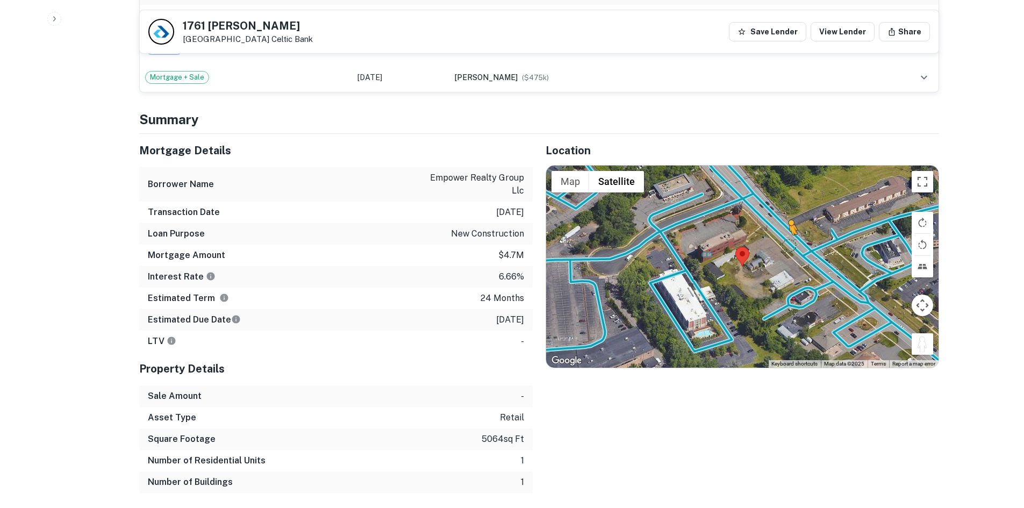
drag, startPoint x: 928, startPoint y: 331, endPoint x: 786, endPoint y: 234, distance: 171.4
click at [786, 234] on div "To activate drag with keyboard, press Alt + Enter. Once in keyboard drag state,…" at bounding box center [742, 267] width 393 height 202
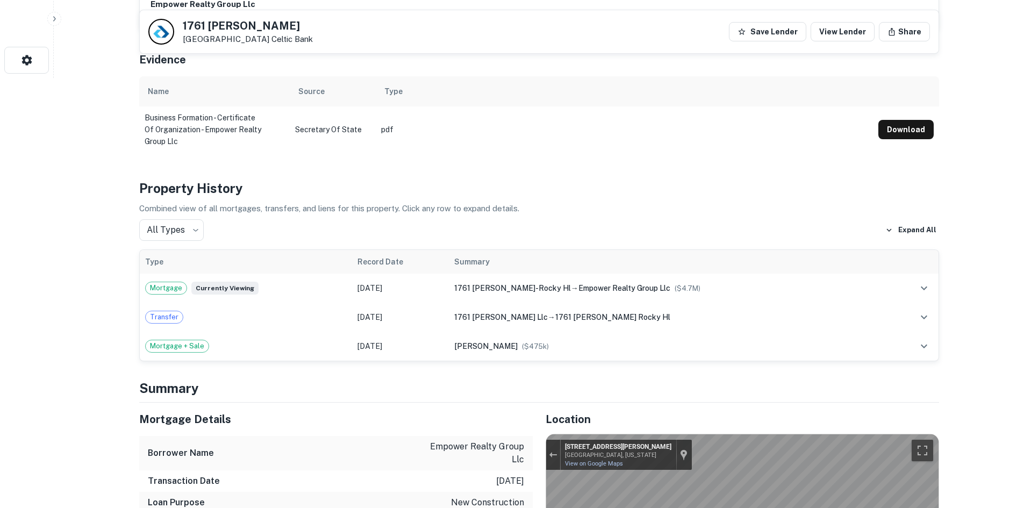
scroll to position [215, 0]
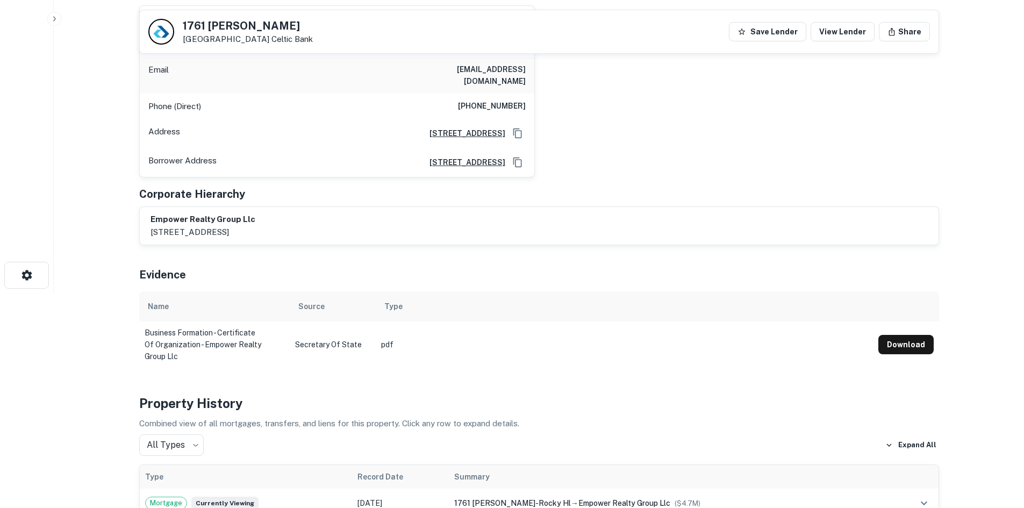
drag, startPoint x: 186, startPoint y: 26, endPoint x: 260, endPoint y: 41, distance: 76.1
click at [260, 41] on div "1761 Silas Deane Hwy Rocky Hill, CT06067 Celtic Bank" at bounding box center [230, 32] width 165 height 26
copy div "1761 Silas Deane Hwy Rocky Hill, CT06067"
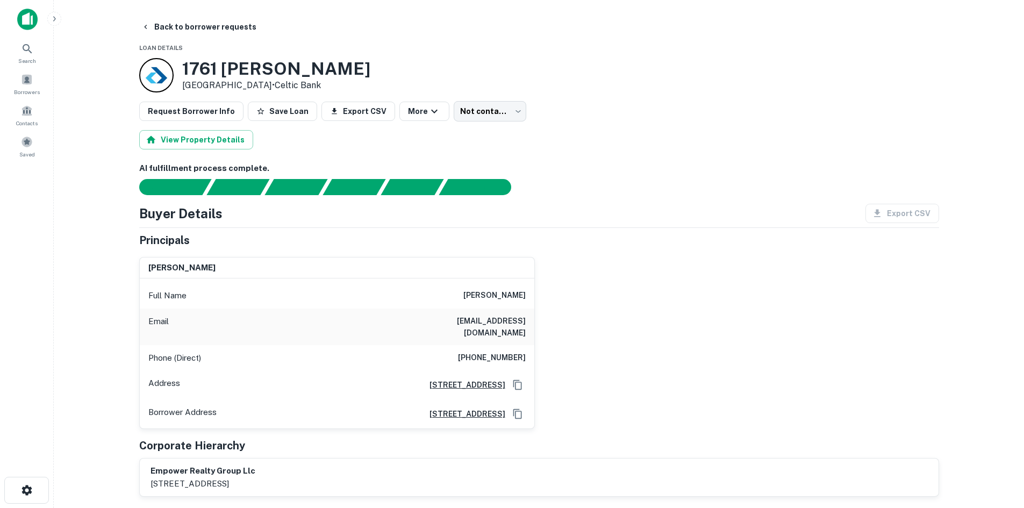
click at [498, 296] on h6 "[PERSON_NAME]" at bounding box center [495, 295] width 62 height 13
click at [502, 358] on div "Phone (Direct) [PHONE_NUMBER]" at bounding box center [337, 358] width 395 height 26
click at [509, 352] on h6 "[PHONE_NUMBER]" at bounding box center [492, 358] width 68 height 13
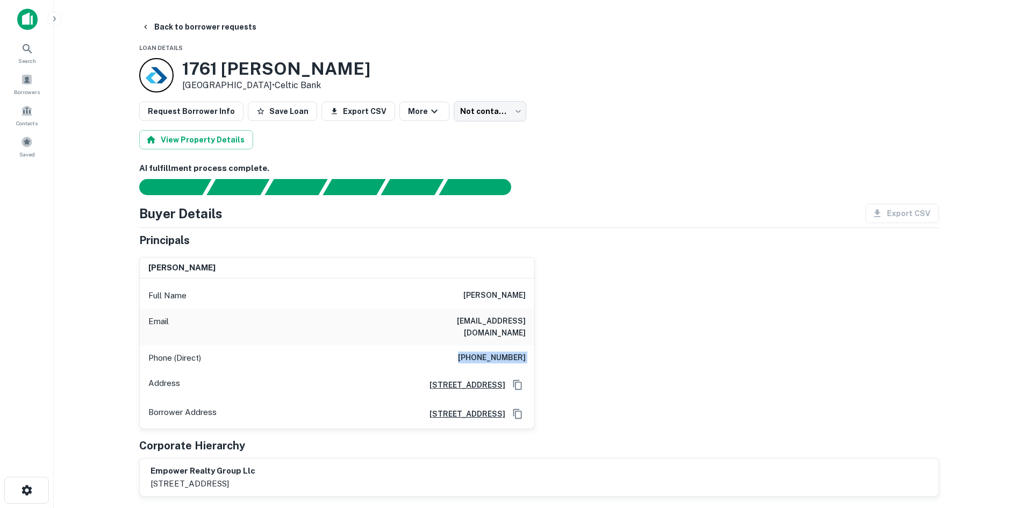
drag, startPoint x: 509, startPoint y: 348, endPoint x: 545, endPoint y: 352, distance: 36.2
click at [545, 352] on div "[PERSON_NAME] Full Name [PERSON_NAME] Email [EMAIL_ADDRESS][DOMAIN_NAME] Phone …" at bounding box center [535, 338] width 809 height 181
click at [512, 352] on h6 "[PHONE_NUMBER]" at bounding box center [492, 358] width 68 height 13
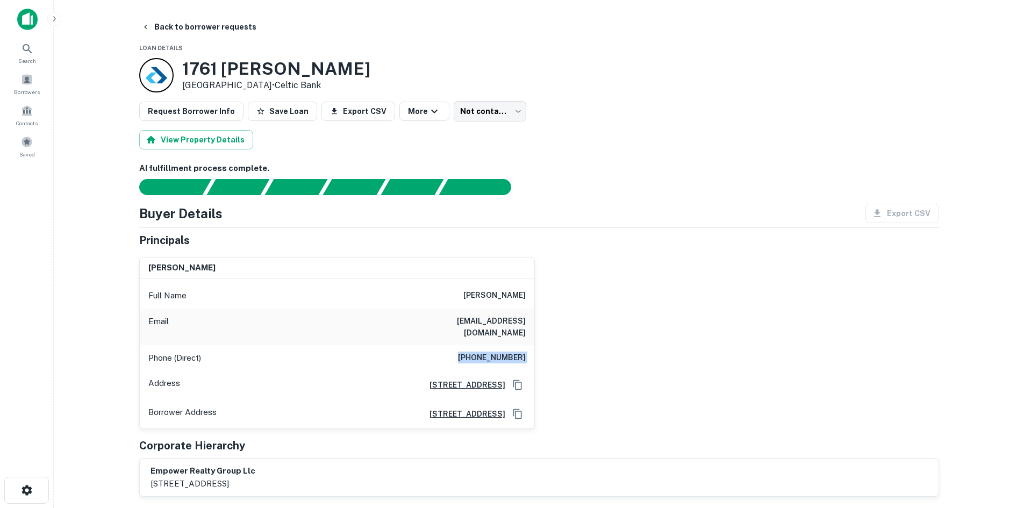
copy h6 "[PHONE_NUMBER]"
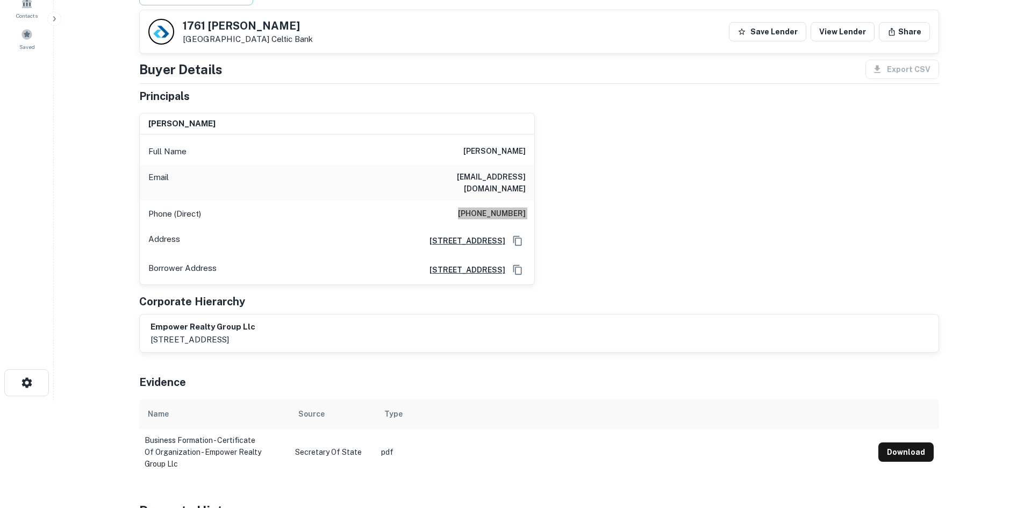
scroll to position [106, 0]
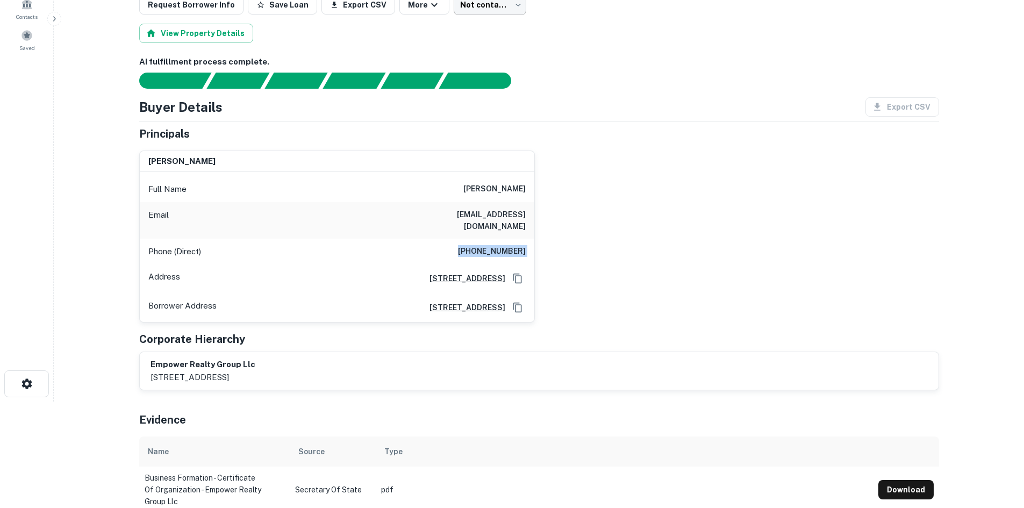
click at [505, 114] on body "Search Borrowers Contacts Saved Back to borrower requests Loan Details [STREET_…" at bounding box center [512, 148] width 1024 height 508
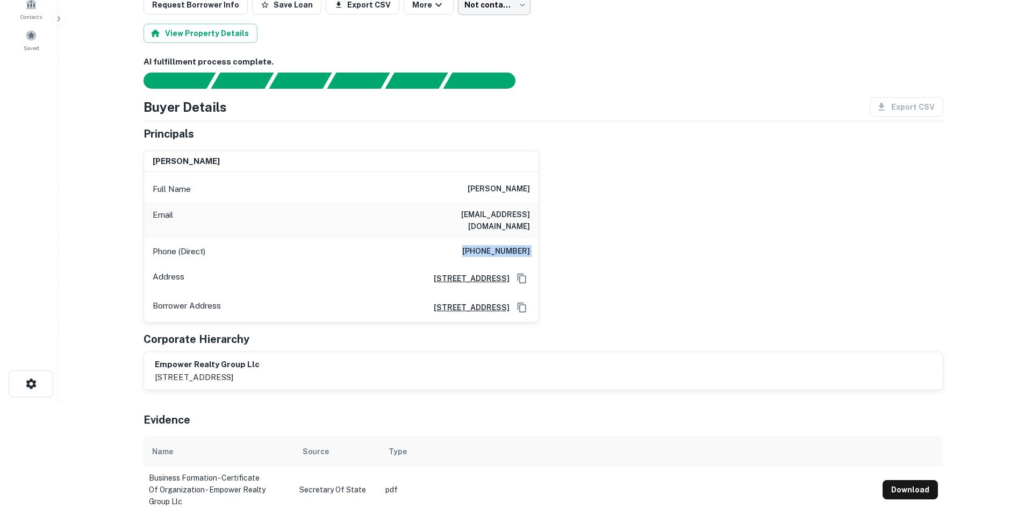
scroll to position [0, 0]
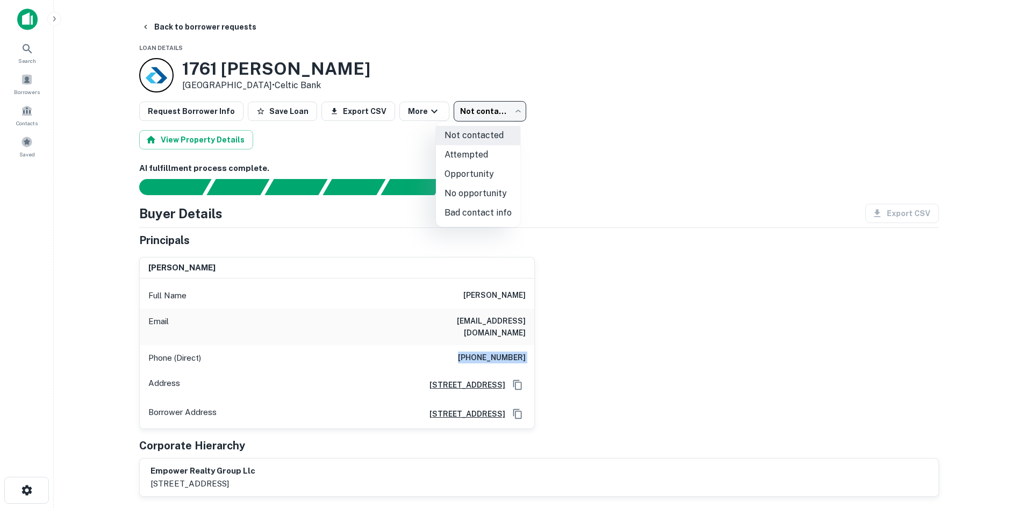
click at [482, 211] on li "Bad contact info" at bounding box center [478, 212] width 84 height 19
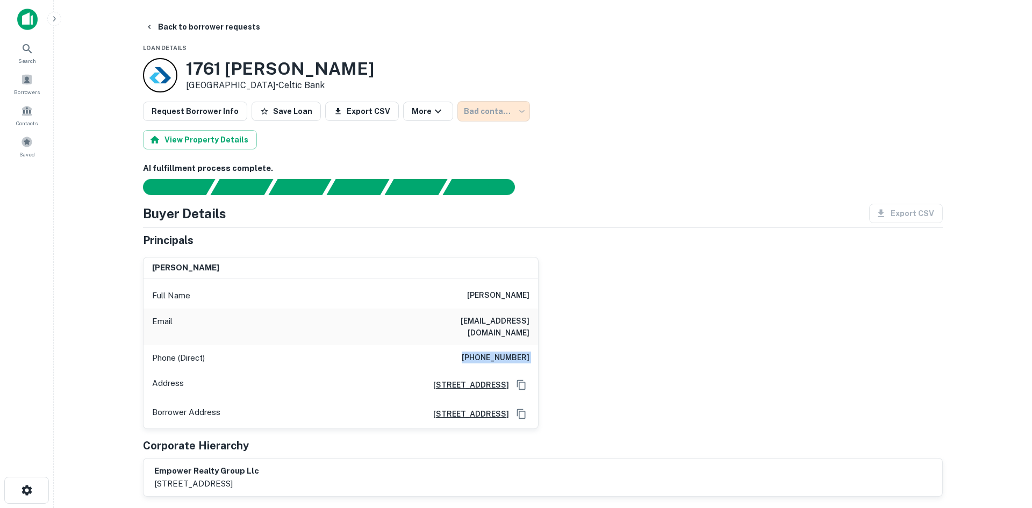
type input "**********"
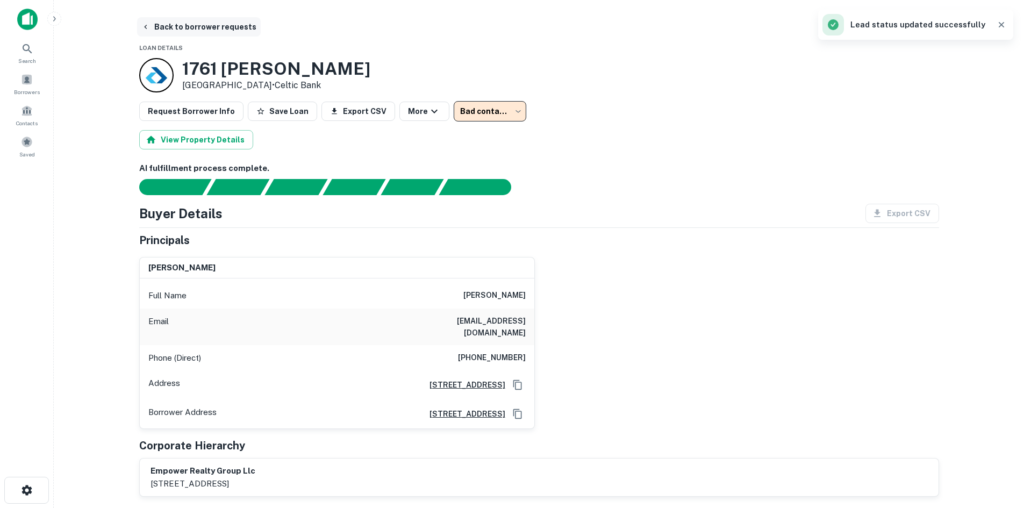
click at [158, 20] on button "Back to borrower requests" at bounding box center [199, 26] width 124 height 19
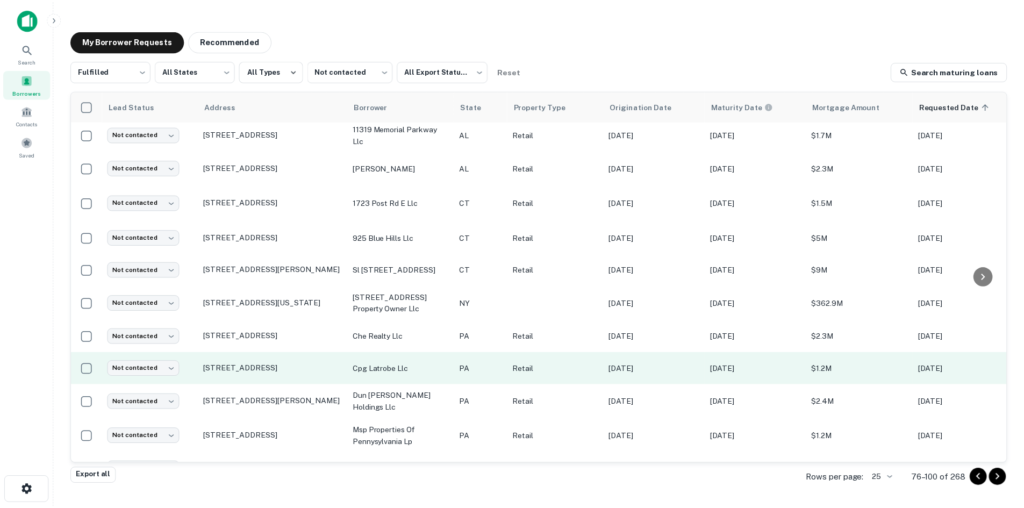
scroll to position [496, 0]
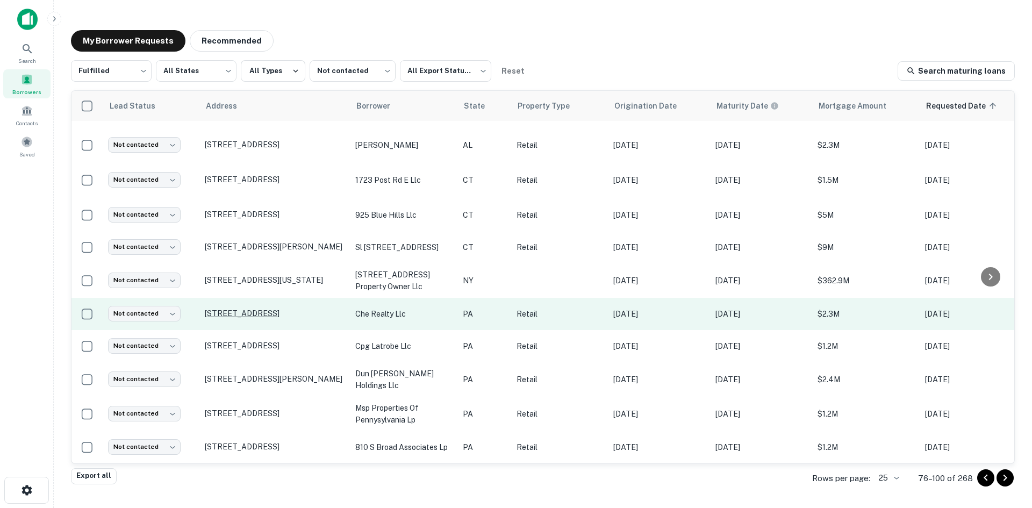
click at [316, 311] on p "[STREET_ADDRESS]" at bounding box center [275, 314] width 140 height 10
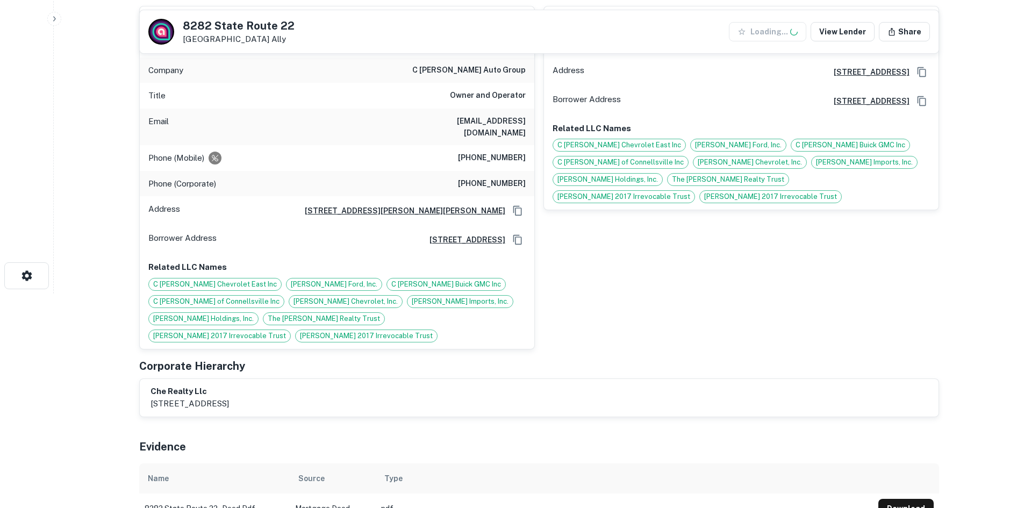
scroll to position [215, 0]
click at [735, 268] on div "[PERSON_NAME] Full Name [PERSON_NAME] Address [STREET_ADDRESS][GEOGRAPHIC_DATA]…" at bounding box center [737, 173] width 404 height 352
click at [696, 391] on div "AI fulfillment process complete. Buyer Details Export CSV Principals [PERSON_NA…" at bounding box center [539, 217] width 800 height 612
click at [960, 293] on html "Search Borrowers Contacts Saved Back to borrower requests [STREET_ADDRESS] Ally…" at bounding box center [512, 39] width 1024 height 508
drag, startPoint x: 659, startPoint y: 274, endPoint x: 658, endPoint y: 260, distance: 14.0
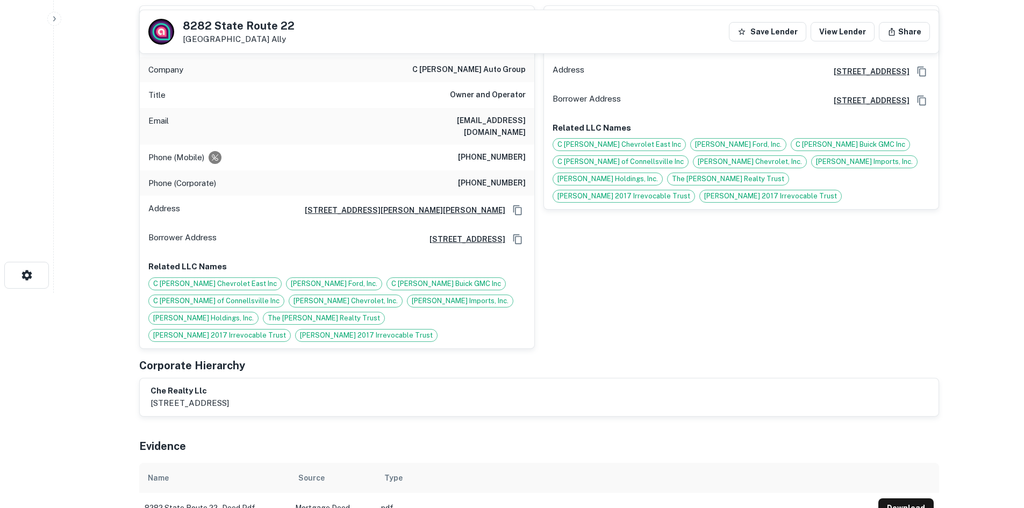
click at [659, 274] on div "[PERSON_NAME] Full Name [PERSON_NAME] Address [STREET_ADDRESS][GEOGRAPHIC_DATA]…" at bounding box center [737, 173] width 404 height 352
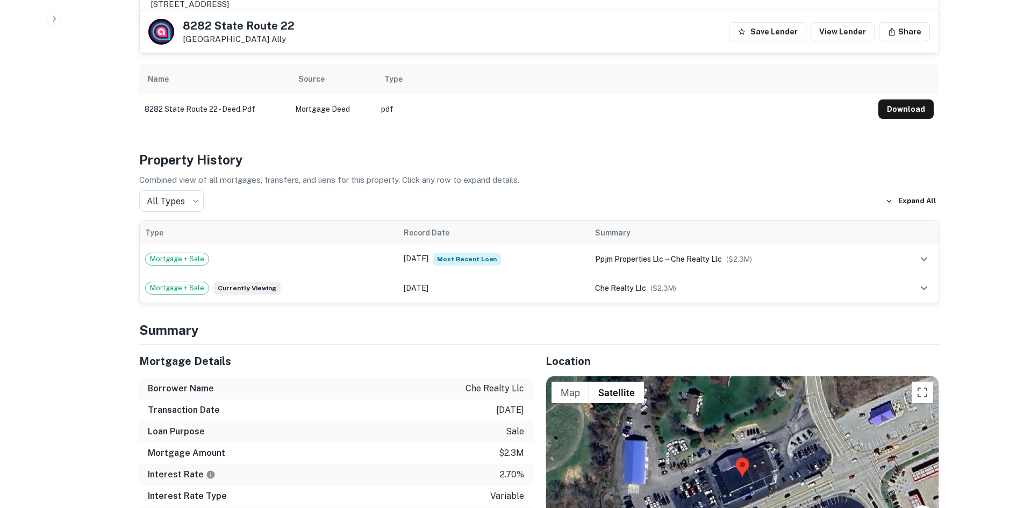
scroll to position [860, 0]
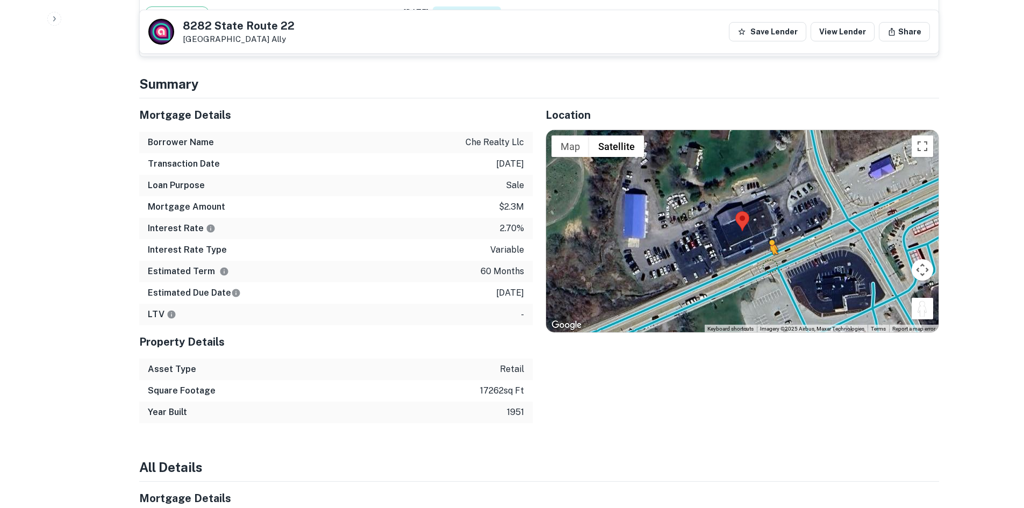
drag, startPoint x: 913, startPoint y: 271, endPoint x: 767, endPoint y: 235, distance: 150.1
click at [767, 235] on div "To activate drag with keyboard, press Alt + Enter. Once in keyboard drag state,…" at bounding box center [742, 231] width 393 height 202
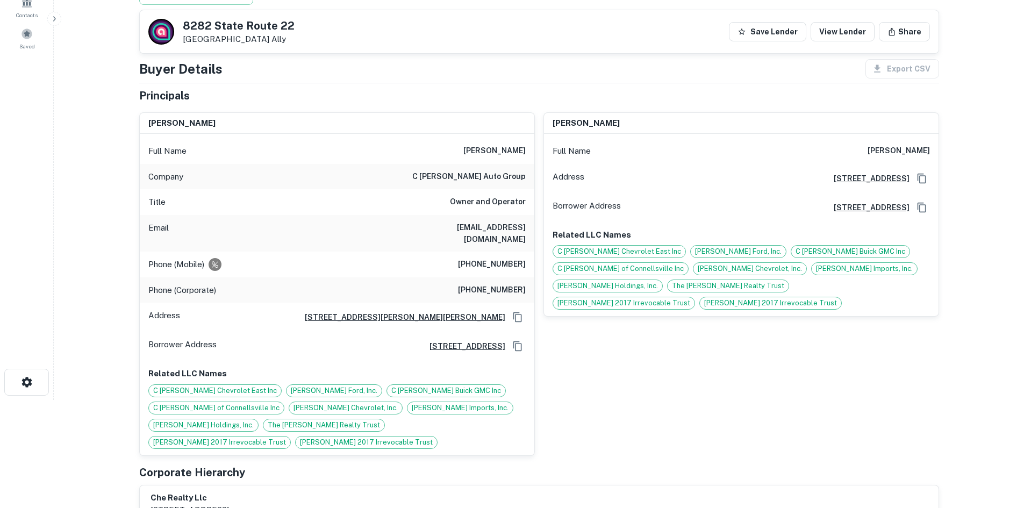
scroll to position [108, 0]
click at [501, 259] on h6 "[PHONE_NUMBER]" at bounding box center [492, 265] width 68 height 13
copy h6 "[PHONE_NUMBER]"
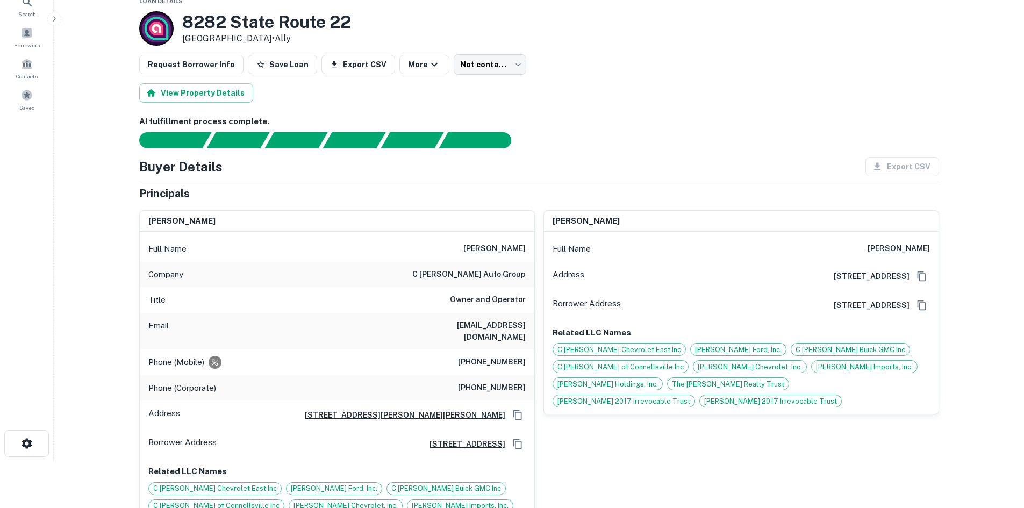
scroll to position [0, 0]
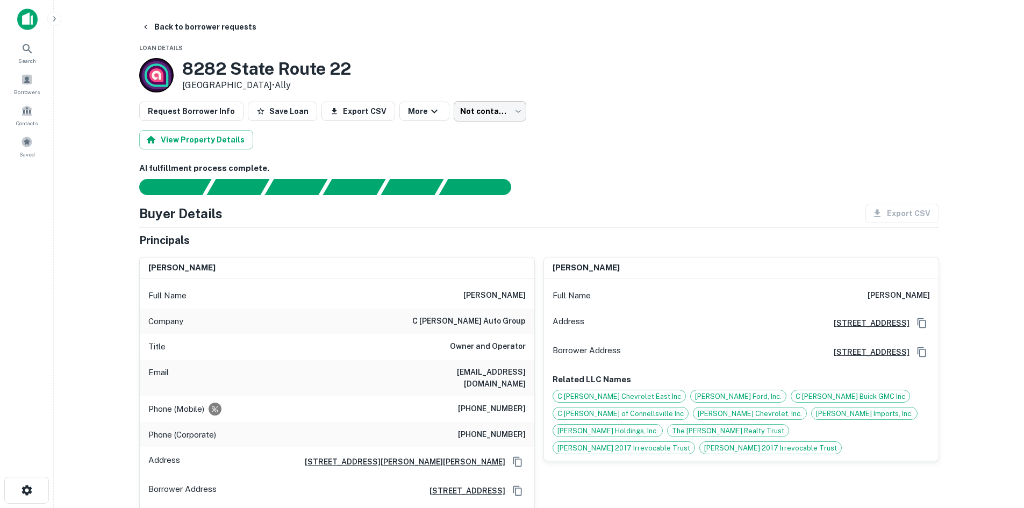
click at [445, 122] on body "Search Borrowers Contacts Saved Back to borrower requests Loan Details [STREET_…" at bounding box center [512, 254] width 1024 height 508
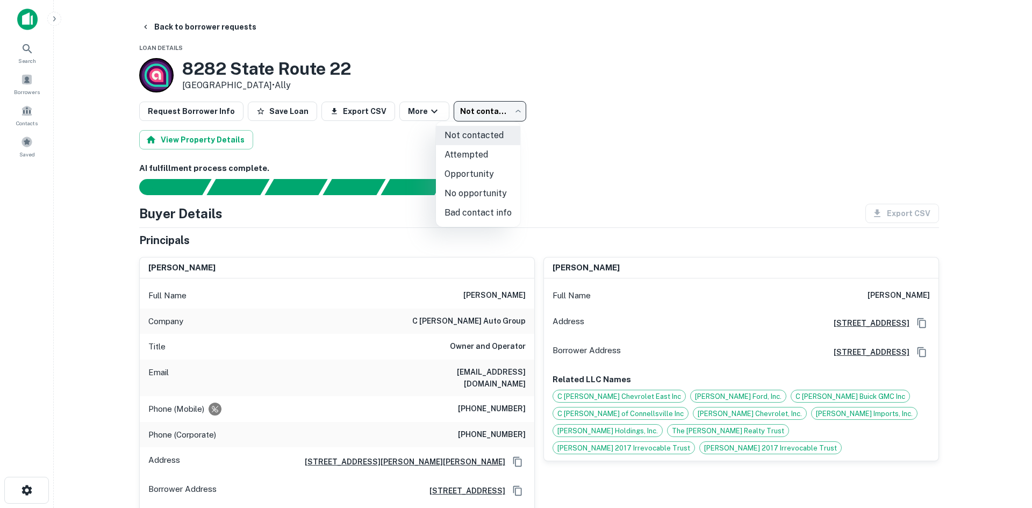
click at [473, 146] on li "Attempted" at bounding box center [478, 154] width 84 height 19
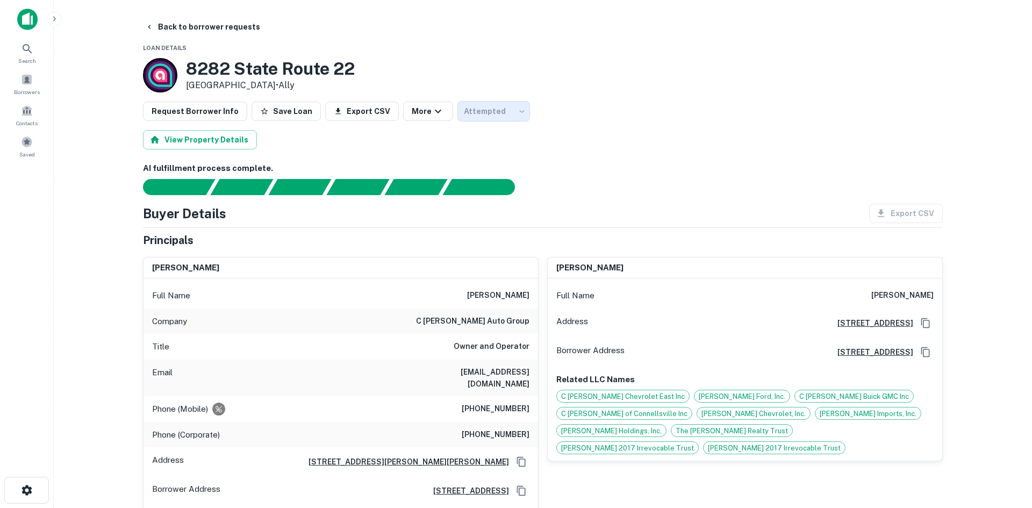
type input "*********"
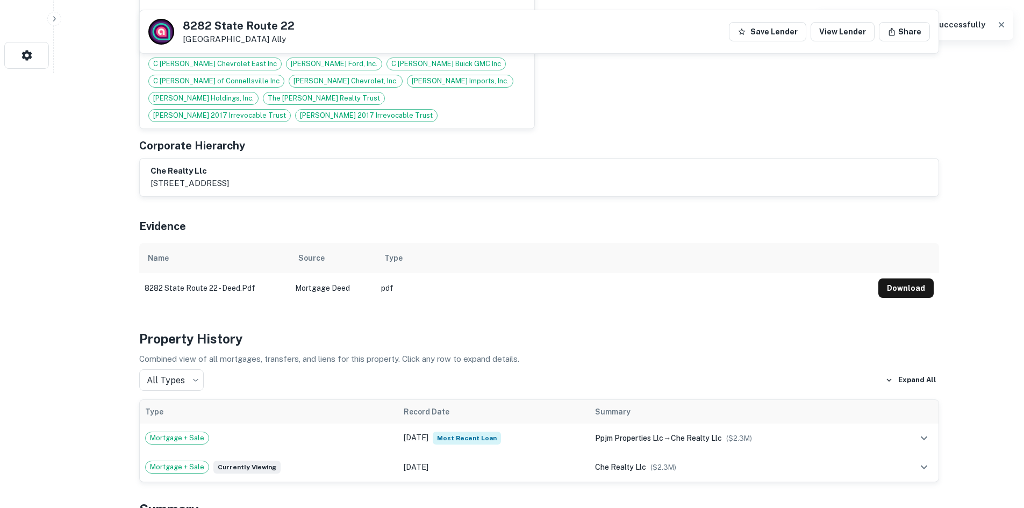
scroll to position [430, 0]
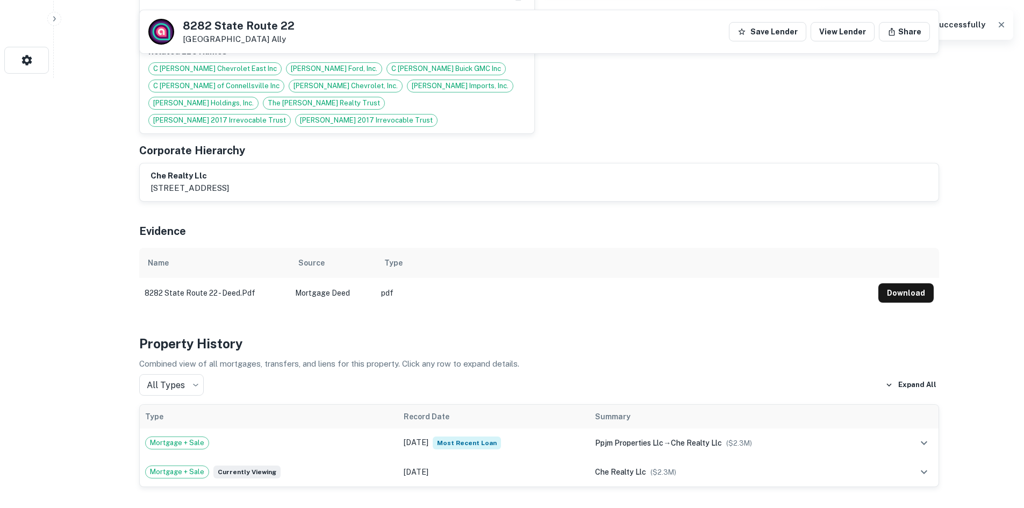
click at [625, 210] on div "Evidence" at bounding box center [539, 229] width 800 height 38
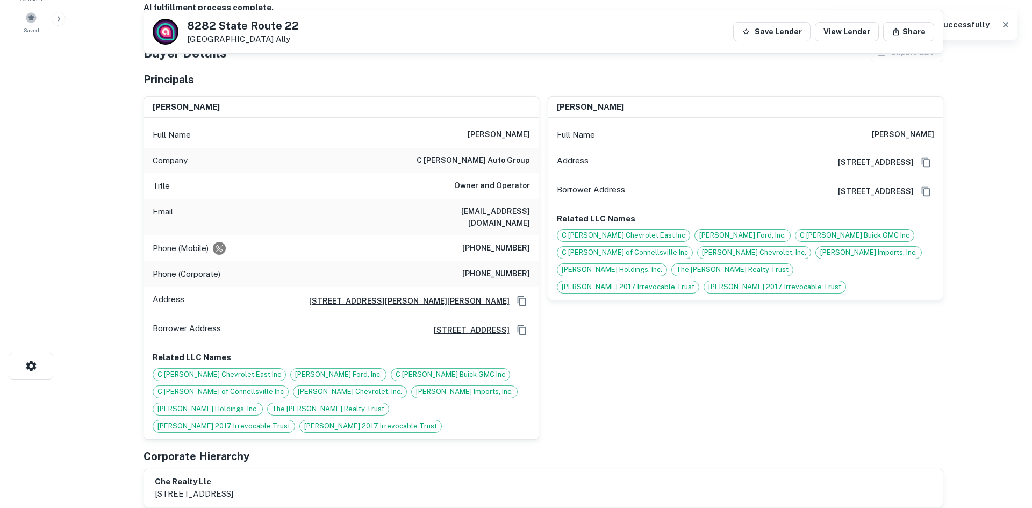
scroll to position [0, 0]
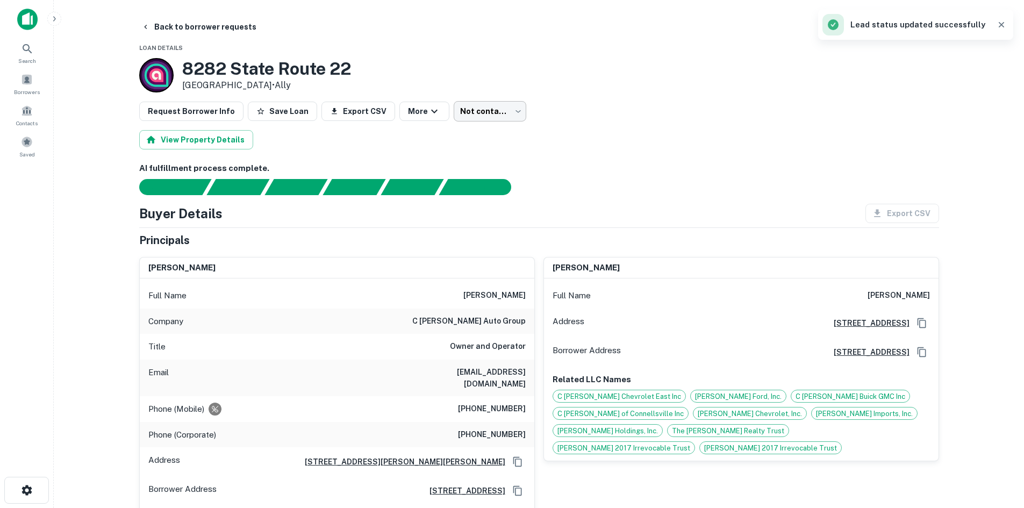
click at [485, 116] on body "Search Borrowers Contacts Saved Back to borrower requests Loan Details [STREET_…" at bounding box center [512, 254] width 1024 height 508
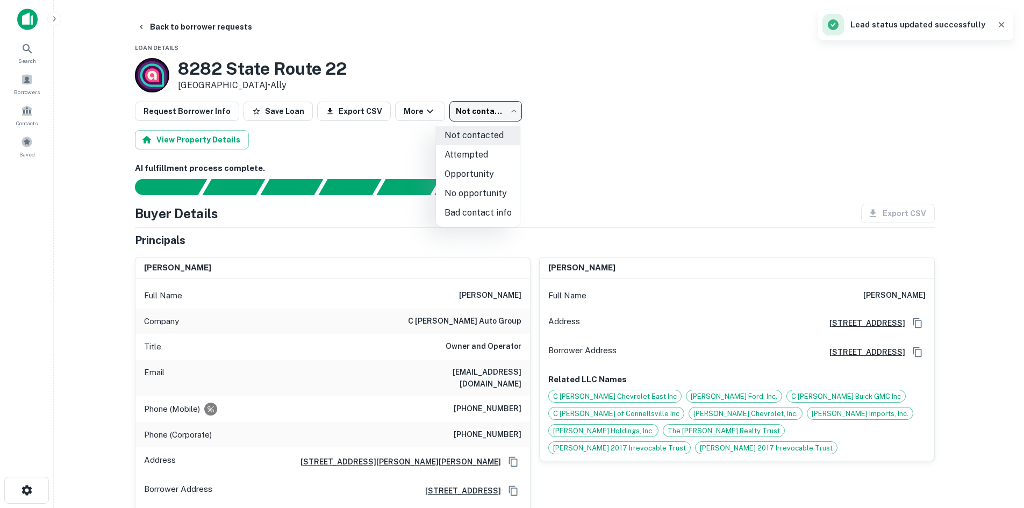
click at [462, 155] on li "Attempted" at bounding box center [478, 154] width 84 height 19
type input "*********"
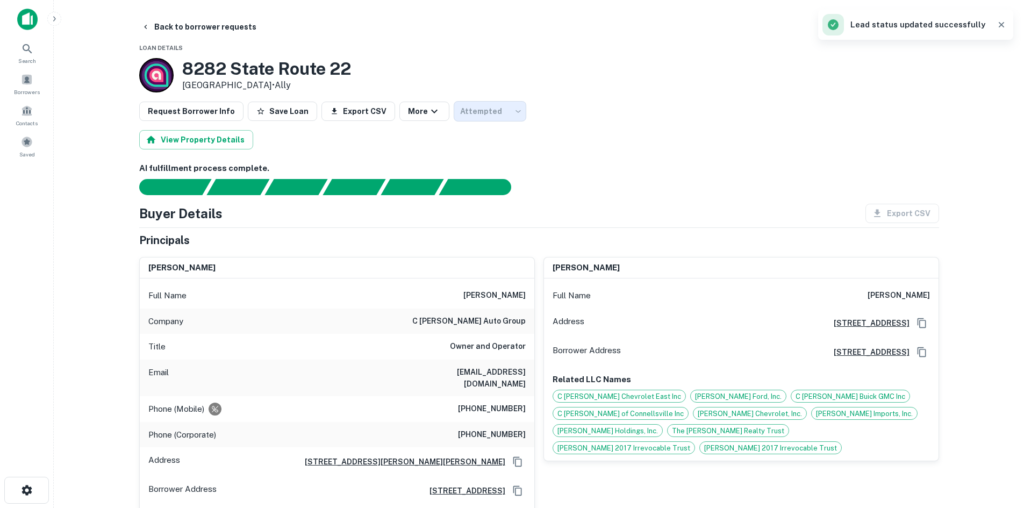
click at [168, 22] on button "Back to borrower requests" at bounding box center [199, 26] width 124 height 19
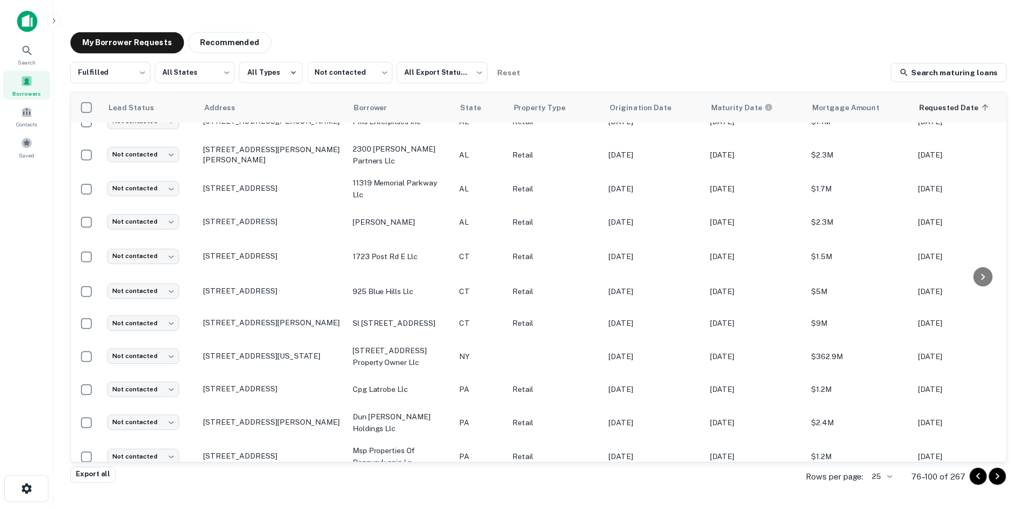
scroll to position [496, 0]
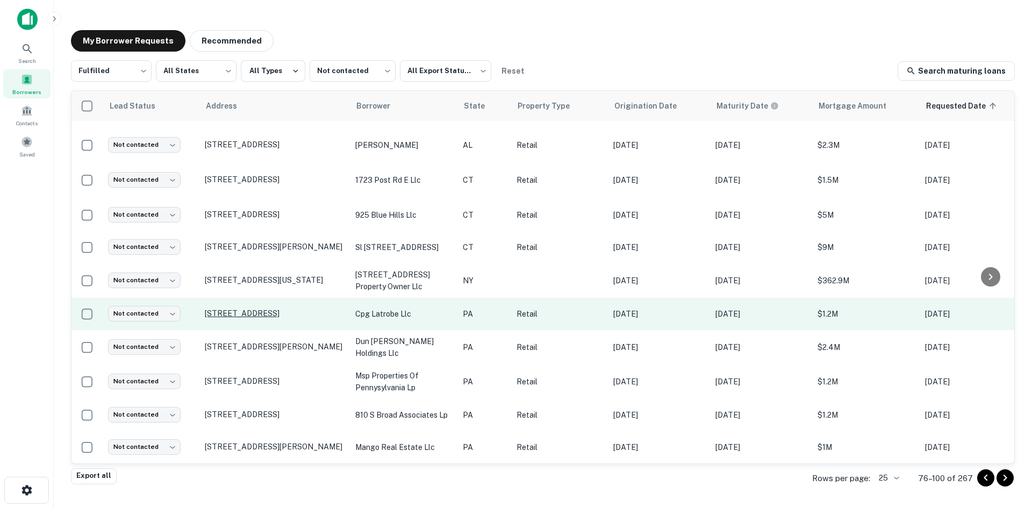
click at [282, 309] on p "[STREET_ADDRESS]" at bounding box center [275, 314] width 140 height 10
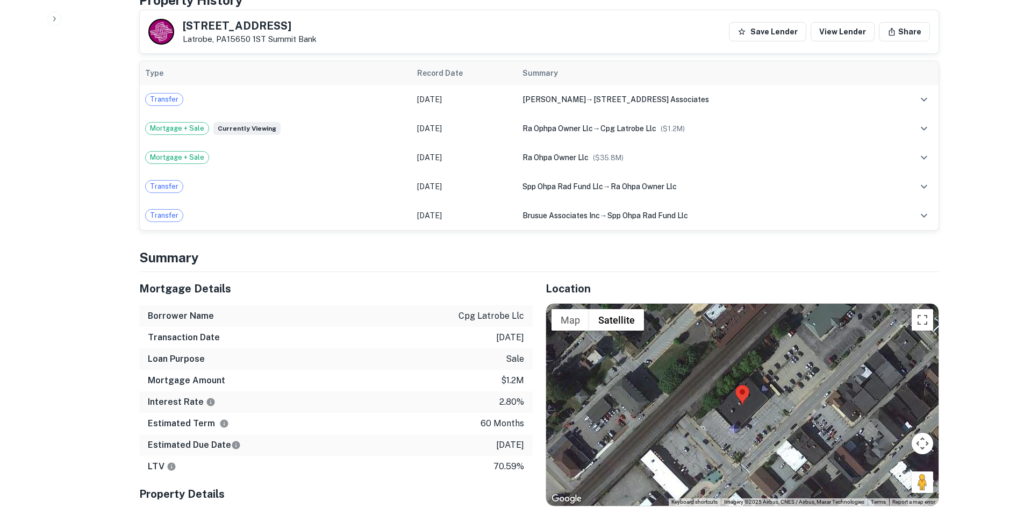
scroll to position [645, 0]
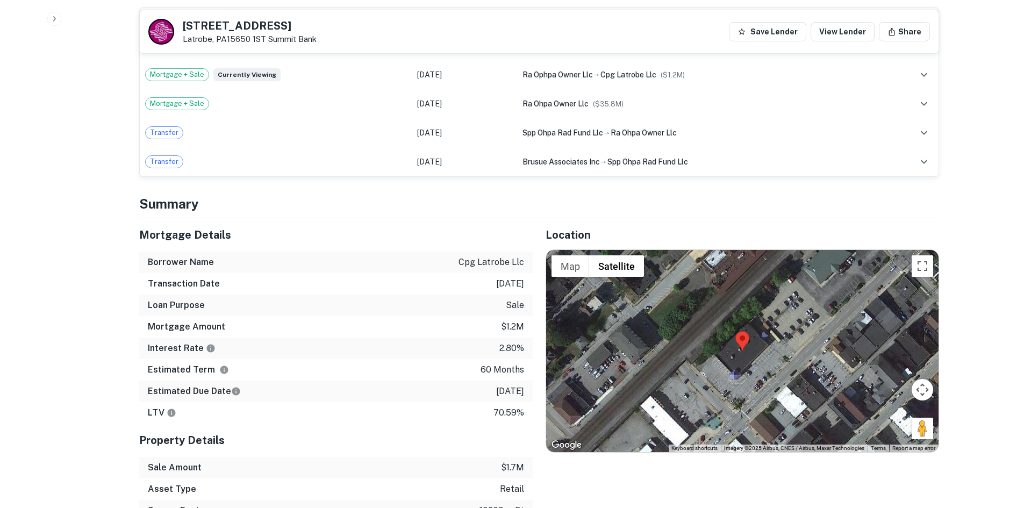
drag, startPoint x: 922, startPoint y: 426, endPoint x: 857, endPoint y: 404, distance: 69.2
click at [760, 405] on div "Map Terrain Satellite Labels Keyboard shortcuts Map Data Imagery ©2025 Airbus, …" at bounding box center [742, 351] width 393 height 202
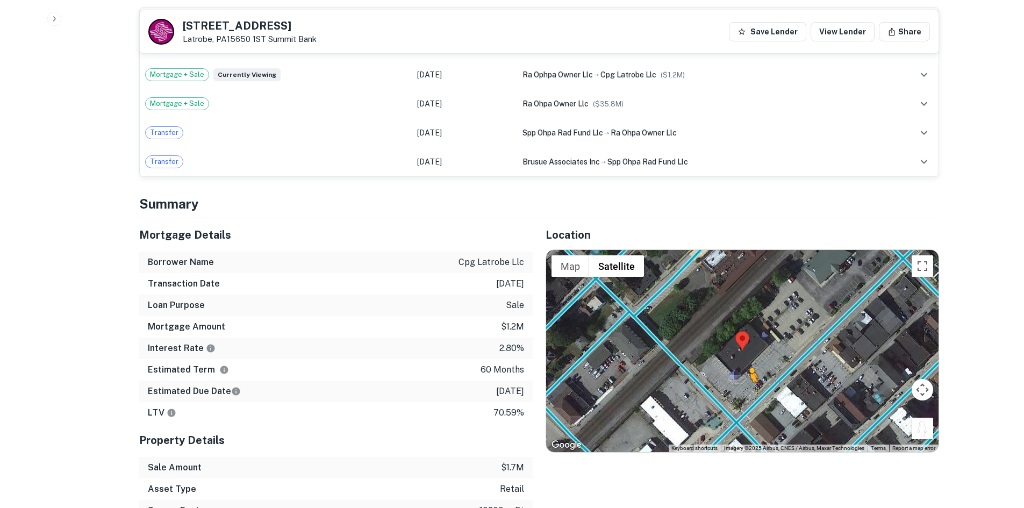
drag, startPoint x: 919, startPoint y: 434, endPoint x: 746, endPoint y: 397, distance: 176.6
click at [746, 397] on div "To activate drag with keyboard, press Alt + Enter. Once in keyboard drag state,…" at bounding box center [742, 351] width 393 height 202
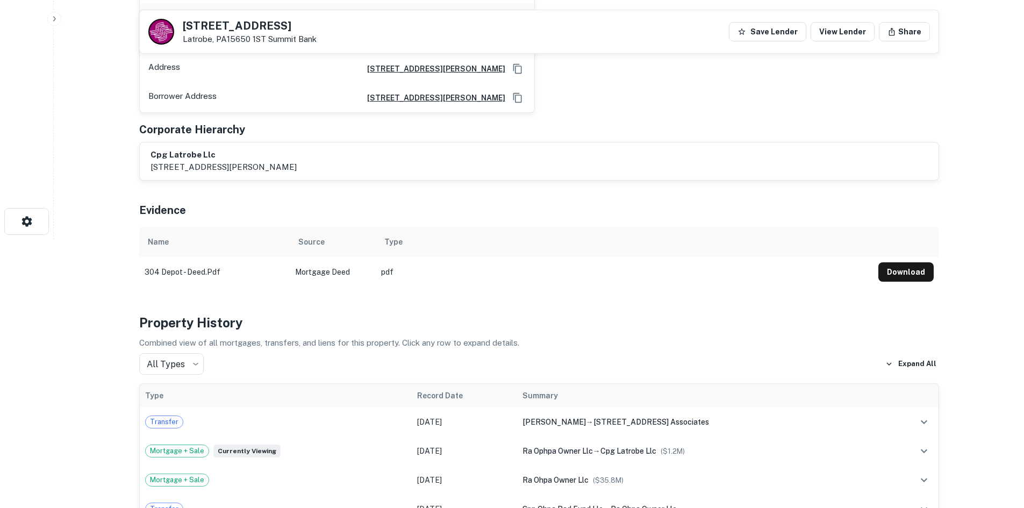
scroll to position [0, 0]
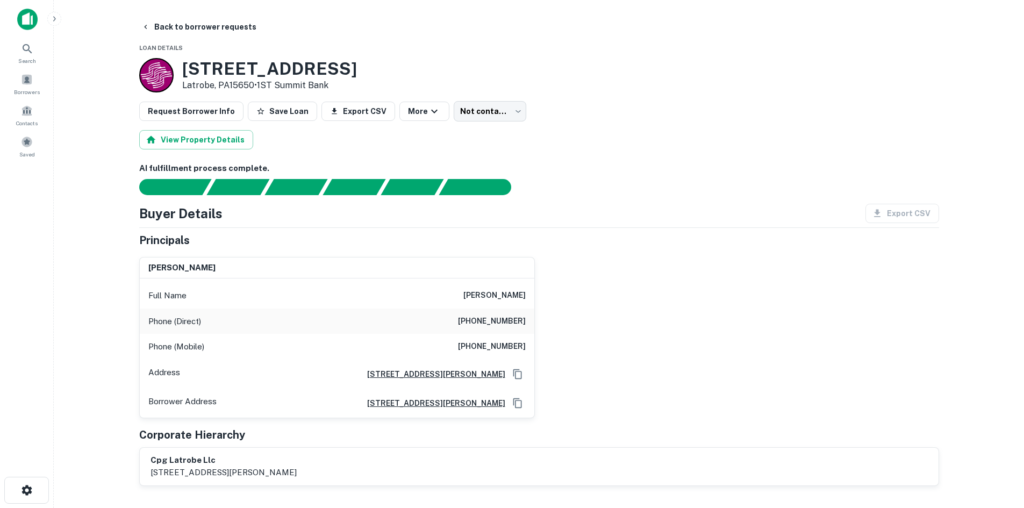
click at [498, 319] on h6 "[PHONE_NUMBER]" at bounding box center [492, 321] width 68 height 13
copy h6 "[PHONE_NUMBER]"
drag, startPoint x: 479, startPoint y: 336, endPoint x: 480, endPoint y: 345, distance: 8.6
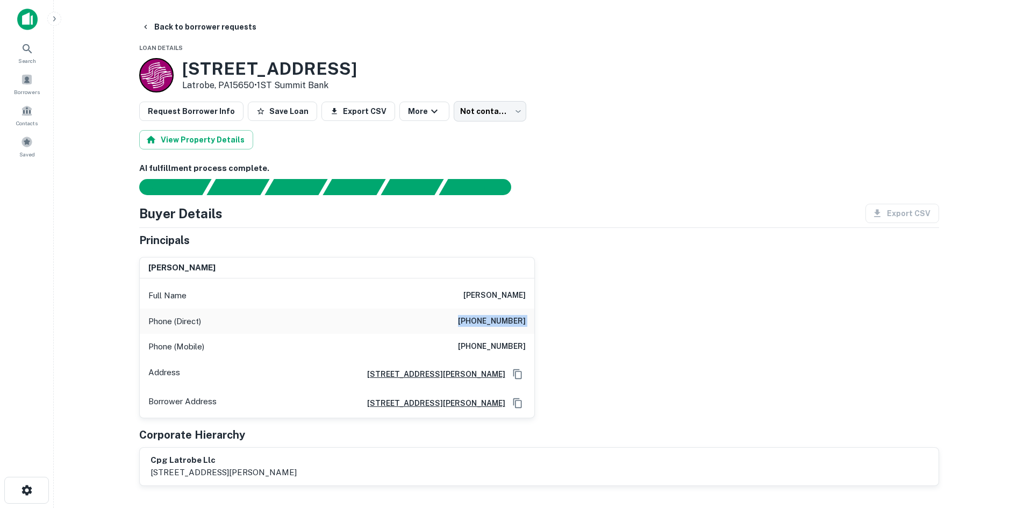
click at [479, 336] on div "Phone (Mobile) [PHONE_NUMBER]" at bounding box center [337, 347] width 395 height 26
click at [480, 345] on h6 "[PHONE_NUMBER]" at bounding box center [492, 346] width 68 height 13
copy h6 "[PHONE_NUMBER]"
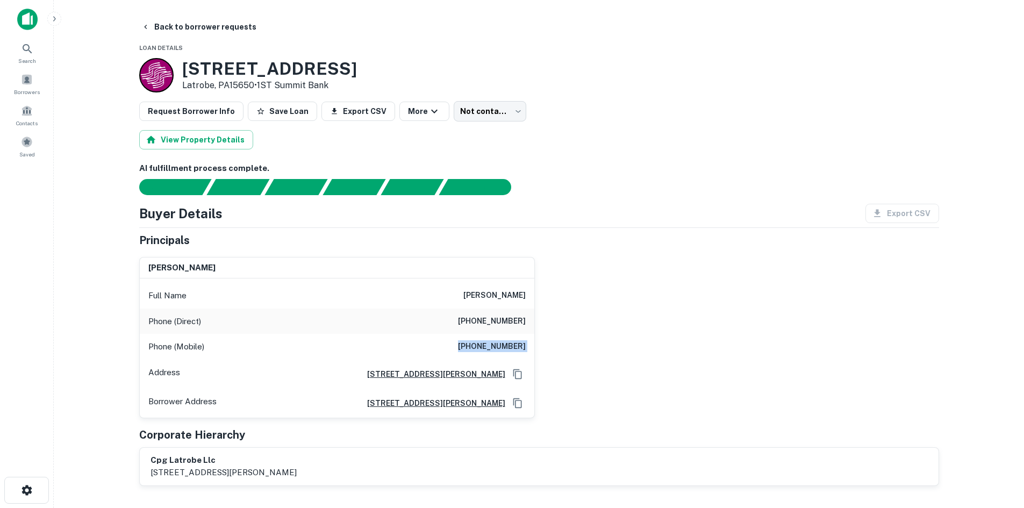
copy h6 "[PHONE_NUMBER]"
click at [874, 363] on div "[PERSON_NAME] Full Name [PERSON_NAME] Phone (Direct) [PHONE_NUMBER] Phone (Mobi…" at bounding box center [535, 333] width 809 height 170
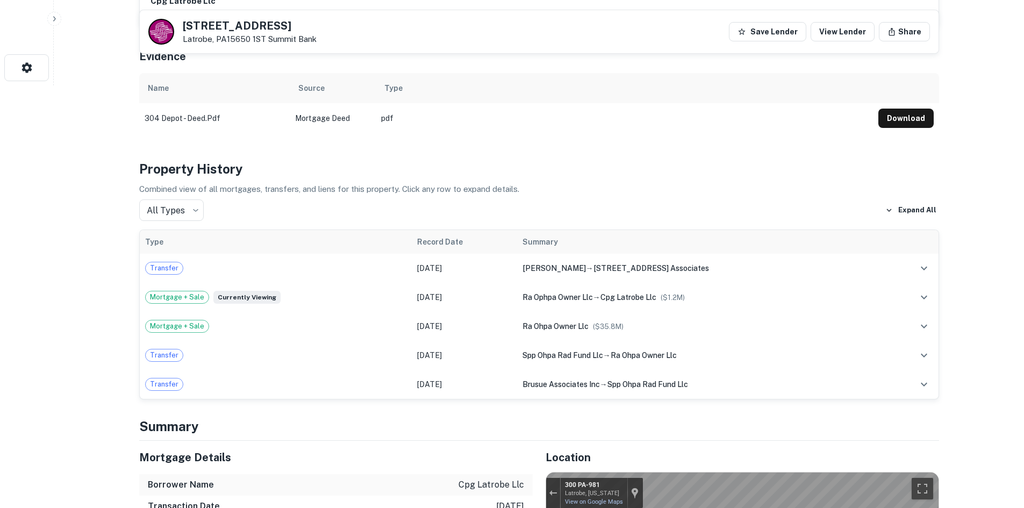
scroll to position [376, 0]
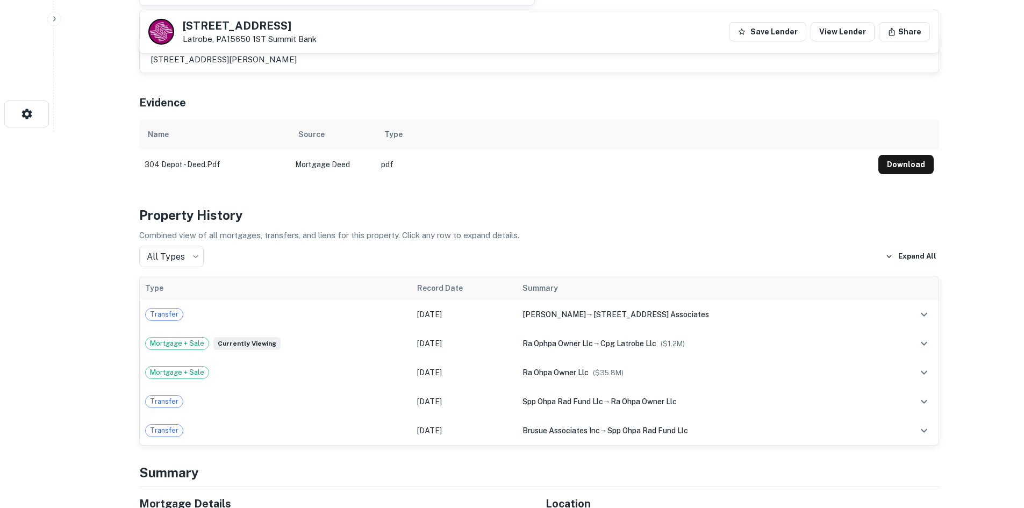
drag, startPoint x: 337, startPoint y: 347, endPoint x: 255, endPoint y: 180, distance: 186.1
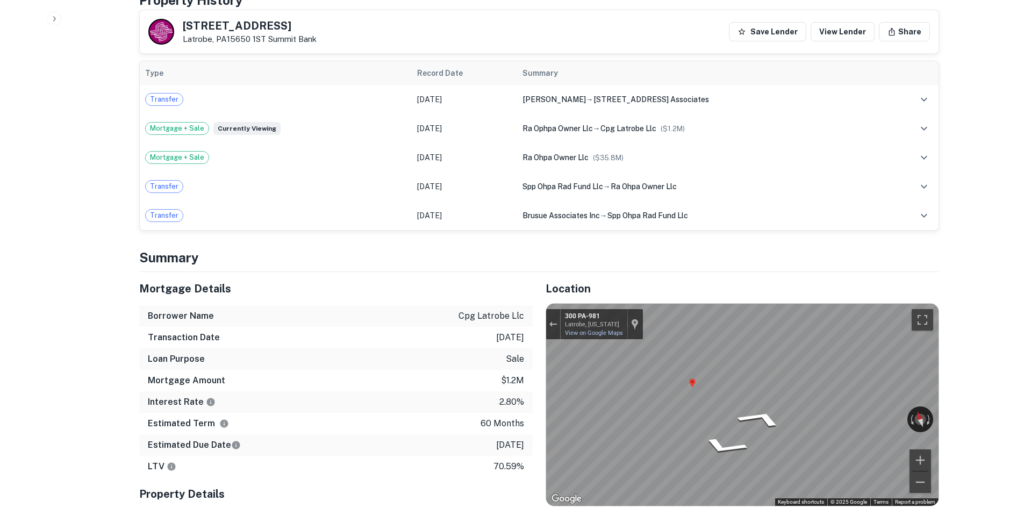
scroll to position [645, 0]
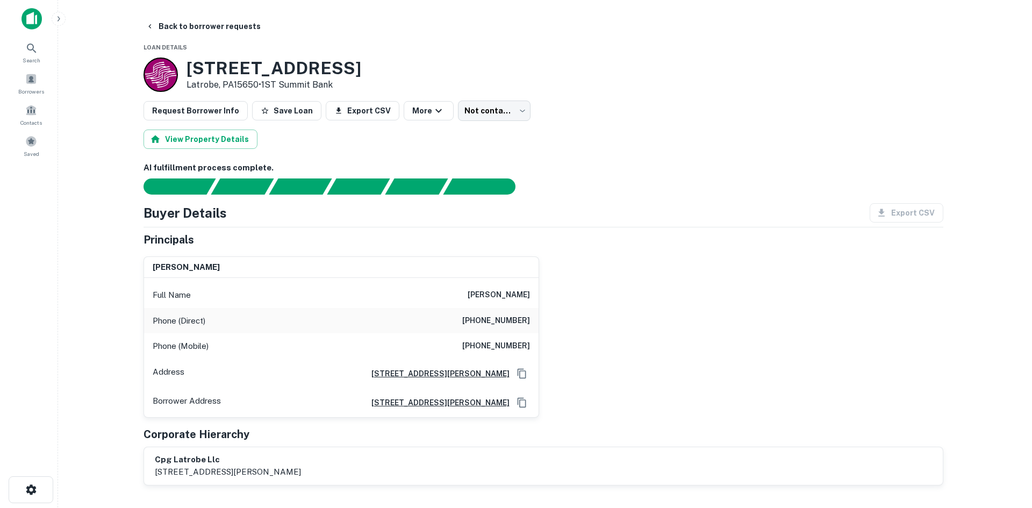
scroll to position [0, 0]
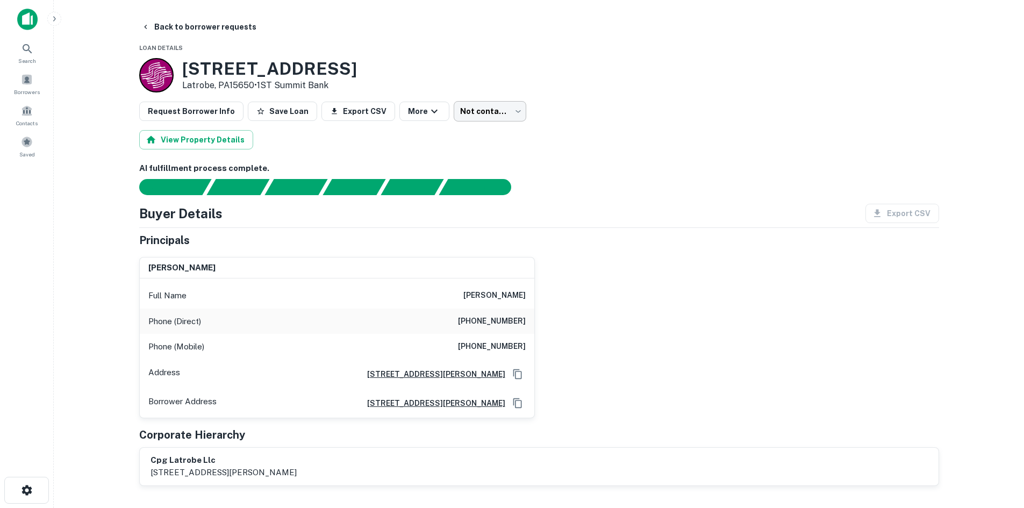
click at [489, 110] on body "Search Borrowers Contacts Saved Back to borrower requests Loan Details [STREET_…" at bounding box center [512, 254] width 1024 height 508
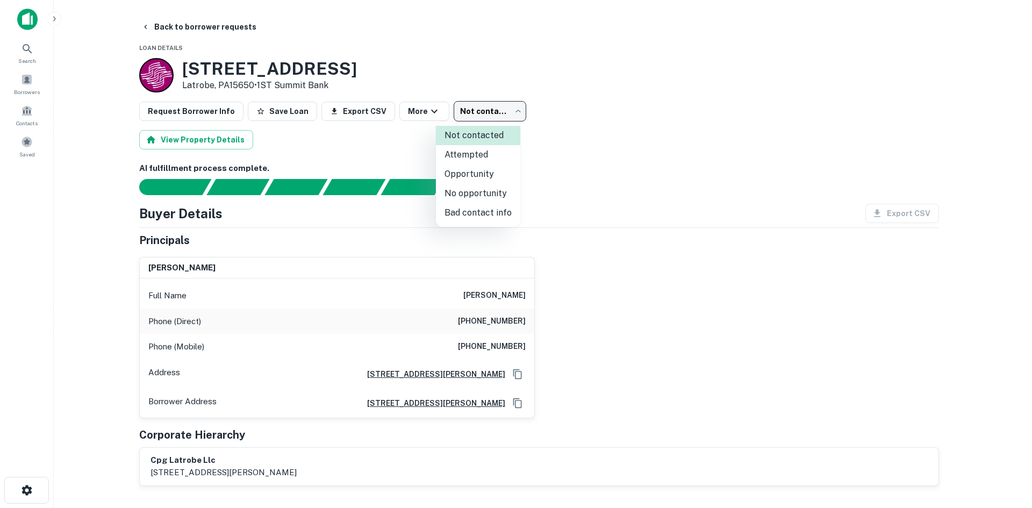
click at [487, 159] on li "Attempted" at bounding box center [478, 154] width 84 height 19
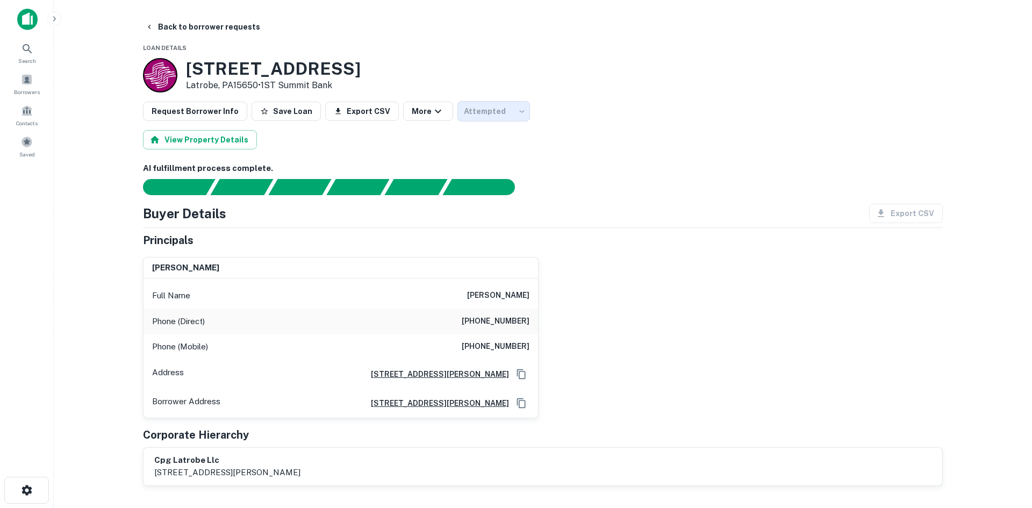
type input "*********"
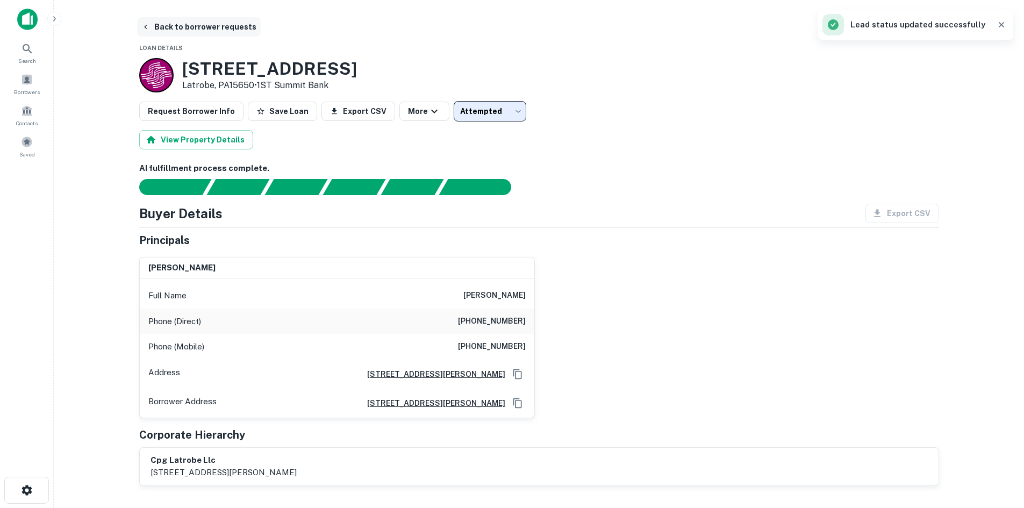
click at [223, 30] on button "Back to borrower requests" at bounding box center [199, 26] width 124 height 19
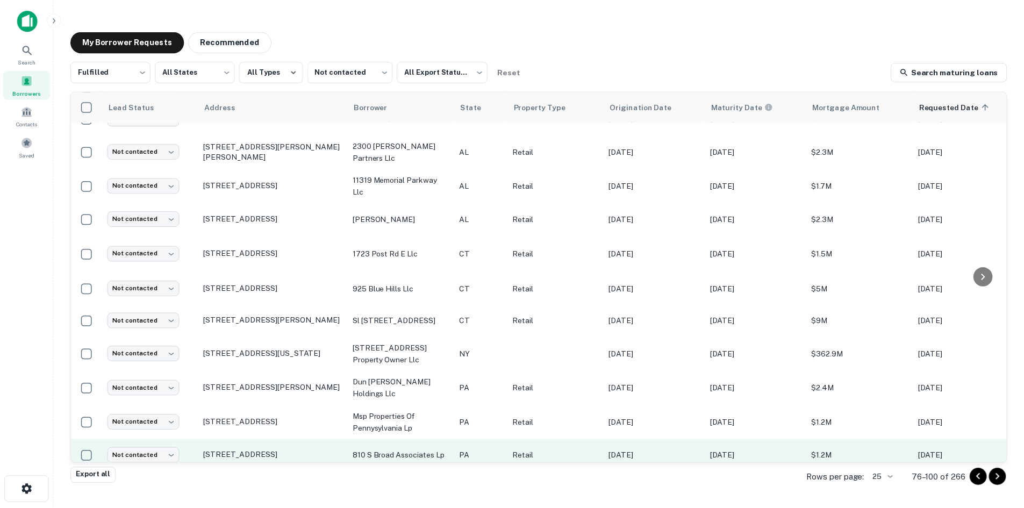
scroll to position [496, 0]
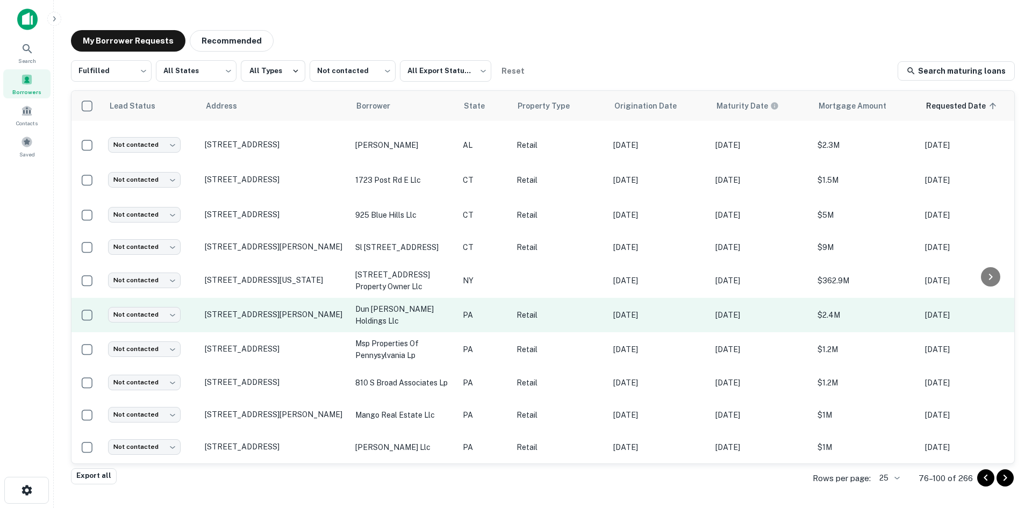
click at [246, 298] on td "[STREET_ADDRESS][PERSON_NAME]" at bounding box center [275, 315] width 151 height 34
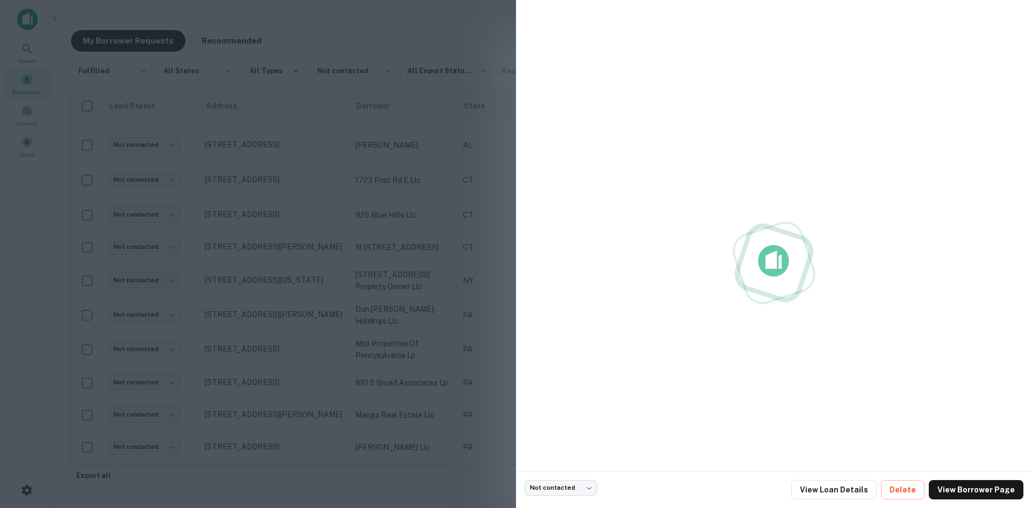
click at [373, 282] on div at bounding box center [516, 254] width 1032 height 508
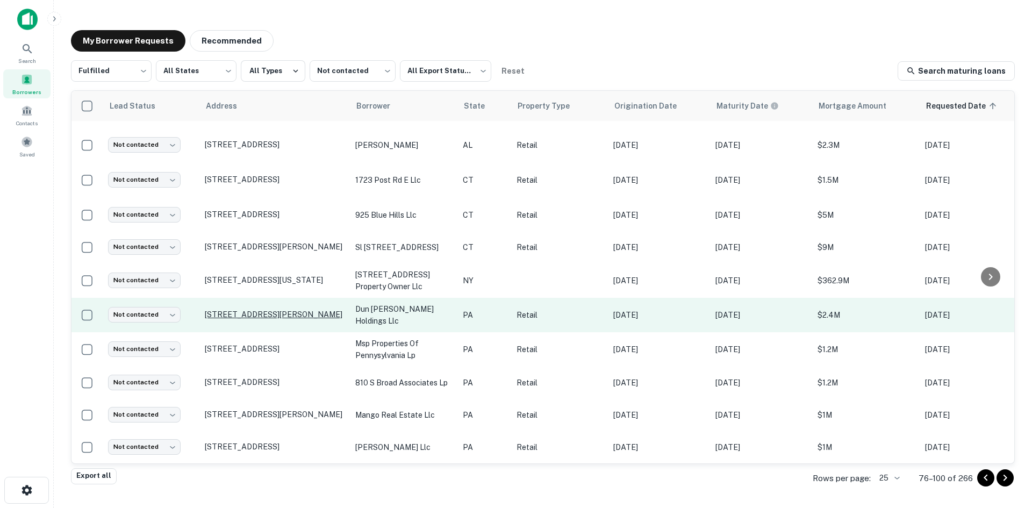
click at [275, 310] on p "[STREET_ADDRESS][PERSON_NAME]" at bounding box center [275, 315] width 140 height 10
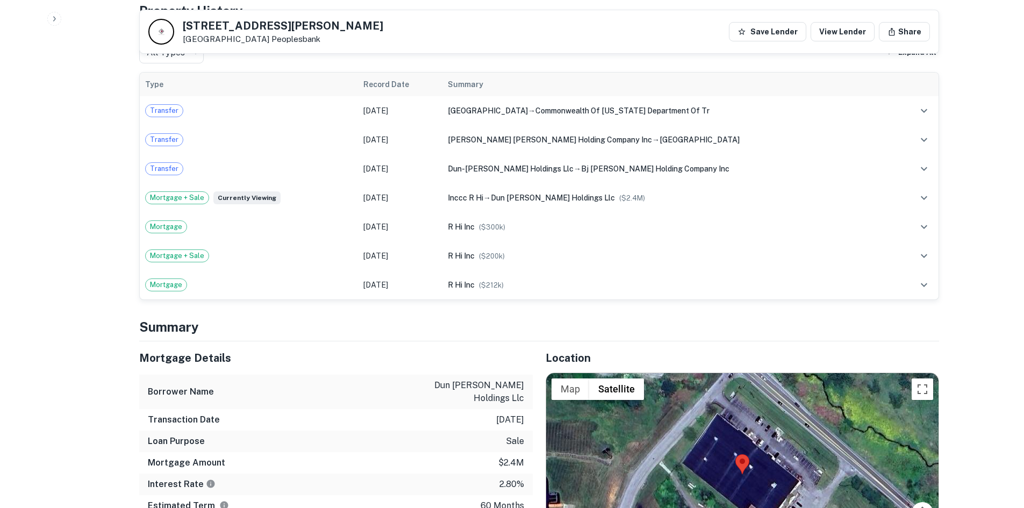
scroll to position [860, 0]
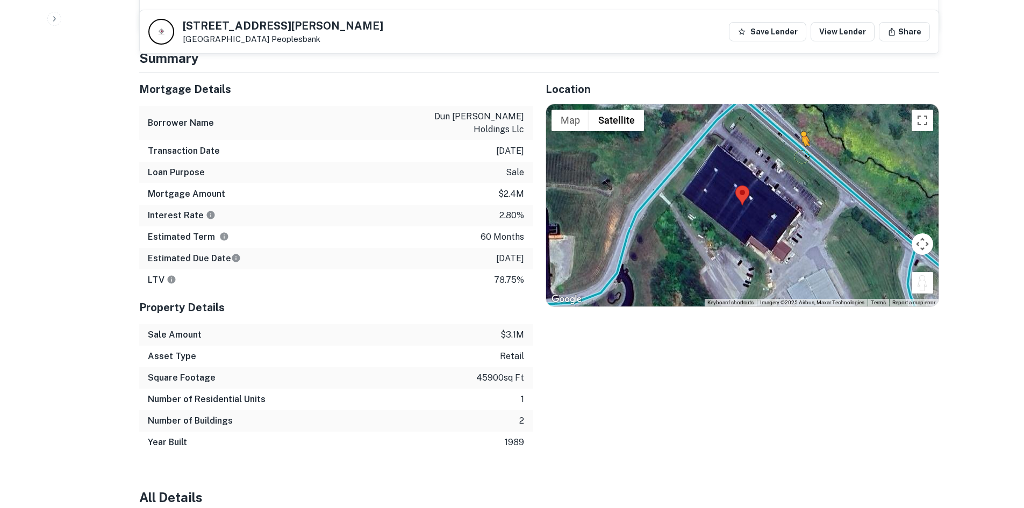
drag, startPoint x: 925, startPoint y: 274, endPoint x: 801, endPoint y: 142, distance: 181.4
click at [801, 142] on div "To activate drag with keyboard, press Alt + Enter. Once in keyboard drag state,…" at bounding box center [742, 205] width 393 height 202
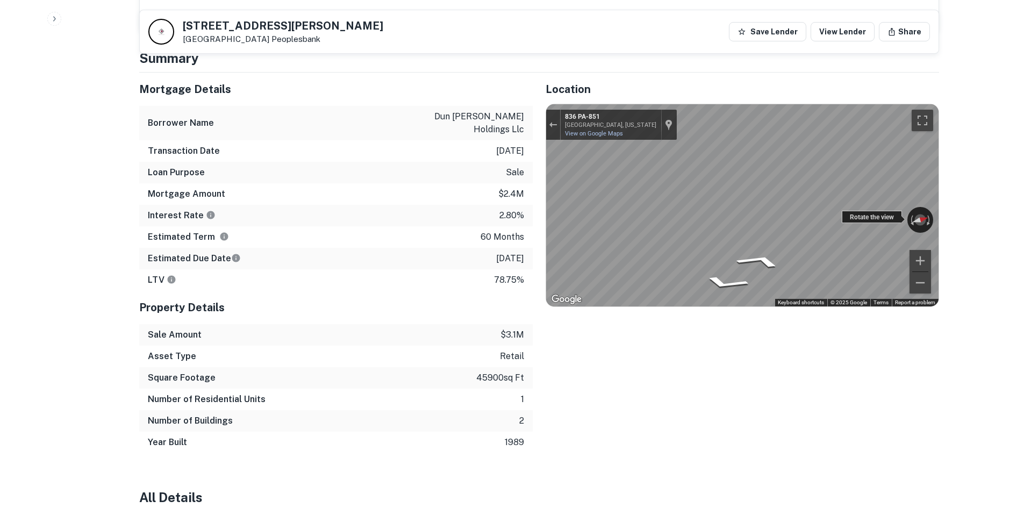
click at [939, 212] on div "Back to borrower [STREET_ADDRESS][GEOGRAPHIC_DATA][PERSON_NAME] Save Lender Vie…" at bounding box center [539, 376] width 826 height 2439
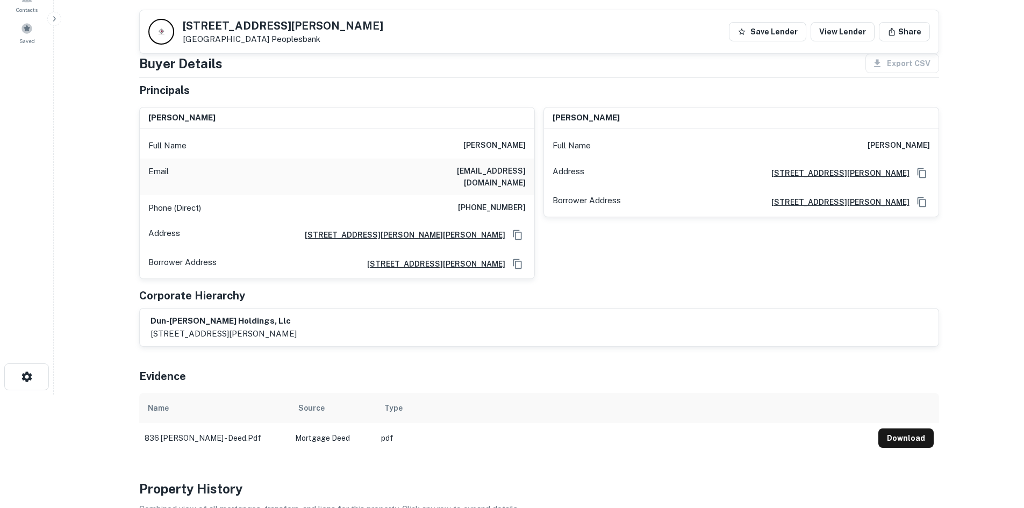
scroll to position [108, 0]
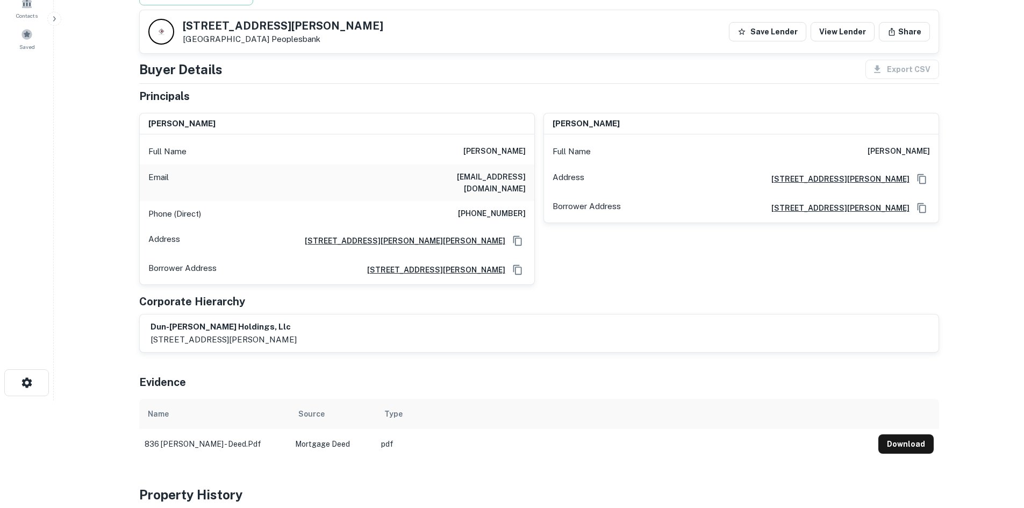
click at [508, 208] on h6 "[PHONE_NUMBER]" at bounding box center [492, 214] width 68 height 13
copy h6 "[PHONE_NUMBER]"
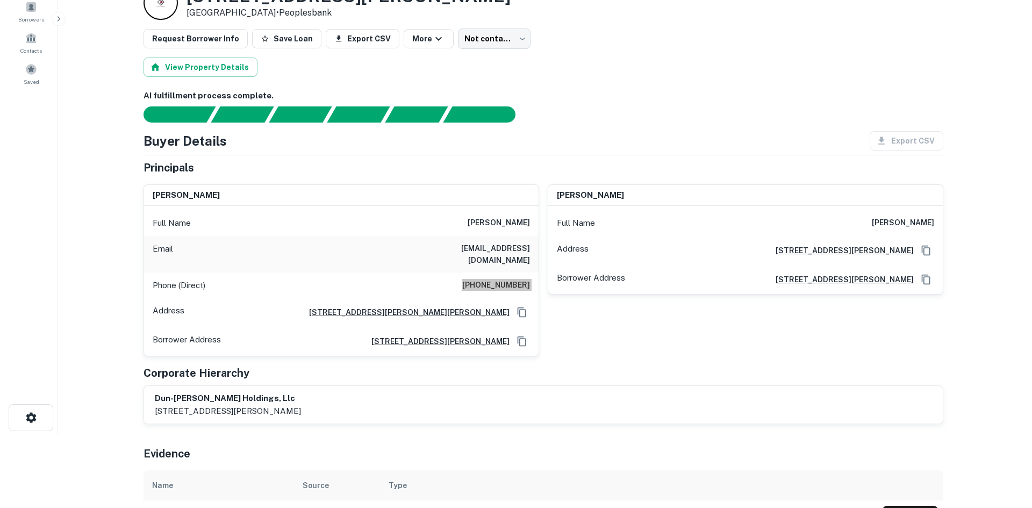
scroll to position [0, 0]
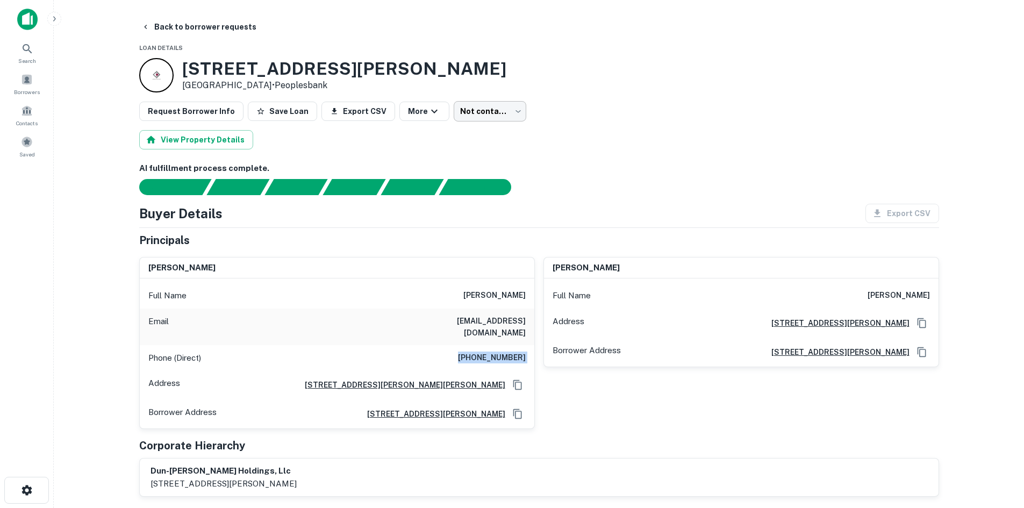
click at [455, 111] on body "Search Borrowers Contacts Saved Back to borrower requests Loan Details [STREET_…" at bounding box center [512, 254] width 1024 height 508
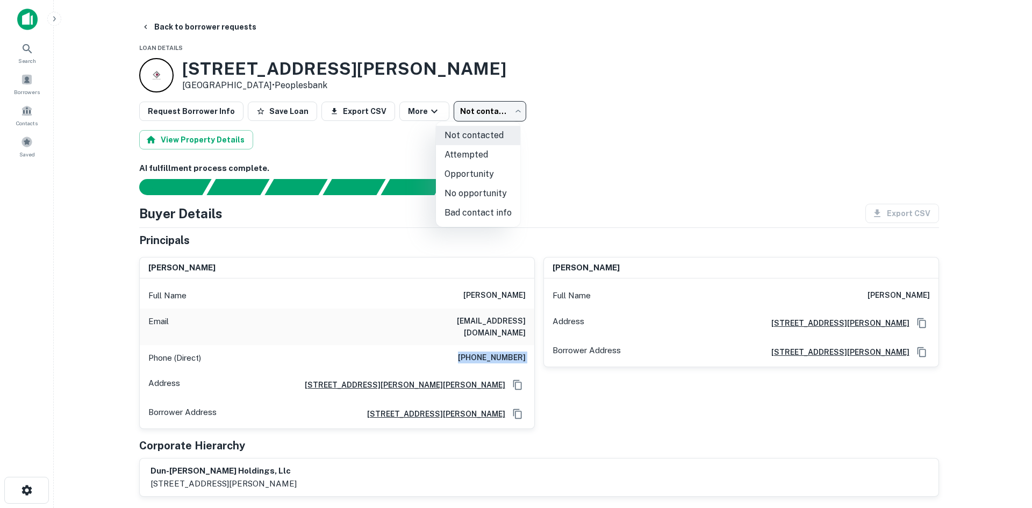
click at [481, 161] on li "Attempted" at bounding box center [478, 154] width 84 height 19
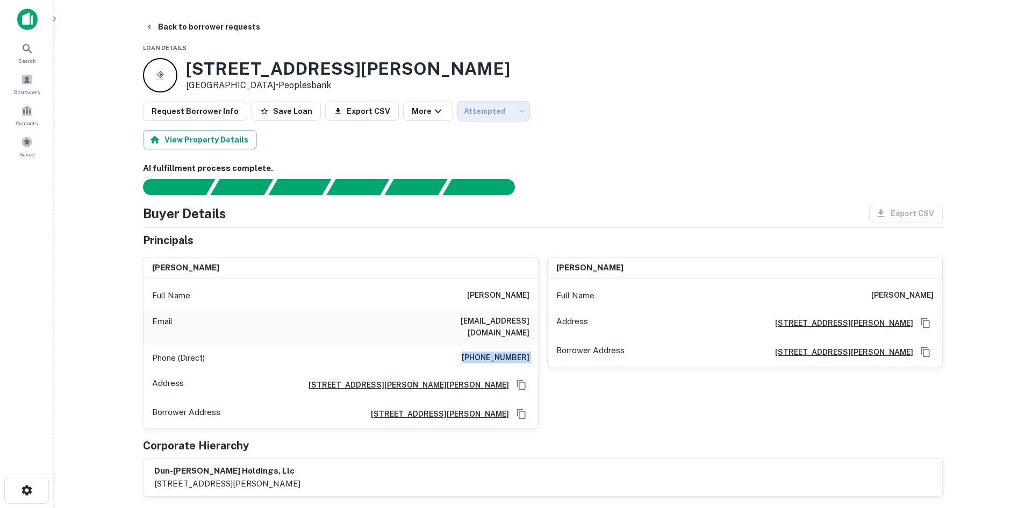
type input "*********"
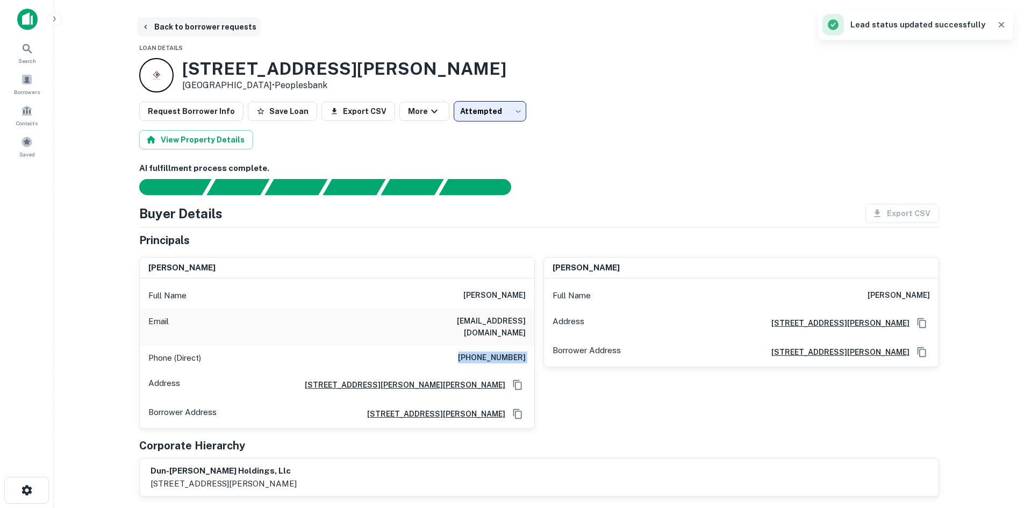
click at [208, 35] on button "Back to borrower requests" at bounding box center [199, 26] width 124 height 19
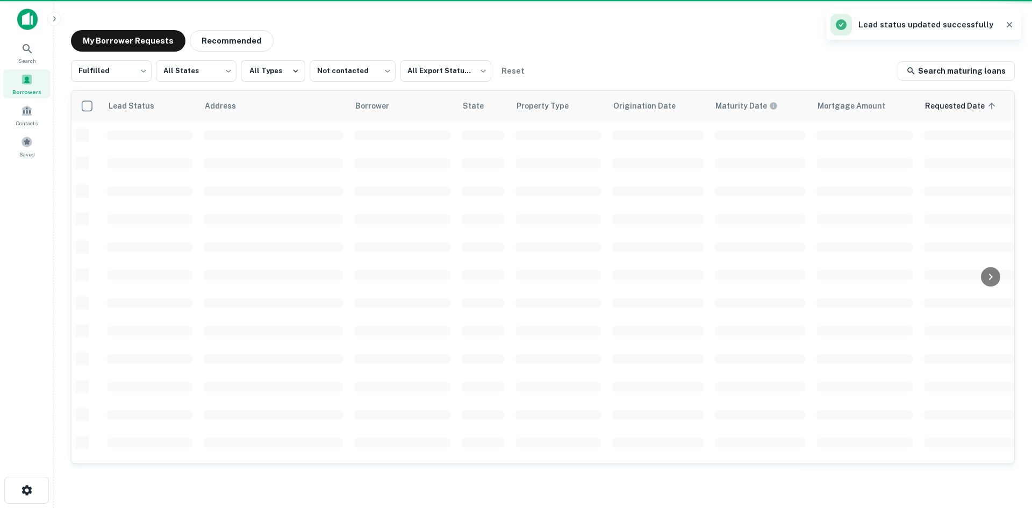
scroll to position [365, 0]
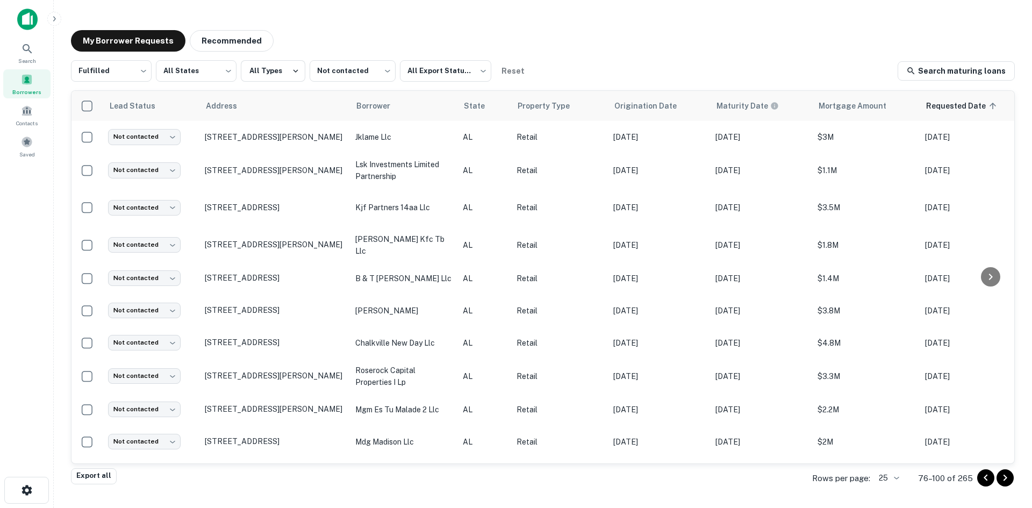
scroll to position [365, 0]
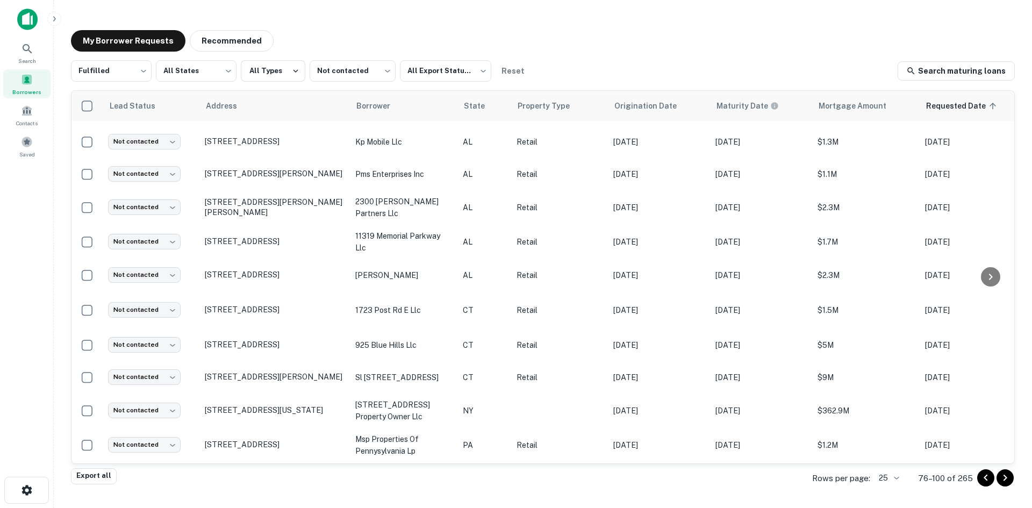
click at [577, 37] on div "My Borrower Requests Recommended" at bounding box center [543, 41] width 944 height 22
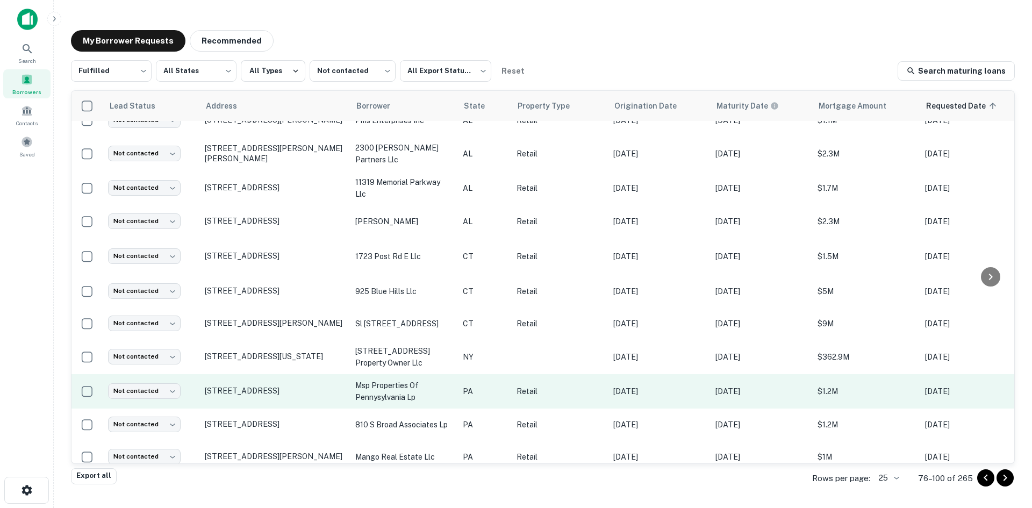
scroll to position [472, 0]
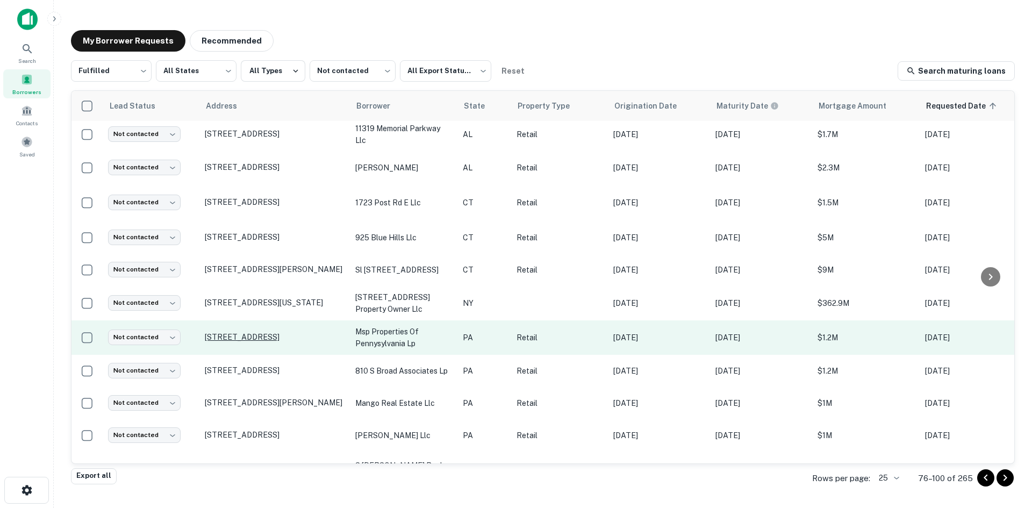
click at [264, 332] on p "[STREET_ADDRESS]" at bounding box center [275, 337] width 140 height 10
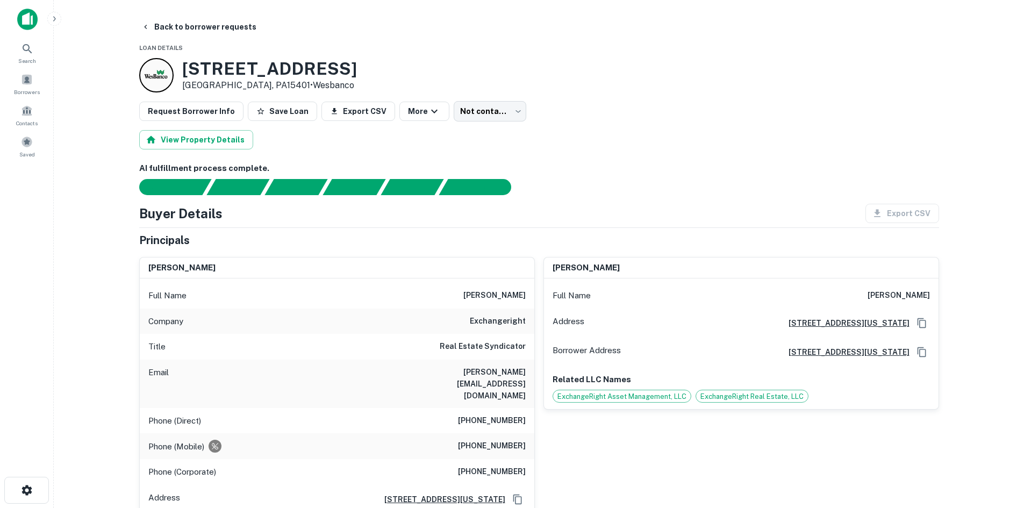
click at [503, 321] on h6 "exchangeright" at bounding box center [498, 321] width 56 height 13
copy h6 "exchangeright"
click at [572, 132] on div "View Property Details" at bounding box center [539, 139] width 800 height 19
click at [504, 102] on body "Search Borrowers Contacts Saved Back to borrower requests Loan Details [STREET_…" at bounding box center [512, 254] width 1024 height 508
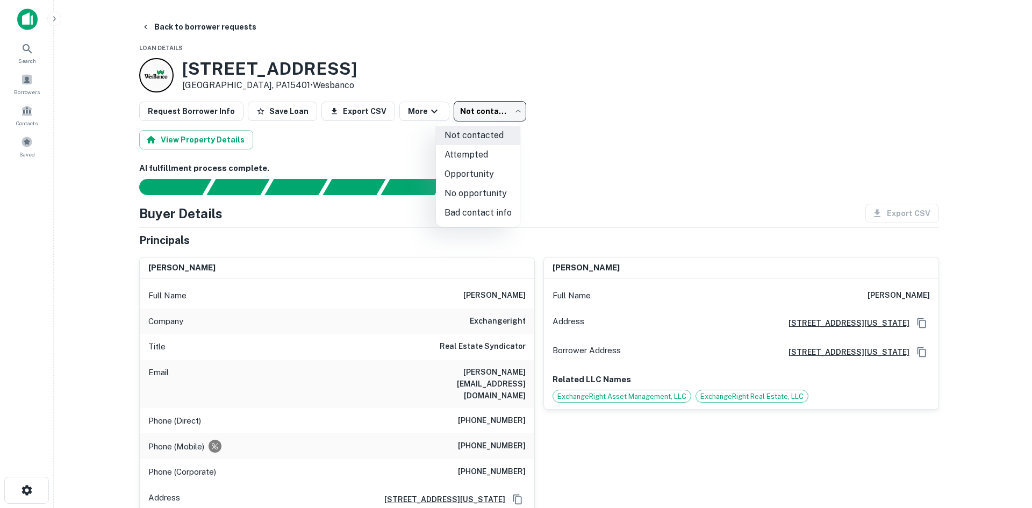
click at [486, 196] on li "No opportunity" at bounding box center [478, 193] width 84 height 19
type input "**********"
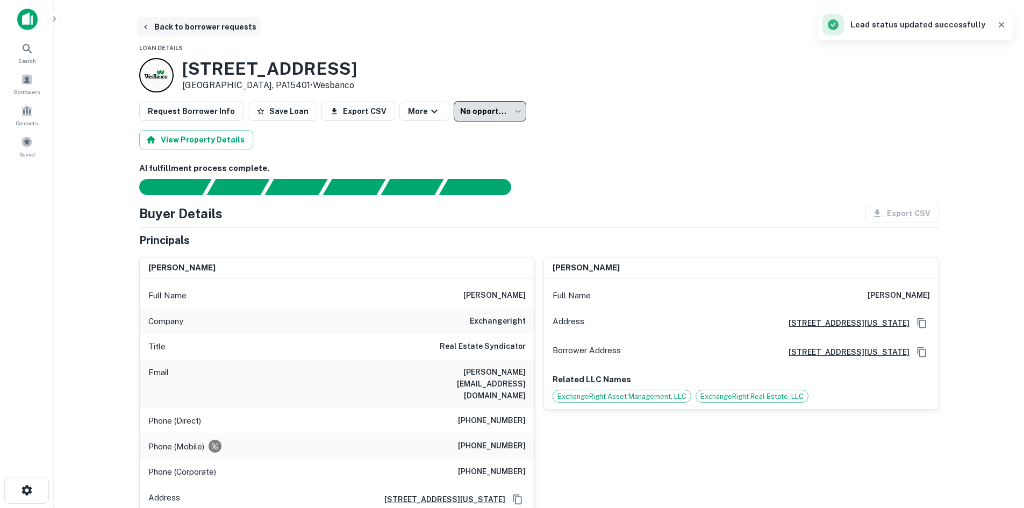
click at [196, 36] on button "Back to borrower requests" at bounding box center [199, 26] width 124 height 19
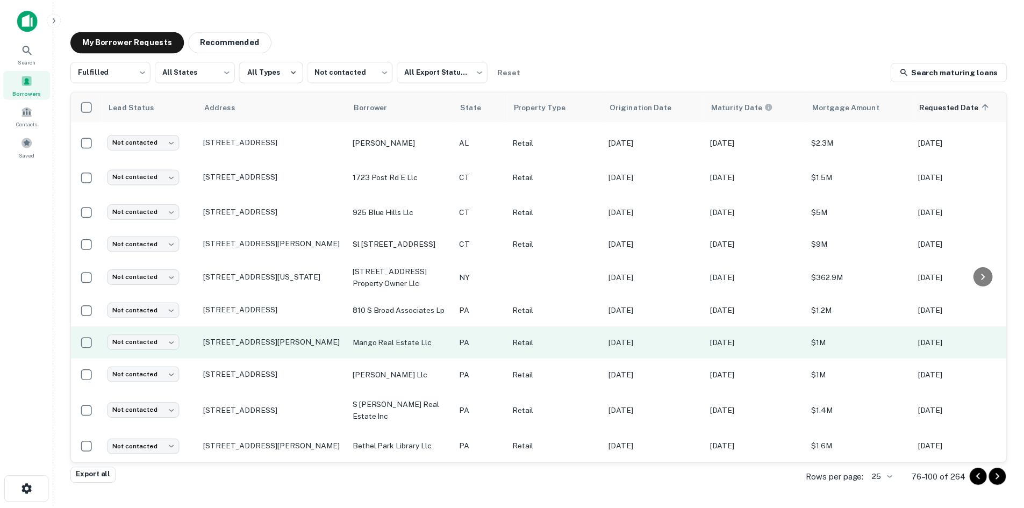
scroll to position [502, 0]
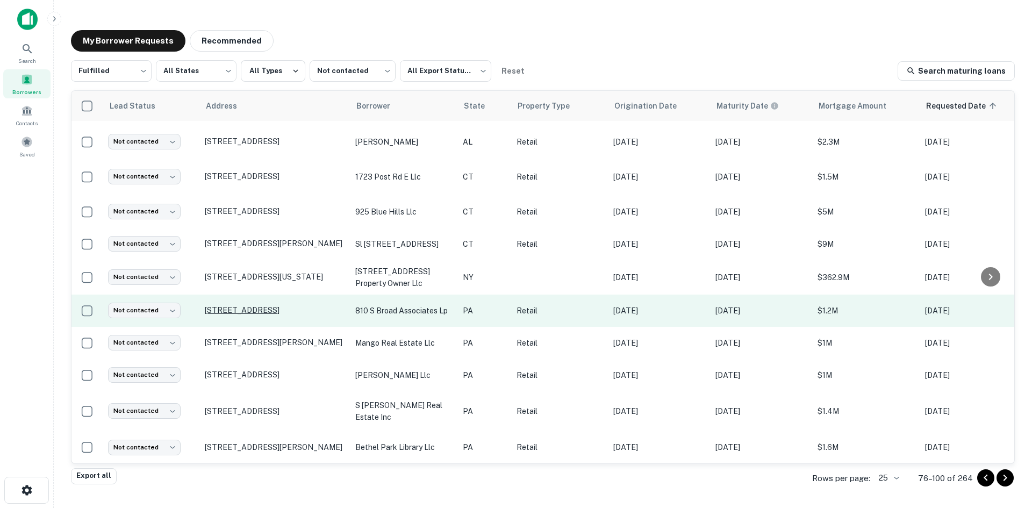
click at [281, 305] on p "[STREET_ADDRESS]" at bounding box center [275, 310] width 140 height 10
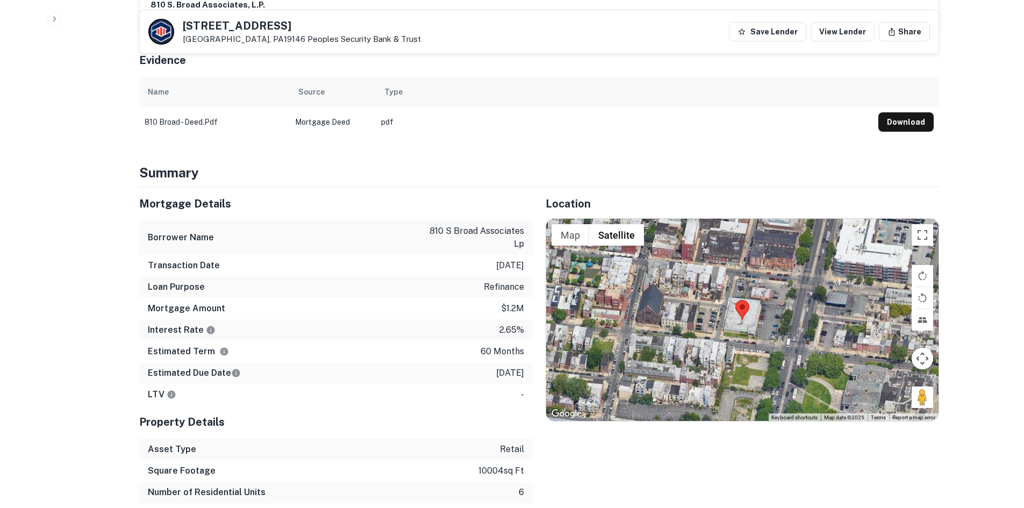
scroll to position [645, 0]
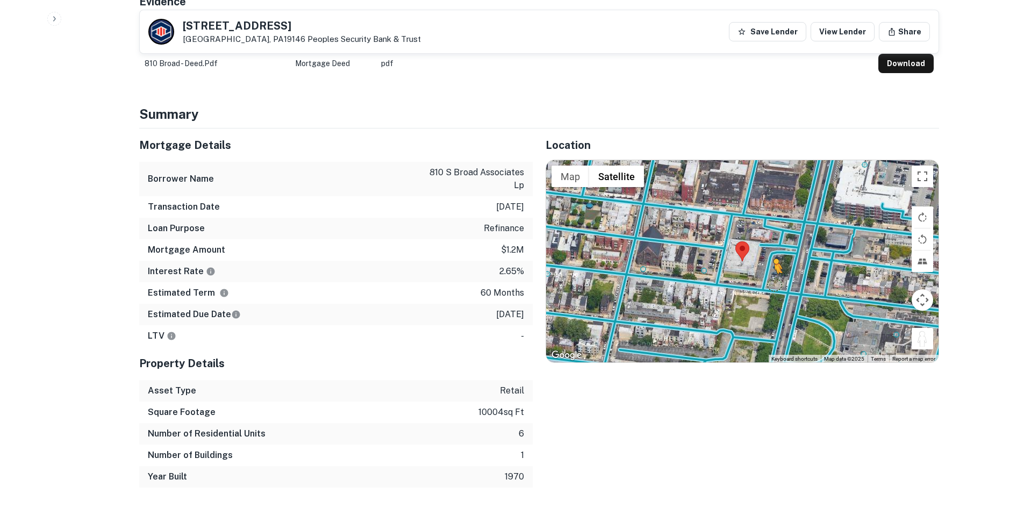
drag, startPoint x: 930, startPoint y: 324, endPoint x: 769, endPoint y: 254, distance: 175.8
click at [769, 254] on div "To activate drag with keyboard, press Alt + Enter. Once in keyboard drag state,…" at bounding box center [742, 261] width 393 height 202
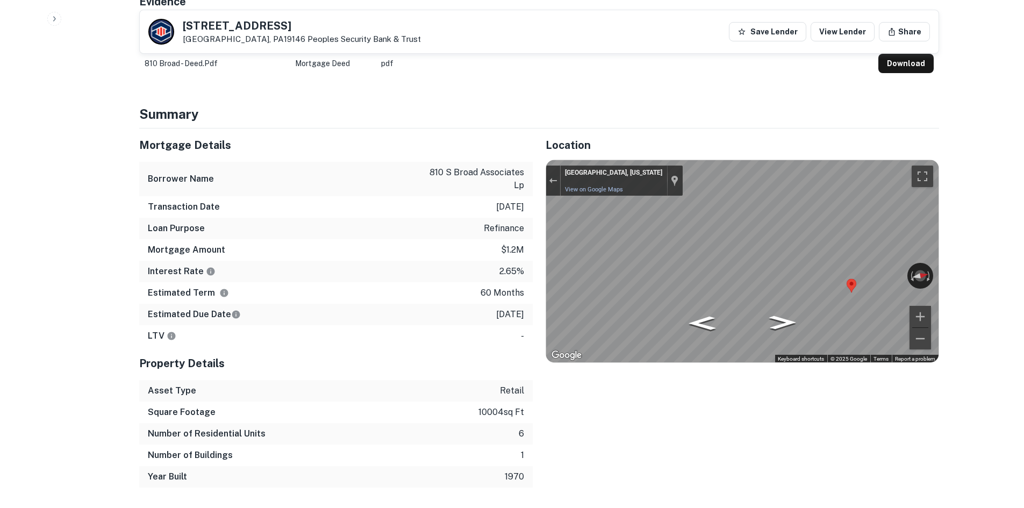
click at [454, 239] on div "Mortgage Amount $1.2m" at bounding box center [336, 250] width 394 height 22
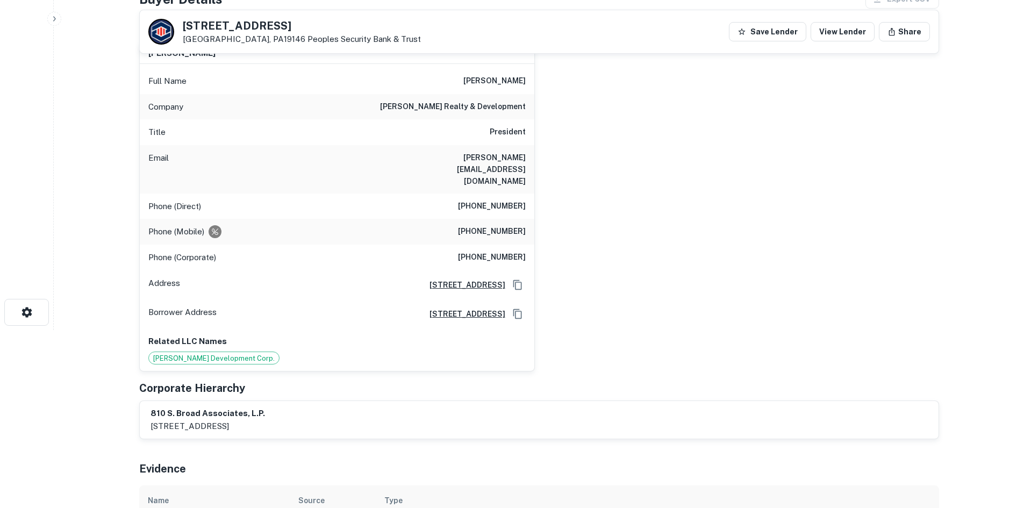
scroll to position [108, 0]
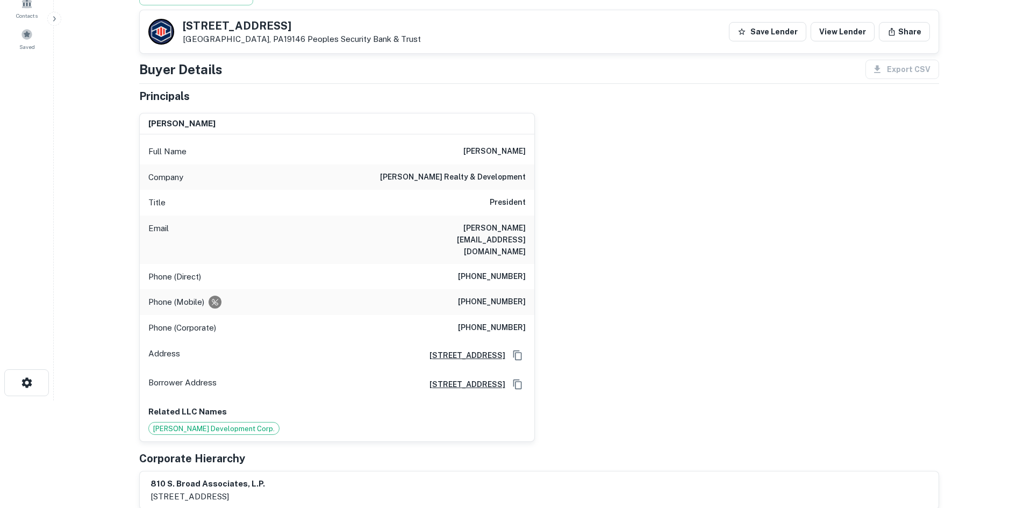
click at [488, 174] on h6 "[PERSON_NAME] realty & development" at bounding box center [453, 177] width 146 height 13
copy h6 "development"
click at [619, 224] on div "[PERSON_NAME] Full Name [PERSON_NAME] Company [PERSON_NAME] realty & developmen…" at bounding box center [535, 273] width 809 height 338
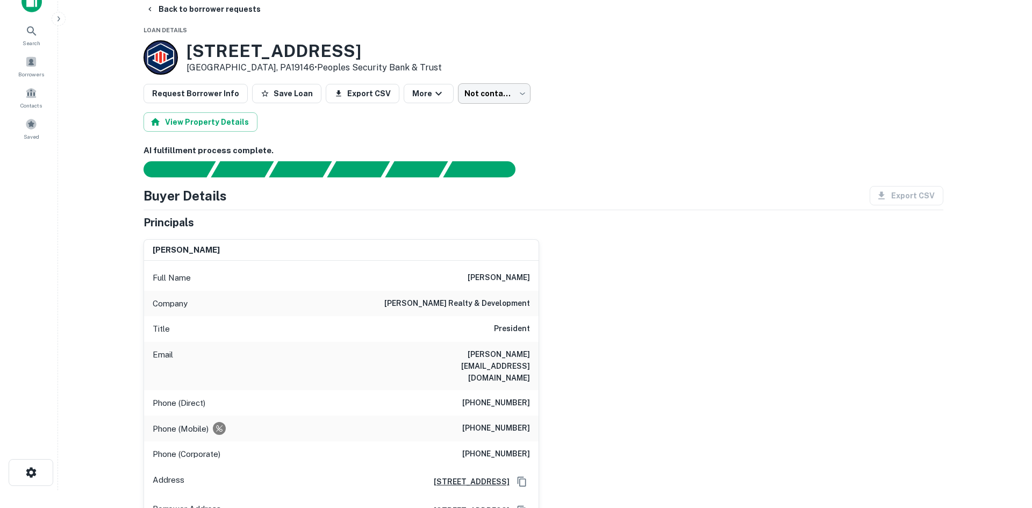
scroll to position [0, 0]
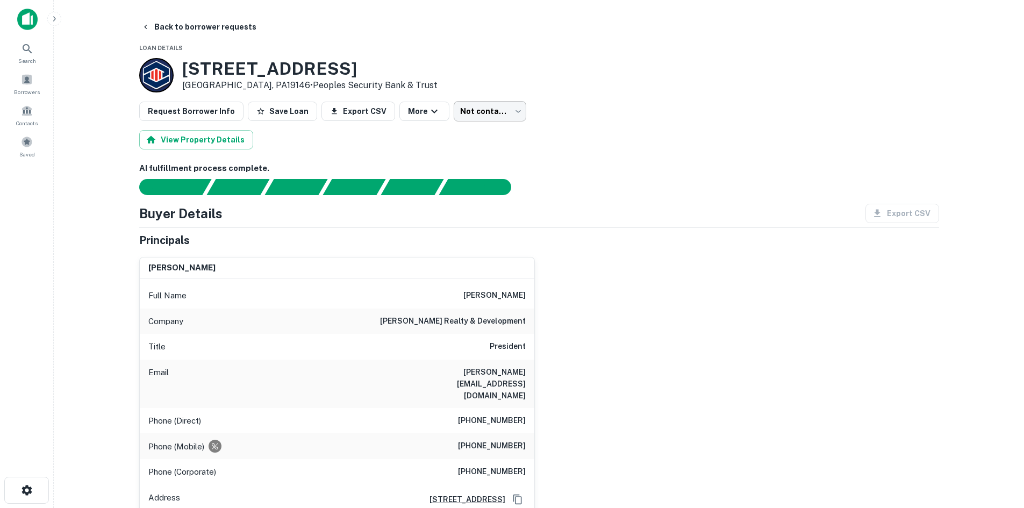
click at [475, 107] on body "Search Borrowers Contacts Saved Back to borrower requests Loan Details [STREET_…" at bounding box center [512, 254] width 1024 height 508
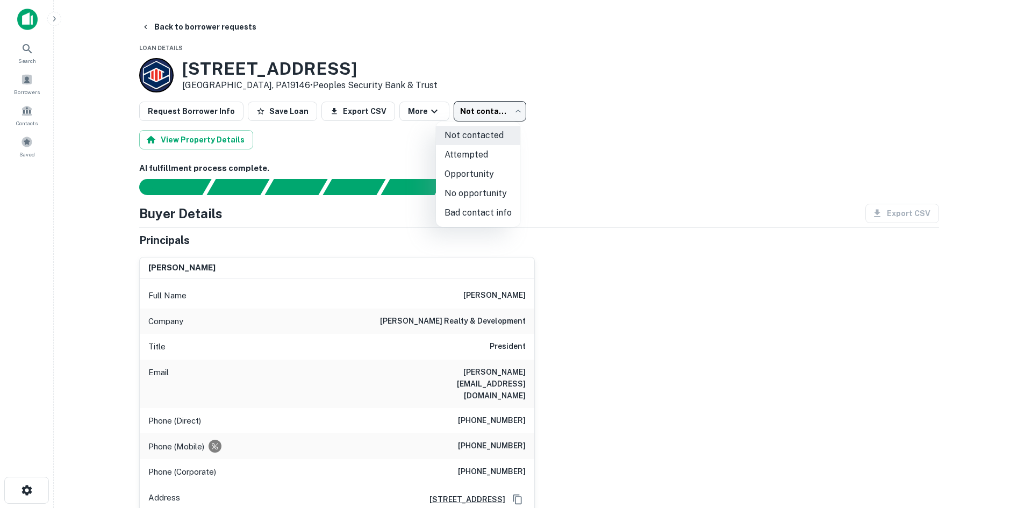
drag, startPoint x: 486, startPoint y: 196, endPoint x: 301, endPoint y: 76, distance: 220.6
click at [479, 189] on li "No opportunity" at bounding box center [478, 193] width 84 height 19
type input "**********"
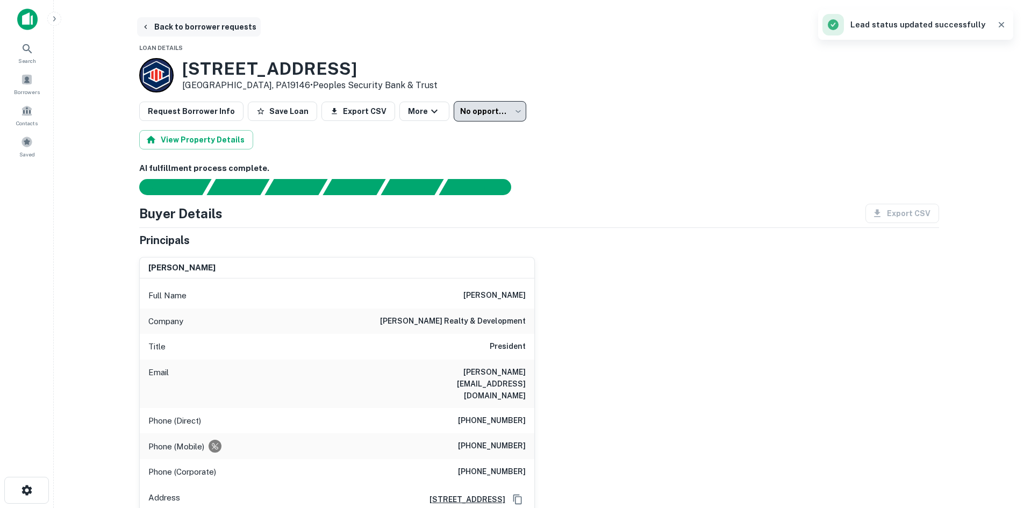
click at [169, 34] on button "Back to borrower requests" at bounding box center [199, 26] width 124 height 19
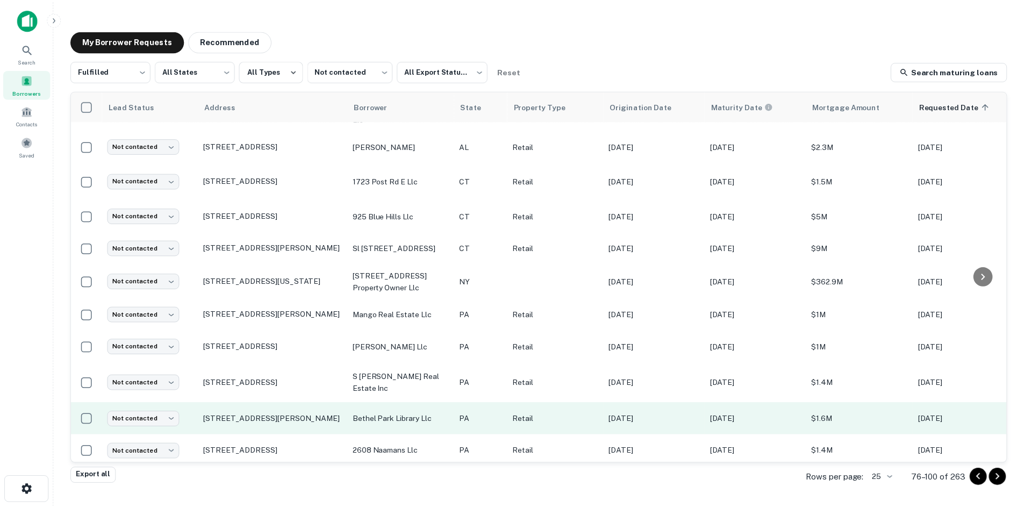
scroll to position [502, 0]
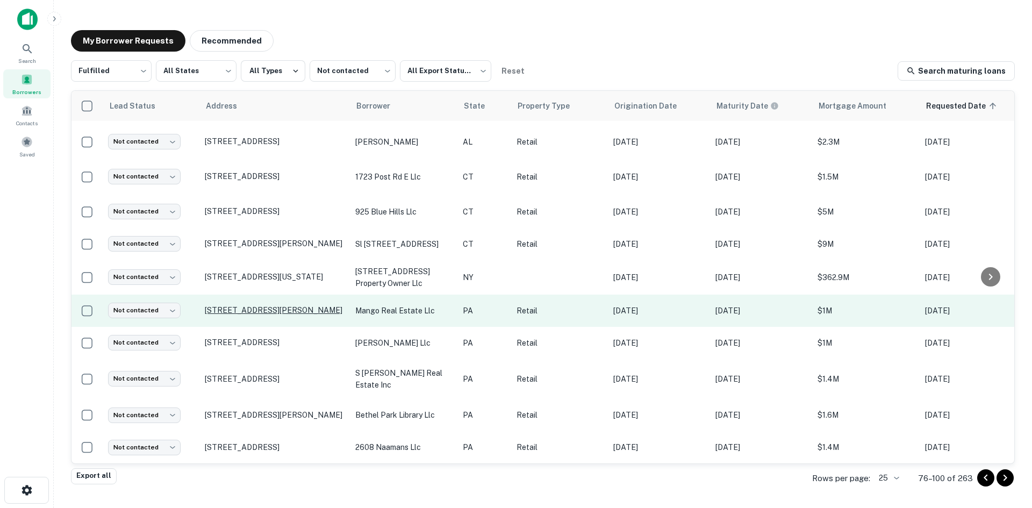
click at [287, 305] on p "[STREET_ADDRESS][PERSON_NAME]" at bounding box center [275, 310] width 140 height 10
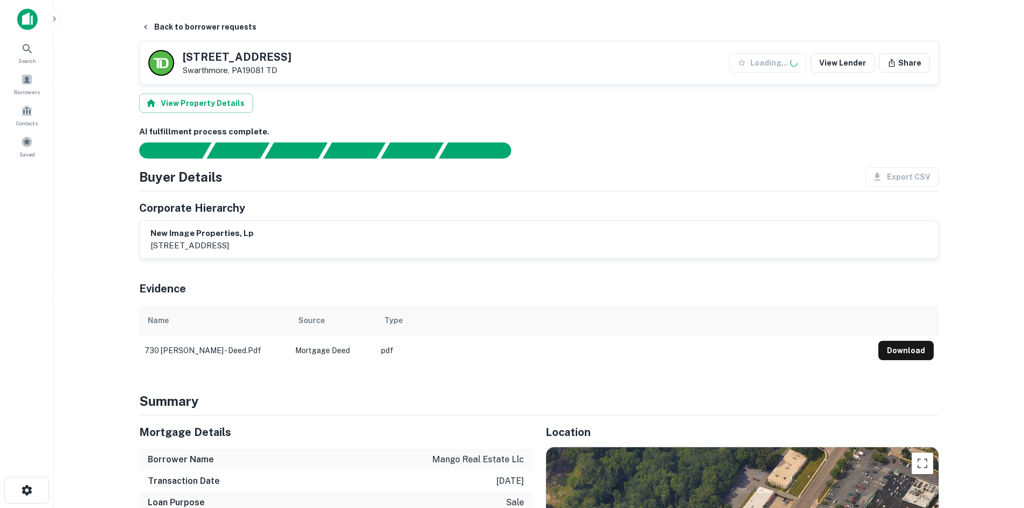
scroll to position [430, 0]
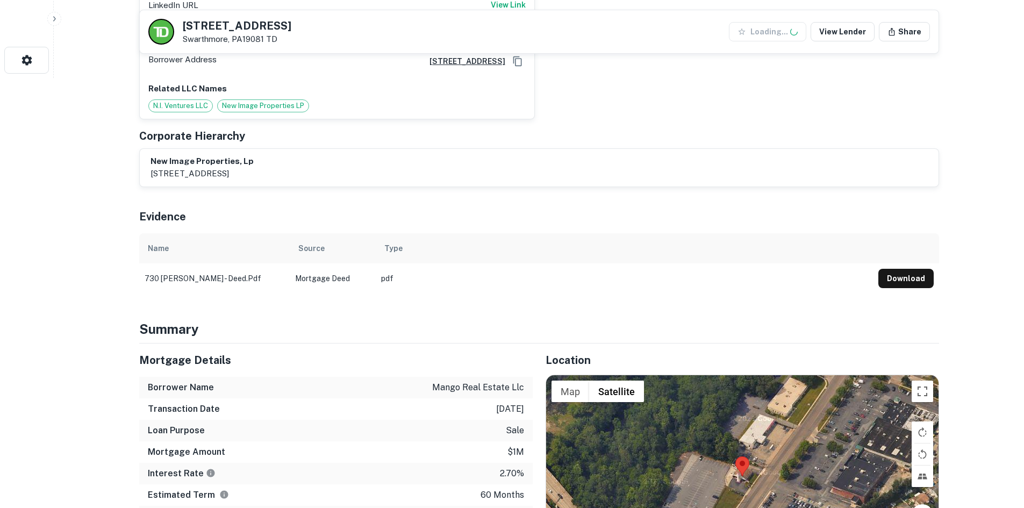
drag, startPoint x: 921, startPoint y: 196, endPoint x: 821, endPoint y: 152, distance: 109.0
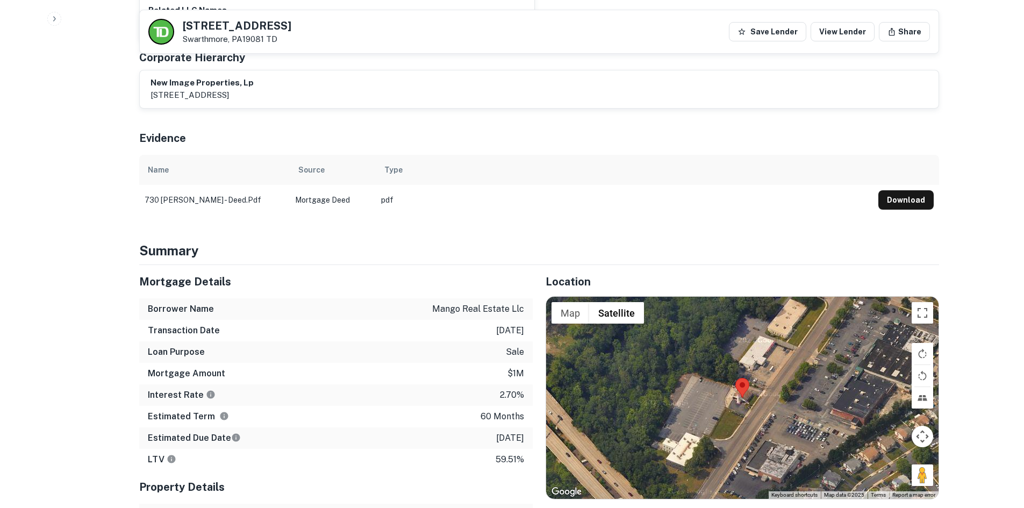
scroll to position [645, 0]
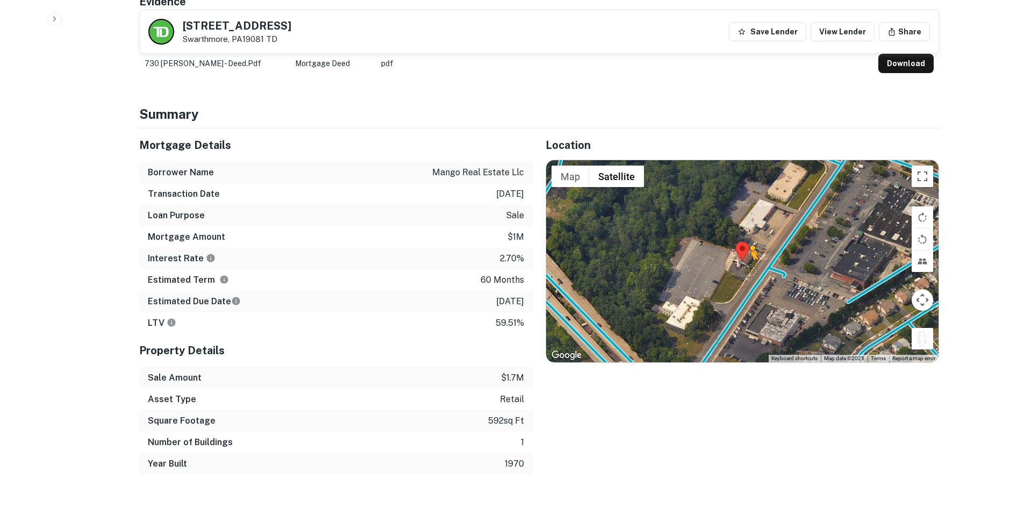
drag, startPoint x: 917, startPoint y: 307, endPoint x: 749, endPoint y: 248, distance: 178.7
click at [749, 248] on div "To activate drag with keyboard, press Alt + Enter. Once in keyboard drag state,…" at bounding box center [742, 261] width 393 height 202
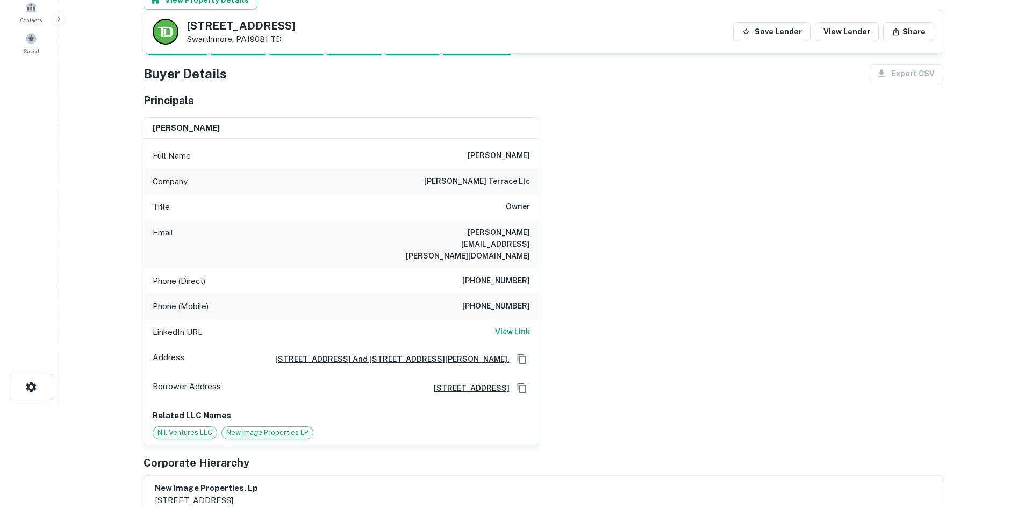
scroll to position [0, 0]
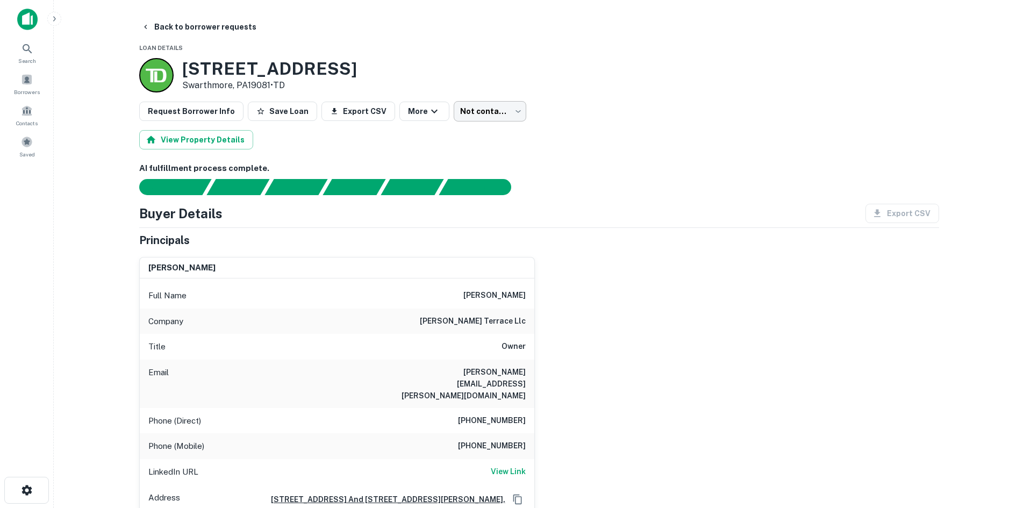
click at [497, 106] on body "Search Borrowers Contacts Saved Back to borrower requests Loan Details [STREET_…" at bounding box center [512, 254] width 1024 height 508
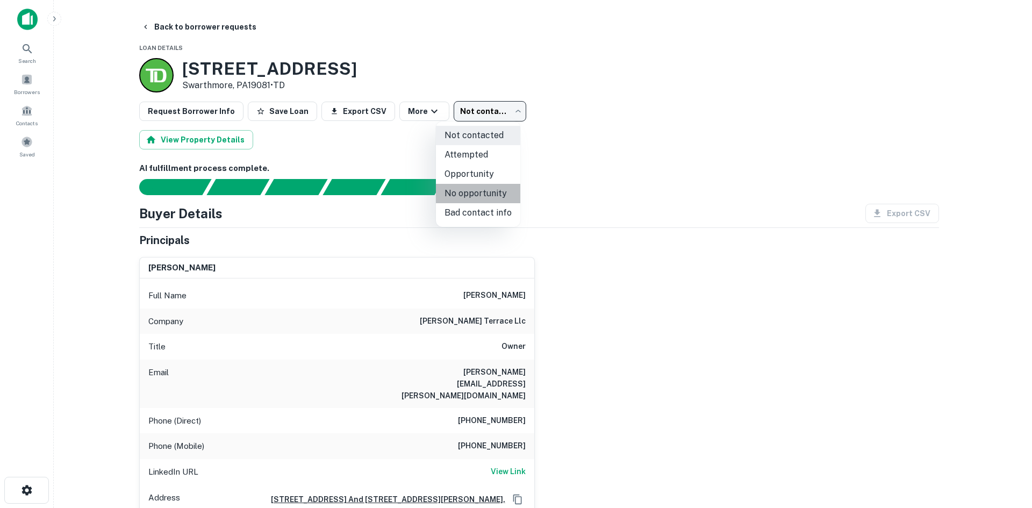
click at [508, 188] on li "No opportunity" at bounding box center [478, 193] width 84 height 19
type input "**********"
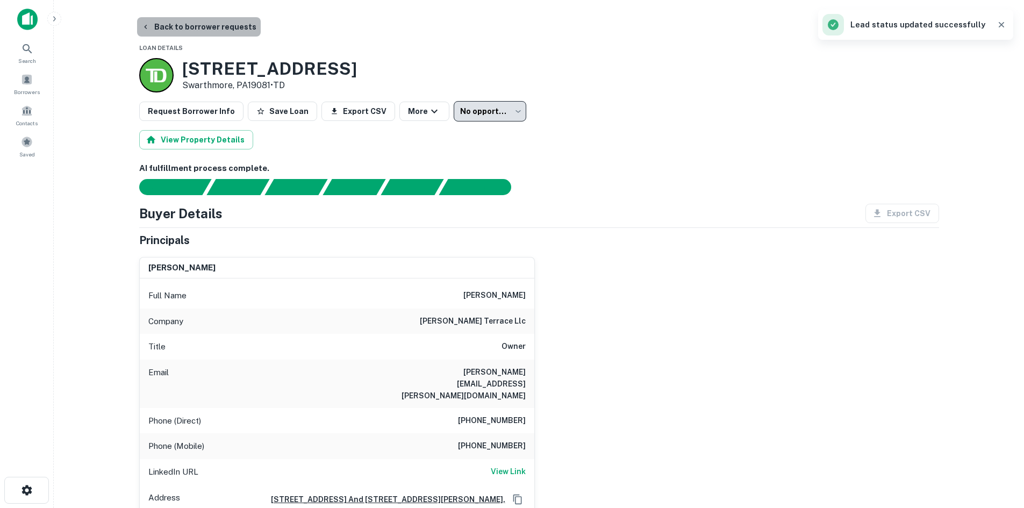
click at [229, 30] on button "Back to borrower requests" at bounding box center [199, 26] width 124 height 19
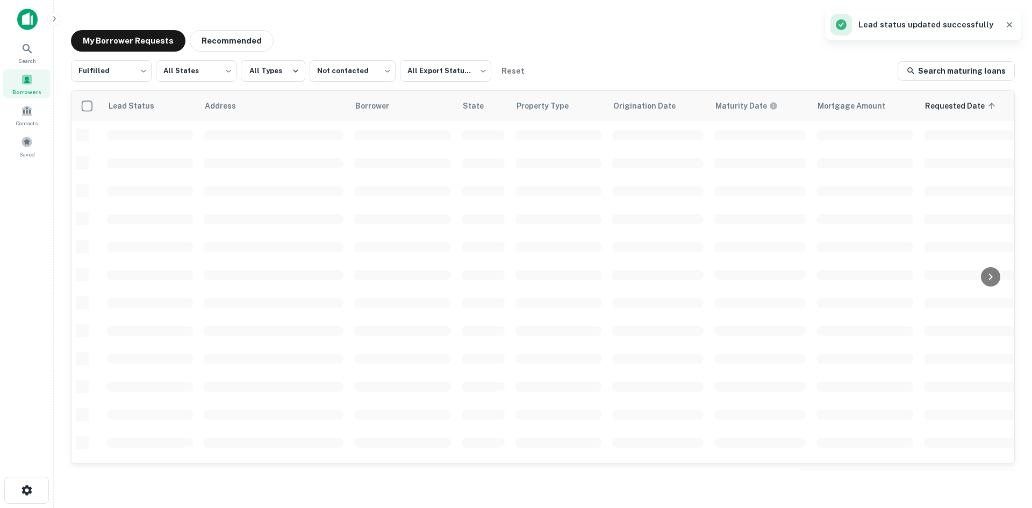
scroll to position [365, 0]
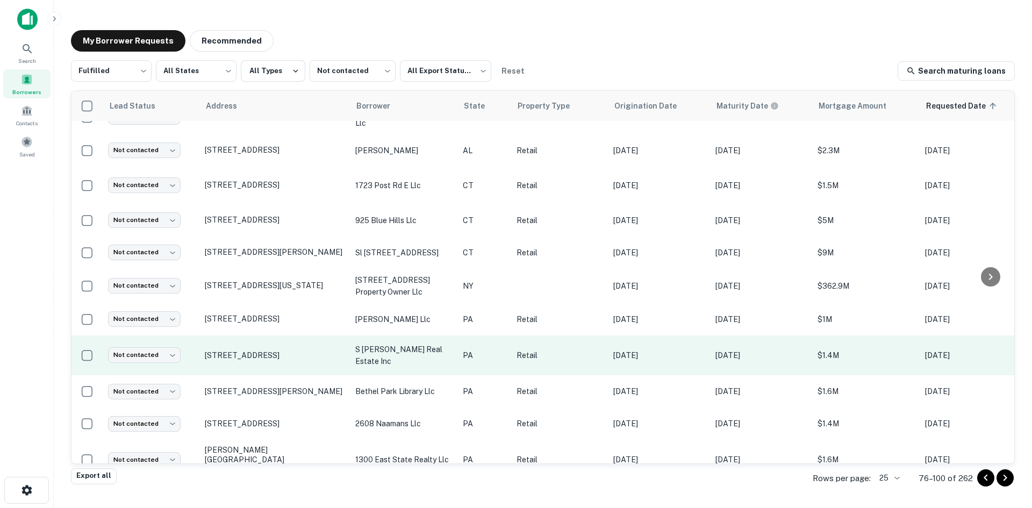
scroll to position [502, 0]
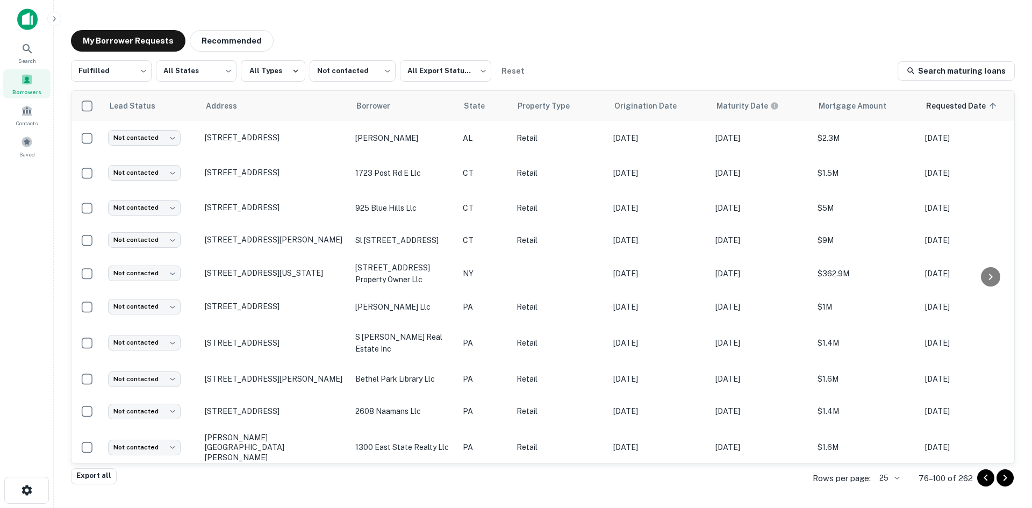
click at [1008, 479] on icon "Go to next page" at bounding box center [1005, 478] width 13 height 13
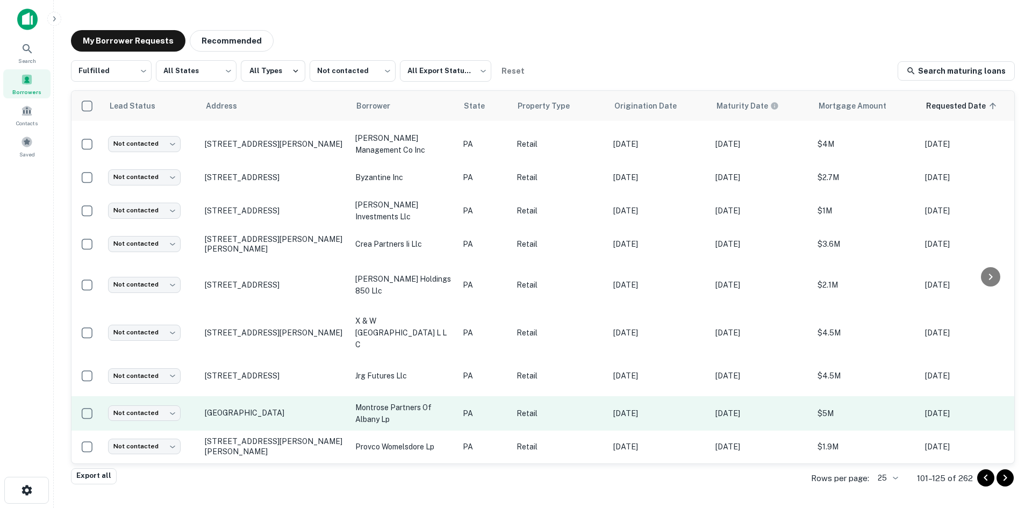
scroll to position [514, 0]
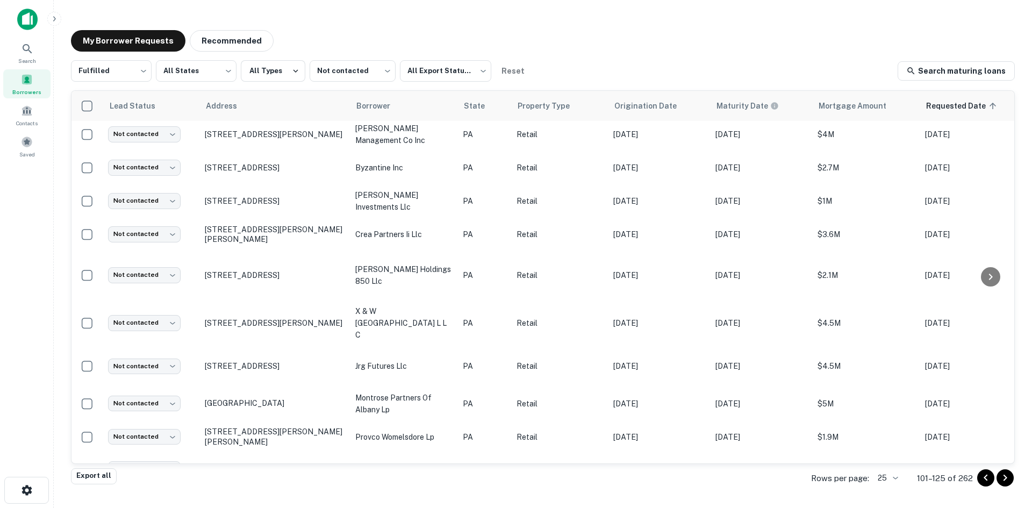
click at [1010, 481] on icon "Go to next page" at bounding box center [1005, 478] width 13 height 13
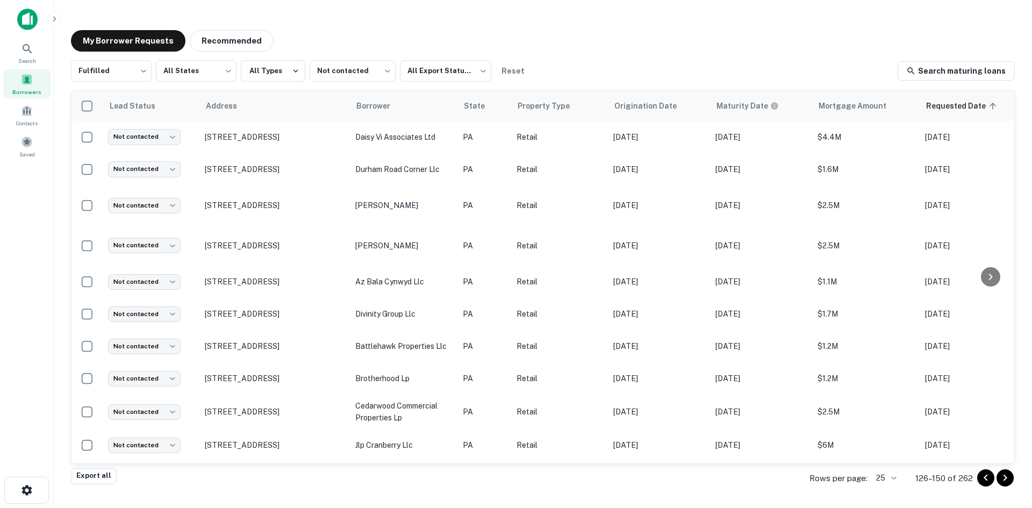
click at [998, 476] on button "Go to next page" at bounding box center [1005, 477] width 17 height 17
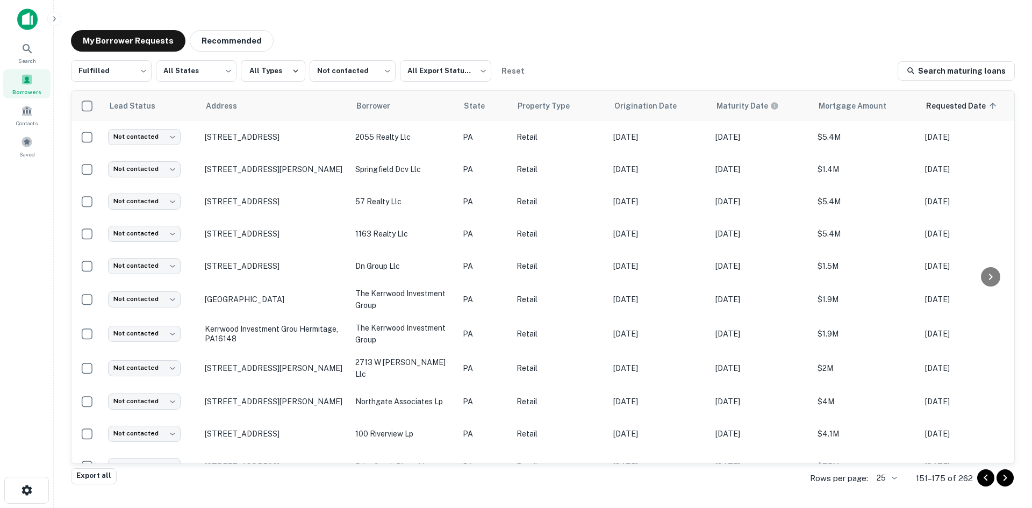
click at [559, 46] on div "My Borrower Requests Recommended" at bounding box center [543, 41] width 944 height 22
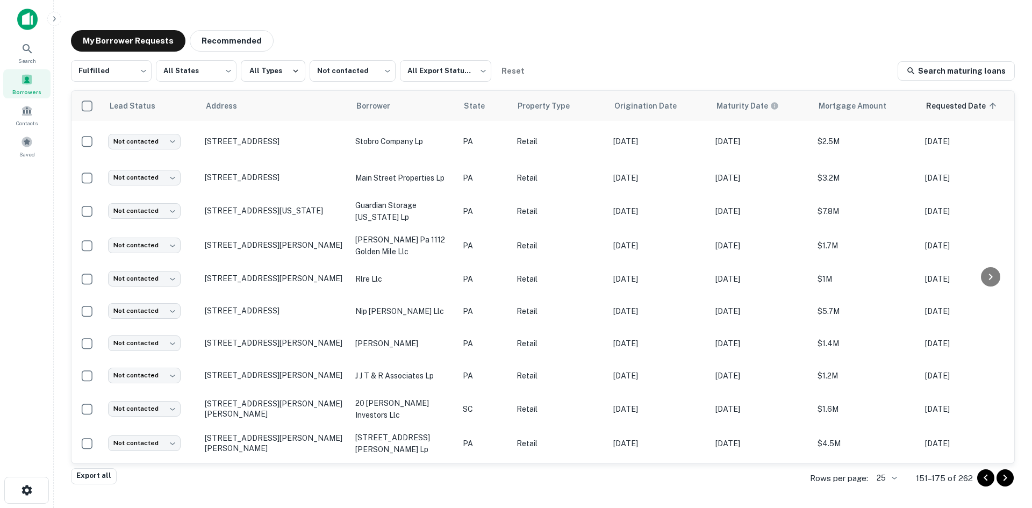
scroll to position [491, 0]
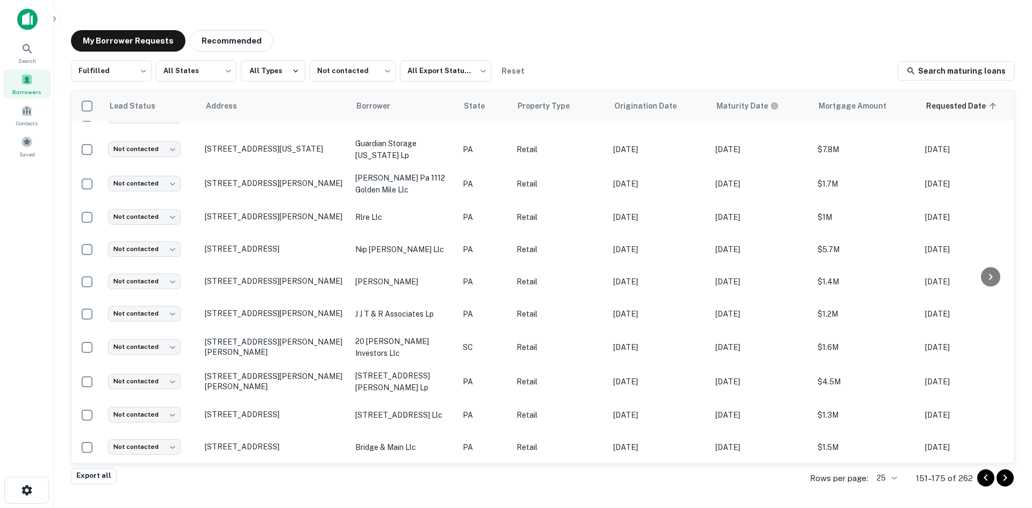
click at [1006, 483] on icon "Go to next page" at bounding box center [1005, 478] width 13 height 13
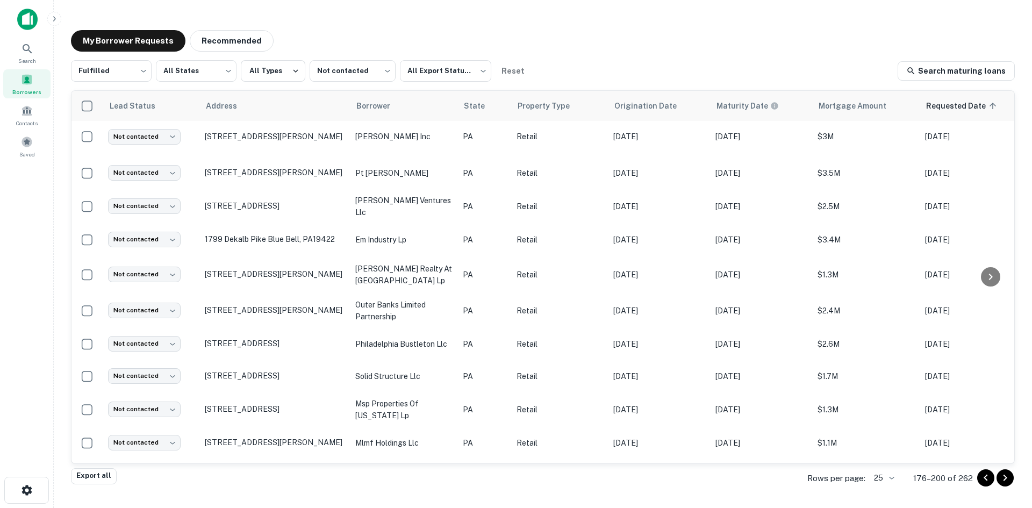
scroll to position [504, 0]
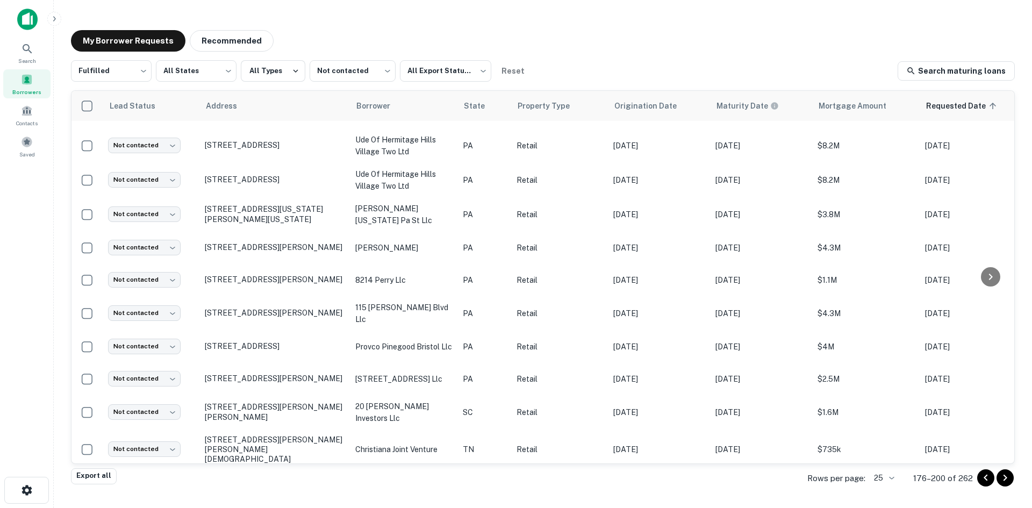
click at [1006, 480] on icon "Go to next page" at bounding box center [1005, 478] width 13 height 13
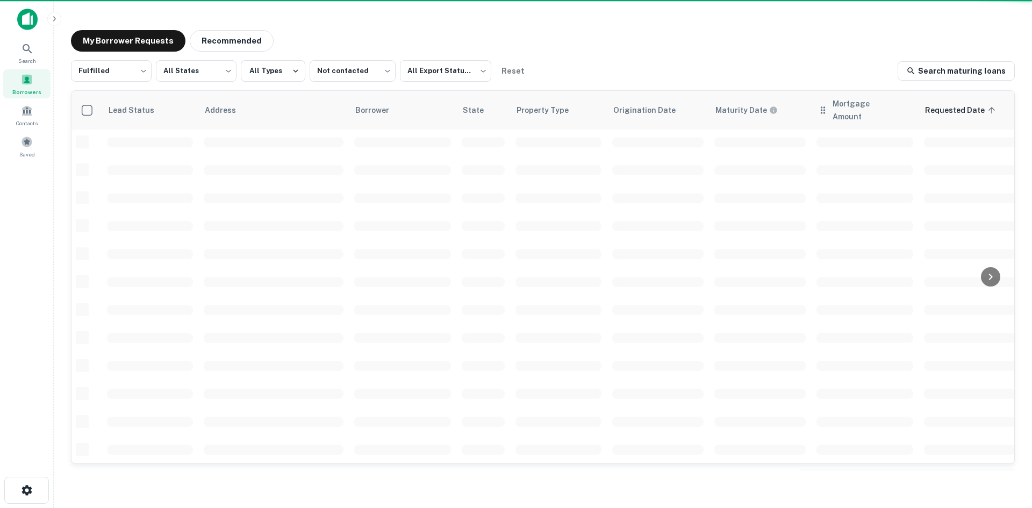
scroll to position [365, 0]
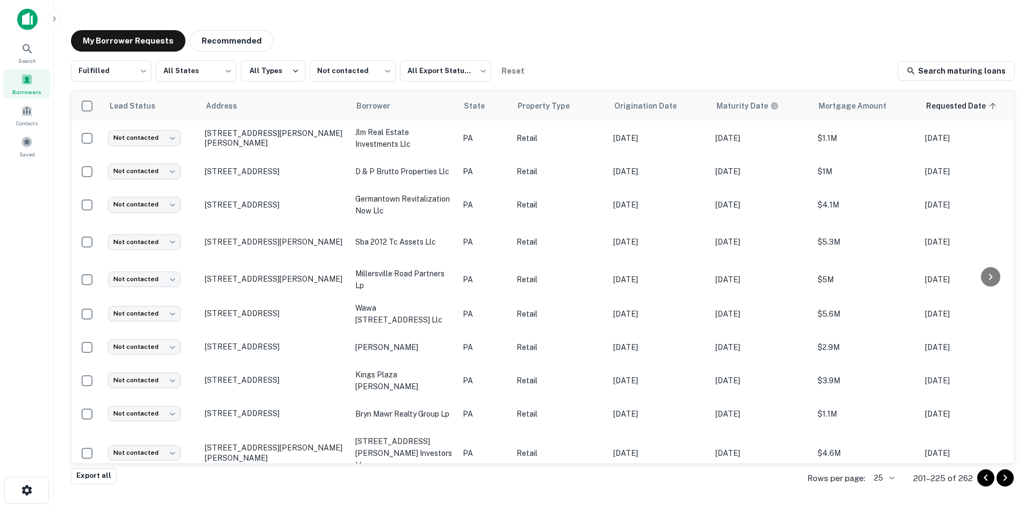
click at [1008, 481] on icon "Go to next page" at bounding box center [1005, 478] width 13 height 13
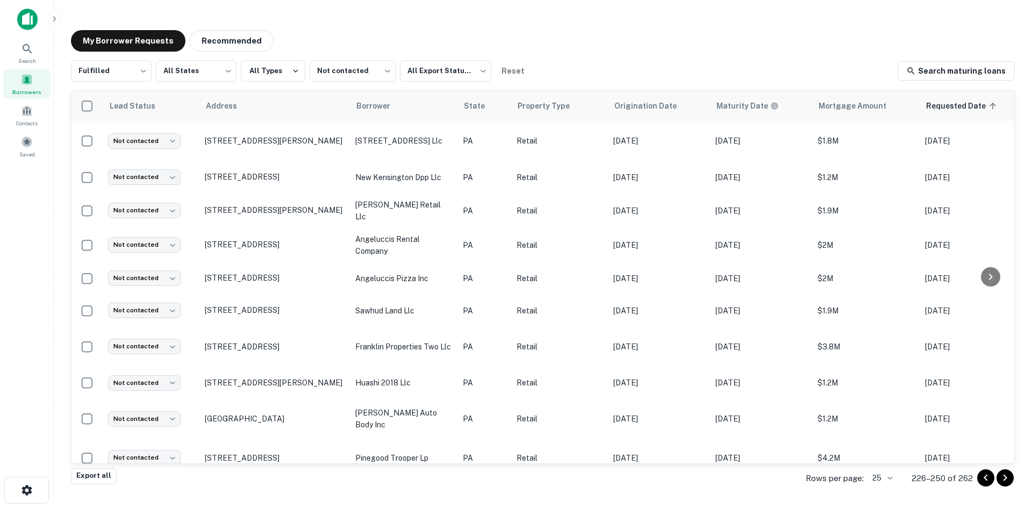
drag, startPoint x: 1014, startPoint y: 133, endPoint x: 1018, endPoint y: 112, distance: 21.4
click at [1018, 112] on div "My Borrower Requests Recommended Fulfilled ********* ​ All States *** ​ All Typ…" at bounding box center [542, 251] width 961 height 458
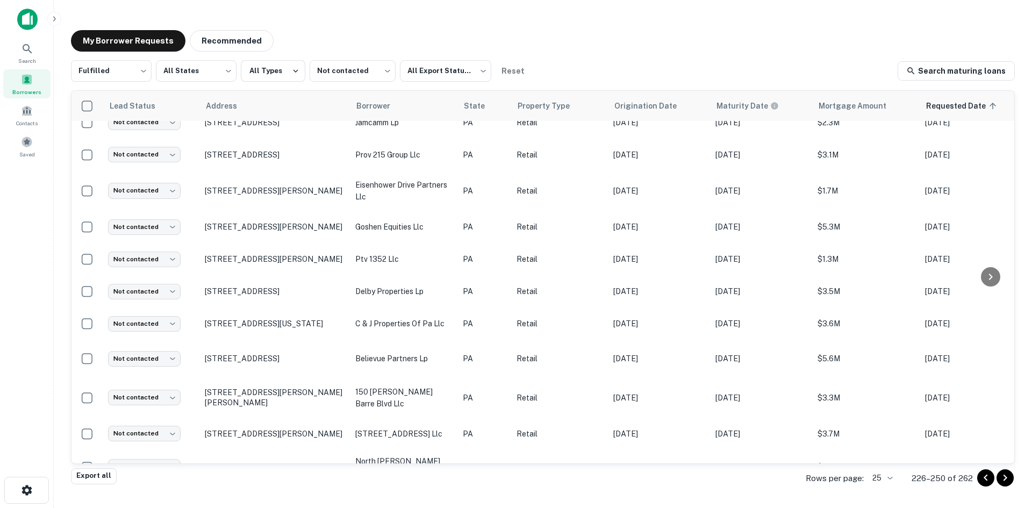
scroll to position [544, 0]
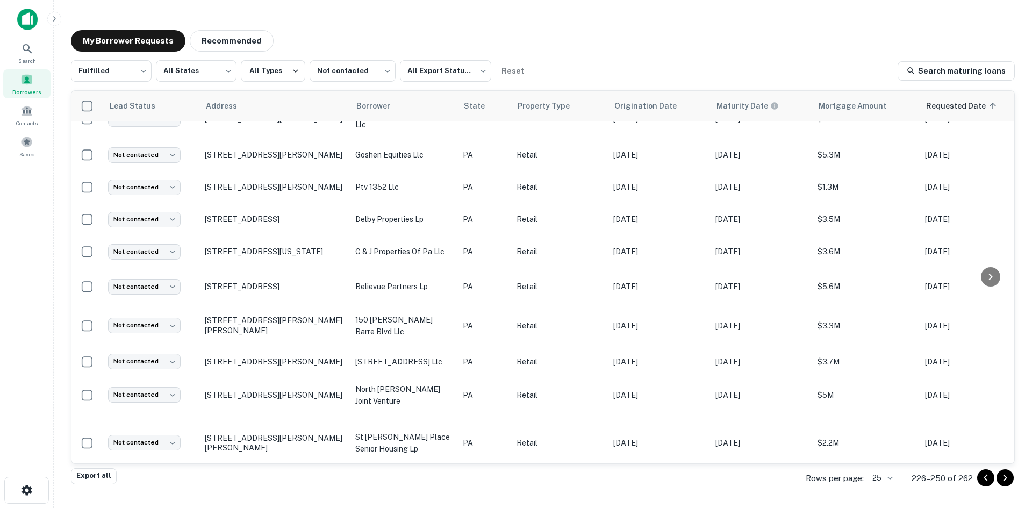
click at [1002, 474] on icon "Go to next page" at bounding box center [1005, 478] width 13 height 13
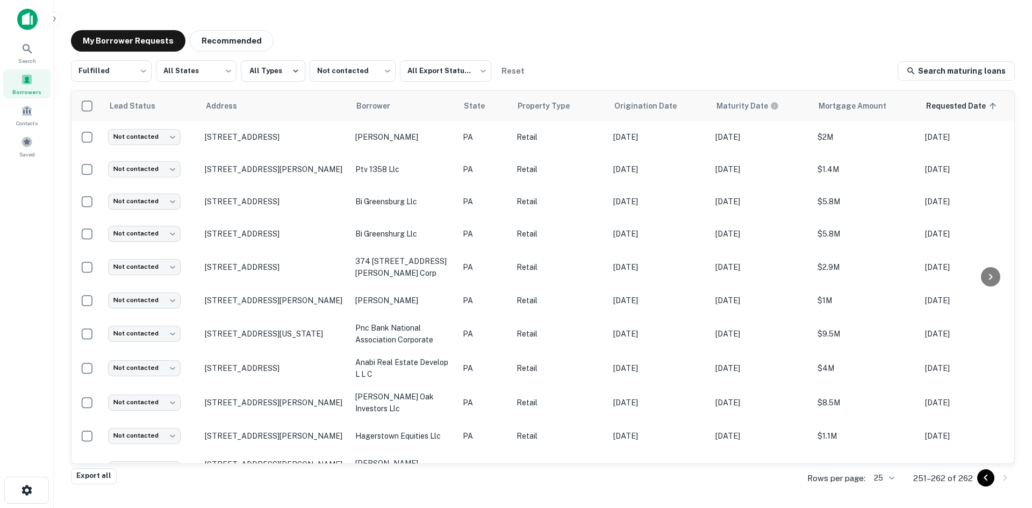
scroll to position [57, 0]
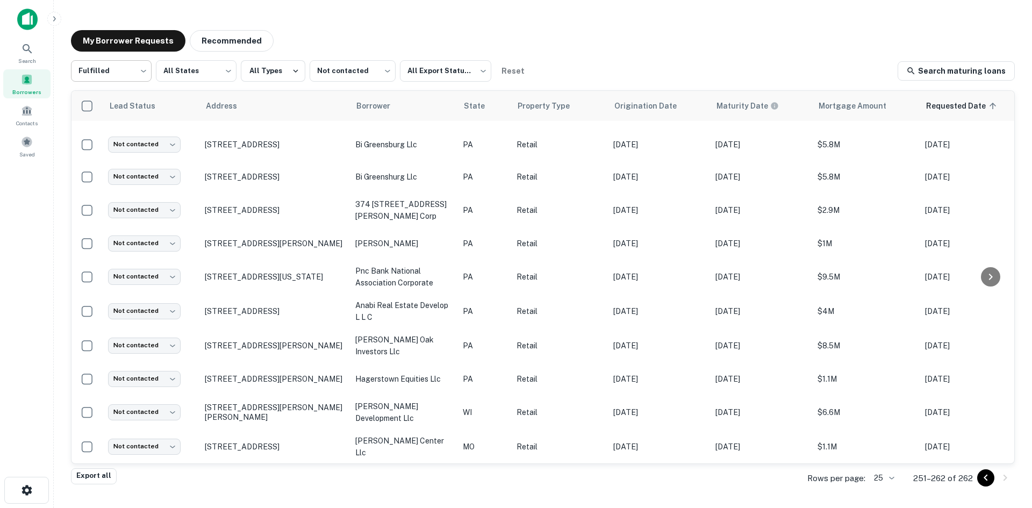
click at [129, 60] on body "Search Borrowers Contacts Saved My Borrower Requests Recommended Fulfilled ****…" at bounding box center [516, 254] width 1032 height 508
click at [128, 118] on li "Processing" at bounding box center [111, 118] width 81 height 19
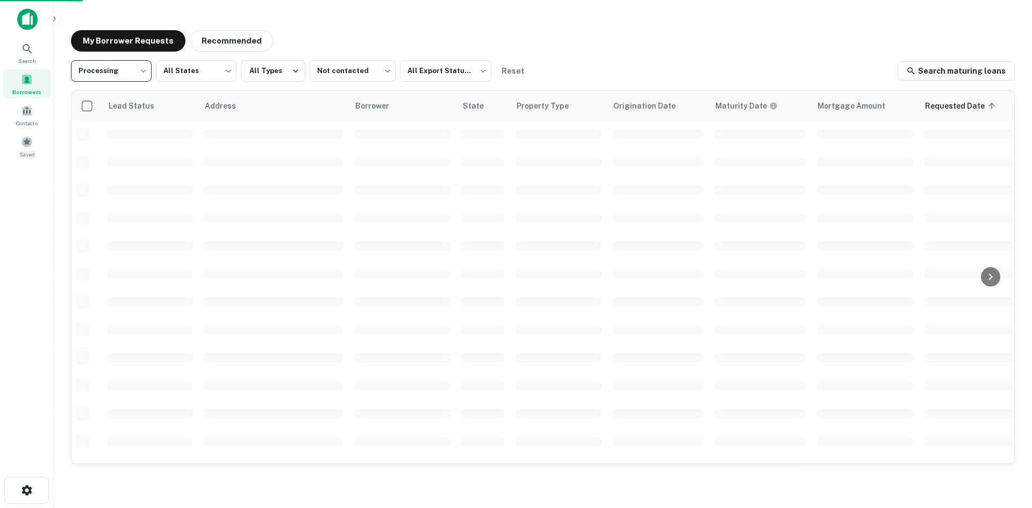
type input "**********"
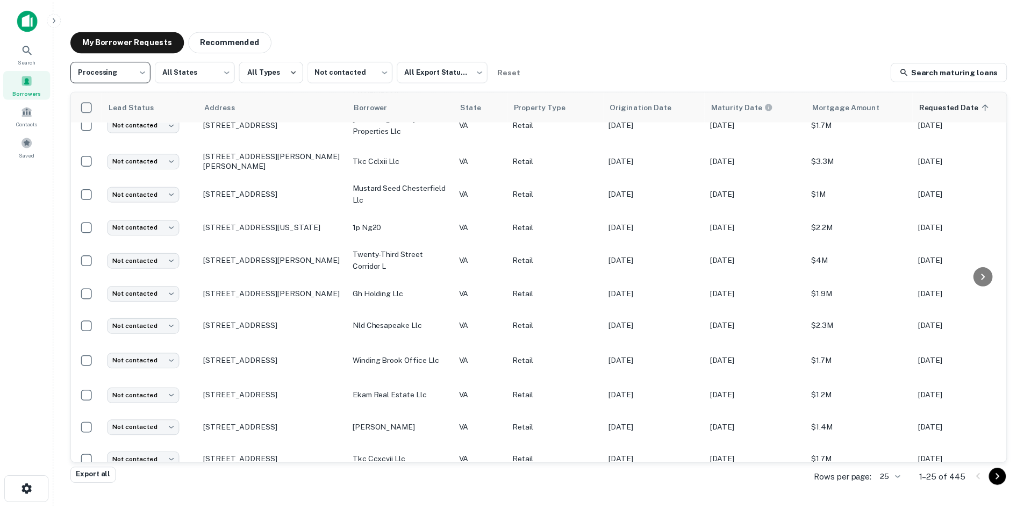
scroll to position [500, 0]
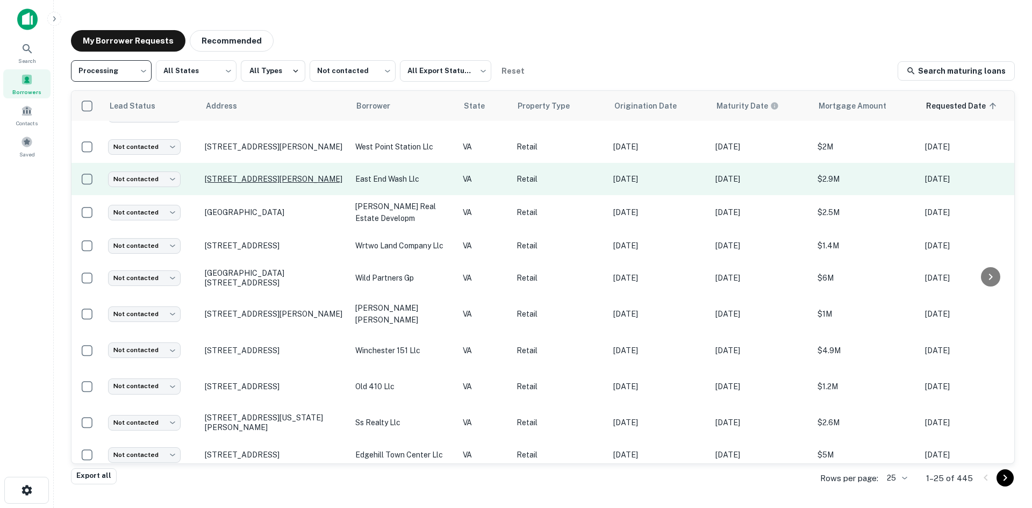
click at [289, 182] on td "[STREET_ADDRESS][PERSON_NAME]" at bounding box center [275, 179] width 151 height 32
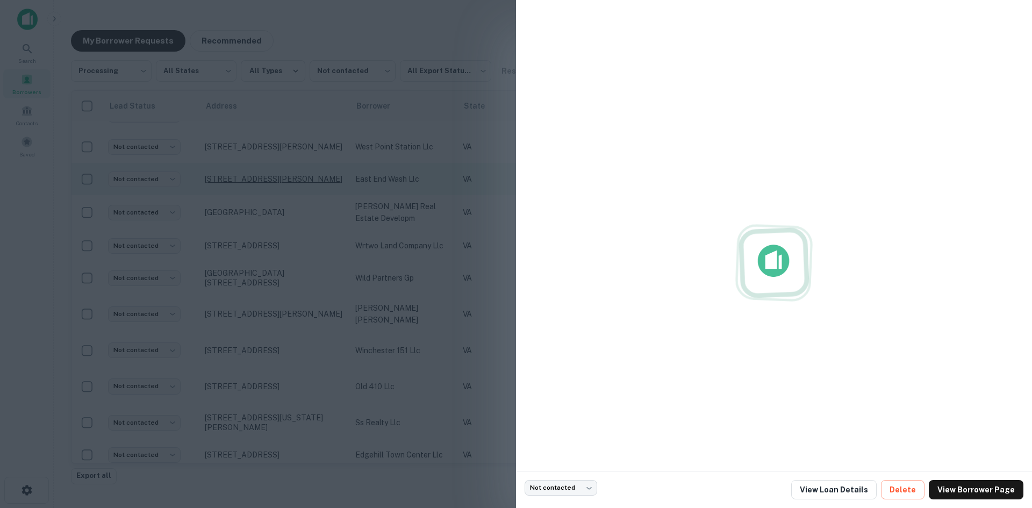
click at [288, 181] on div at bounding box center [516, 254] width 1032 height 508
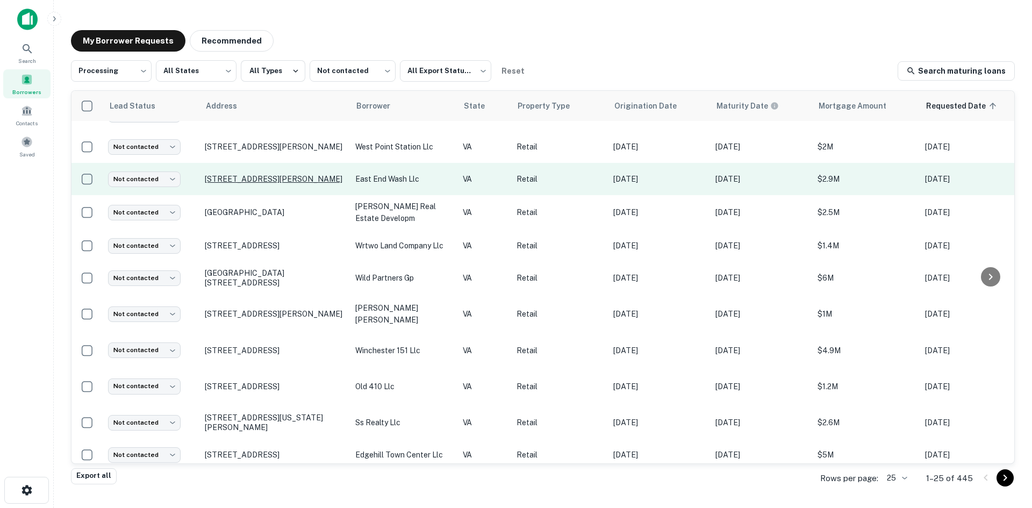
click at [288, 181] on p "[STREET_ADDRESS][PERSON_NAME]" at bounding box center [275, 179] width 140 height 10
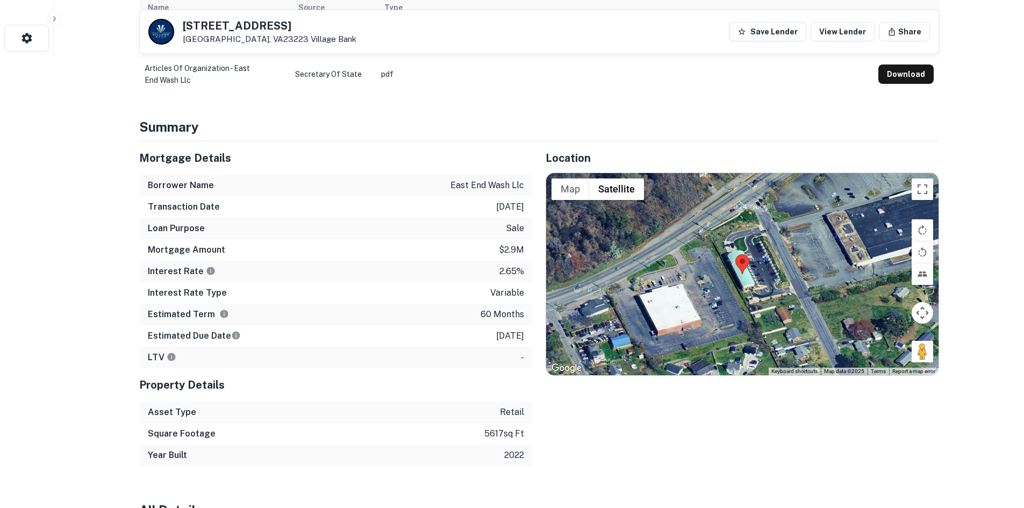
scroll to position [161, 0]
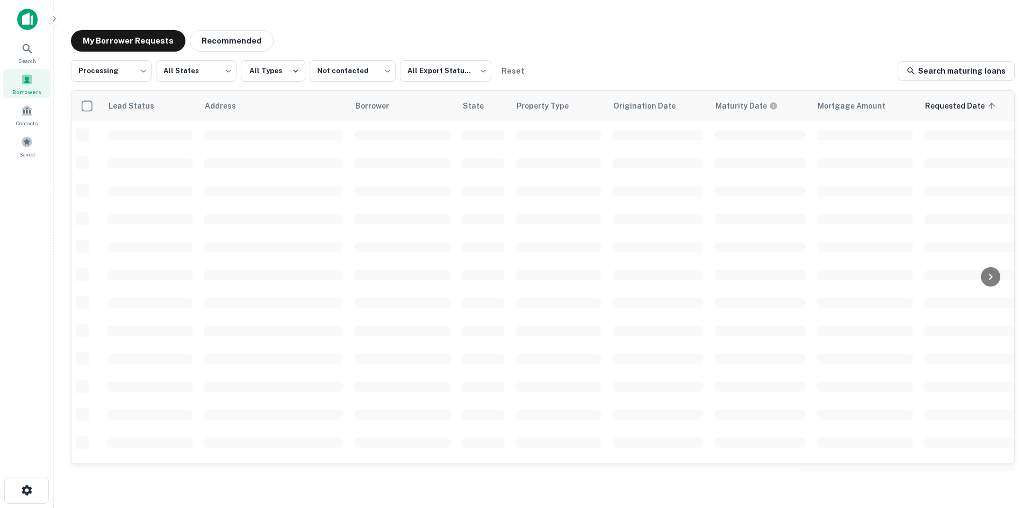
scroll to position [365, 0]
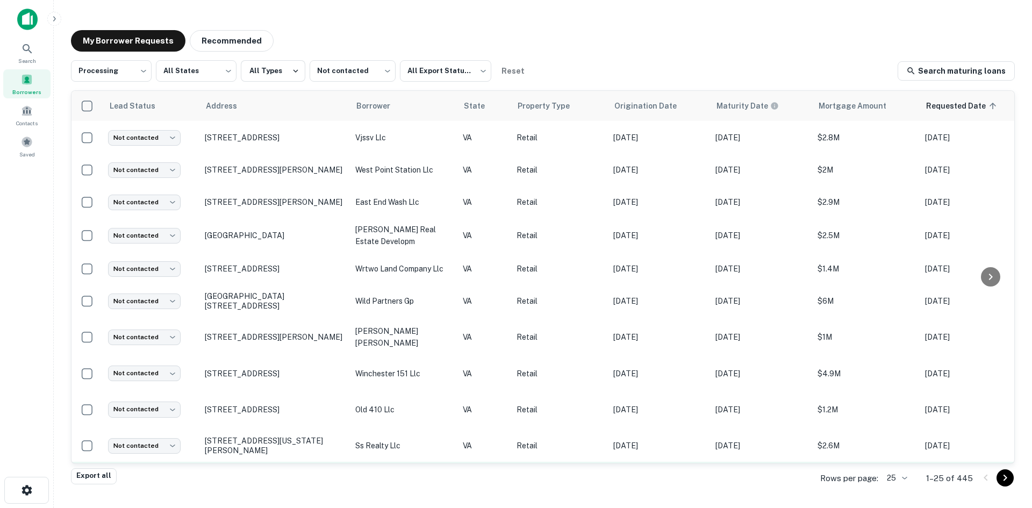
scroll to position [500, 0]
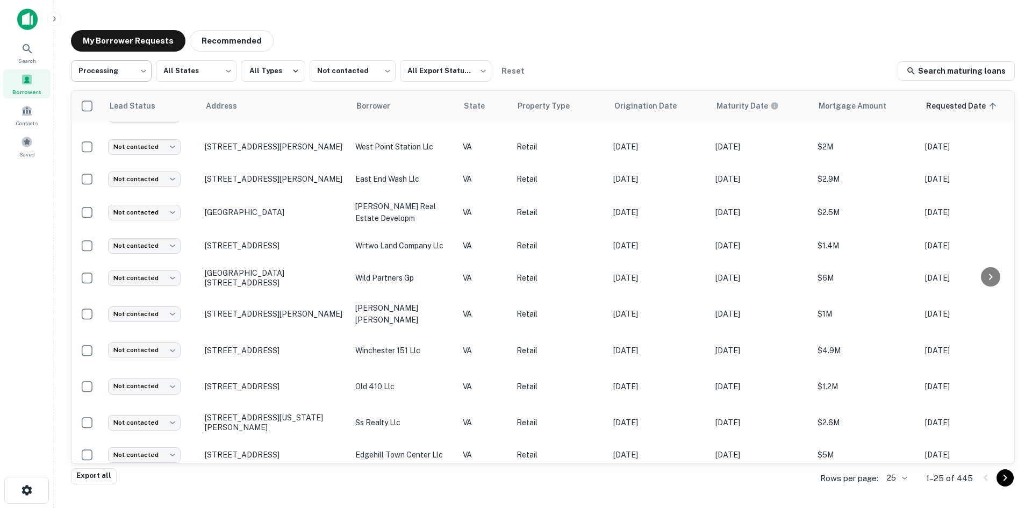
click at [129, 63] on body "**********" at bounding box center [516, 254] width 1032 height 508
click at [116, 143] on li "Fulfilled" at bounding box center [111, 137] width 81 height 19
type input "*********"
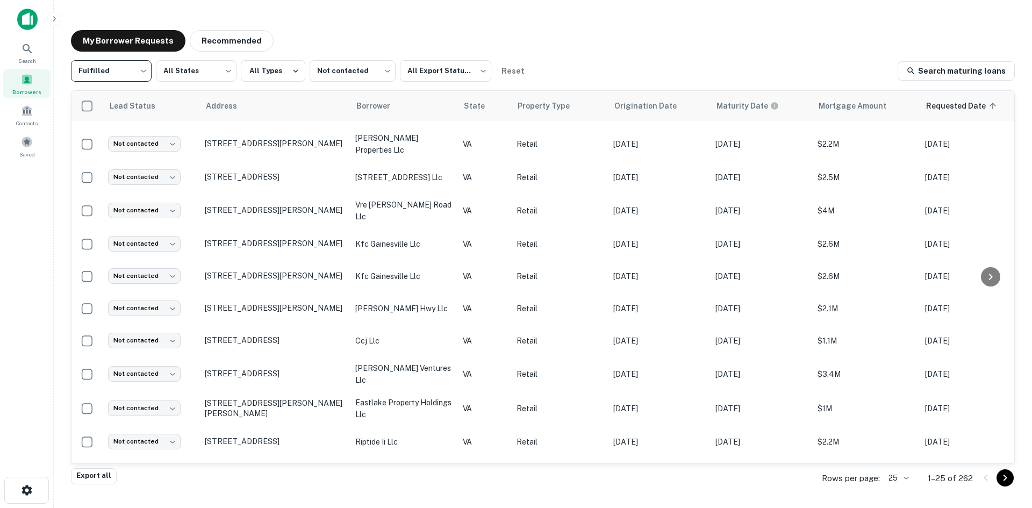
scroll to position [494, 0]
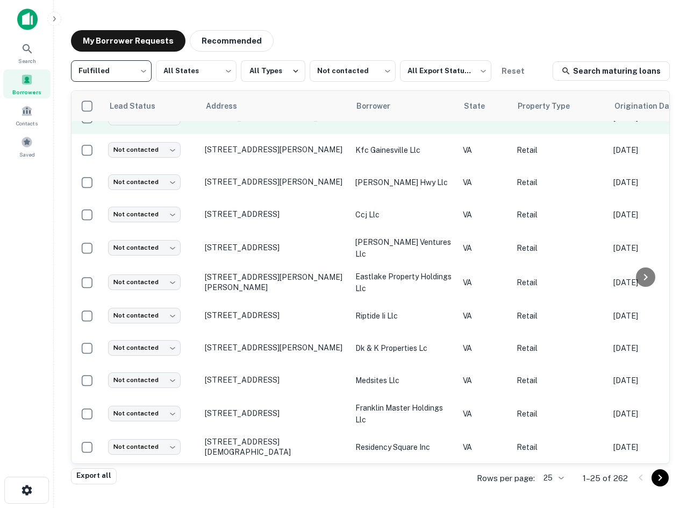
scroll to position [495, 0]
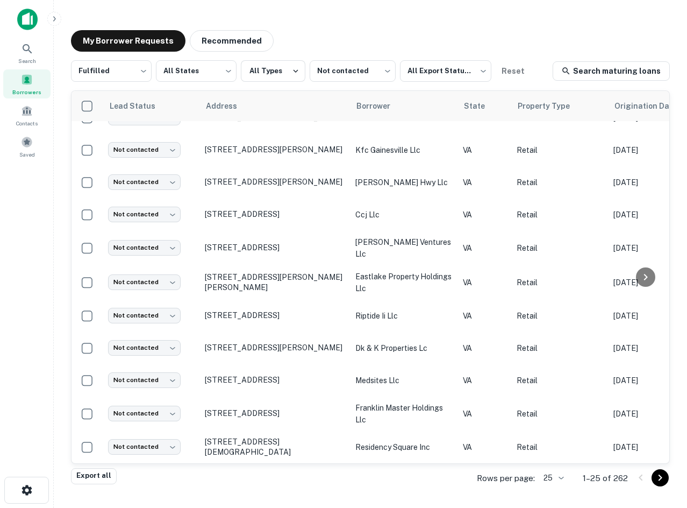
click at [406, 34] on div "My Borrower Requests Recommended" at bounding box center [370, 41] width 599 height 22
